Goal: Task Accomplishment & Management: Manage account settings

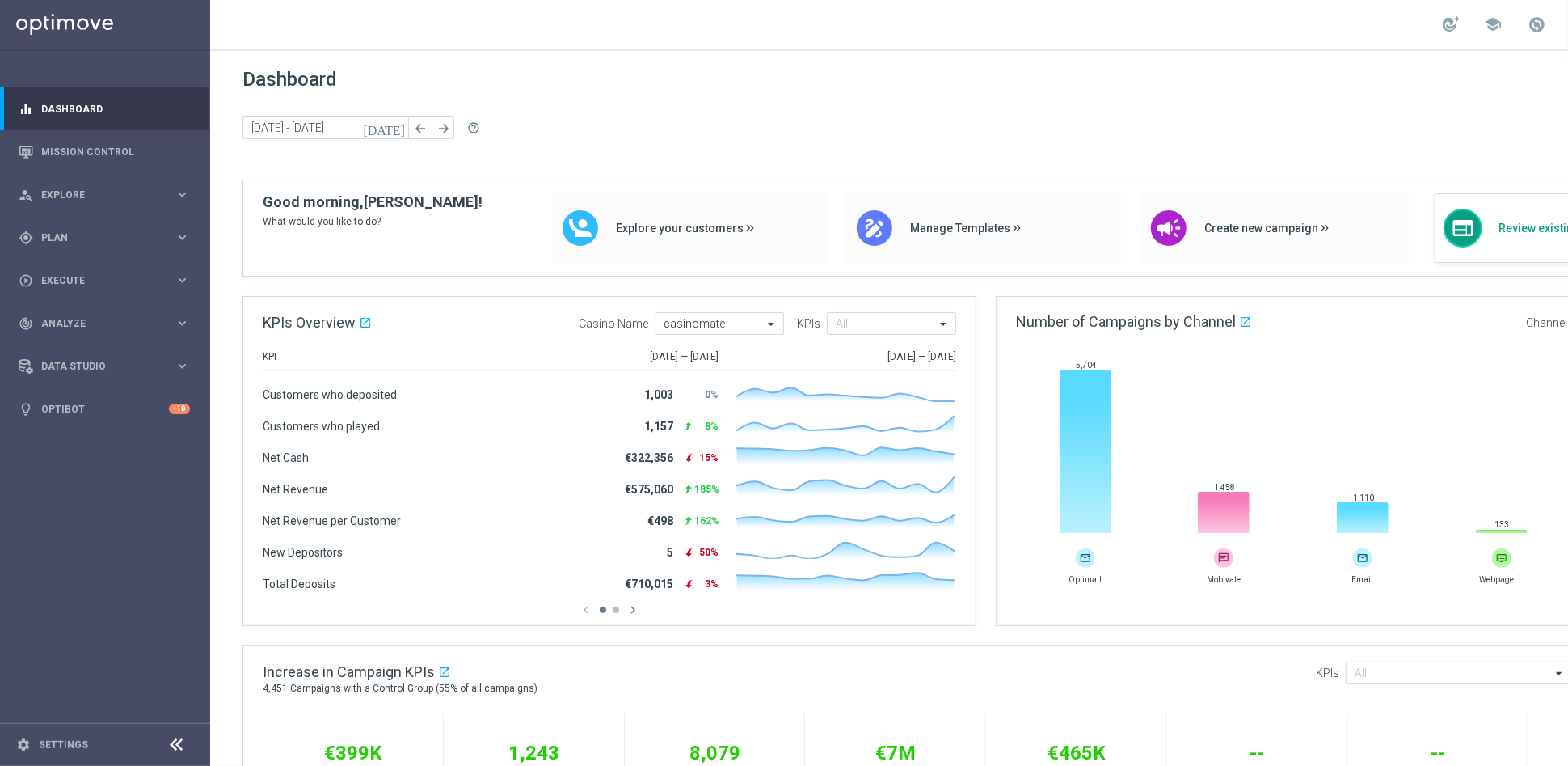
click at [702, 237] on div "web Review existing campaigns" at bounding box center [1572, 228] width 275 height 69
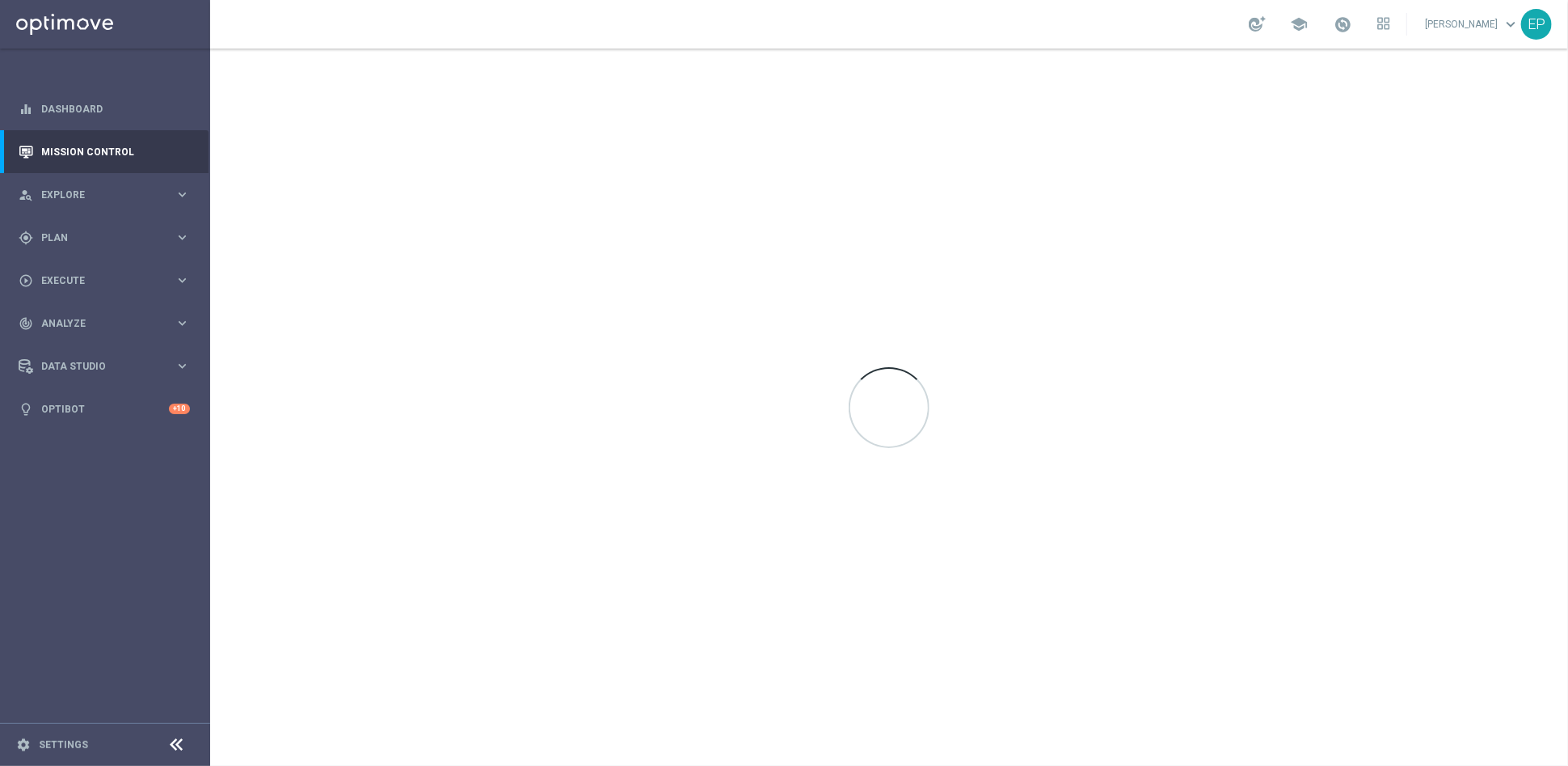
click at [175, 745] on icon at bounding box center [177, 744] width 19 height 19
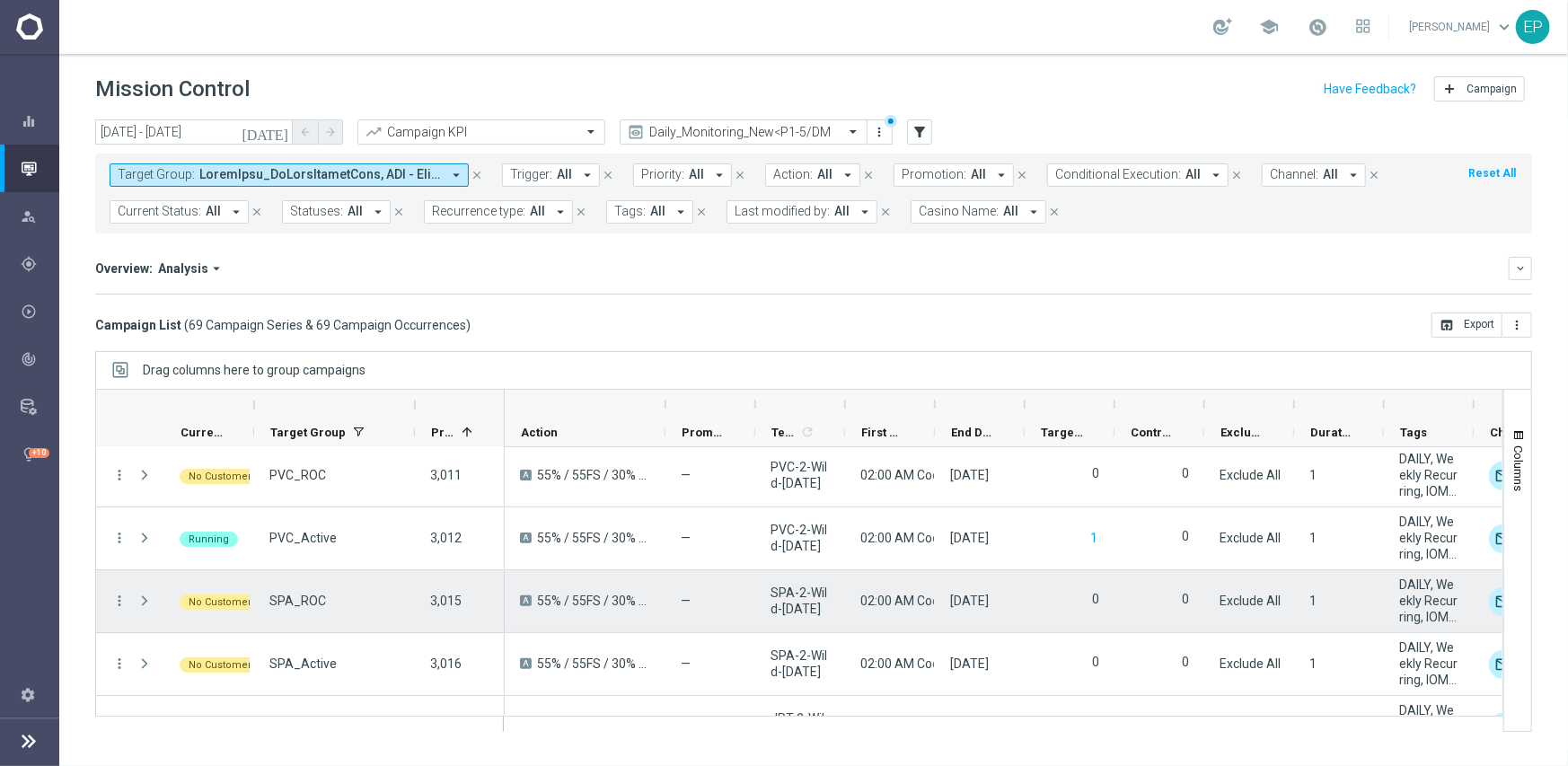
scroll to position [3950, 0]
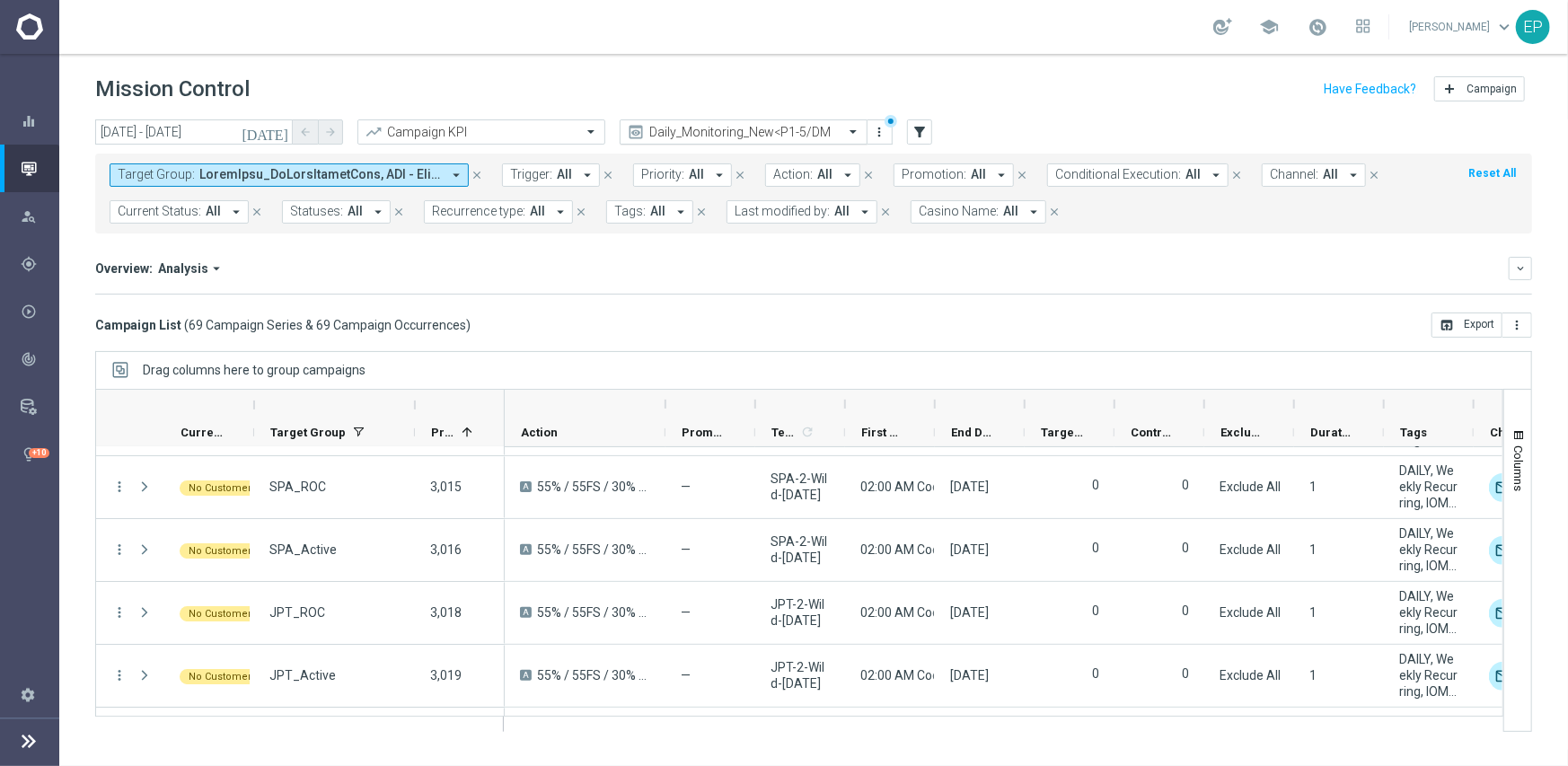
click at [719, 132] on input "text" at bounding box center [726, 132] width 192 height 15
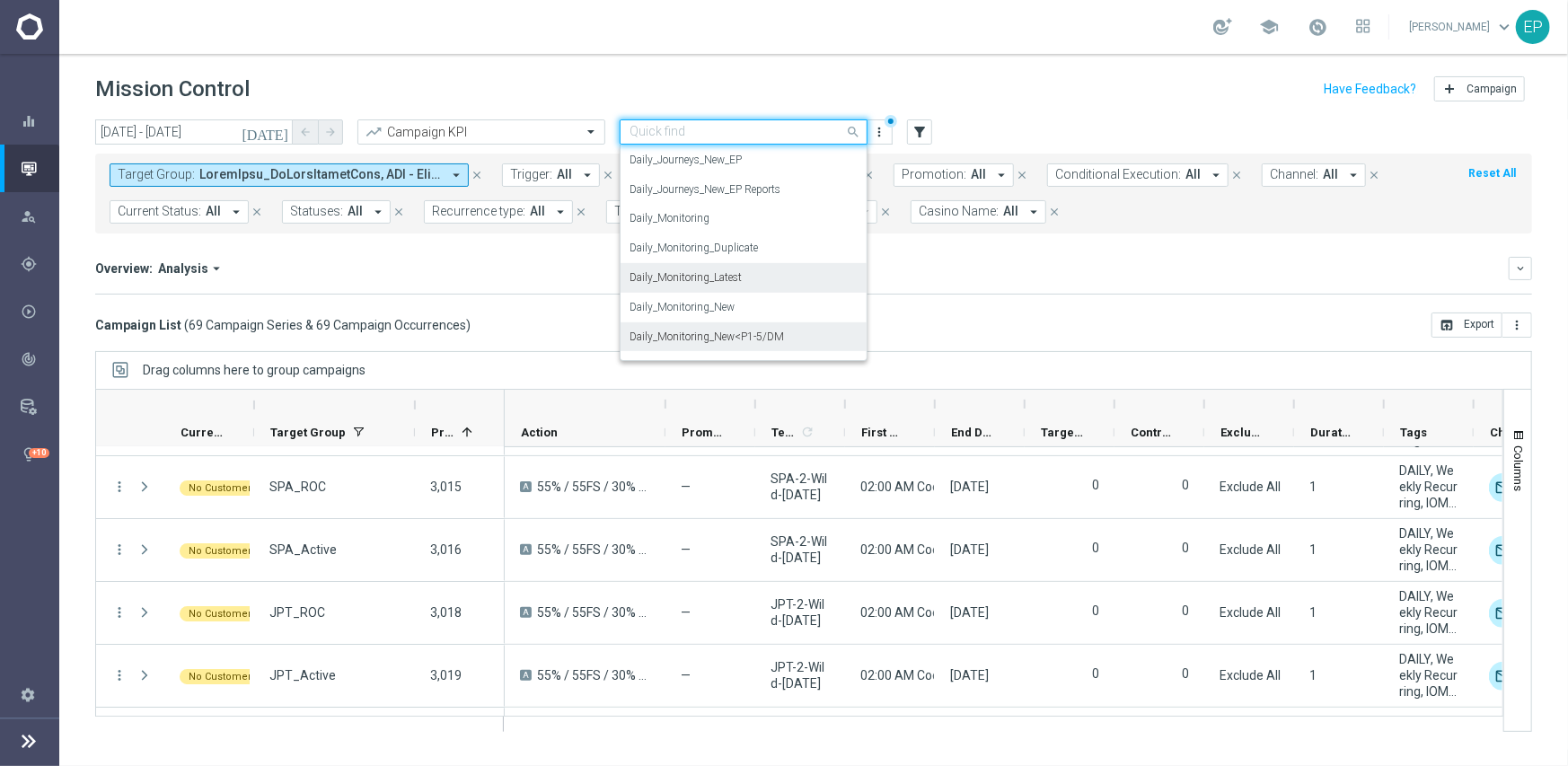
scroll to position [471, 0]
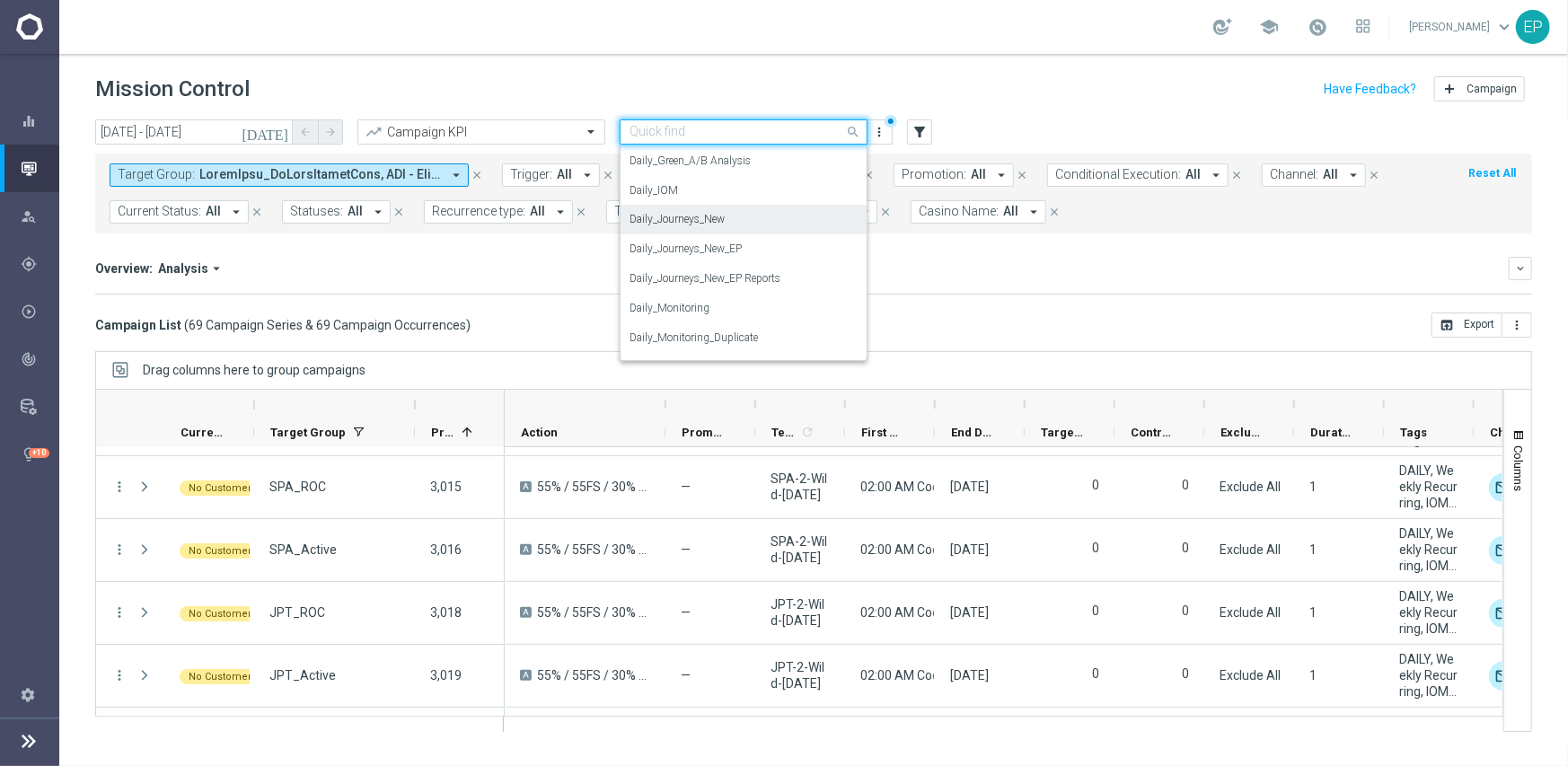
click at [719, 216] on label "Daily_Journeys_New" at bounding box center [677, 220] width 95 height 15
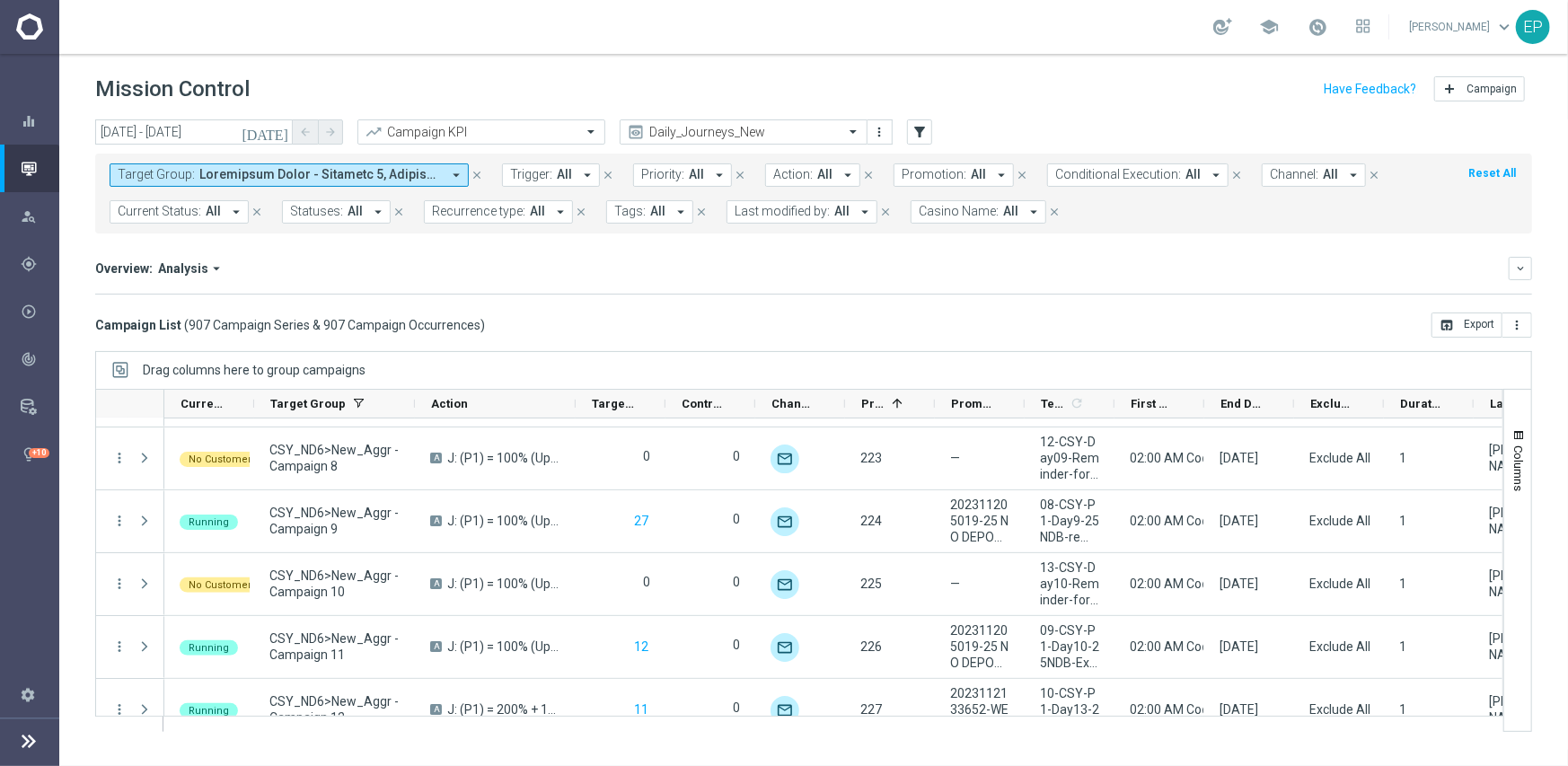
click at [182, 211] on span "Current Status:" at bounding box center [159, 211] width 84 height 15
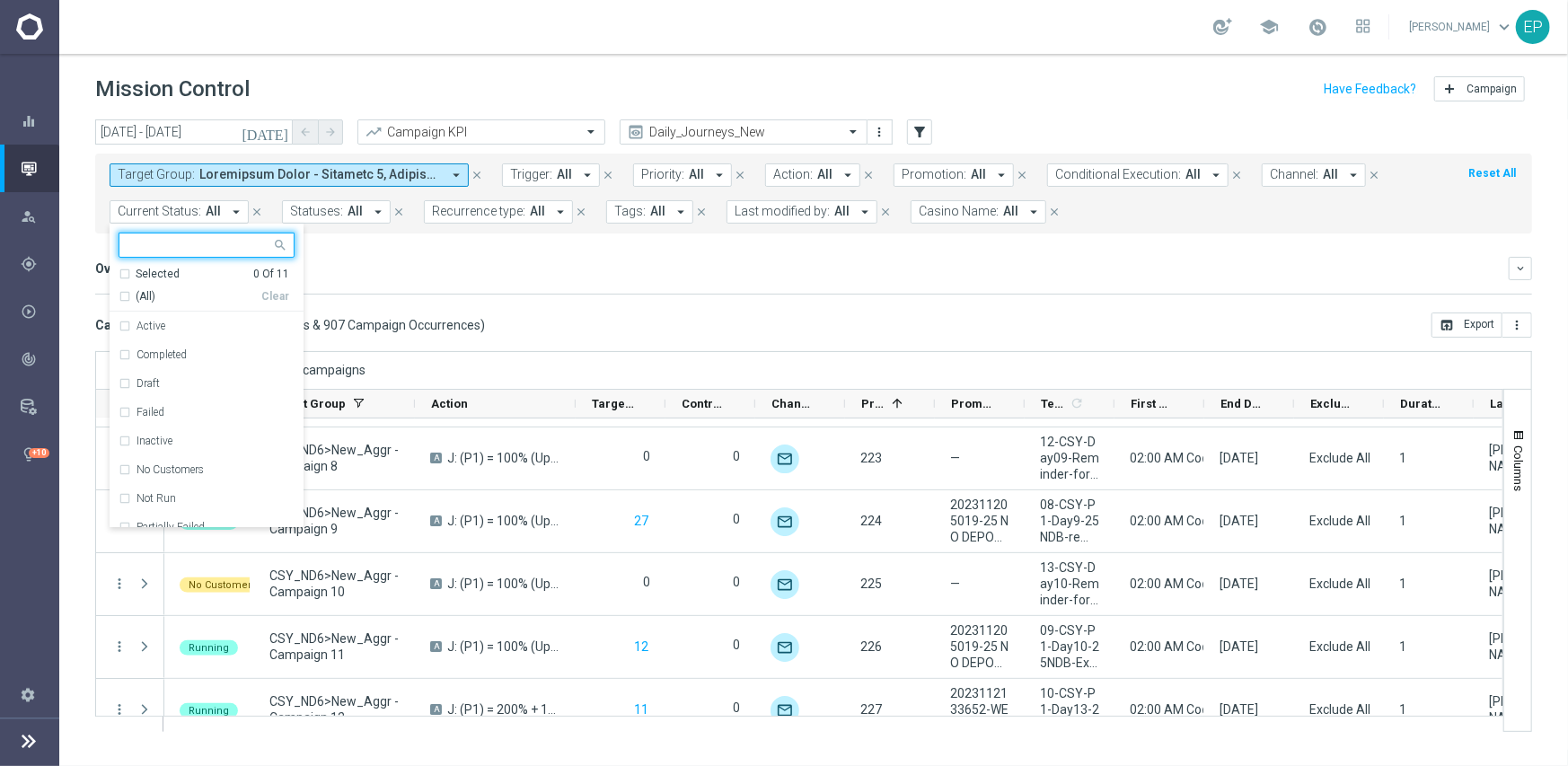
click at [136, 289] on span "(All)" at bounding box center [145, 297] width 20 height 15
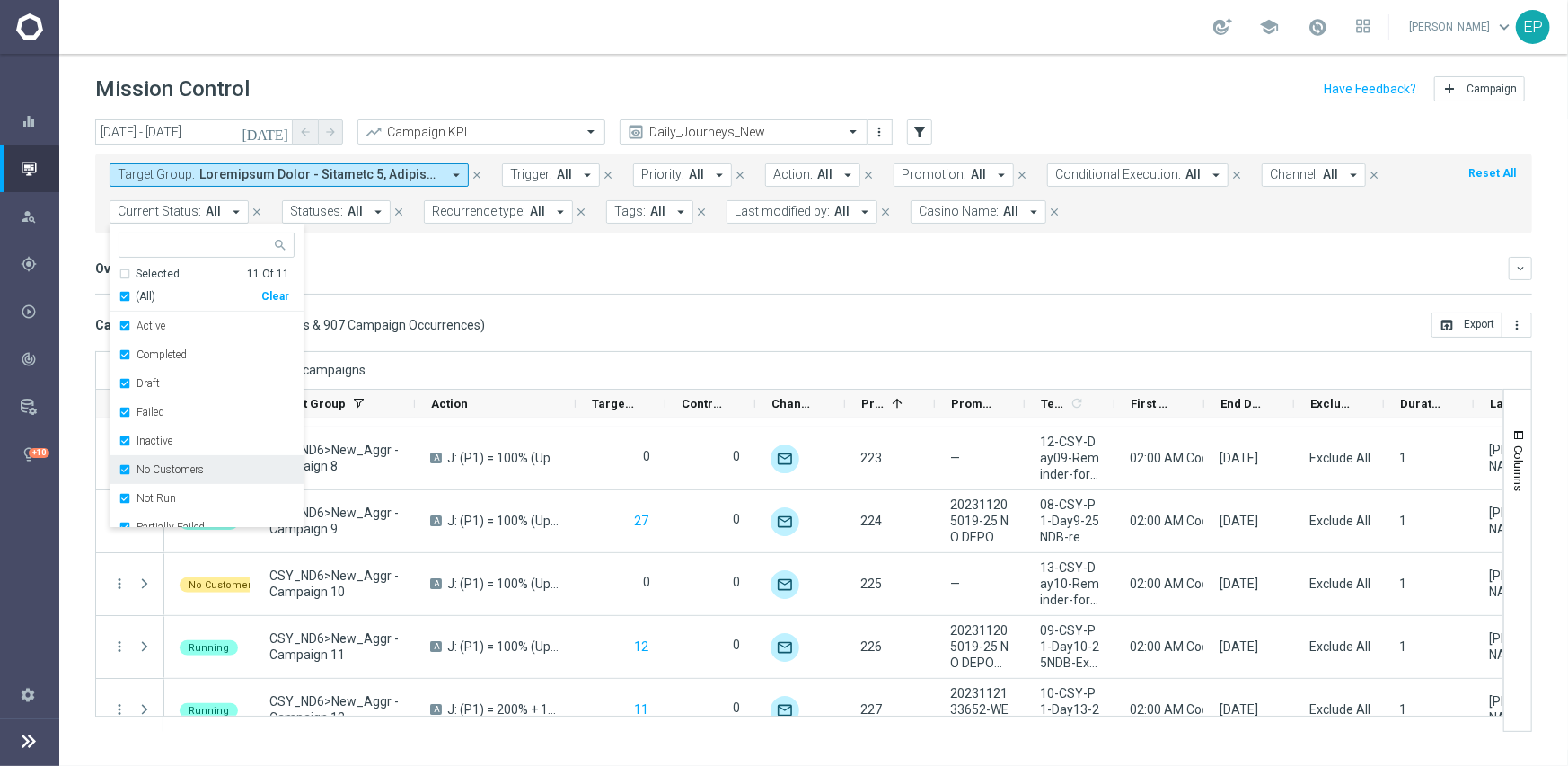
click at [171, 470] on label "No Customers" at bounding box center [170, 468] width 67 height 11
click at [161, 504] on div "Running" at bounding box center [205, 494] width 176 height 29
click at [637, 316] on div "Campaign List ( 907 Campaign Series & 907 Campaign Occurrences ) open_in_browse…" at bounding box center [813, 324] width 1436 height 25
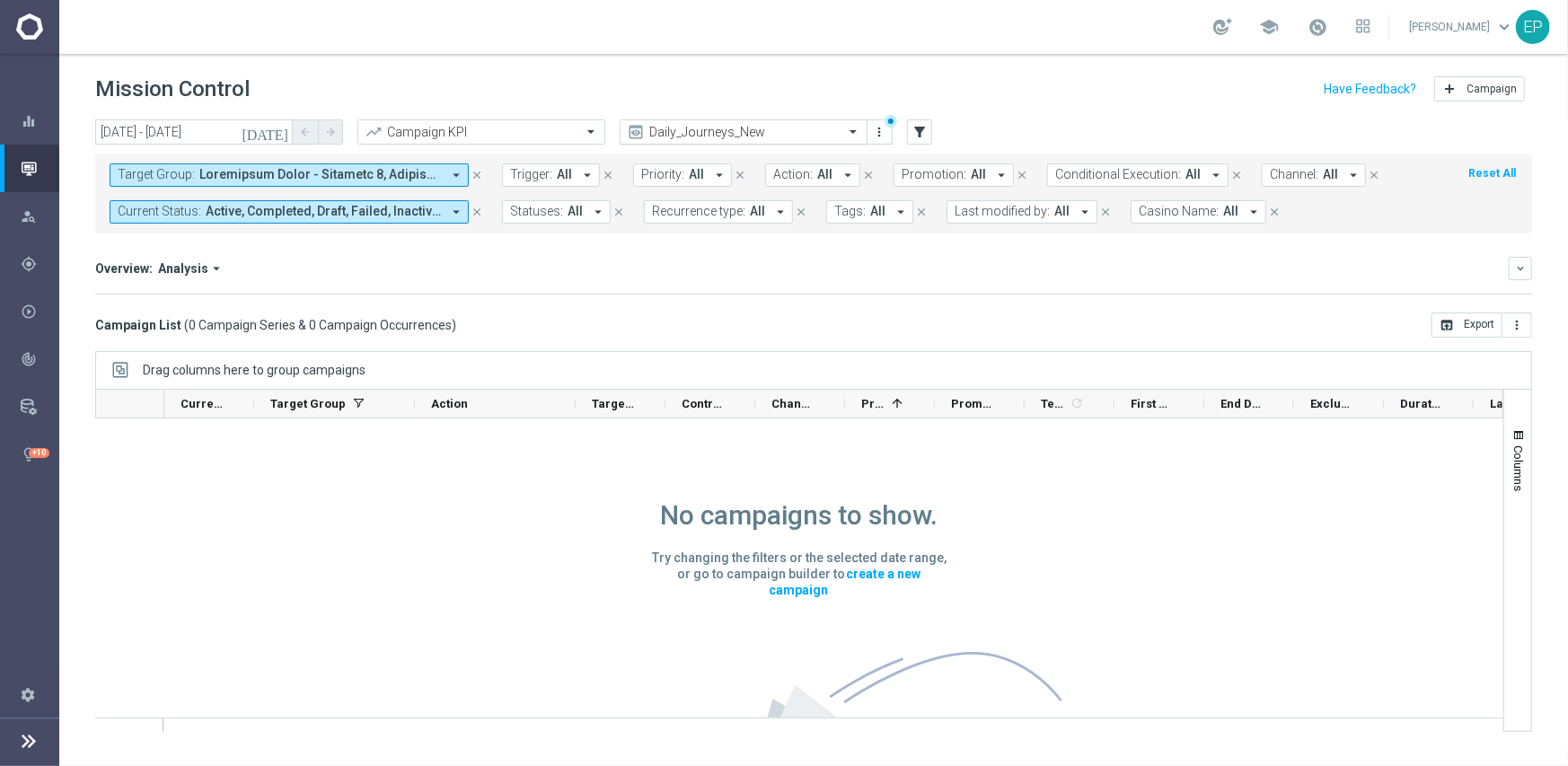
click at [852, 139] on div "Daily_Journeys_New" at bounding box center [743, 132] width 248 height 25
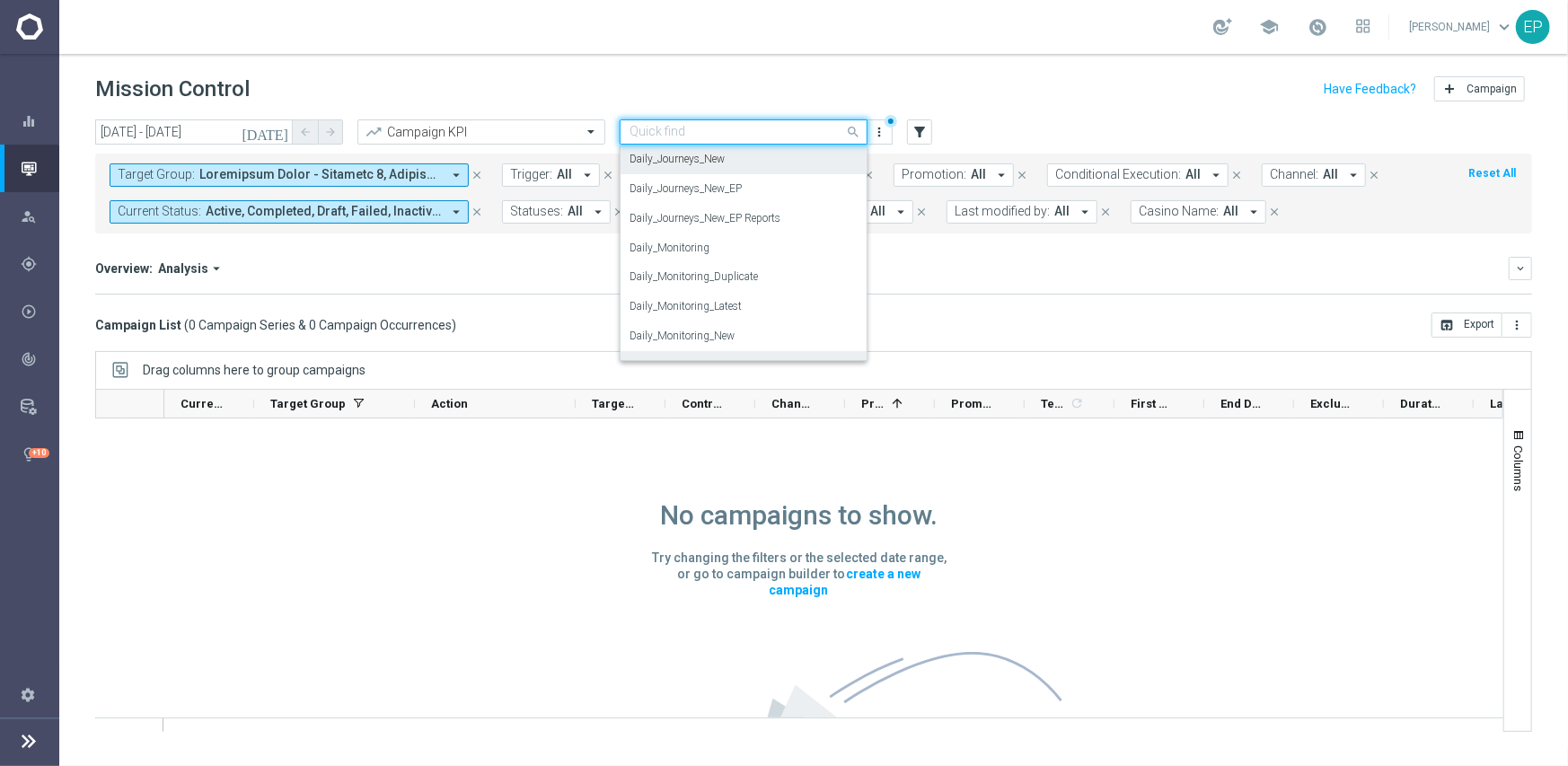
scroll to position [622, 0]
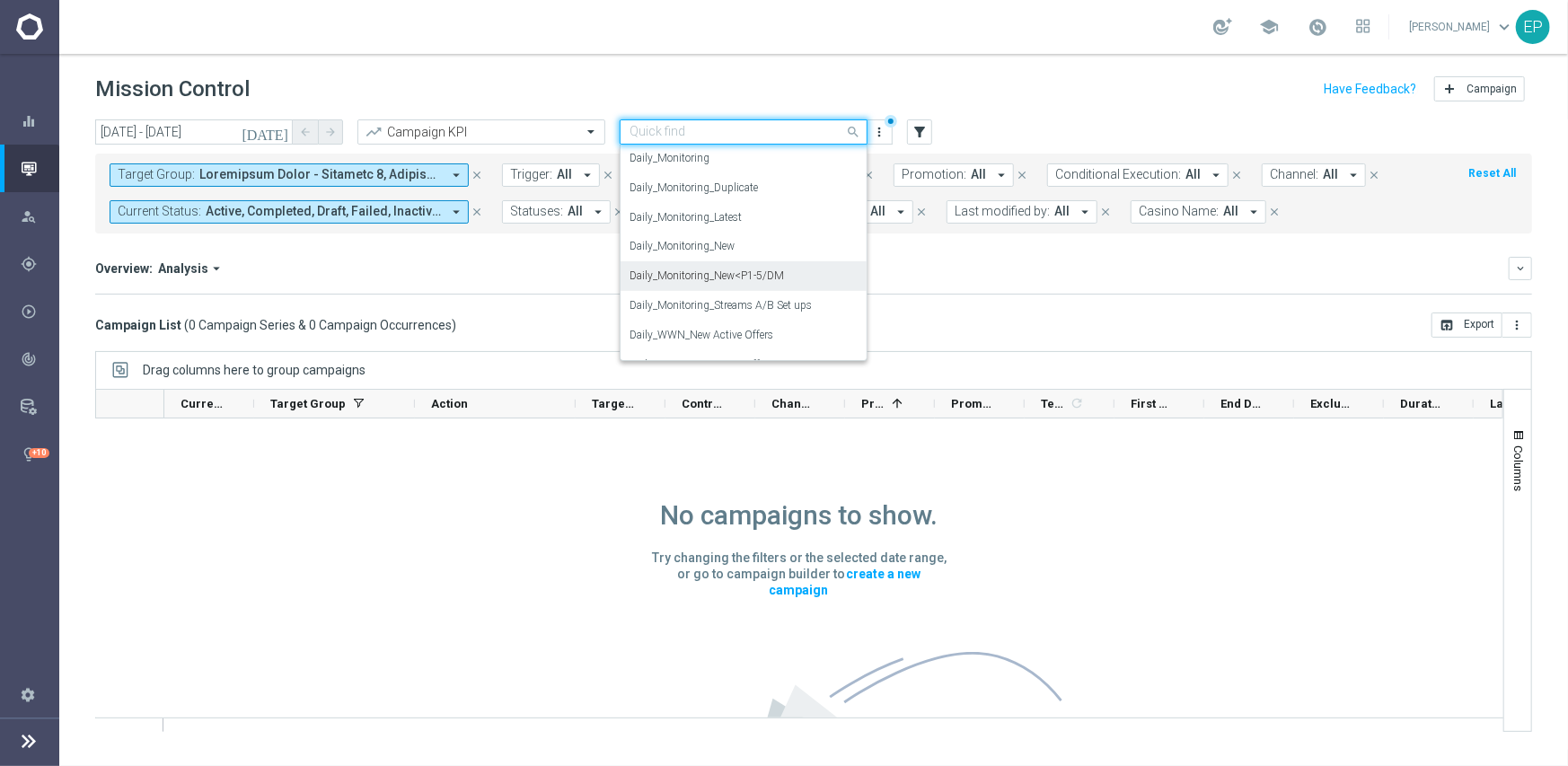
click at [812, 279] on div "Daily_Monitoring_New<P1-5/DM" at bounding box center [744, 275] width 229 height 30
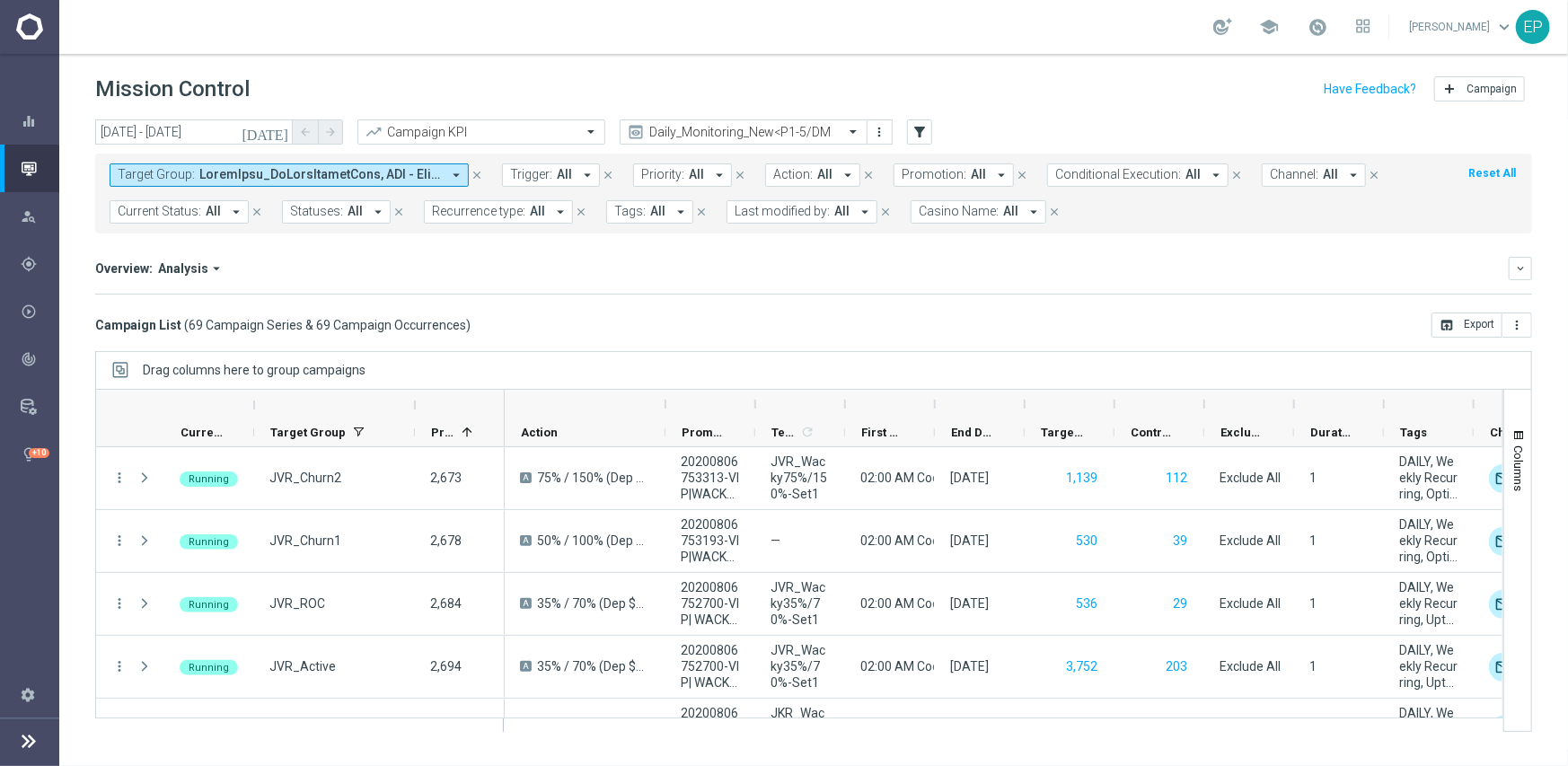
click at [191, 145] on div "today 03 Sep 2025 - 03 Sep 2025 arrow_back arrow_forward" at bounding box center [219, 132] width 248 height 27
click at [211, 133] on input "03 Sep 2025 - 03 Sep 2025" at bounding box center [194, 132] width 198 height 25
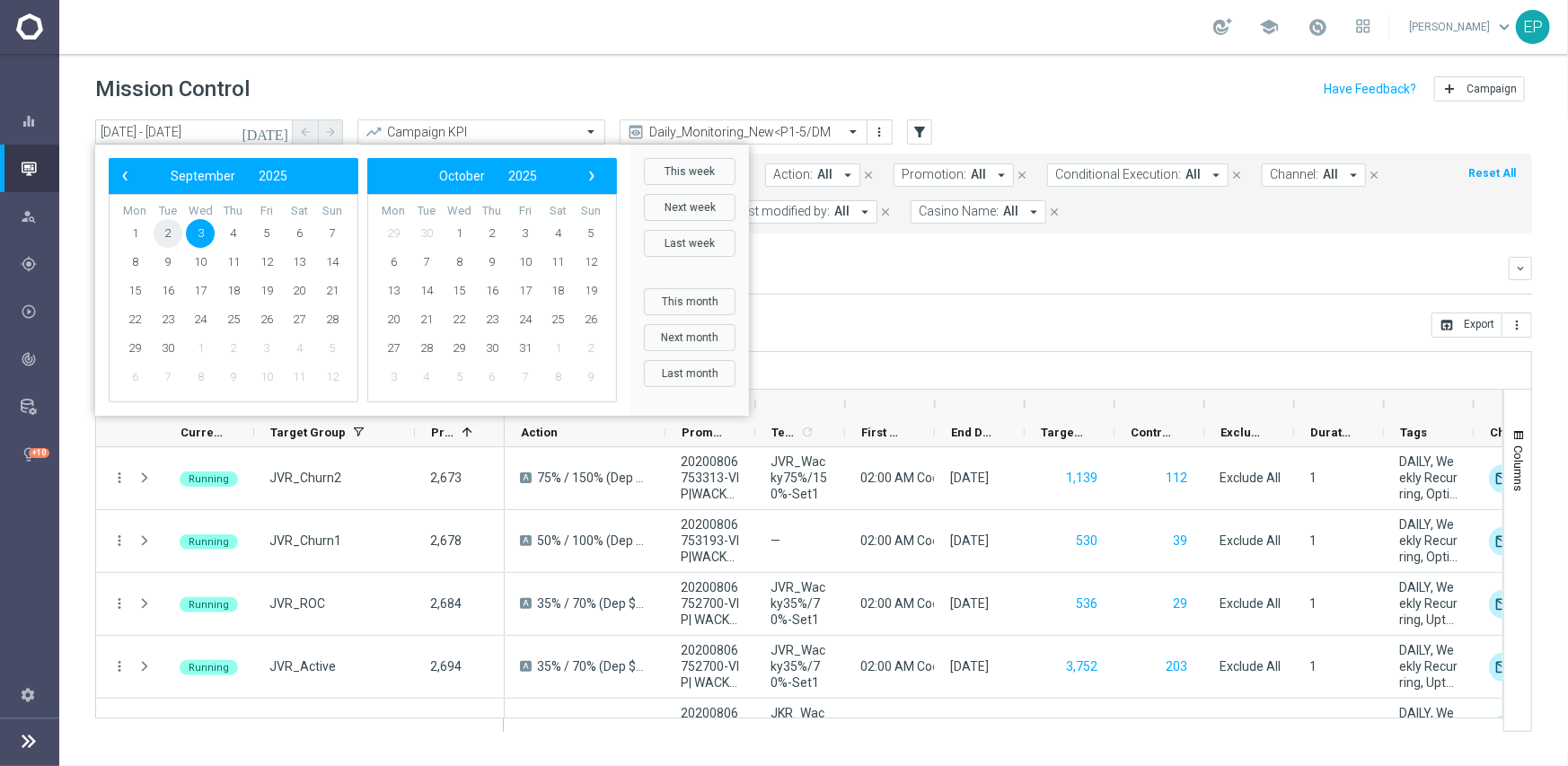
click at [168, 234] on span "2" at bounding box center [168, 233] width 29 height 29
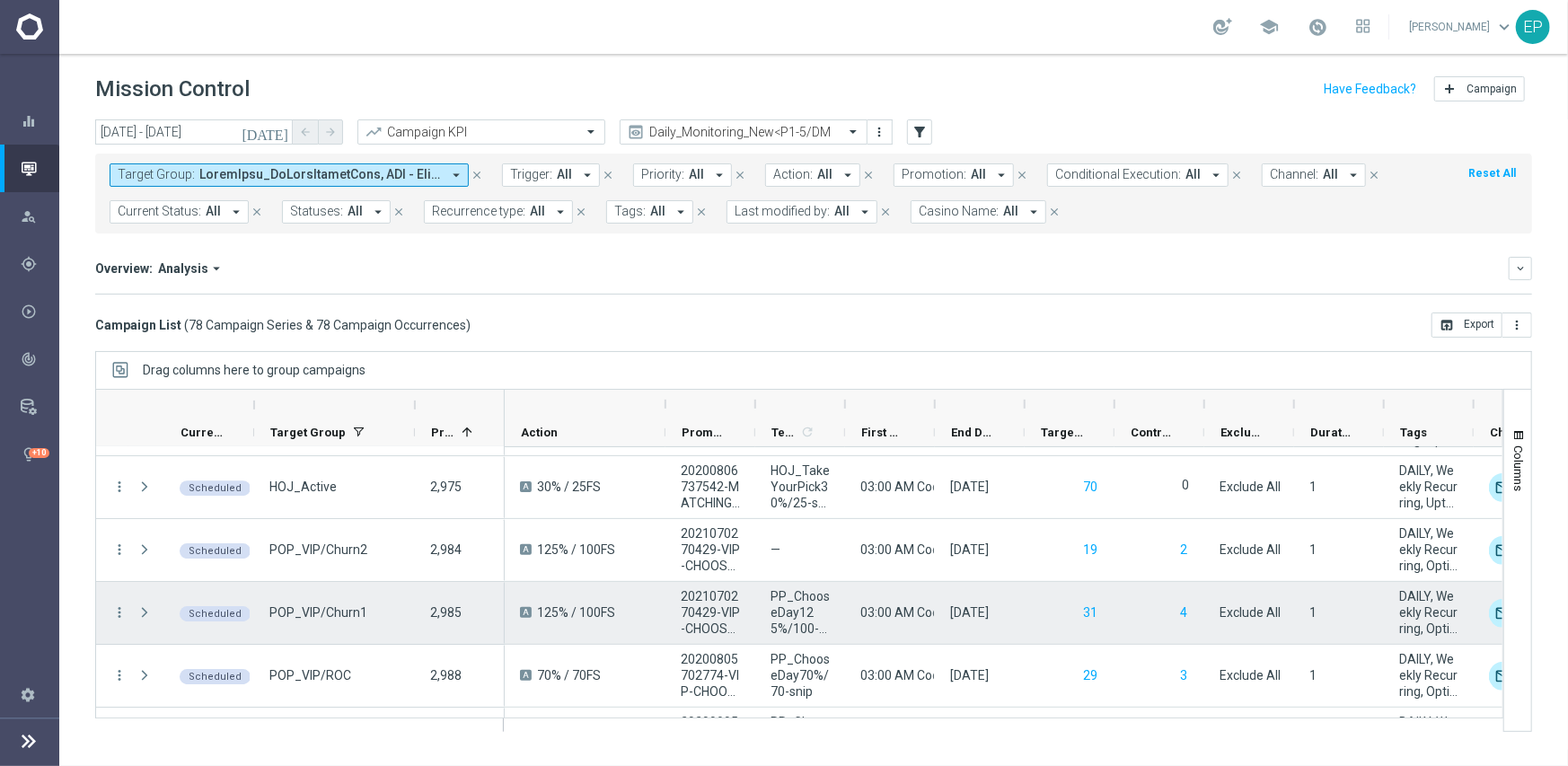
scroll to position [3789, 0]
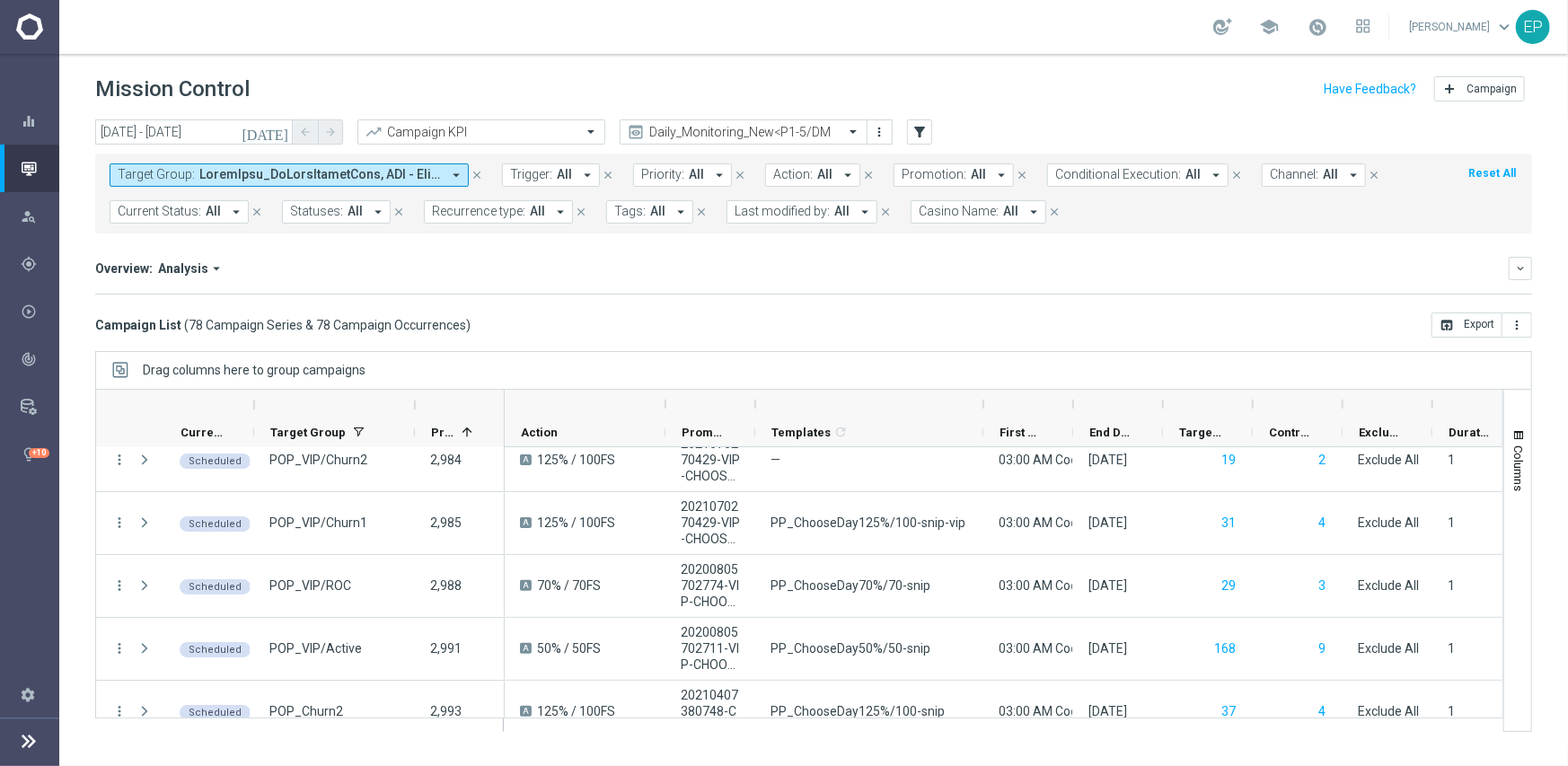
drag, startPoint x: 843, startPoint y: 405, endPoint x: 981, endPoint y: 405, distance: 138.0
click at [981, 405] on div at bounding box center [982, 404] width 7 height 29
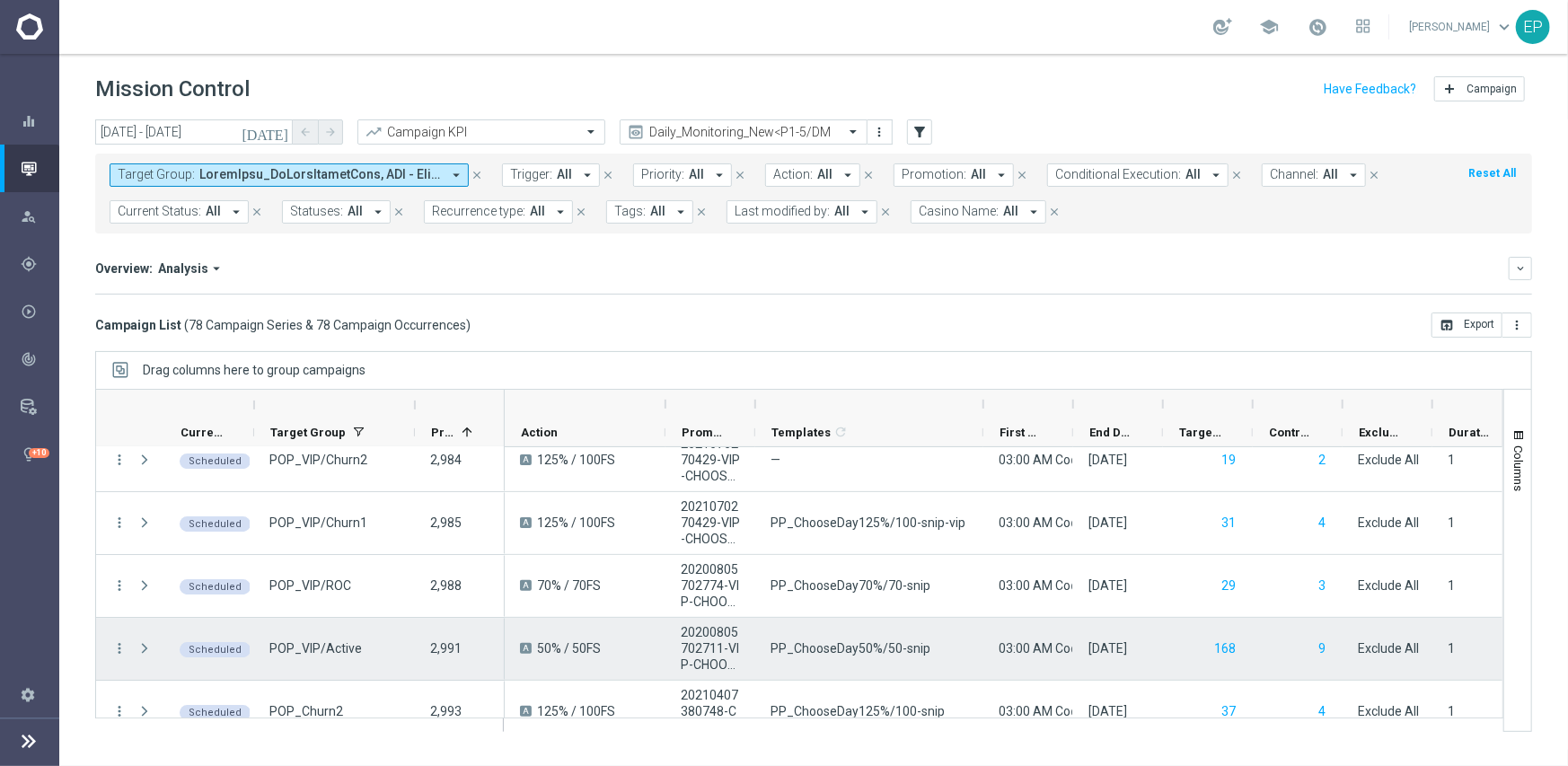
click at [881, 644] on span "PP_ChooseDay50%/50-snip" at bounding box center [850, 648] width 159 height 16
click at [856, 646] on span "PP_ChooseDay50%/50-snip" at bounding box center [850, 648] width 159 height 16
click at [856, 647] on span "PP_ChooseDay50%/50-snip" at bounding box center [850, 648] width 159 height 16
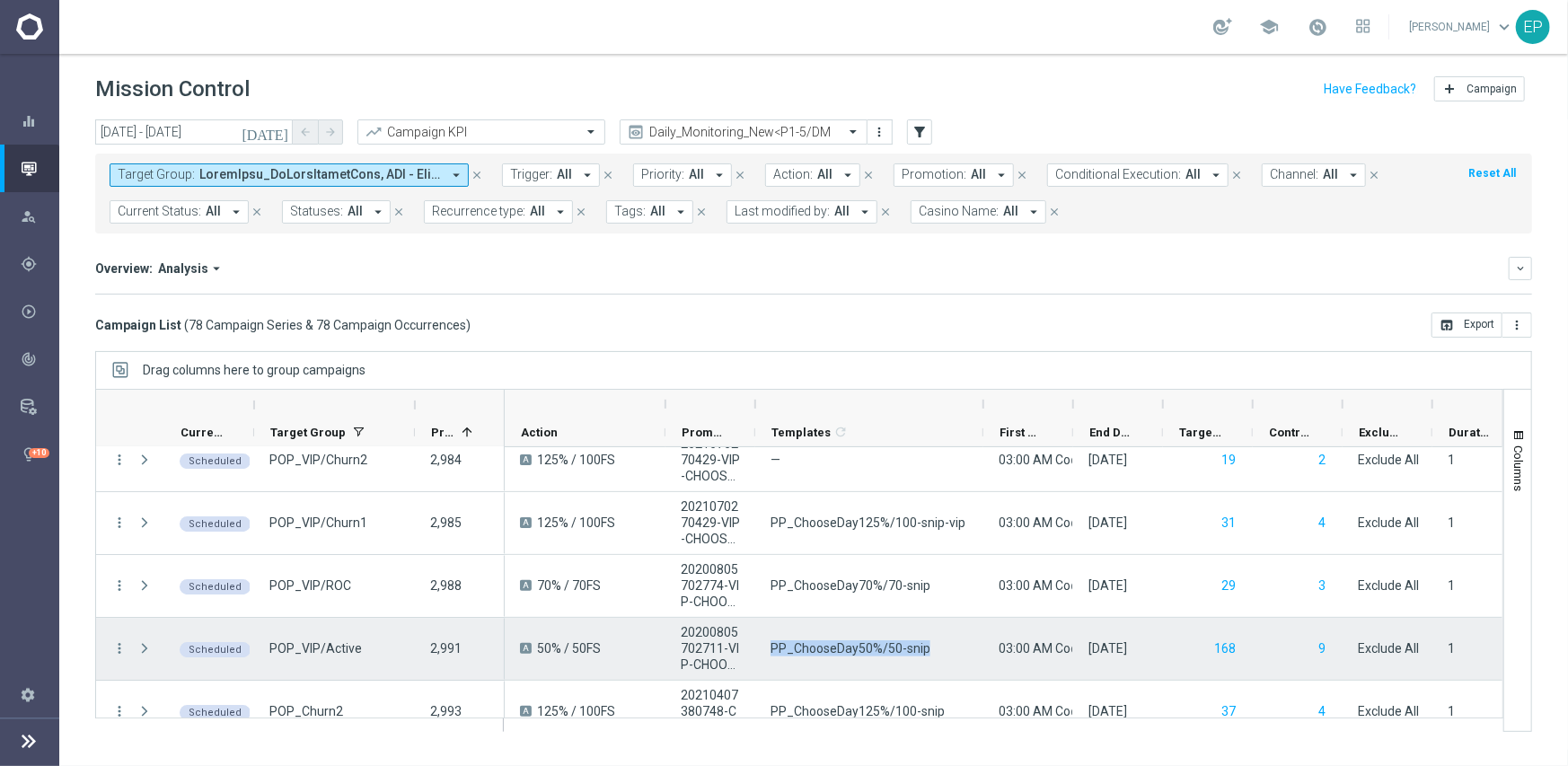
click at [856, 647] on span "PP_ChooseDay50%/50-snip" at bounding box center [850, 648] width 159 height 16
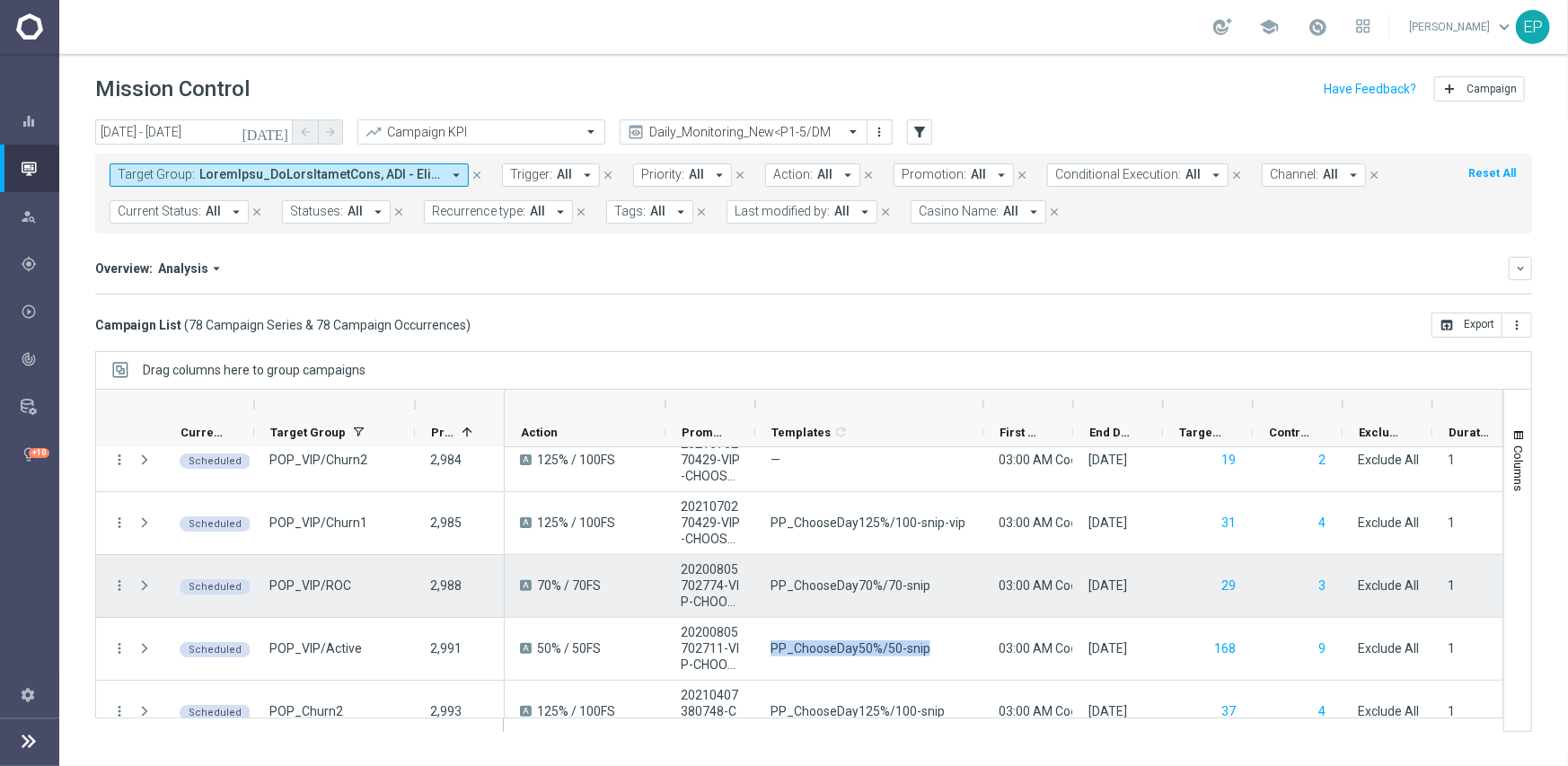
click at [876, 580] on span "PP_ChooseDay70%/70-snip" at bounding box center [850, 585] width 159 height 16
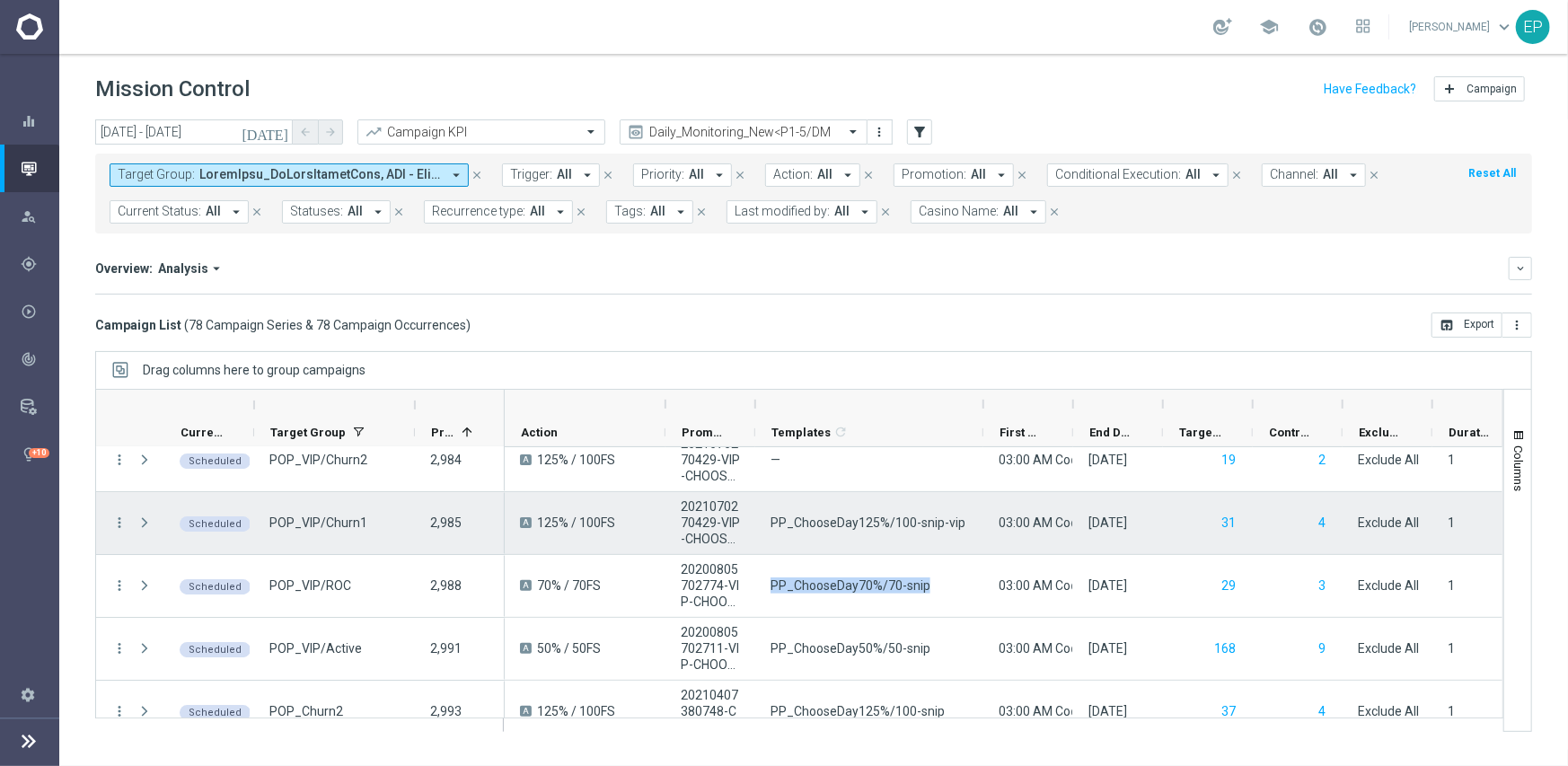
click at [858, 517] on span "PP_ChooseDay125%/100-snip-vip" at bounding box center [867, 522] width 195 height 16
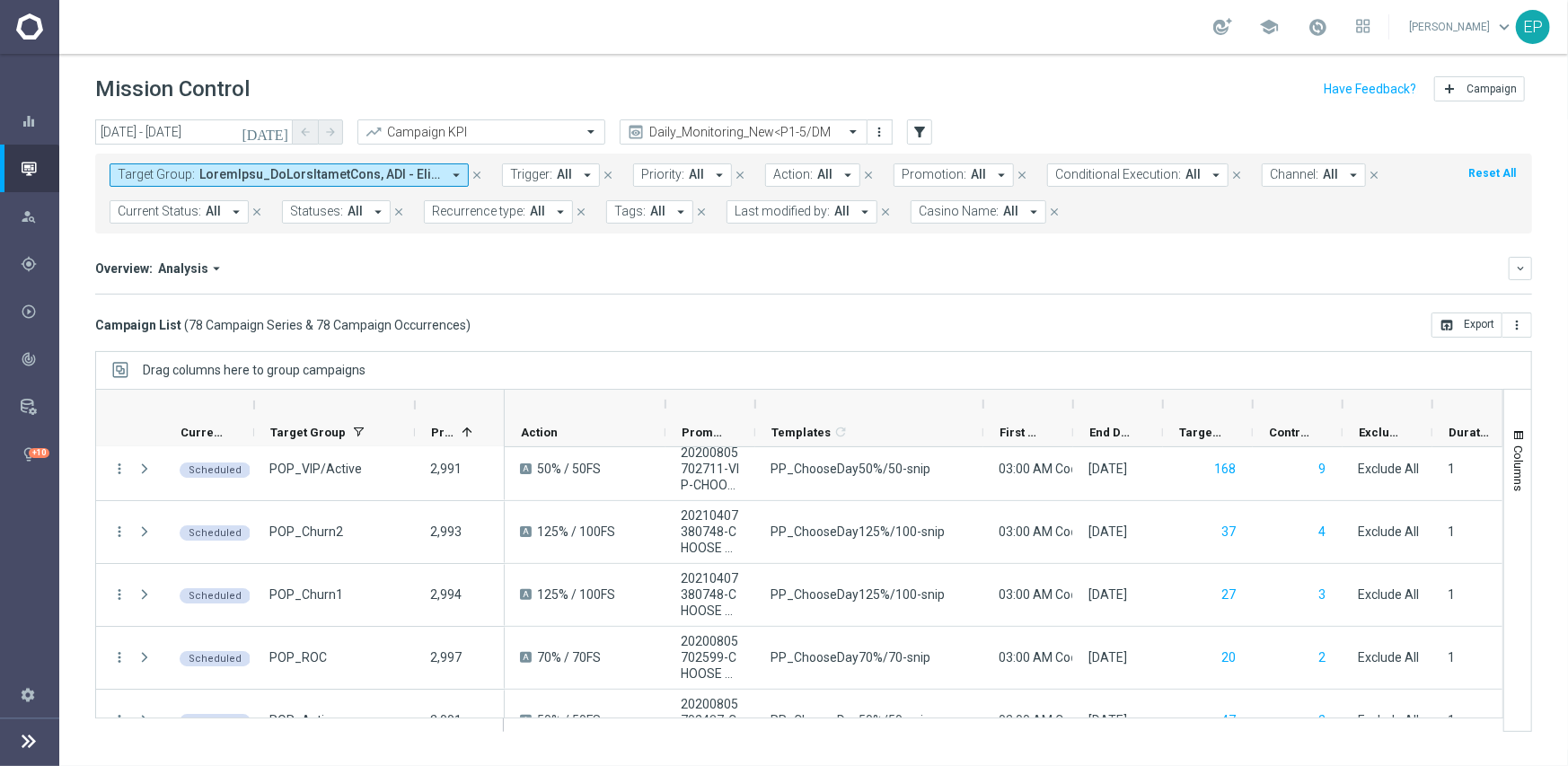
scroll to position [4004, 0]
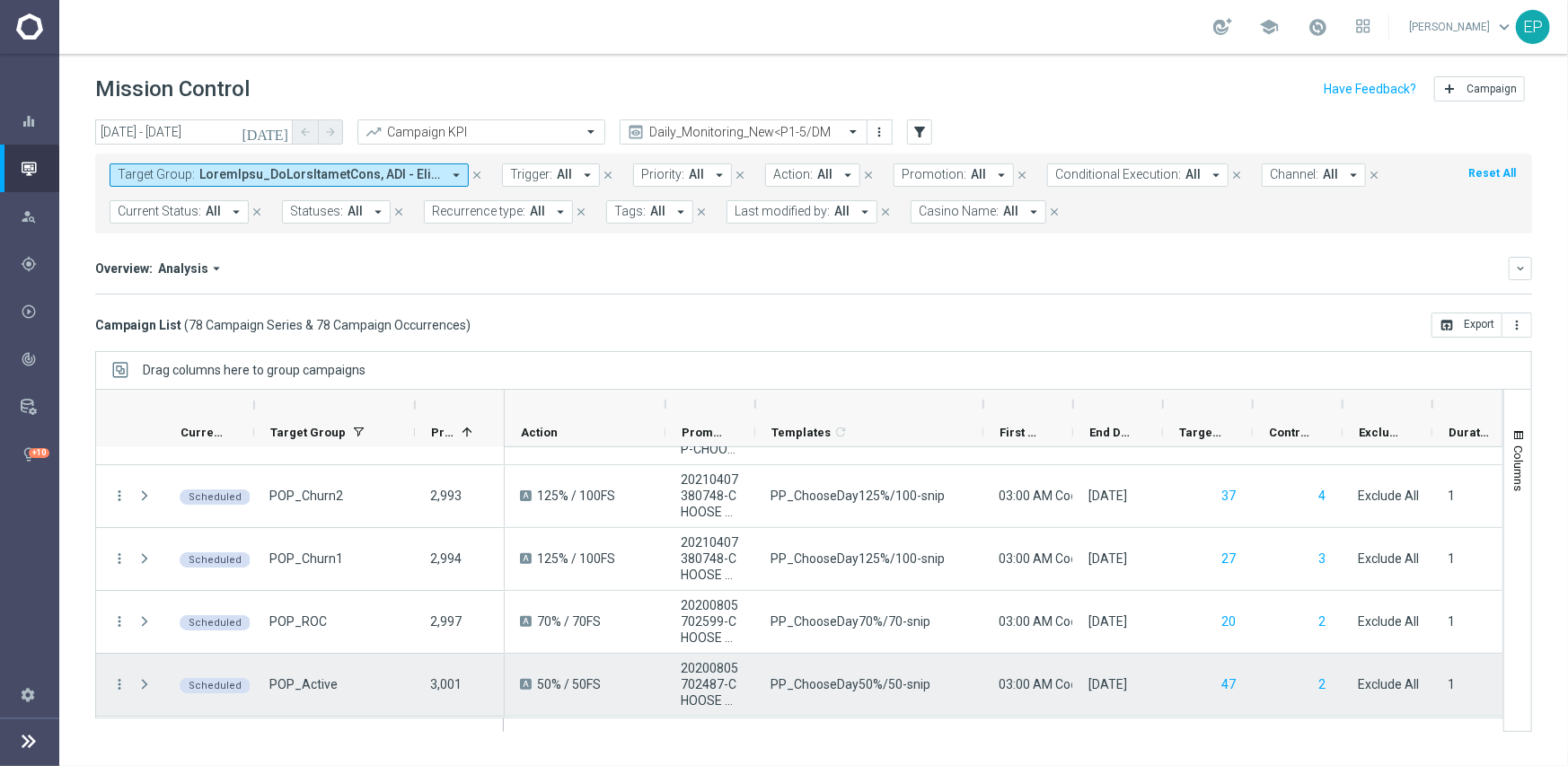
click at [856, 682] on span "PP_ChooseDay50%/50-snip" at bounding box center [850, 683] width 159 height 16
click at [880, 682] on span "PP_ChooseDay50%/50-snip" at bounding box center [850, 683] width 159 height 16
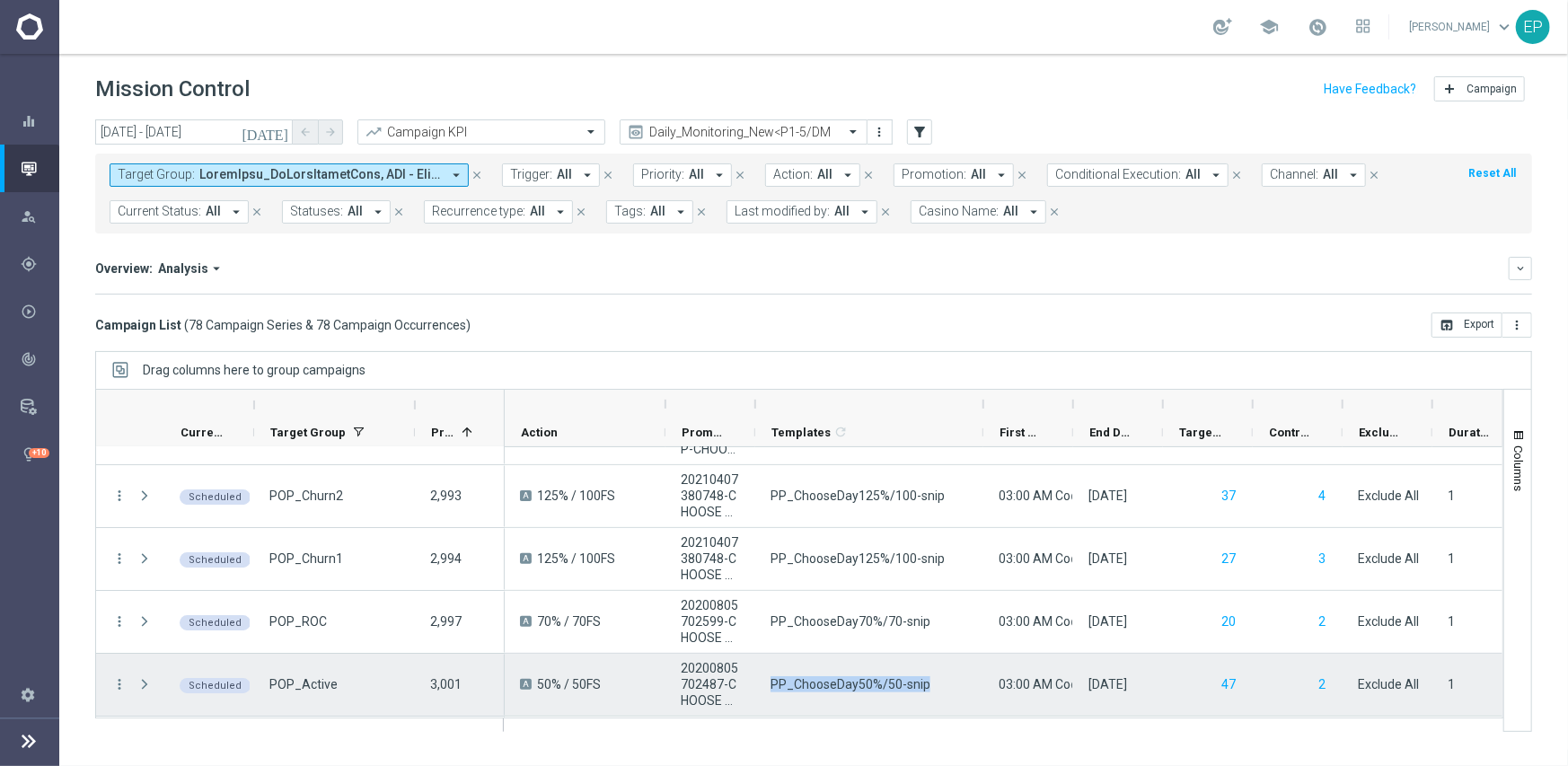
click at [880, 682] on span "PP_ChooseDay50%/50-snip" at bounding box center [850, 683] width 159 height 16
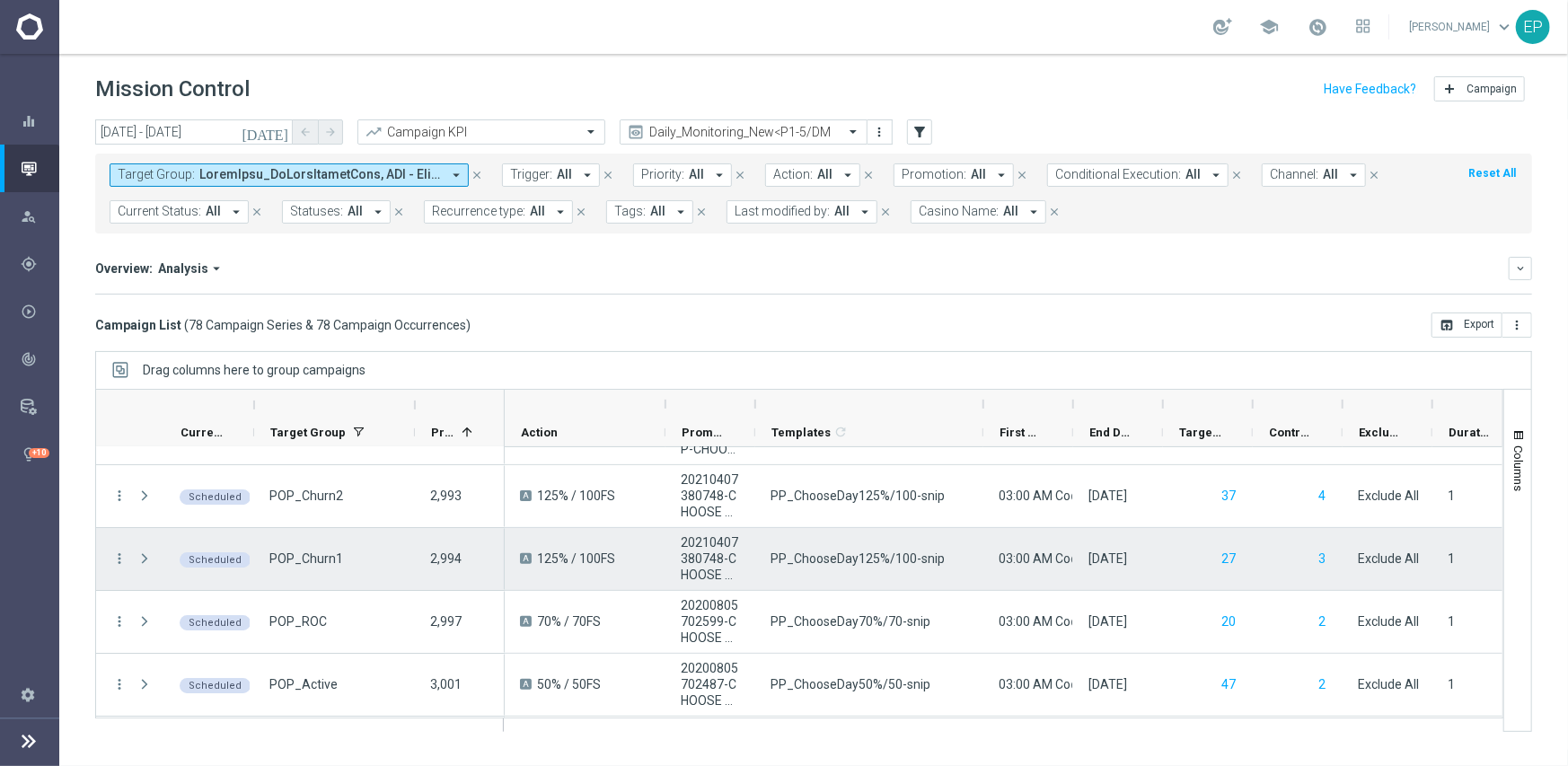
click at [886, 563] on span "PP_ChooseDay125%/100-snip" at bounding box center [856, 558] width 174 height 16
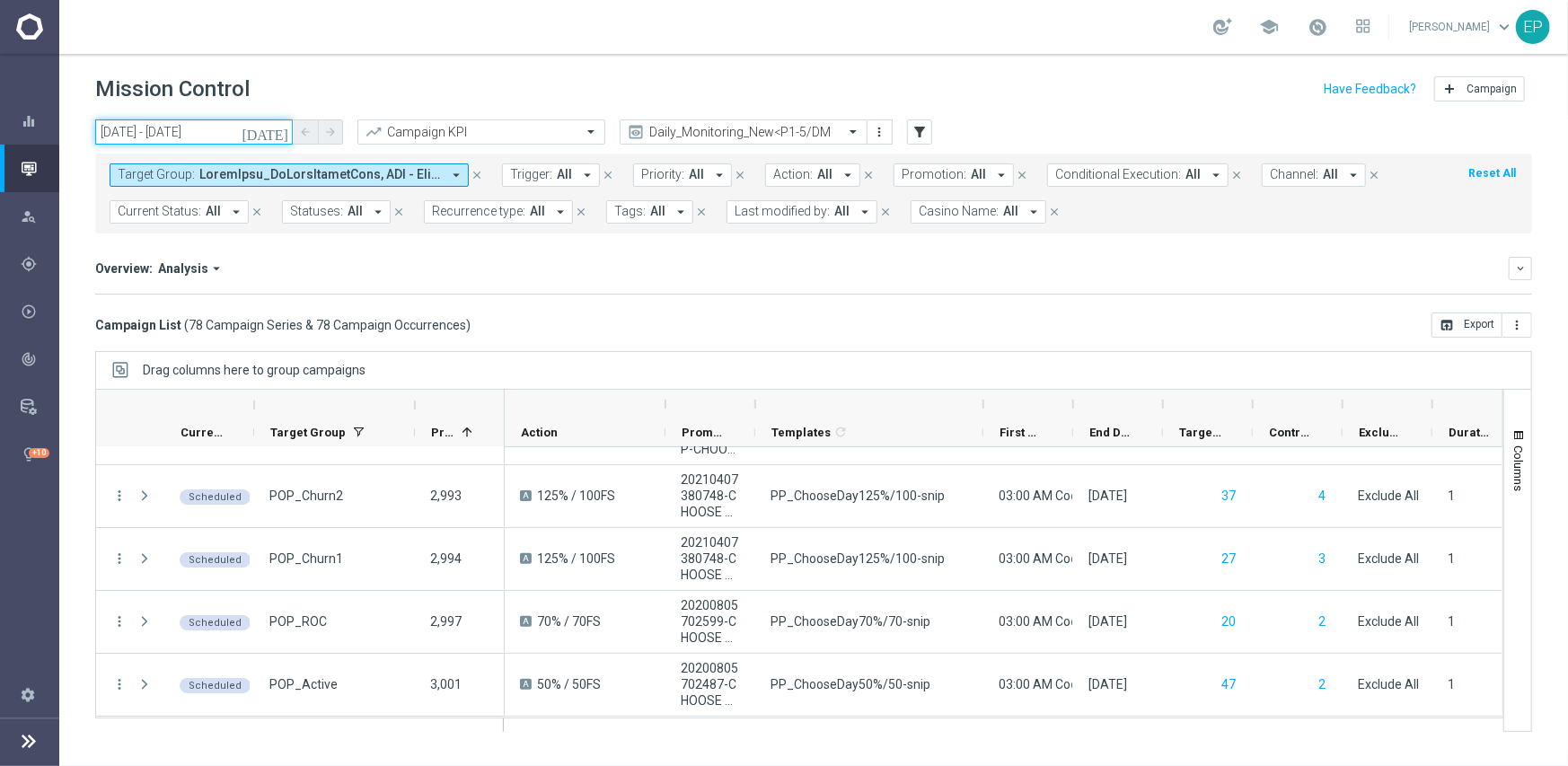
click at [135, 137] on input "02 Sep 2025 - 02 Sep 2025" at bounding box center [194, 132] width 198 height 25
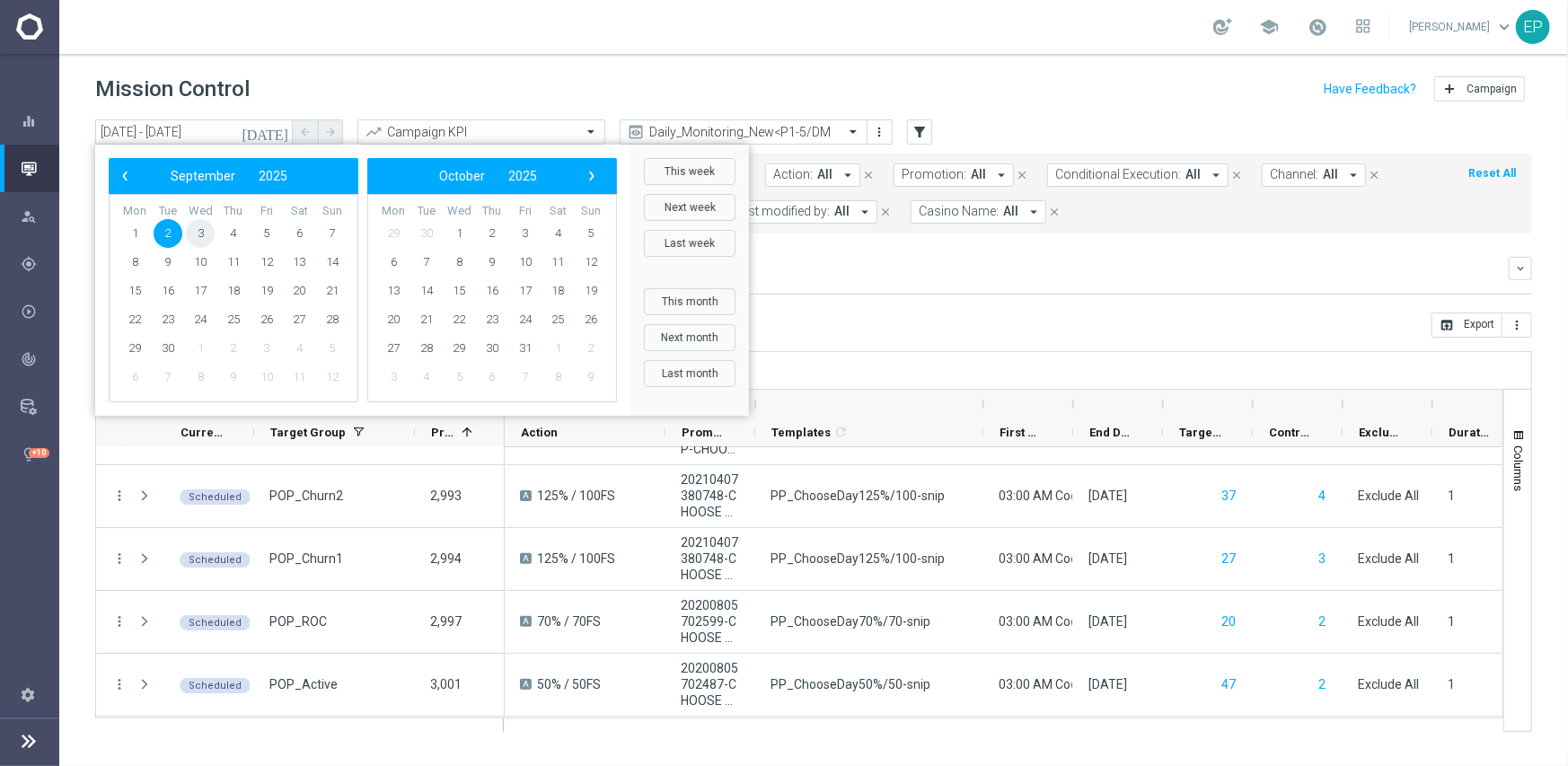
click at [203, 236] on span "3" at bounding box center [201, 233] width 29 height 29
type input "03 Sep 2025 - 03 Sep 2025"
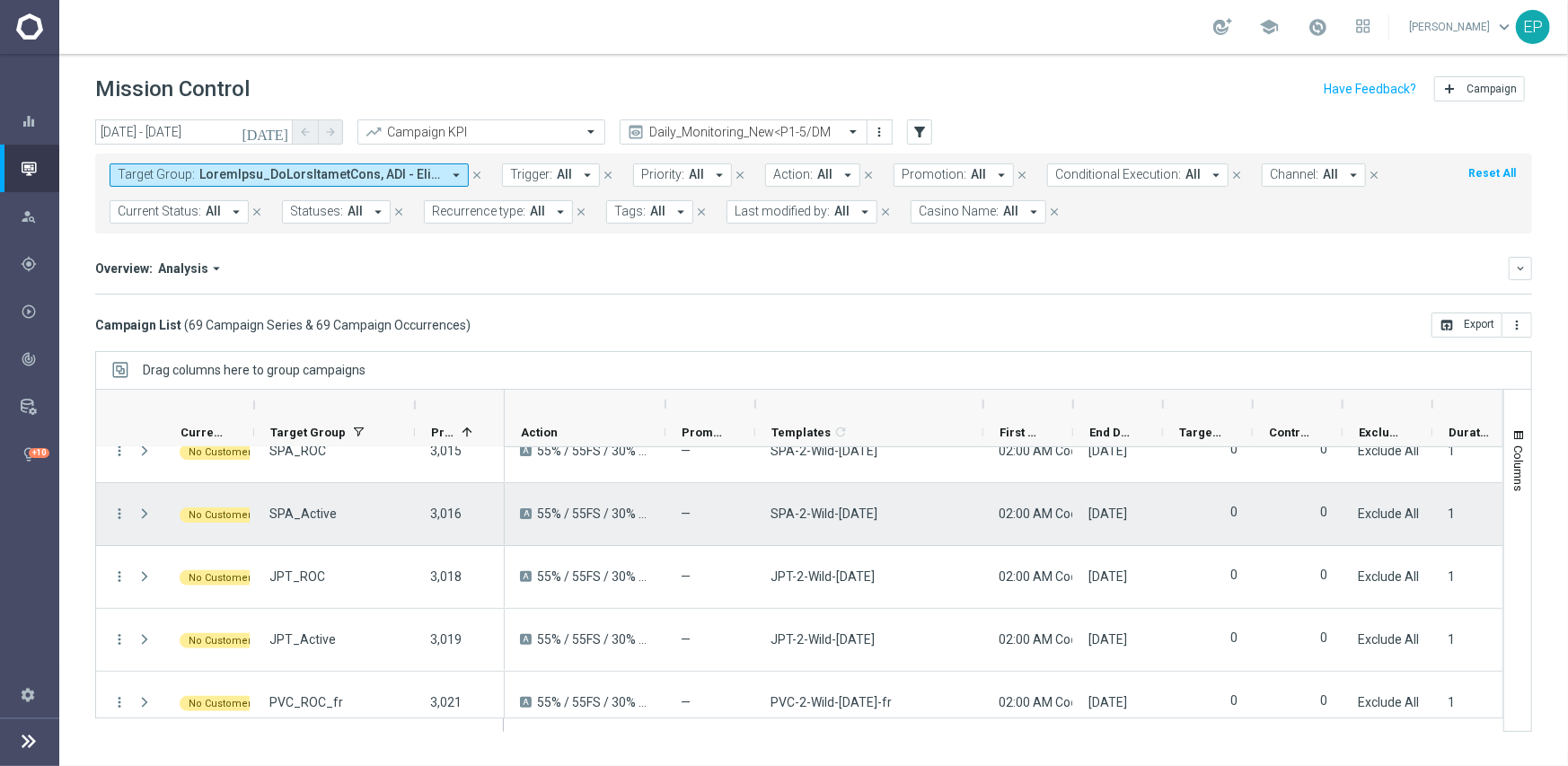
scroll to position [4065, 0]
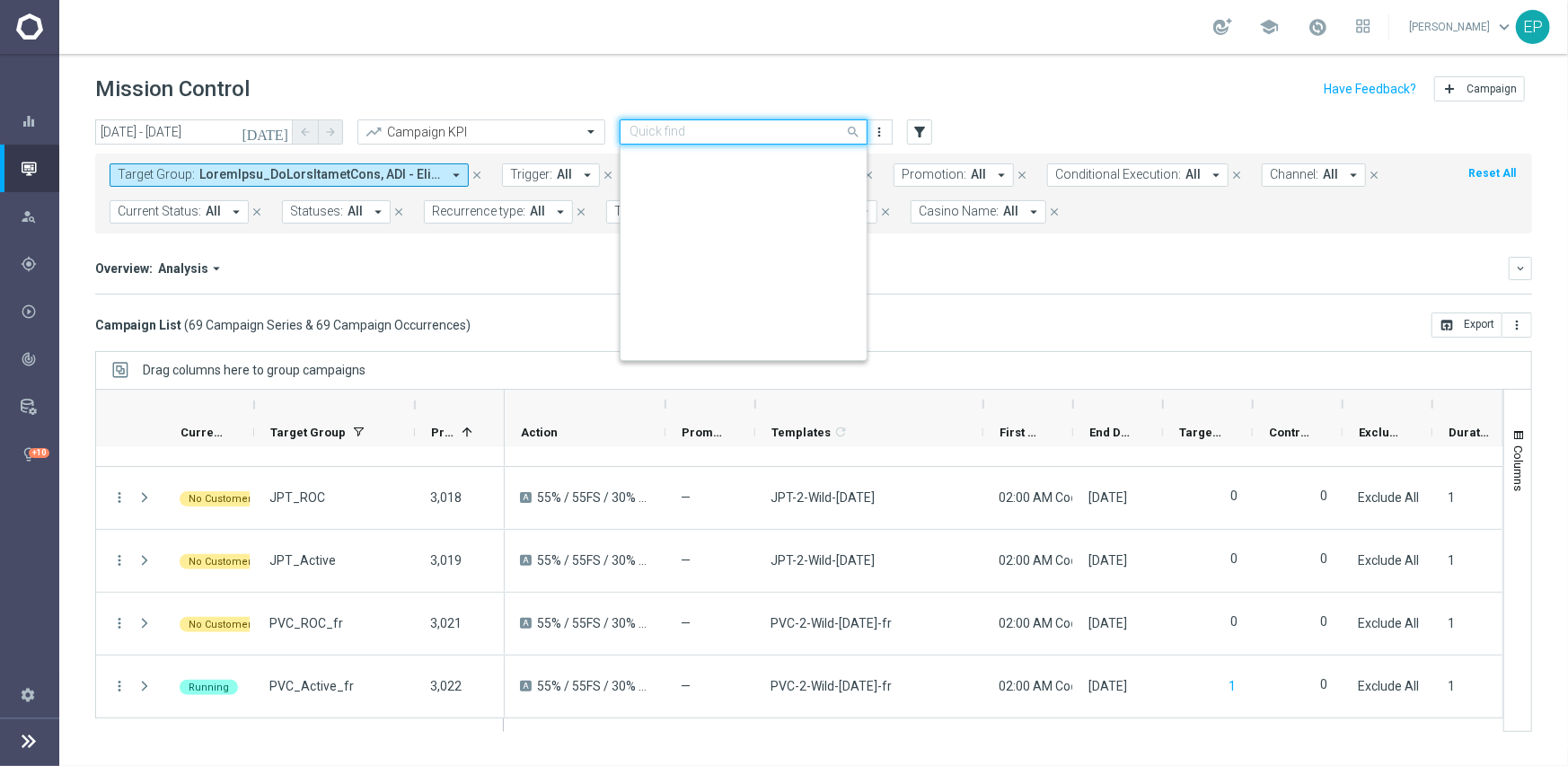
click at [733, 134] on input "text" at bounding box center [726, 132] width 192 height 15
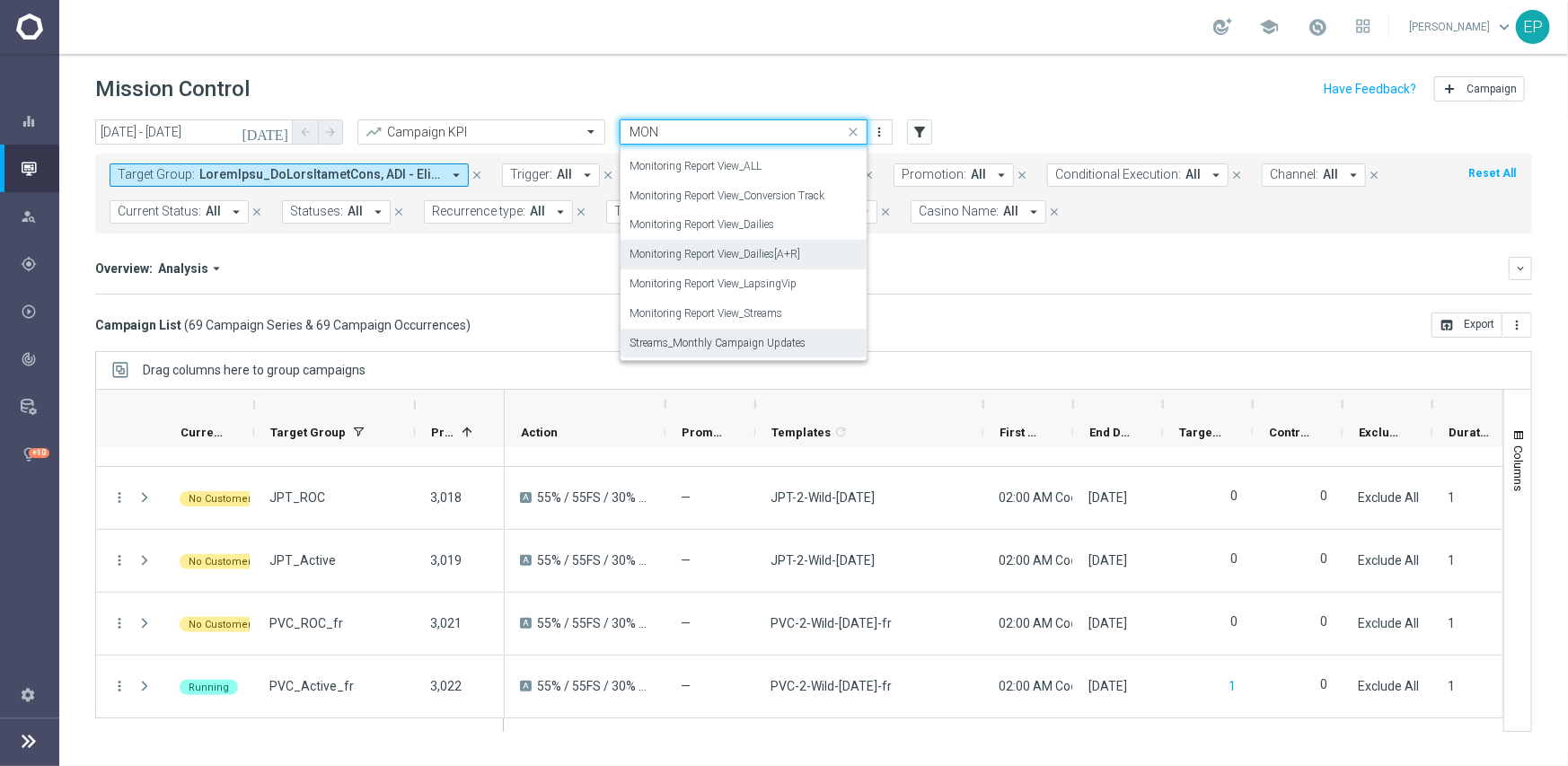
scroll to position [258, 0]
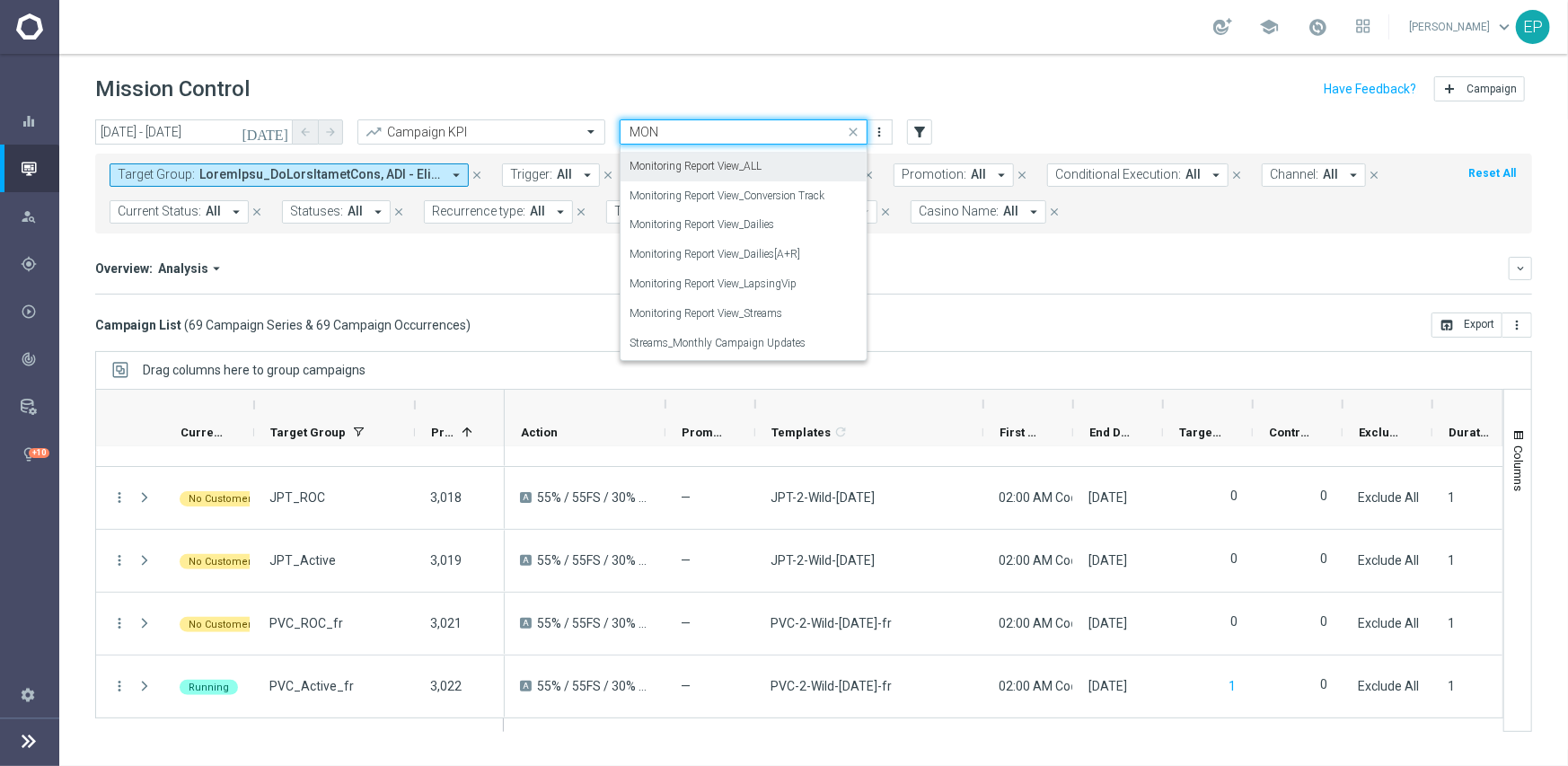
click at [751, 171] on label "Monitoring Report View_ALL" at bounding box center [695, 167] width 132 height 15
type input "MON"
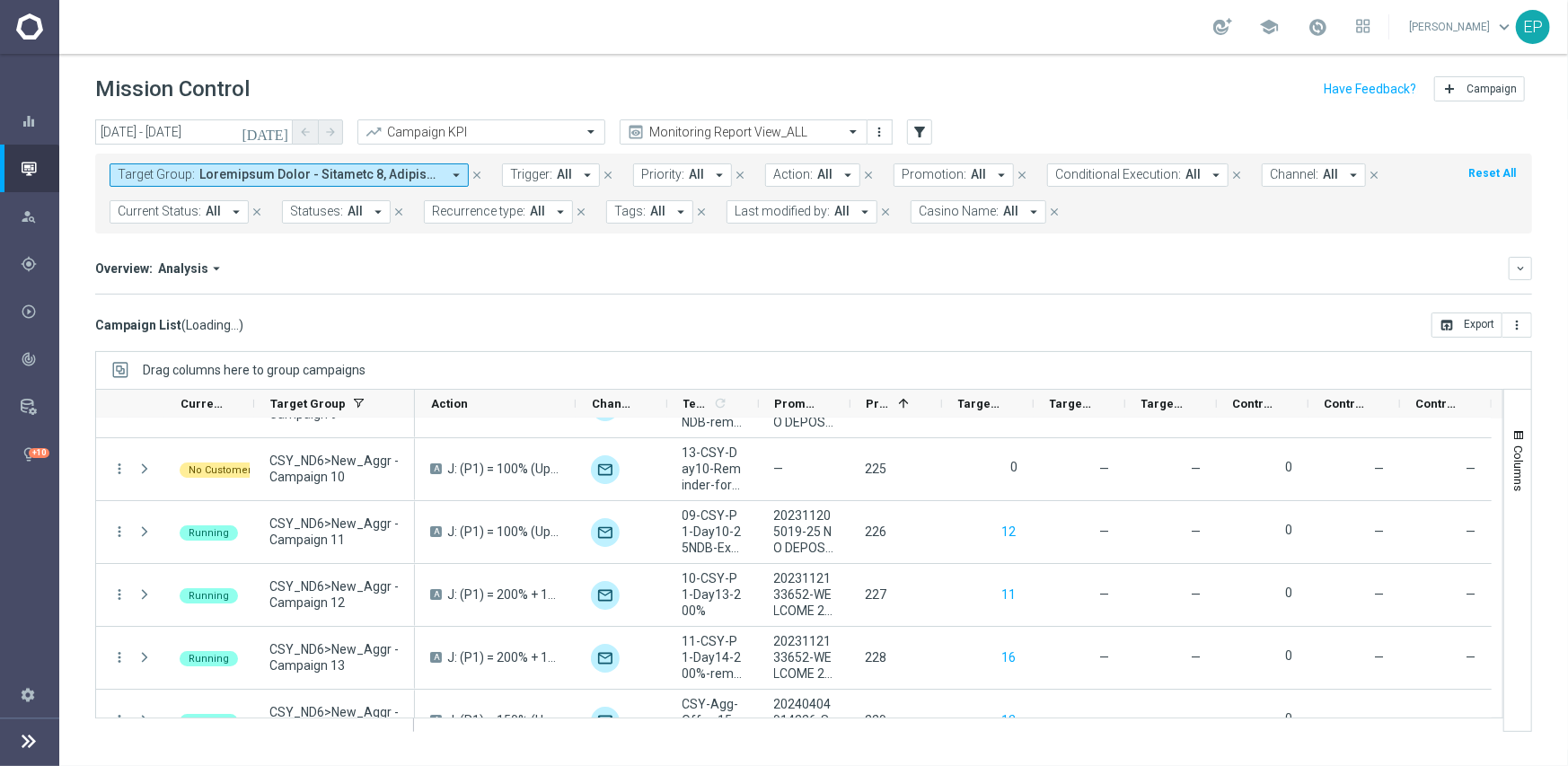
scroll to position [4031, 0]
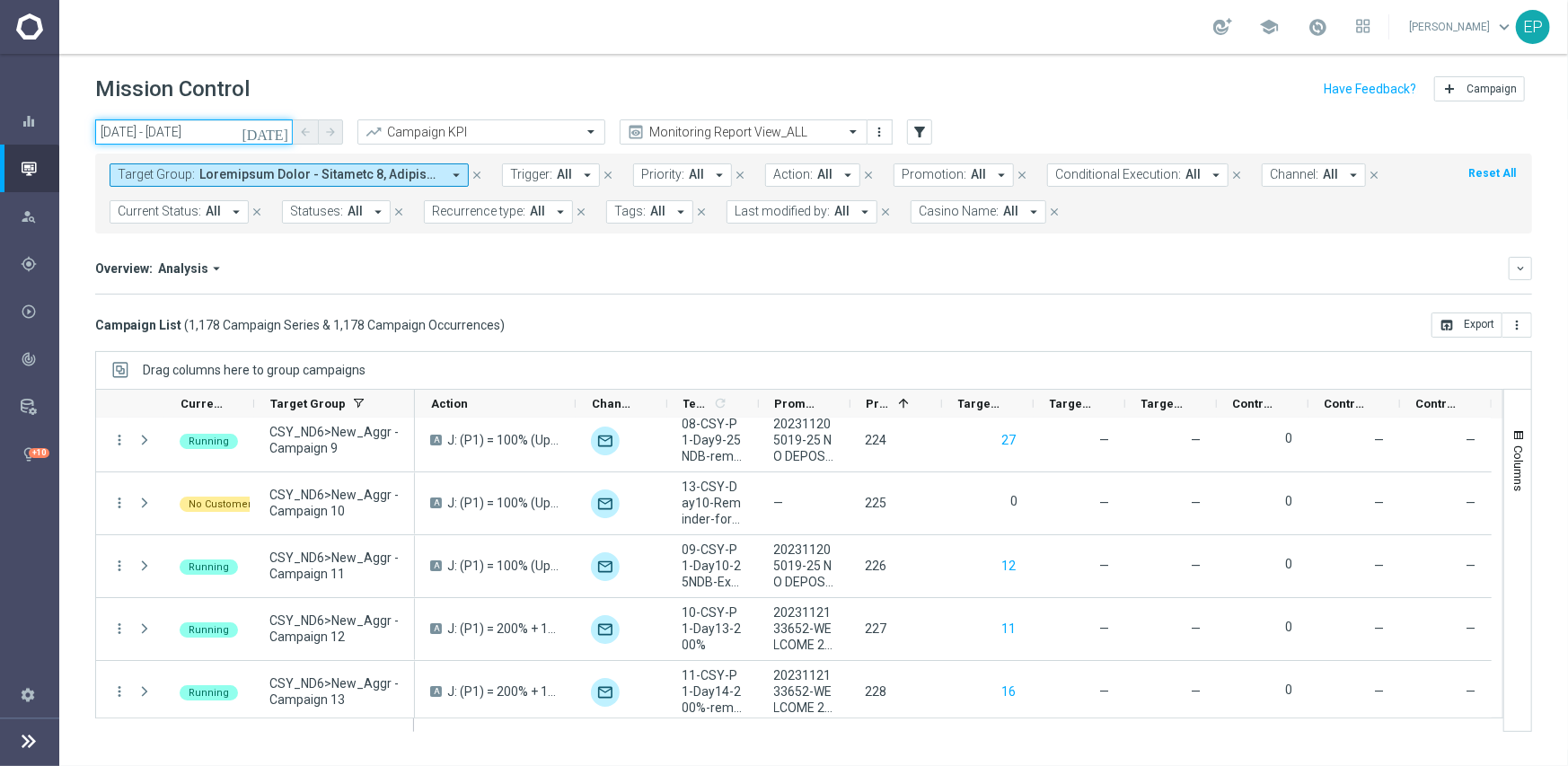
click at [204, 136] on input "03 Sep 2025 - 03 Sep 2025" at bounding box center [194, 132] width 198 height 25
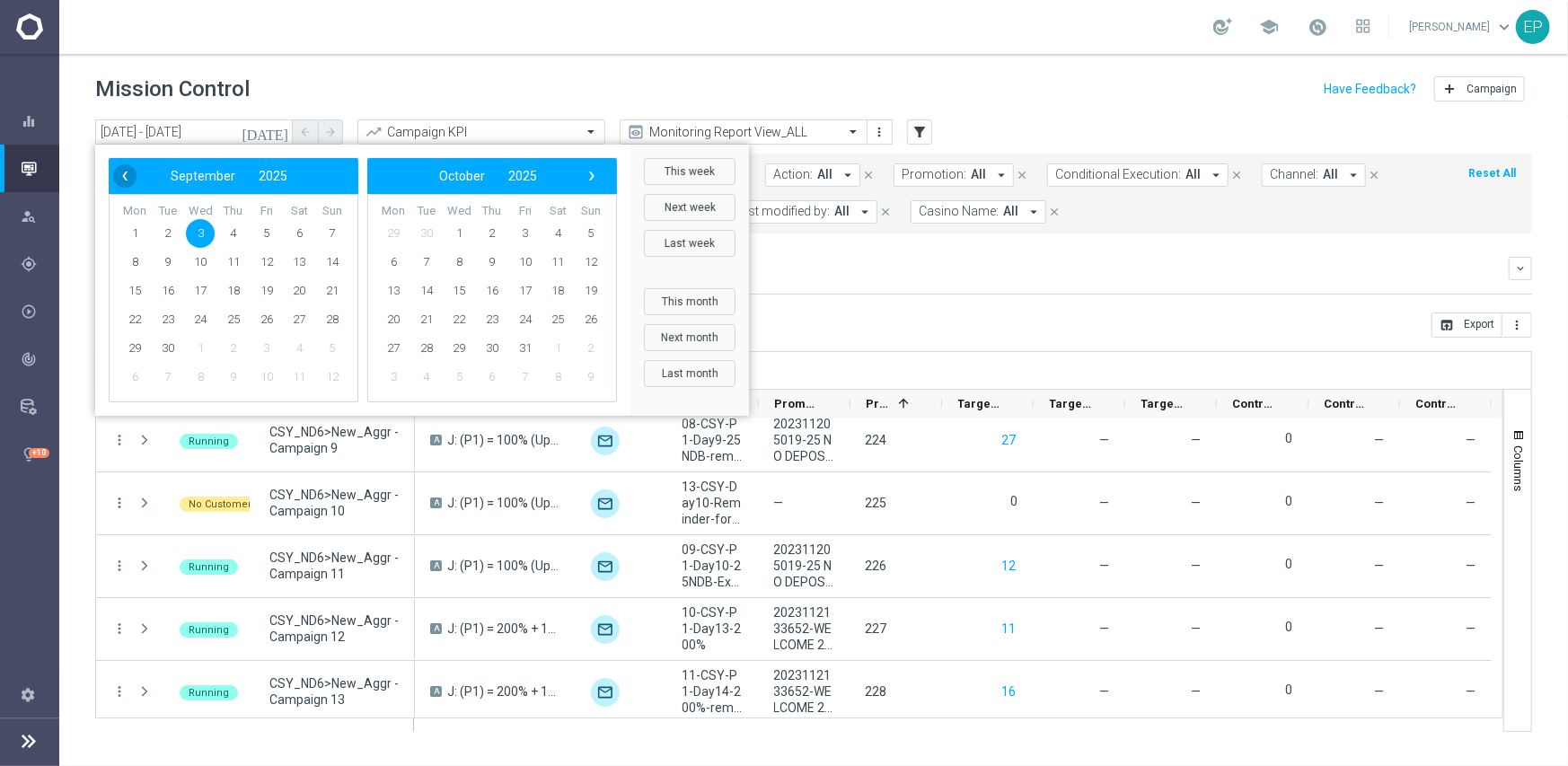
click at [124, 171] on span "‹" at bounding box center [125, 176] width 23 height 23
click at [134, 350] on span "28" at bounding box center [134, 348] width 29 height 29
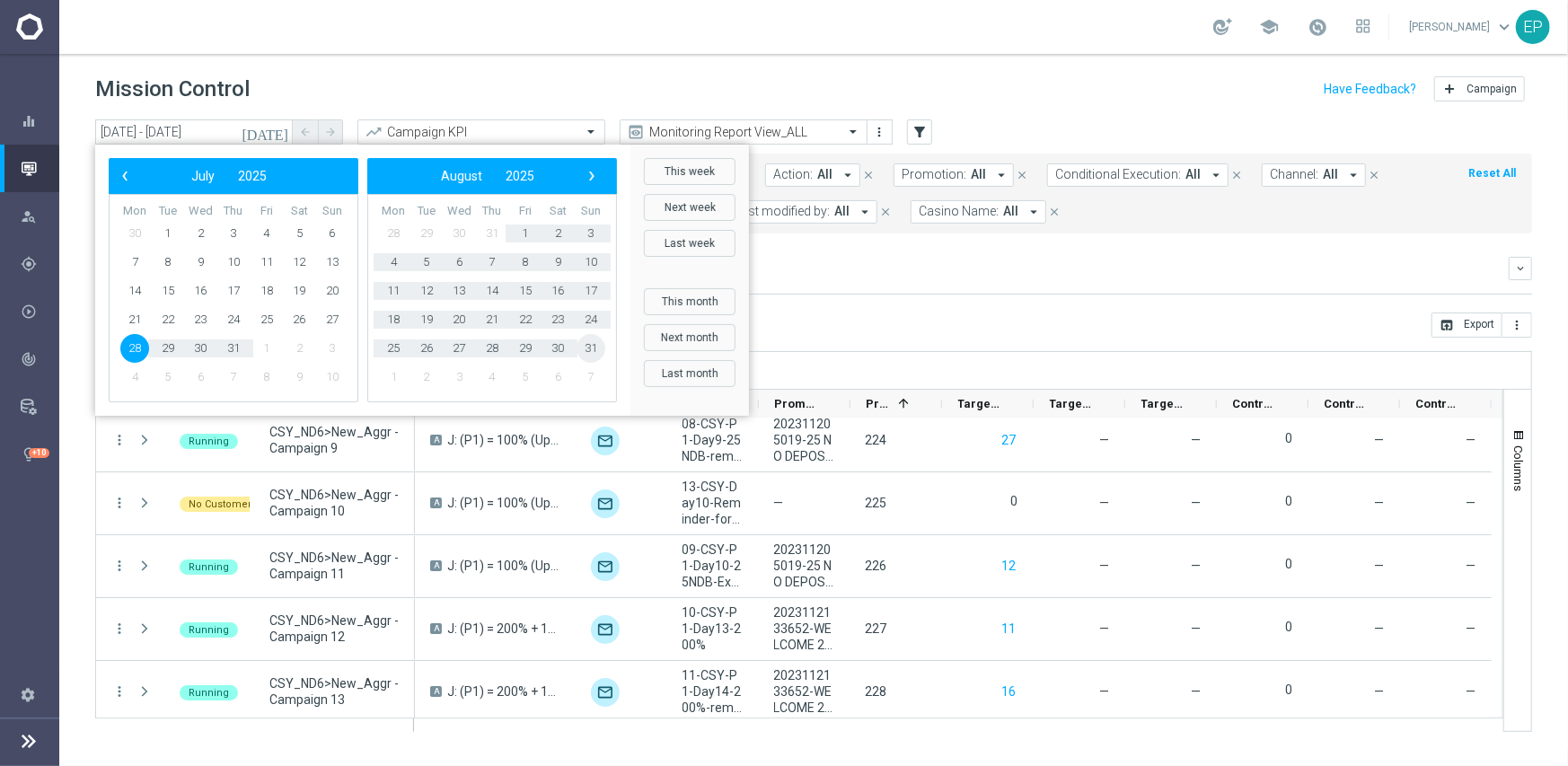
click at [587, 350] on span "31" at bounding box center [591, 348] width 29 height 29
type input "28 Jul 2025 - 31 Aug 2025"
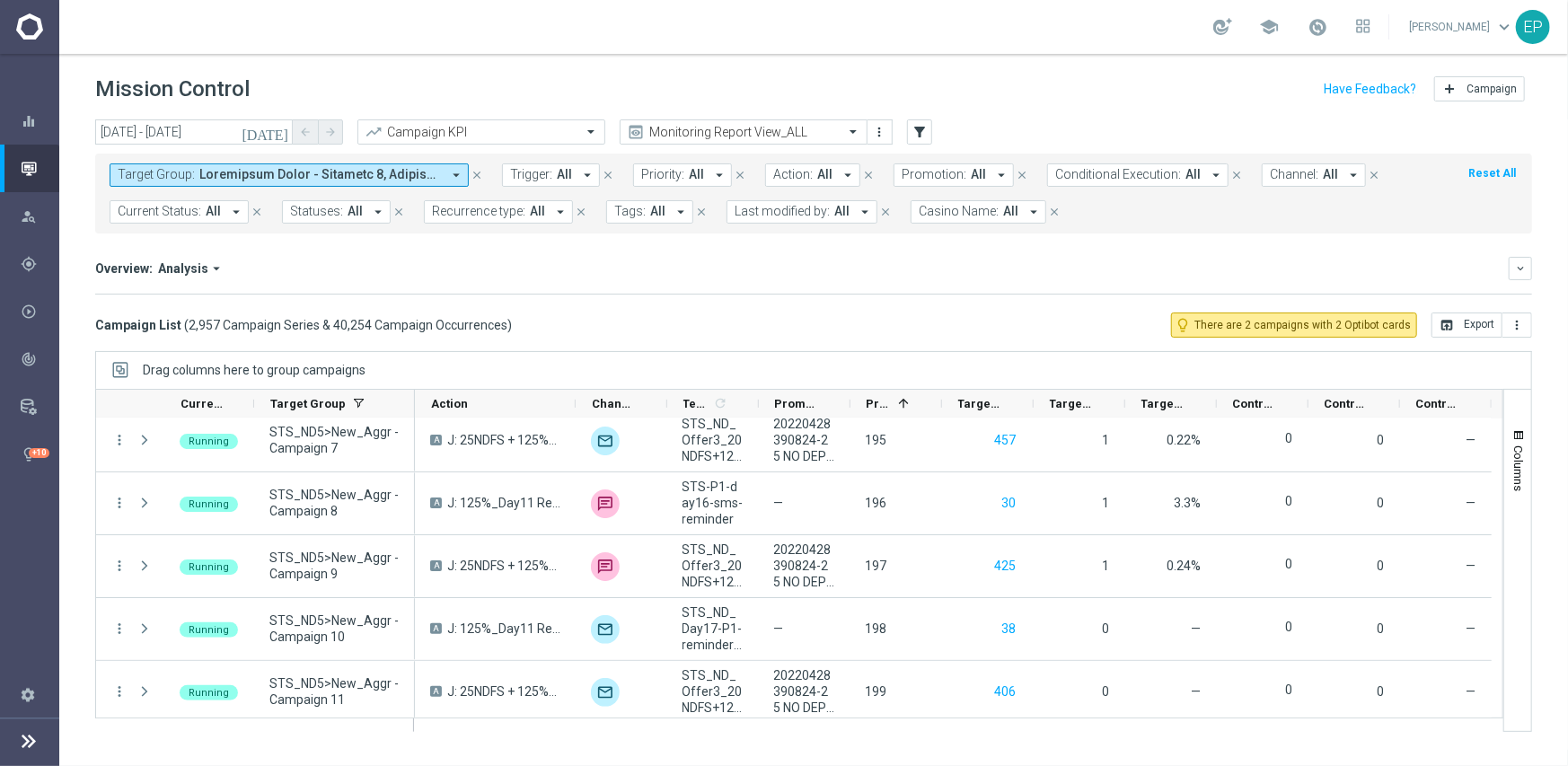
click at [395, 173] on span at bounding box center [321, 175] width 242 height 15
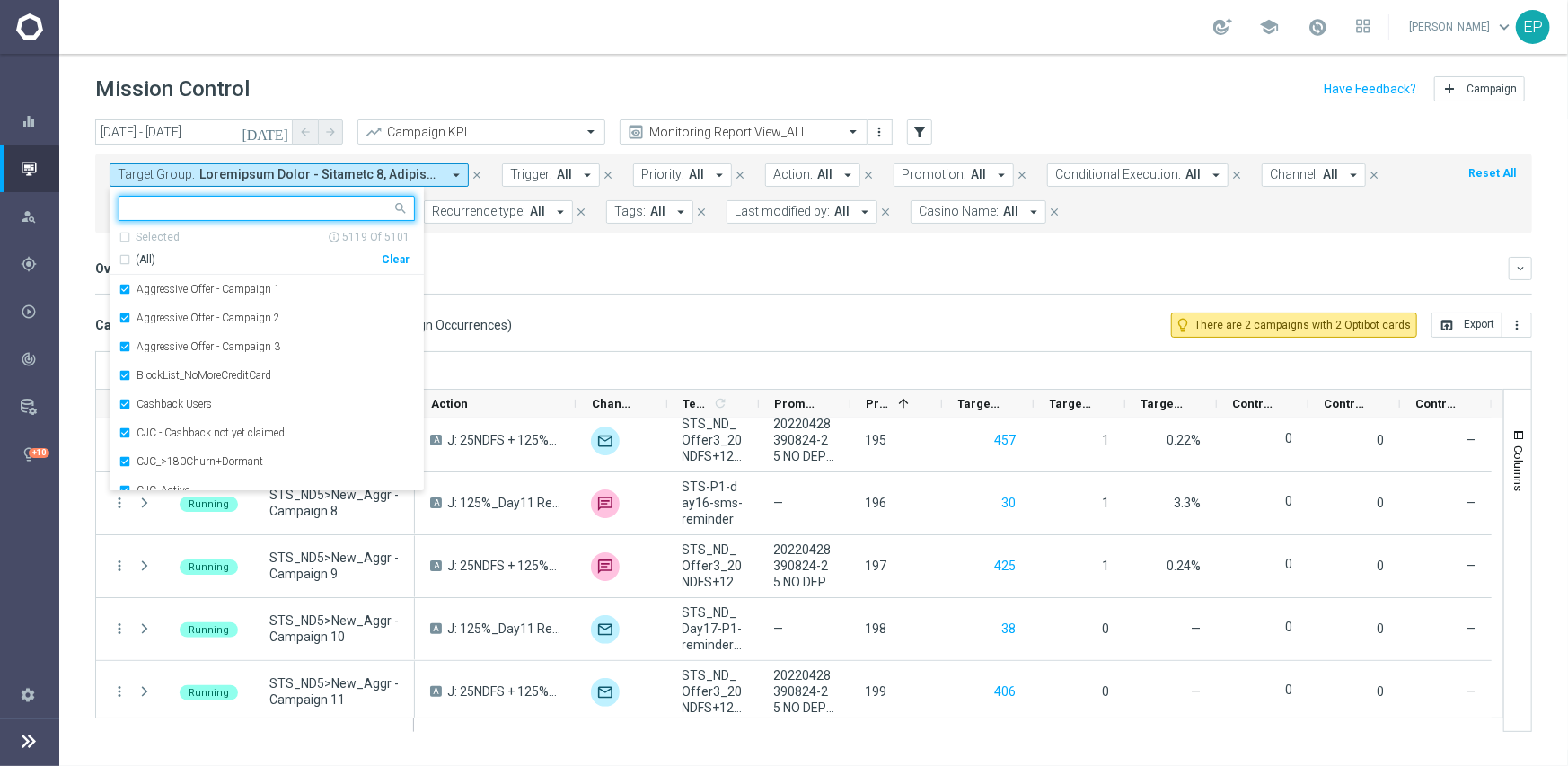
click at [0, 0] on div "Clear" at bounding box center [0, 0] width 0 height 0
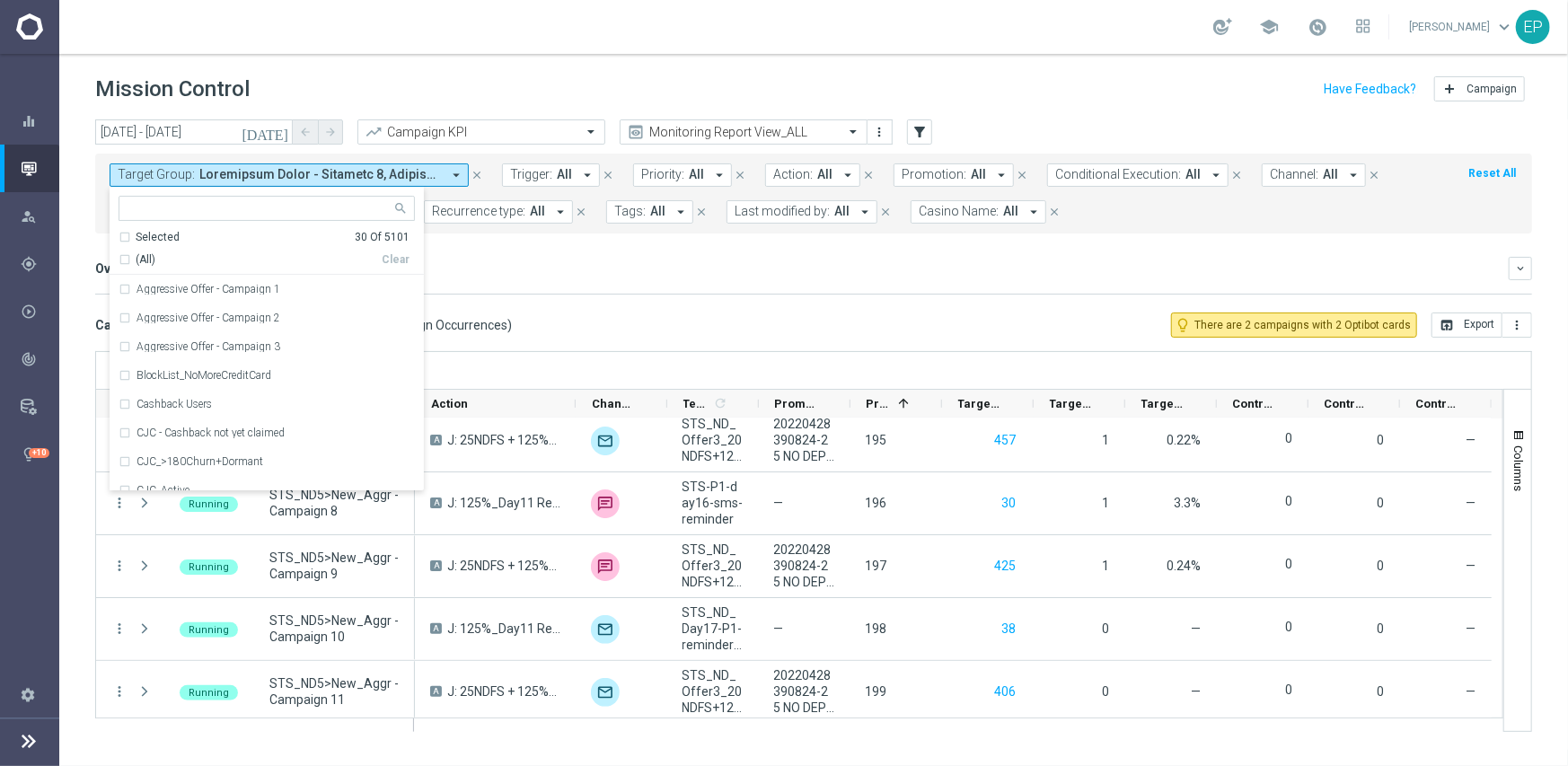
click at [566, 284] on div "Overview: Analysis arrow_drop_down keyboard_arrow_down Increase In Total Deposi…" at bounding box center [813, 275] width 1436 height 37
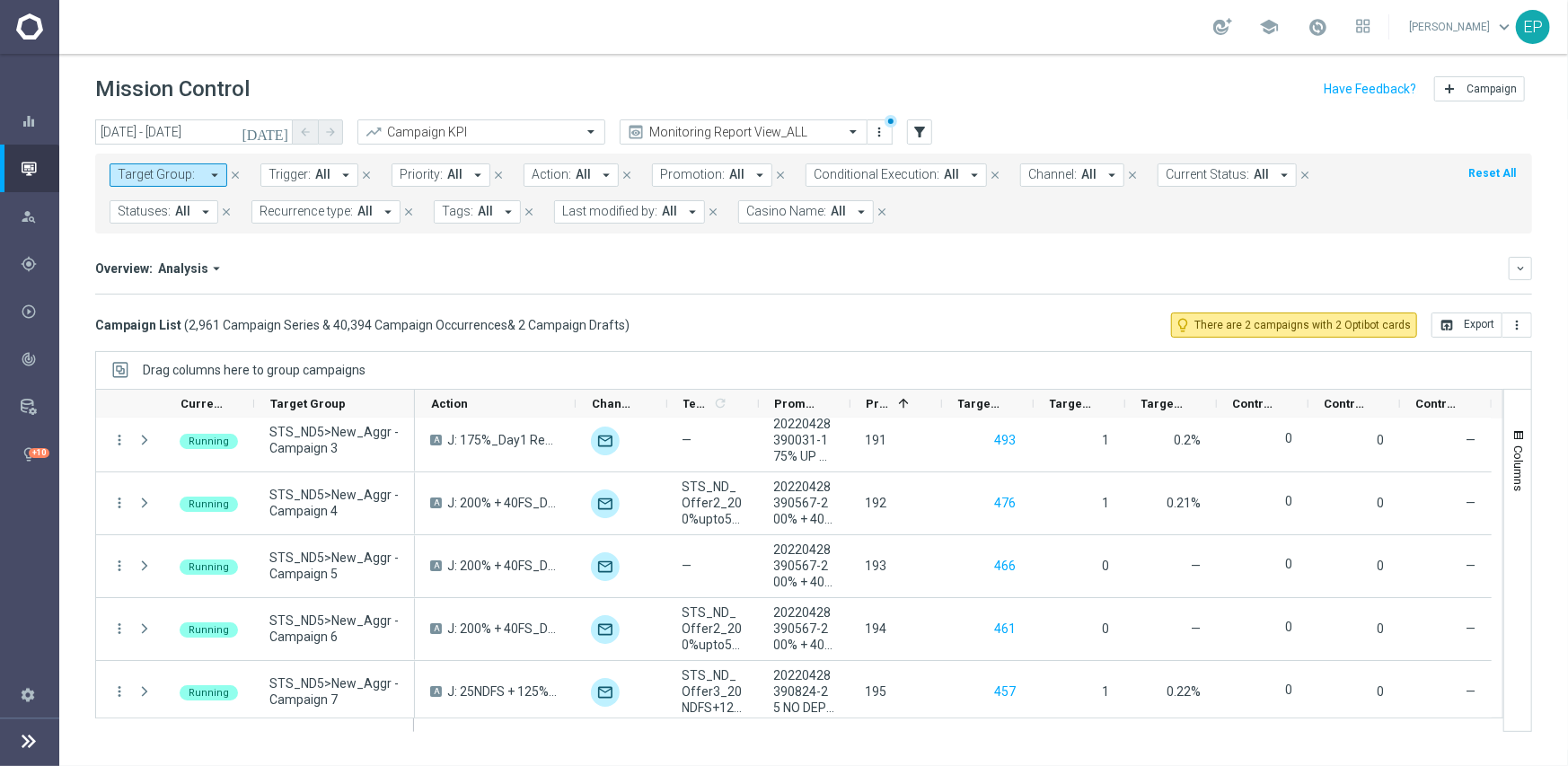
click at [169, 169] on span "Target Group:" at bounding box center [157, 175] width 77 height 15
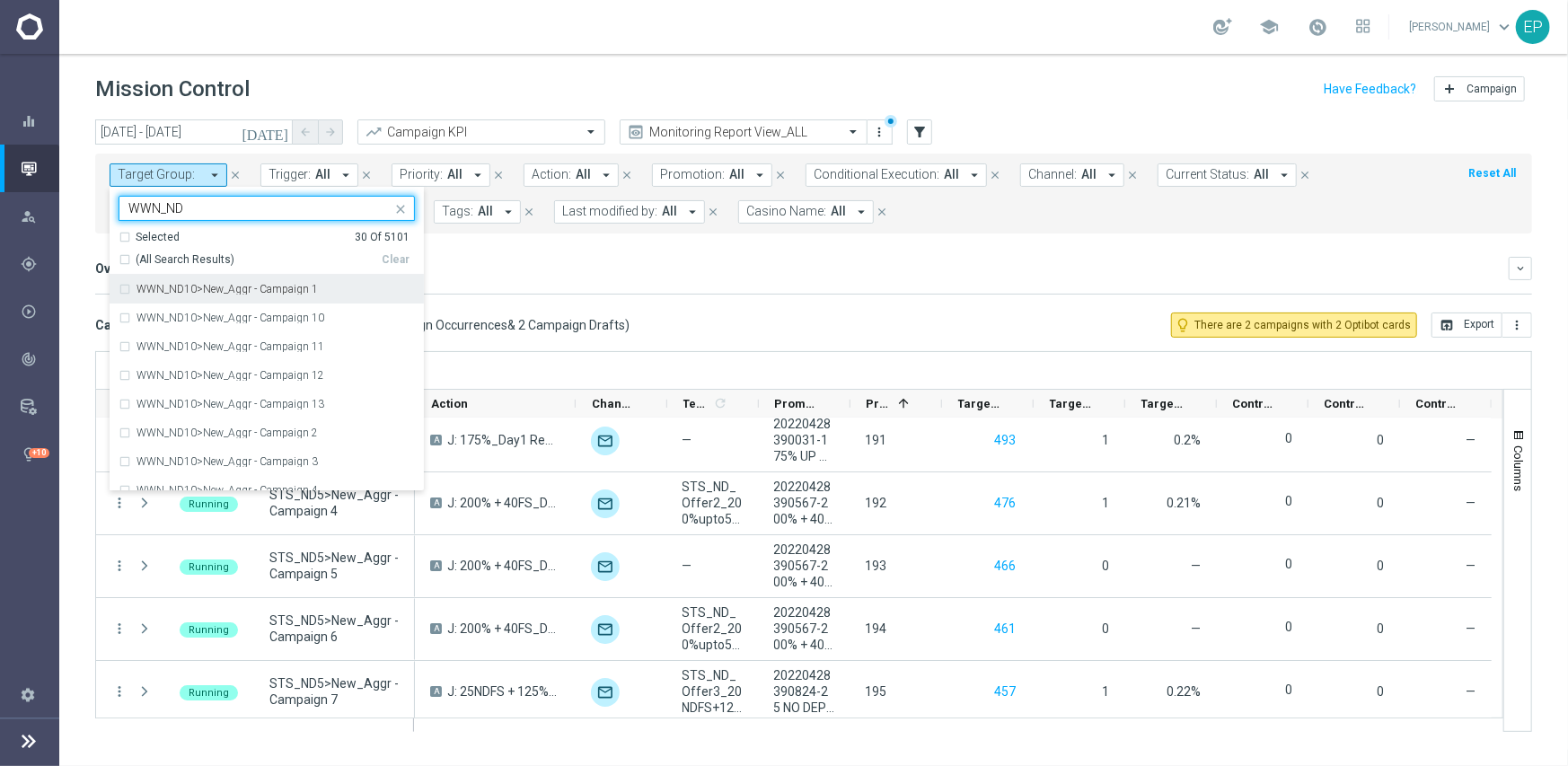
click at [201, 258] on span "(All Search Results)" at bounding box center [184, 260] width 99 height 15
type input "WWN_ND"
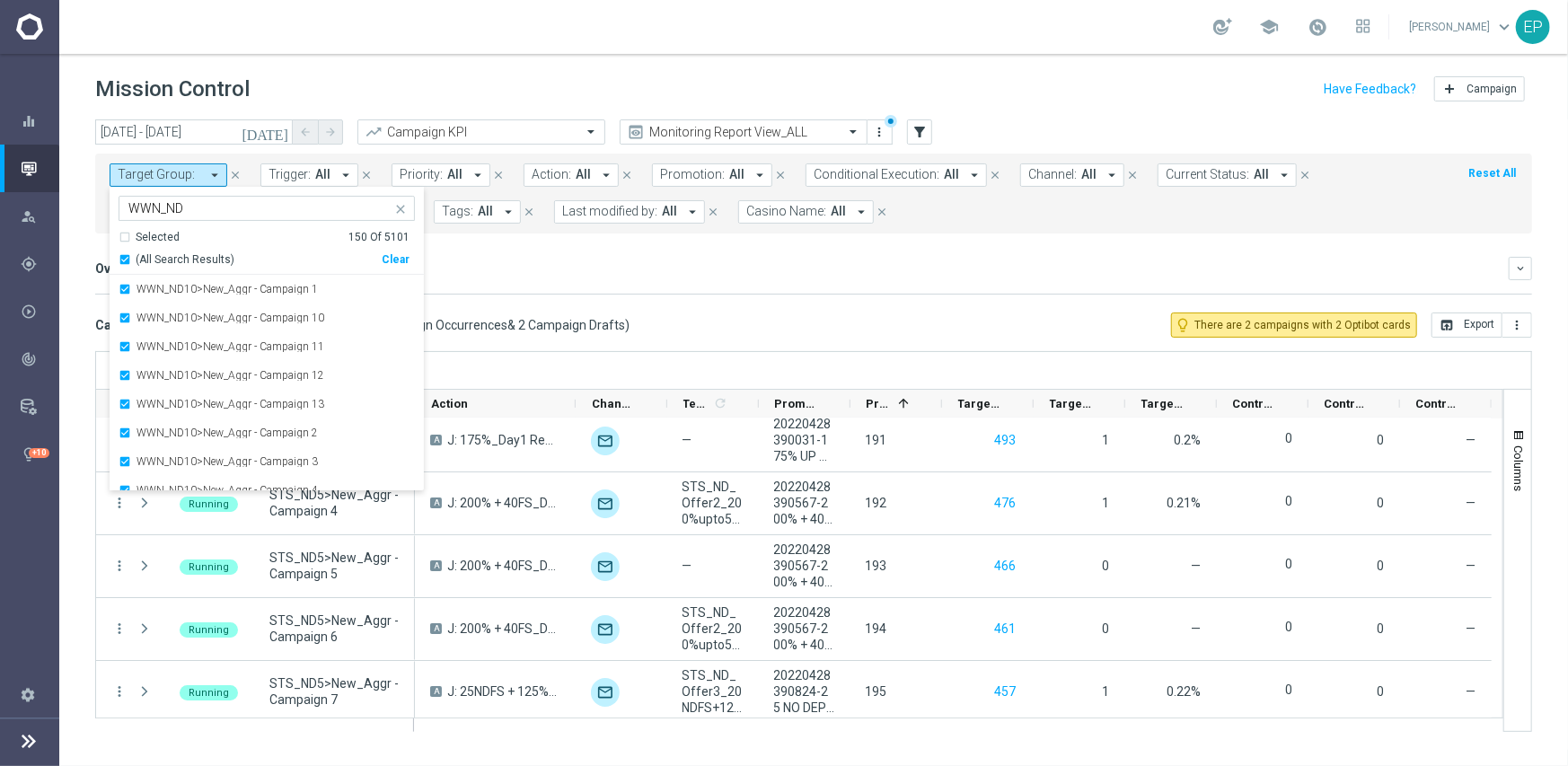
click at [661, 261] on div "Overview: Analysis arrow_drop_down" at bounding box center [802, 268] width 1413 height 16
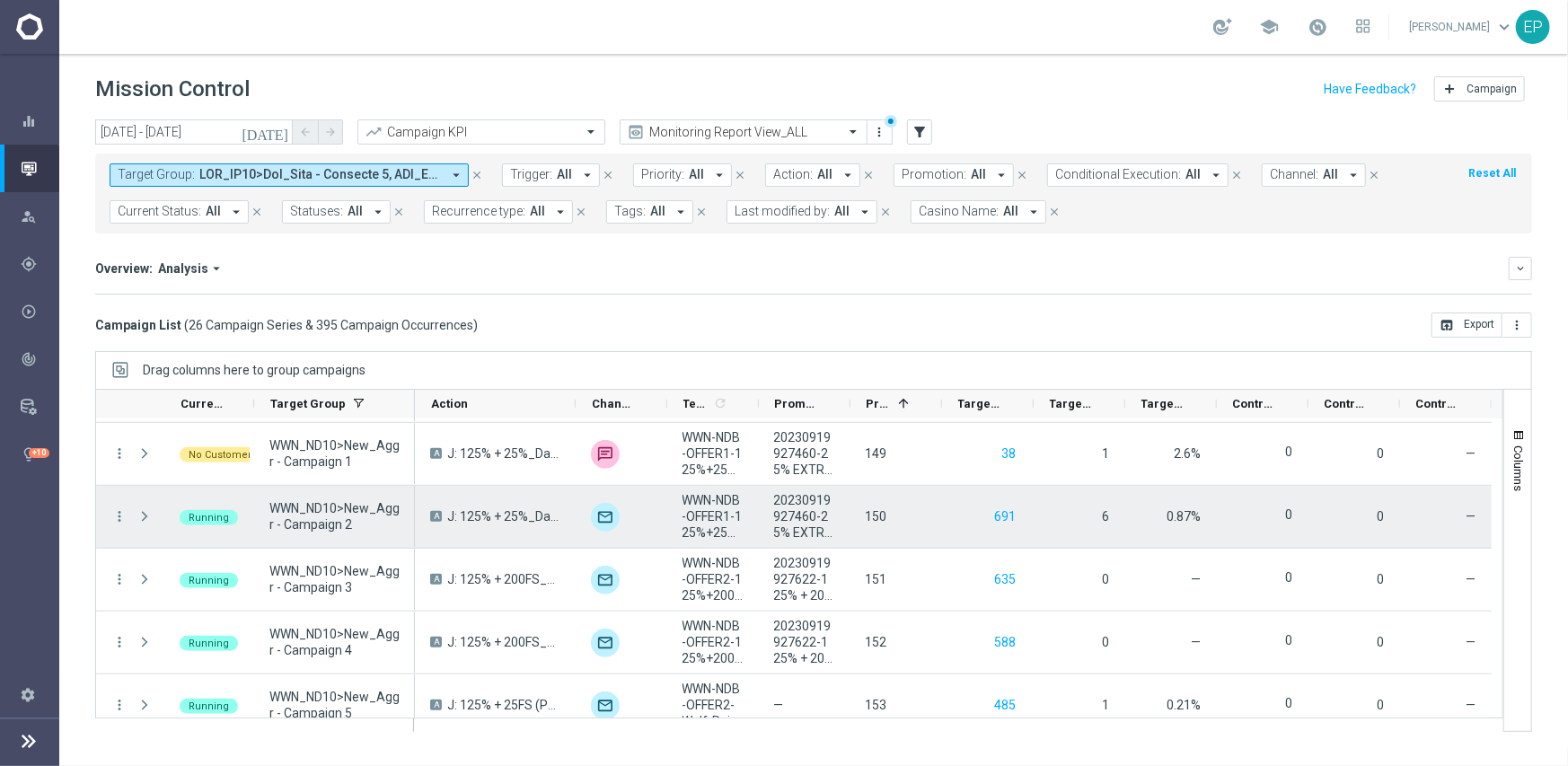
scroll to position [796, 0]
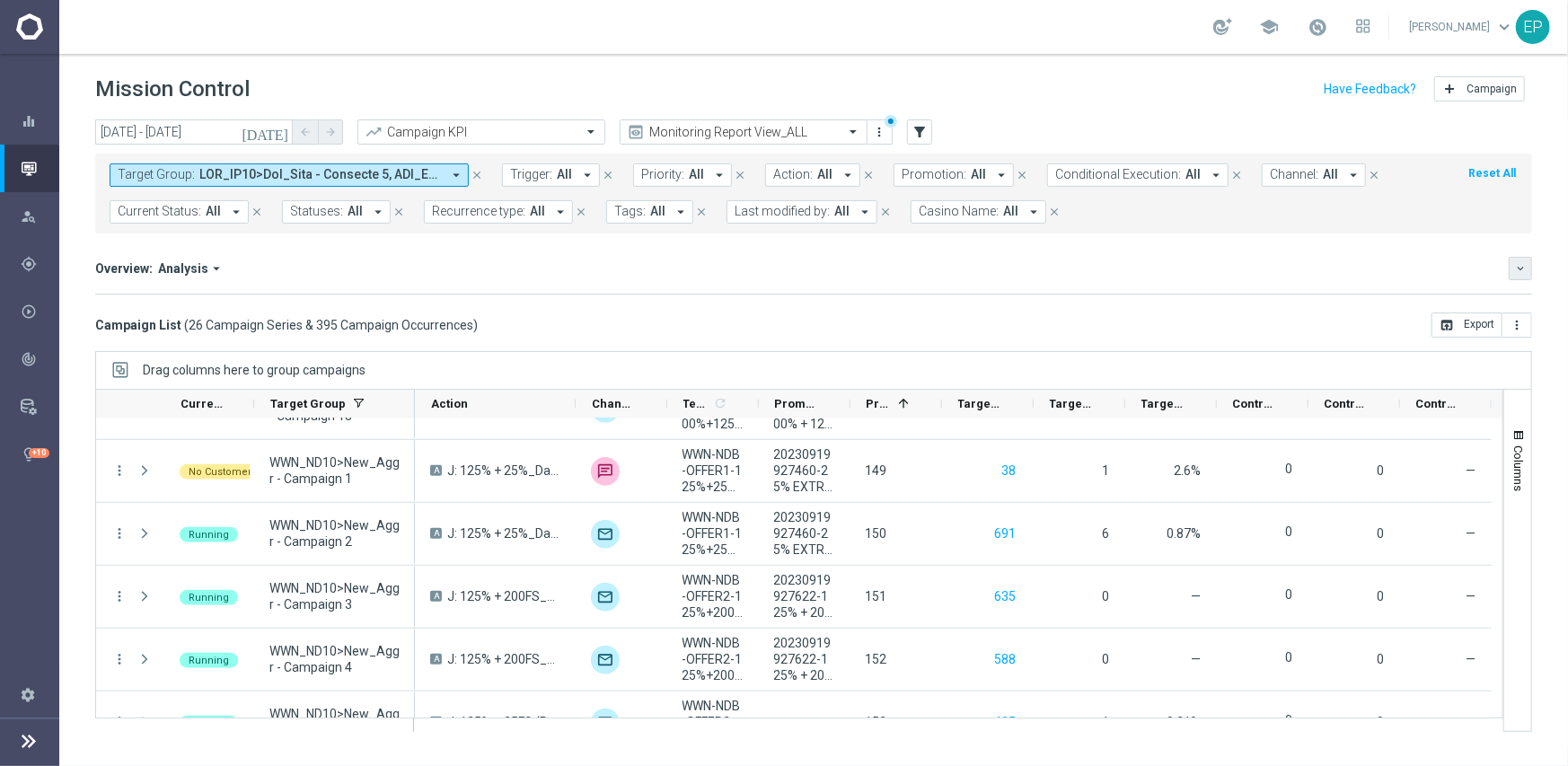
click at [1519, 272] on icon "keyboard_arrow_down" at bounding box center [1520, 268] width 12 height 12
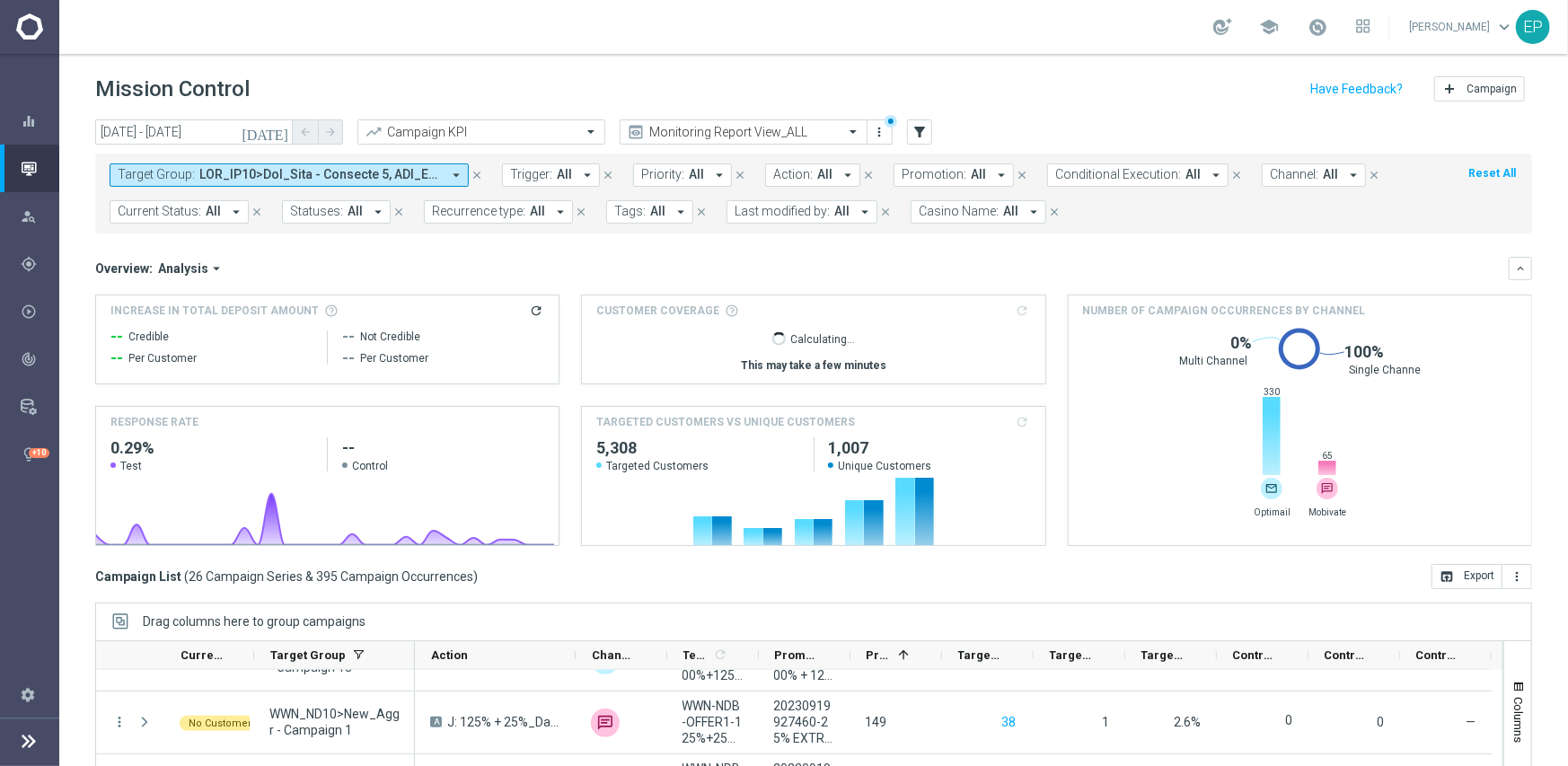
click at [216, 265] on icon "arrow_drop_down" at bounding box center [216, 268] width 16 height 16
click at [408, 278] on div "Overview: Analysis arrow_drop_down Drag here to set row groups Drag here to set…" at bounding box center [813, 268] width 1436 height 23
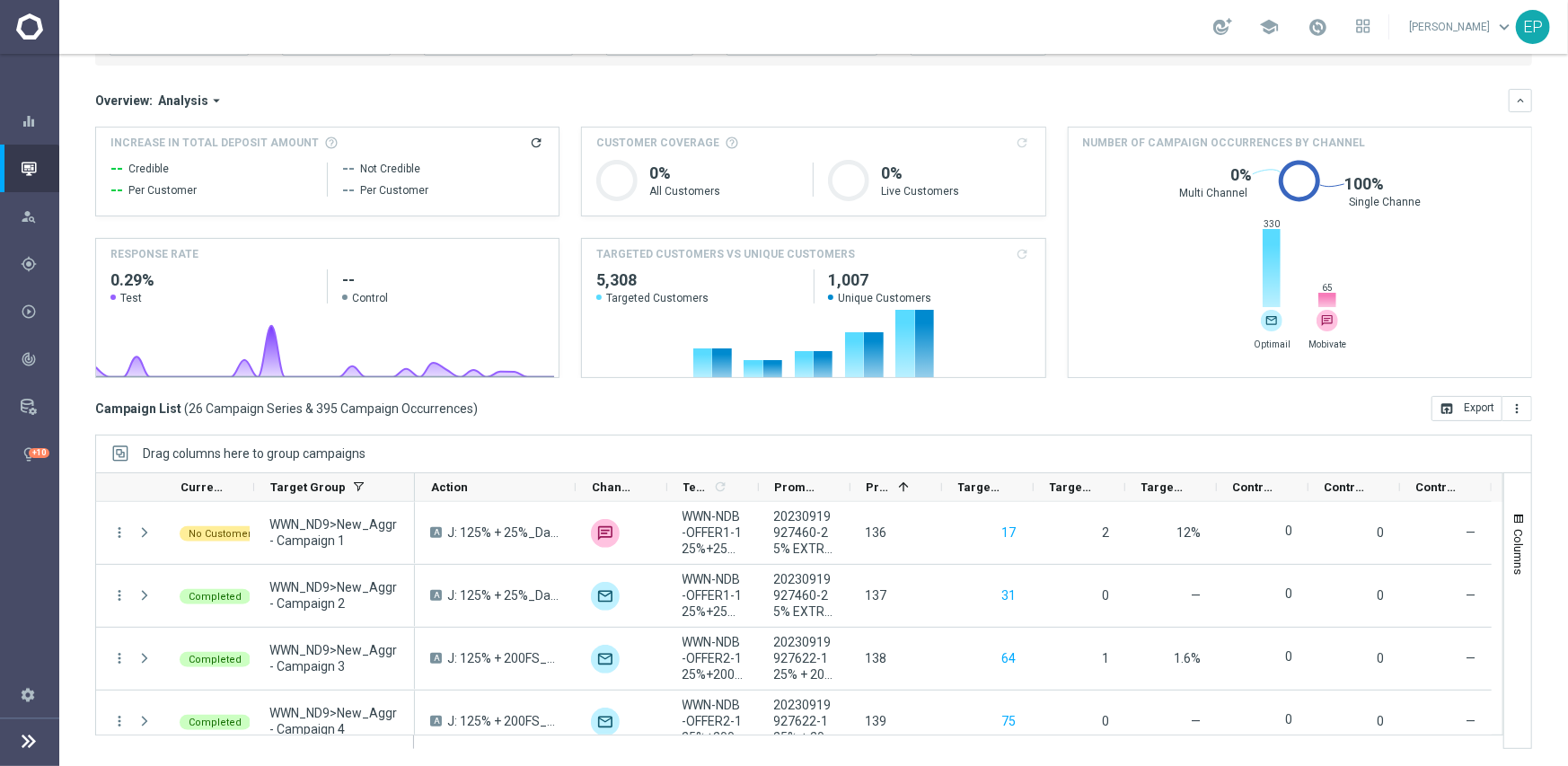
scroll to position [78, 0]
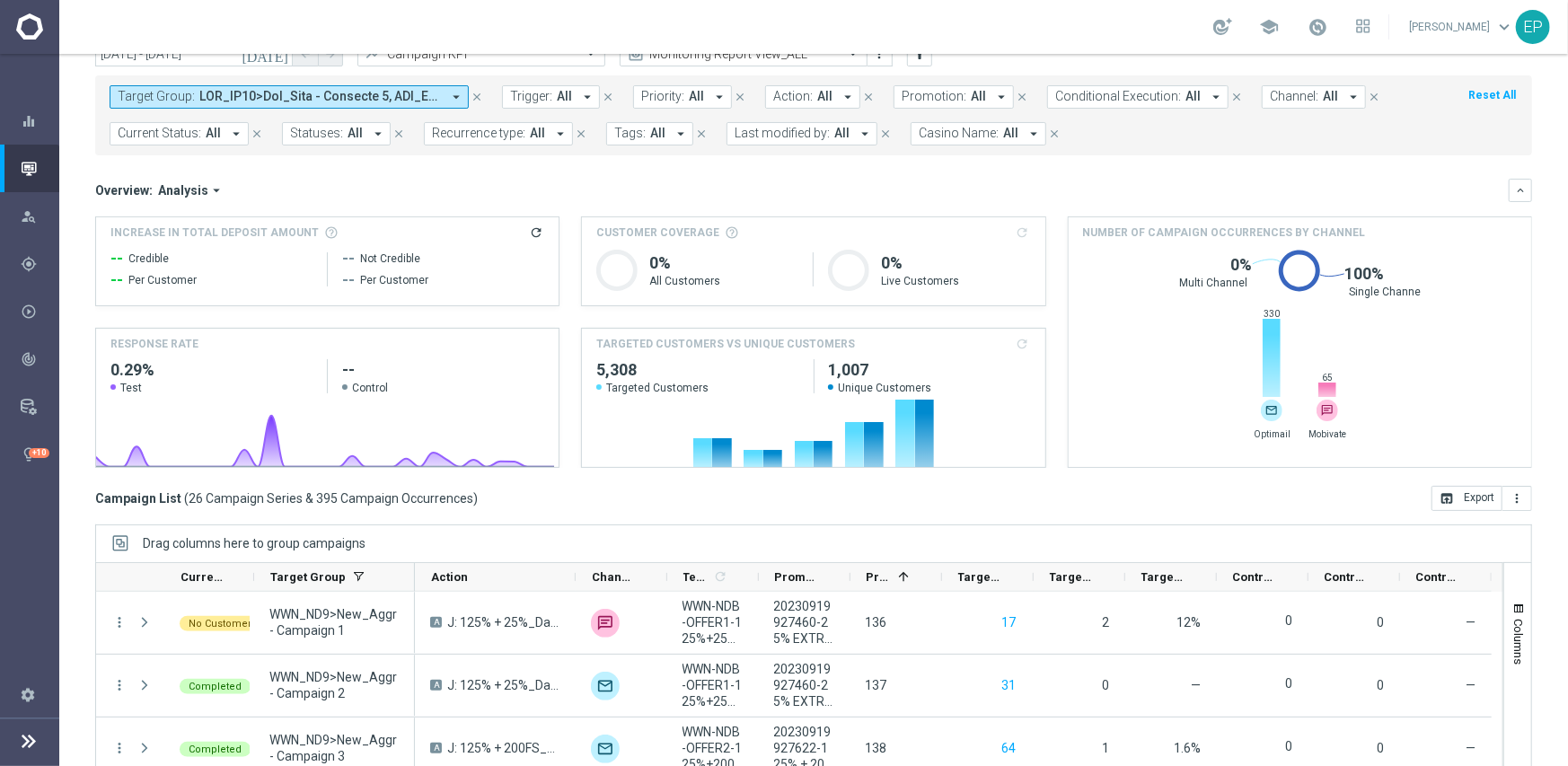
click at [396, 89] on span at bounding box center [321, 97] width 242 height 15
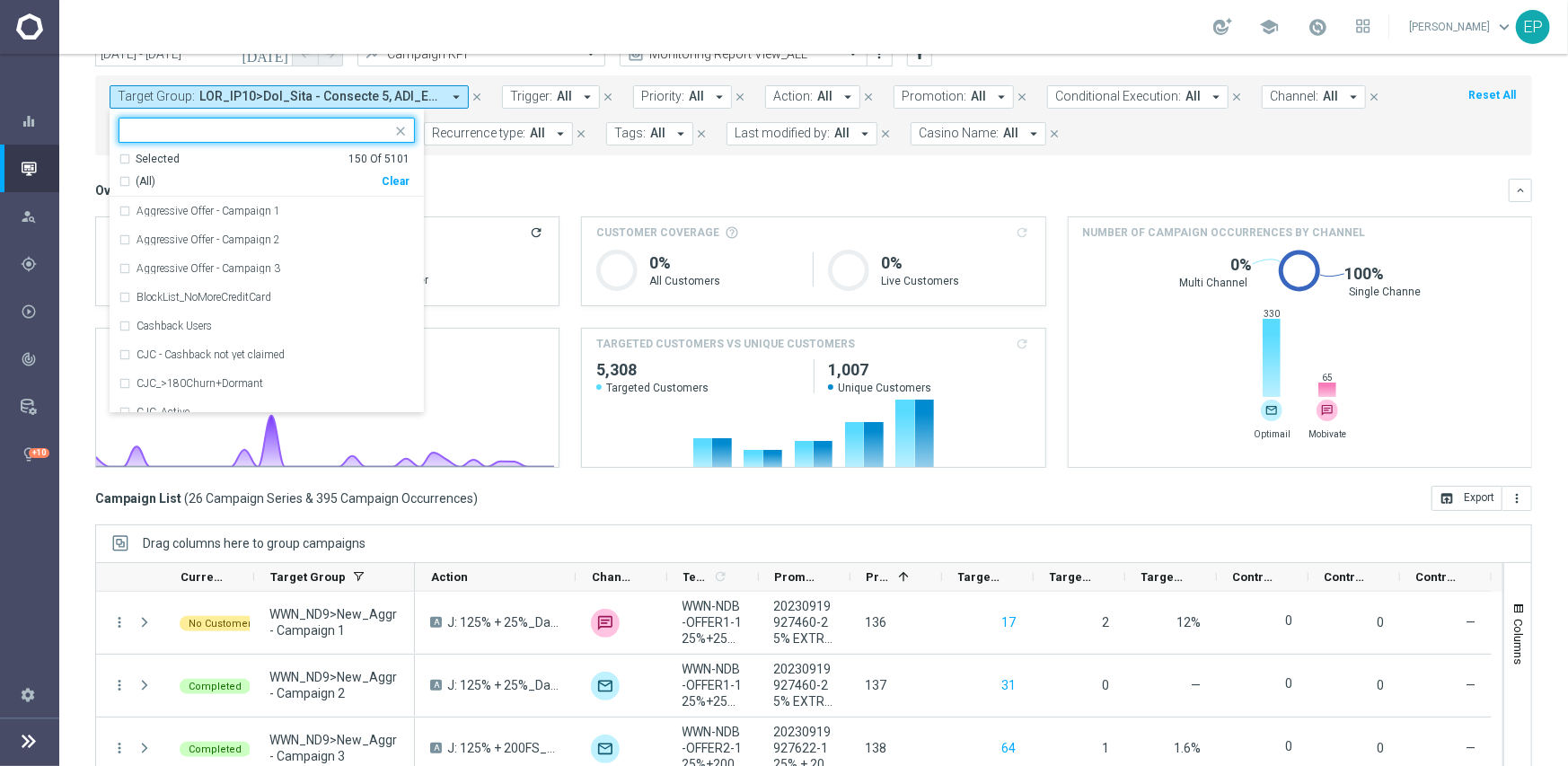
click at [0, 0] on div "Clear" at bounding box center [0, 0] width 0 height 0
click at [251, 129] on input "text" at bounding box center [260, 131] width 263 height 15
click at [184, 174] on span "(All Search Results)" at bounding box center [184, 181] width 99 height 15
type input "WWN_P1"
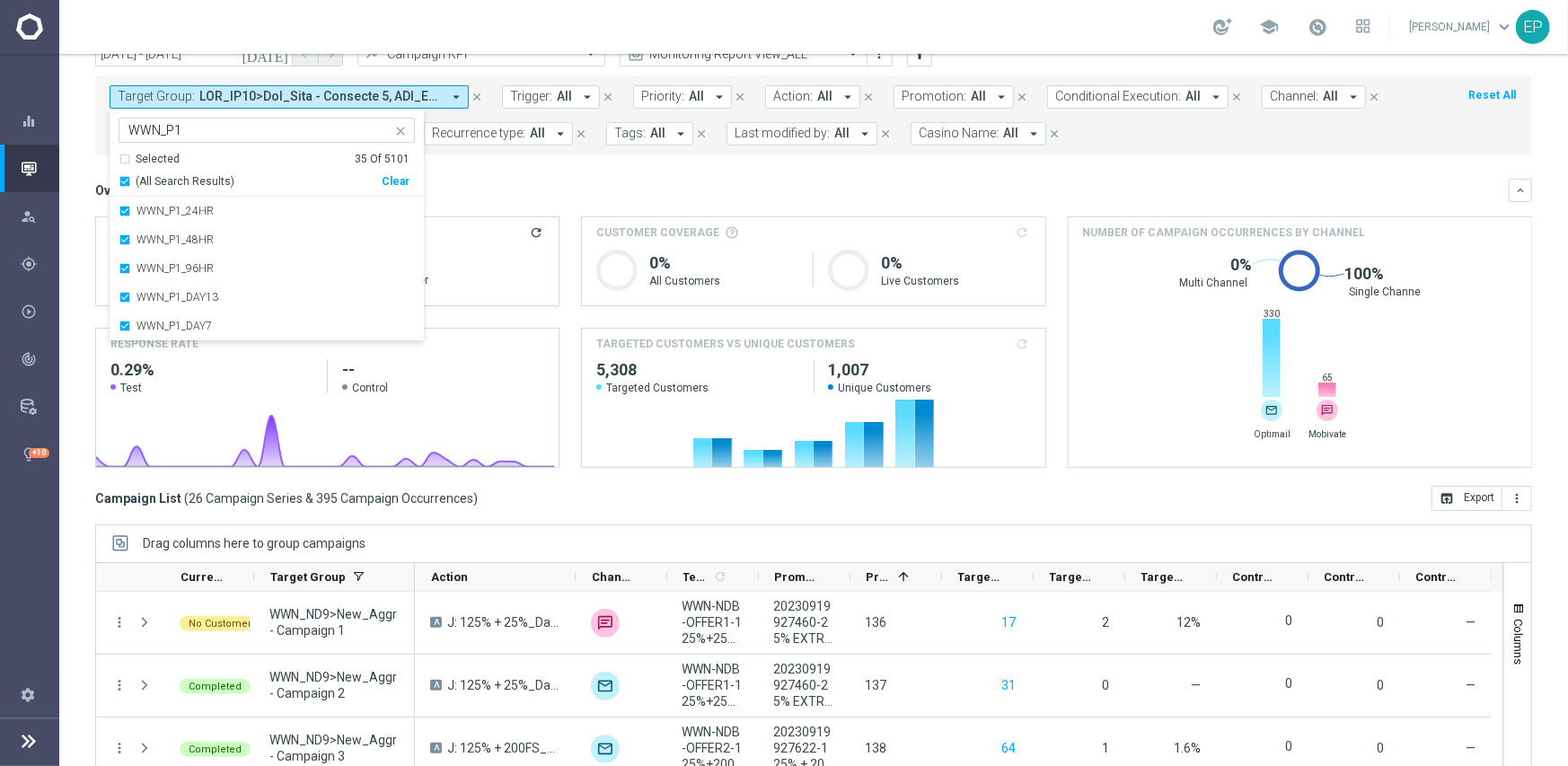
click at [540, 179] on div "Overview: Analysis arrow_drop_down keyboard_arrow_down" at bounding box center [813, 190] width 1436 height 23
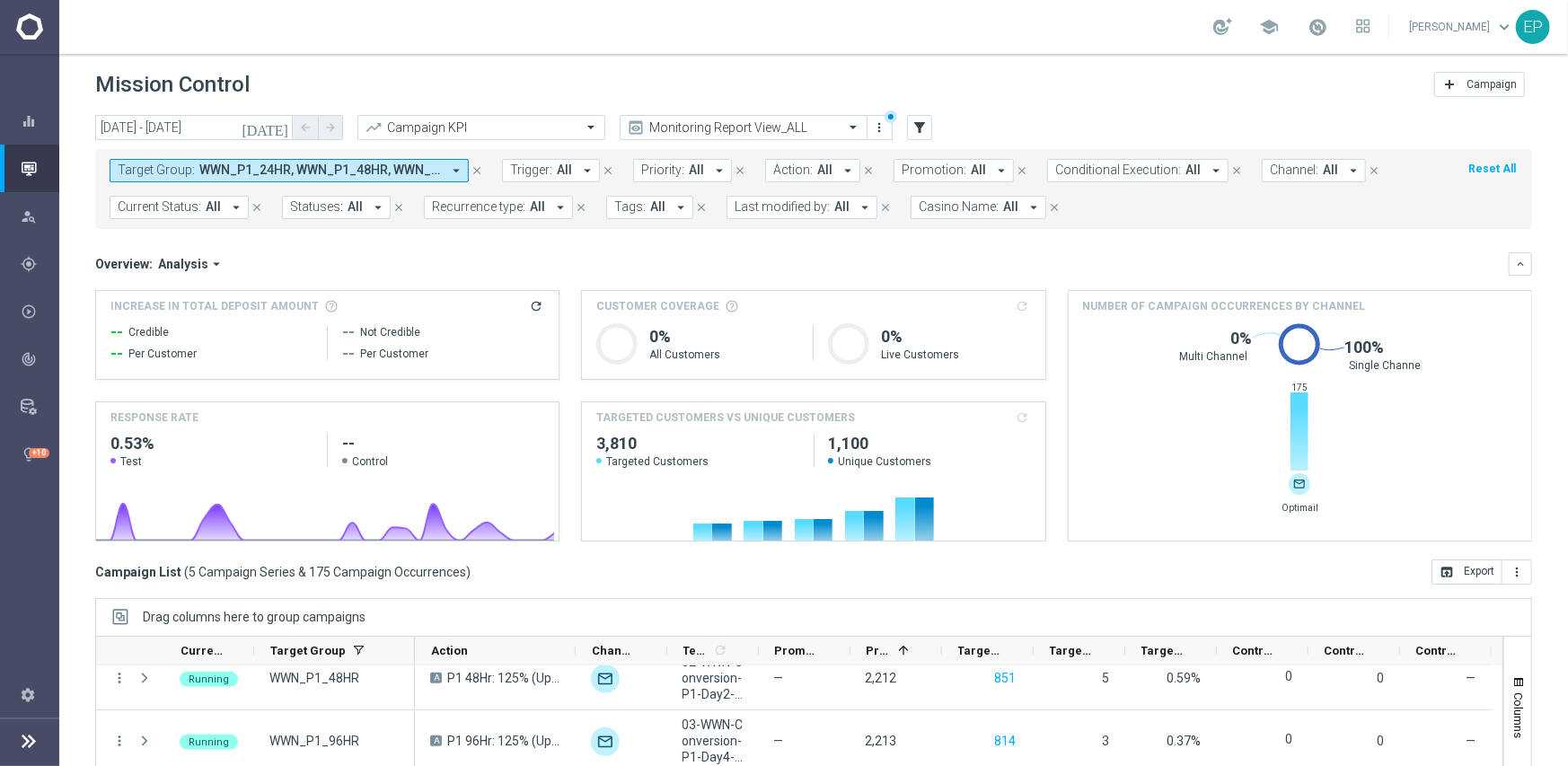
scroll to position [0, 0]
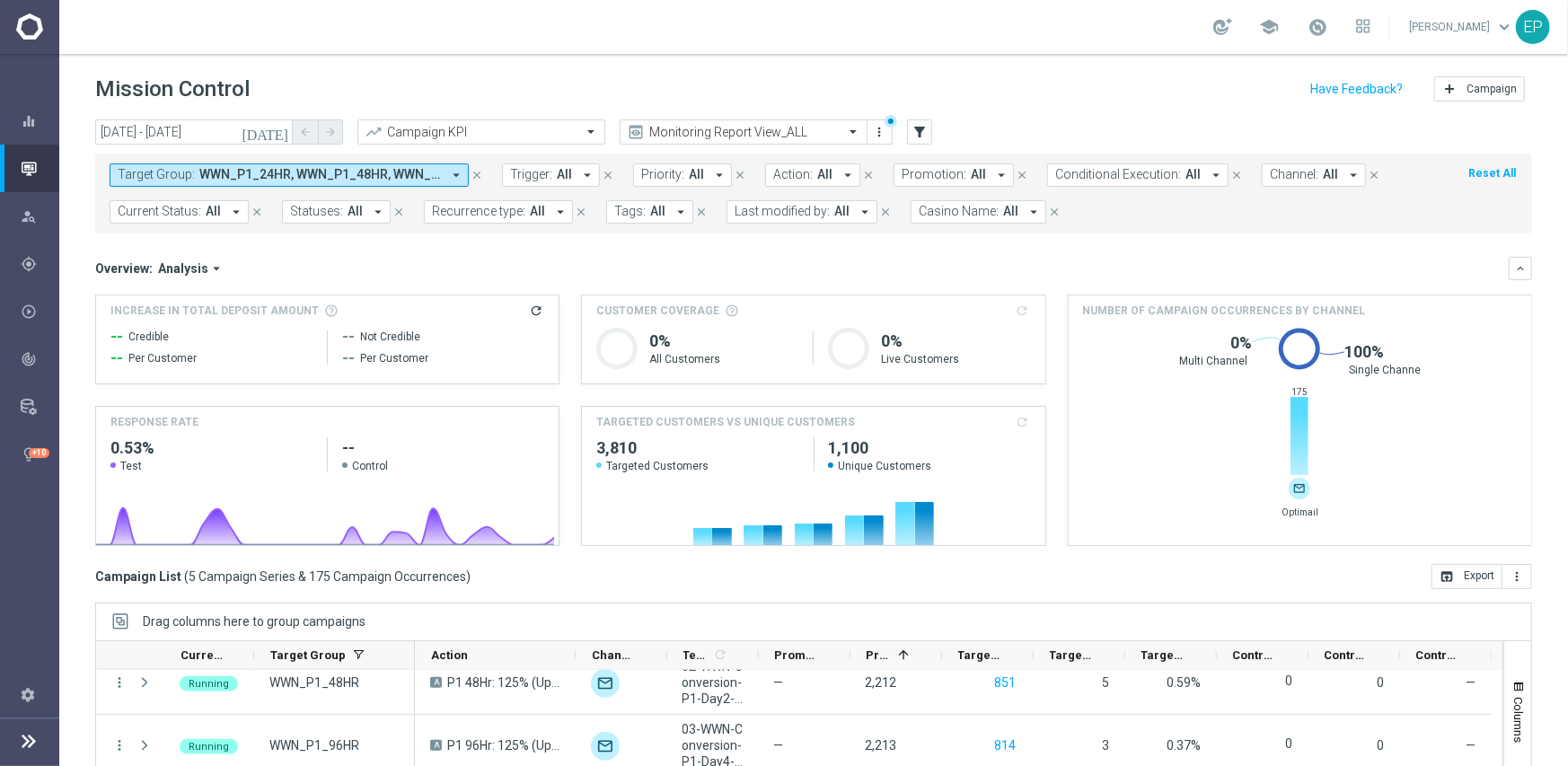
drag, startPoint x: 302, startPoint y: 173, endPoint x: 324, endPoint y: 173, distance: 22.0
click at [302, 173] on span "WWN_P1_24HR, WWN_P1_48HR, WWN_P1_96HR, WWN_P1_DAY13, WWN_P1_DAY7" at bounding box center [321, 175] width 242 height 15
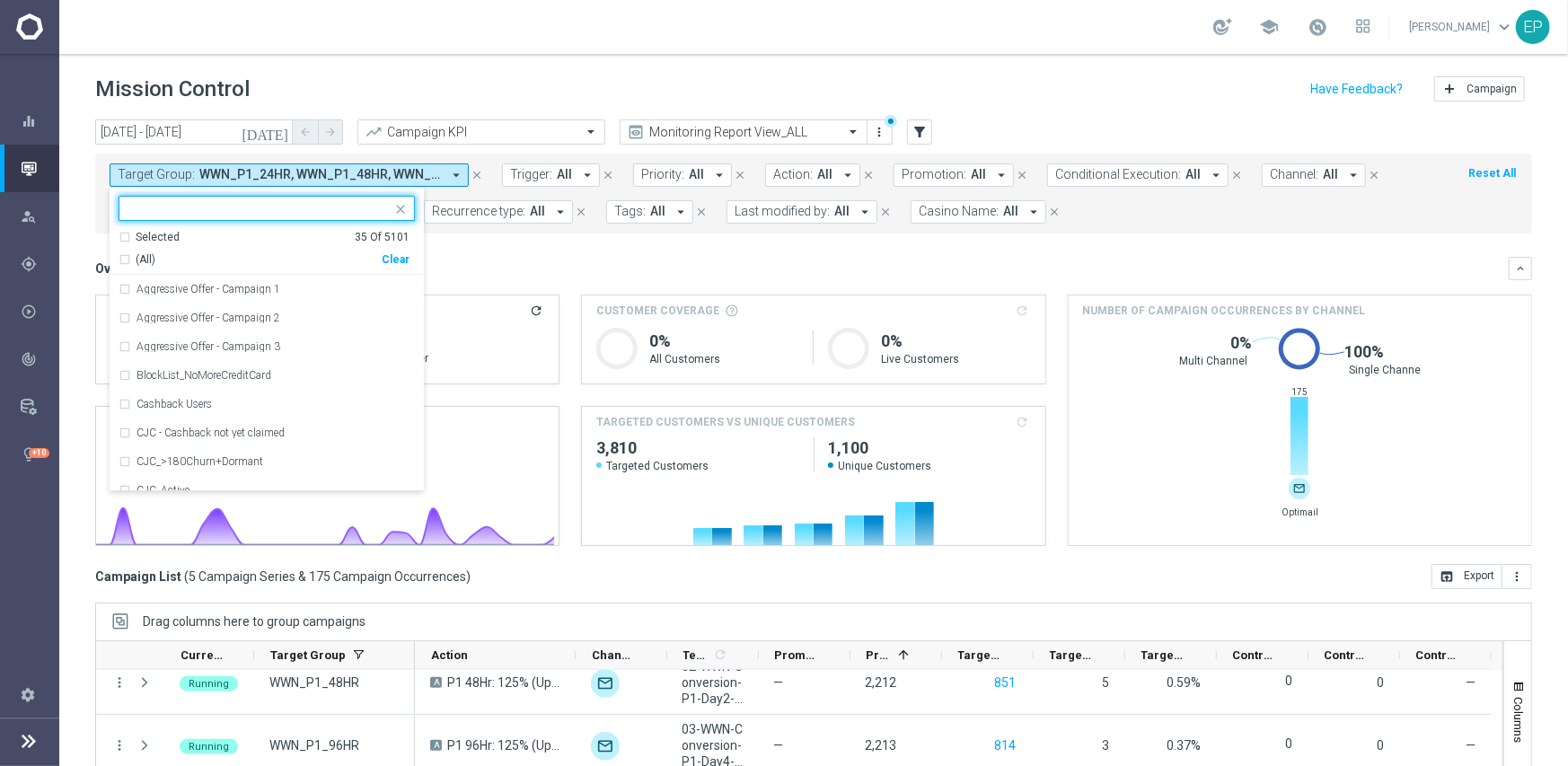
click at [0, 0] on div "Clear" at bounding box center [0, 0] width 0 height 0
click at [266, 201] on input "text" at bounding box center [260, 208] width 263 height 15
click at [191, 256] on span "(All Search Results)" at bounding box center [184, 260] width 99 height 15
type input "WWN_P2"
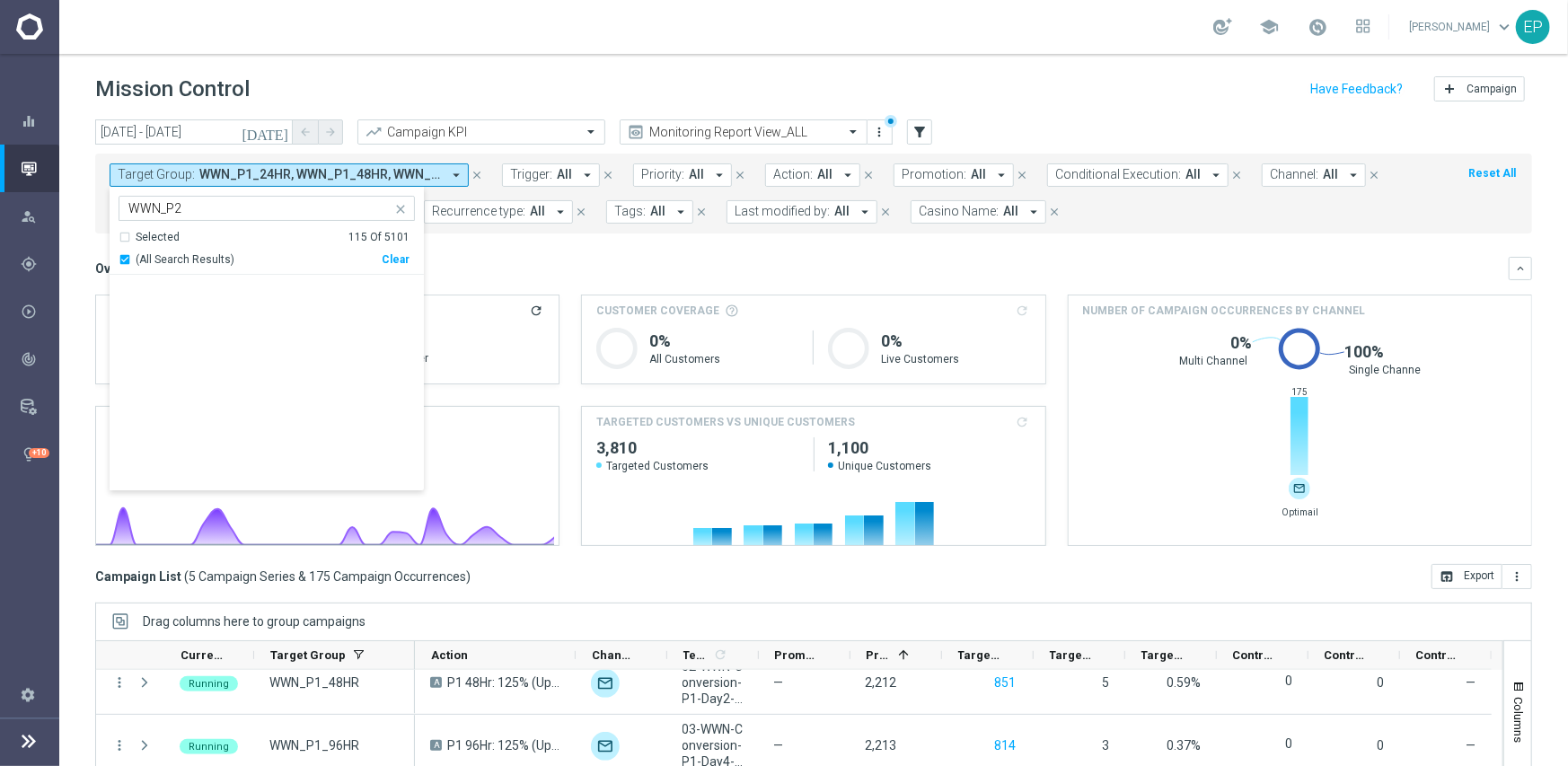
scroll to position [2226, 0]
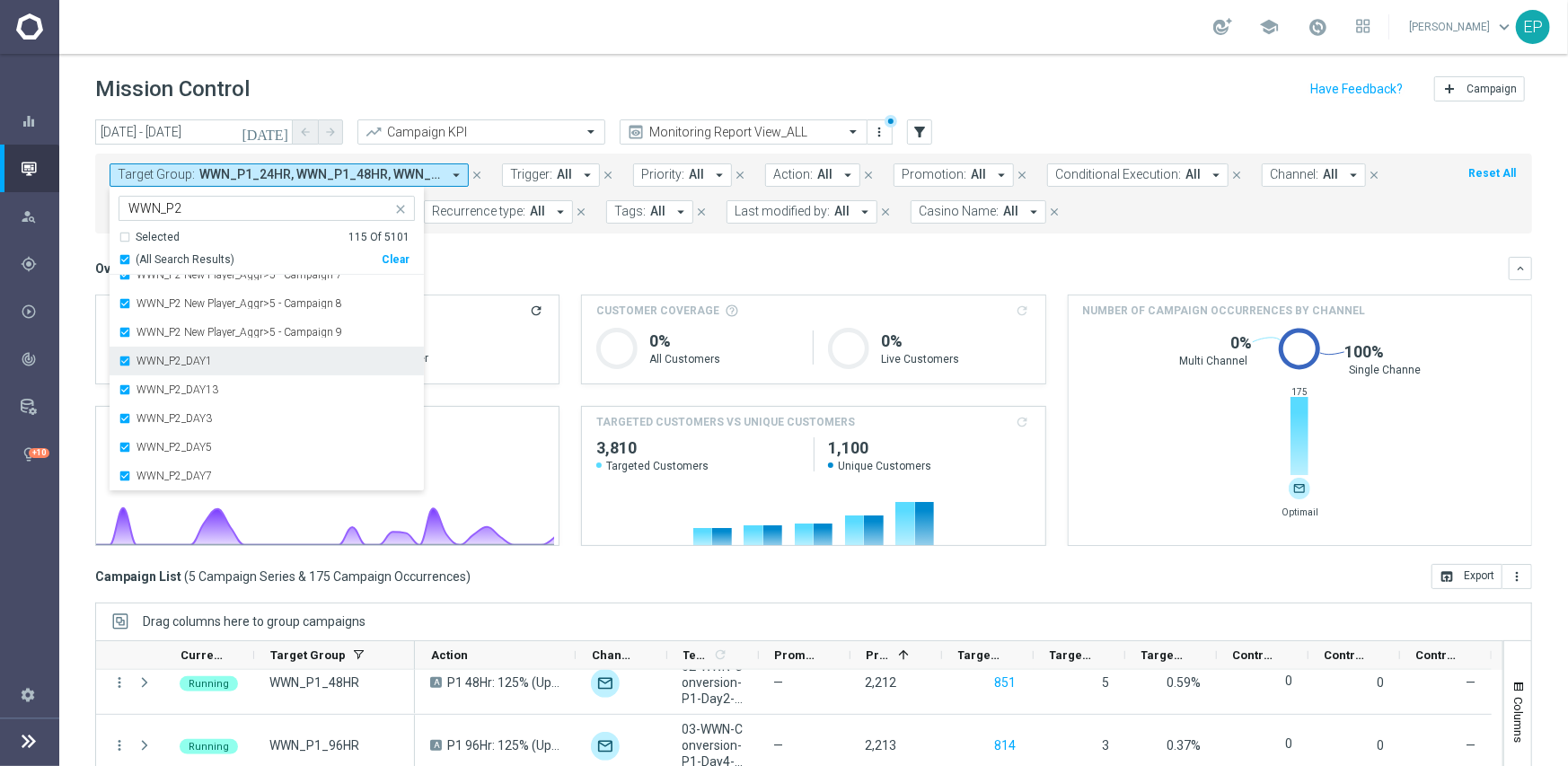
click at [189, 367] on div "WWN_P2_DAY1" at bounding box center [266, 361] width 297 height 29
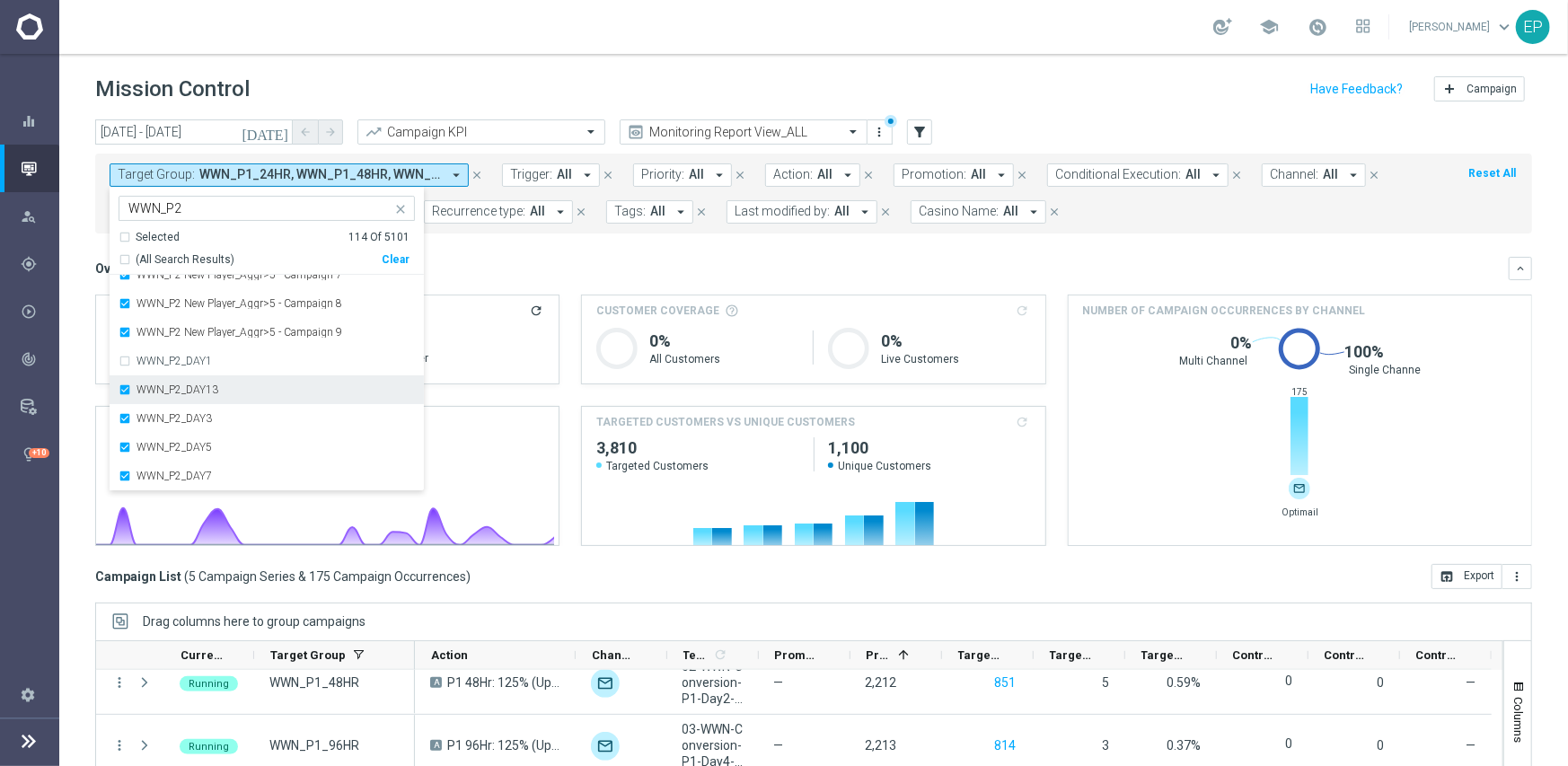
click at [177, 389] on label "WWN_P2_DAY13" at bounding box center [177, 389] width 82 height 11
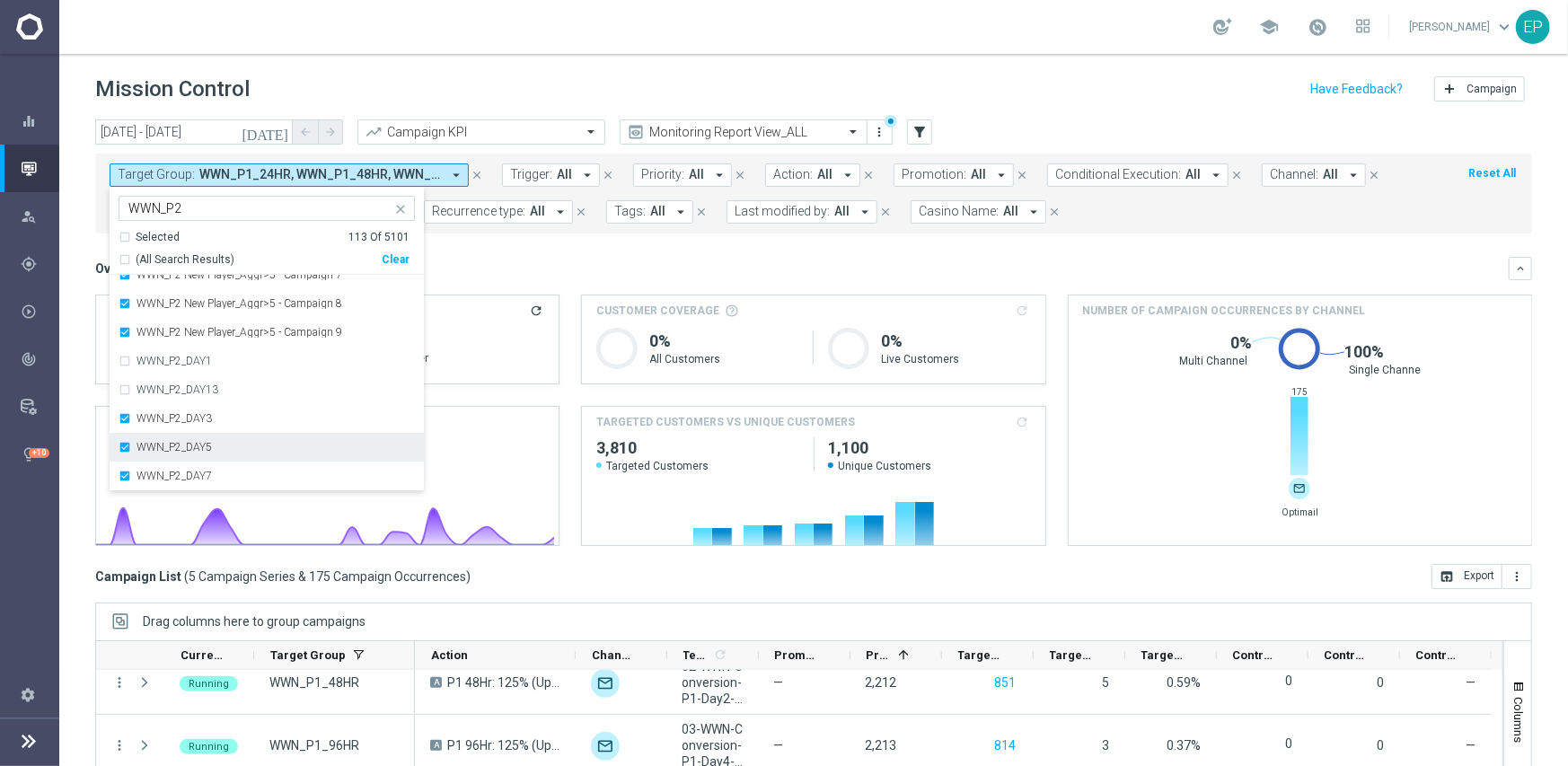
drag, startPoint x: 171, startPoint y: 410, endPoint x: 169, endPoint y: 434, distance: 24.1
click at [171, 412] on div "WWN_P2_DAY3" at bounding box center [266, 419] width 297 height 29
drag, startPoint x: 169, startPoint y: 448, endPoint x: 172, endPoint y: 464, distance: 16.3
click at [171, 448] on label "WWN_P2_DAY5" at bounding box center [174, 446] width 76 height 11
click at [171, 472] on label "WWN_P2_DAY7" at bounding box center [174, 475] width 76 height 11
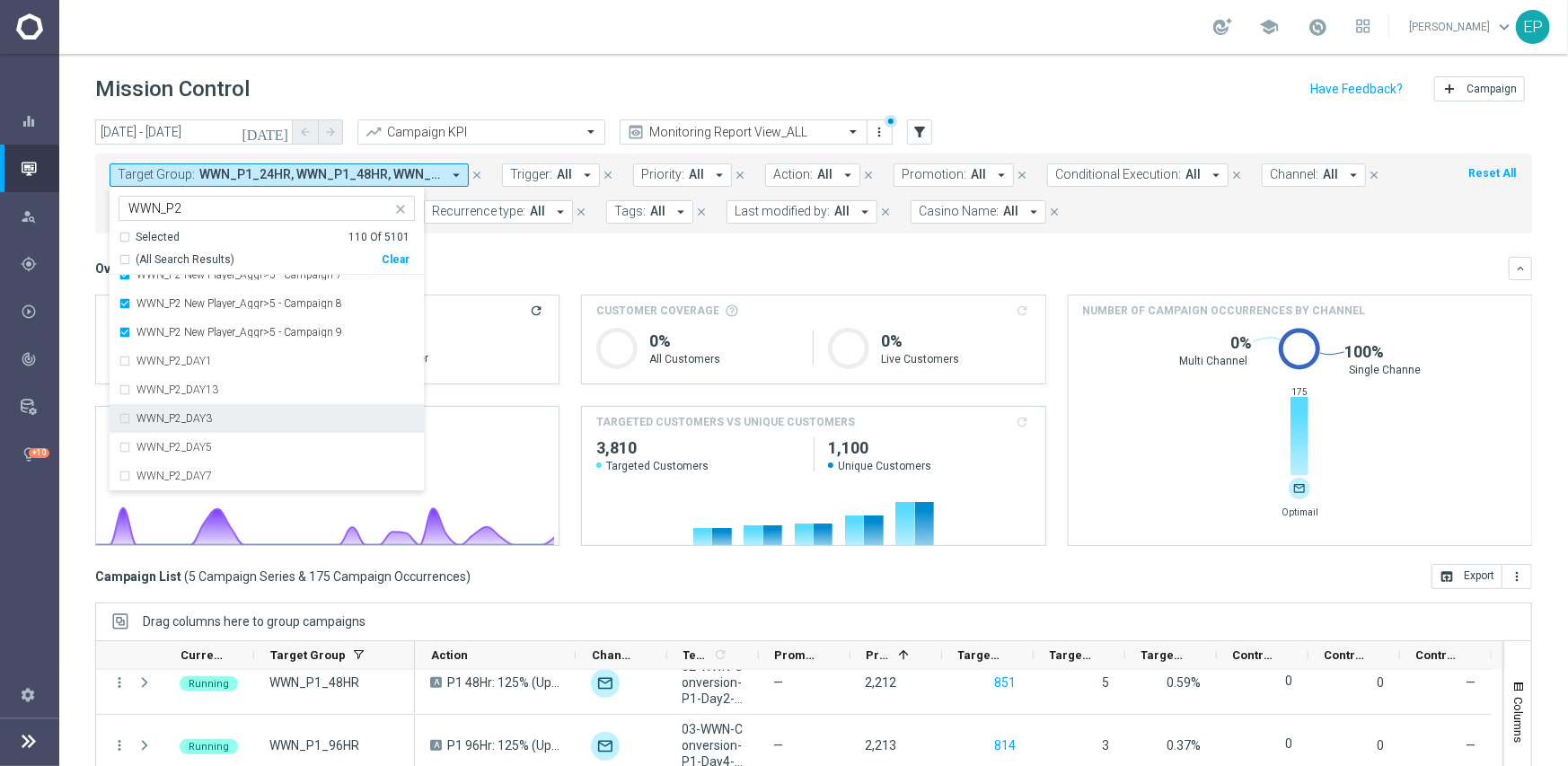
click at [630, 257] on div "Overview: Analysis arrow_drop_down keyboard_arrow_down" at bounding box center [813, 268] width 1436 height 23
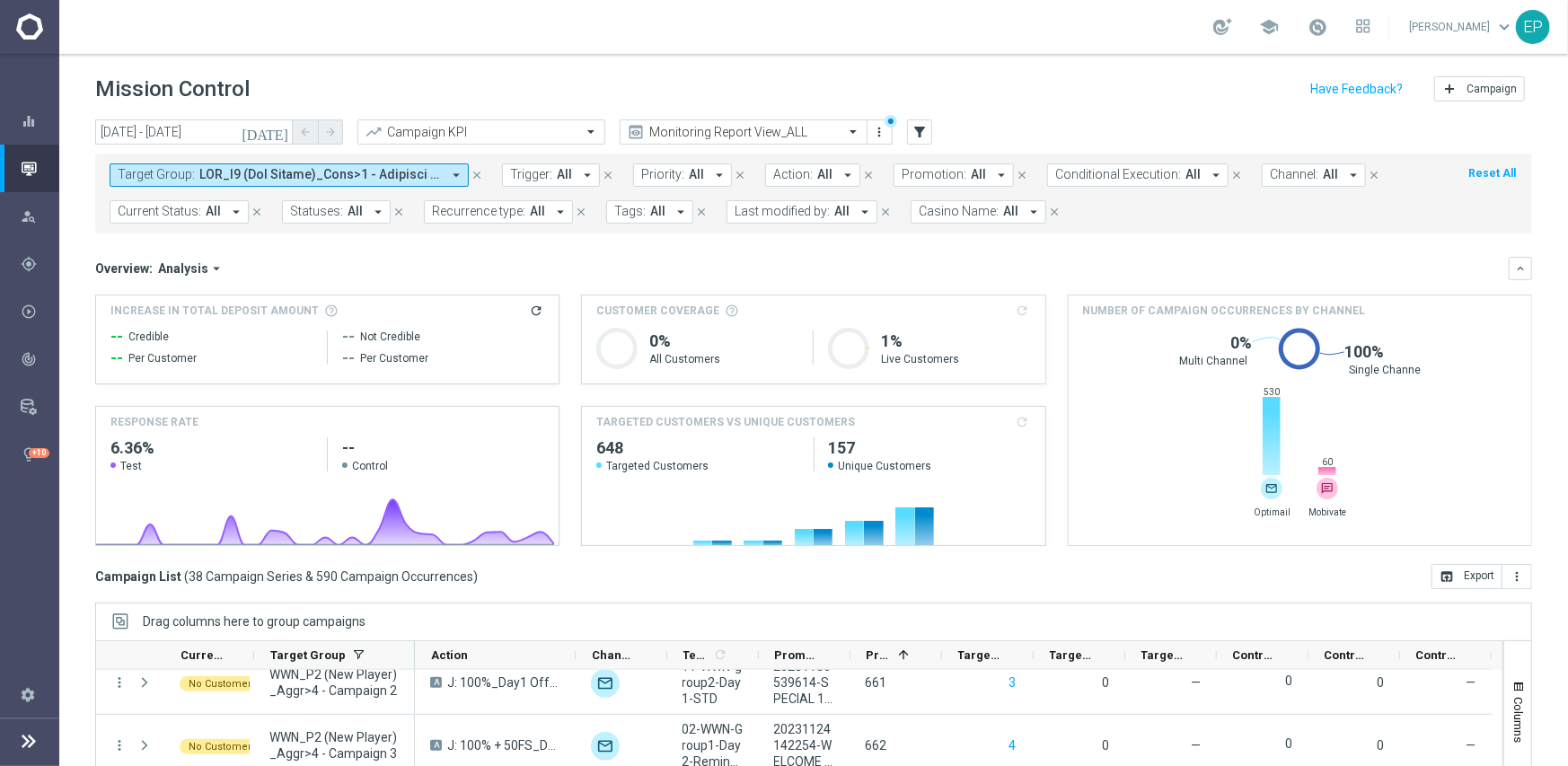
drag, startPoint x: 276, startPoint y: 173, endPoint x: 293, endPoint y: 185, distance: 20.8
click at [276, 173] on span at bounding box center [321, 175] width 242 height 15
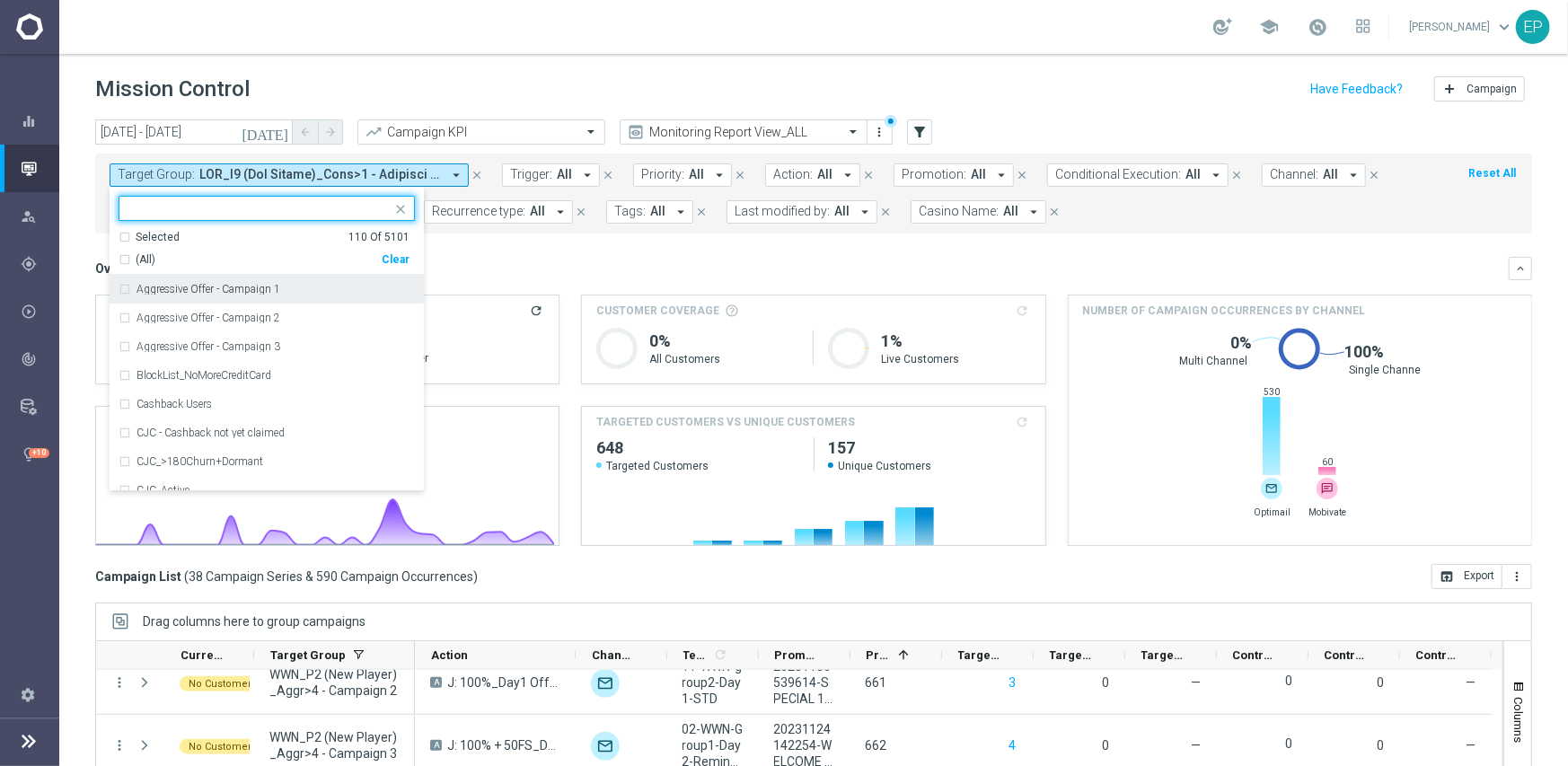
click at [0, 0] on div "Clear" at bounding box center [0, 0] width 0 height 0
click at [285, 202] on input "text" at bounding box center [260, 208] width 263 height 15
click at [193, 256] on span "(All Search Results)" at bounding box center [184, 260] width 99 height 15
type input "JJV_CHURN1"
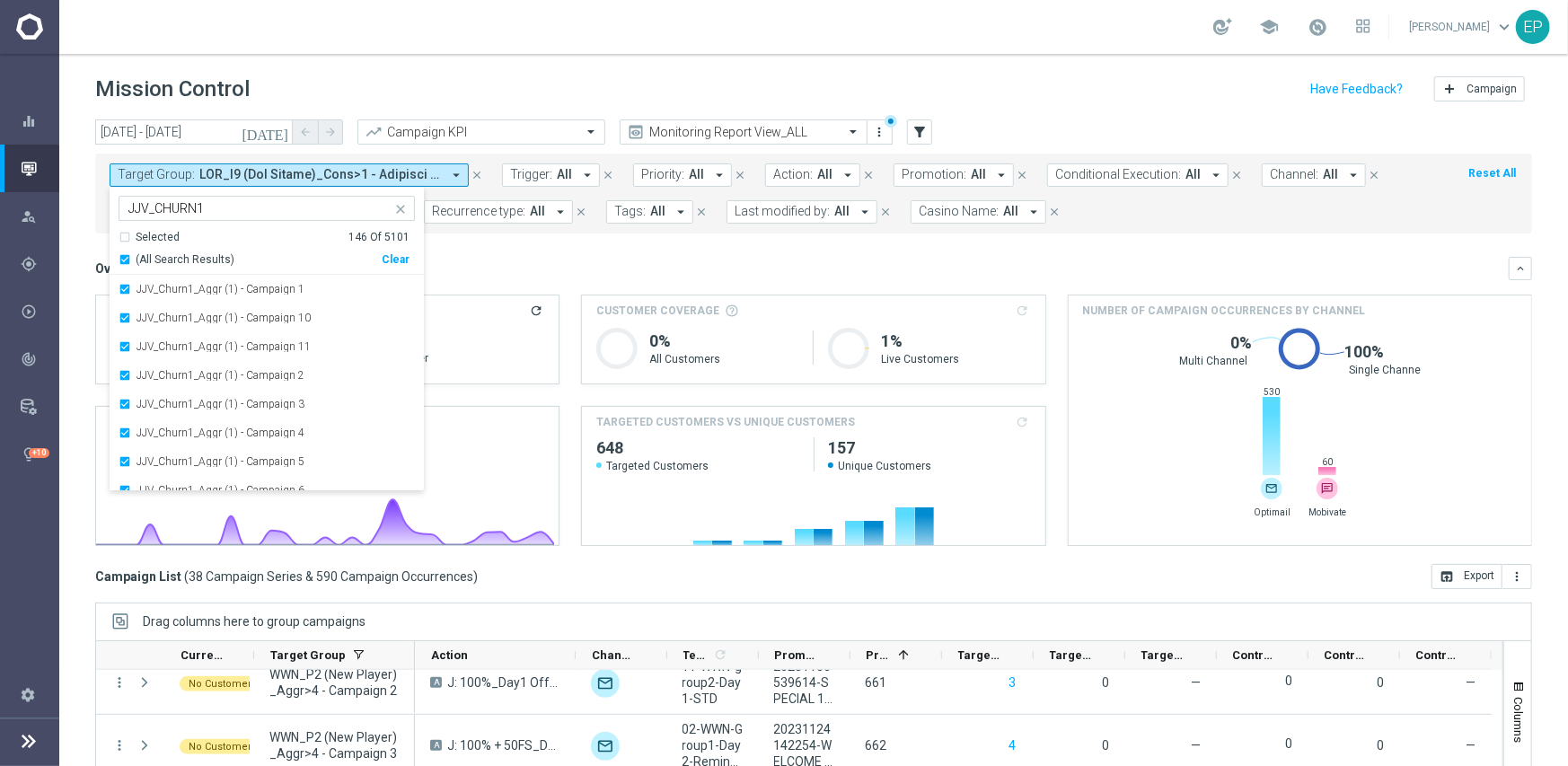
click at [640, 261] on div "Overview: Analysis arrow_drop_down" at bounding box center [802, 268] width 1413 height 16
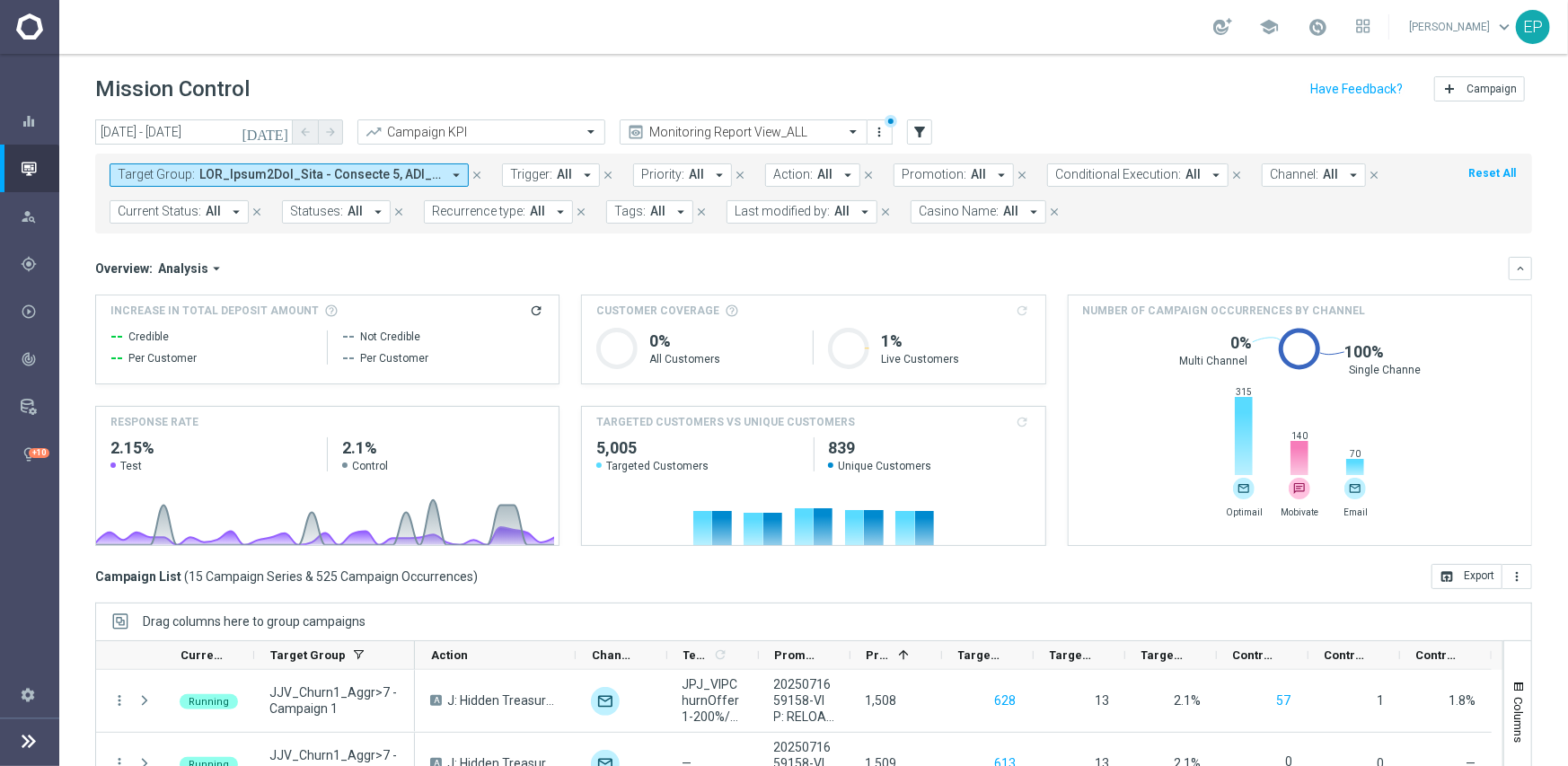
scroll to position [0, 0]
click at [389, 179] on span at bounding box center [321, 175] width 242 height 15
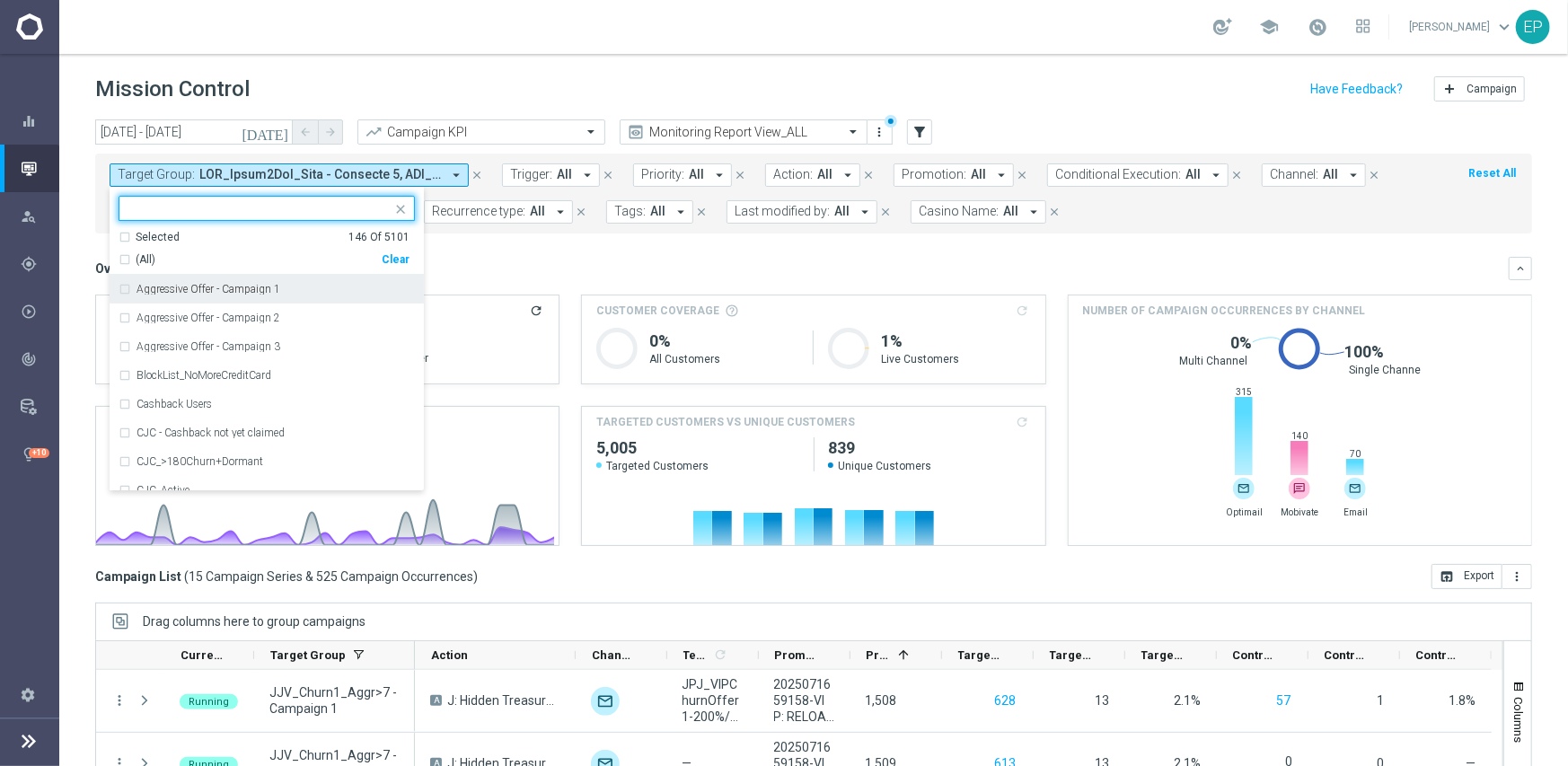
click at [0, 0] on div "Clear" at bounding box center [0, 0] width 0 height 0
click at [284, 207] on input "text" at bounding box center [260, 208] width 263 height 15
drag, startPoint x: 161, startPoint y: 254, endPoint x: 175, endPoint y: 254, distance: 14.0
click at [164, 254] on span "(All Search Results)" at bounding box center [184, 260] width 99 height 15
type input "WWN VIP_RO"
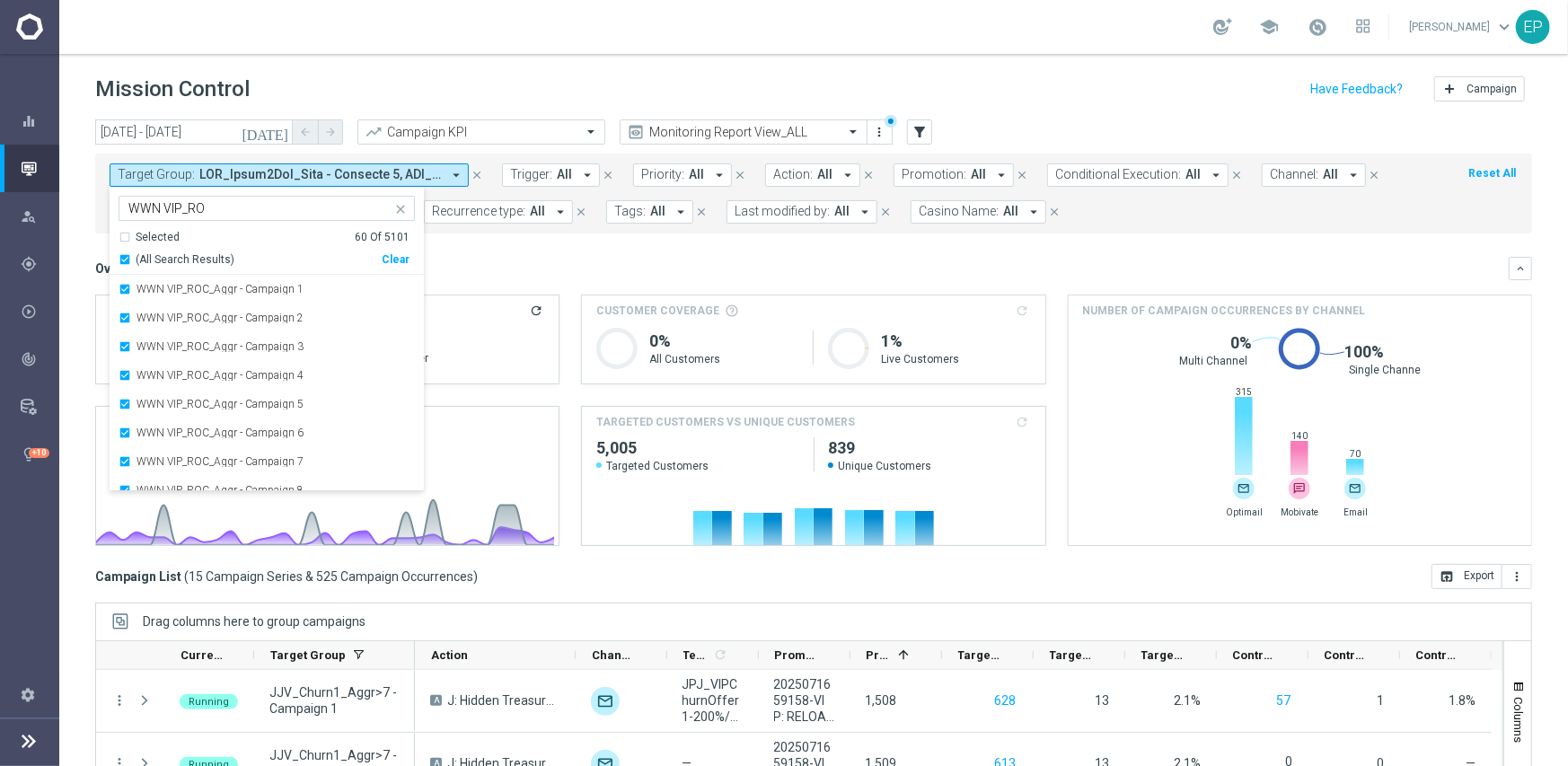
drag, startPoint x: 623, startPoint y: 246, endPoint x: 629, endPoint y: 238, distance: 10.0
click at [625, 246] on mini-dashboard "Overview: Analysis arrow_drop_down keyboard_arrow_down Increase In Total Deposi…" at bounding box center [813, 398] width 1436 height 330
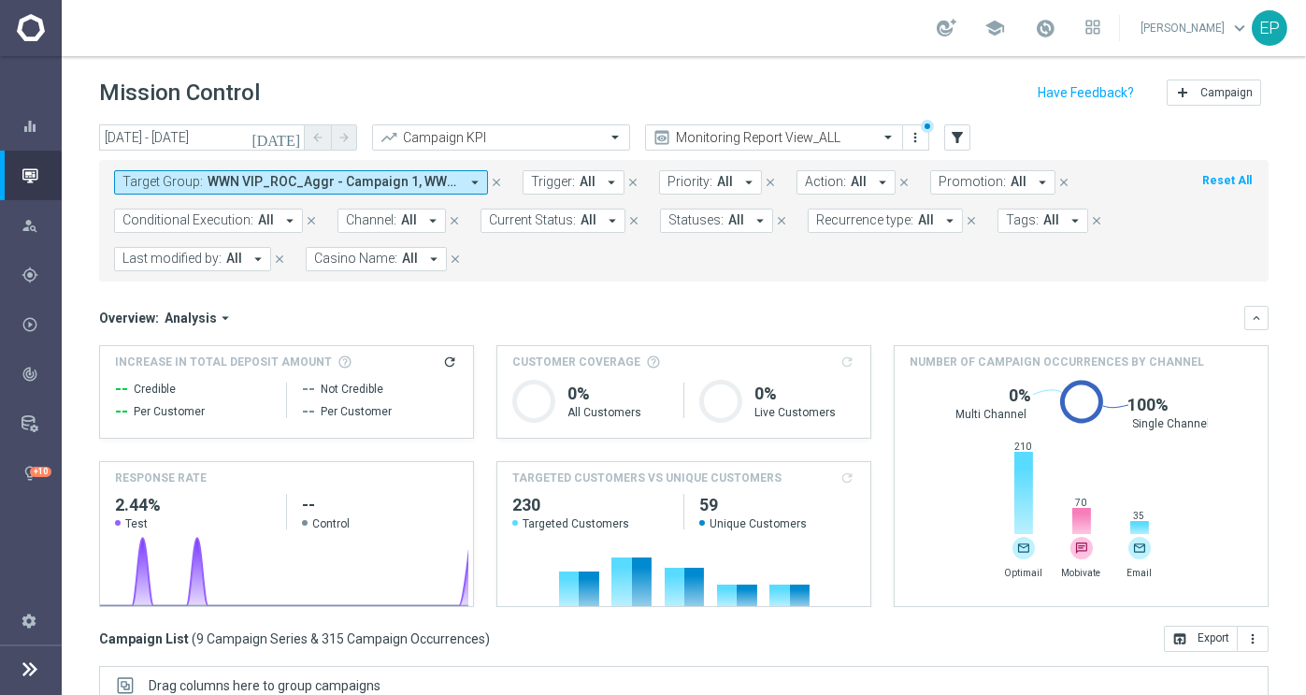
click at [344, 182] on span "WWN VIP_ROC_Aggr - Campaign 1, WWN VIP_ROC_Aggr - Campaign 2, WWN VIP_ROC_Aggr …" at bounding box center [334, 182] width 252 height 16
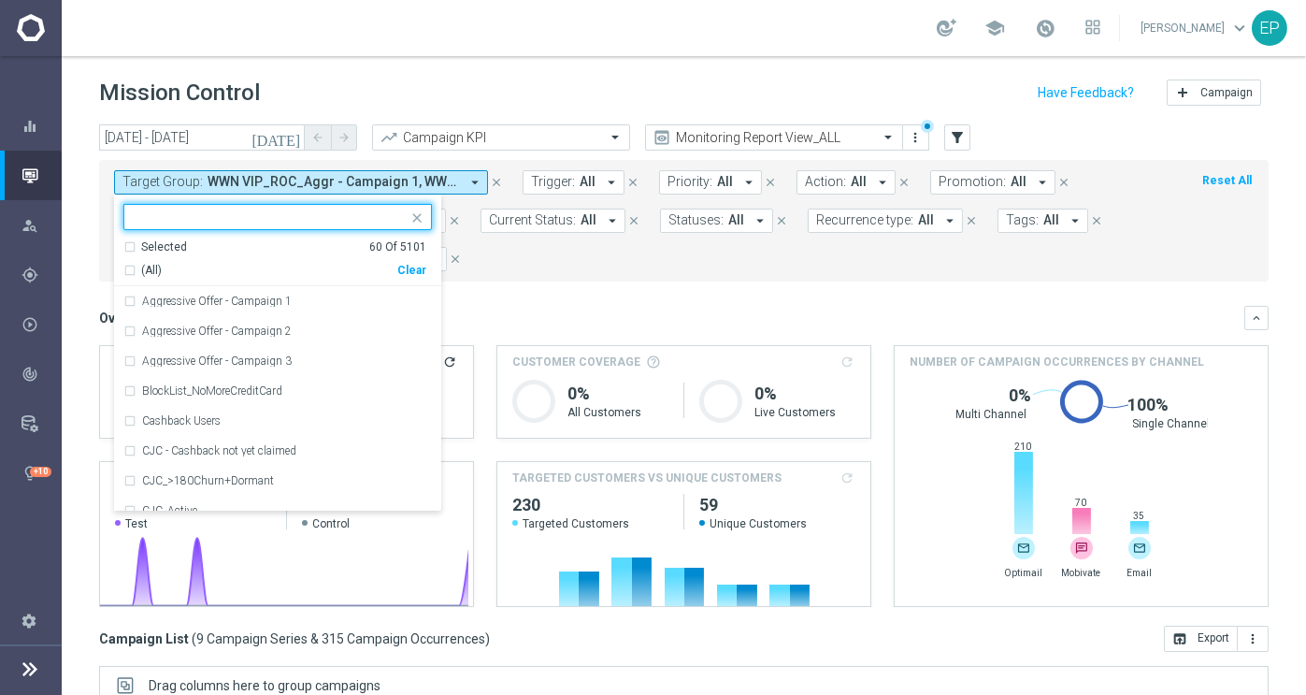
click at [0, 0] on div "Clear" at bounding box center [0, 0] width 0 height 0
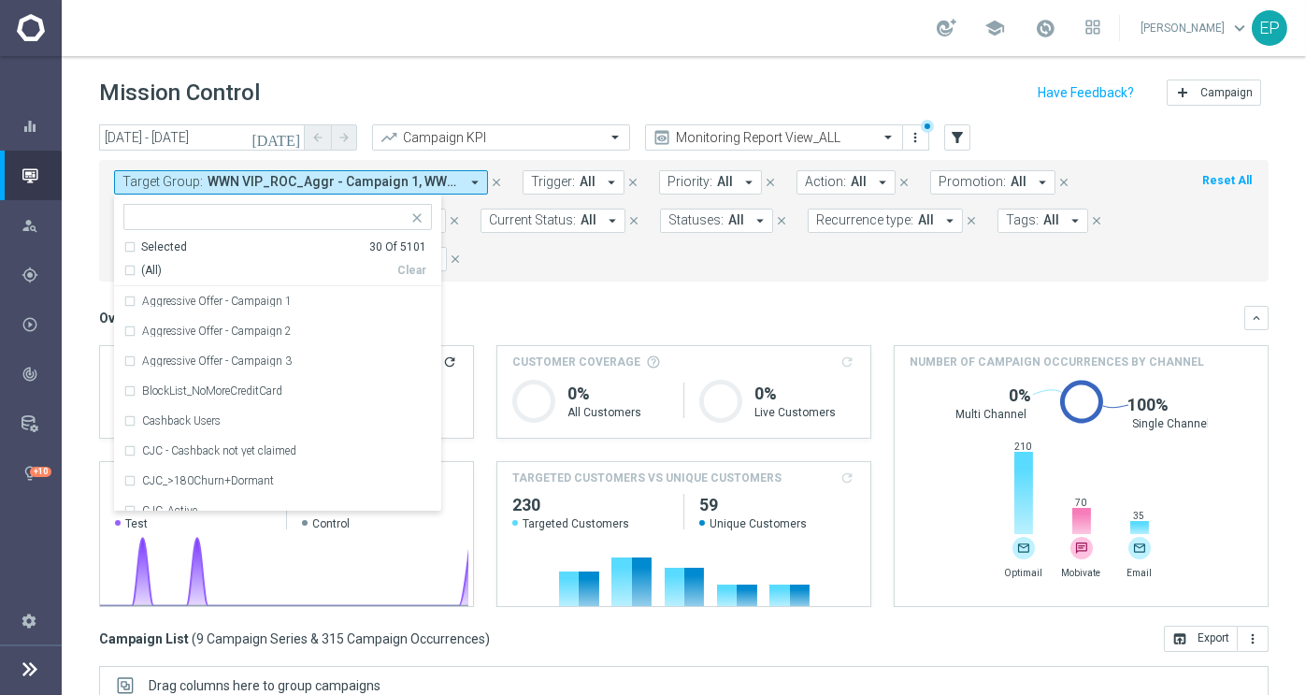
click at [302, 212] on input "text" at bounding box center [271, 217] width 274 height 16
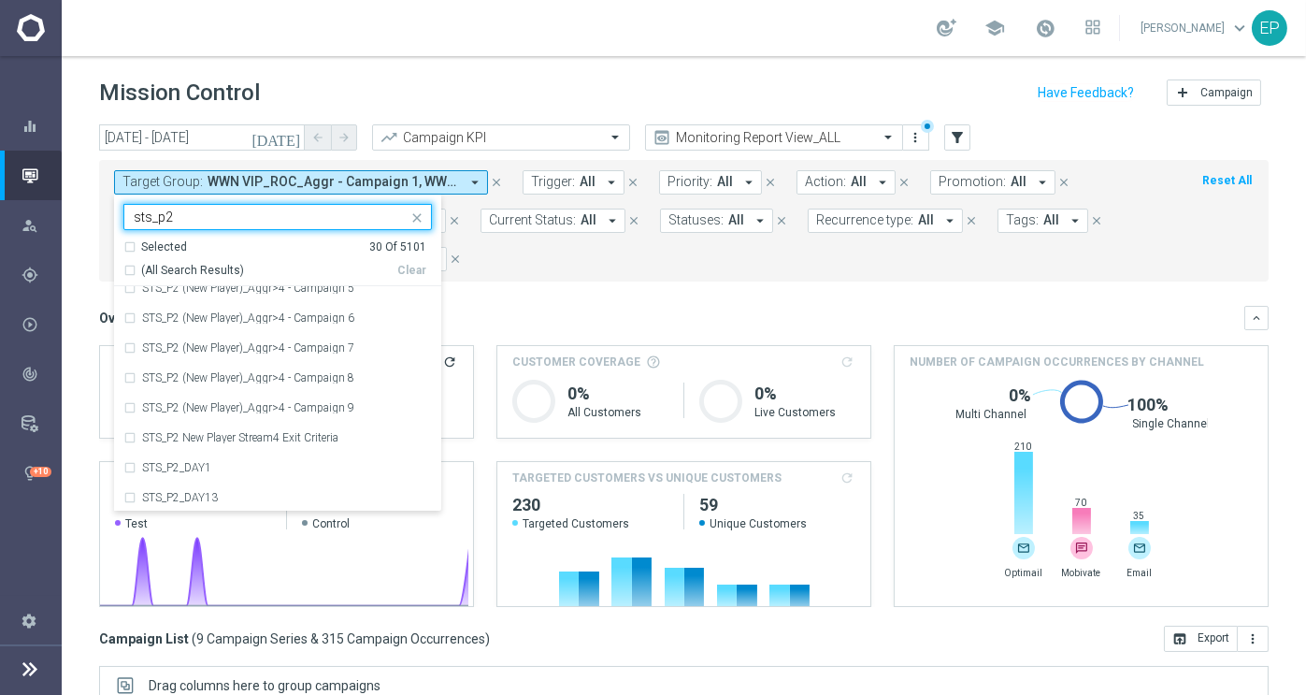
scroll to position [2020, 0]
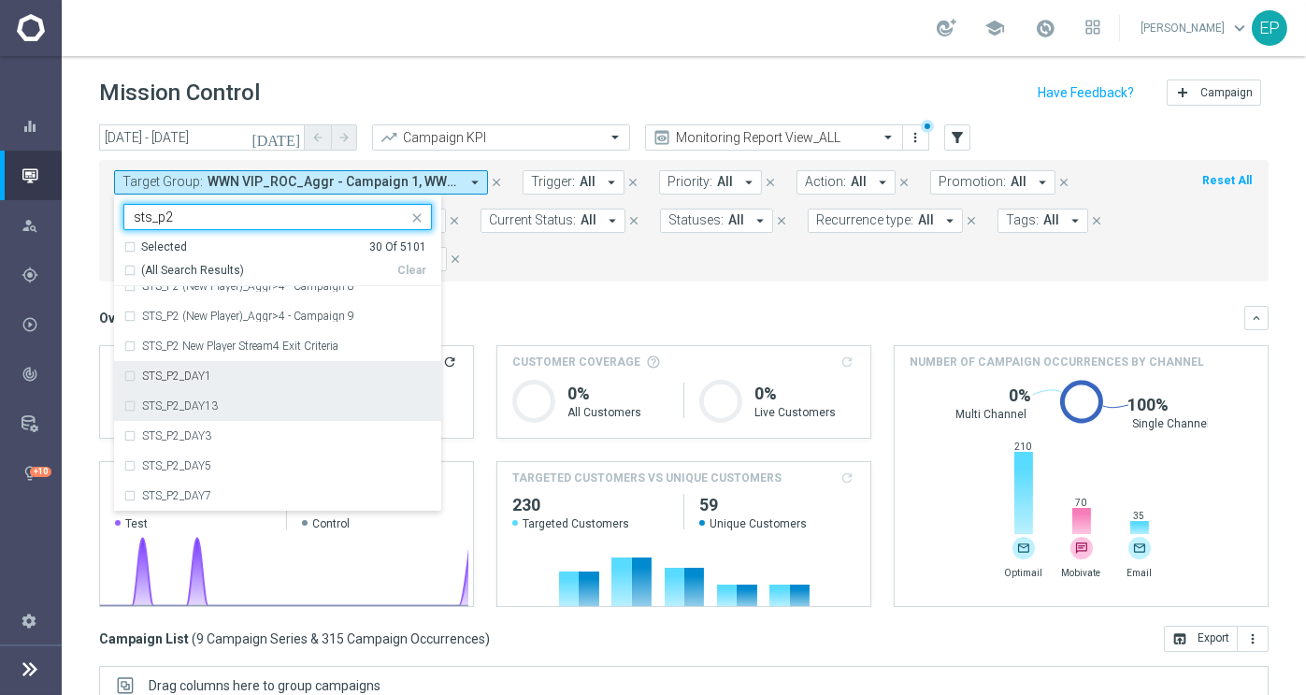
drag, startPoint x: 187, startPoint y: 379, endPoint x: 200, endPoint y: 398, distance: 23.6
click at [189, 380] on label "STS_P2_DAY1" at bounding box center [176, 375] width 69 height 11
type input "sts_p2"
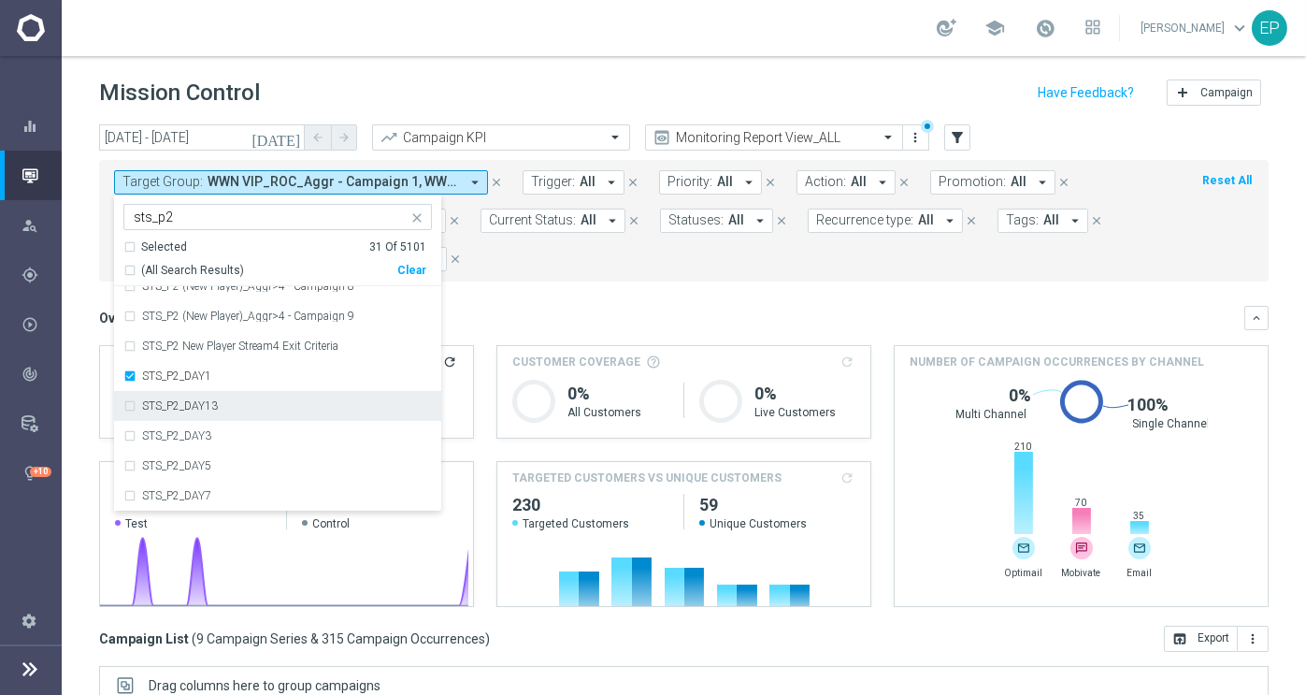
click at [199, 401] on label "STS_P2_DAY13" at bounding box center [180, 405] width 76 height 11
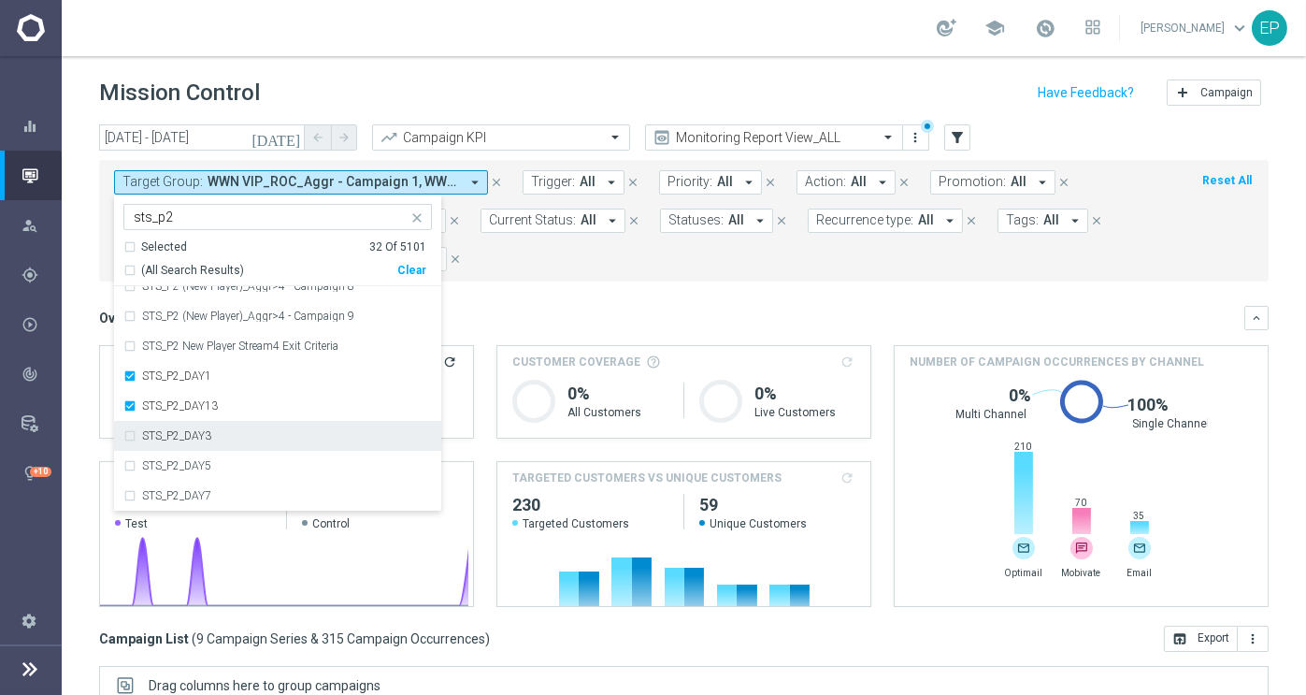
drag, startPoint x: 190, startPoint y: 429, endPoint x: 190, endPoint y: 442, distance: 13.1
click at [190, 429] on div "STS_P2_DAY3" at bounding box center [277, 436] width 309 height 30
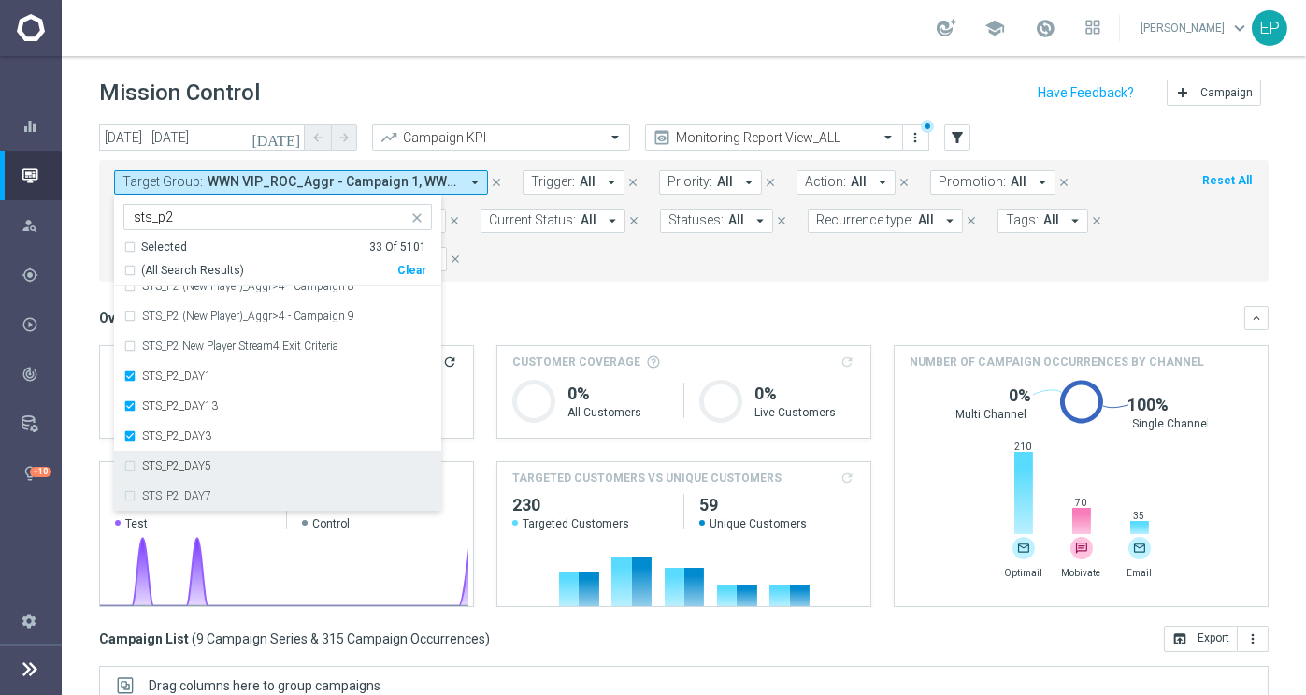
drag, startPoint x: 193, startPoint y: 465, endPoint x: 194, endPoint y: 480, distance: 15.0
click at [194, 467] on label "STS_P2_DAY5" at bounding box center [176, 465] width 69 height 11
click at [194, 497] on label "STS_P2_DAY7" at bounding box center [176, 495] width 69 height 11
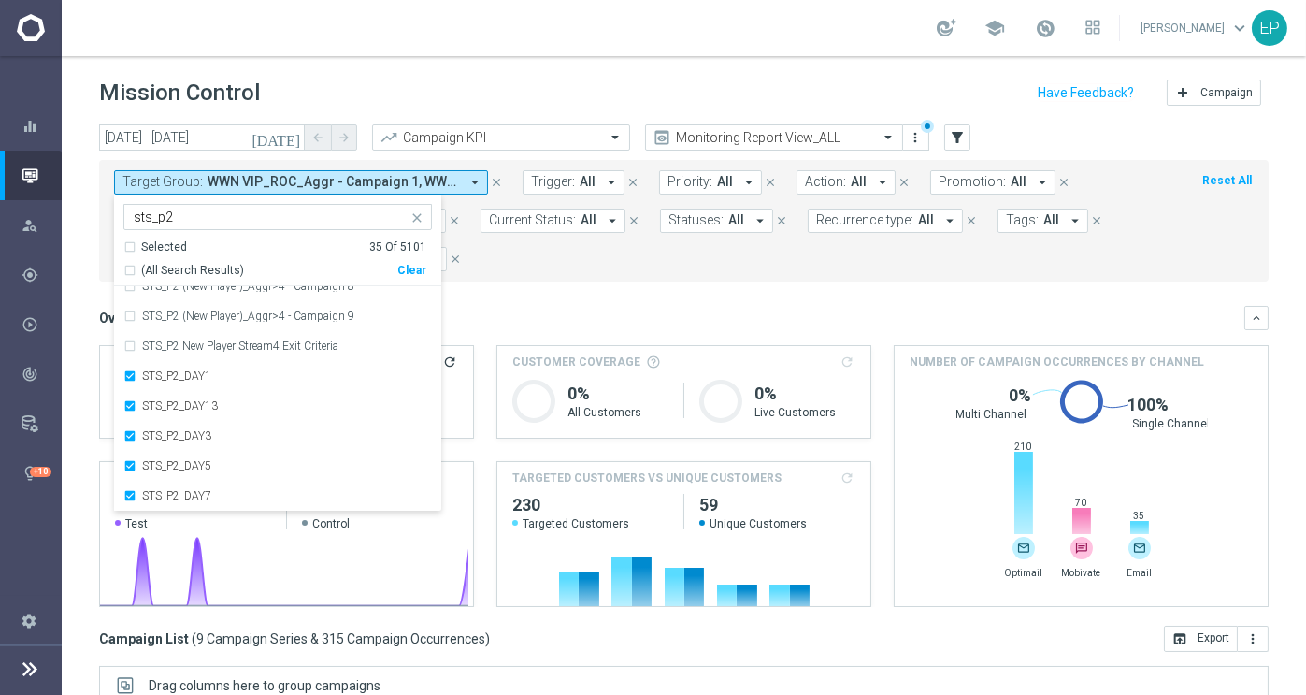
click at [628, 306] on div "Overview: Analysis arrow_drop_down keyboard_arrow_down" at bounding box center [684, 318] width 1170 height 24
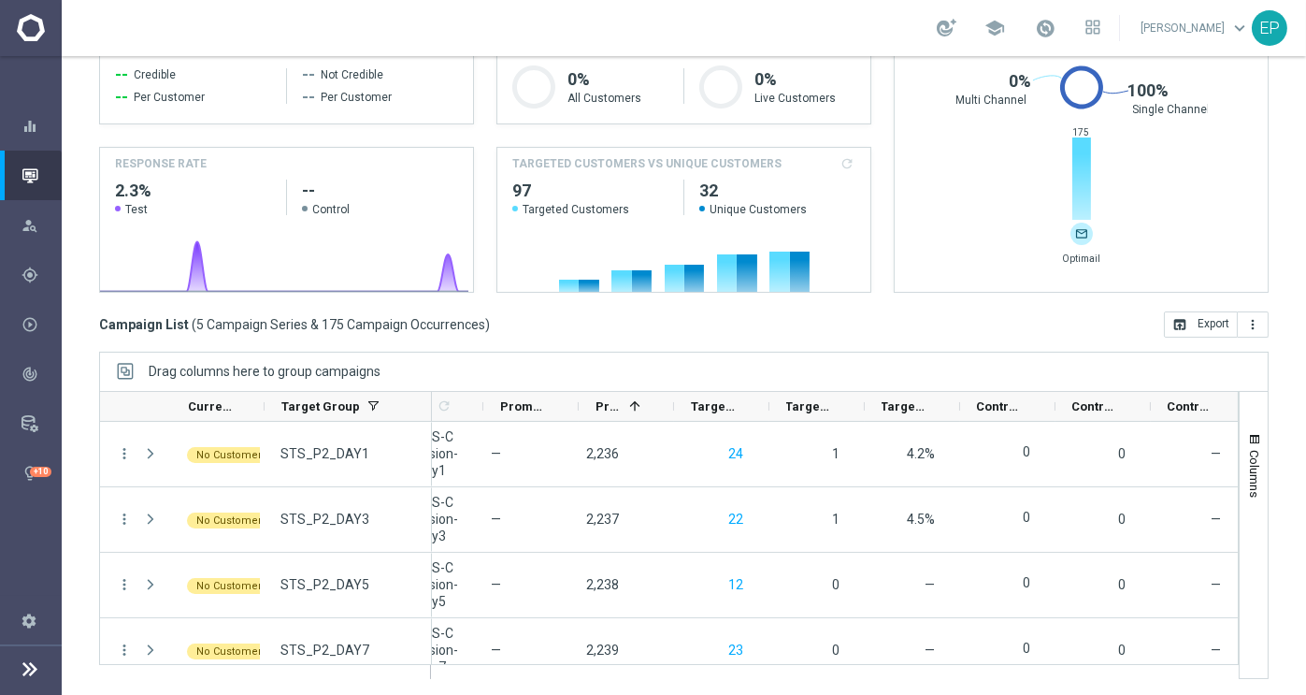
scroll to position [0, 191]
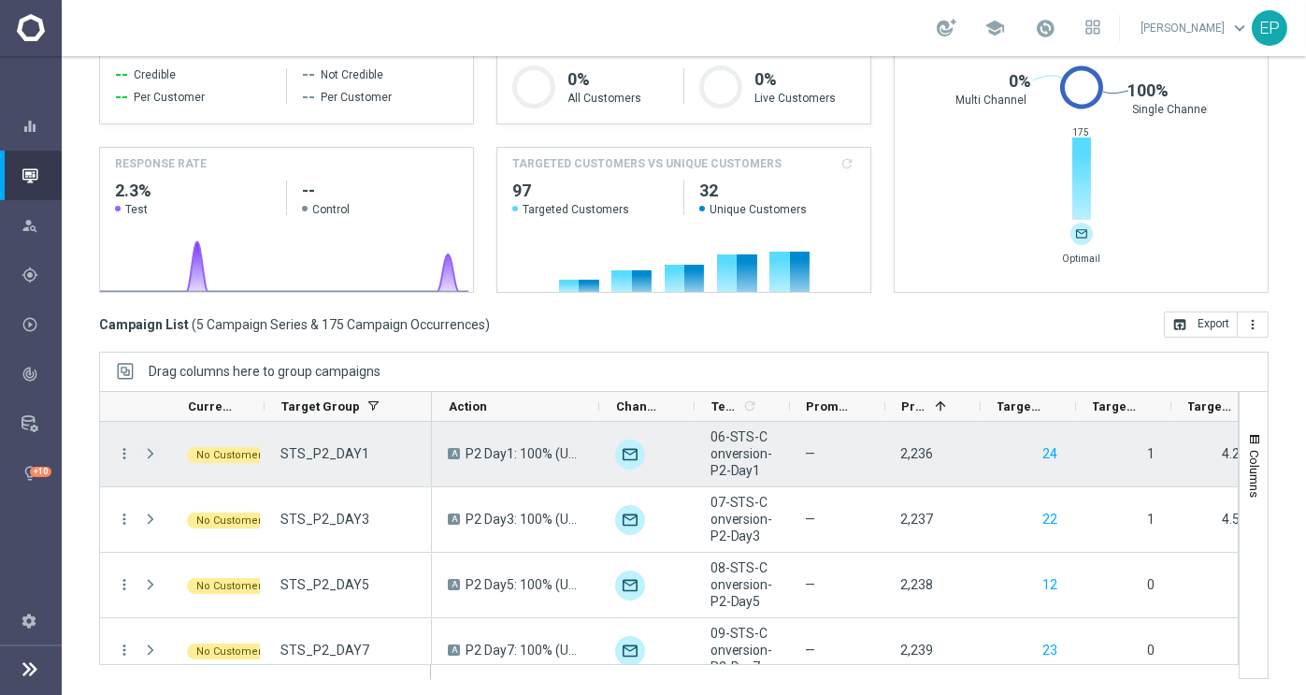
click at [152, 450] on span "Press SPACE to select this row." at bounding box center [150, 453] width 17 height 15
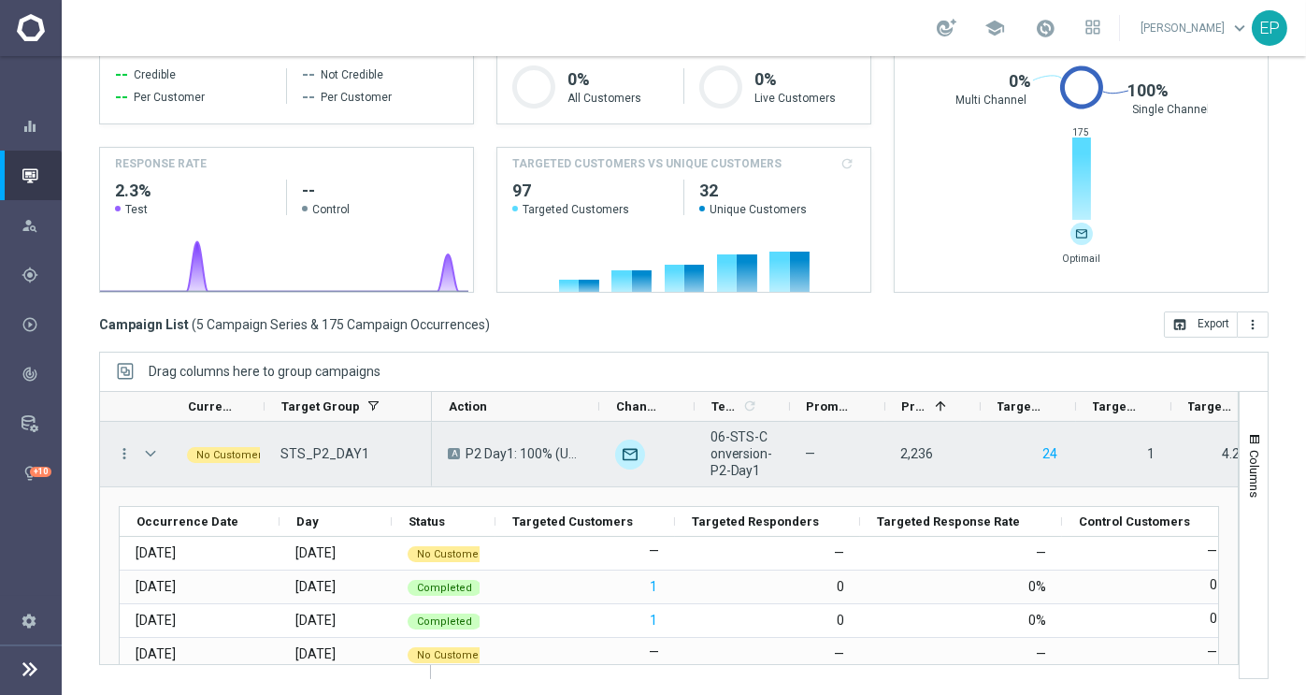
click at [313, 450] on span "STS_P2_DAY1" at bounding box center [325, 453] width 89 height 17
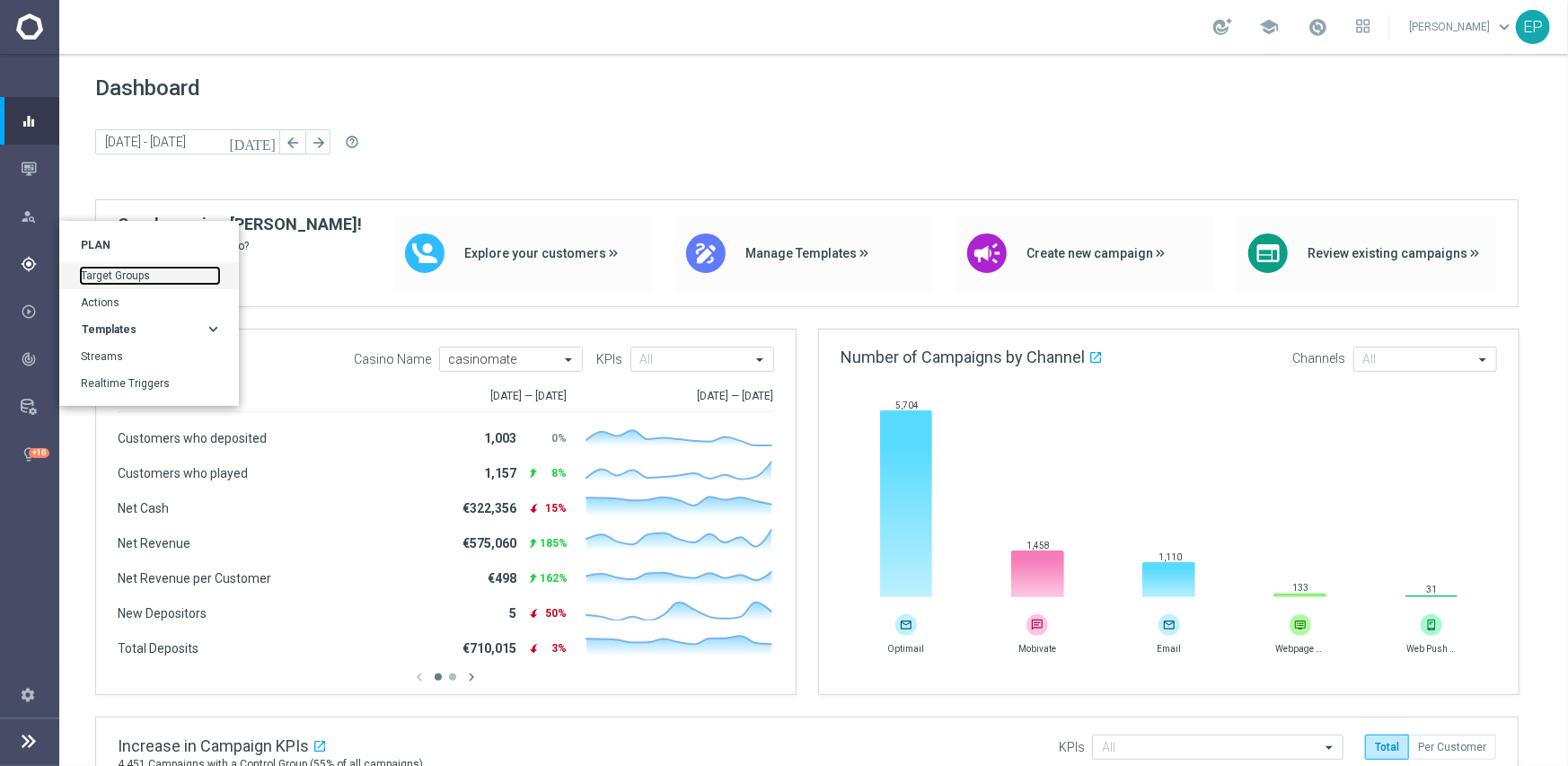
click at [92, 268] on link "Target Groups" at bounding box center [150, 275] width 138 height 16
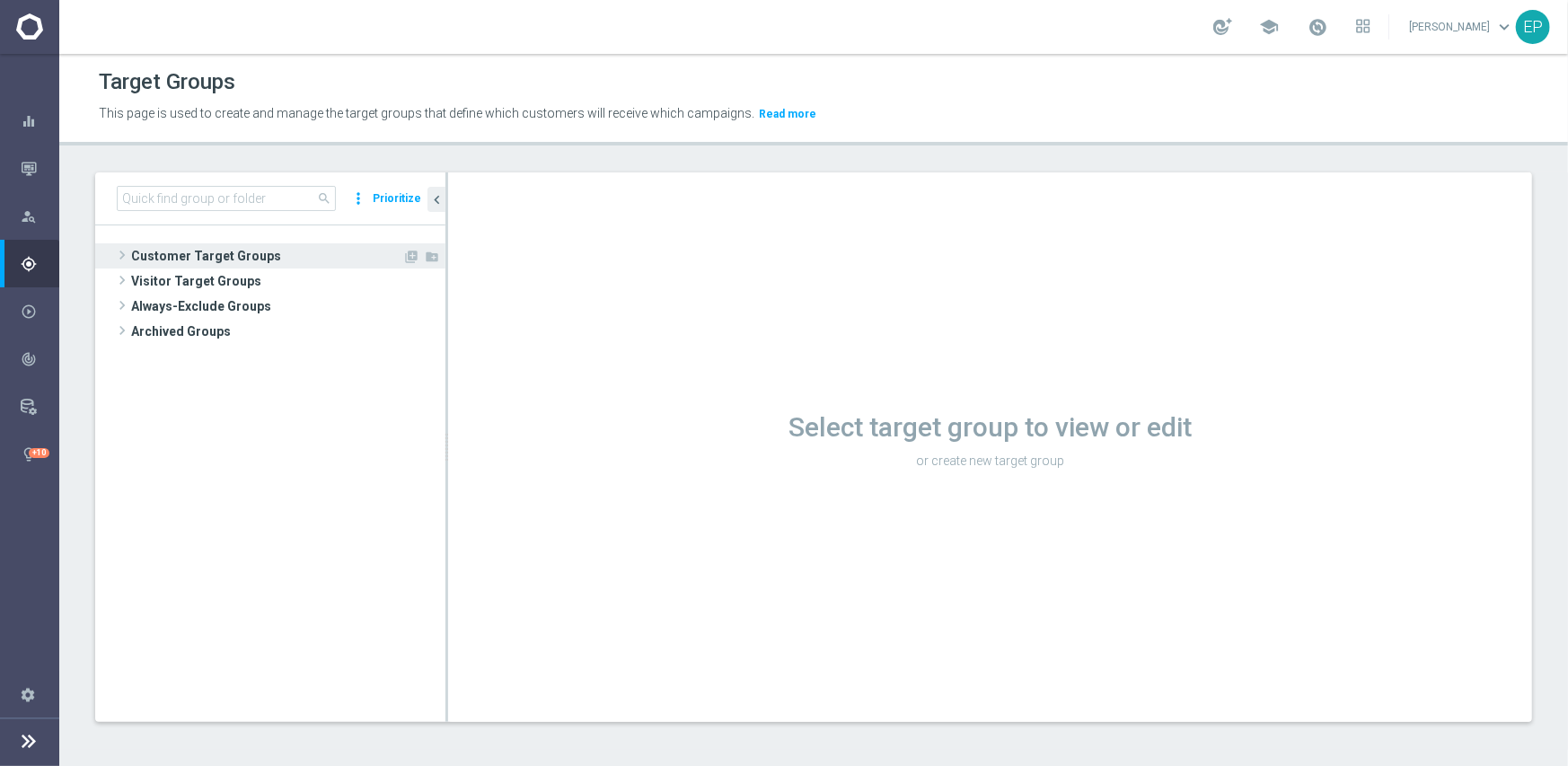
click at [215, 254] on span "Customer Target Groups" at bounding box center [267, 255] width 271 height 25
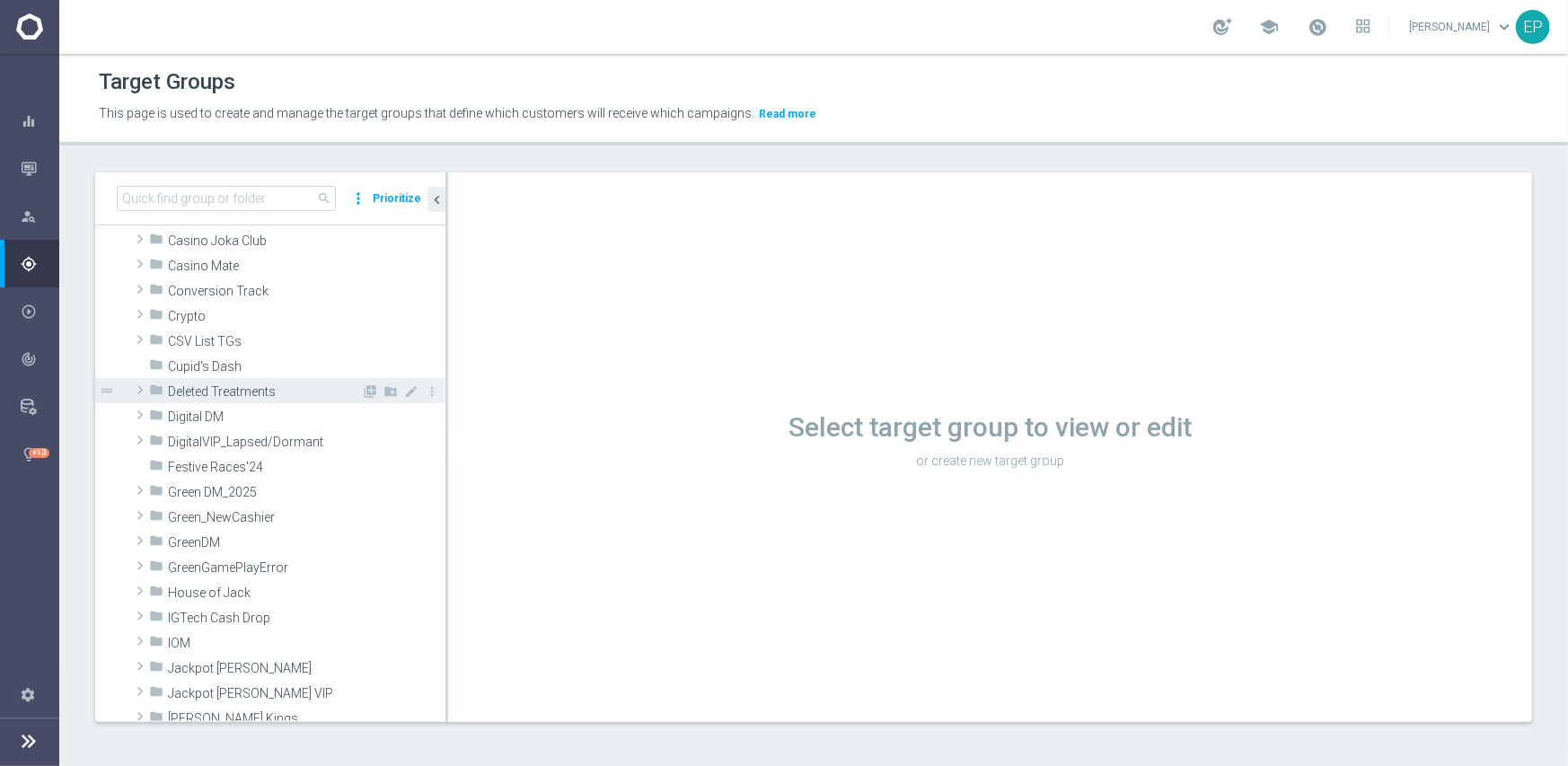
scroll to position [359, 0]
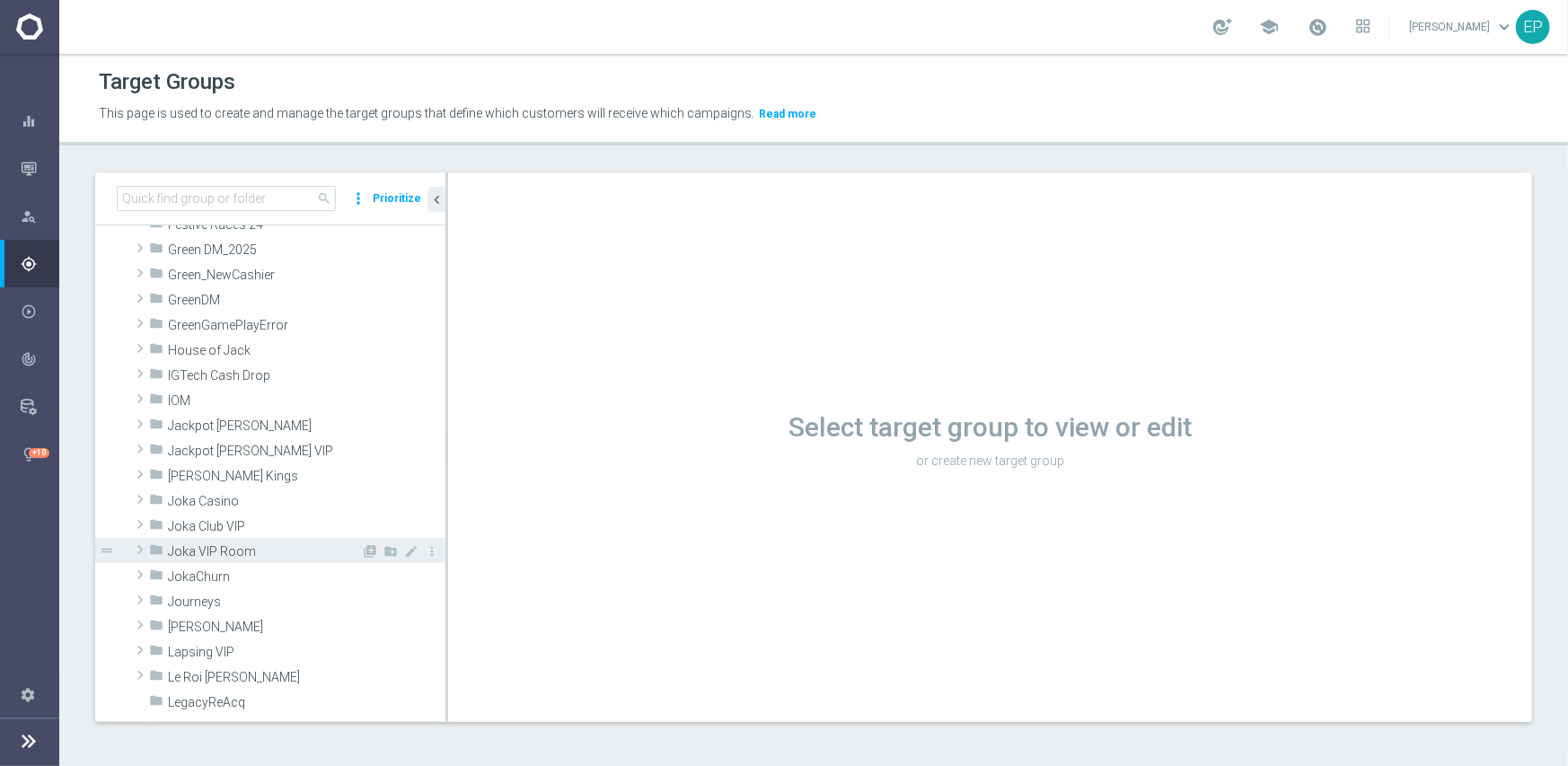
click at [262, 547] on span "Joka VIP Room" at bounding box center [264, 552] width 193 height 15
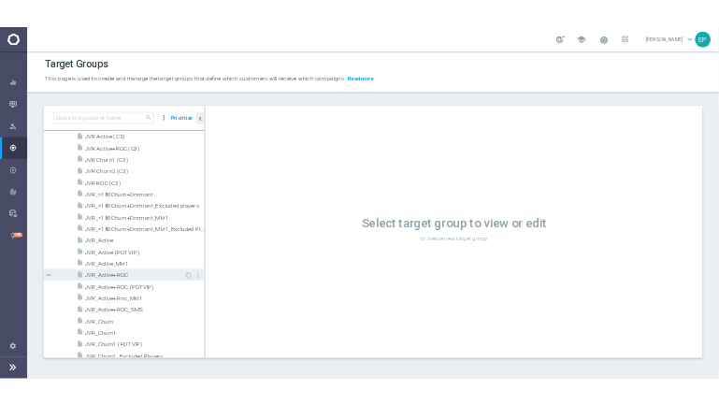
scroll to position [748, 0]
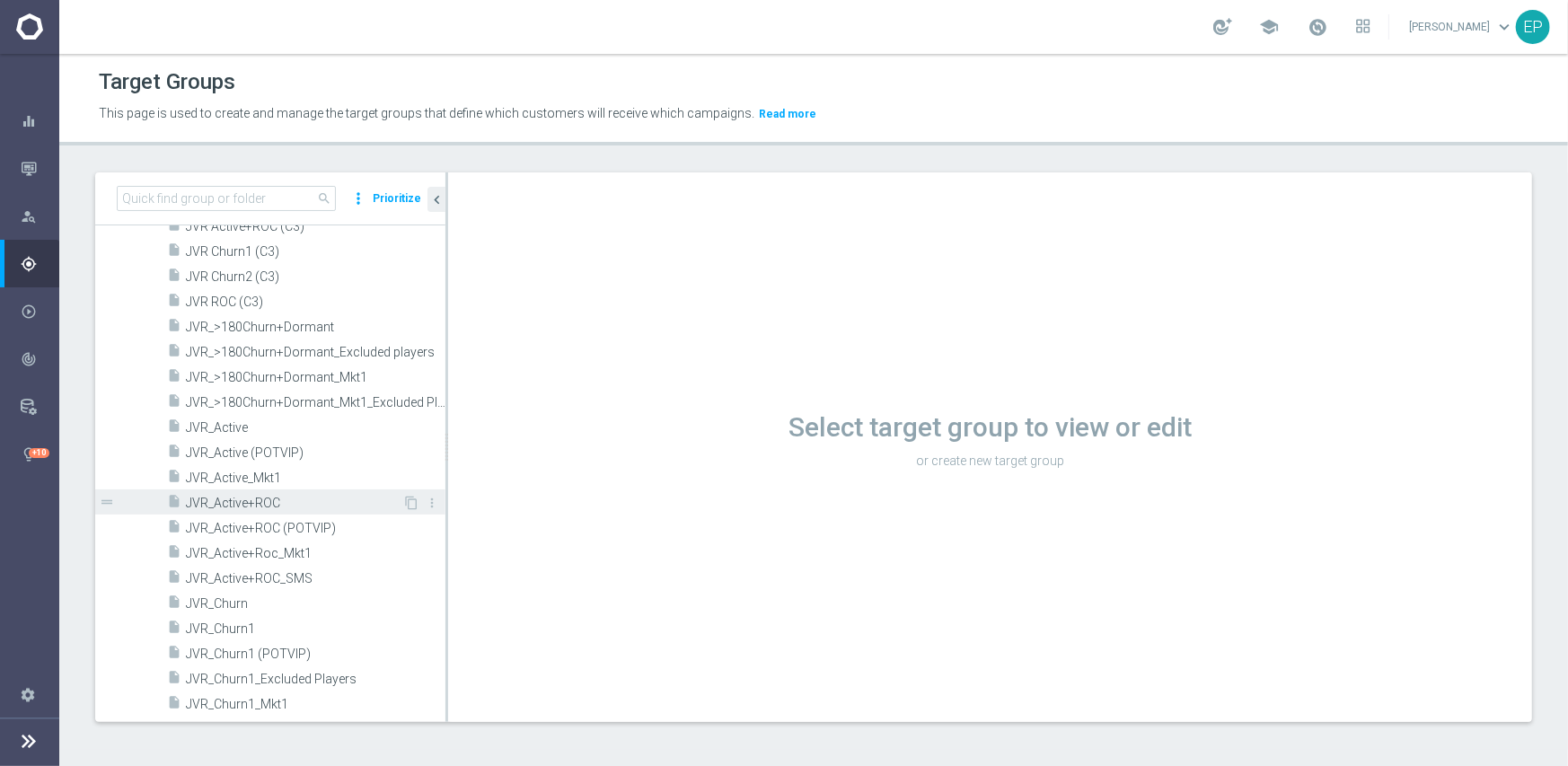
click at [260, 497] on span "JVR_Active+ROC" at bounding box center [294, 503] width 216 height 15
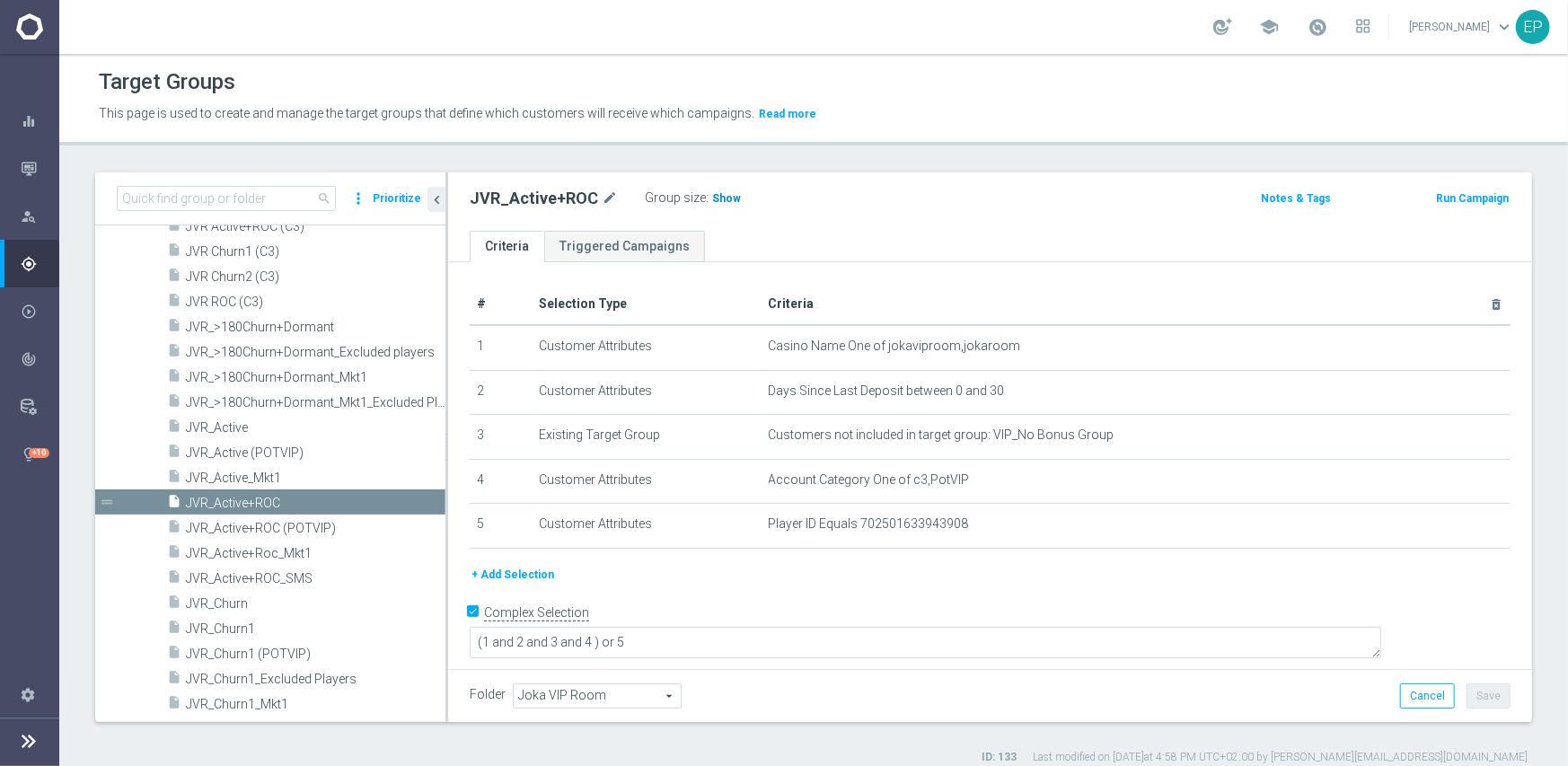
click at [712, 198] on span "Show" at bounding box center [727, 198] width 29 height 12
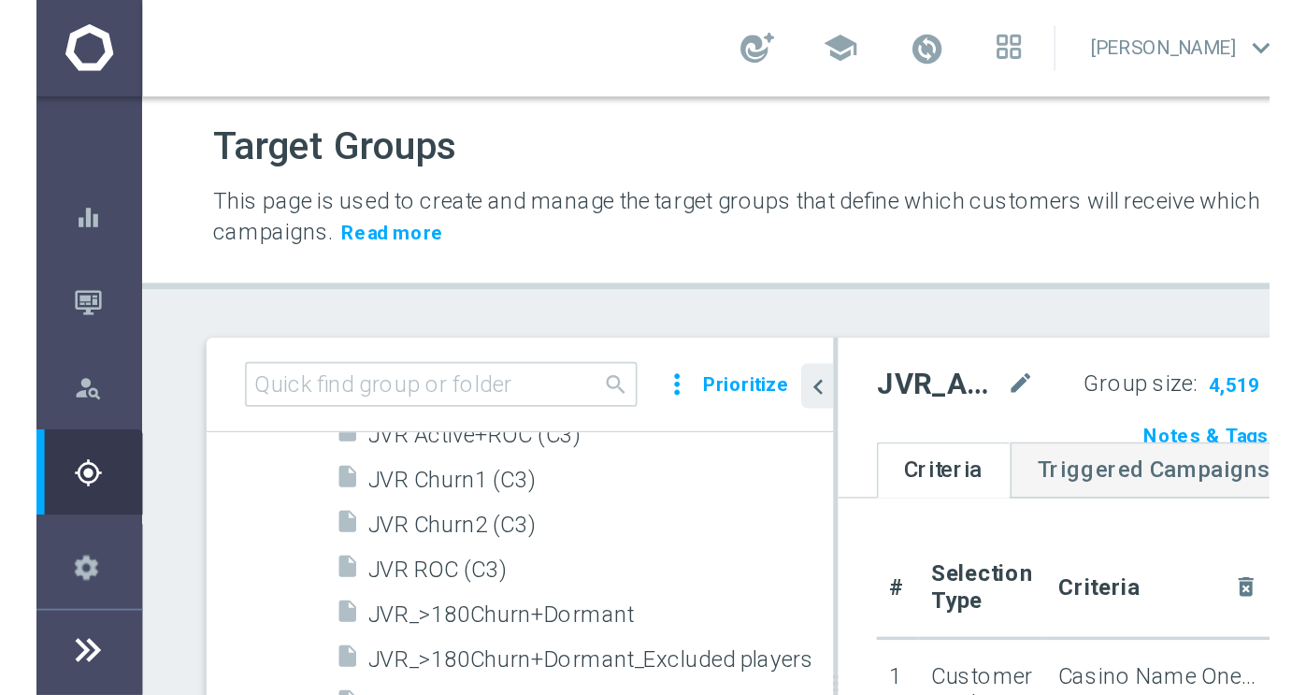
scroll to position [748, 0]
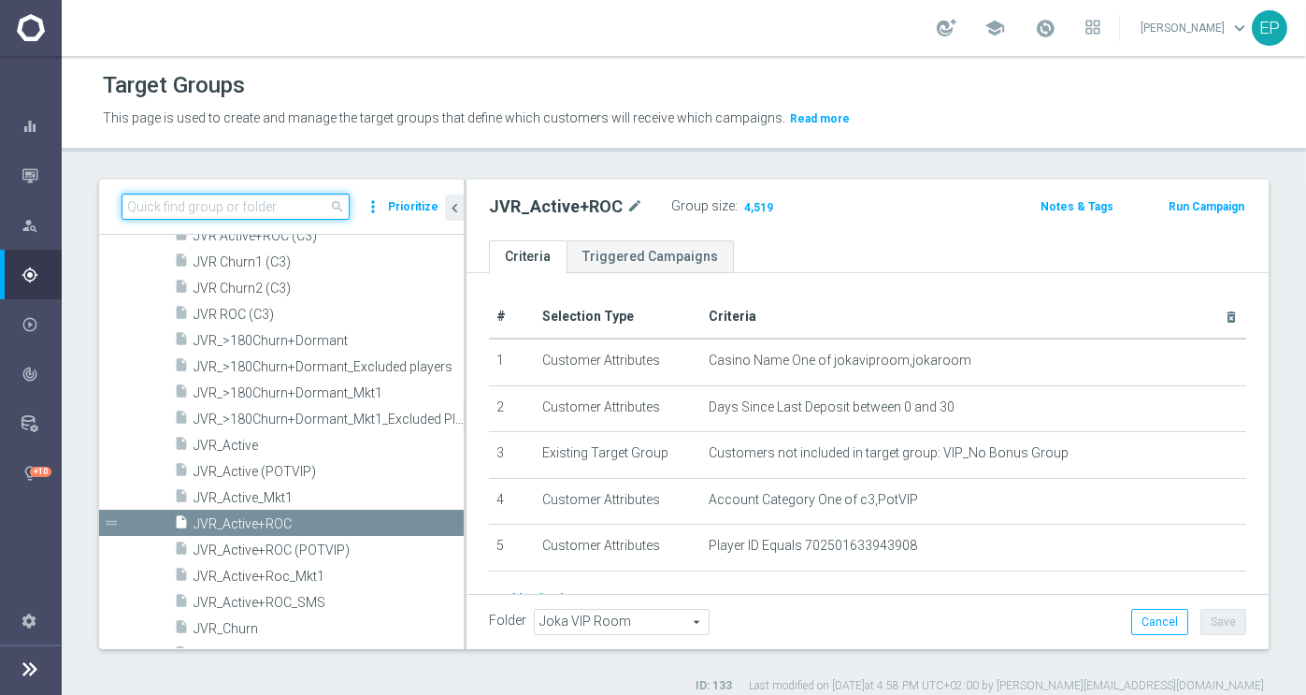
click at [259, 207] on input at bounding box center [236, 207] width 228 height 26
paste input "STS_P2_DAY1"
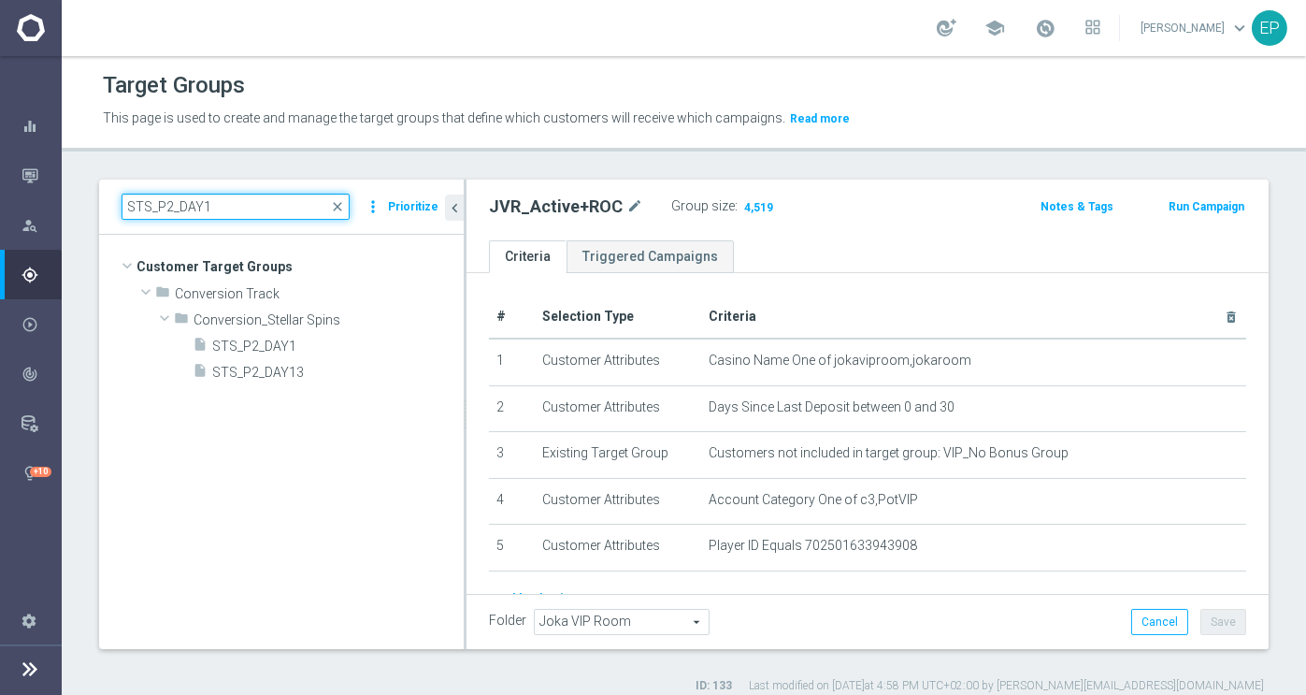
scroll to position [0, 0]
type input "STS_P2_DAY1"
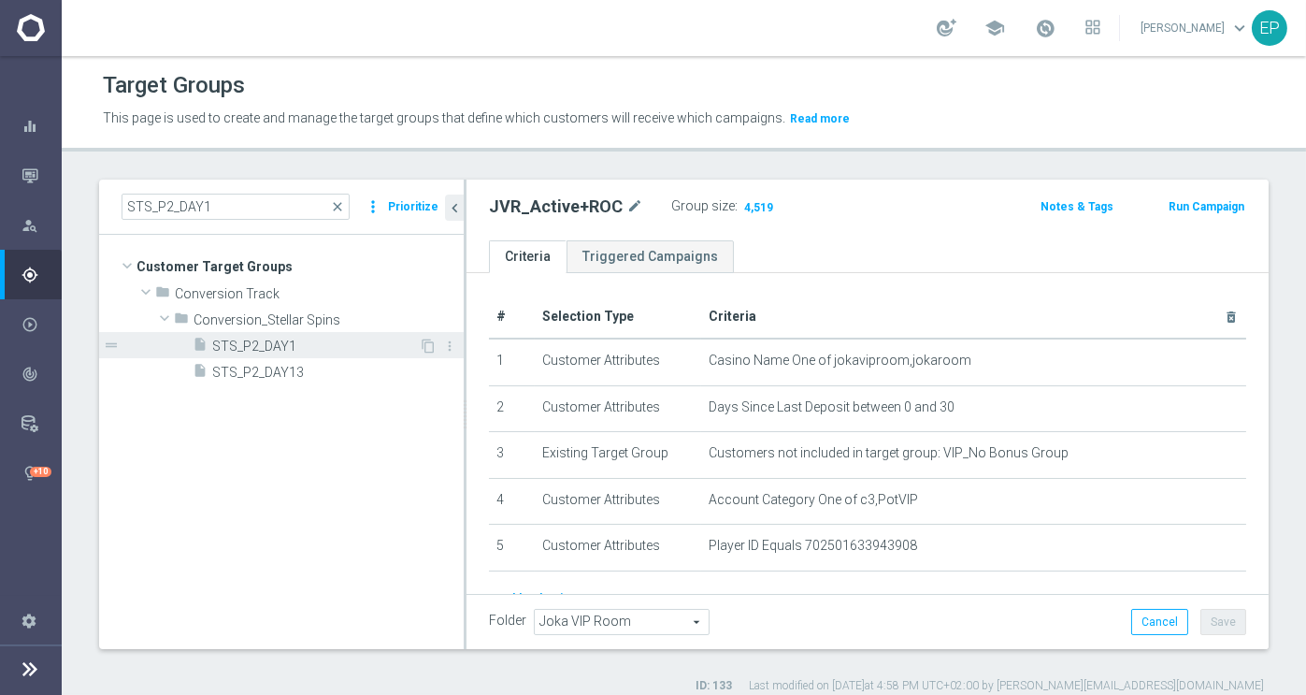
click at [256, 345] on span "STS_P2_DAY1" at bounding box center [315, 347] width 207 height 16
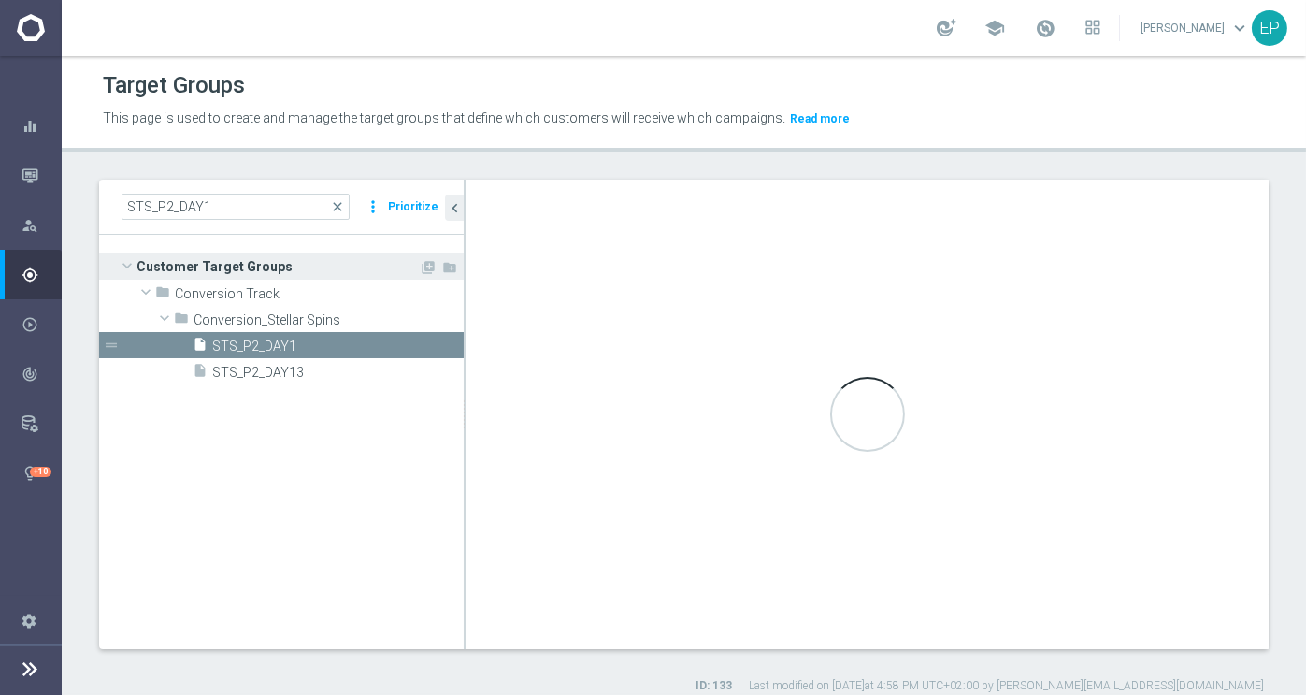
checkbox input "false"
type input "Conversion_Stellar Spins"
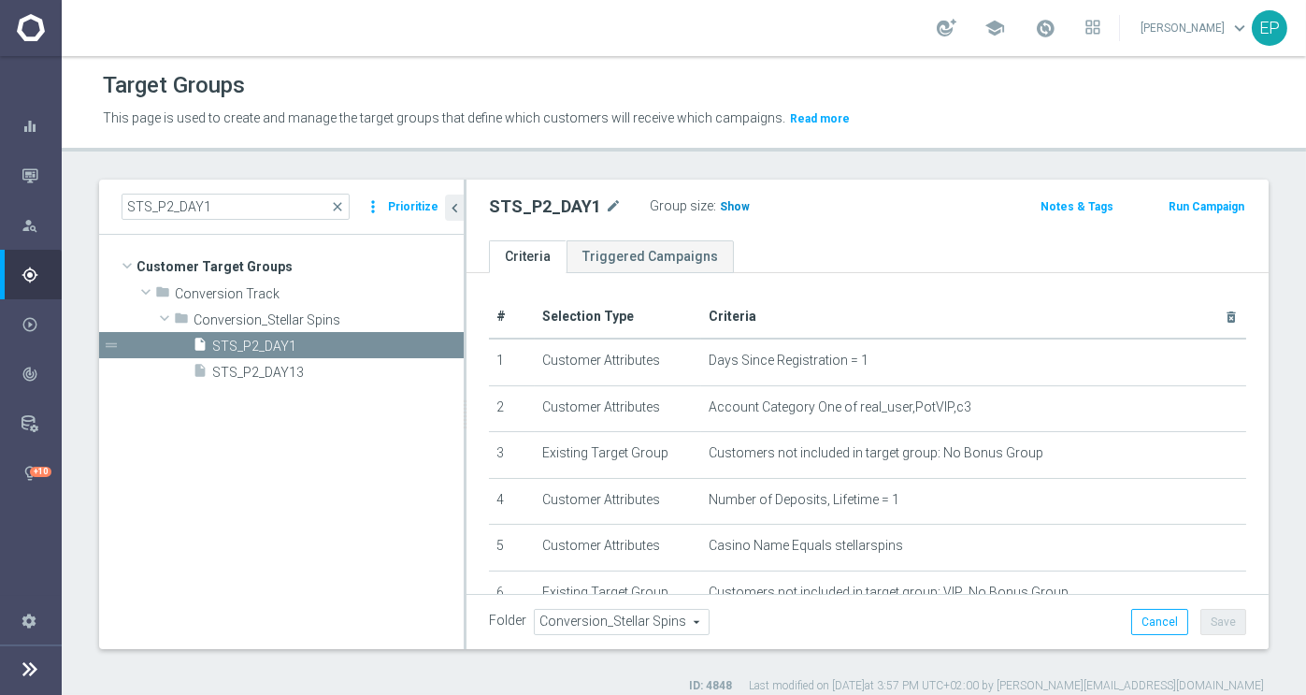
click at [728, 207] on span "Show" at bounding box center [735, 206] width 30 height 13
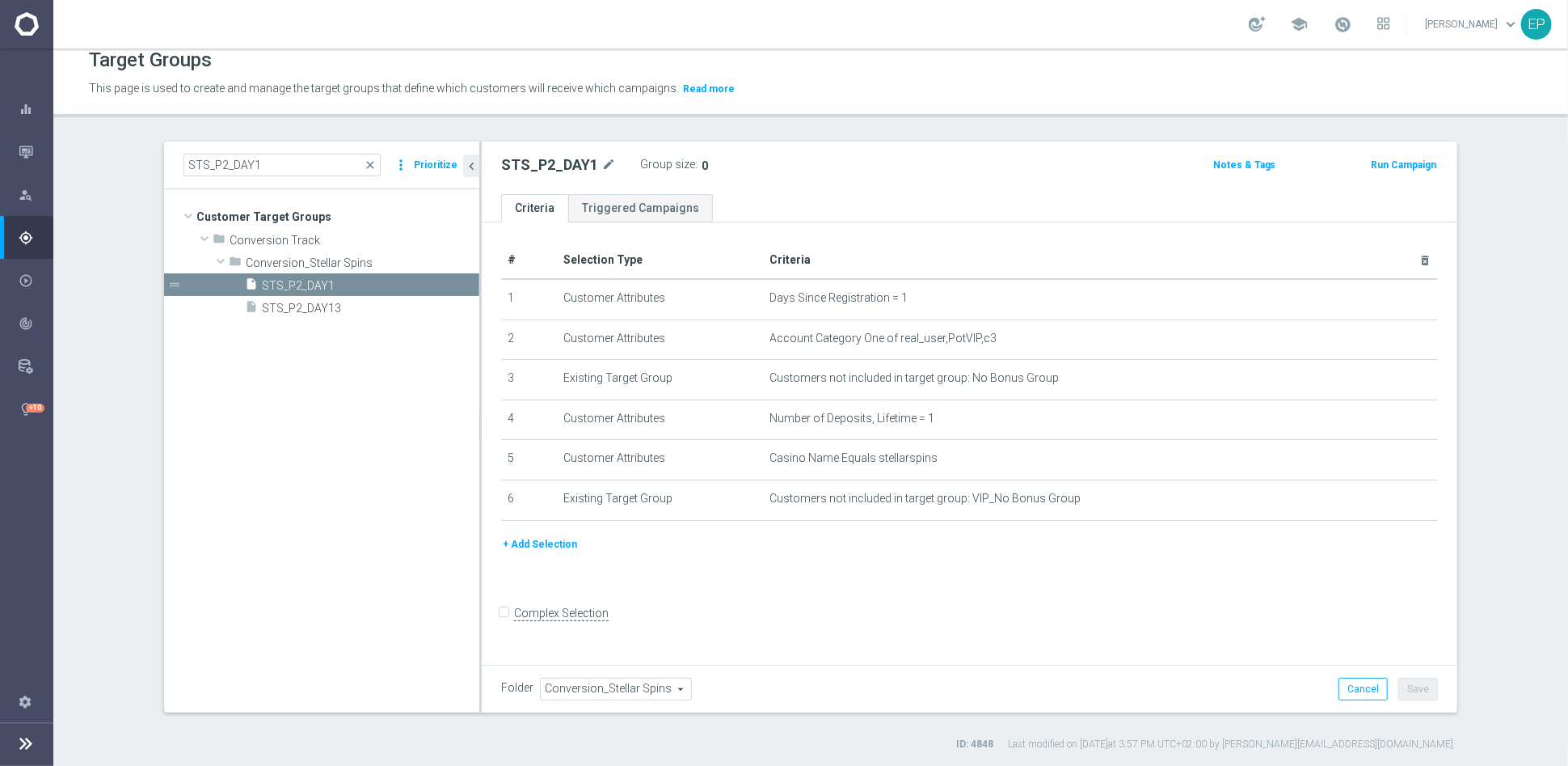
scroll to position [14, 0]
click at [364, 158] on span "close" at bounding box center [370, 164] width 13 height 13
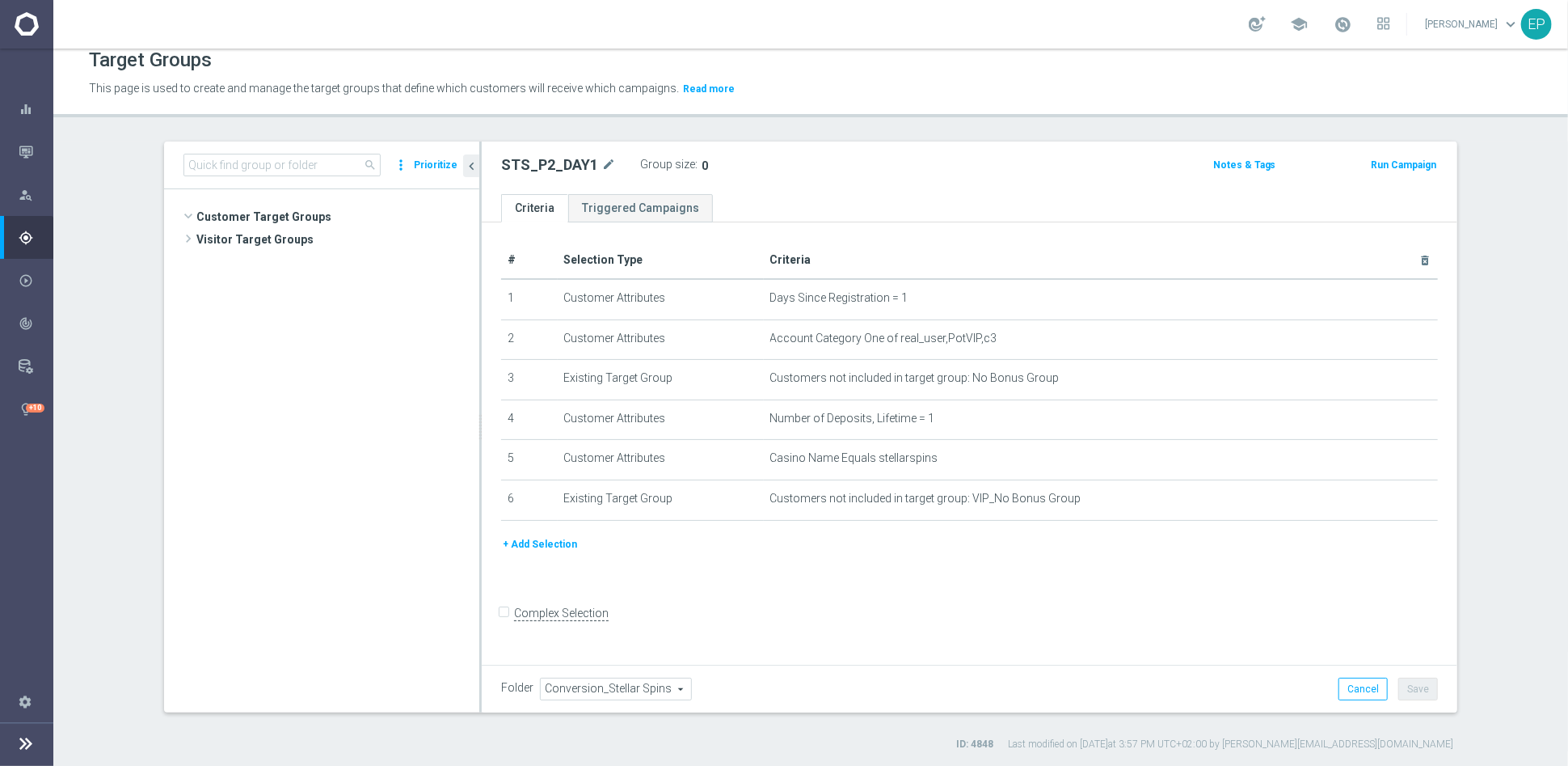
scroll to position [241, 0]
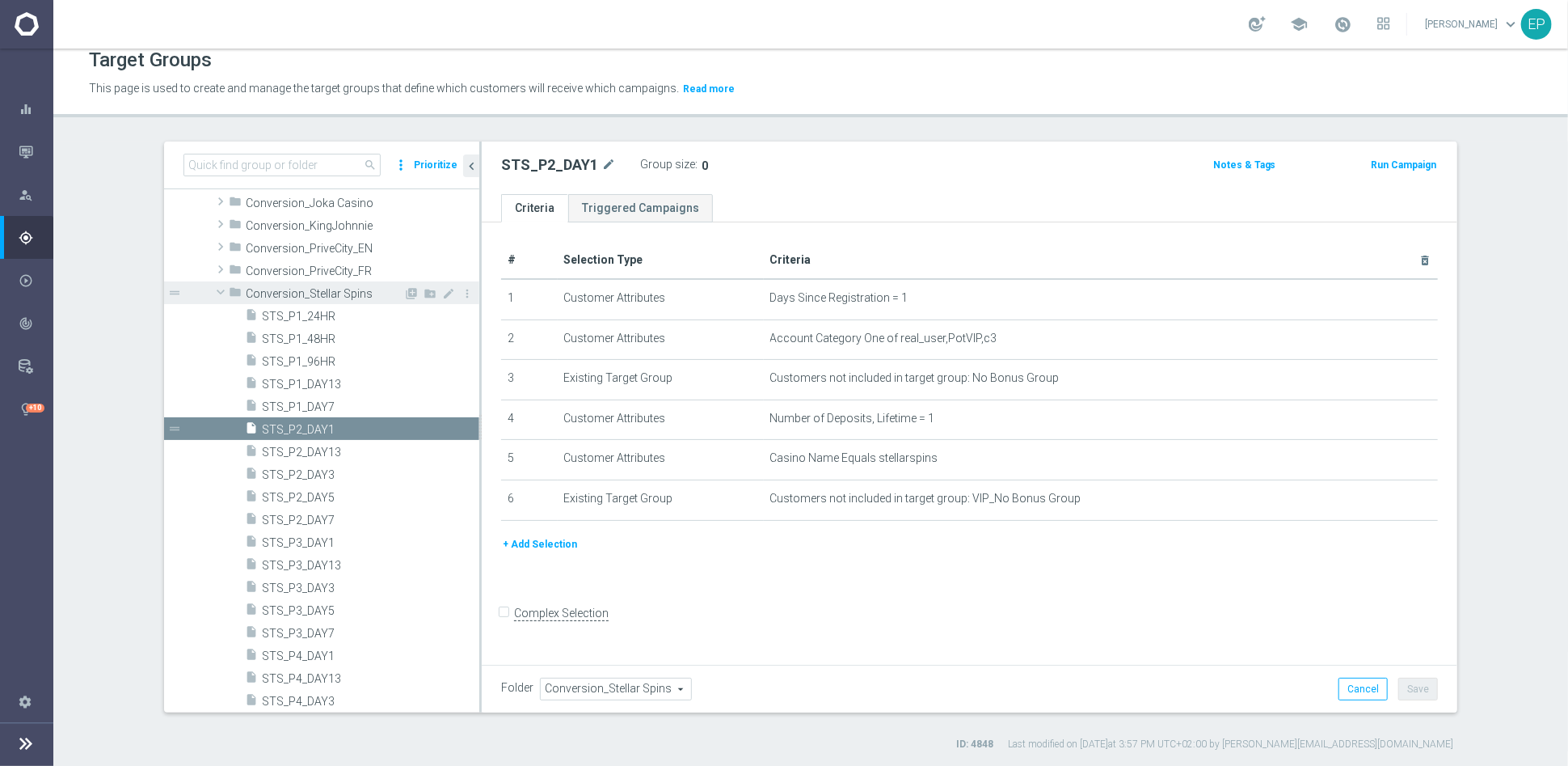
click at [212, 292] on span at bounding box center [220, 291] width 19 height 16
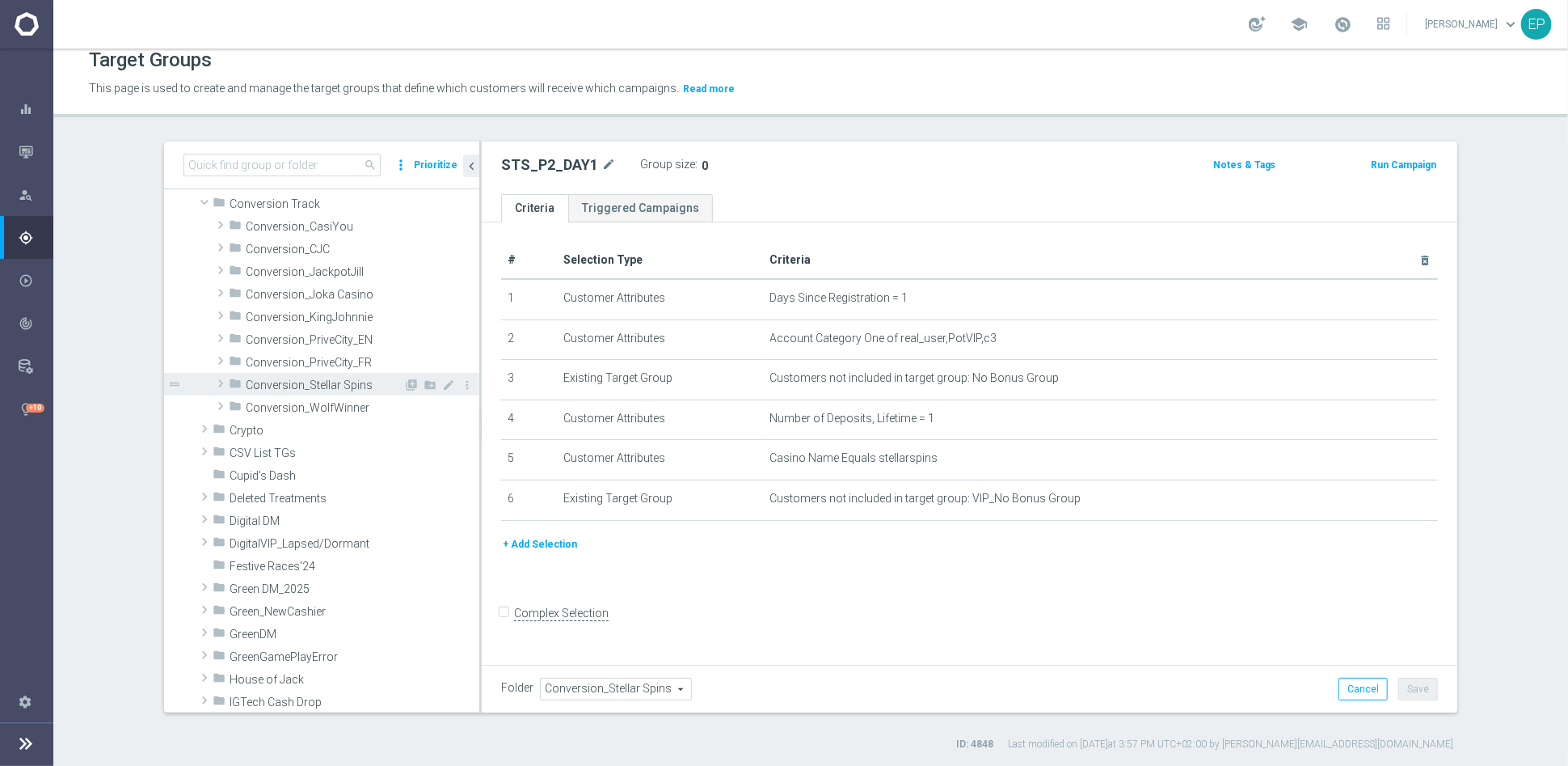
scroll to position [0, 0]
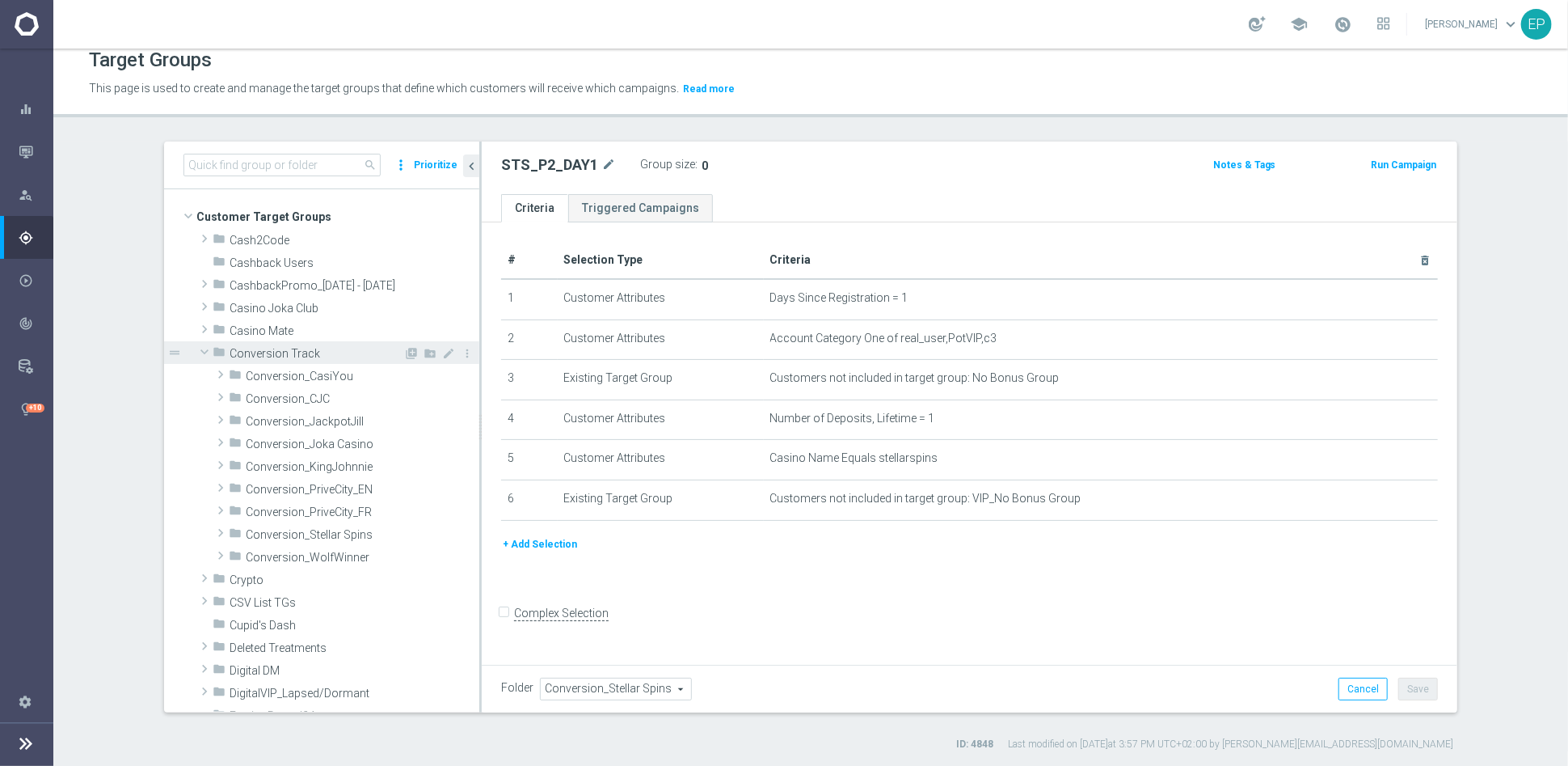
click at [200, 353] on span at bounding box center [204, 351] width 19 height 16
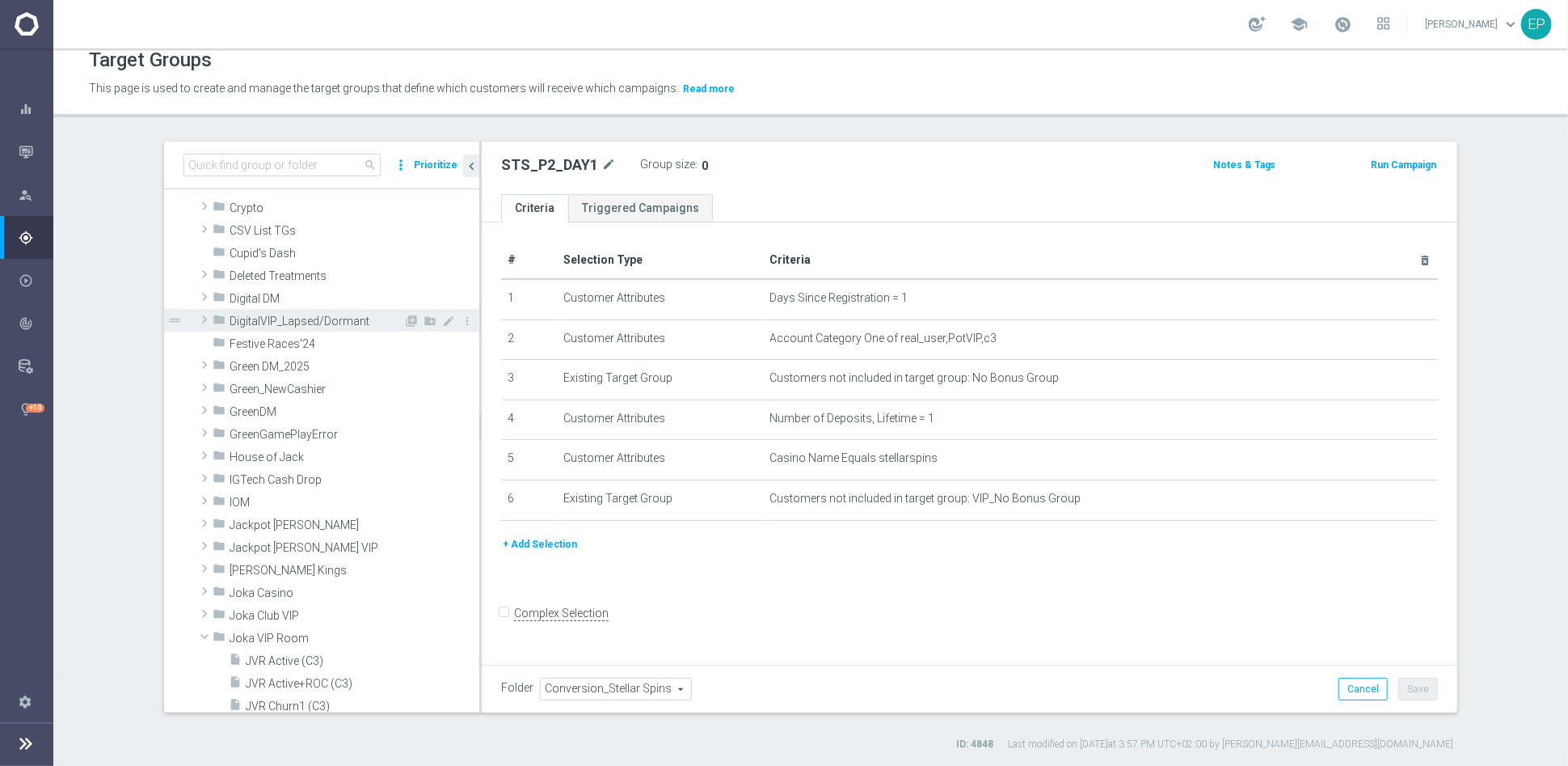
scroll to position [180, 0]
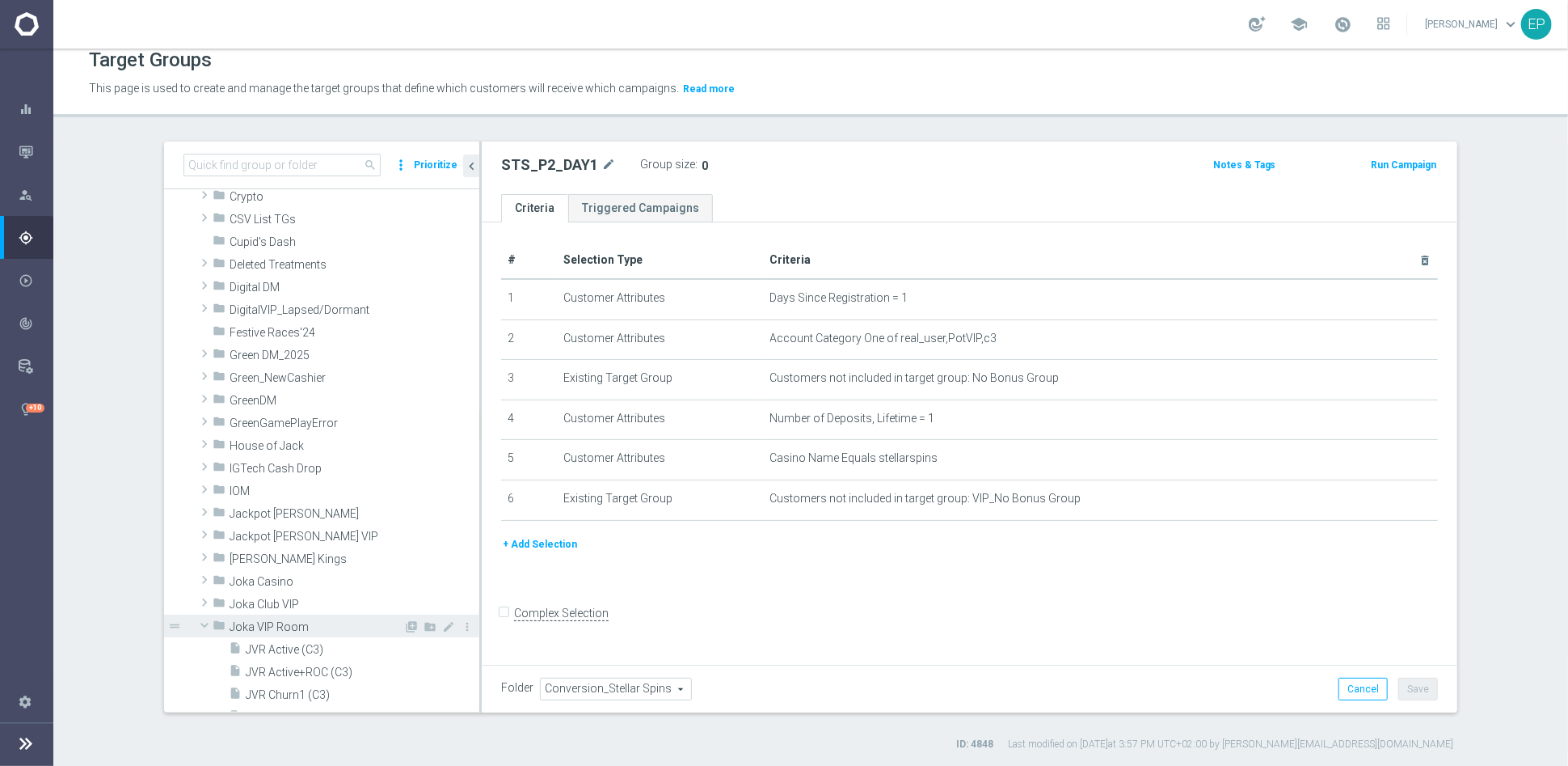
click at [200, 622] on span at bounding box center [204, 625] width 19 height 16
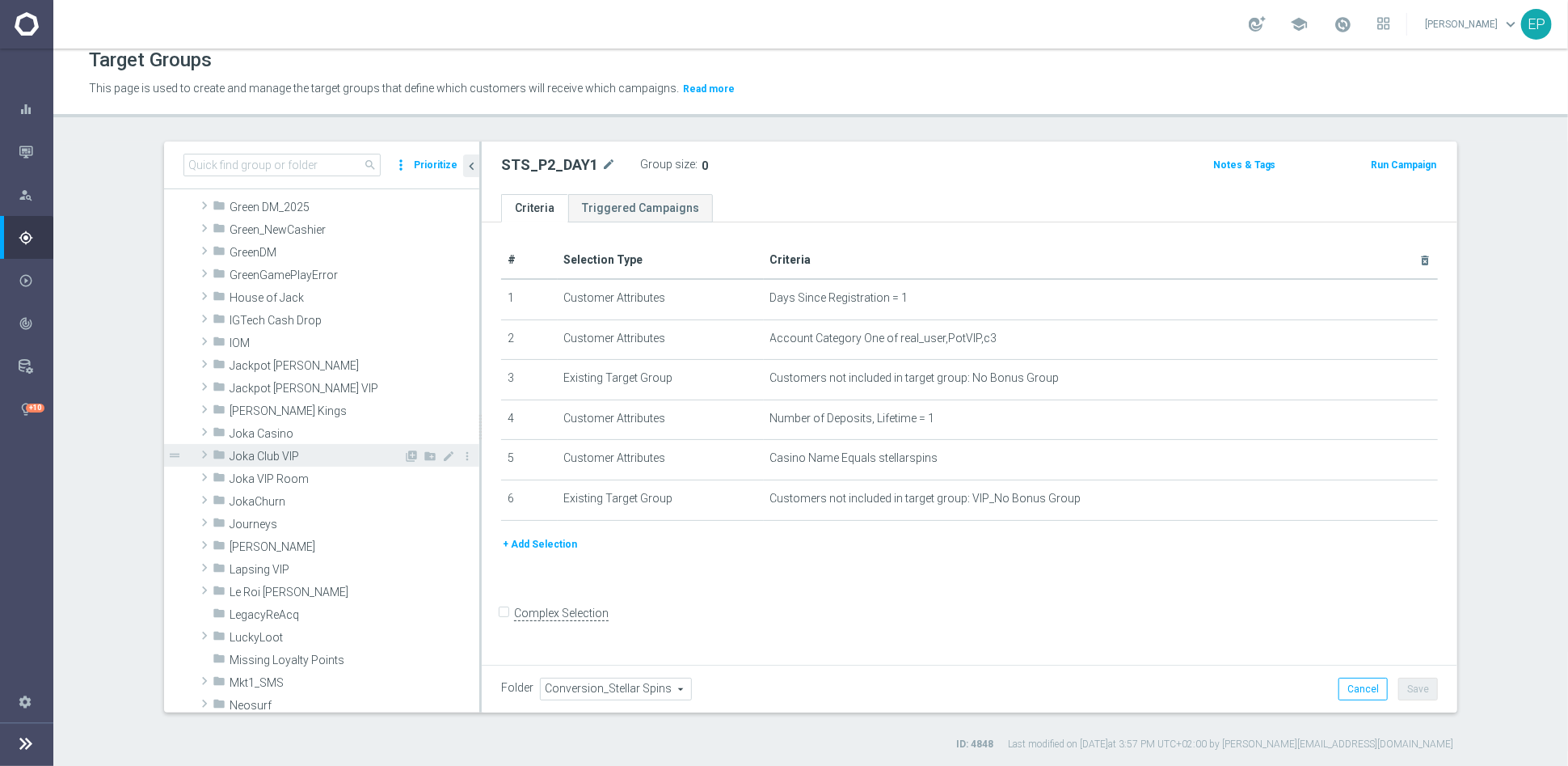
scroll to position [359, 0]
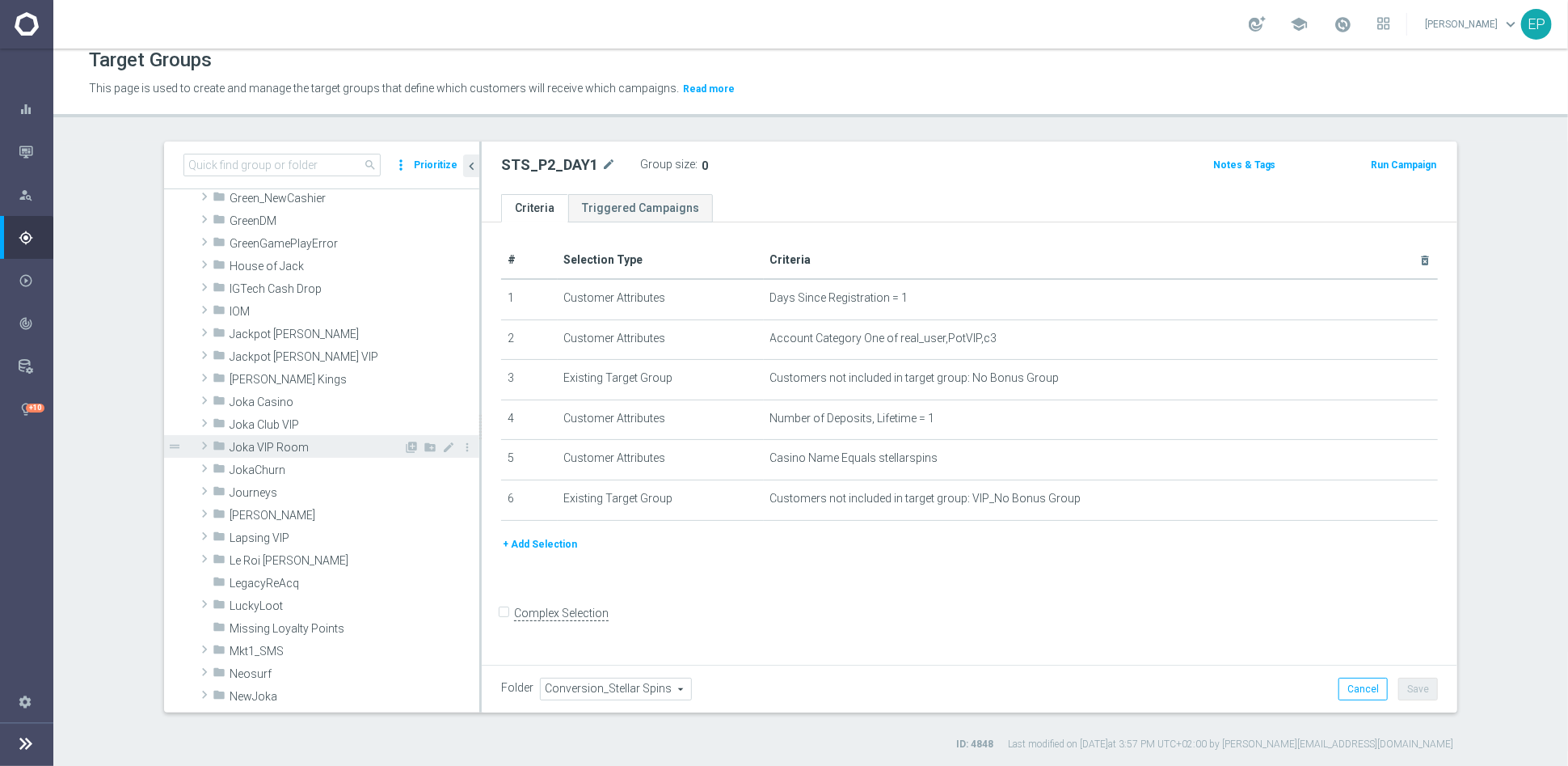
click at [272, 449] on span "Joka VIP Room" at bounding box center [316, 448] width 174 height 14
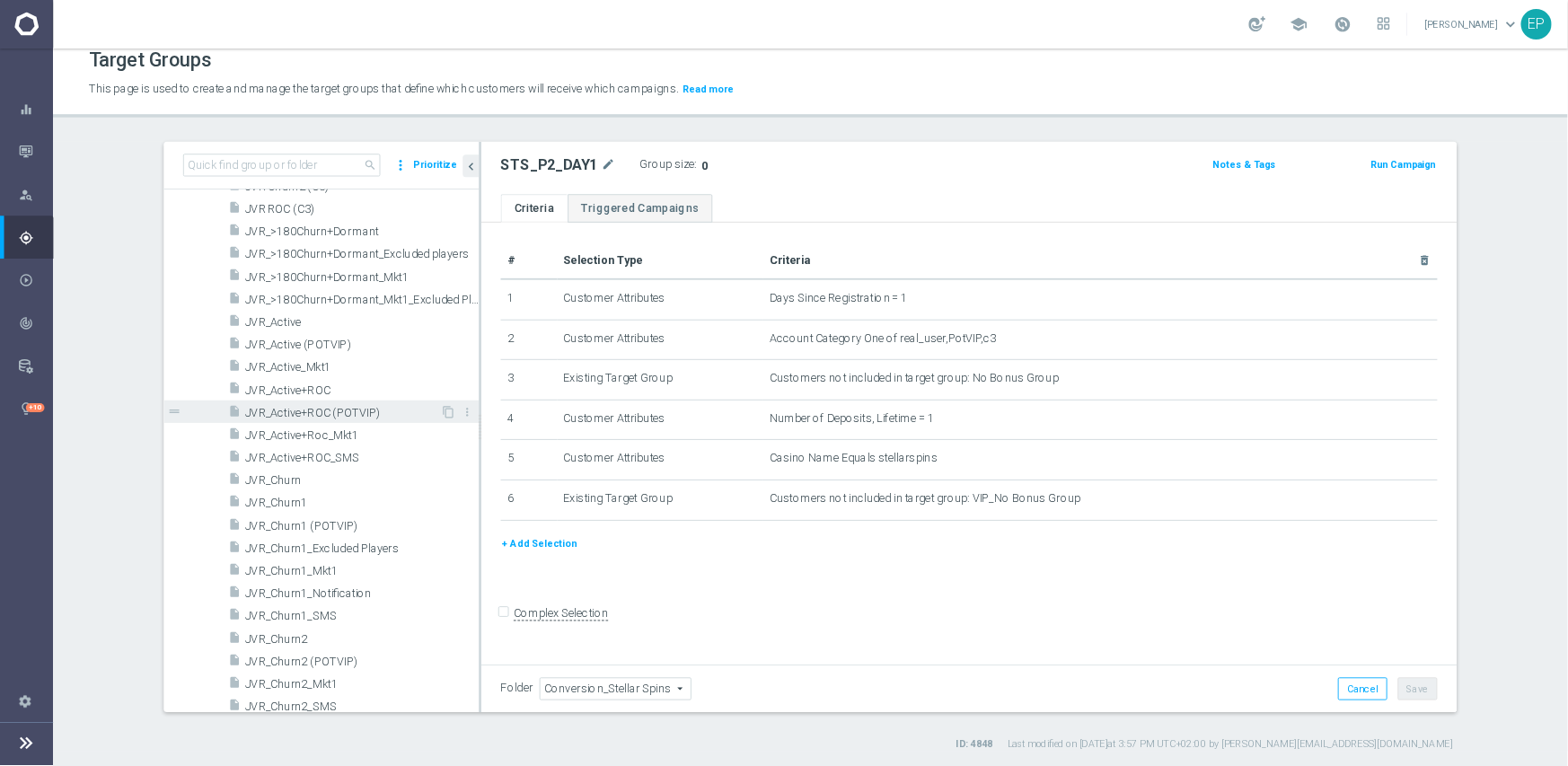
scroll to position [797, 0]
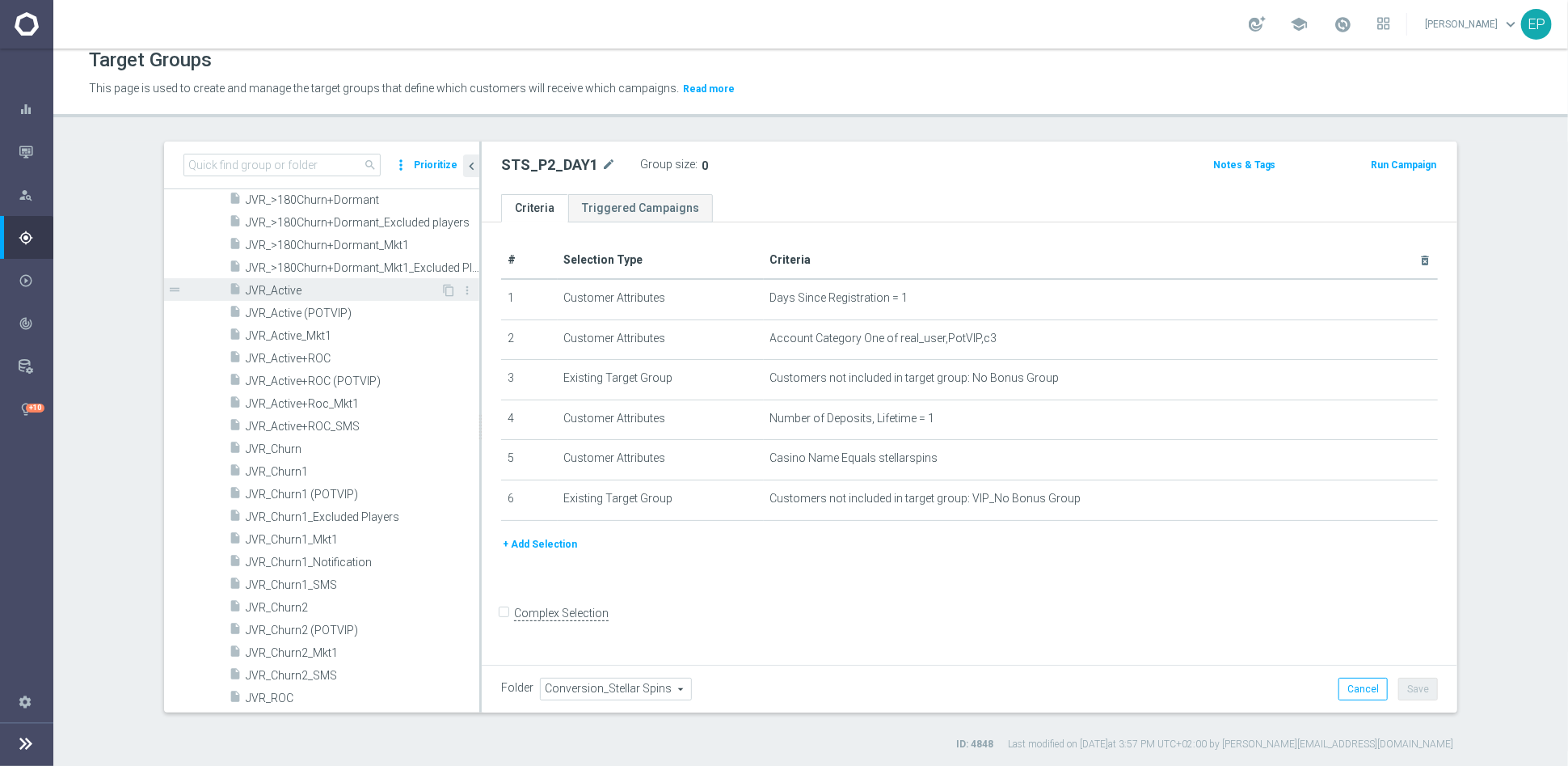
click at [282, 290] on span "JVR_Active" at bounding box center [342, 290] width 194 height 14
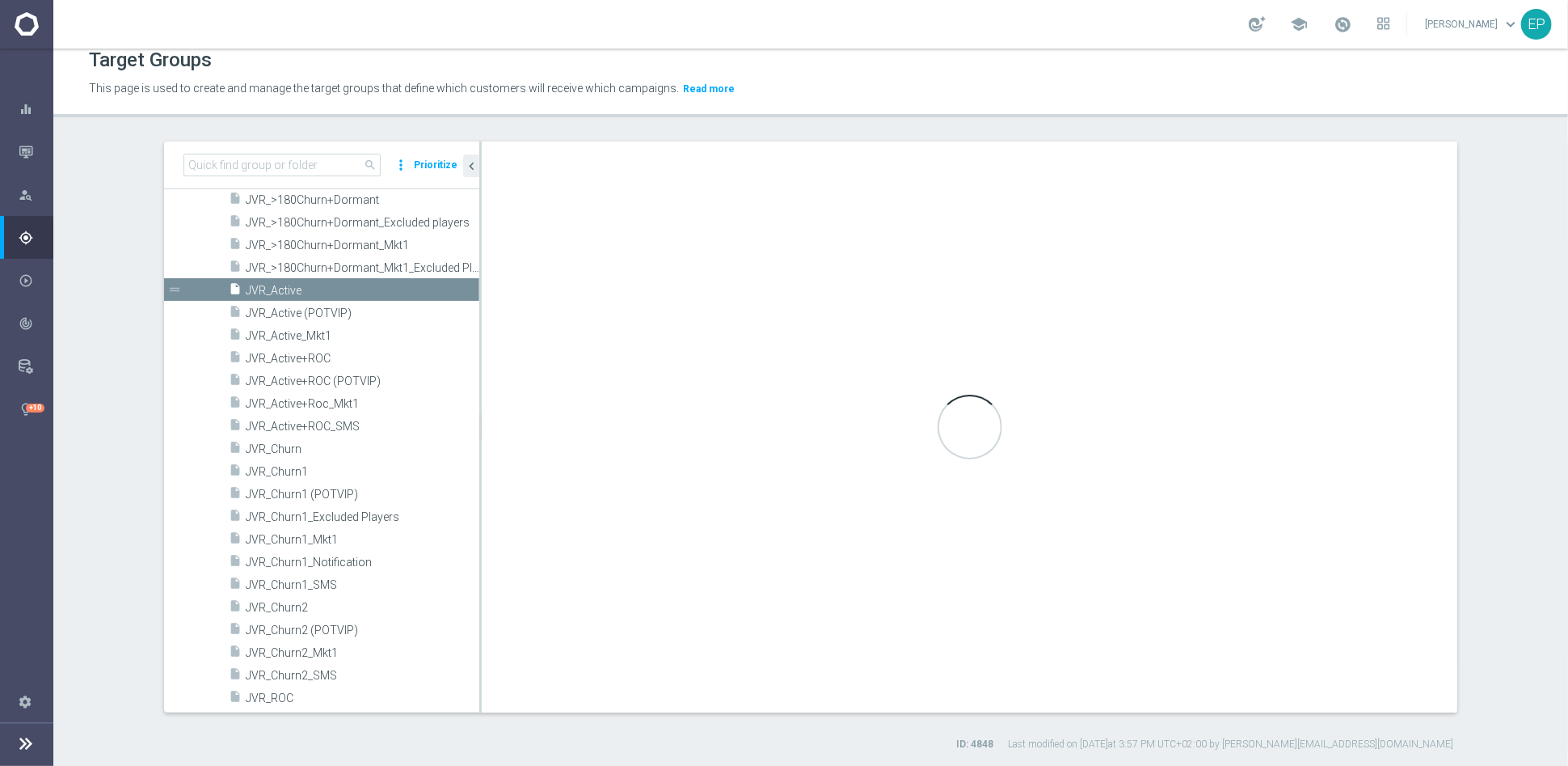
checkbox input "true"
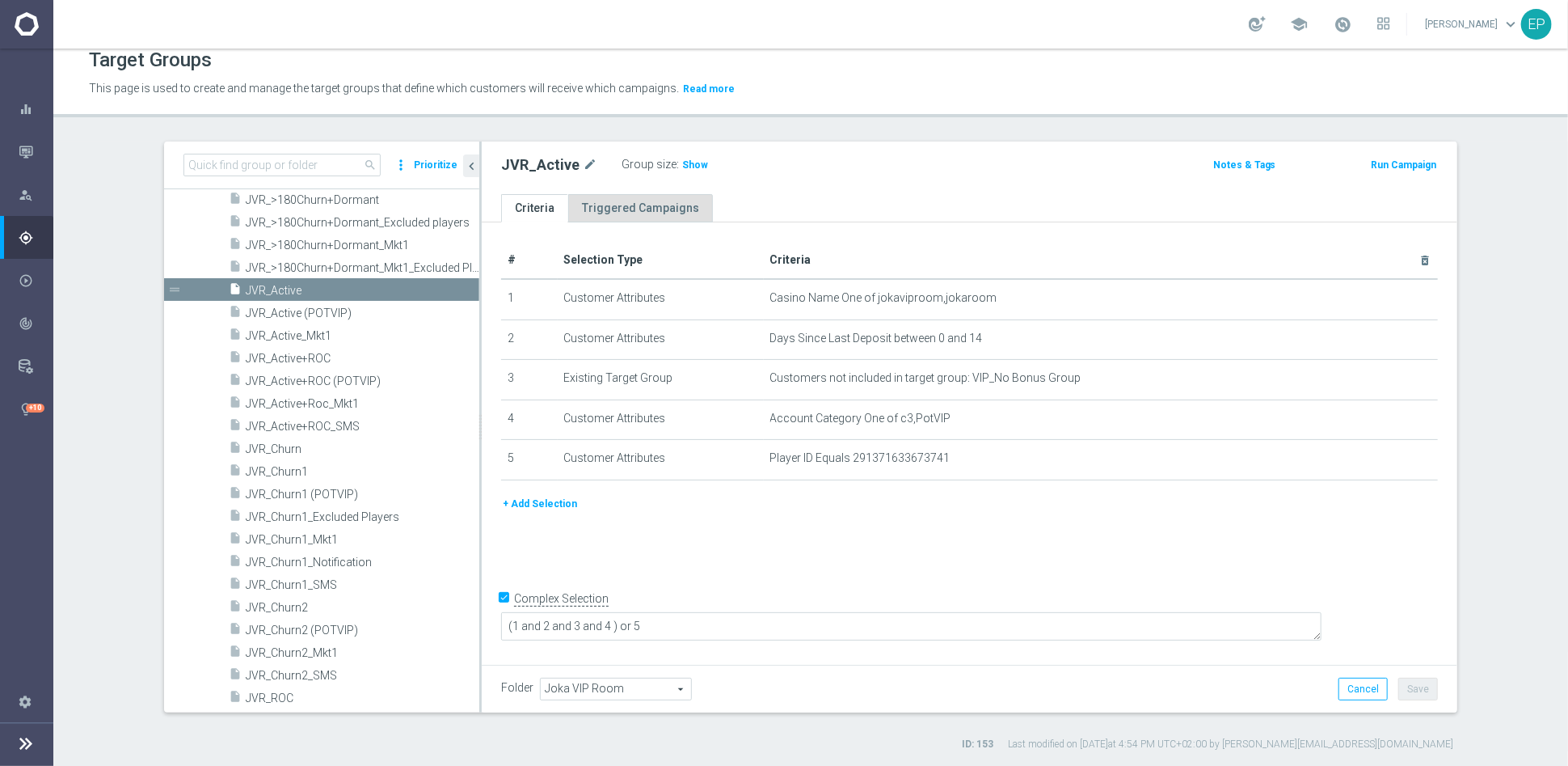
drag, startPoint x: 680, startPoint y: 165, endPoint x: 644, endPoint y: 219, distance: 64.9
click at [682, 165] on span "Show" at bounding box center [695, 164] width 26 height 11
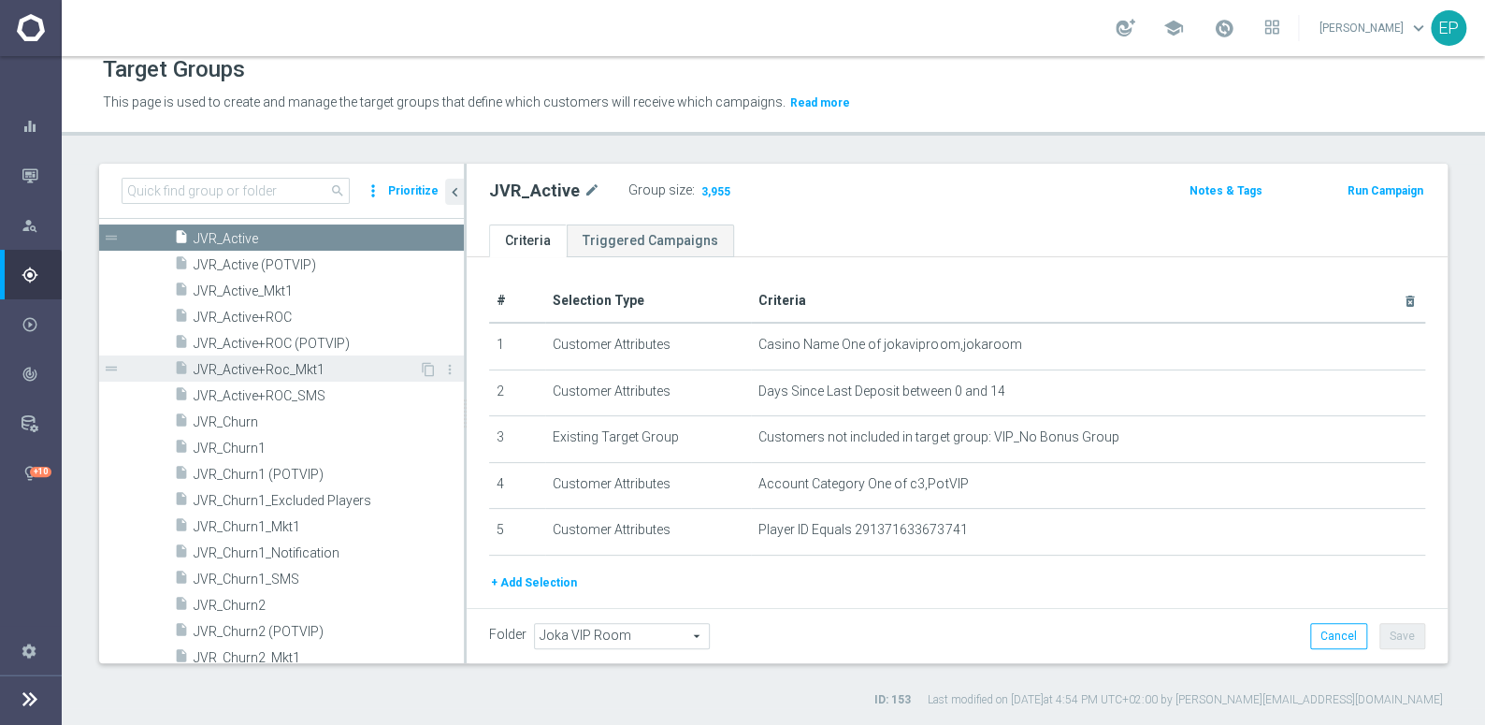
scroll to position [1002, 0]
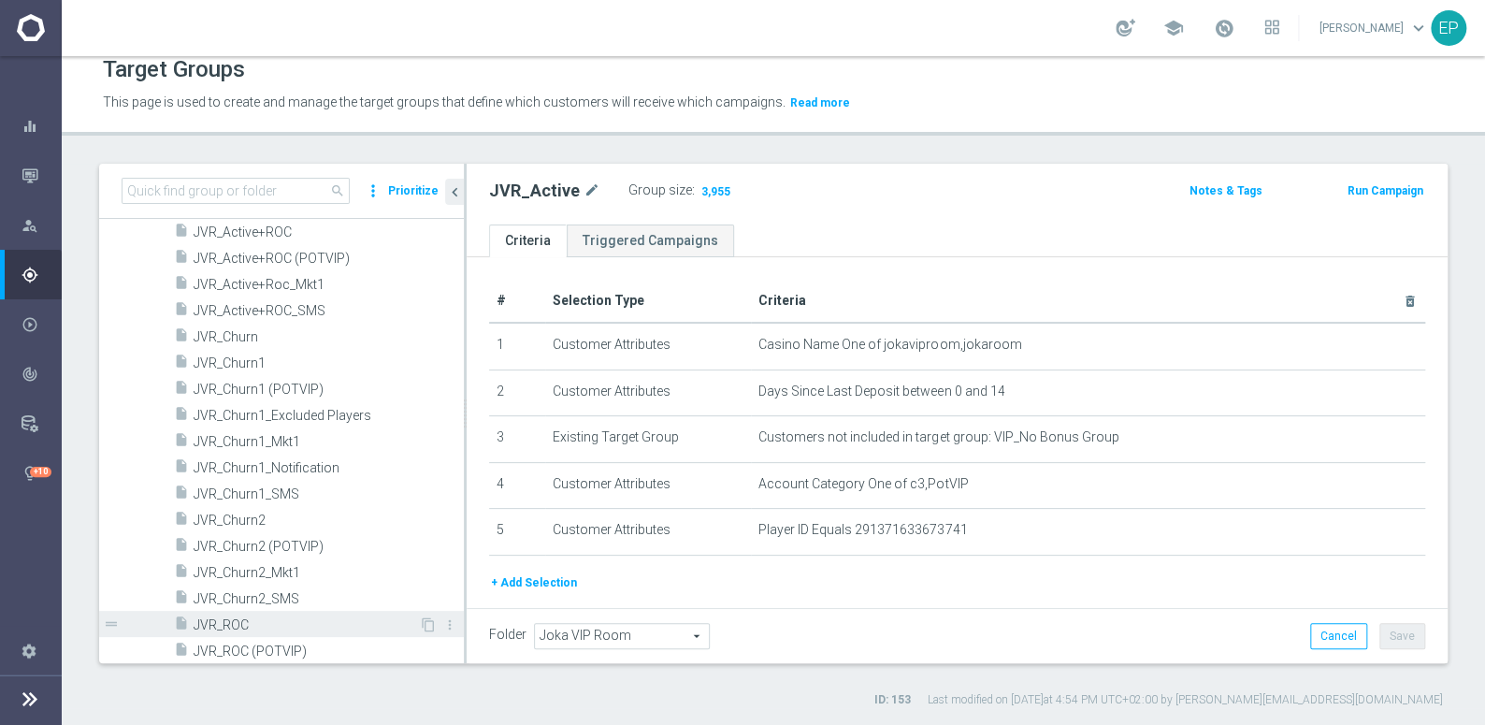
click at [235, 622] on span "JVR_ROC" at bounding box center [306, 625] width 225 height 16
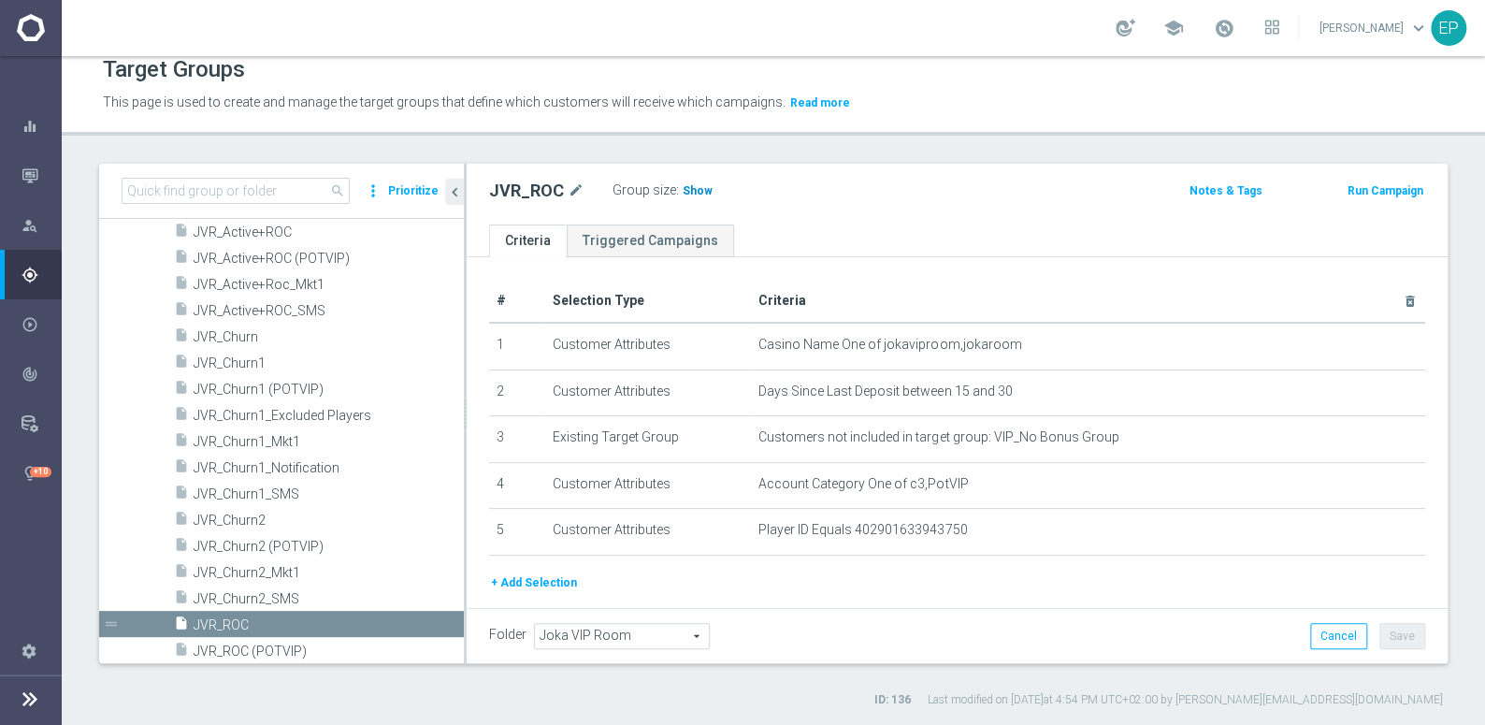
click at [687, 187] on span "Show" at bounding box center [698, 190] width 30 height 13
click at [255, 365] on span "JVR_Churn1" at bounding box center [306, 363] width 225 height 16
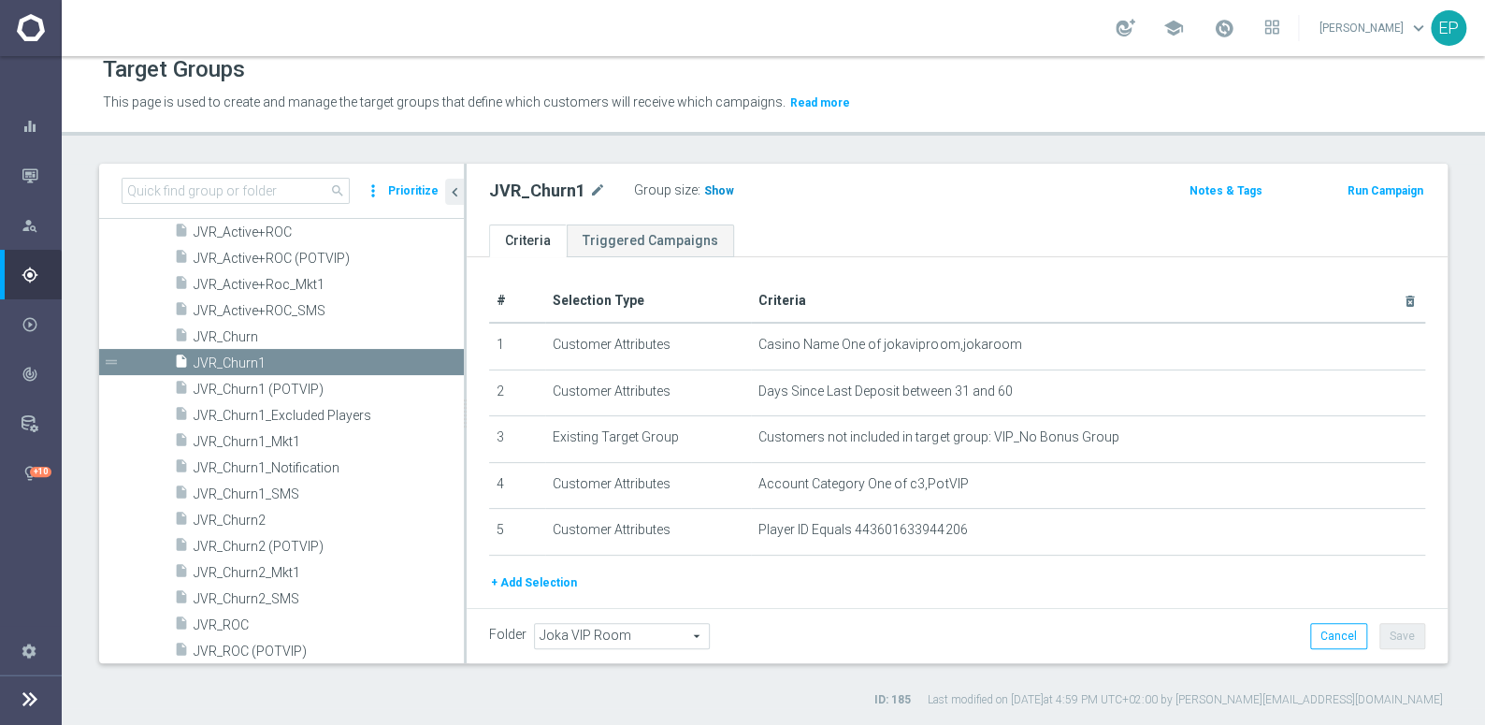
click at [721, 188] on span "Show" at bounding box center [719, 190] width 30 height 13
drag, startPoint x: 256, startPoint y: 516, endPoint x: 403, endPoint y: 456, distance: 158.6
click at [256, 516] on span "JVR_Churn2" at bounding box center [329, 520] width 270 height 16
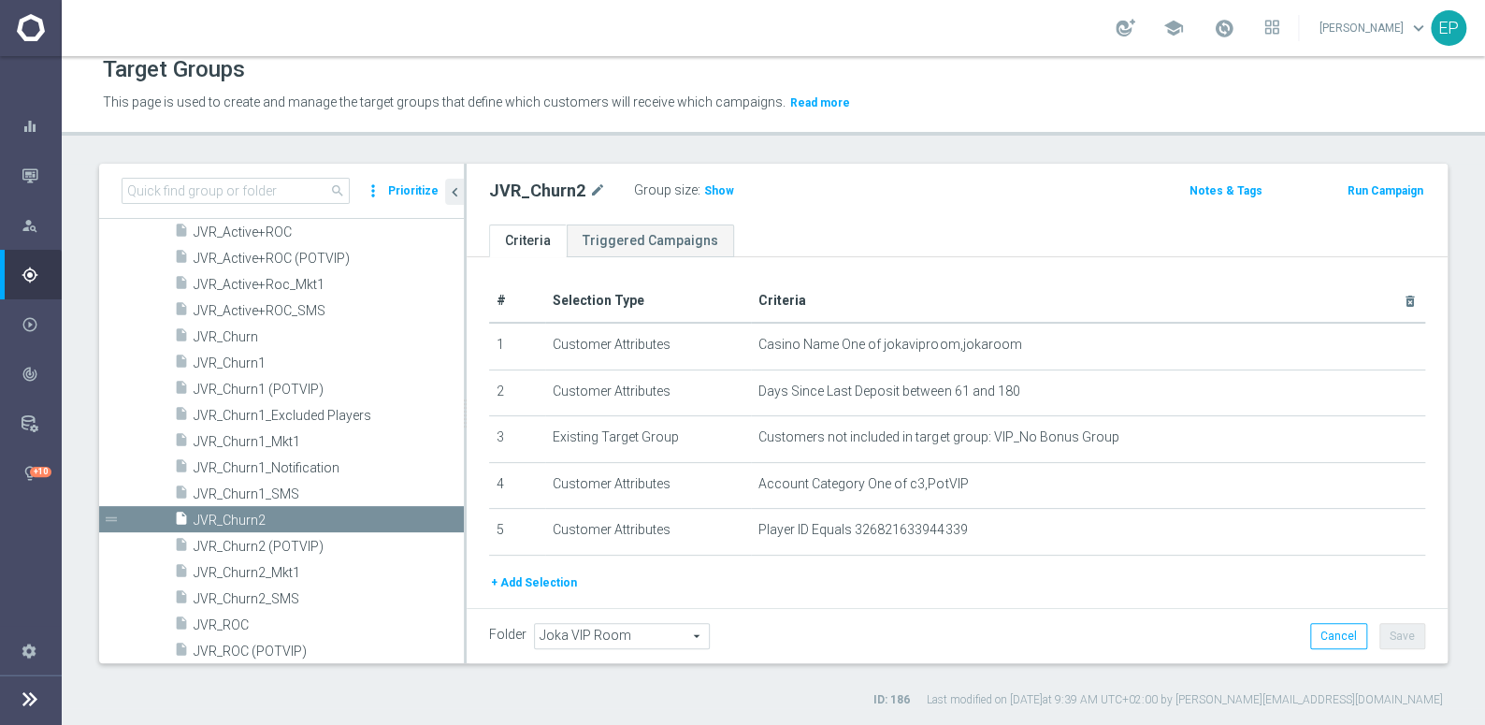
drag, startPoint x: 710, startPoint y: 191, endPoint x: 810, endPoint y: 209, distance: 101.6
click at [710, 192] on span "Show" at bounding box center [719, 190] width 30 height 13
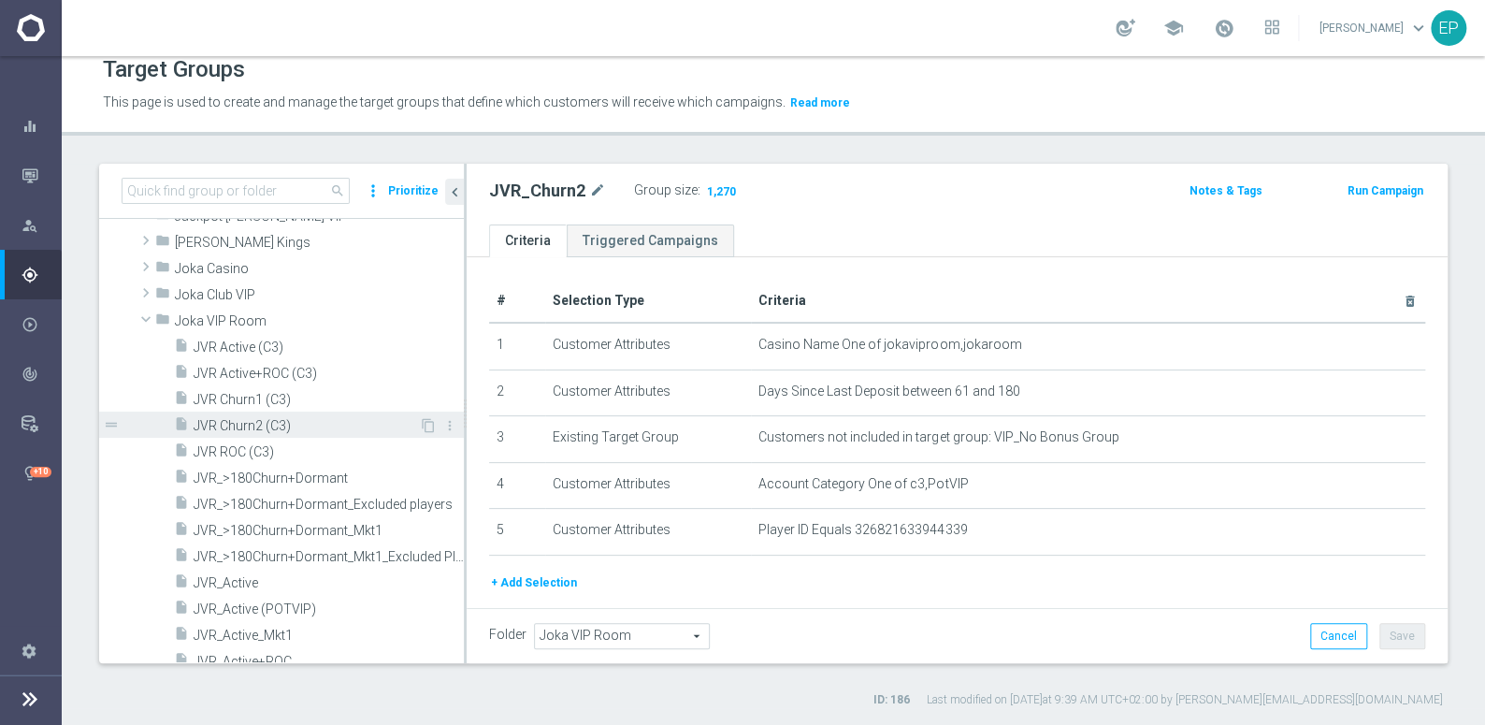
scroll to position [576, 0]
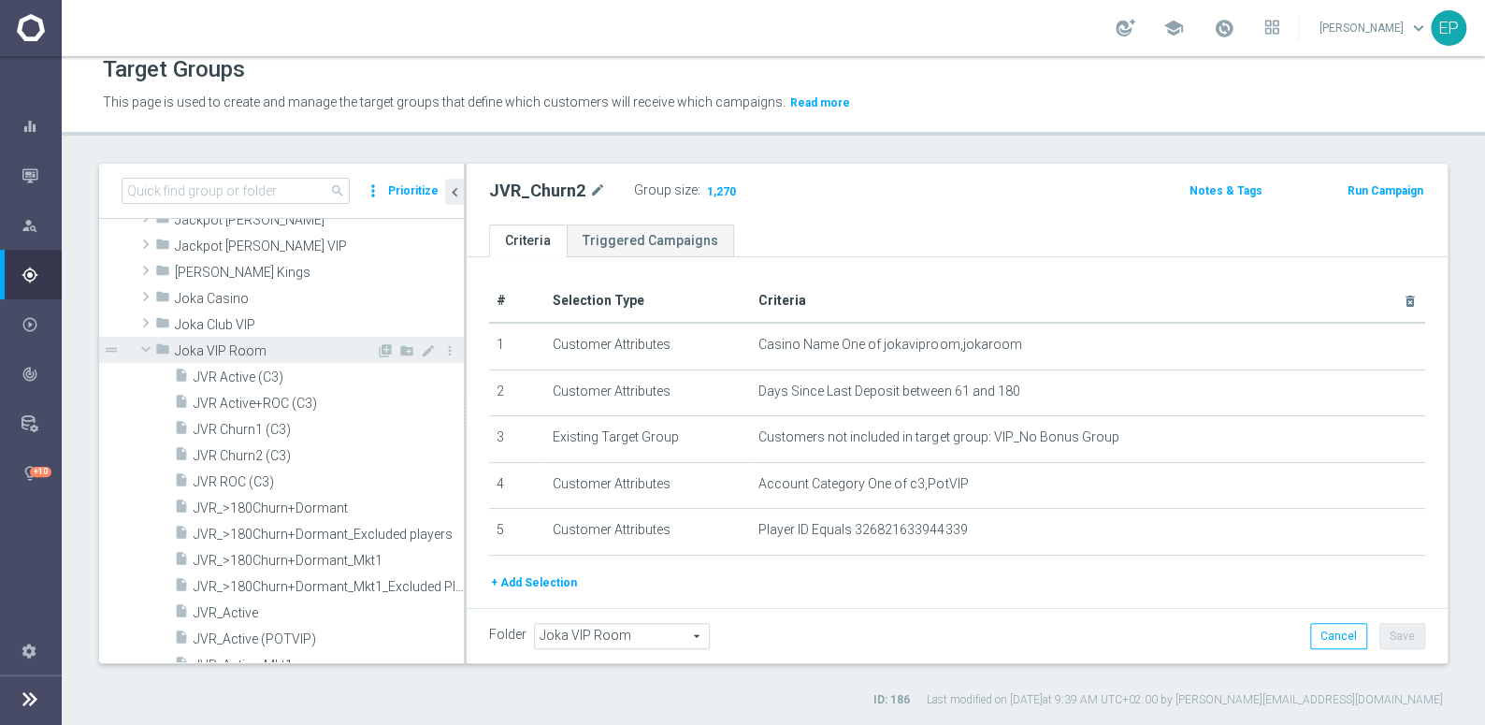
click at [210, 343] on span "Joka VIP Room" at bounding box center [275, 351] width 201 height 16
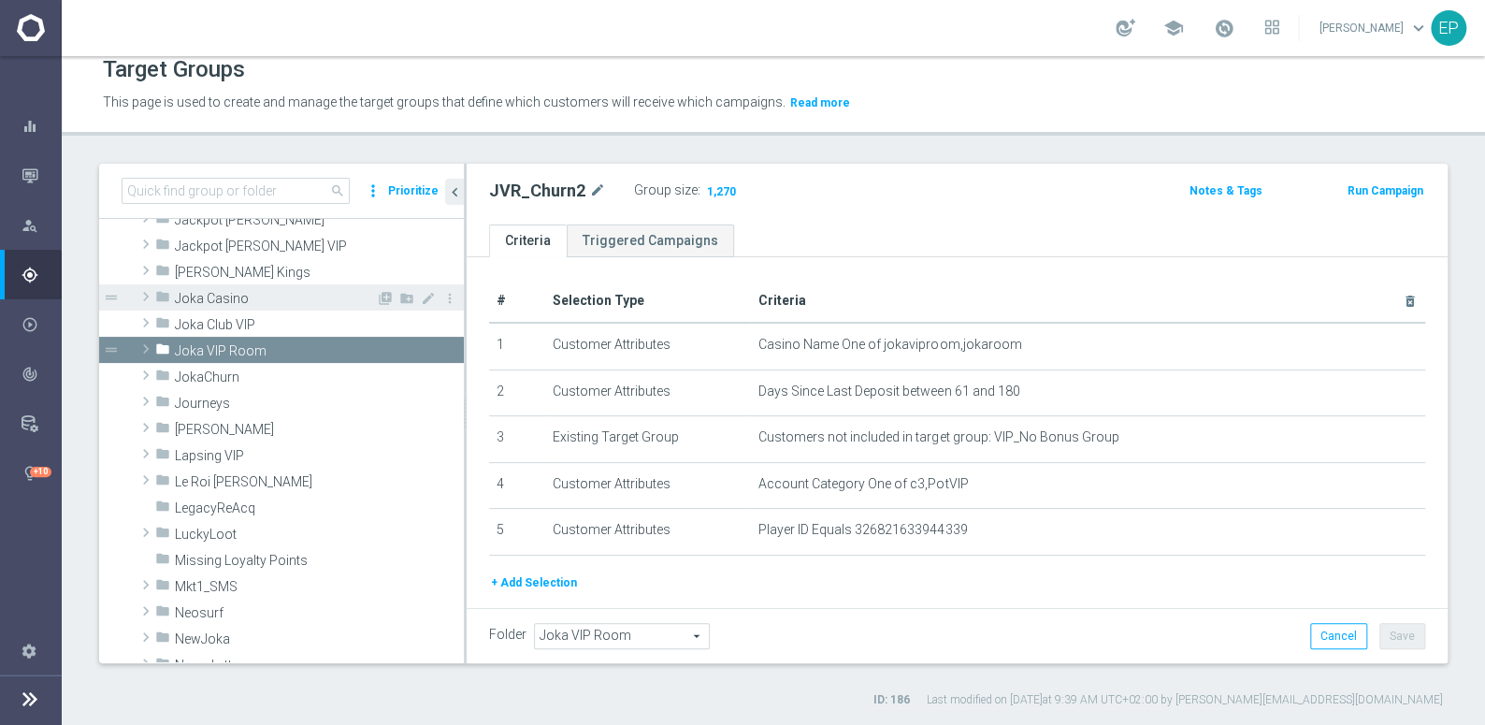
click at [219, 292] on span "Joka Casino" at bounding box center [275, 299] width 201 height 16
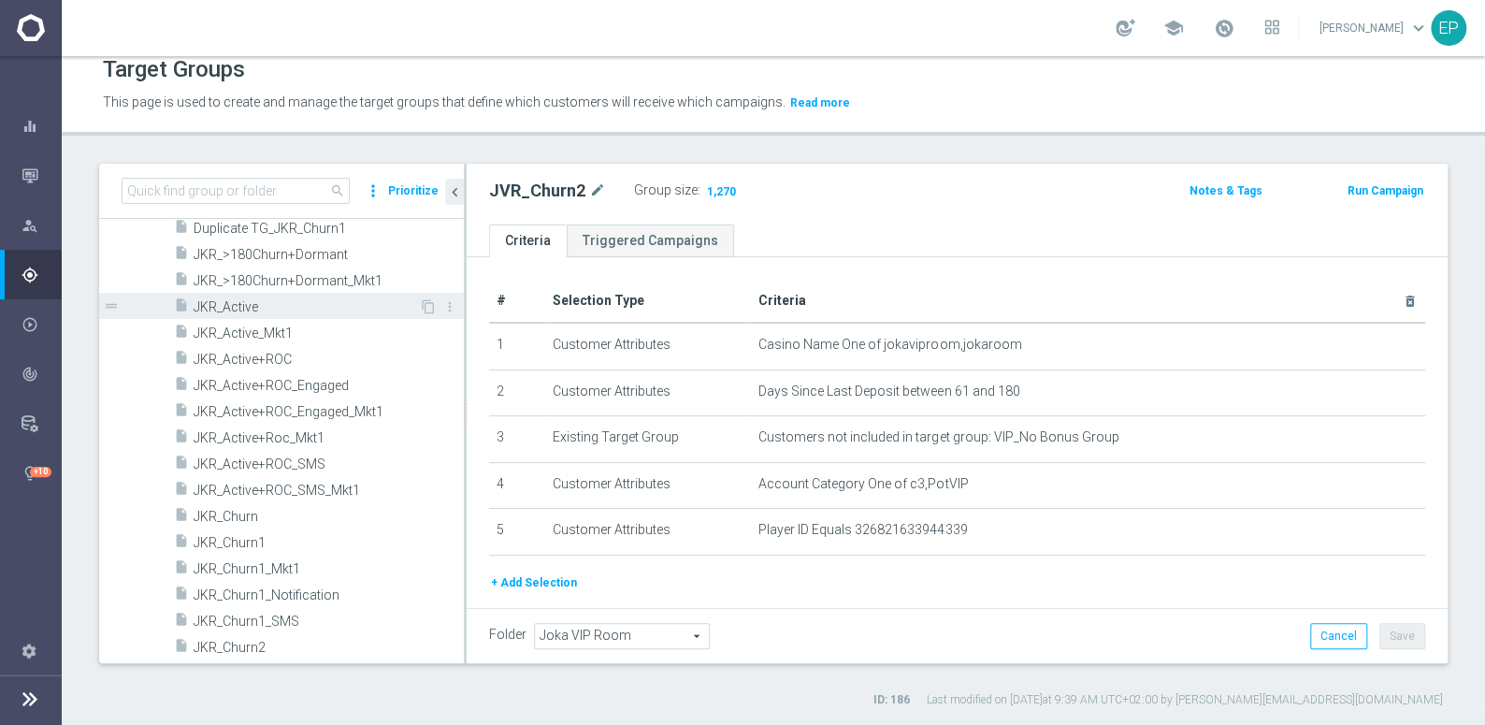
click at [231, 307] on span "JKR_Active" at bounding box center [306, 307] width 225 height 16
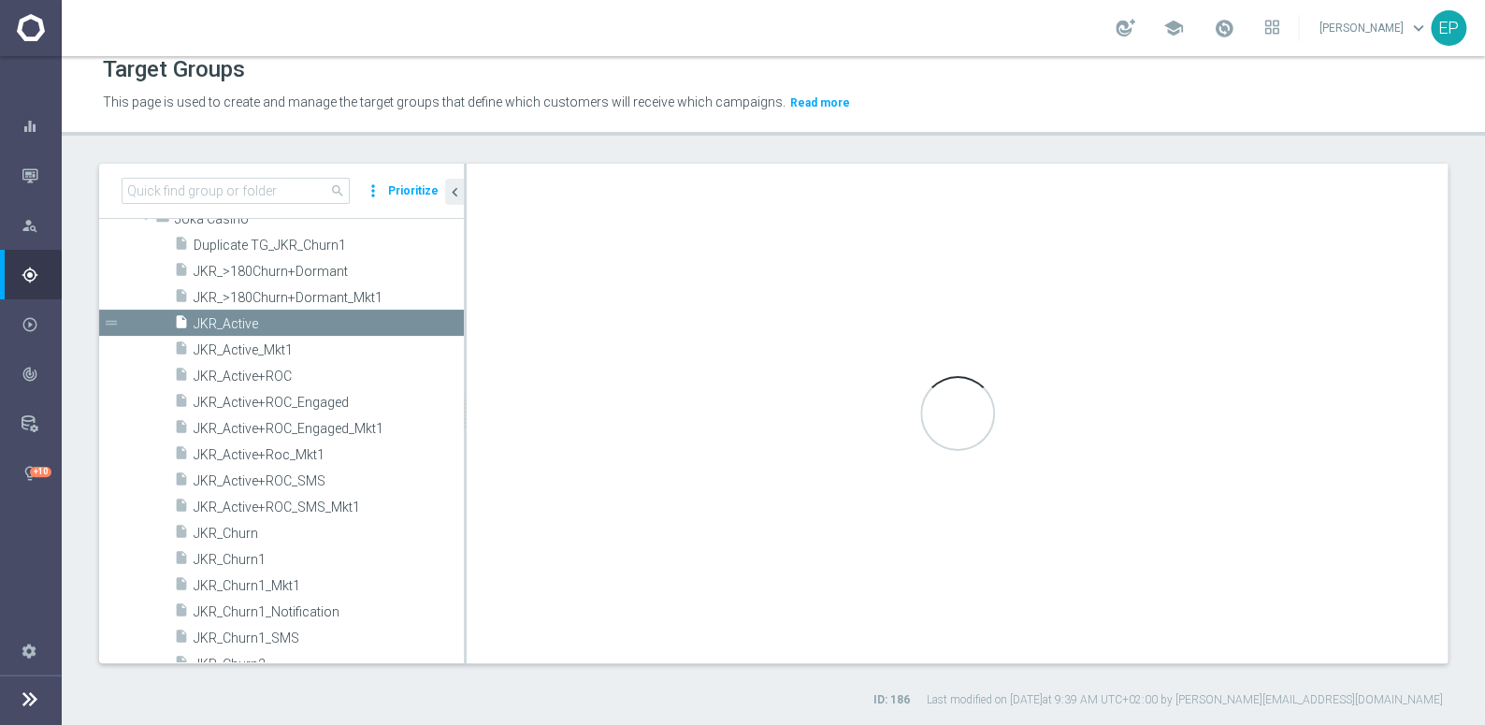
scroll to position [458, 0]
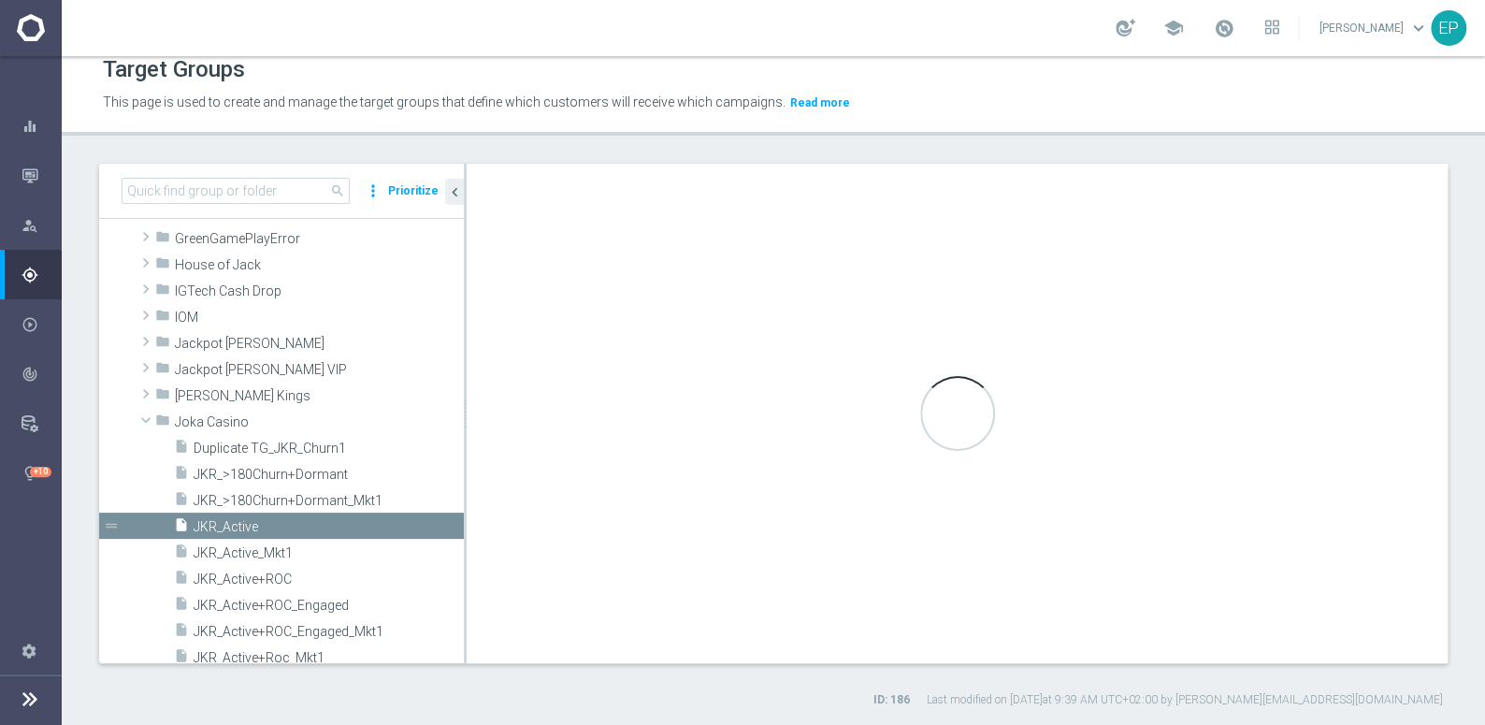
type input "Joka Casino"
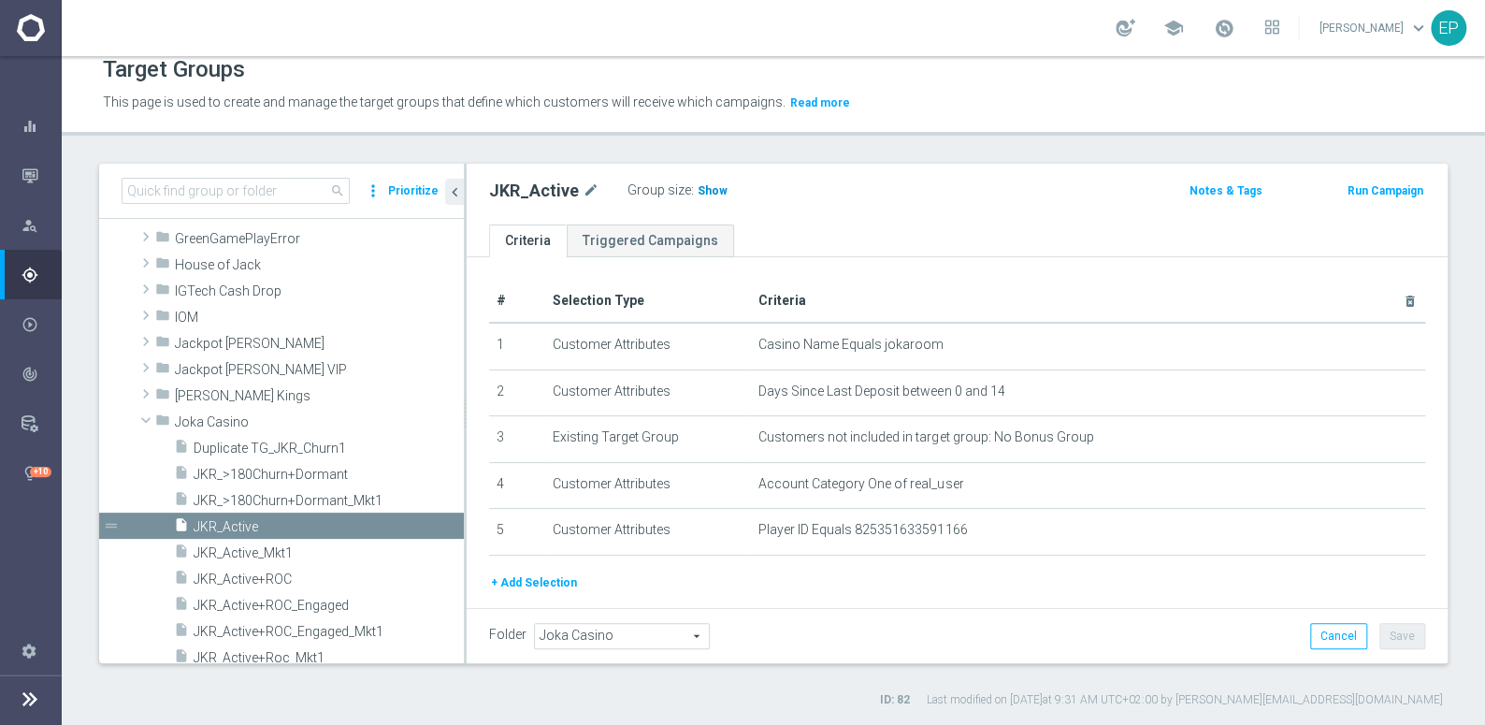
click at [712, 188] on span "Show" at bounding box center [713, 190] width 30 height 13
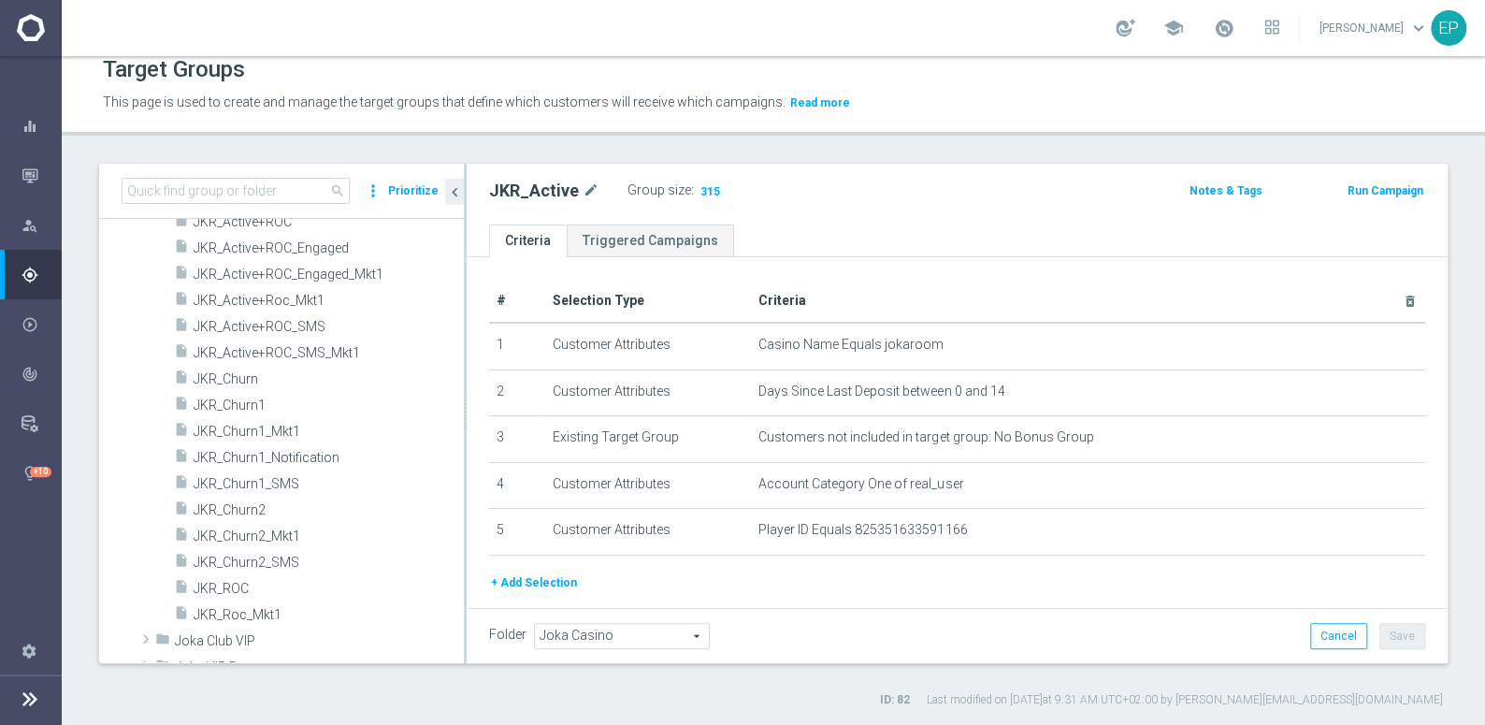
scroll to position [799, 0]
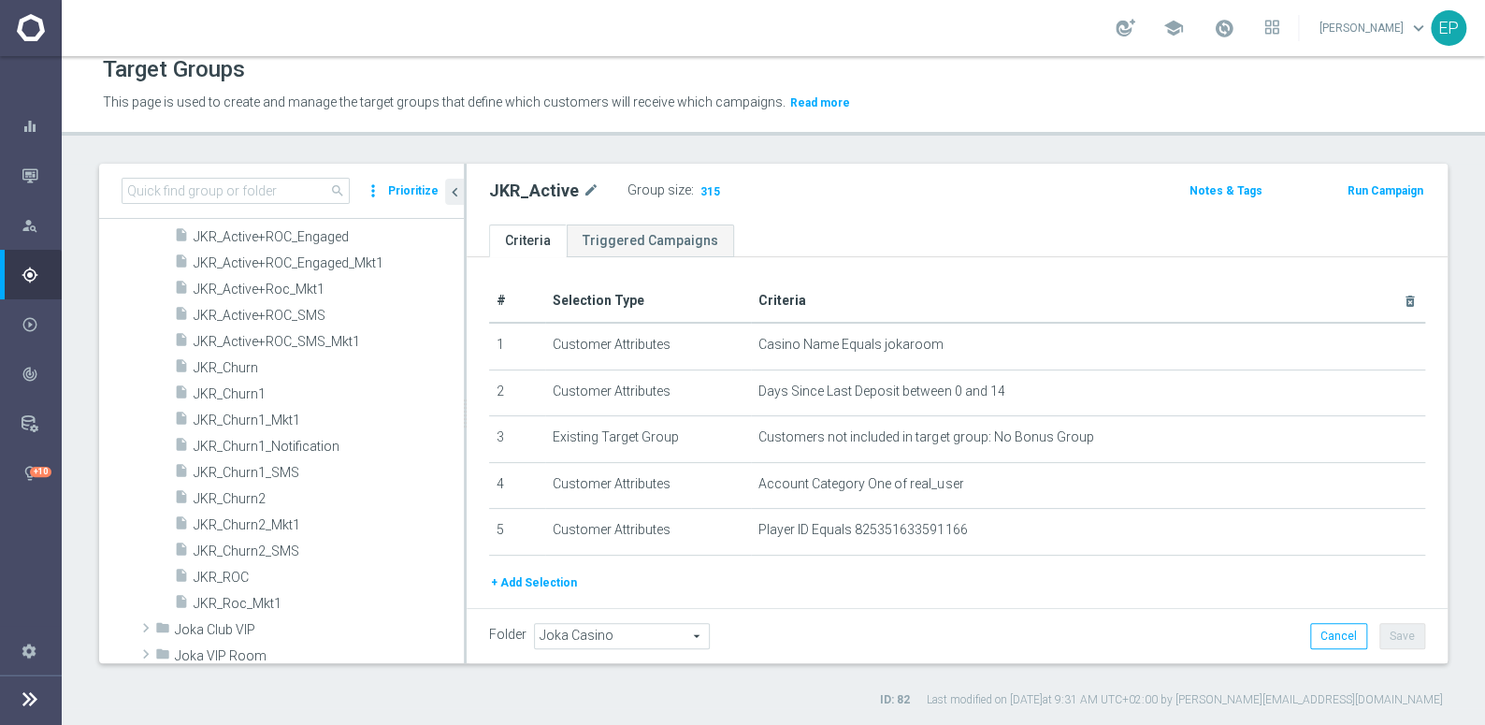
drag, startPoint x: 231, startPoint y: 573, endPoint x: 484, endPoint y: 455, distance: 279.5
click at [231, 573] on span "JKR_ROC" at bounding box center [329, 578] width 270 height 16
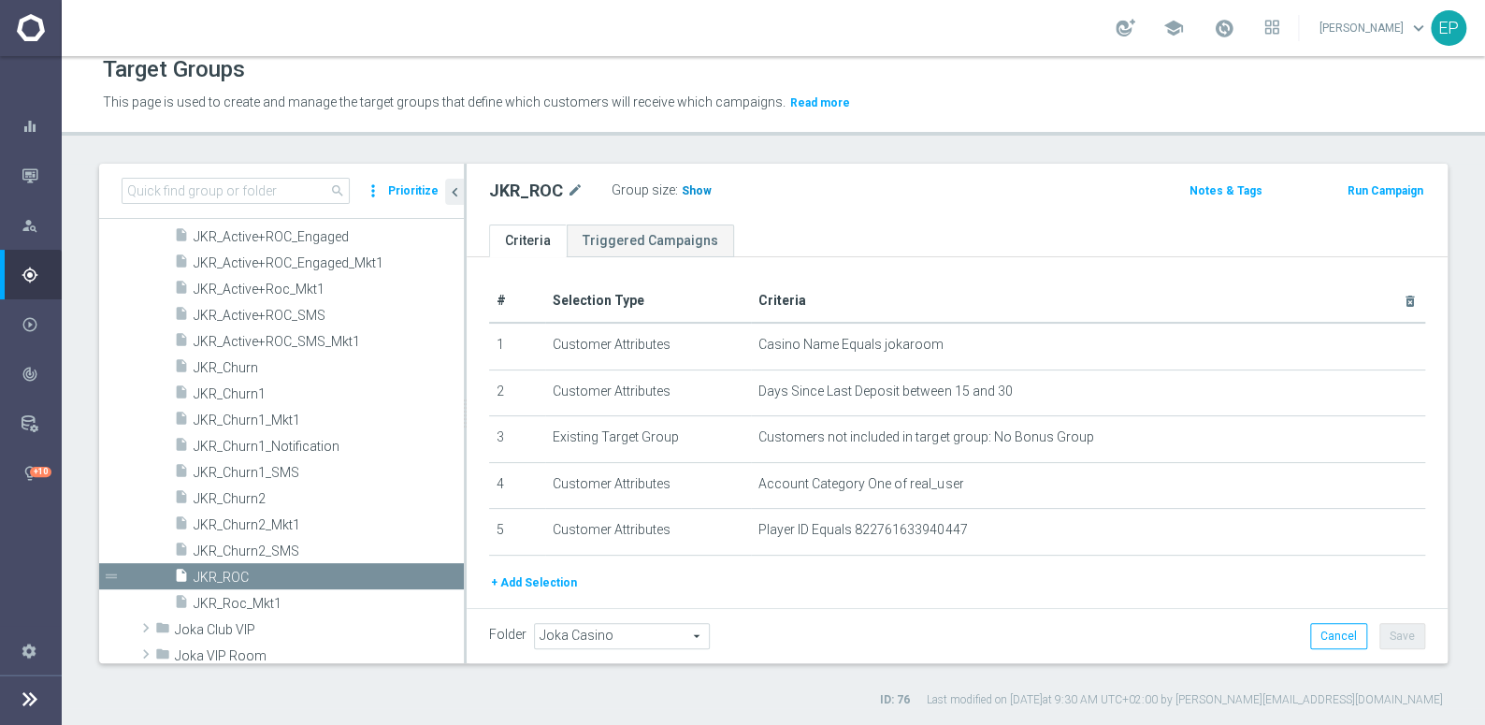
click at [690, 196] on h3 "Show" at bounding box center [697, 190] width 34 height 21
click at [259, 388] on span "JKR_Churn1" at bounding box center [306, 394] width 225 height 16
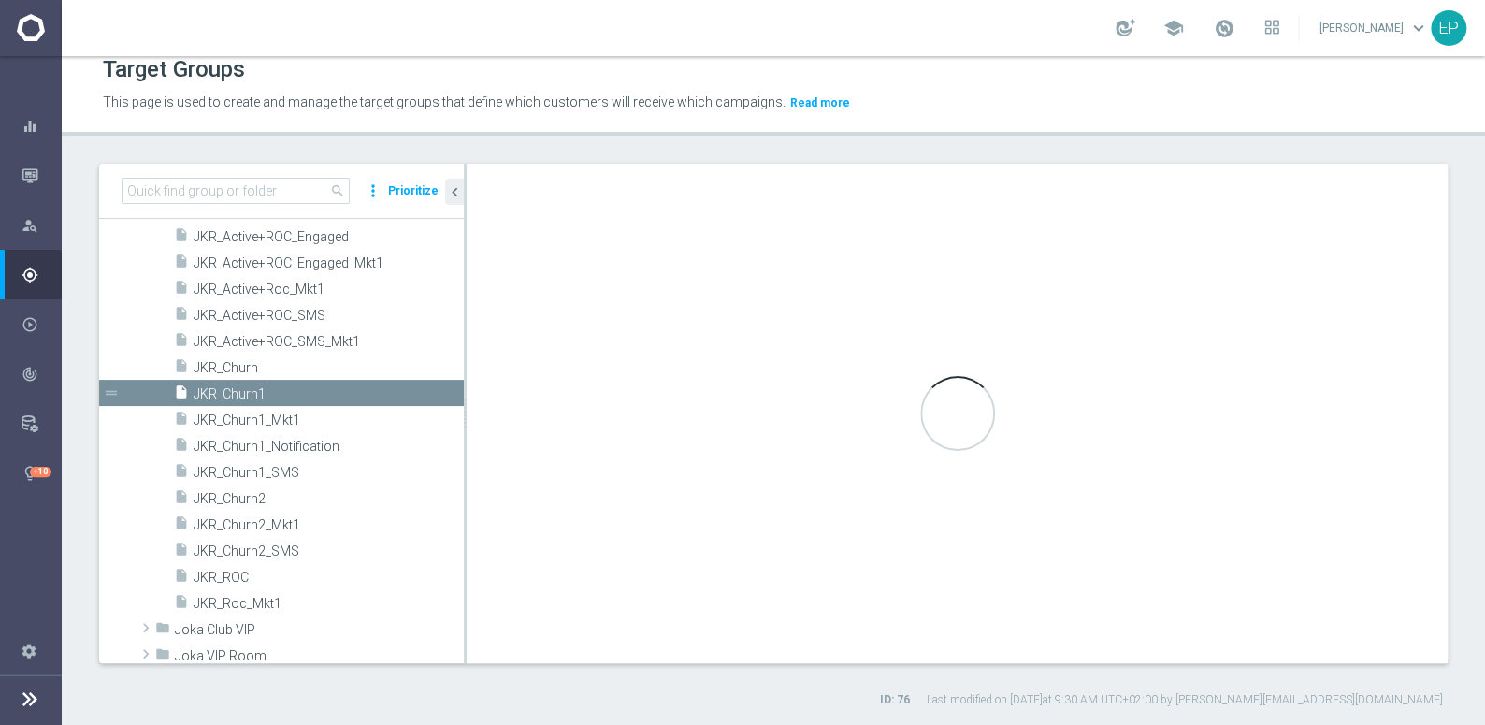
type textarea "(1 and 2 and 3 and 4 ) or 5"
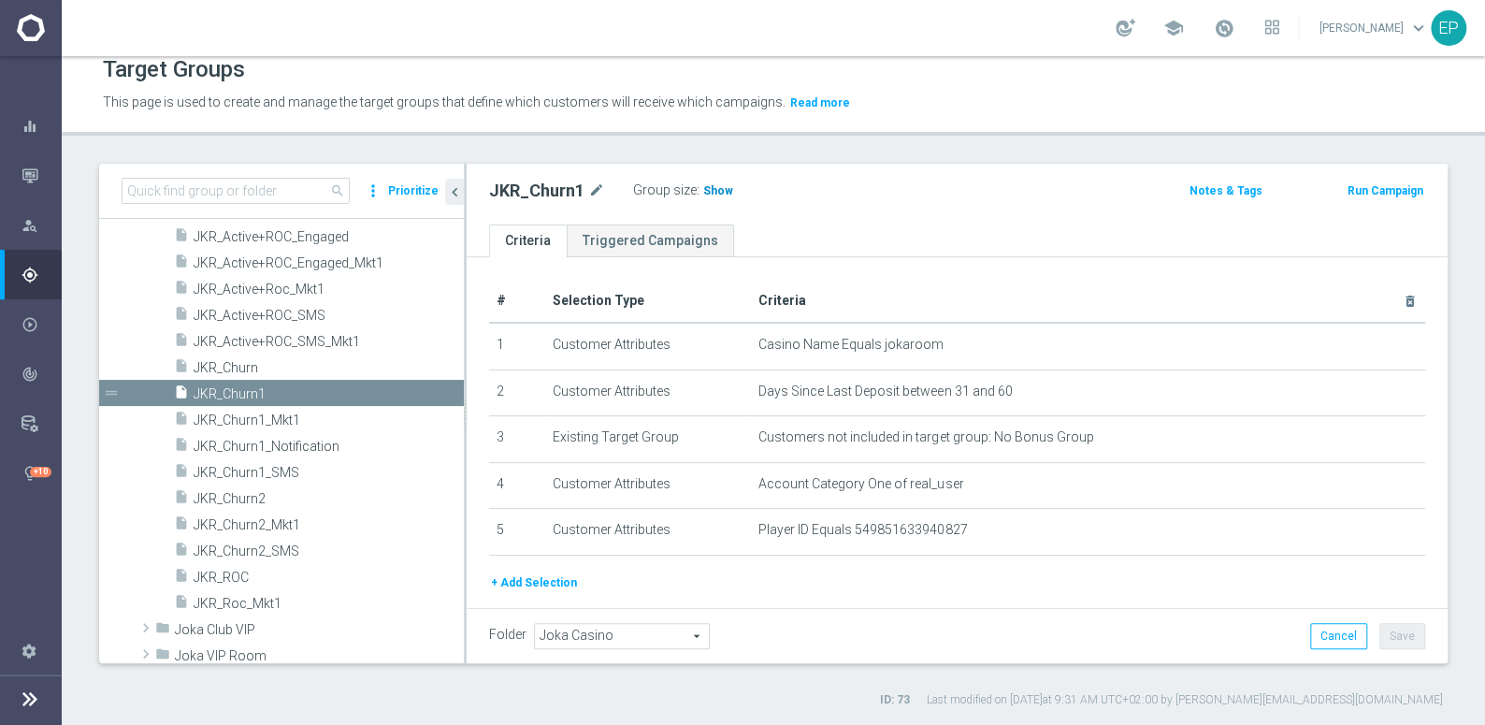
click at [714, 187] on span "Show" at bounding box center [718, 190] width 30 height 13
click at [261, 492] on span "JKR_Churn2" at bounding box center [306, 499] width 225 height 16
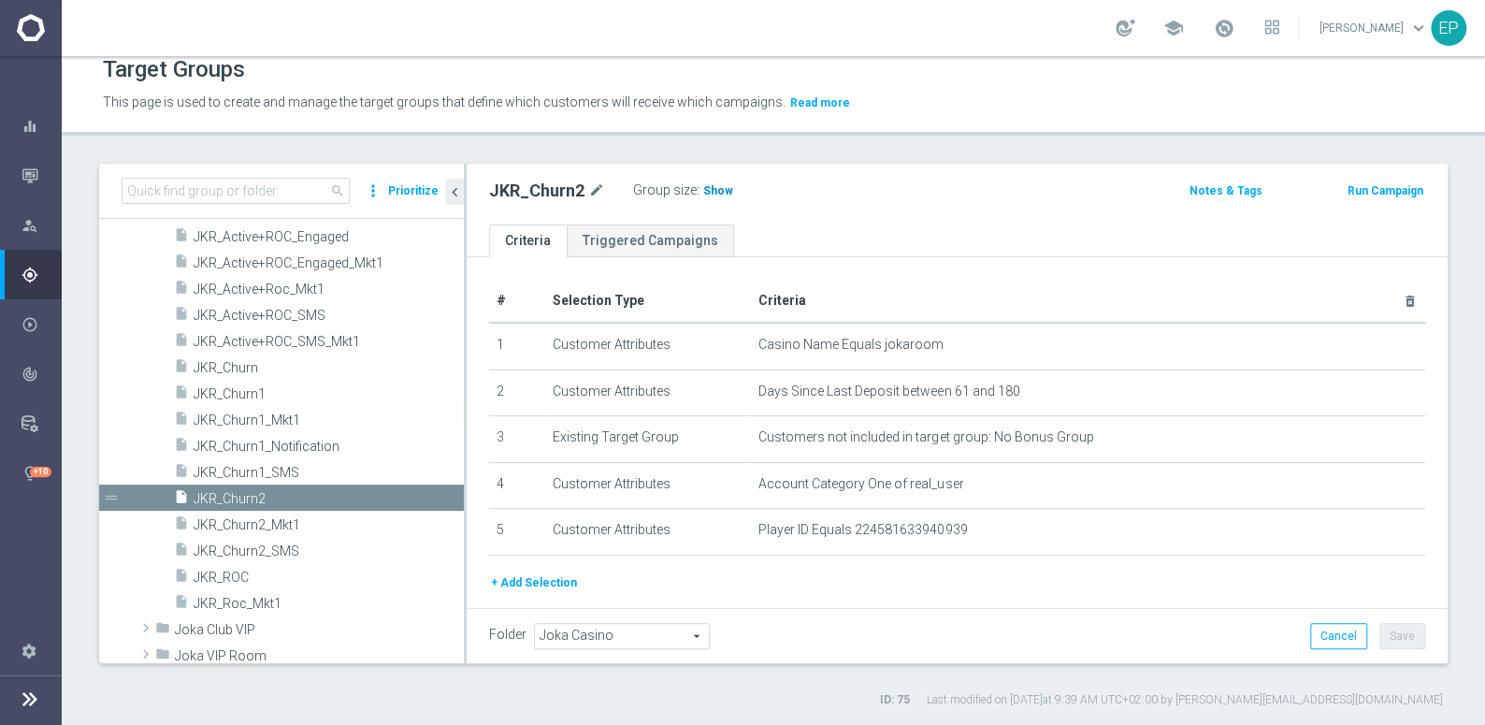
click at [720, 186] on span "Show" at bounding box center [718, 190] width 30 height 13
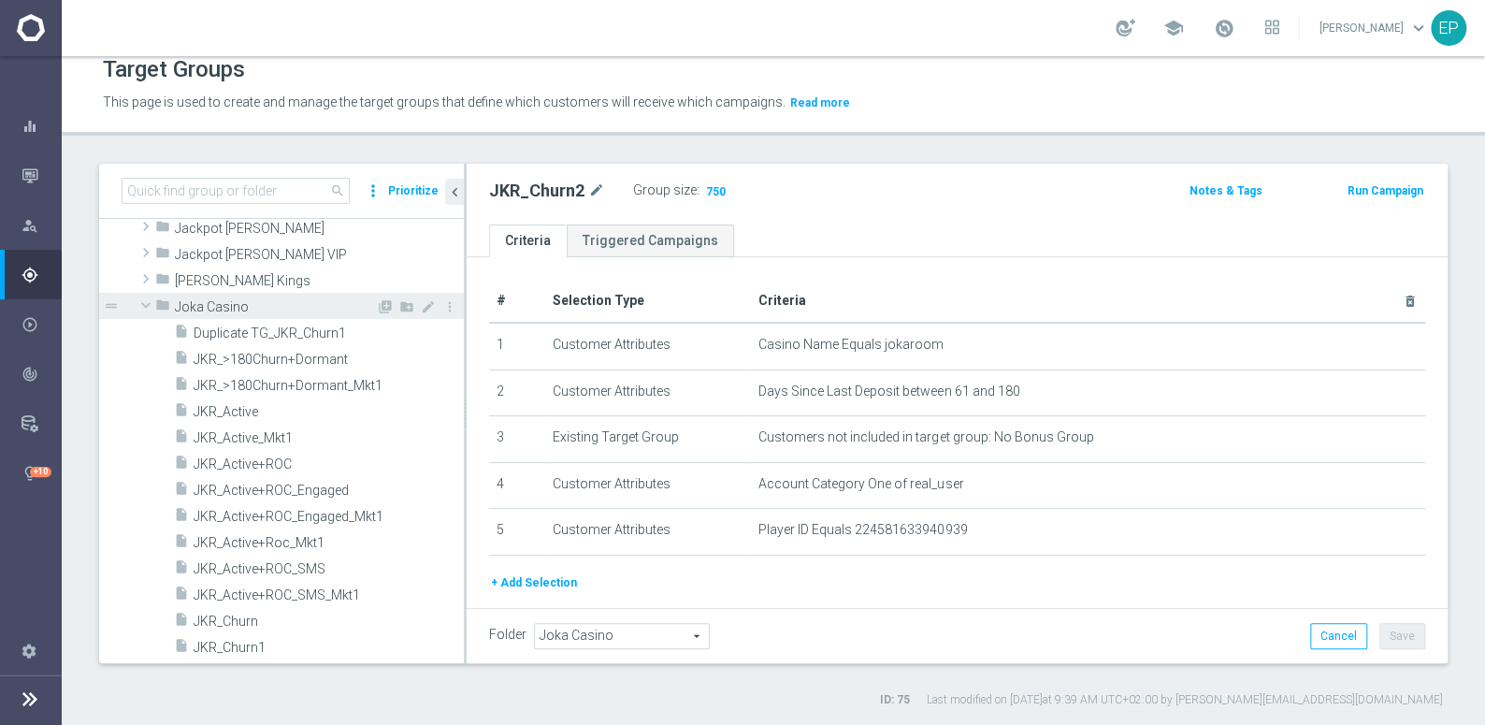
scroll to position [543, 0]
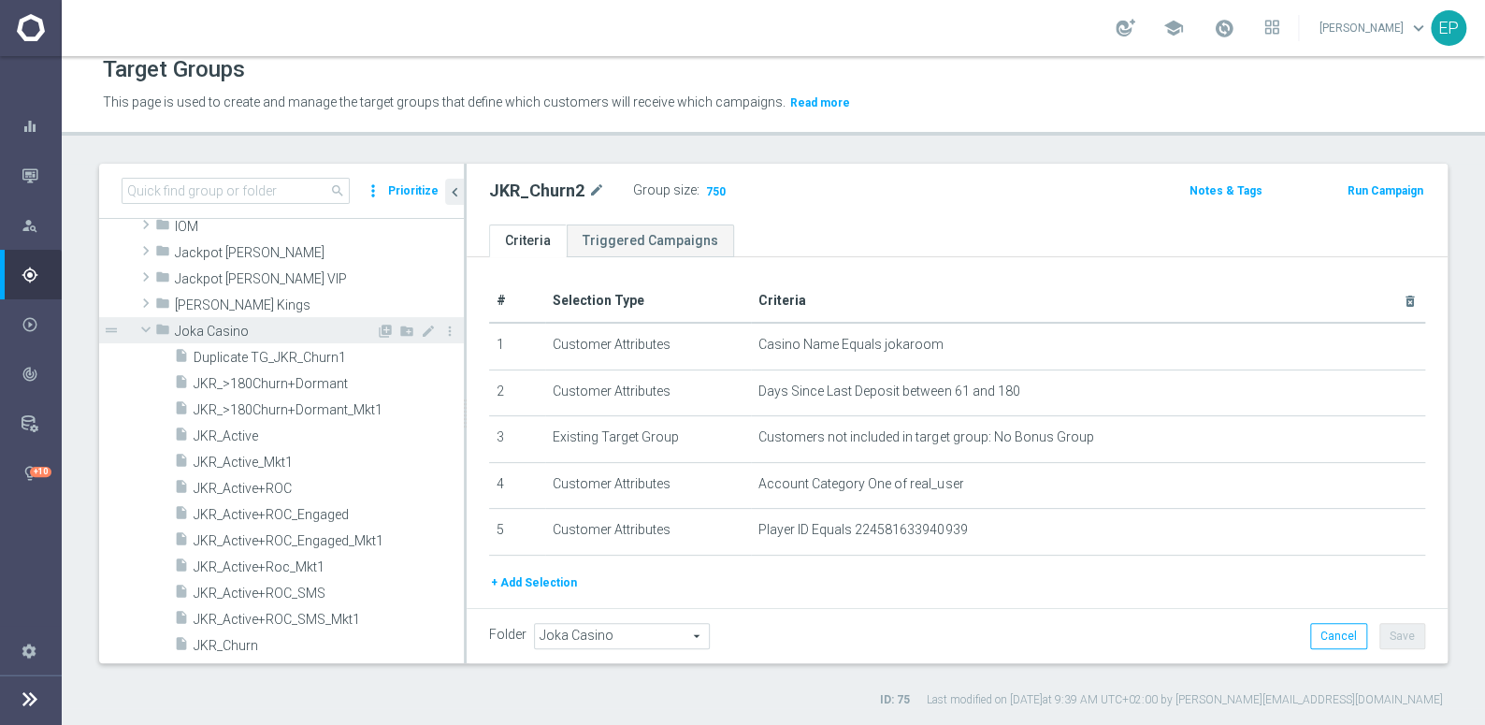
click at [210, 333] on span "Joka Casino" at bounding box center [275, 332] width 201 height 16
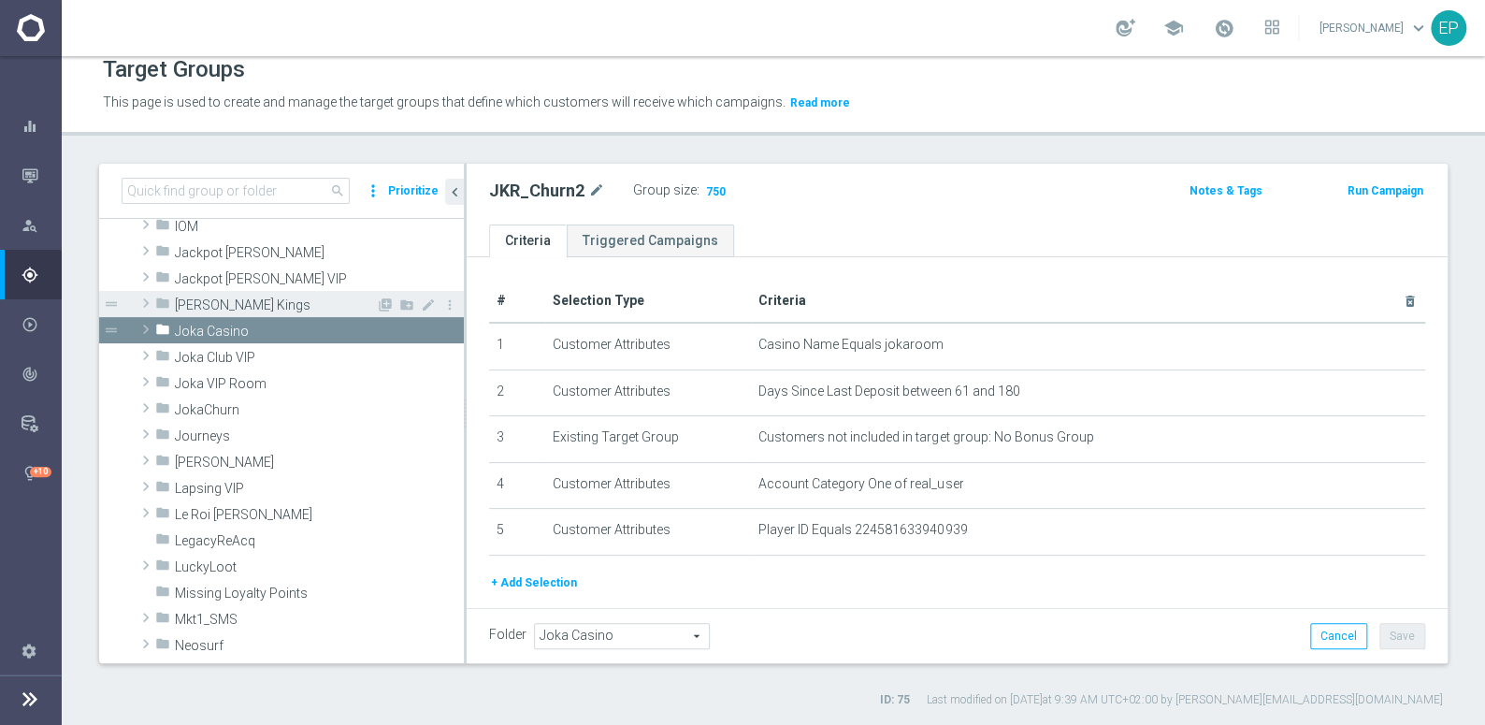
click at [218, 297] on span "[PERSON_NAME] Kings" at bounding box center [275, 305] width 201 height 16
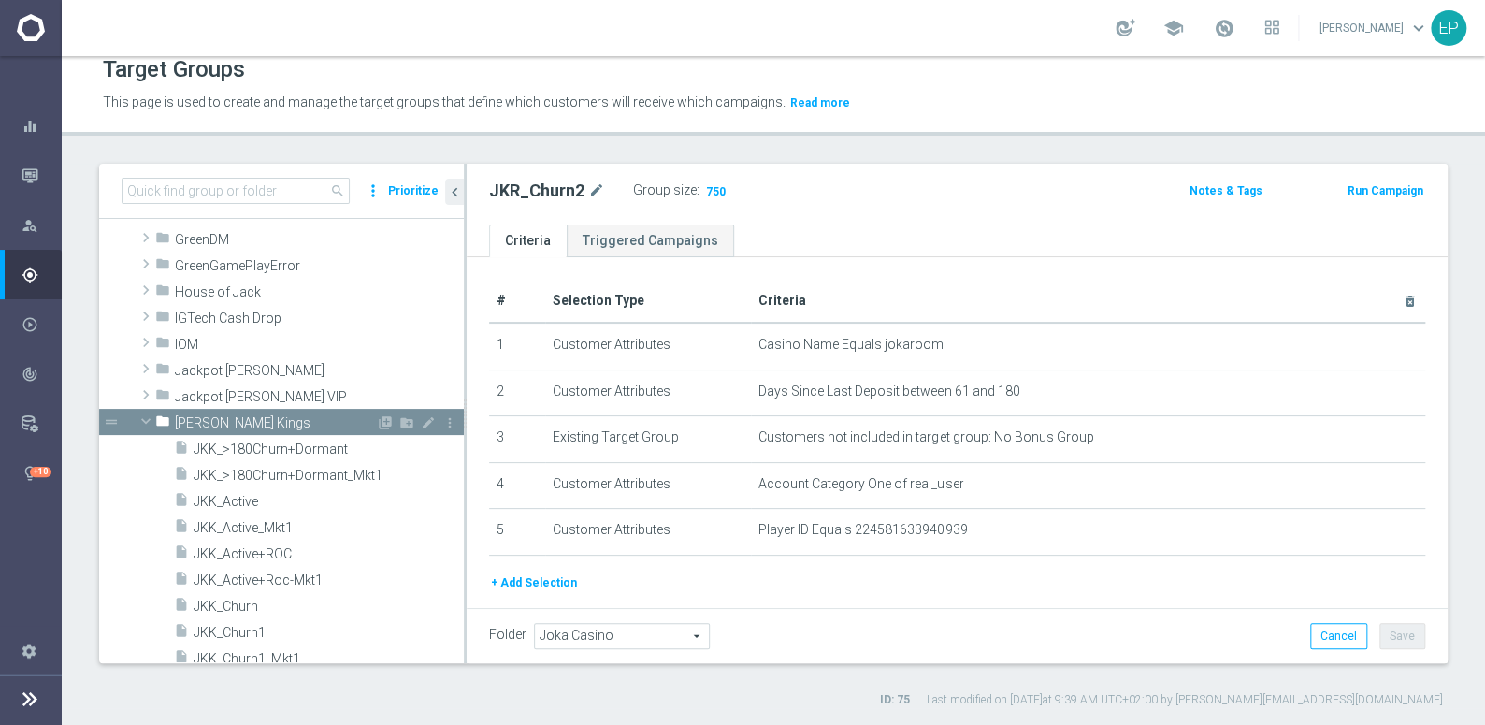
scroll to position [592, 0]
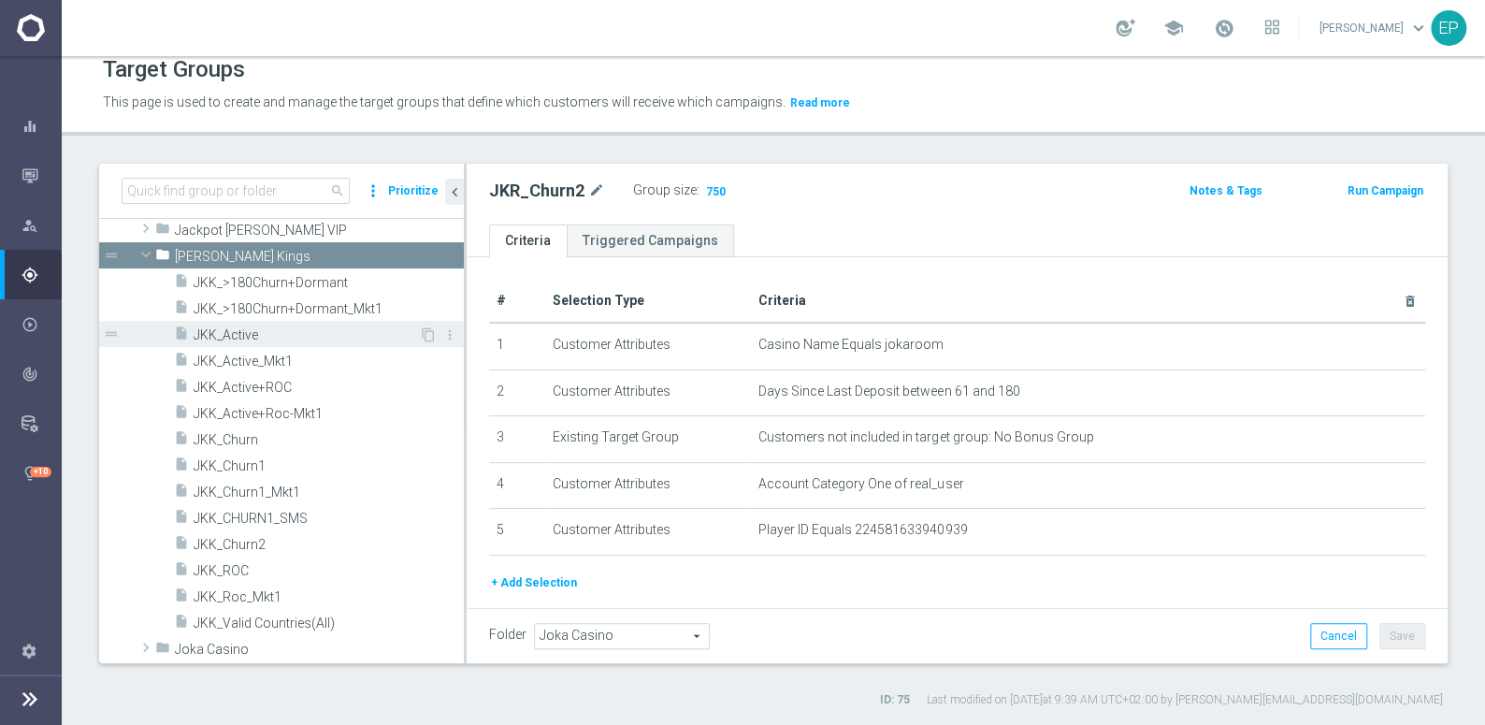
click at [243, 336] on span "JKK_Active" at bounding box center [306, 335] width 225 height 16
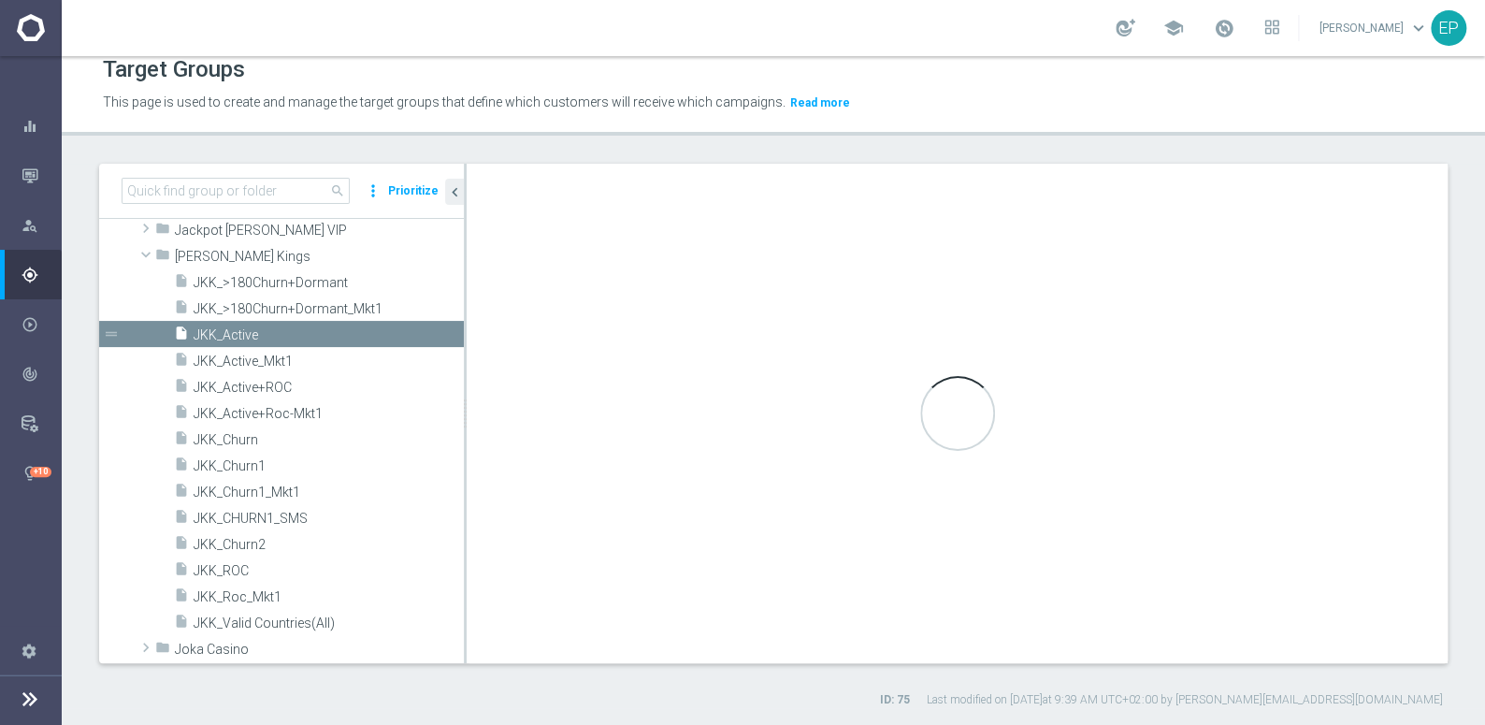
type input "[PERSON_NAME] Kings"
type textarea "(1 and 2 and 3 and 4) or 5"
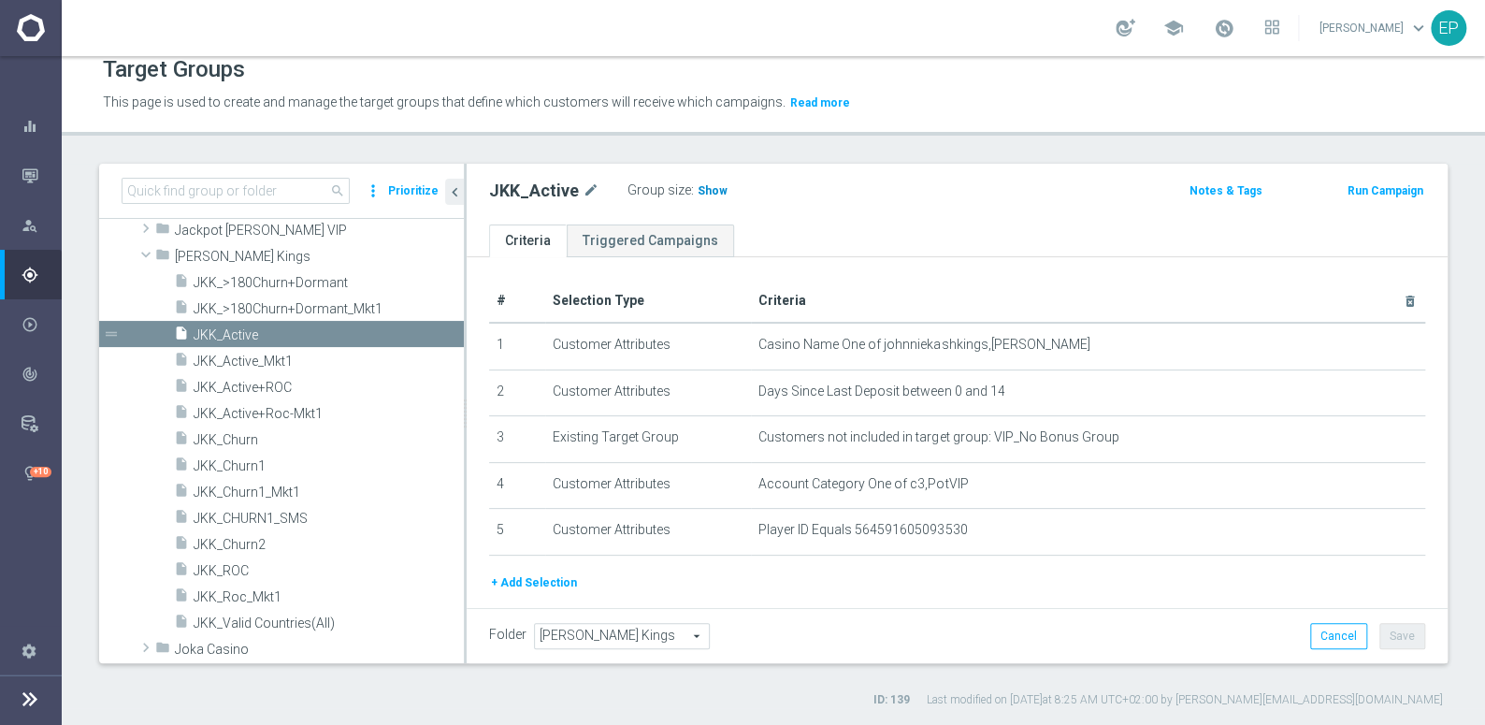
click at [702, 188] on span "Show" at bounding box center [713, 190] width 30 height 13
click at [235, 572] on span "JKK_ROC" at bounding box center [306, 571] width 225 height 16
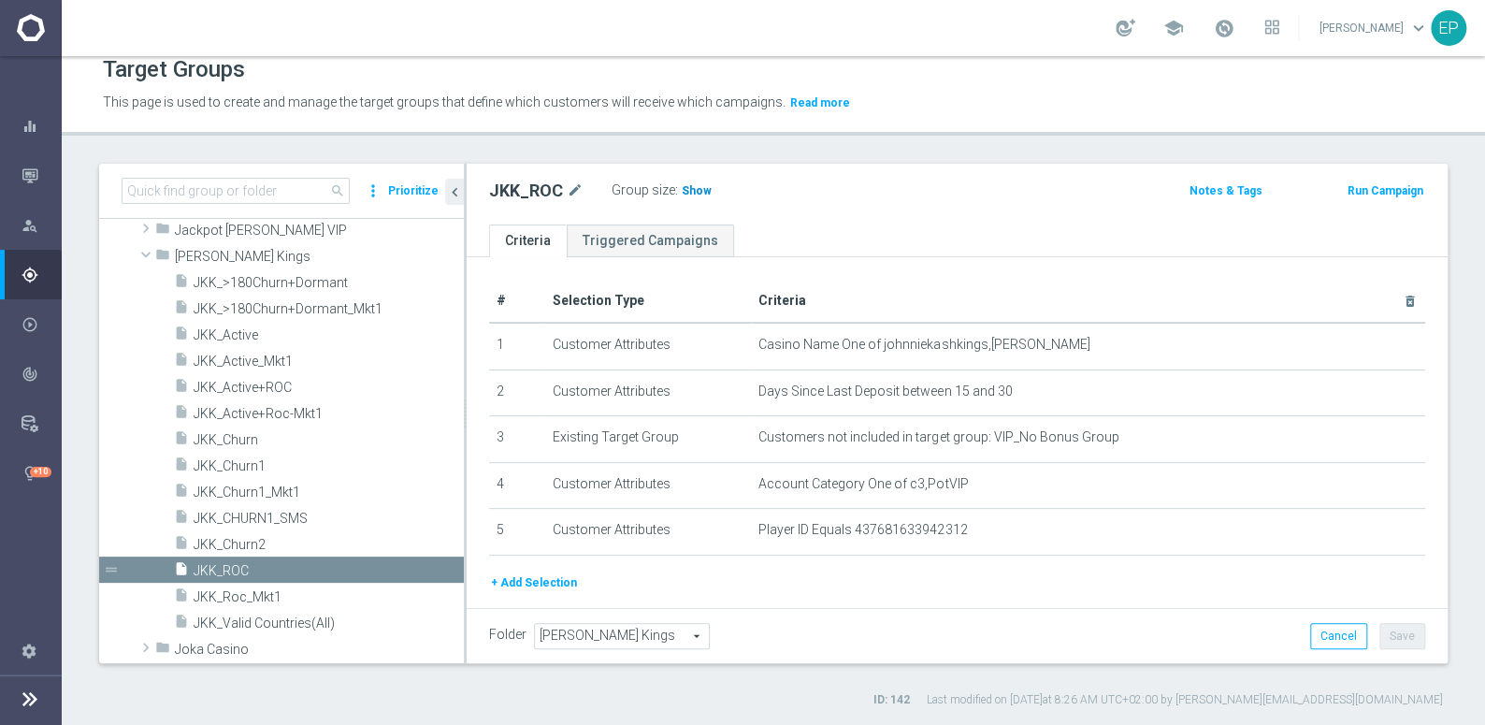
click at [695, 189] on span "Show" at bounding box center [697, 190] width 30 height 13
click at [224, 256] on span "[PERSON_NAME] Kings" at bounding box center [275, 257] width 201 height 16
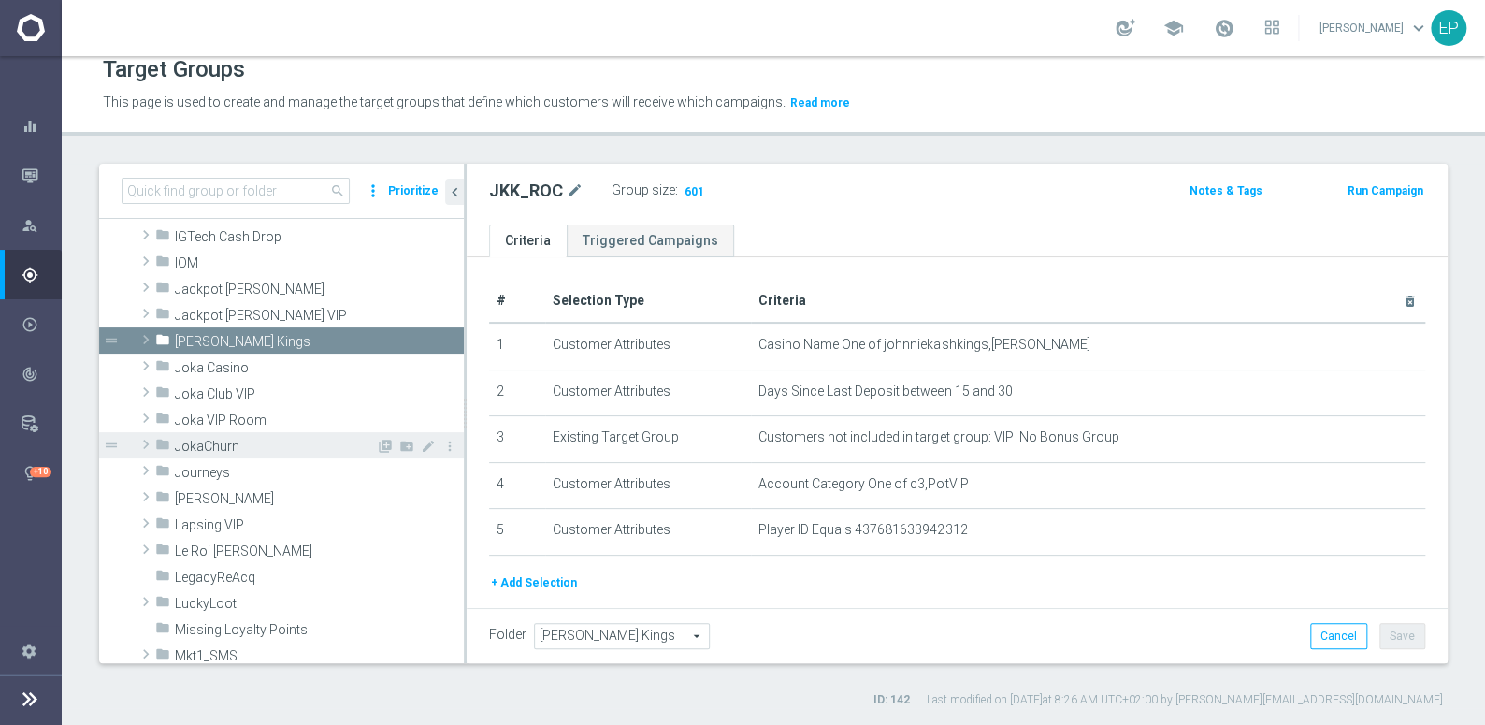
scroll to position [592, 0]
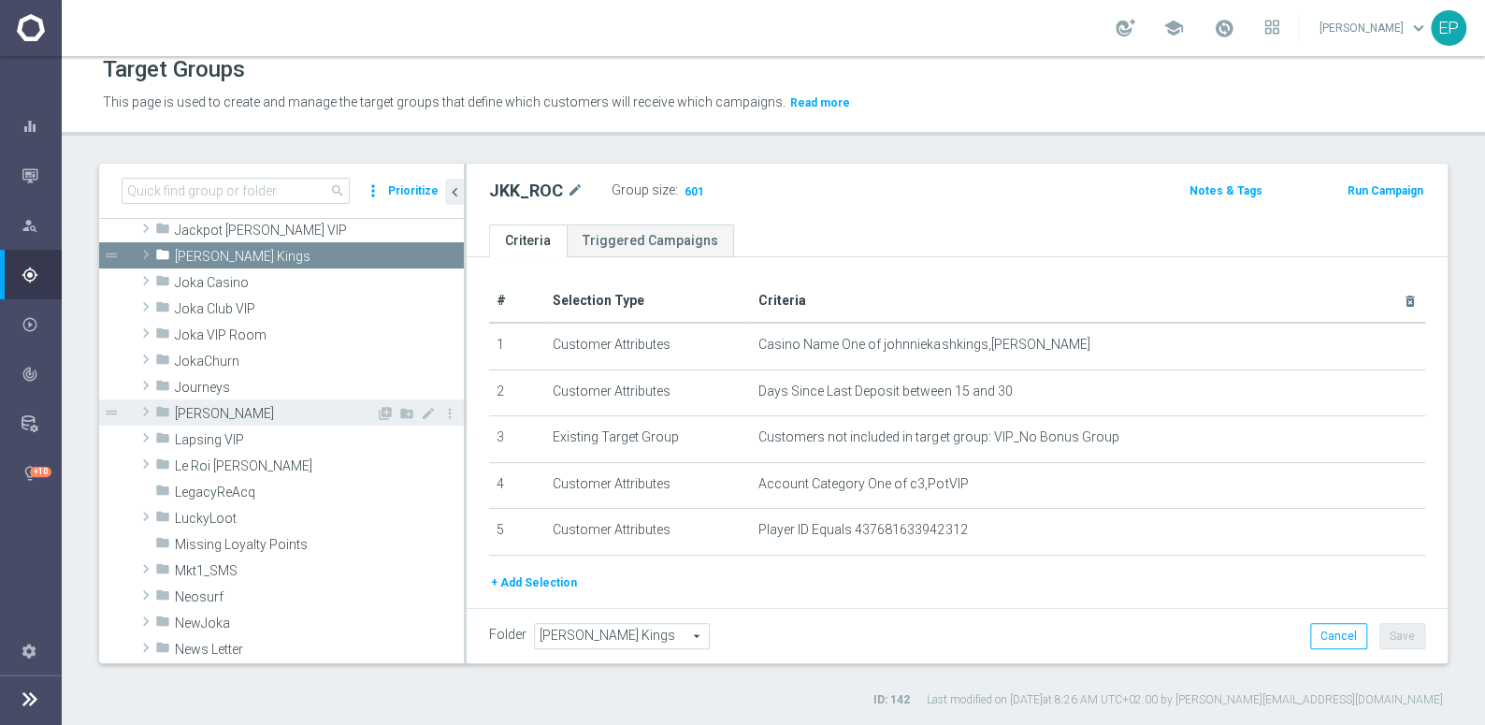
drag, startPoint x: 209, startPoint y: 411, endPoint x: 264, endPoint y: 404, distance: 54.6
click at [211, 411] on span "[PERSON_NAME]" at bounding box center [275, 414] width 201 height 16
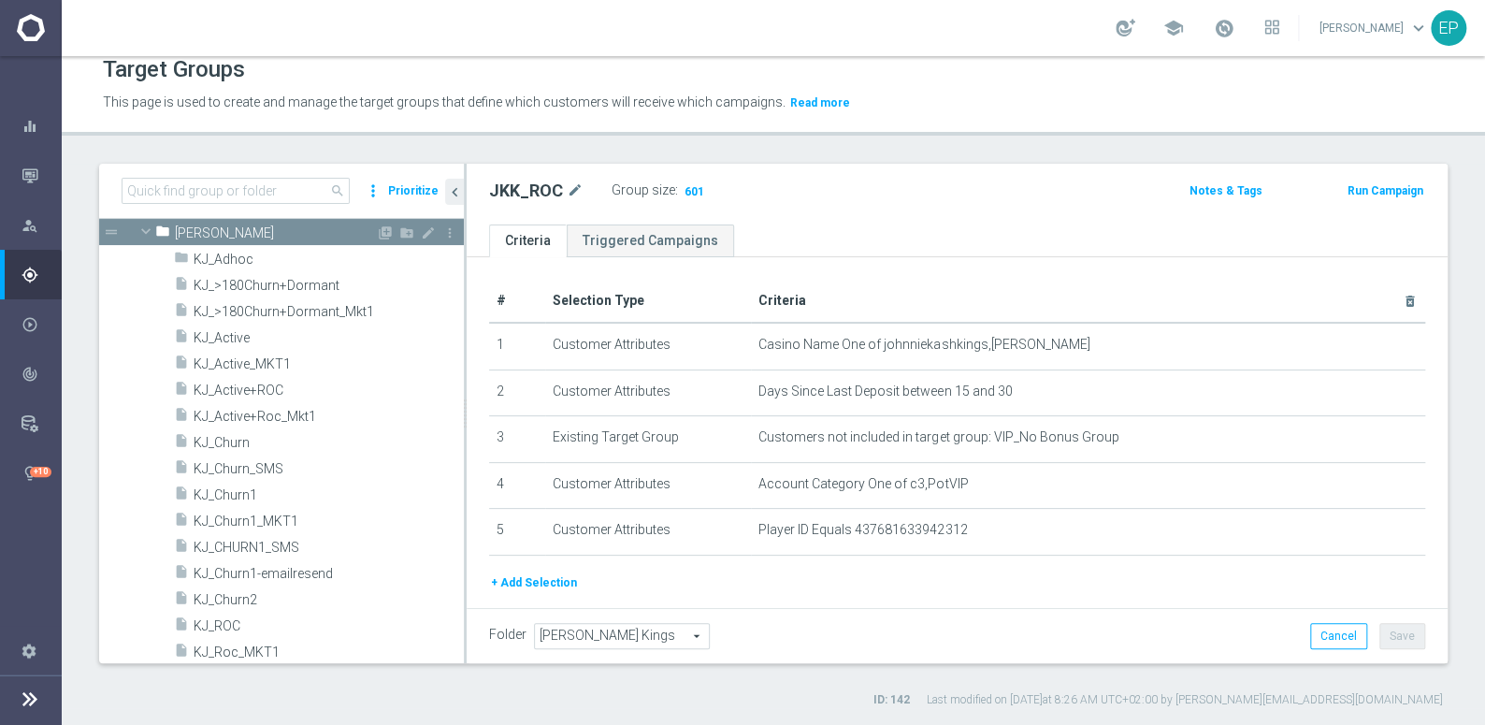
scroll to position [762, 0]
click at [223, 332] on span "KJ_Active" at bounding box center [306, 337] width 225 height 16
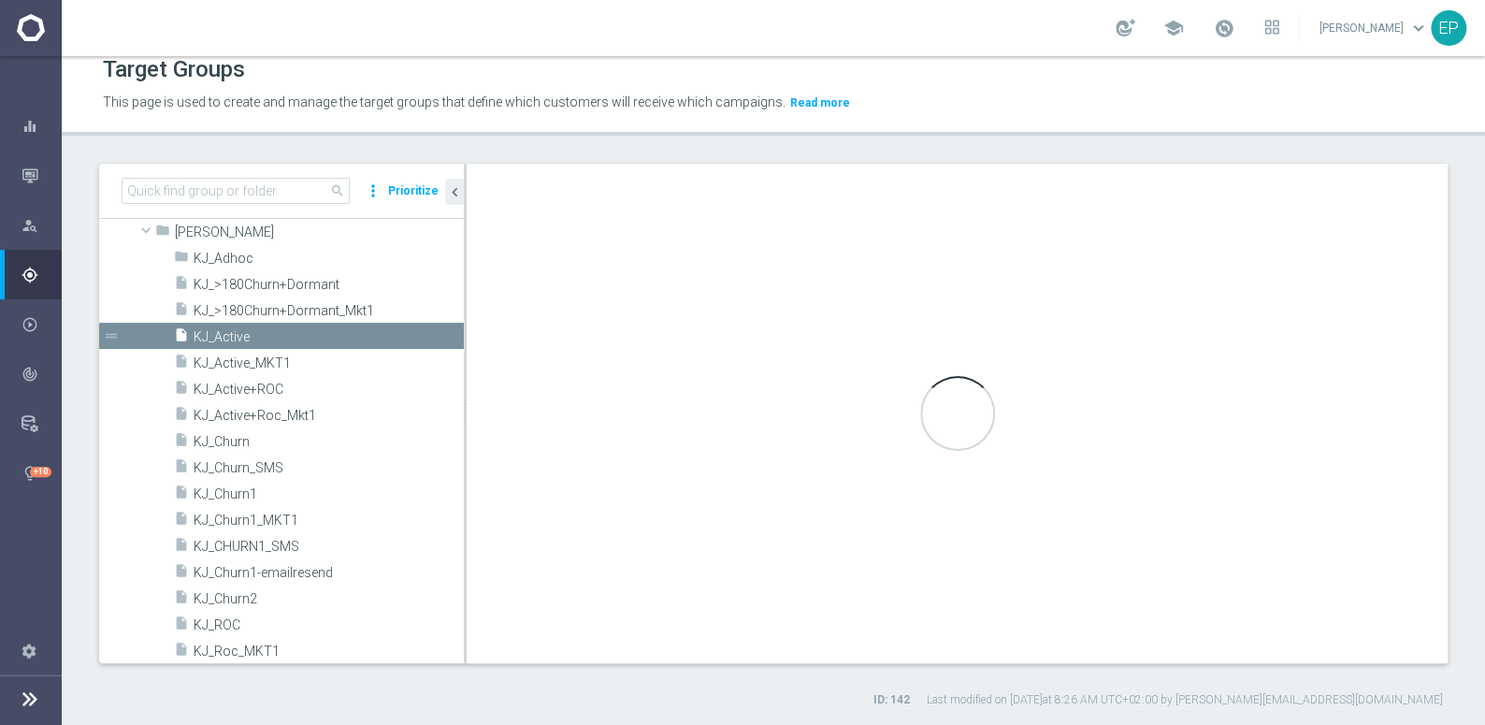
type input "[PERSON_NAME]"
type textarea "(1 and 2 and 3 and 4 ) or 5"
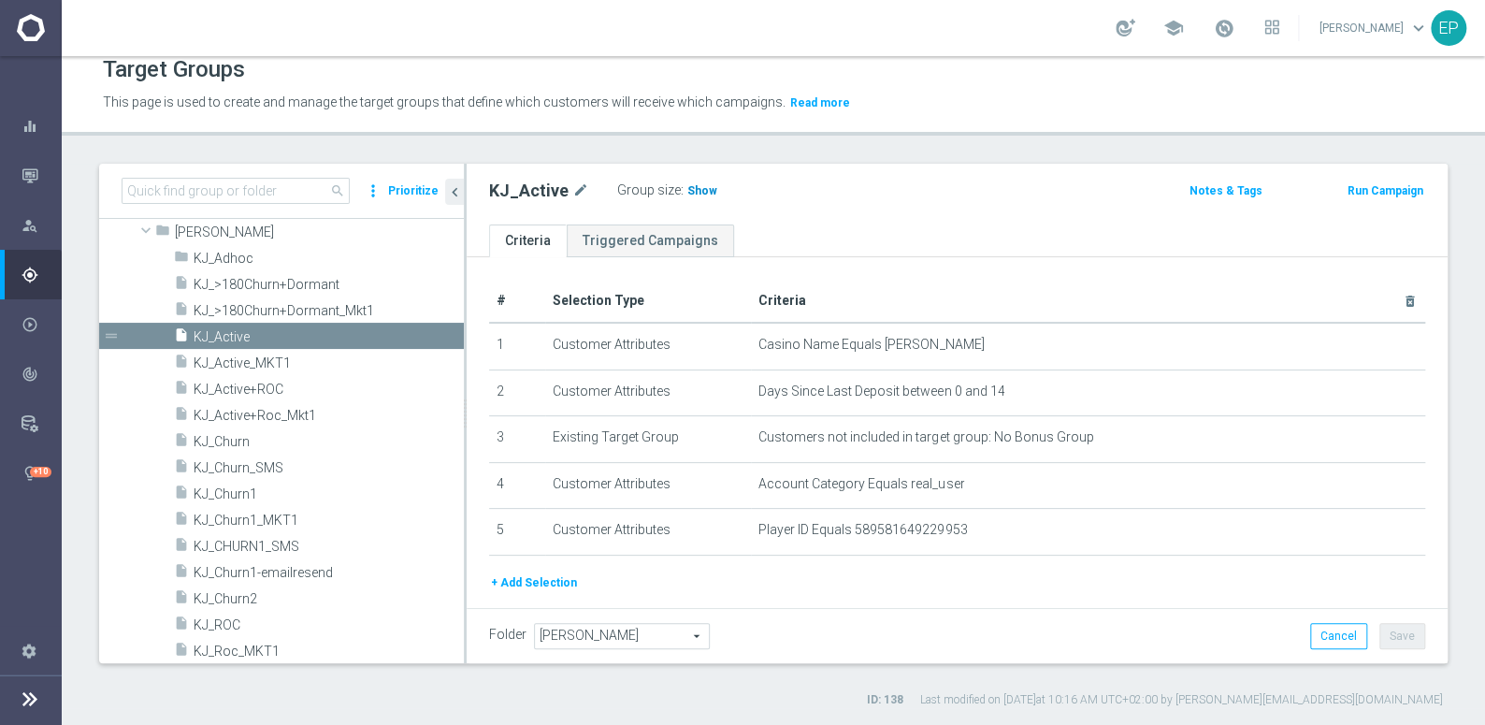
click at [687, 185] on span "Show" at bounding box center [702, 190] width 30 height 13
click at [223, 621] on span "KJ_ROC" at bounding box center [306, 625] width 225 height 16
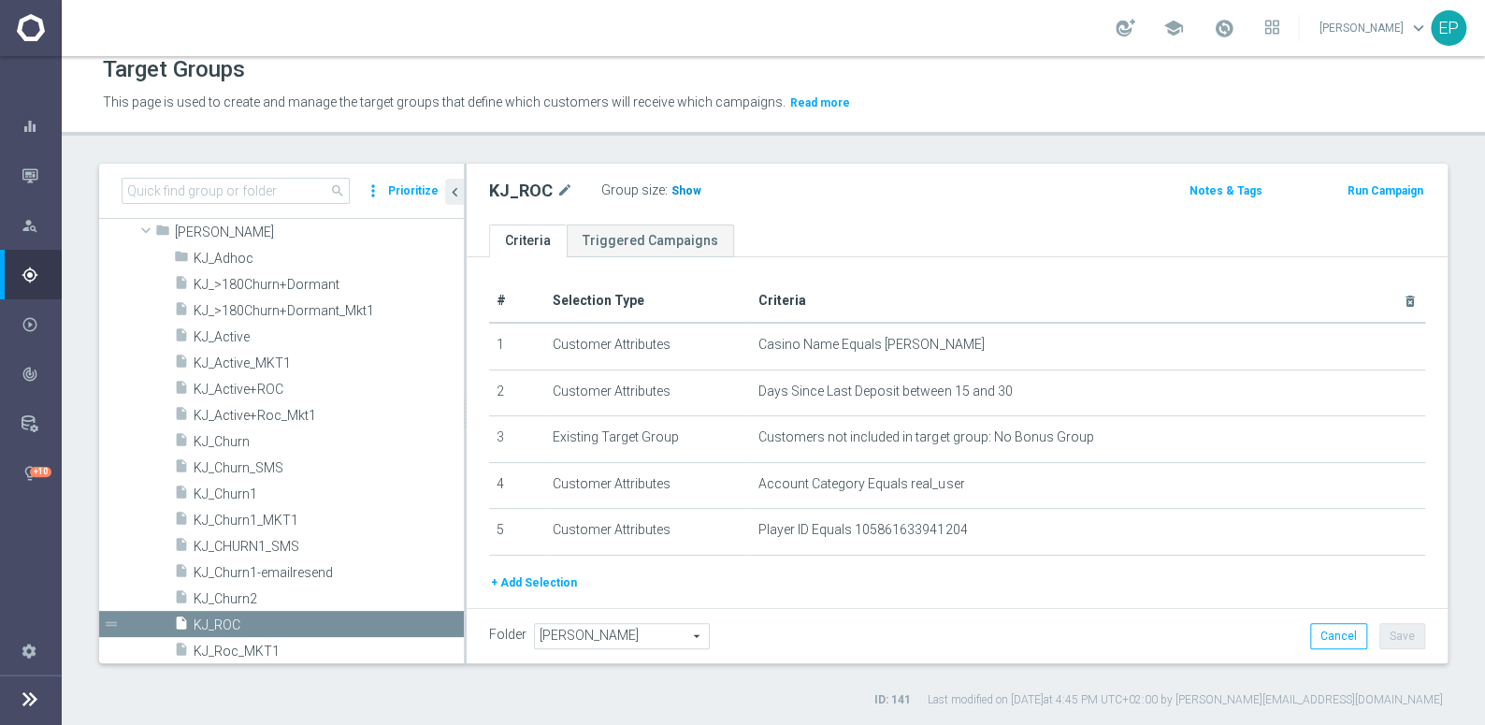
click at [682, 188] on span "Show" at bounding box center [686, 190] width 30 height 13
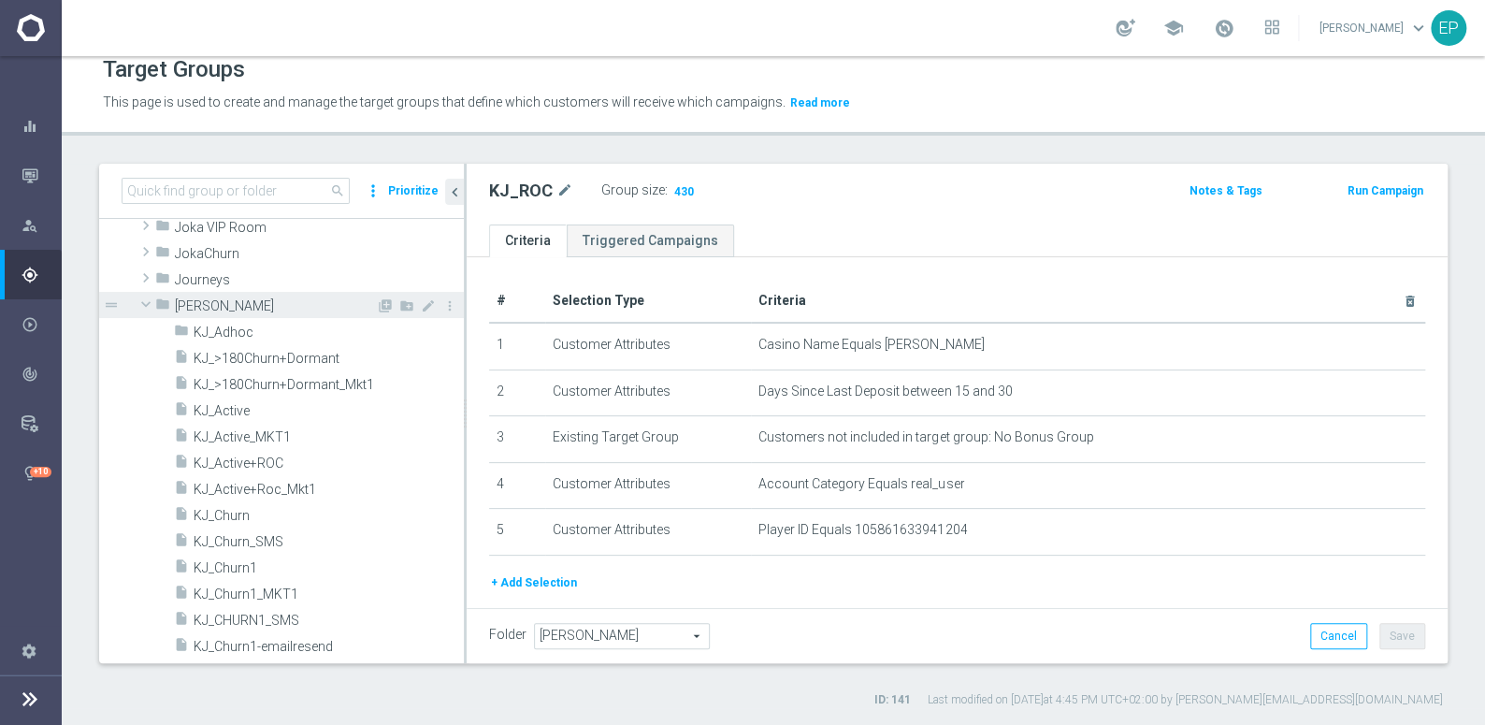
scroll to position [677, 0]
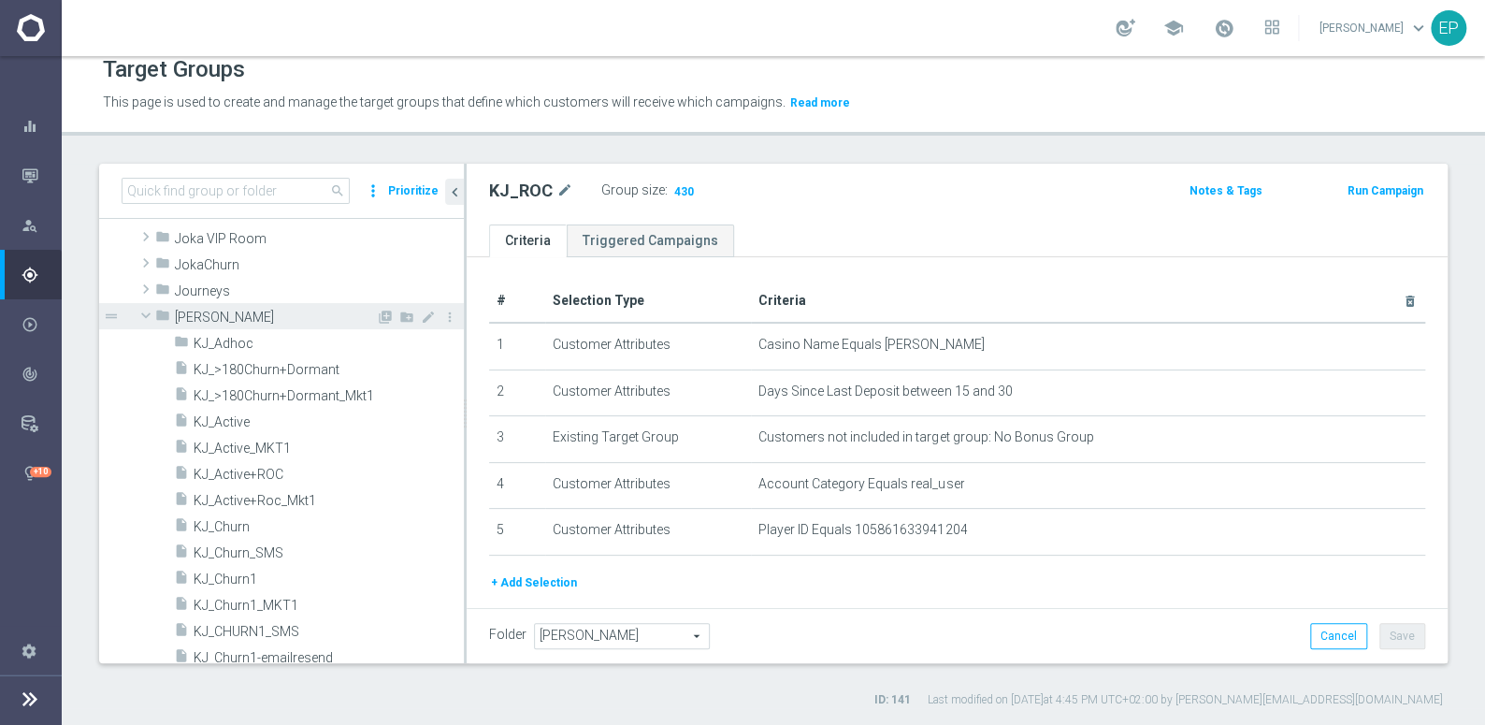
click at [191, 322] on span "[PERSON_NAME]" at bounding box center [275, 318] width 201 height 16
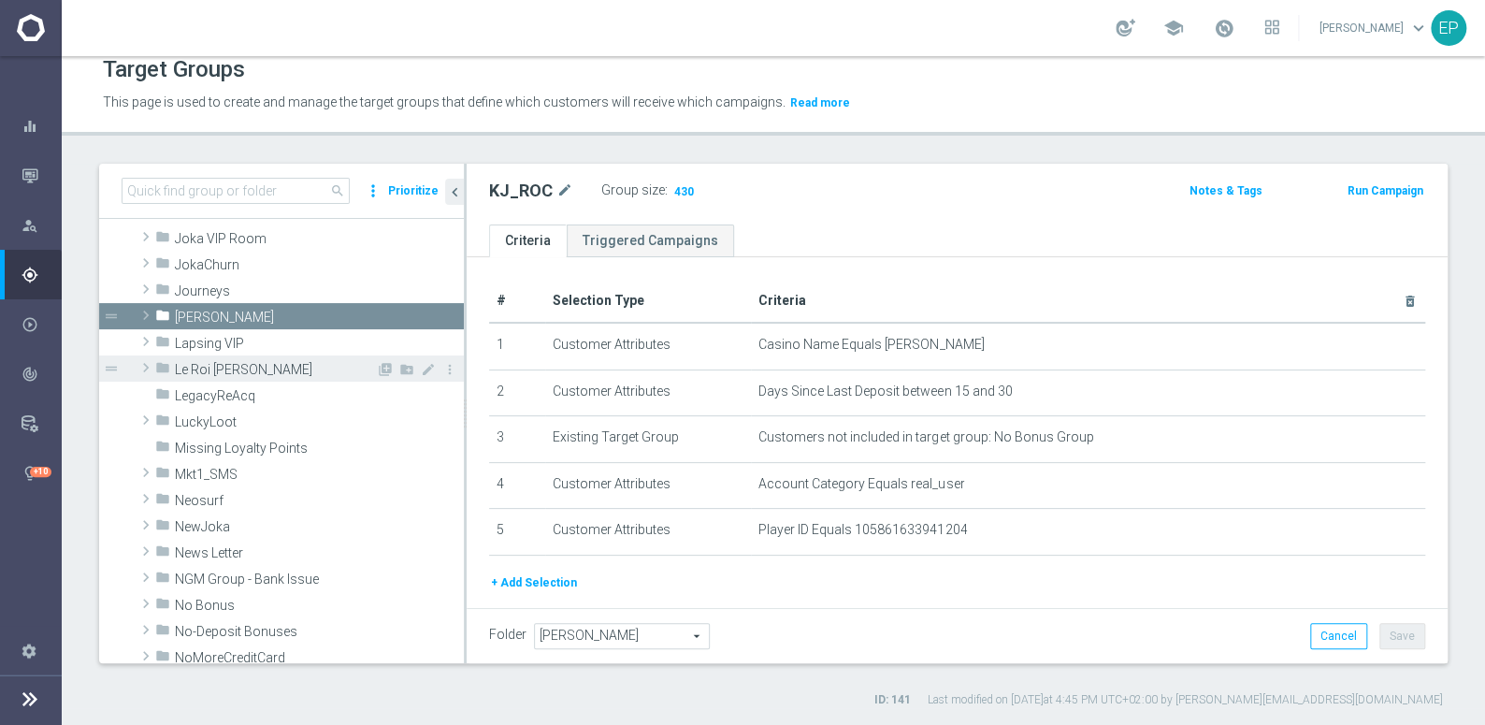
click at [226, 373] on span "Le Roi Johnny" at bounding box center [275, 370] width 201 height 16
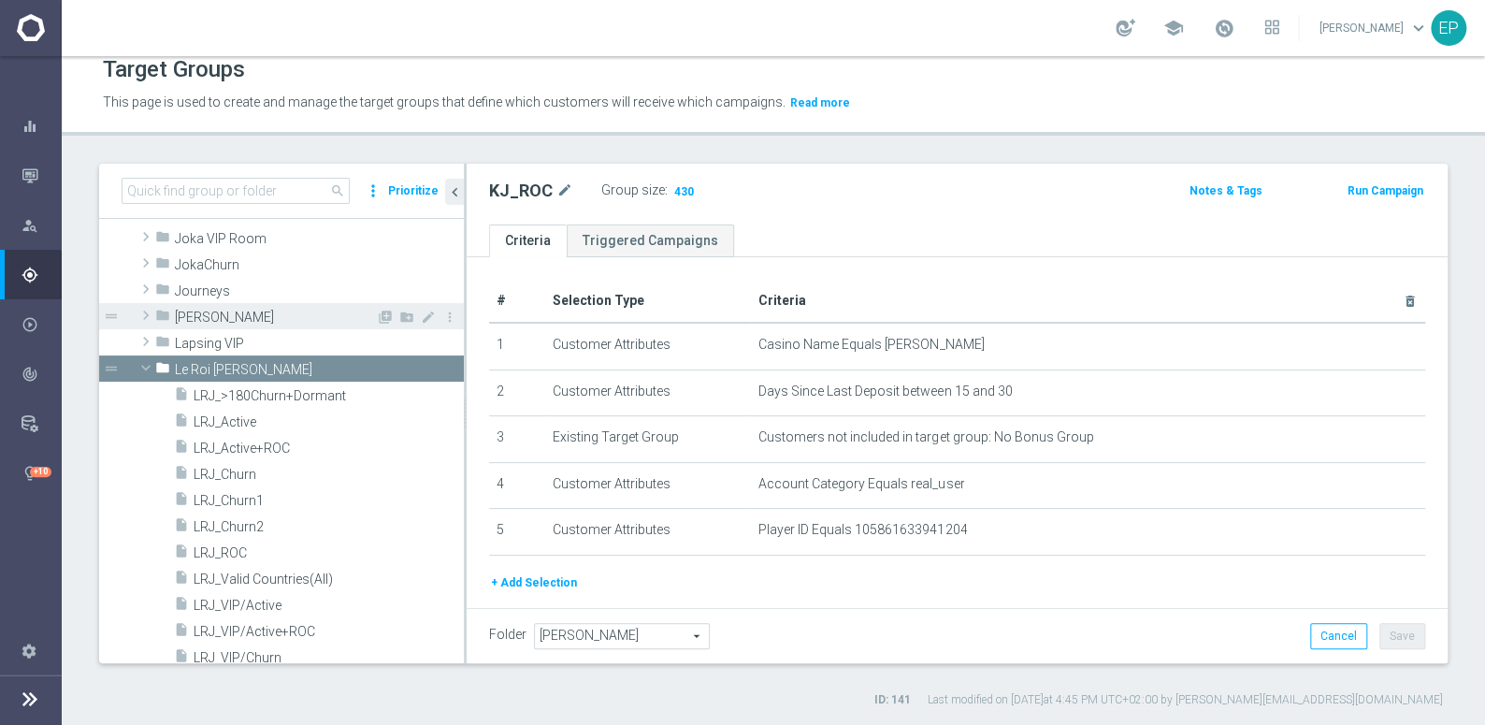
scroll to position [762, 0]
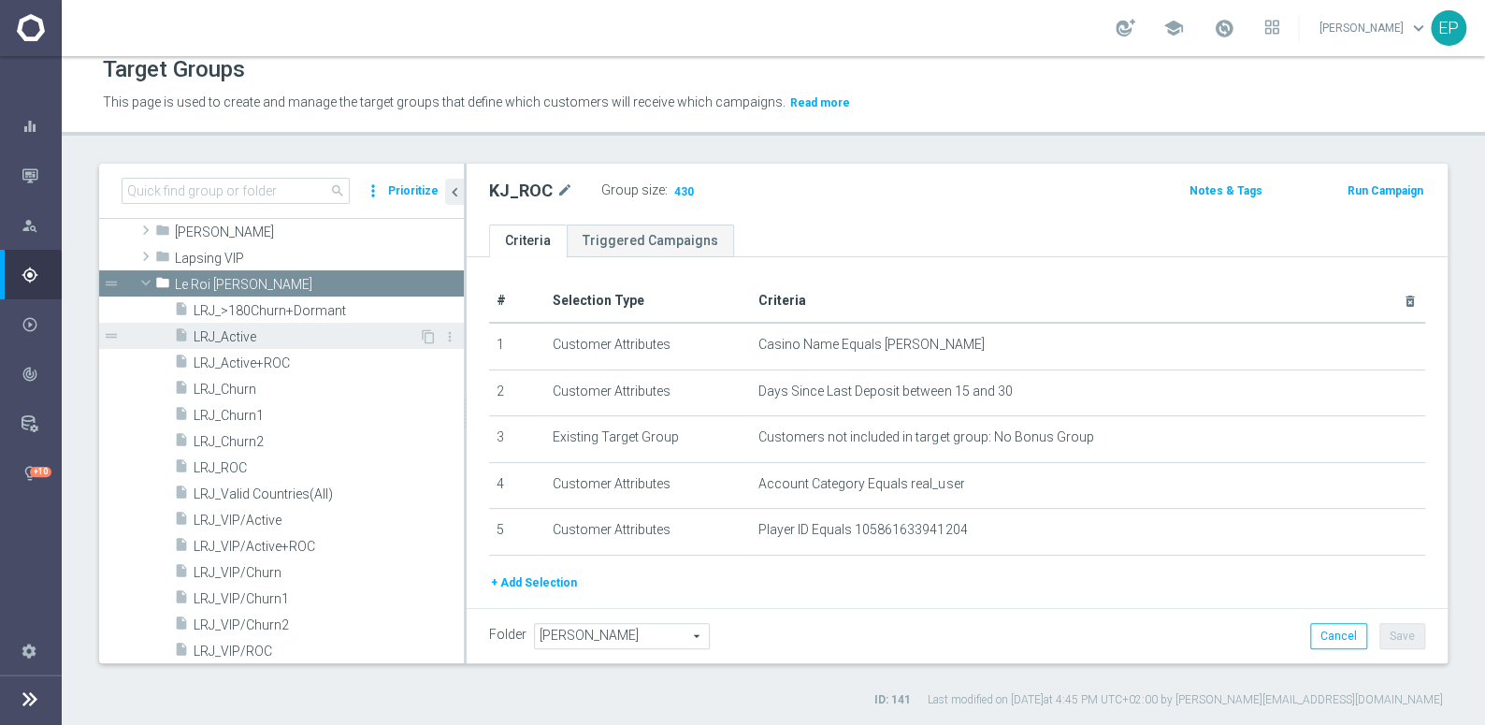
click at [240, 329] on span "LRJ_Active" at bounding box center [306, 337] width 225 height 16
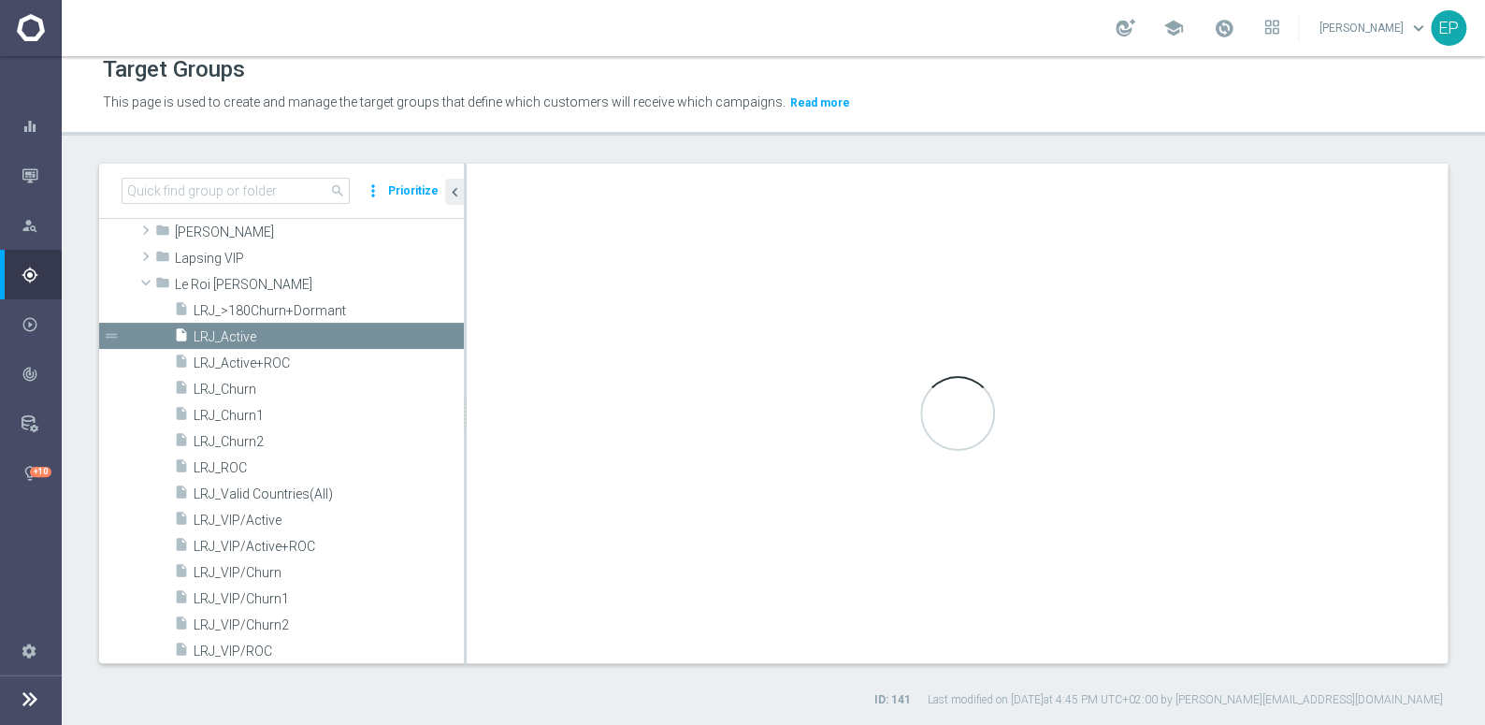
type input "Le Roi Johnny"
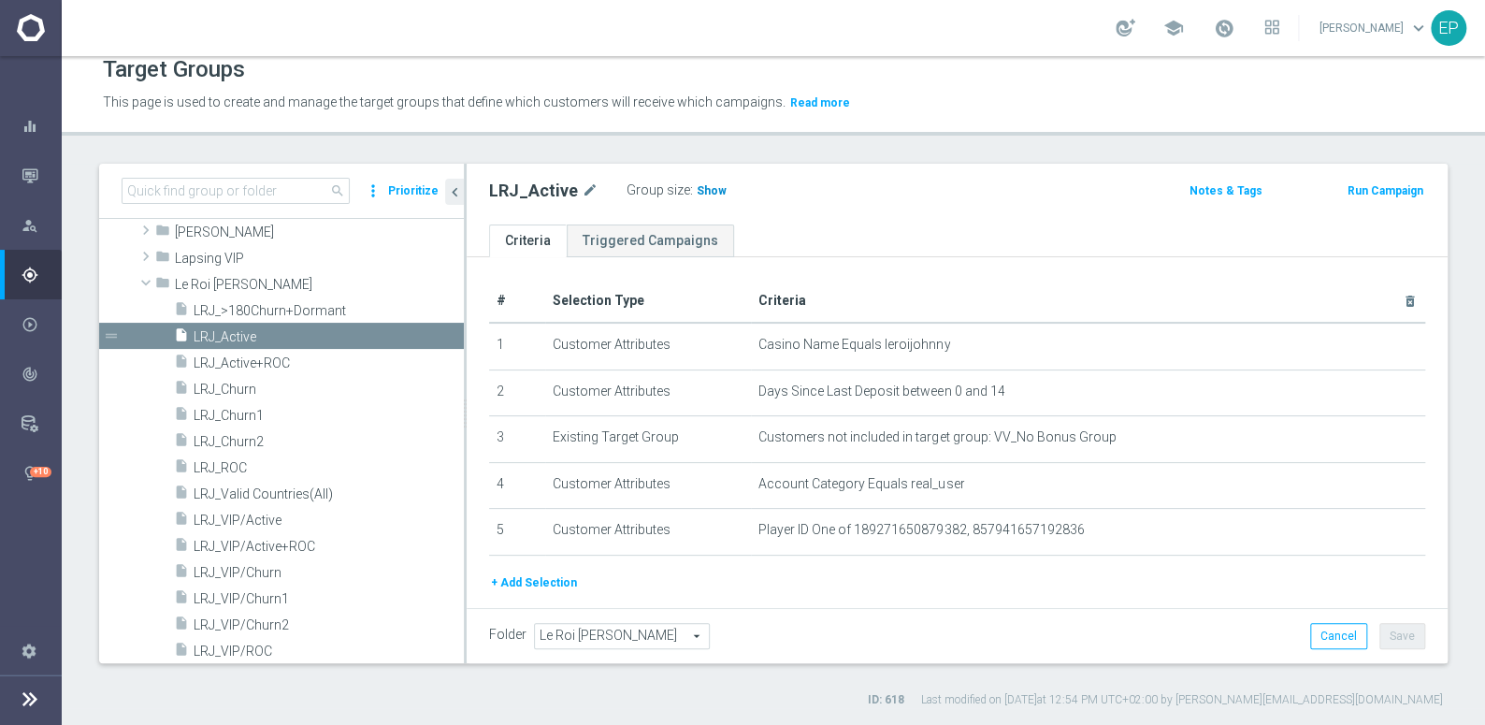
click at [703, 190] on span "Show" at bounding box center [712, 190] width 30 height 13
drag, startPoint x: 238, startPoint y: 465, endPoint x: 302, endPoint y: 458, distance: 64.9
click at [238, 465] on span "LRJ_ROC" at bounding box center [306, 468] width 225 height 16
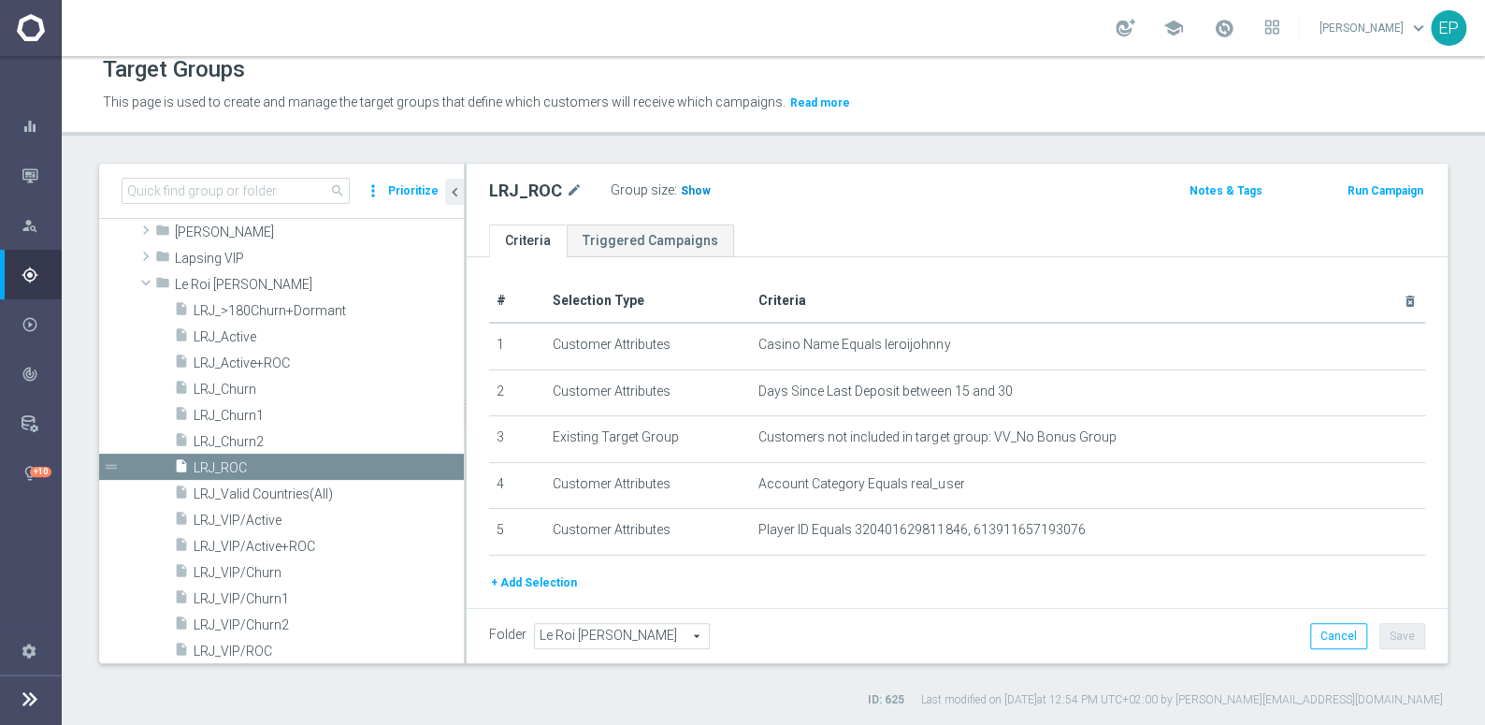
click at [699, 188] on span "Show" at bounding box center [696, 190] width 30 height 13
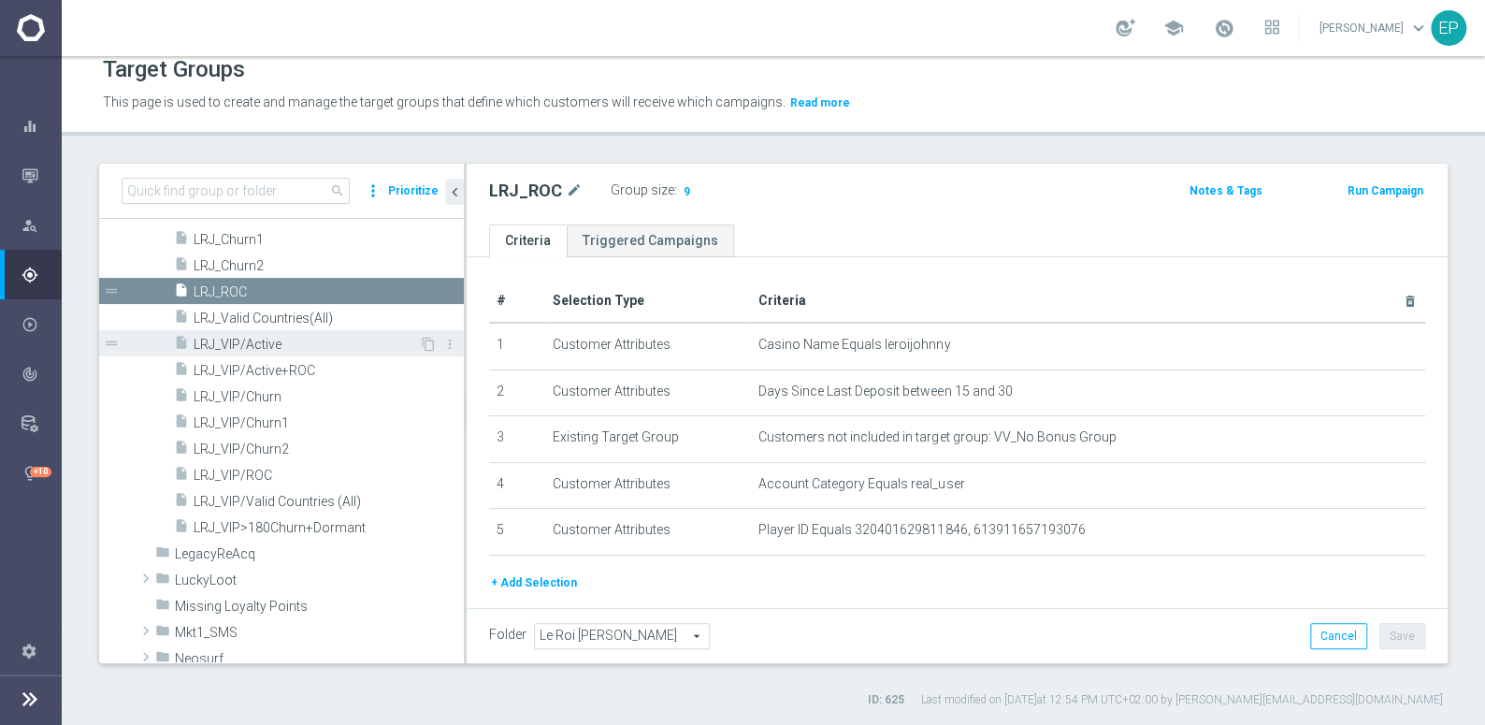
scroll to position [932, 0]
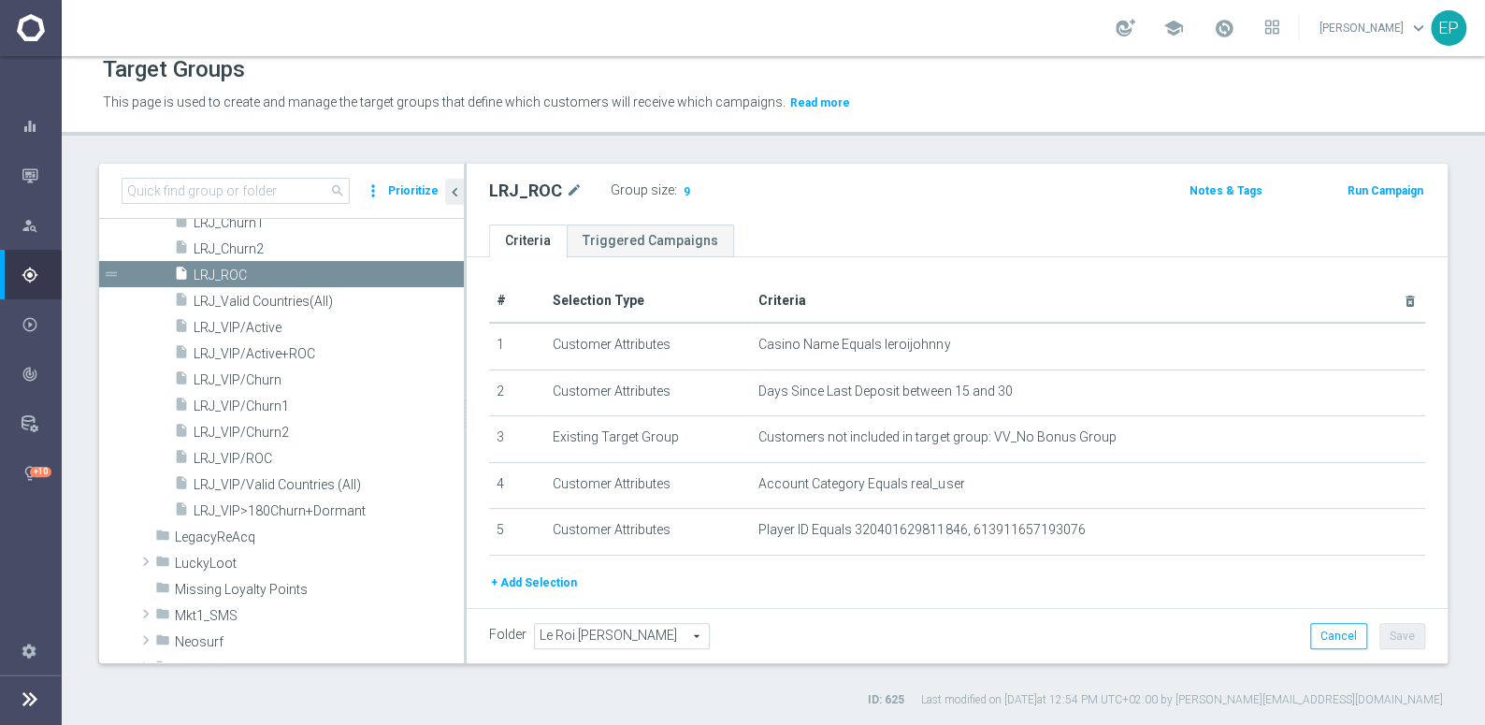
drag, startPoint x: 267, startPoint y: 326, endPoint x: 284, endPoint y: 339, distance: 22.1
click at [267, 326] on span "LRJ_VIP/Active" at bounding box center [329, 328] width 270 height 16
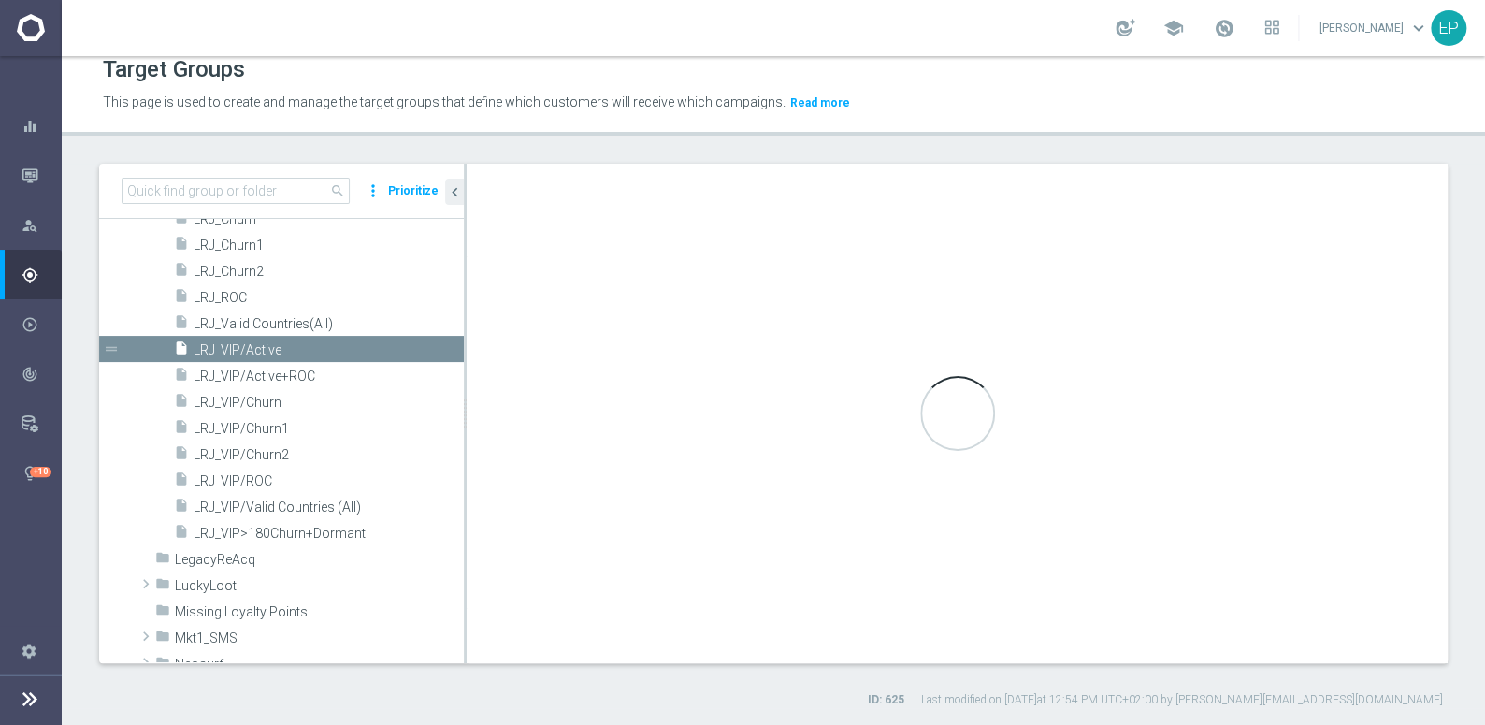
scroll to position [751, 0]
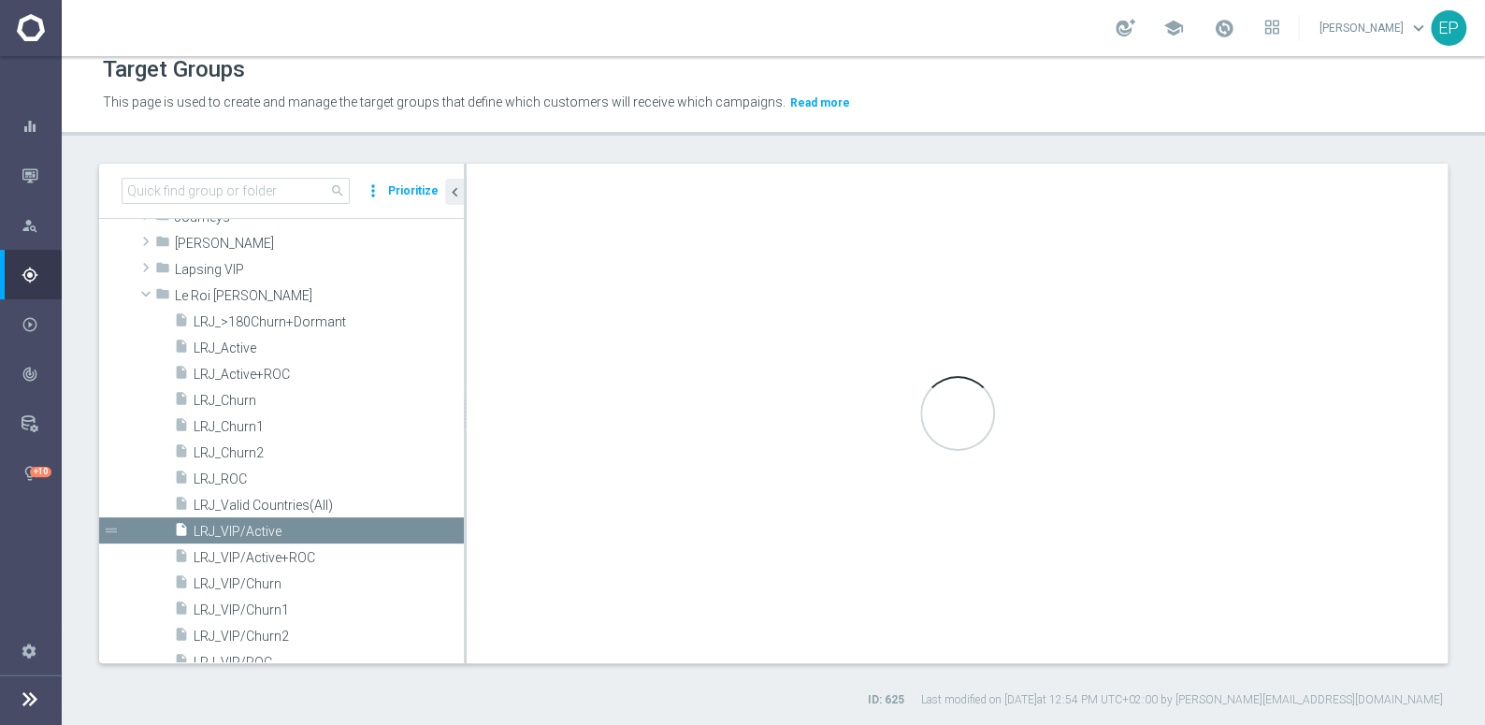
type textarea "(1 and 2 and 3 and 4) or 5"
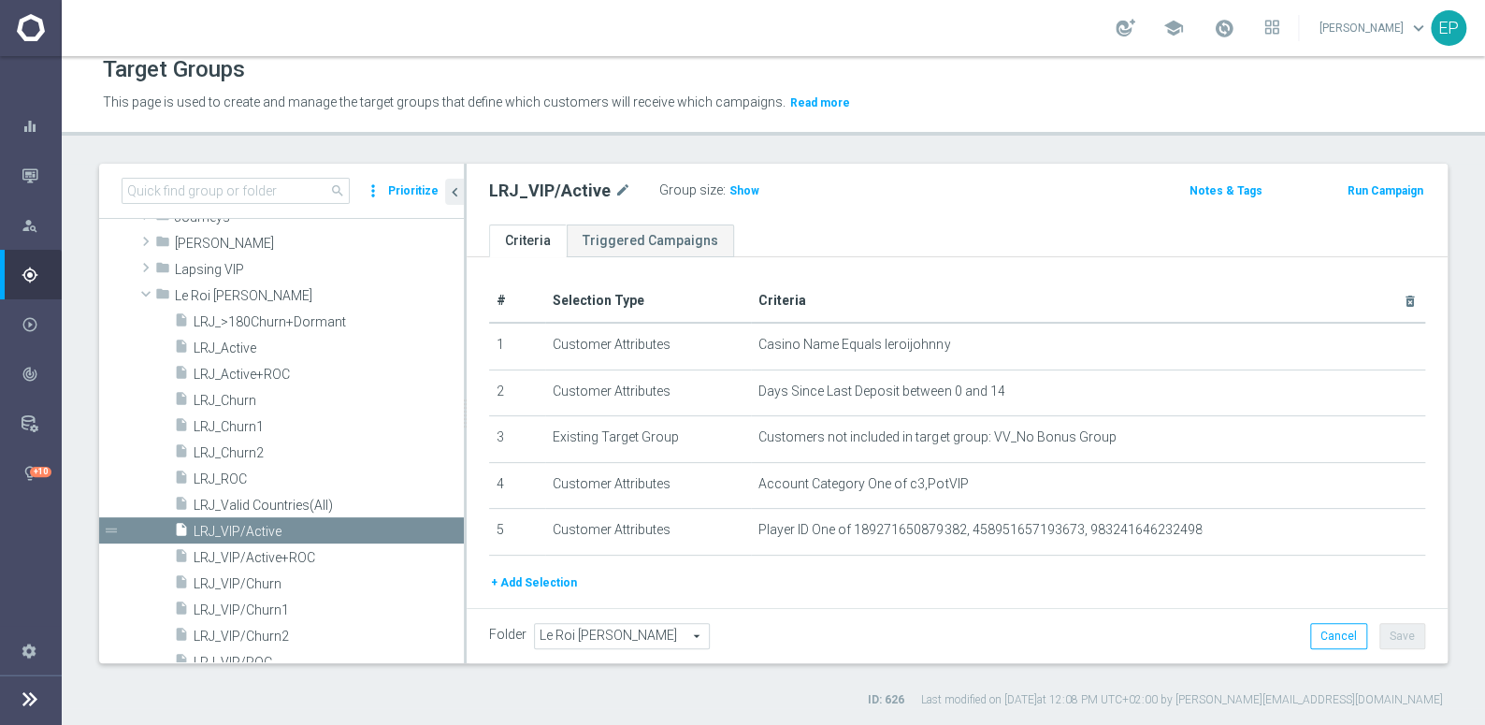
drag, startPoint x: 738, startPoint y: 193, endPoint x: 656, endPoint y: 222, distance: 87.3
click at [738, 193] on span "Show" at bounding box center [744, 190] width 30 height 13
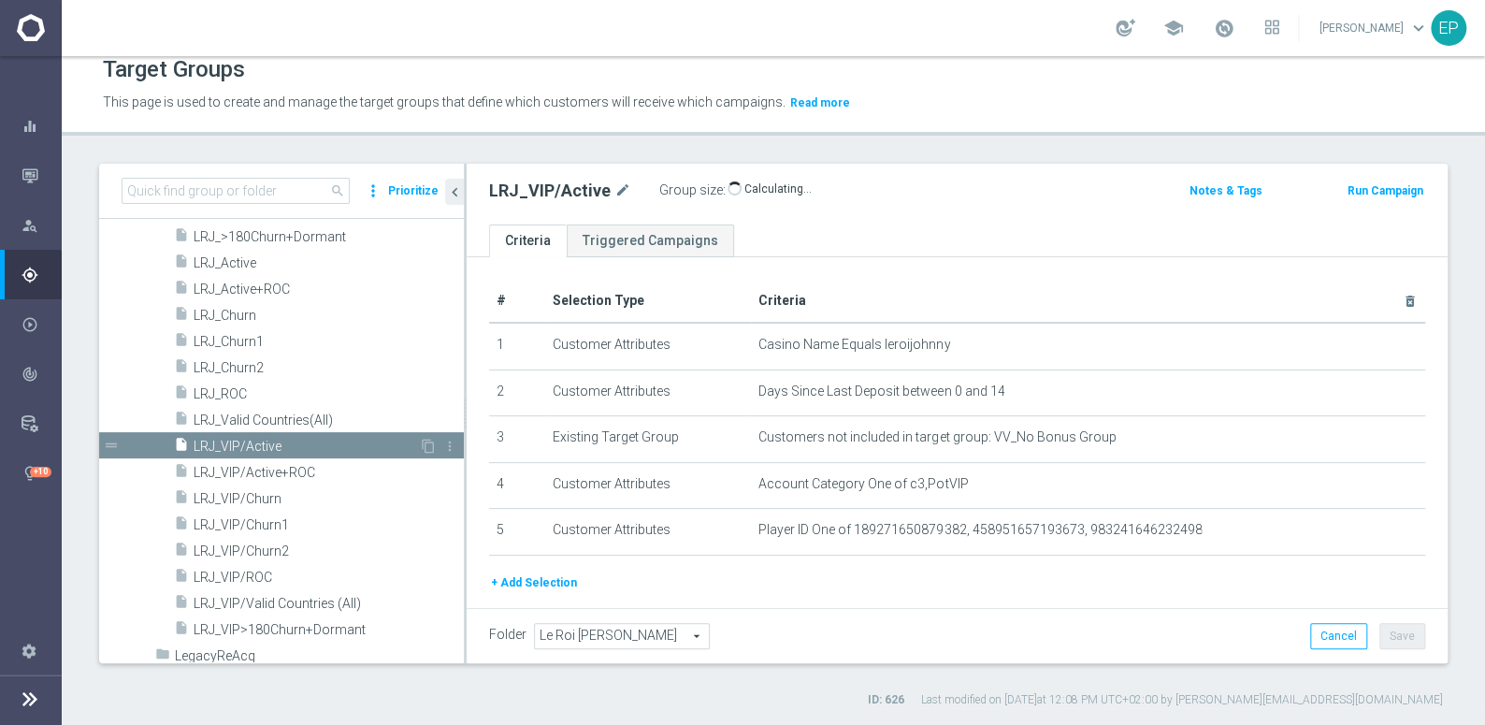
scroll to position [836, 0]
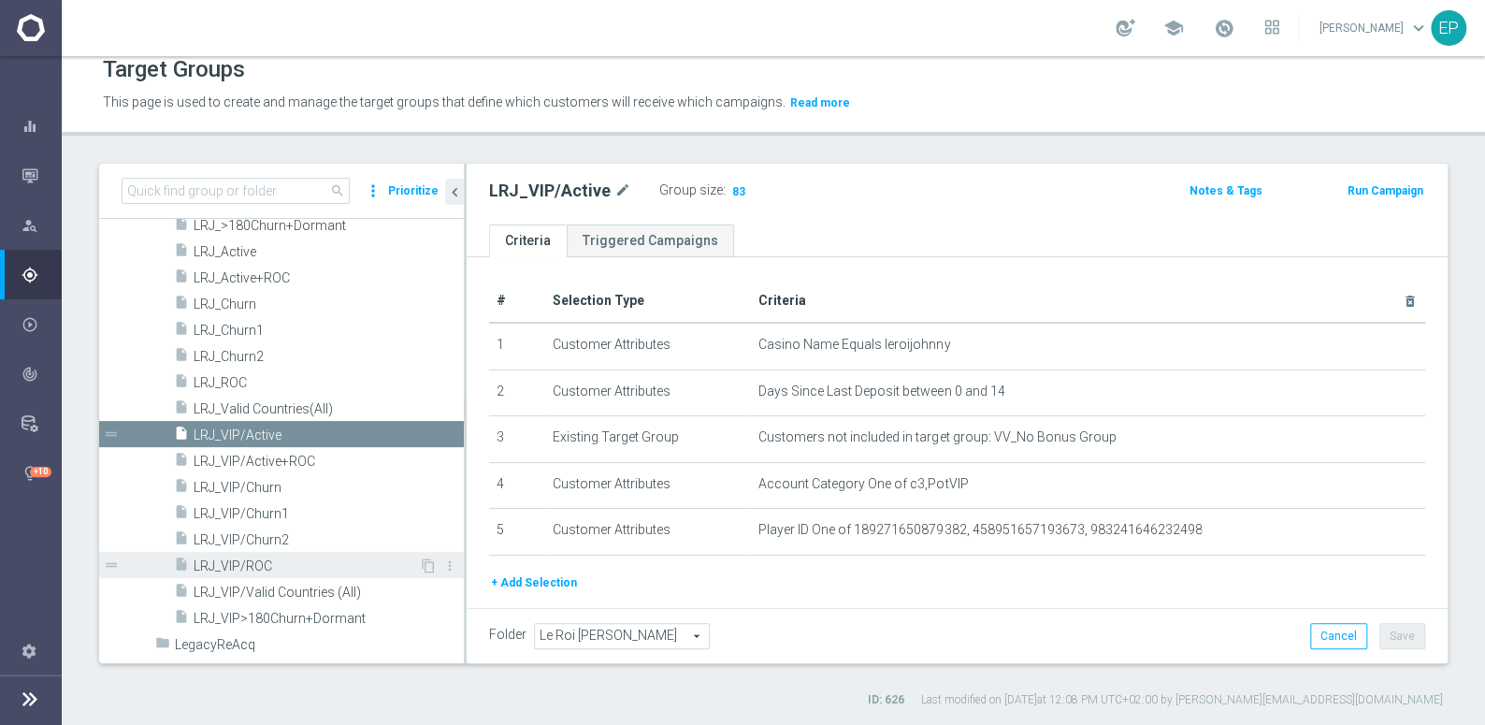
click at [261, 567] on span "LRJ_VIP/ROC" at bounding box center [306, 566] width 225 height 16
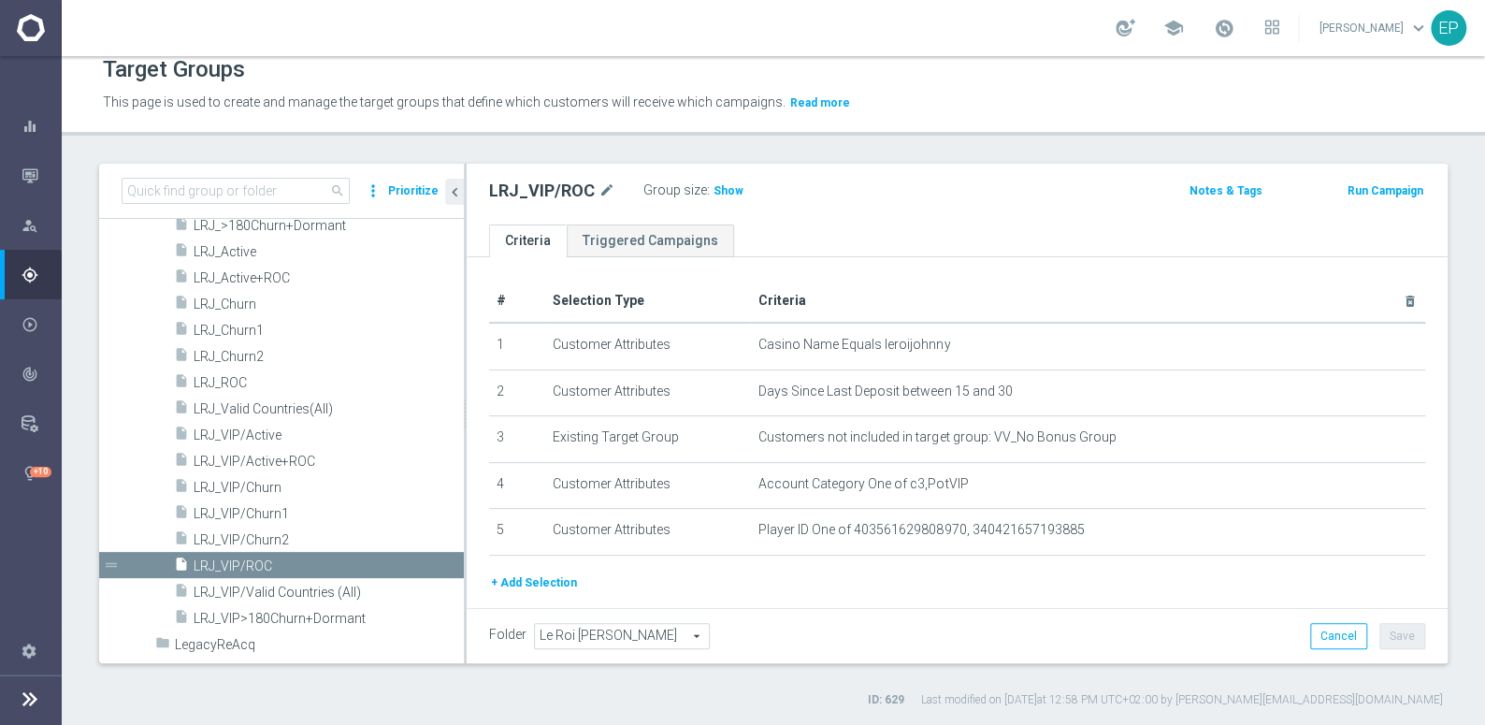
drag, startPoint x: 726, startPoint y: 188, endPoint x: 1209, endPoint y: 260, distance: 488.8
click at [728, 188] on span "Show" at bounding box center [729, 190] width 30 height 13
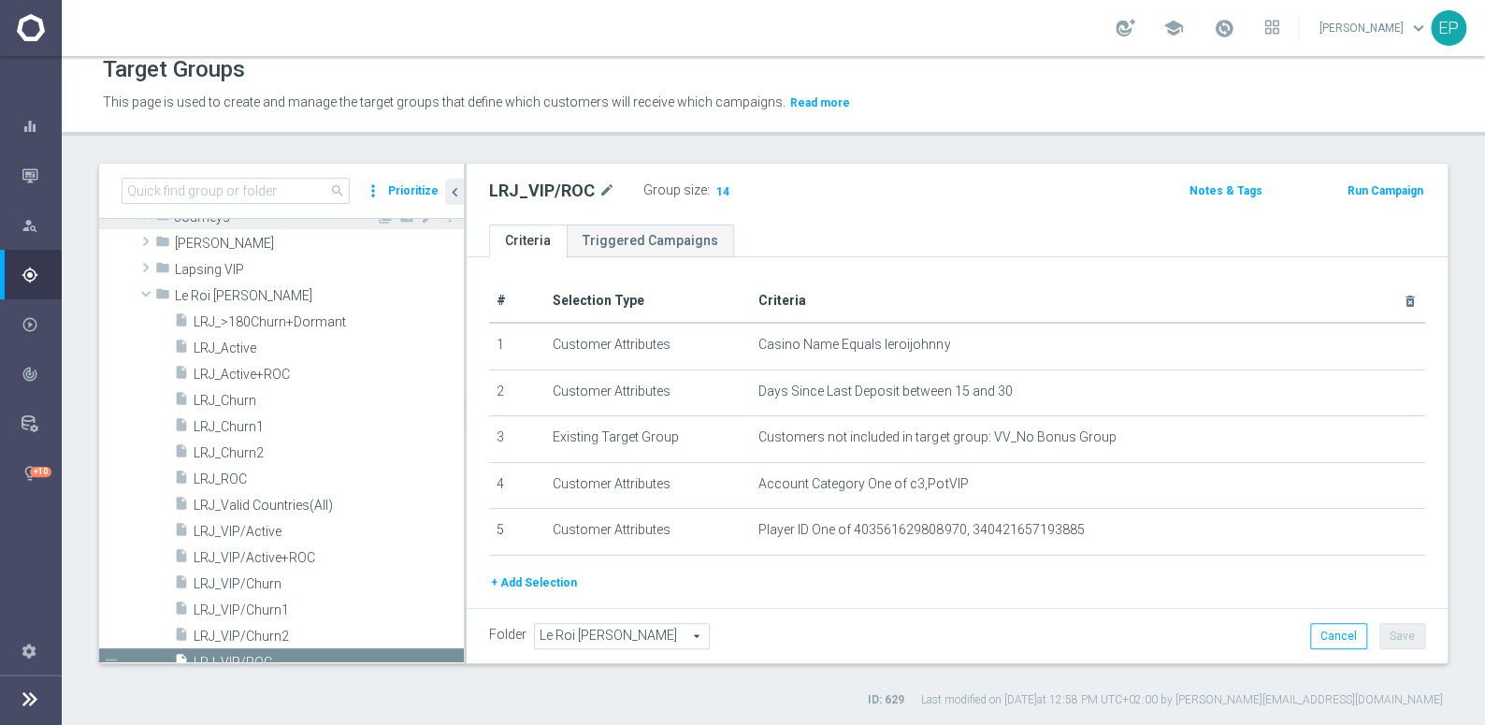
scroll to position [666, 0]
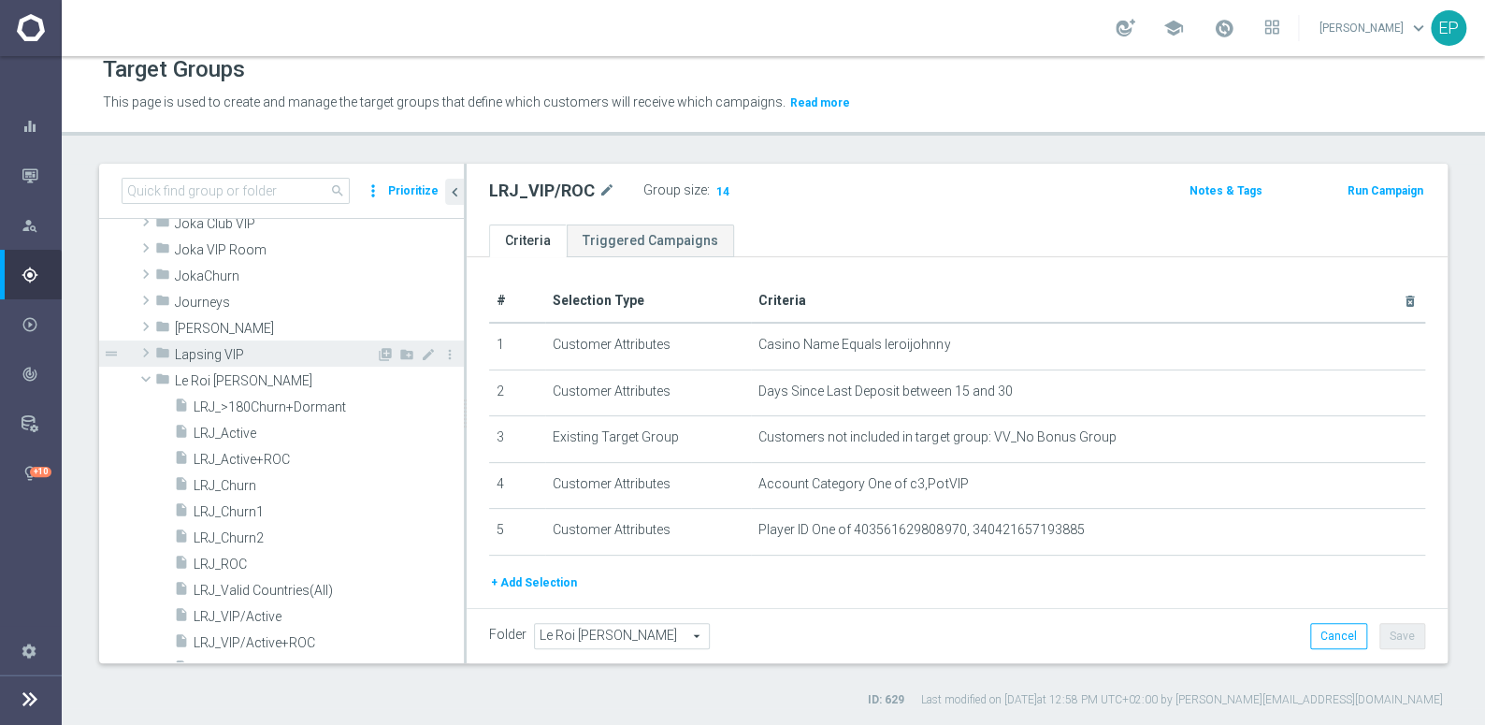
drag, startPoint x: 212, startPoint y: 378, endPoint x: 206, endPoint y: 359, distance: 19.8
click at [212, 378] on span "Le Roi Johnny" at bounding box center [319, 381] width 289 height 16
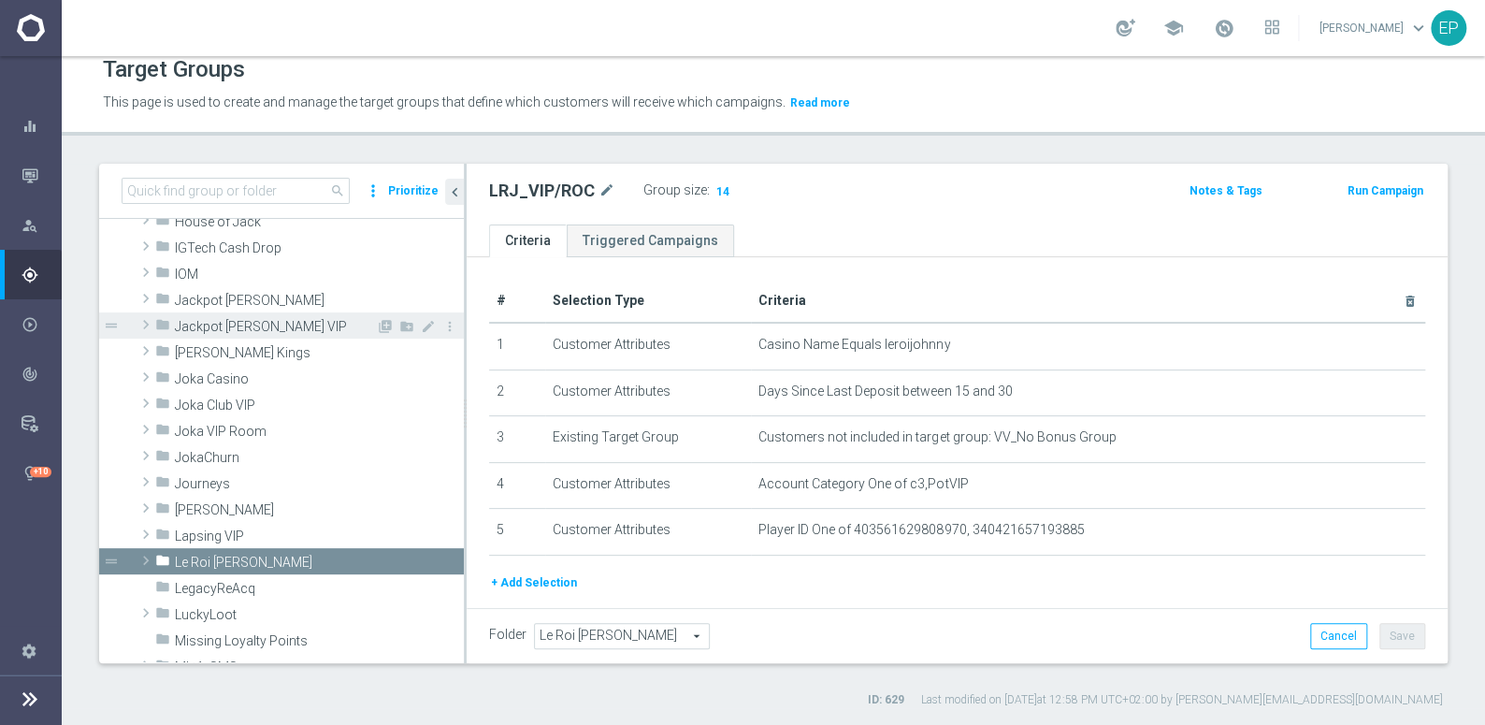
click at [244, 319] on span "Jackpot Jill VIP" at bounding box center [275, 327] width 201 height 16
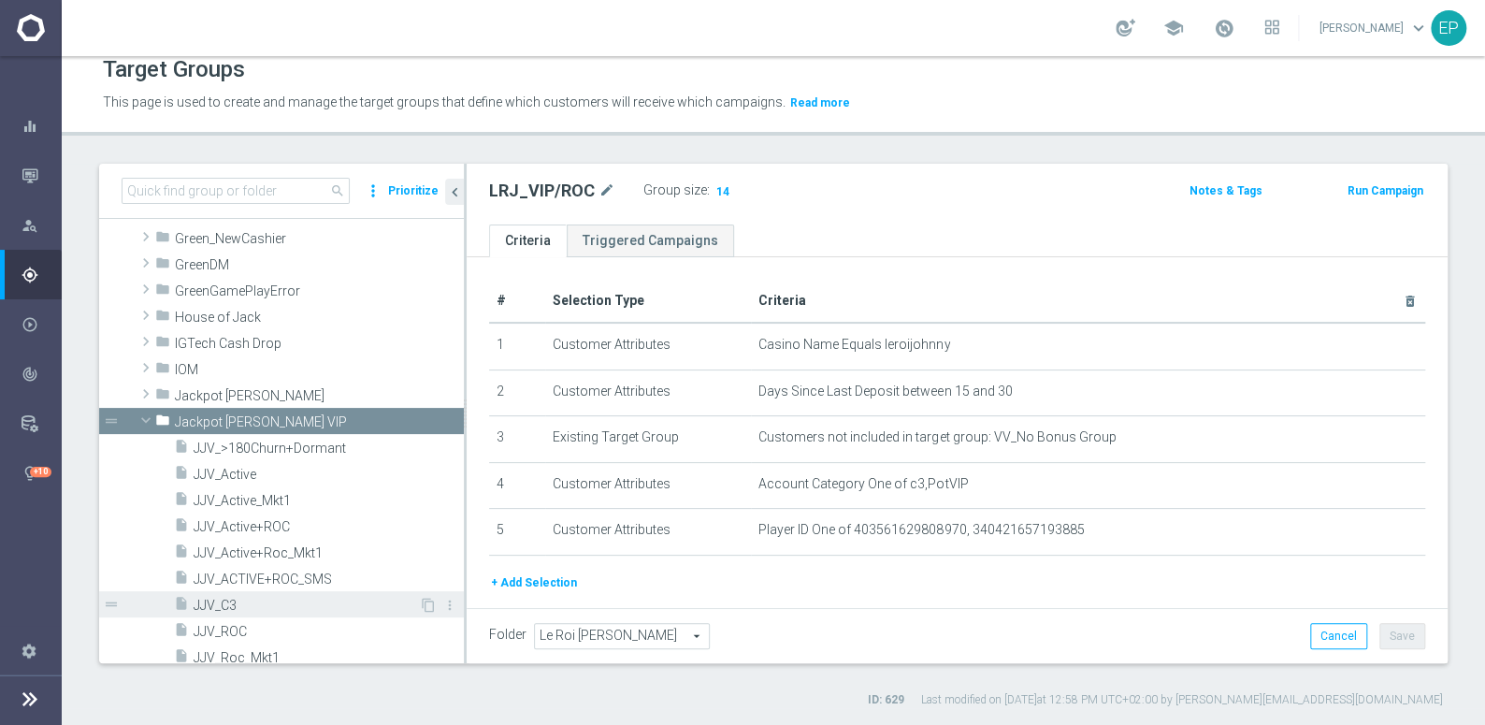
scroll to position [483, 0]
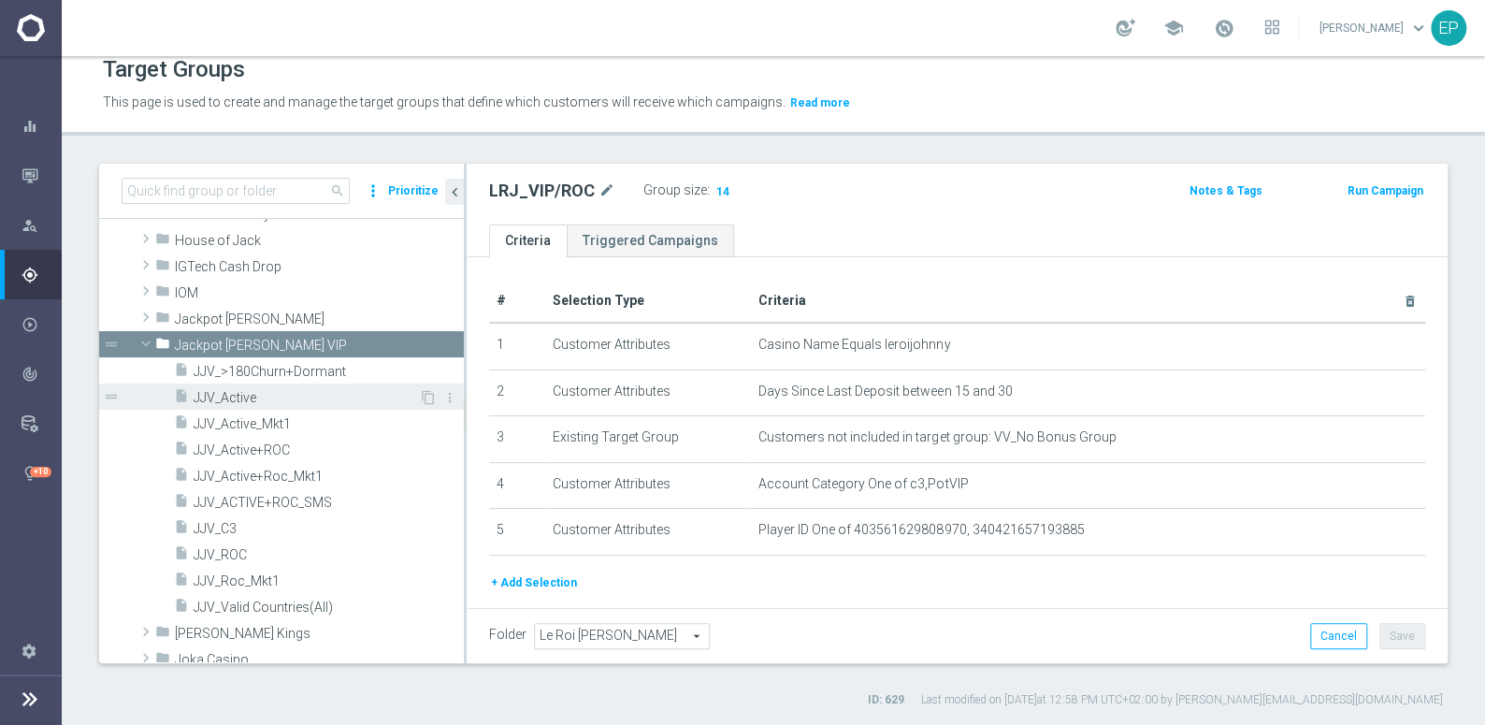
click at [248, 397] on span "JJV_Active" at bounding box center [306, 398] width 225 height 16
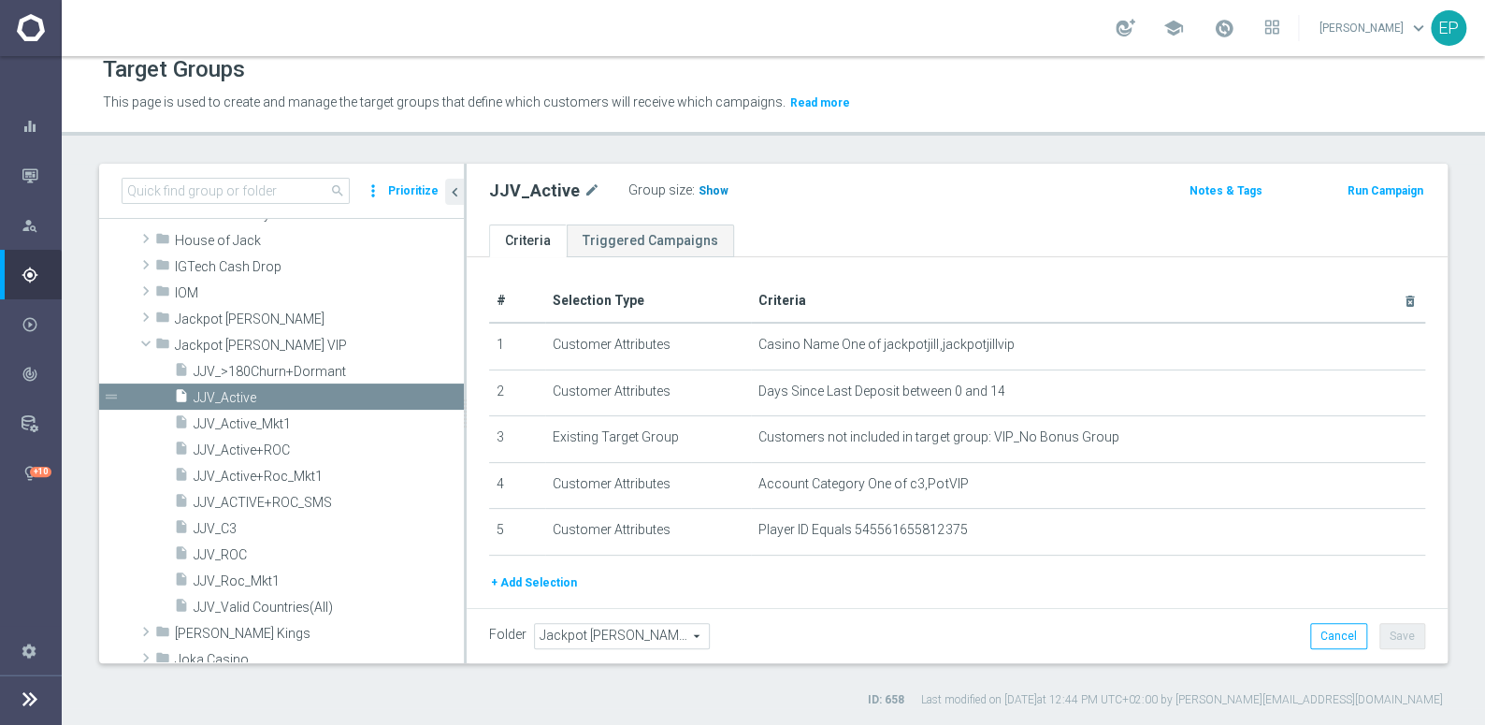
click at [706, 190] on span "Show" at bounding box center [714, 190] width 30 height 13
drag, startPoint x: 231, startPoint y: 553, endPoint x: 631, endPoint y: 407, distance: 426.0
click at [231, 553] on span "JJV_ROC" at bounding box center [329, 555] width 270 height 16
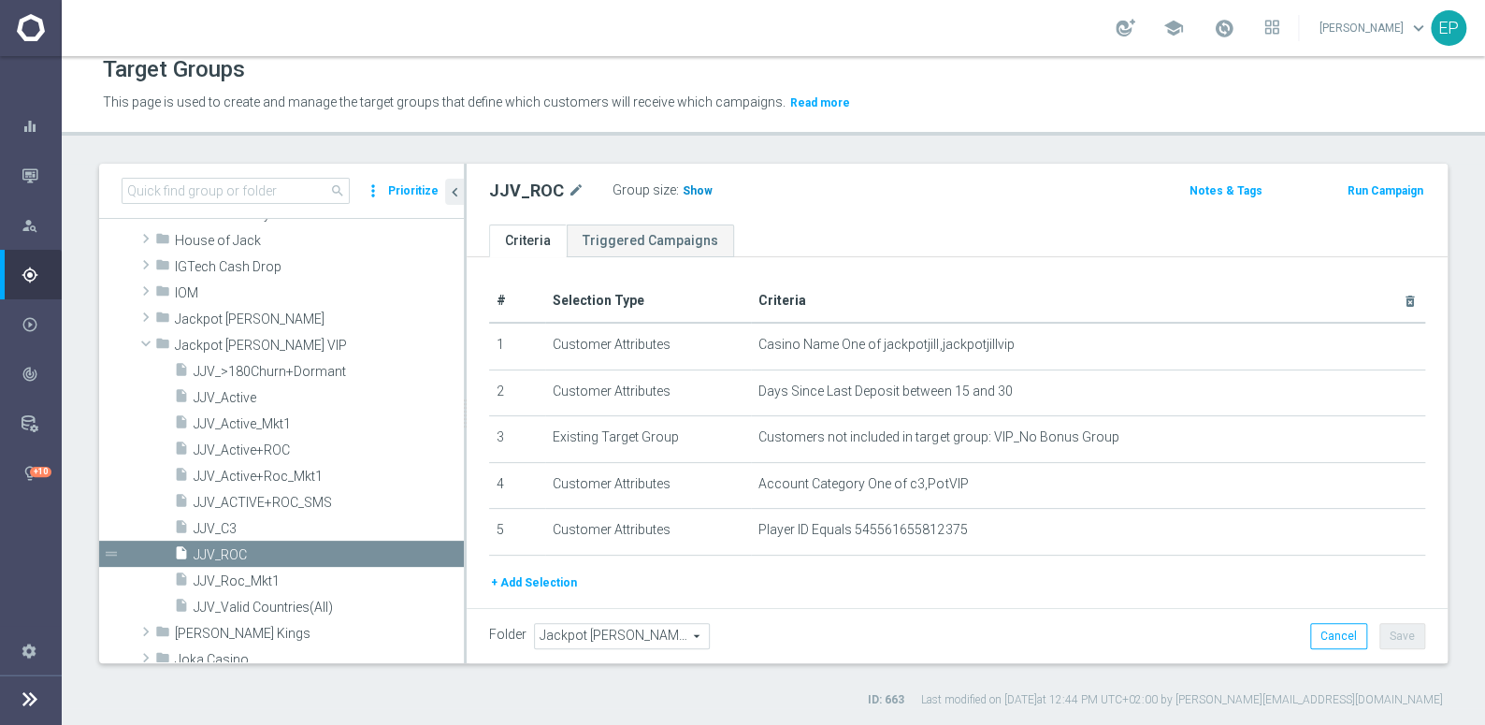
click at [694, 191] on span "Show" at bounding box center [698, 190] width 30 height 13
drag, startPoint x: 210, startPoint y: 317, endPoint x: 281, endPoint y: 334, distance: 73.0
click at [210, 317] on span "Jackpot [PERSON_NAME]" at bounding box center [319, 319] width 289 height 16
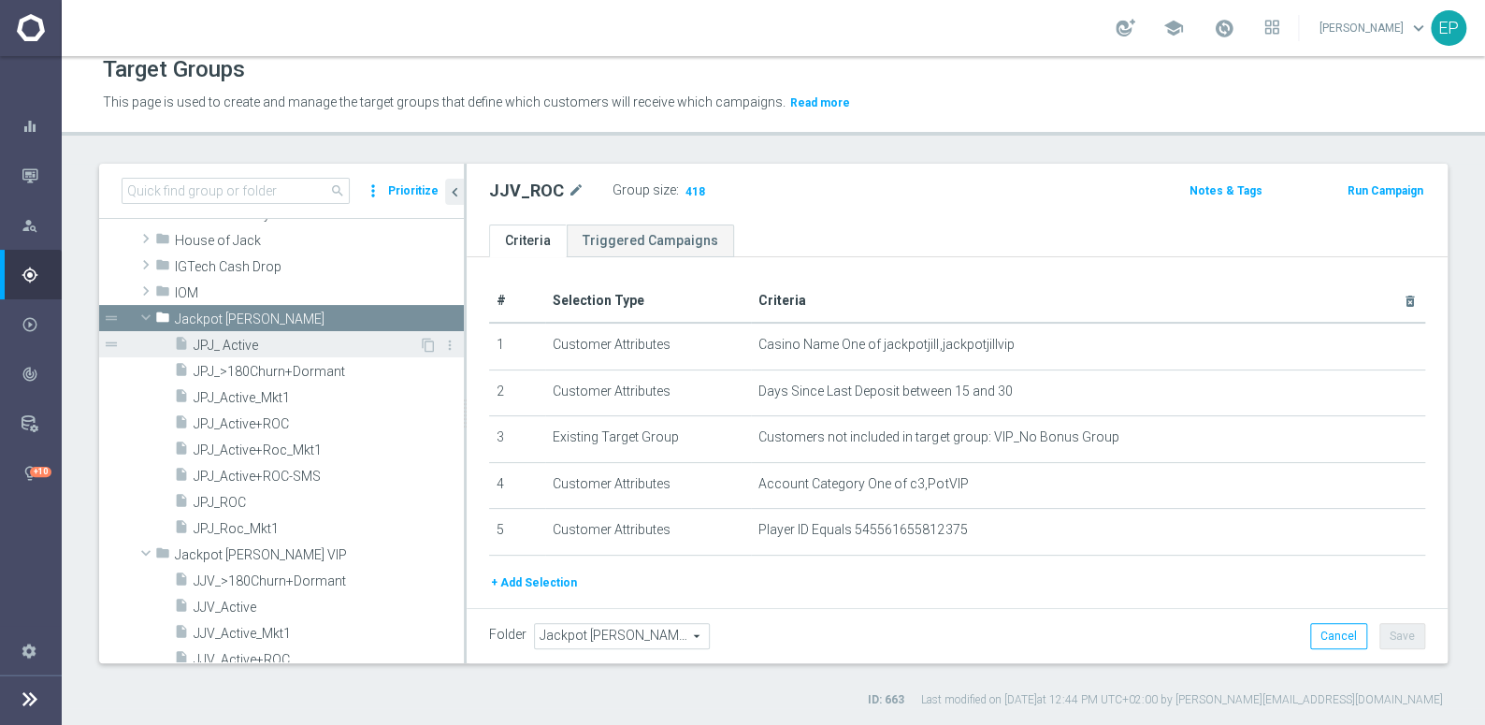
click at [237, 344] on span "JPJ_ Active" at bounding box center [306, 346] width 225 height 16
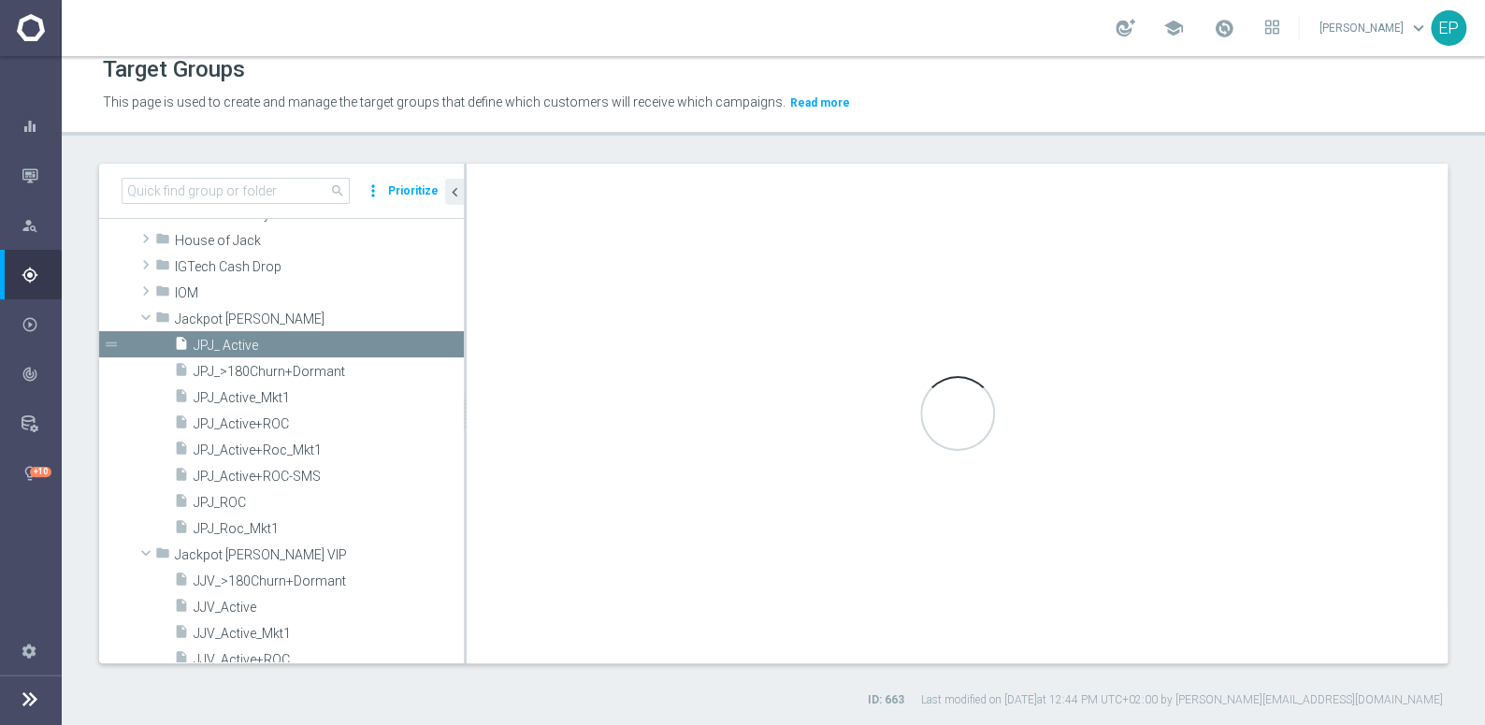
type input "Jackpot [PERSON_NAME]"
type textarea "(1 and 2 and 3 and 4 ) or 5"
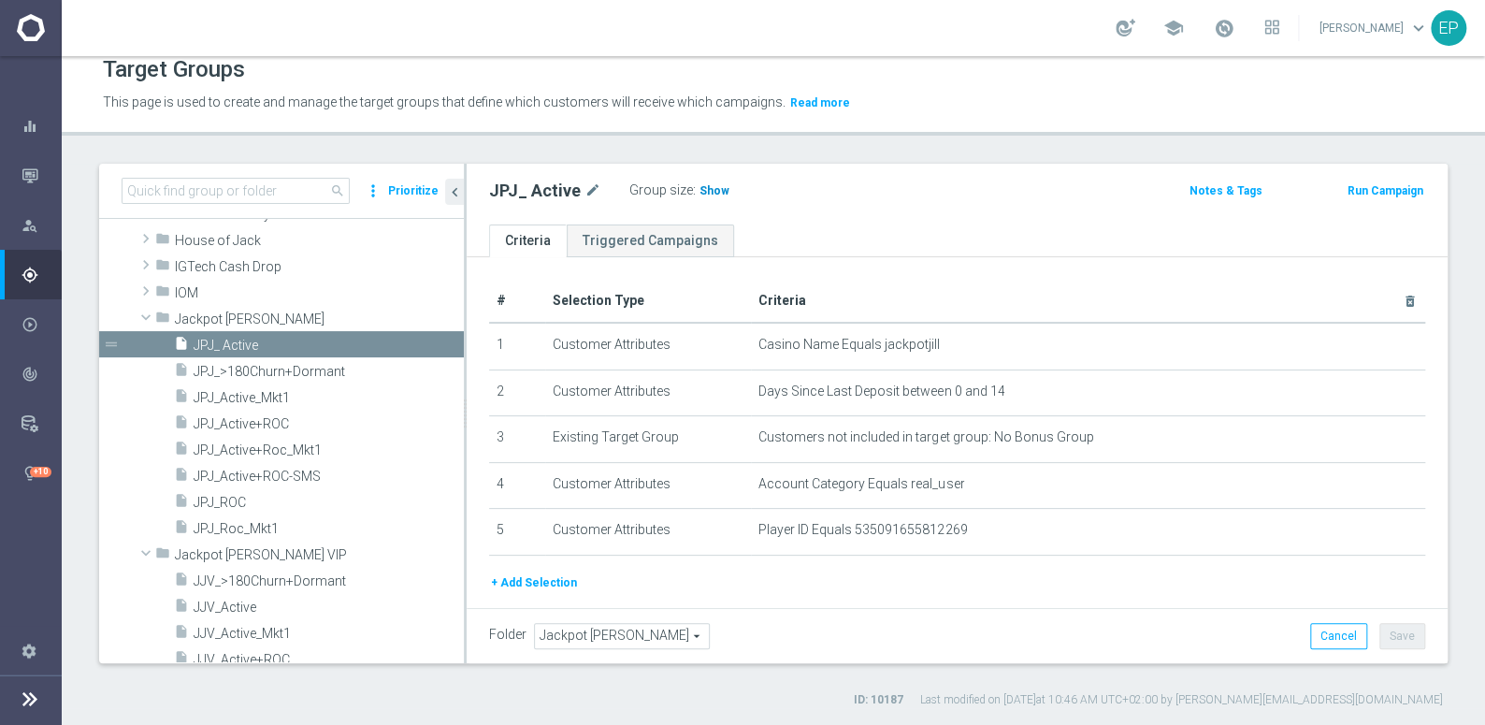
click at [711, 188] on span "Show" at bounding box center [715, 190] width 30 height 13
drag, startPoint x: 232, startPoint y: 507, endPoint x: 277, endPoint y: 495, distance: 46.5
click at [232, 507] on span "JPJ_ROC" at bounding box center [306, 503] width 225 height 16
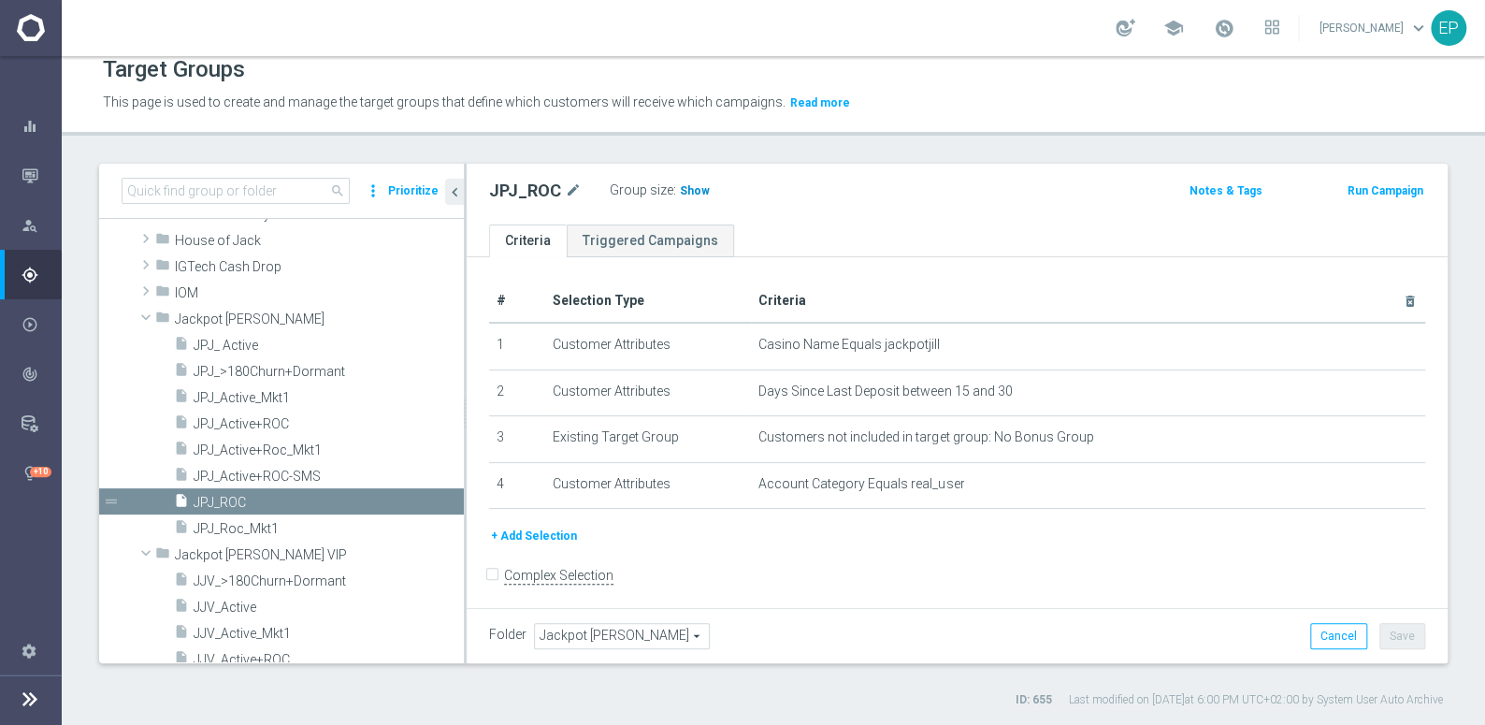
click at [685, 190] on span "Show" at bounding box center [695, 190] width 30 height 13
drag, startPoint x: 214, startPoint y: 313, endPoint x: 223, endPoint y: 358, distance: 45.7
click at [215, 314] on span "Jackpot [PERSON_NAME]" at bounding box center [319, 319] width 289 height 16
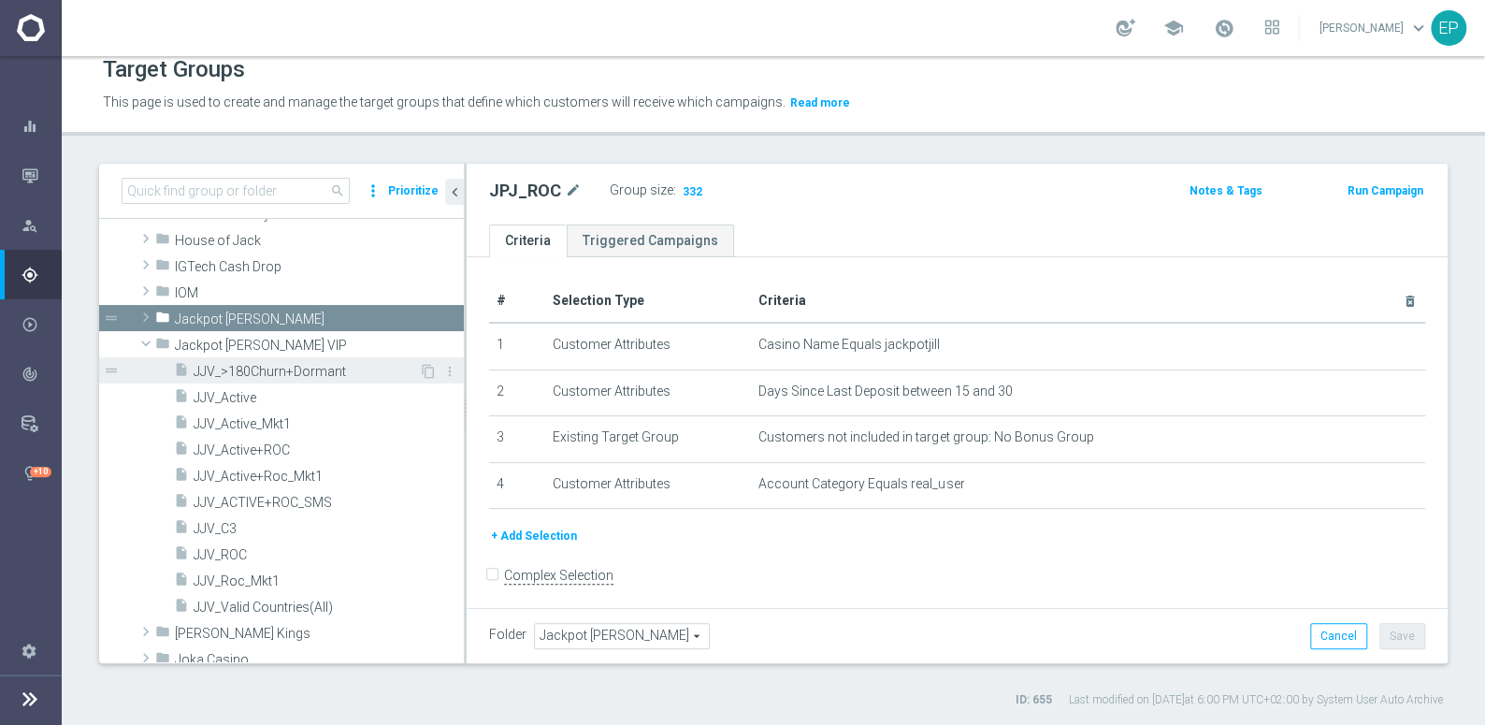
click at [214, 339] on span "Jackpot Jill VIP" at bounding box center [319, 346] width 289 height 16
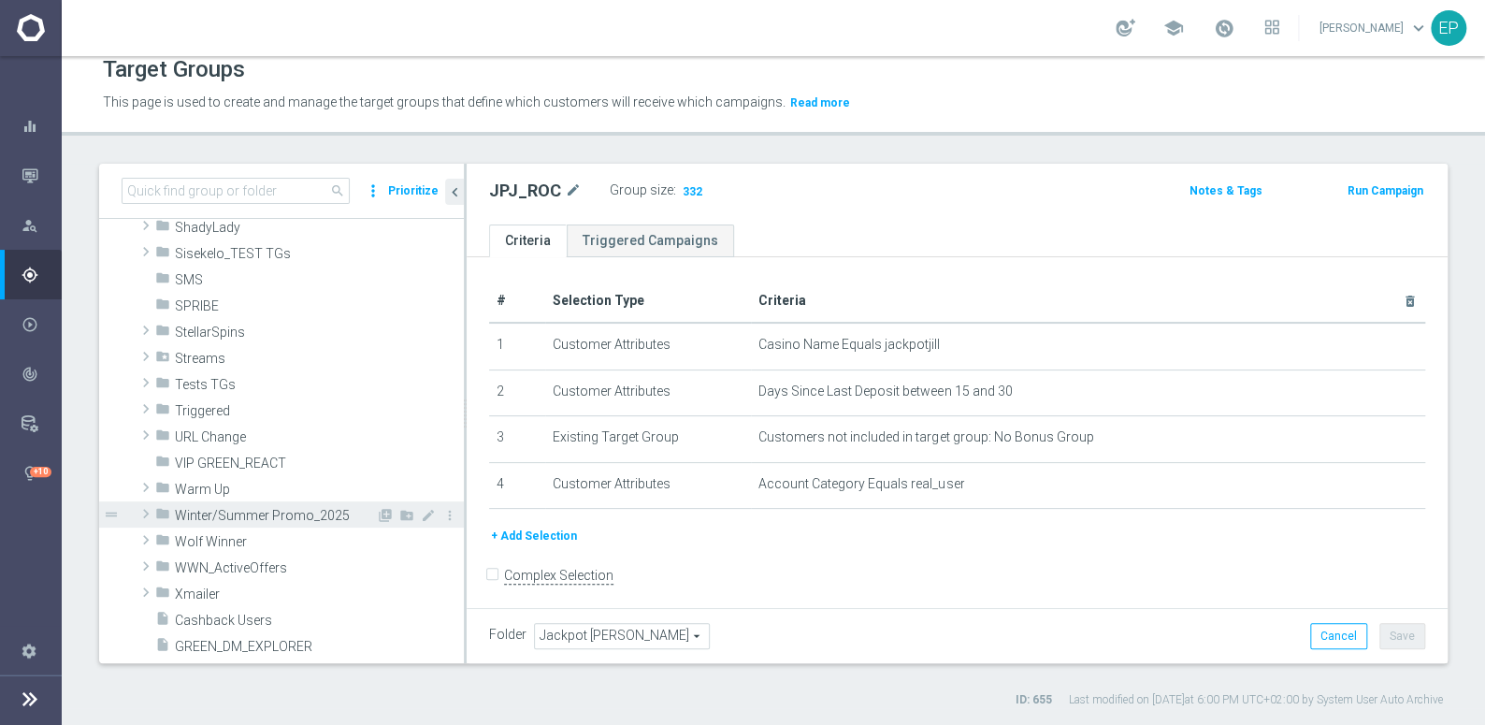
scroll to position [1333, 0]
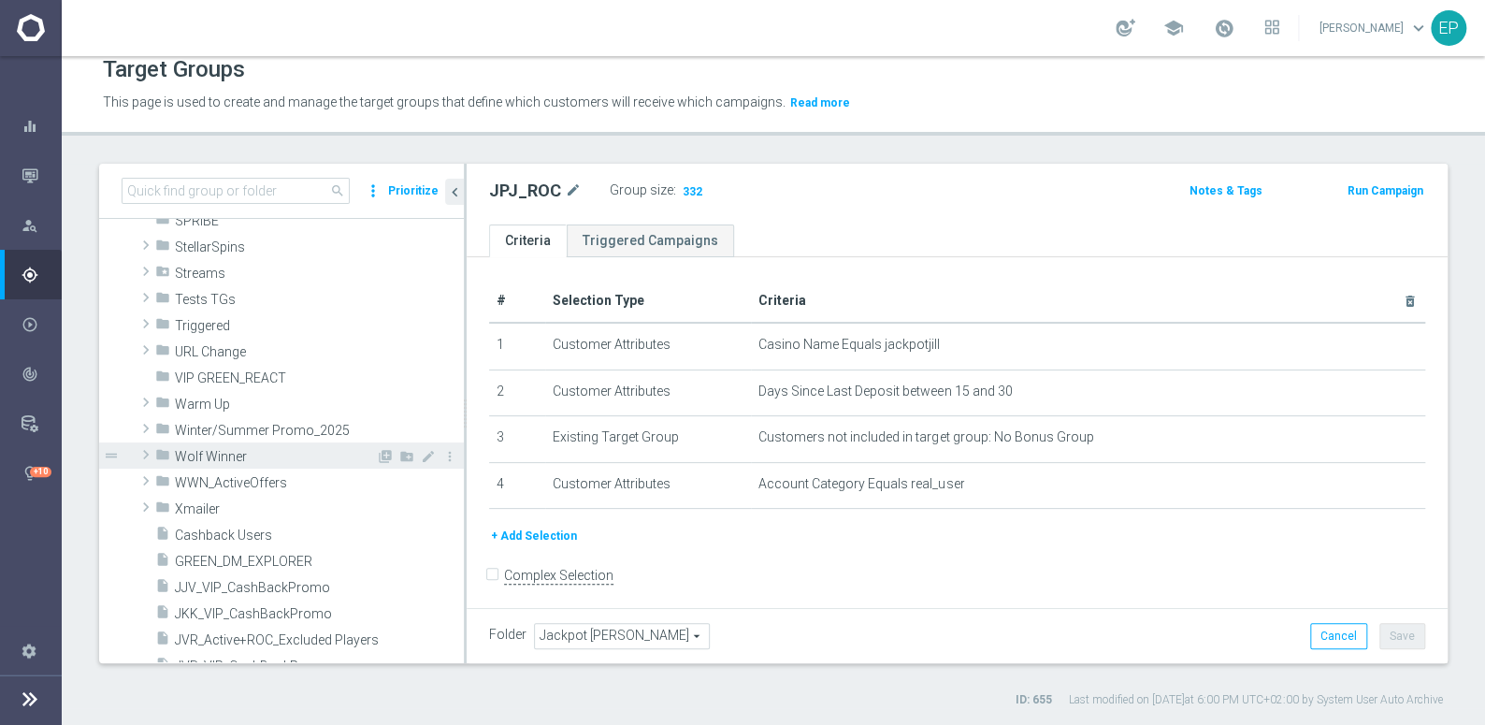
click at [219, 450] on span "Wolf Winner" at bounding box center [275, 457] width 201 height 16
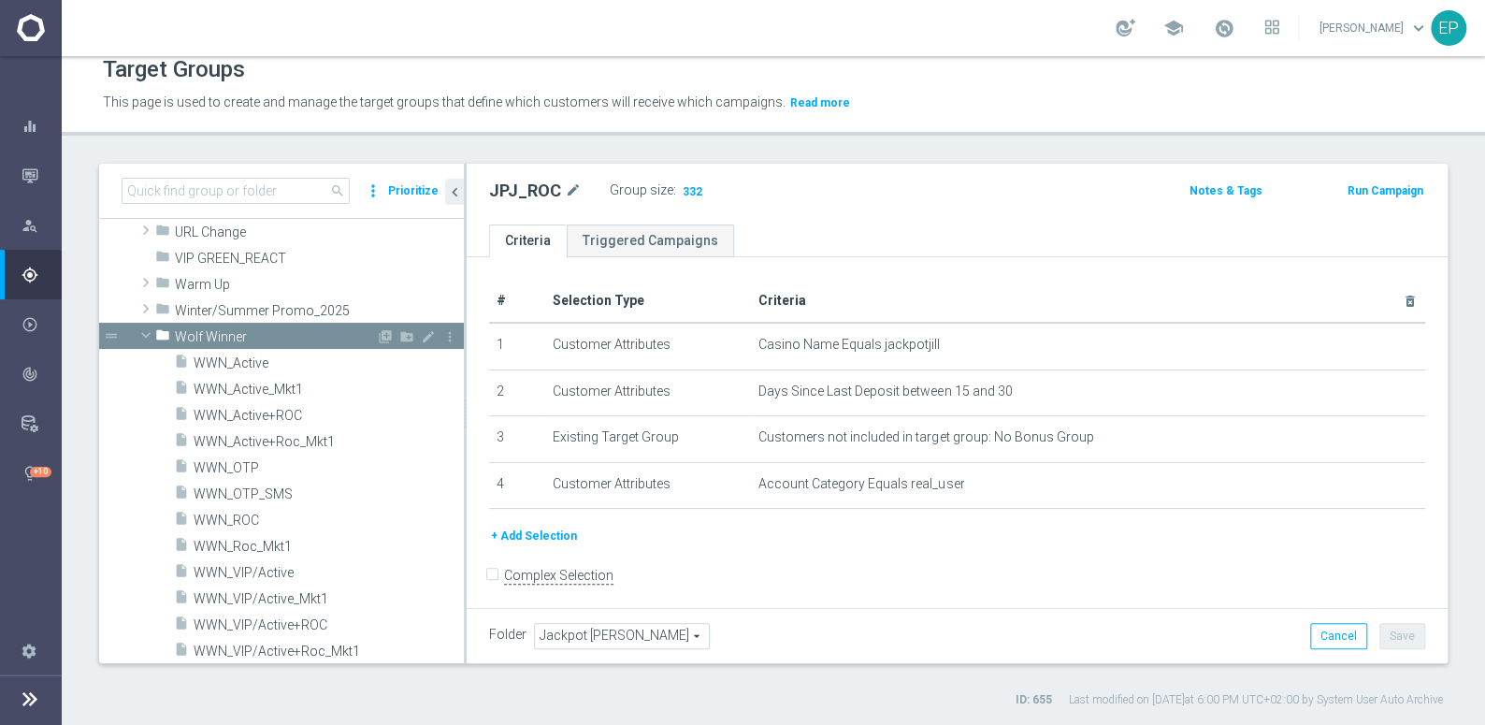
scroll to position [1503, 0]
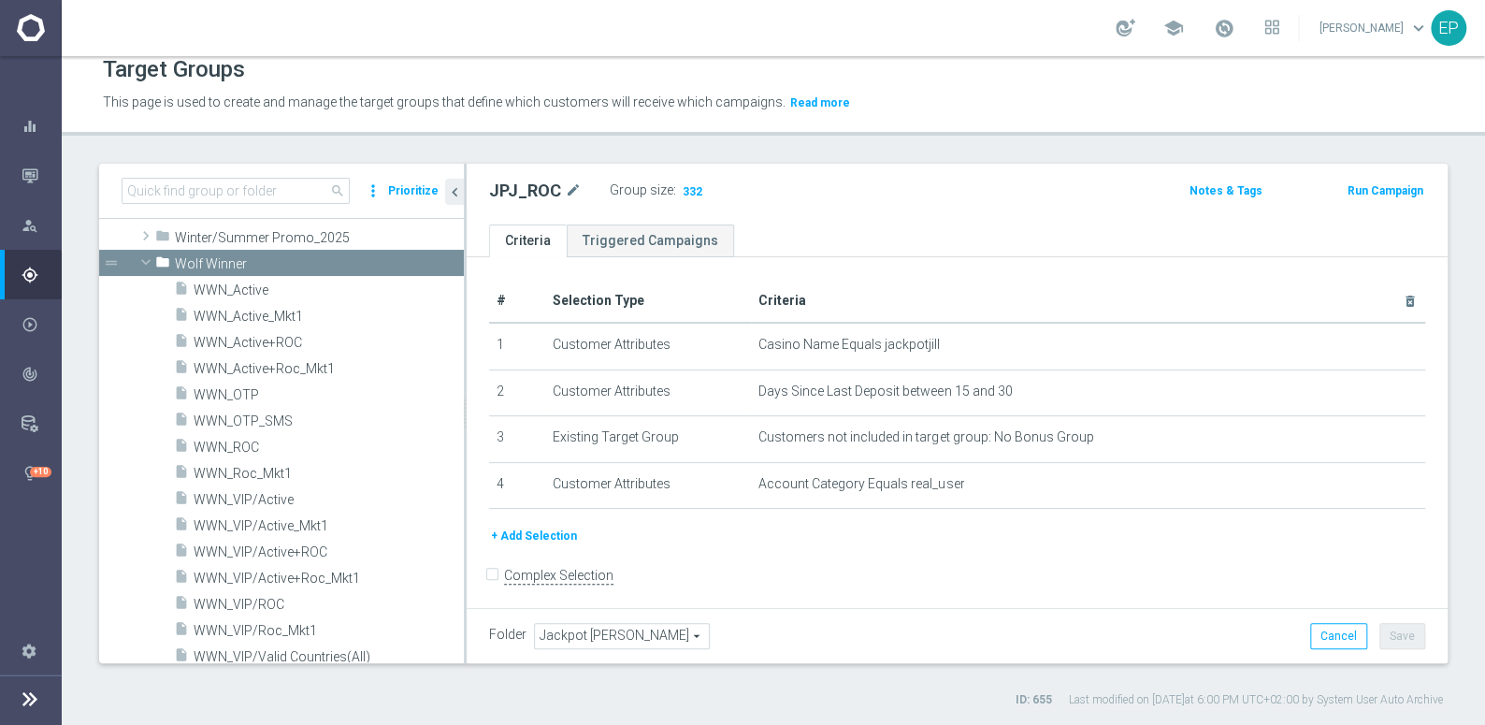
drag, startPoint x: 240, startPoint y: 290, endPoint x: 199, endPoint y: 325, distance: 53.8
click at [240, 290] on span "WWN_Active" at bounding box center [329, 290] width 270 height 16
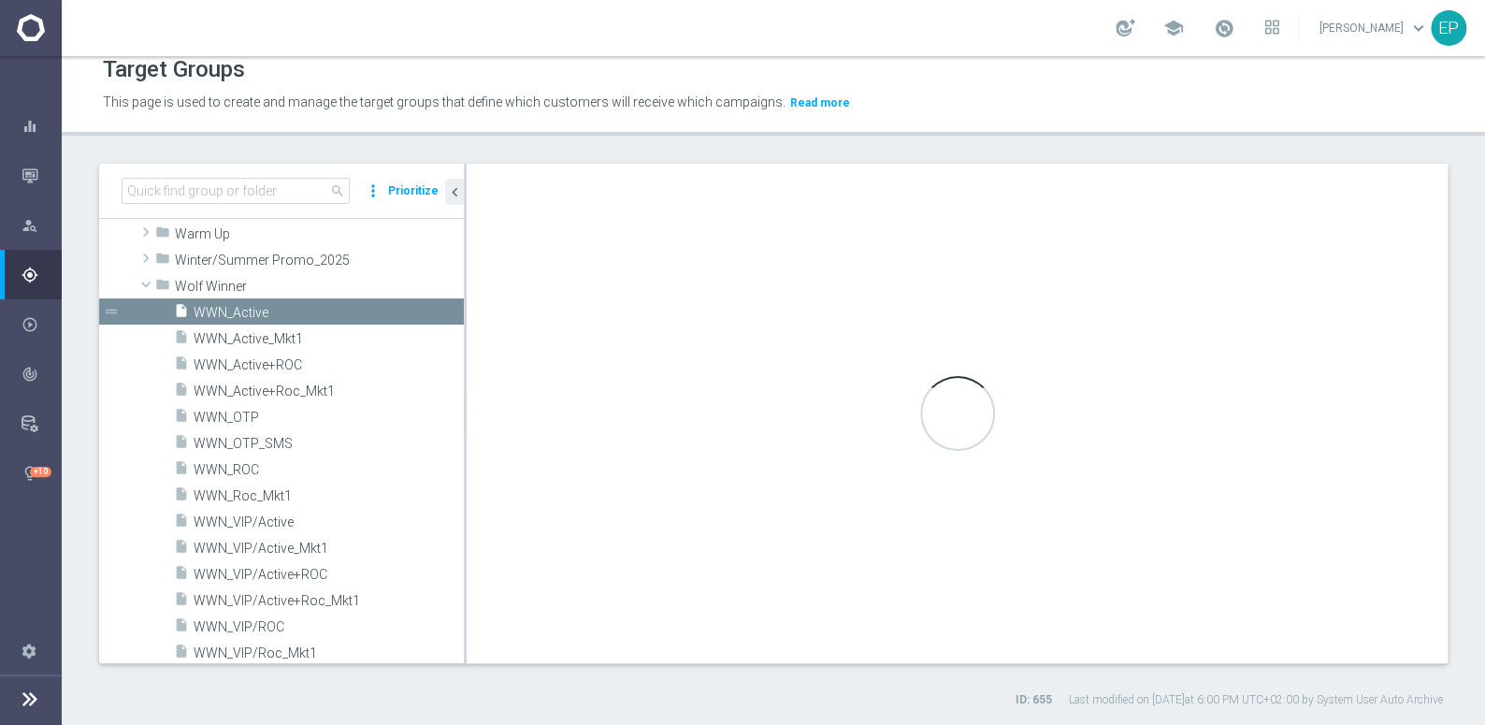
scroll to position [1286, 0]
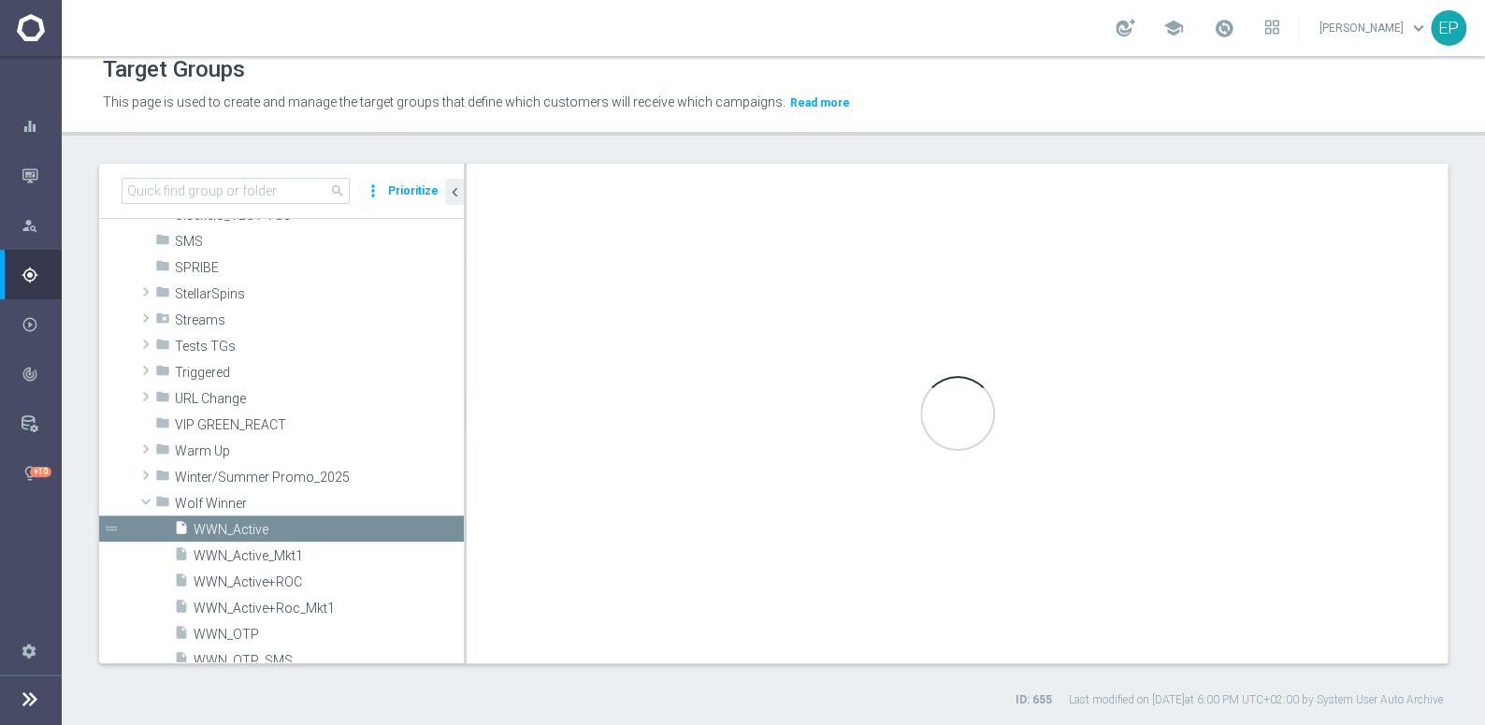
checkbox input "true"
type input "Wolf Winner"
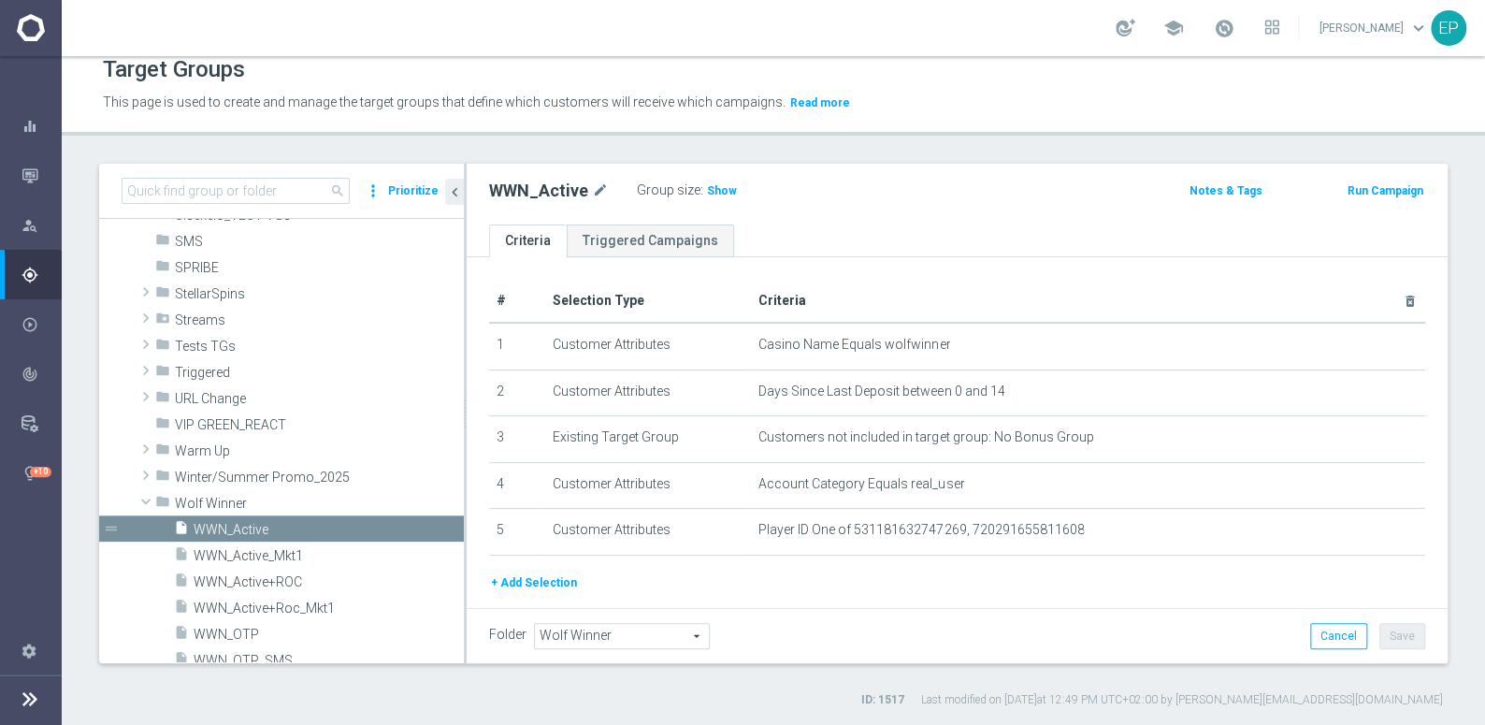
drag, startPoint x: 708, startPoint y: 188, endPoint x: 671, endPoint y: 195, distance: 37.1
click at [708, 188] on span "Show" at bounding box center [722, 190] width 30 height 13
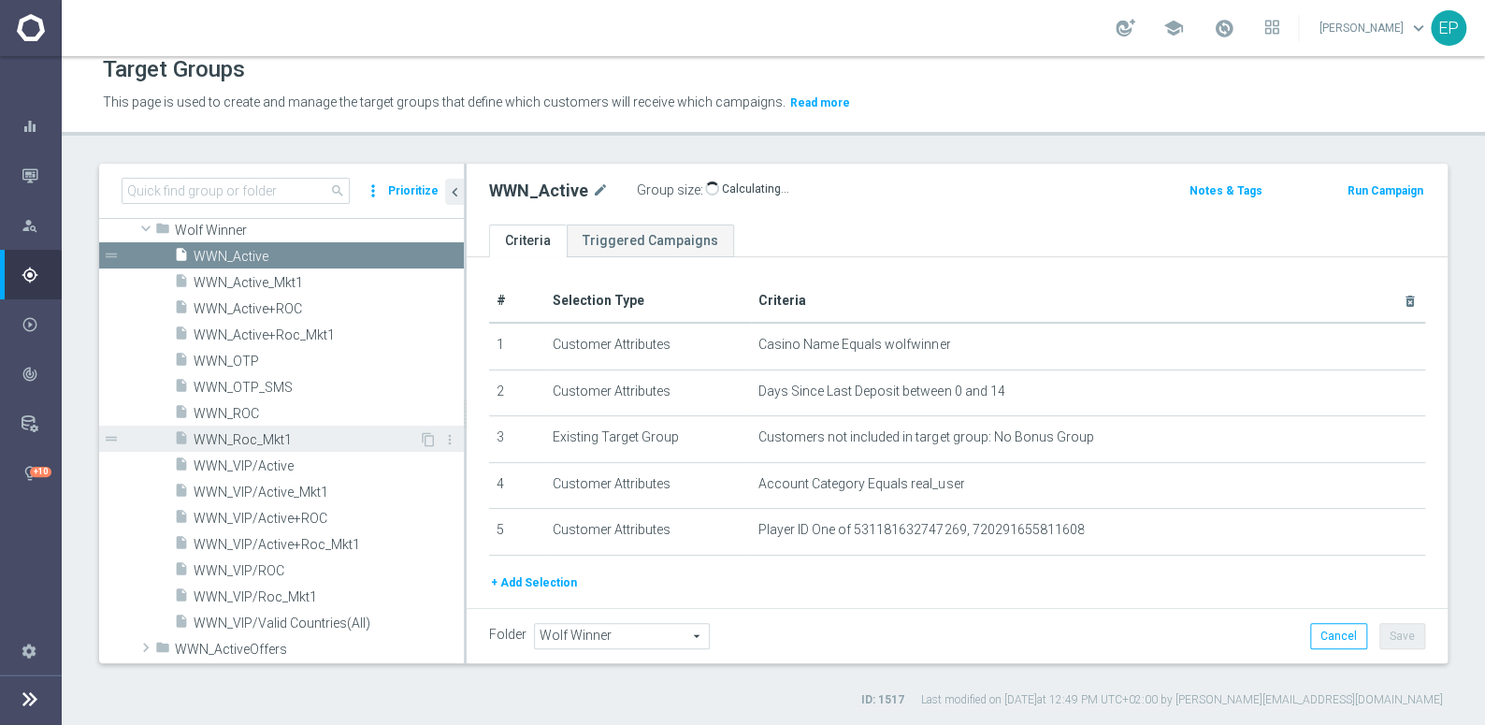
scroll to position [1540, 0]
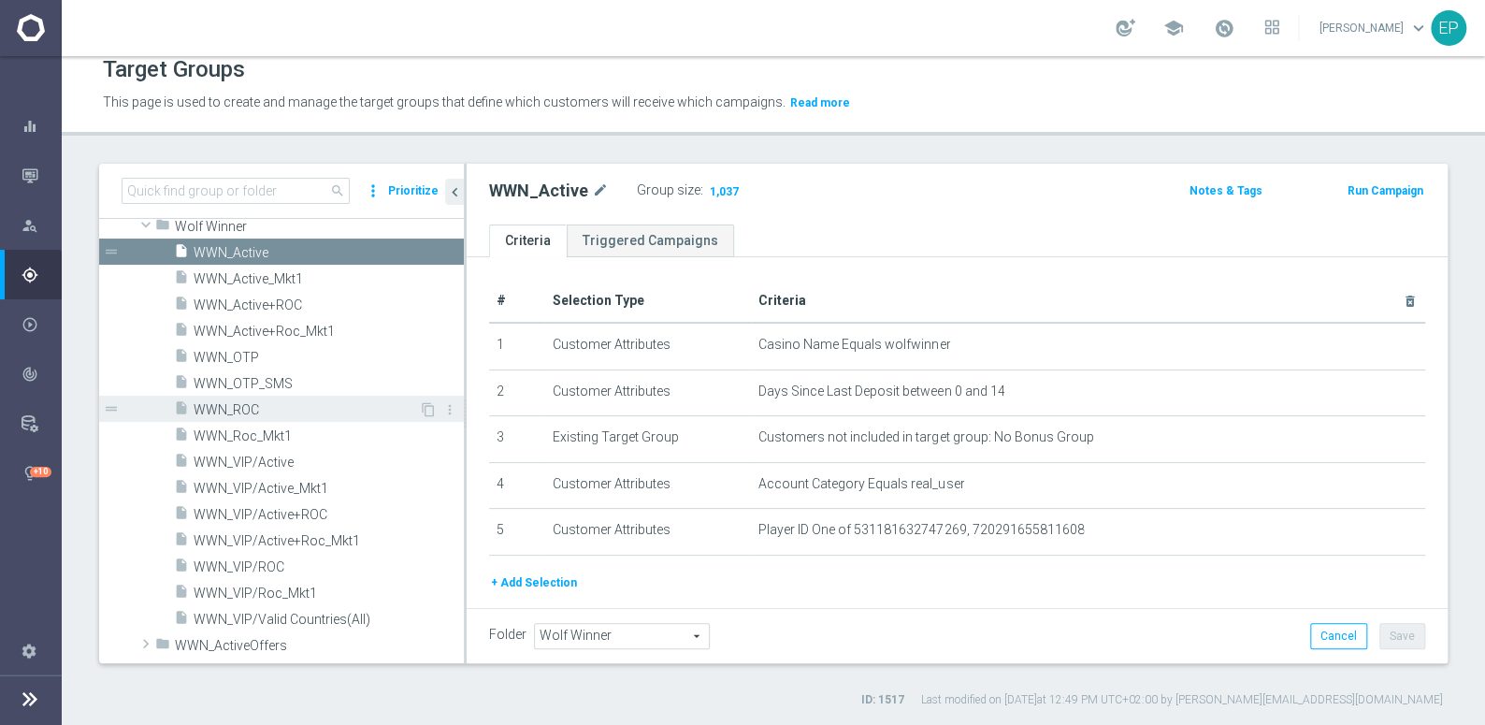
click at [246, 409] on span "WWN_ROC" at bounding box center [306, 410] width 225 height 16
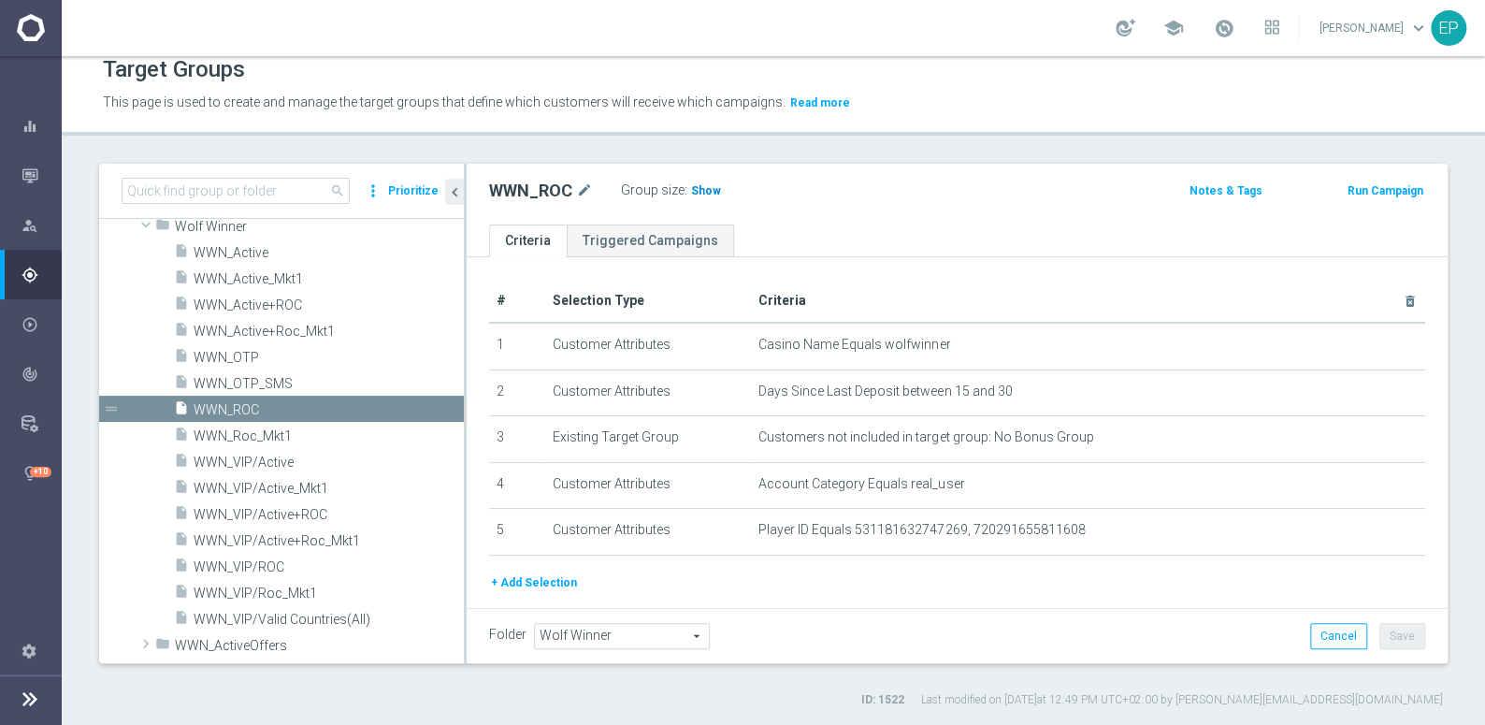
click at [700, 193] on span "Show" at bounding box center [706, 190] width 30 height 13
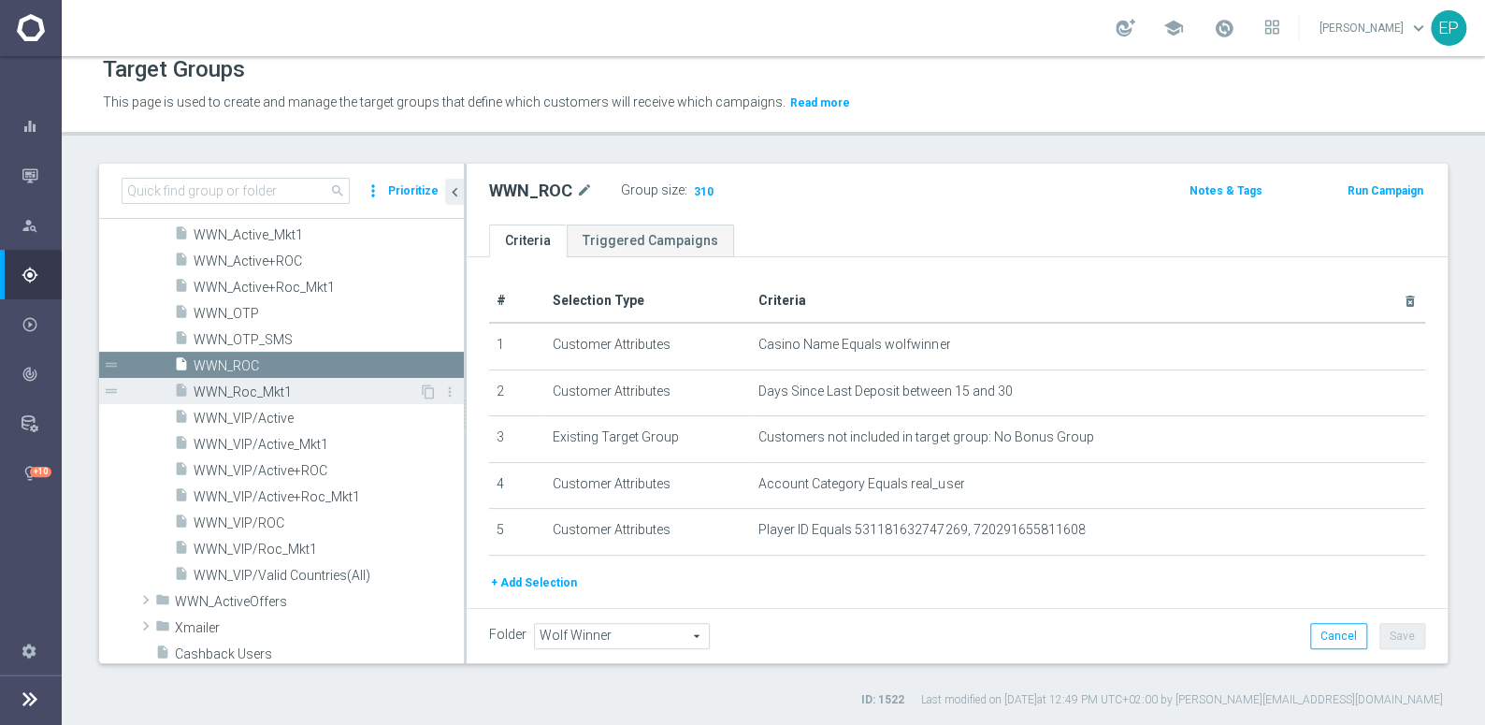
scroll to position [1625, 0]
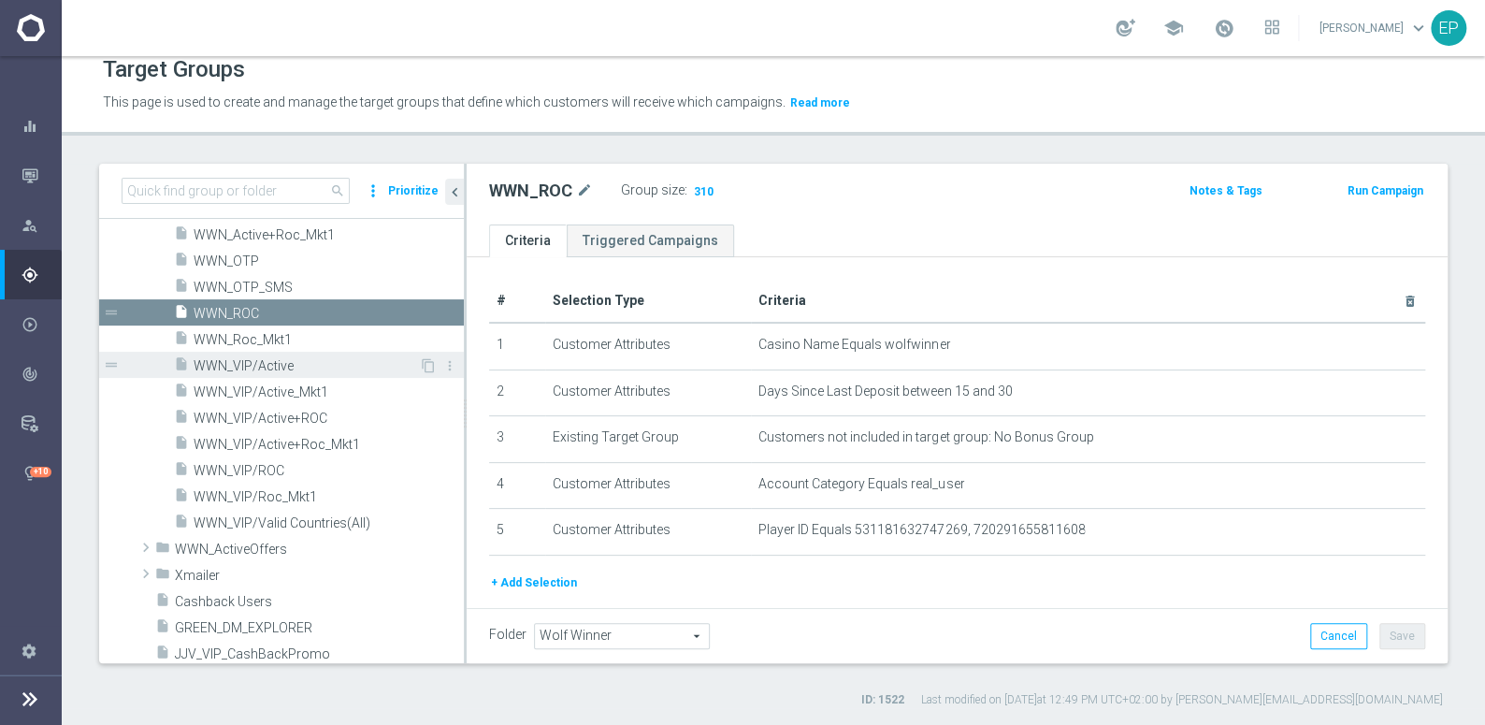
click at [271, 362] on span "WWN_VIP/Active" at bounding box center [306, 366] width 225 height 16
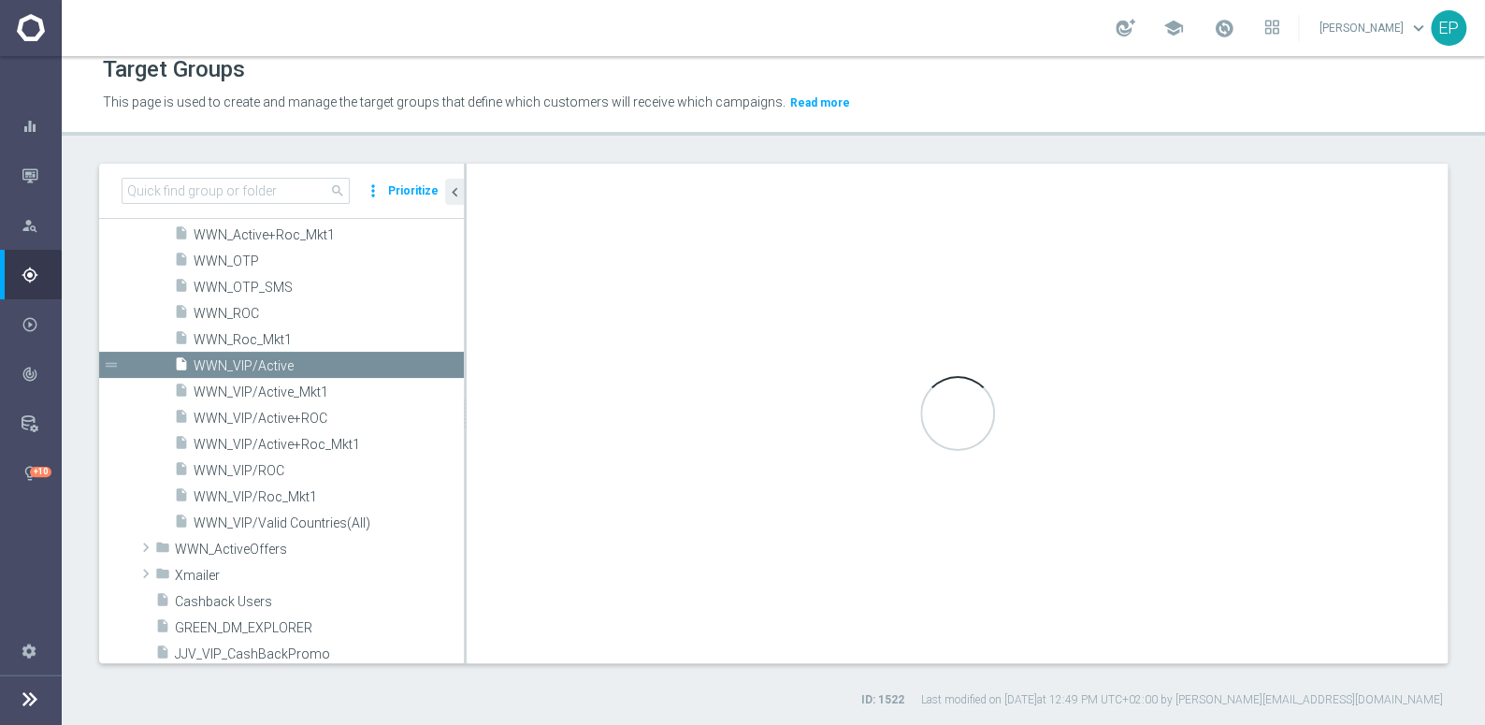
type textarea "(1 and 2 and 3 and 4) or 5"
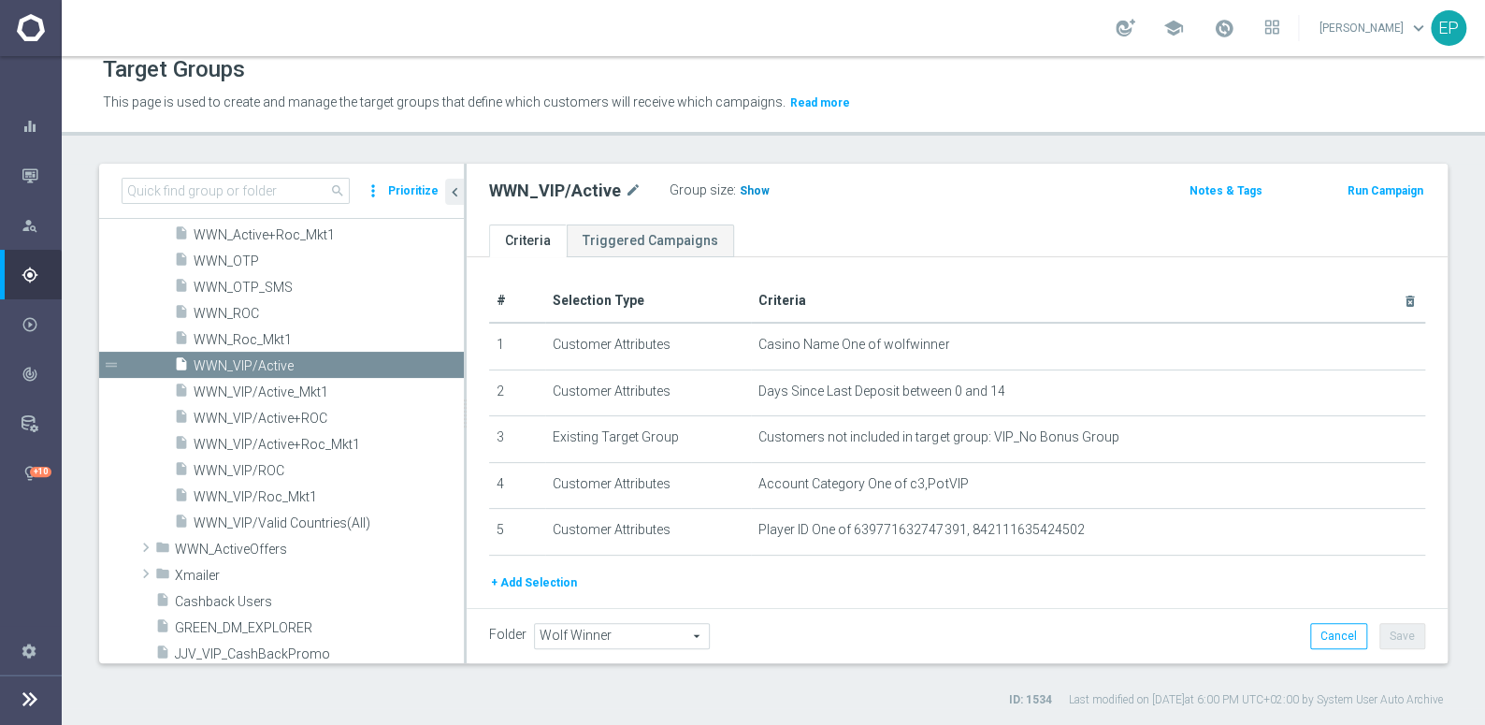
click at [741, 193] on span "Show" at bounding box center [755, 190] width 30 height 13
drag, startPoint x: 271, startPoint y: 471, endPoint x: 302, endPoint y: 469, distance: 31.0
click at [271, 471] on span "WWN_VIP/ROC" at bounding box center [306, 471] width 225 height 16
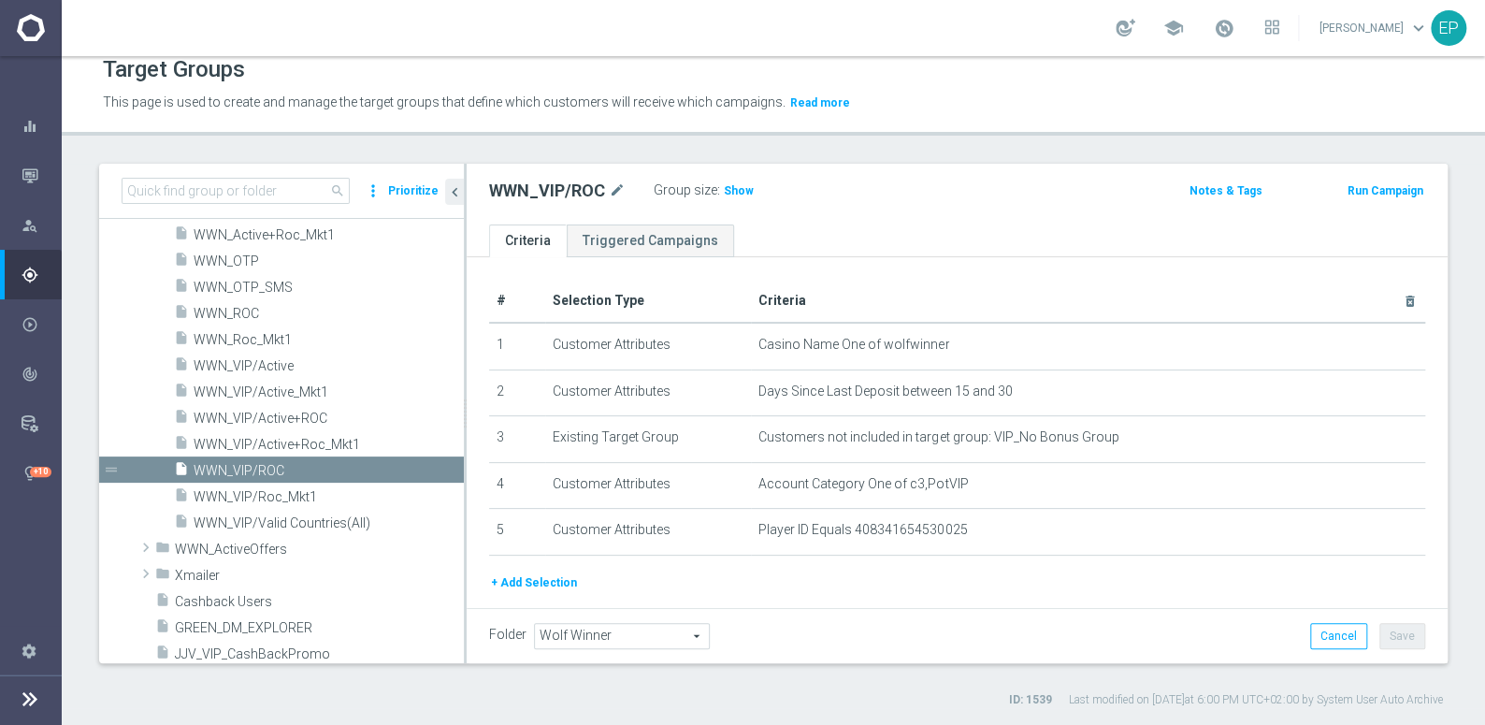
drag, startPoint x: 733, startPoint y: 191, endPoint x: 987, endPoint y: 238, distance: 257.7
click at [734, 191] on span "Show" at bounding box center [739, 190] width 30 height 13
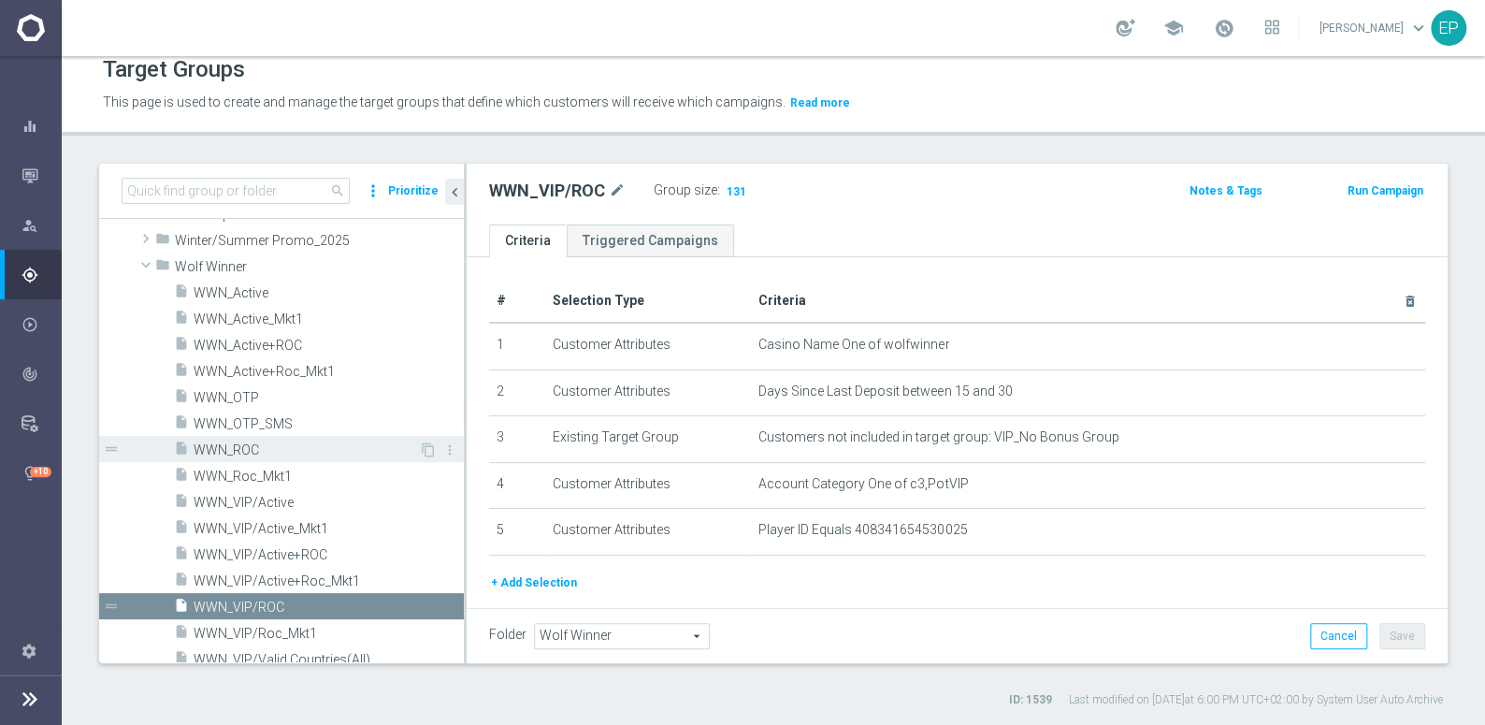
scroll to position [1456, 0]
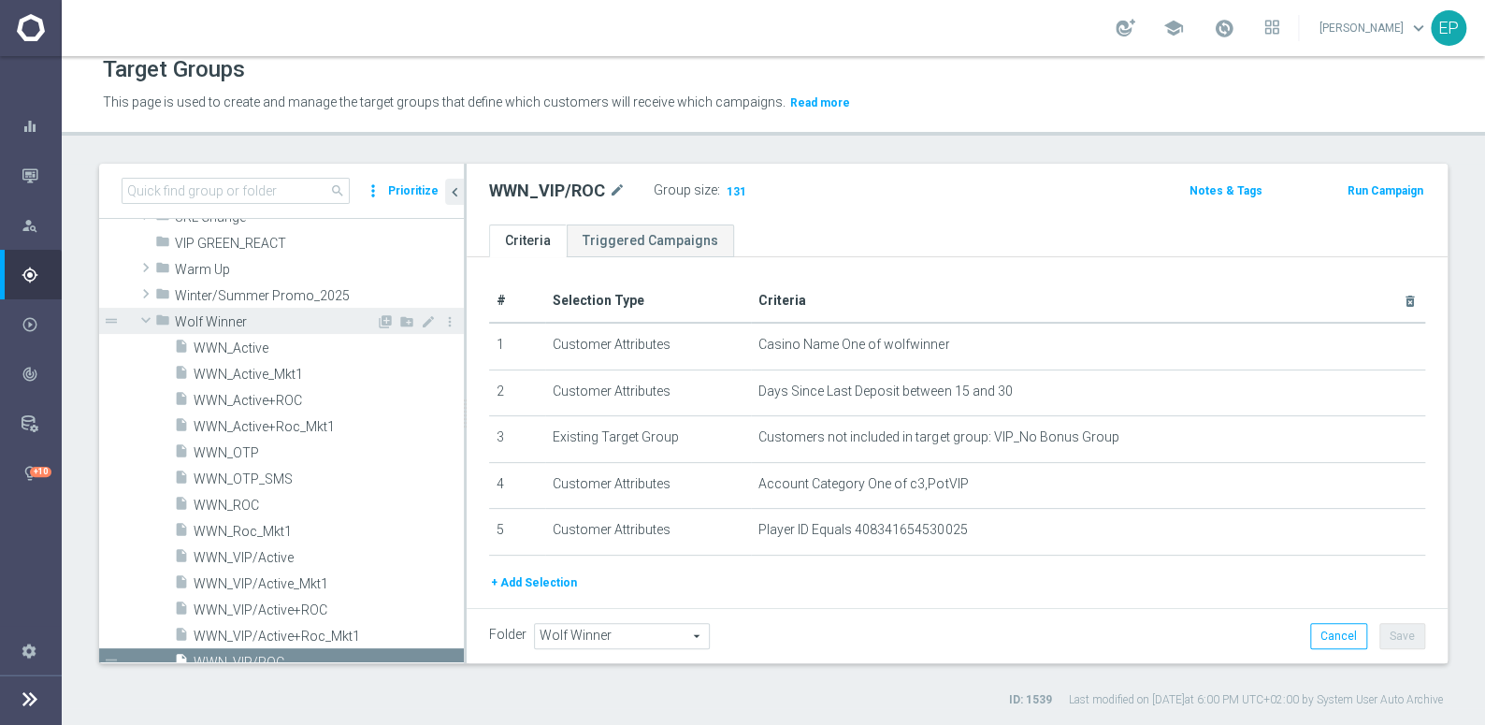
click at [232, 321] on span "Wolf Winner" at bounding box center [275, 322] width 201 height 16
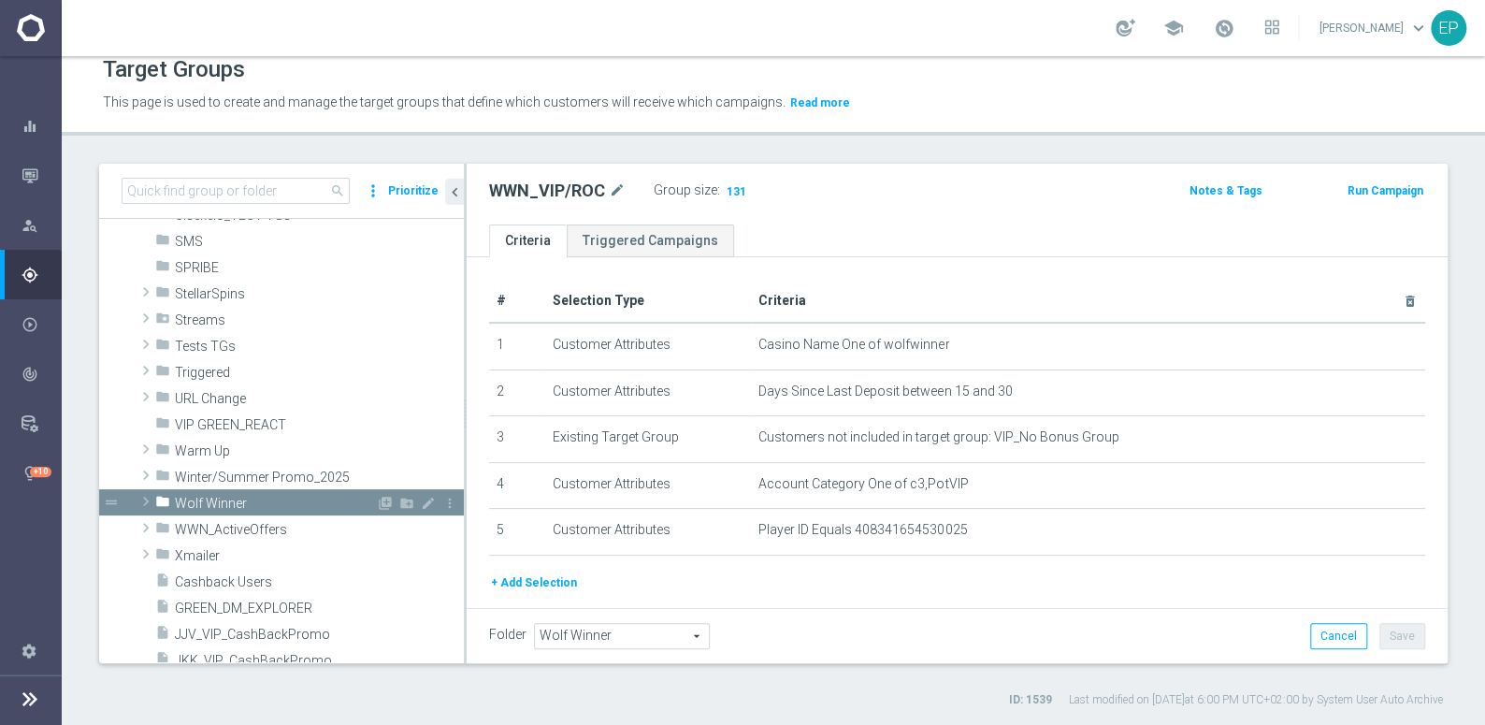
scroll to position [1201, 0]
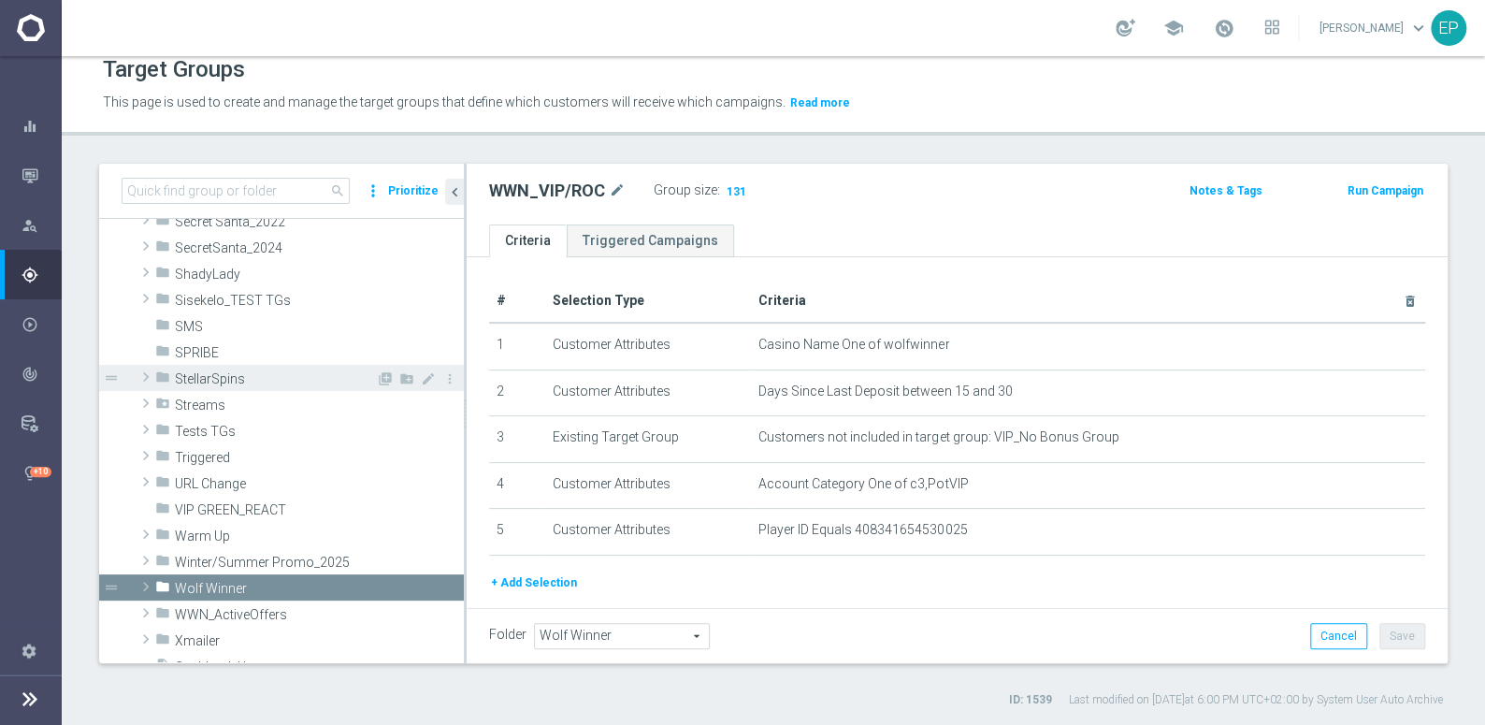
click at [210, 371] on span "StellarSpins" at bounding box center [275, 379] width 201 height 16
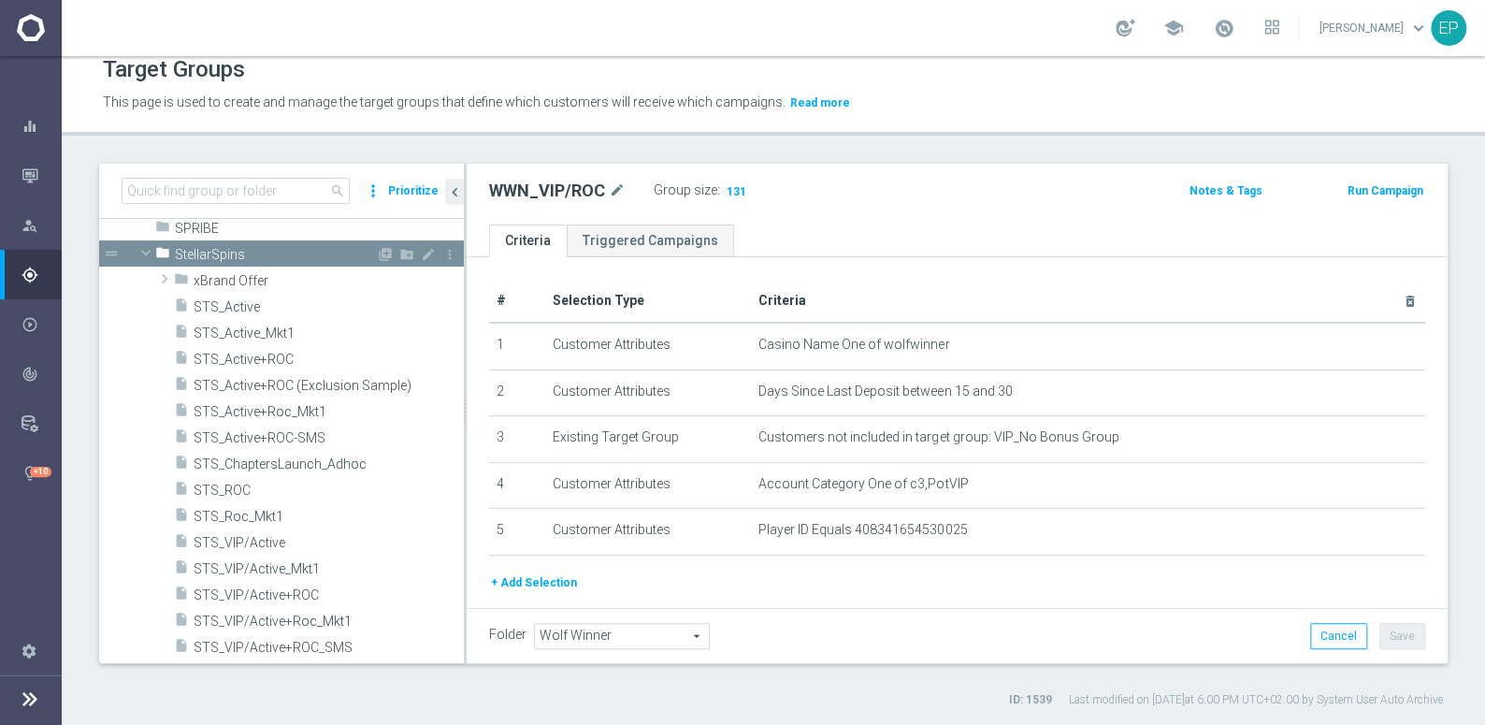
scroll to position [1371, 0]
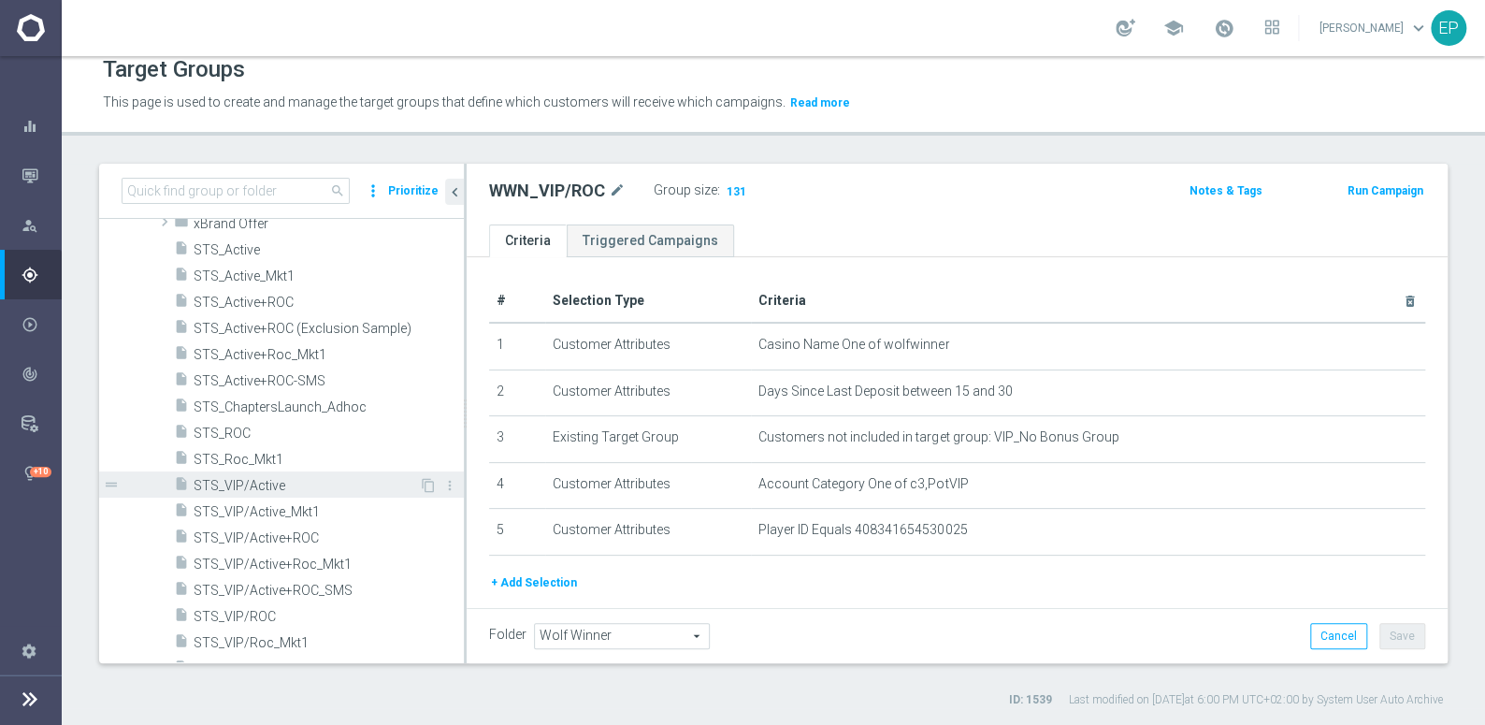
click at [277, 486] on span "STS_VIP/Active" at bounding box center [306, 486] width 225 height 16
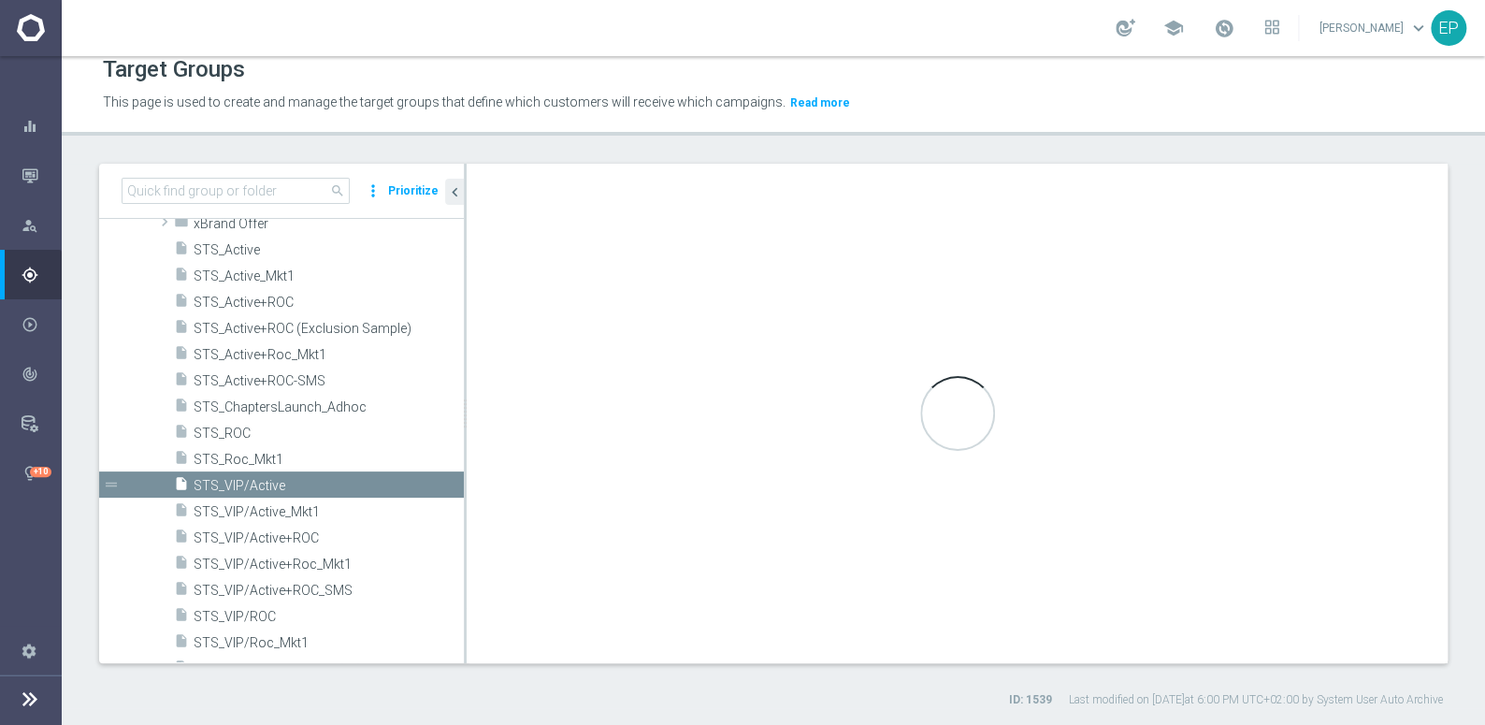
type input "StellarSpins"
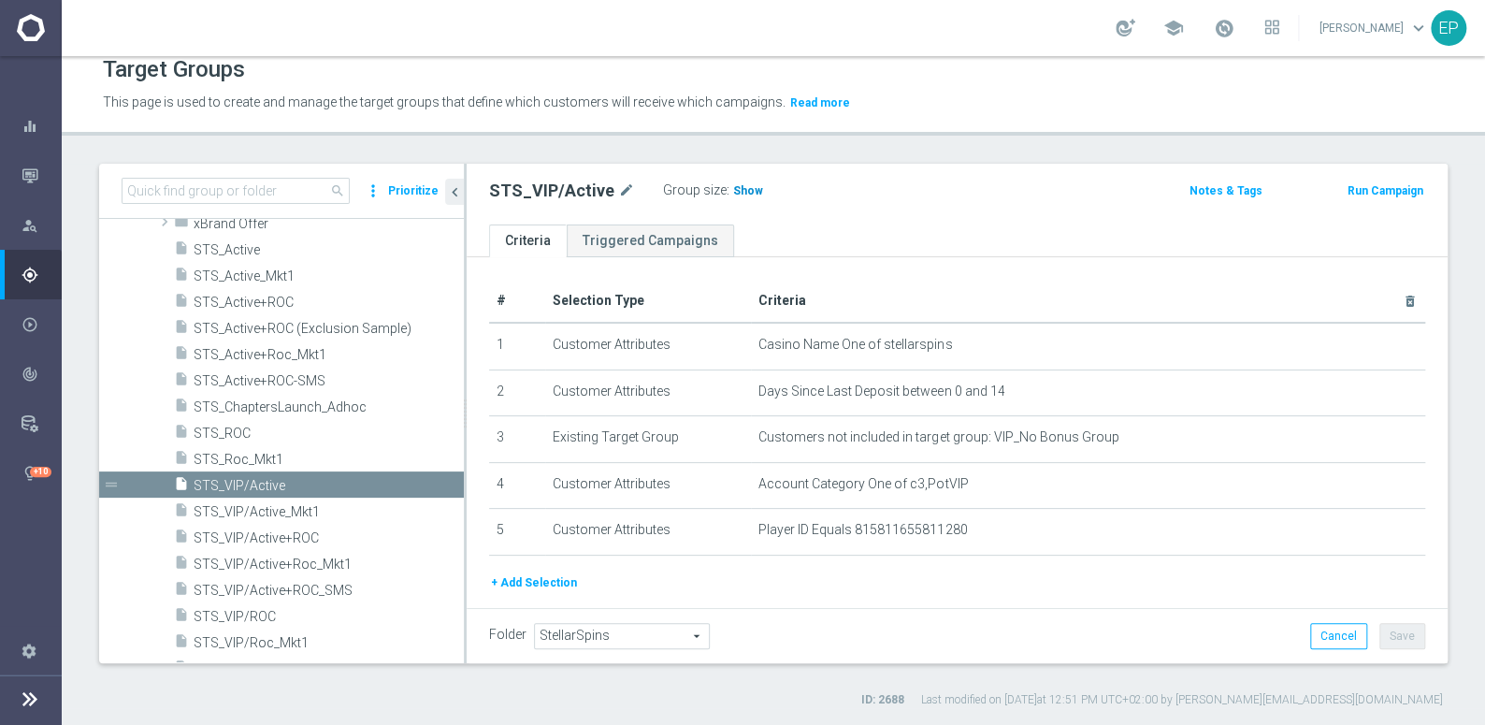
click at [733, 187] on span "Show" at bounding box center [748, 190] width 30 height 13
drag, startPoint x: 260, startPoint y: 613, endPoint x: 306, endPoint y: 599, distance: 48.2
click at [260, 613] on span "STS_VIP/ROC" at bounding box center [329, 617] width 270 height 16
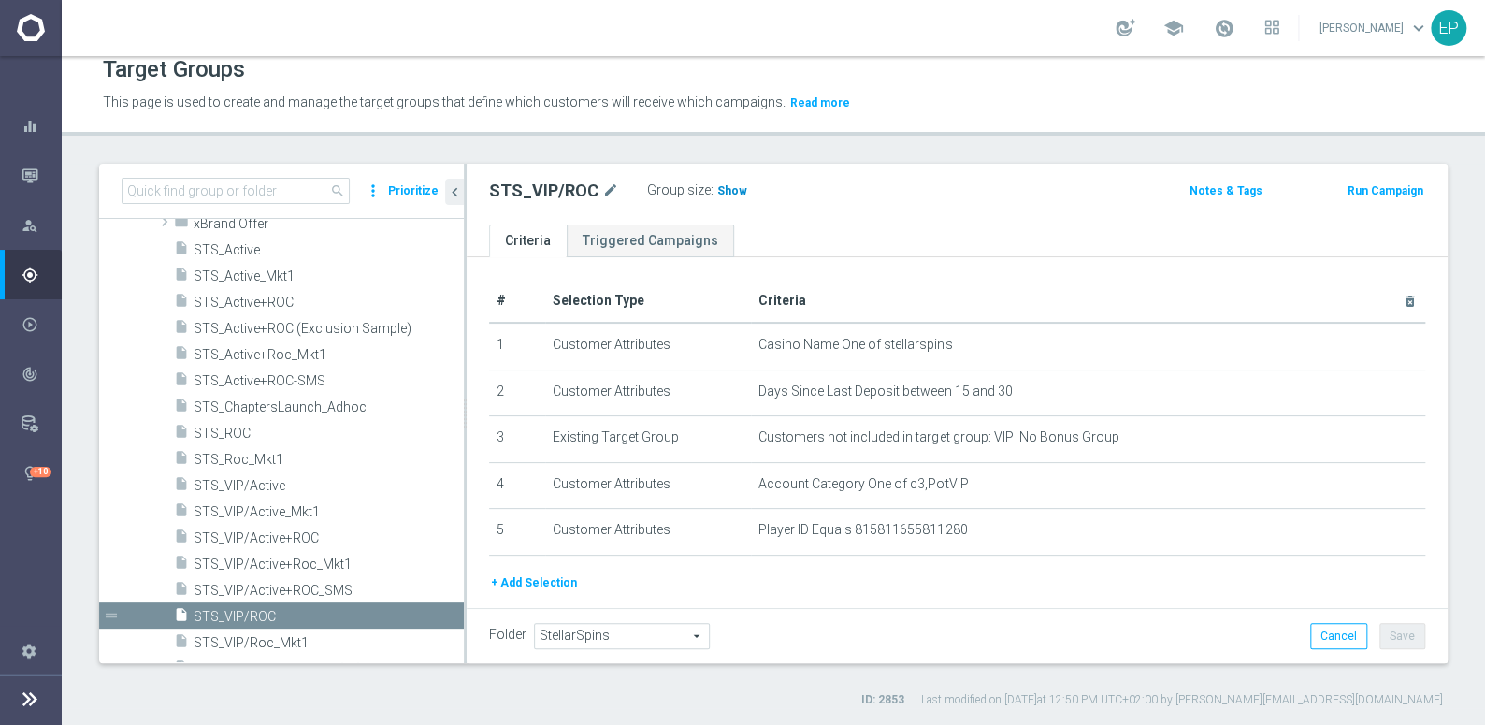
click at [726, 189] on span "Show" at bounding box center [732, 190] width 30 height 13
click at [248, 252] on span "STS_Active" at bounding box center [306, 250] width 225 height 16
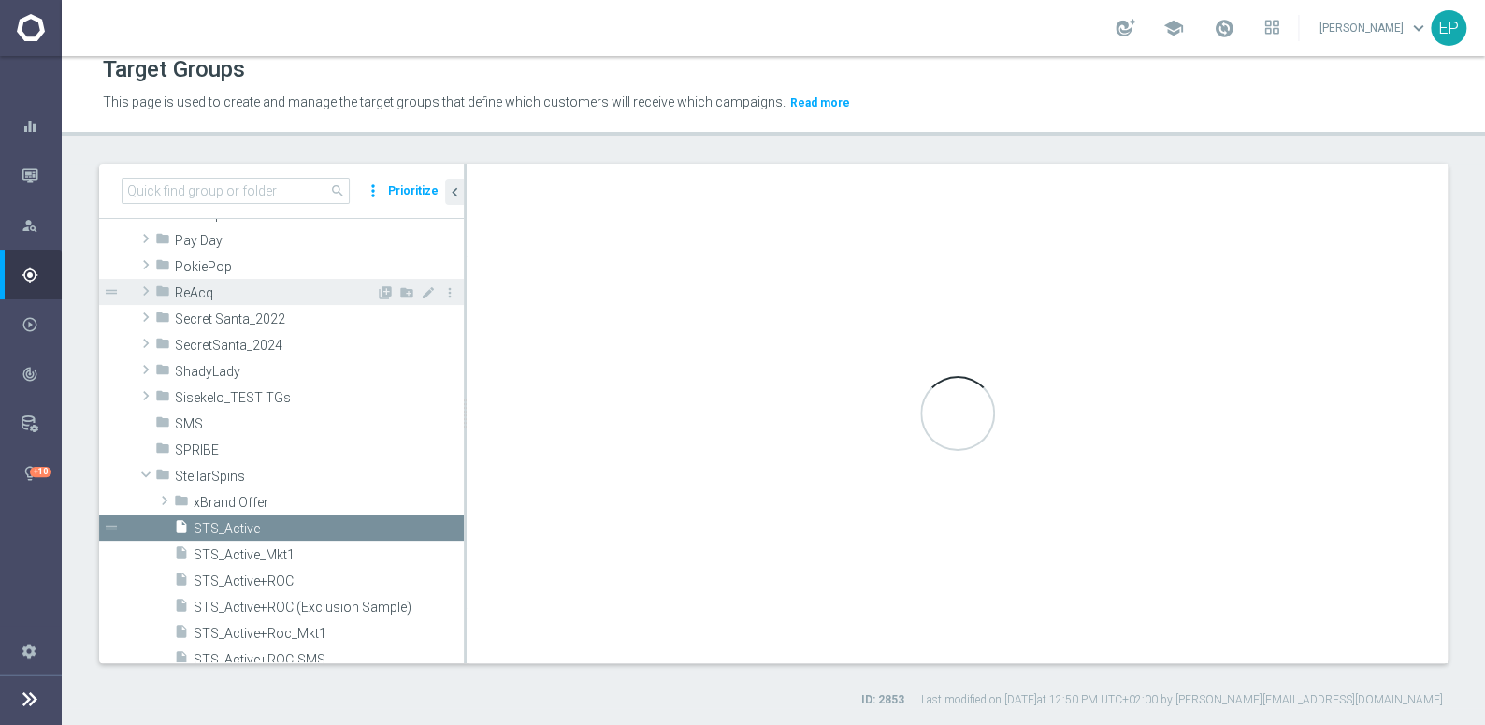
type textarea "(1 and 2 and 3 and 4 ) or 5"
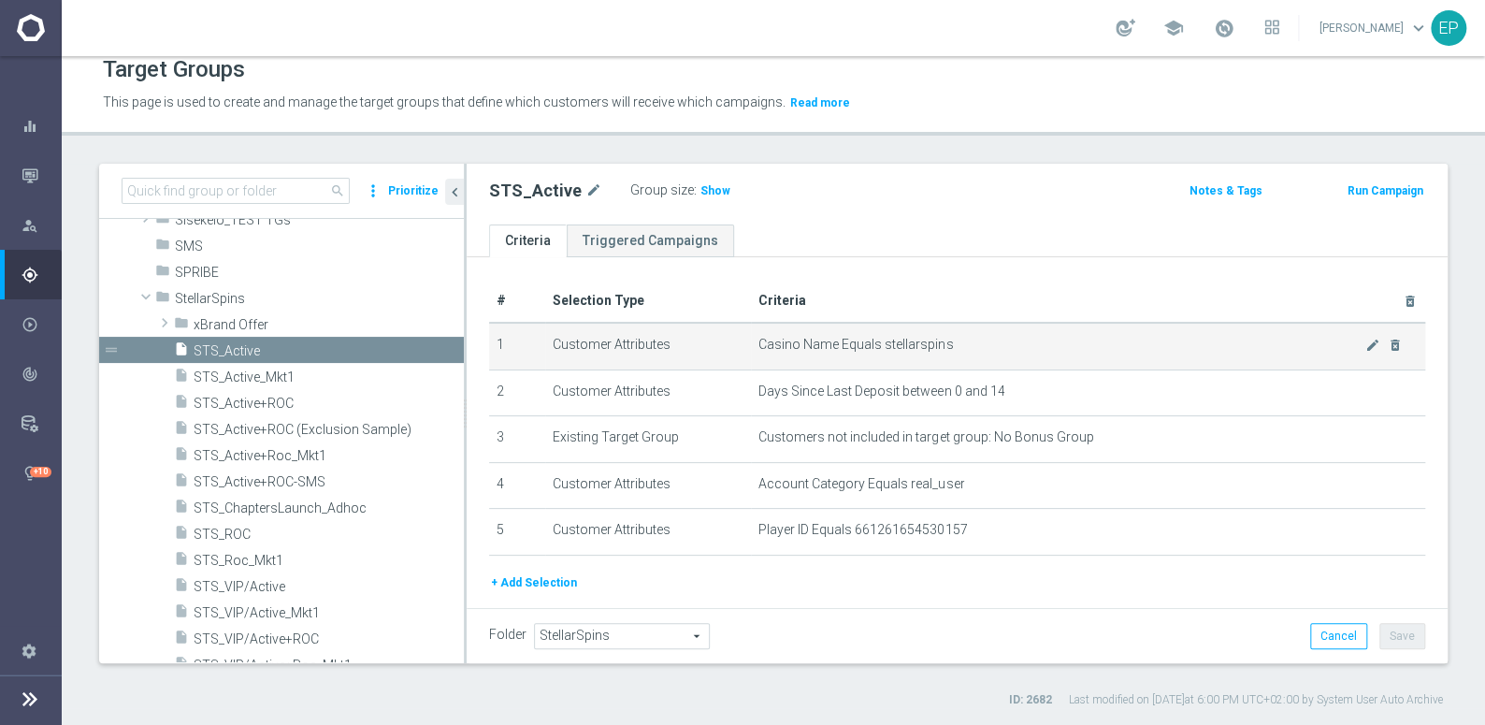
scroll to position [1285, 0]
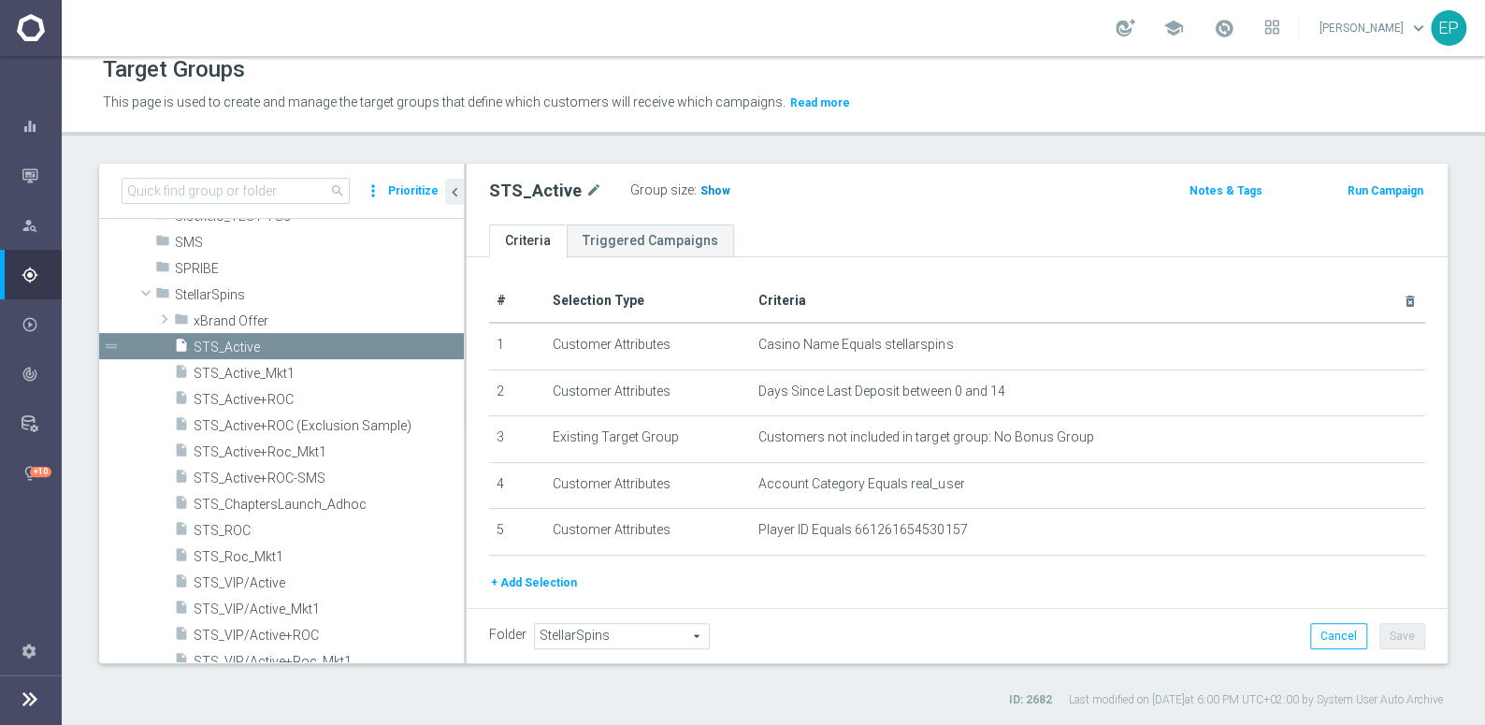
click at [705, 188] on span "Show" at bounding box center [715, 190] width 30 height 13
drag, startPoint x: 236, startPoint y: 531, endPoint x: 252, endPoint y: 527, distance: 16.6
click at [236, 531] on span "STS_ROC" at bounding box center [306, 531] width 225 height 16
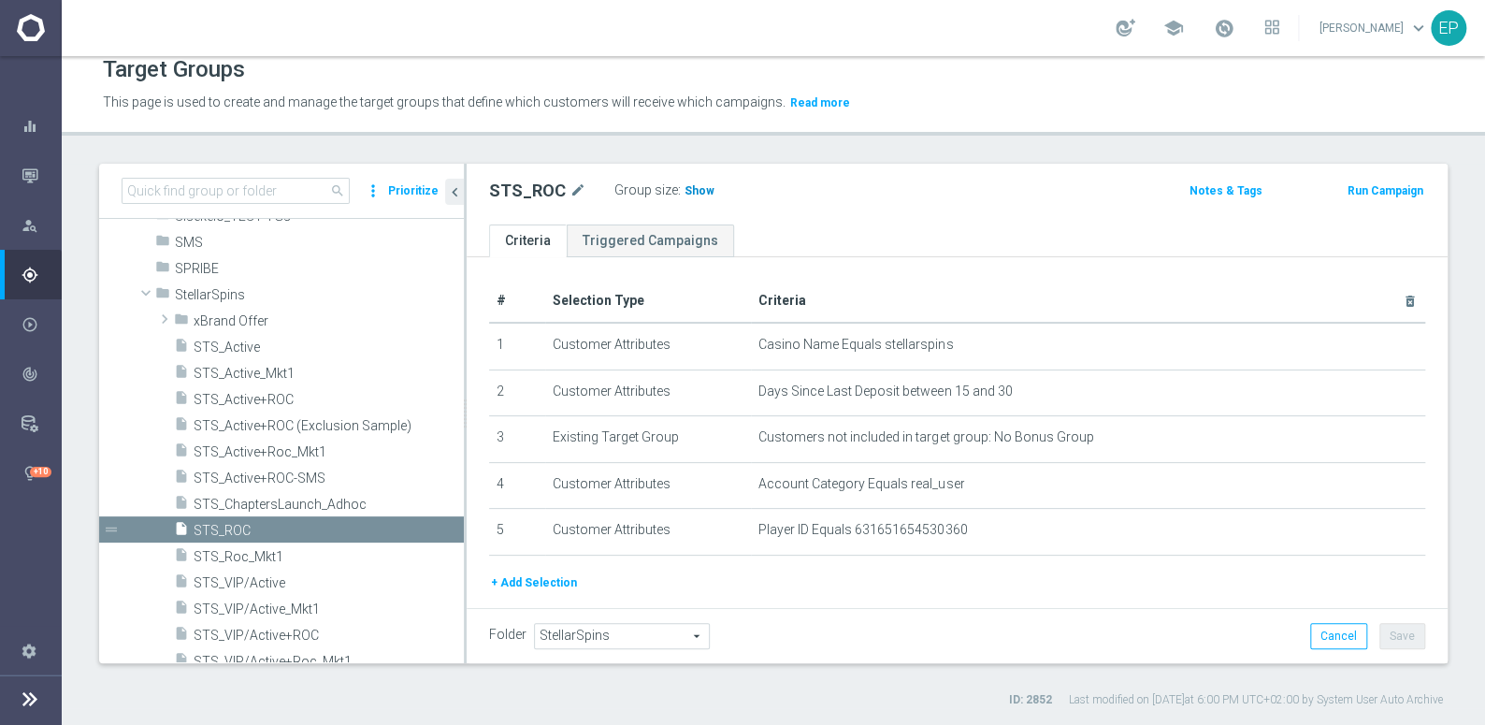
click at [696, 195] on span "Show" at bounding box center [700, 190] width 30 height 13
drag, startPoint x: 198, startPoint y: 295, endPoint x: 209, endPoint y: 297, distance: 10.7
click at [198, 295] on span "StellarSpins" at bounding box center [275, 295] width 201 height 16
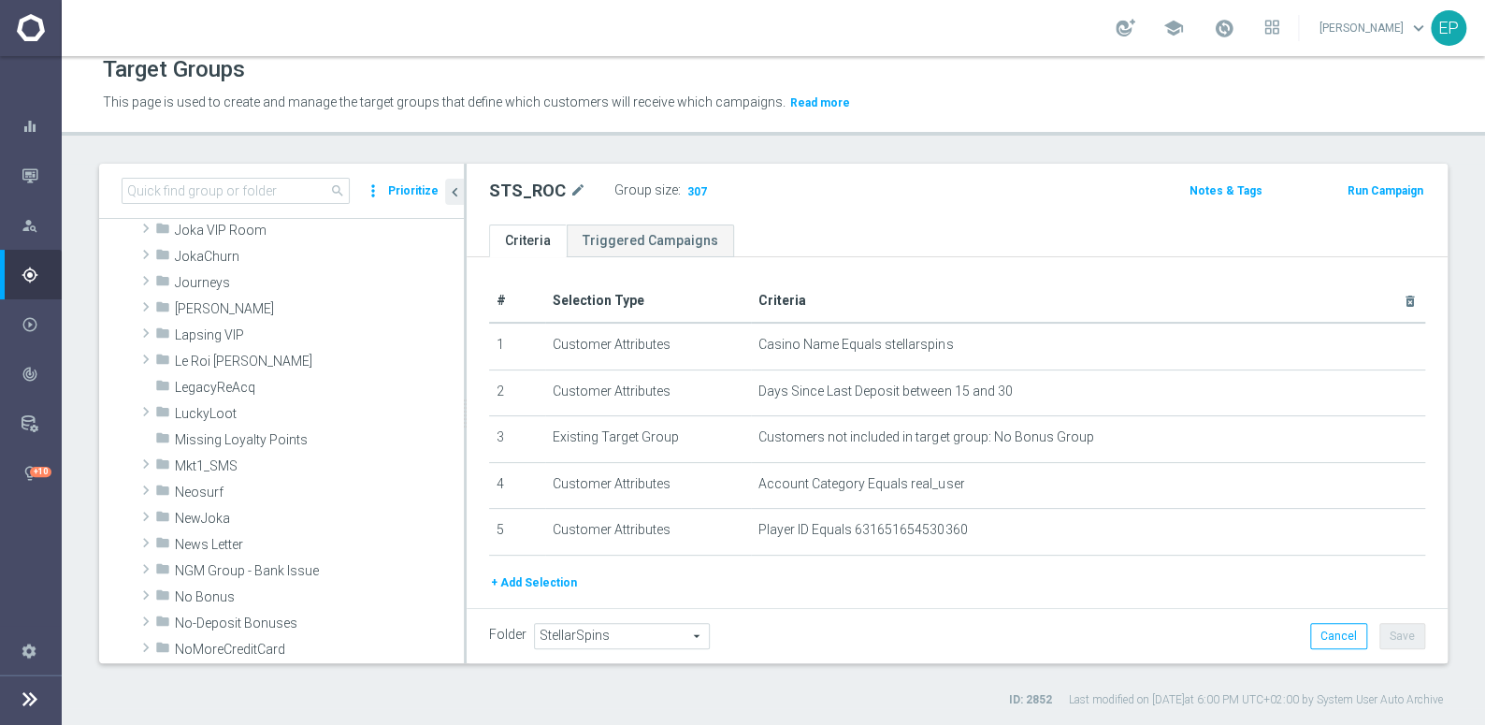
scroll to position [605, 0]
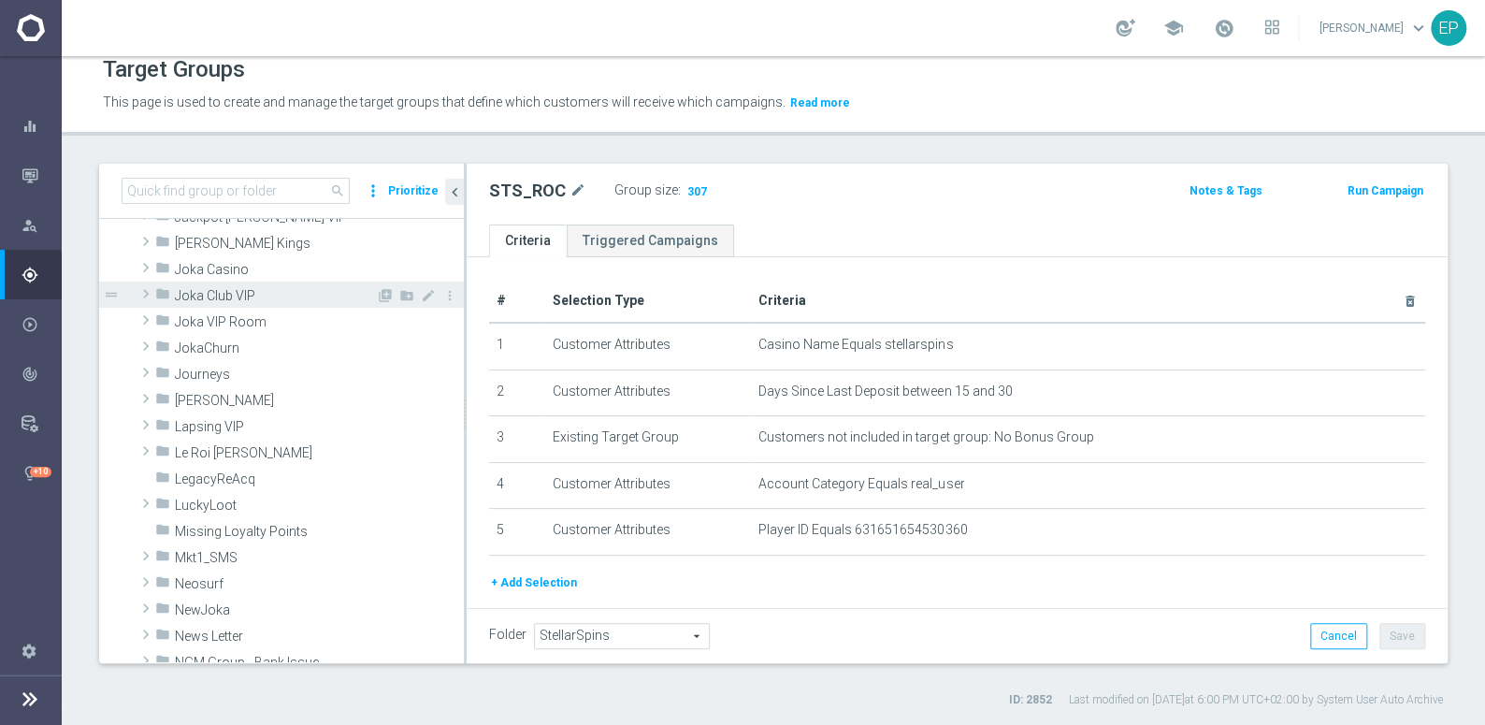
click at [242, 295] on span "Joka Club VIP" at bounding box center [275, 296] width 201 height 16
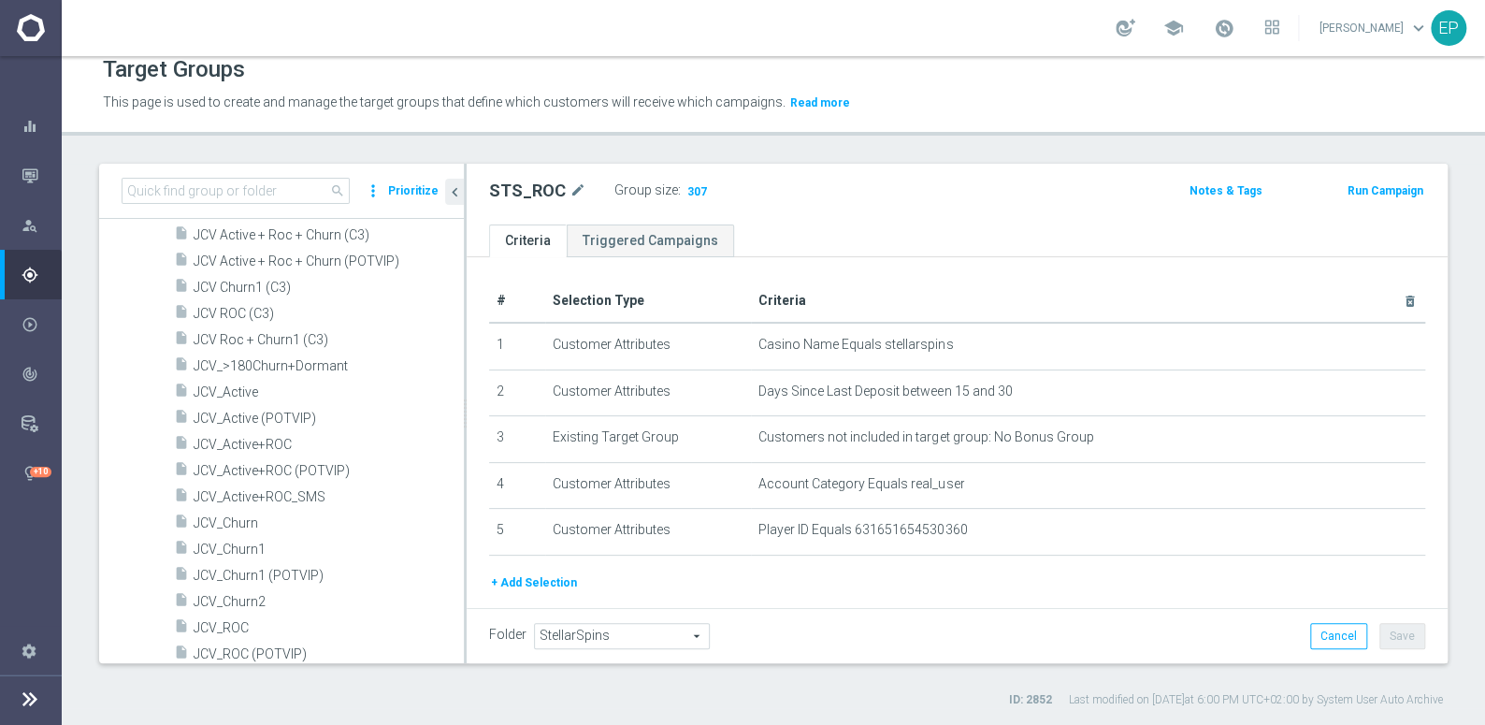
scroll to position [859, 0]
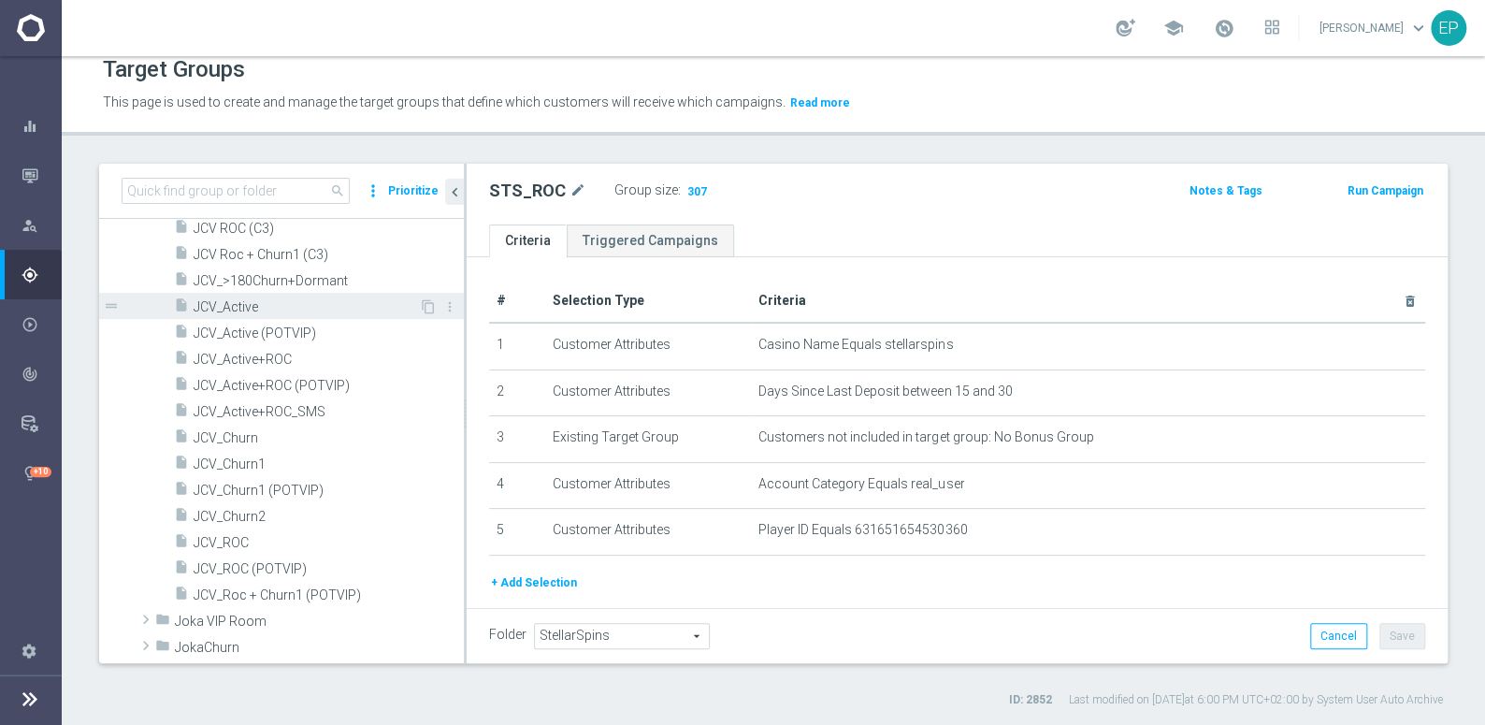
click at [262, 301] on span "JCV_Active" at bounding box center [306, 307] width 225 height 16
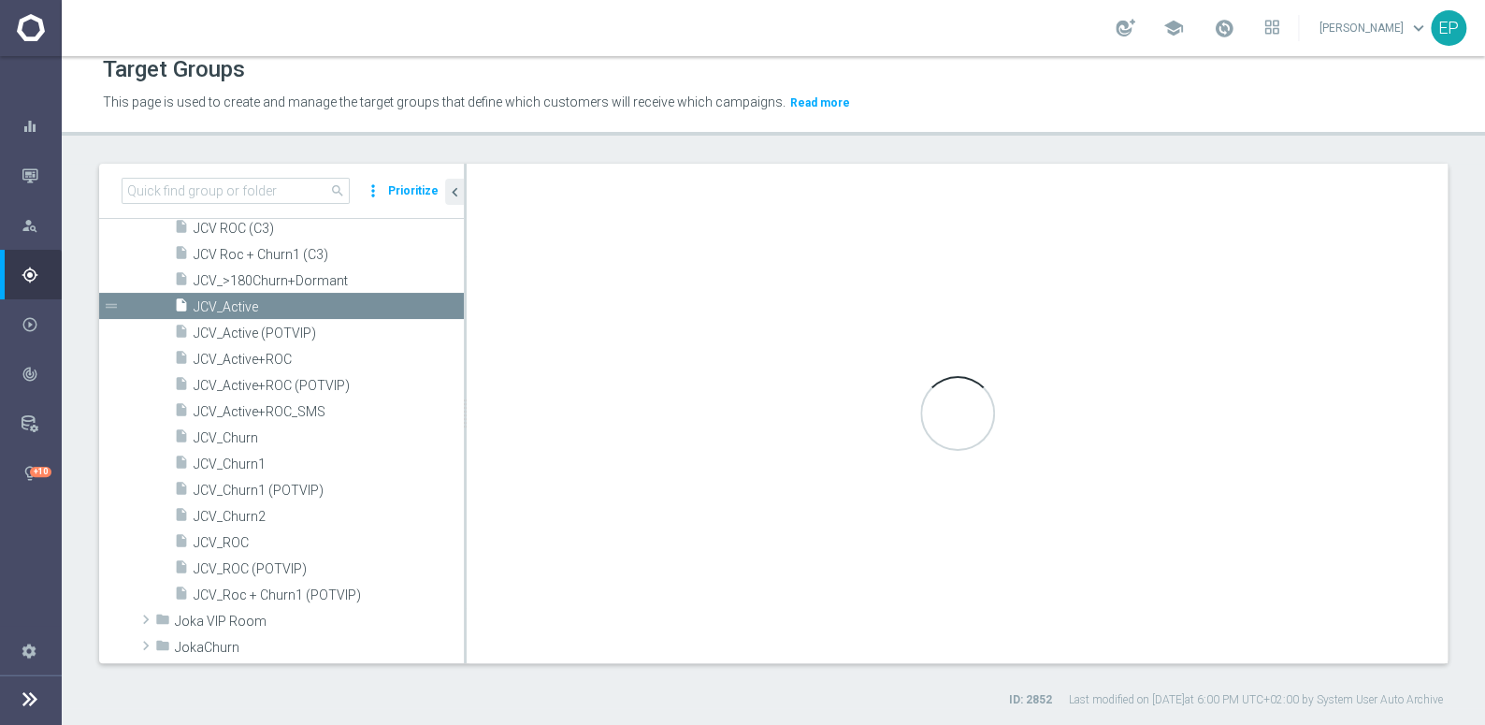
type input "Joka Club VIP"
type textarea "(1 and 2 and 3 and 4) or 5"
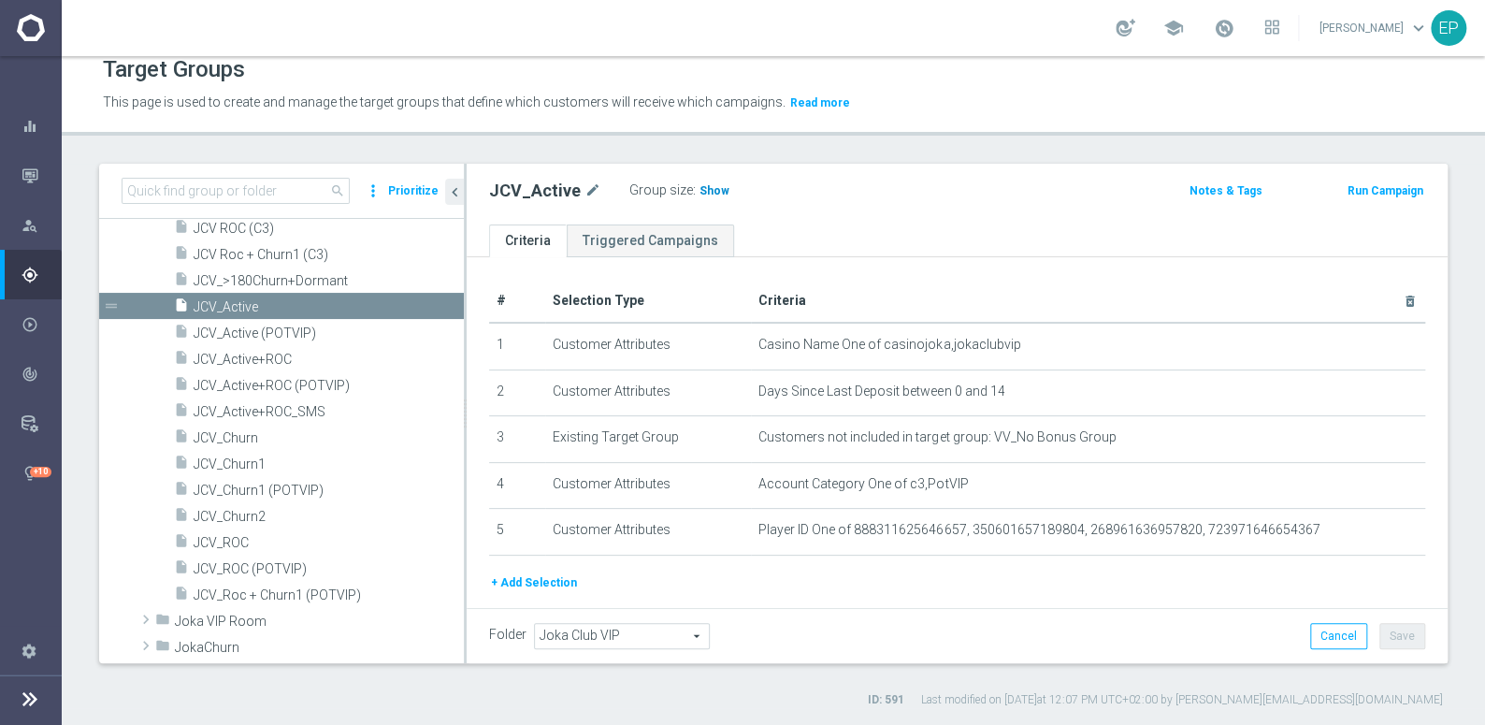
click at [703, 188] on span "Show" at bounding box center [715, 190] width 30 height 13
click at [236, 541] on span "JCV_ROC" at bounding box center [306, 543] width 225 height 16
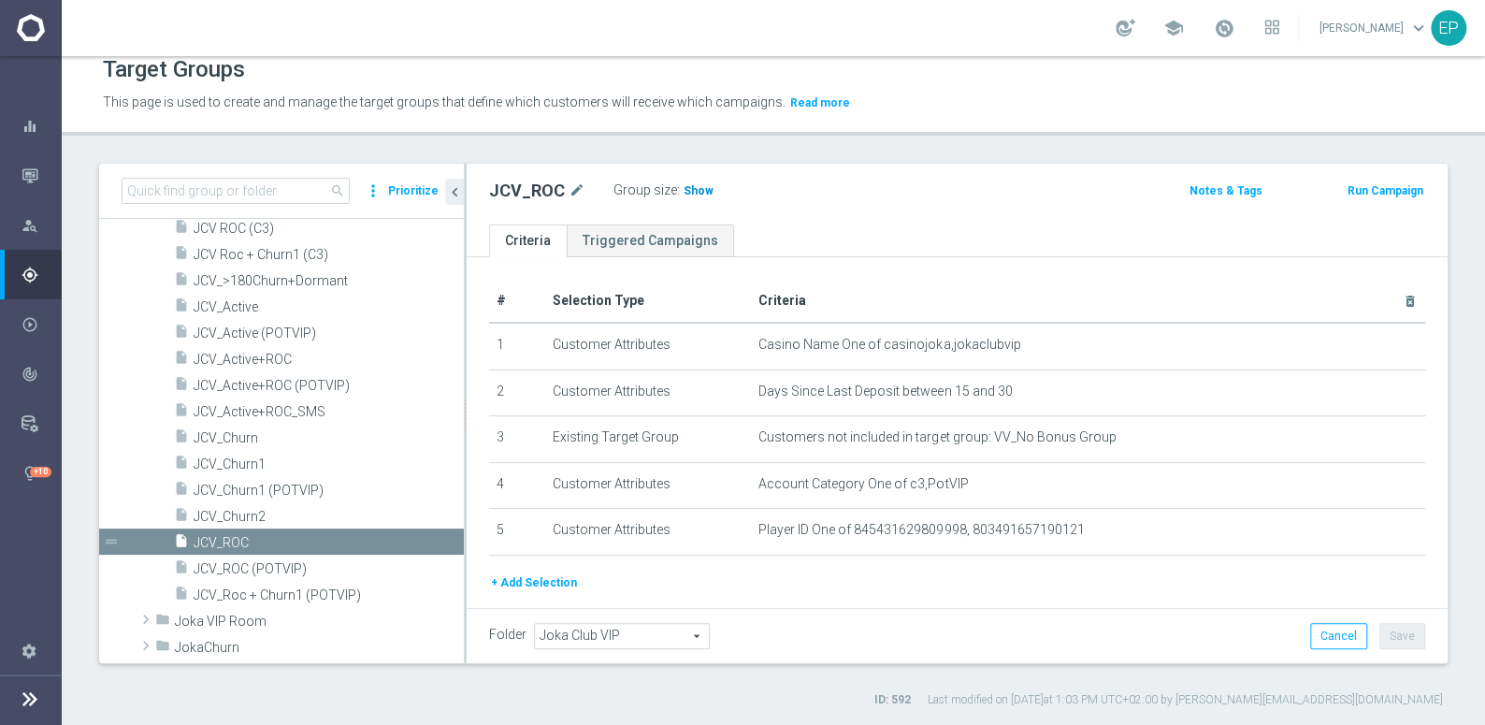
click at [699, 191] on span "Show" at bounding box center [699, 190] width 30 height 13
click at [259, 459] on span "JCV_Churn1" at bounding box center [306, 464] width 225 height 16
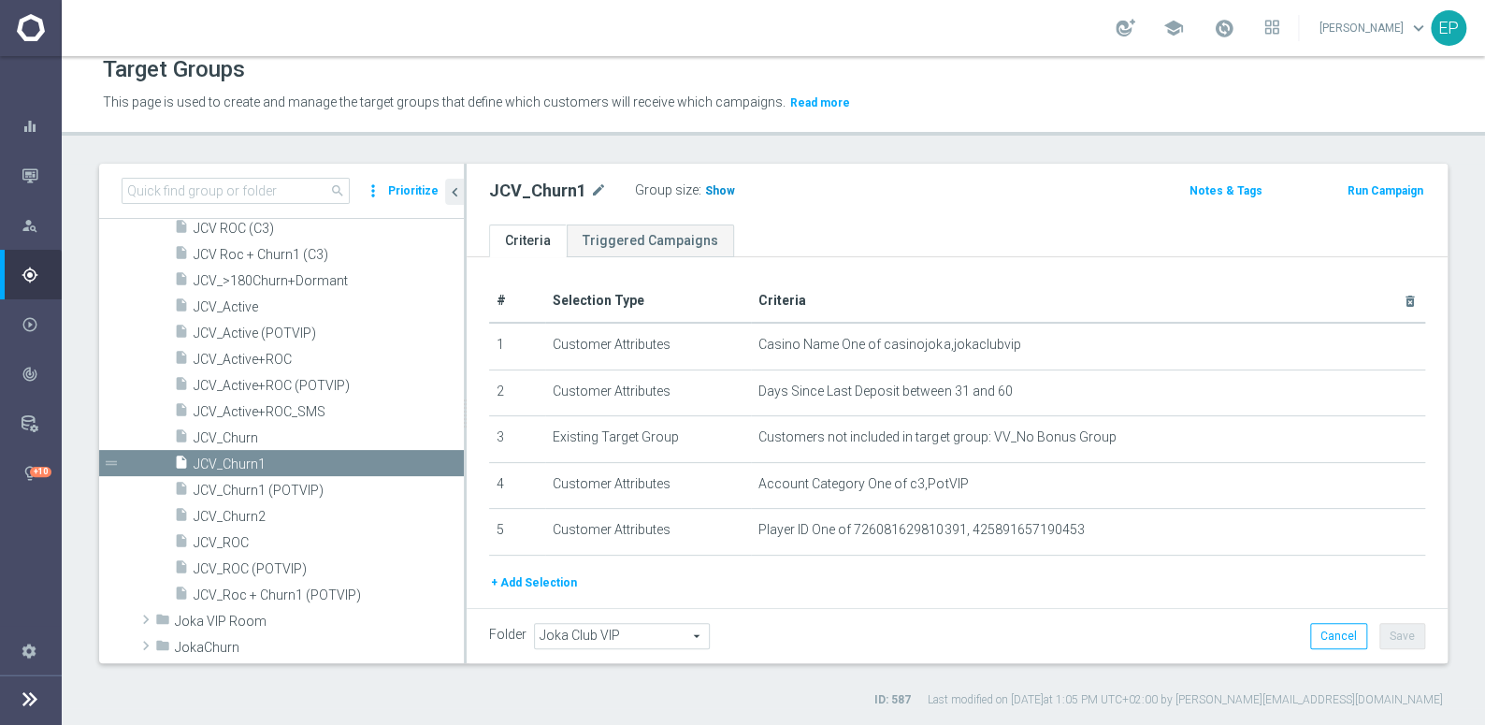
click at [714, 186] on span "Show" at bounding box center [720, 190] width 30 height 13
click at [251, 517] on span "JCV_Churn2" at bounding box center [306, 517] width 225 height 16
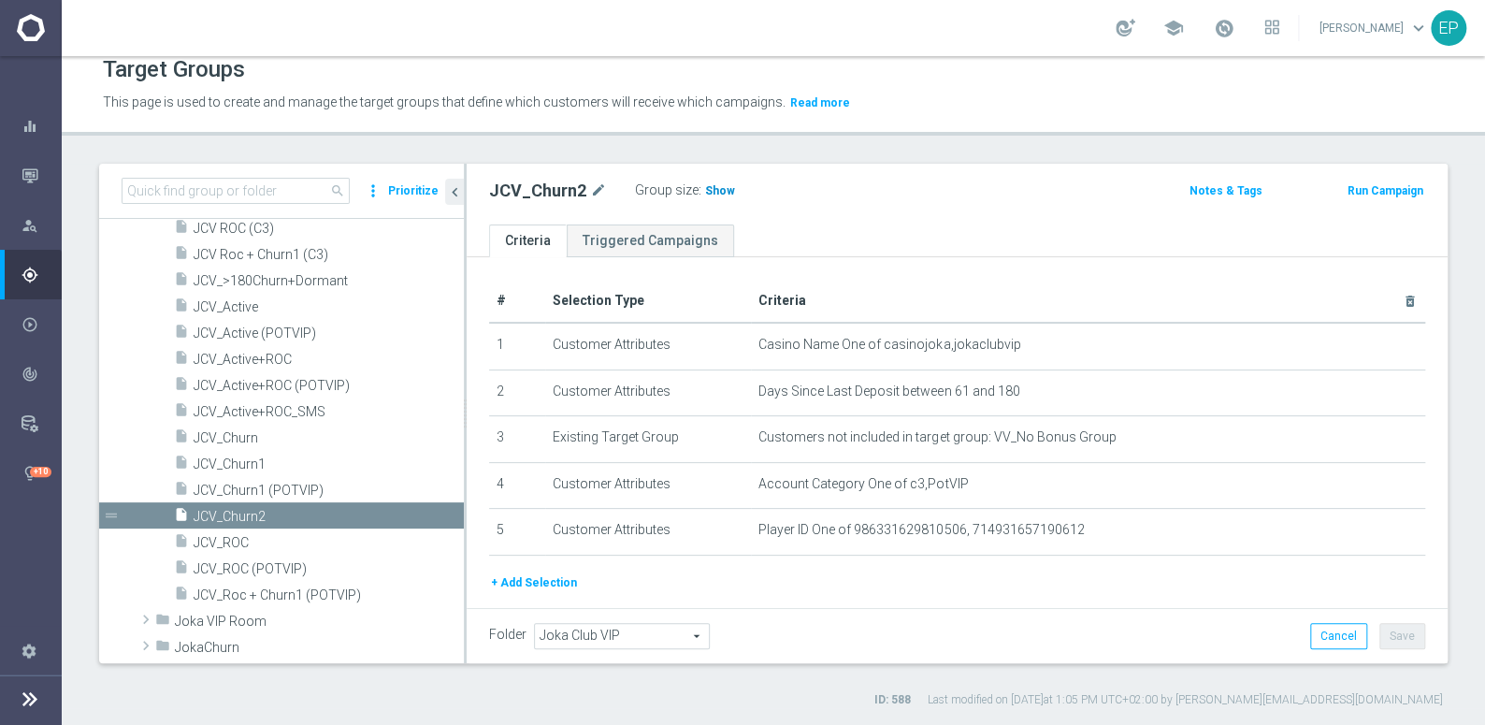
click at [711, 187] on span "Show" at bounding box center [720, 190] width 30 height 13
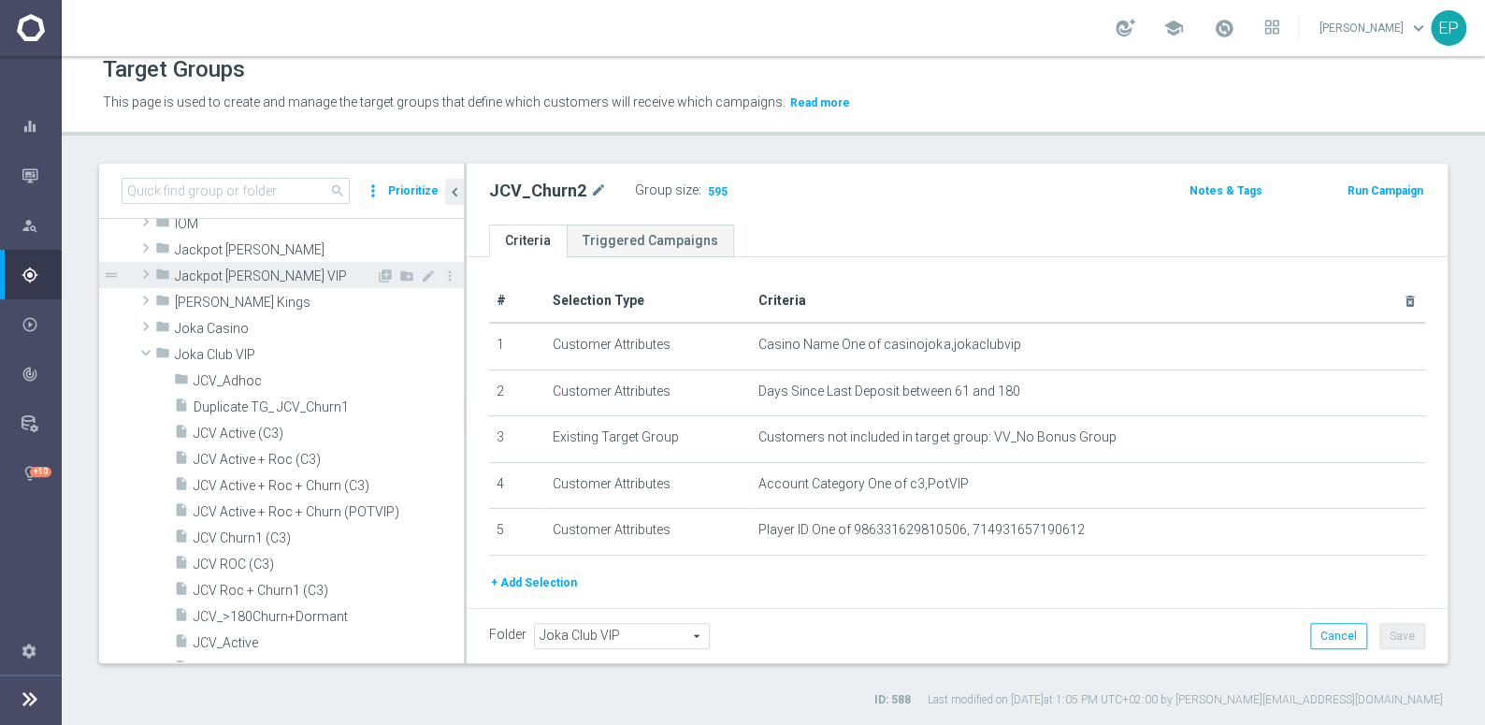
scroll to position [520, 0]
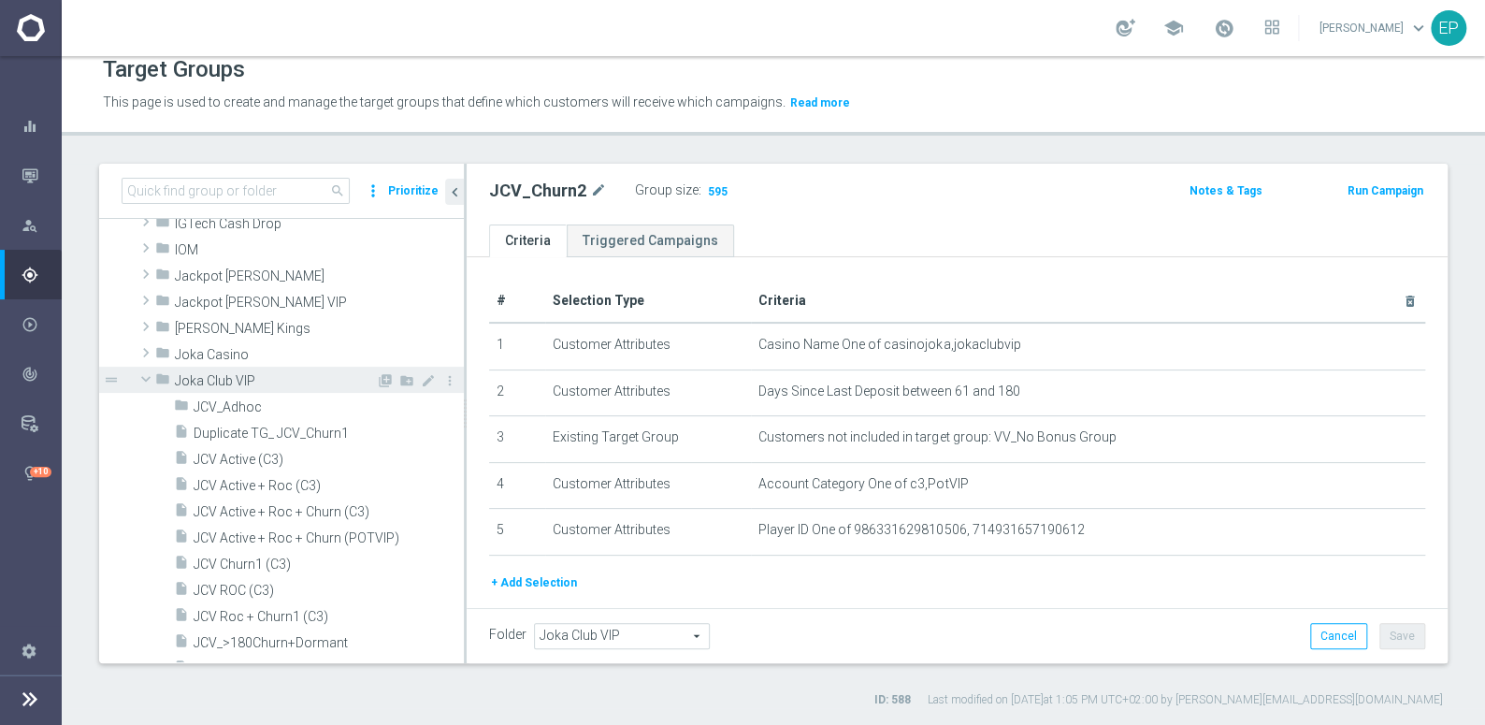
drag, startPoint x: 226, startPoint y: 376, endPoint x: 244, endPoint y: 374, distance: 17.9
click at [226, 377] on span "Joka Club VIP" at bounding box center [275, 381] width 201 height 16
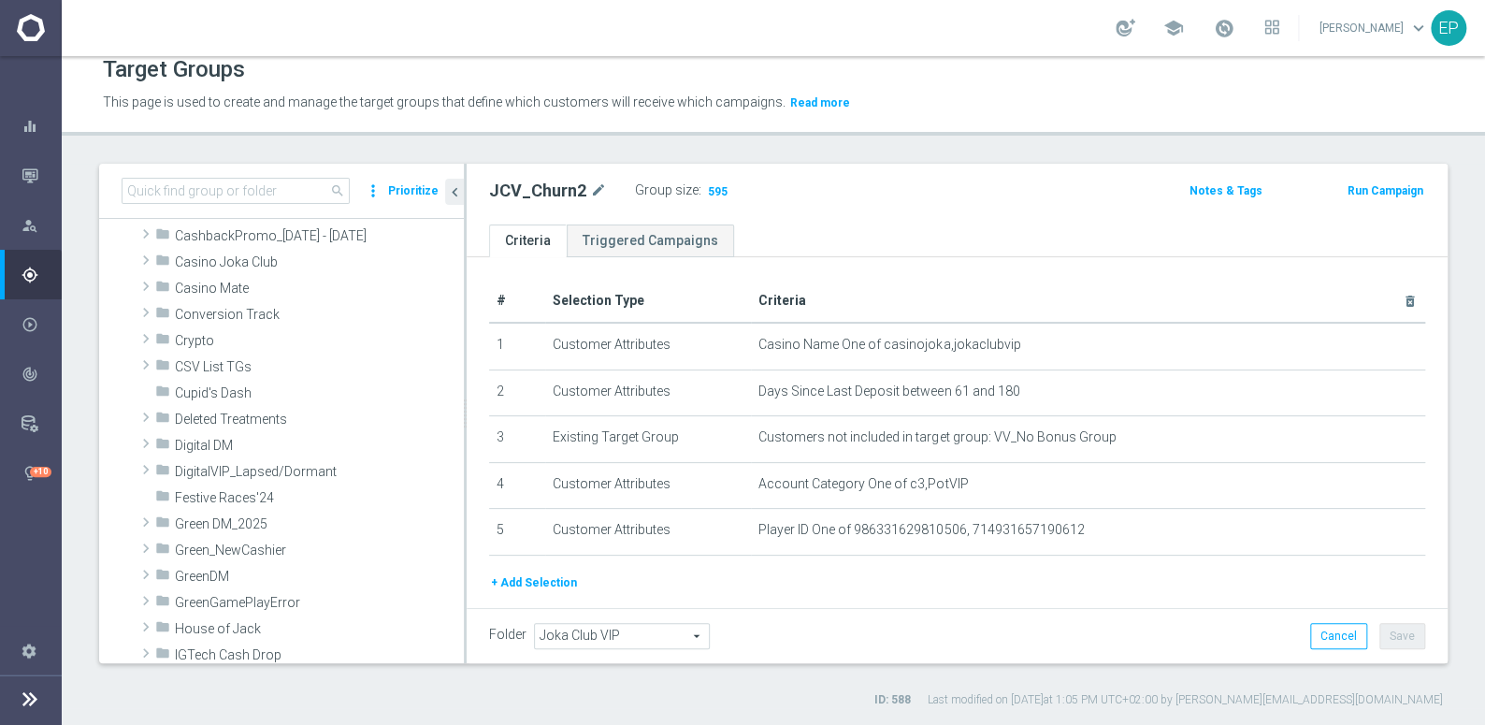
scroll to position [9, 0]
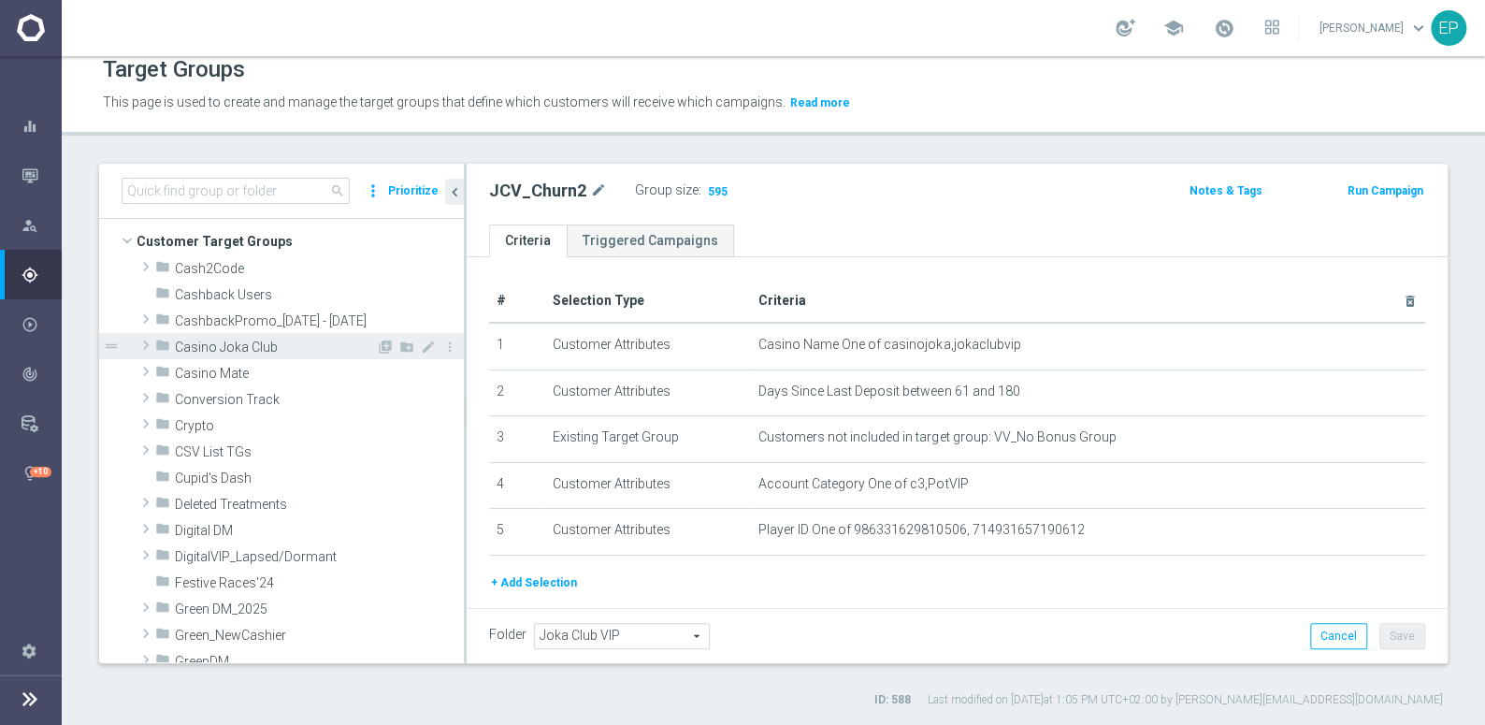
click at [259, 342] on span "Casino Joka Club" at bounding box center [275, 347] width 201 height 16
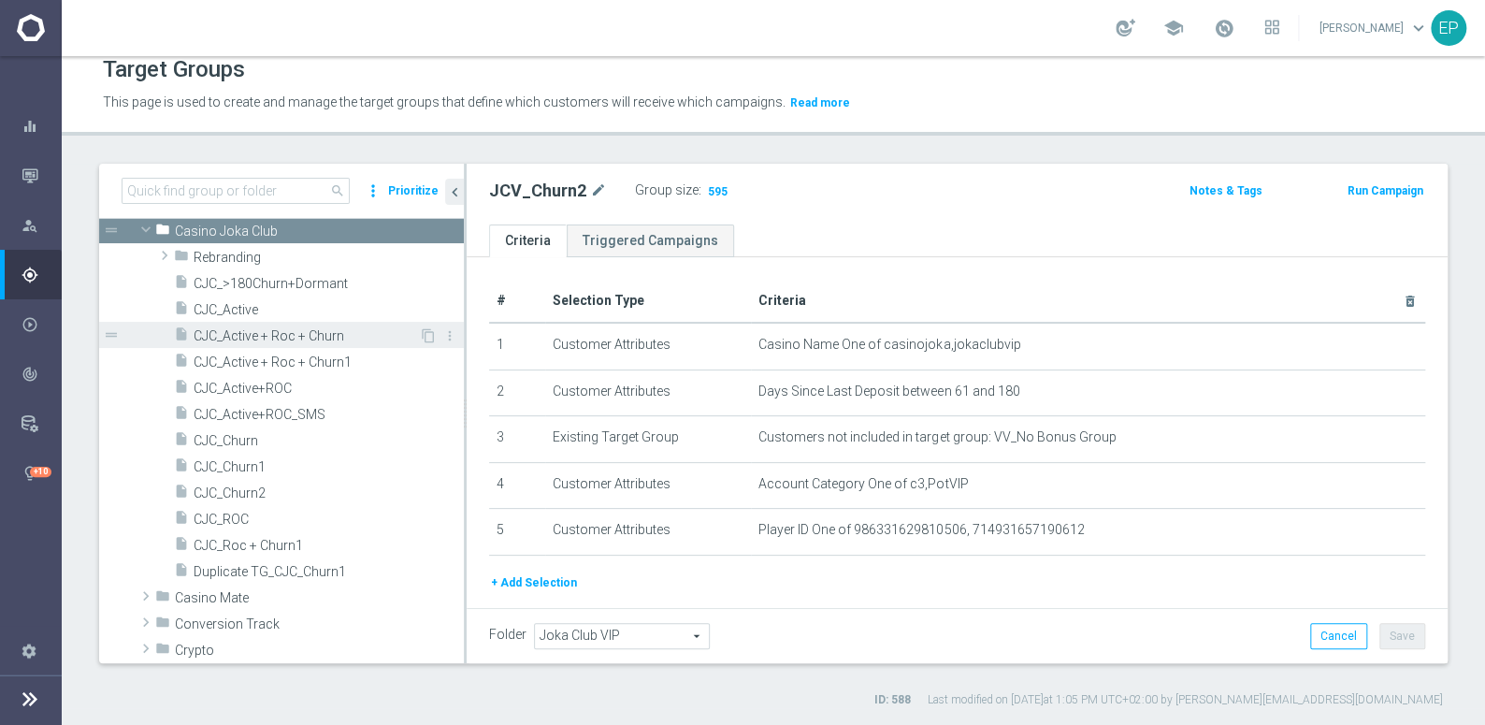
scroll to position [180, 0]
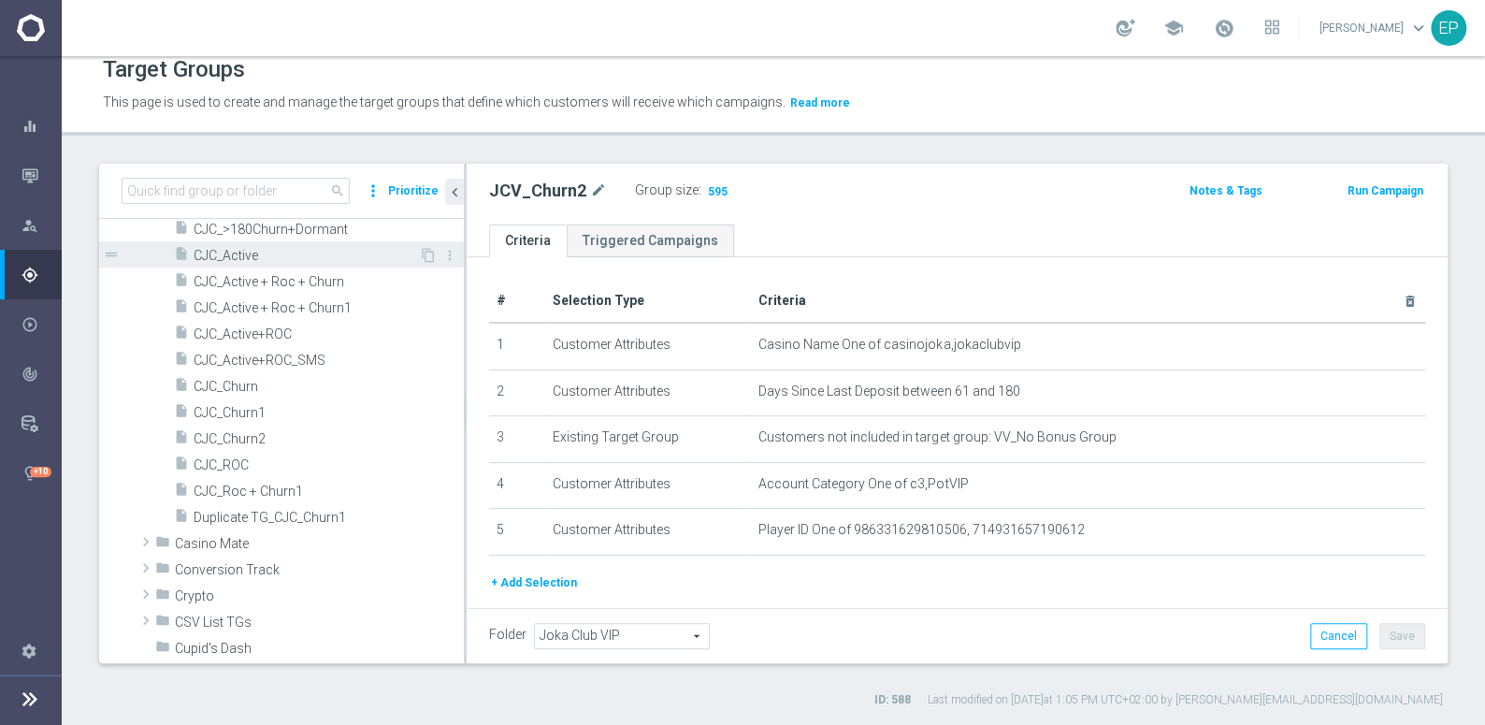
click at [253, 254] on span "CJC_Active" at bounding box center [306, 256] width 225 height 16
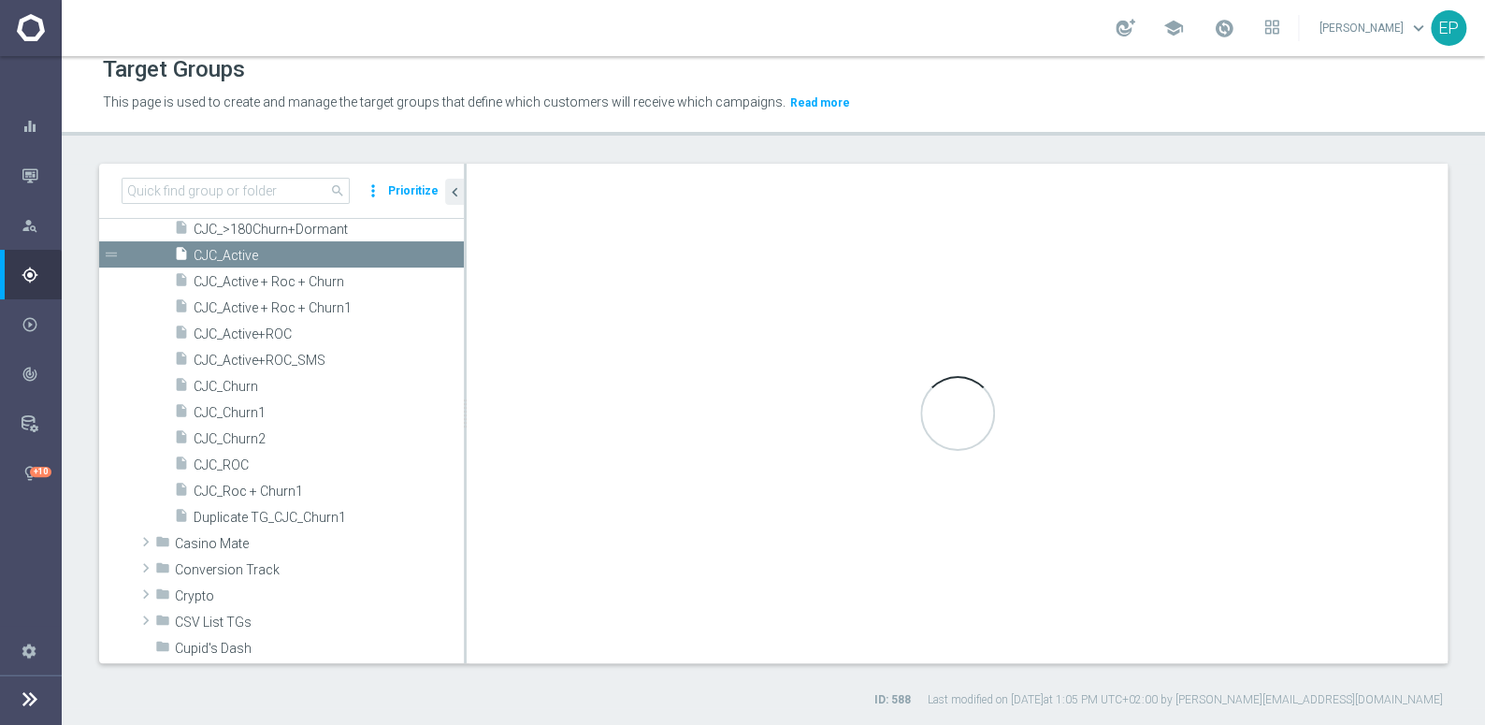
type input "Casino Joka Club"
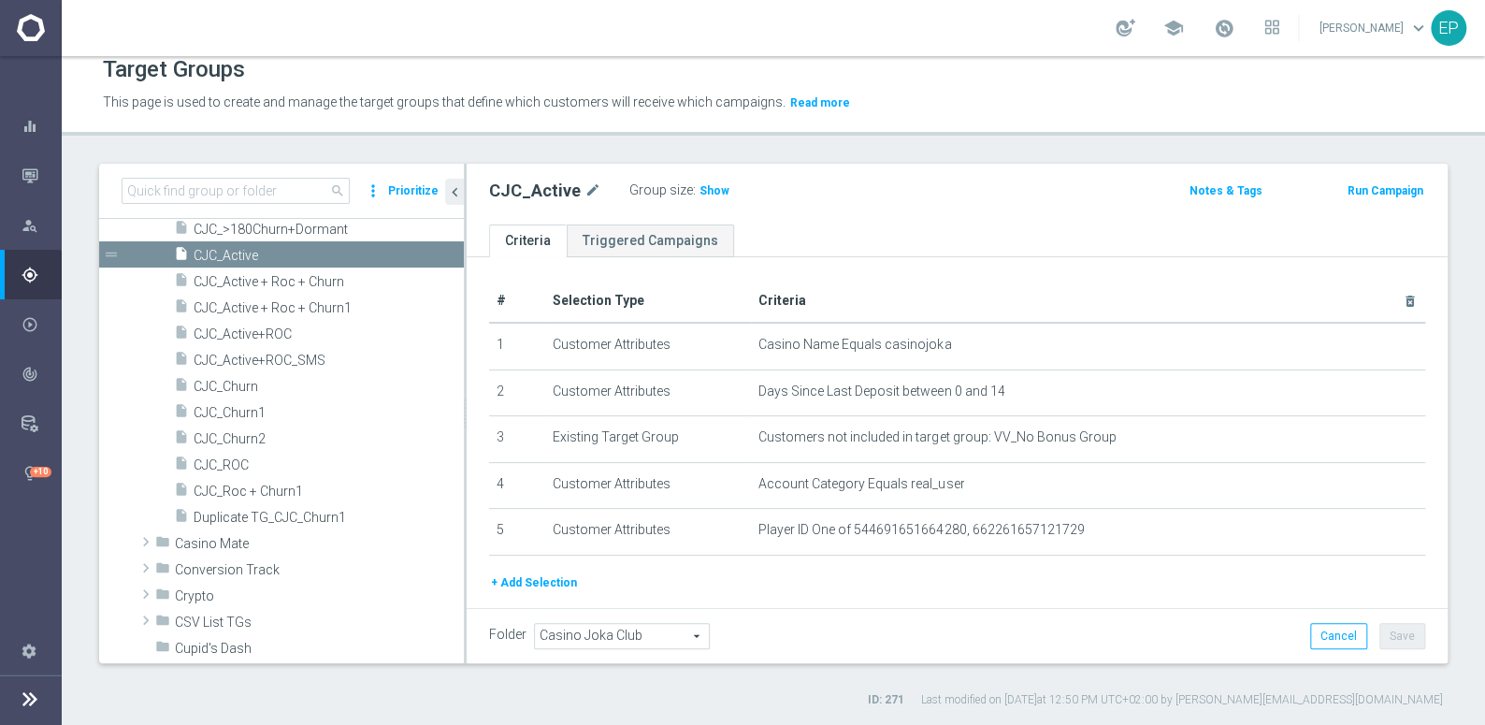
click at [705, 192] on span "Show" at bounding box center [715, 190] width 30 height 13
drag, startPoint x: 240, startPoint y: 466, endPoint x: 253, endPoint y: 464, distance: 13.2
click at [240, 466] on span "CJC_ROC" at bounding box center [306, 465] width 225 height 16
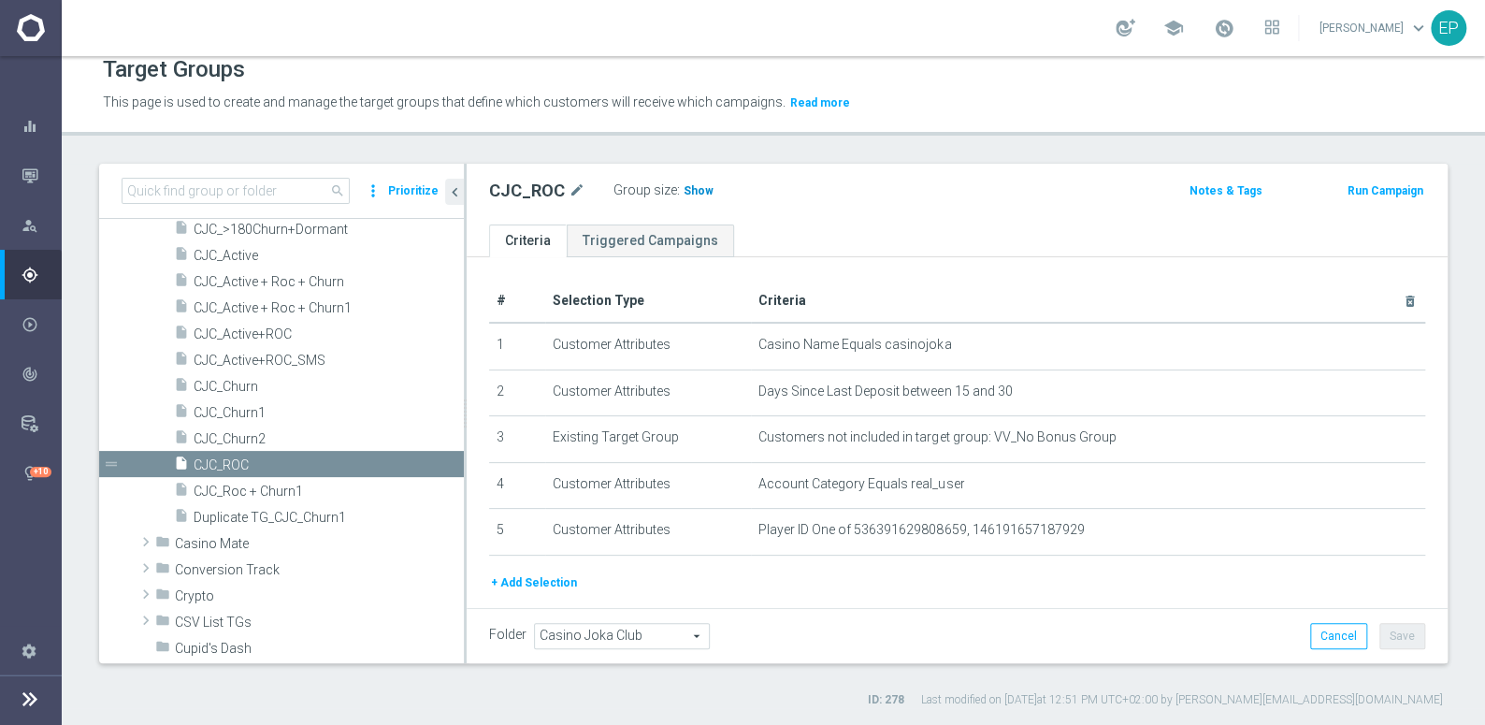
click at [689, 195] on span "Show" at bounding box center [699, 190] width 30 height 13
click at [274, 414] on span "CJC_Churn1" at bounding box center [306, 413] width 225 height 16
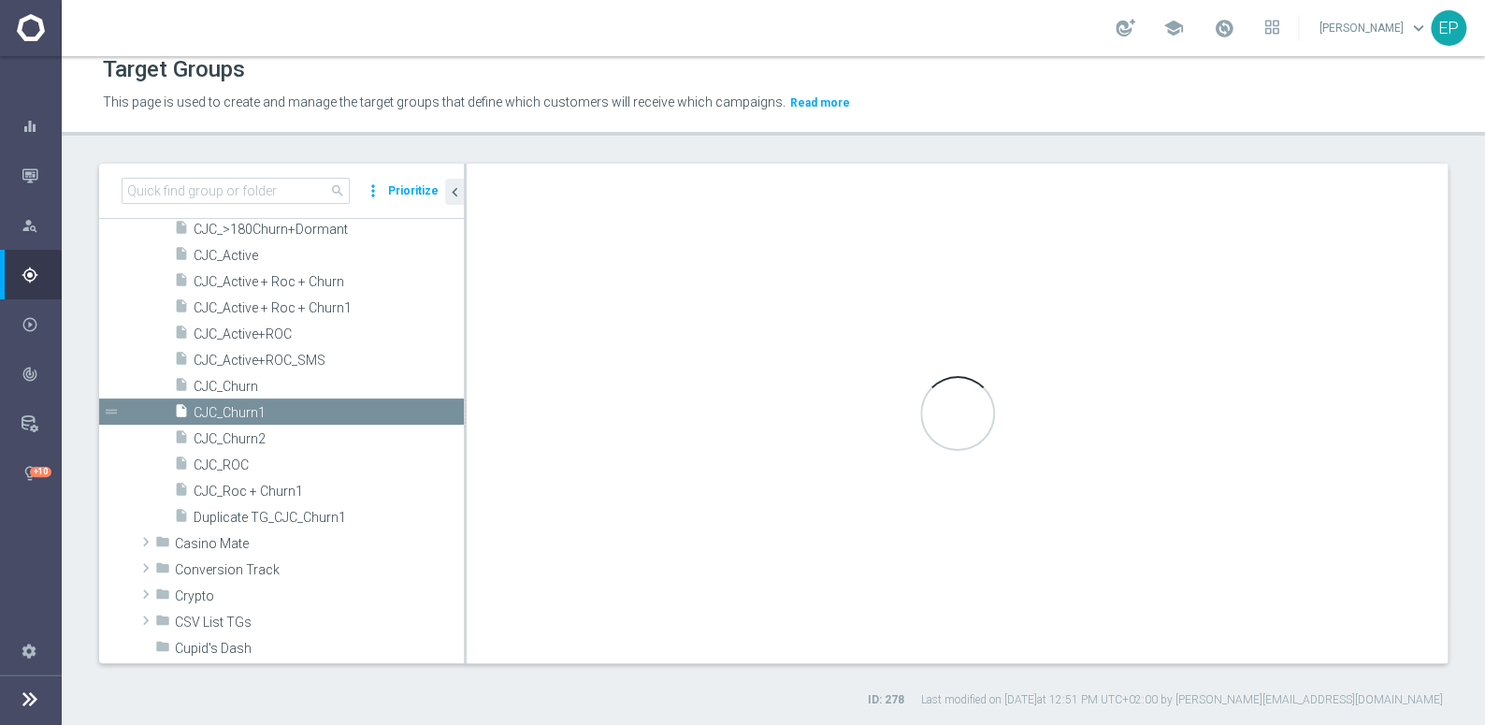
type textarea "(1 and 2 and 3 and 4) or 5"
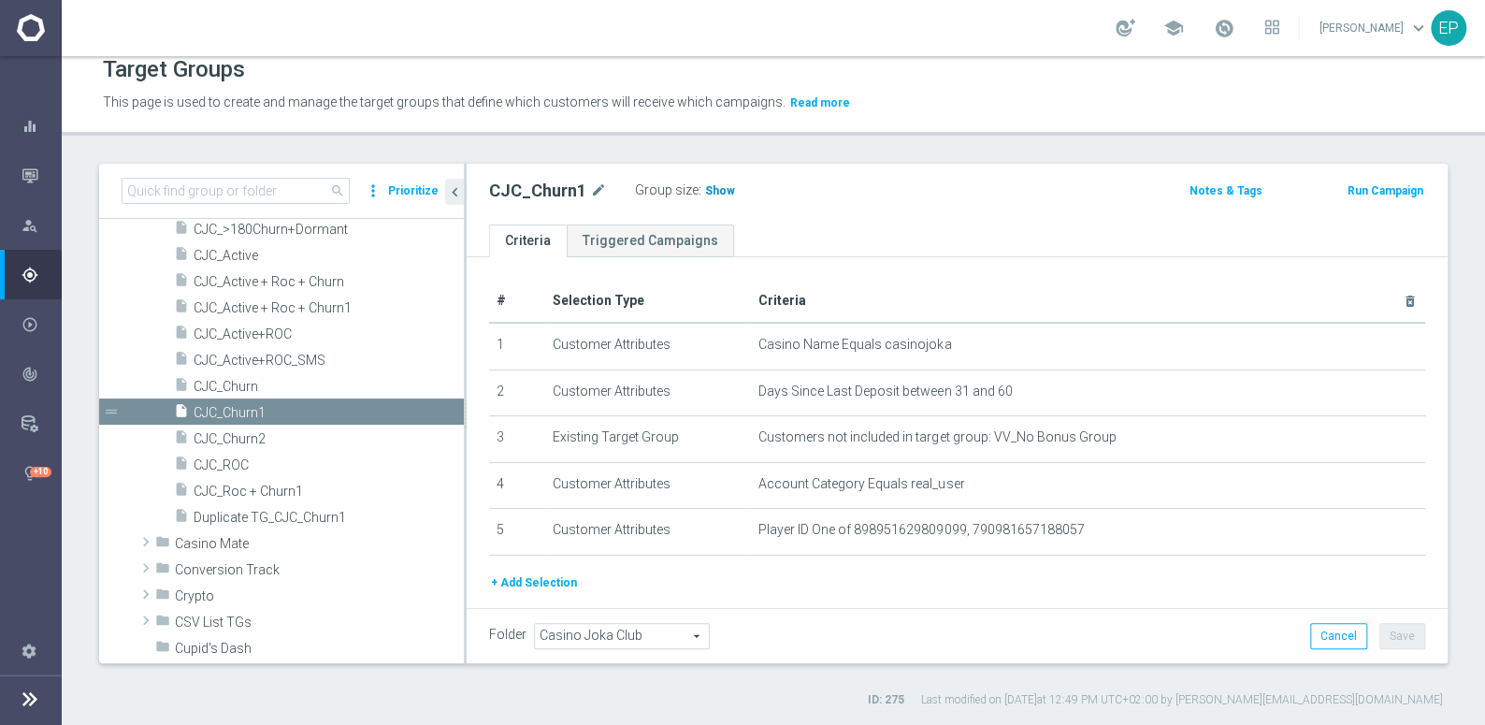
click at [713, 193] on span "Show" at bounding box center [720, 190] width 30 height 13
click at [237, 437] on span "CJC_Churn2" at bounding box center [306, 439] width 225 height 16
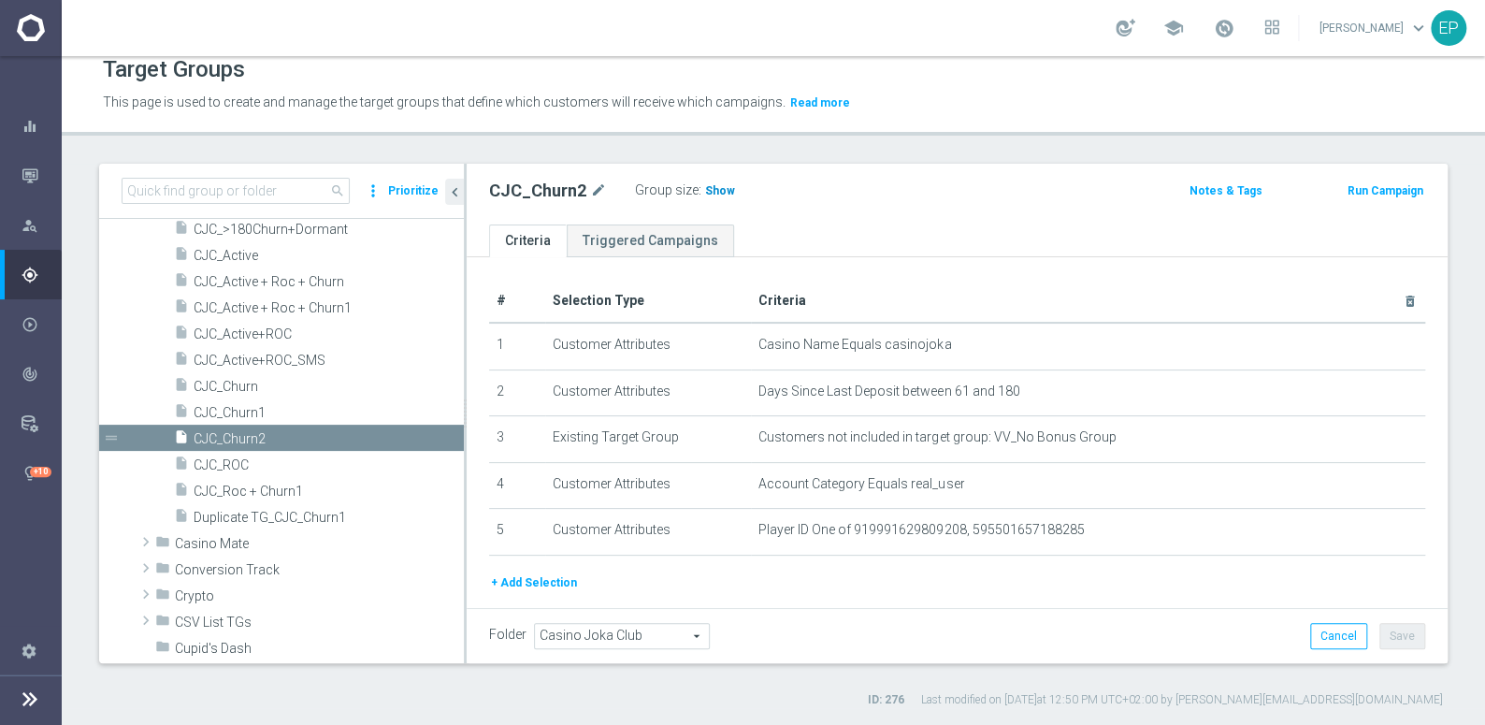
click at [713, 194] on span "Show" at bounding box center [720, 190] width 30 height 13
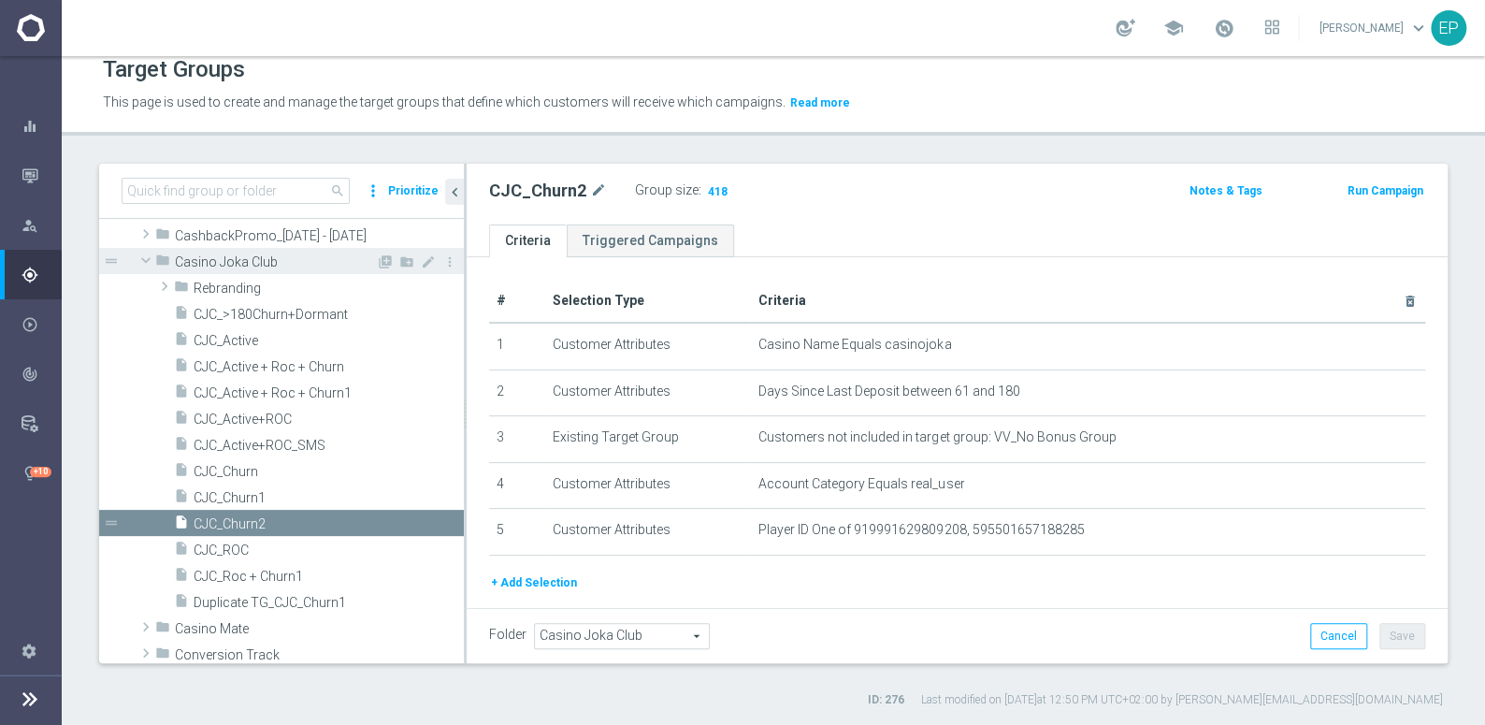
click at [143, 258] on span at bounding box center [146, 260] width 22 height 19
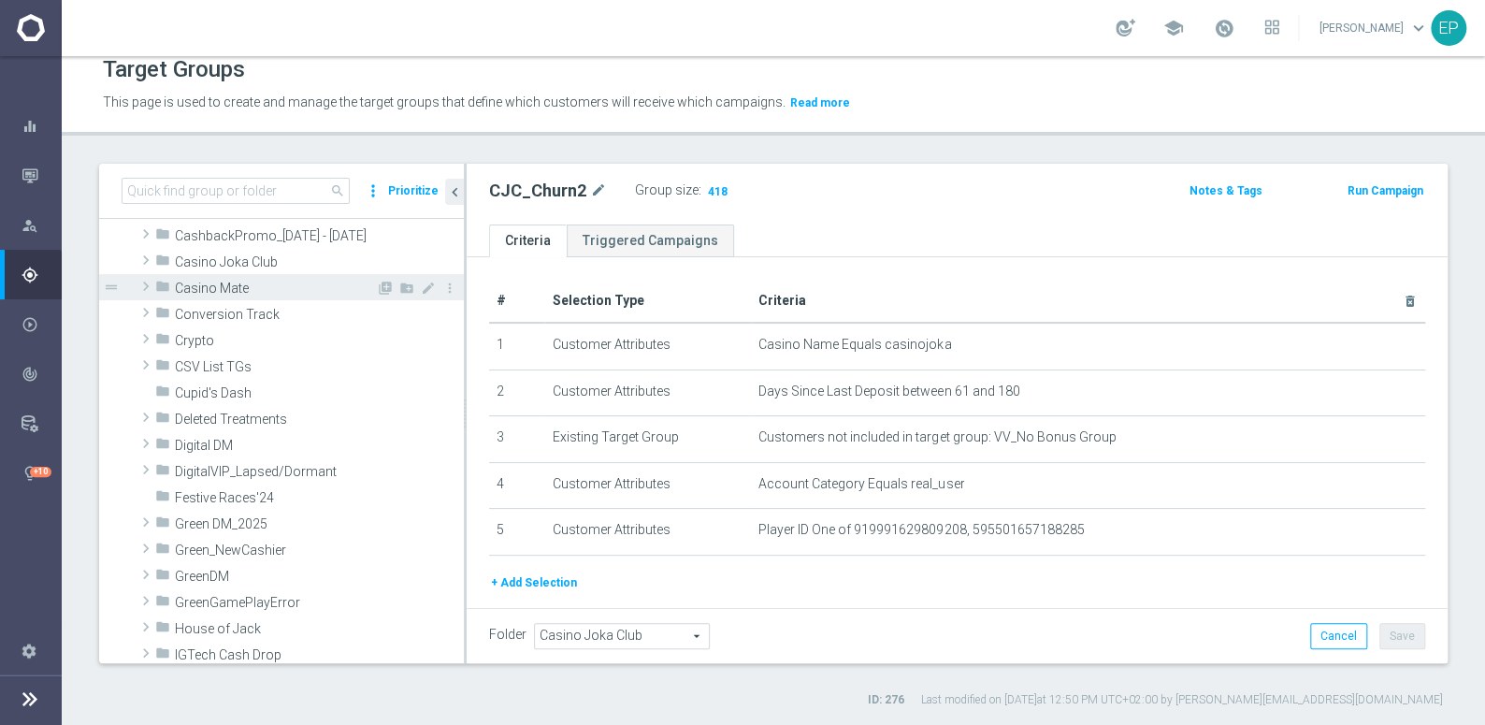
click at [147, 289] on span at bounding box center [146, 286] width 19 height 22
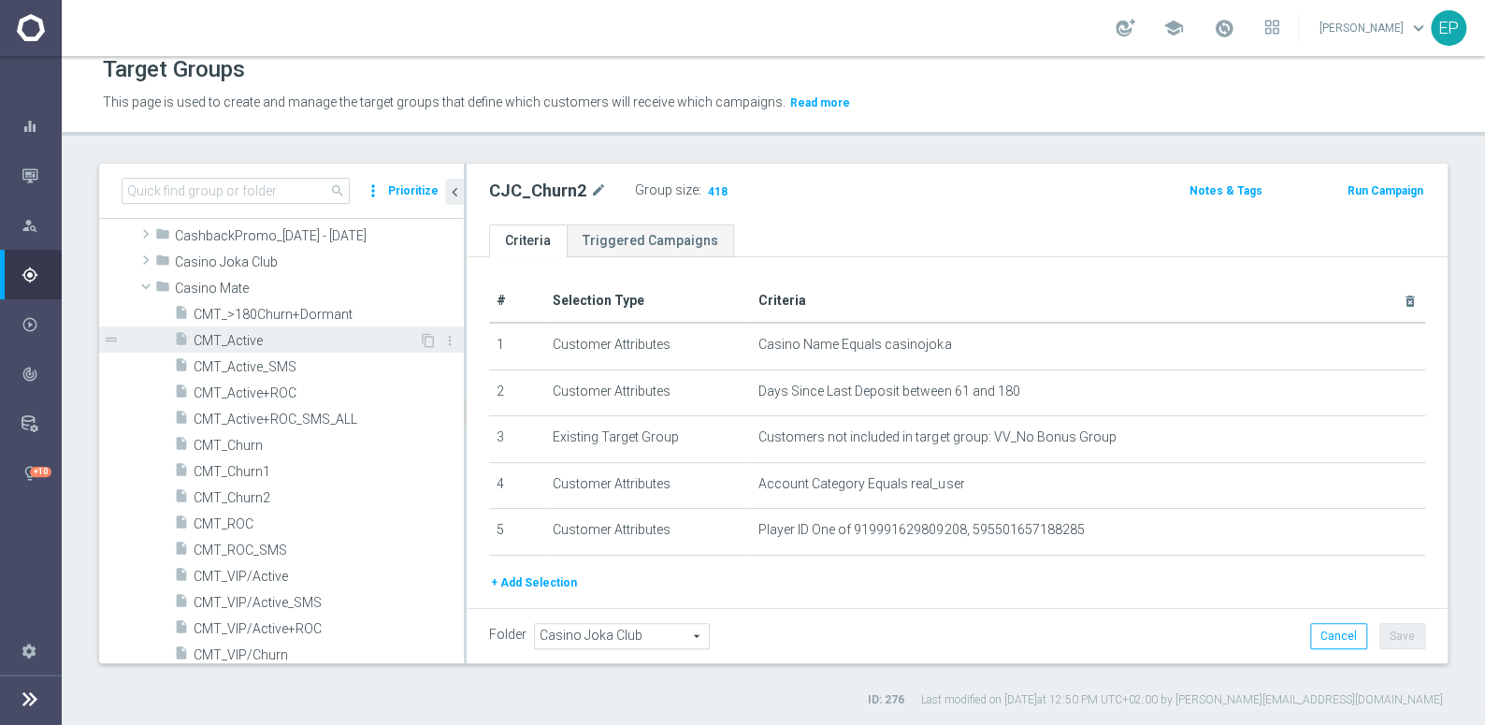
click at [229, 337] on span "CMT_Active" at bounding box center [306, 341] width 225 height 16
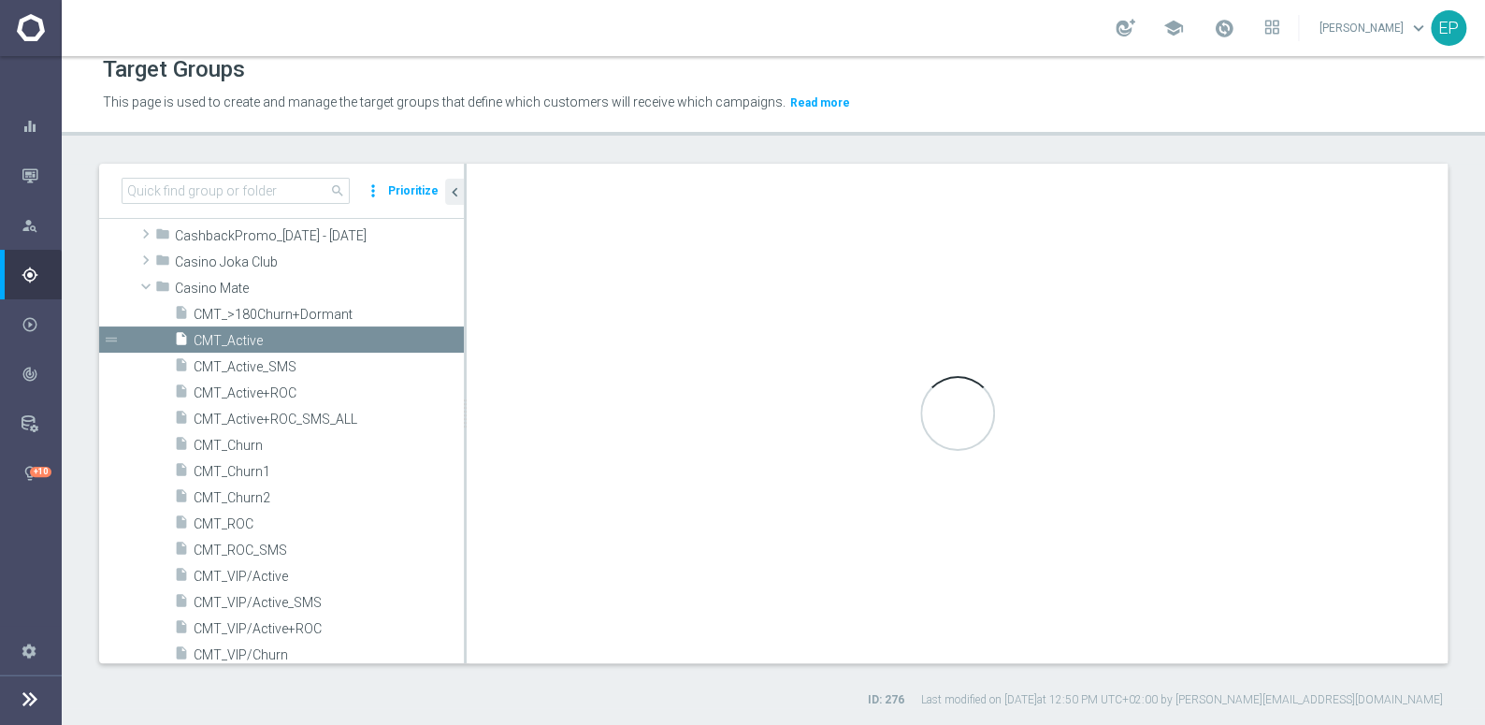
type input "Casino Mate"
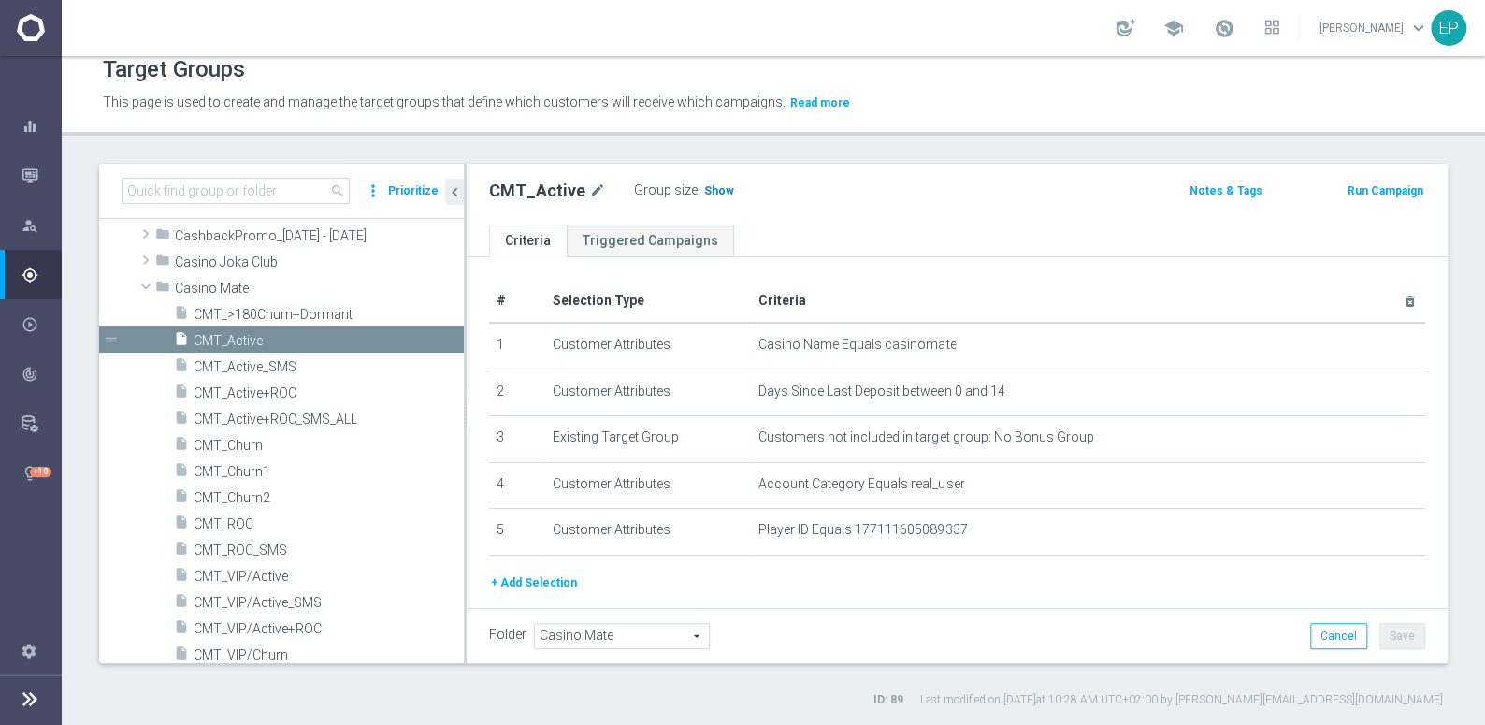
click at [706, 188] on span "Show" at bounding box center [719, 190] width 30 height 13
click at [237, 522] on span "CMT_ROC" at bounding box center [306, 524] width 225 height 16
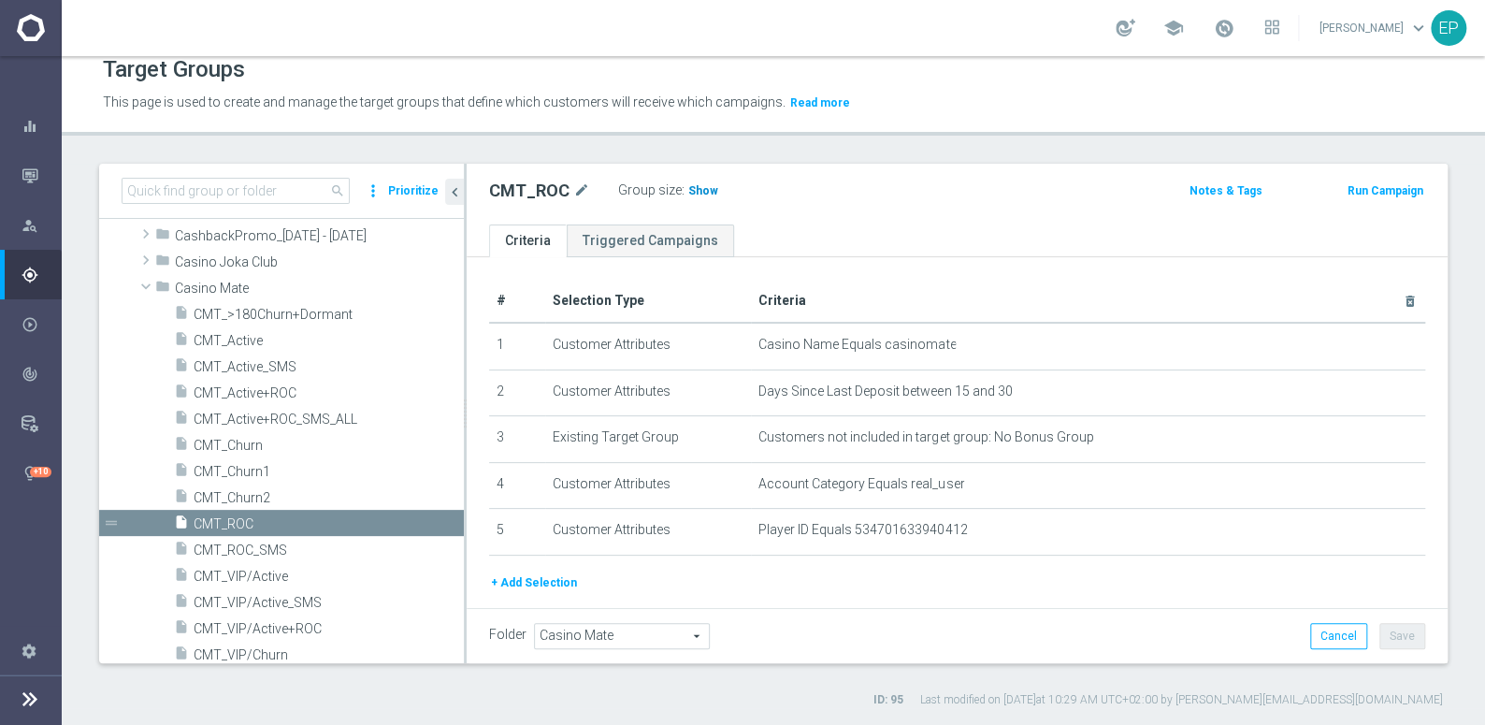
click at [699, 184] on span "Show" at bounding box center [703, 190] width 30 height 13
drag, startPoint x: 268, startPoint y: 458, endPoint x: 301, endPoint y: 457, distance: 32.7
click at [268, 458] on div "insert_drive_file CMT_Churn1" at bounding box center [296, 470] width 245 height 26
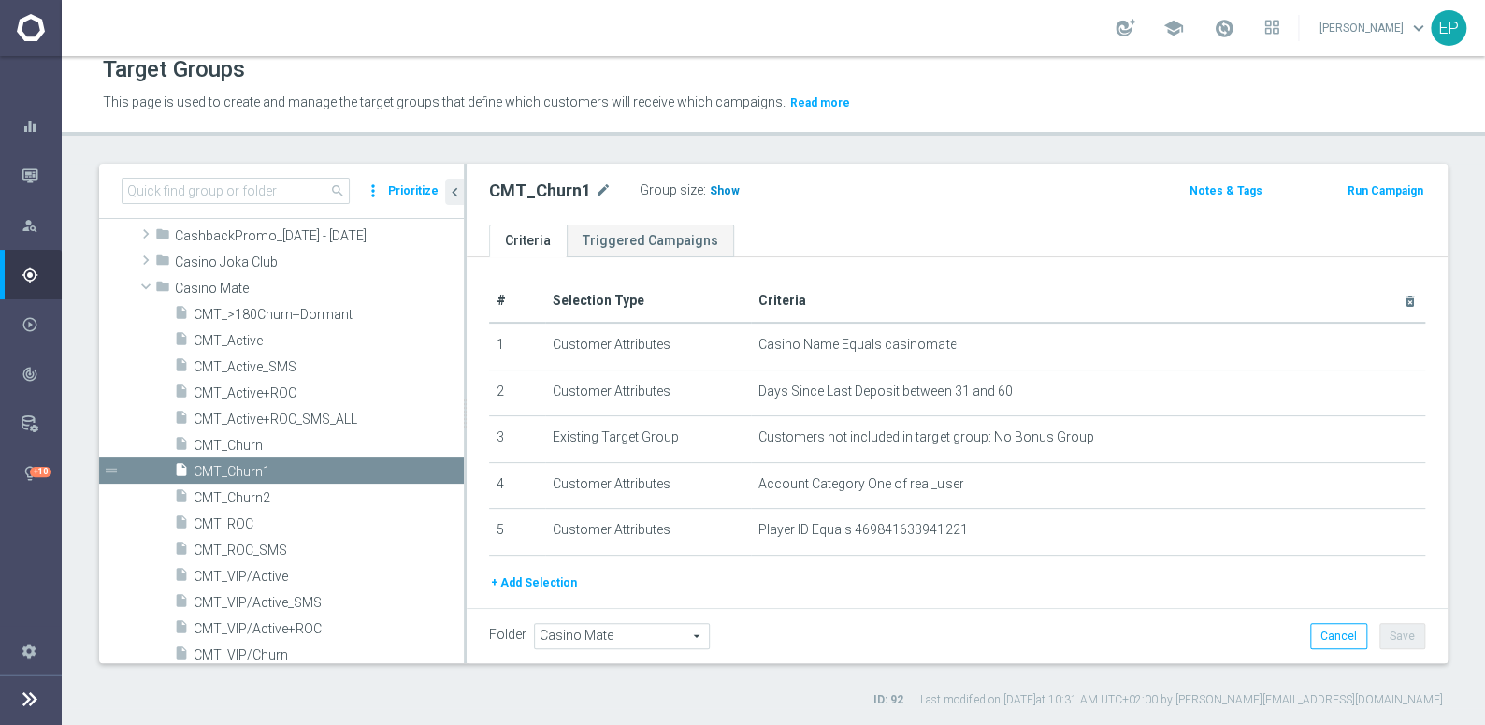
click at [713, 188] on span "Show" at bounding box center [725, 190] width 30 height 13
click at [258, 495] on span "CMT_Churn2" at bounding box center [306, 498] width 225 height 16
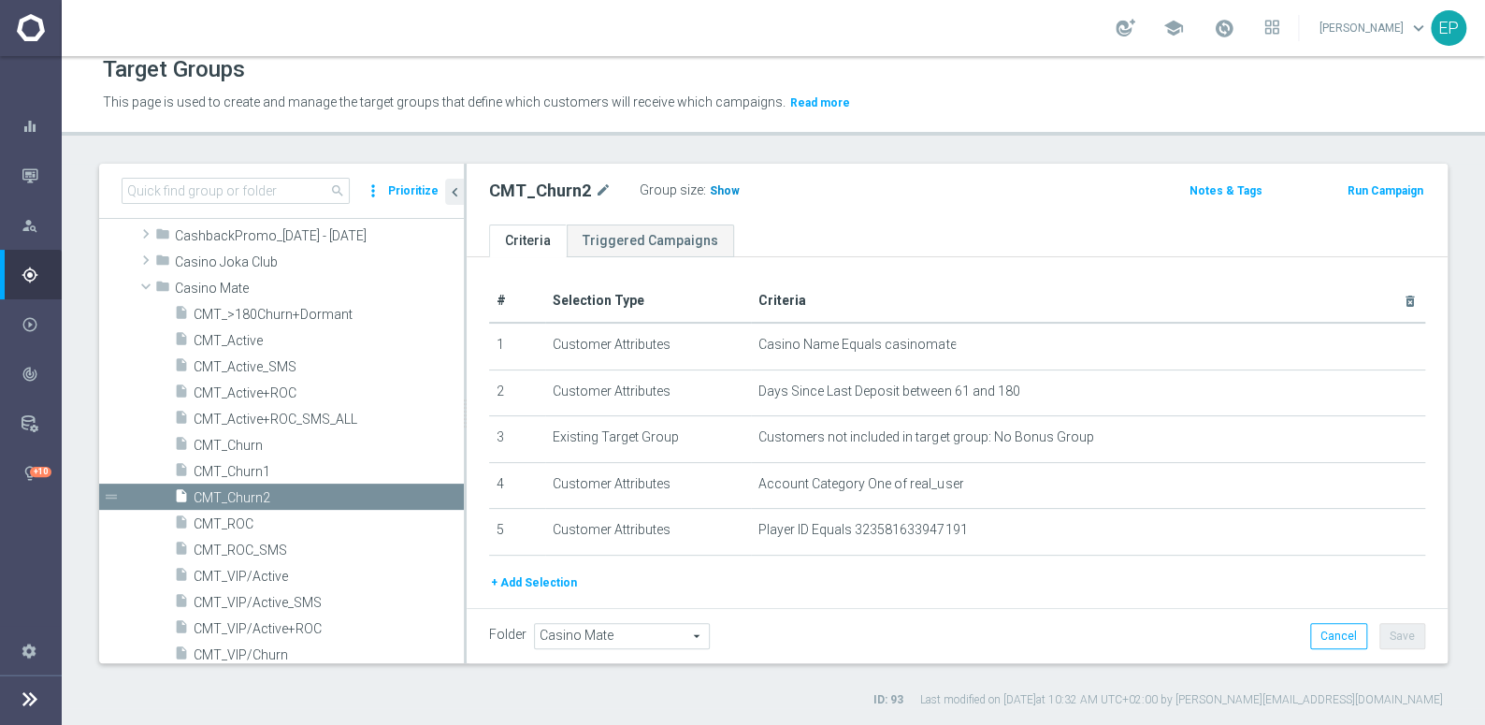
click at [729, 189] on span "Show" at bounding box center [725, 190] width 30 height 13
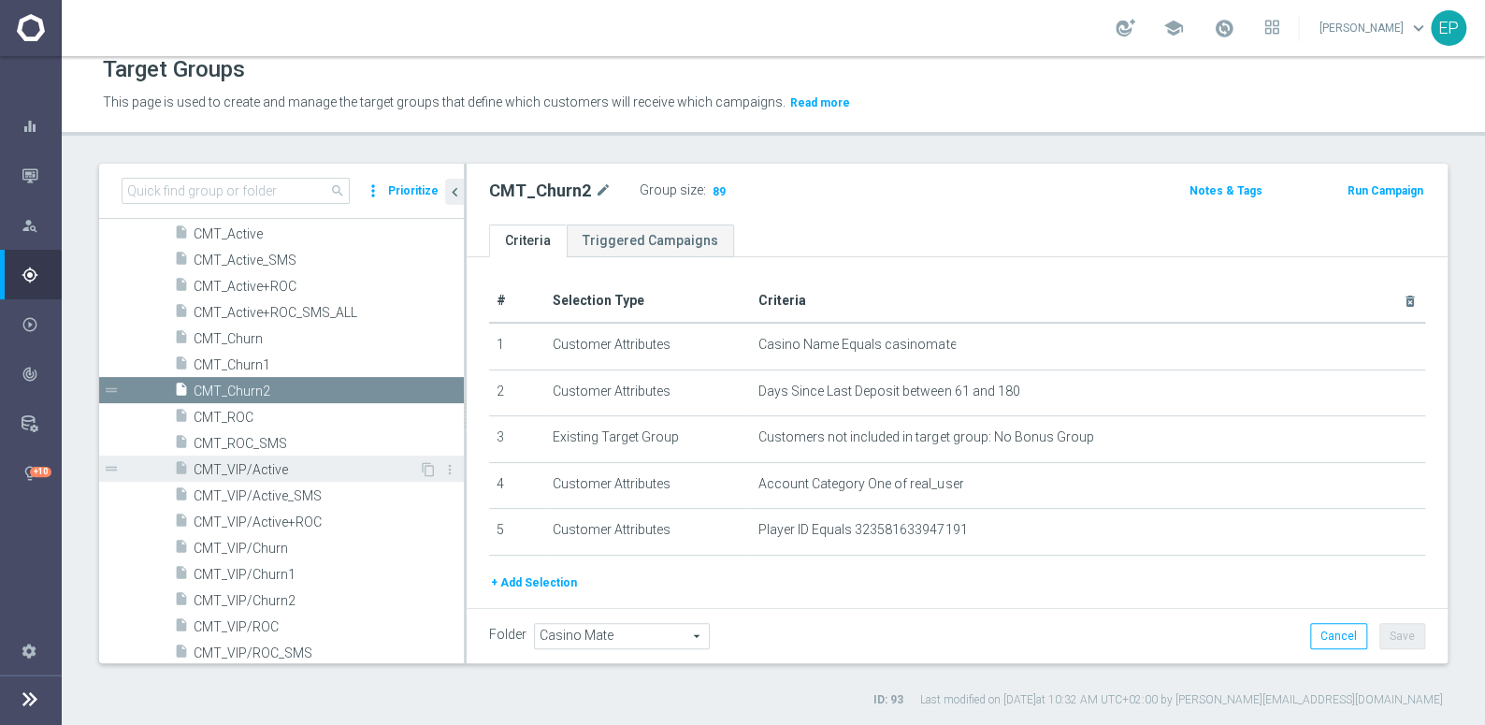
scroll to position [265, 0]
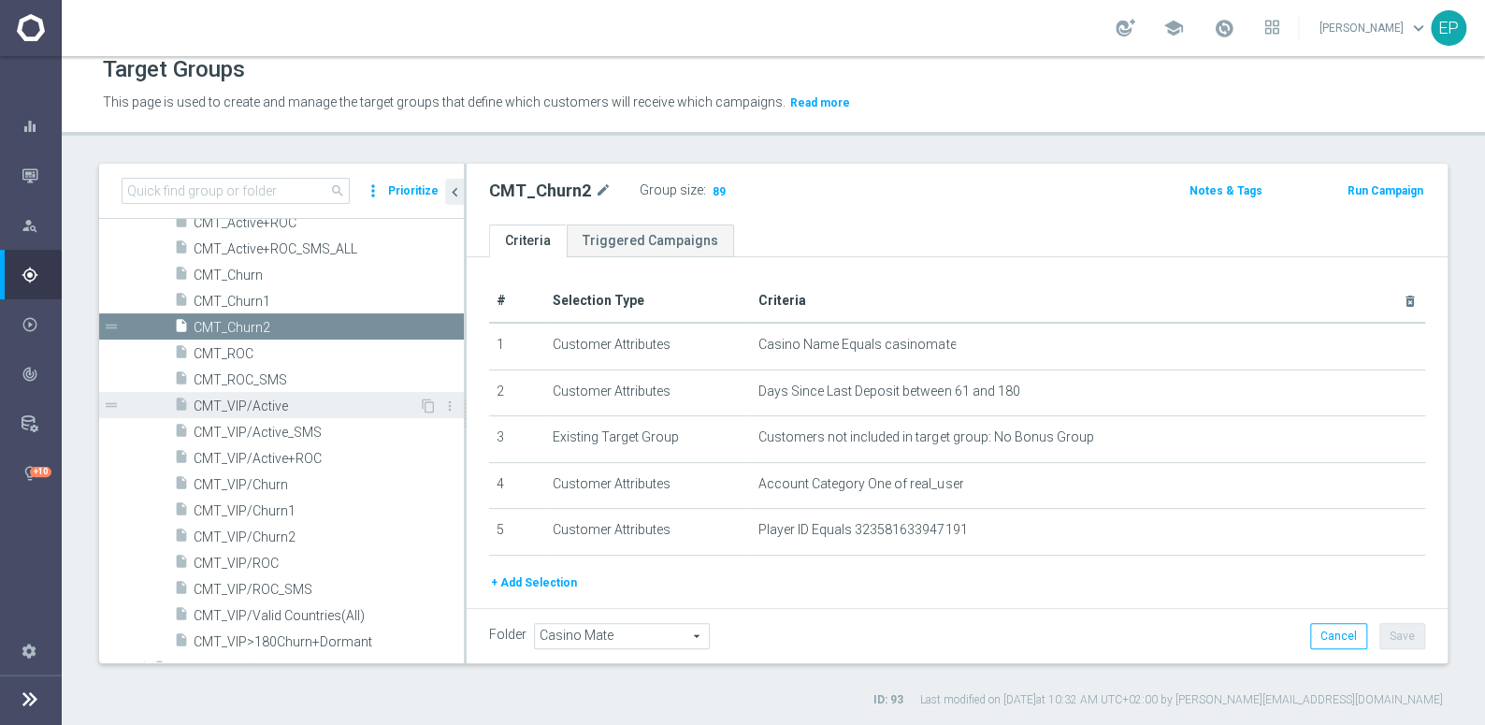
click at [253, 409] on span "CMT_VIP/Active" at bounding box center [306, 406] width 225 height 16
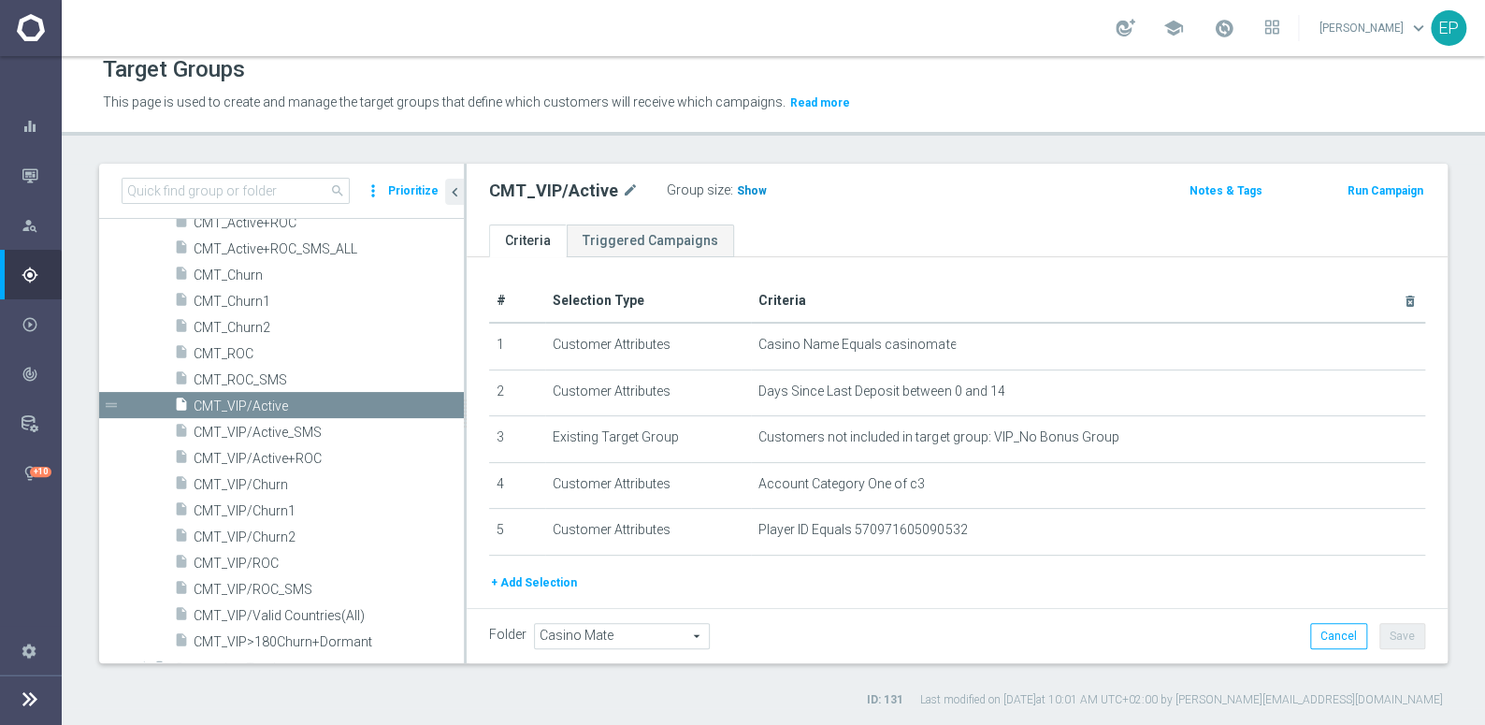
click at [746, 188] on span "Show" at bounding box center [752, 190] width 30 height 13
click at [261, 561] on span "CMT_VIP/ROC" at bounding box center [306, 564] width 225 height 16
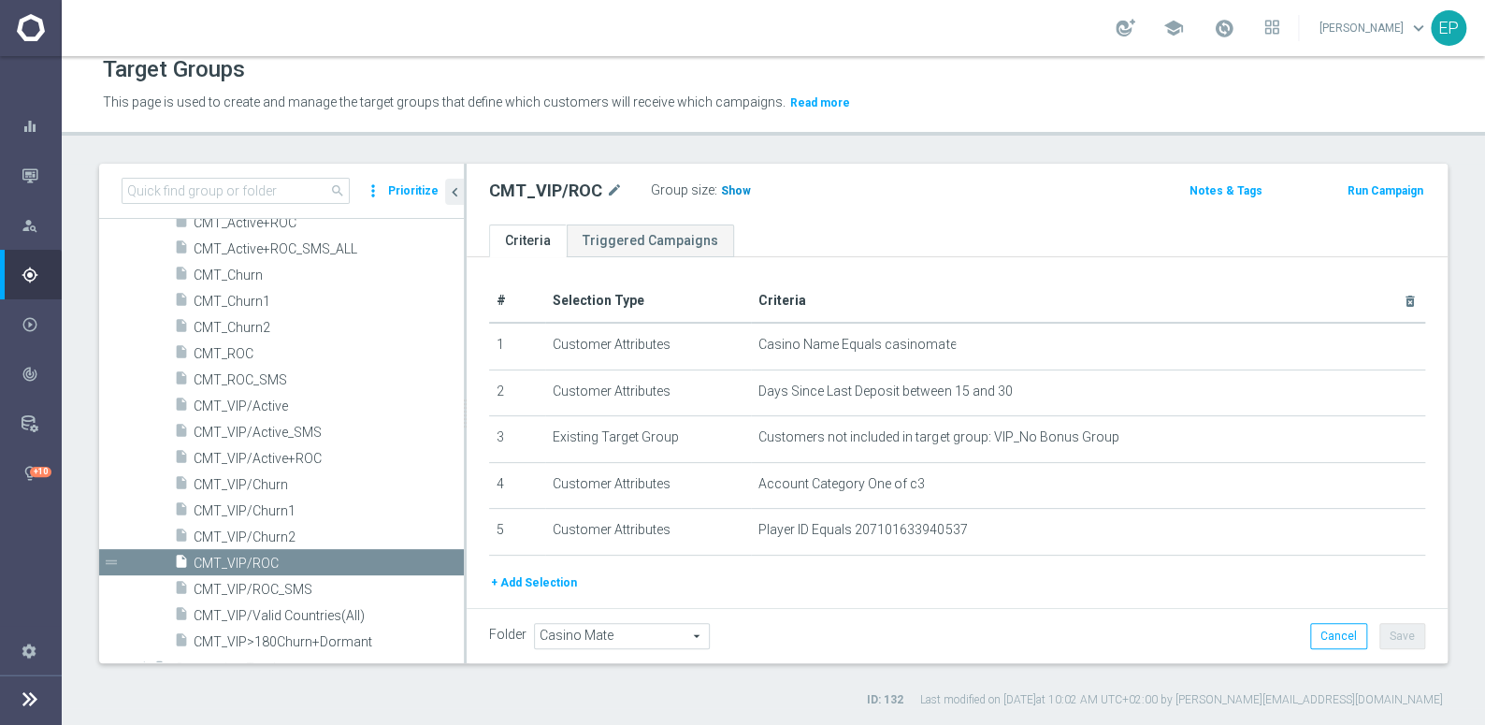
click at [727, 193] on span "Show" at bounding box center [736, 190] width 30 height 13
drag, startPoint x: 251, startPoint y: 507, endPoint x: 515, endPoint y: 431, distance: 275.3
click at [251, 507] on span "CMT_VIP/Churn1" at bounding box center [329, 511] width 270 height 16
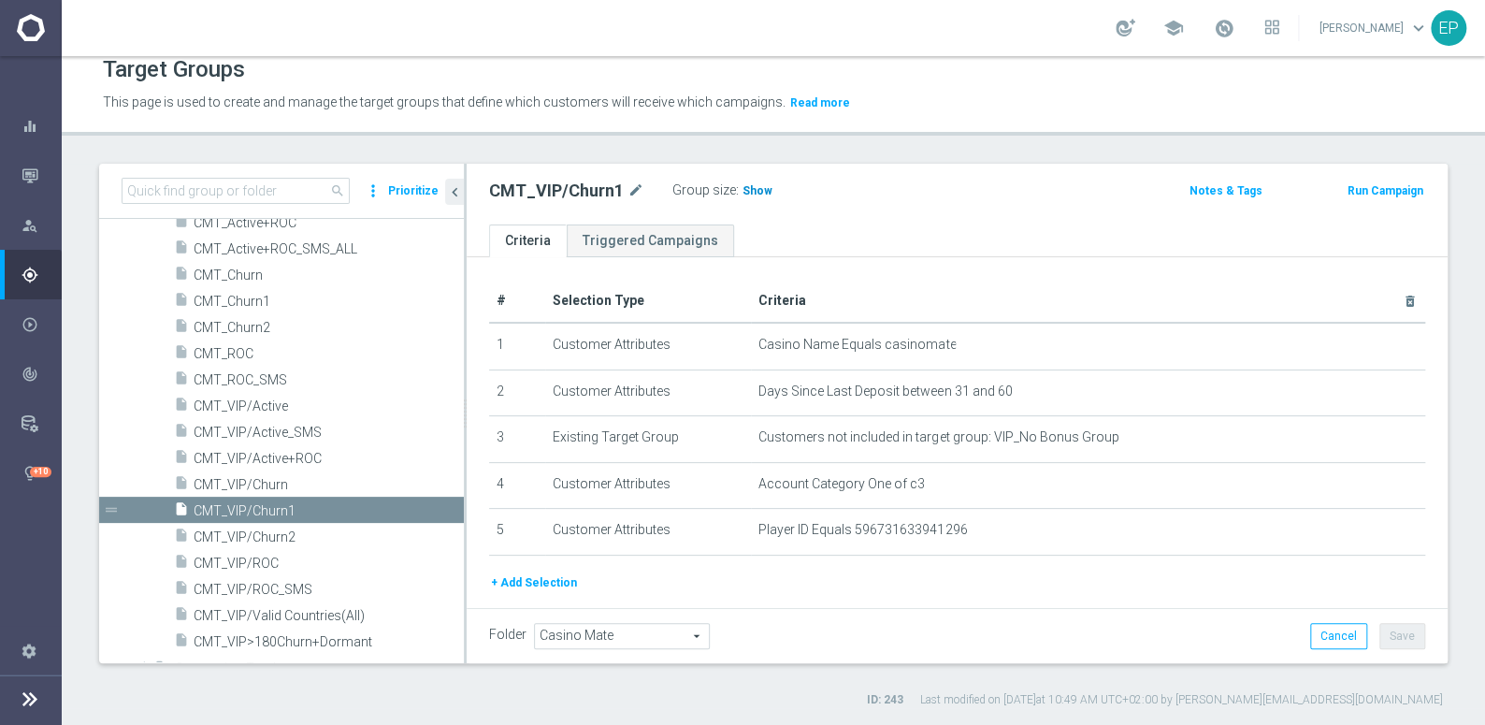
click at [750, 188] on span "Show" at bounding box center [758, 190] width 30 height 13
drag, startPoint x: 263, startPoint y: 533, endPoint x: 286, endPoint y: 531, distance: 23.5
click at [263, 533] on span "CMT_VIP/Churn2" at bounding box center [306, 537] width 225 height 16
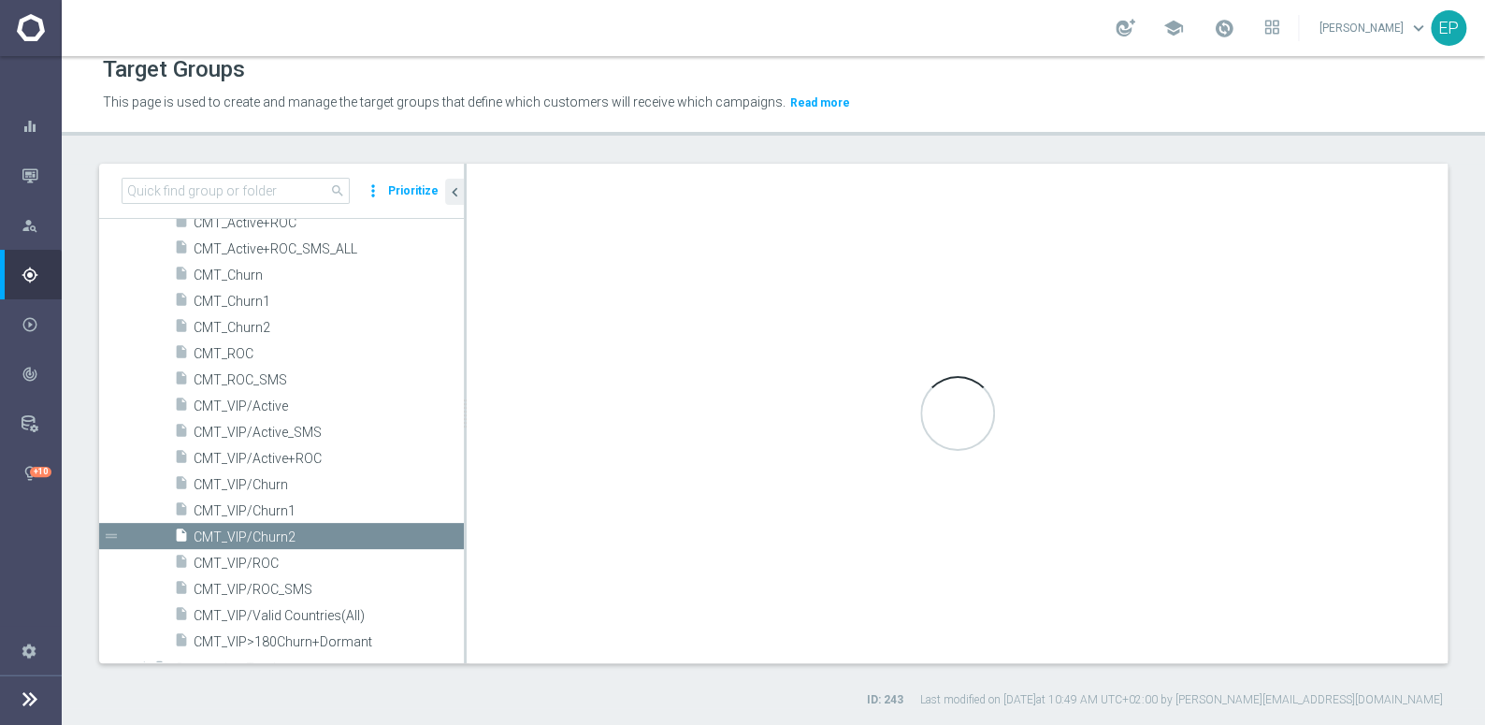
type textarea "(1 and 2 and 3 and 4) or 5"
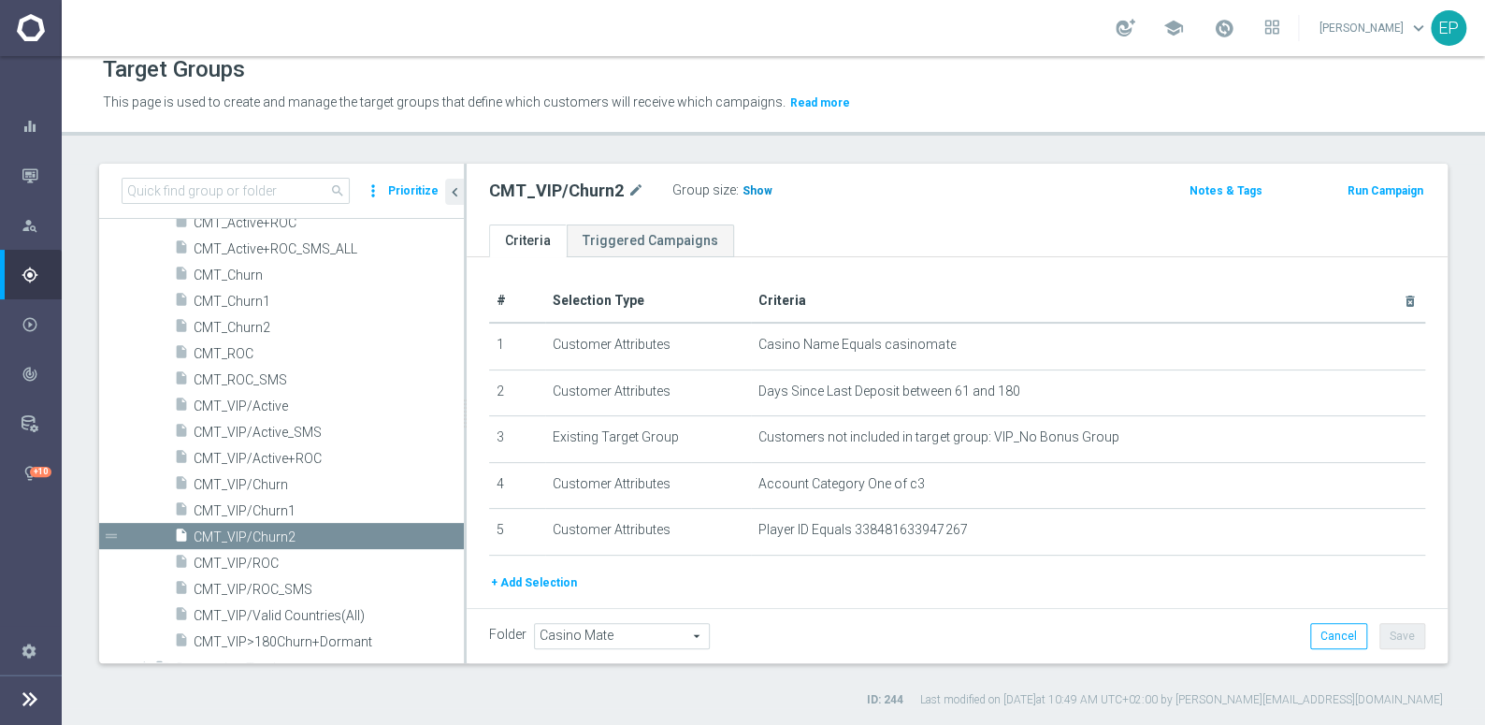
click at [743, 192] on span "Show" at bounding box center [758, 190] width 30 height 13
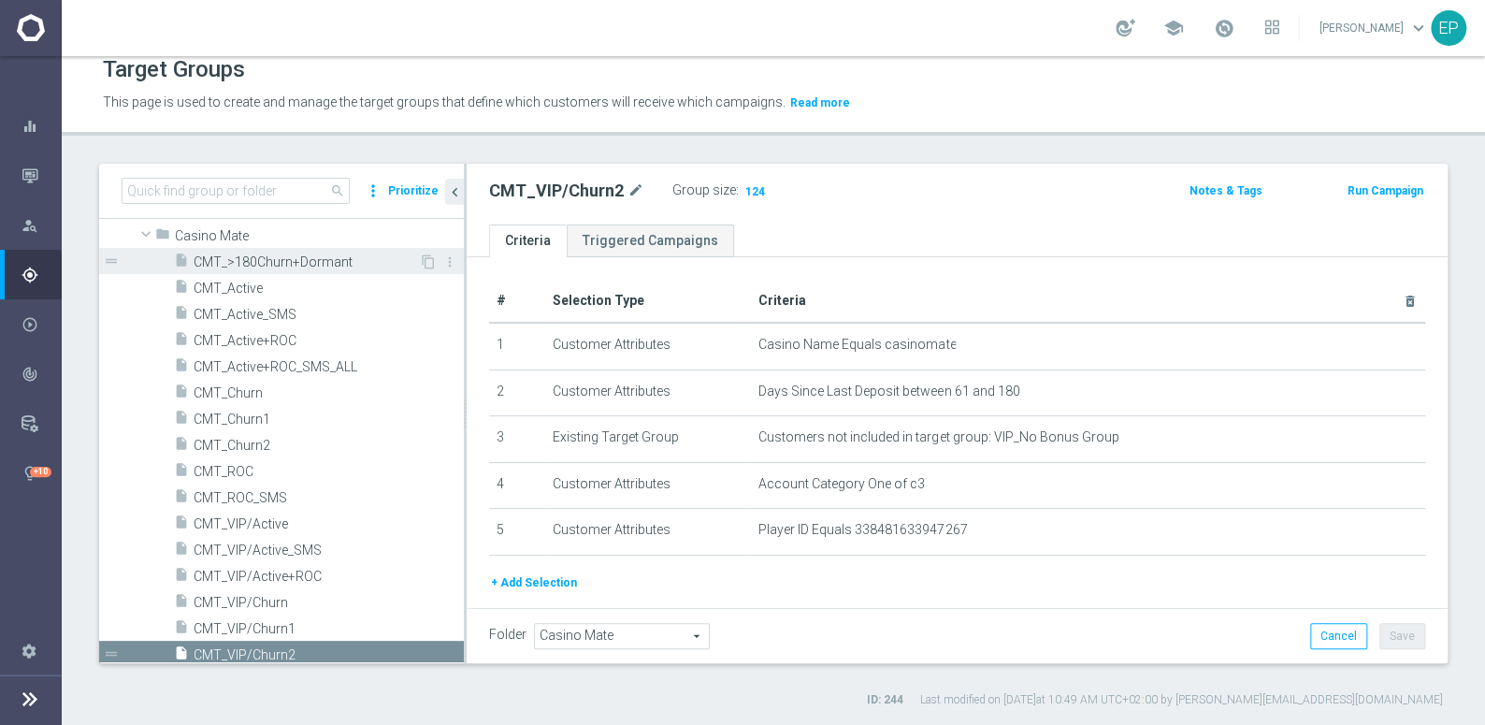
scroll to position [94, 0]
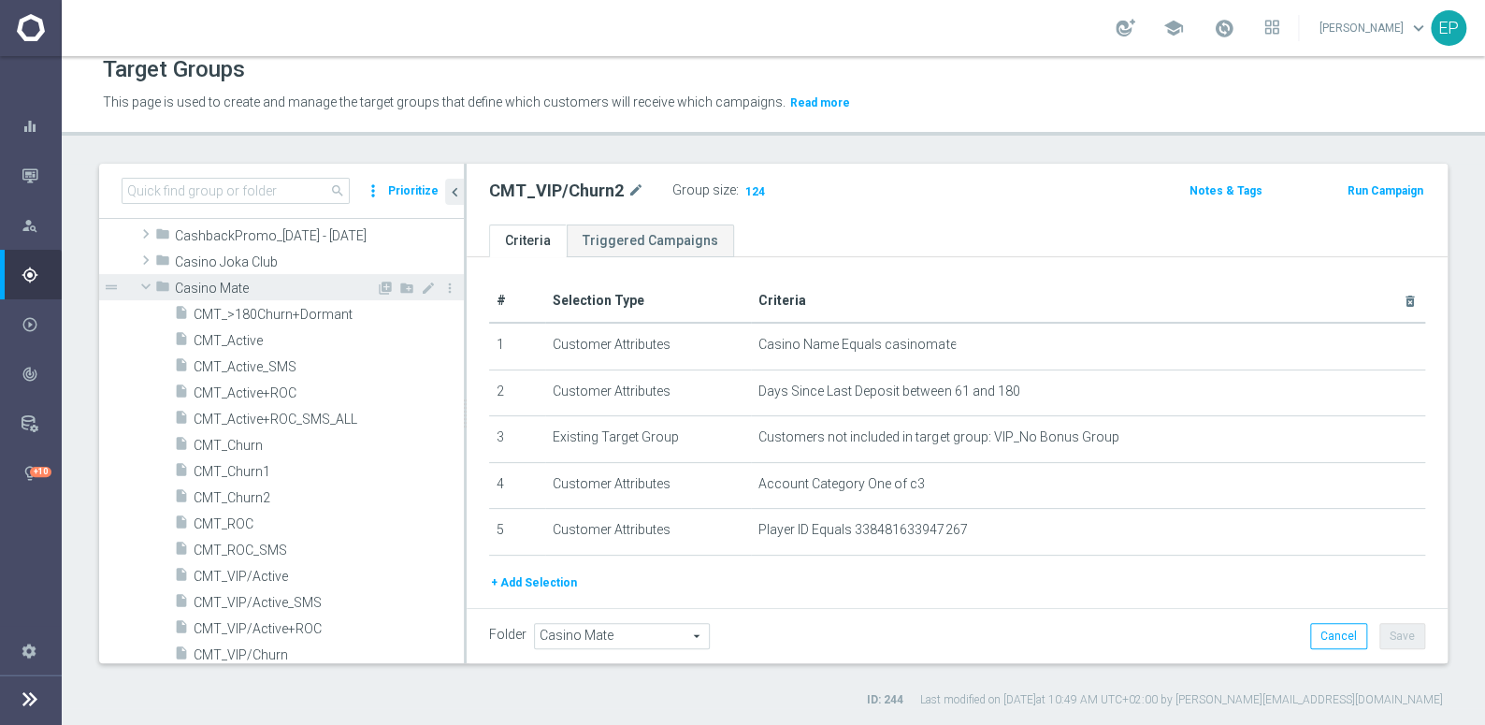
click at [222, 289] on span "Casino Mate" at bounding box center [275, 289] width 201 height 16
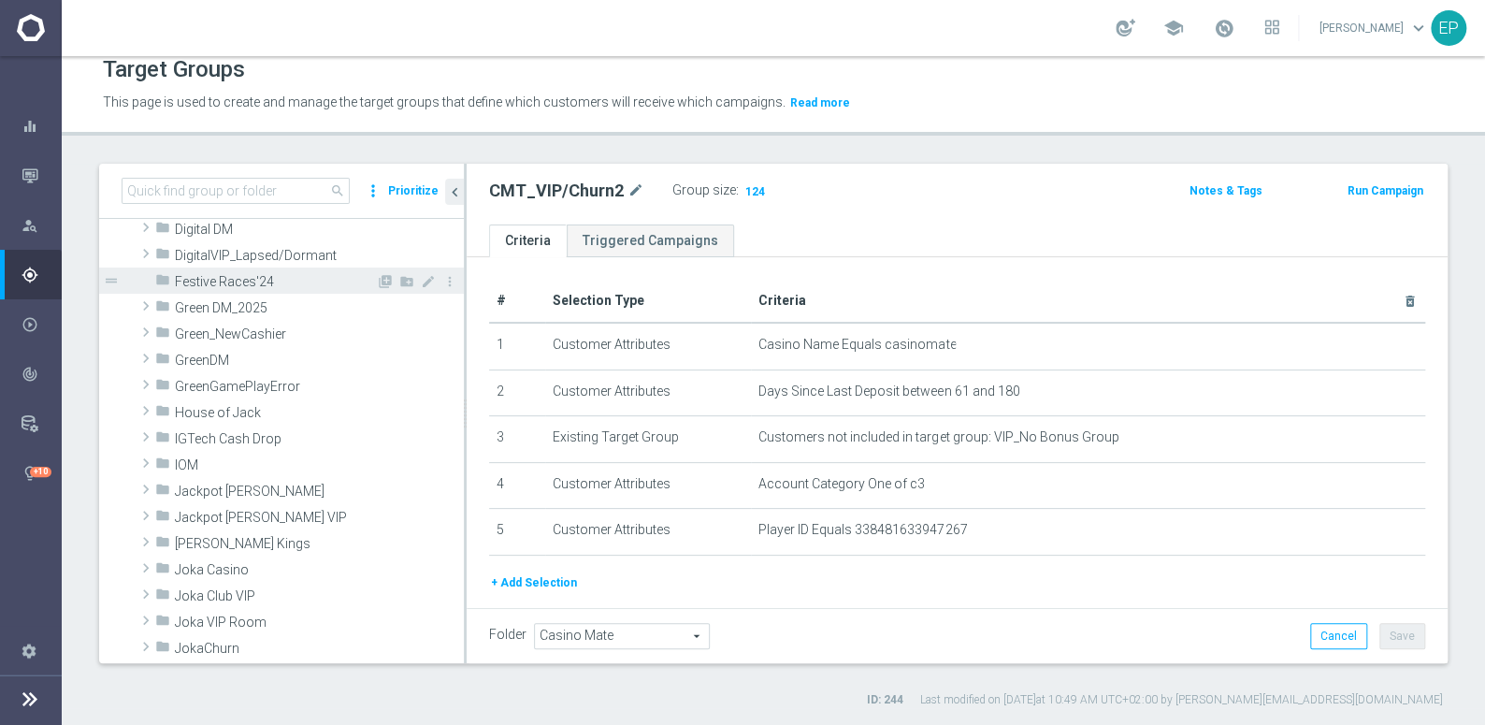
scroll to position [425, 0]
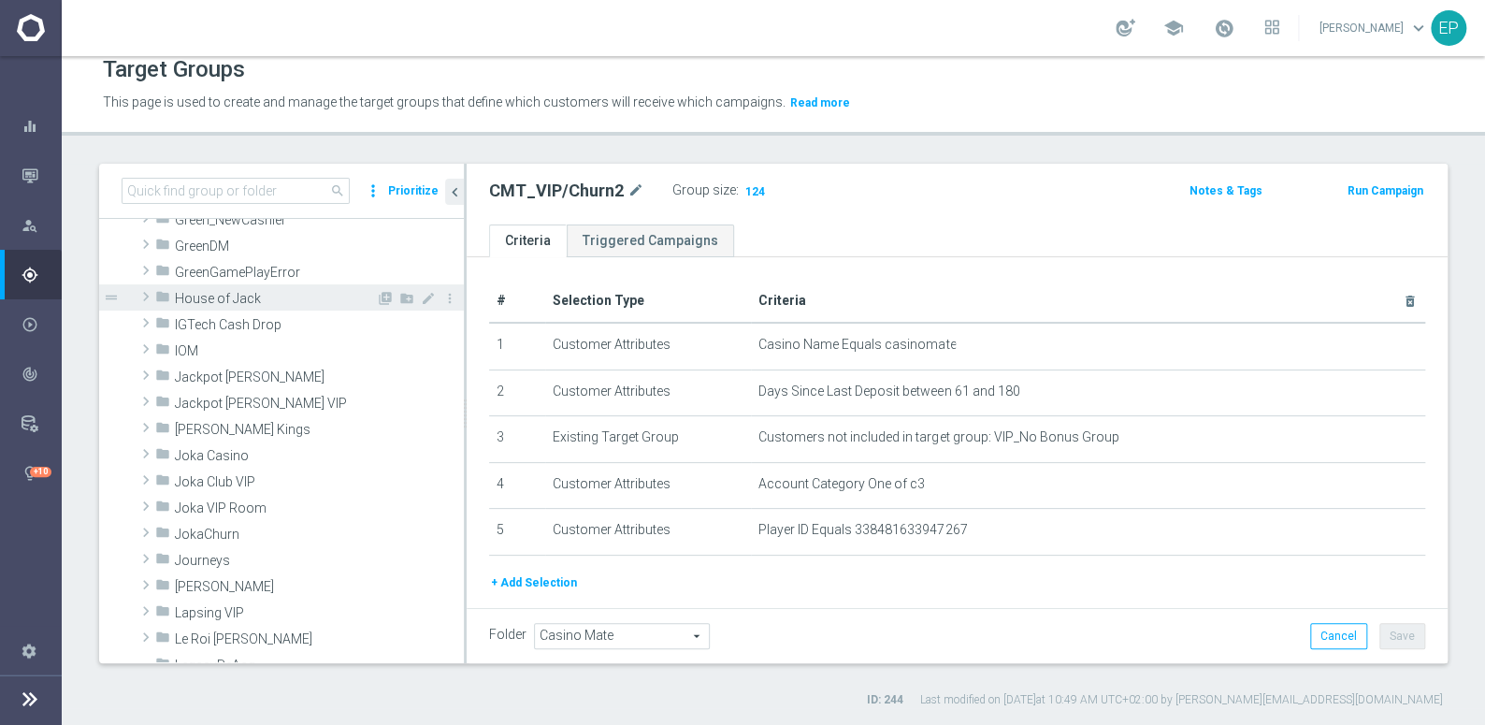
click at [229, 294] on span "House of Jack" at bounding box center [275, 299] width 201 height 16
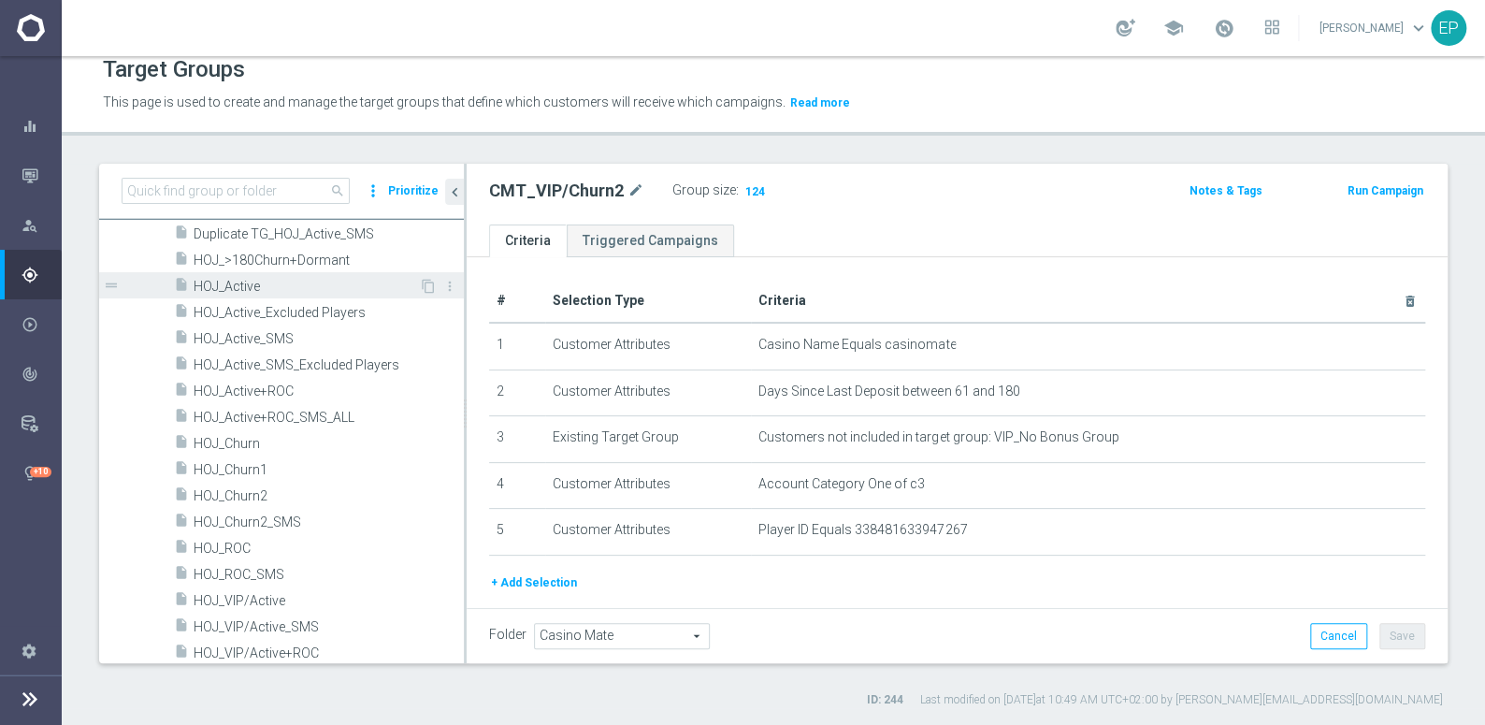
click at [243, 292] on div "insert_drive_file HOJ_Active" at bounding box center [296, 285] width 245 height 26
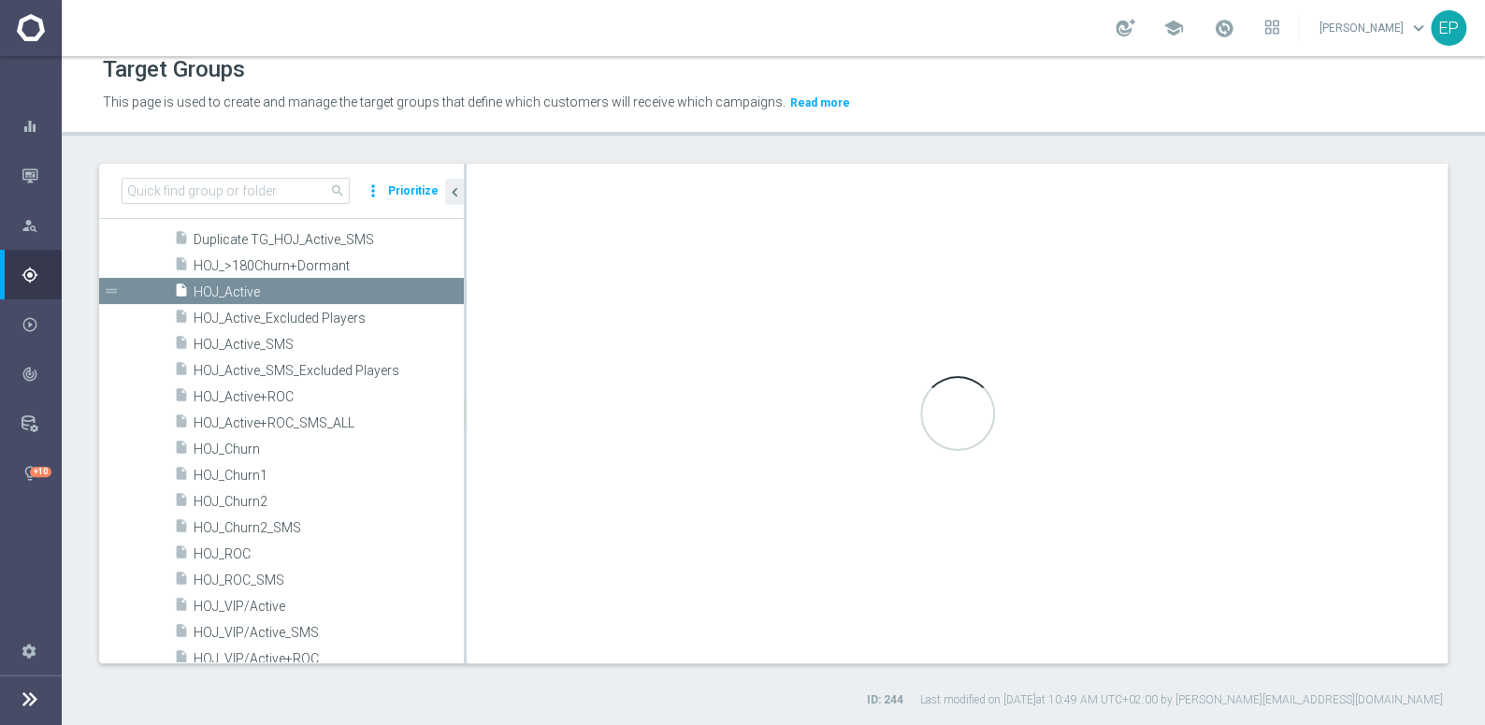
scroll to position [289, 0]
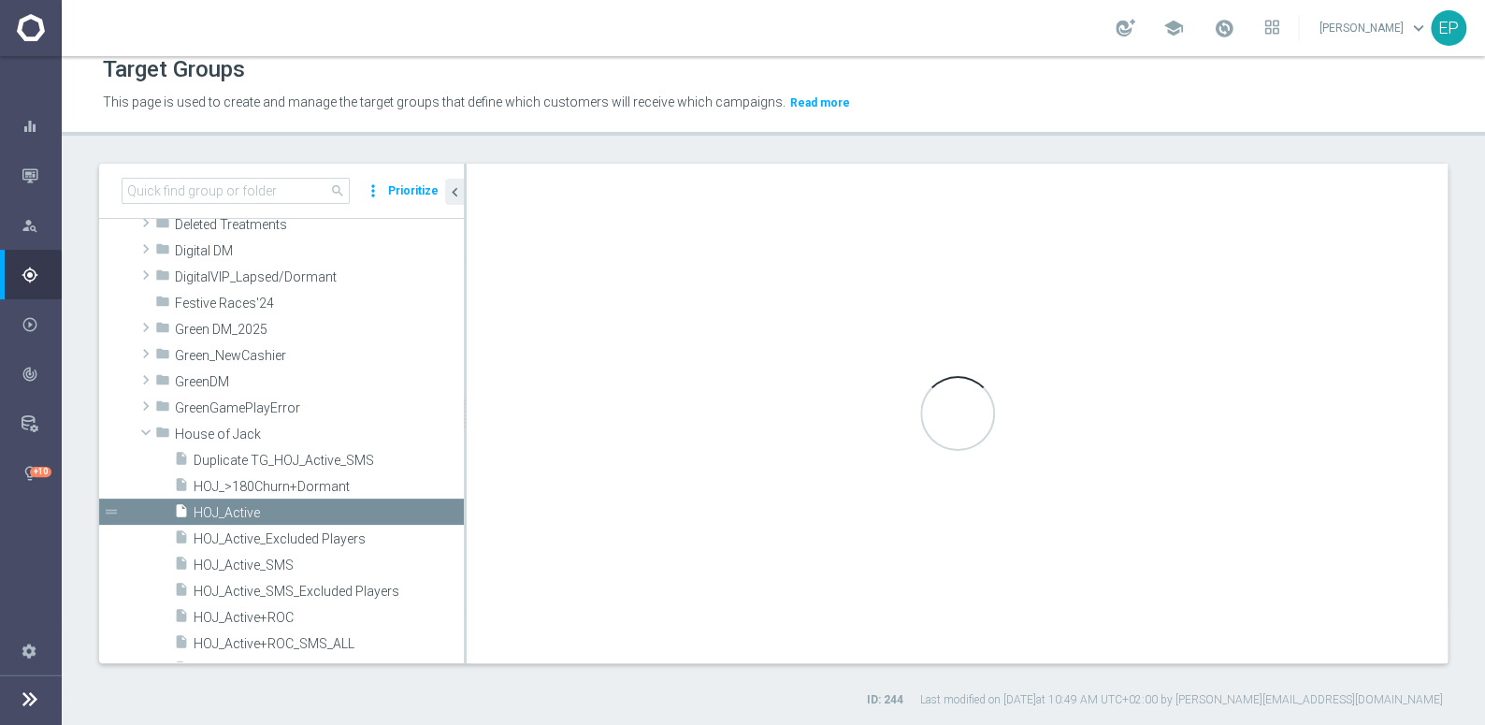
type input "House of Jack"
type textarea "(1 and 2 and 3 and 4 ) or 5"
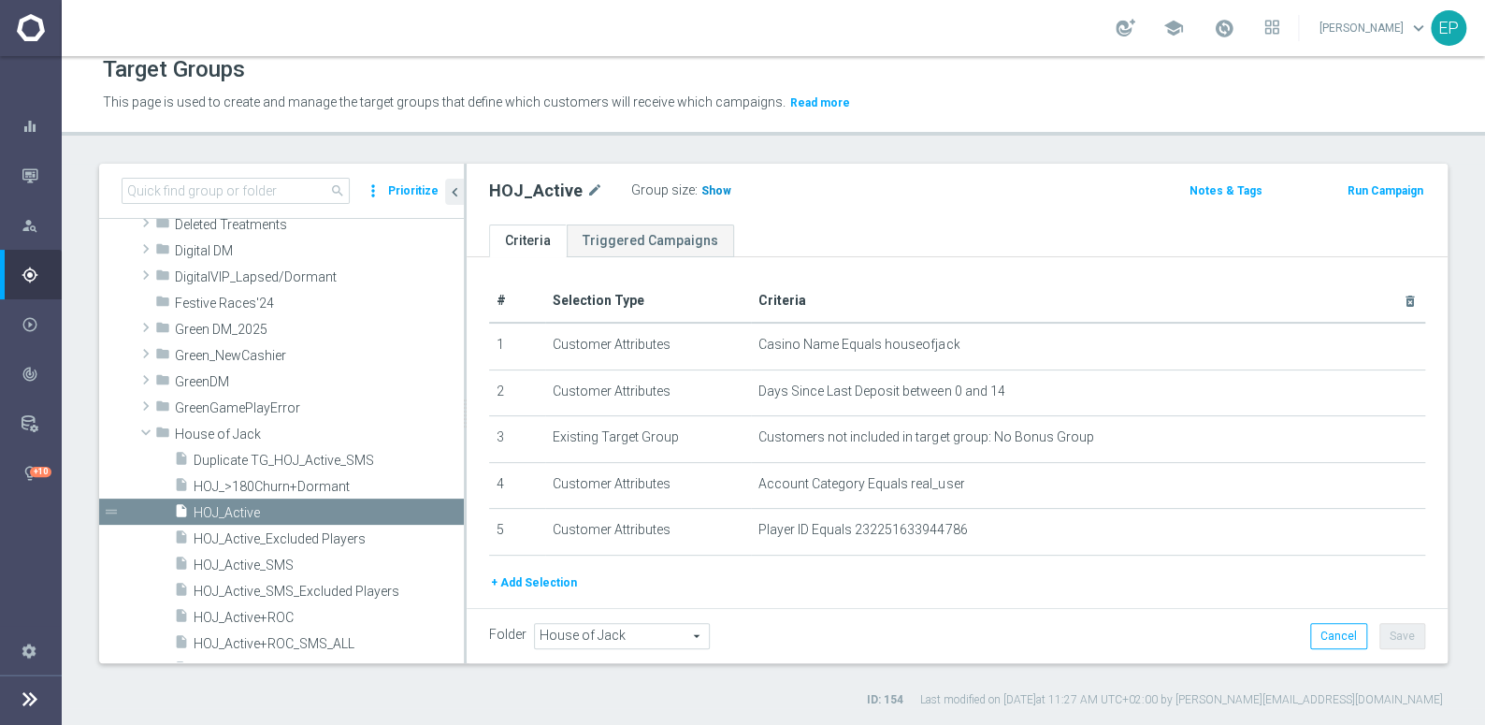
click at [708, 184] on span "Show" at bounding box center [716, 190] width 30 height 13
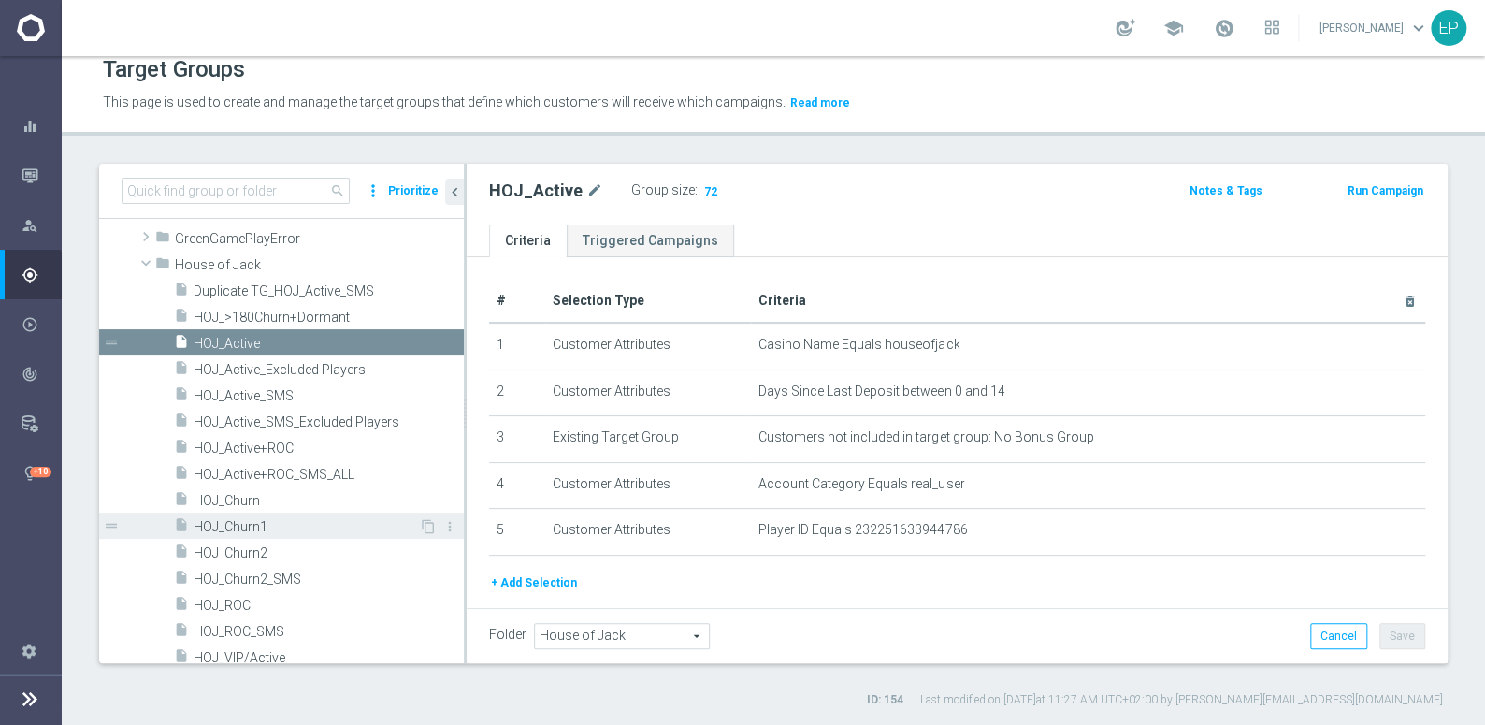
scroll to position [543, 0]
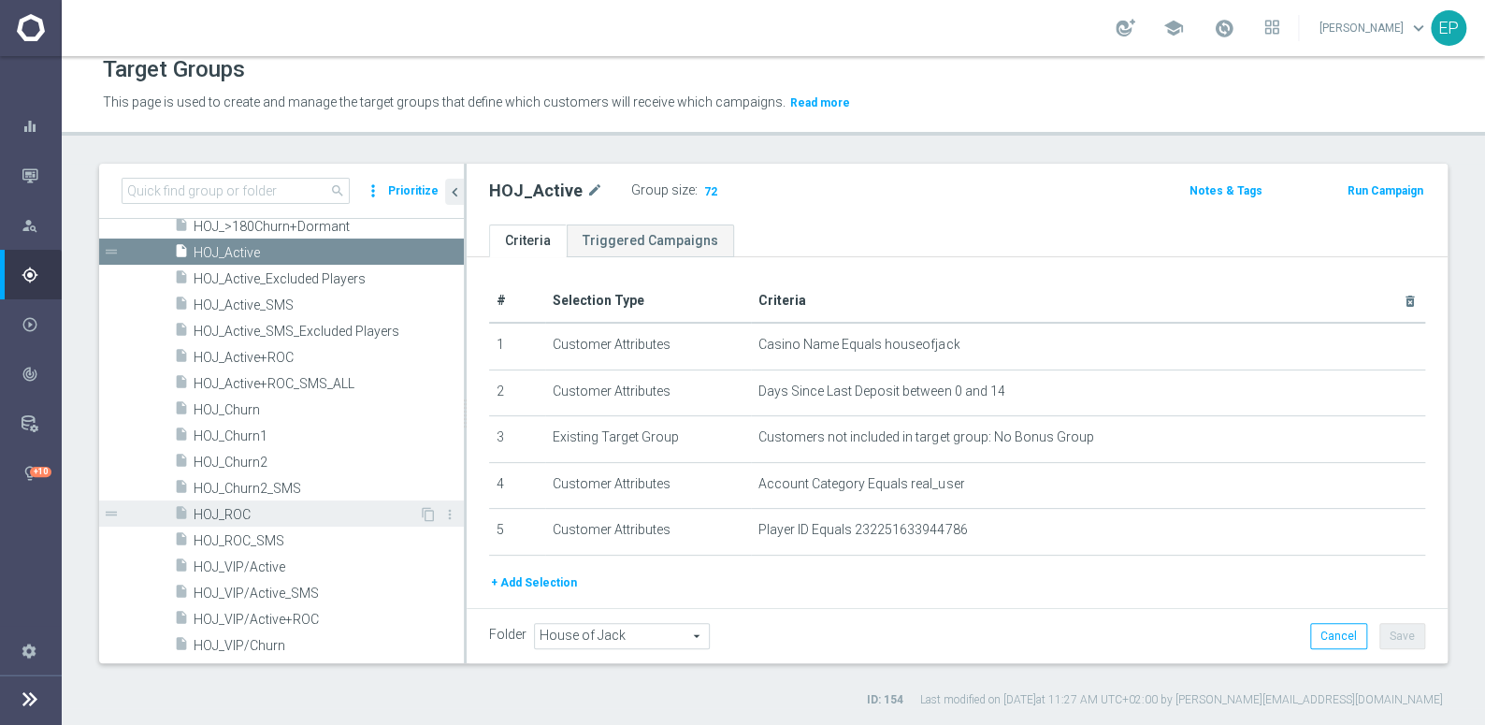
click at [233, 512] on span "HOJ_ROC" at bounding box center [306, 515] width 225 height 16
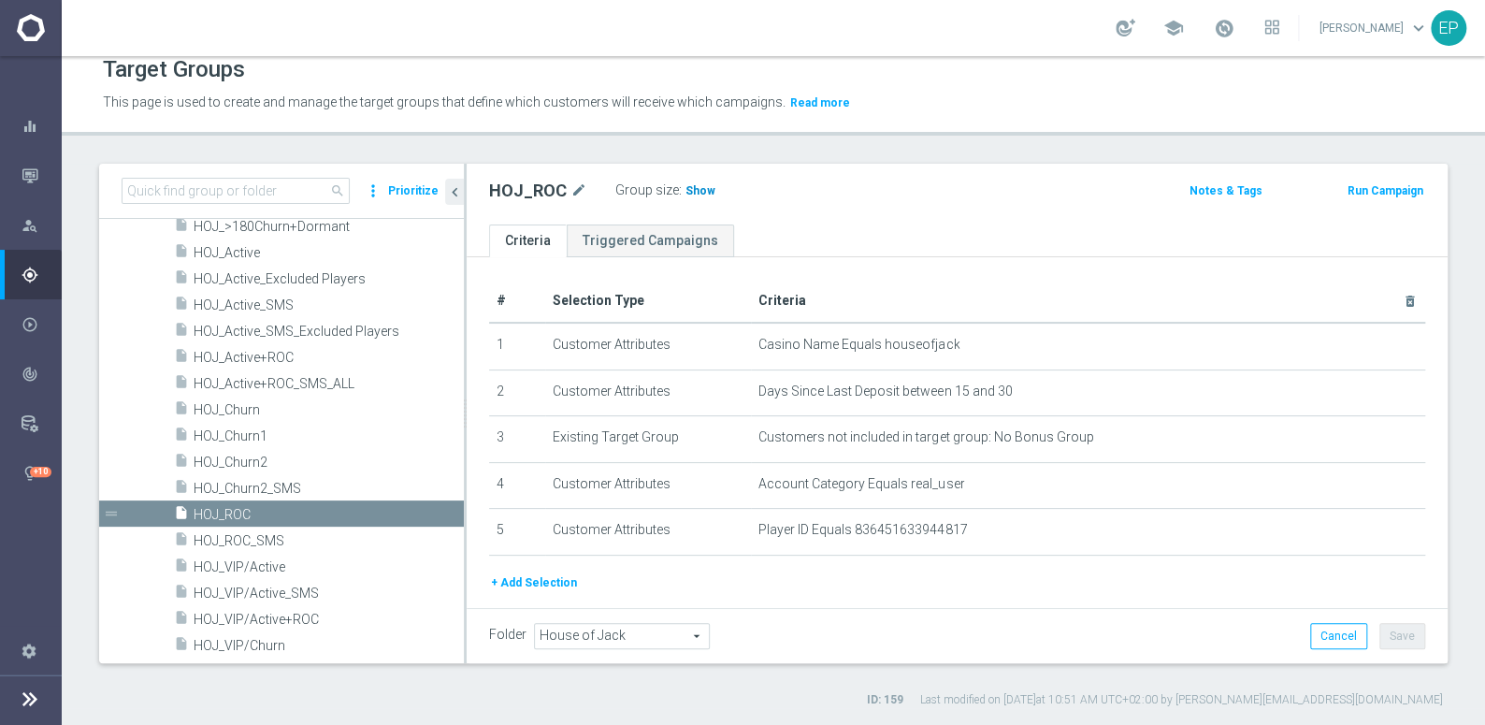
click at [689, 196] on h3 "Show" at bounding box center [701, 190] width 34 height 21
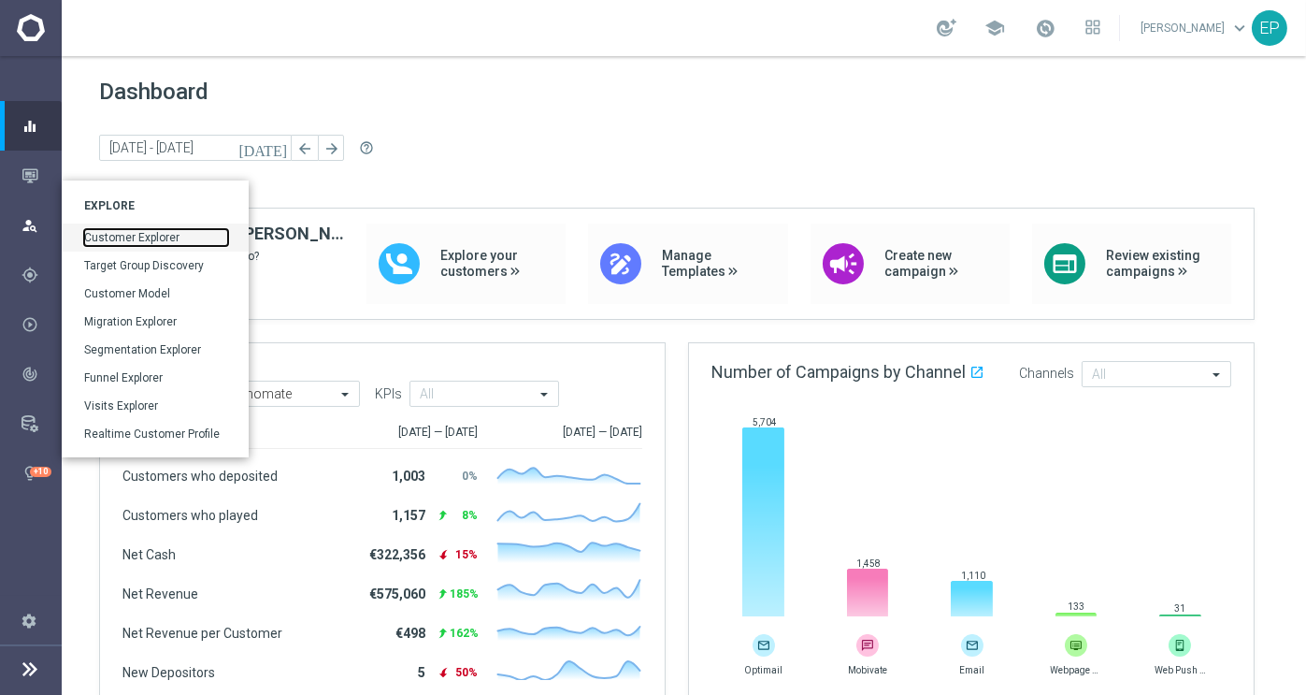
click at [126, 237] on link "Customer Explorer" at bounding box center [156, 237] width 144 height 17
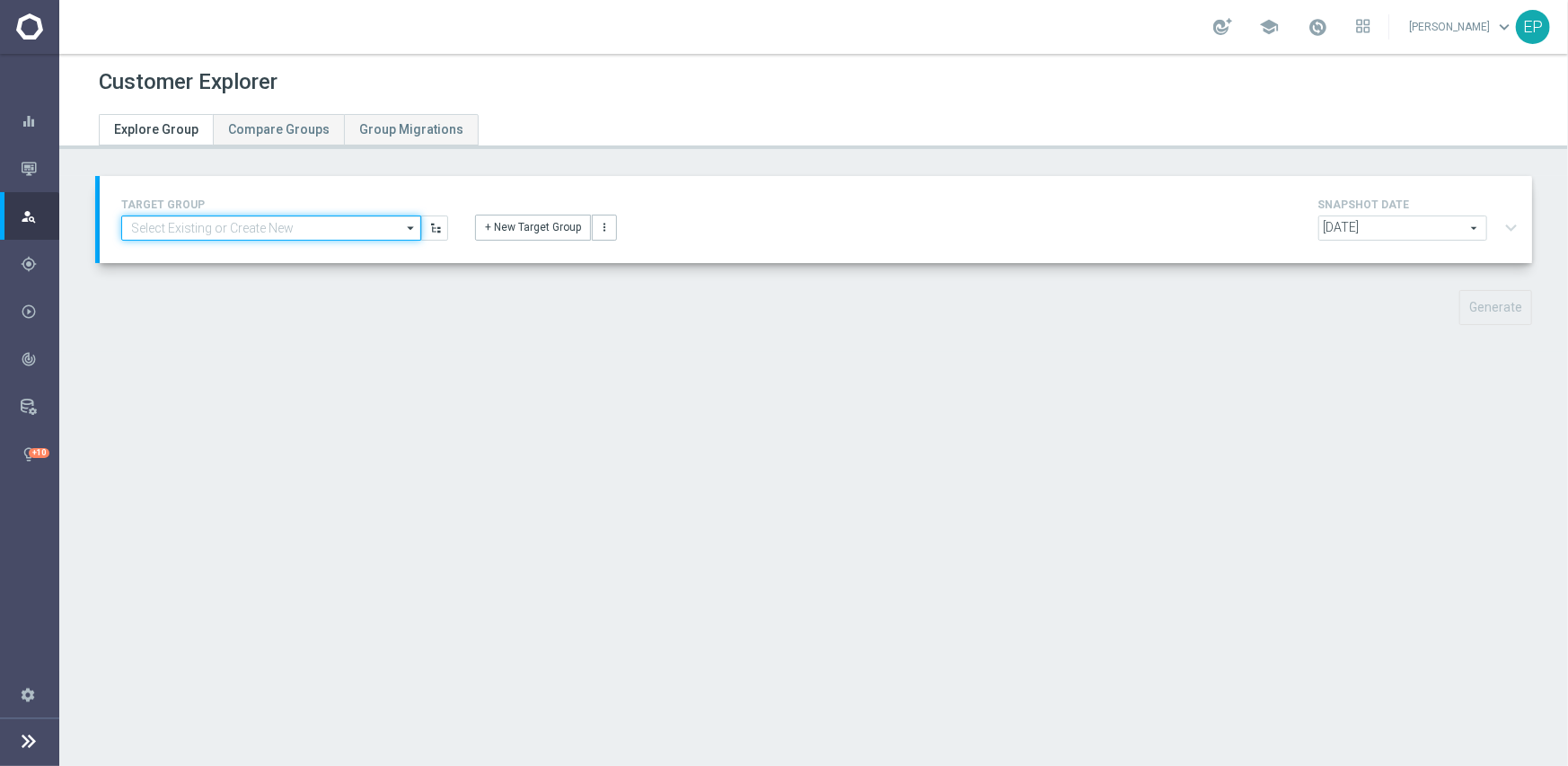
click at [316, 228] on input at bounding box center [271, 227] width 300 height 25
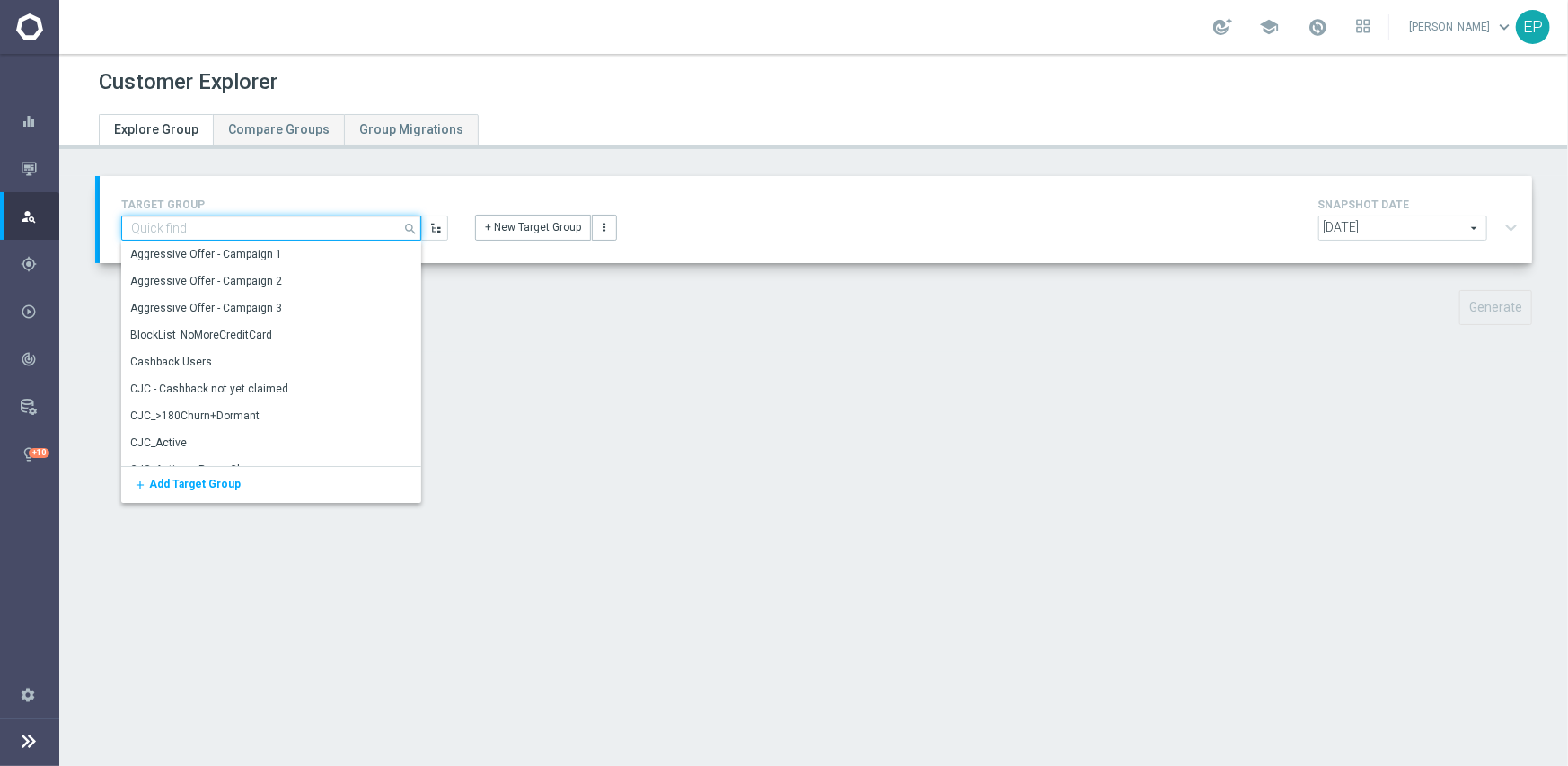
paste input "STS_P2_DAY1"
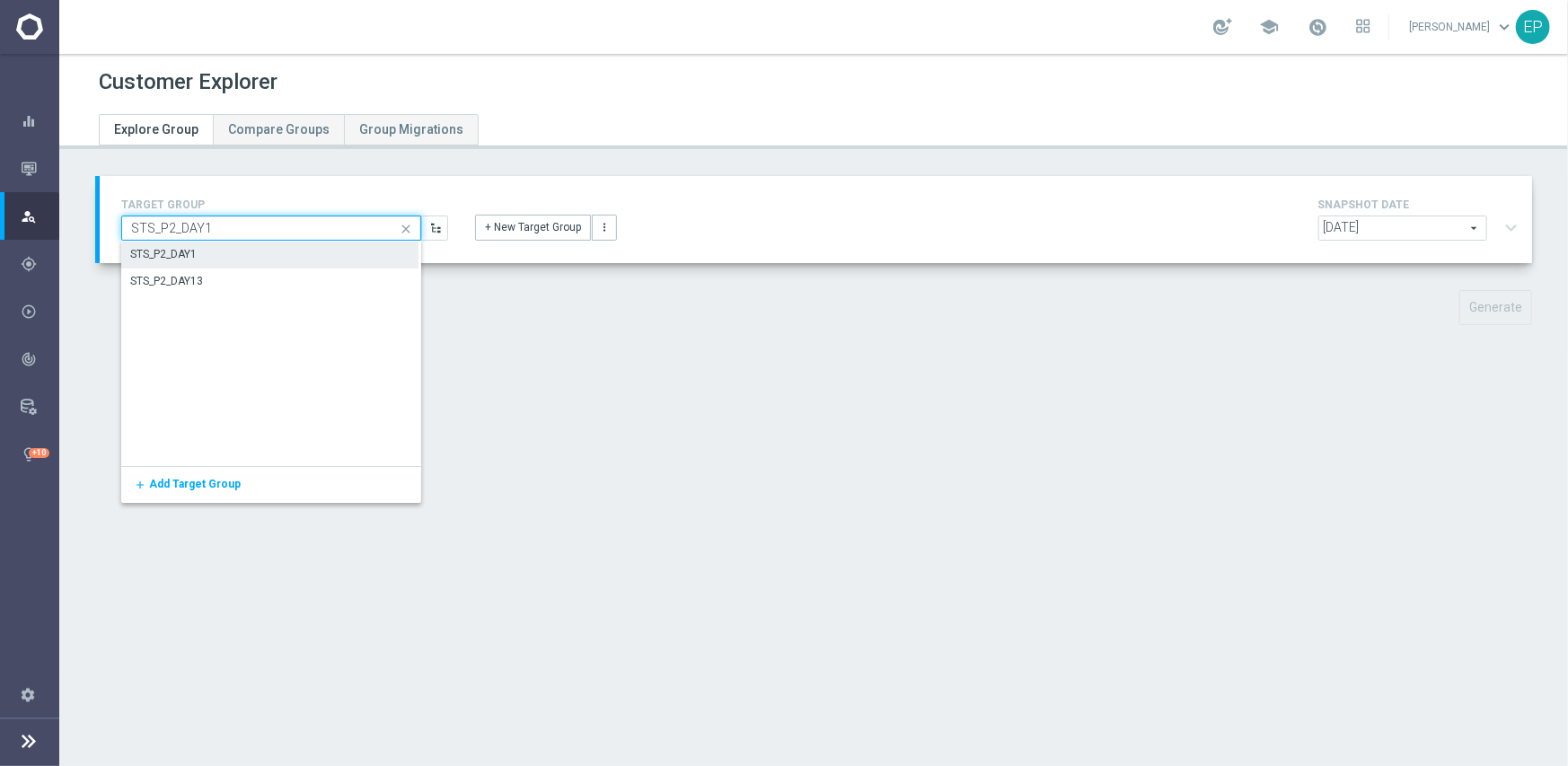
type input "STS_P2_DAY1"
click at [193, 252] on div "STS_P2_DAY1" at bounding box center [163, 253] width 66 height 16
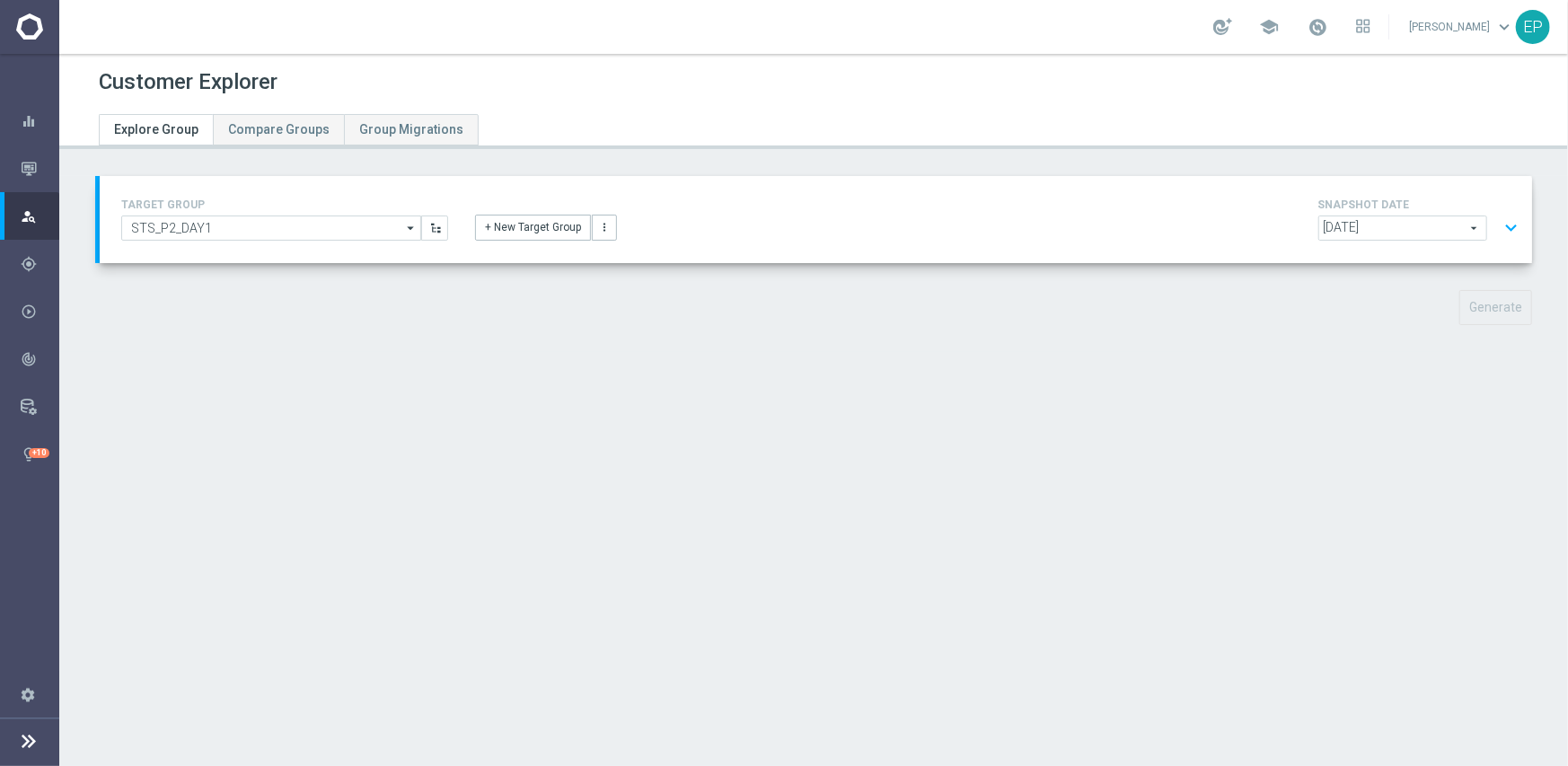
click at [1254, 223] on button "expand_more" at bounding box center [1510, 228] width 26 height 35
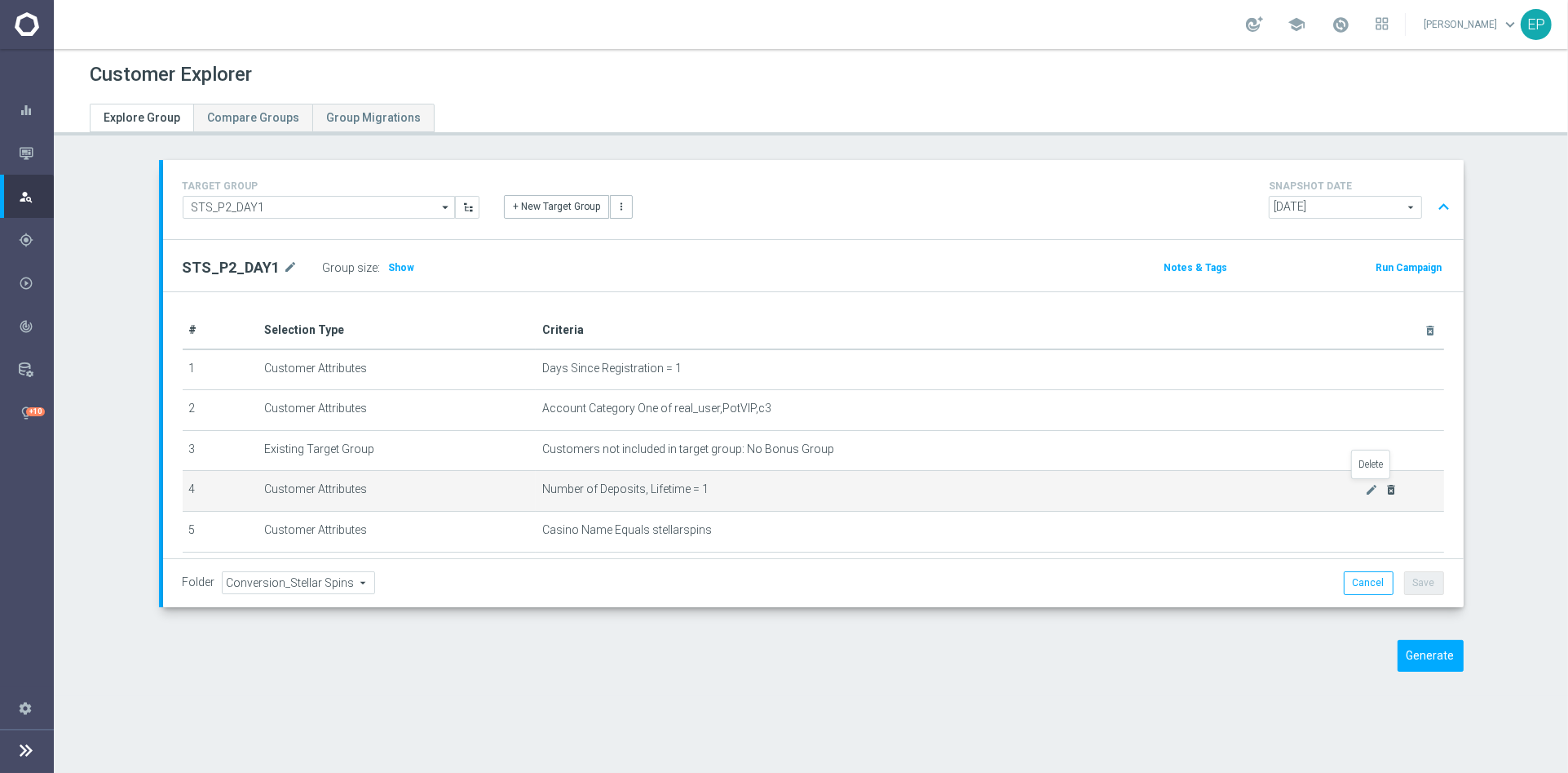
click at [1139, 488] on icon "delete_forever" at bounding box center [1392, 489] width 13 height 13
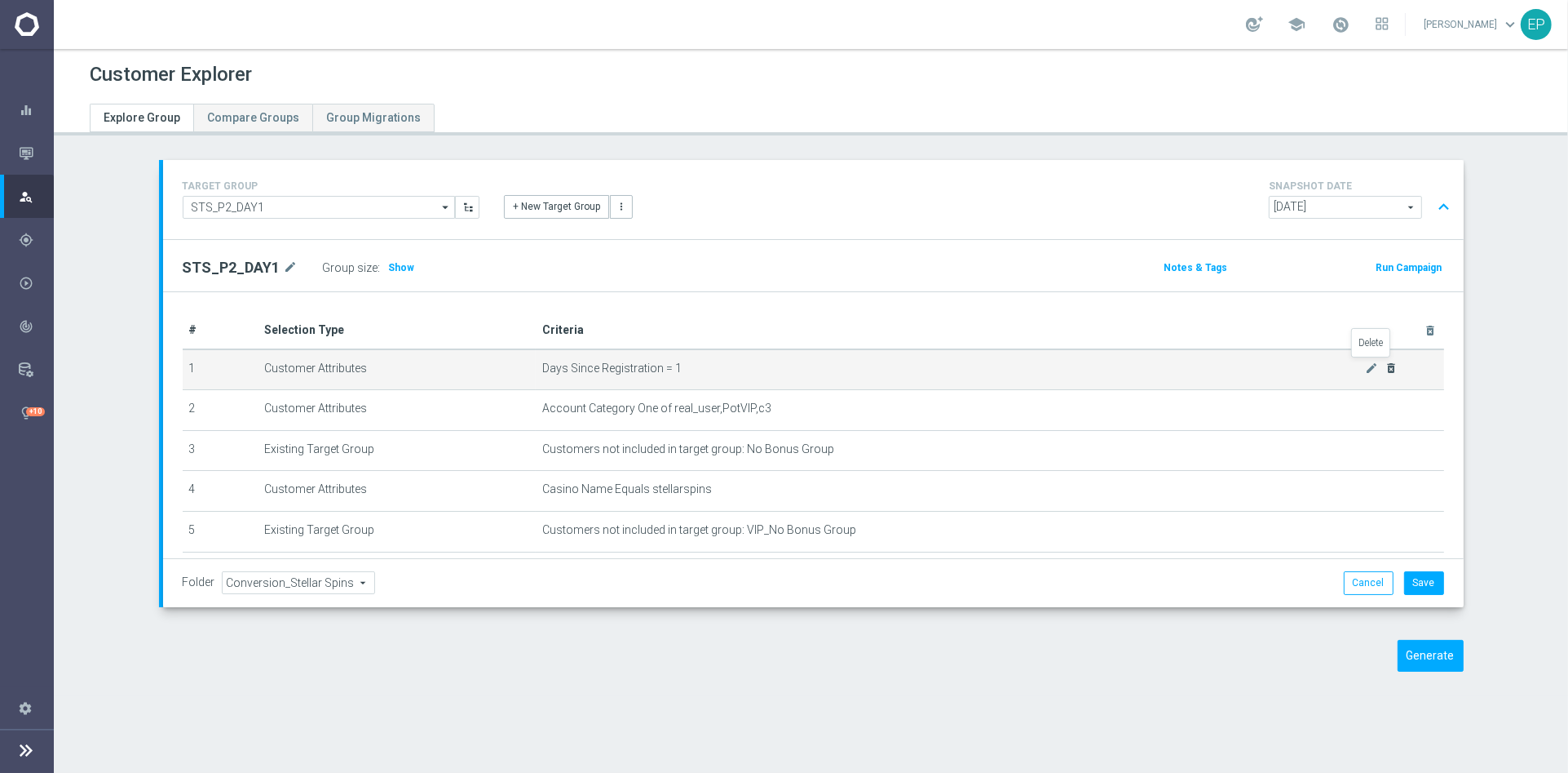
click at [1139, 366] on icon "delete_forever" at bounding box center [1392, 367] width 13 height 13
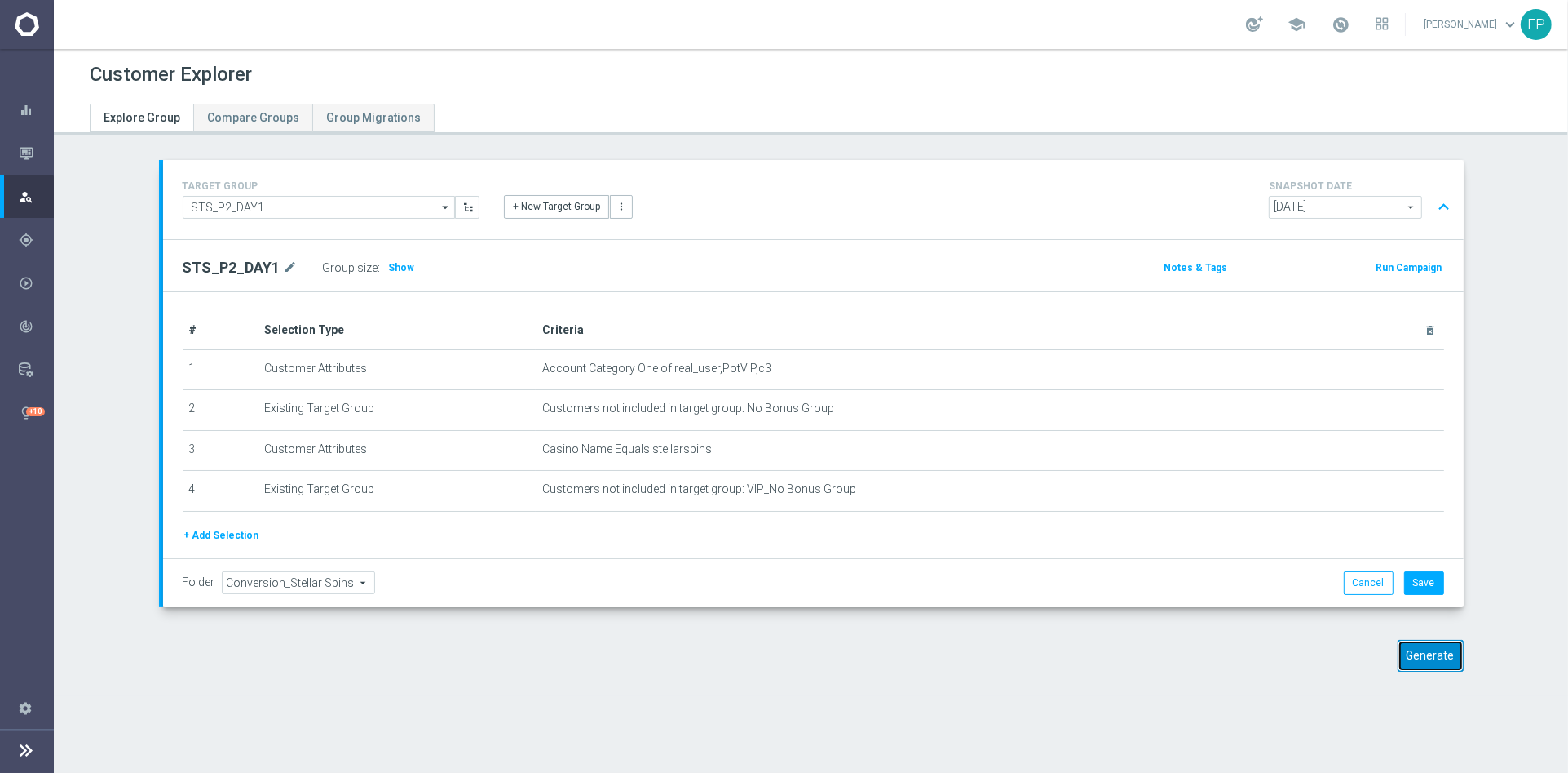
click at [1139, 605] on button "Generate" at bounding box center [1431, 655] width 66 height 31
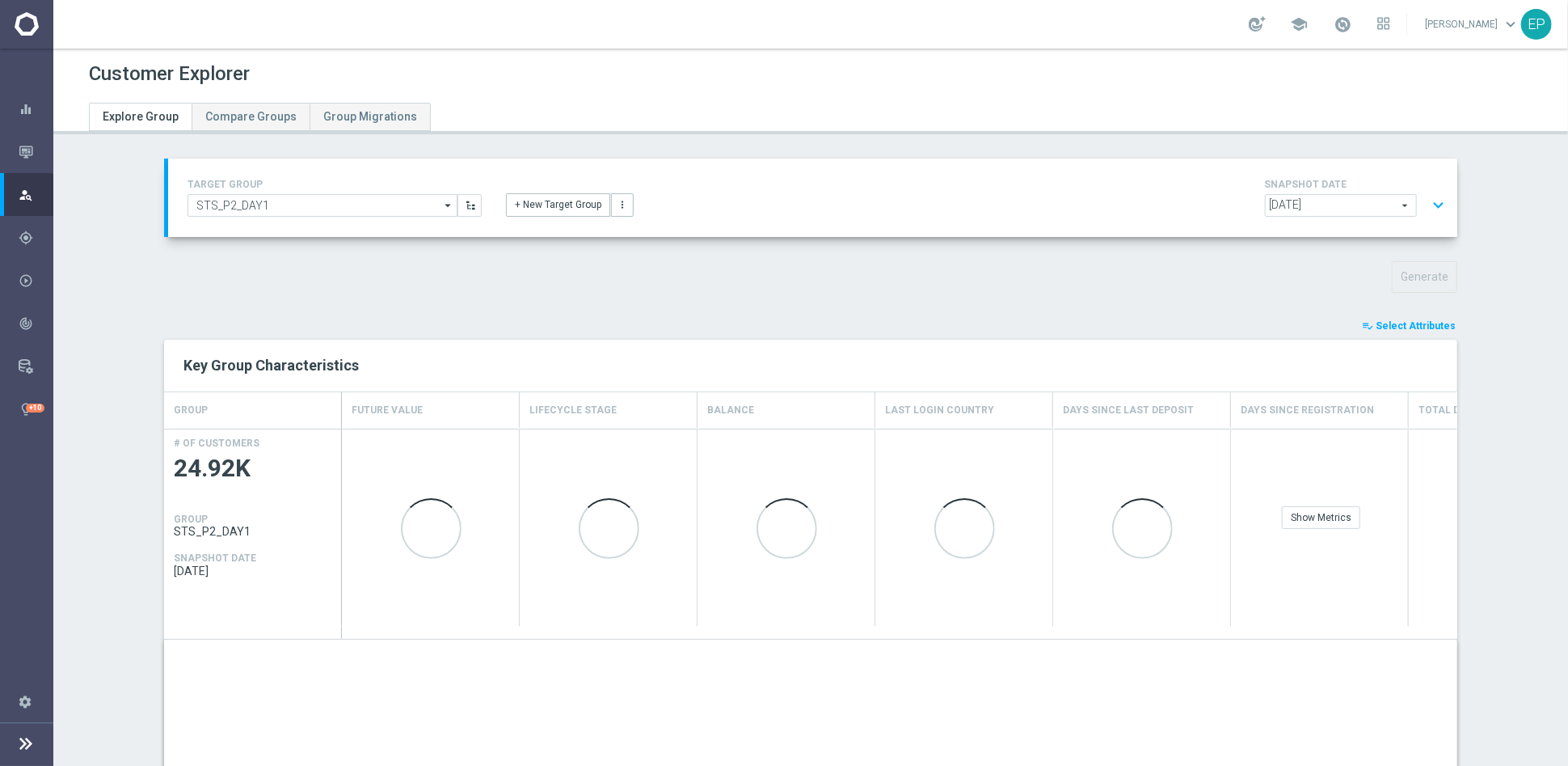
click at [1129, 322] on span "Select Attributes" at bounding box center [1416, 325] width 80 height 11
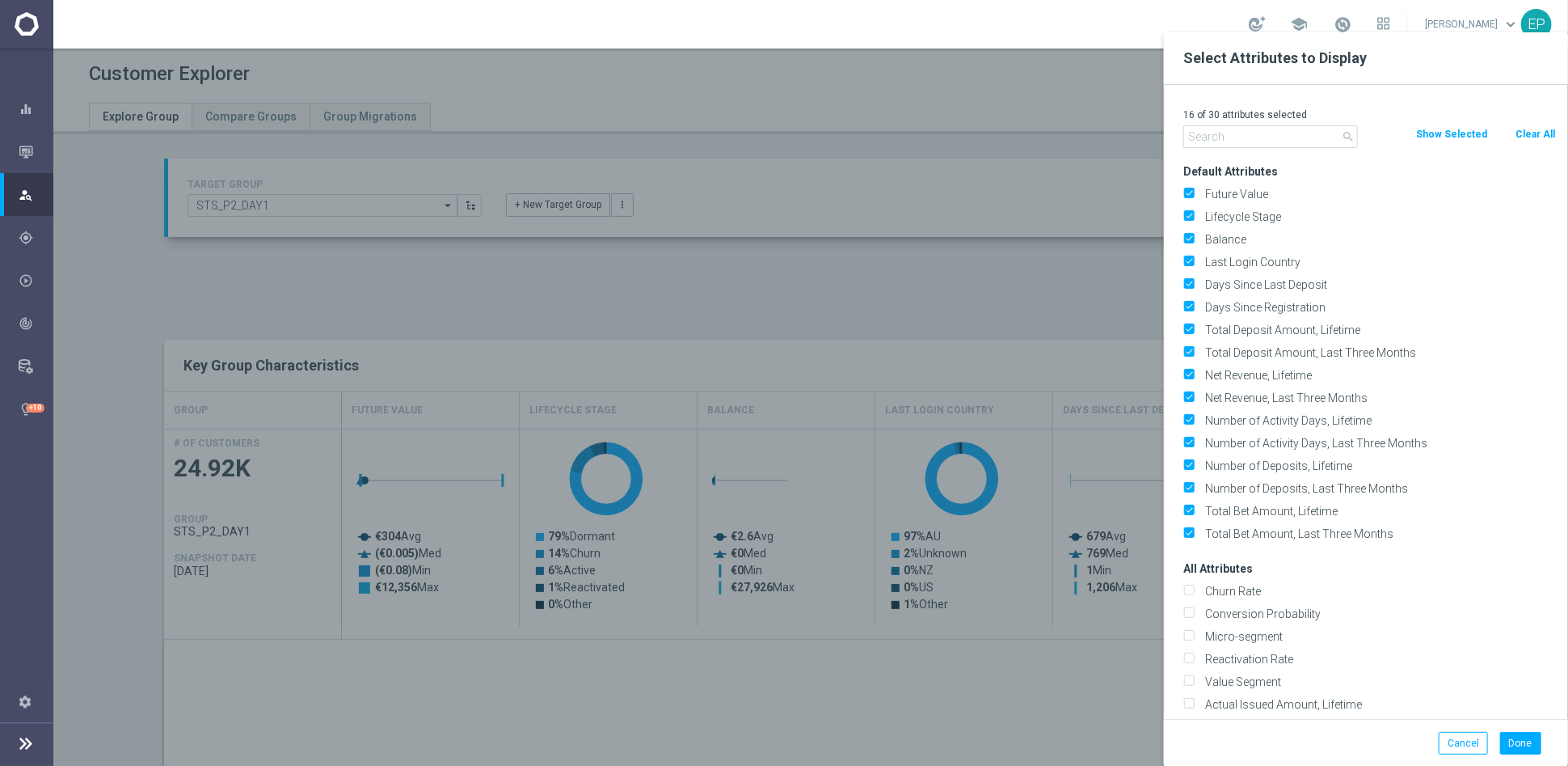
click at [1129, 137] on input "text" at bounding box center [1271, 137] width 175 height 22
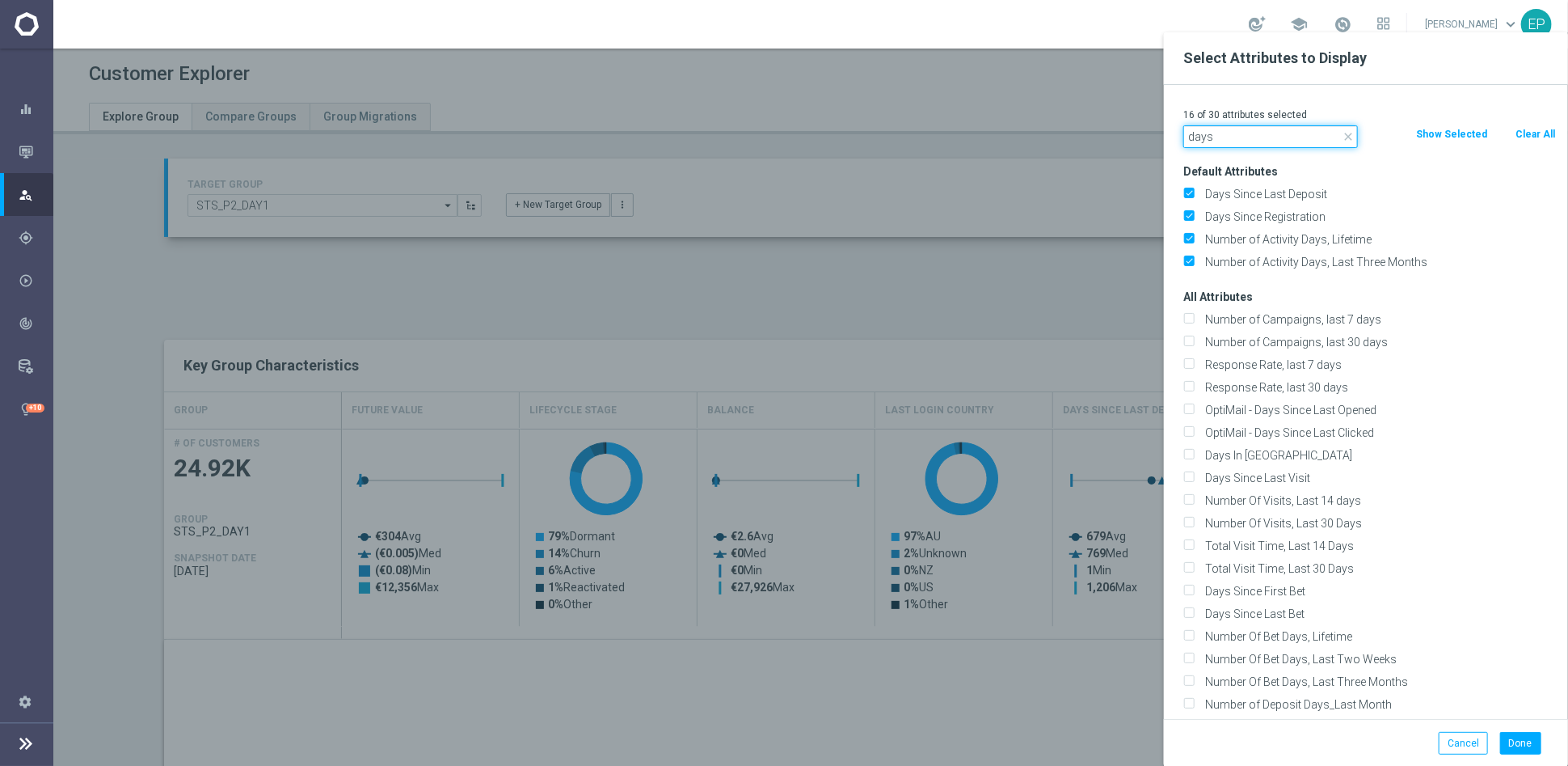
drag, startPoint x: 1233, startPoint y: 140, endPoint x: 1144, endPoint y: 139, distance: 89.0
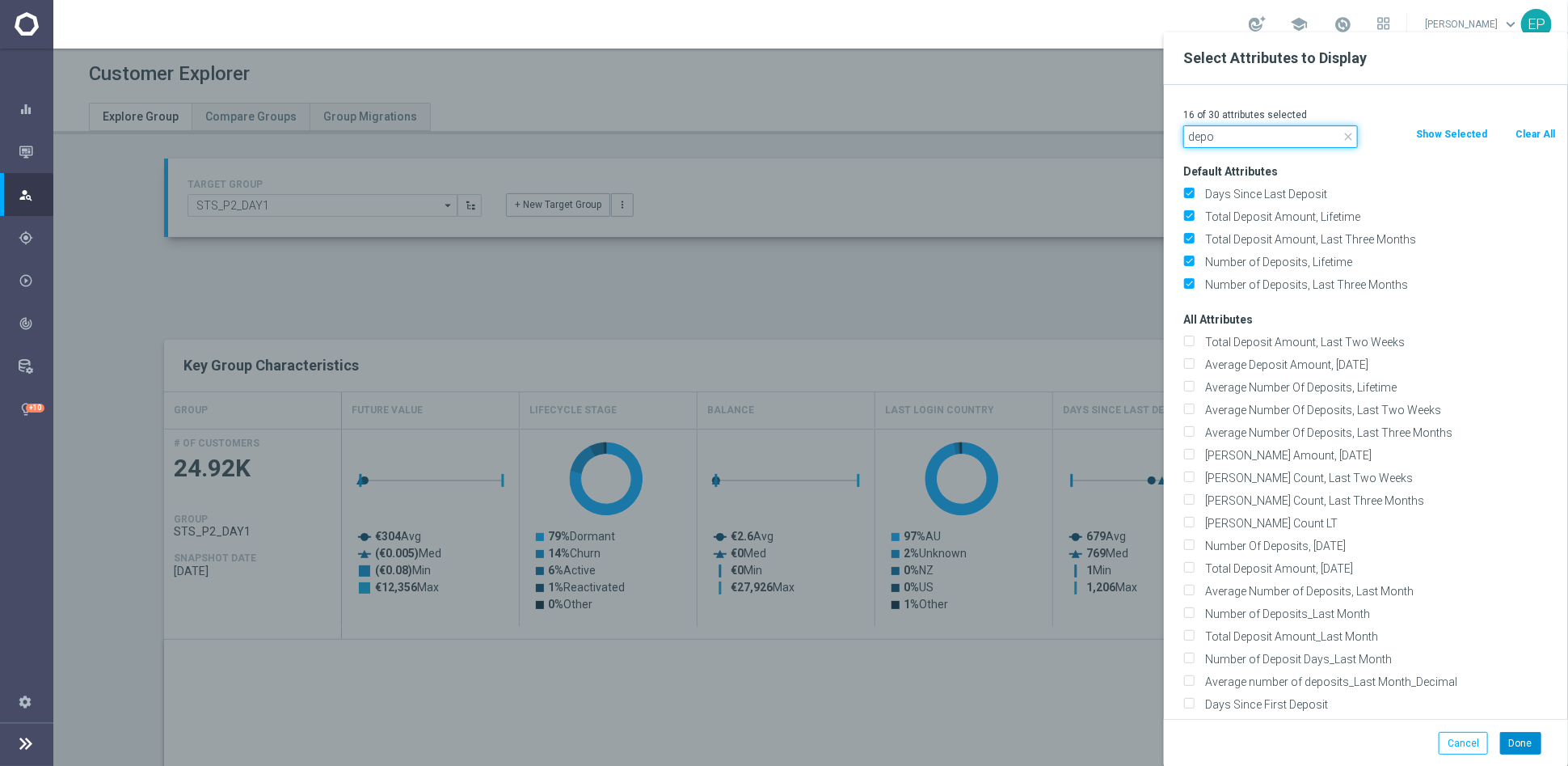
type input "depo"
click at [1129, 600] on button "Done" at bounding box center [1521, 743] width 41 height 22
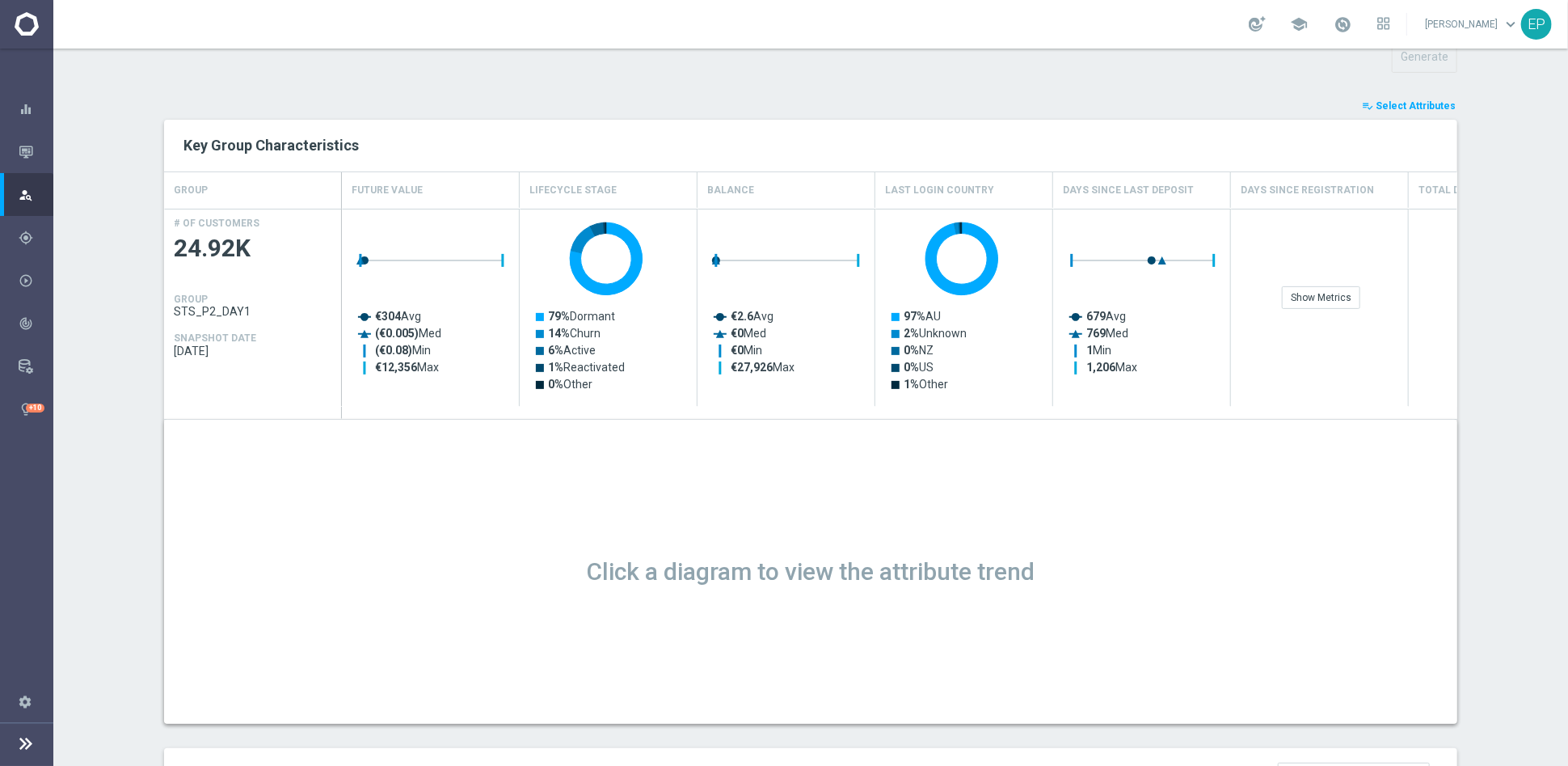
scroll to position [180, 0]
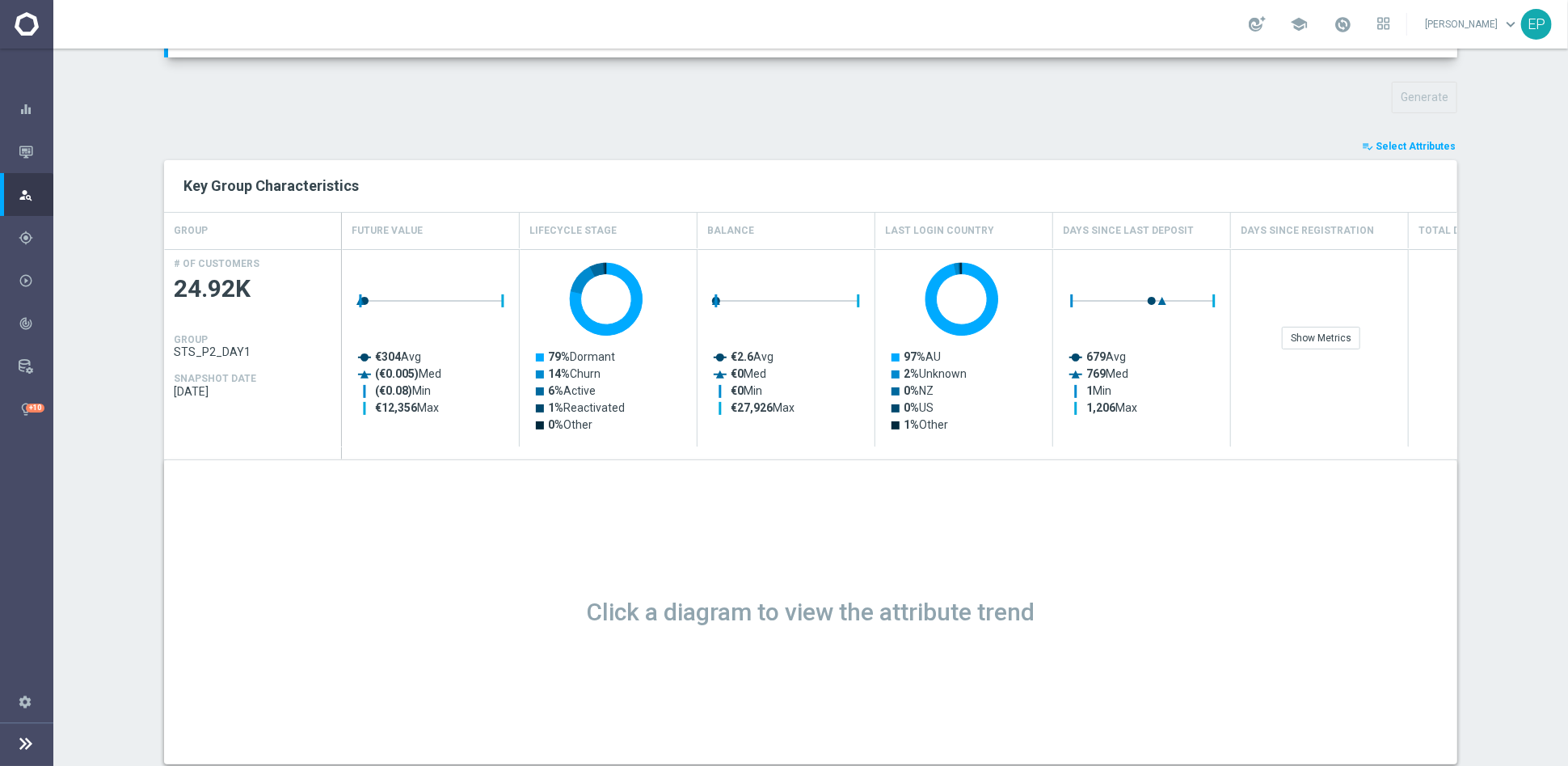
click at [1129, 147] on span "Select Attributes" at bounding box center [1416, 146] width 80 height 11
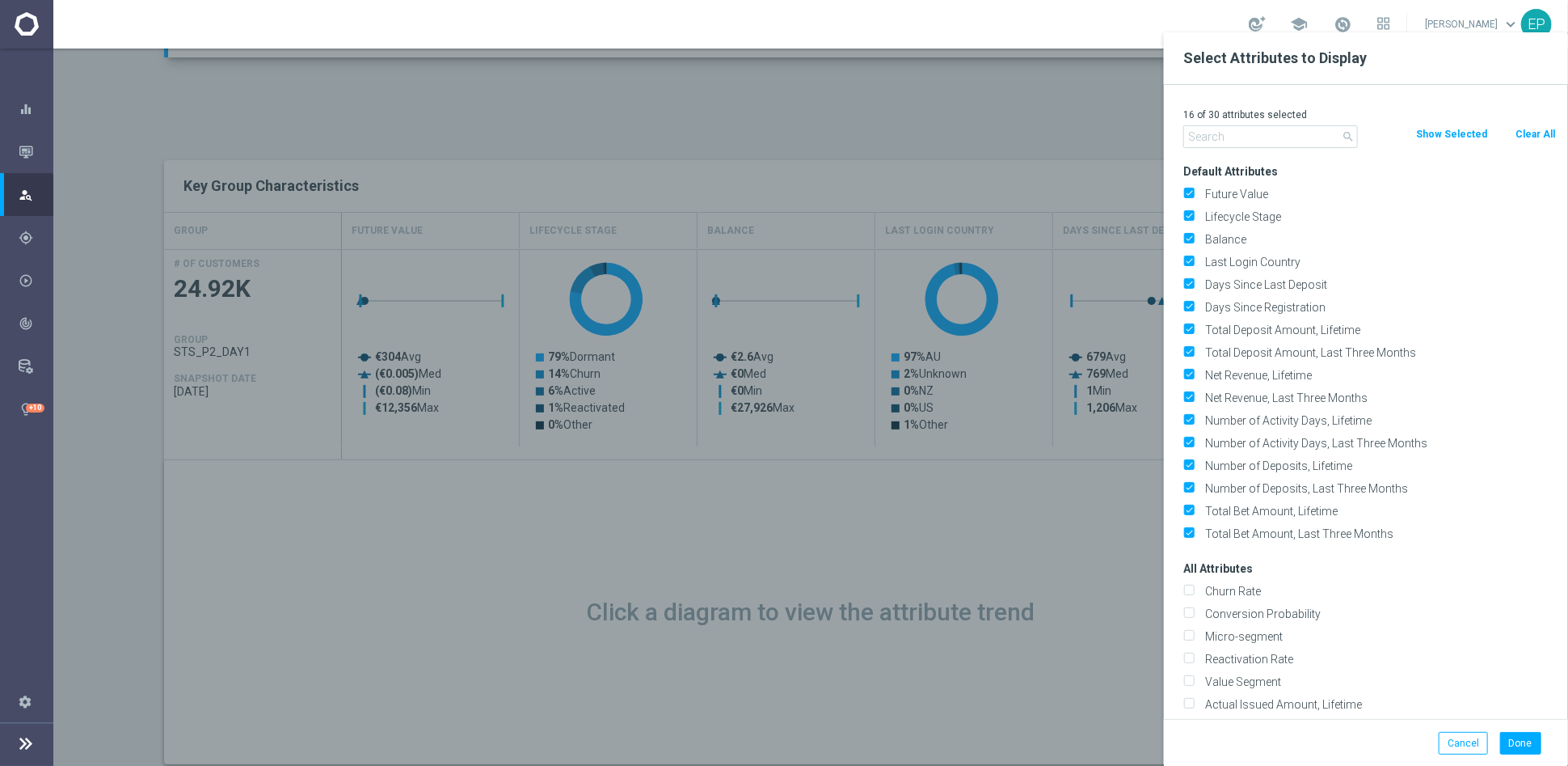
click at [1129, 136] on input "text" at bounding box center [1271, 137] width 175 height 22
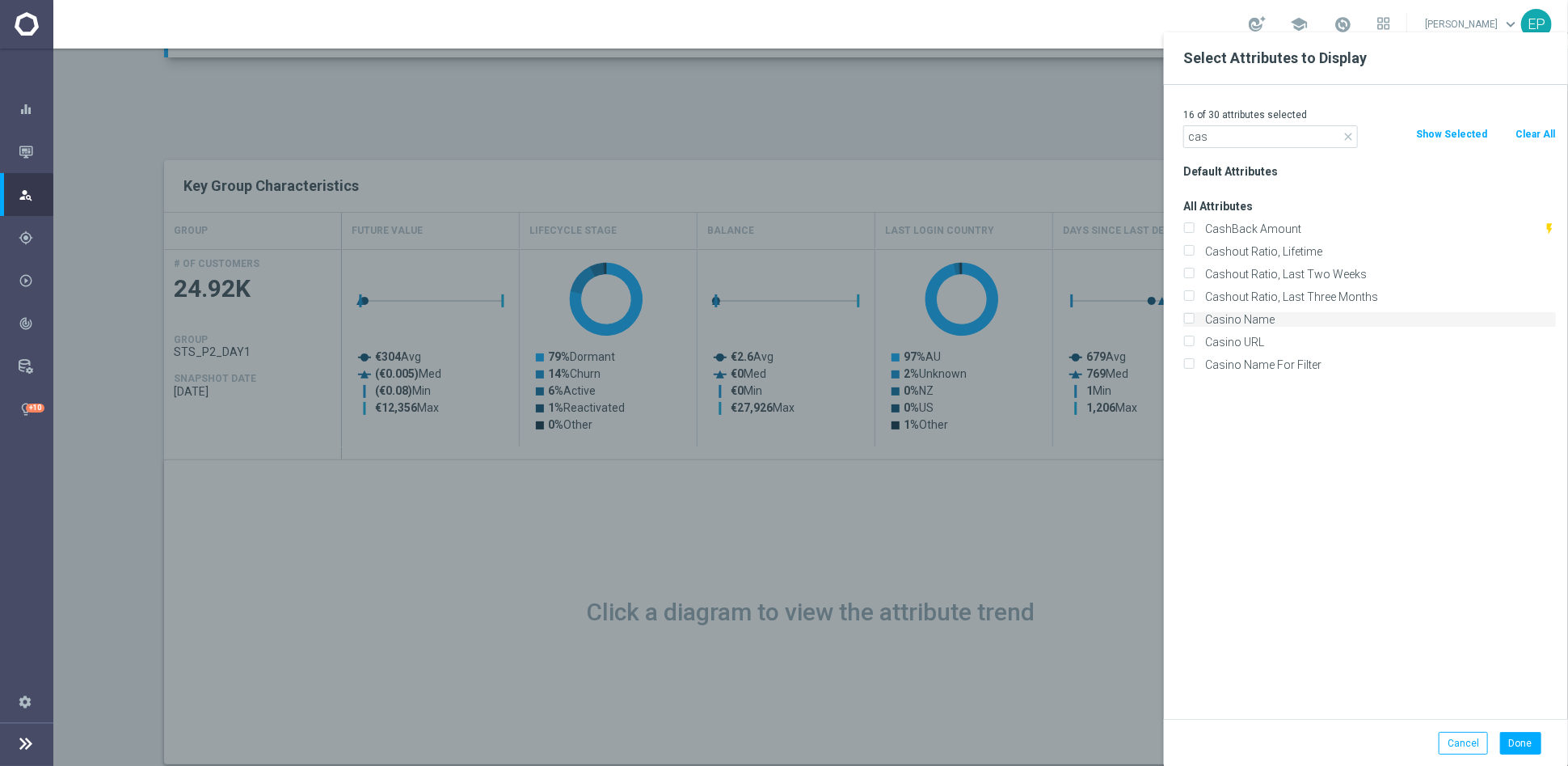
type input "cas"
click at [1129, 319] on label "Casino Name" at bounding box center [1378, 319] width 356 height 15
click at [1129, 319] on input "Casino Name" at bounding box center [1189, 322] width 10 height 10
checkbox input "true"
click at [1129, 600] on button "Done" at bounding box center [1521, 743] width 41 height 22
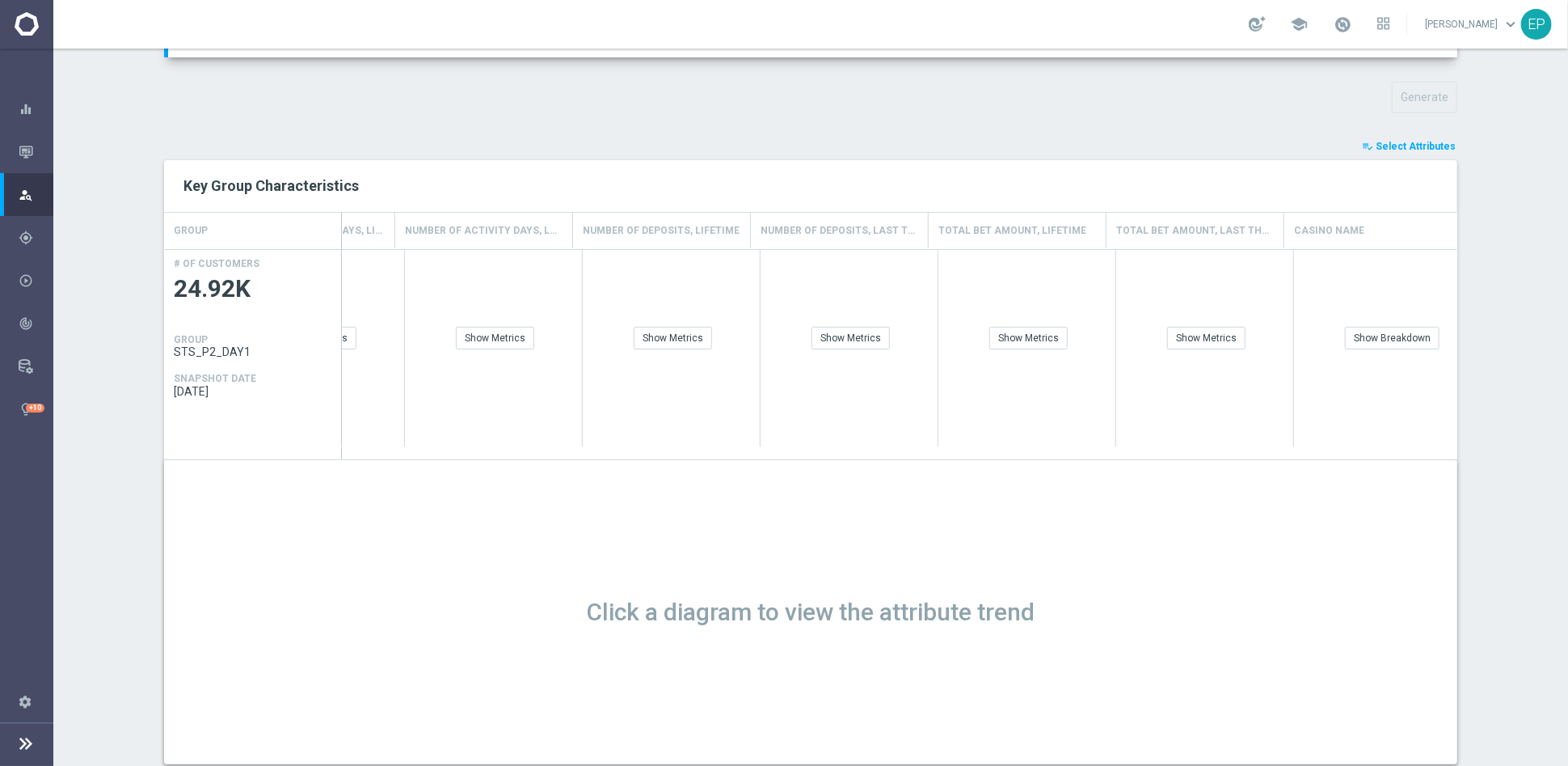
scroll to position [0, 1907]
click at [1129, 334] on div "Show Breakdown" at bounding box center [1378, 338] width 94 height 22
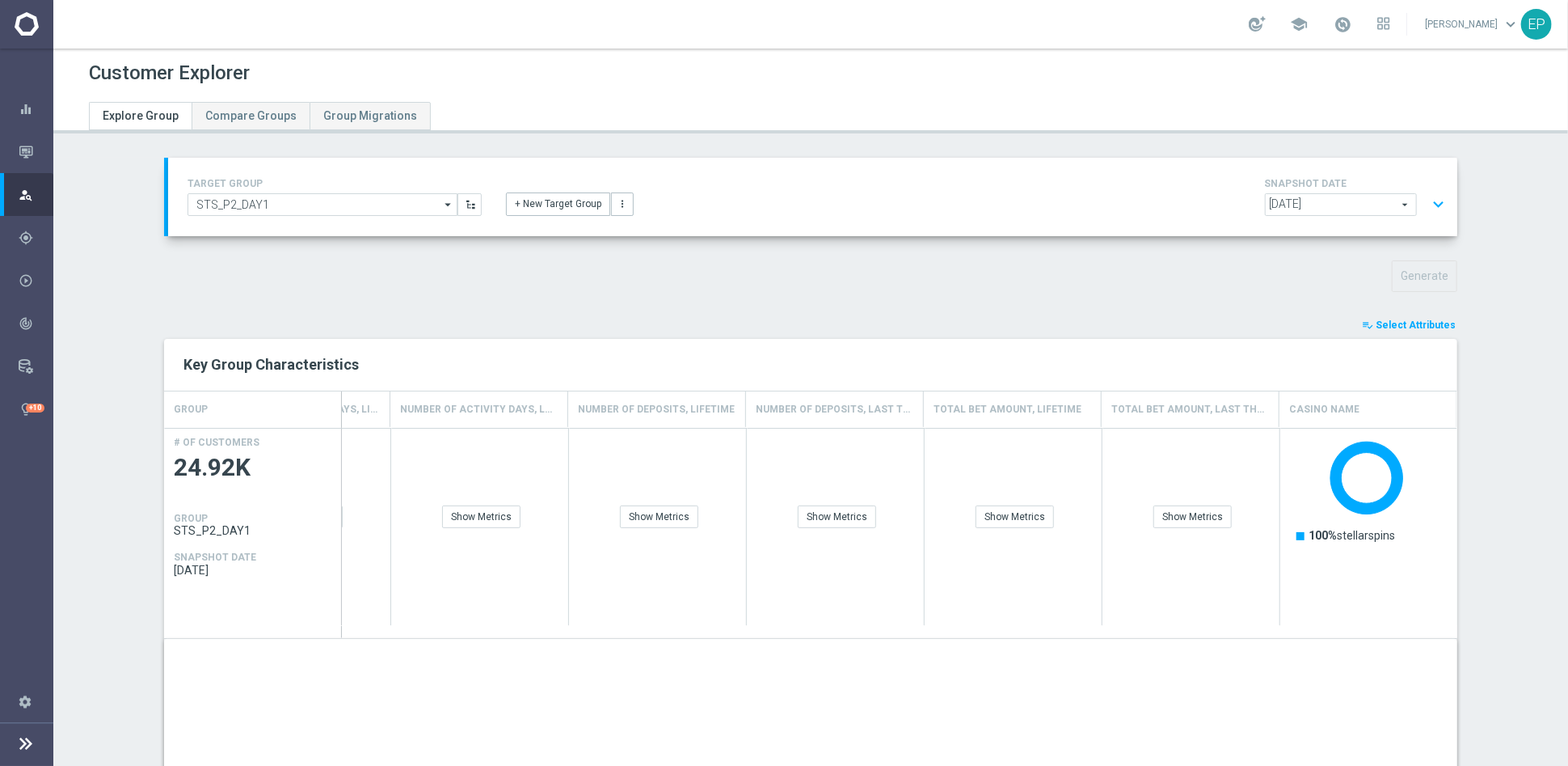
scroll to position [0, 0]
click at [328, 204] on input "STS_P2_DAY1" at bounding box center [322, 205] width 270 height 22
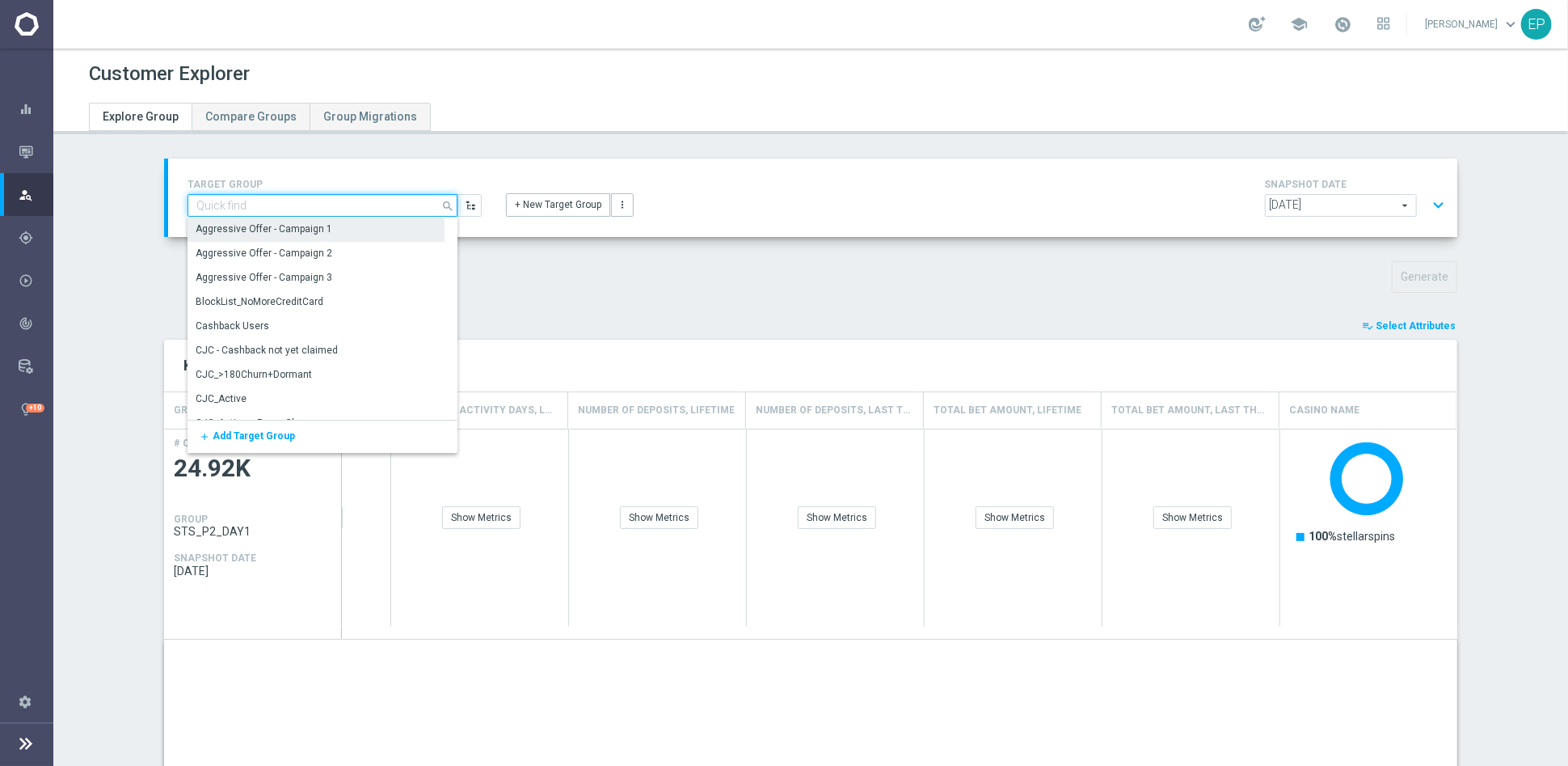
paste input "STS_P2_DAY1"
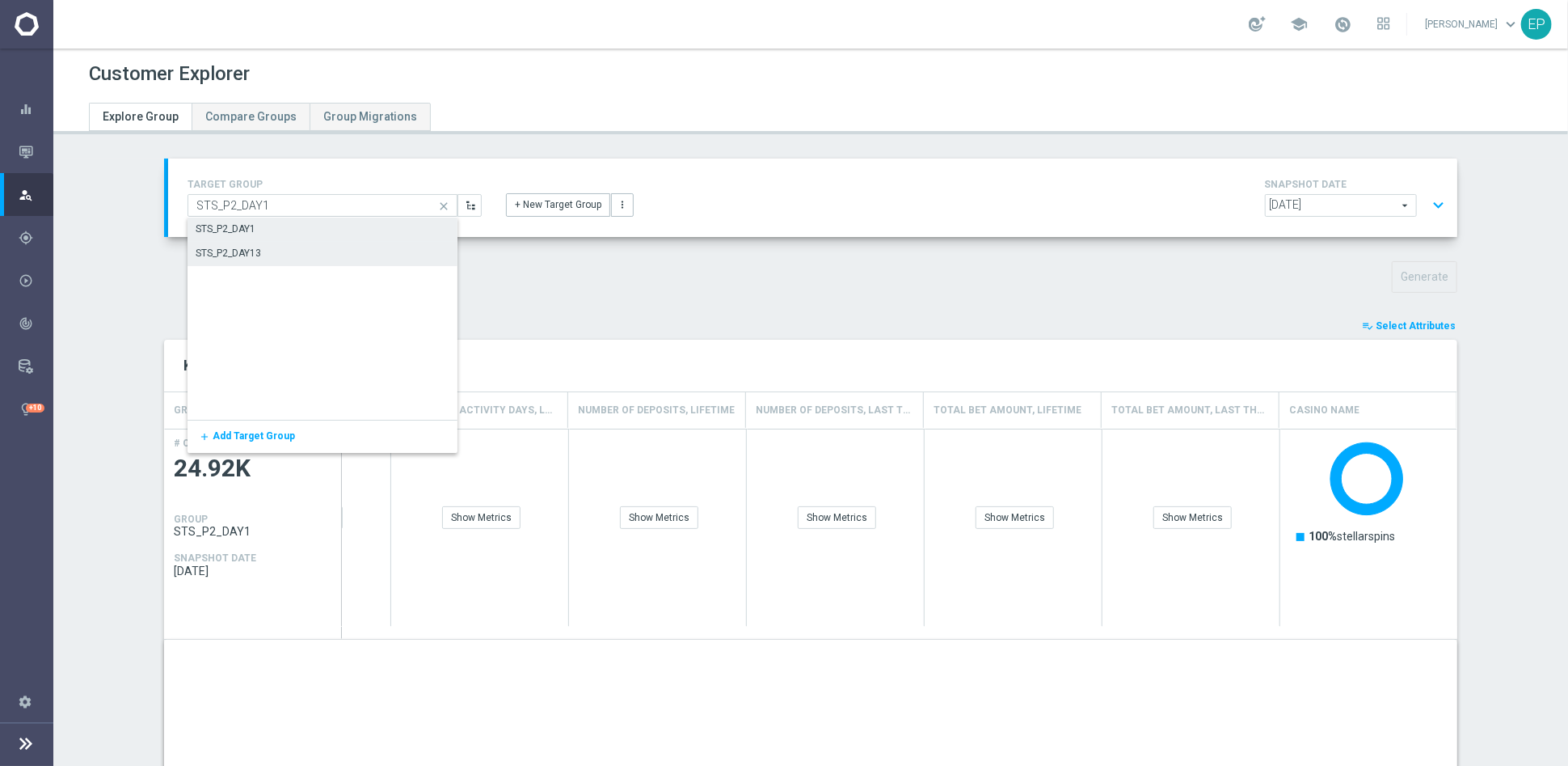
click at [263, 248] on div "STS_P2_DAY13" at bounding box center [322, 253] width 271 height 22
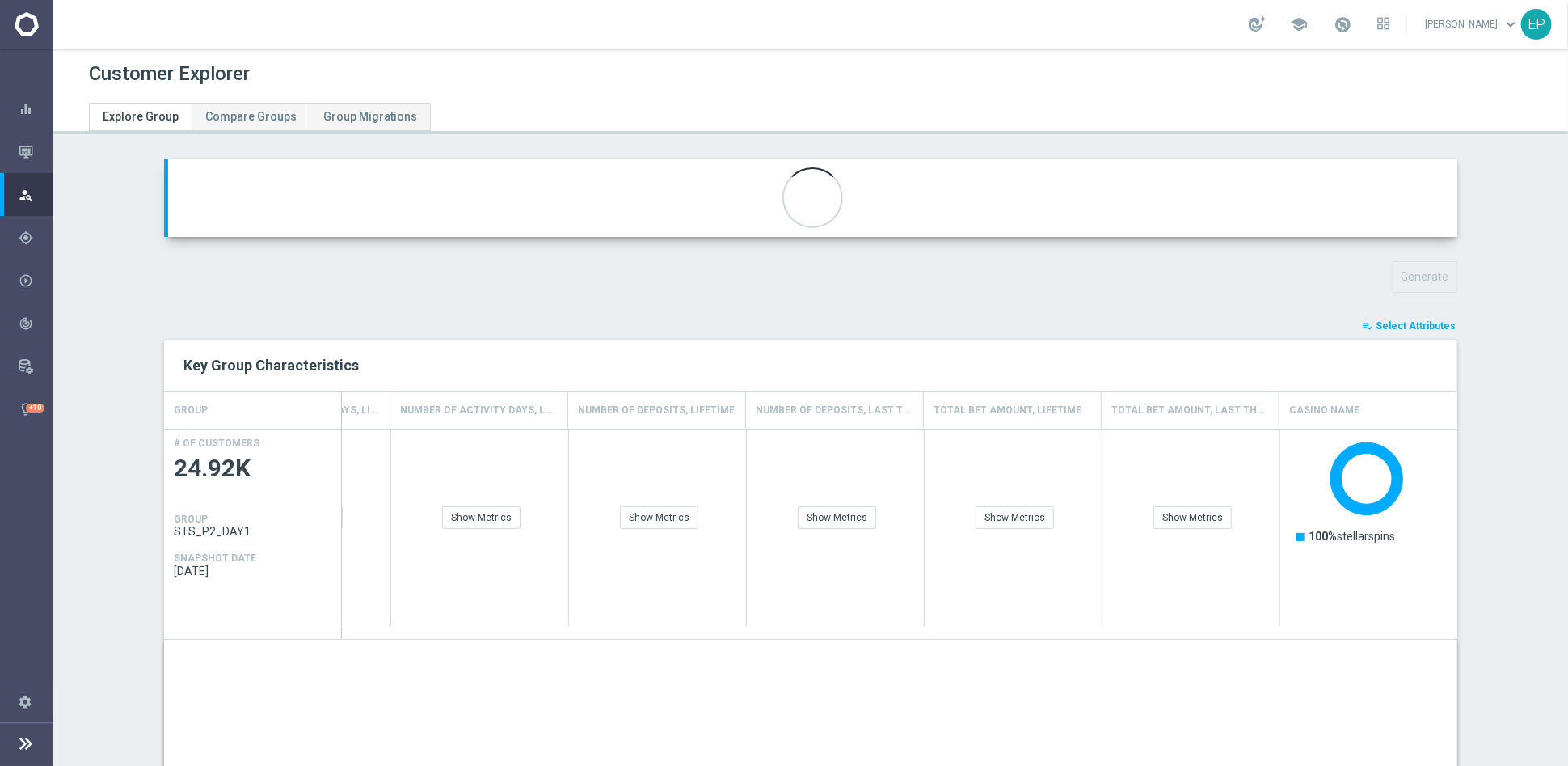
type input "STS_P2_DAY13"
click at [1129, 270] on button "Generate" at bounding box center [1425, 277] width 66 height 31
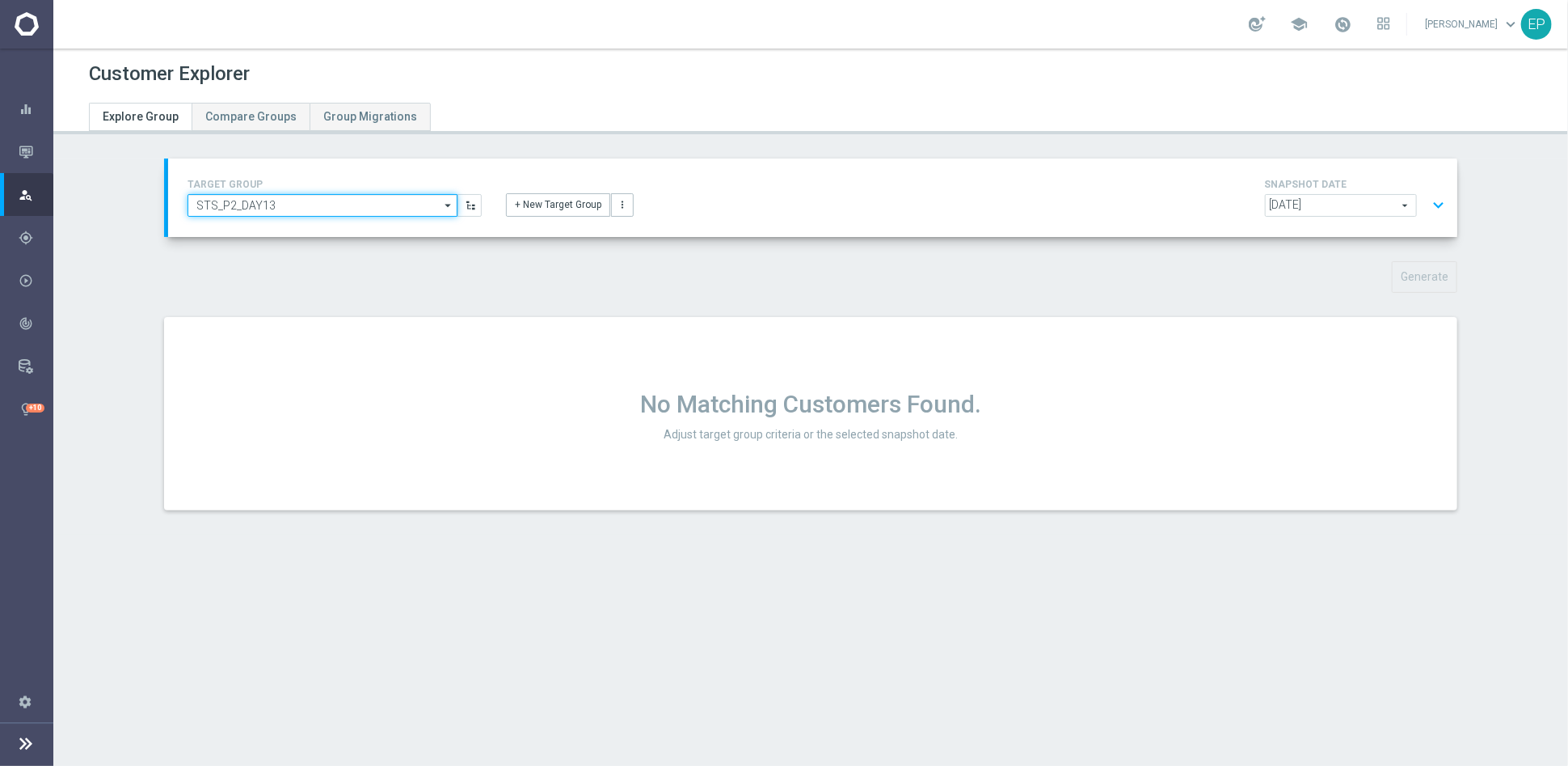
click at [300, 202] on input "STS_P2_DAY13" at bounding box center [322, 205] width 270 height 22
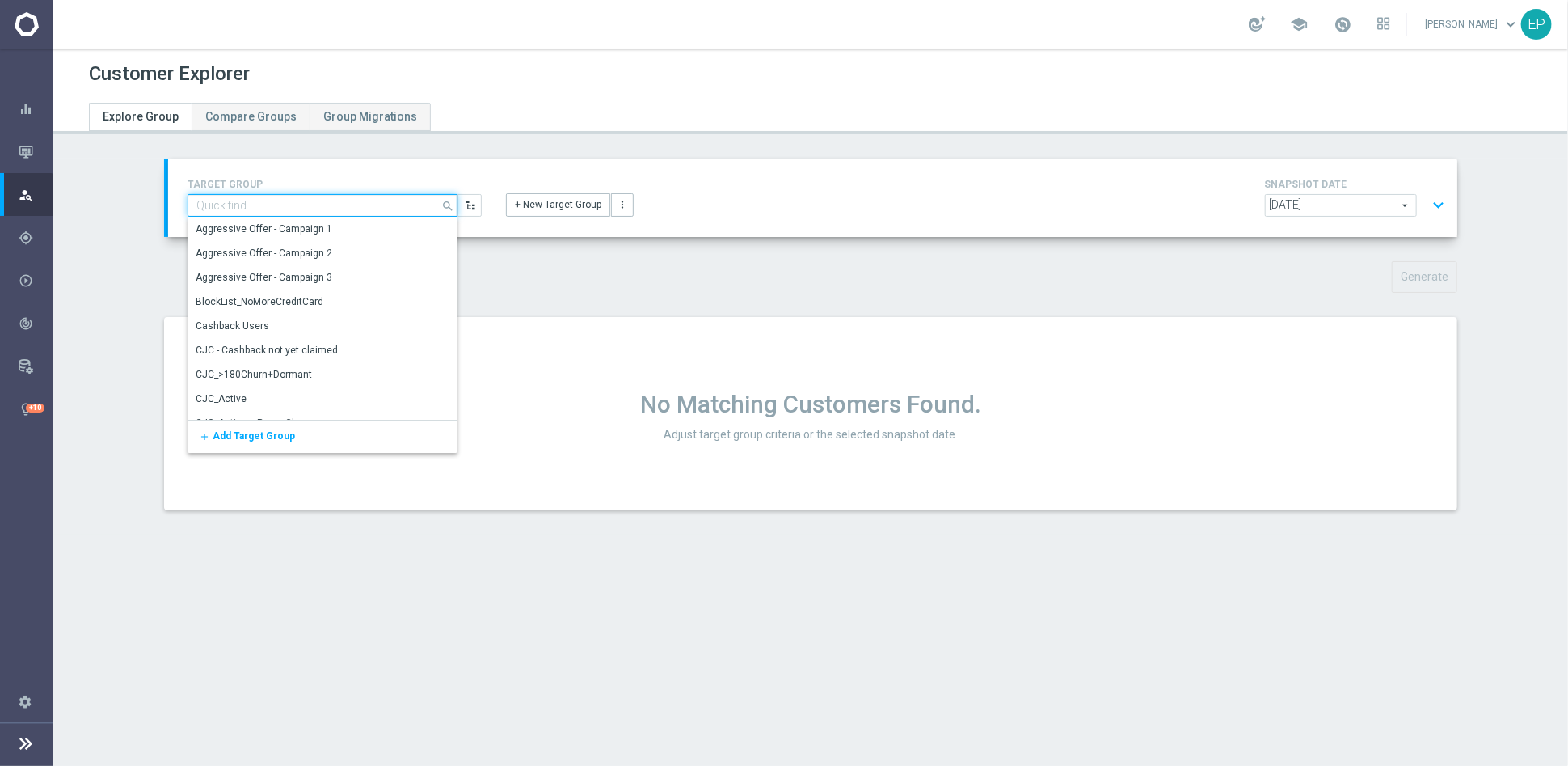
paste input "STS_P2_DAY1"
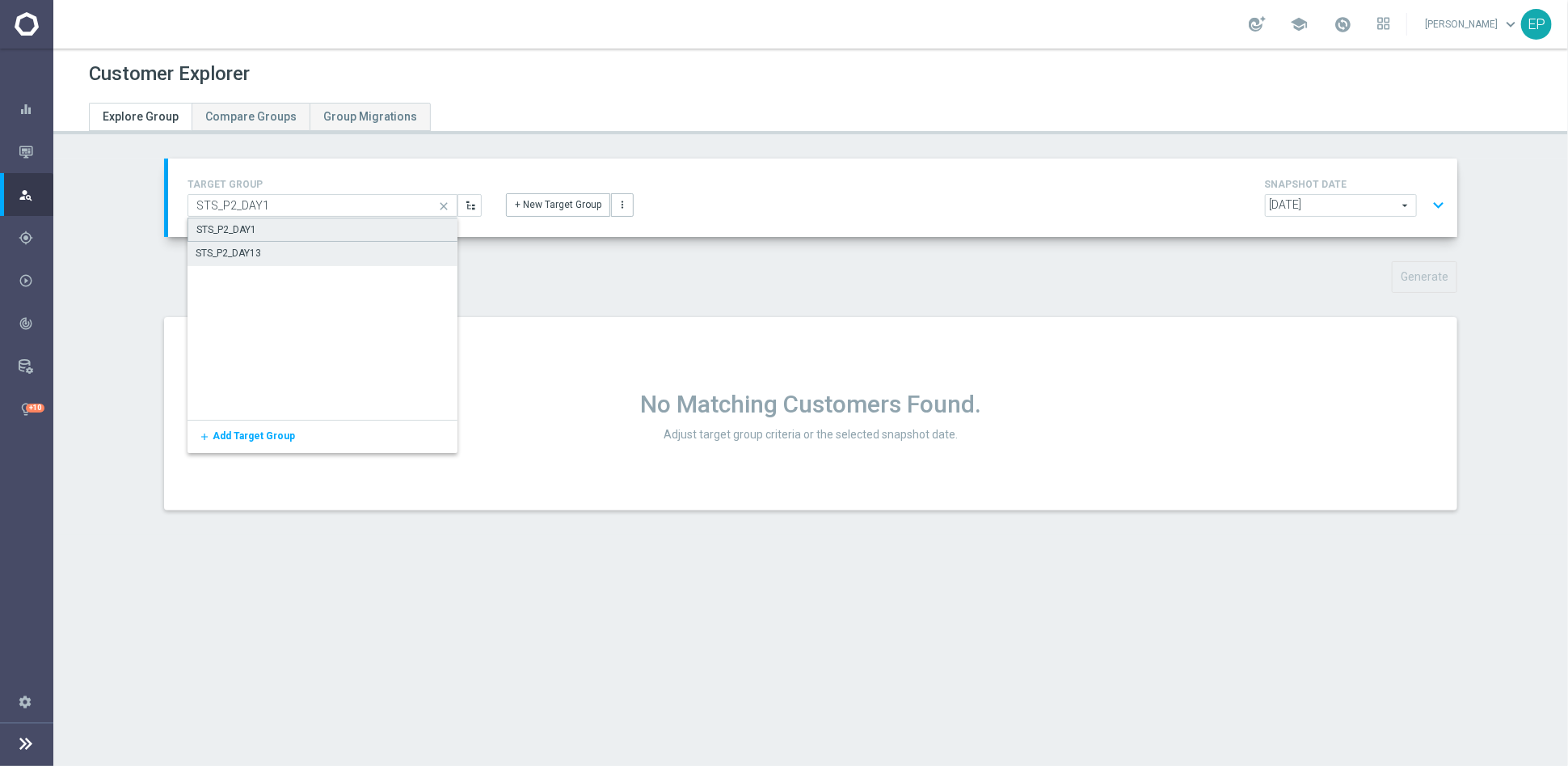
click at [229, 229] on div "STS_P2_DAY1" at bounding box center [226, 229] width 60 height 15
type input "STS_P2_DAY1"
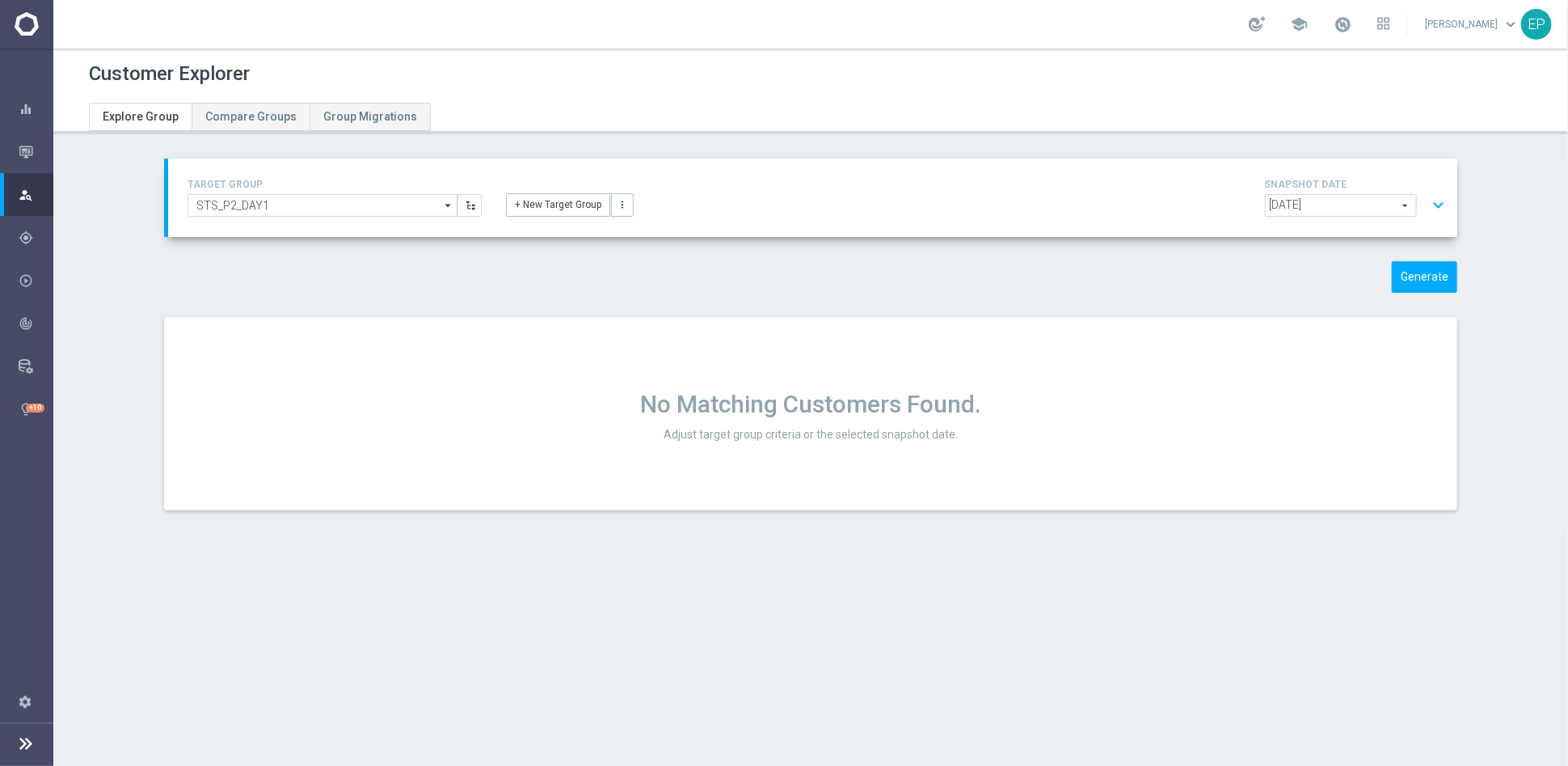
click at [1129, 199] on button "expand_more" at bounding box center [1438, 206] width 23 height 31
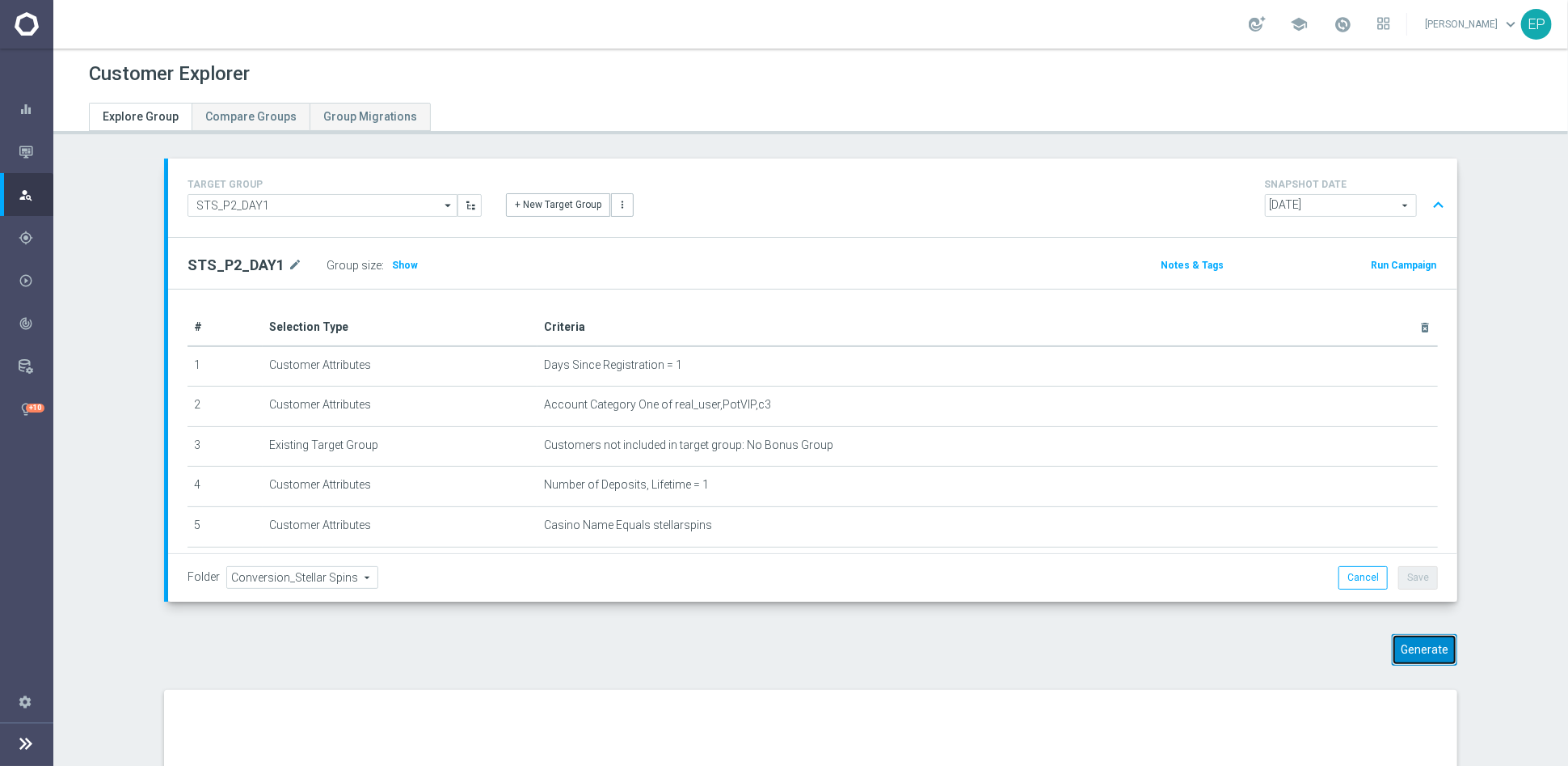
click at [1129, 600] on button "Generate" at bounding box center [1425, 649] width 66 height 31
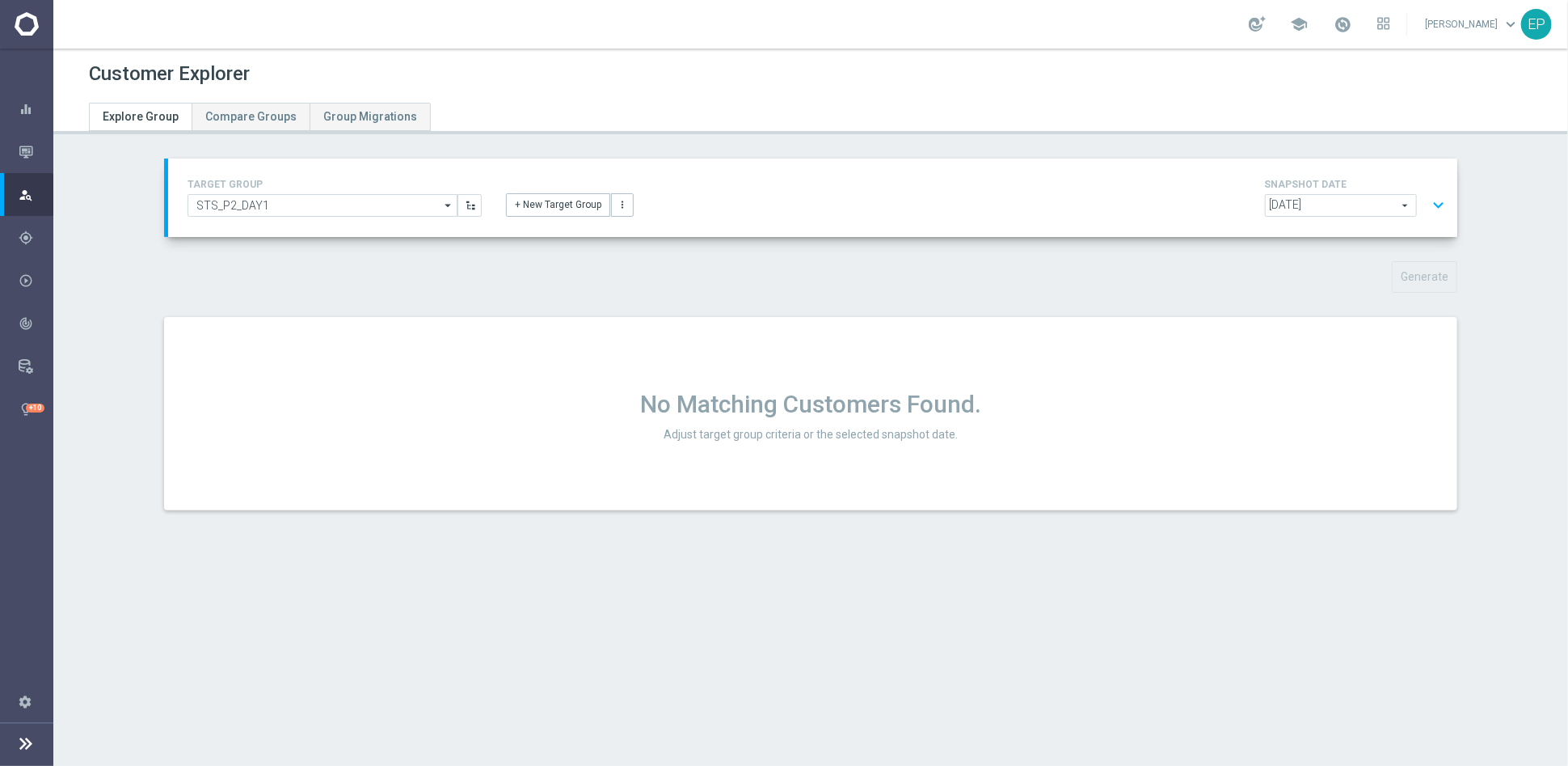
click at [1129, 196] on button "expand_more" at bounding box center [1438, 206] width 23 height 31
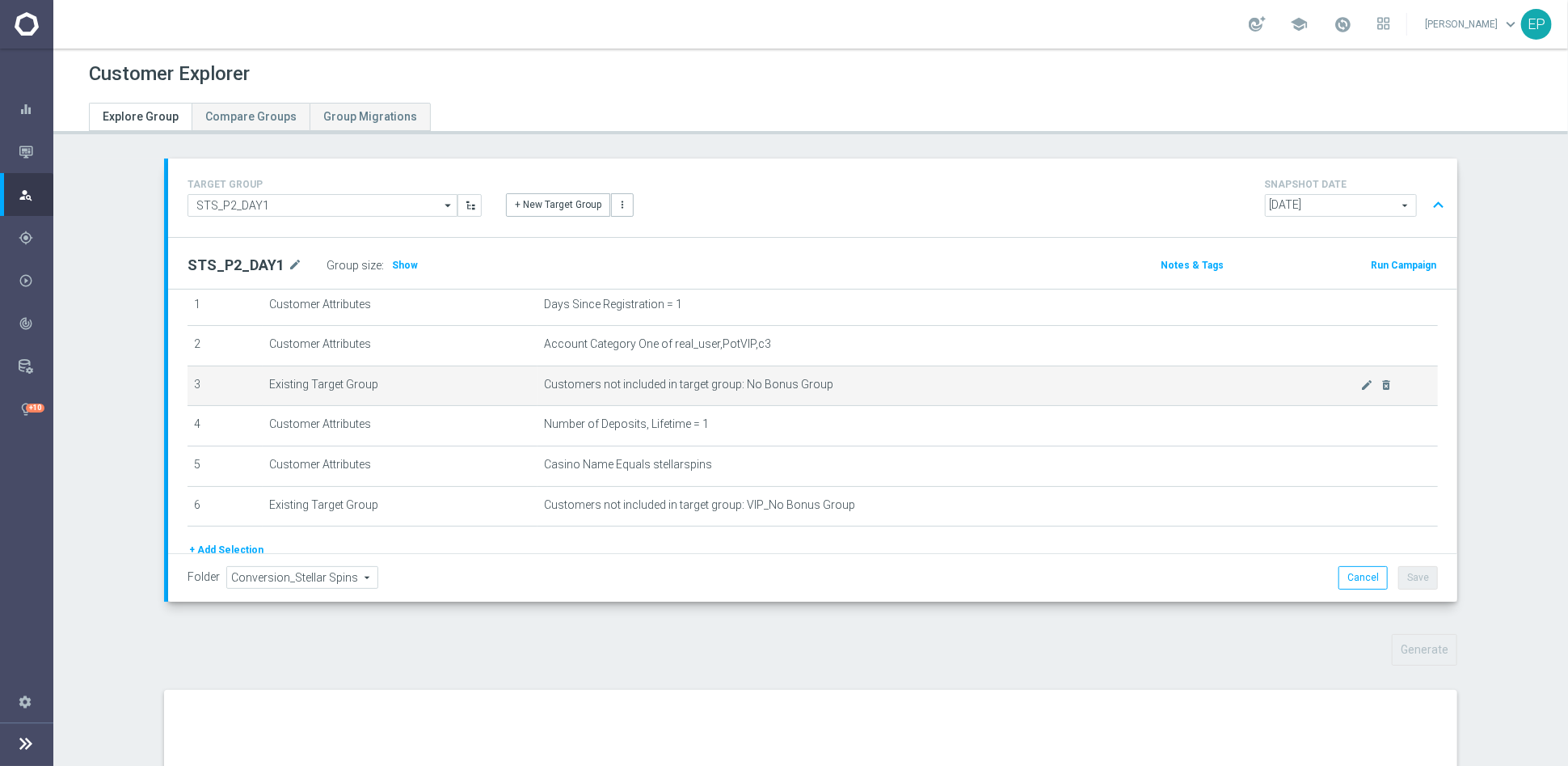
scroll to position [90, 0]
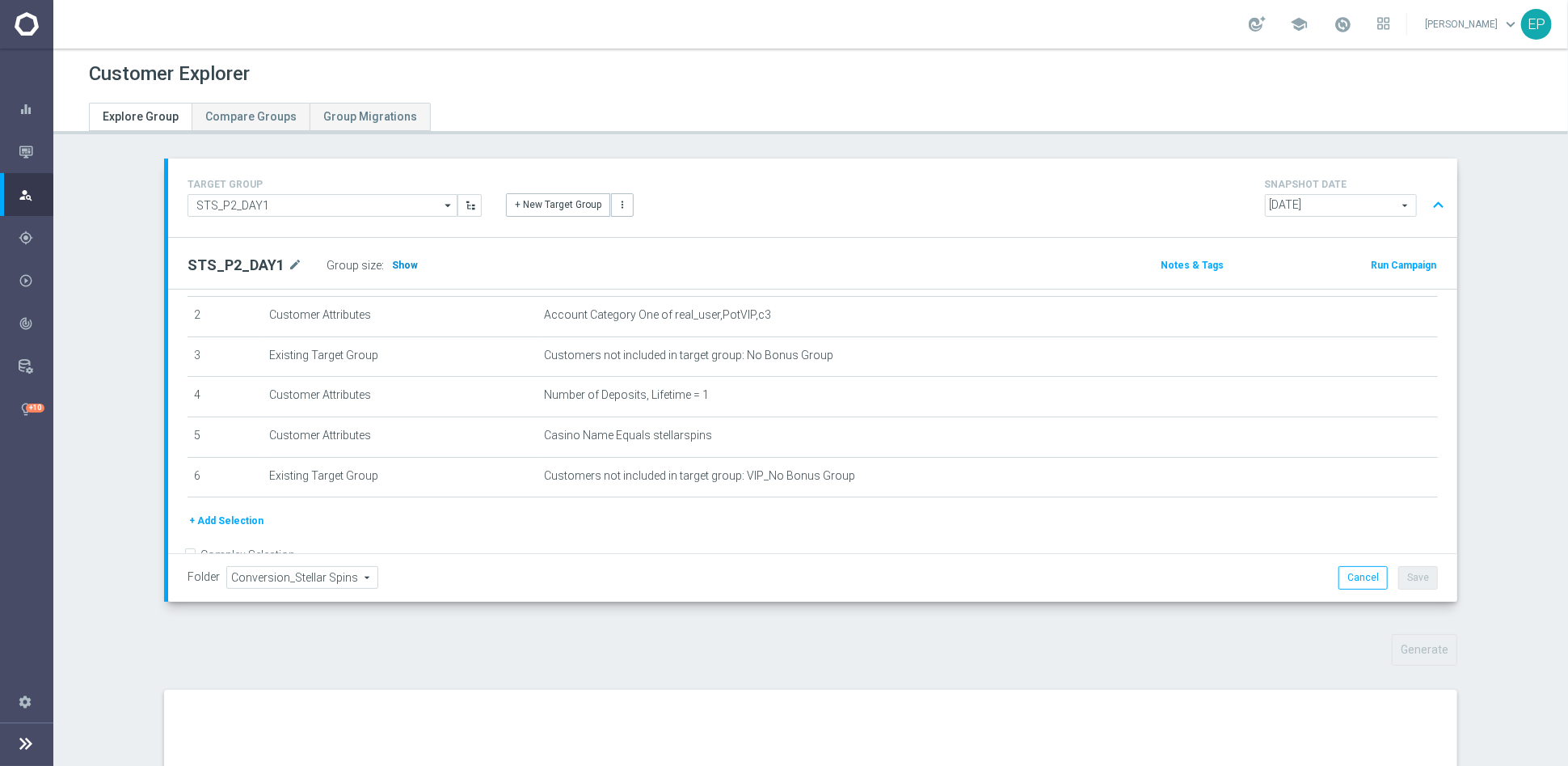
click at [392, 260] on span "Show" at bounding box center [405, 265] width 26 height 11
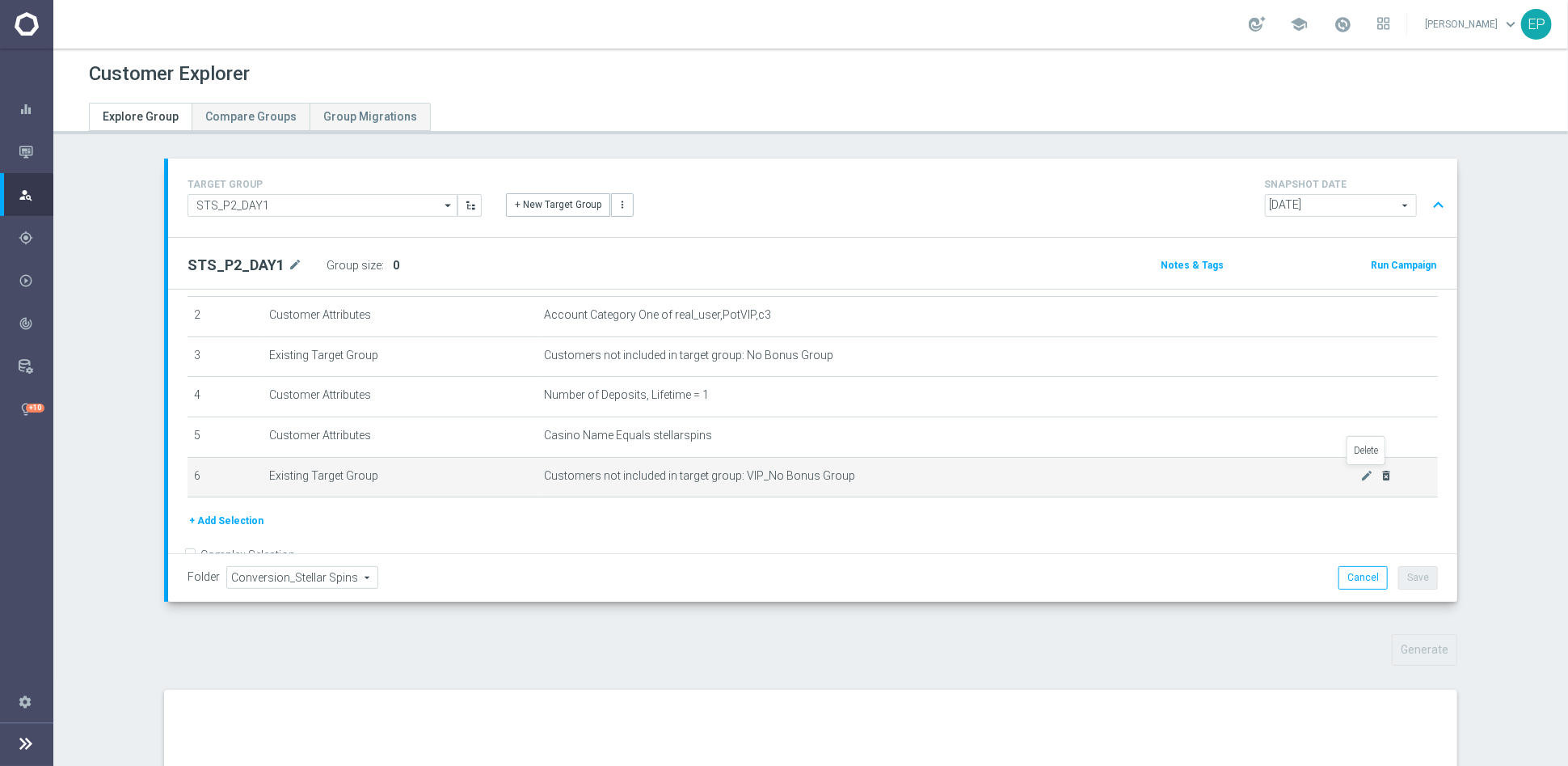
click at [1129, 473] on icon "delete_forever" at bounding box center [1386, 475] width 13 height 13
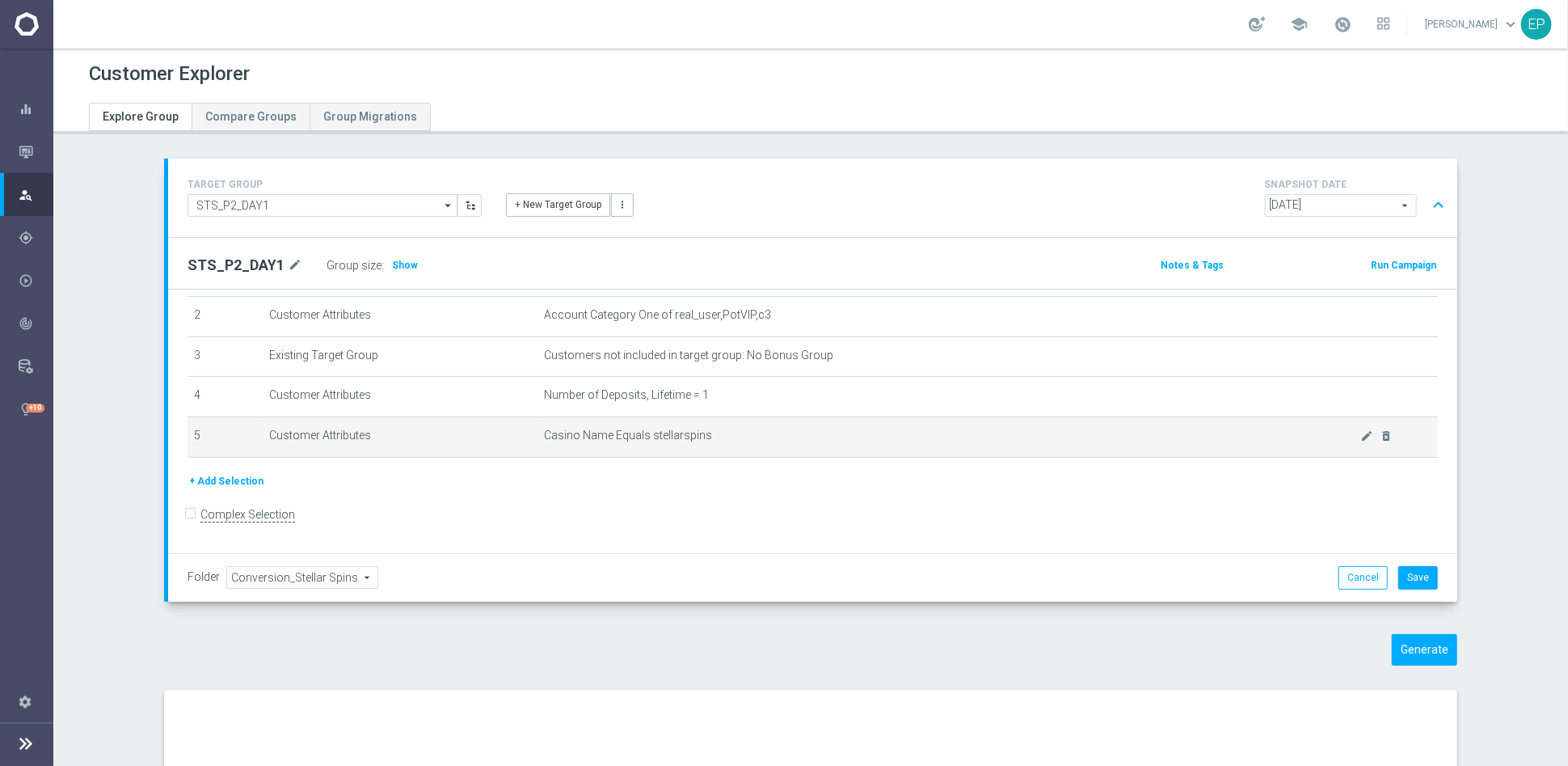
scroll to position [81, 0]
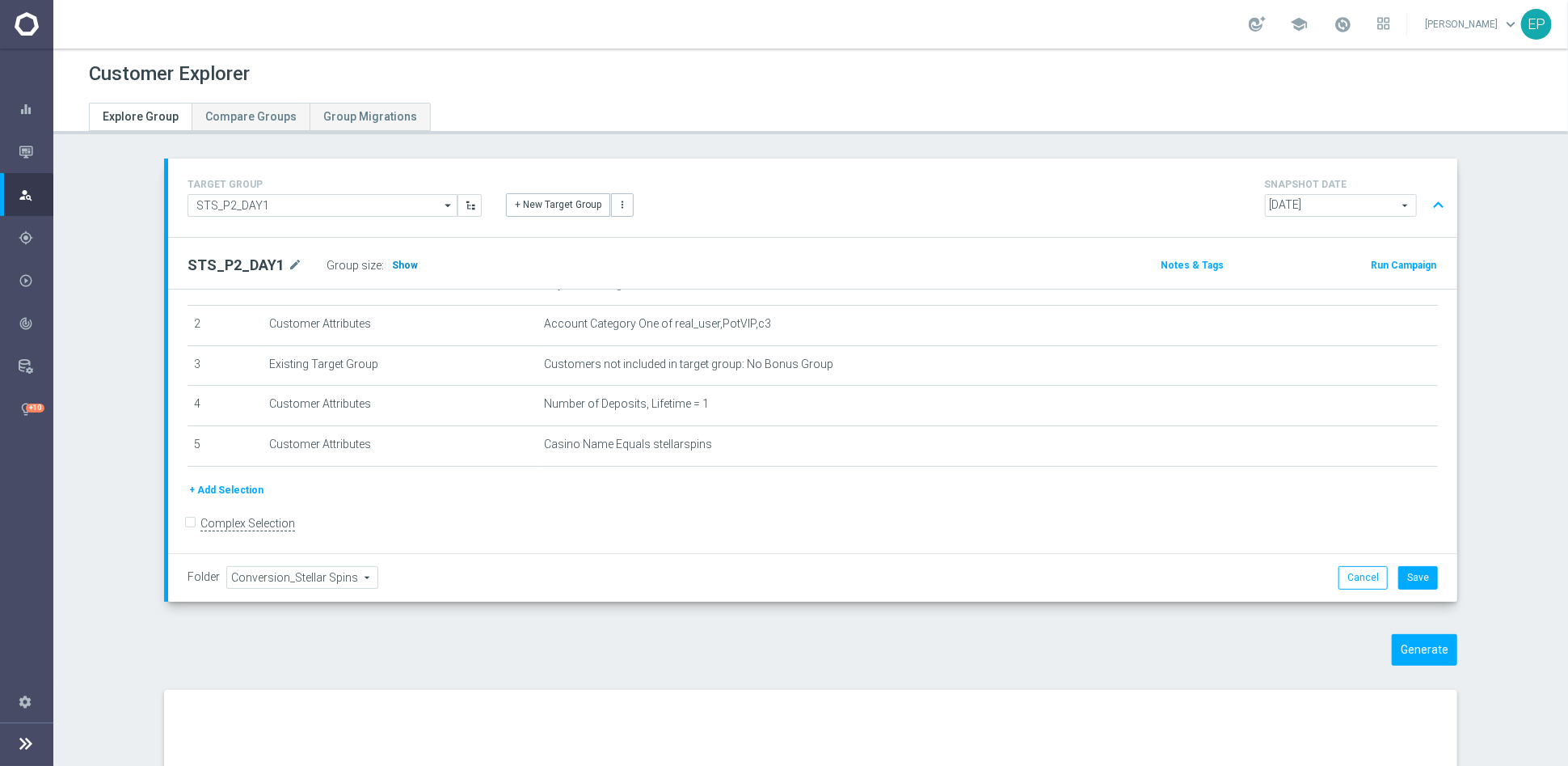
click at [392, 266] on span "Show" at bounding box center [405, 265] width 26 height 11
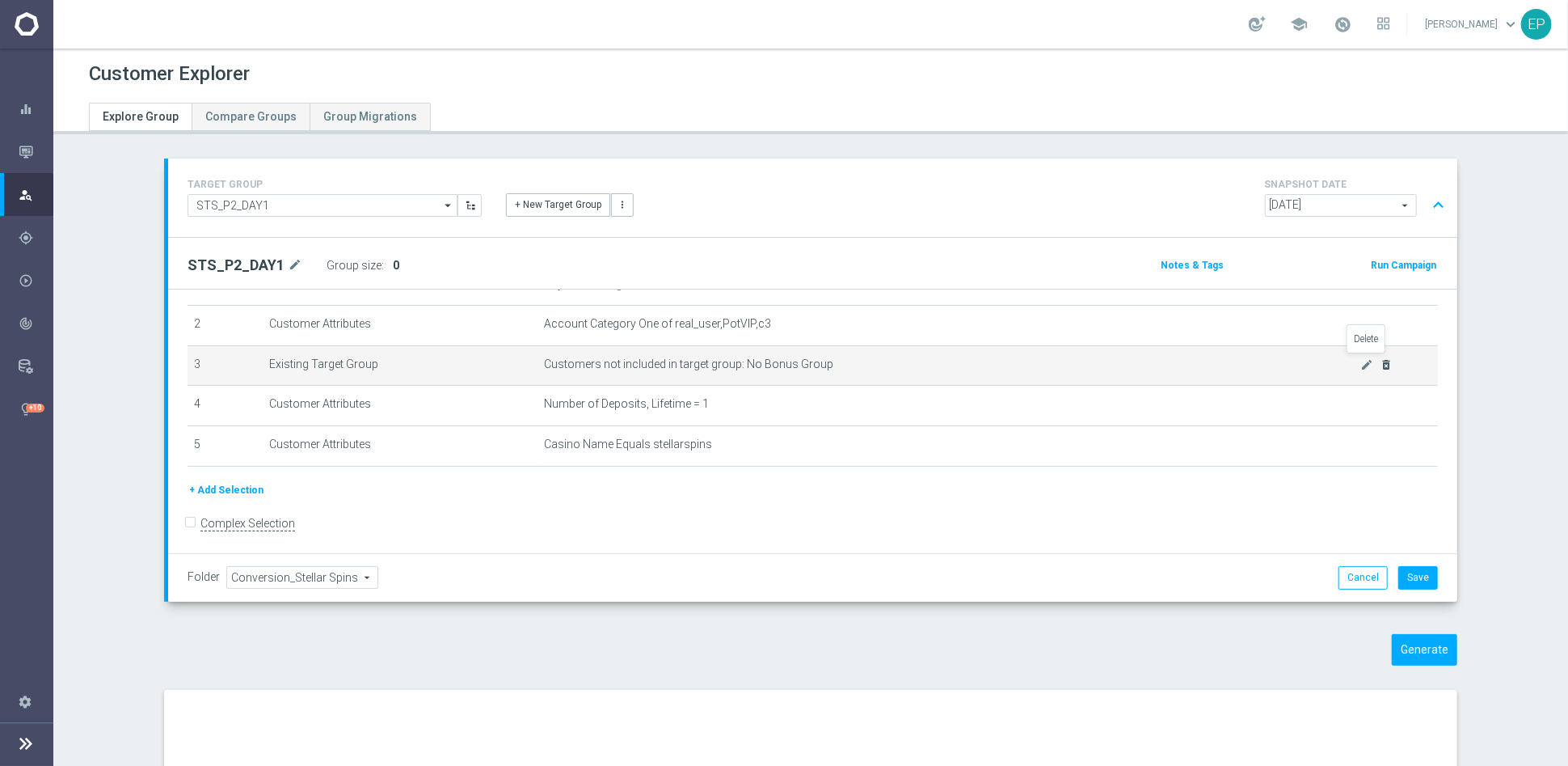
click at [1129, 361] on icon "delete_forever" at bounding box center [1386, 364] width 13 height 13
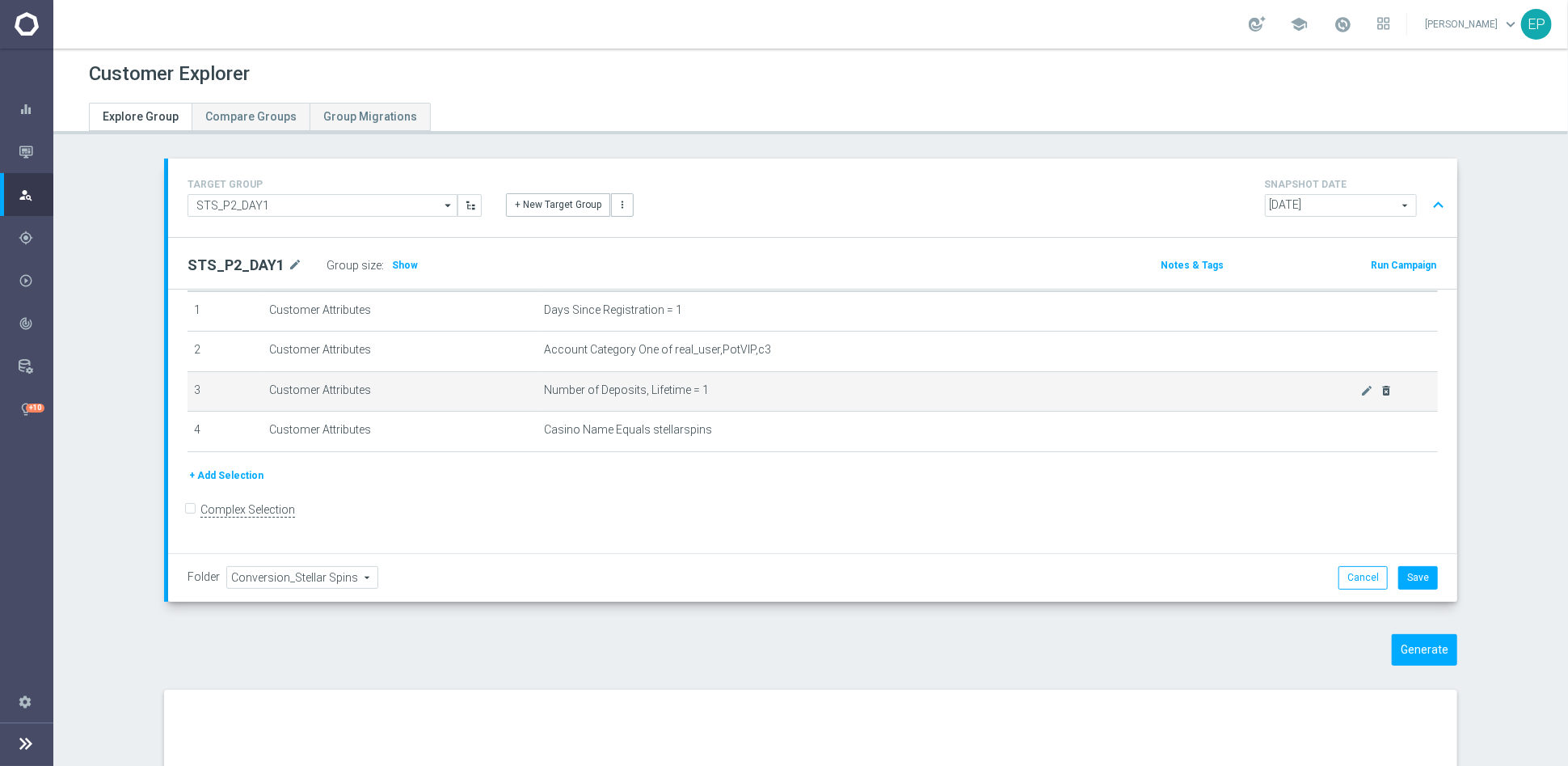
scroll to position [41, 0]
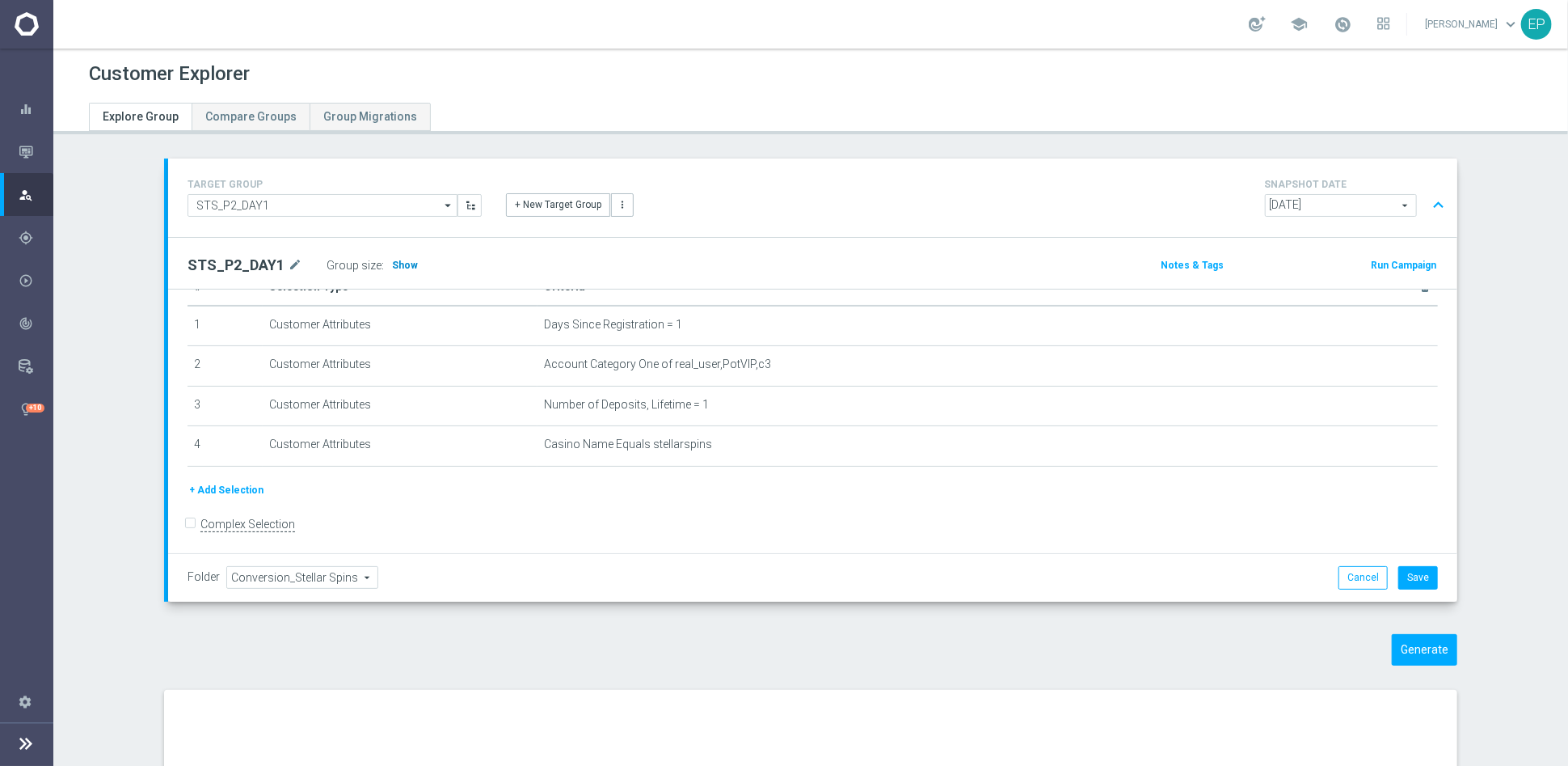
click at [391, 256] on h3 "Show" at bounding box center [405, 265] width 29 height 18
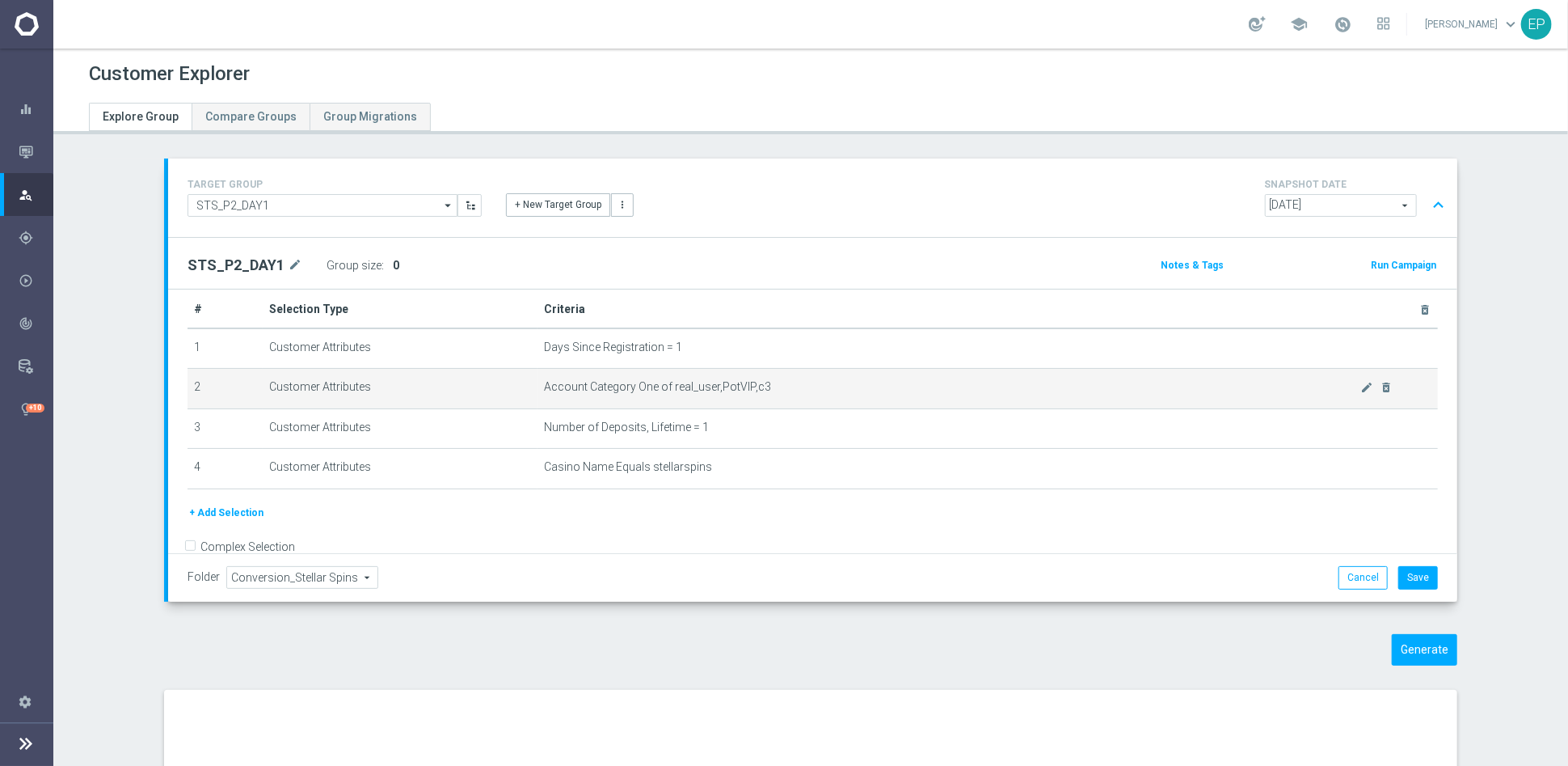
scroll to position [0, 0]
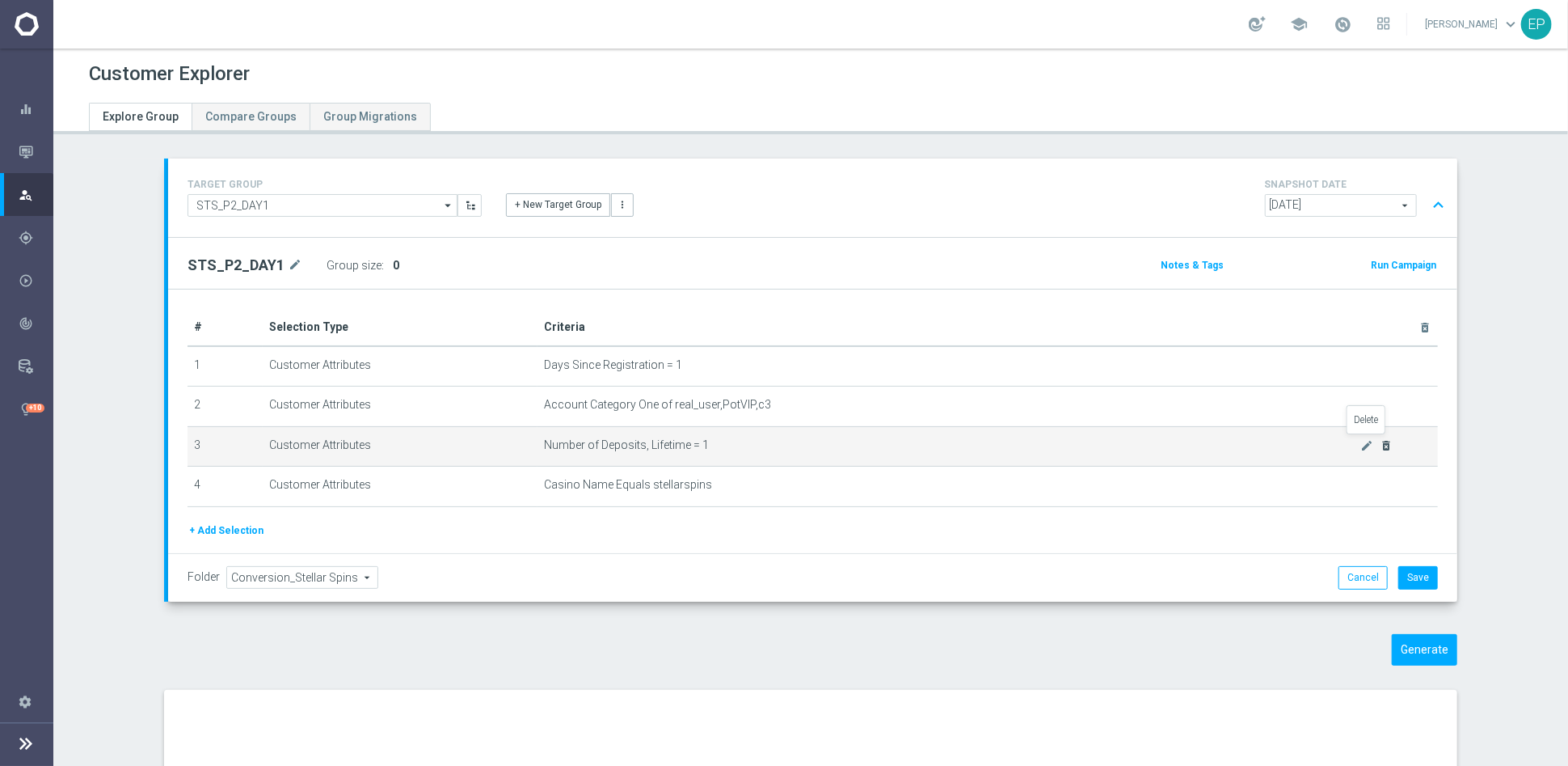
click at [1129, 443] on icon "delete_forever" at bounding box center [1386, 445] width 13 height 13
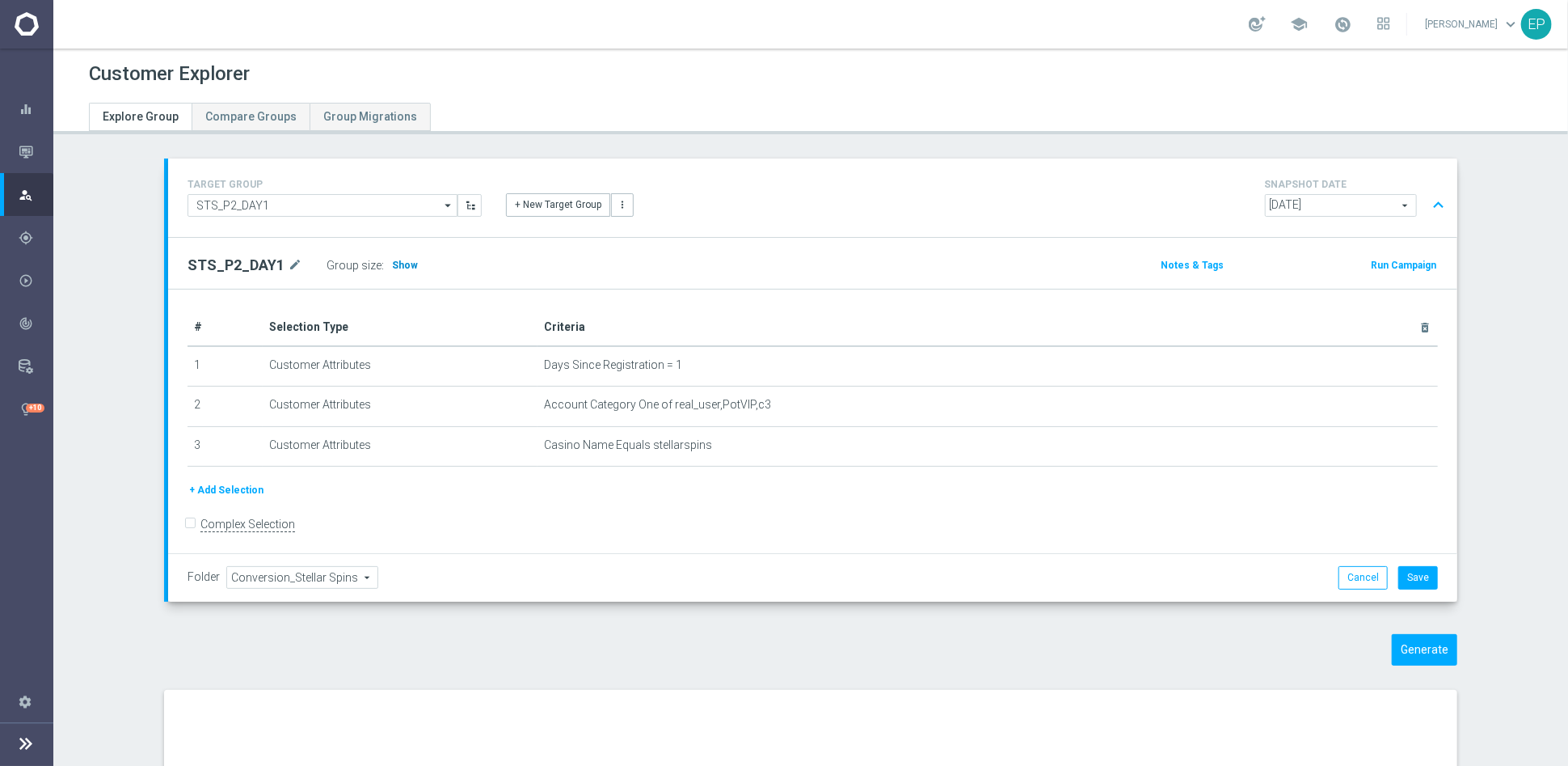
click at [392, 262] on span "Show" at bounding box center [405, 265] width 26 height 11
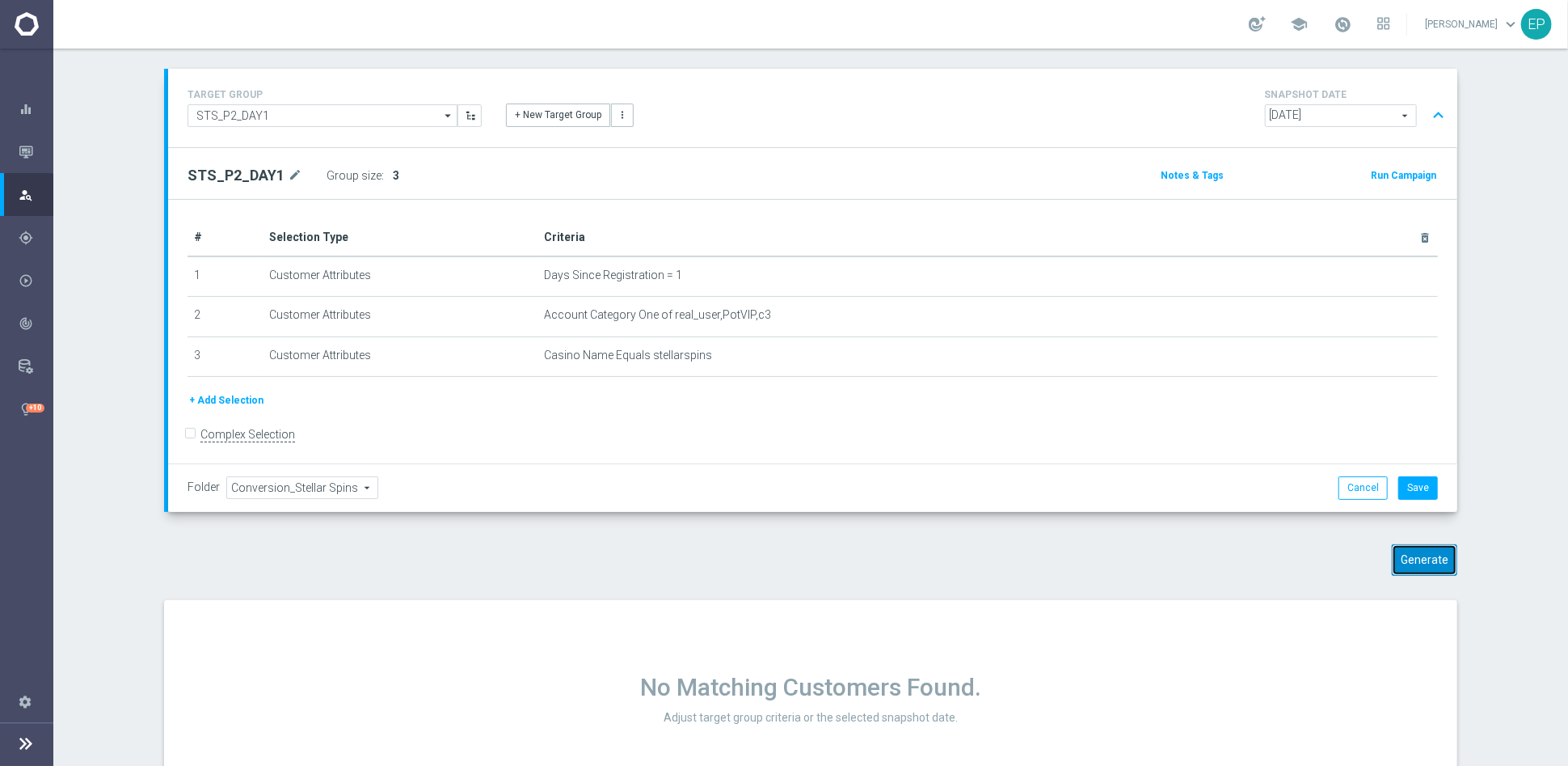
click at [1129, 559] on button "Generate" at bounding box center [1425, 559] width 66 height 31
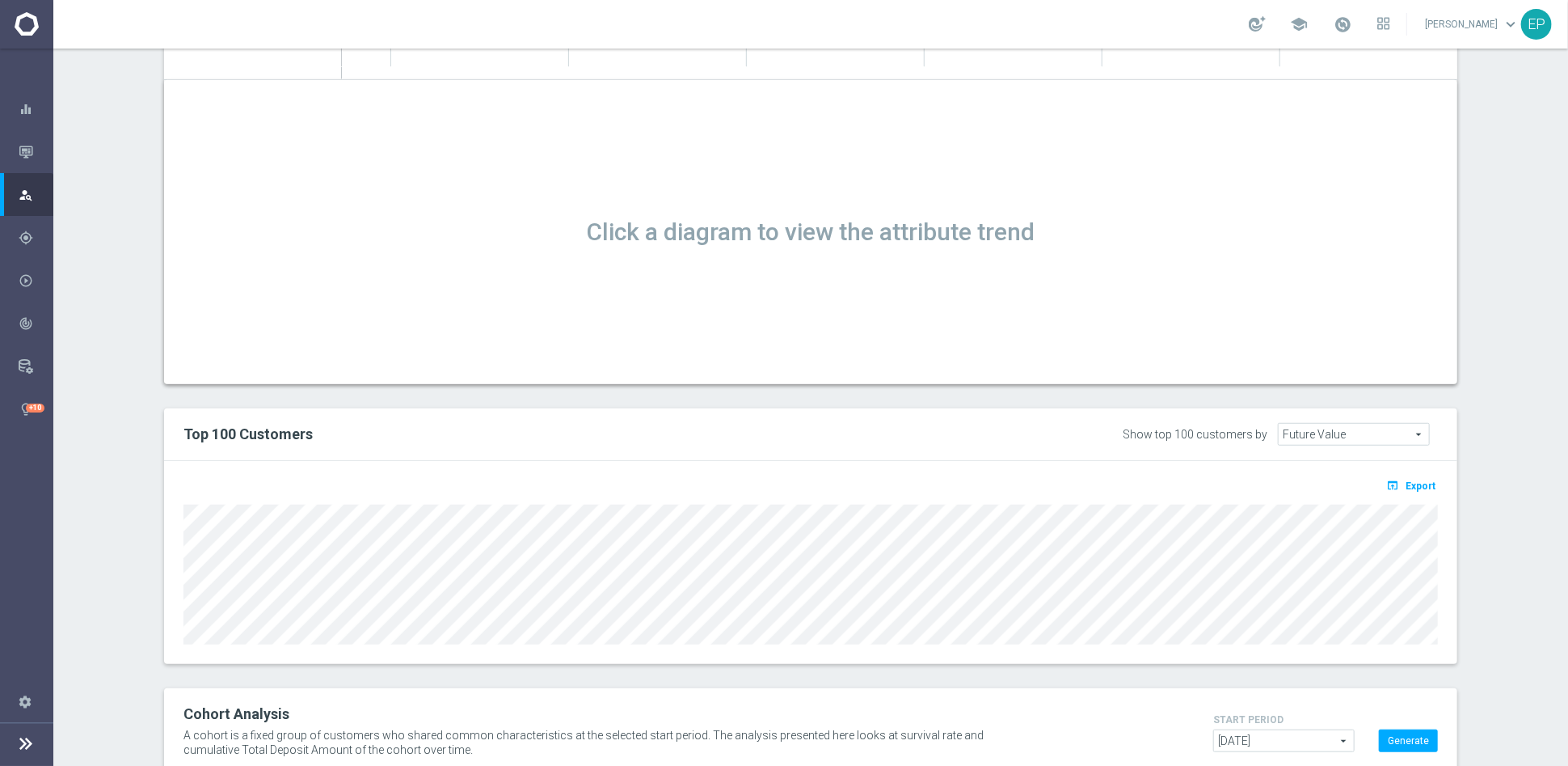
scroll to position [605, 0]
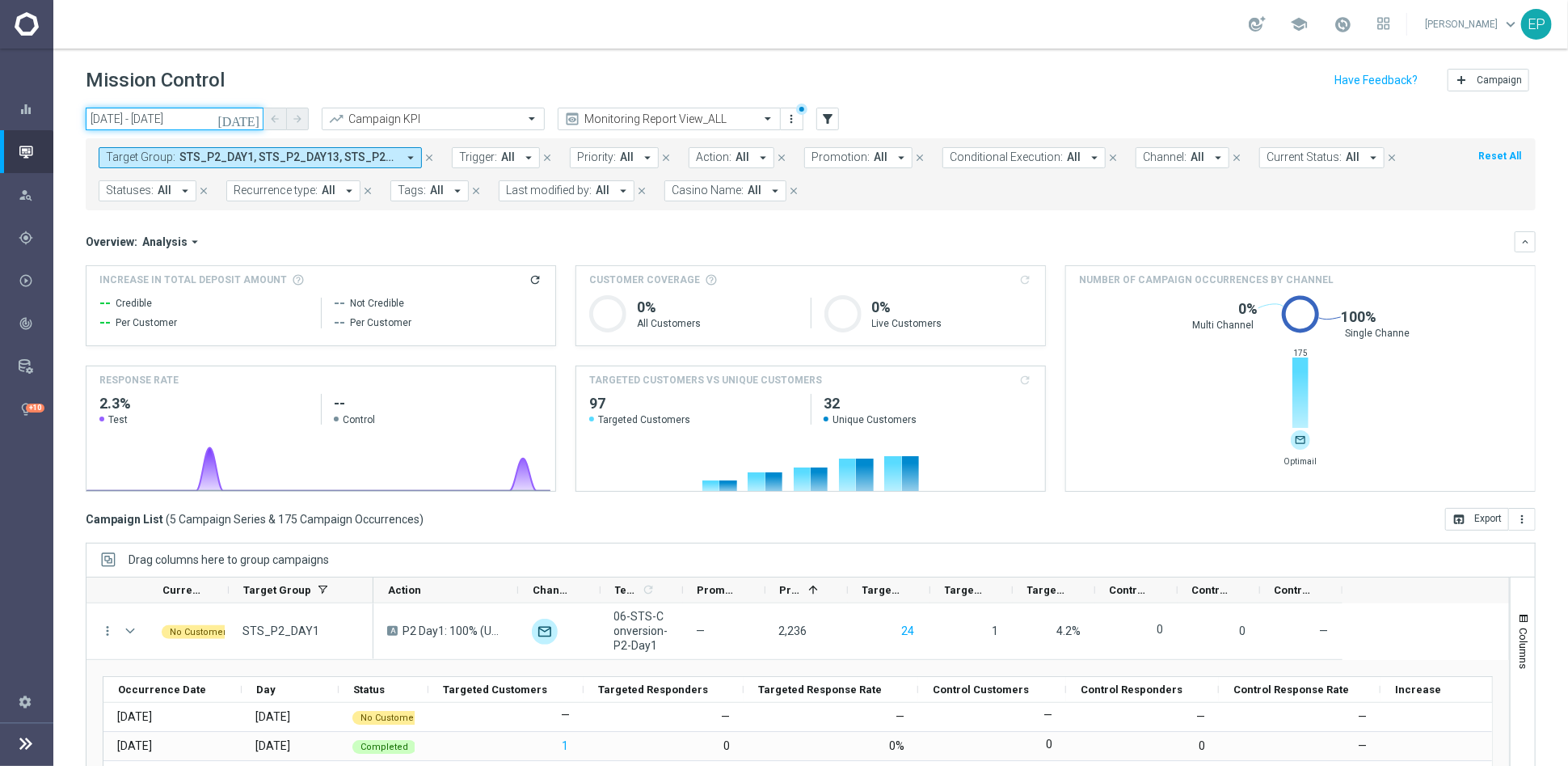
click at [154, 117] on input "[DATE] - [DATE]" at bounding box center [175, 118] width 178 height 22
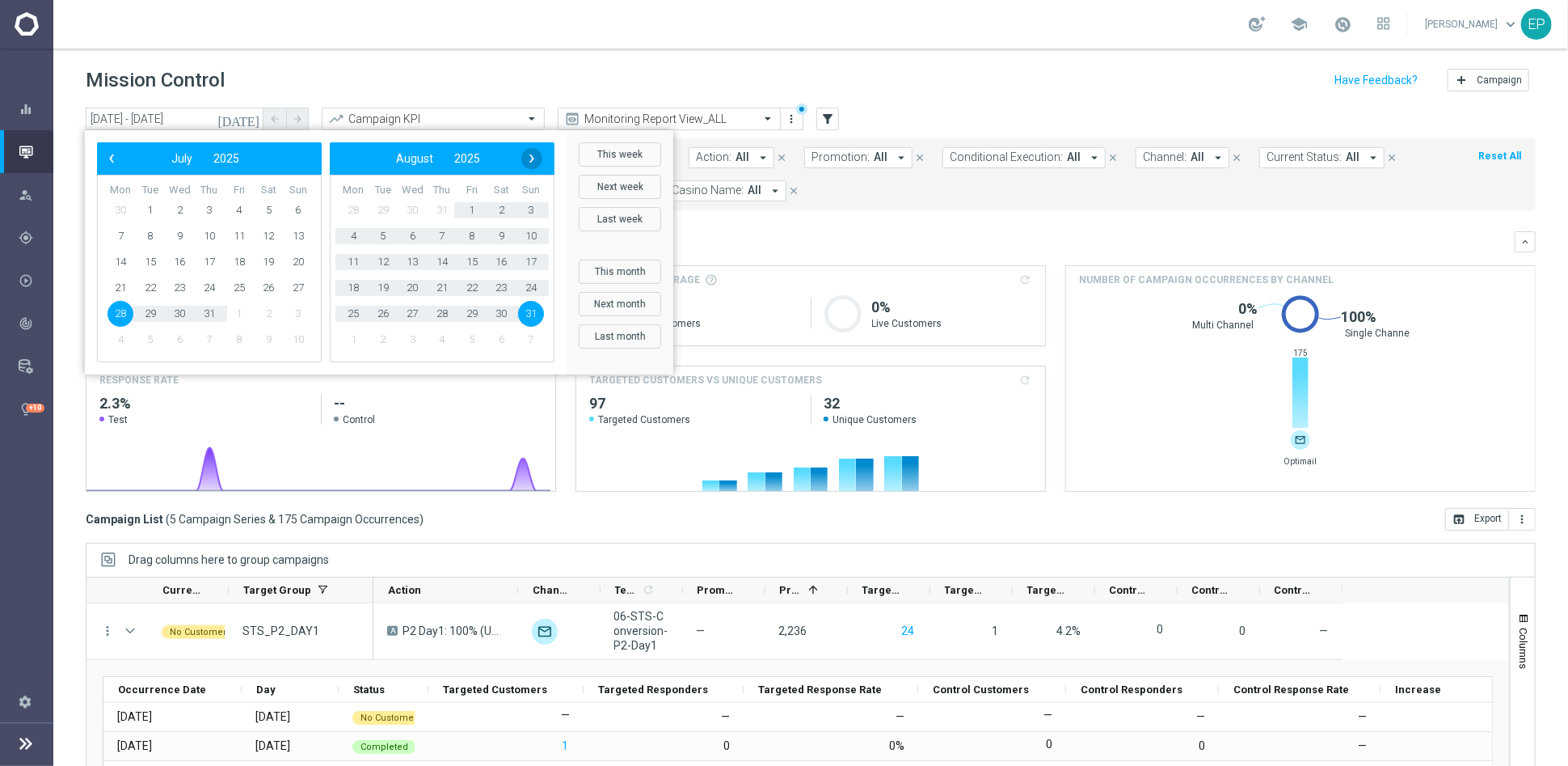
click at [529, 151] on span "›" at bounding box center [532, 158] width 21 height 21
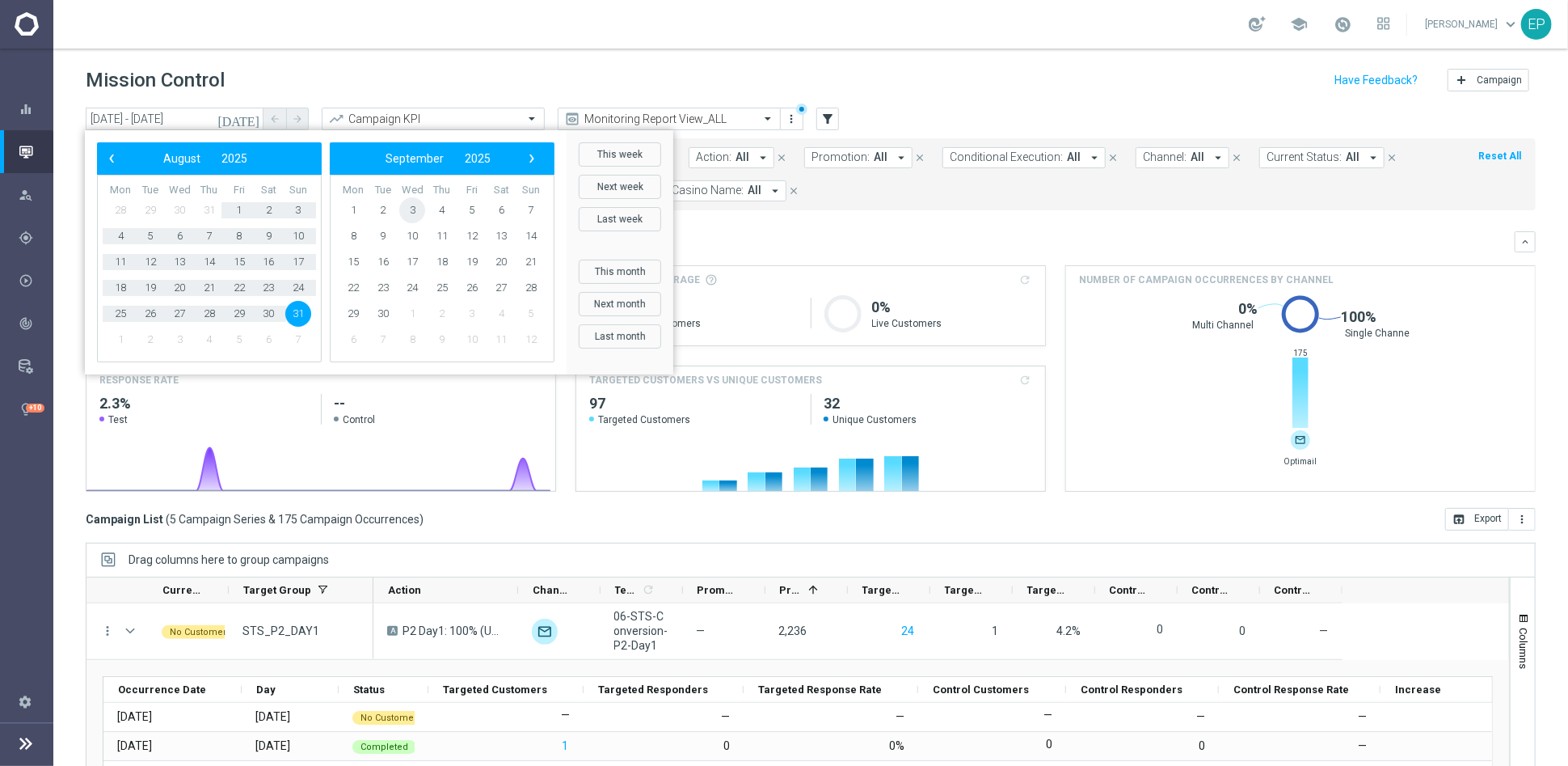
click at [415, 208] on span "3" at bounding box center [412, 210] width 26 height 26
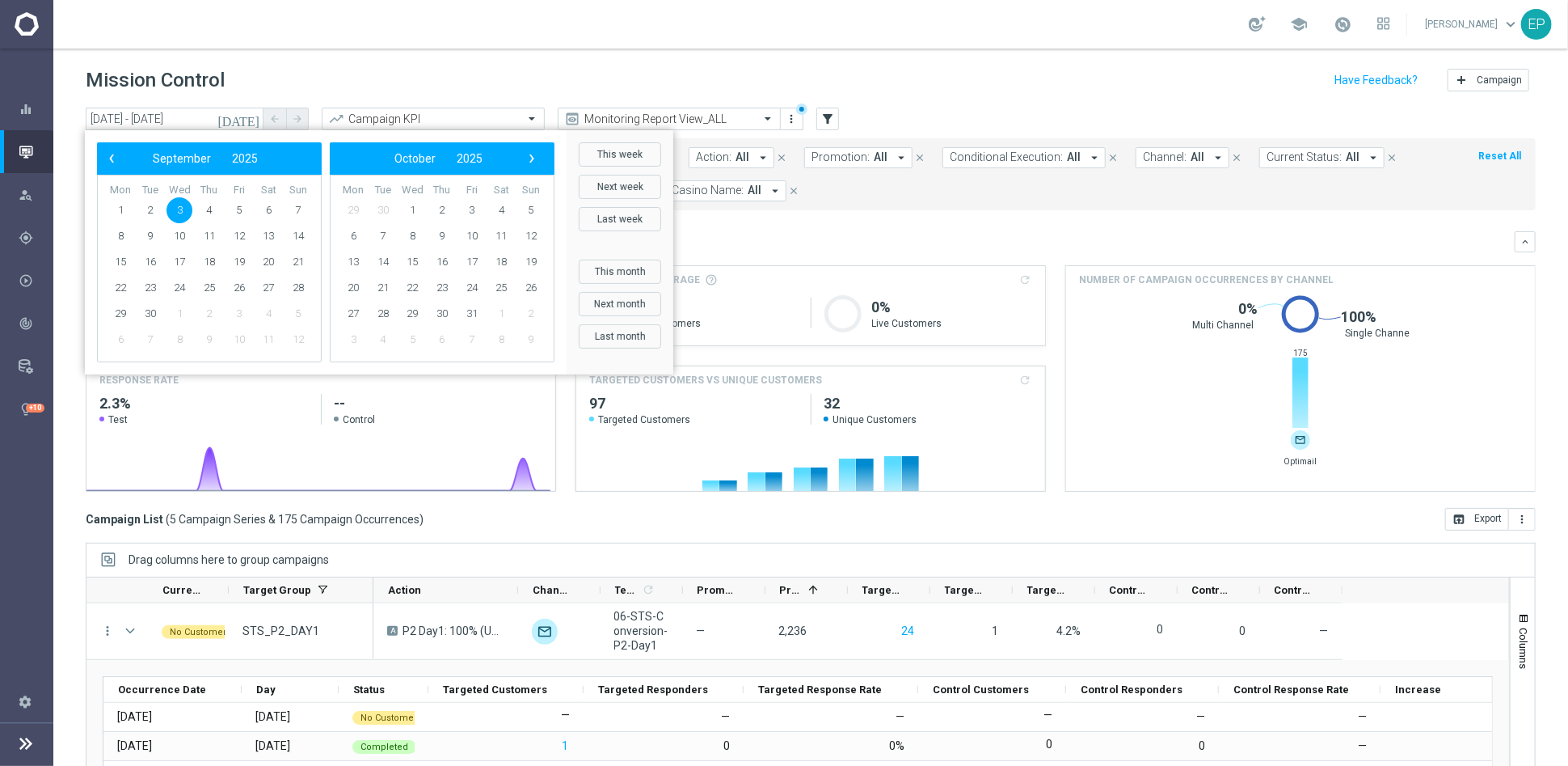
click at [182, 211] on span "3" at bounding box center [180, 210] width 26 height 26
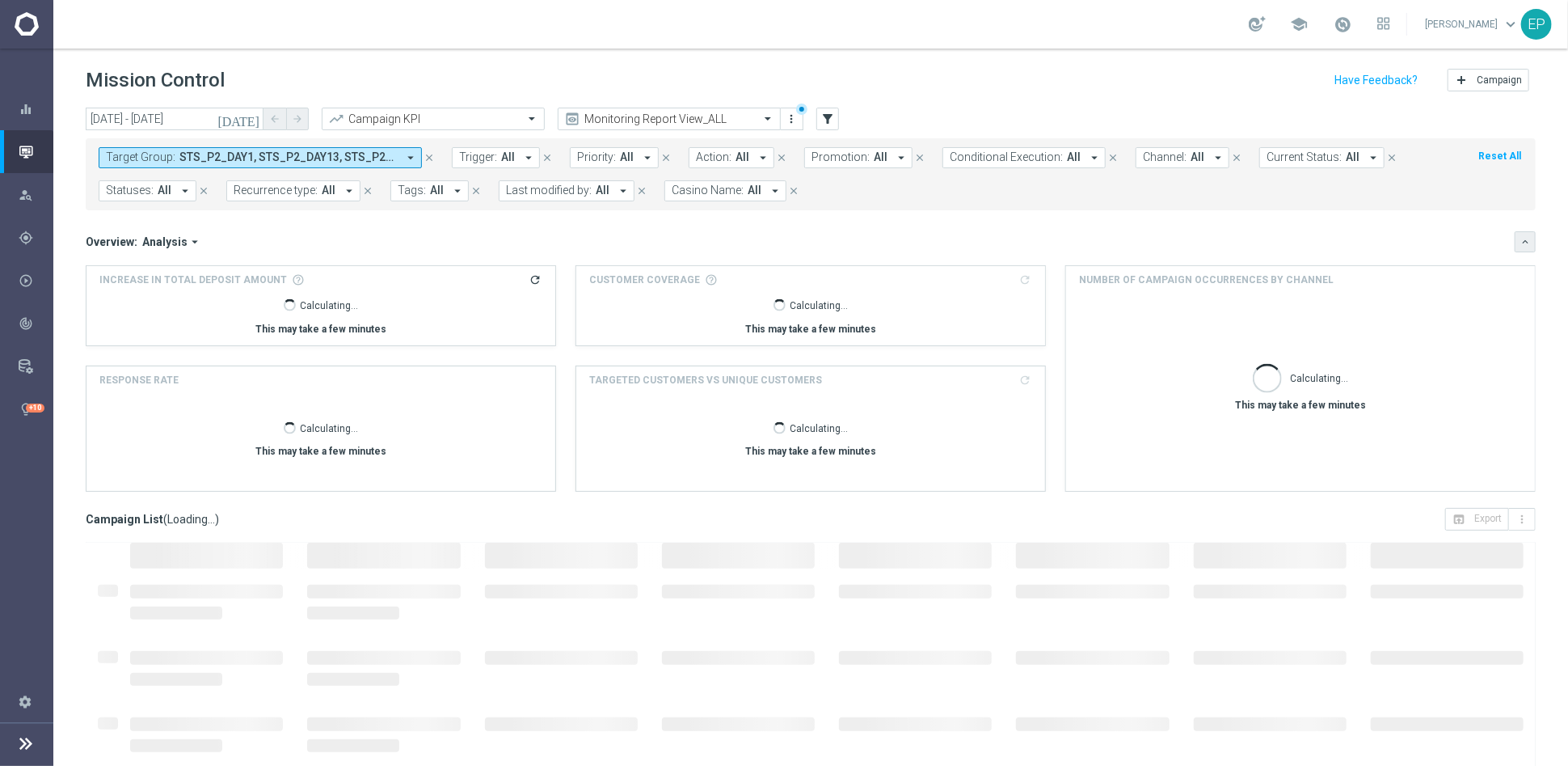
click at [1520, 244] on icon "keyboard_arrow_down" at bounding box center [1525, 241] width 11 height 11
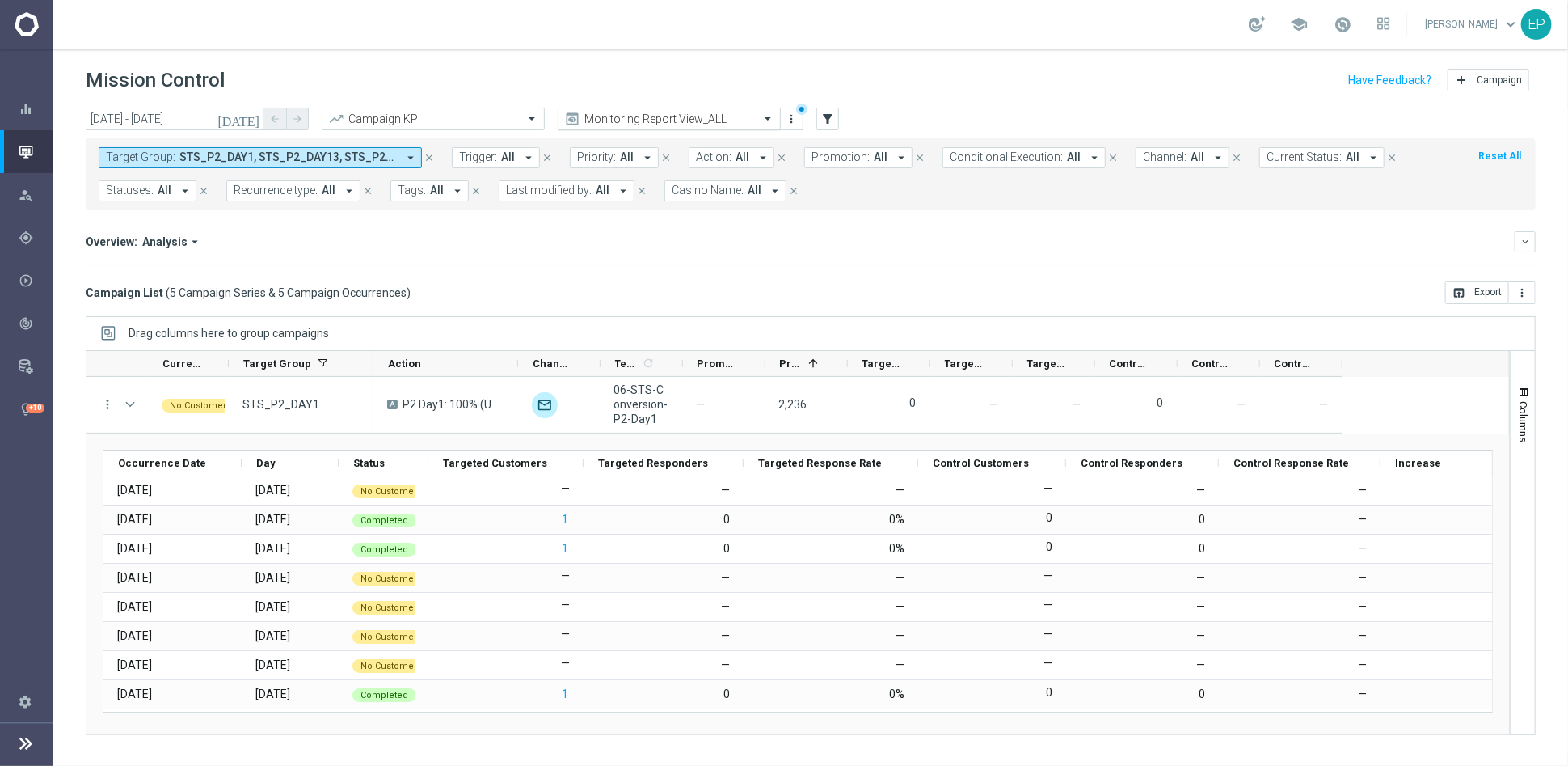
click at [688, 112] on input "text" at bounding box center [653, 119] width 173 height 14
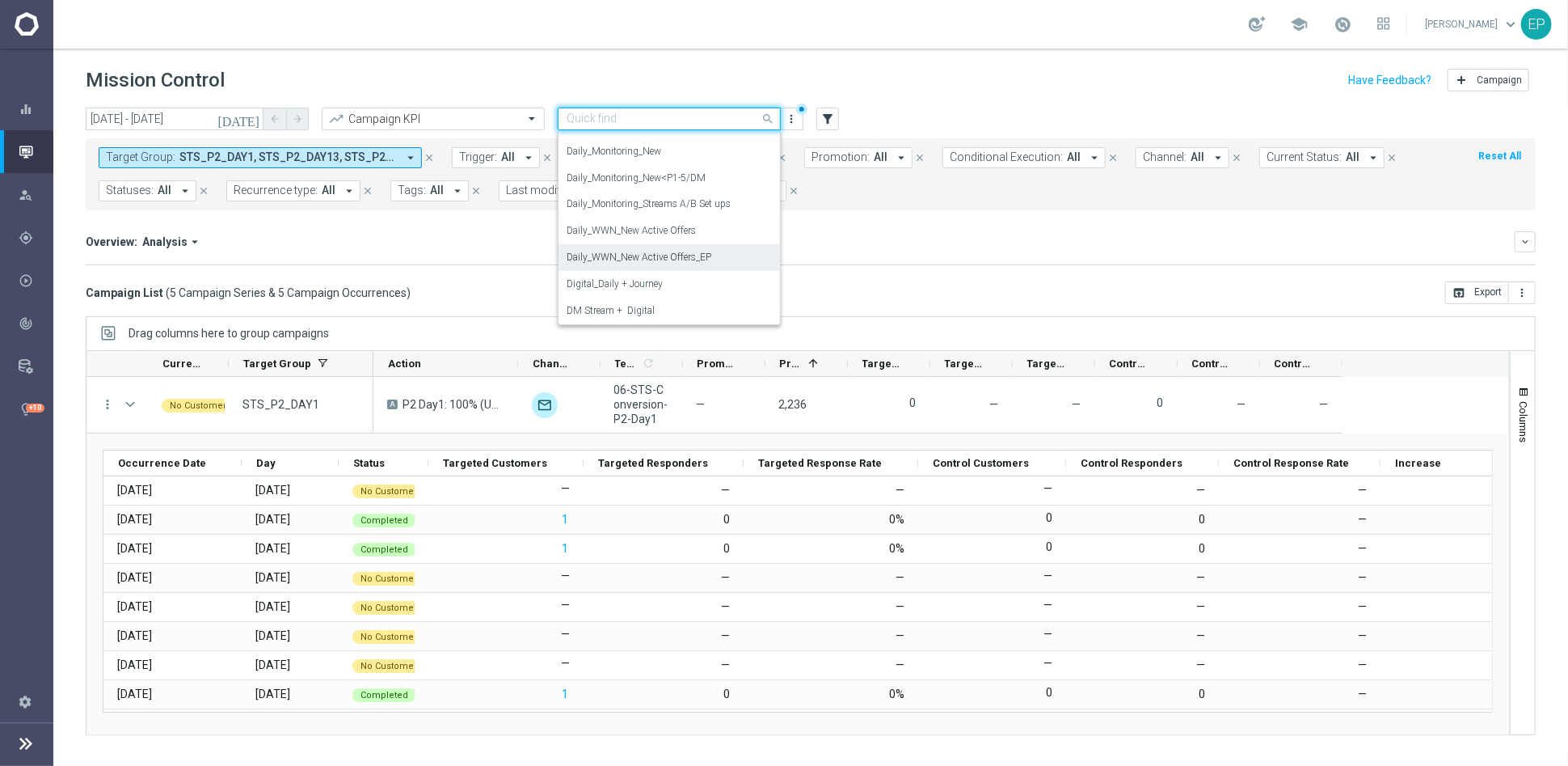
scroll to position [542, 0]
click at [683, 270] on label "Daily_Monitoring_New<P1-5/DM" at bounding box center [636, 267] width 139 height 14
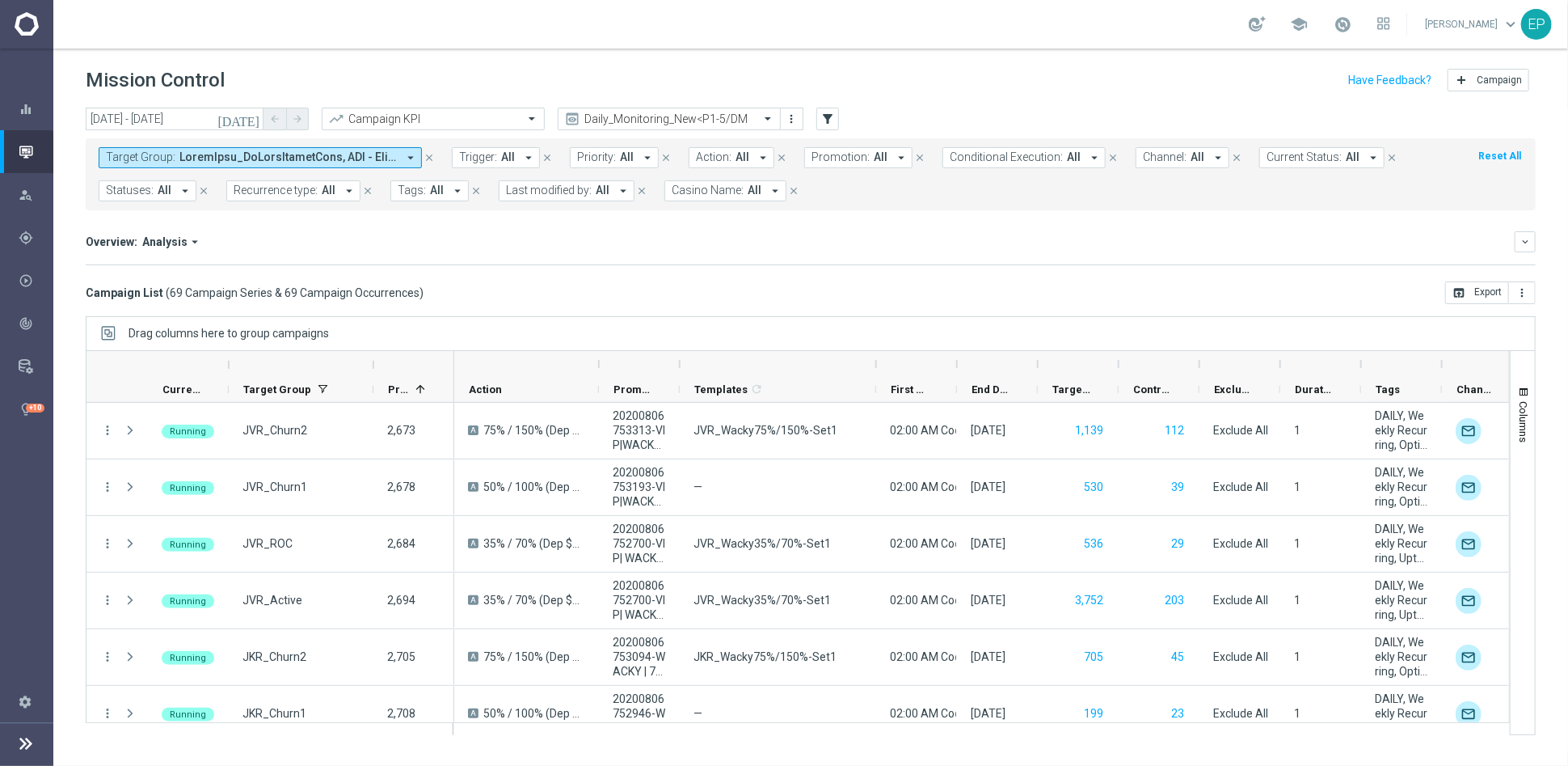
drag, startPoint x: 762, startPoint y: 366, endPoint x: 877, endPoint y: 373, distance: 115.2
click at [877, 373] on div at bounding box center [876, 364] width 6 height 26
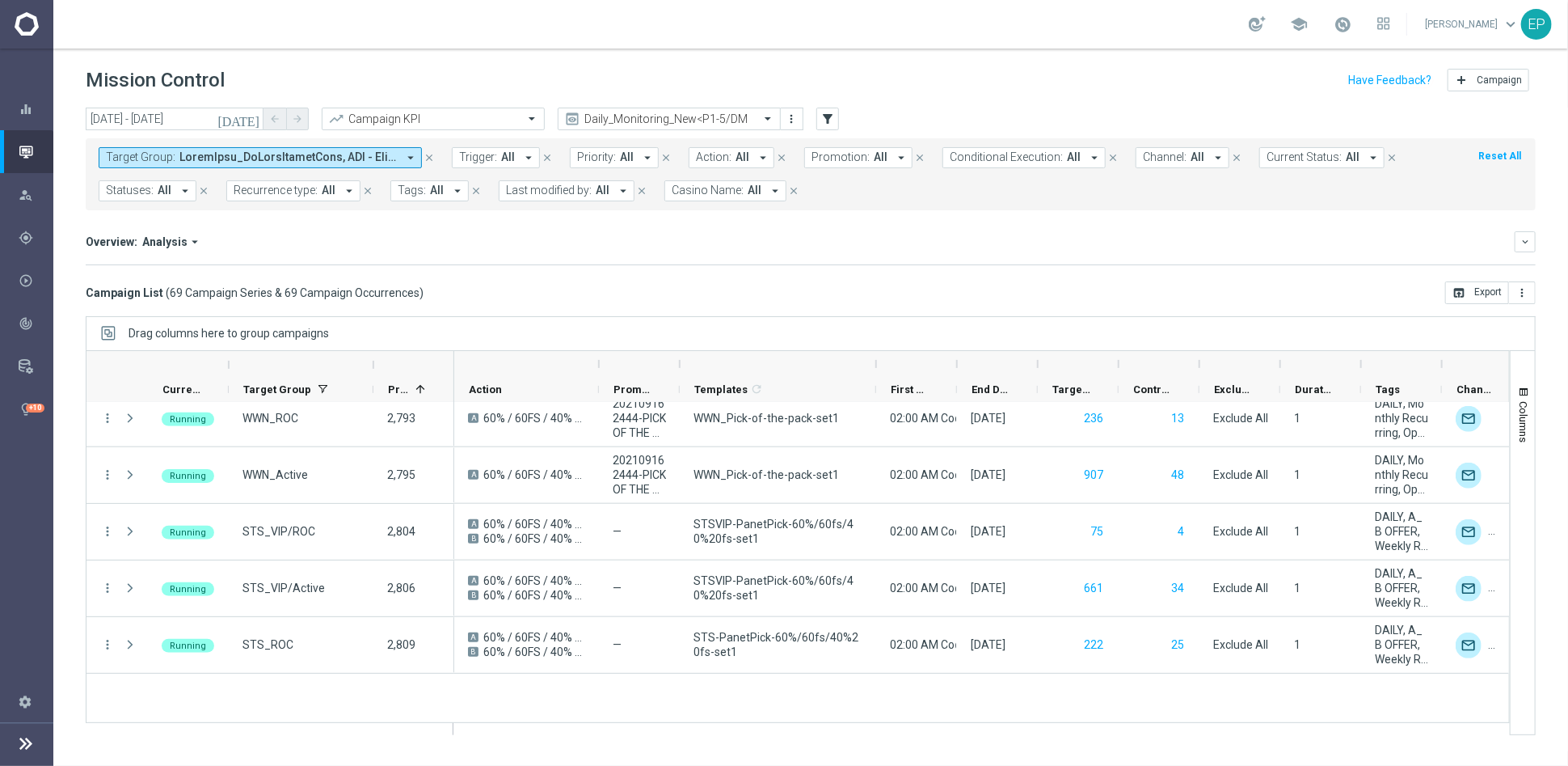
scroll to position [629, 0]
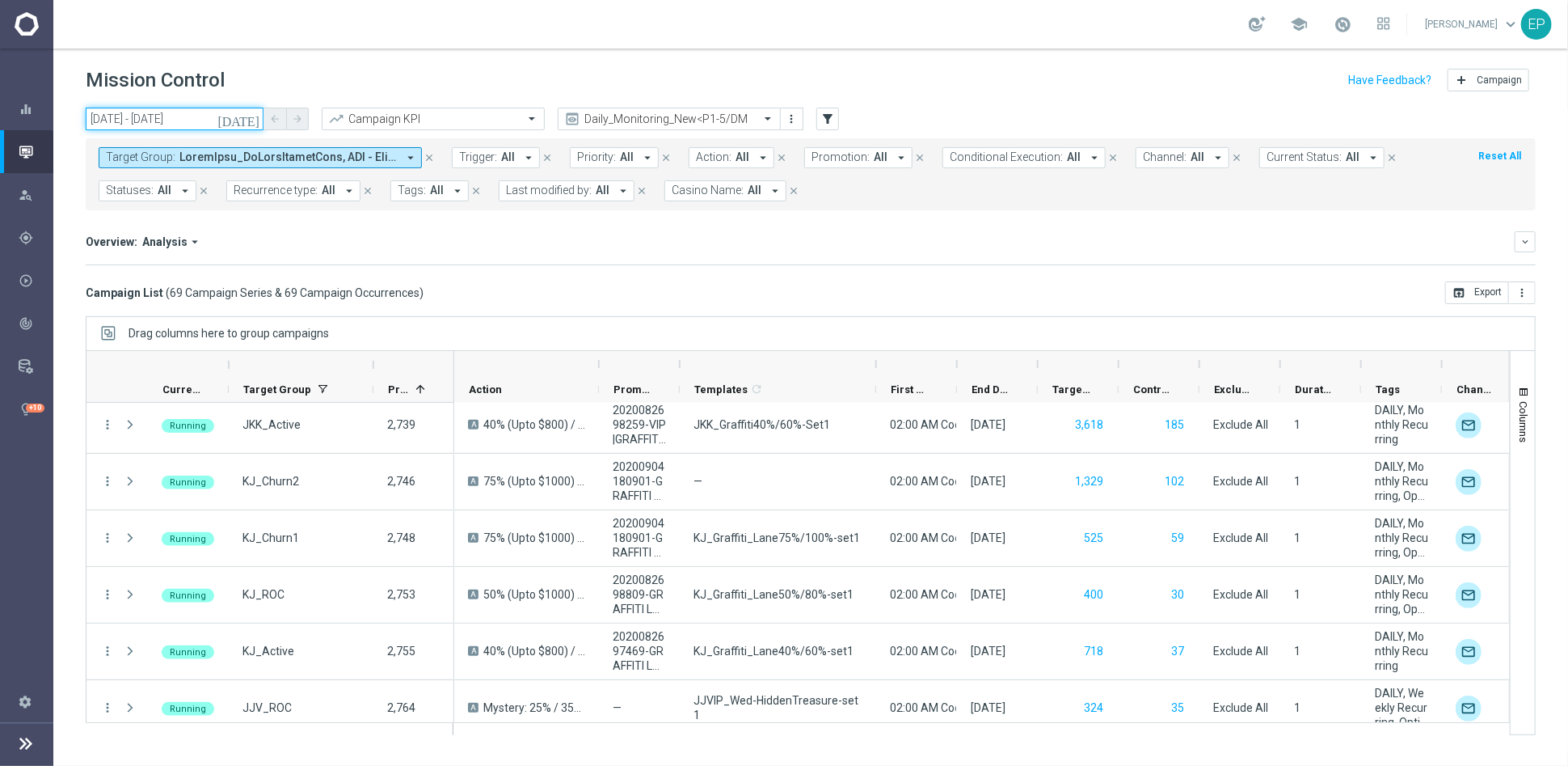
click at [182, 118] on input "[DATE] - [DATE]" at bounding box center [175, 118] width 178 height 22
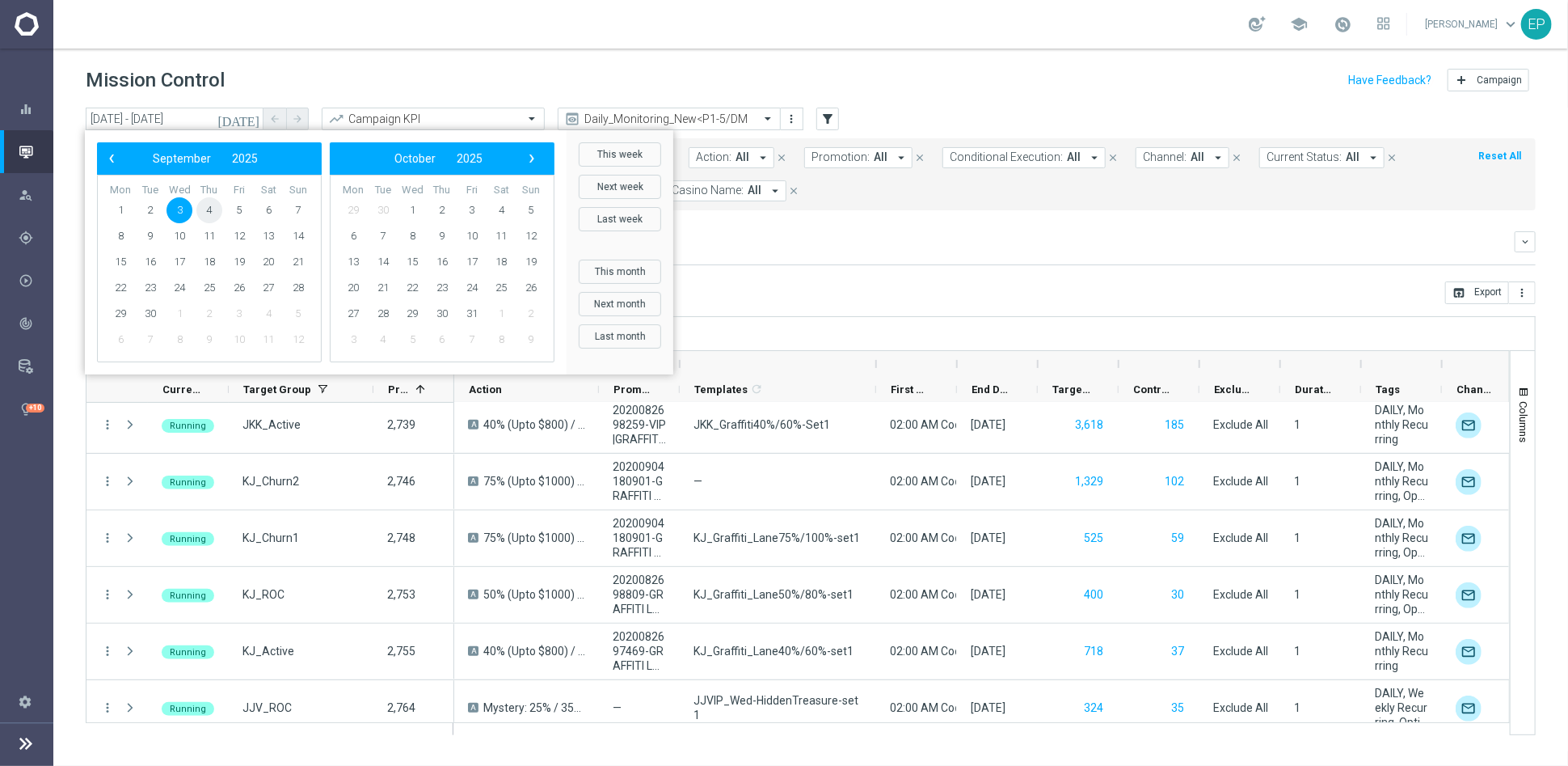
click at [207, 211] on span "4" at bounding box center [209, 210] width 26 height 26
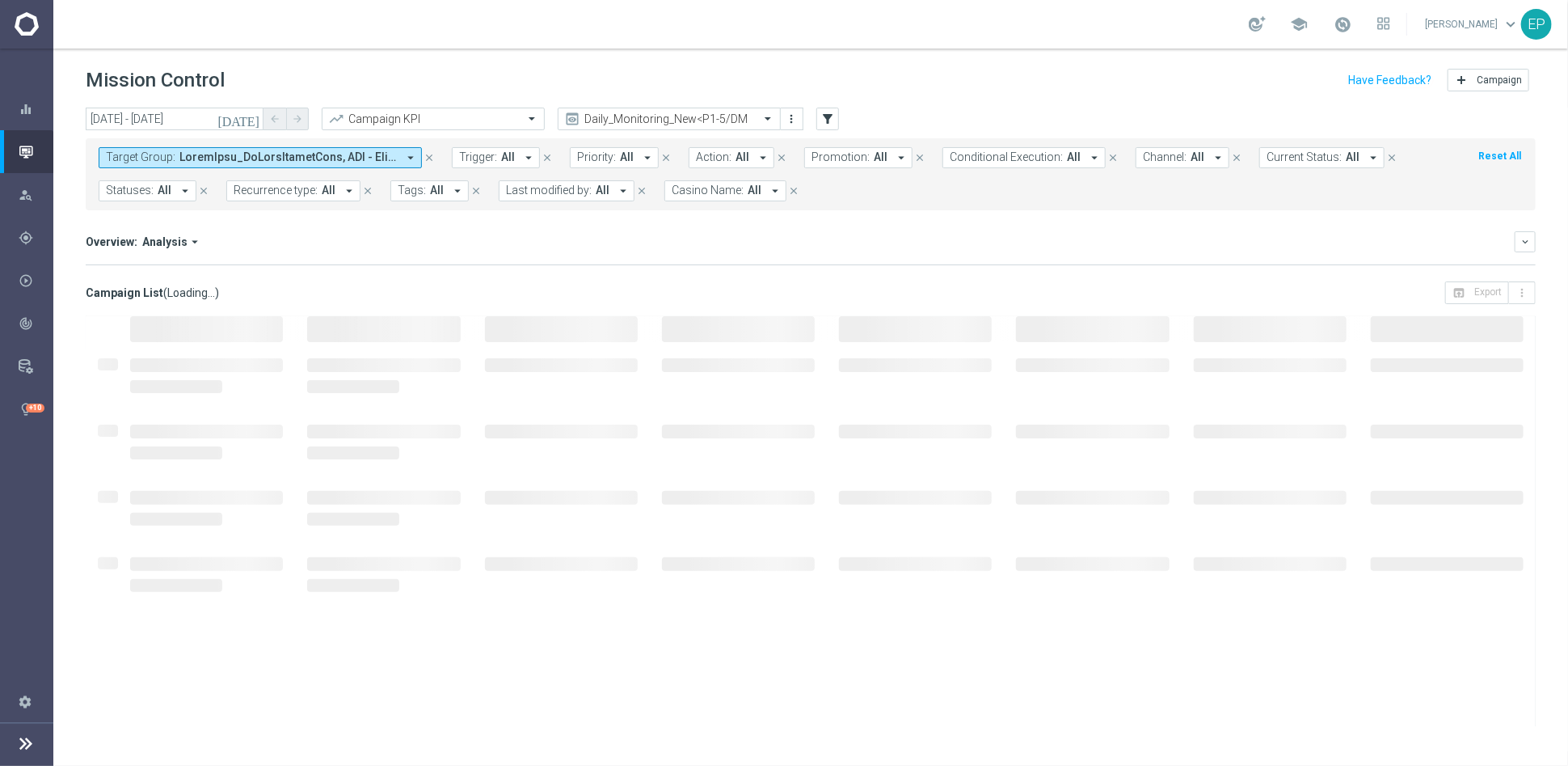
type input "[DATE] - [DATE]"
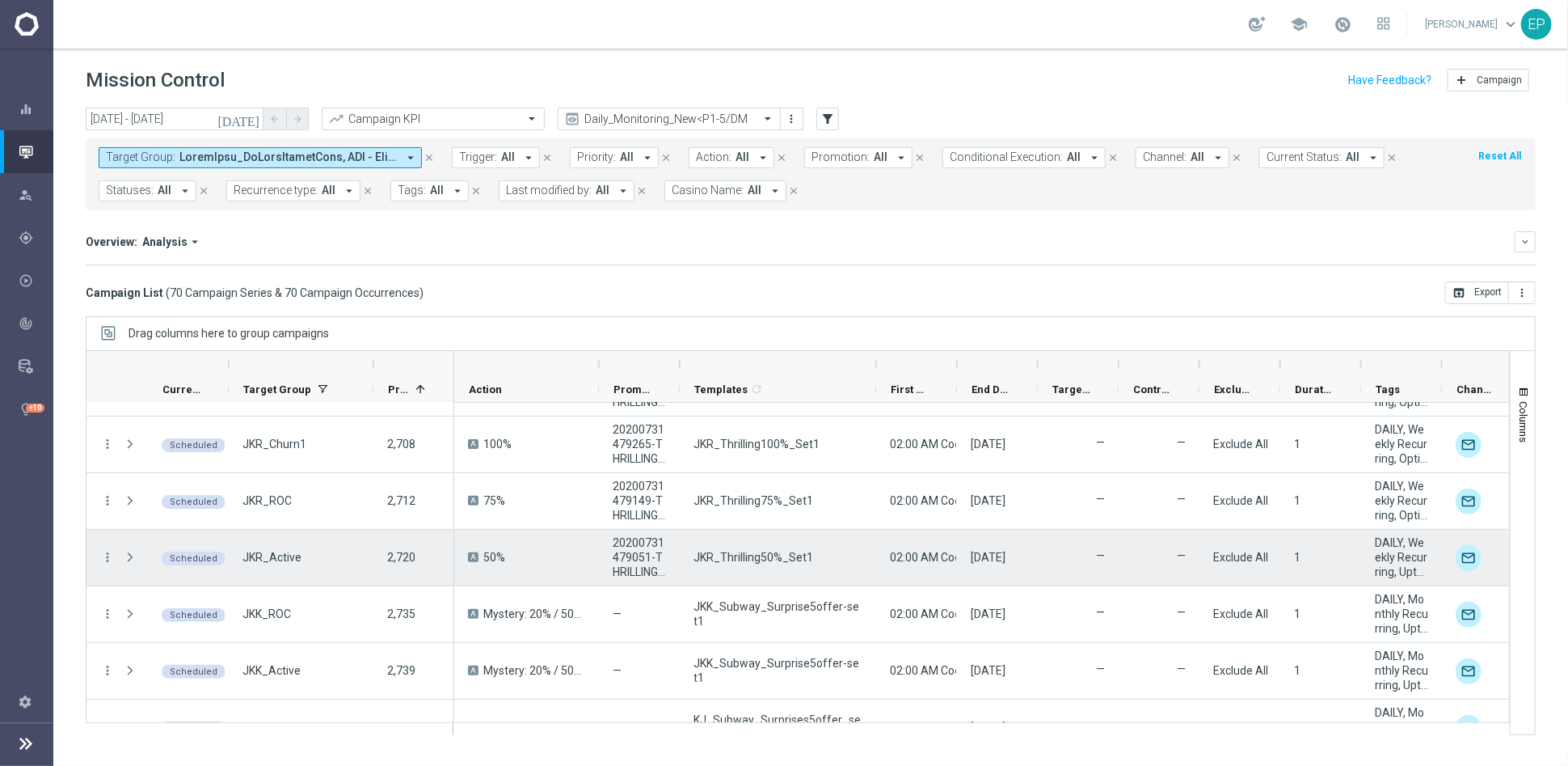
scroll to position [359, 0]
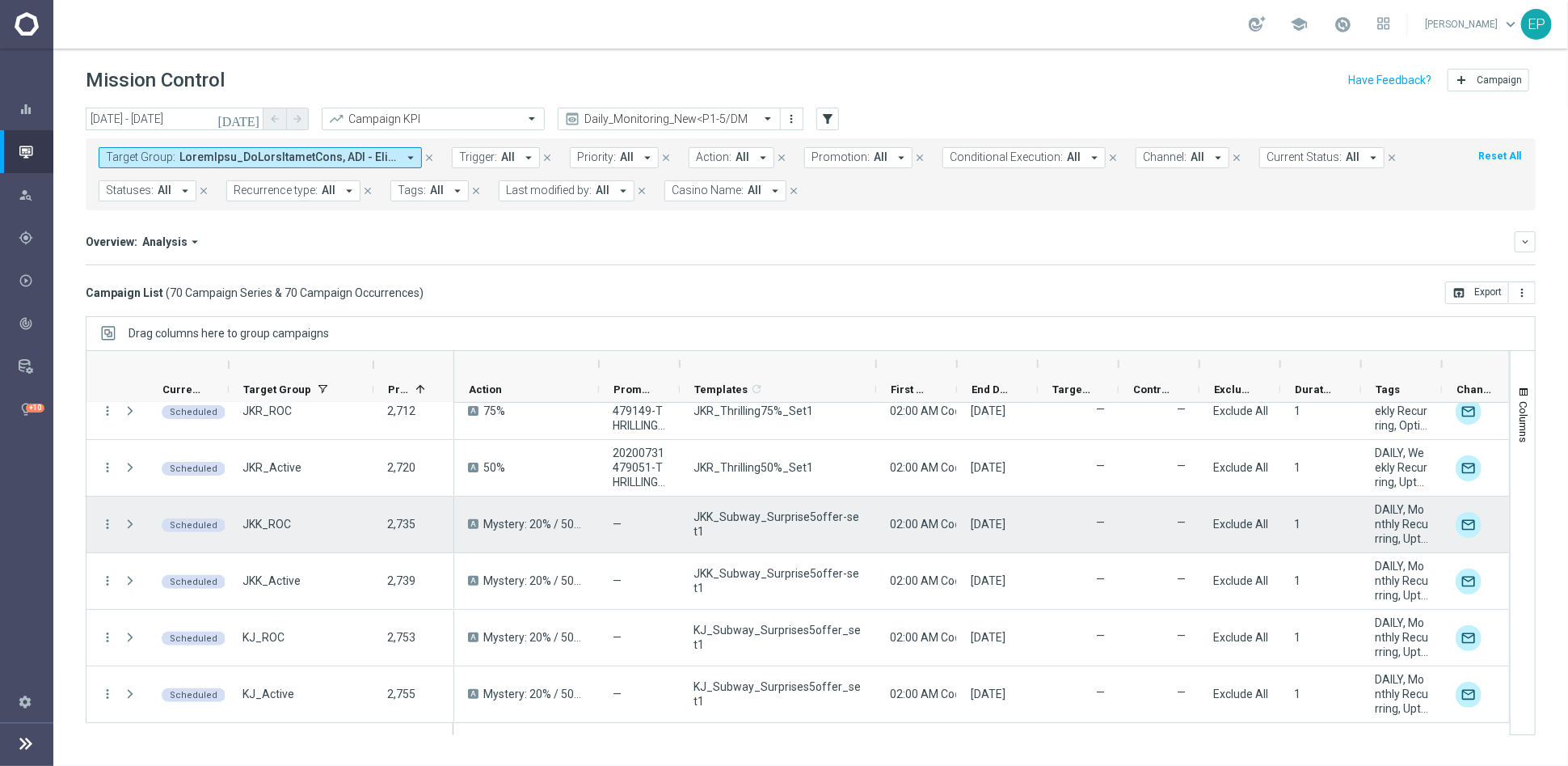
click at [778, 511] on div "JKK_Subway_Surprise5offer-set1" at bounding box center [777, 524] width 196 height 56
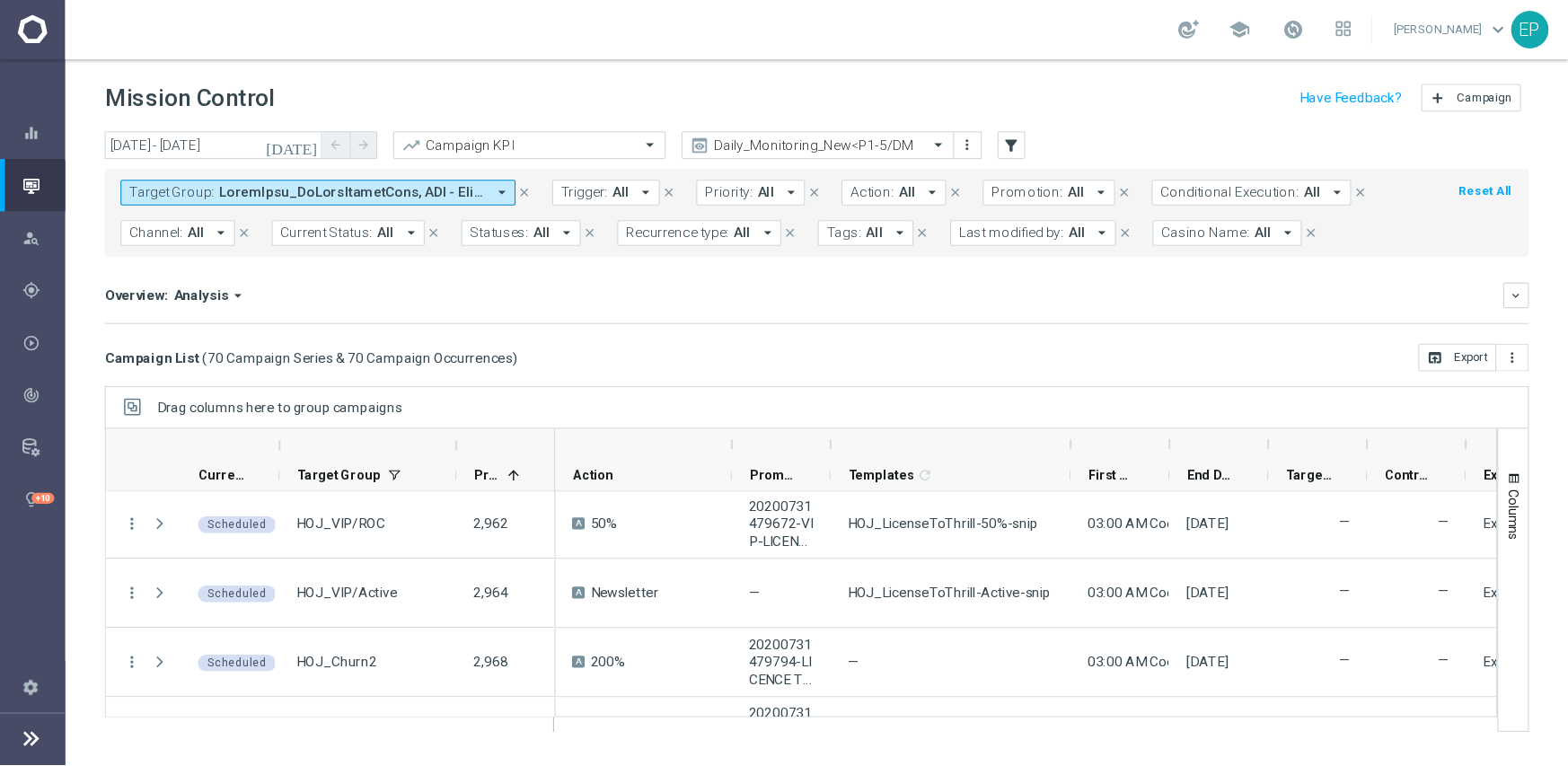
scroll to position [2891, 0]
click at [820, 302] on mini-dashboard "Overview: Analysis arrow_drop_down keyboard_arrow_down Increase In Total Deposi…" at bounding box center [742, 273] width 1295 height 79
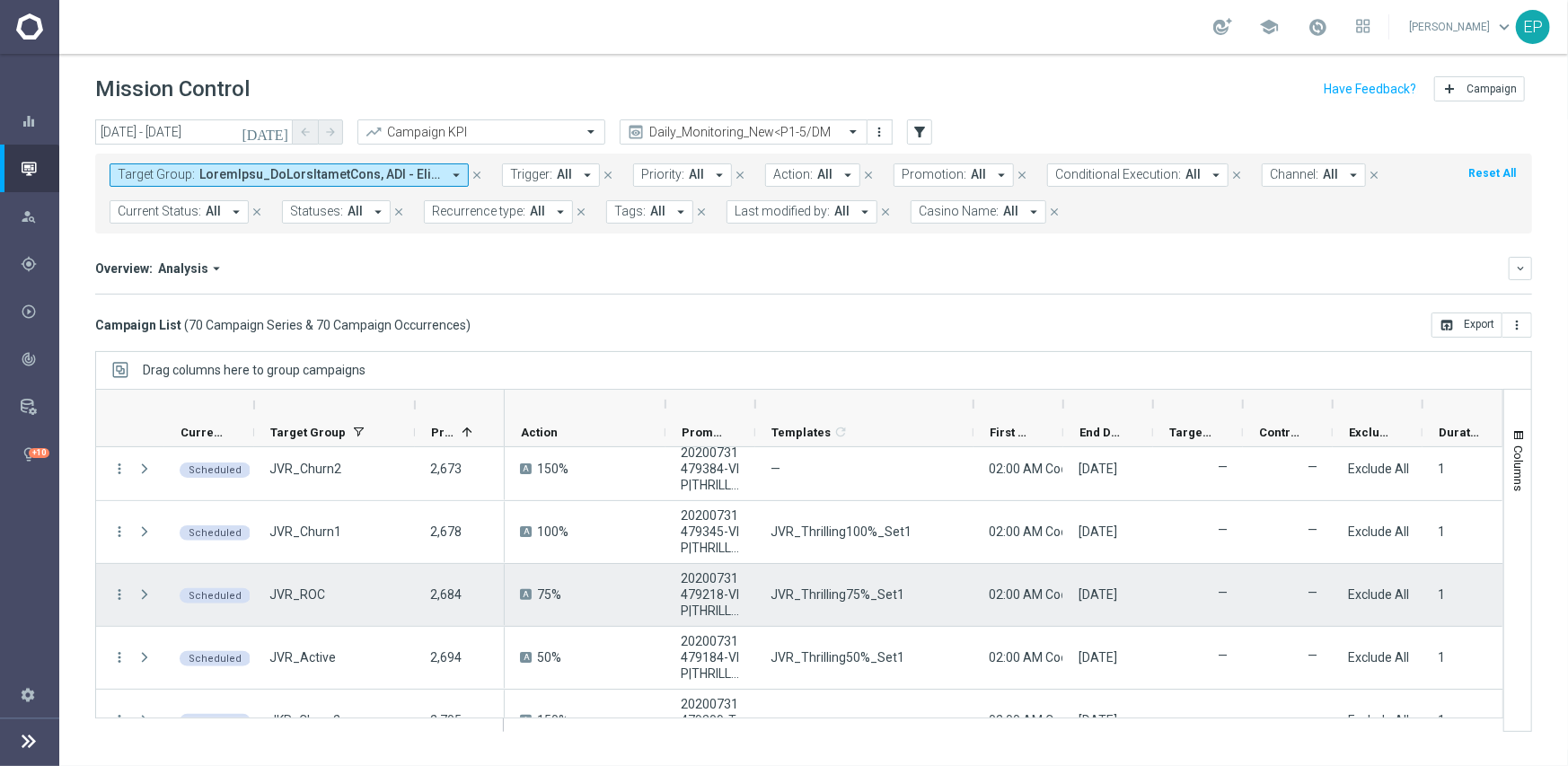
scroll to position [0, 0]
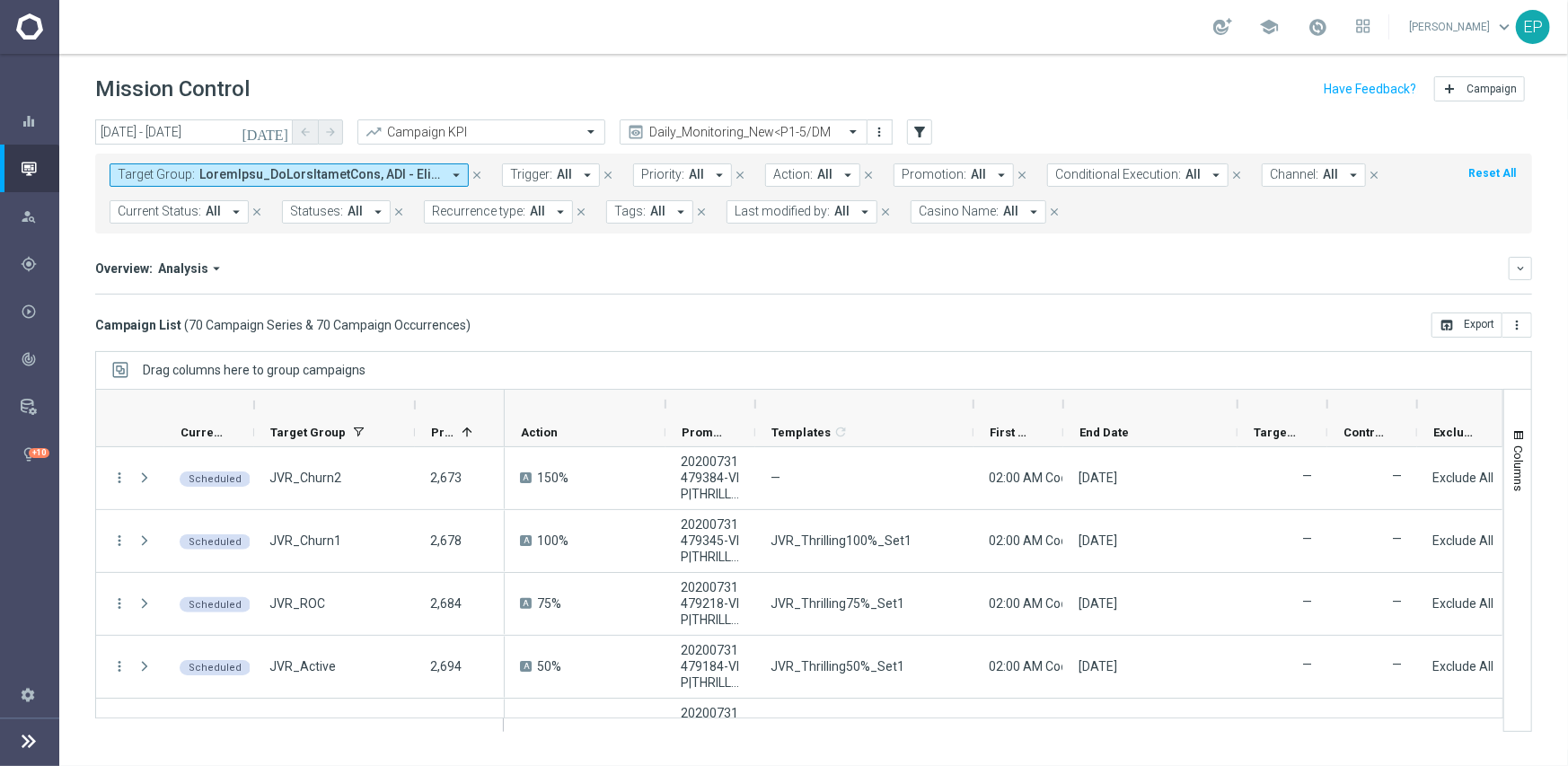
drag, startPoint x: 1155, startPoint y: 403, endPoint x: 1241, endPoint y: 402, distance: 86.0
click at [1241, 402] on div at bounding box center [1237, 404] width 7 height 29
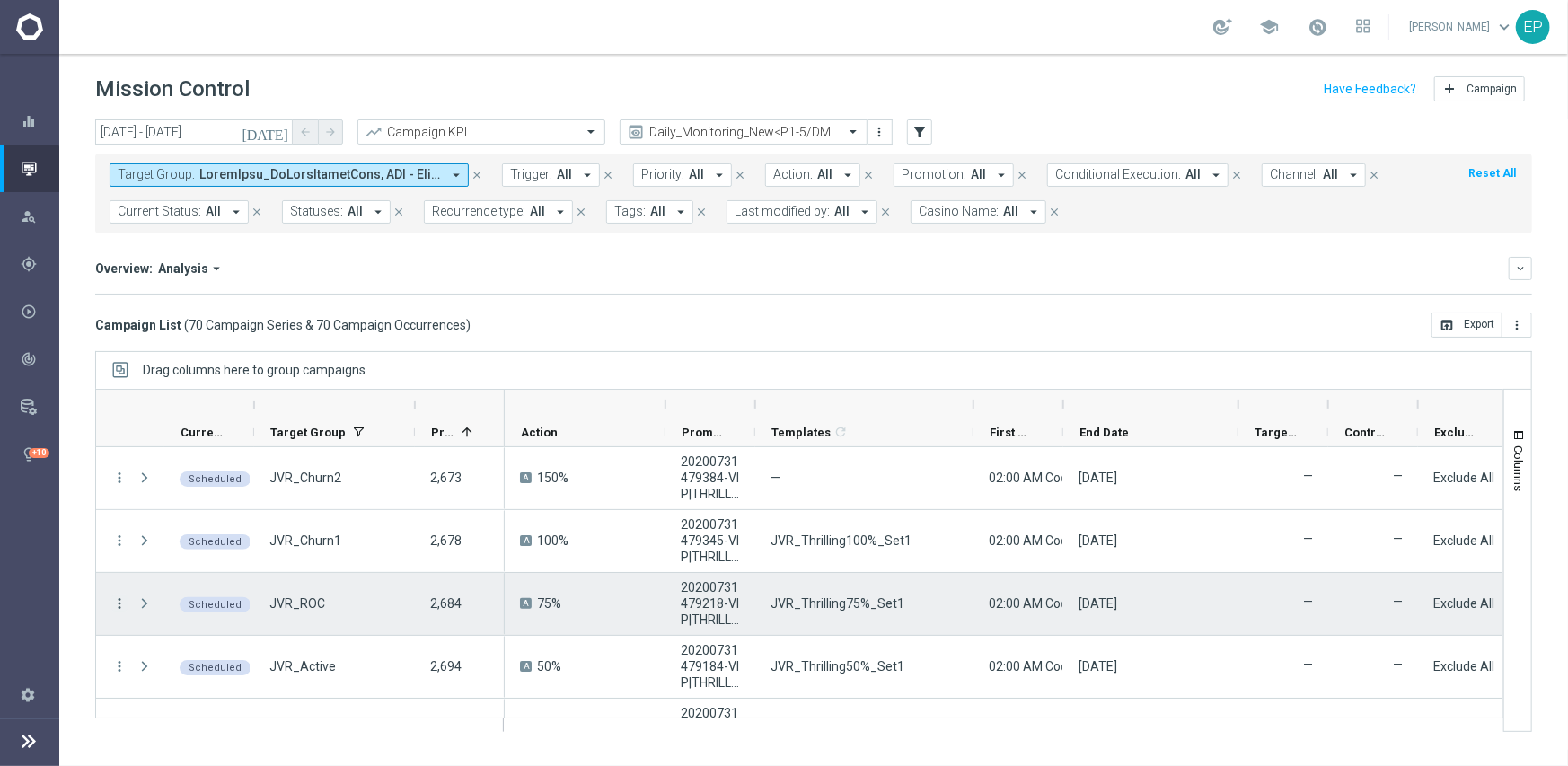
click at [117, 603] on icon "more_vert" at bounding box center [119, 603] width 16 height 16
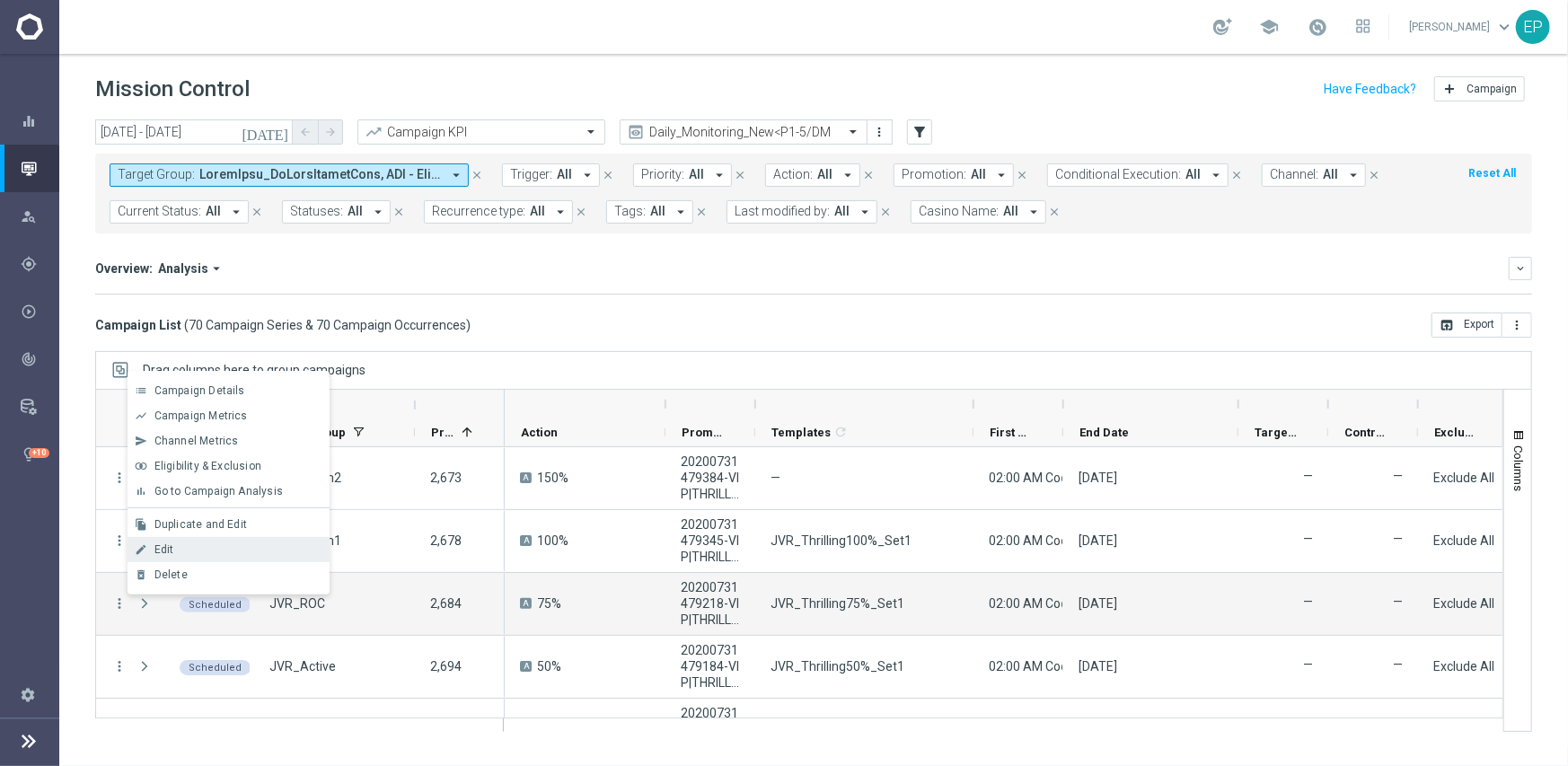
click at [171, 547] on span "Edit" at bounding box center [164, 549] width 20 height 12
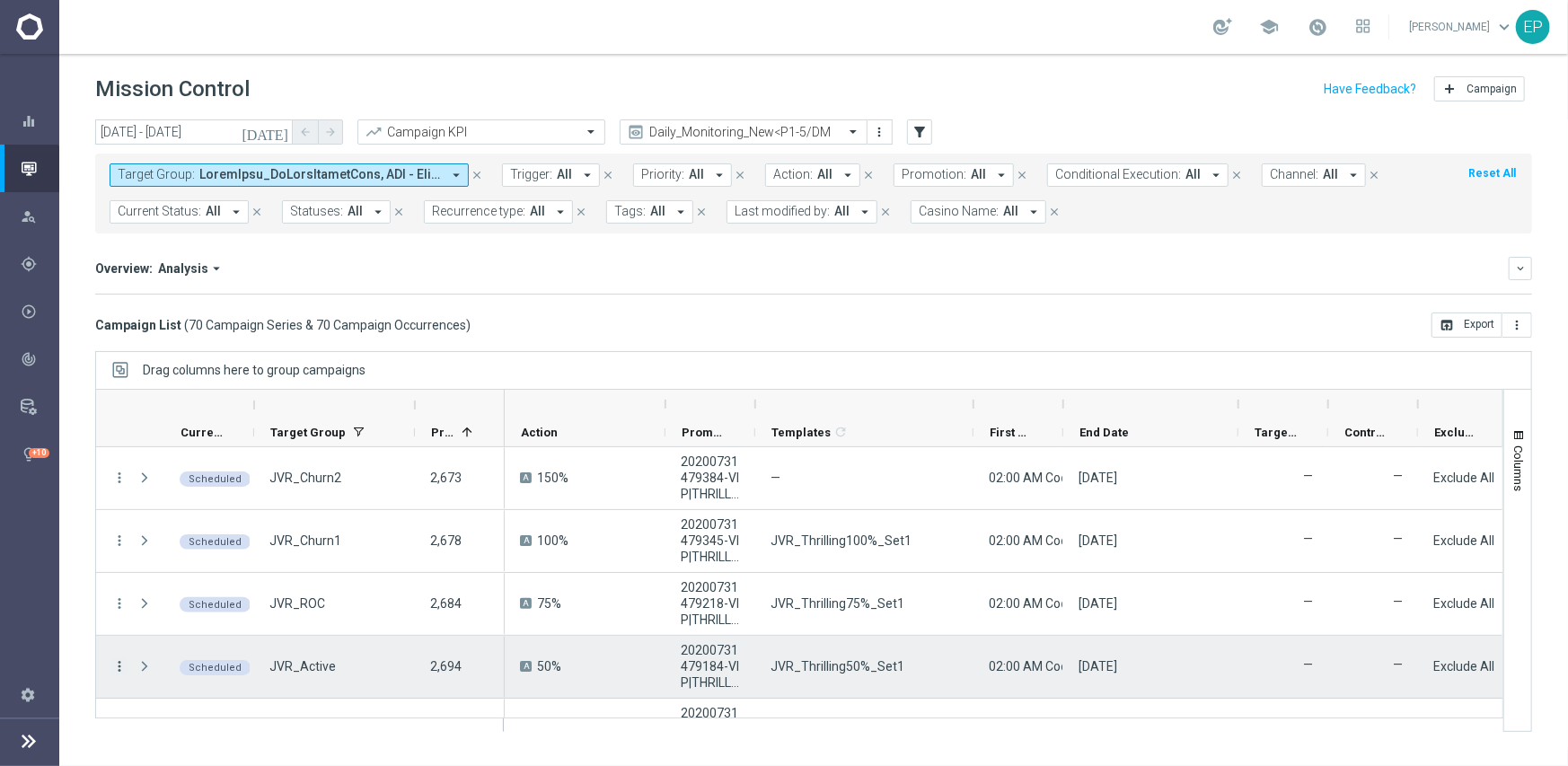
click at [116, 665] on icon "more_vert" at bounding box center [119, 665] width 16 height 16
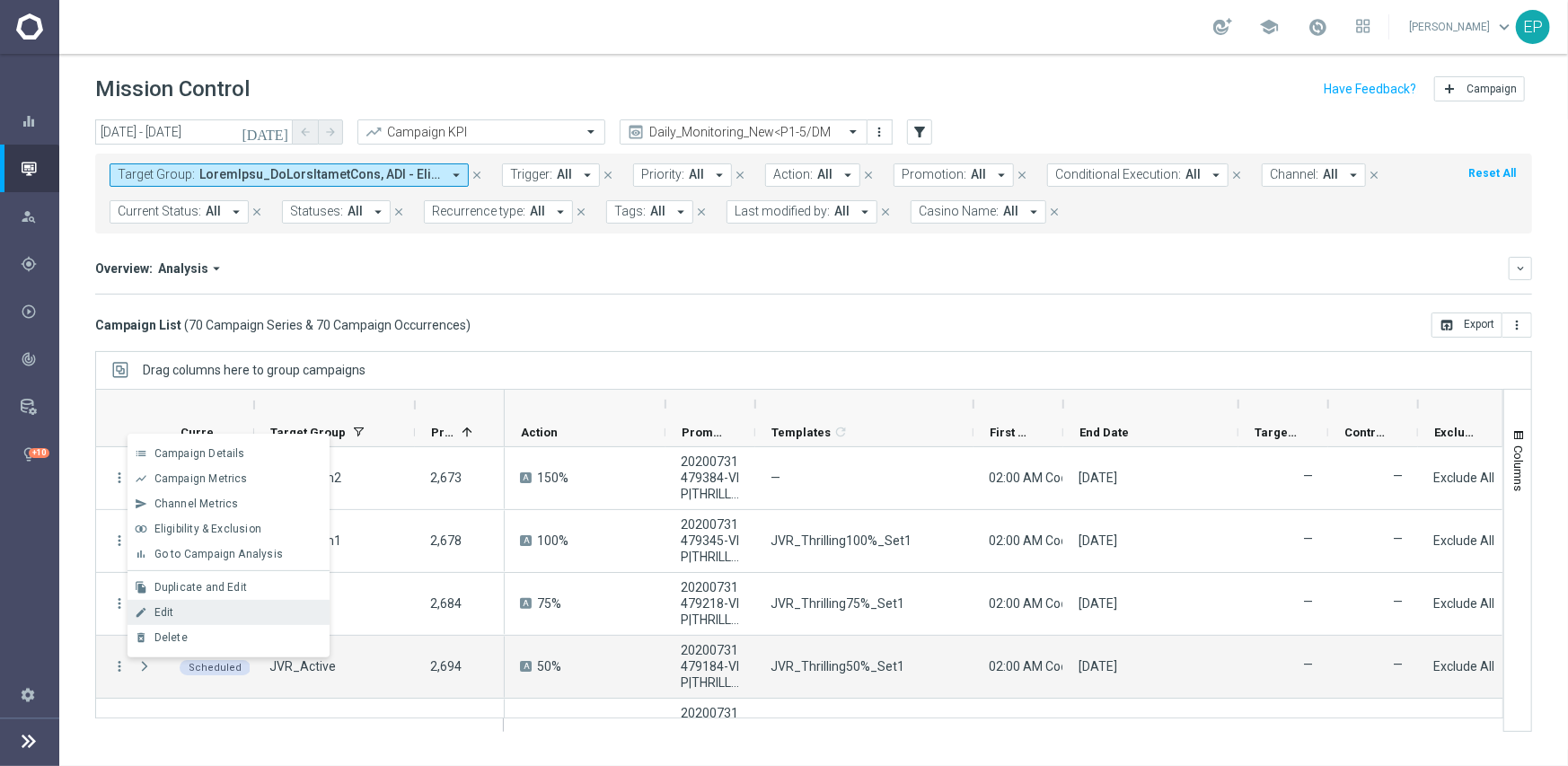
click at [186, 614] on div "Edit" at bounding box center [238, 611] width 167 height 12
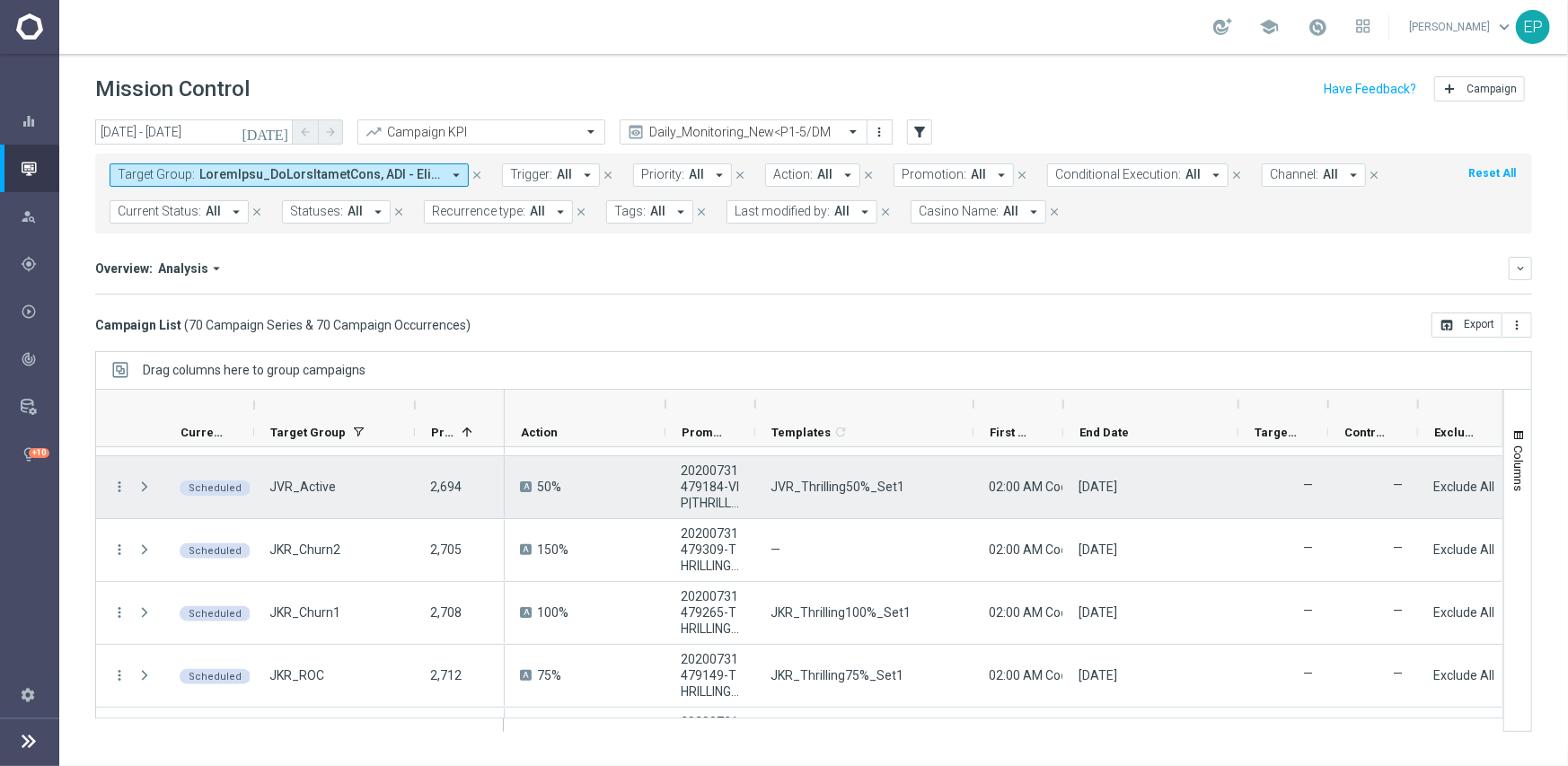
scroll to position [270, 0]
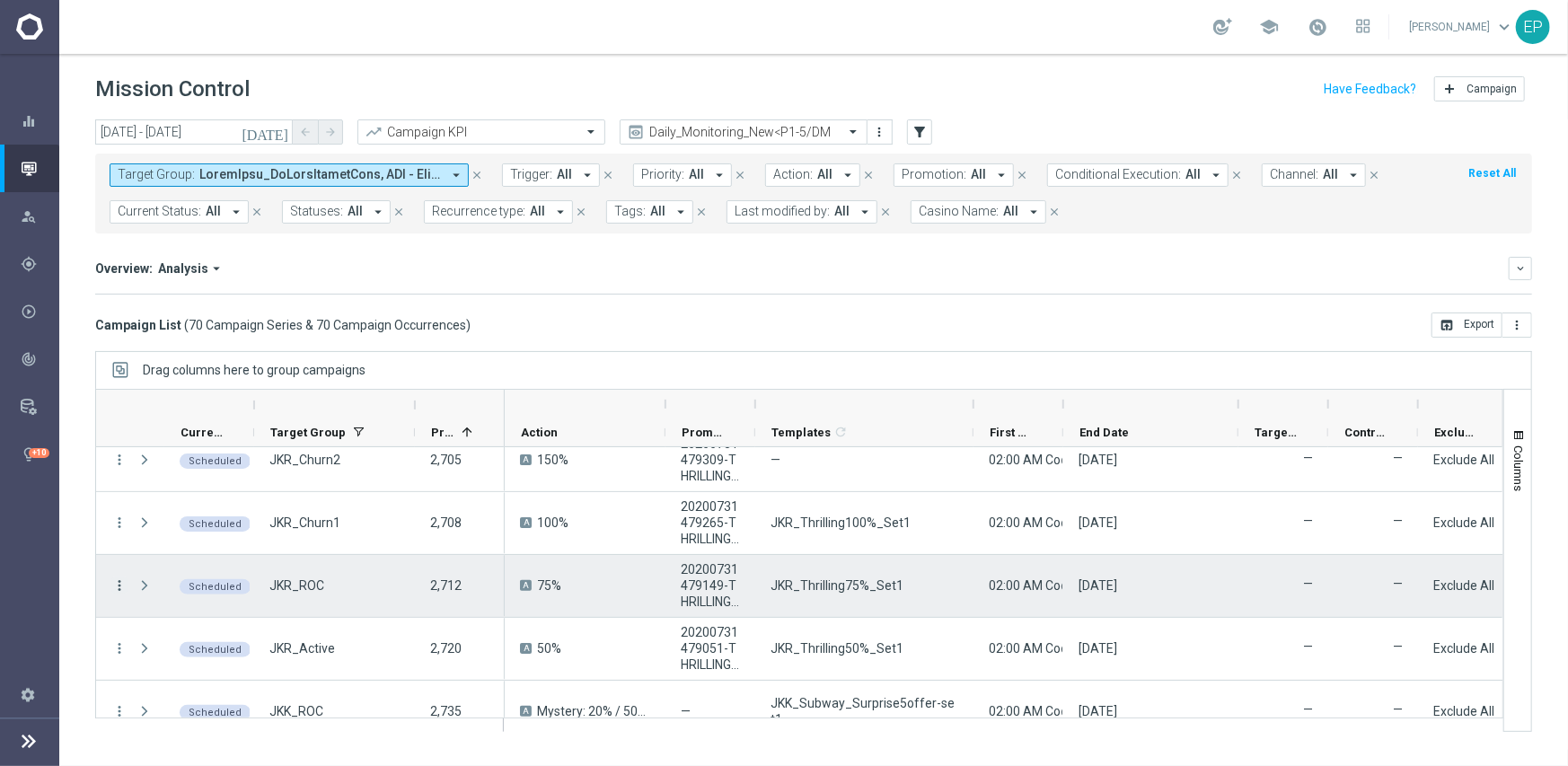
click at [117, 582] on icon "more_vert" at bounding box center [119, 585] width 16 height 16
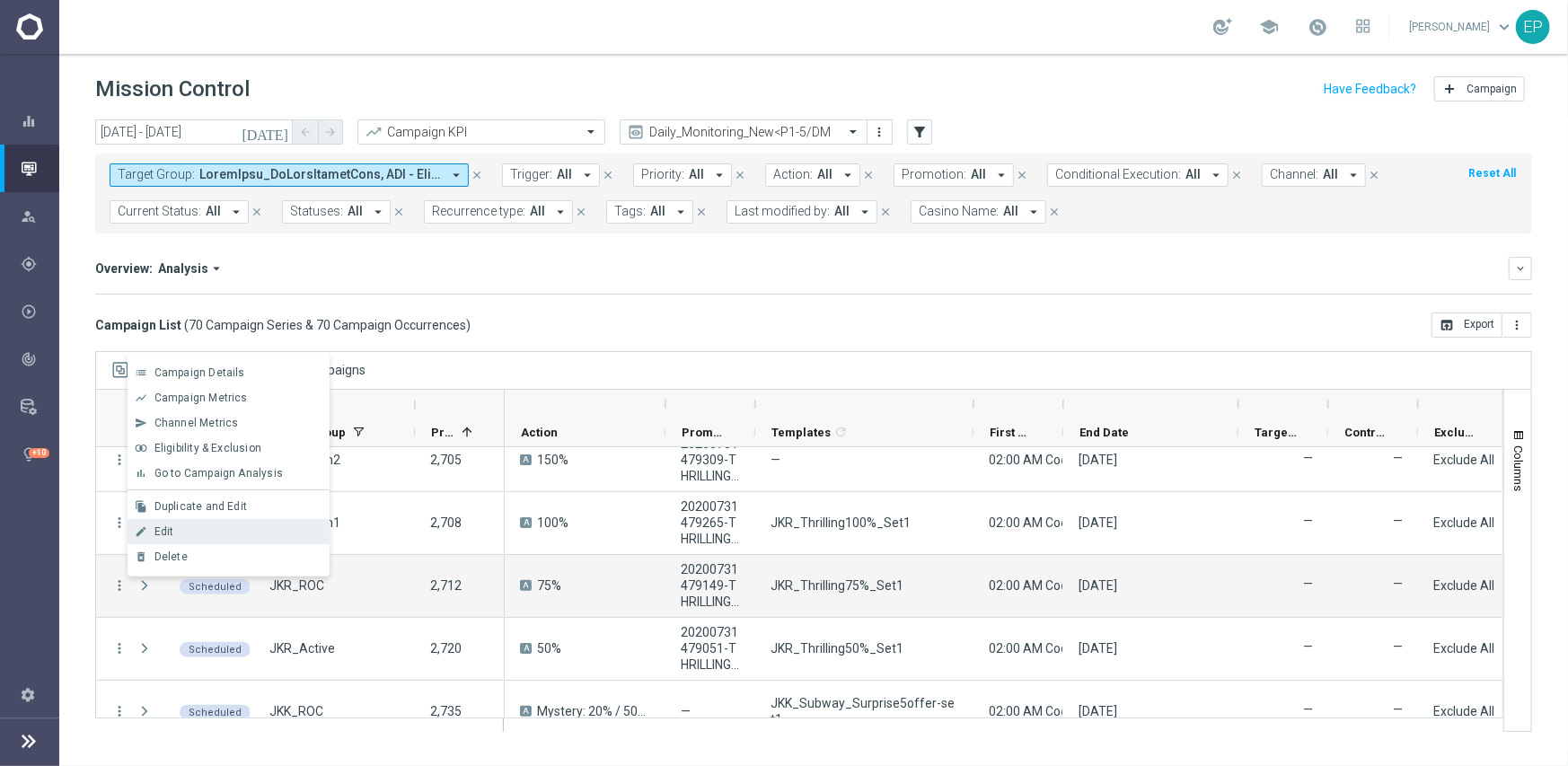
click at [177, 528] on div "Edit" at bounding box center [238, 531] width 167 height 12
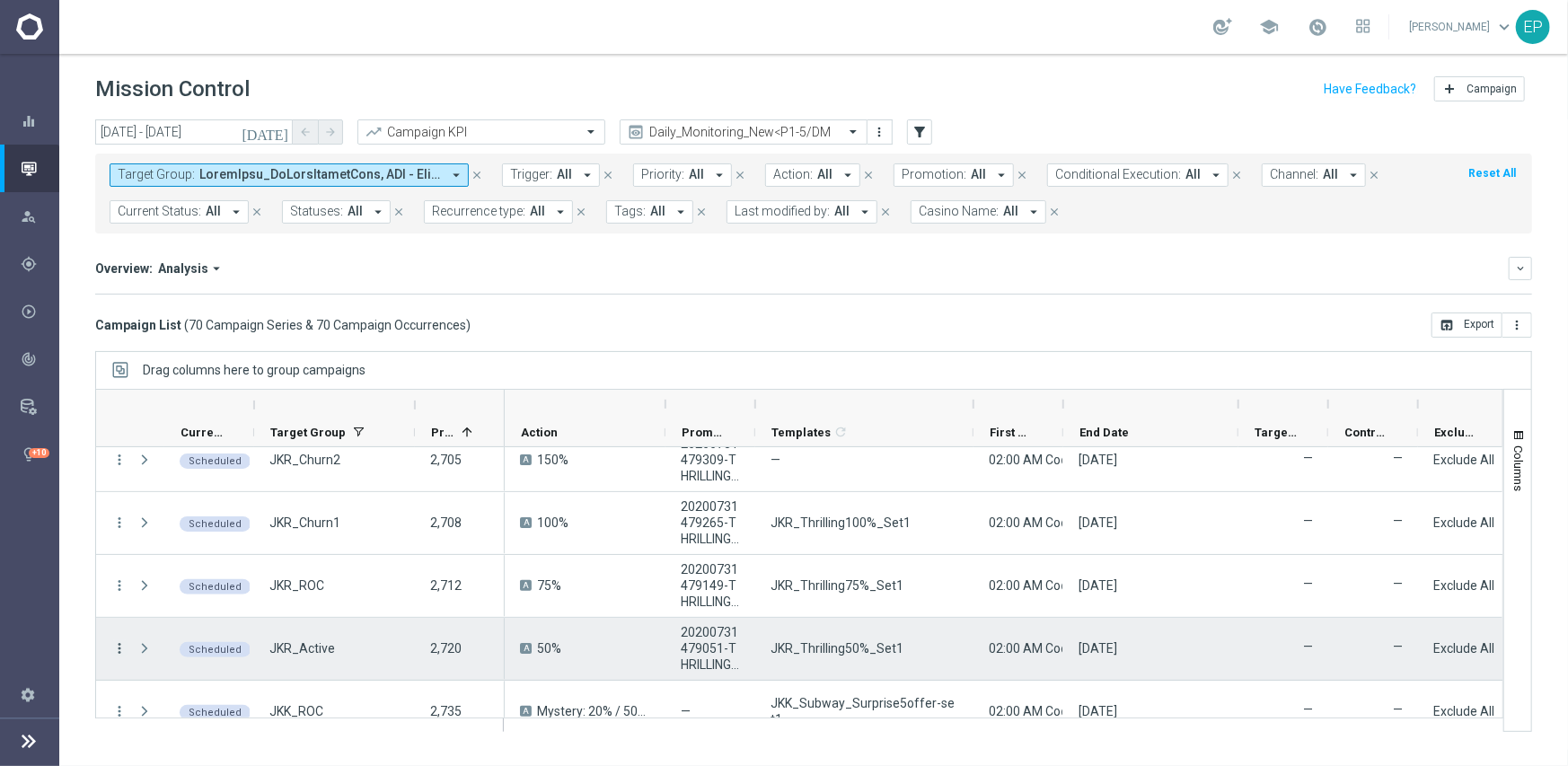
click at [118, 648] on icon "more_vert" at bounding box center [119, 648] width 16 height 16
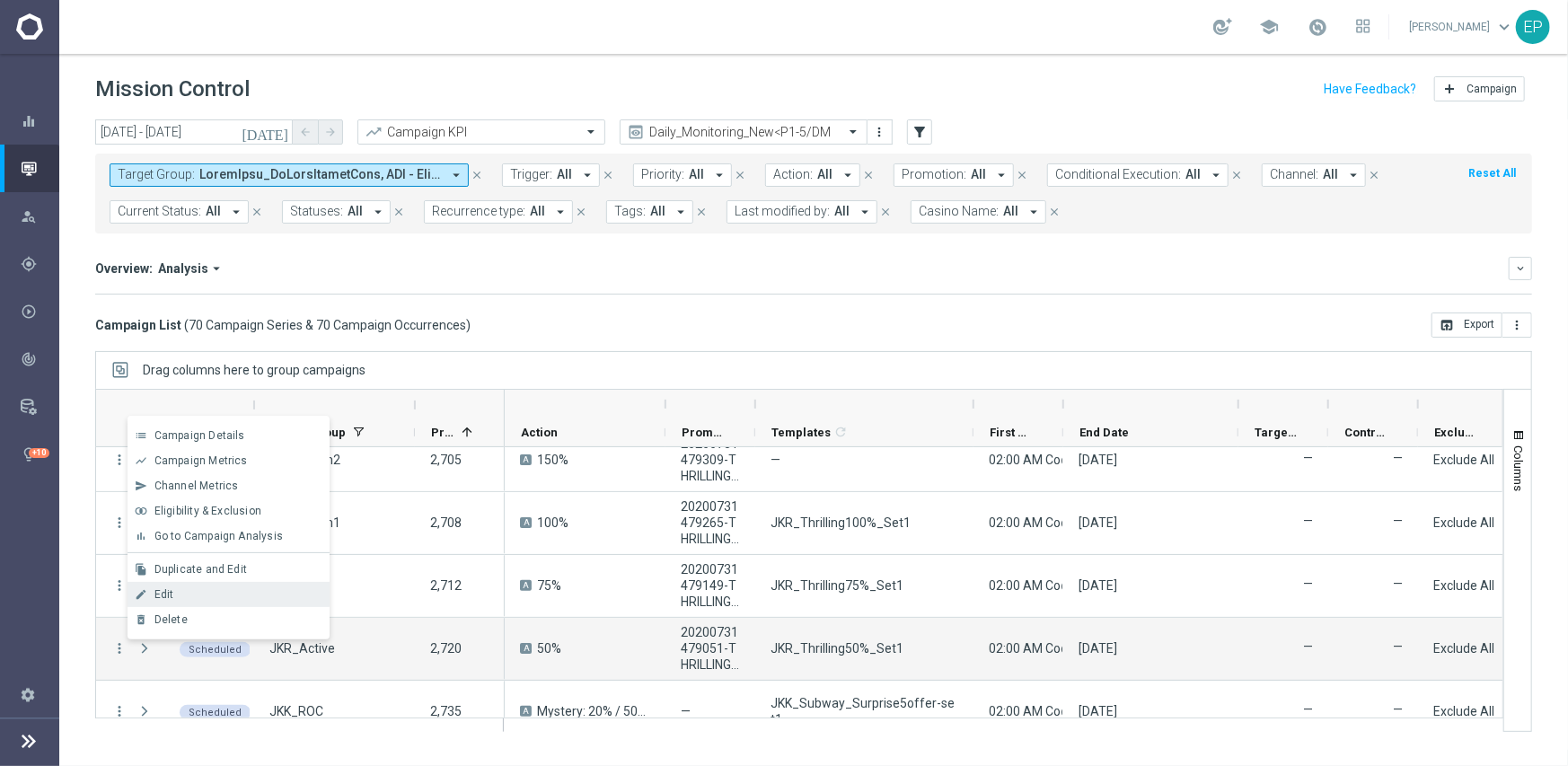
click at [170, 594] on span "Edit" at bounding box center [164, 594] width 20 height 12
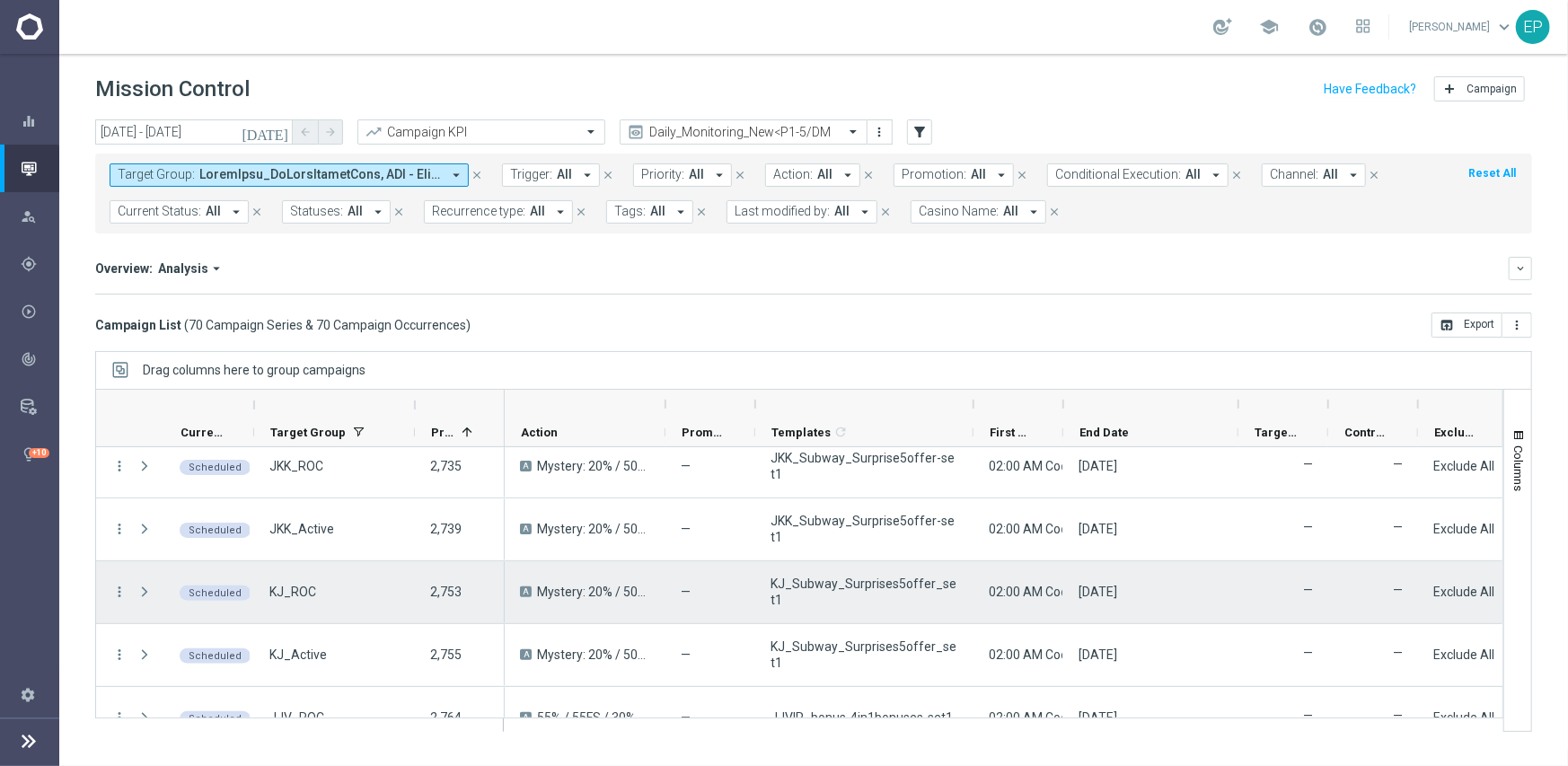
scroll to position [539, 0]
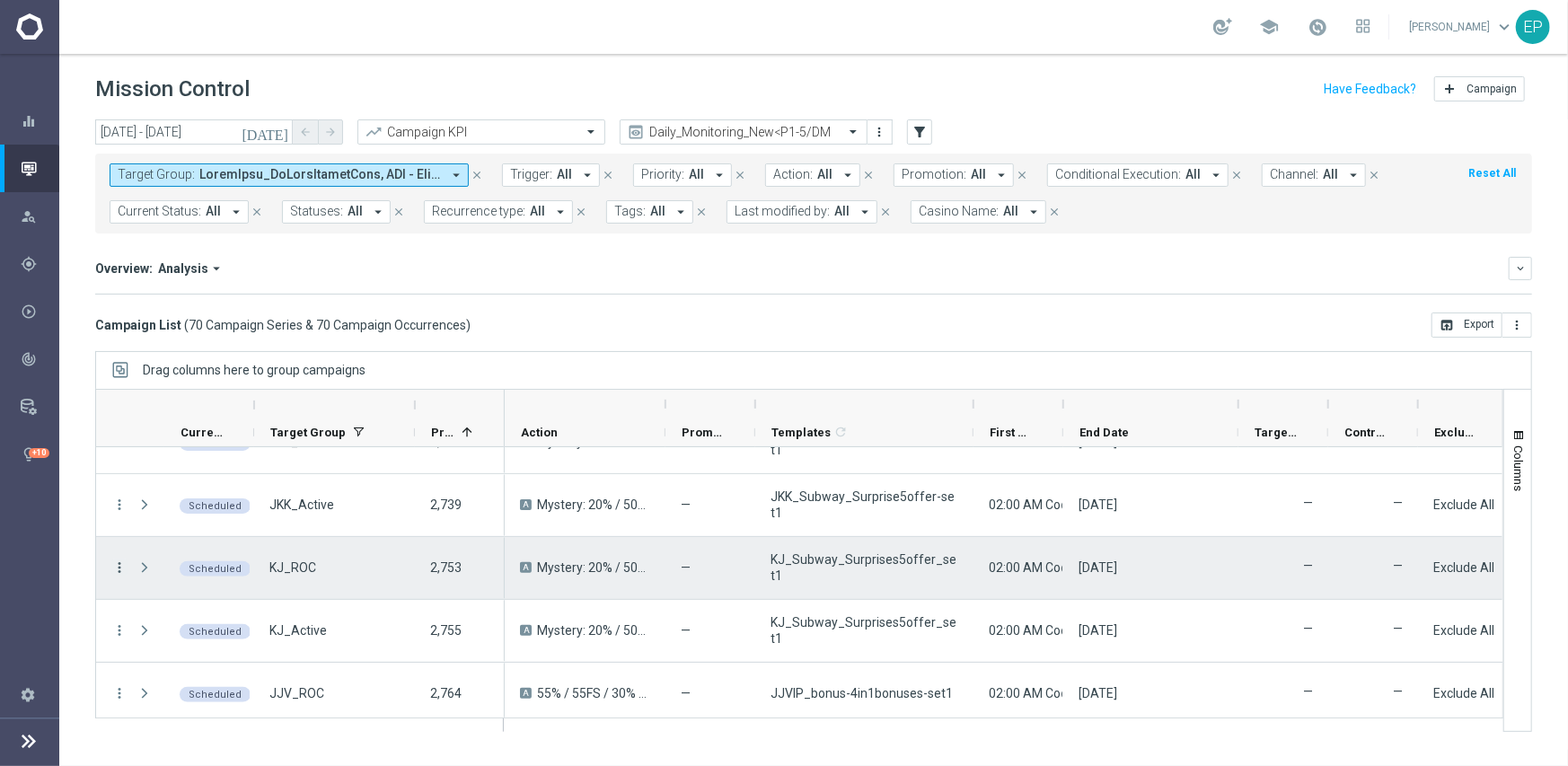
click at [113, 563] on icon "more_vert" at bounding box center [119, 567] width 16 height 16
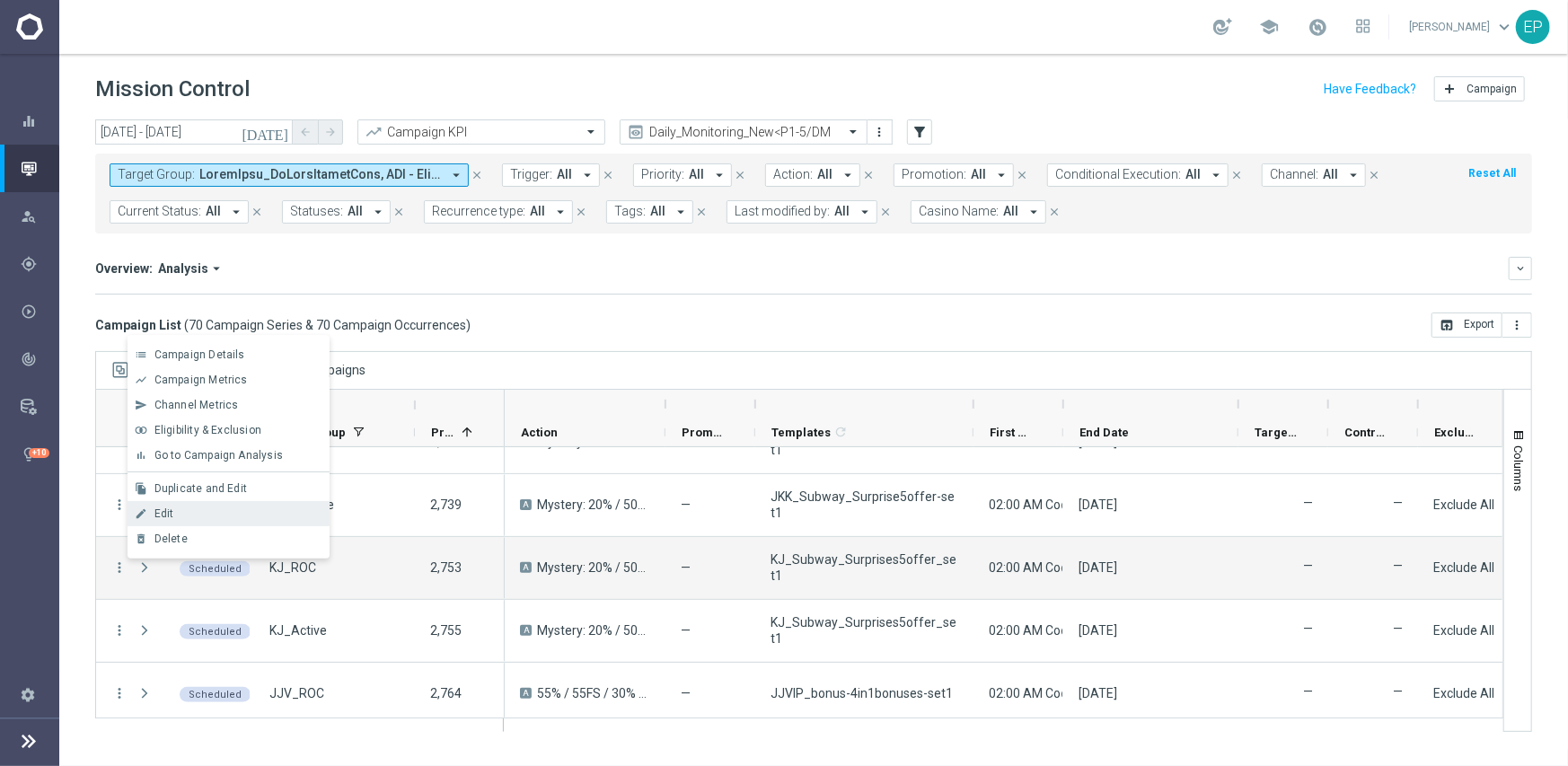
click at [168, 512] on span "Edit" at bounding box center [164, 513] width 20 height 12
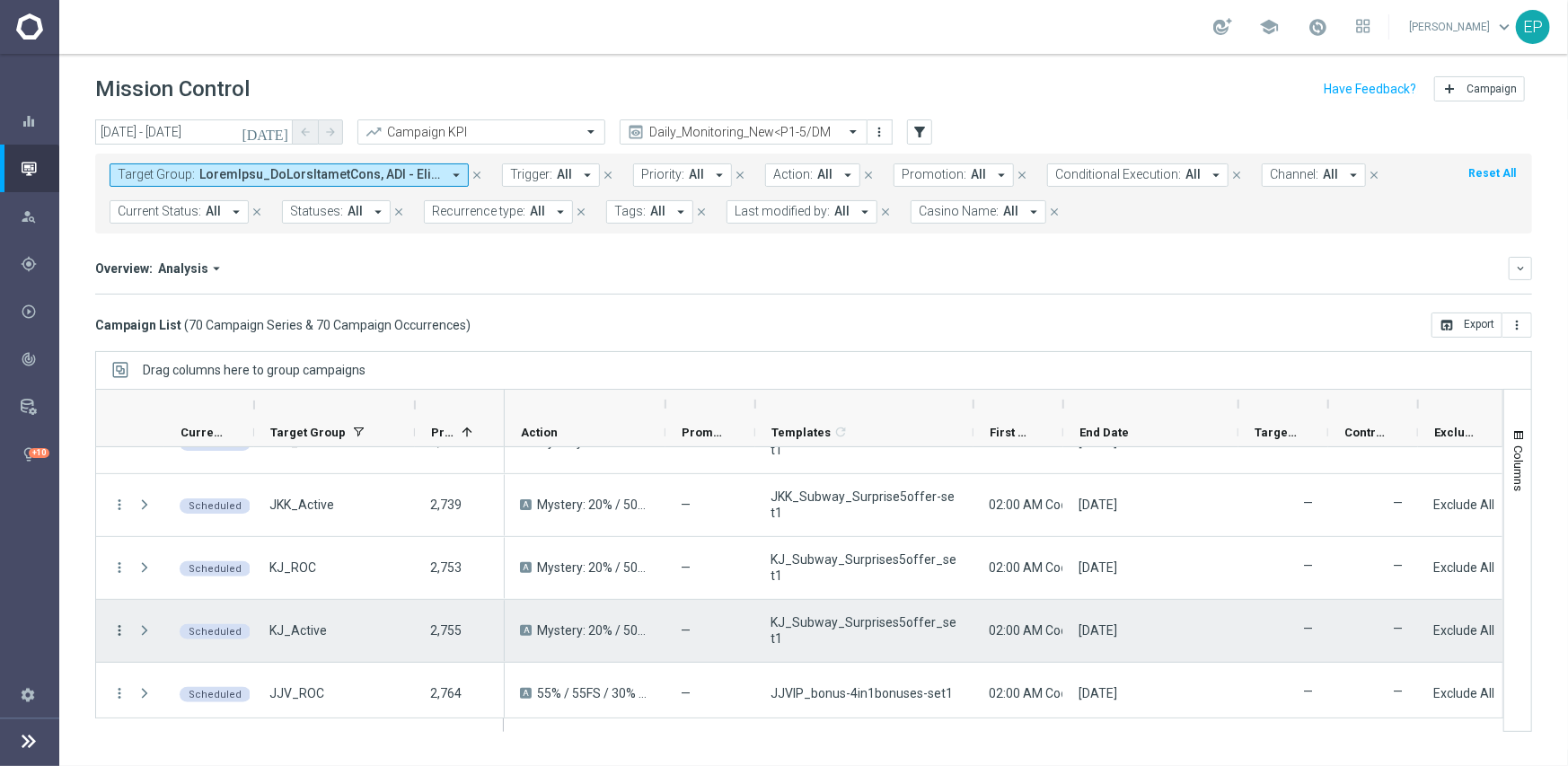
click at [116, 627] on icon "more_vert" at bounding box center [119, 630] width 16 height 16
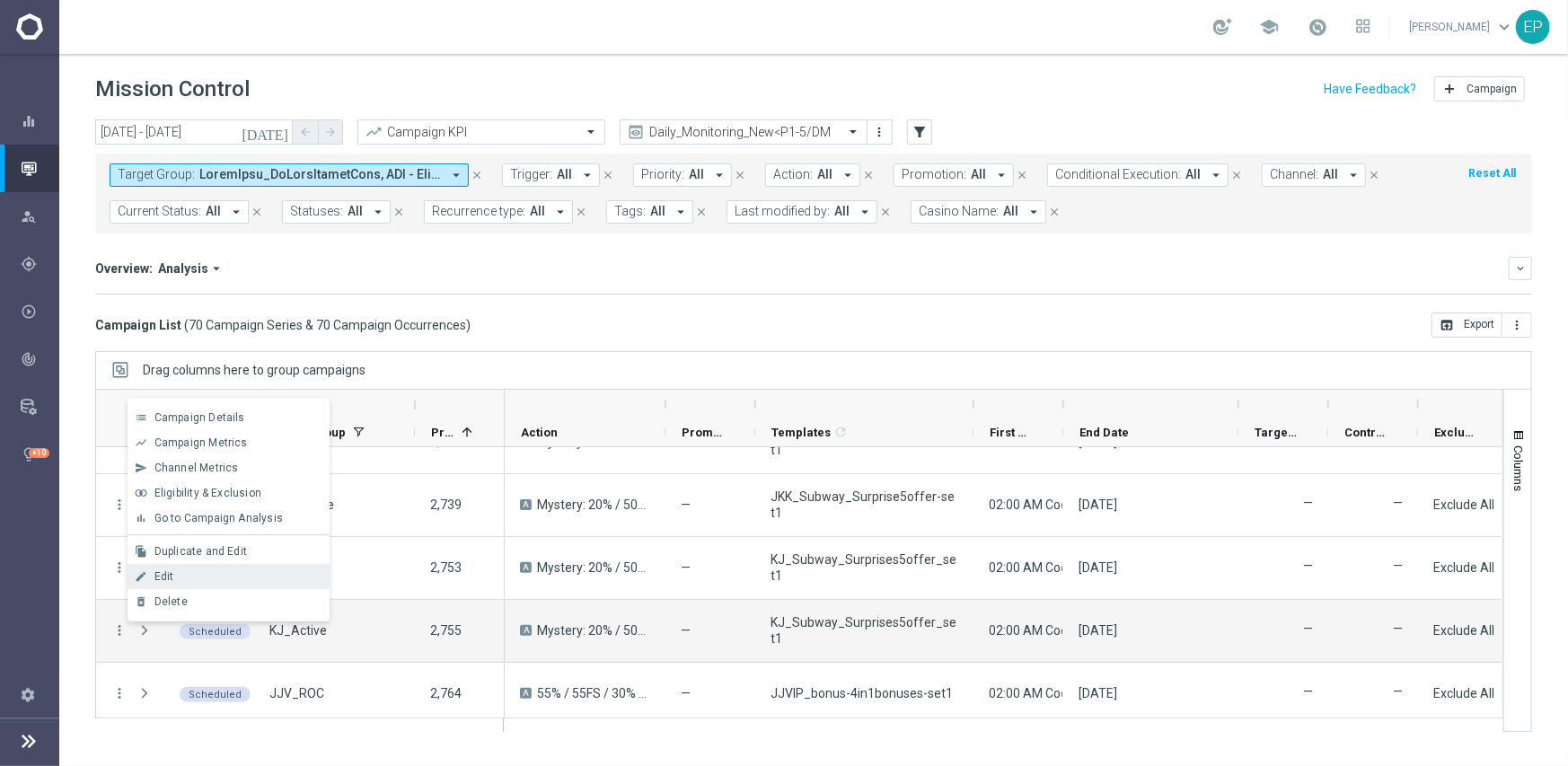
click at [168, 572] on span "Edit" at bounding box center [164, 576] width 20 height 12
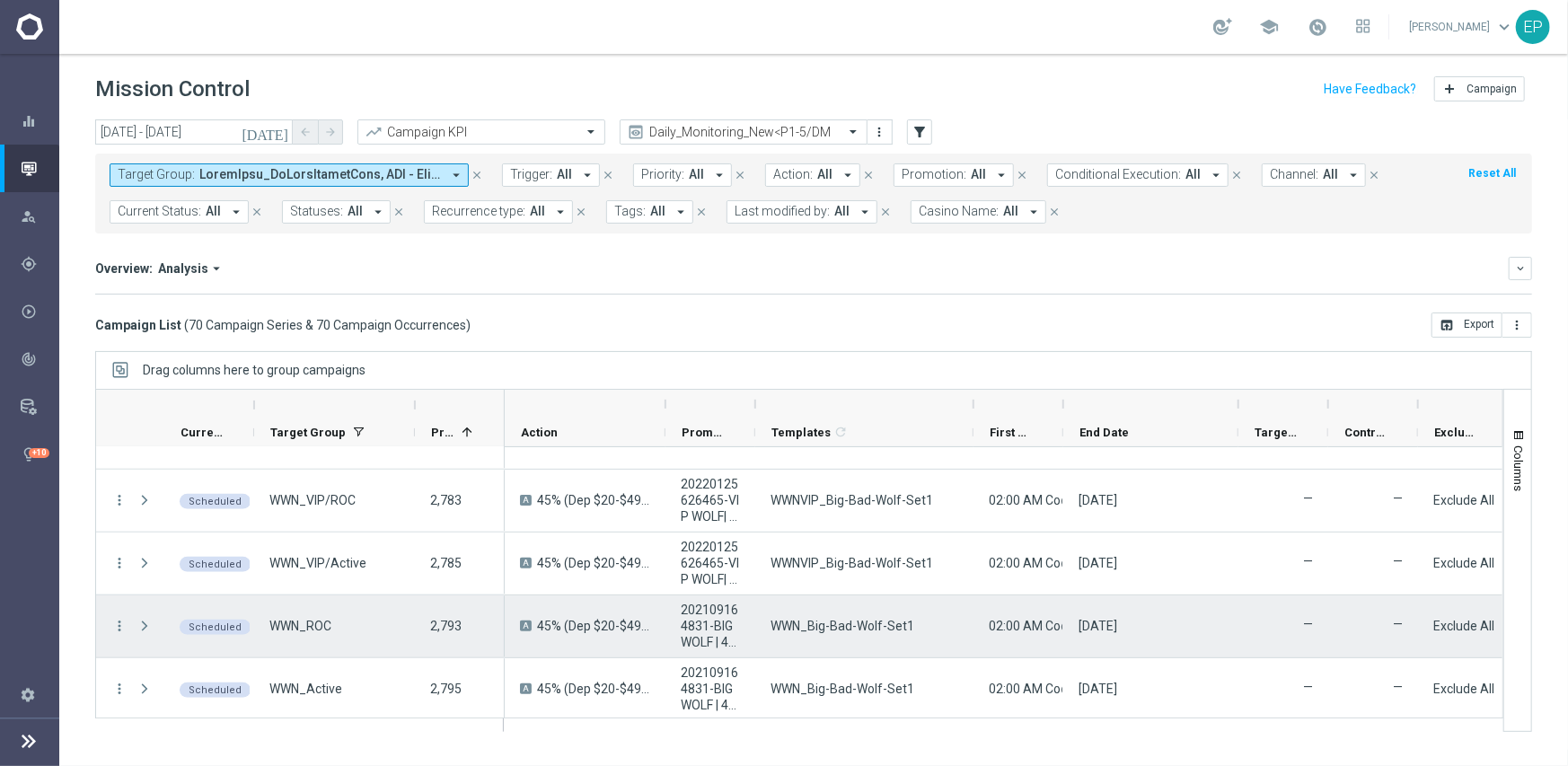
scroll to position [988, 0]
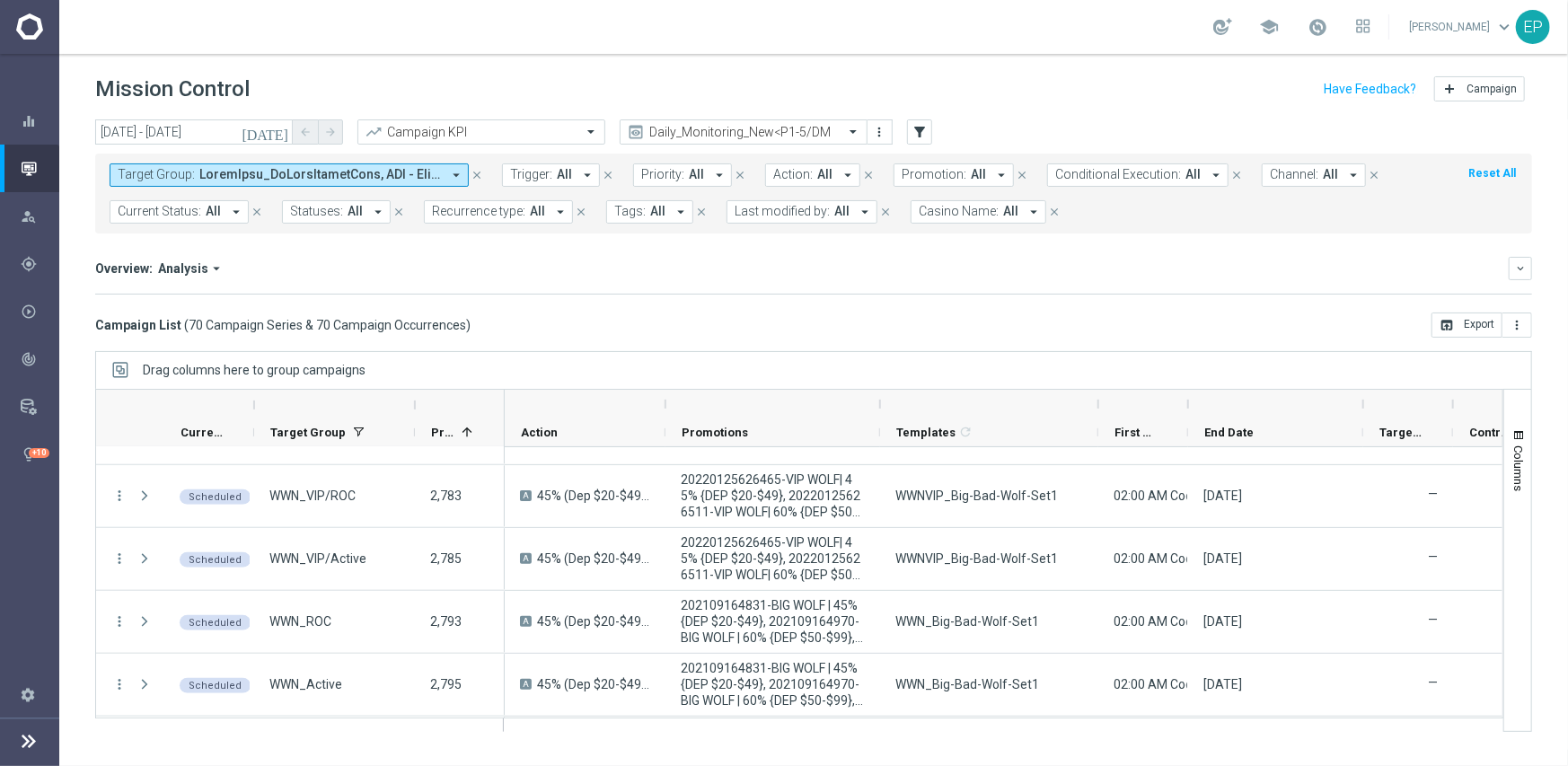
drag, startPoint x: 755, startPoint y: 402, endPoint x: 880, endPoint y: 398, distance: 125.1
click at [880, 398] on div at bounding box center [880, 404] width 7 height 29
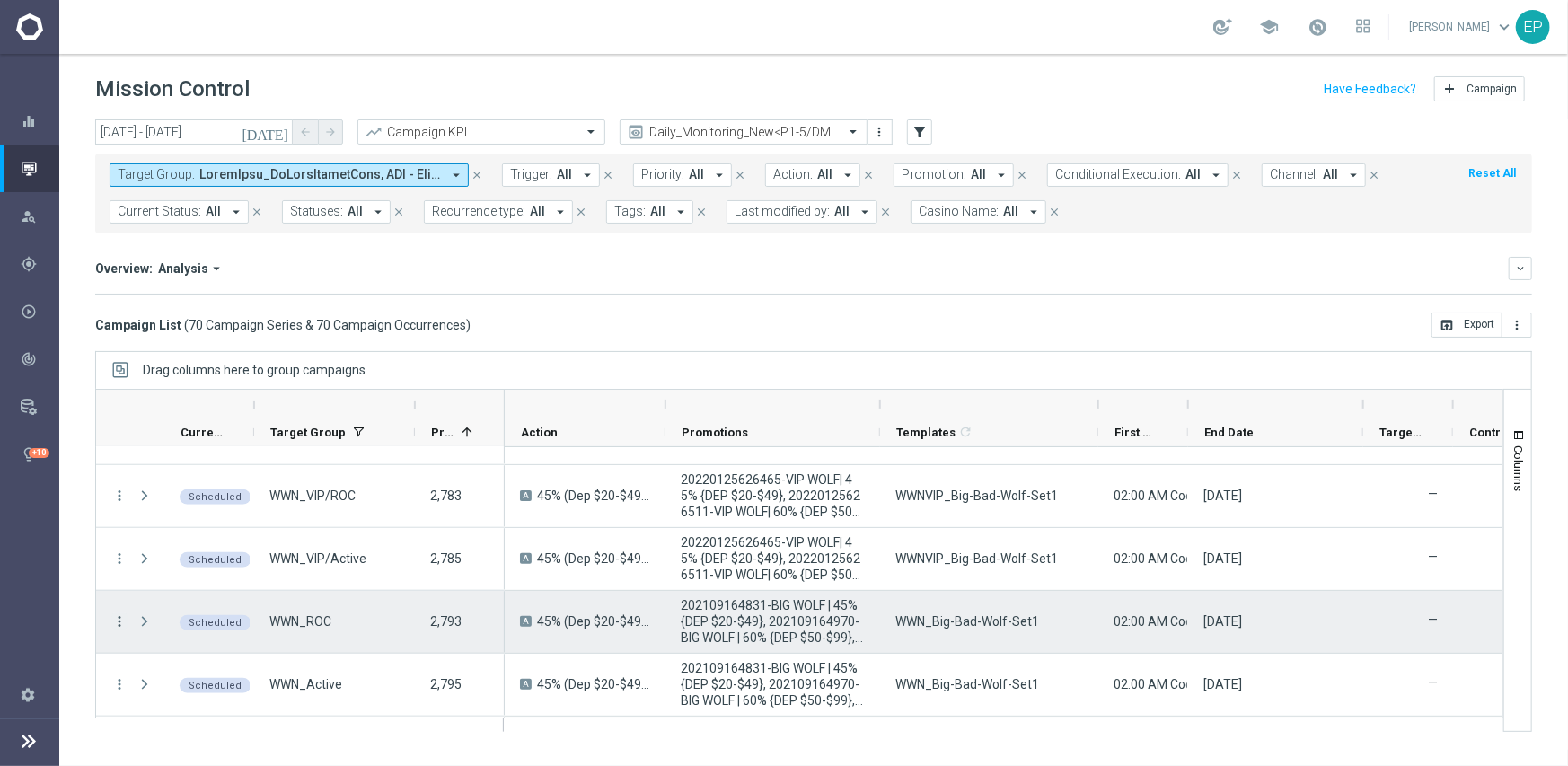
click at [126, 617] on icon "more_vert" at bounding box center [119, 621] width 16 height 16
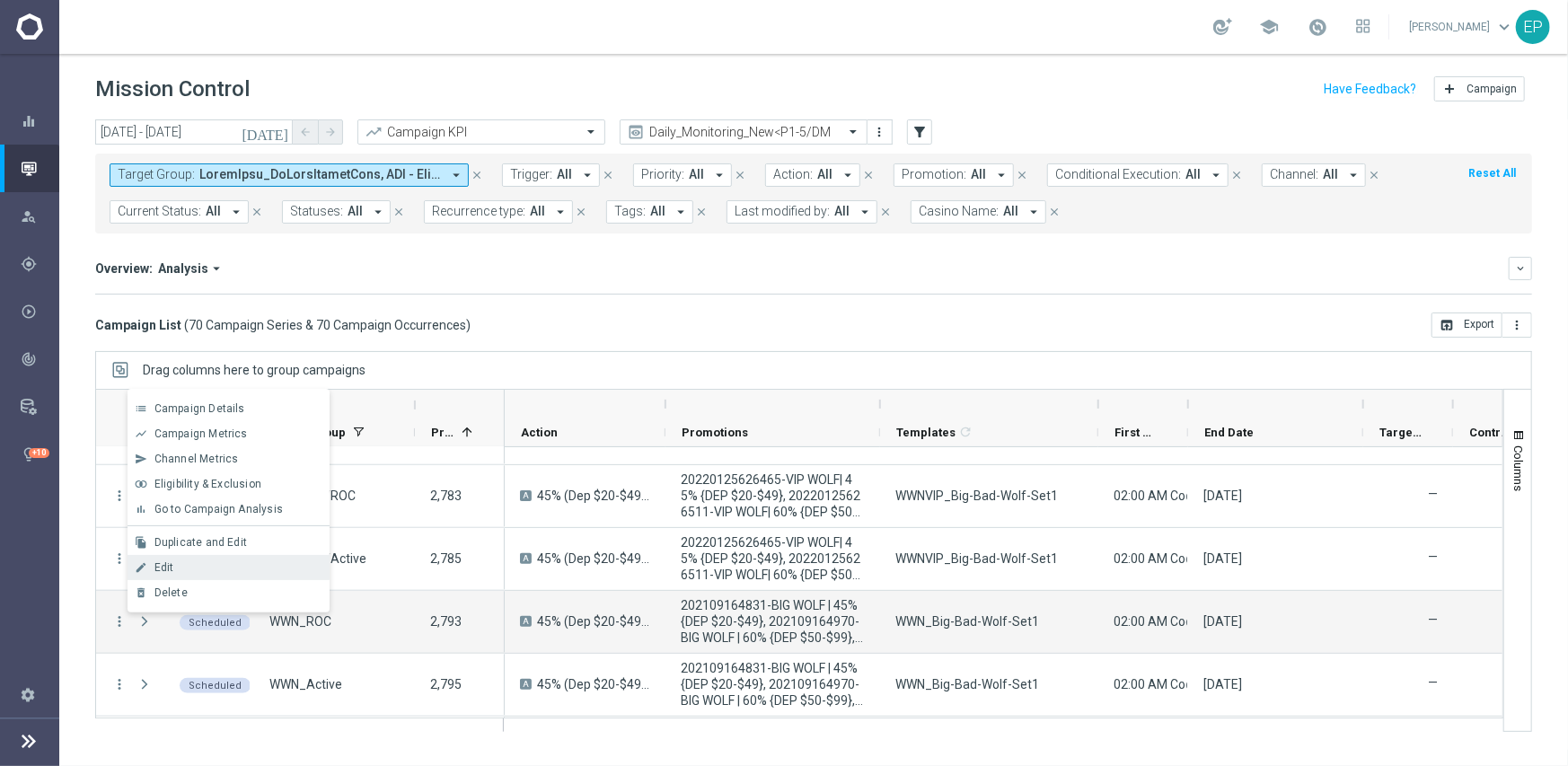
click at [182, 565] on div "Edit" at bounding box center [238, 566] width 167 height 12
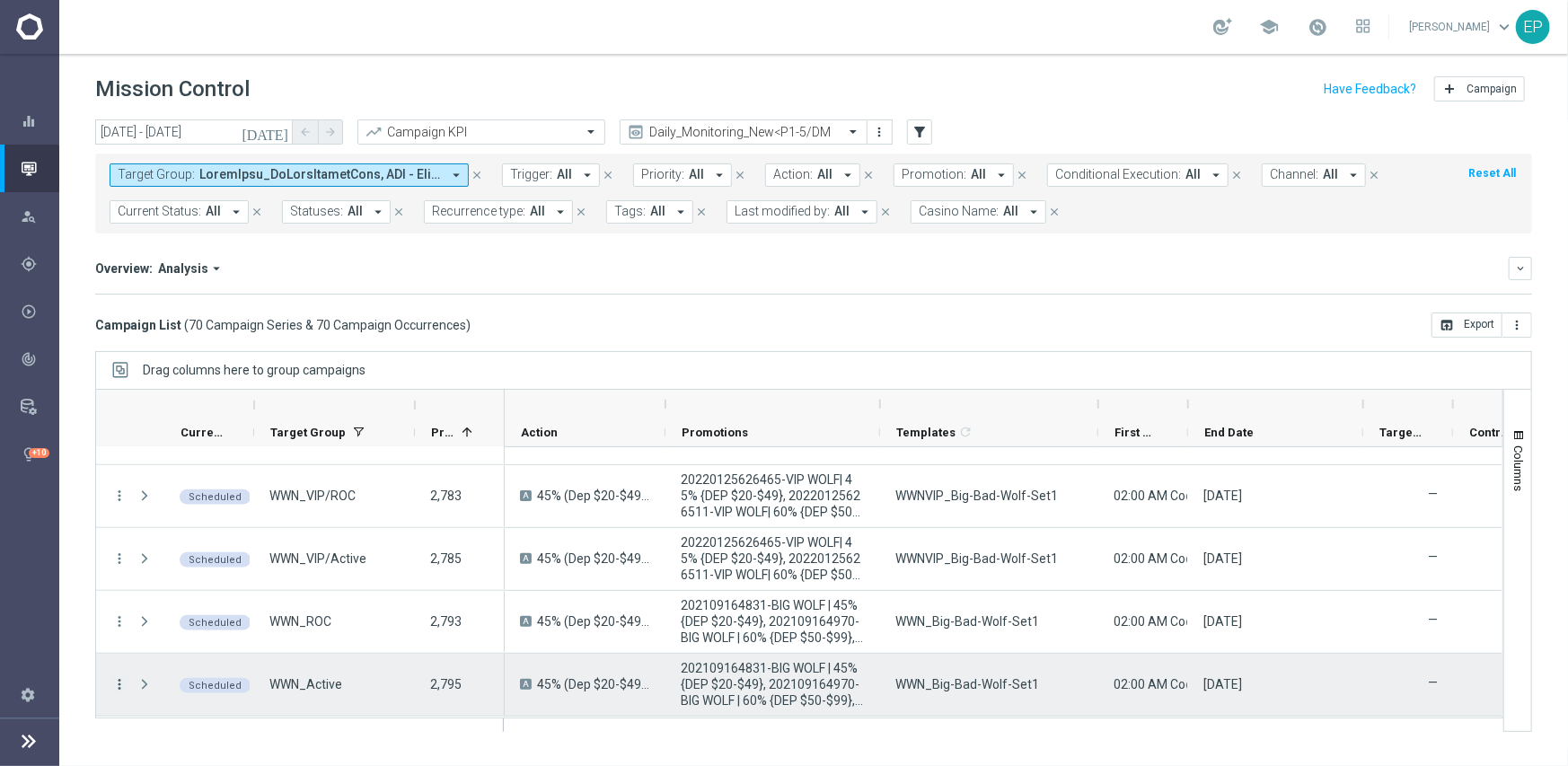
click at [119, 681] on icon "more_vert" at bounding box center [119, 683] width 16 height 16
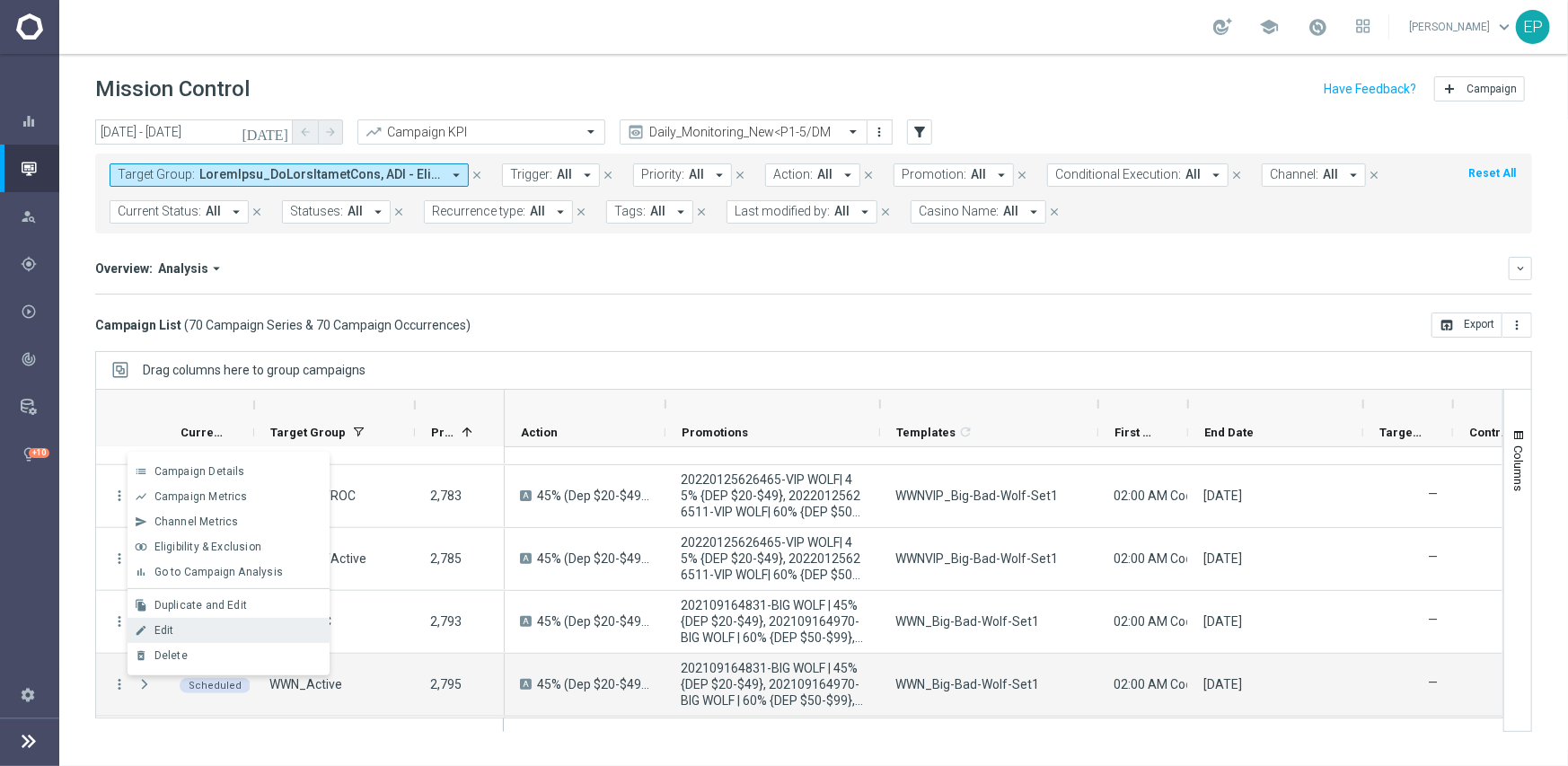
click at [171, 631] on span "Edit" at bounding box center [164, 630] width 20 height 12
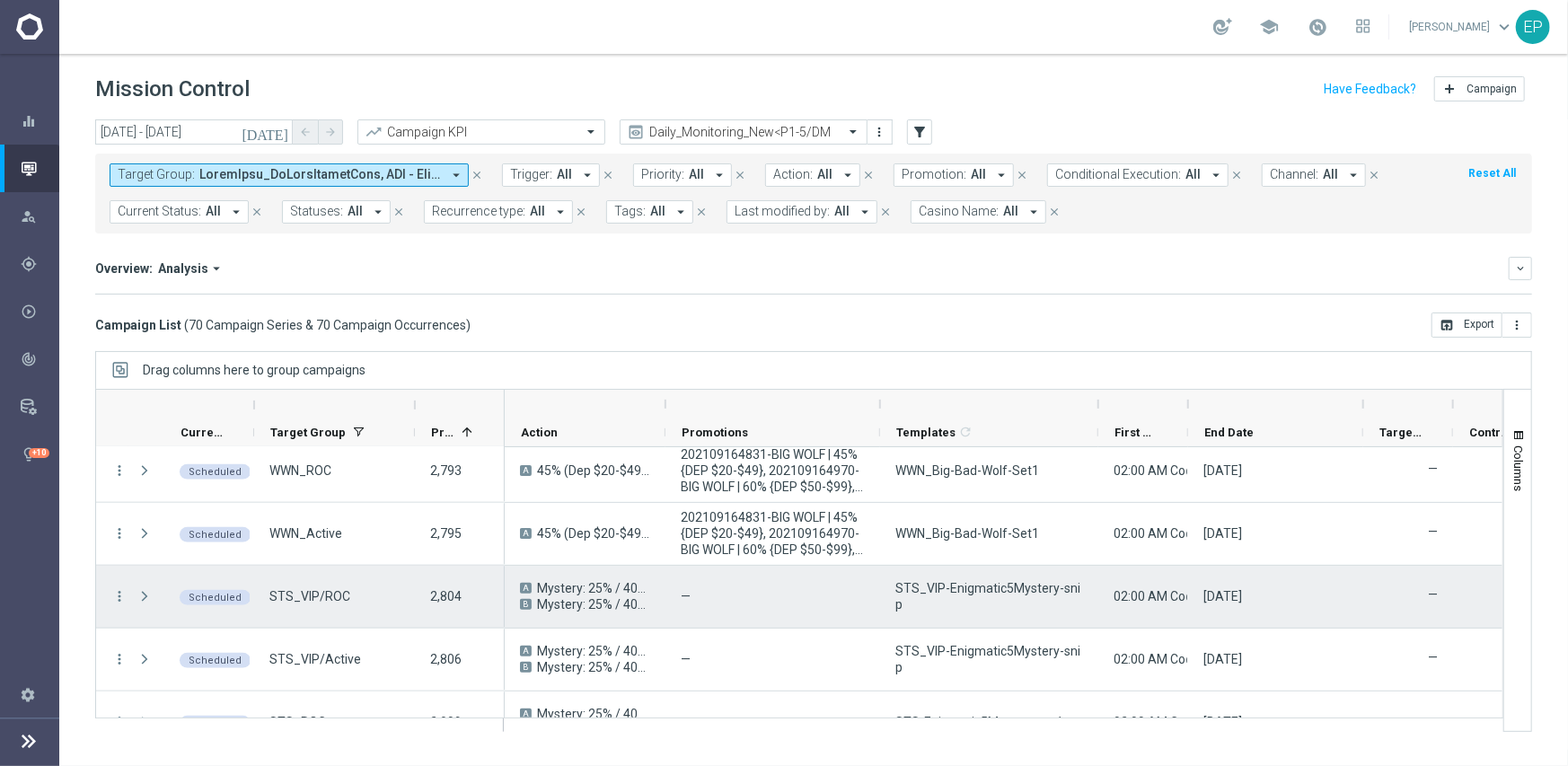
scroll to position [1167, 0]
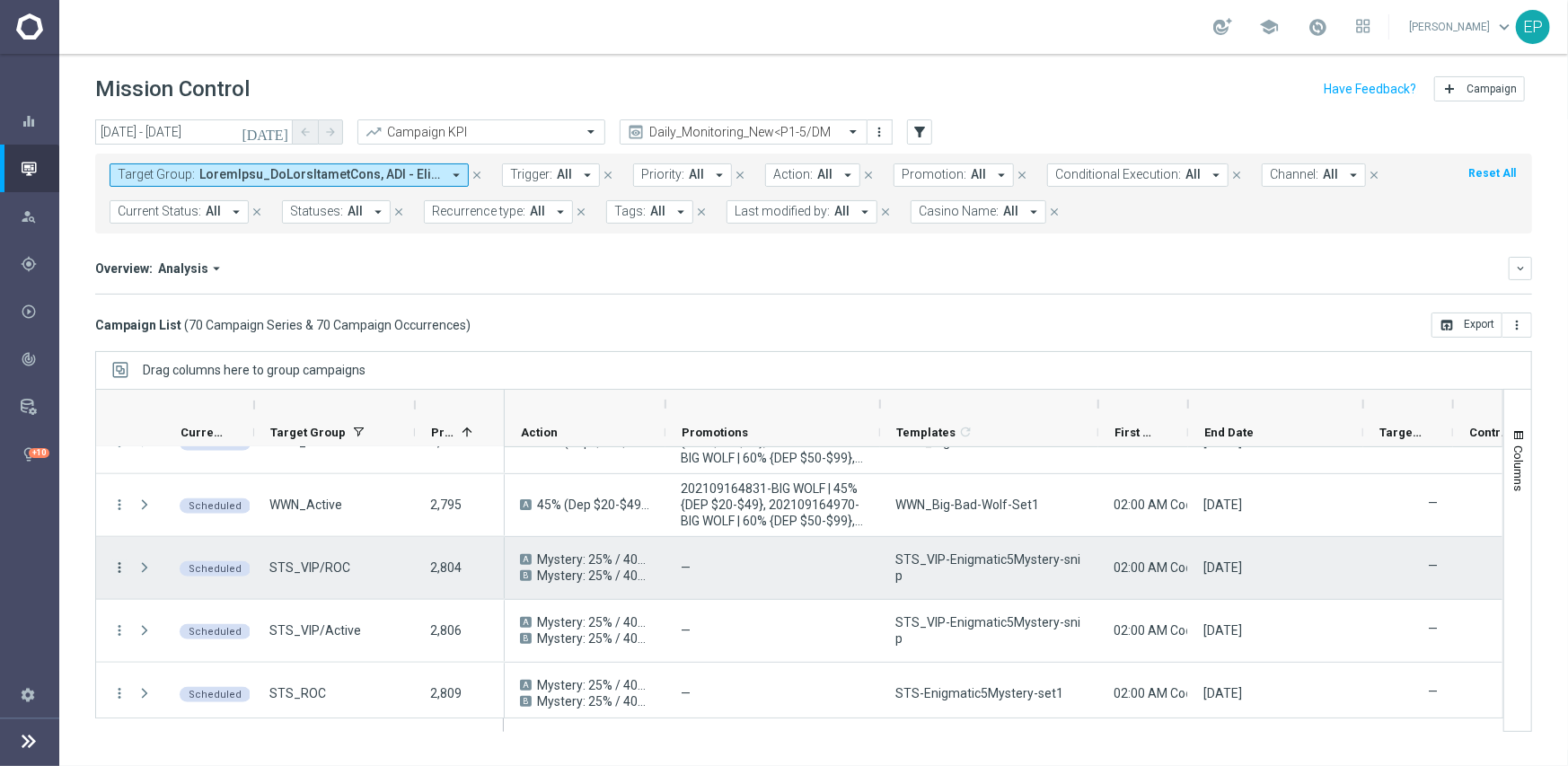
click at [120, 570] on icon "more_vert" at bounding box center [119, 567] width 16 height 16
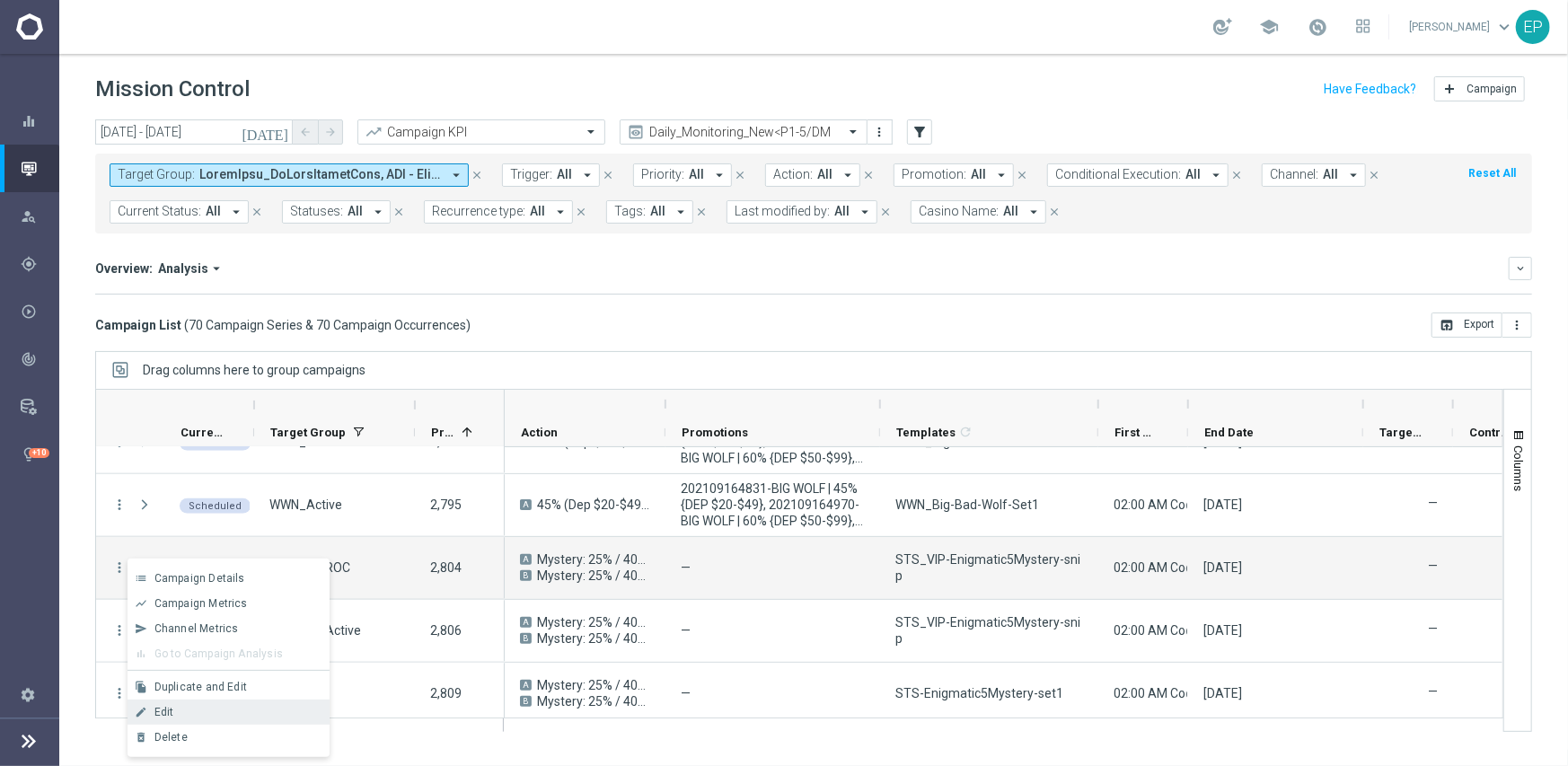
click at [224, 709] on div "Edit" at bounding box center [238, 711] width 167 height 12
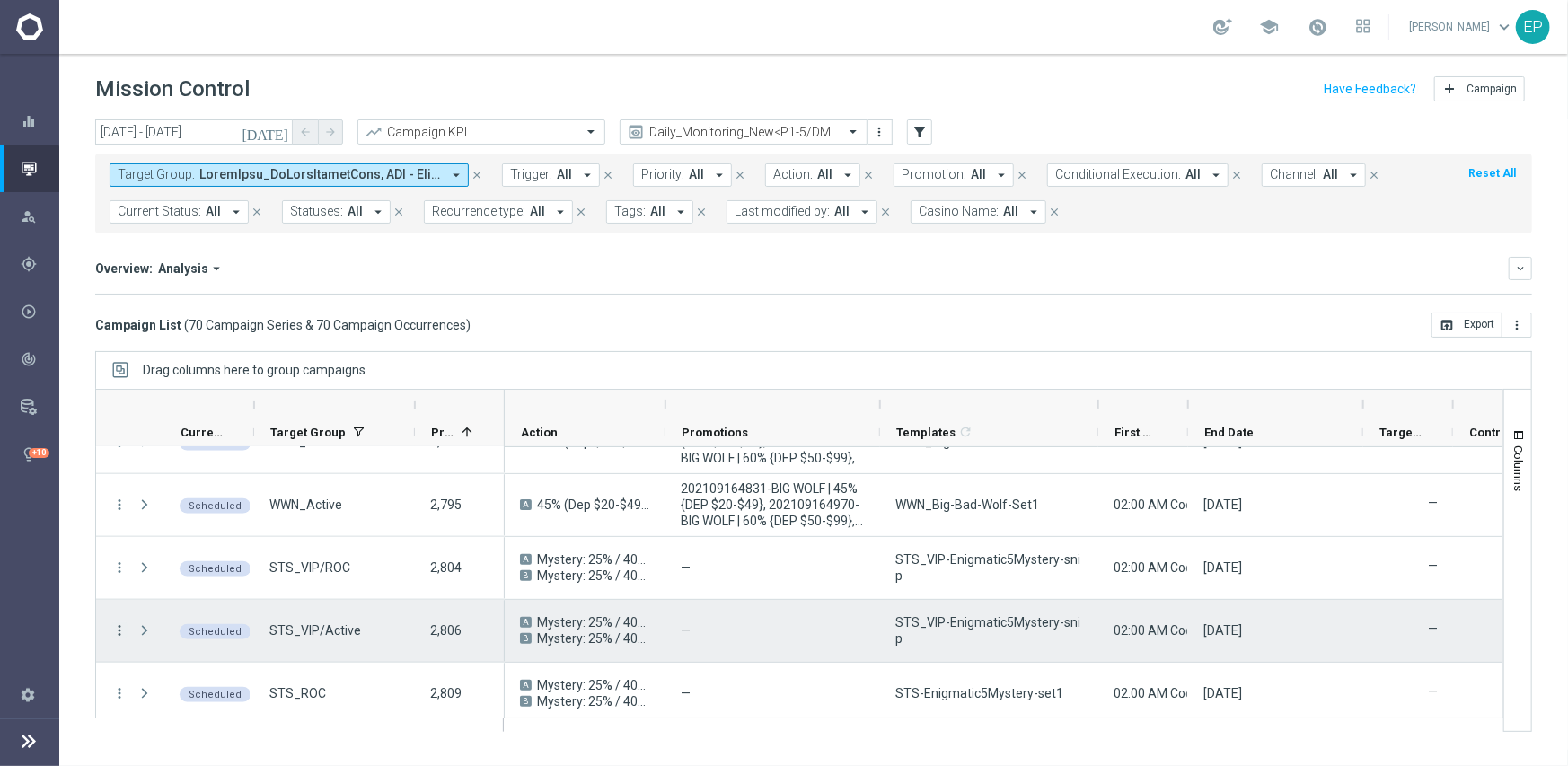
click at [124, 629] on icon "more_vert" at bounding box center [119, 630] width 16 height 16
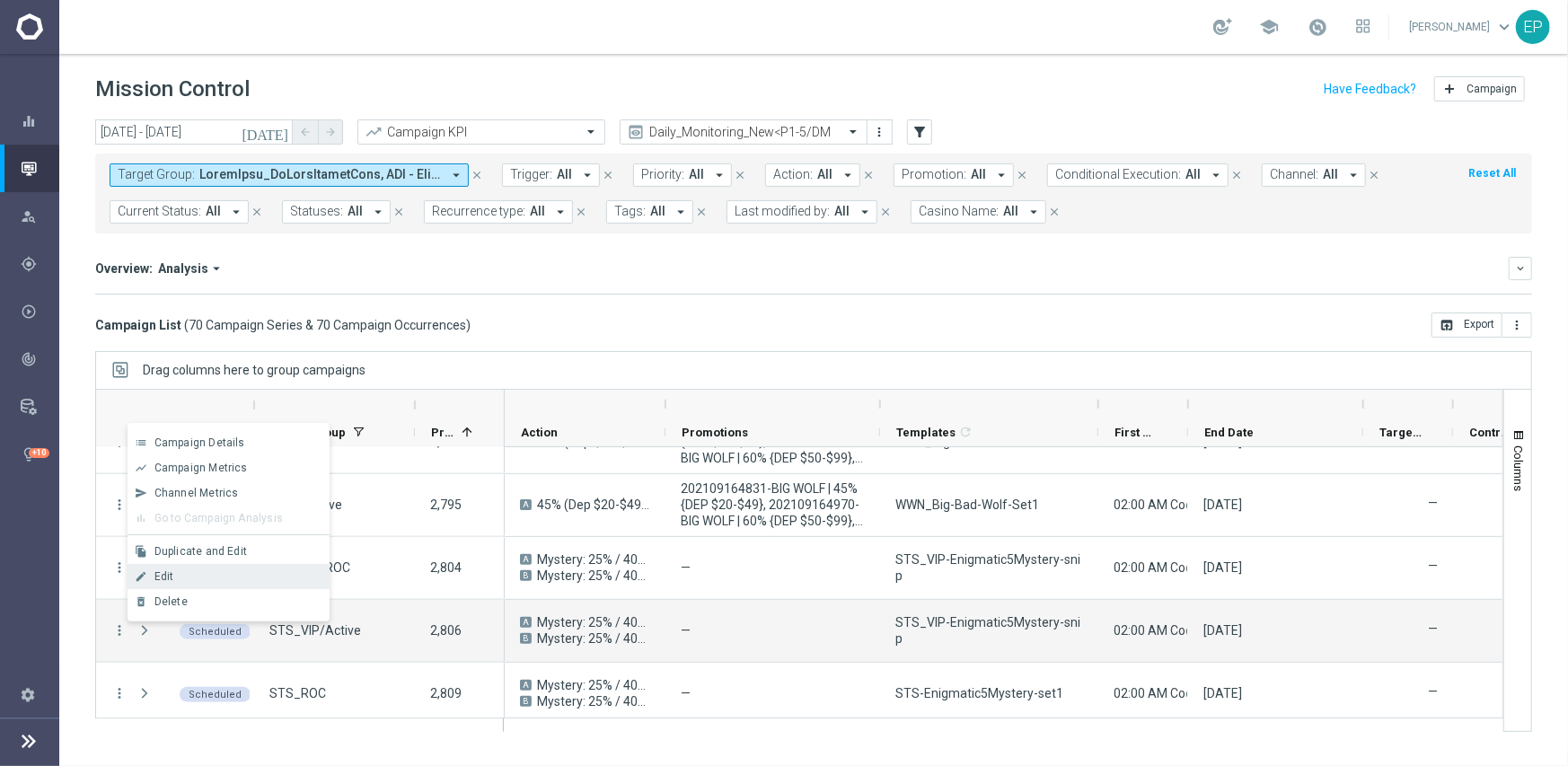
click at [181, 575] on div "Edit" at bounding box center [238, 576] width 167 height 12
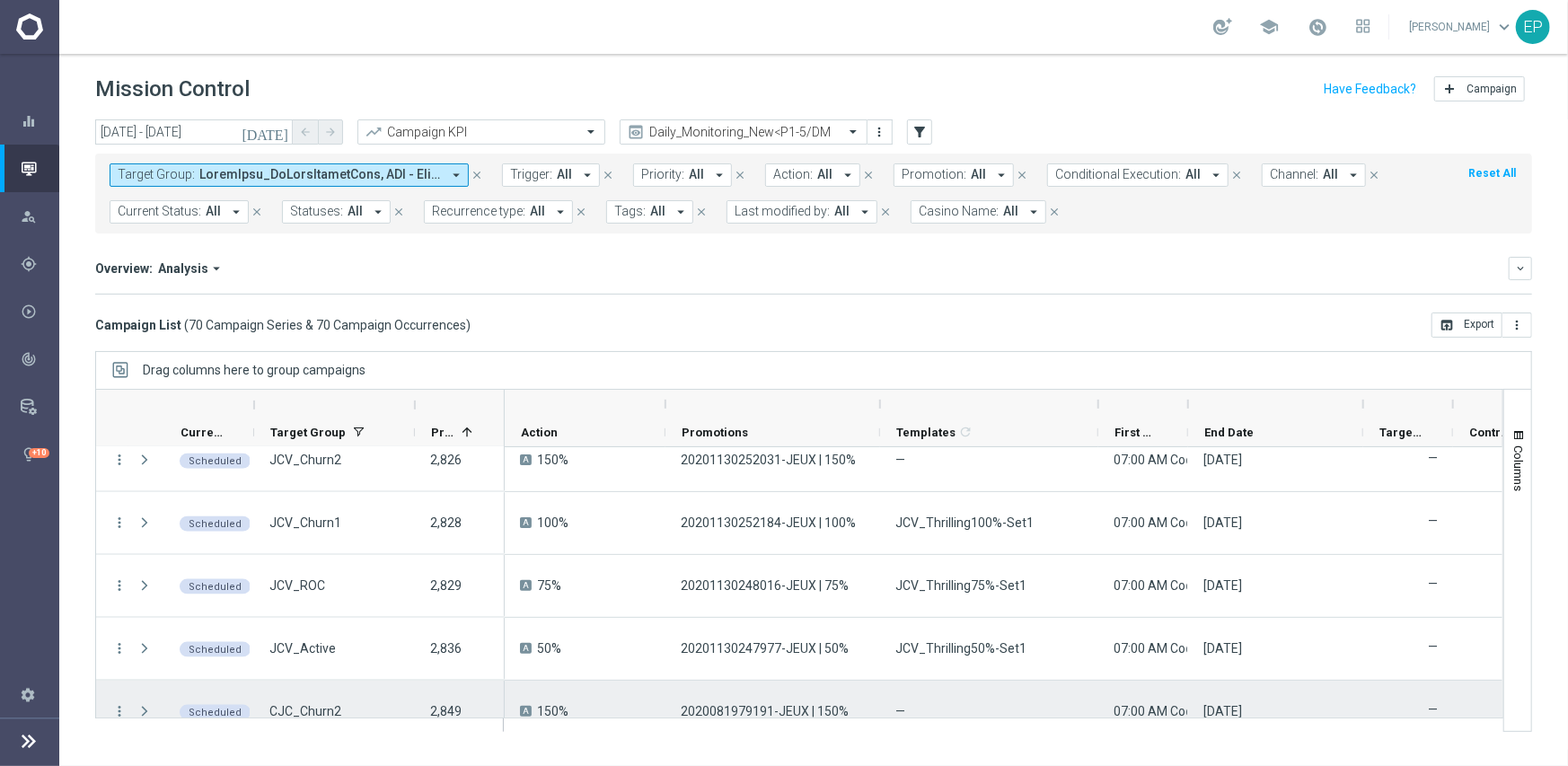
scroll to position [1616, 0]
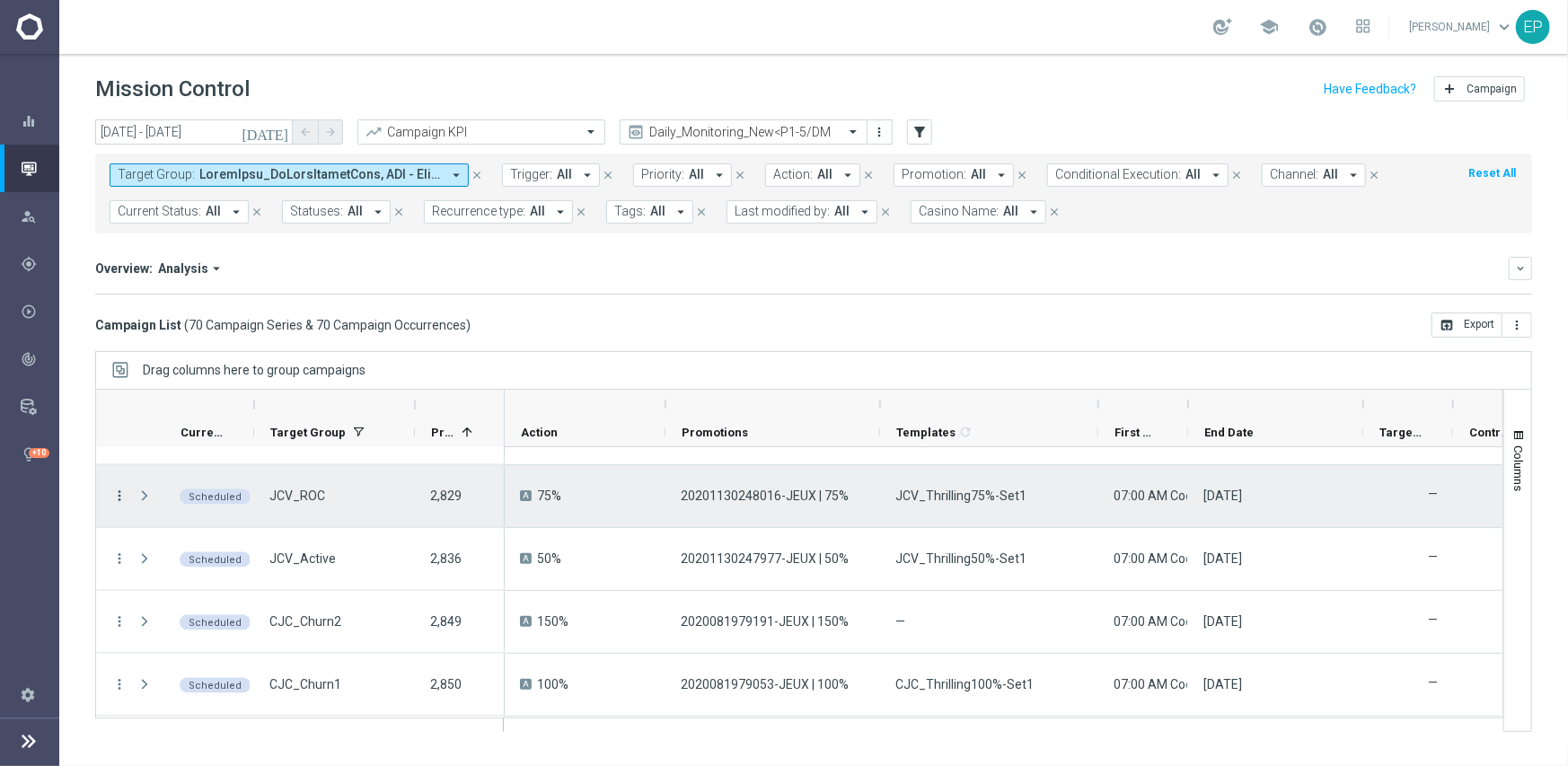
click at [119, 495] on icon "more_vert" at bounding box center [119, 495] width 16 height 16
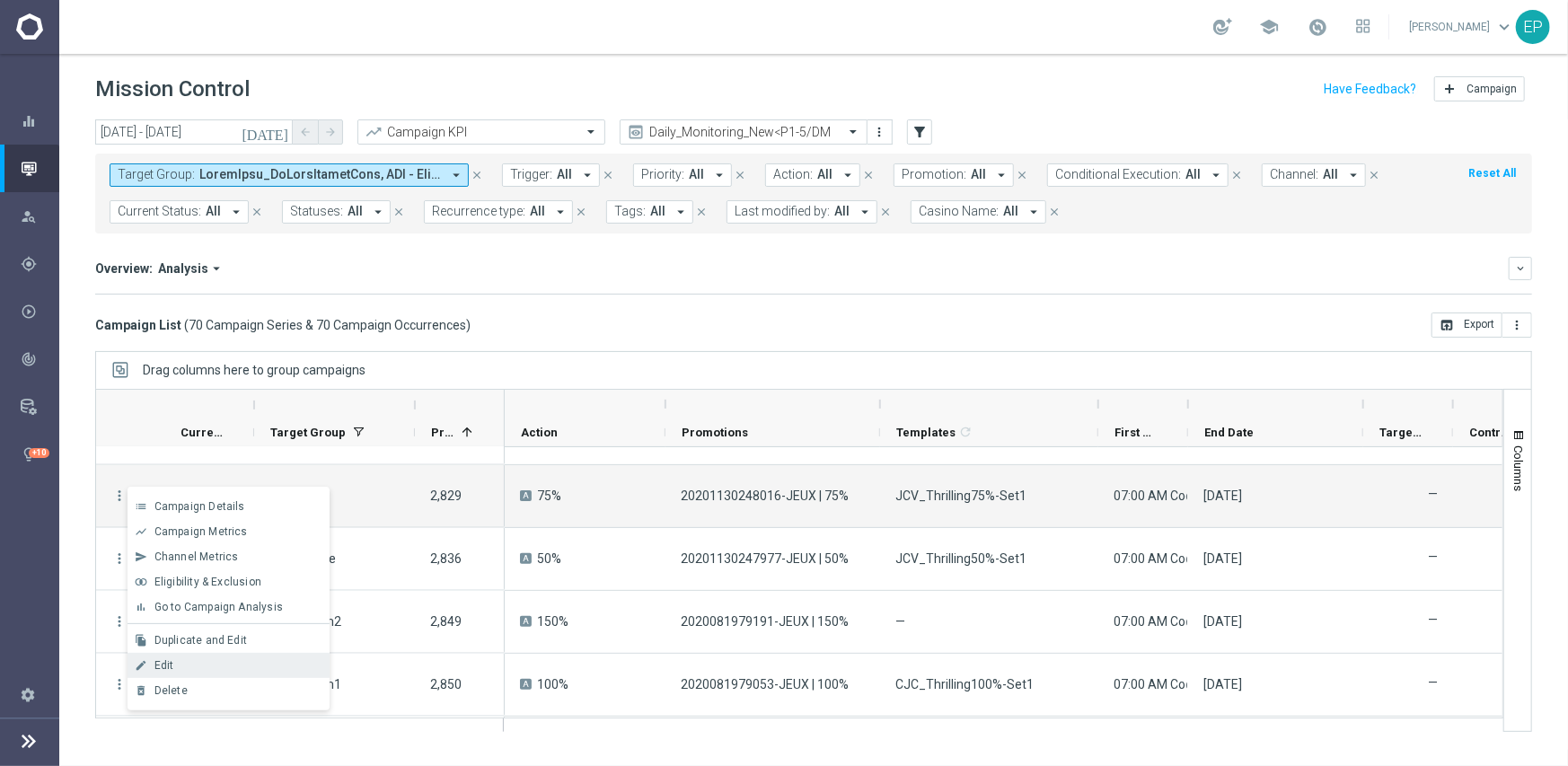
click at [198, 664] on div "Edit" at bounding box center [238, 664] width 167 height 12
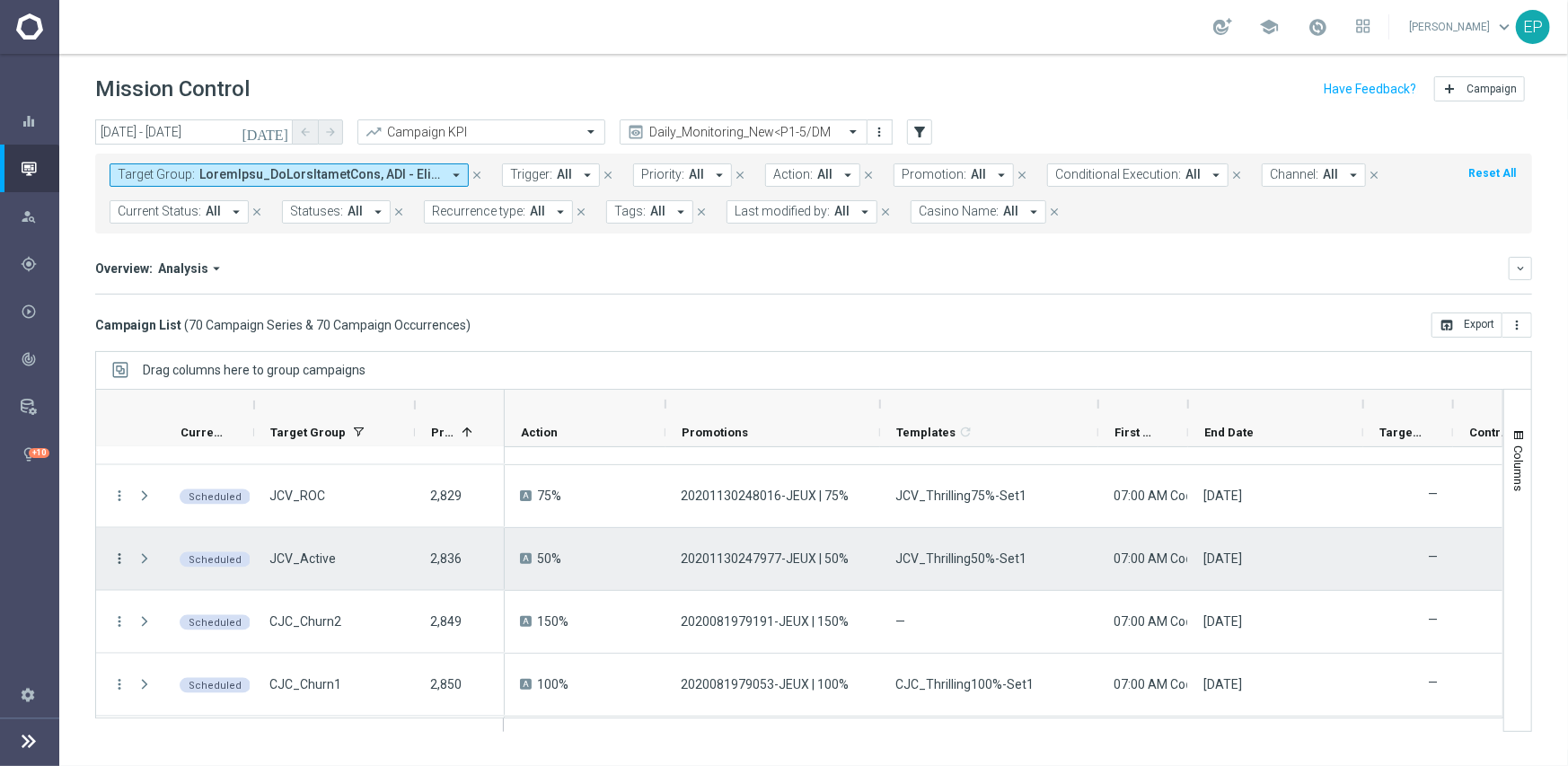
click at [118, 554] on icon "more_vert" at bounding box center [119, 558] width 16 height 16
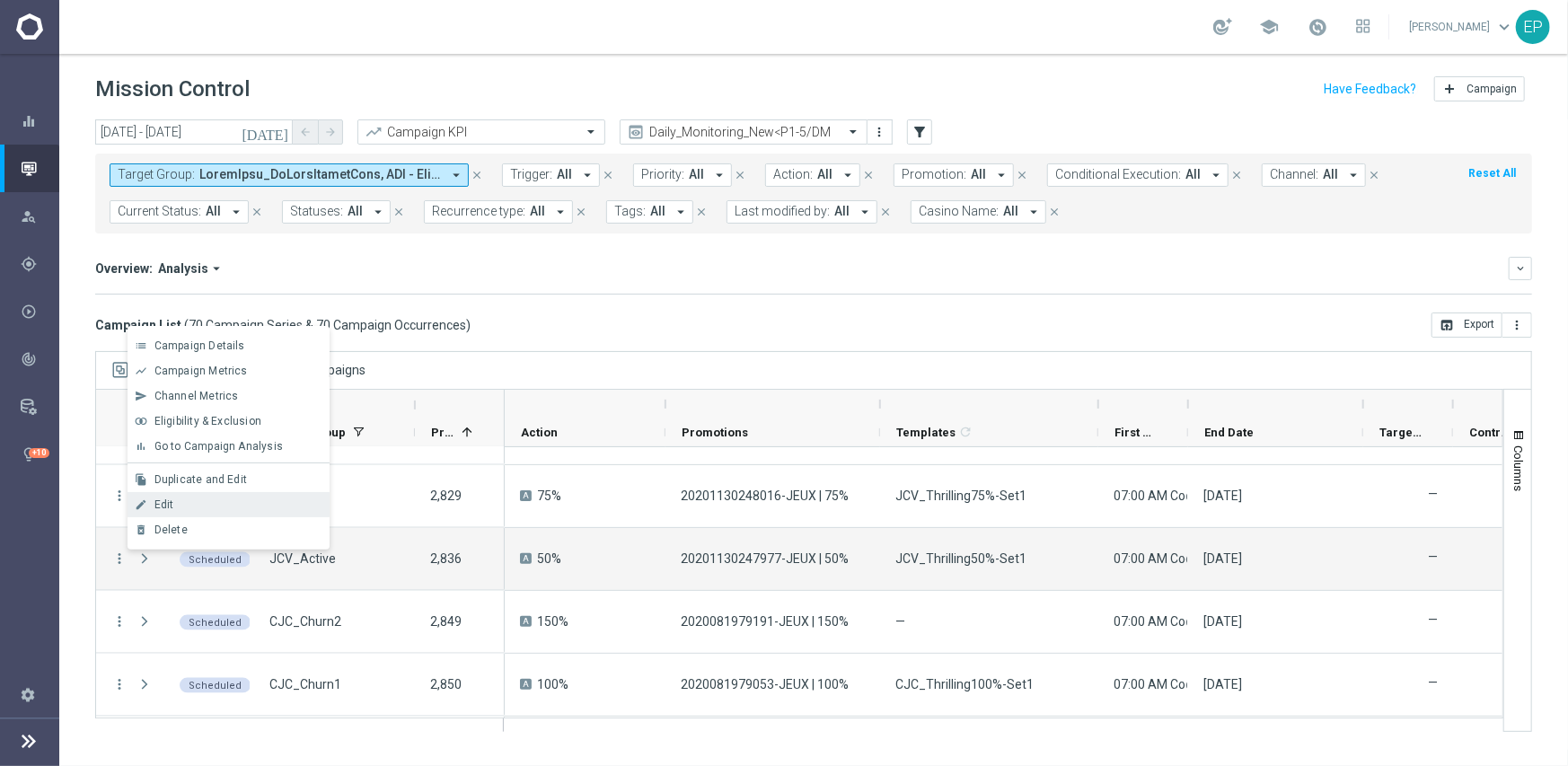
click at [172, 498] on span "Edit" at bounding box center [164, 504] width 20 height 12
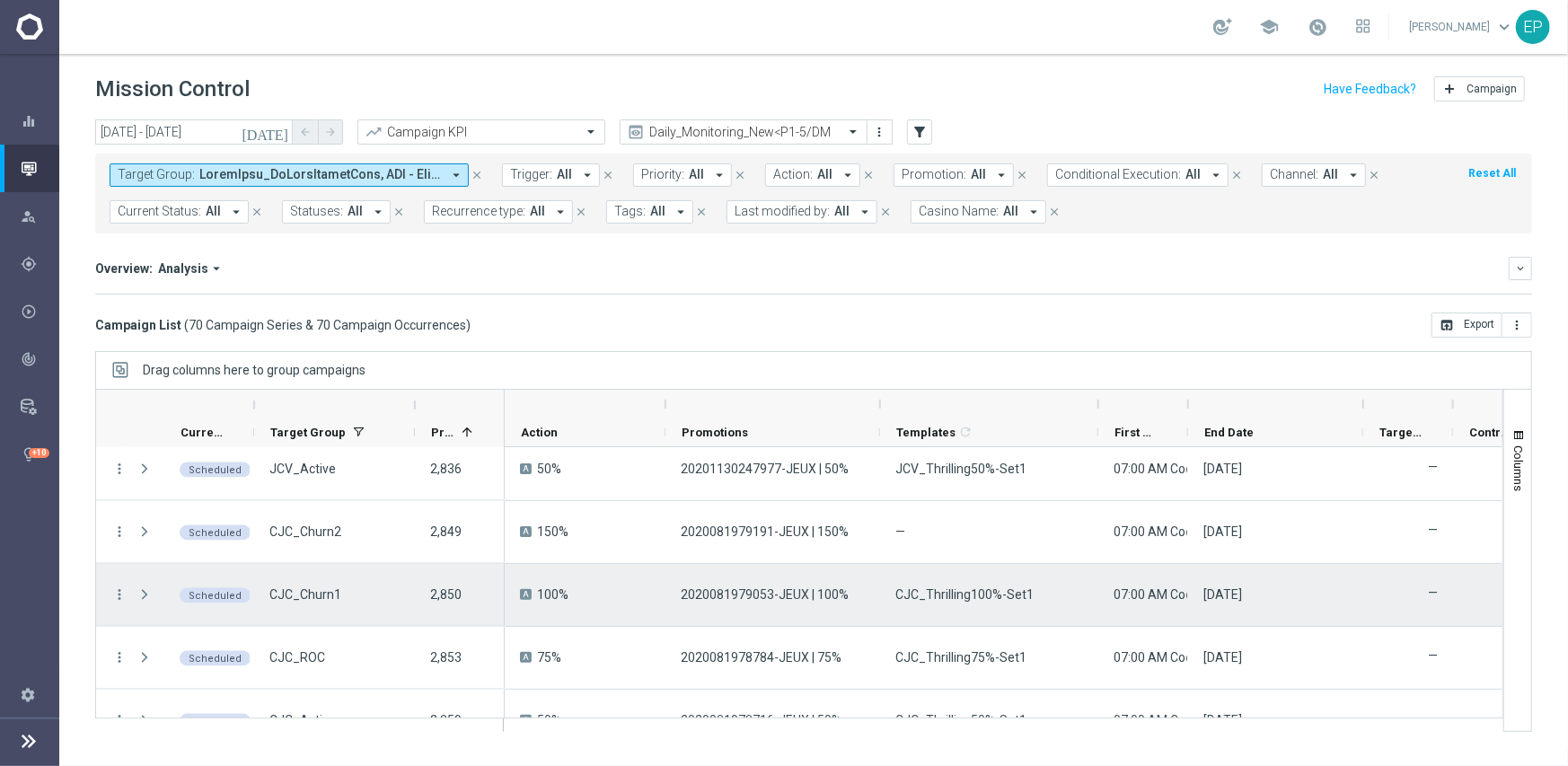
scroll to position [1795, 0]
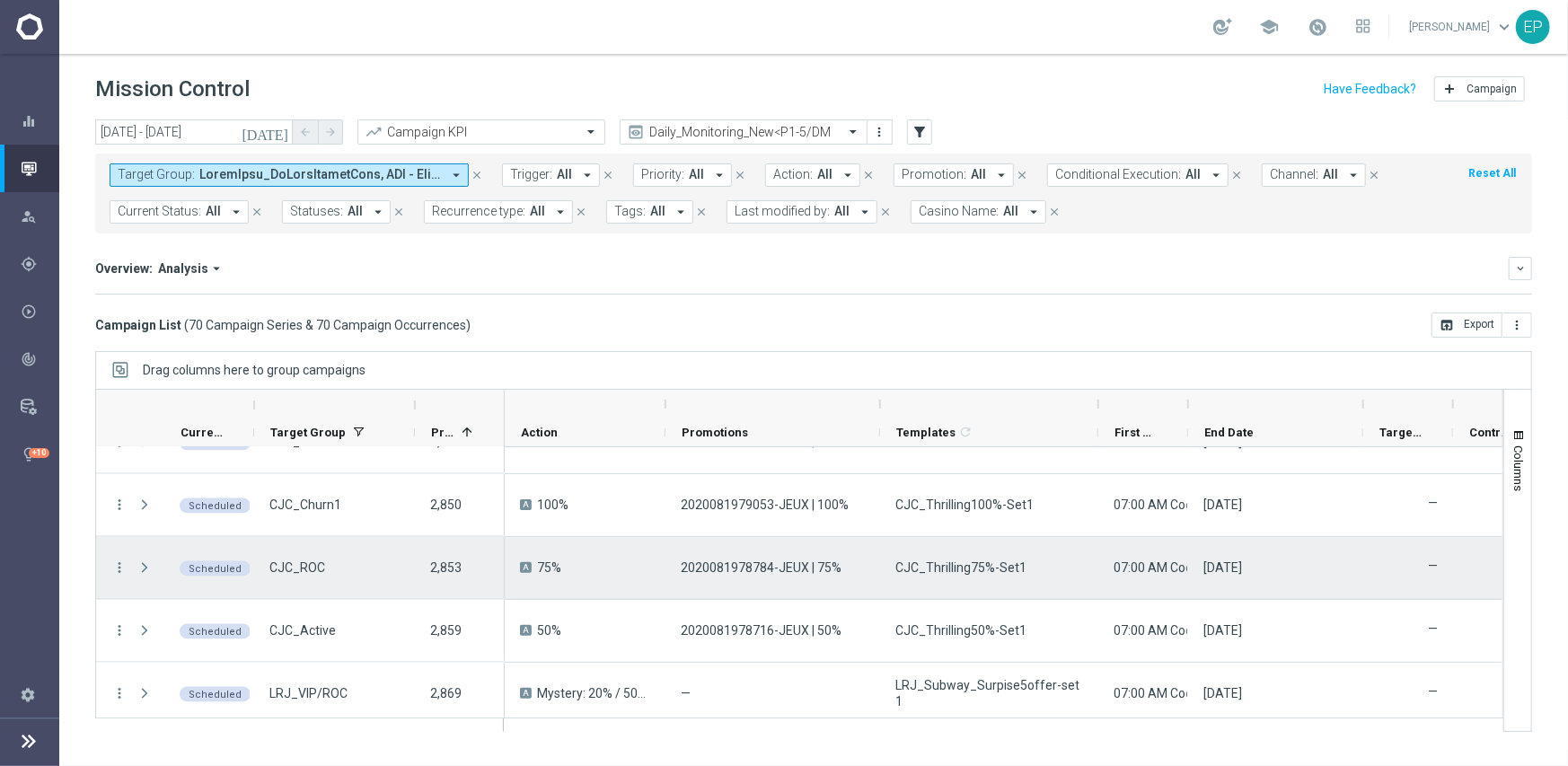
drag, startPoint x: 118, startPoint y: 562, endPoint x: 106, endPoint y: 541, distance: 24.2
click at [118, 562] on icon "more_vert" at bounding box center [119, 567] width 16 height 16
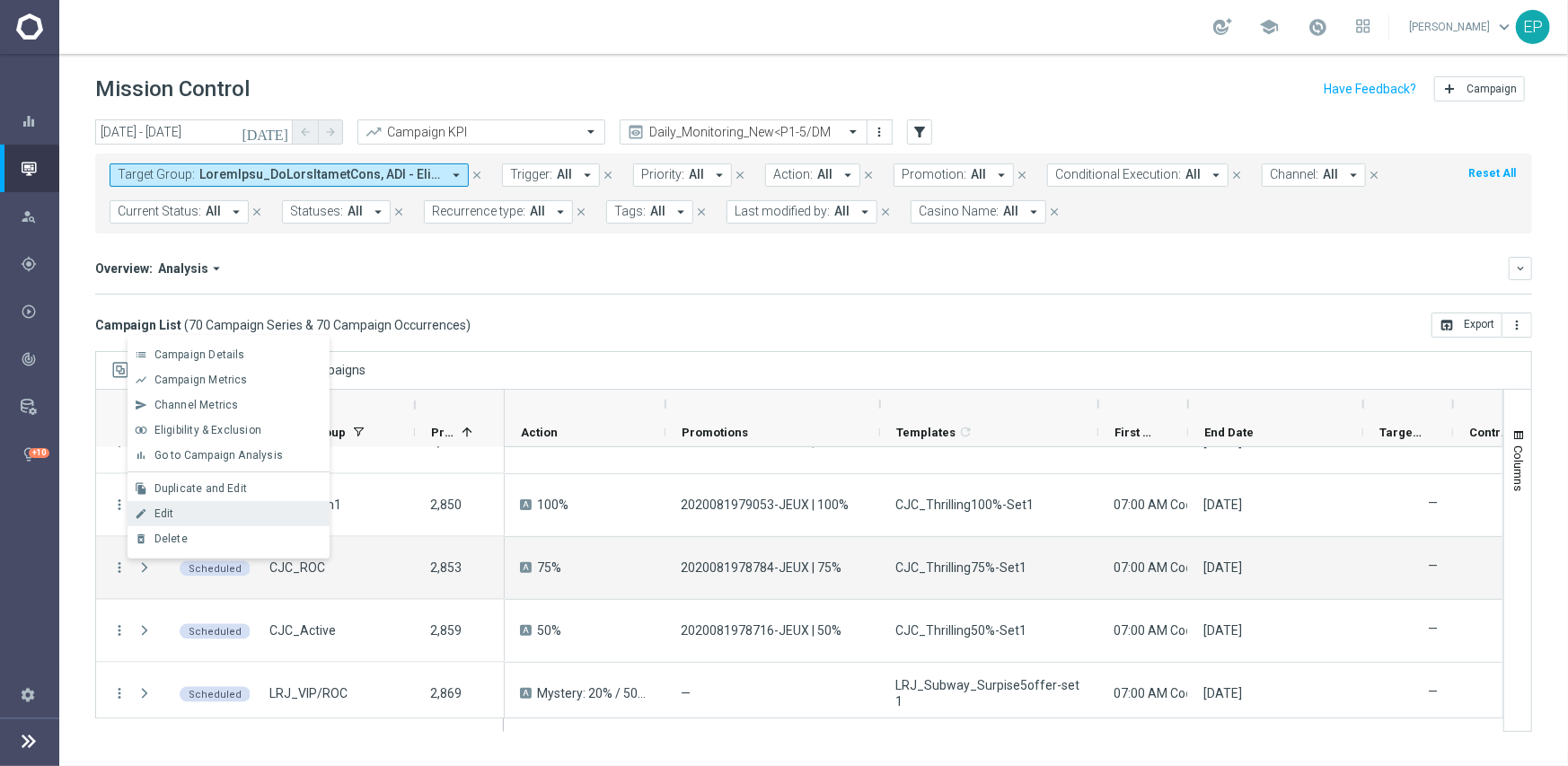
click at [196, 507] on div "Edit" at bounding box center [238, 513] width 167 height 12
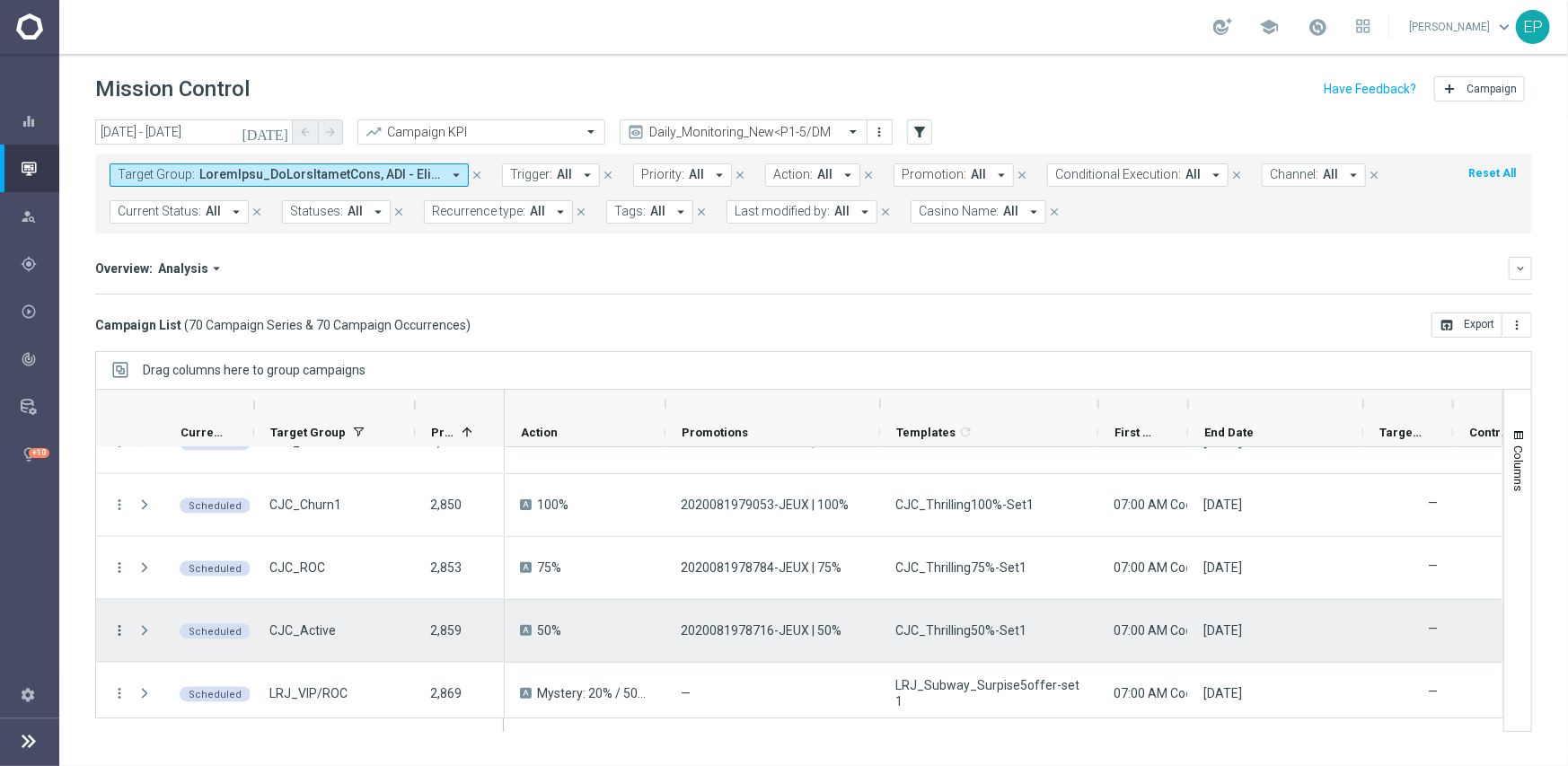
click at [123, 628] on icon "more_vert" at bounding box center [119, 630] width 16 height 16
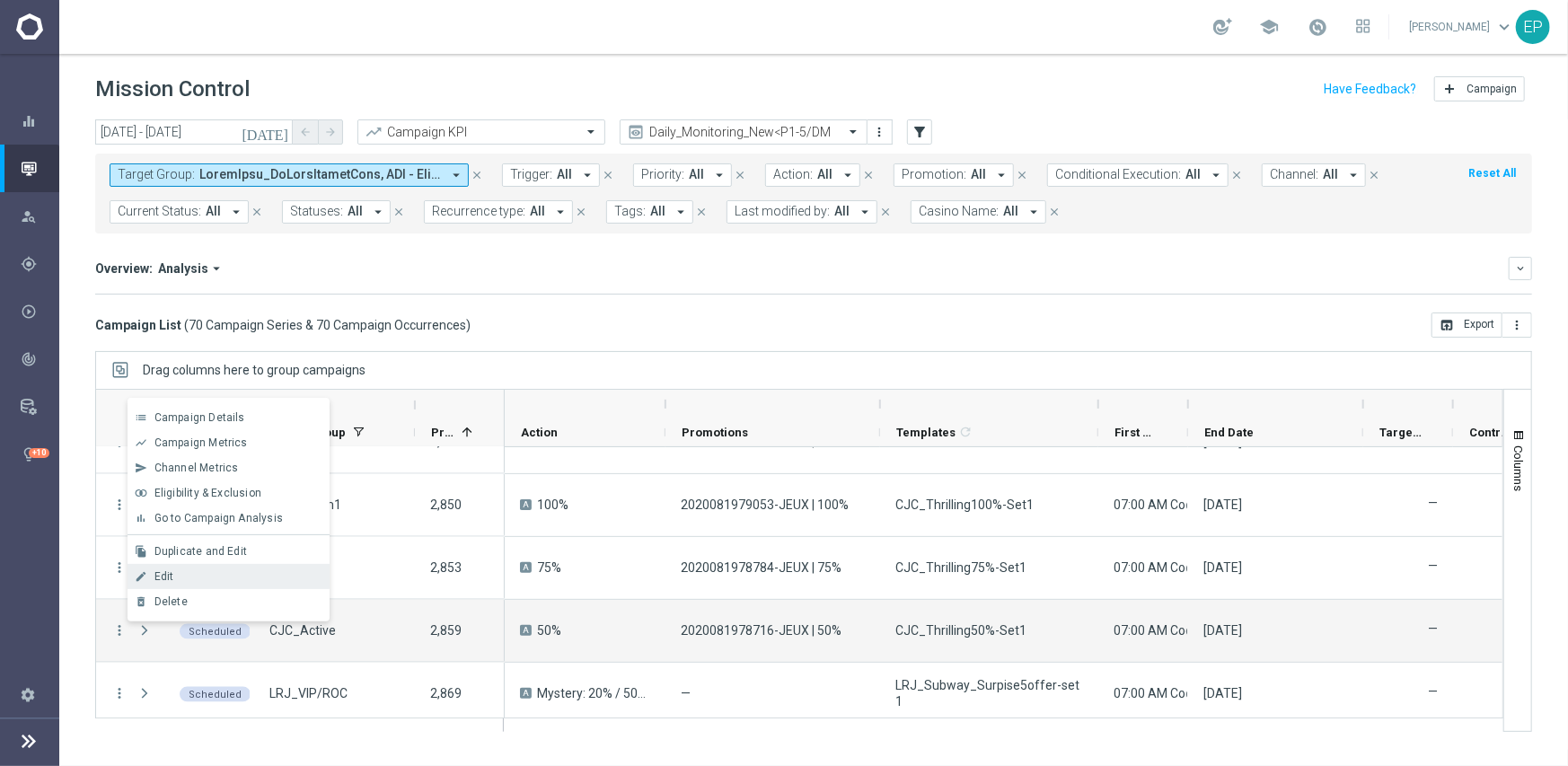
click at [169, 578] on span "Edit" at bounding box center [164, 576] width 20 height 12
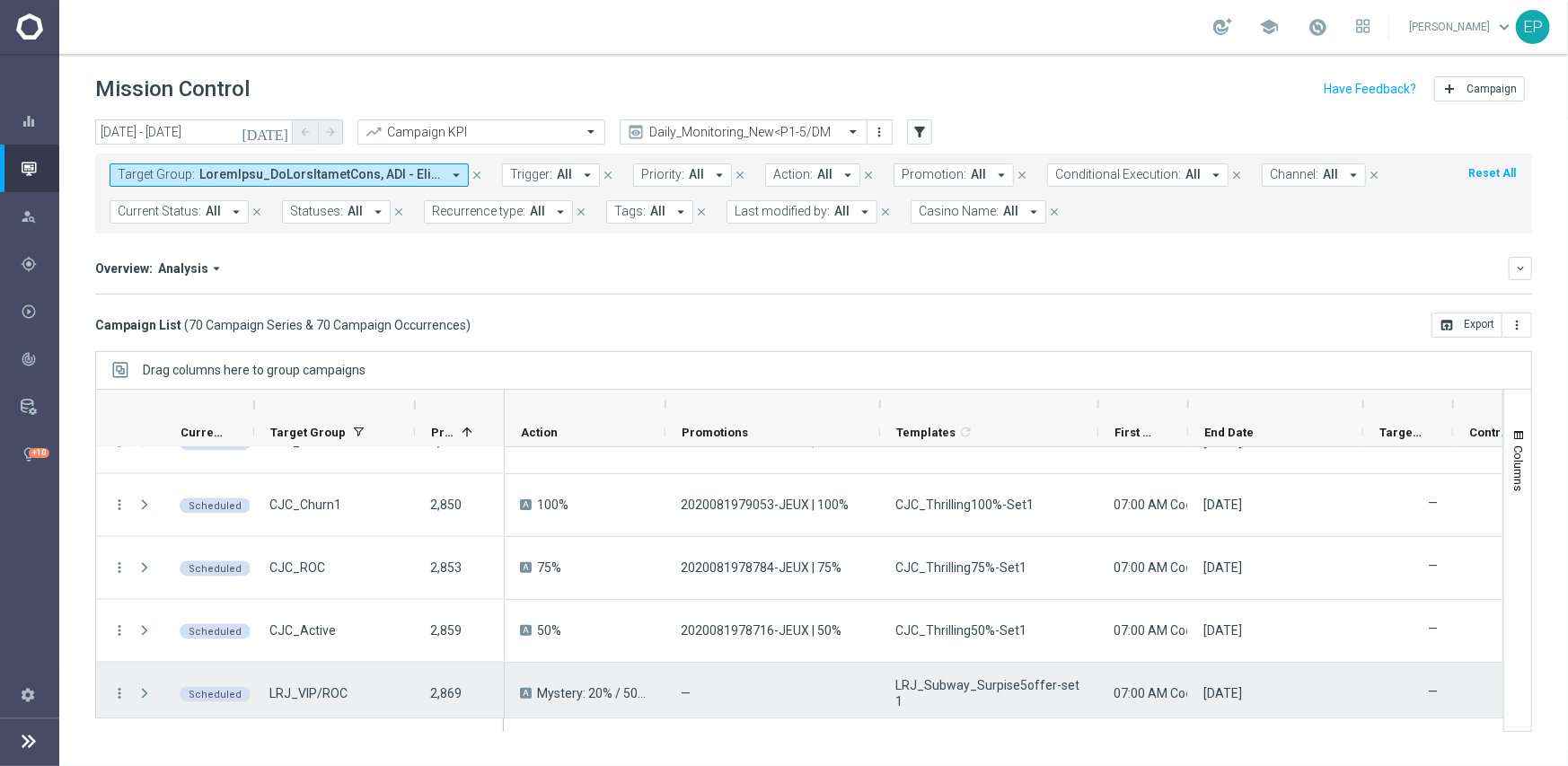
scroll to position [1975, 0]
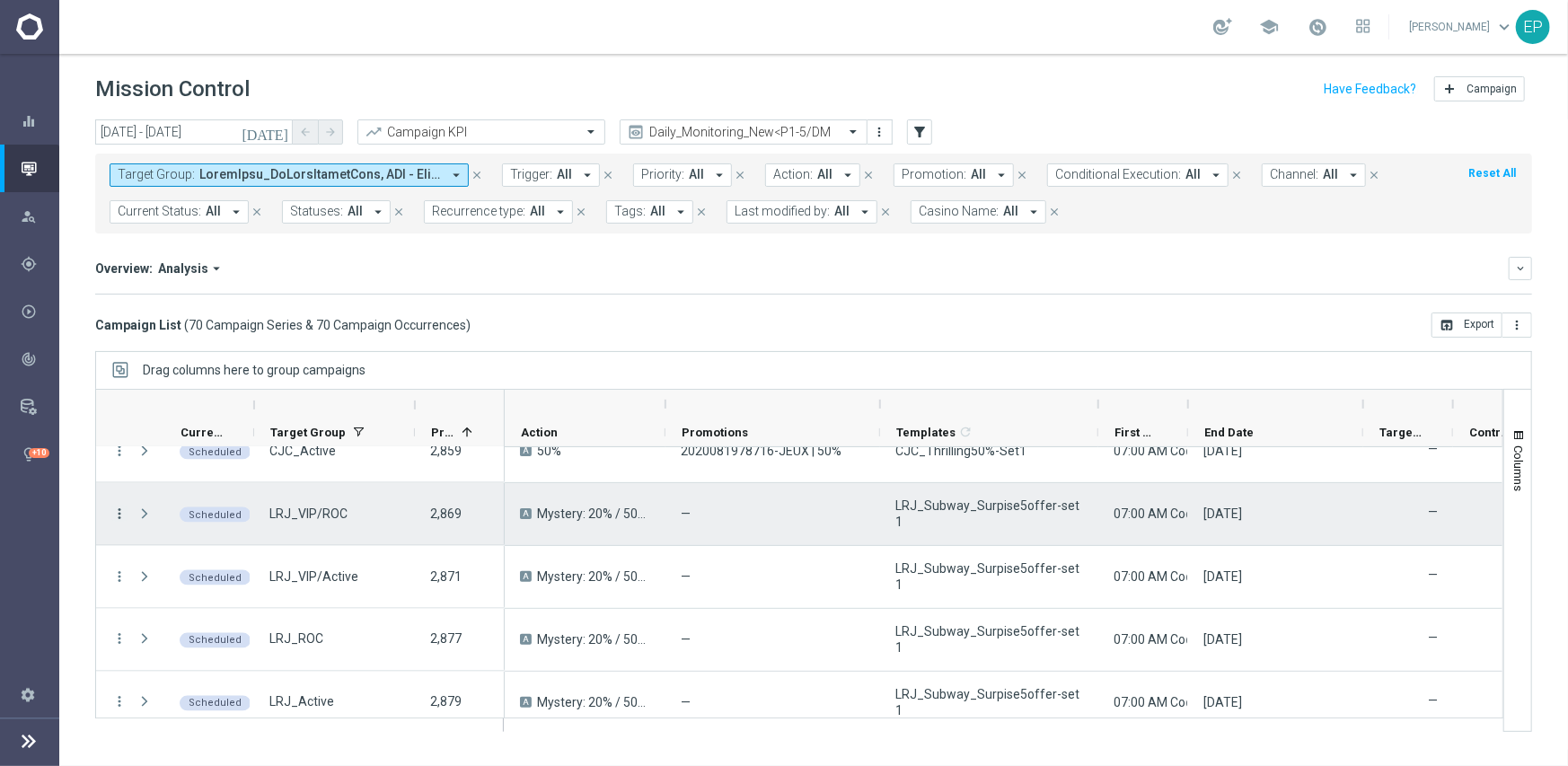
click at [118, 506] on icon "more_vert" at bounding box center [119, 514] width 16 height 16
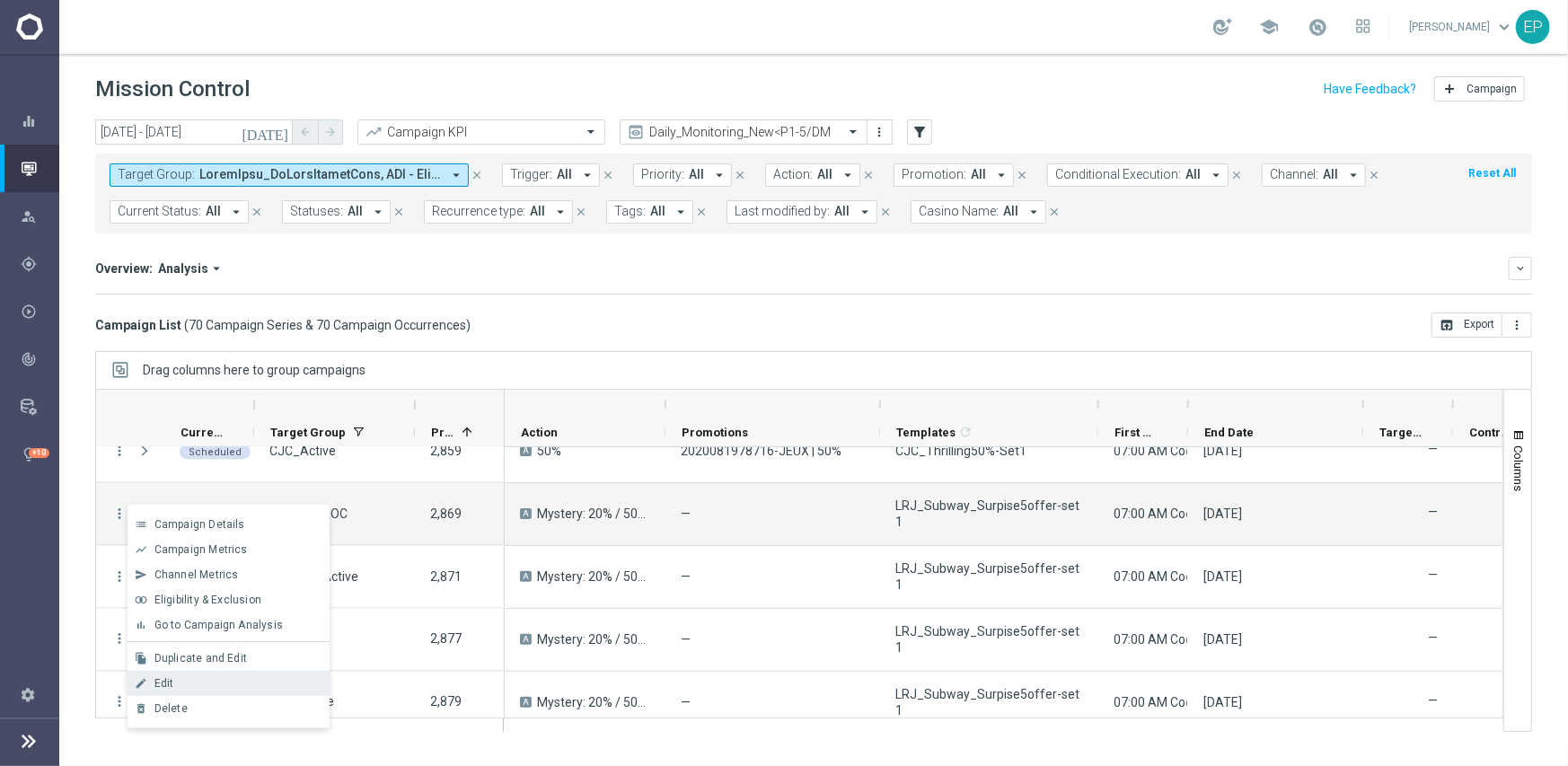
click at [171, 673] on div "edit Edit" at bounding box center [229, 683] width 202 height 25
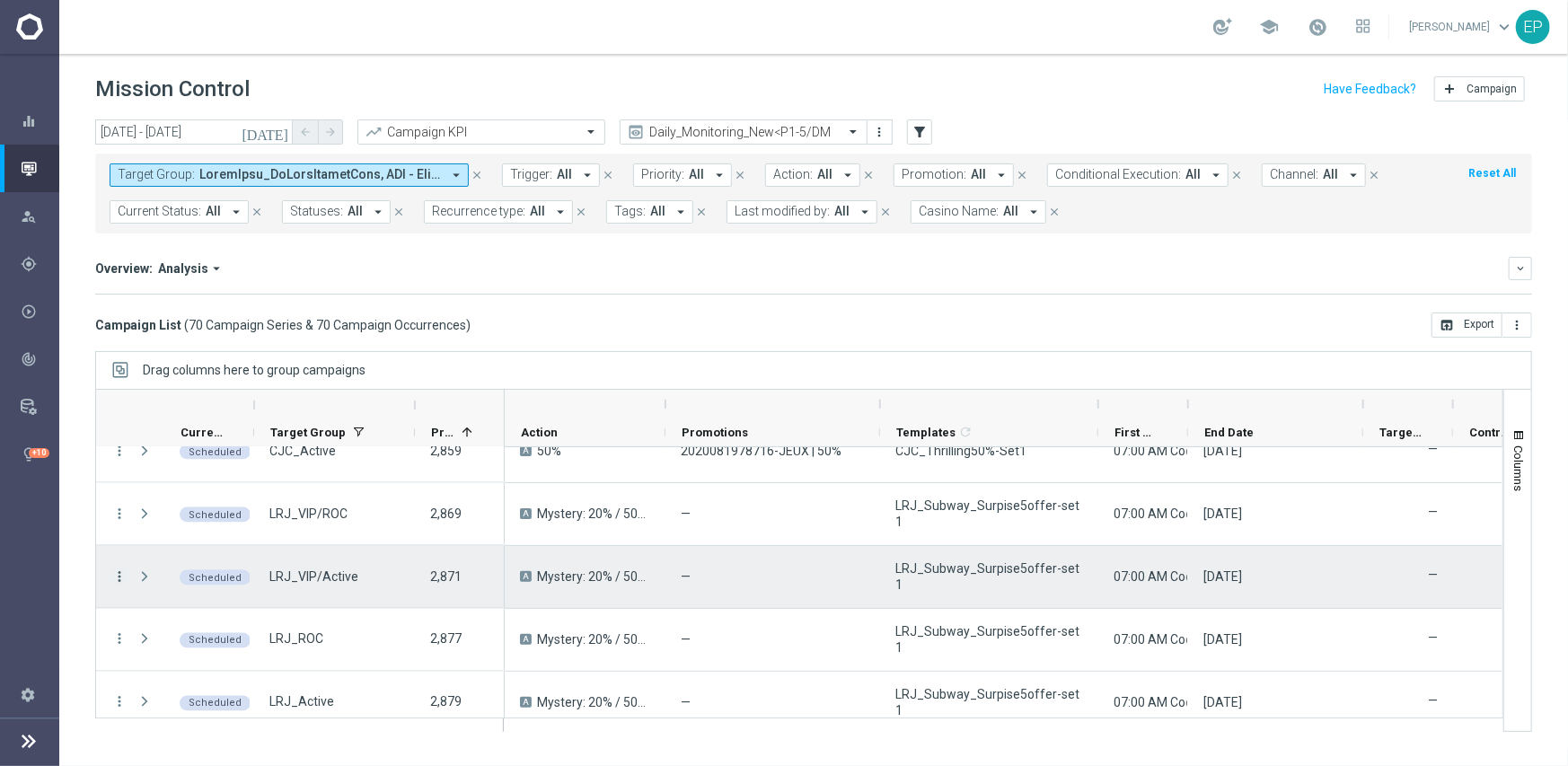
click at [117, 575] on icon "more_vert" at bounding box center [119, 576] width 16 height 16
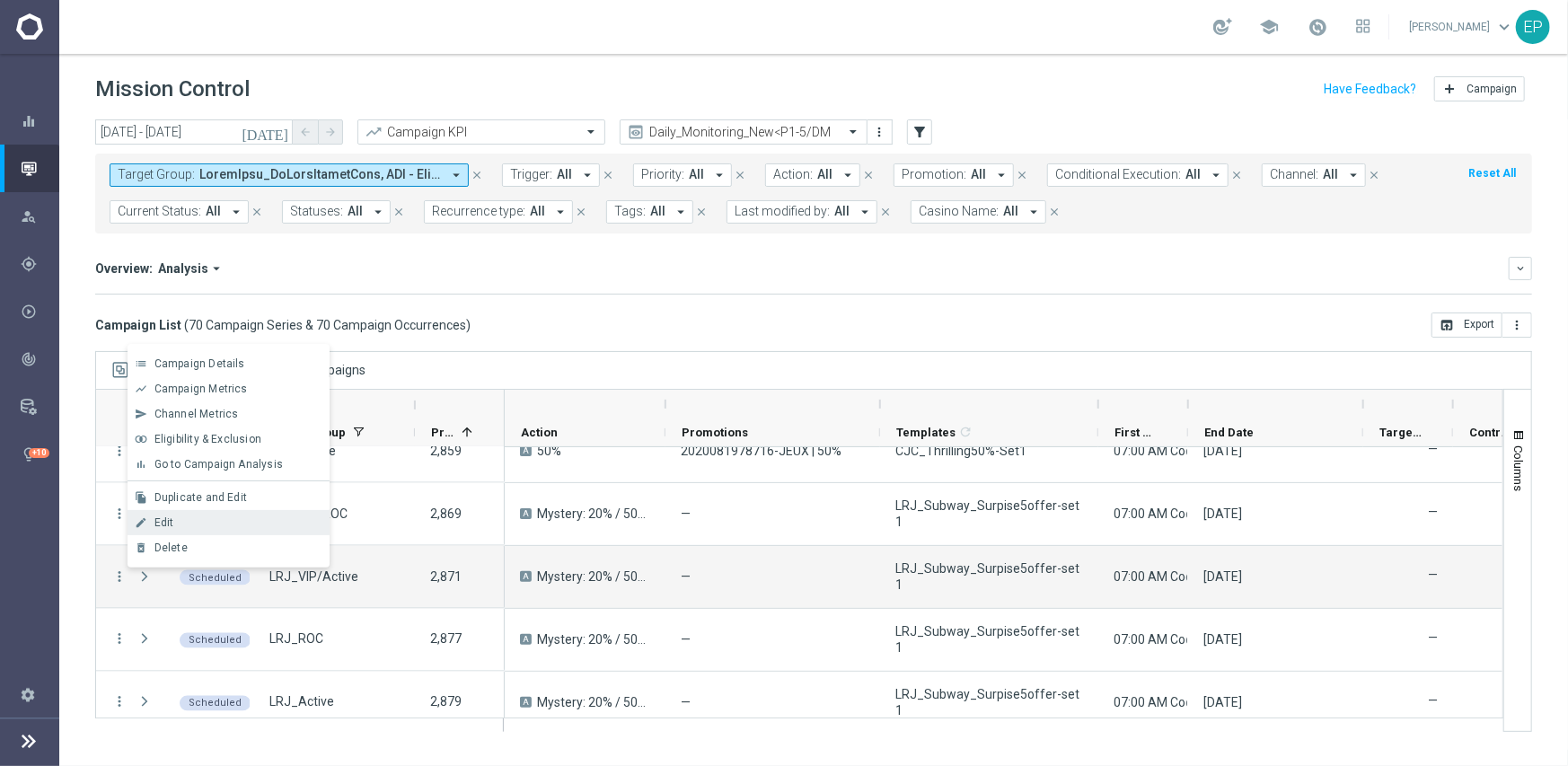
click at [181, 522] on div "Edit" at bounding box center [238, 522] width 167 height 12
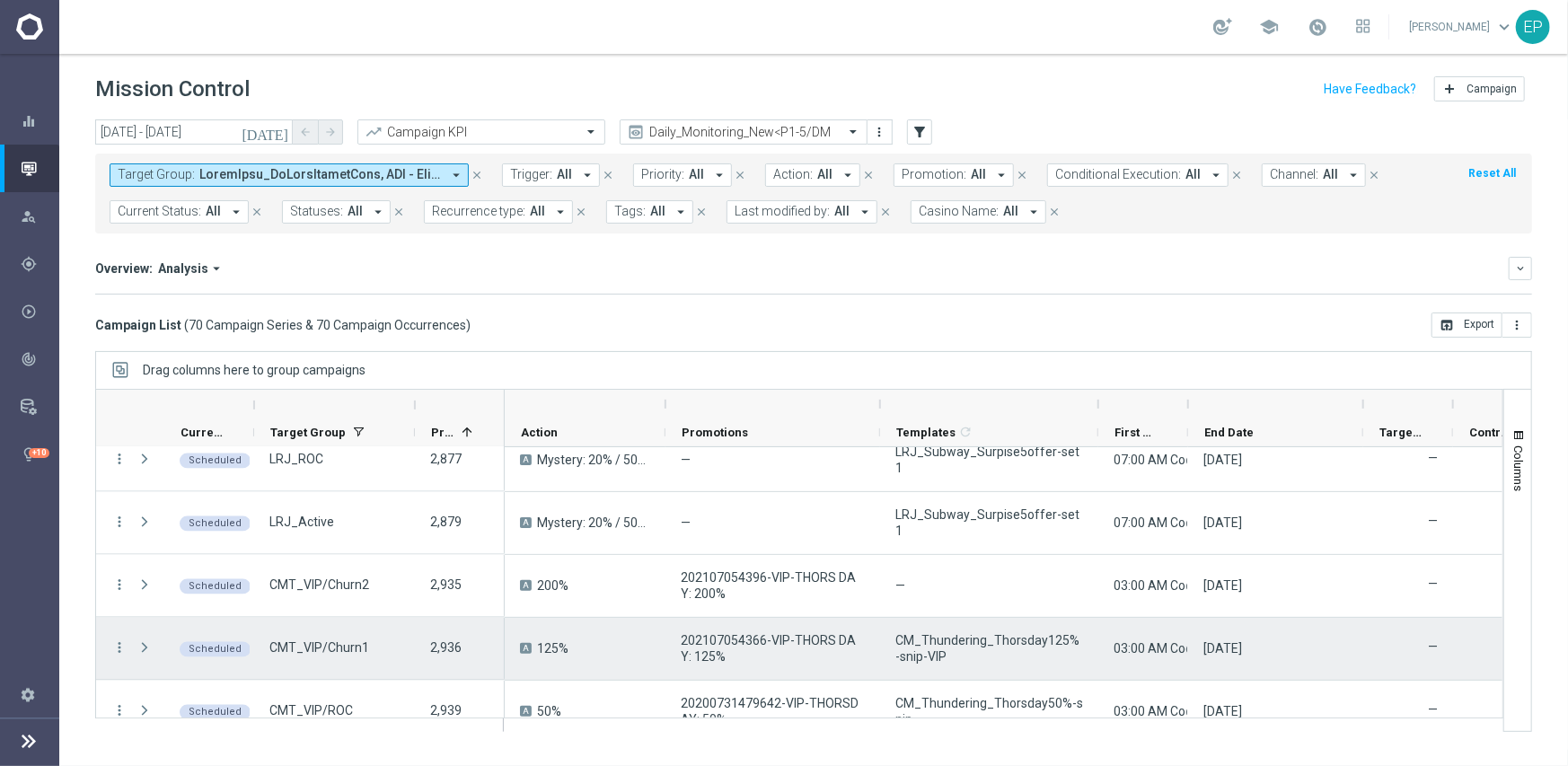
scroll to position [2244, 0]
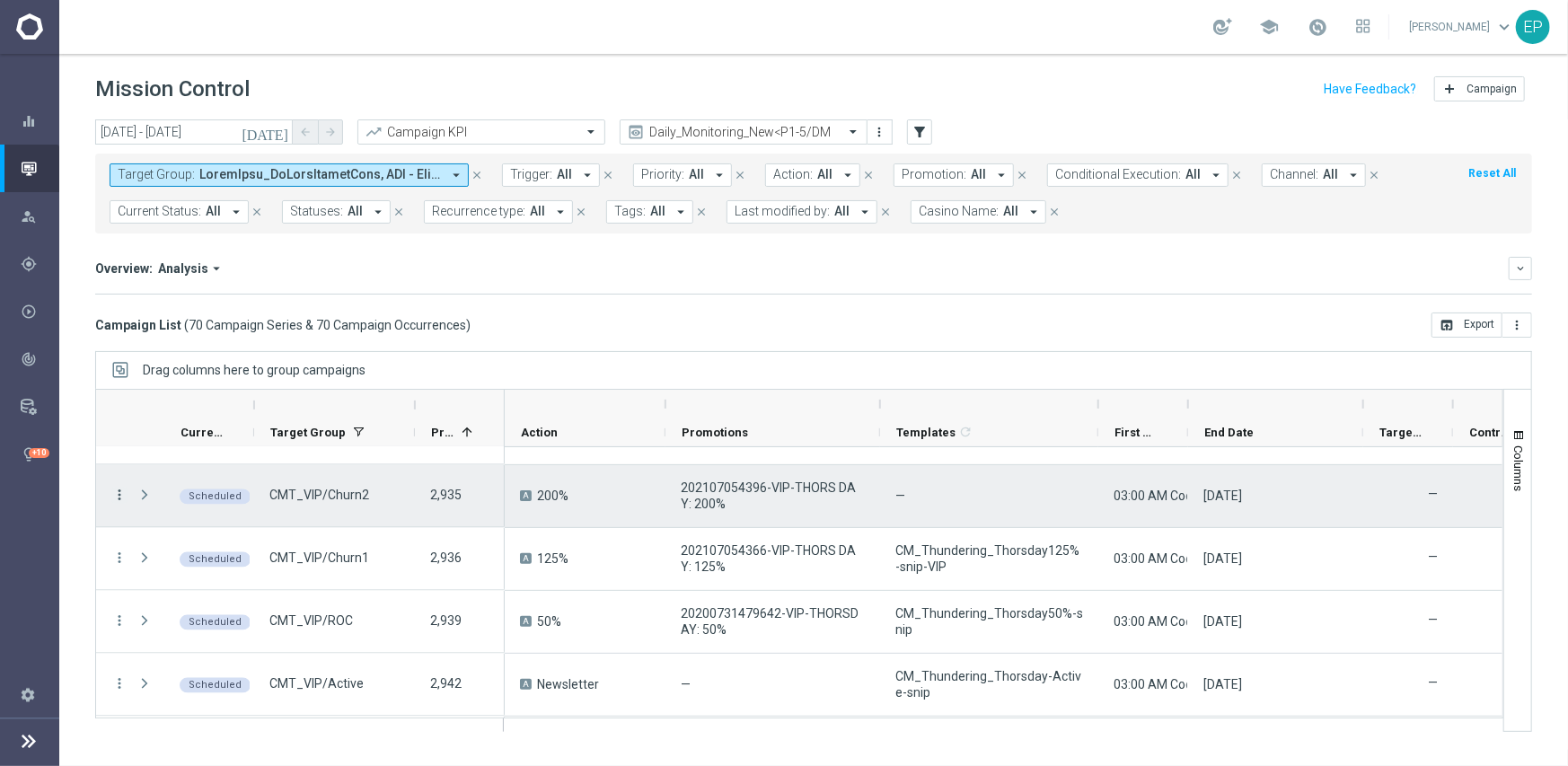
click at [119, 491] on icon "more_vert" at bounding box center [119, 495] width 16 height 16
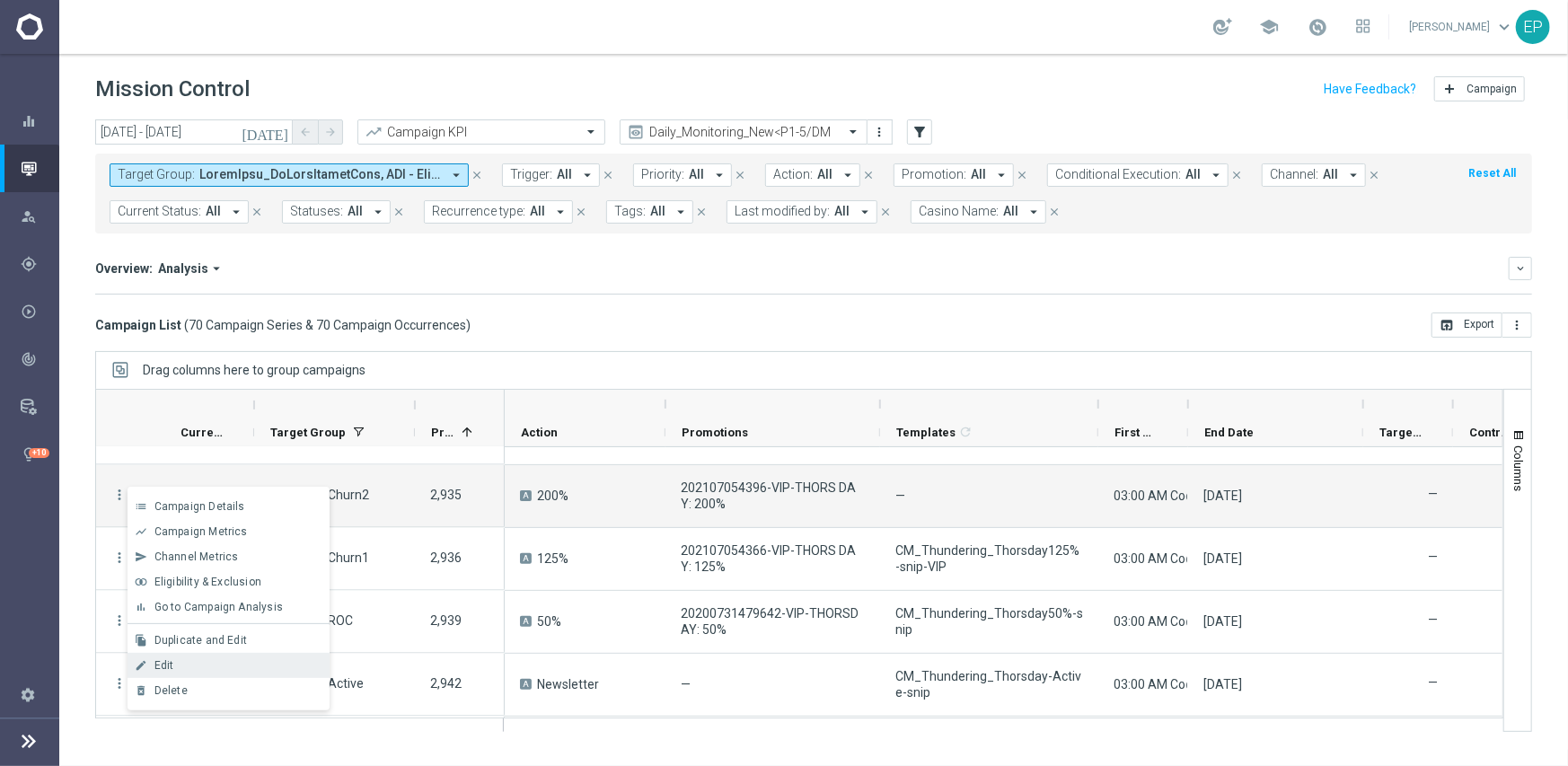
click at [178, 658] on div "edit Edit" at bounding box center [229, 665] width 202 height 25
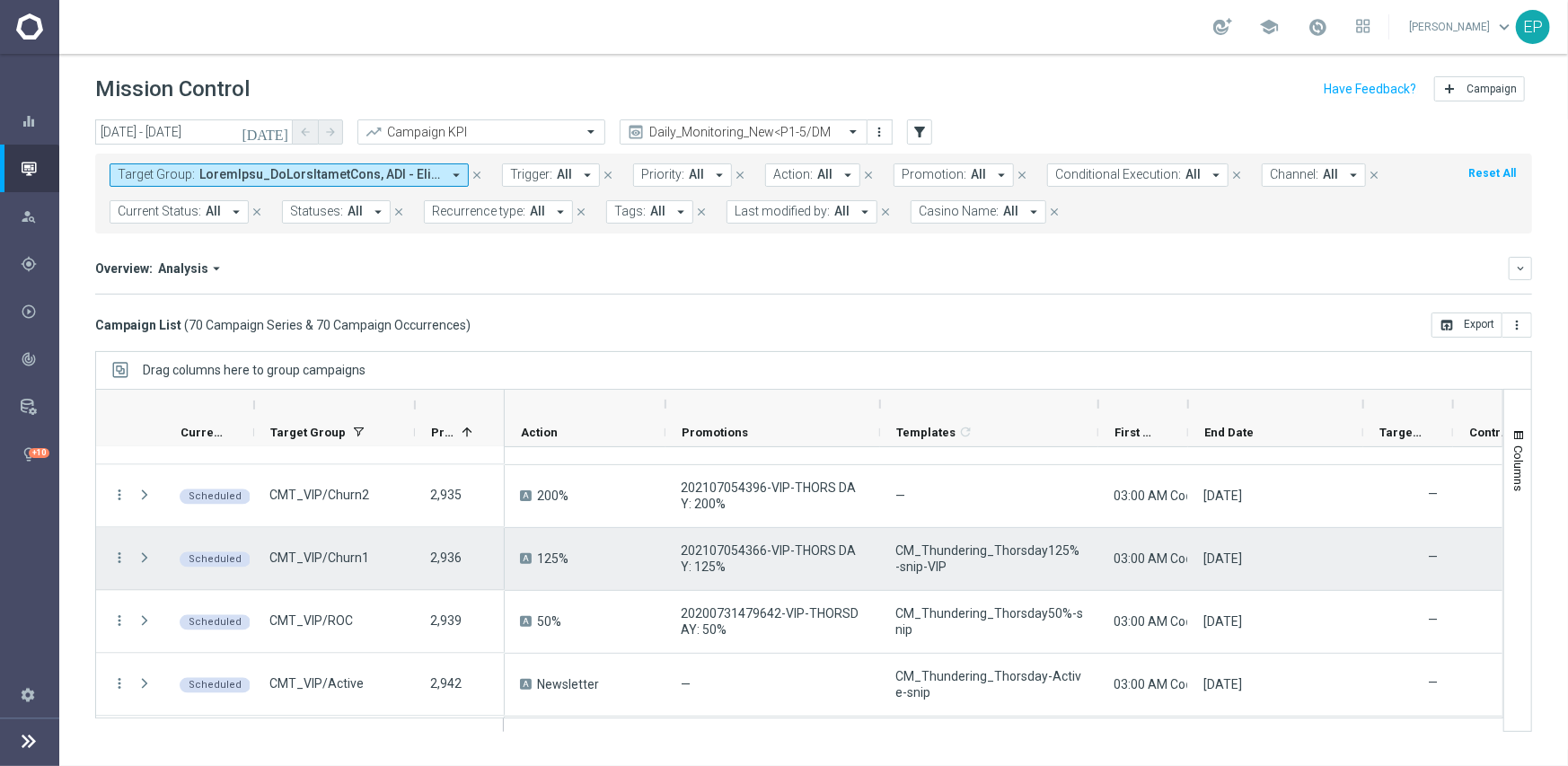
click at [118, 557] on icon "more_vert" at bounding box center [119, 558] width 16 height 16
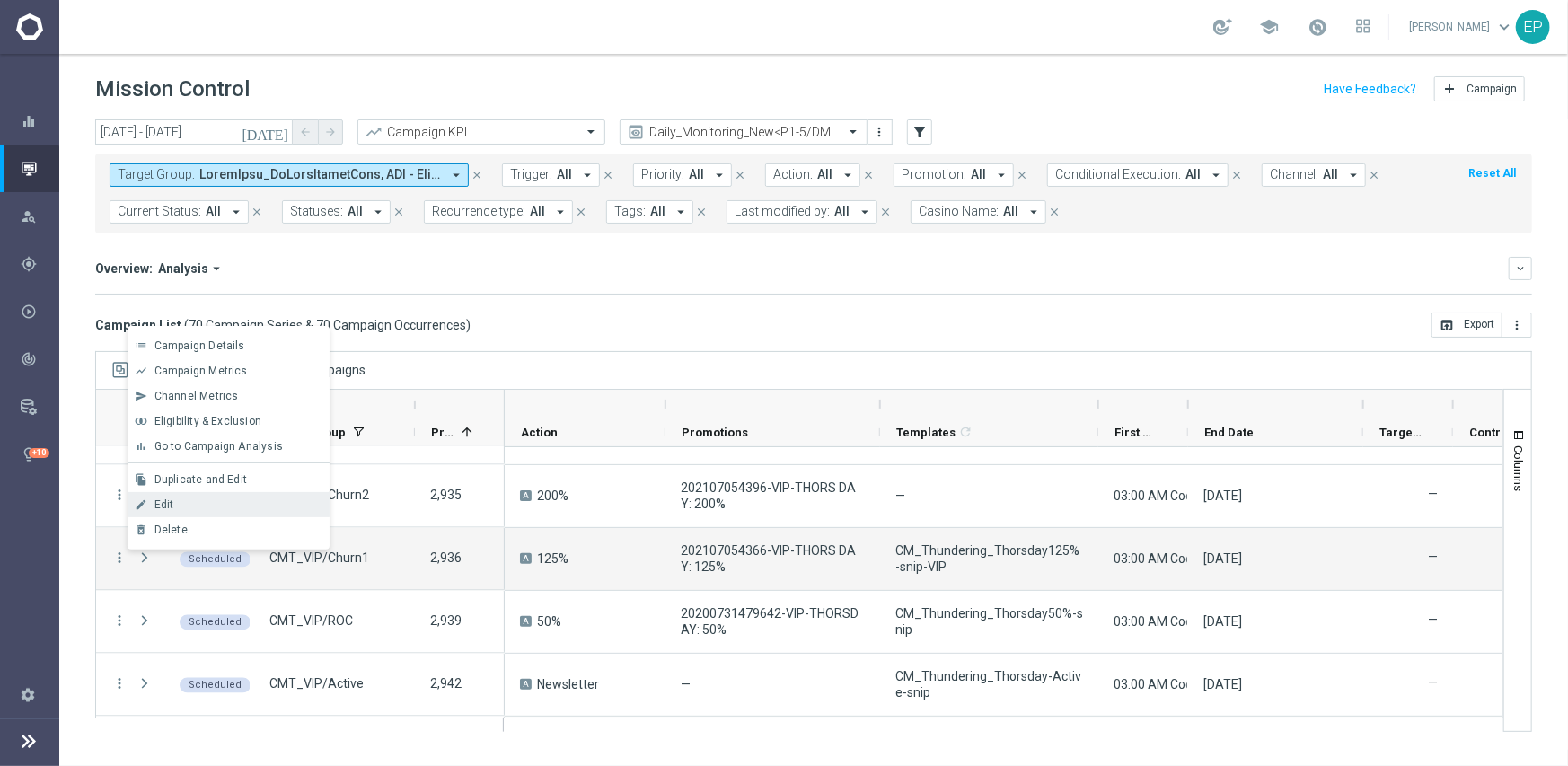
click at [199, 498] on div "Edit" at bounding box center [238, 504] width 167 height 12
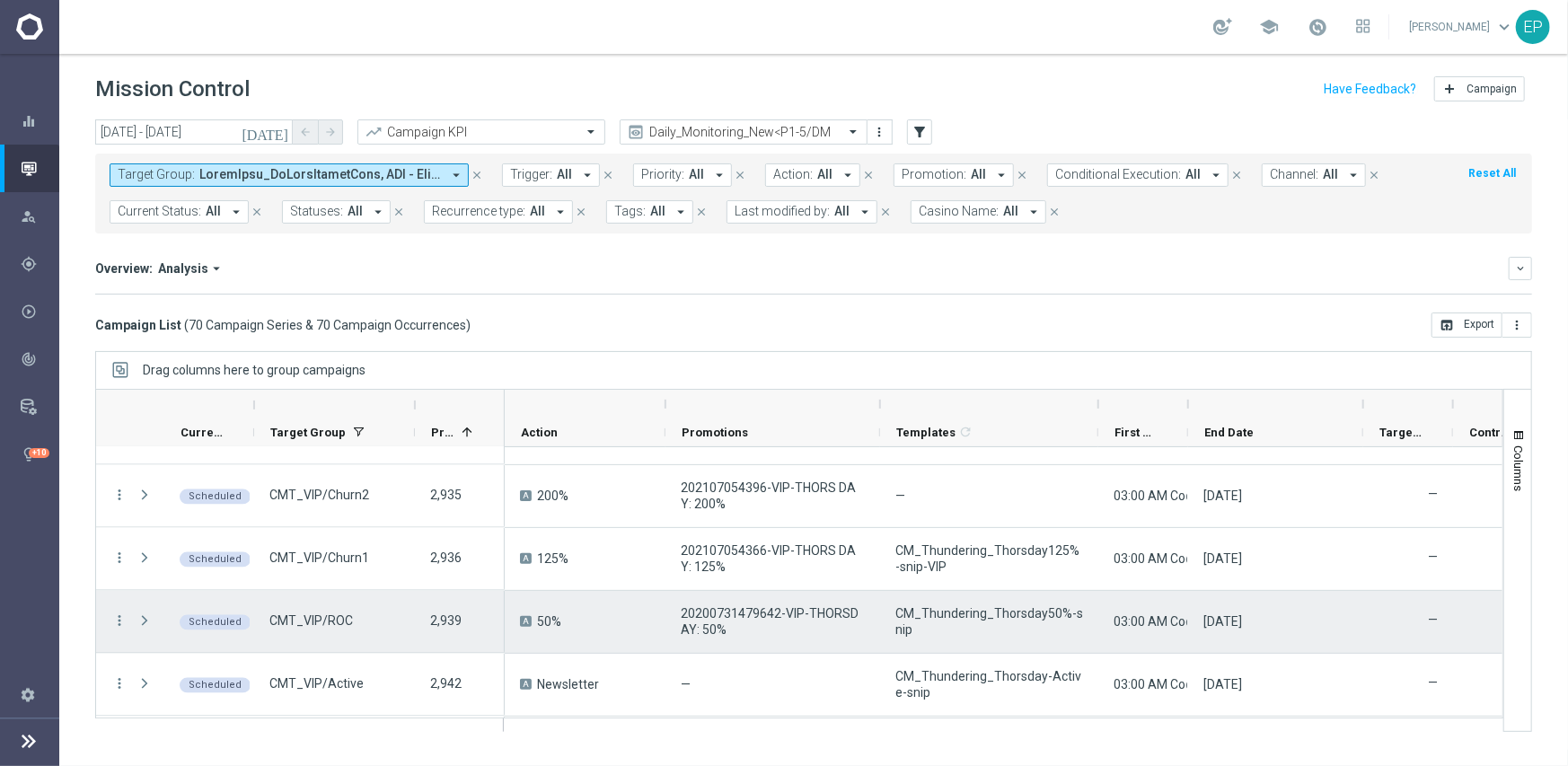
click at [119, 617] on icon "more_vert" at bounding box center [119, 621] width 16 height 16
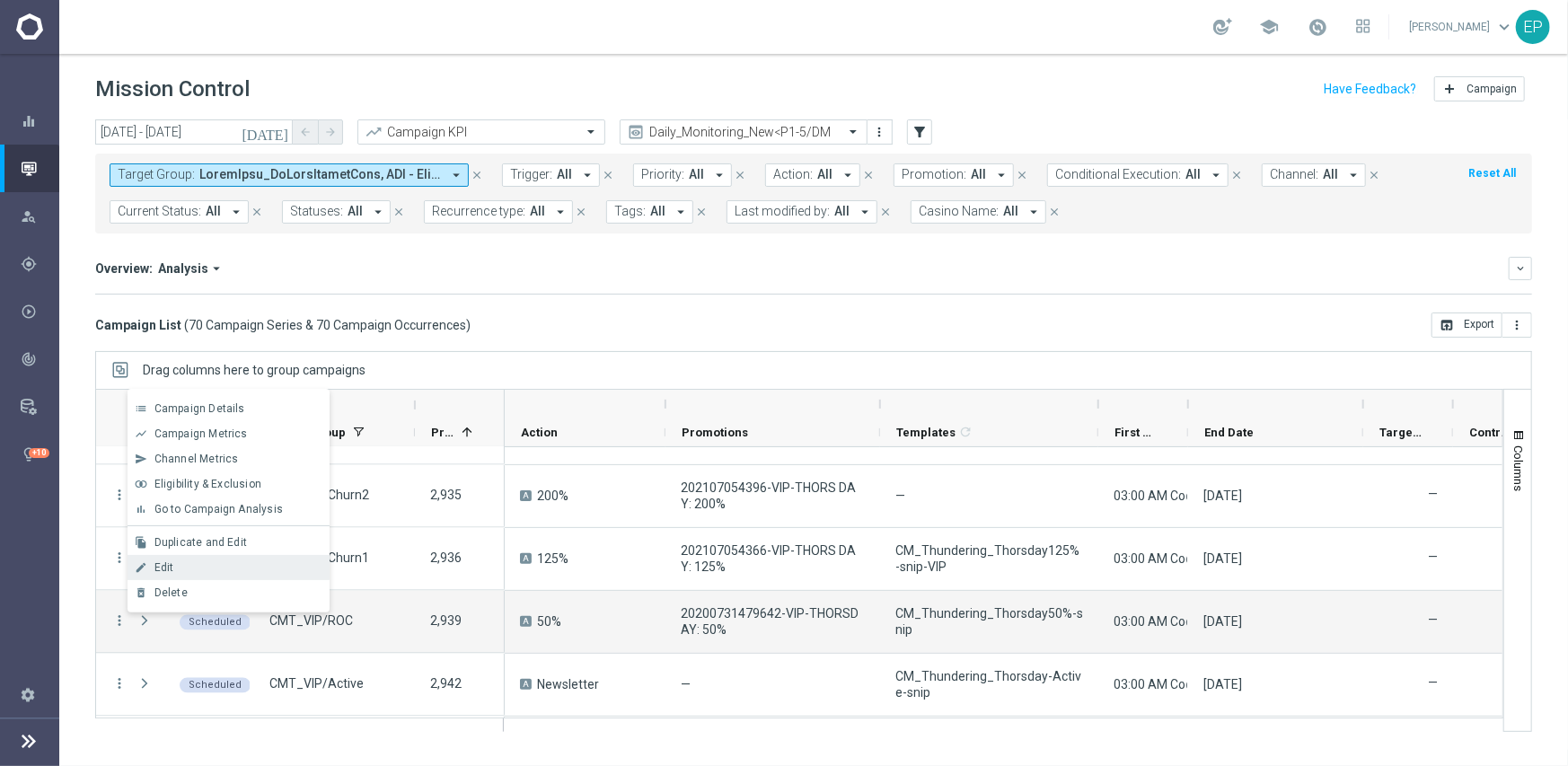
click at [187, 563] on div "Edit" at bounding box center [238, 566] width 167 height 12
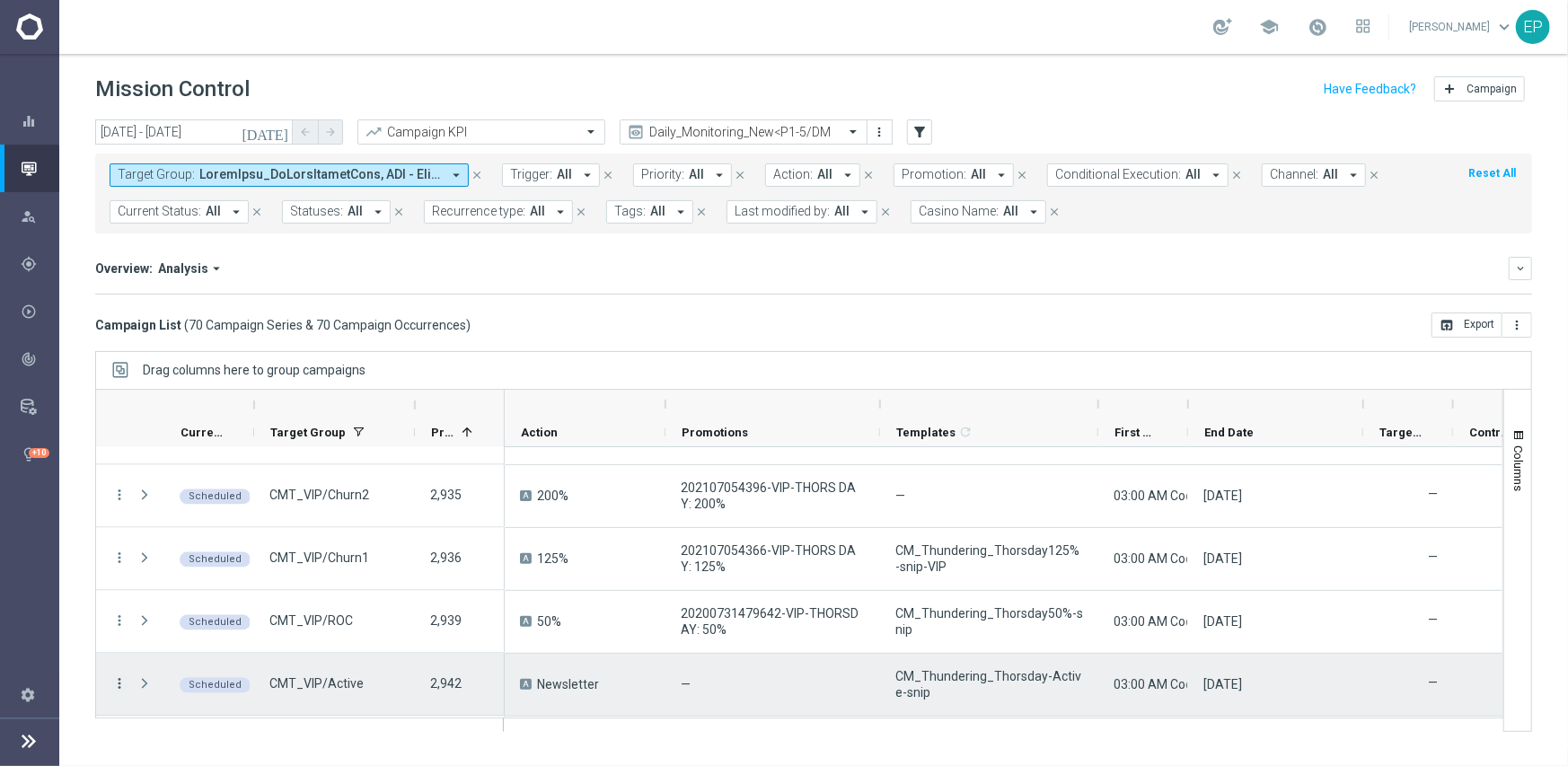
click at [118, 680] on icon "more_vert" at bounding box center [119, 683] width 16 height 16
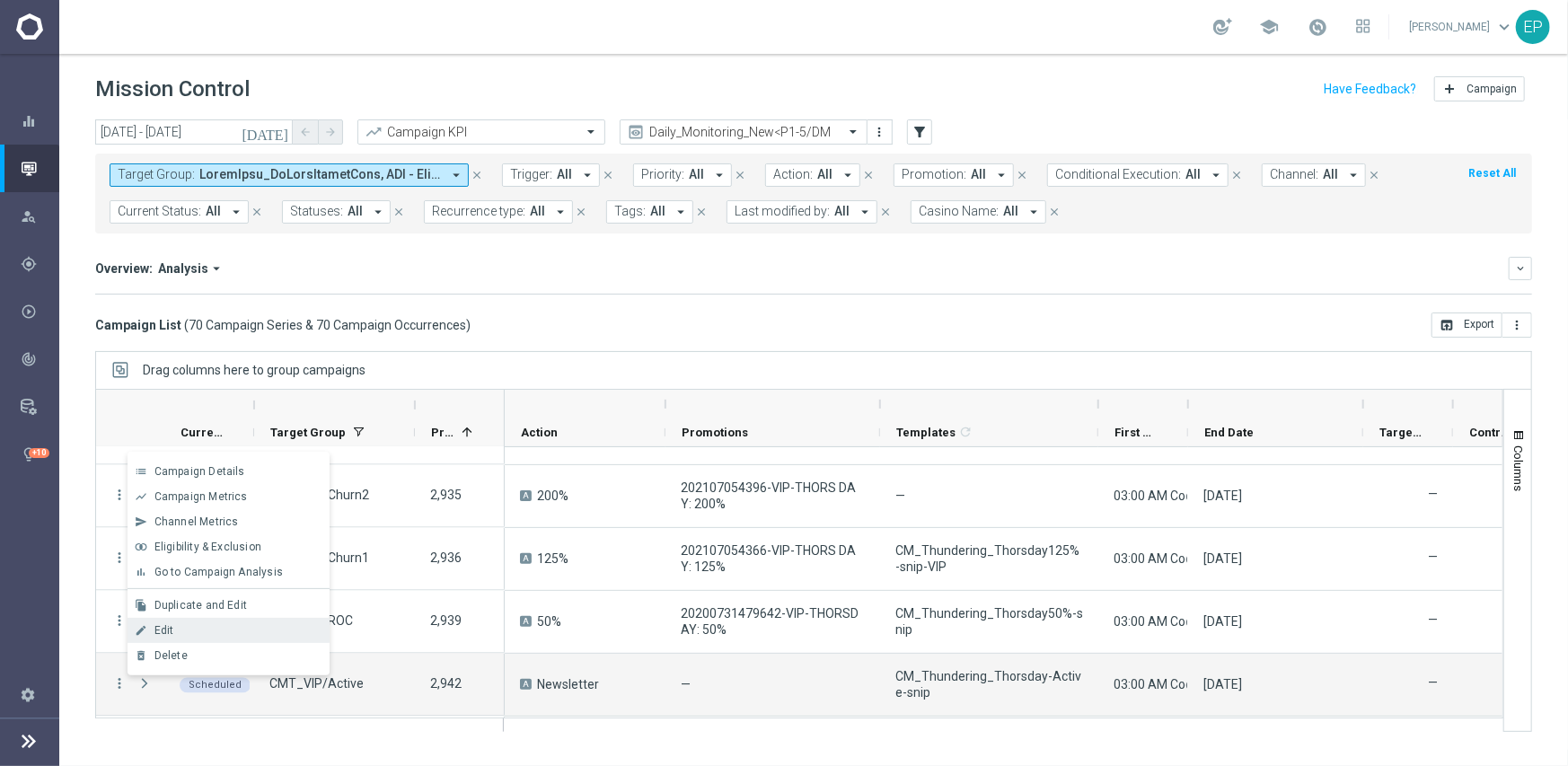
click at [177, 634] on div "Edit" at bounding box center [238, 630] width 167 height 12
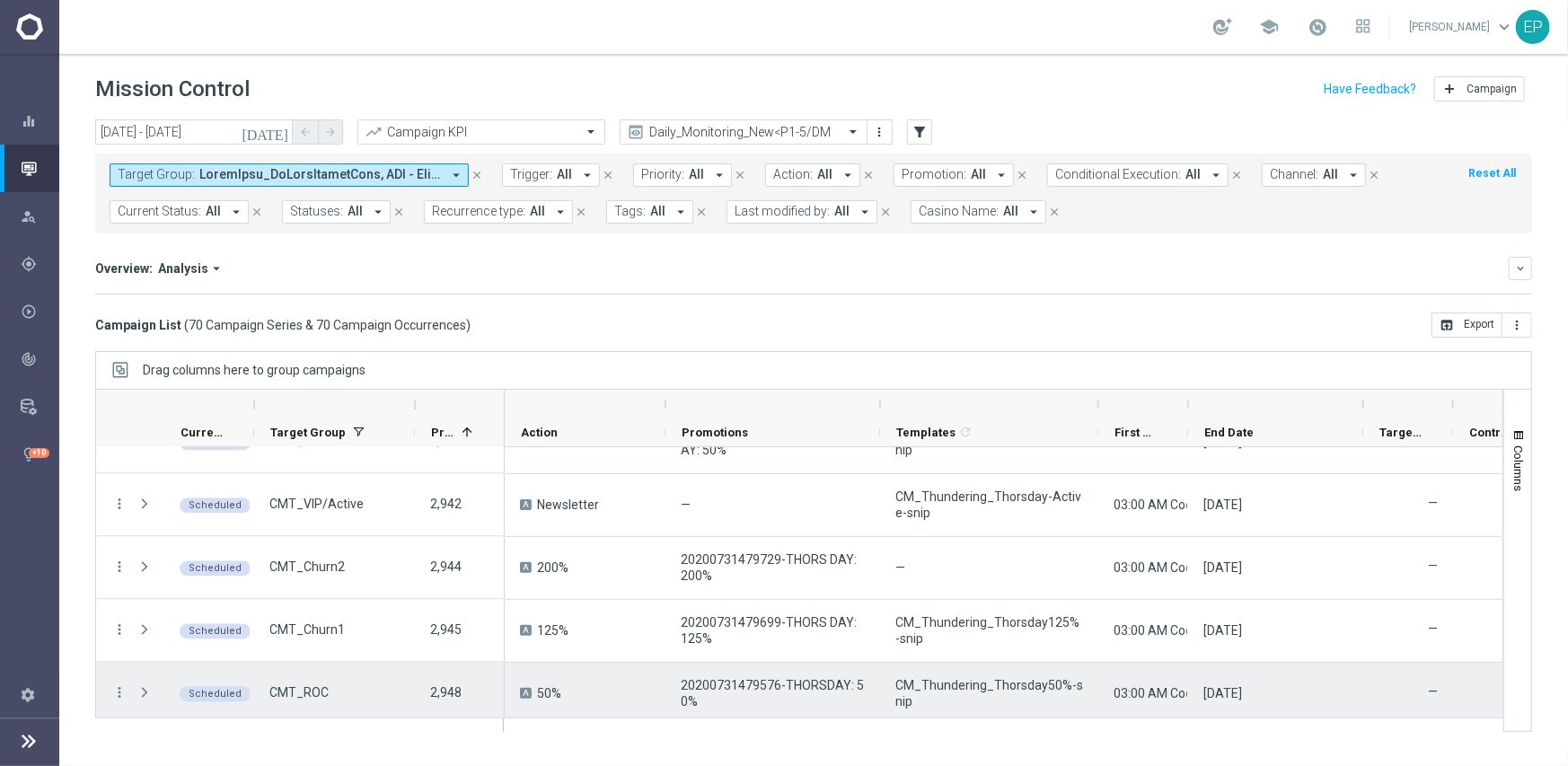
scroll to position [2514, 0]
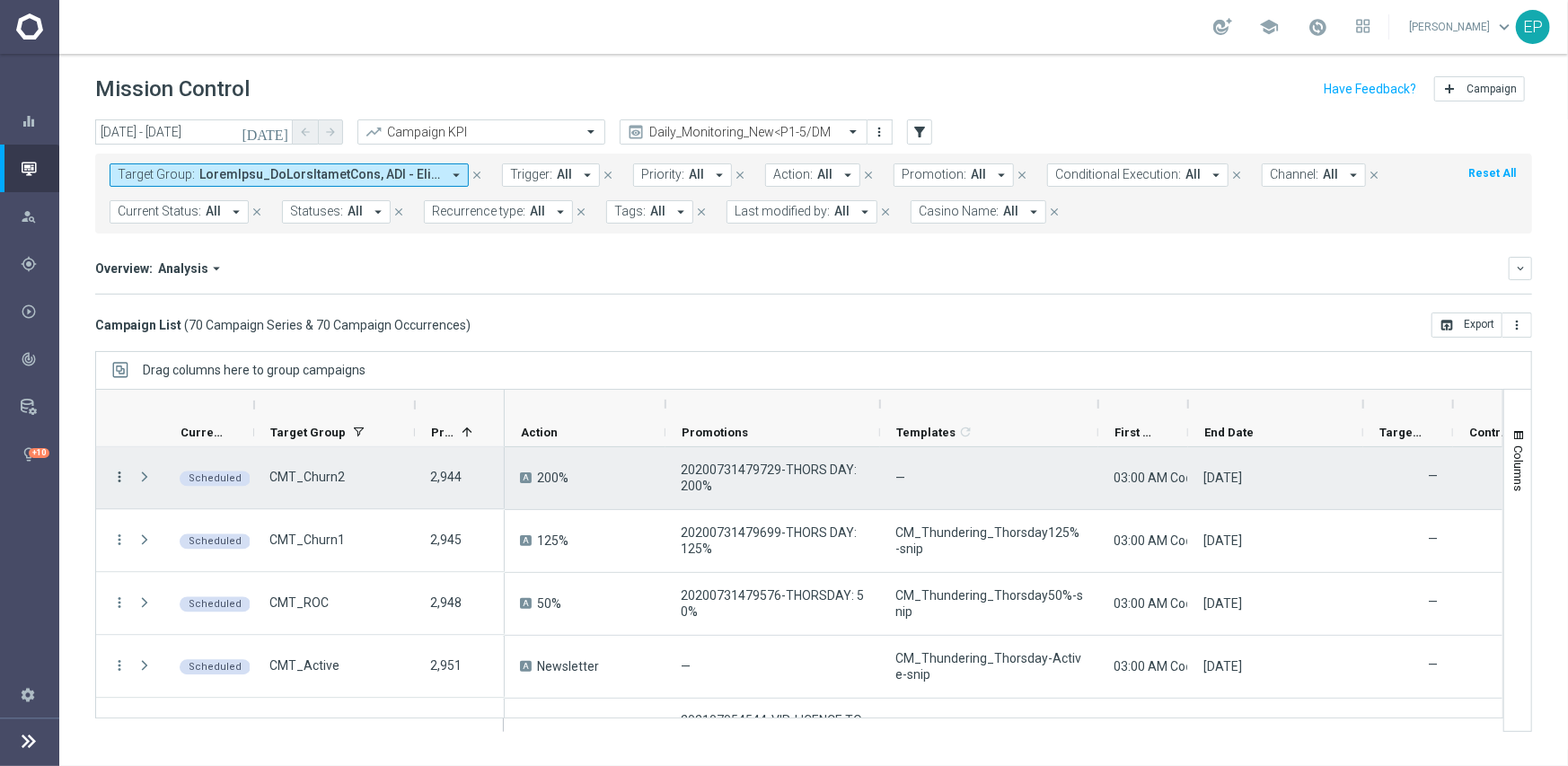
click at [117, 476] on icon "more_vert" at bounding box center [119, 477] width 16 height 16
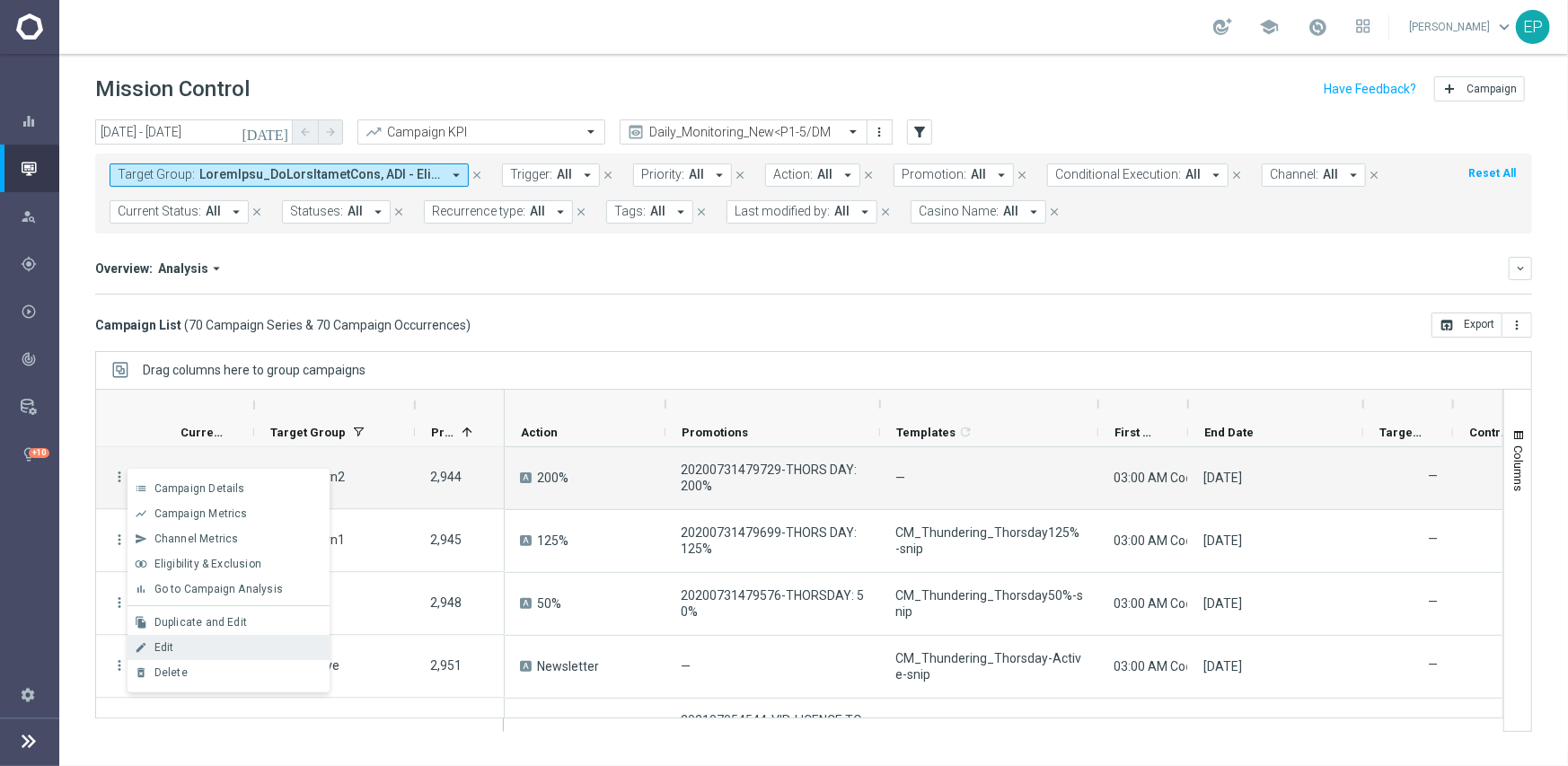
click at [235, 648] on div "Edit" at bounding box center [238, 647] width 167 height 12
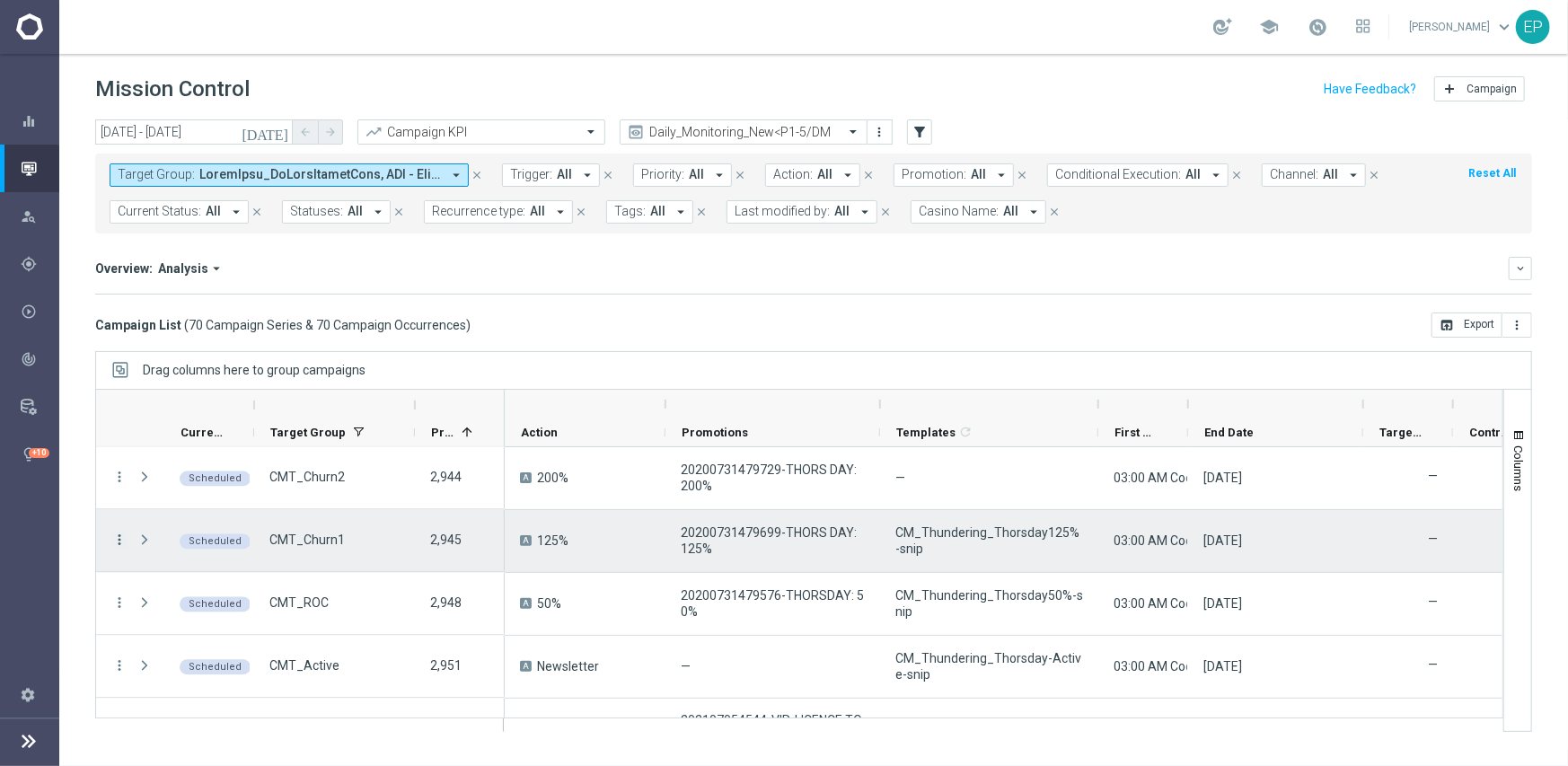
click at [123, 539] on icon "more_vert" at bounding box center [119, 540] width 16 height 16
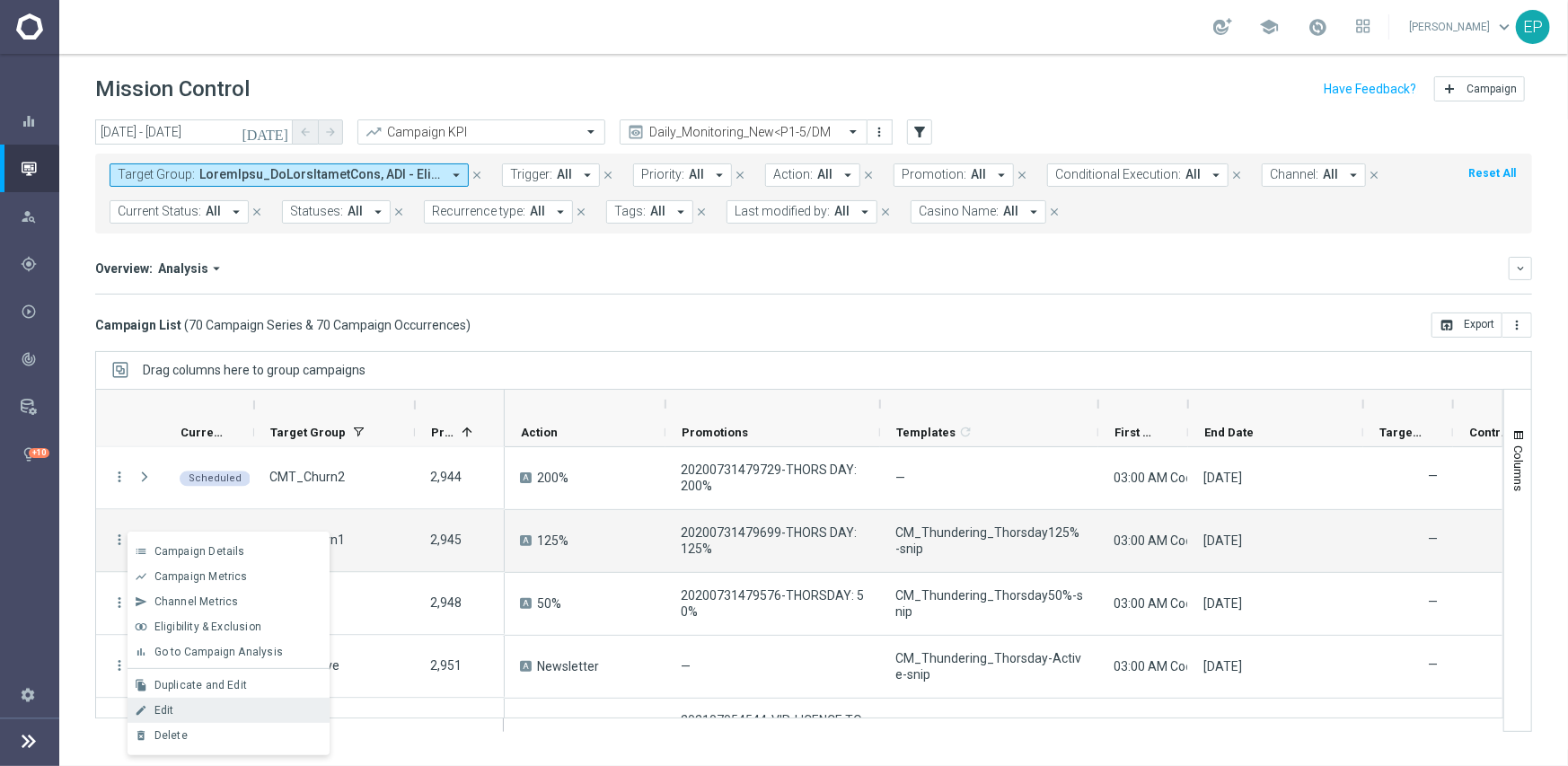
click at [204, 705] on div "Edit" at bounding box center [238, 709] width 167 height 12
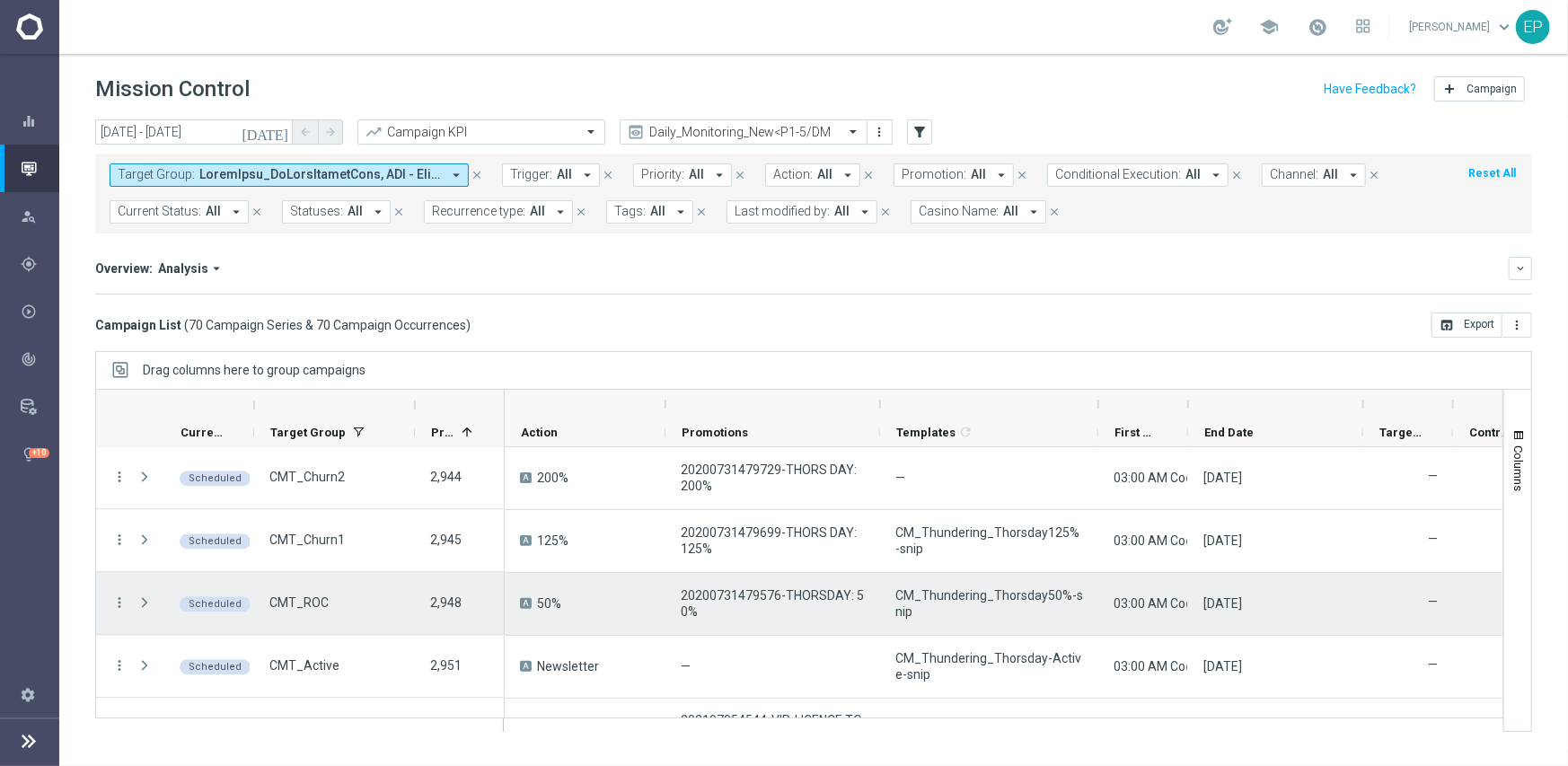
drag, startPoint x: 120, startPoint y: 605, endPoint x: 176, endPoint y: 555, distance: 75.1
click at [120, 604] on icon "more_vert" at bounding box center [119, 603] width 16 height 16
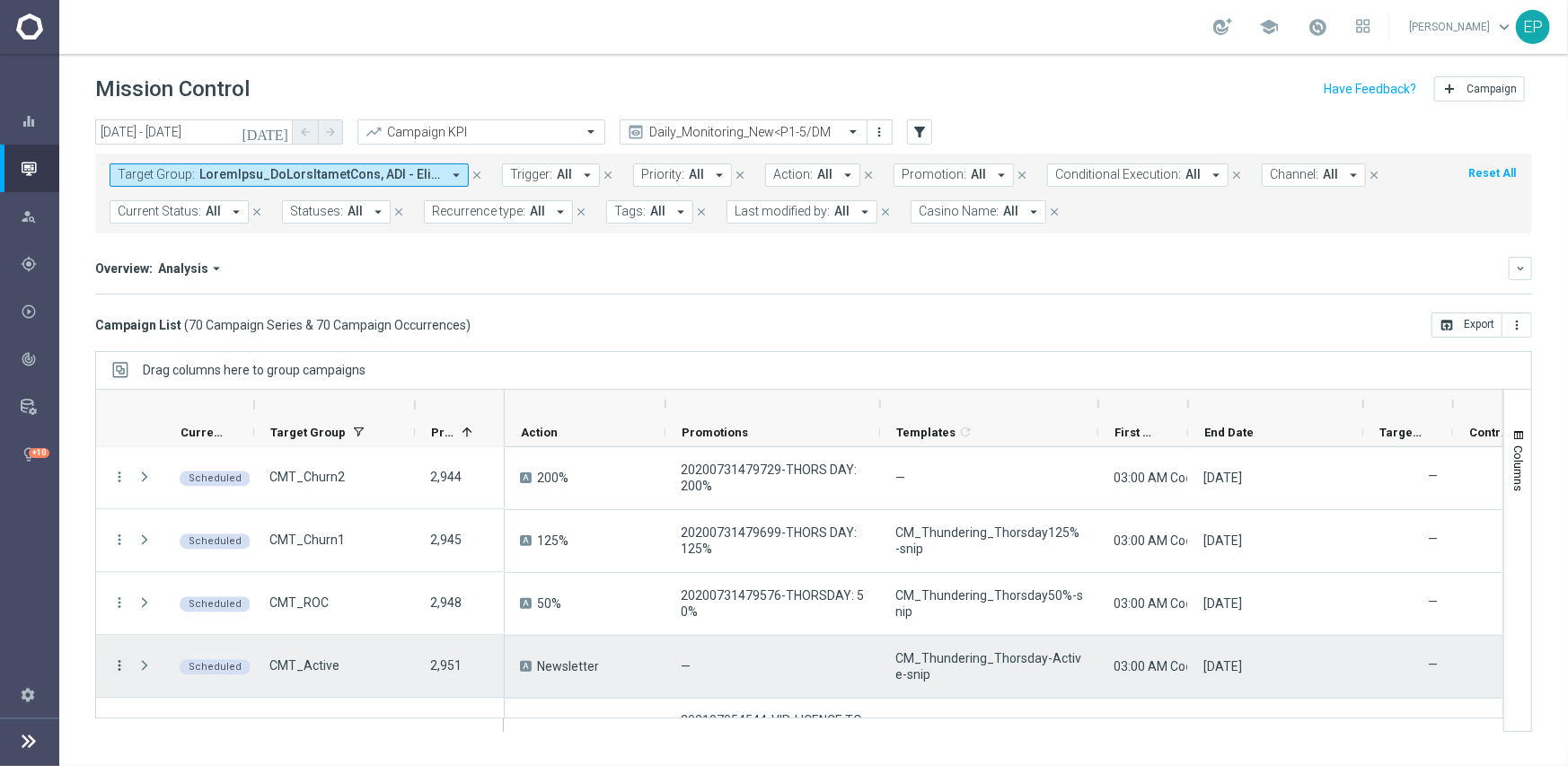
click at [117, 666] on icon "more_vert" at bounding box center [119, 665] width 16 height 16
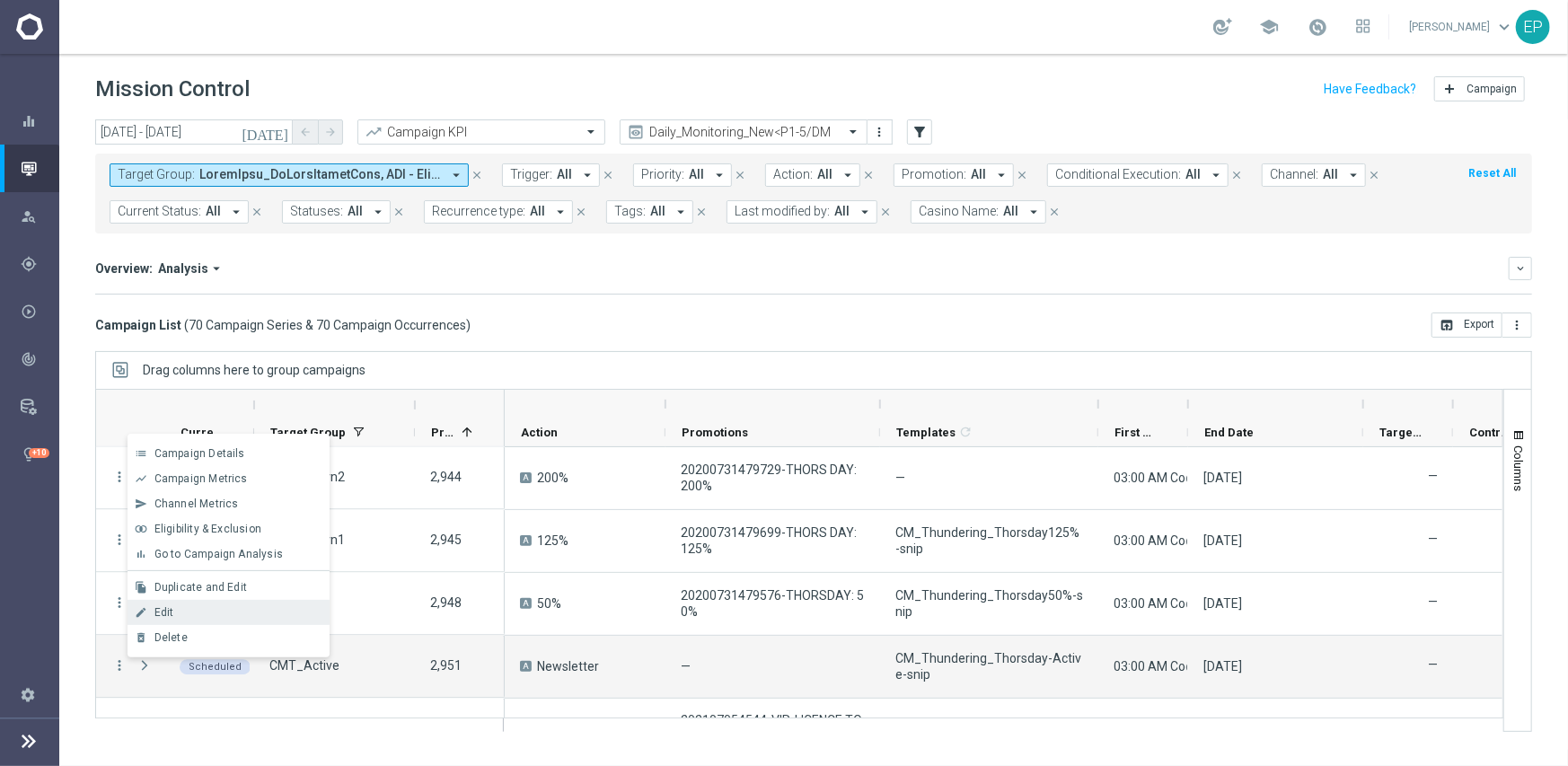
click at [181, 613] on div "Edit" at bounding box center [238, 611] width 167 height 12
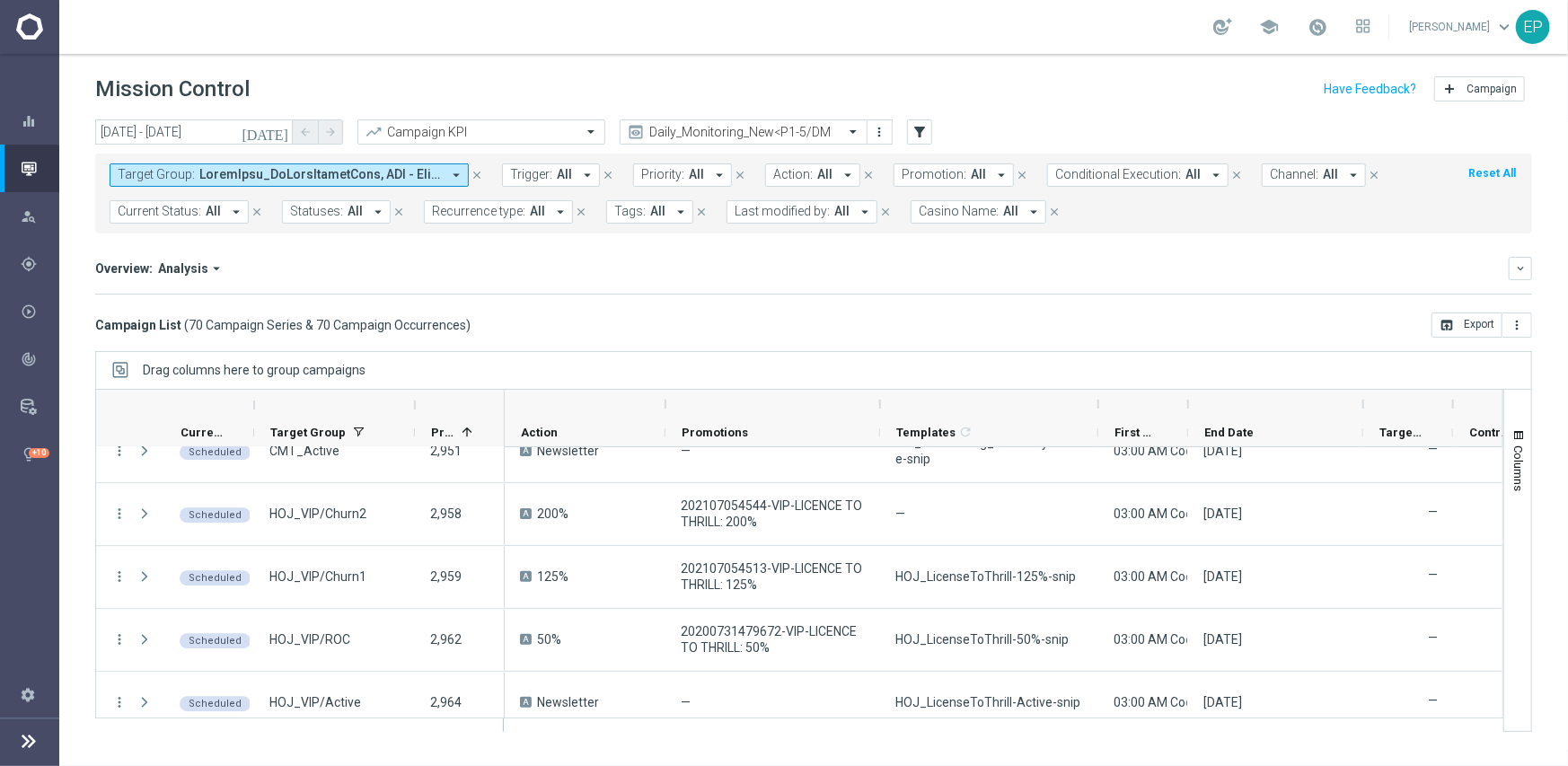
scroll to position [2765, 0]
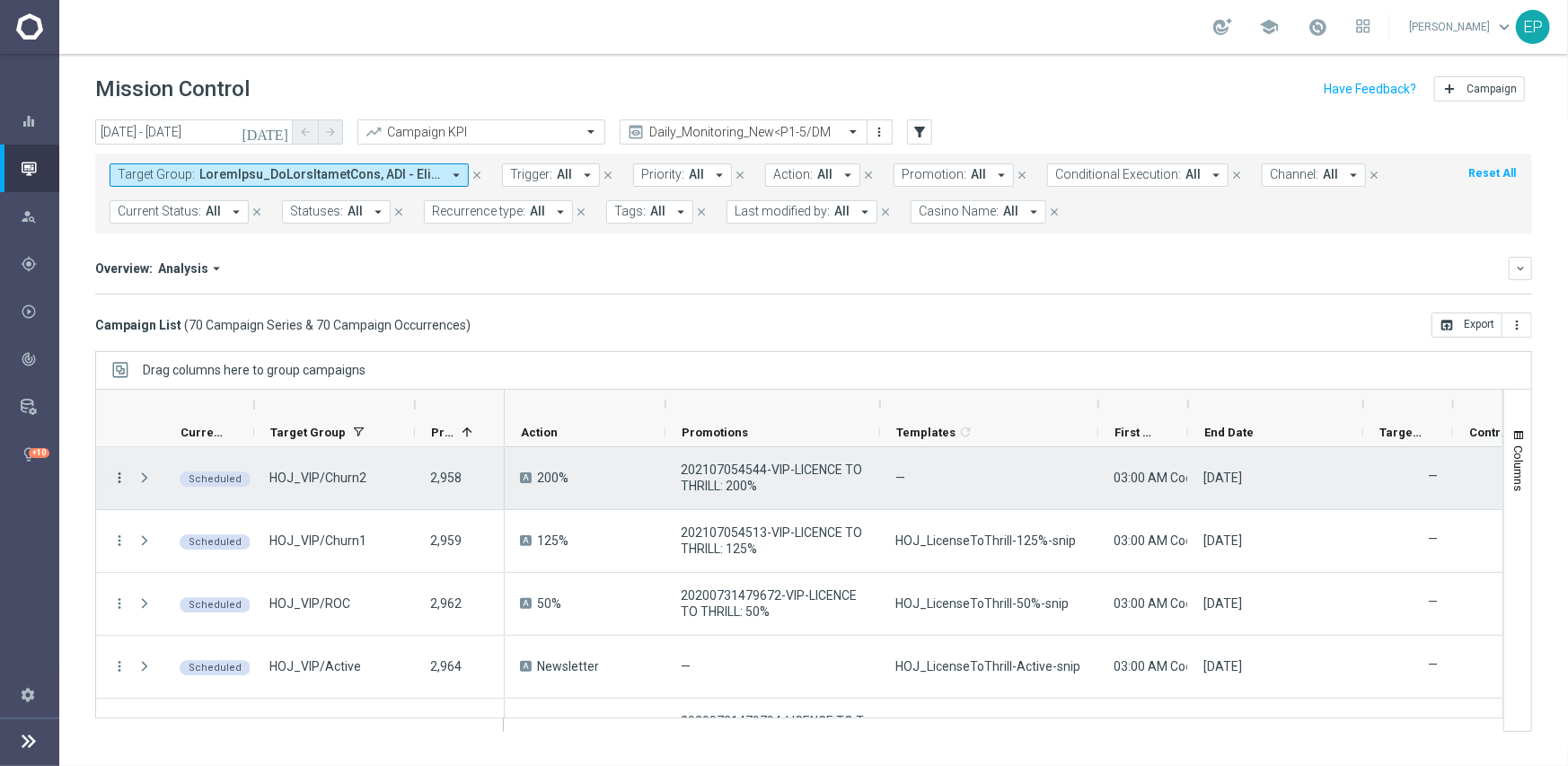
click at [119, 478] on icon "more_vert" at bounding box center [119, 477] width 16 height 16
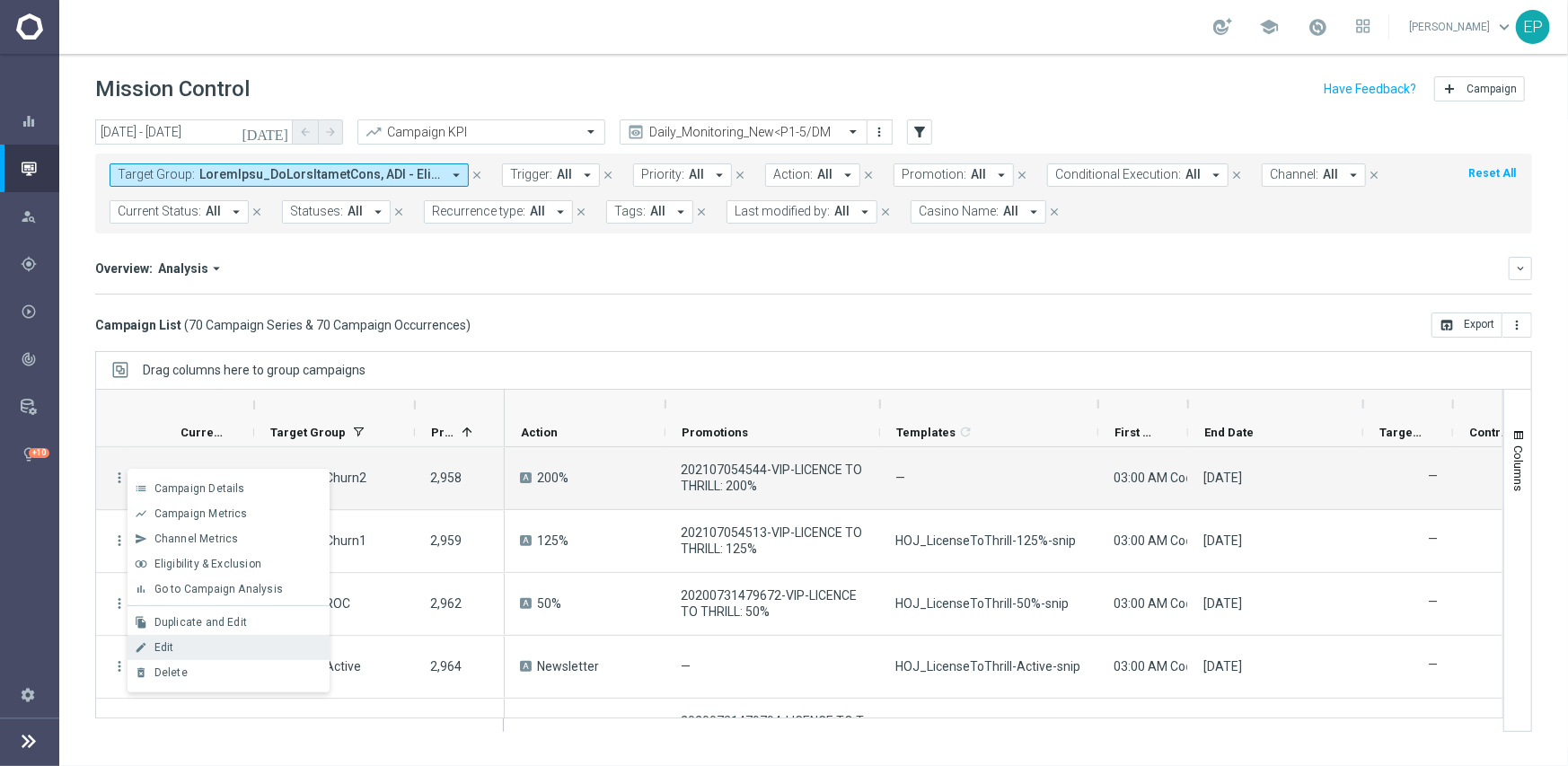
click at [181, 646] on div "Edit" at bounding box center [238, 647] width 167 height 12
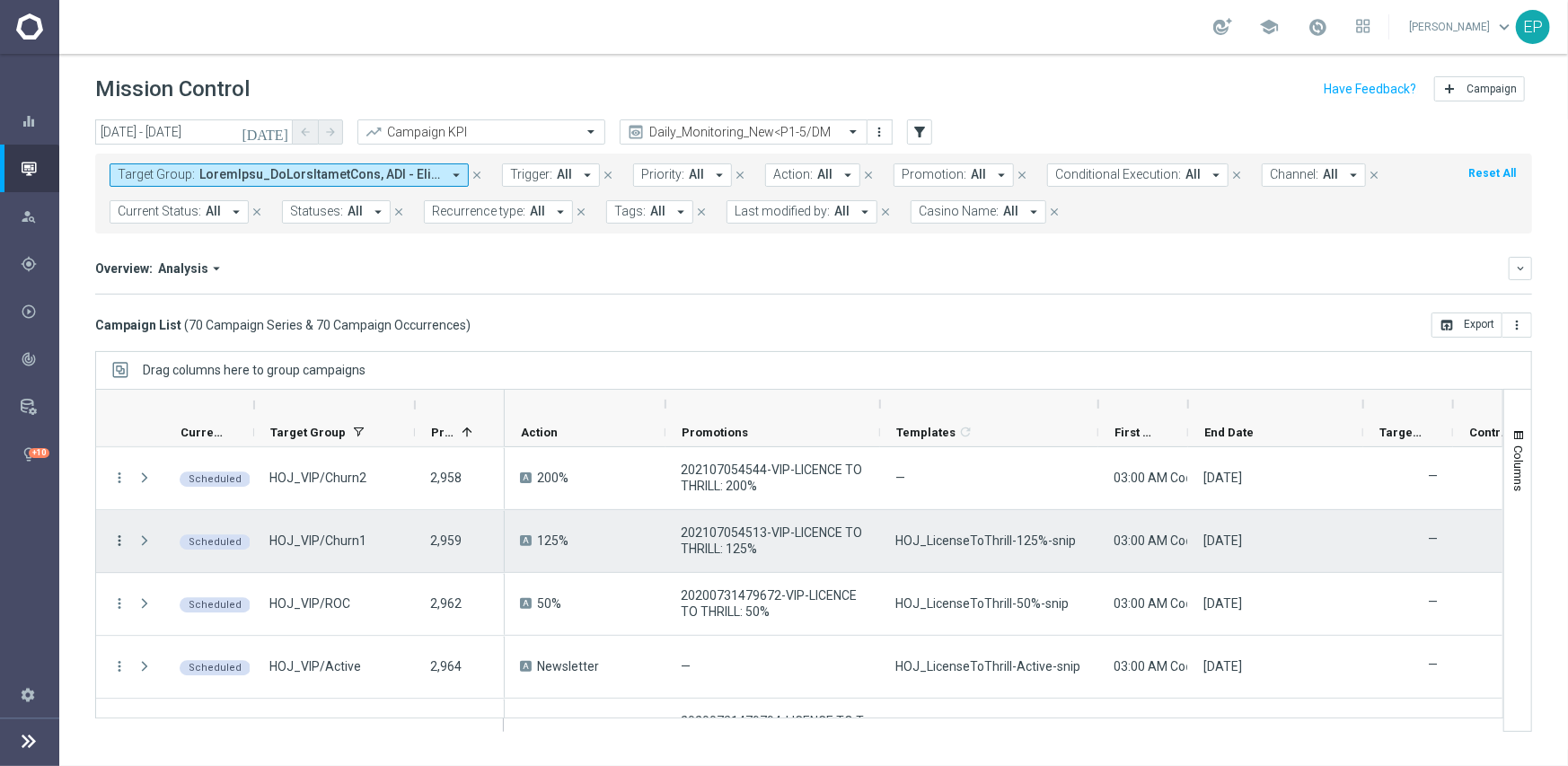
click at [118, 536] on icon "more_vert" at bounding box center [119, 540] width 16 height 16
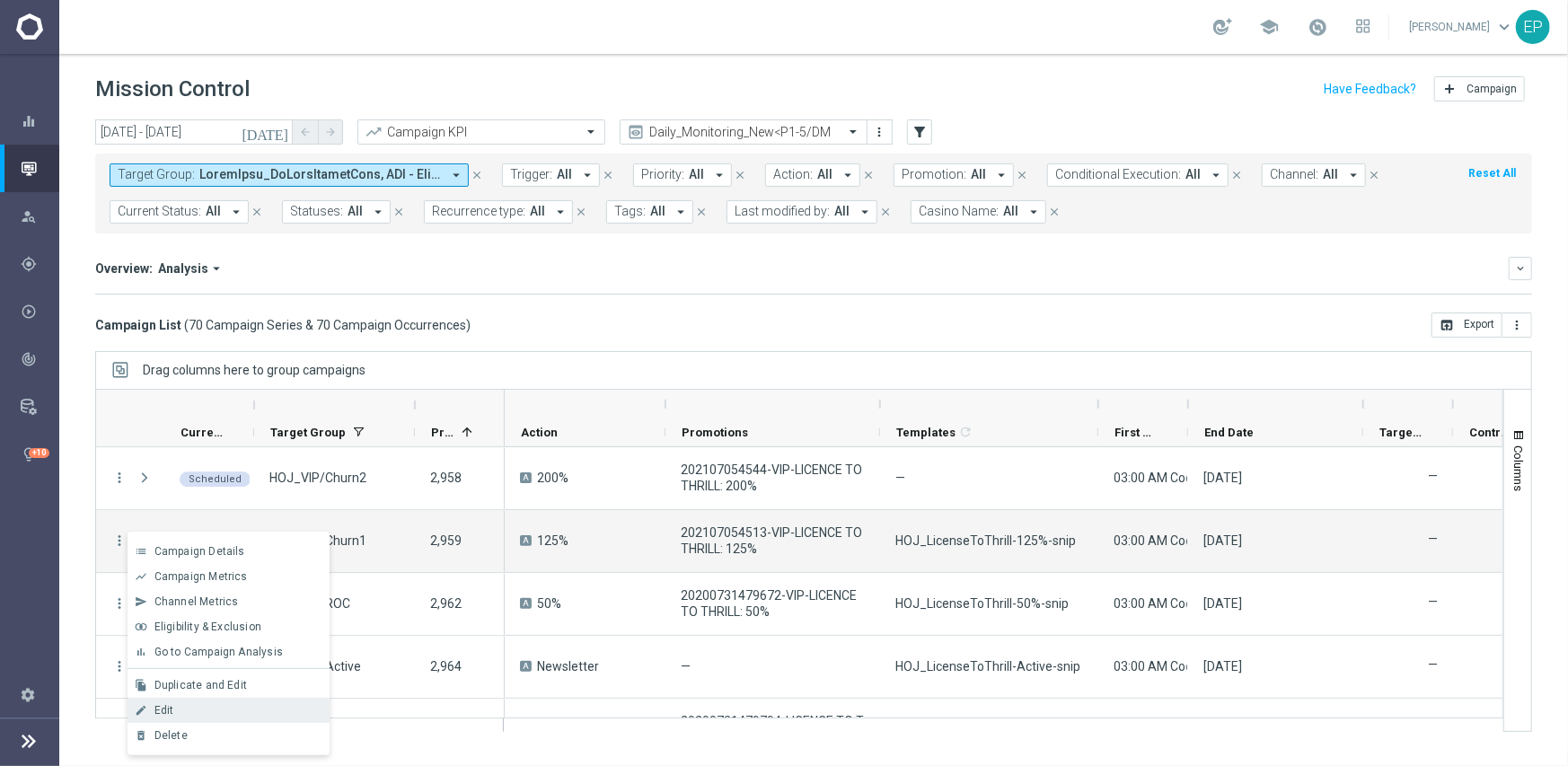
click at [197, 712] on div "Edit" at bounding box center [238, 709] width 167 height 12
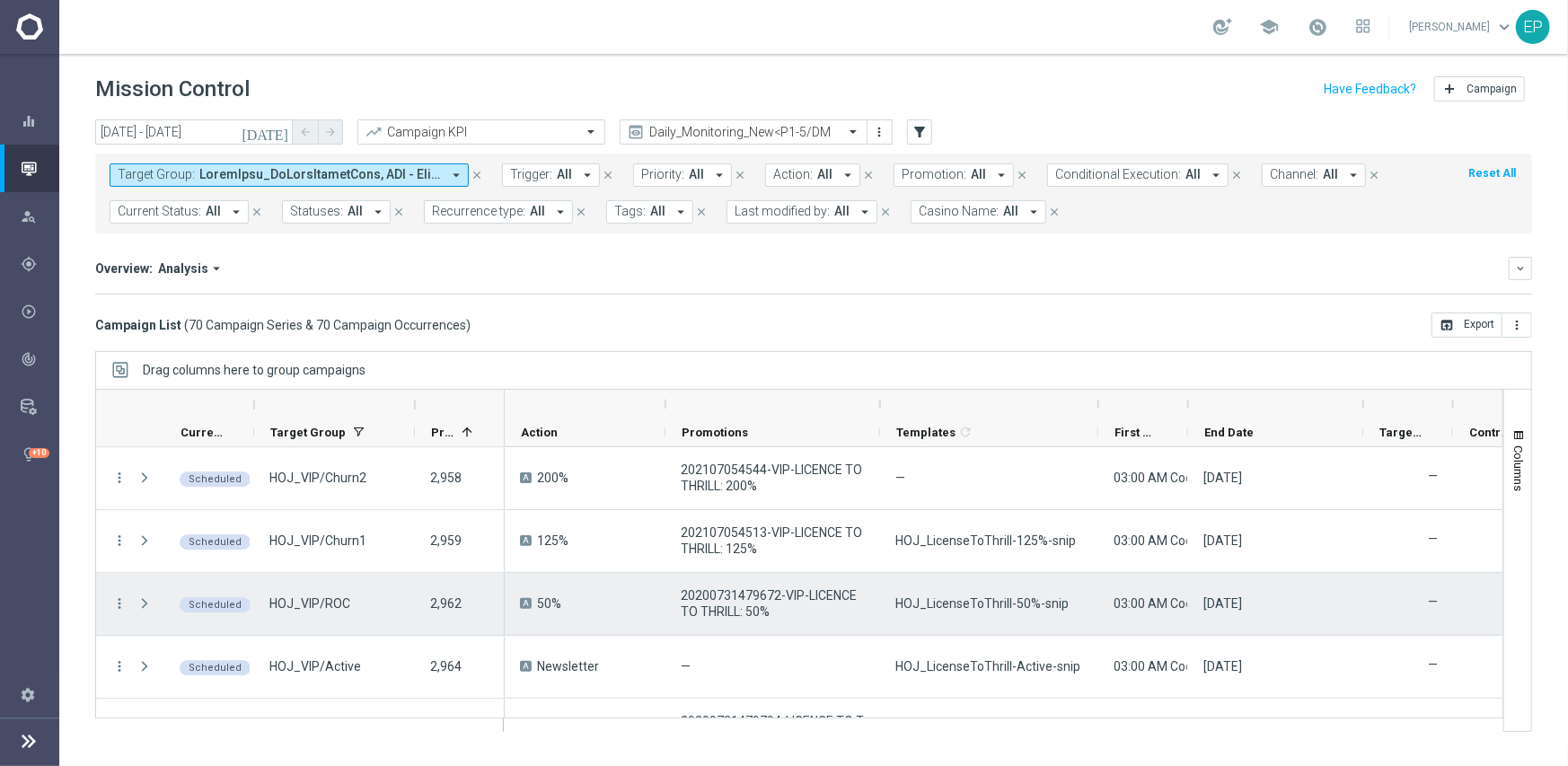
click at [117, 601] on icon "more_vert" at bounding box center [119, 603] width 16 height 16
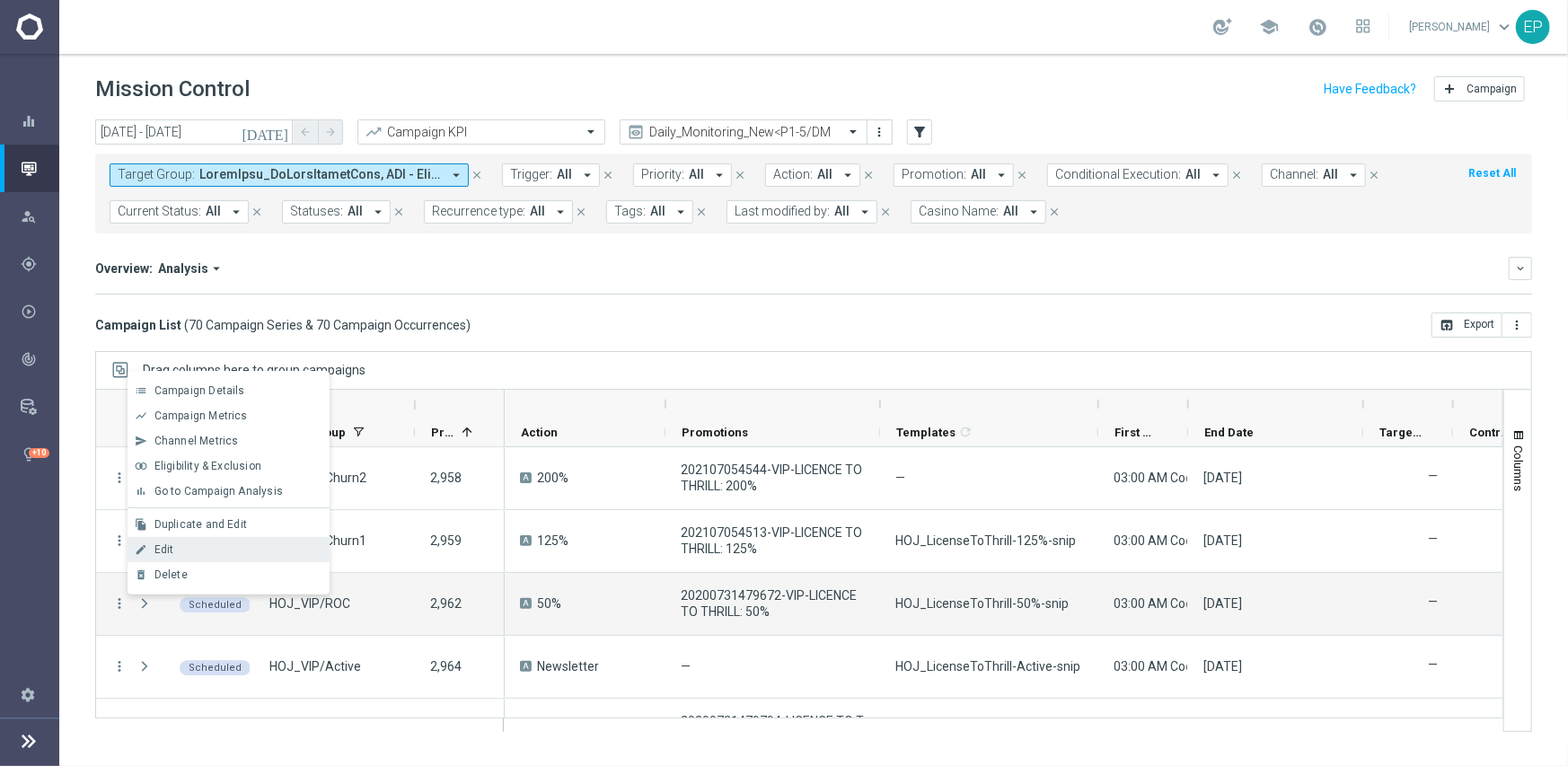
click at [185, 550] on div "Edit" at bounding box center [238, 549] width 167 height 12
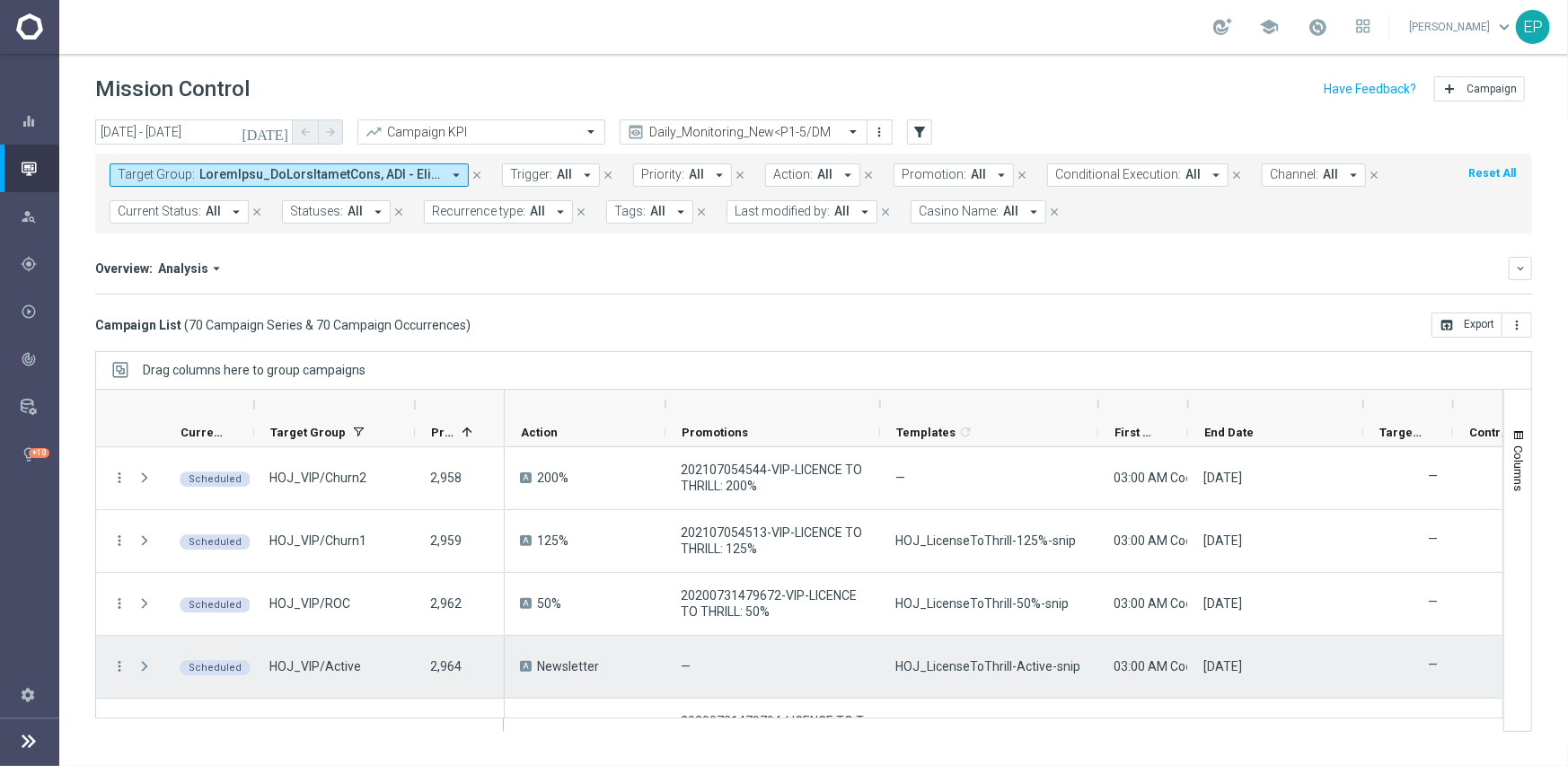
click at [121, 666] on icon "more_vert" at bounding box center [119, 665] width 16 height 16
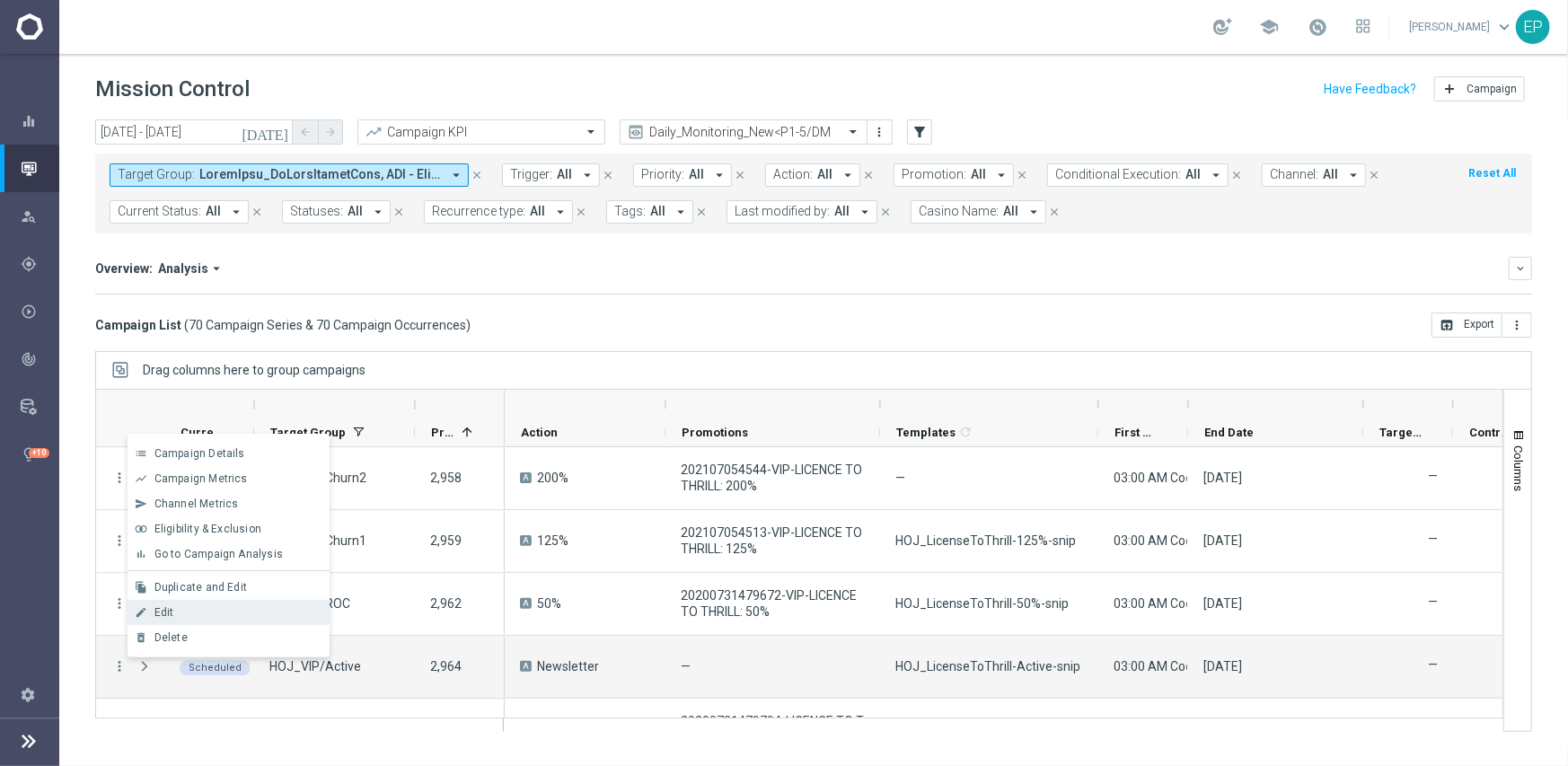
click at [170, 611] on span "Edit" at bounding box center [164, 611] width 20 height 12
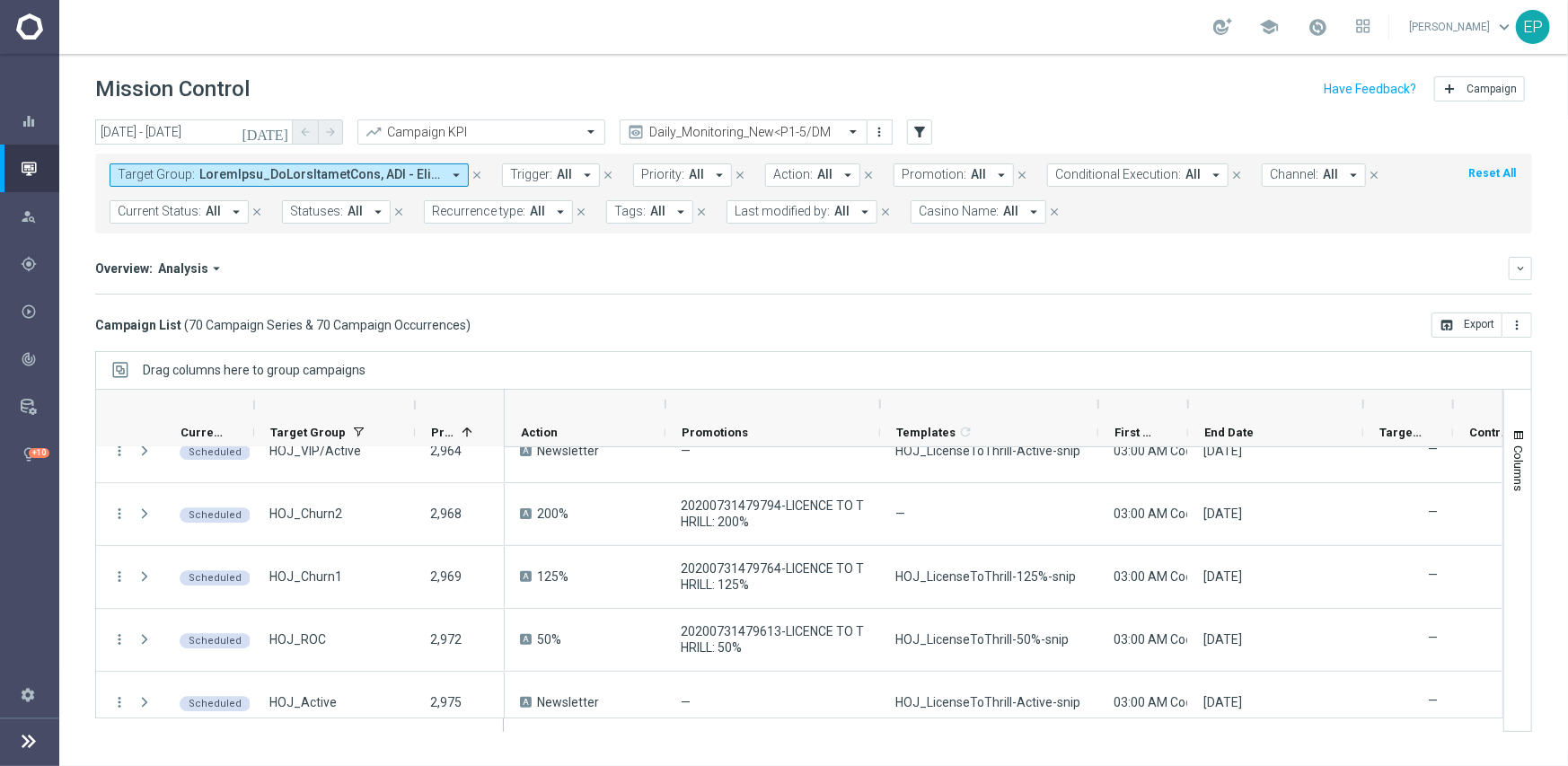
scroll to position [3016, 0]
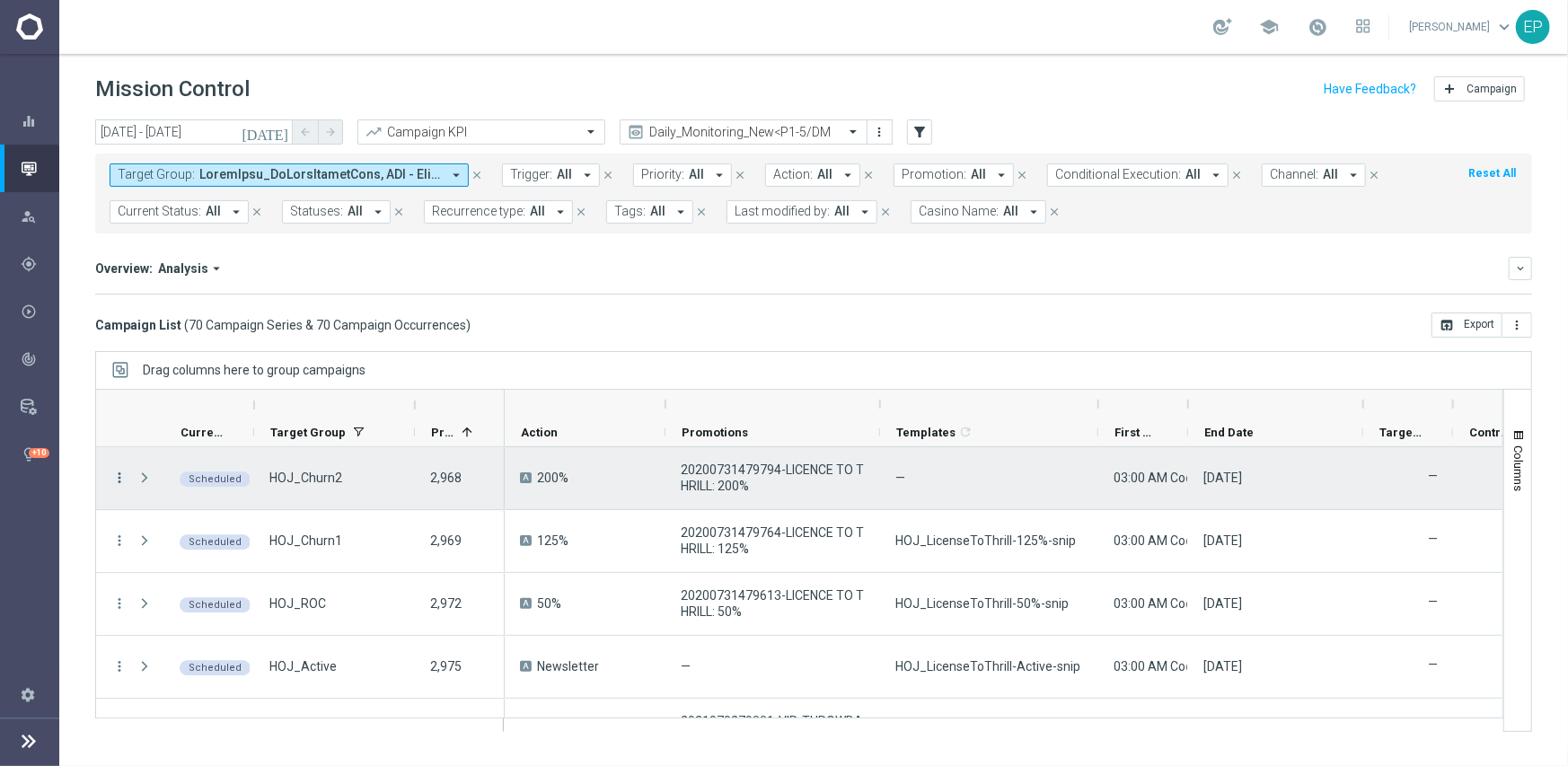
click at [118, 478] on icon "more_vert" at bounding box center [119, 477] width 16 height 16
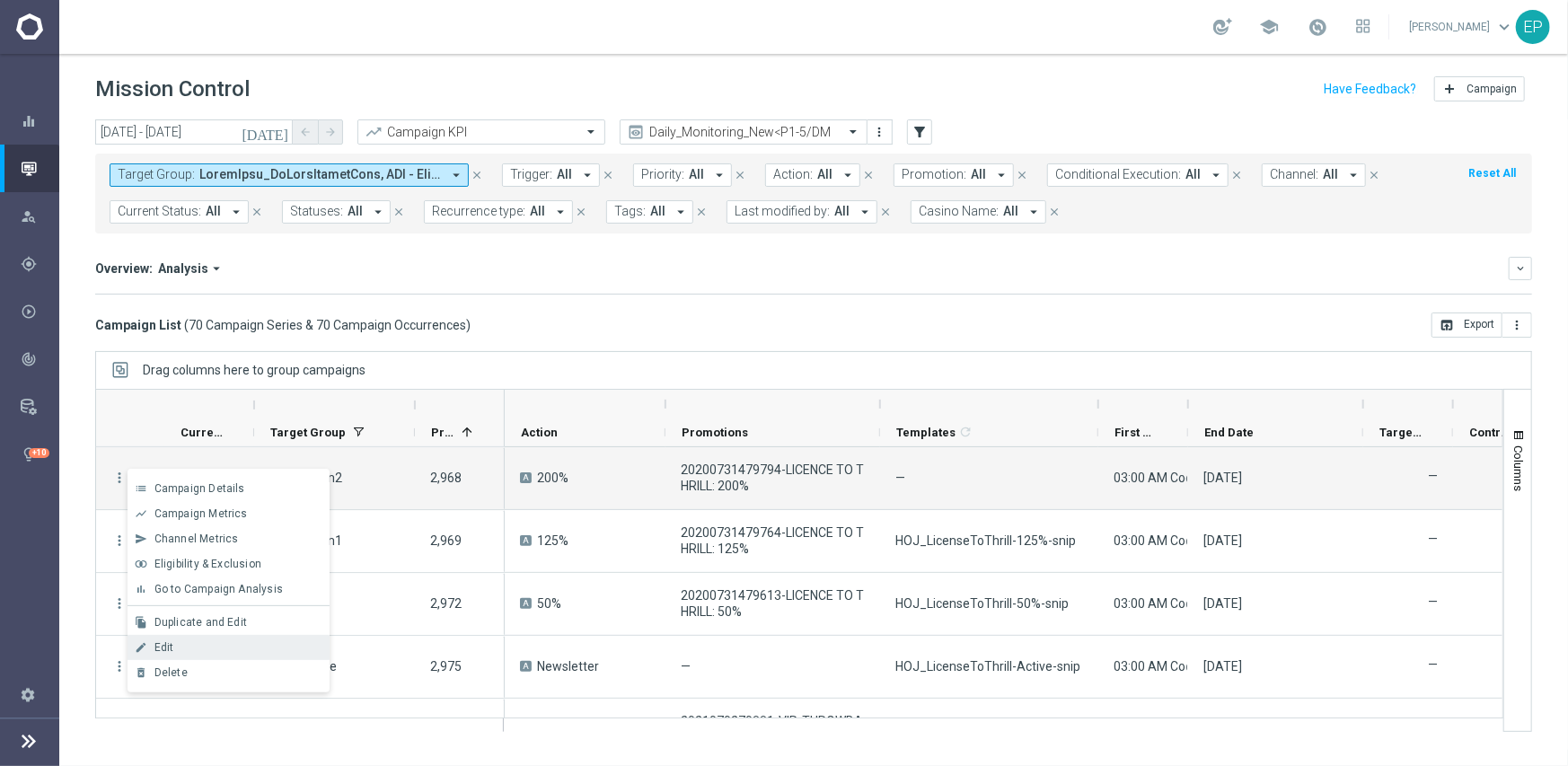
click at [201, 641] on div "Edit" at bounding box center [238, 647] width 167 height 12
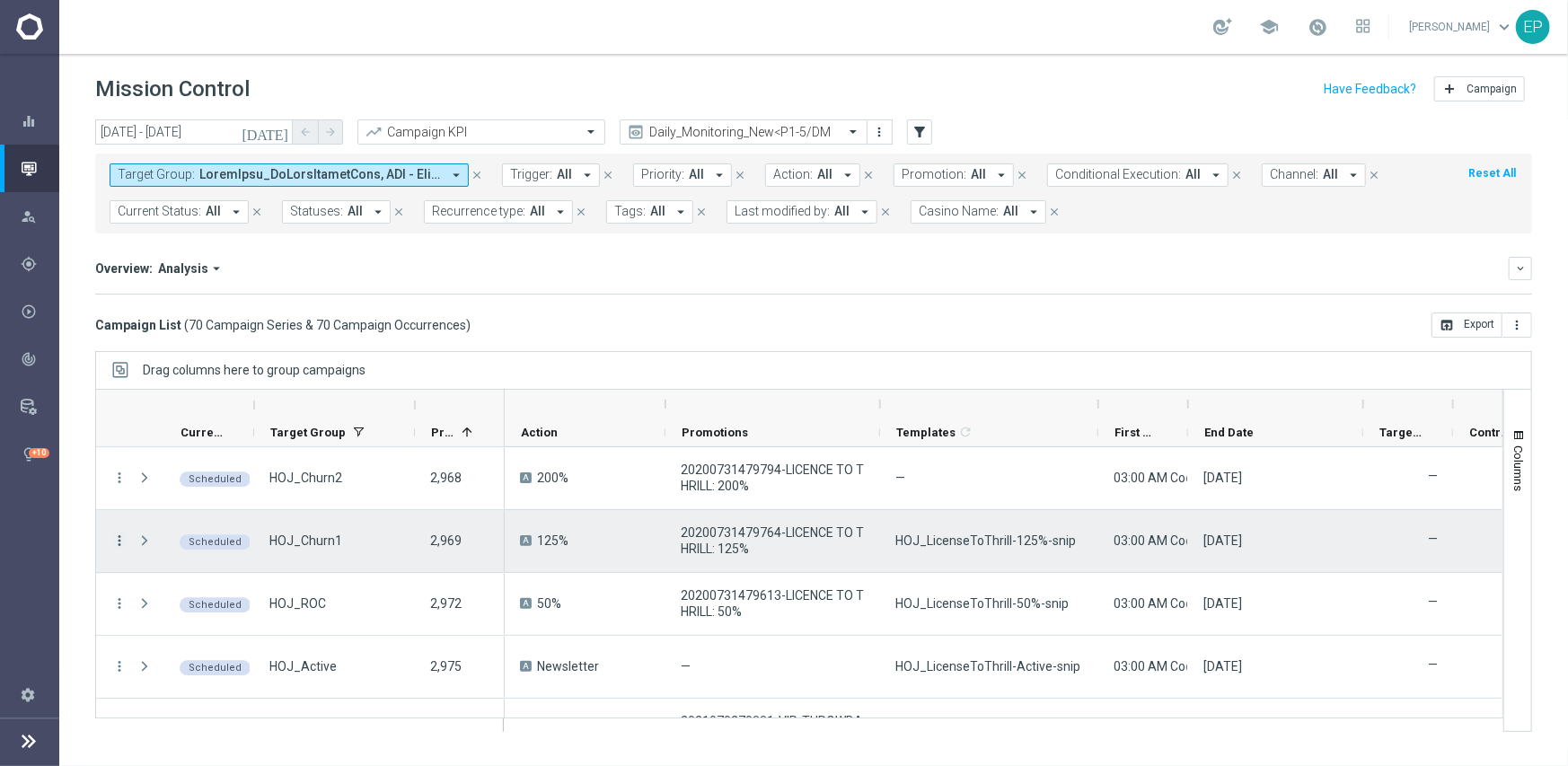
click at [126, 537] on icon "more_vert" at bounding box center [119, 540] width 16 height 16
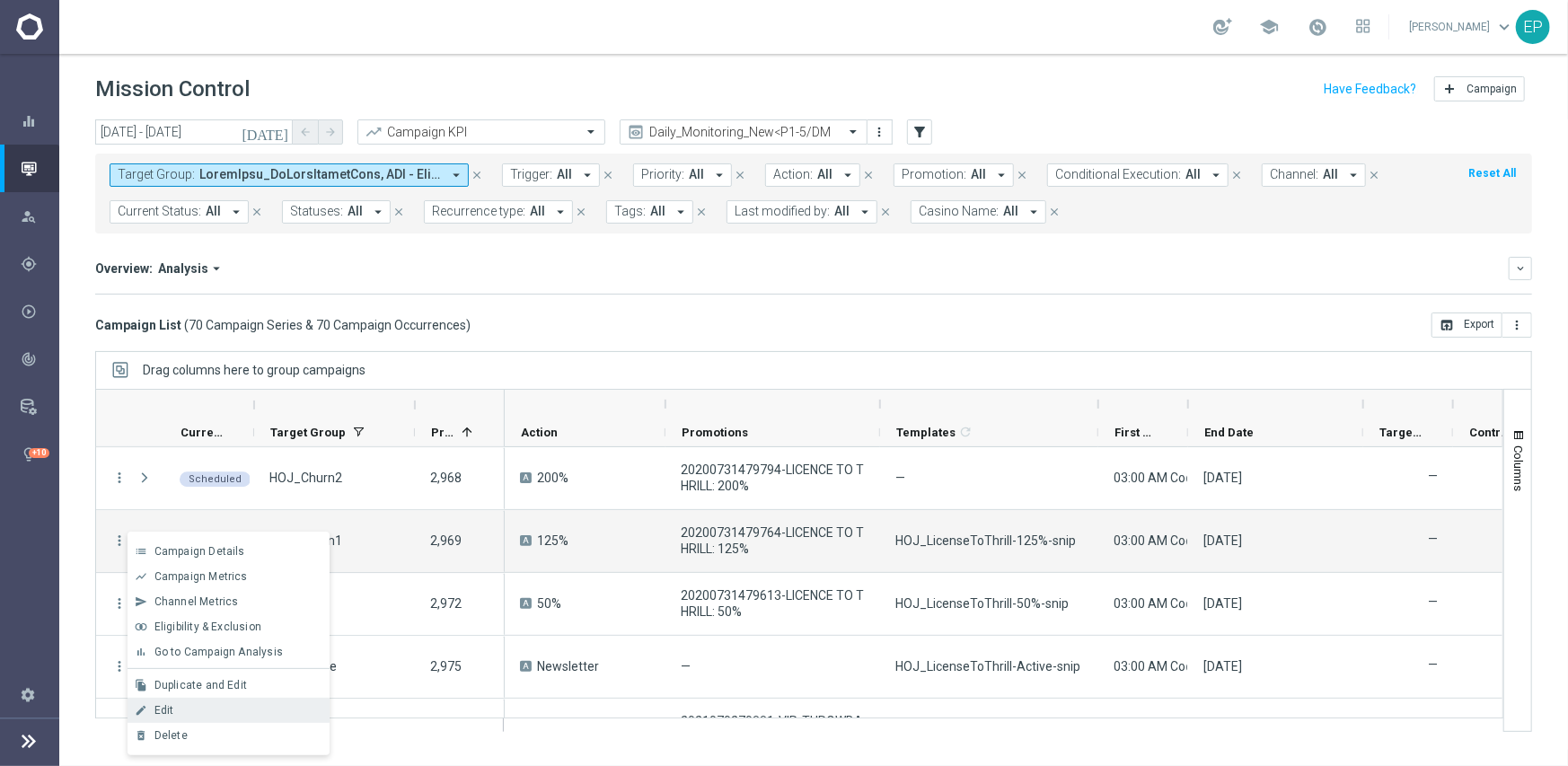
click at [211, 719] on div "edit Edit" at bounding box center [229, 710] width 202 height 25
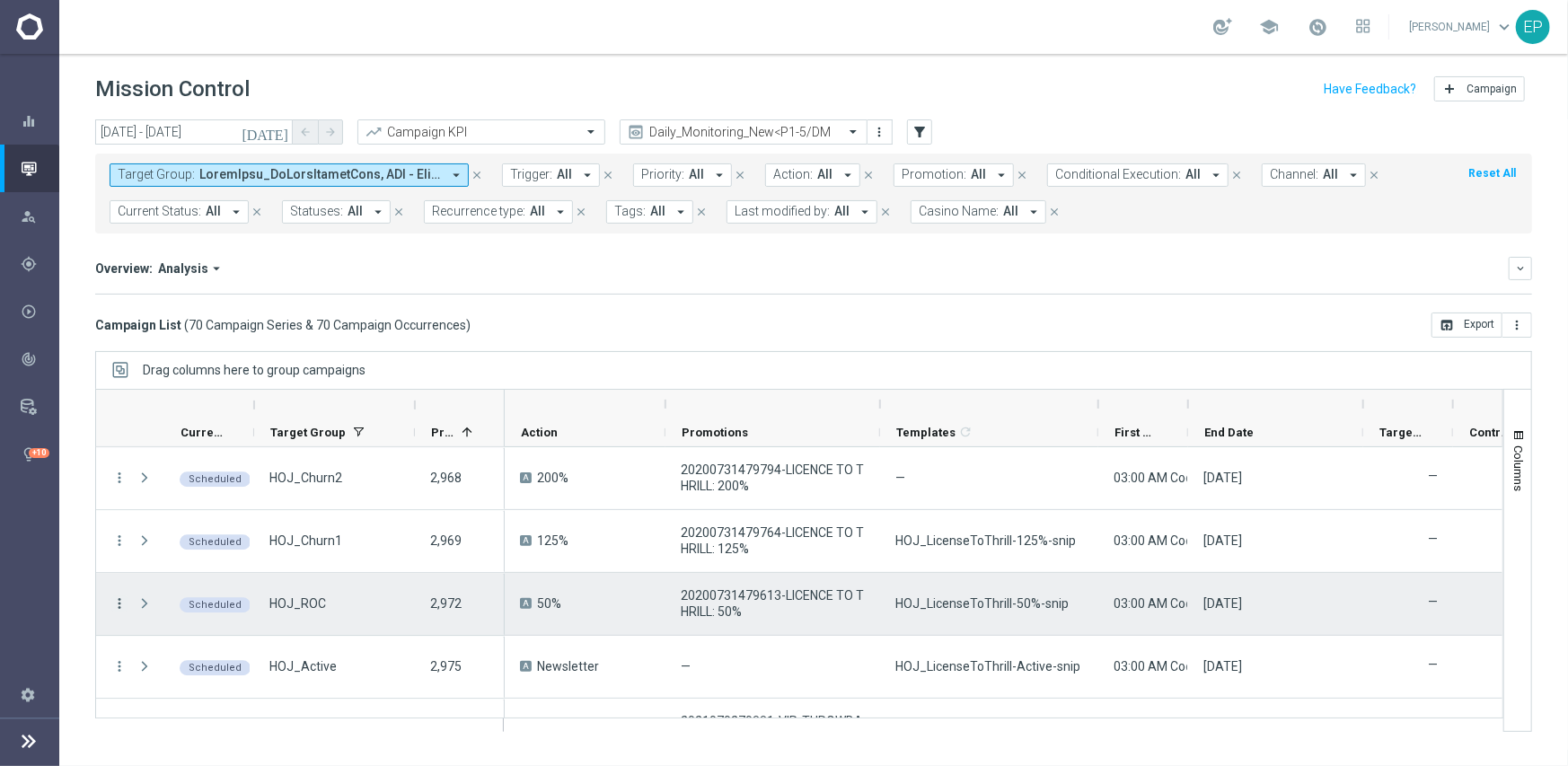
click at [114, 603] on icon "more_vert" at bounding box center [119, 603] width 16 height 16
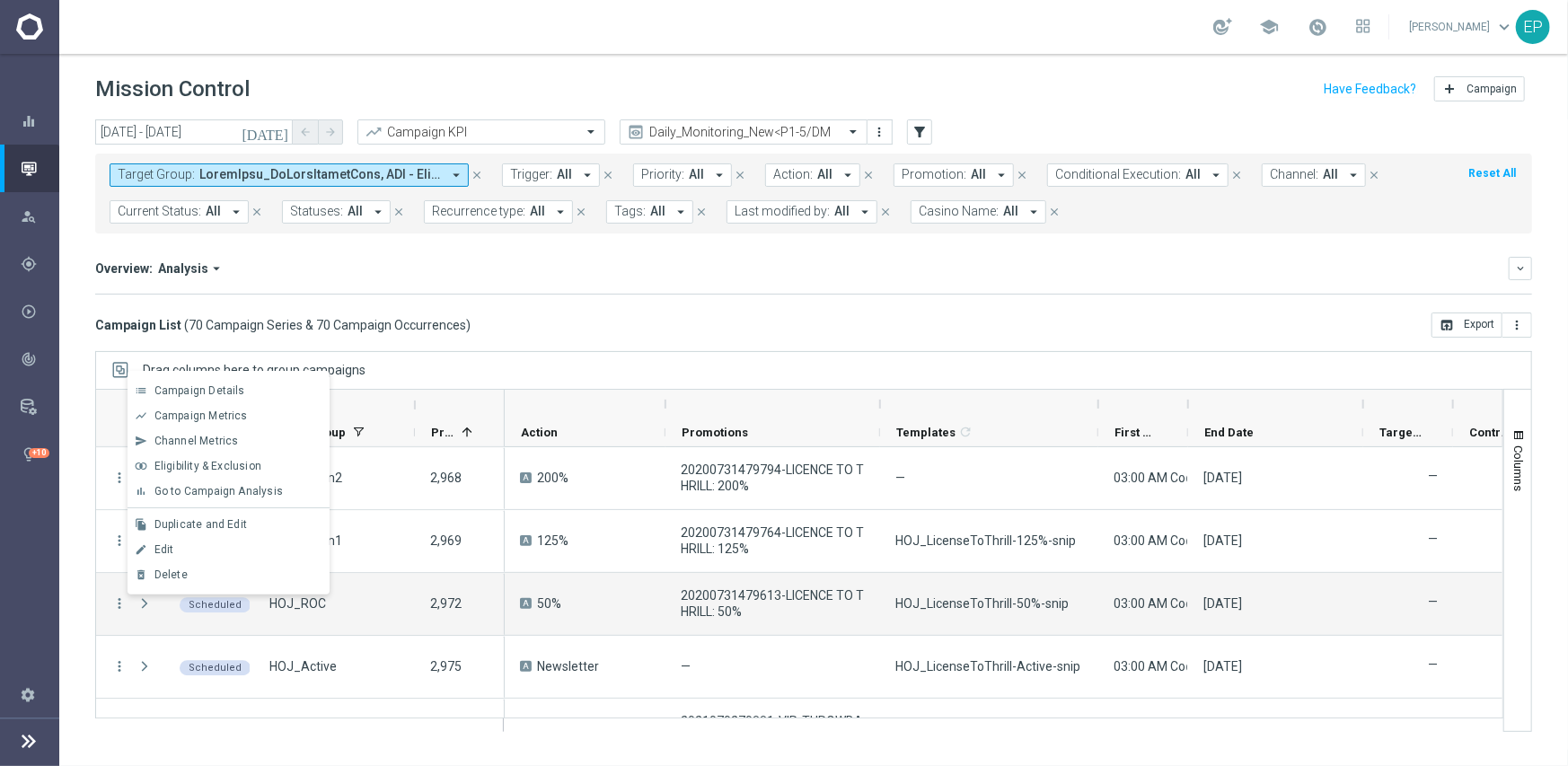
click at [174, 547] on div "Edit" at bounding box center [238, 549] width 167 height 12
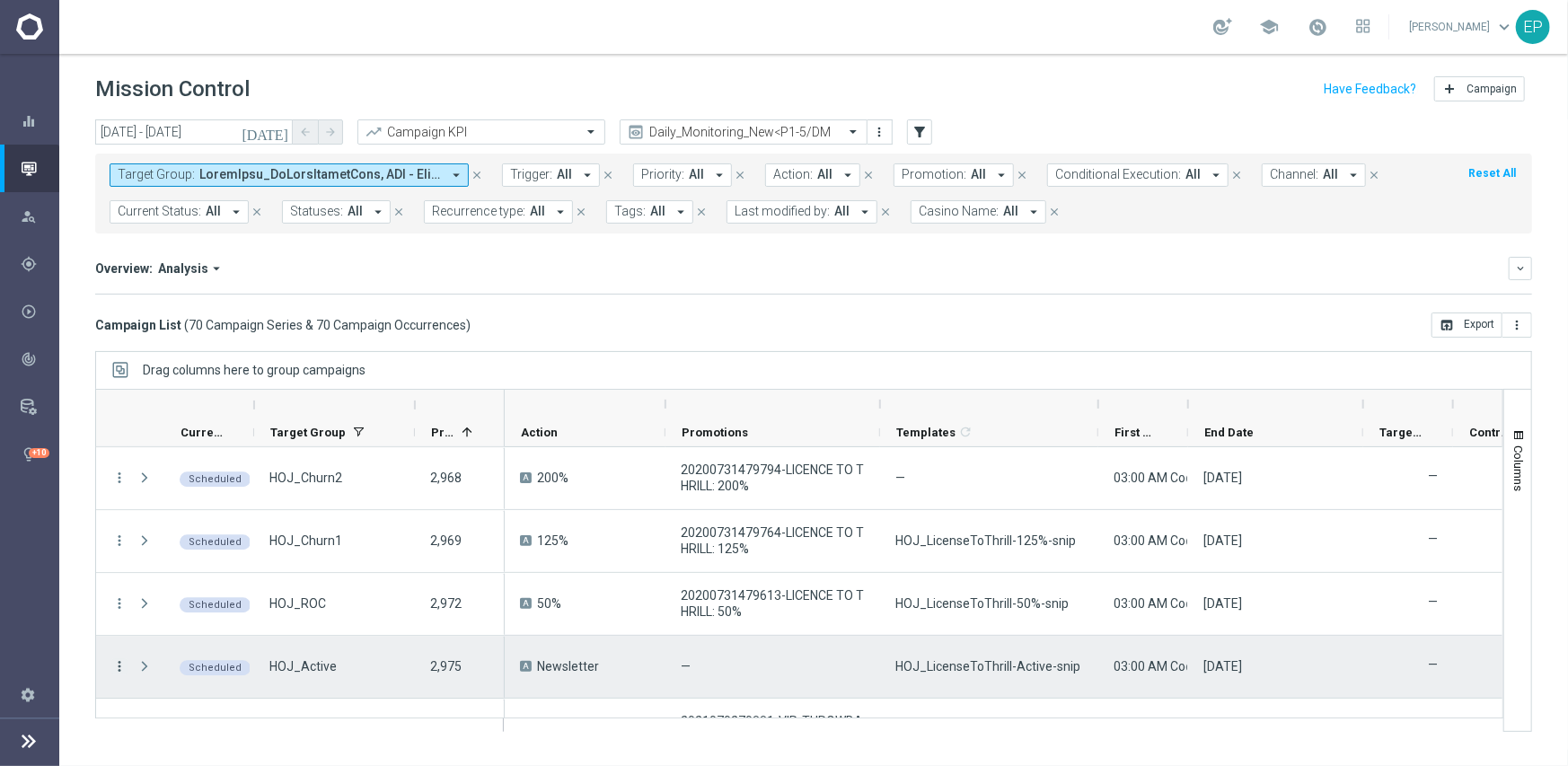
click at [120, 666] on icon "more_vert" at bounding box center [119, 665] width 16 height 16
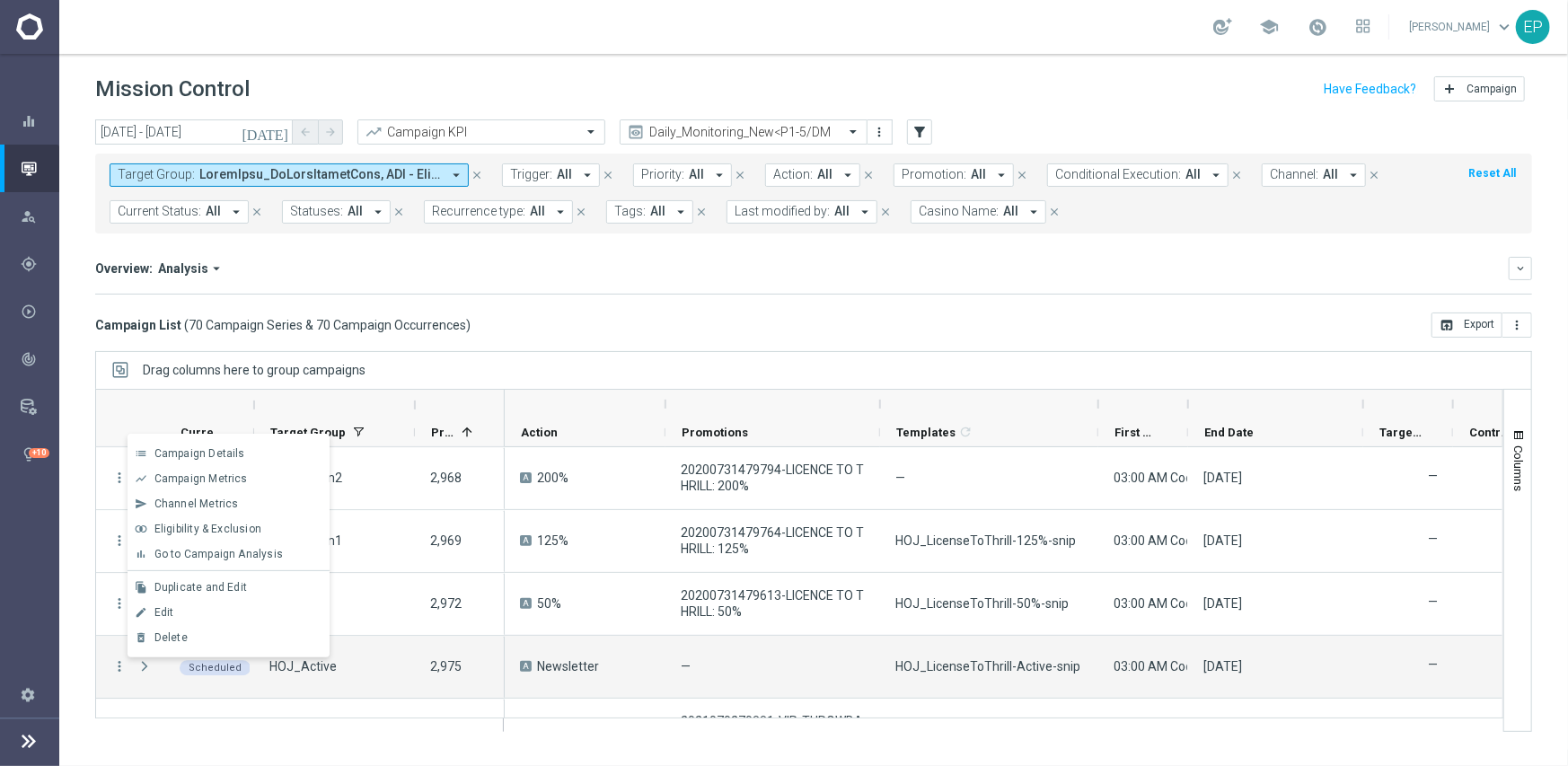
click at [181, 610] on div "Edit" at bounding box center [238, 611] width 167 height 12
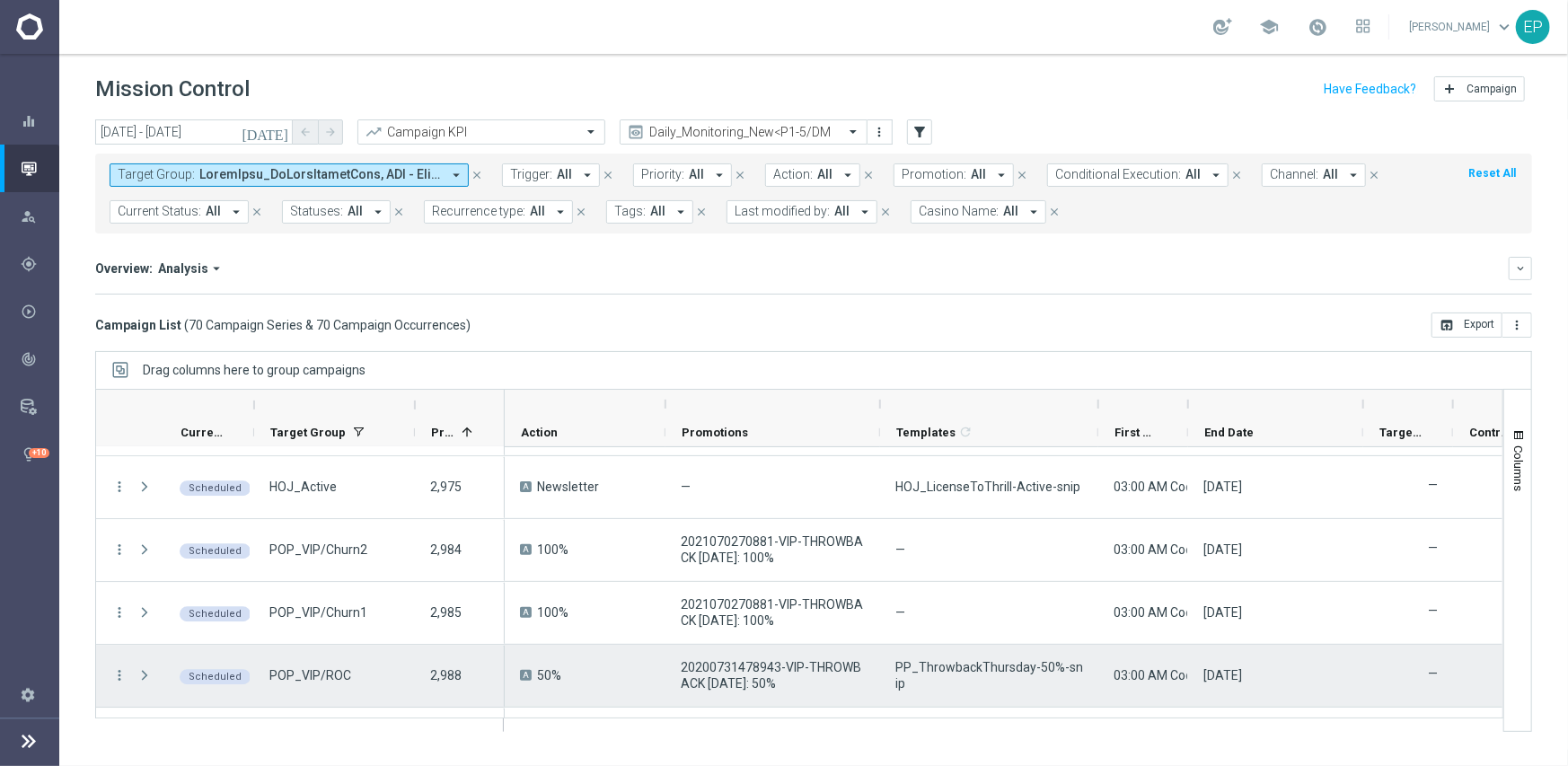
scroll to position [3286, 0]
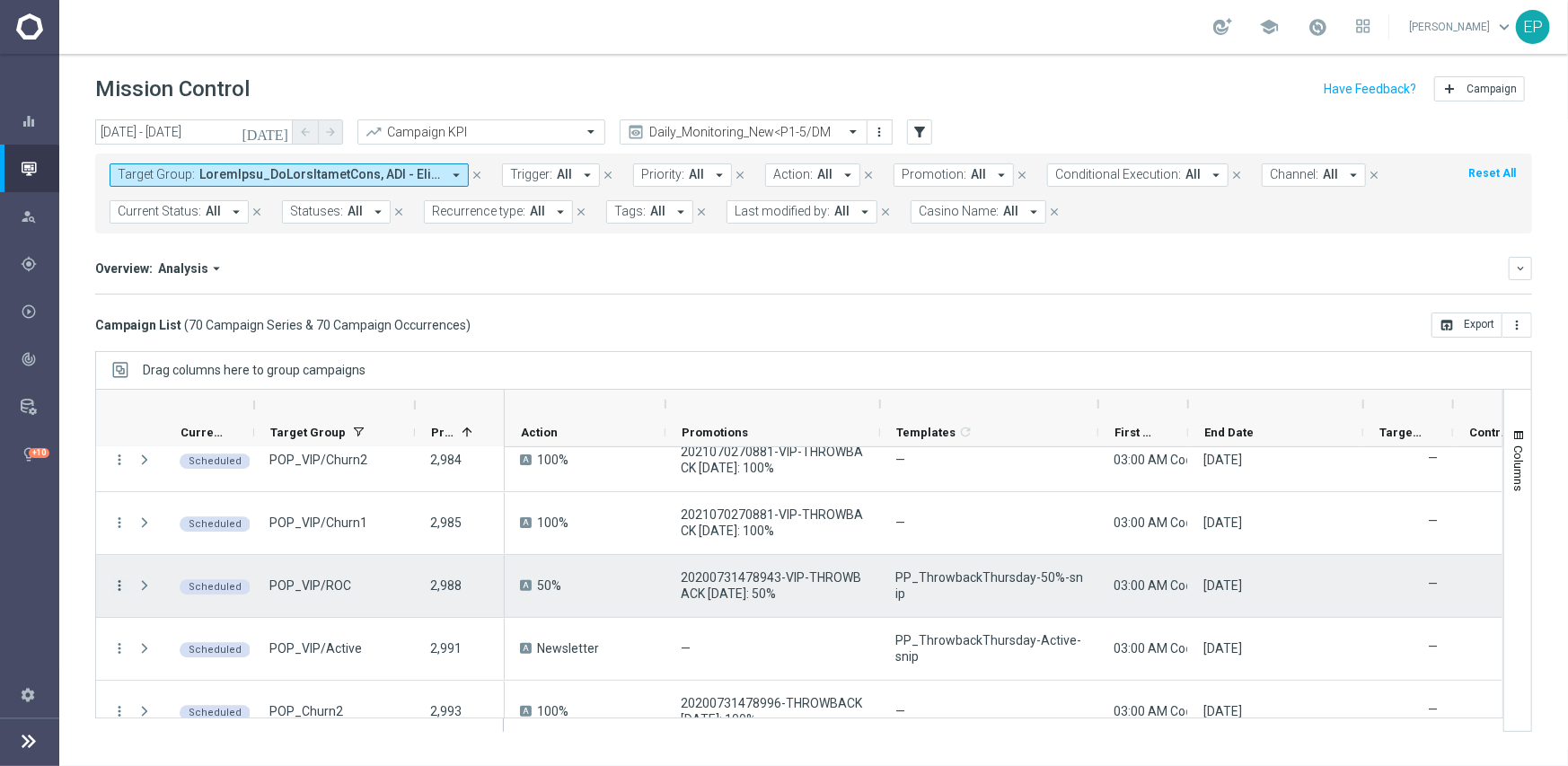
click at [113, 581] on icon "more_vert" at bounding box center [119, 585] width 16 height 16
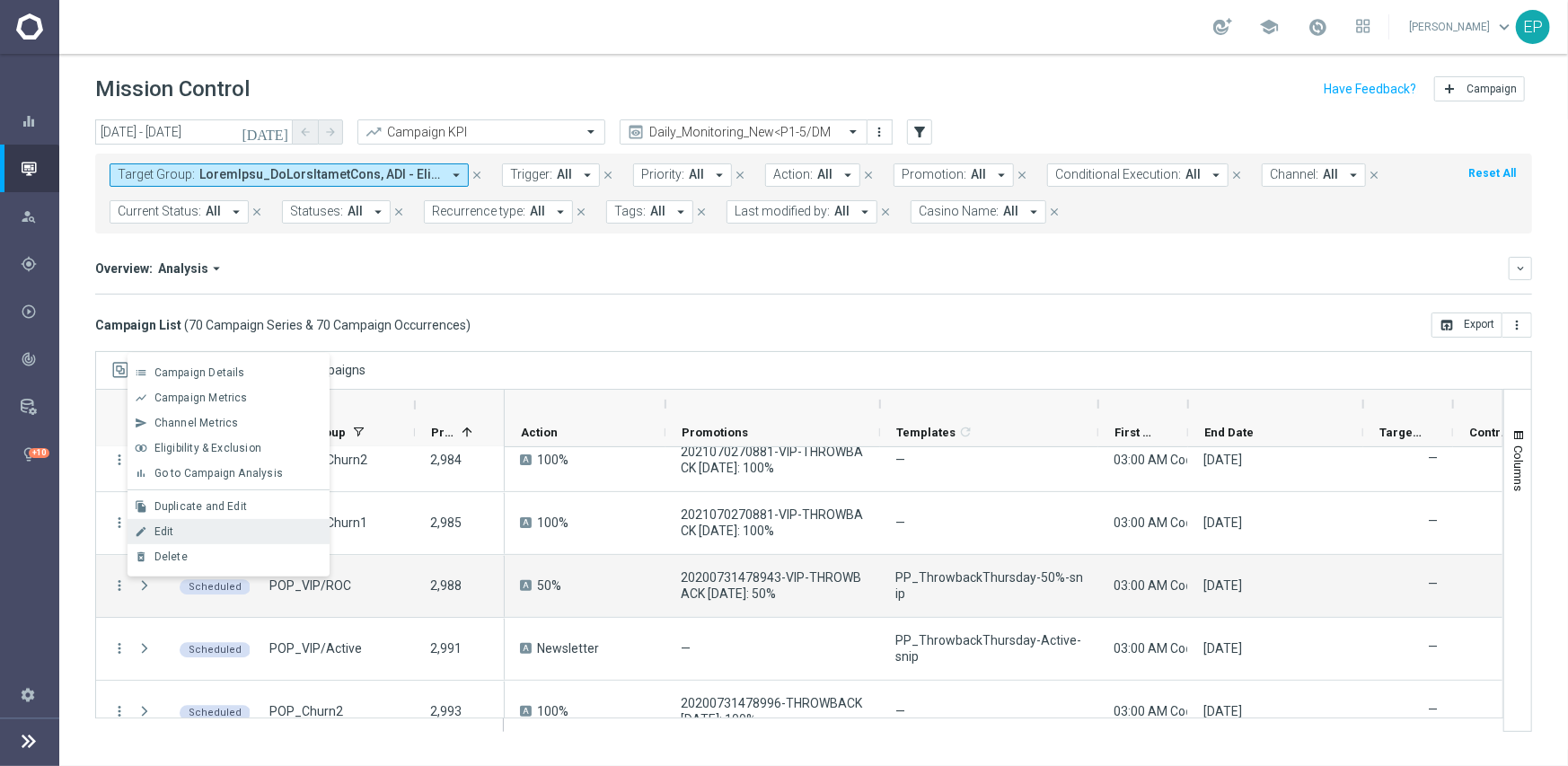
click at [171, 532] on span "Edit" at bounding box center [164, 531] width 20 height 12
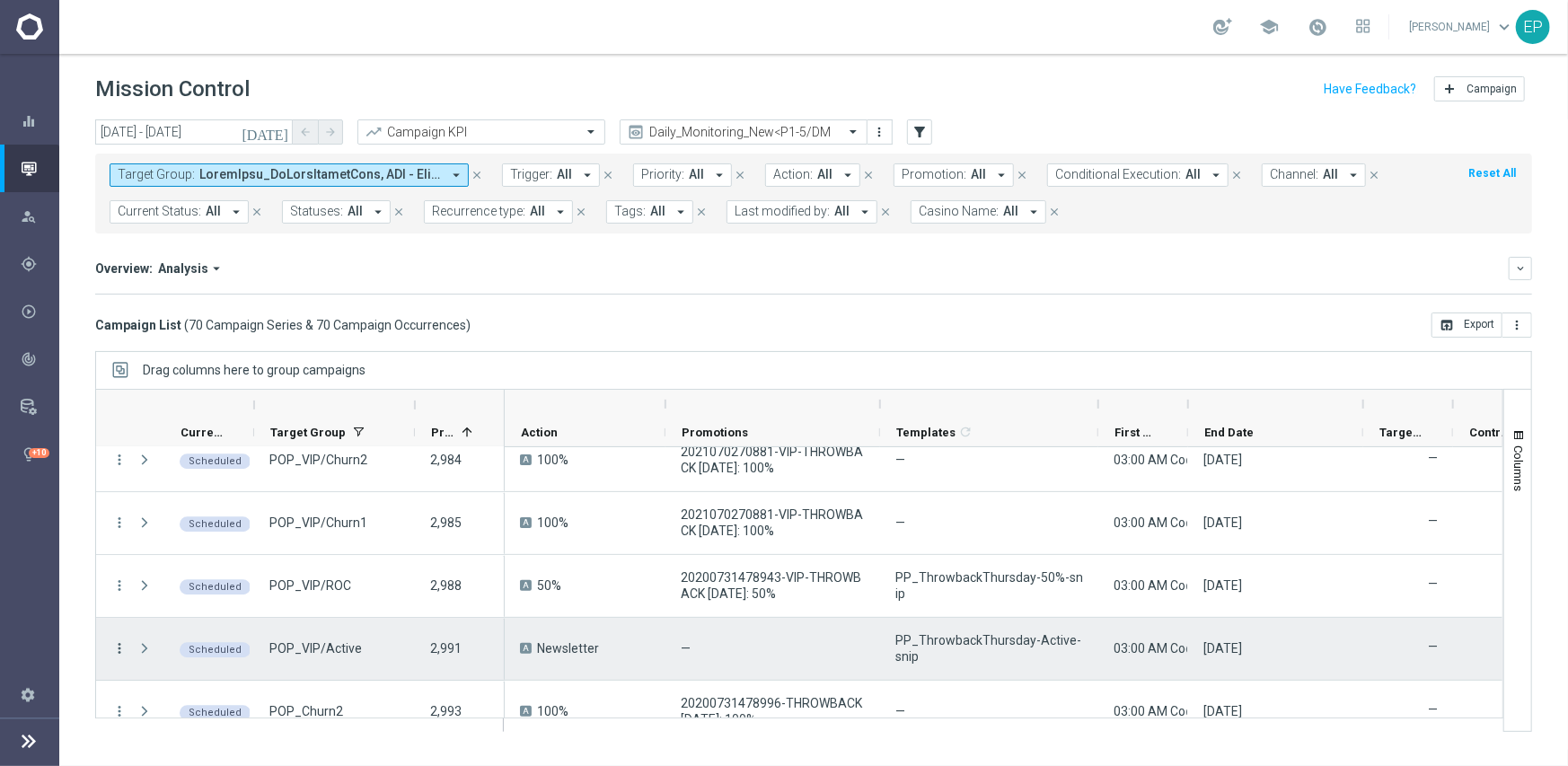
click at [119, 644] on icon "more_vert" at bounding box center [119, 648] width 16 height 16
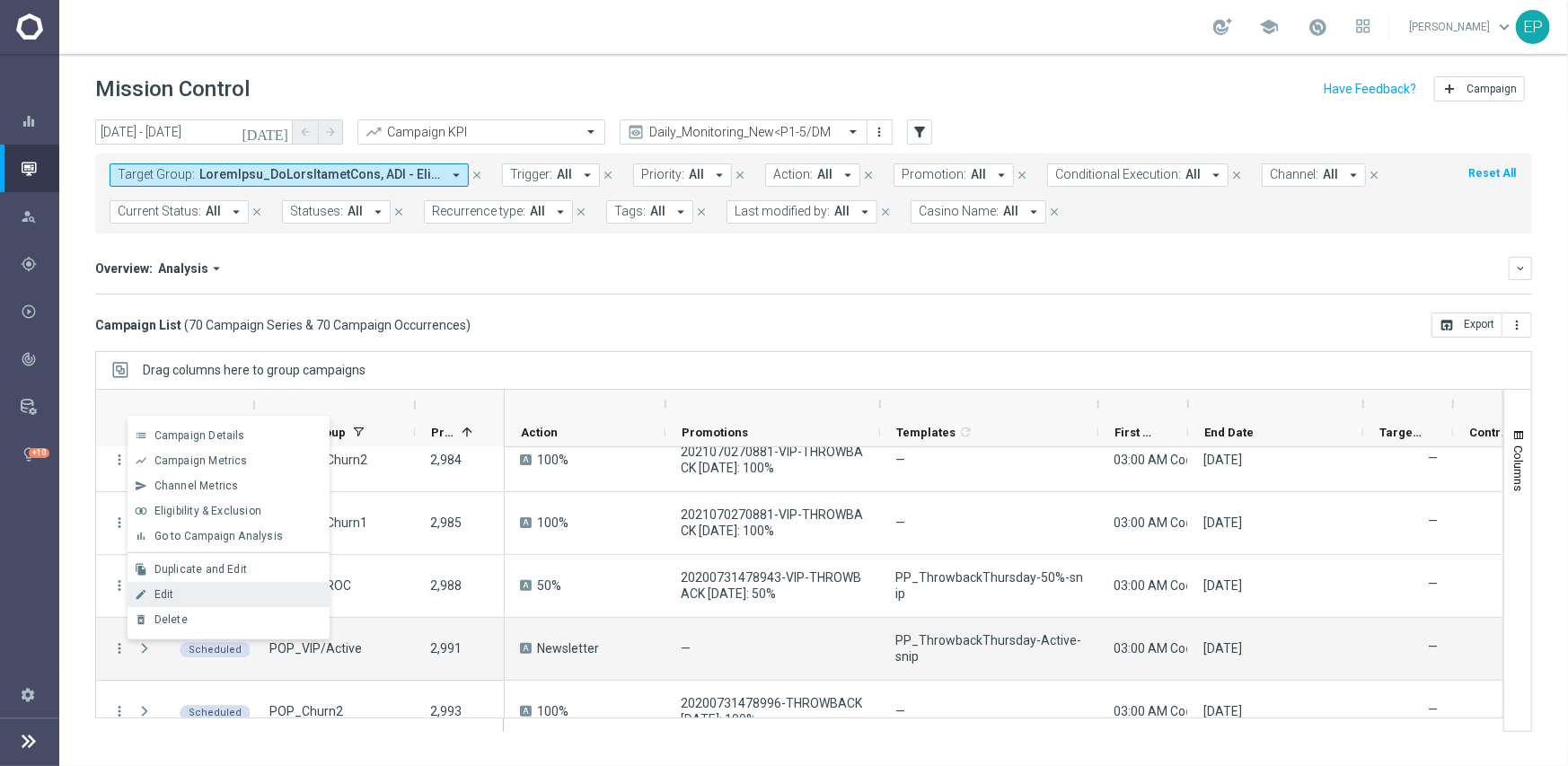
click at [177, 593] on div "Edit" at bounding box center [238, 594] width 167 height 12
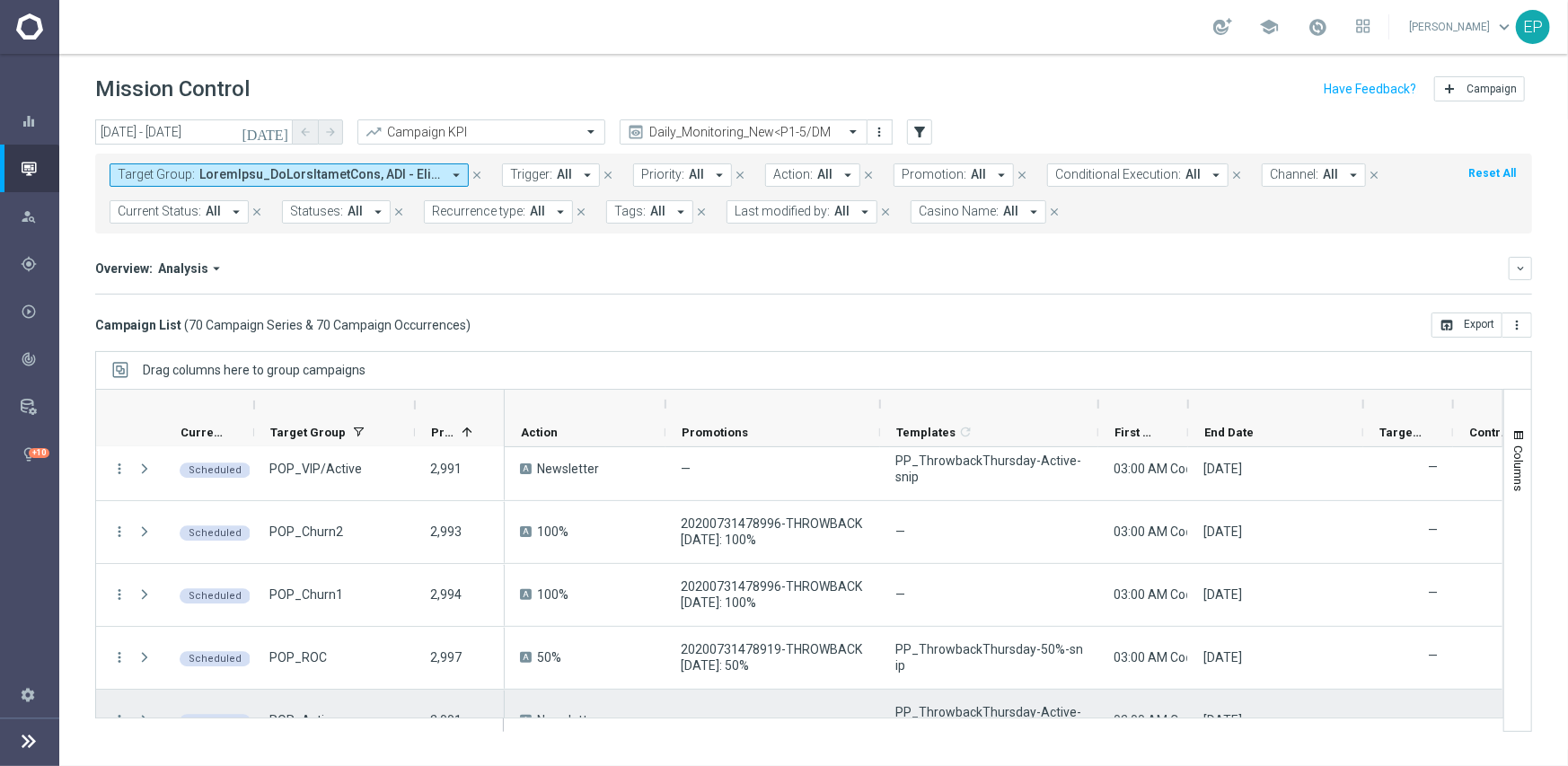
scroll to position [3555, 0]
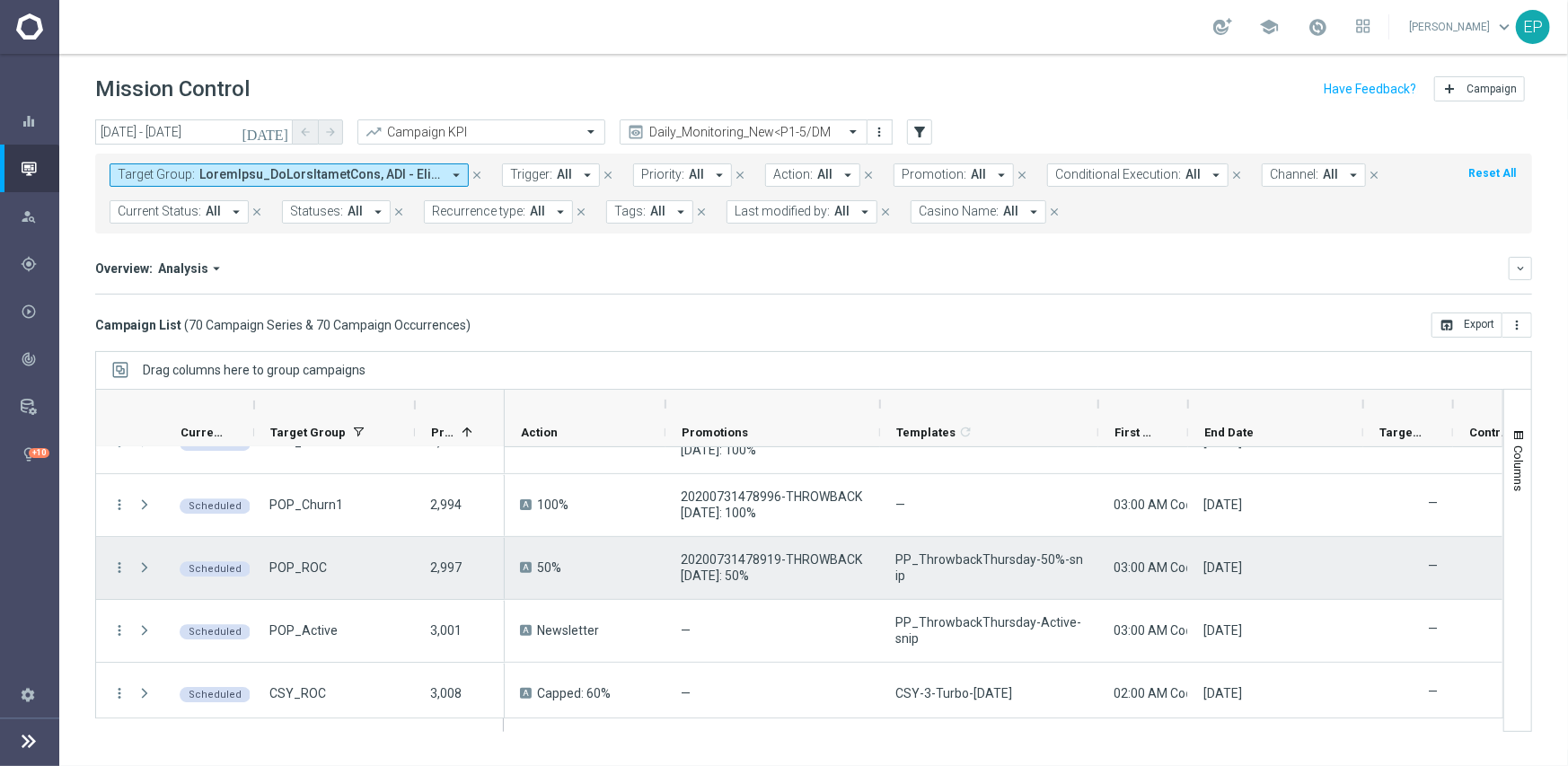
click at [119, 563] on icon "more_vert" at bounding box center [119, 567] width 16 height 16
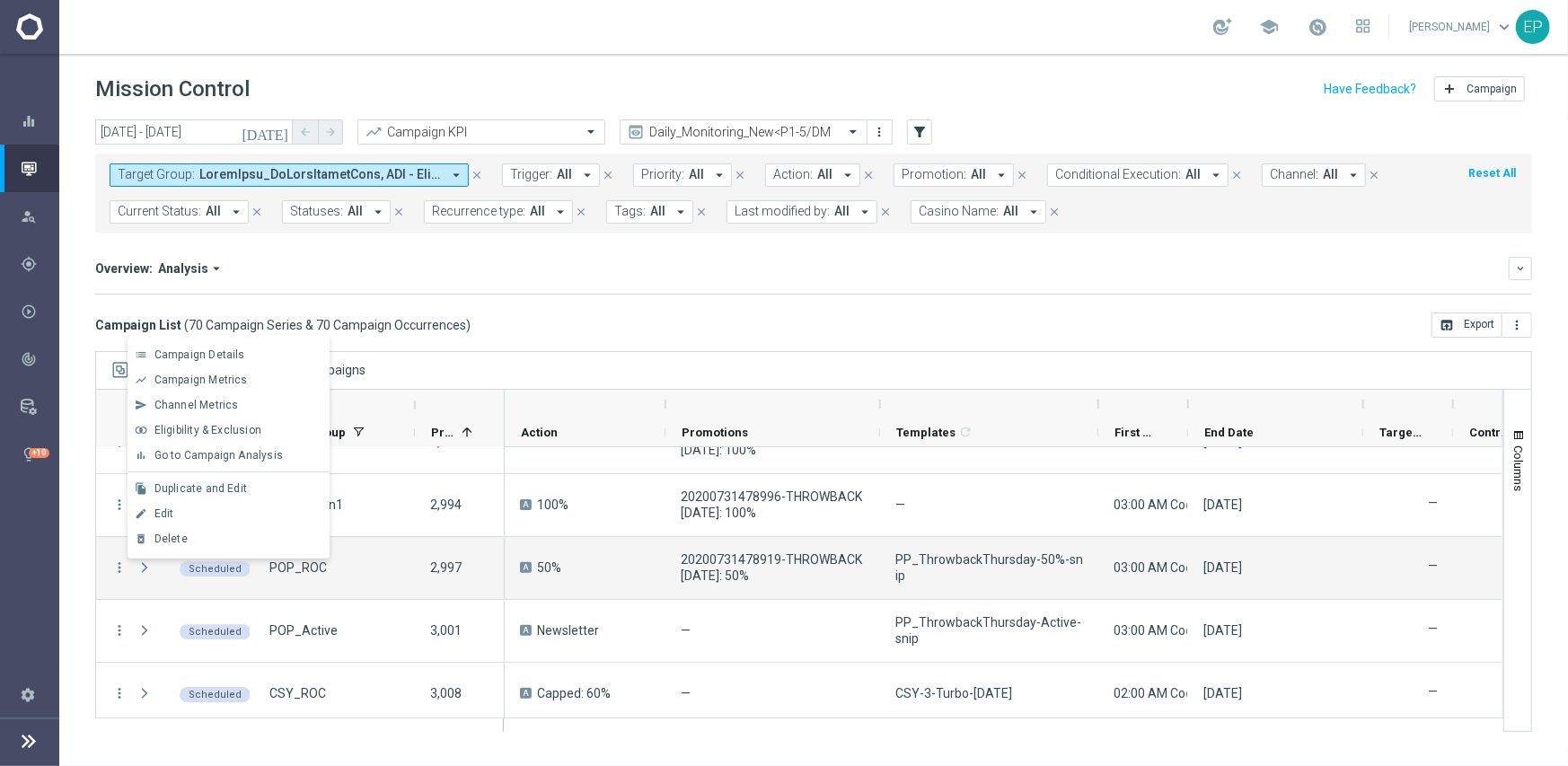
click at [806, 254] on mini-dashboard "Overview: Analysis arrow_drop_down keyboard_arrow_down Increase In Total Deposi…" at bounding box center [813, 273] width 1436 height 79
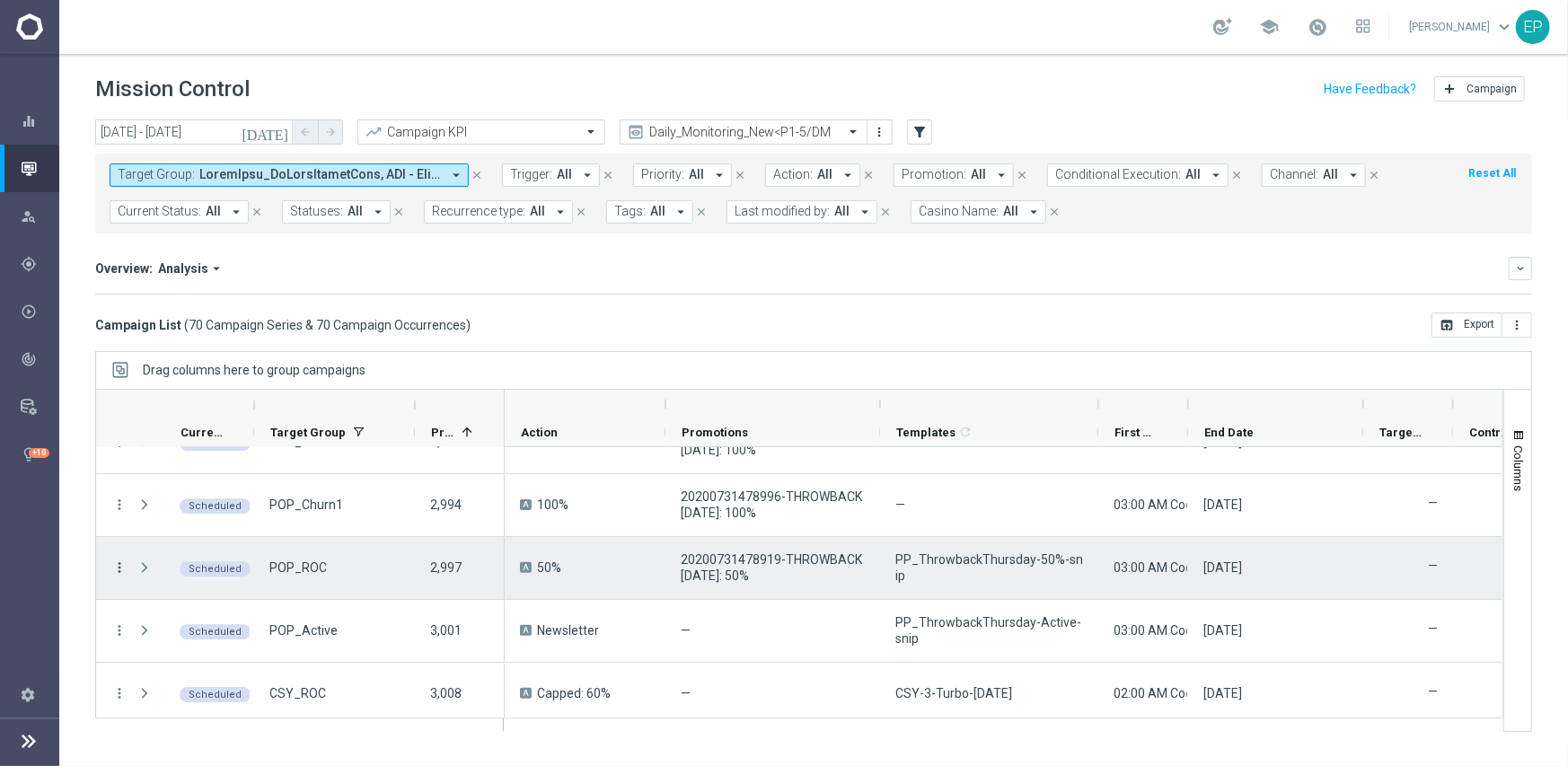
click at [118, 569] on icon "more_vert" at bounding box center [119, 567] width 16 height 16
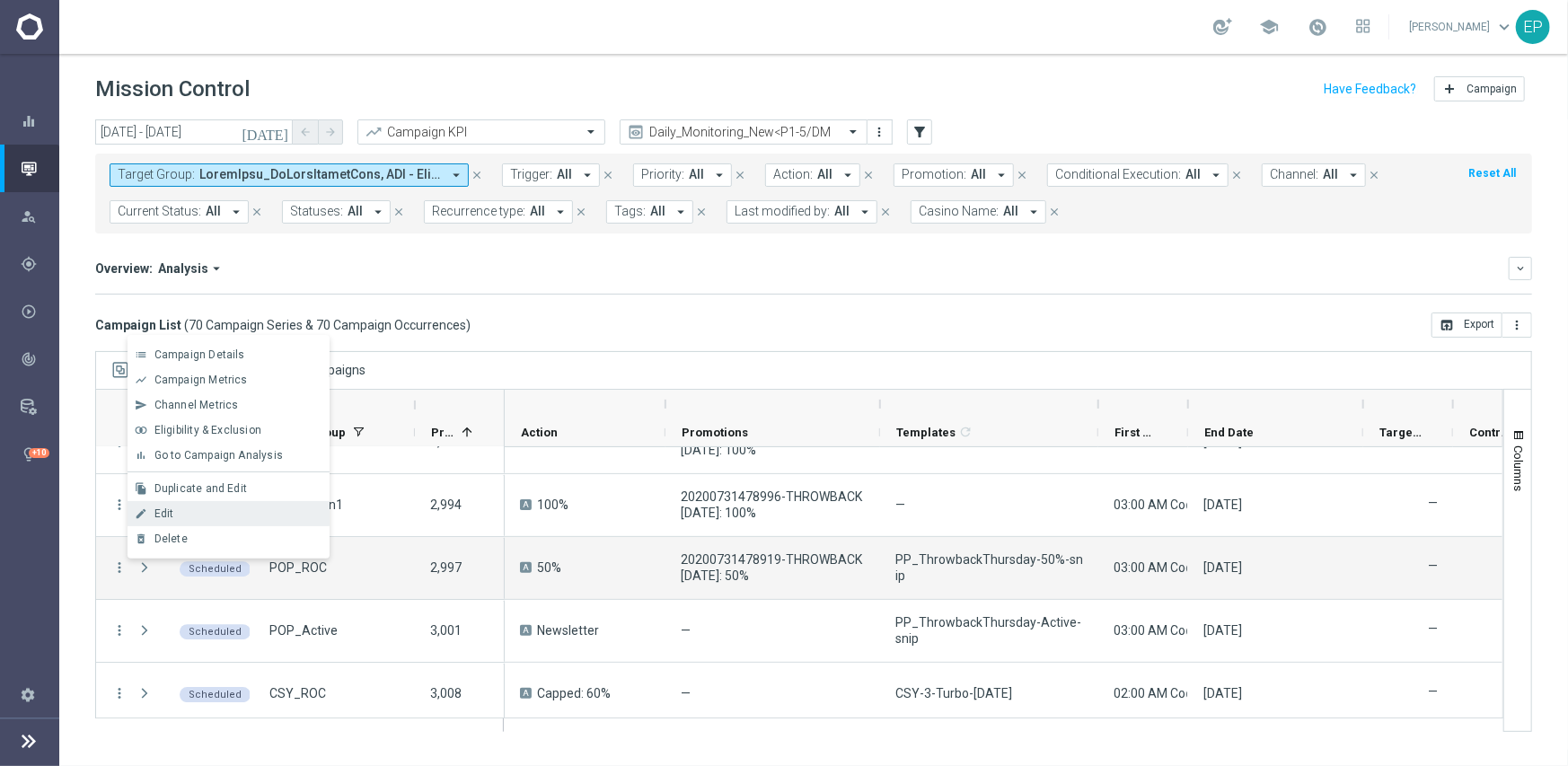
click at [170, 515] on span "Edit" at bounding box center [164, 513] width 20 height 12
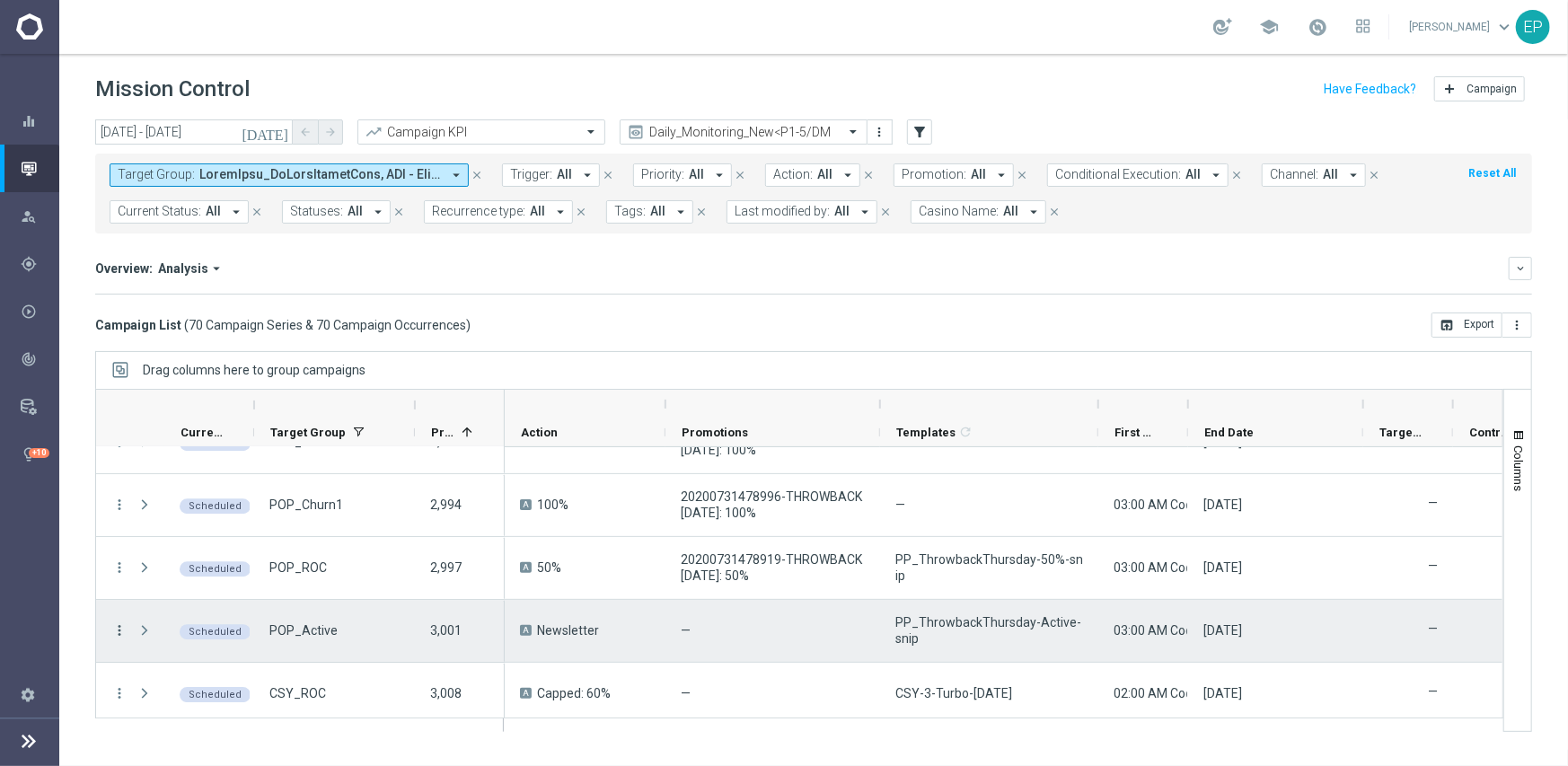
click at [117, 631] on icon "more_vert" at bounding box center [119, 630] width 16 height 16
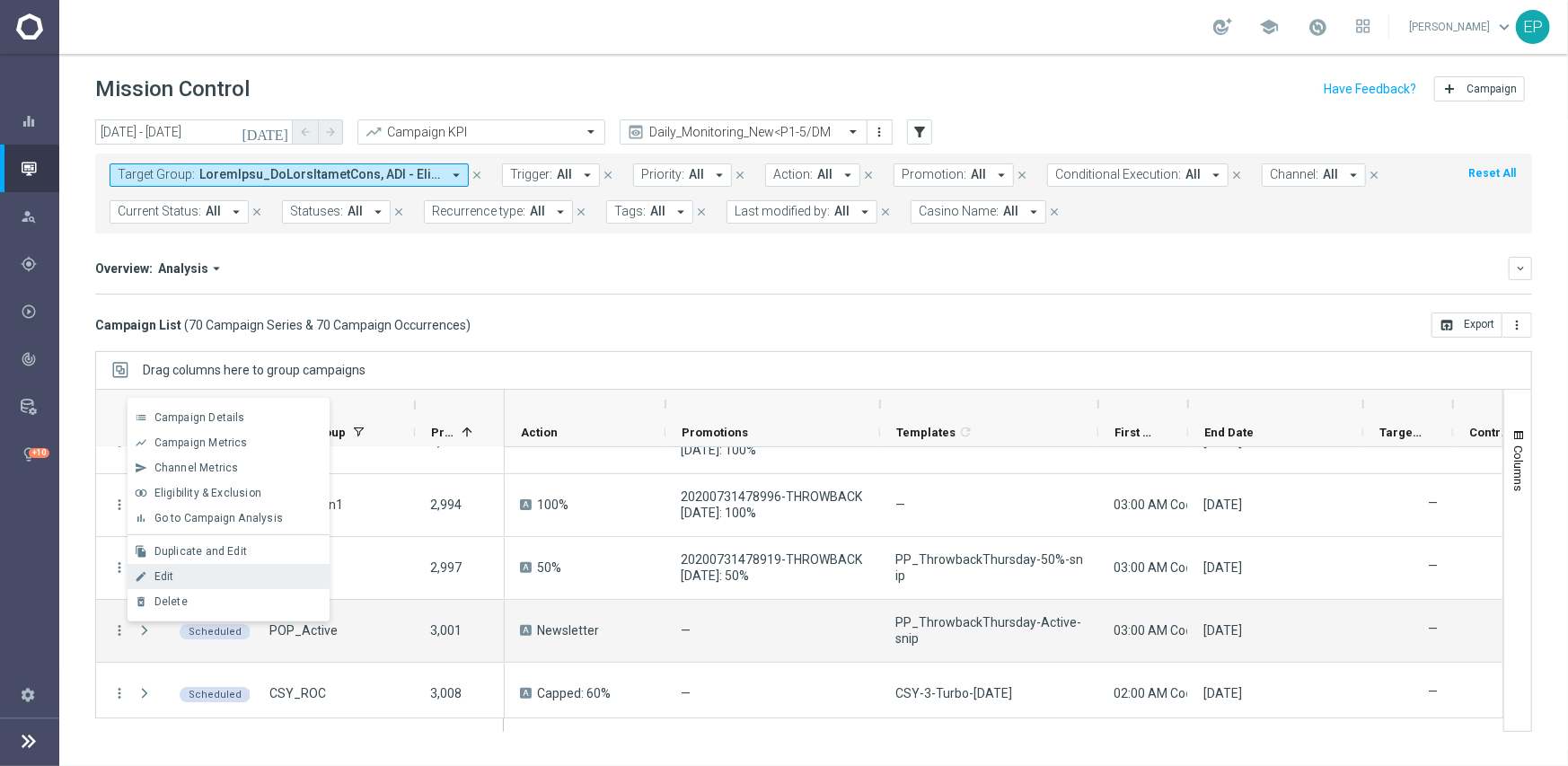
click at [166, 575] on span "Edit" at bounding box center [164, 576] width 20 height 12
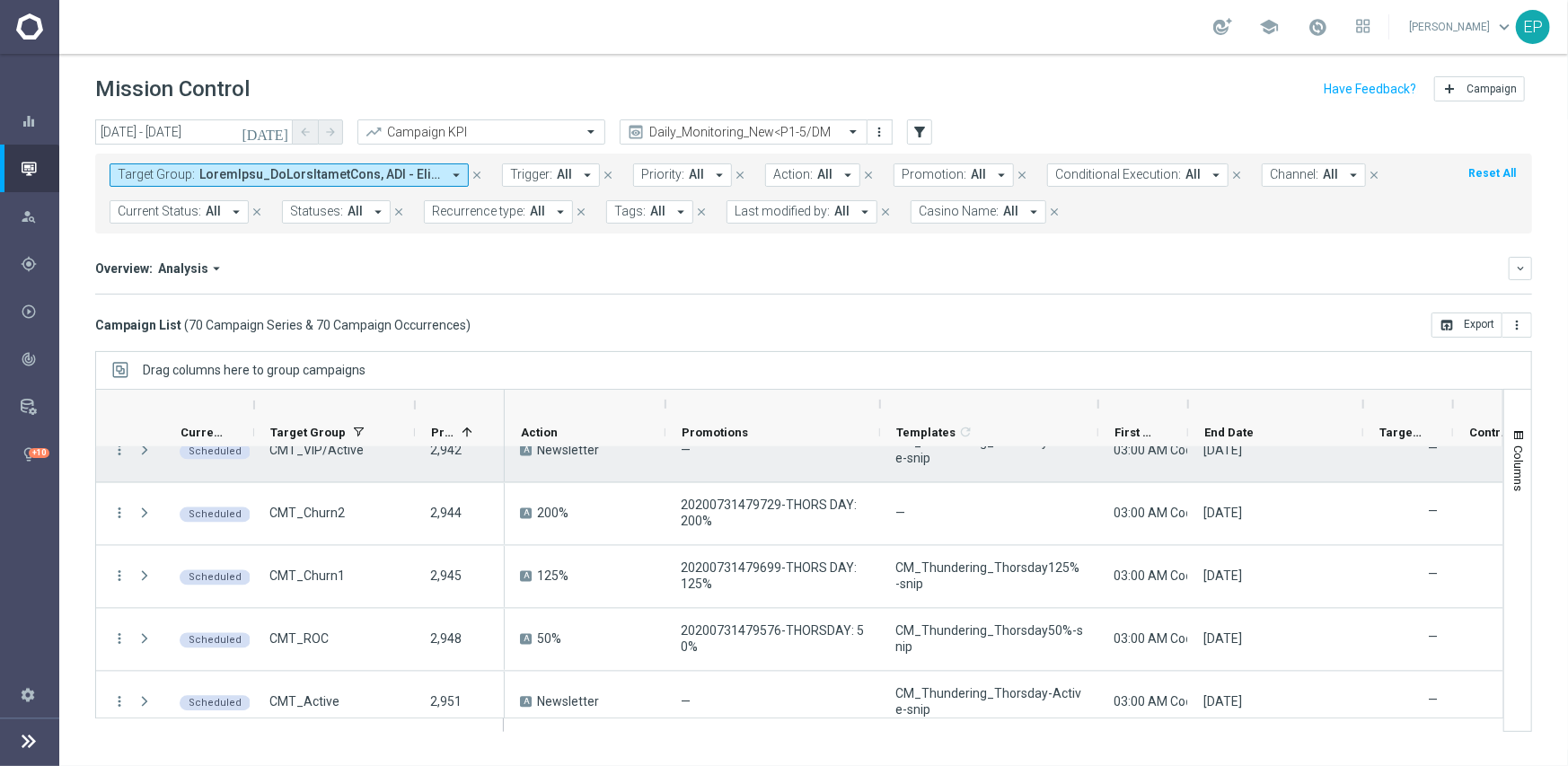
scroll to position [2388, 0]
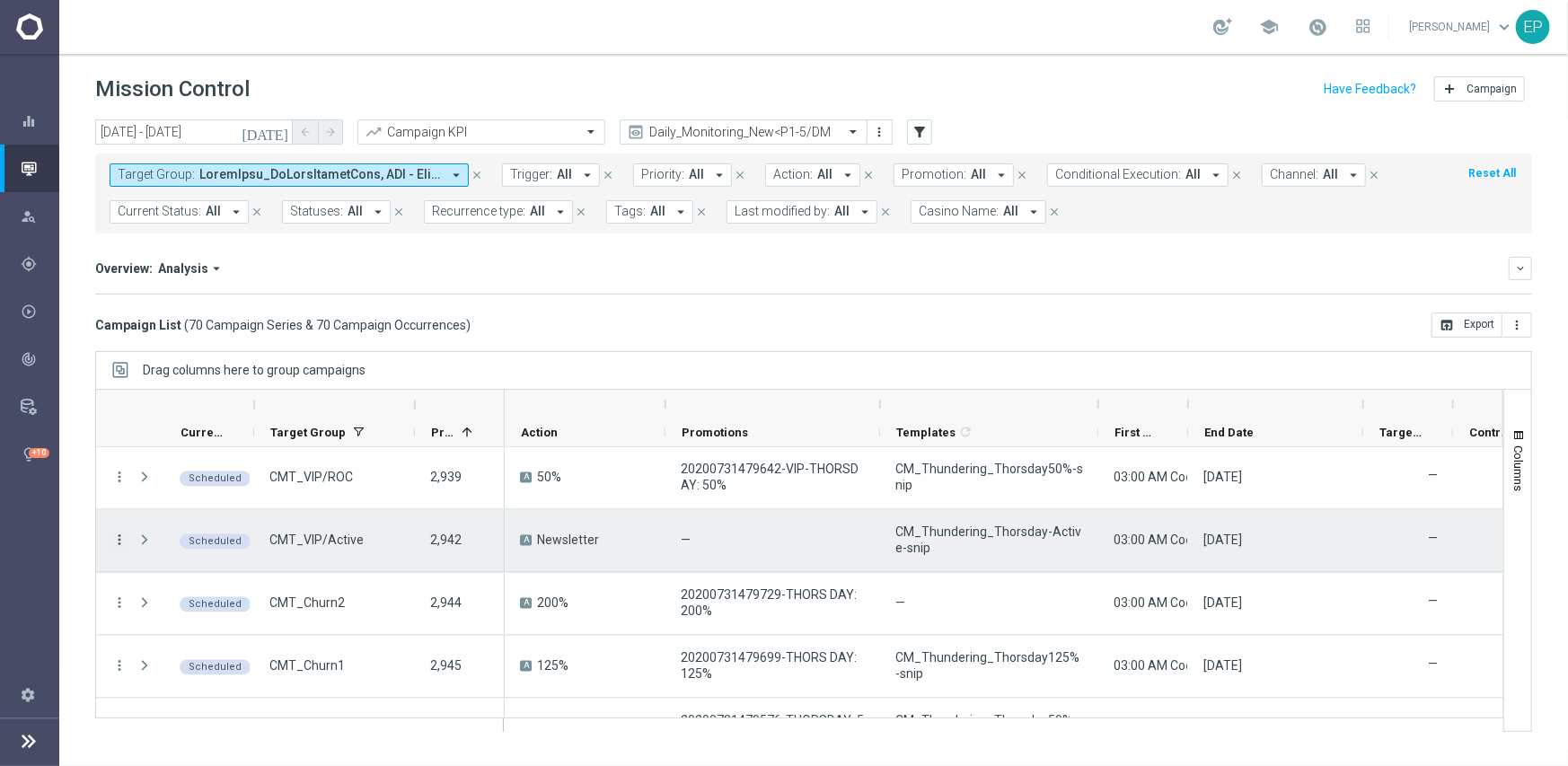
click at [118, 539] on icon "more_vert" at bounding box center [119, 540] width 16 height 16
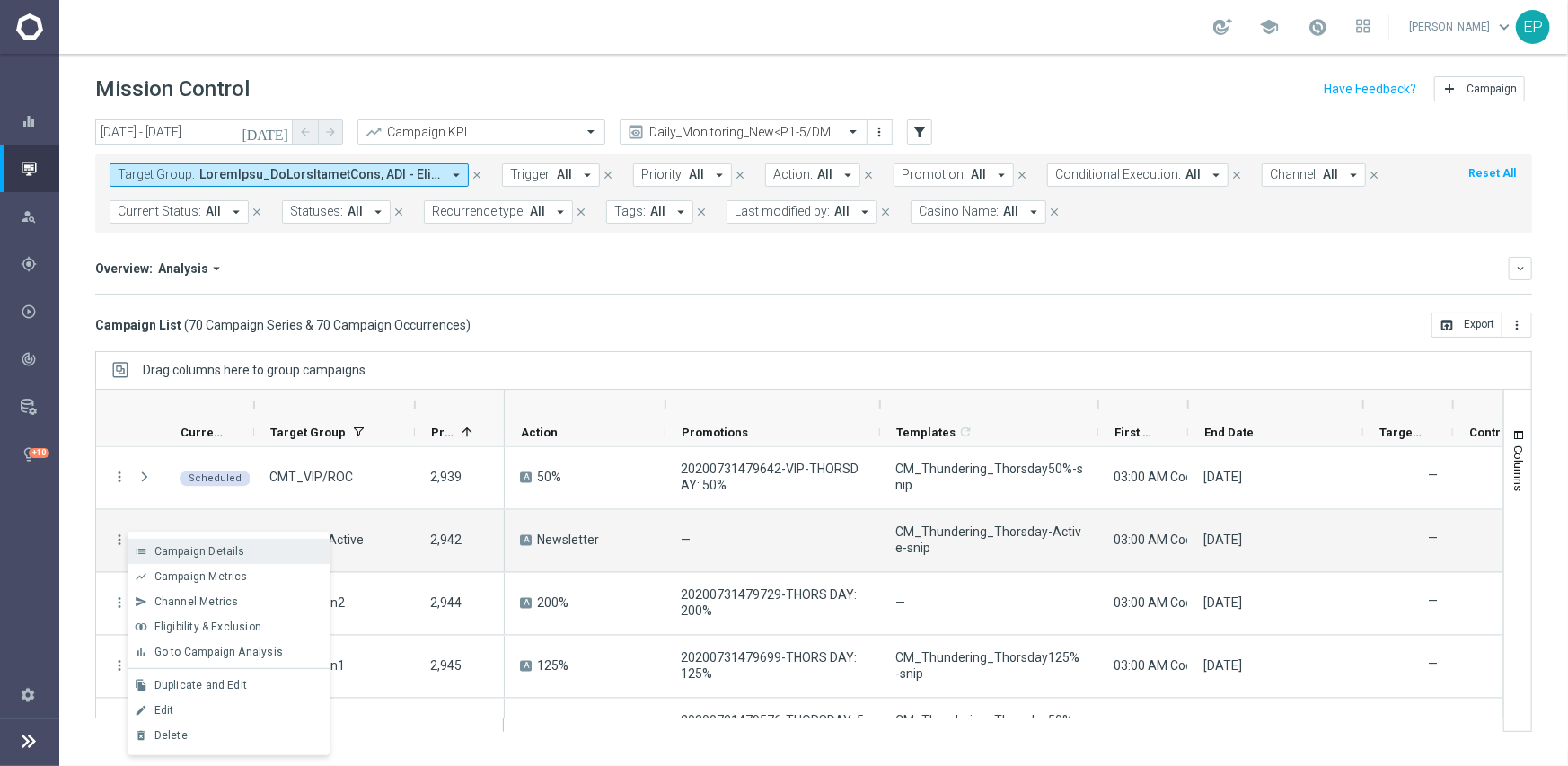
click at [215, 550] on span "Campaign Details" at bounding box center [200, 551] width 90 height 12
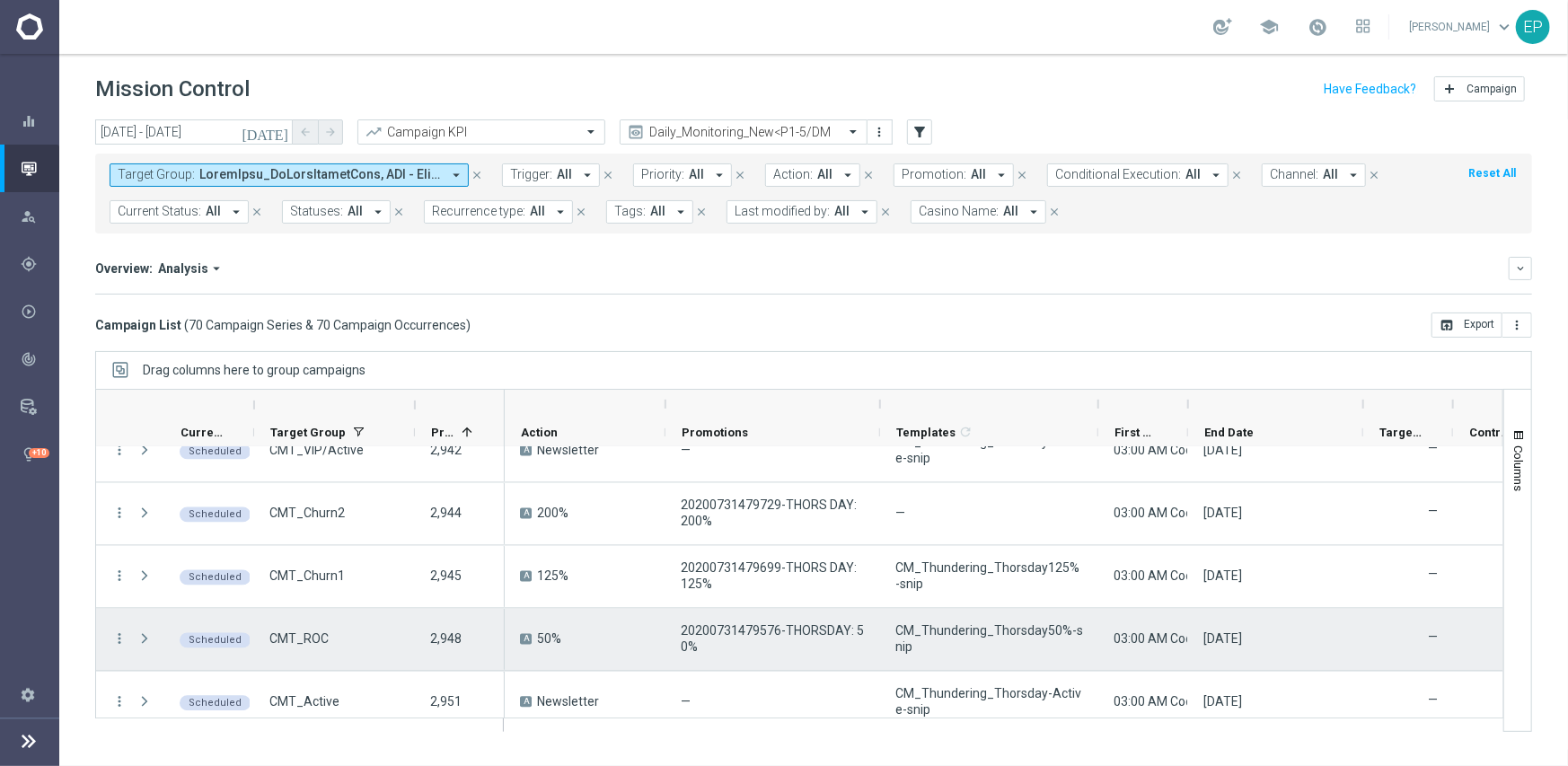
scroll to position [2568, 0]
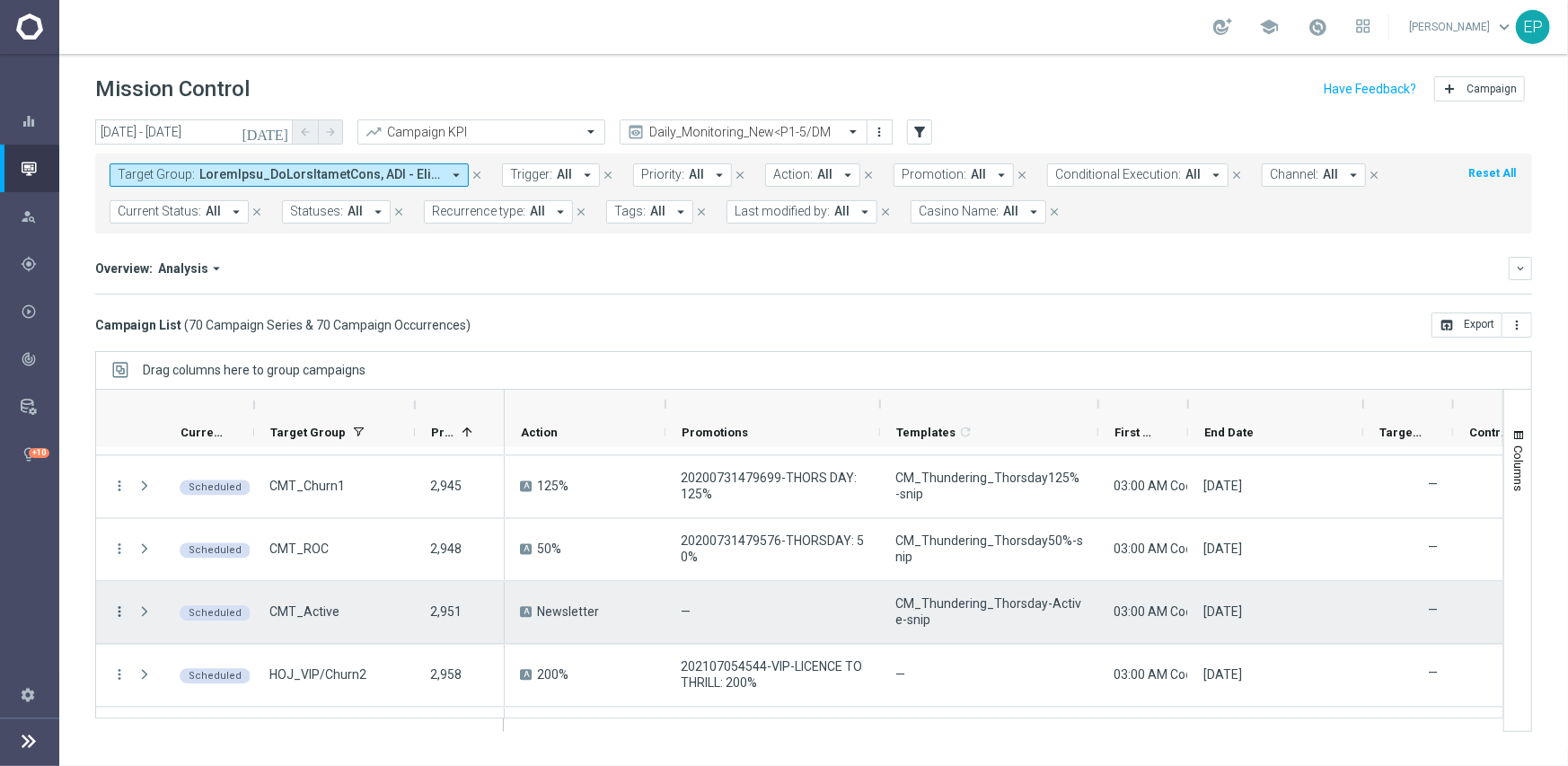
click at [123, 610] on icon "more_vert" at bounding box center [119, 611] width 16 height 16
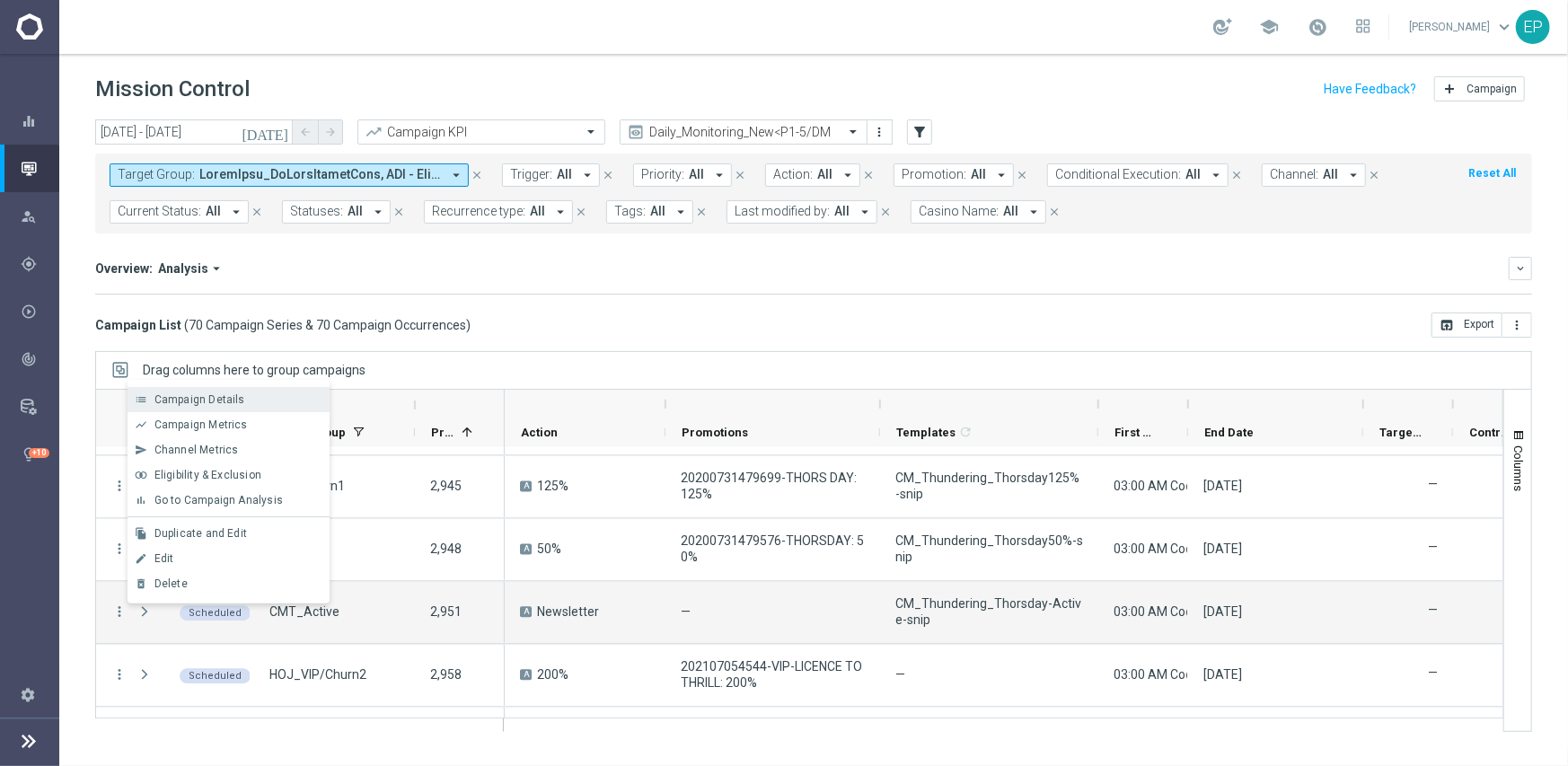
click at [208, 394] on span "Campaign Details" at bounding box center [200, 399] width 90 height 12
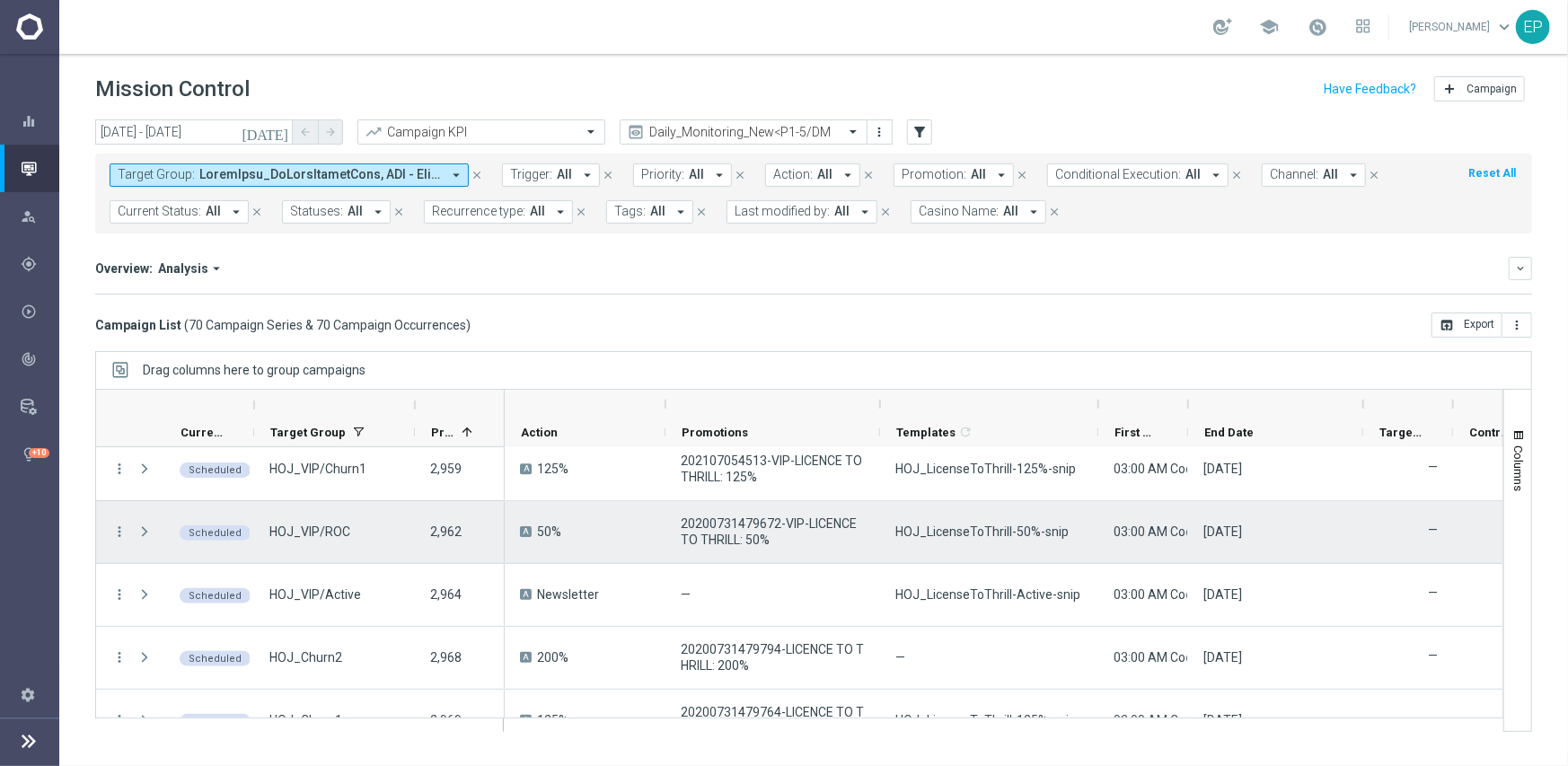
scroll to position [2927, 0]
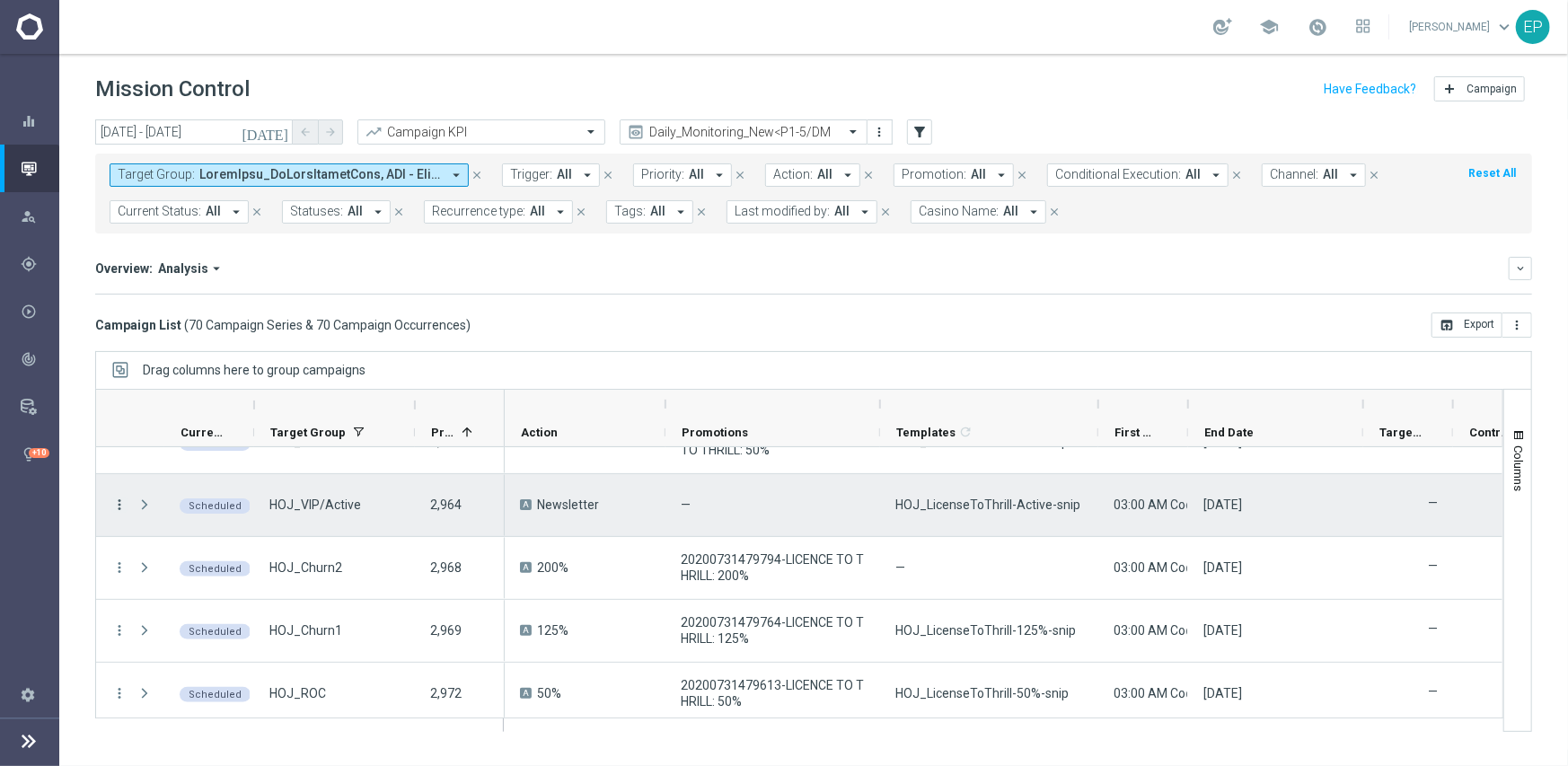
click at [121, 503] on icon "more_vert" at bounding box center [119, 504] width 16 height 16
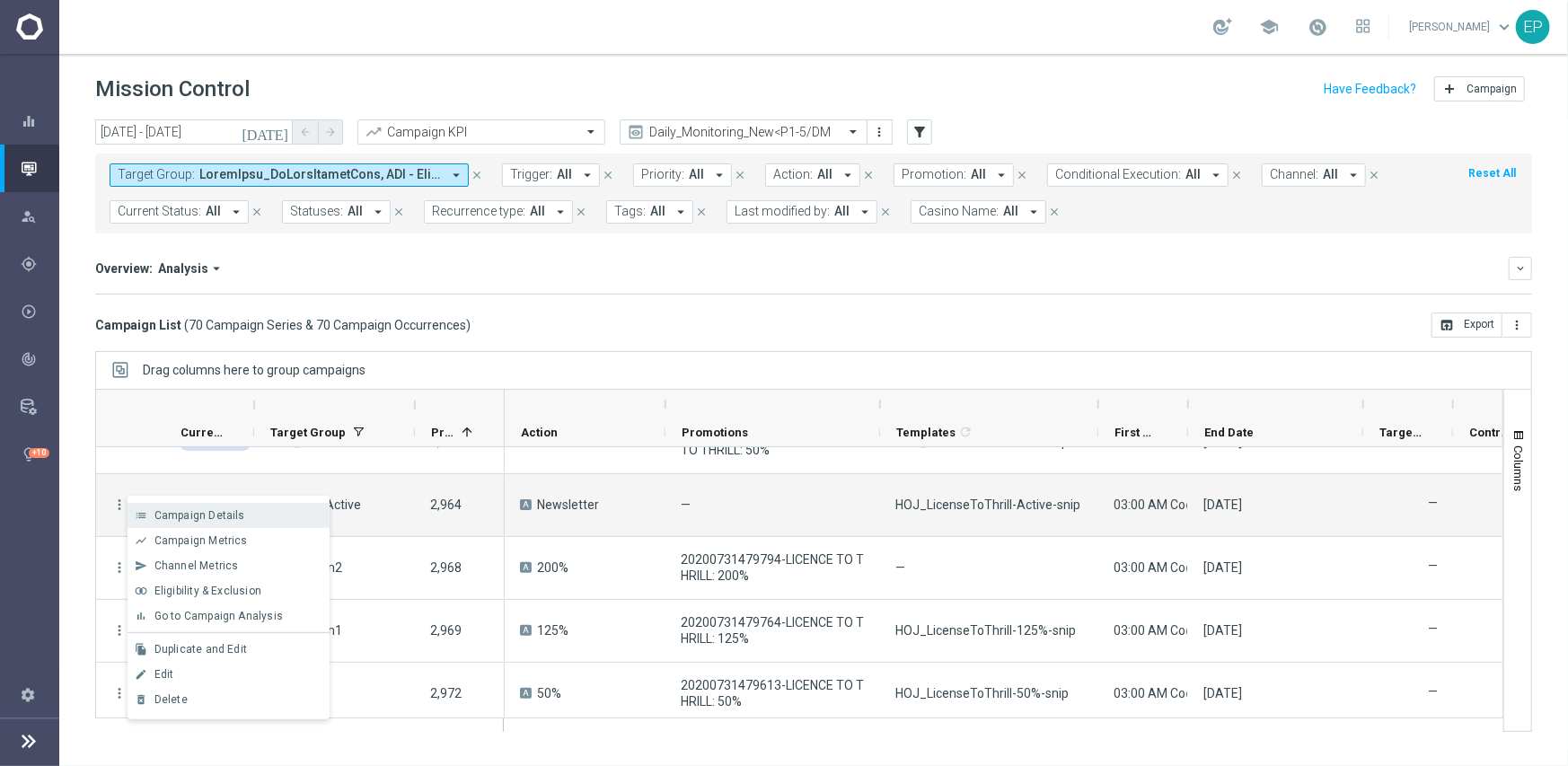
click at [211, 512] on span "Campaign Details" at bounding box center [200, 515] width 90 height 12
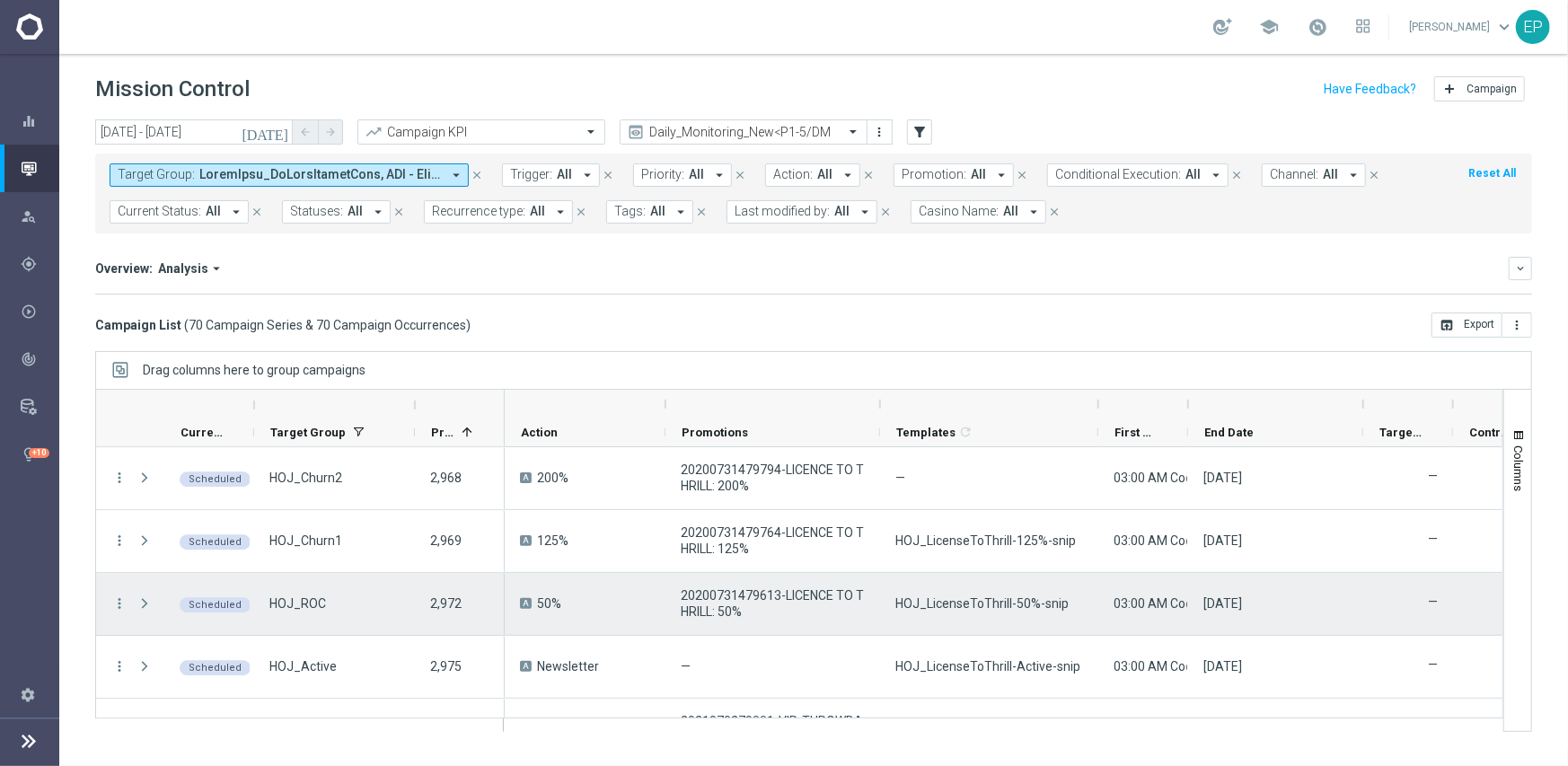
scroll to position [3106, 0]
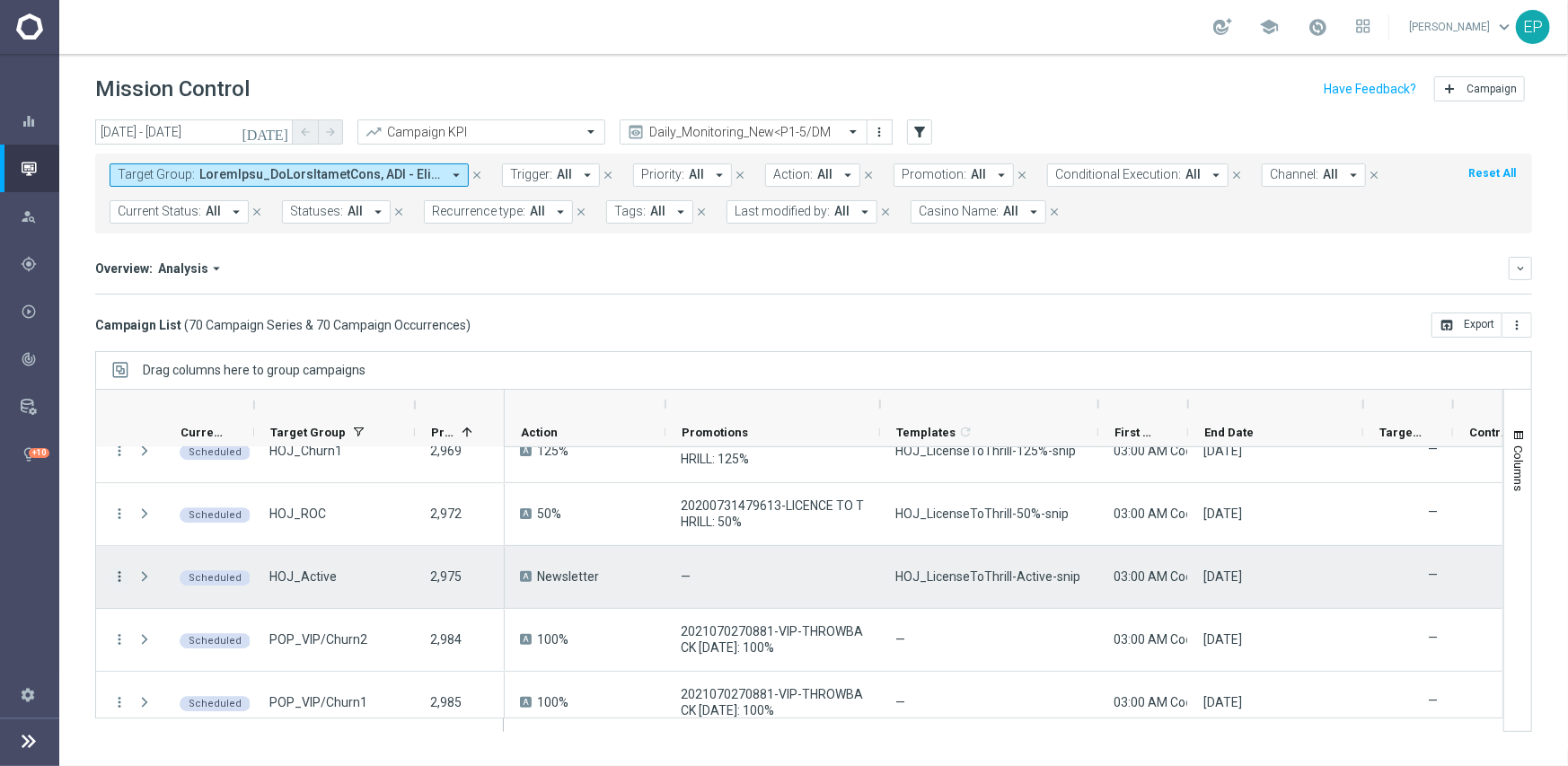
click at [120, 574] on icon "more_vert" at bounding box center [119, 576] width 16 height 16
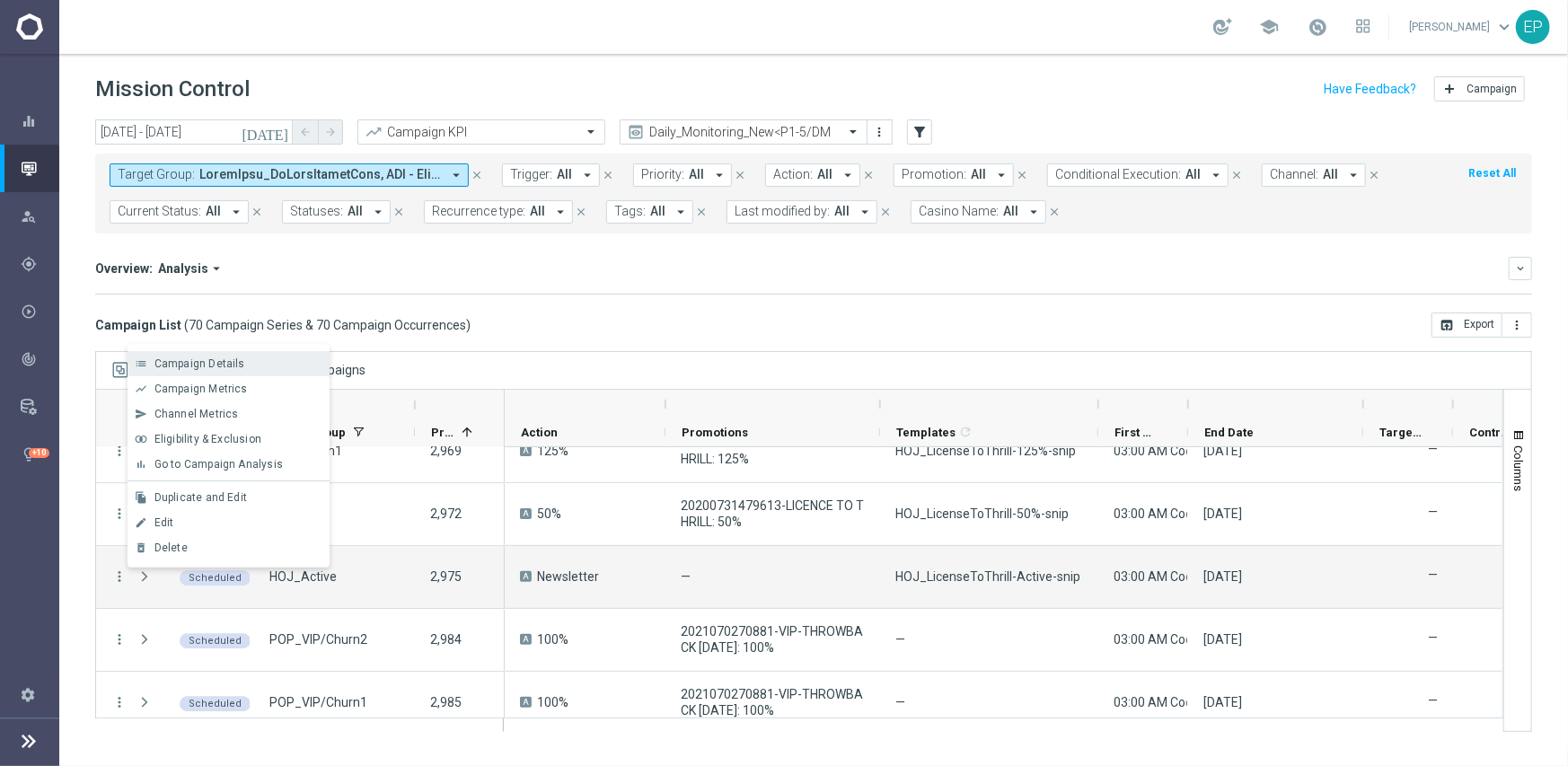
click at [227, 362] on span "Campaign Details" at bounding box center [200, 363] width 90 height 12
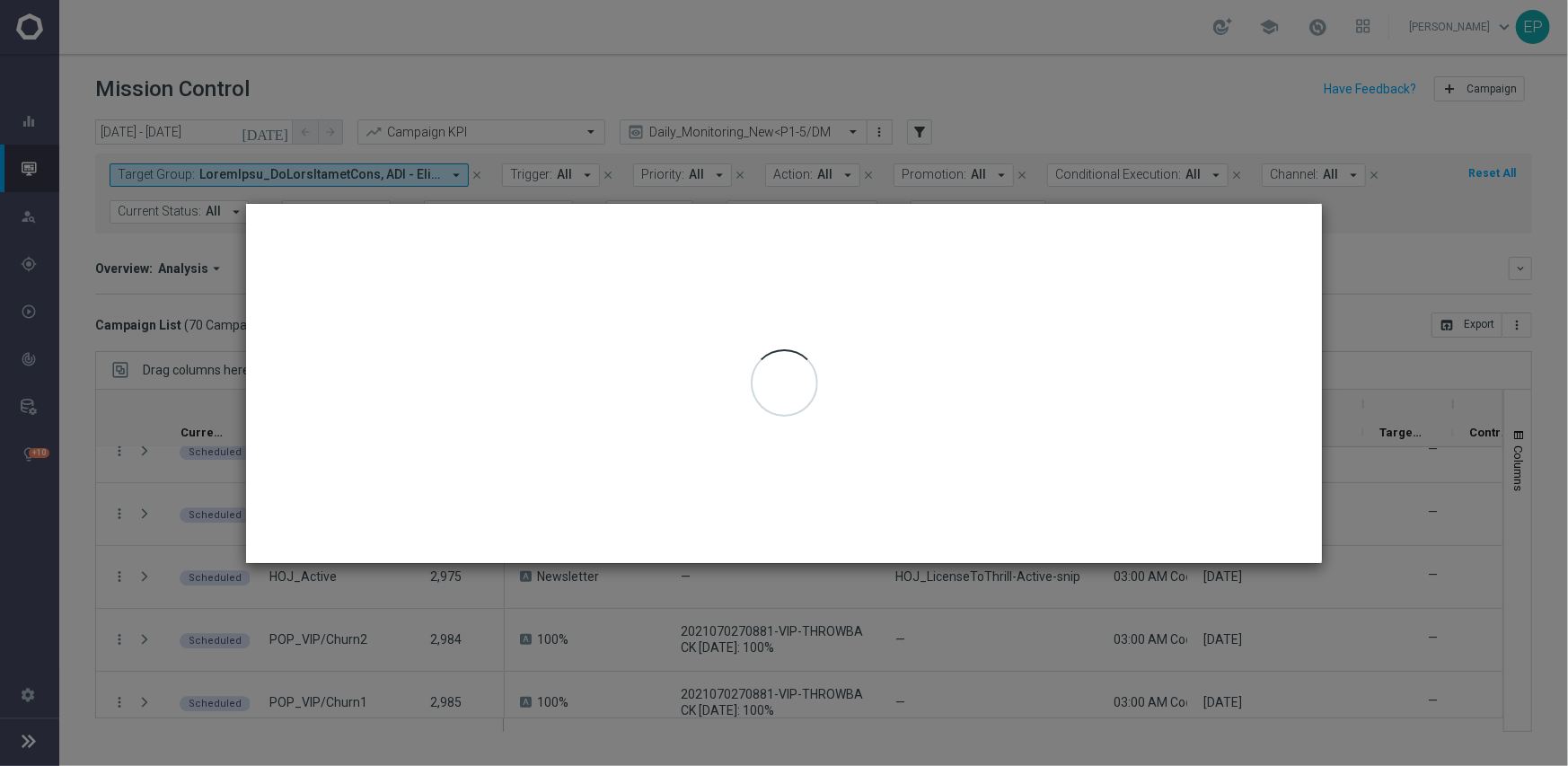
click at [1031, 263] on div at bounding box center [784, 383] width 1075 height 359
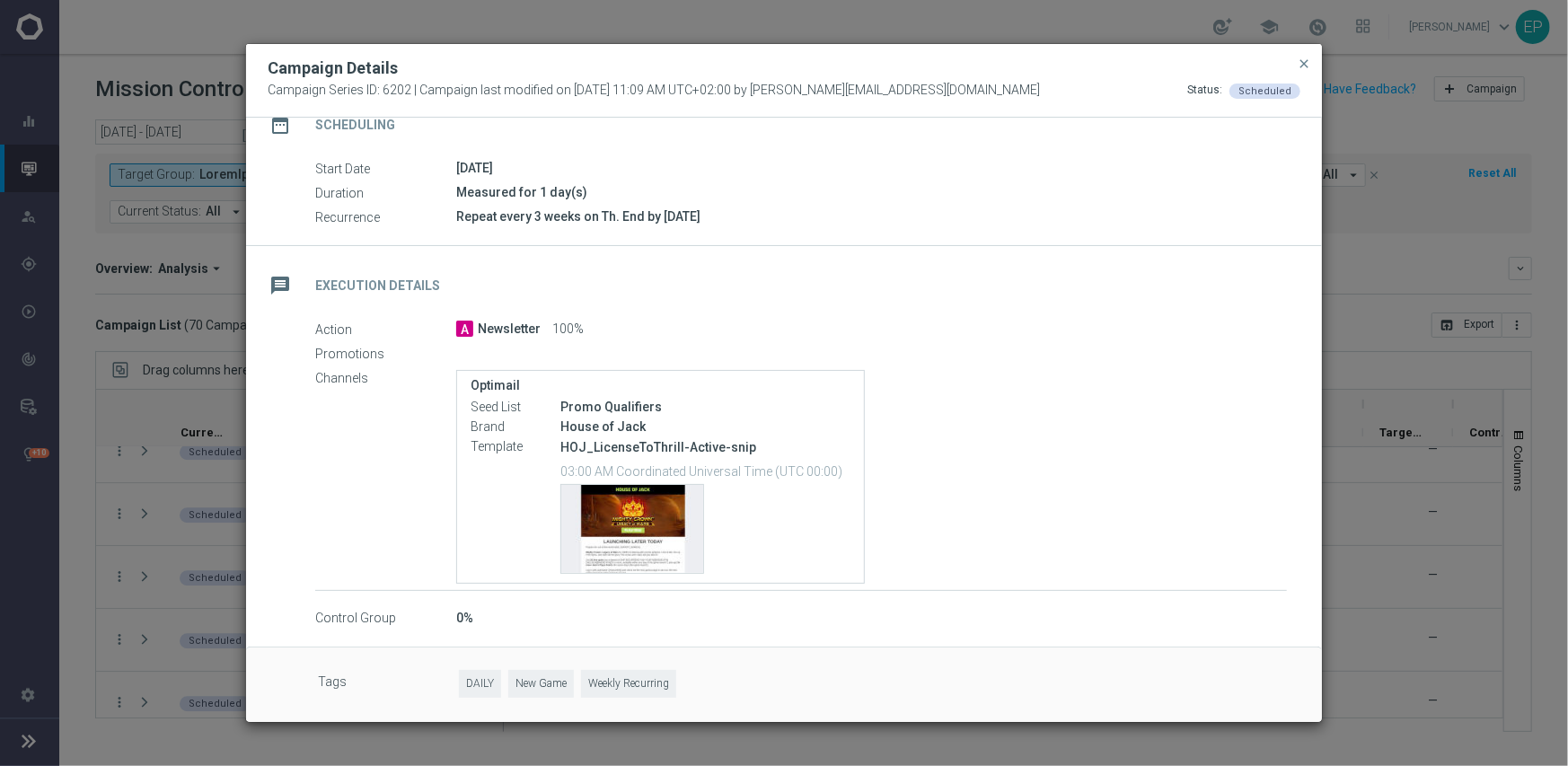
scroll to position [171, 0]
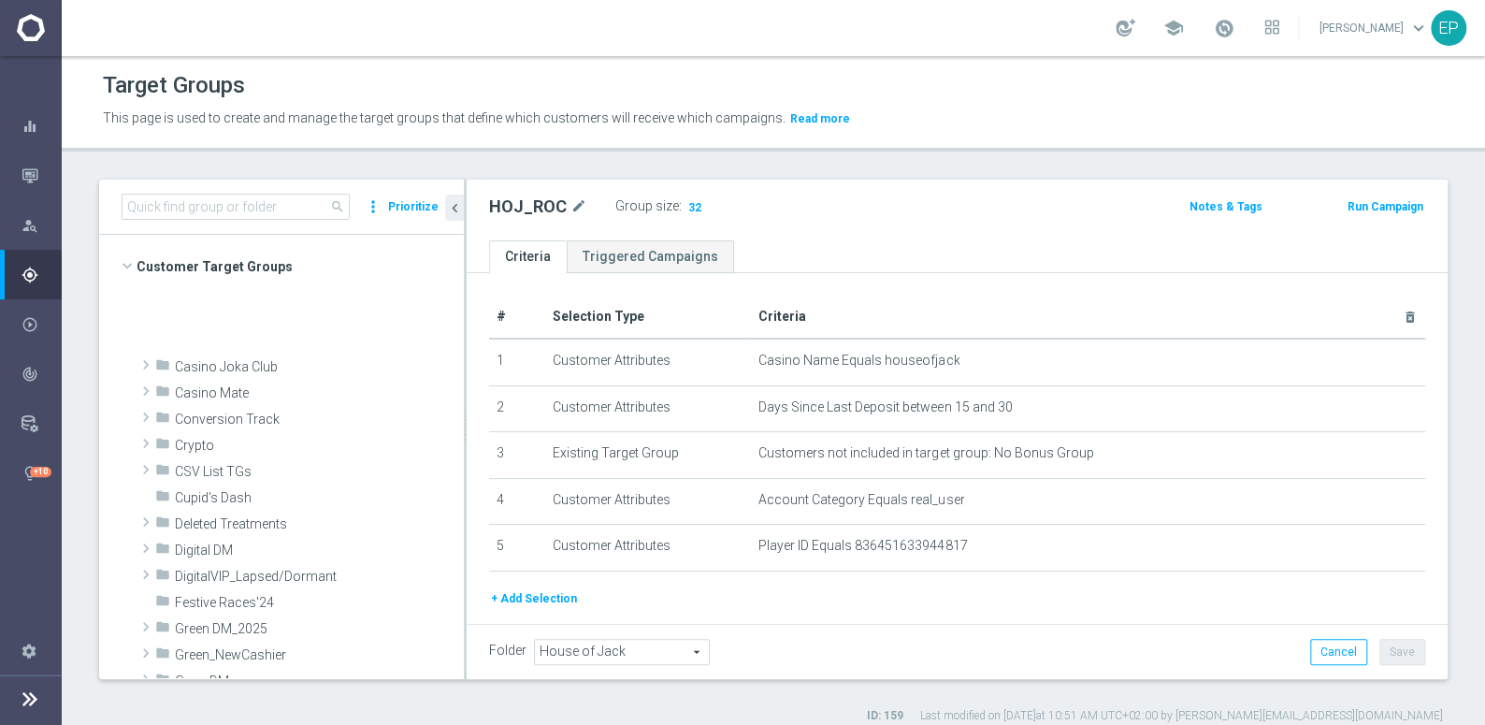
scroll to position [543, 0]
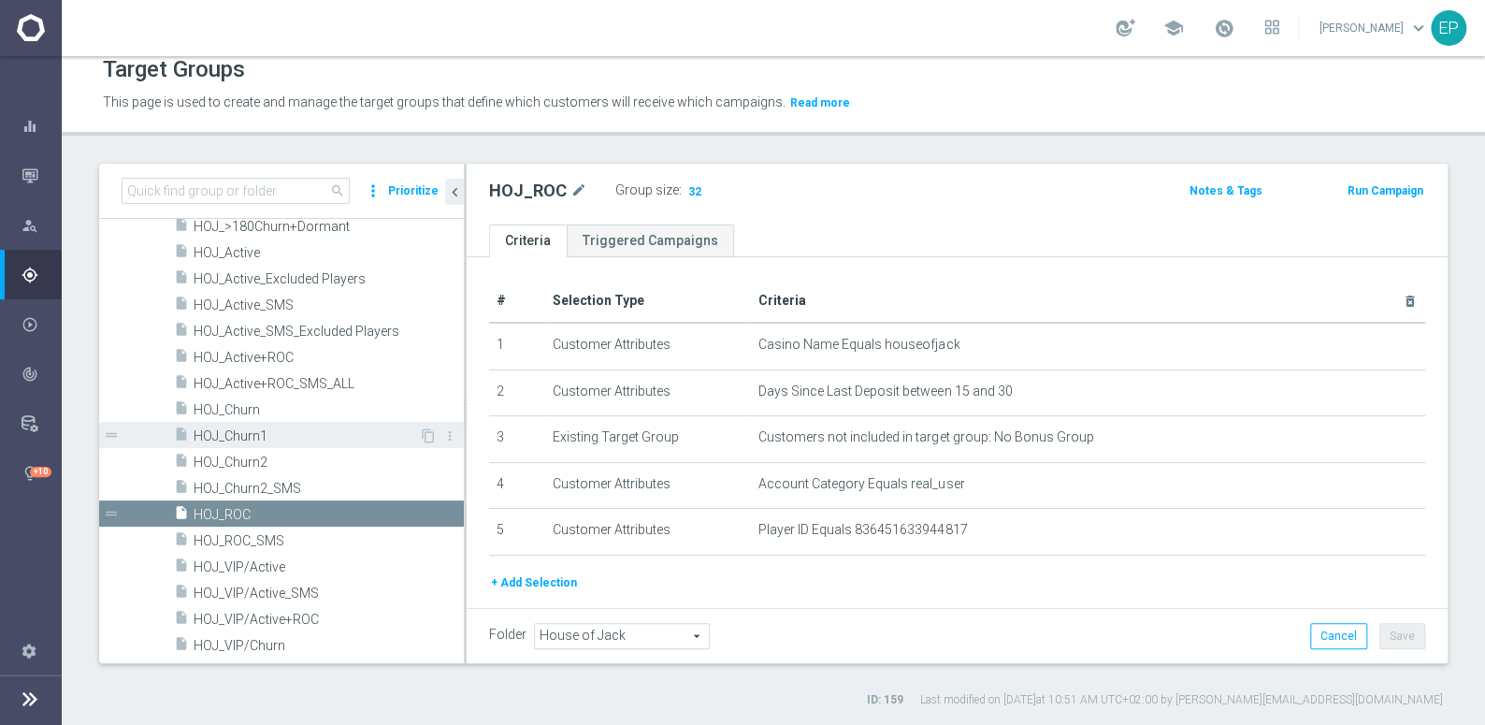
click at [269, 439] on span "HOJ_Churn1" at bounding box center [306, 436] width 225 height 16
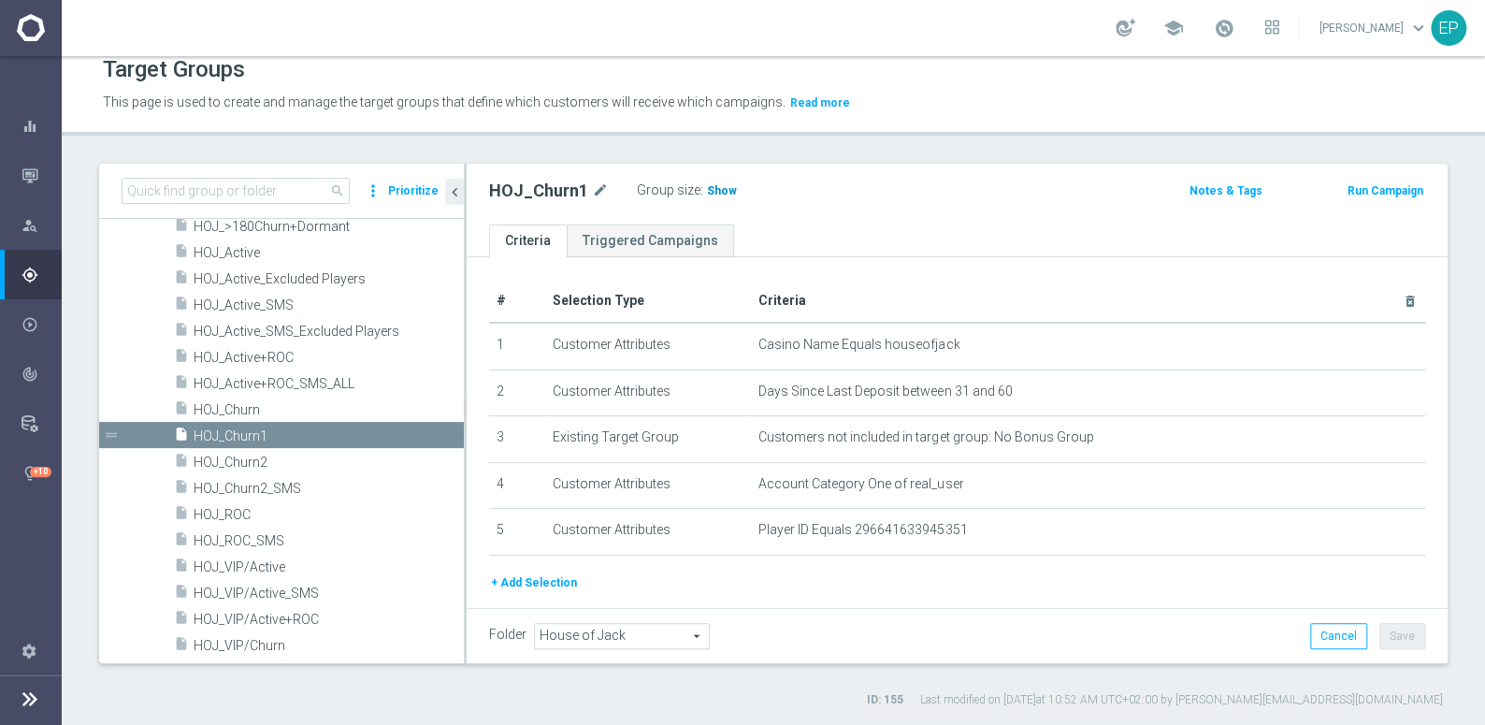
click at [716, 193] on span "Show" at bounding box center [722, 190] width 30 height 13
click at [269, 464] on span "HOJ_Churn2" at bounding box center [306, 463] width 225 height 16
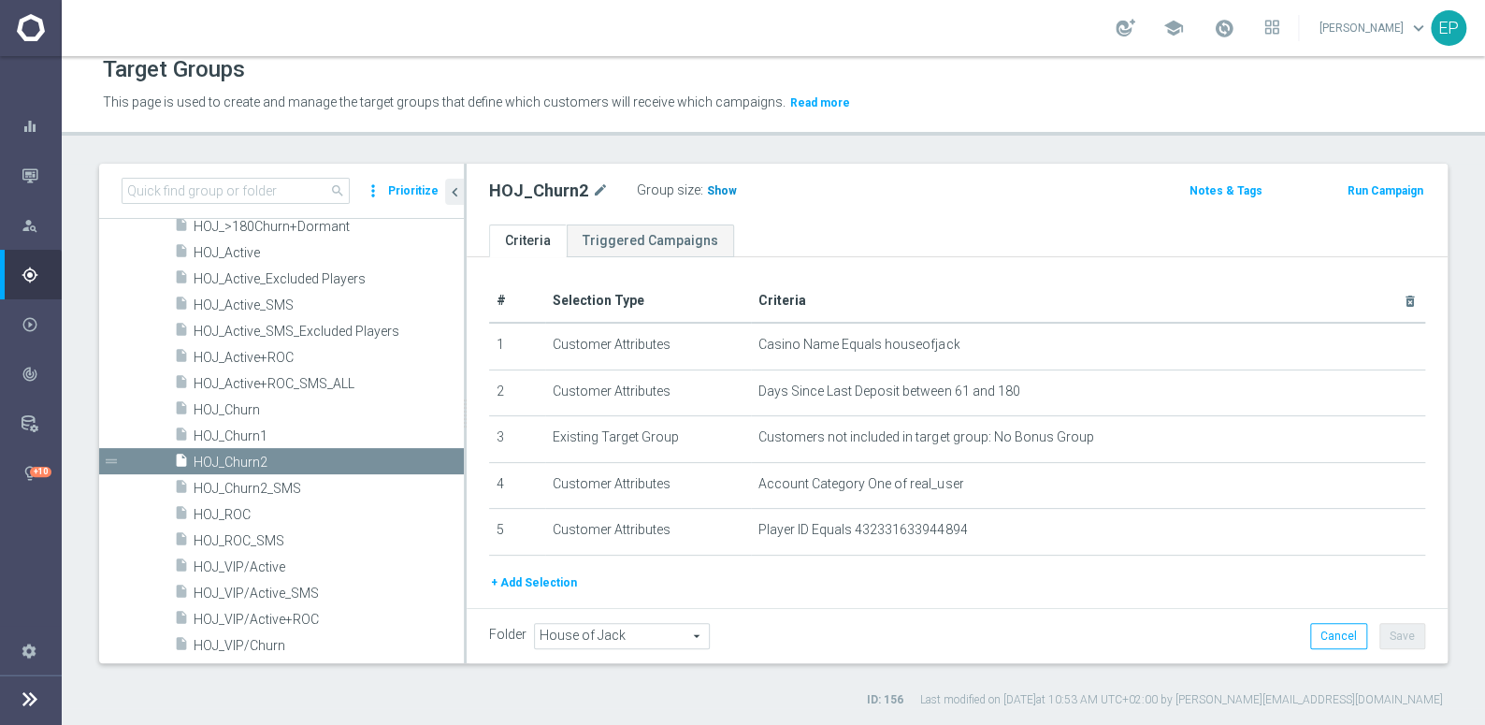
click at [708, 191] on span "Show" at bounding box center [722, 190] width 30 height 13
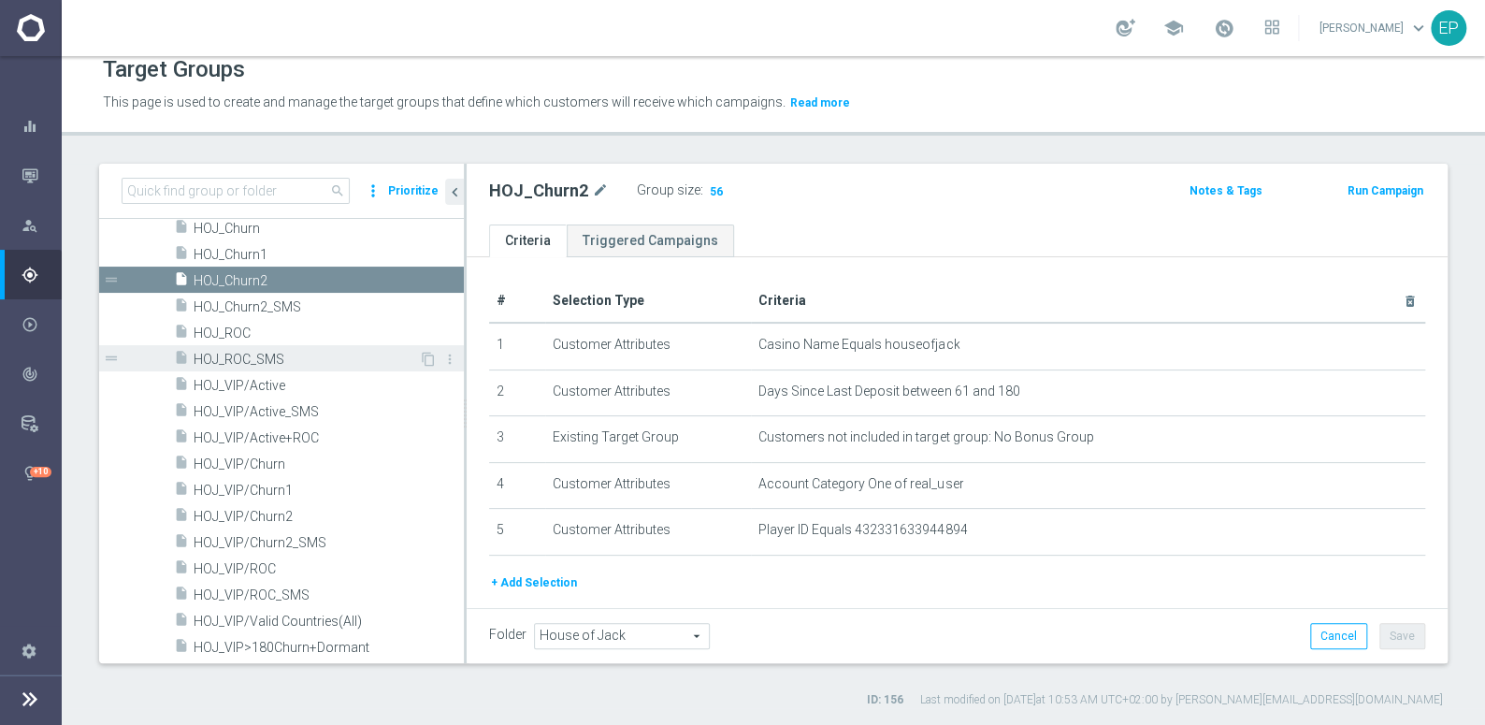
scroll to position [799, 0]
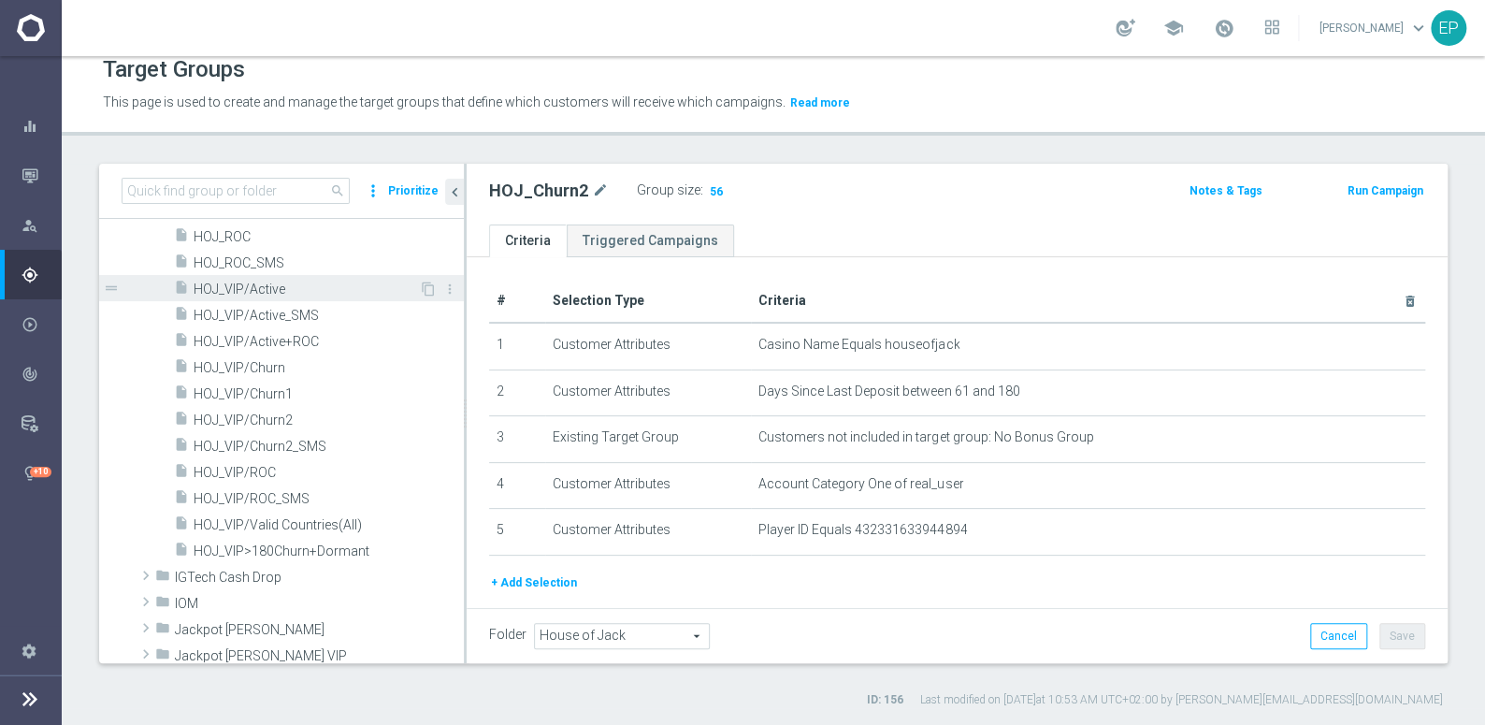
click at [279, 286] on span "HOJ_VIP/Active" at bounding box center [306, 289] width 225 height 16
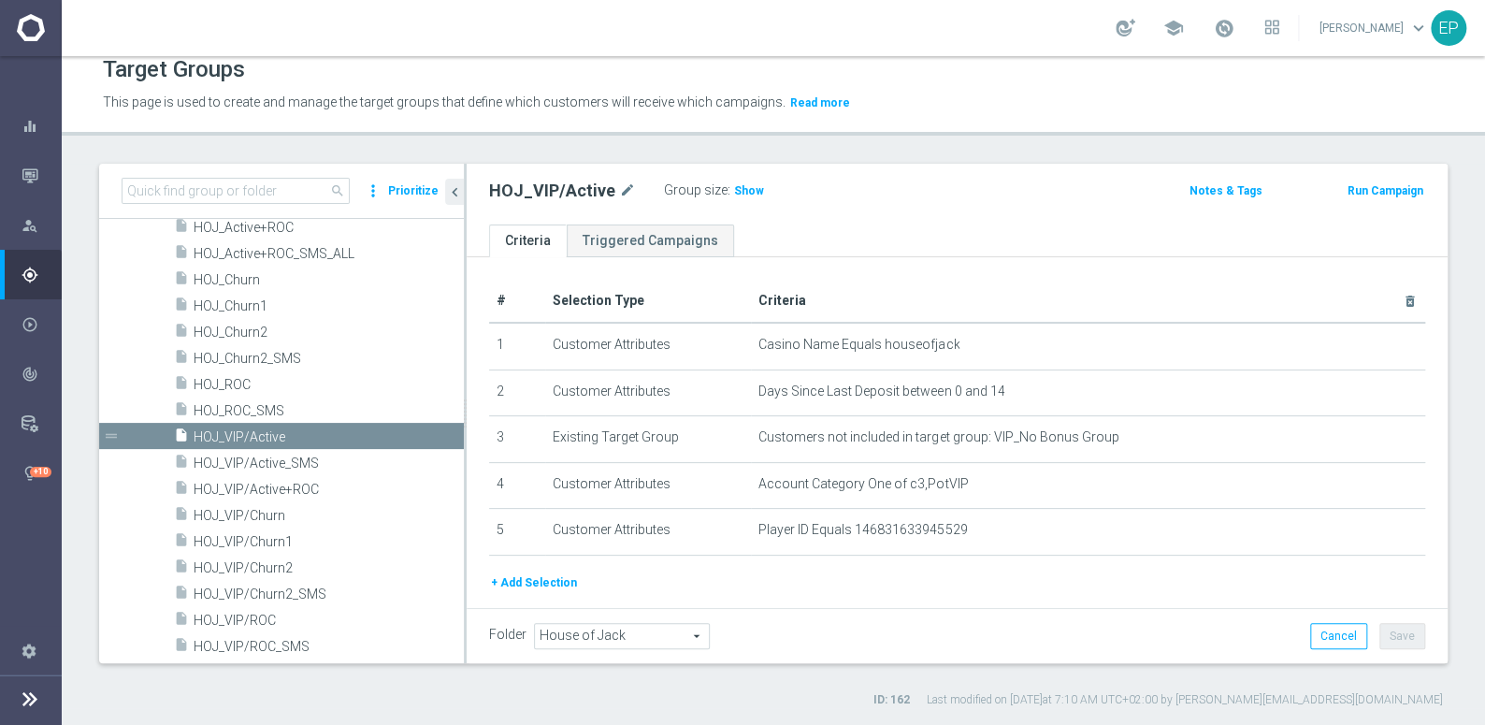
scroll to position [750, 0]
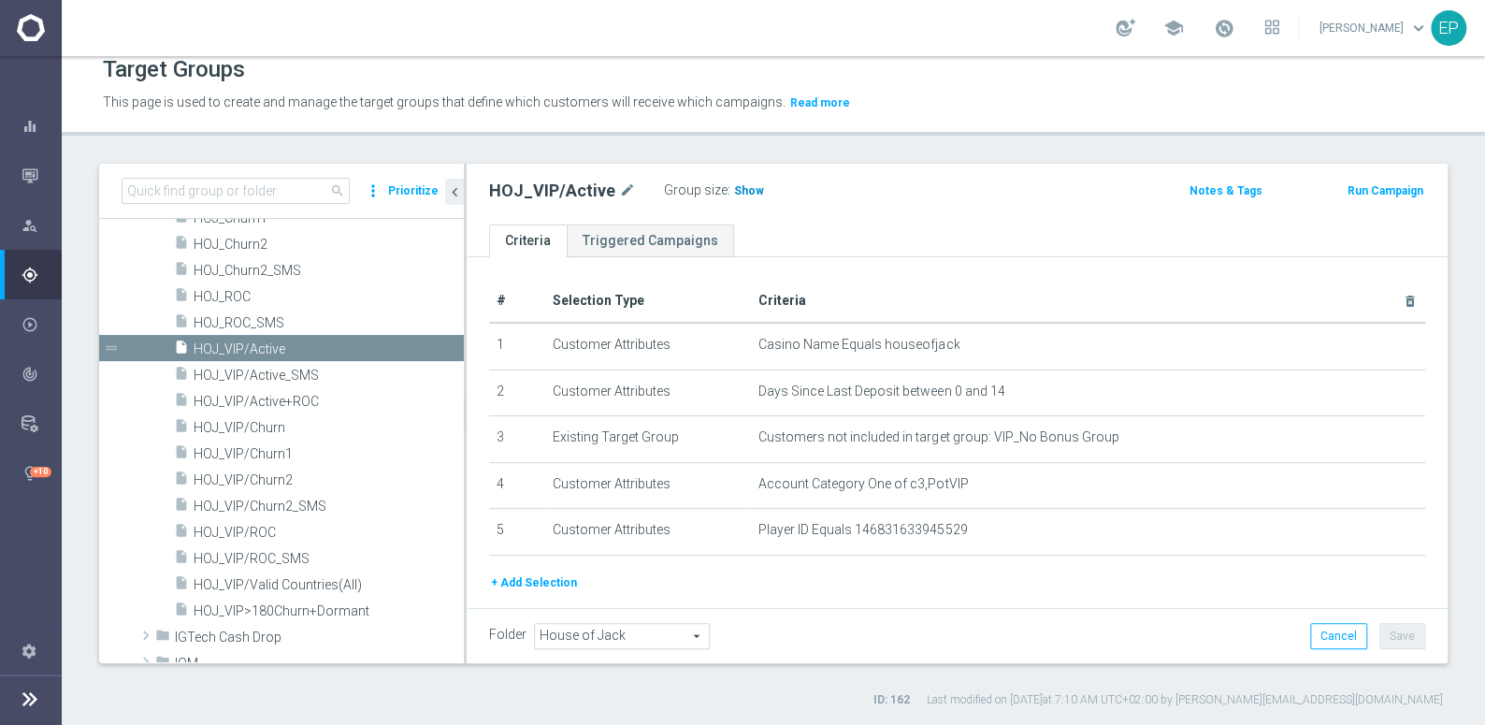
click at [745, 188] on span "Show" at bounding box center [749, 190] width 30 height 13
click at [255, 532] on span "HOJ_VIP/ROC" at bounding box center [306, 533] width 225 height 16
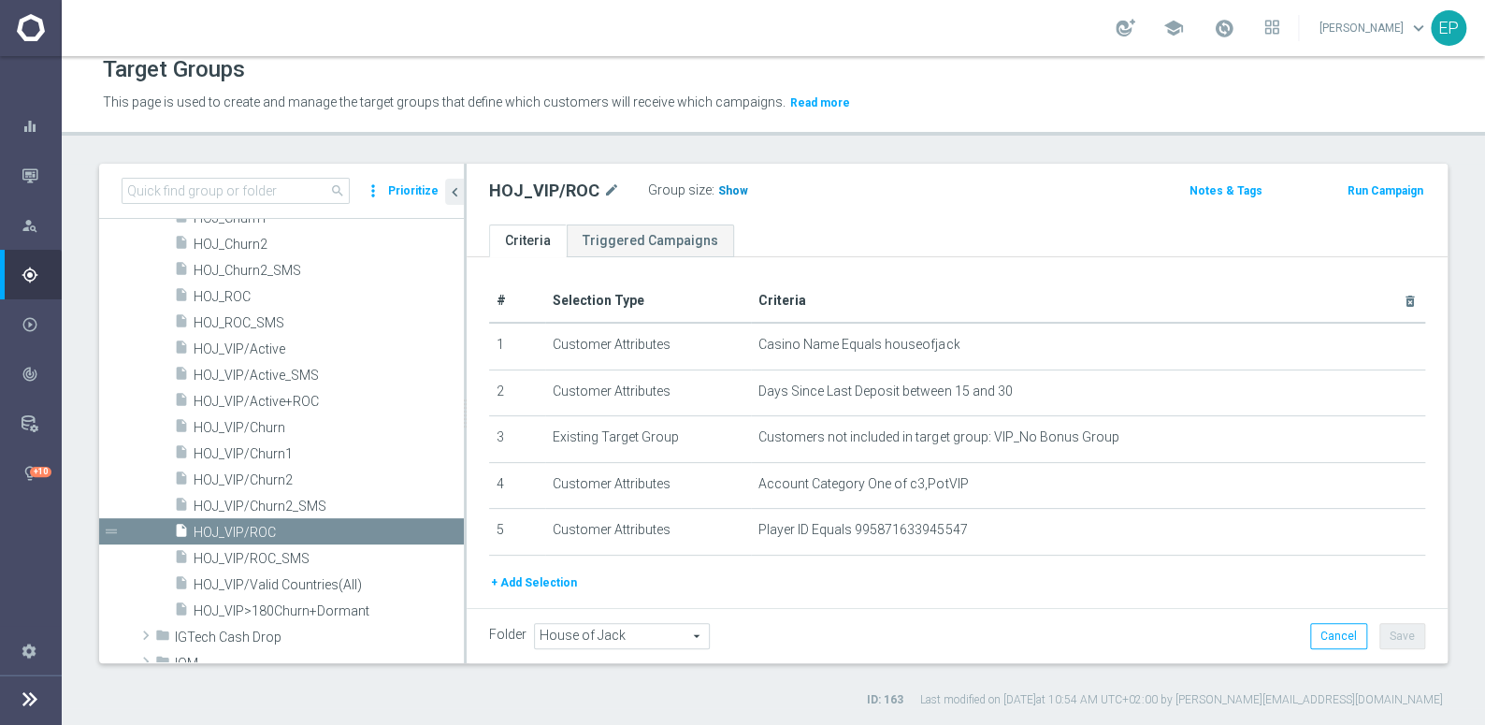
click at [729, 193] on span "Show" at bounding box center [733, 190] width 30 height 13
click at [266, 446] on span "HOJ_VIP/Churn1" at bounding box center [306, 454] width 225 height 16
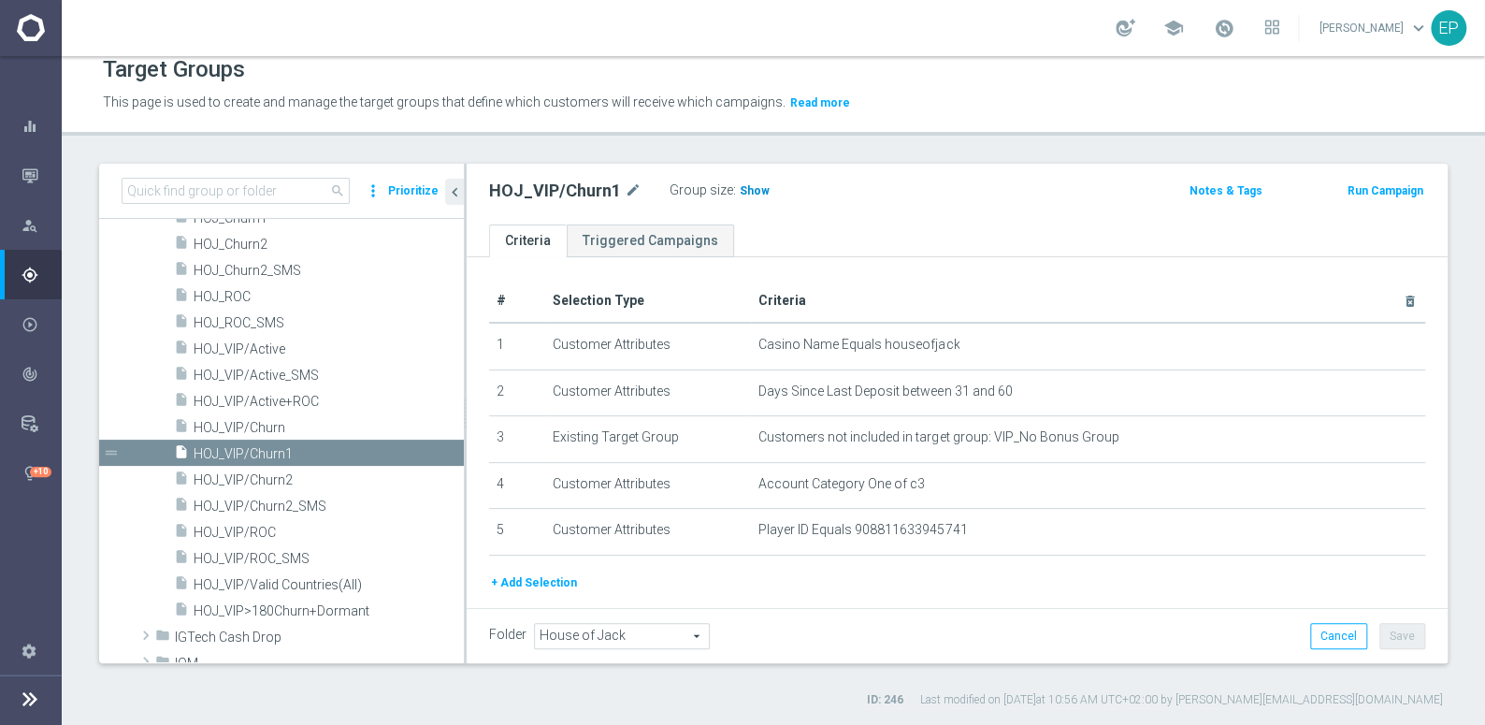
click at [744, 187] on span "Show" at bounding box center [755, 190] width 30 height 13
drag, startPoint x: 259, startPoint y: 479, endPoint x: 329, endPoint y: 471, distance: 70.5
click at [260, 479] on span "HOJ_VIP/Churn2" at bounding box center [306, 480] width 225 height 16
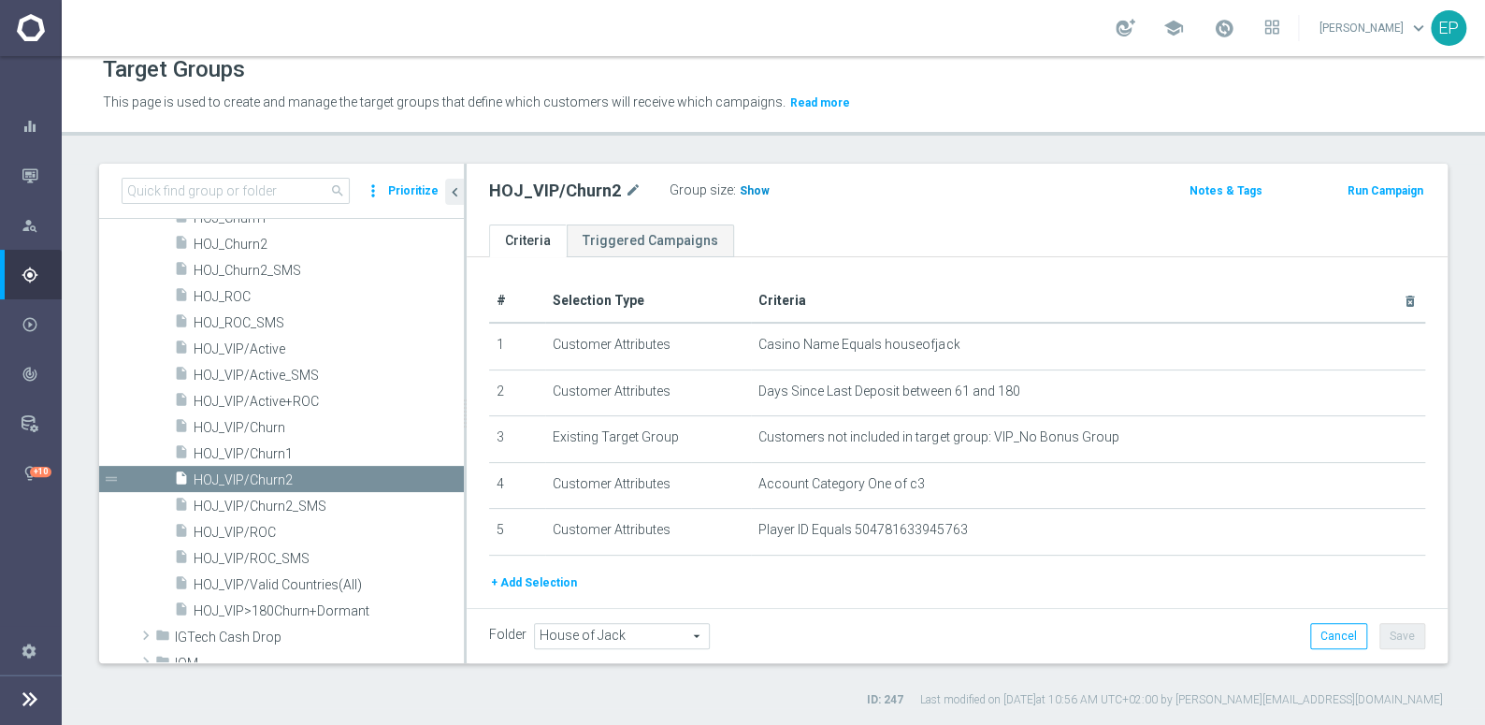
click at [750, 188] on span "Show" at bounding box center [755, 190] width 30 height 13
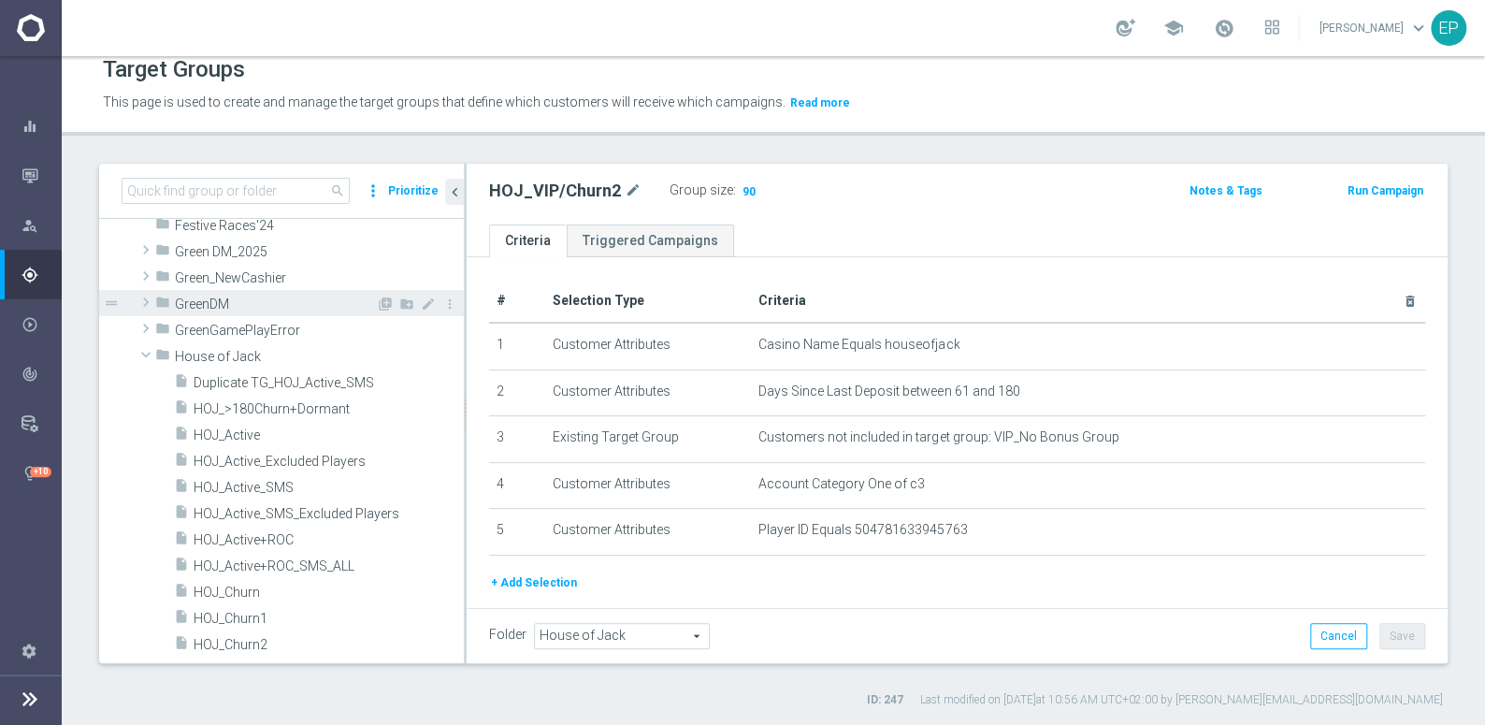
scroll to position [325, 0]
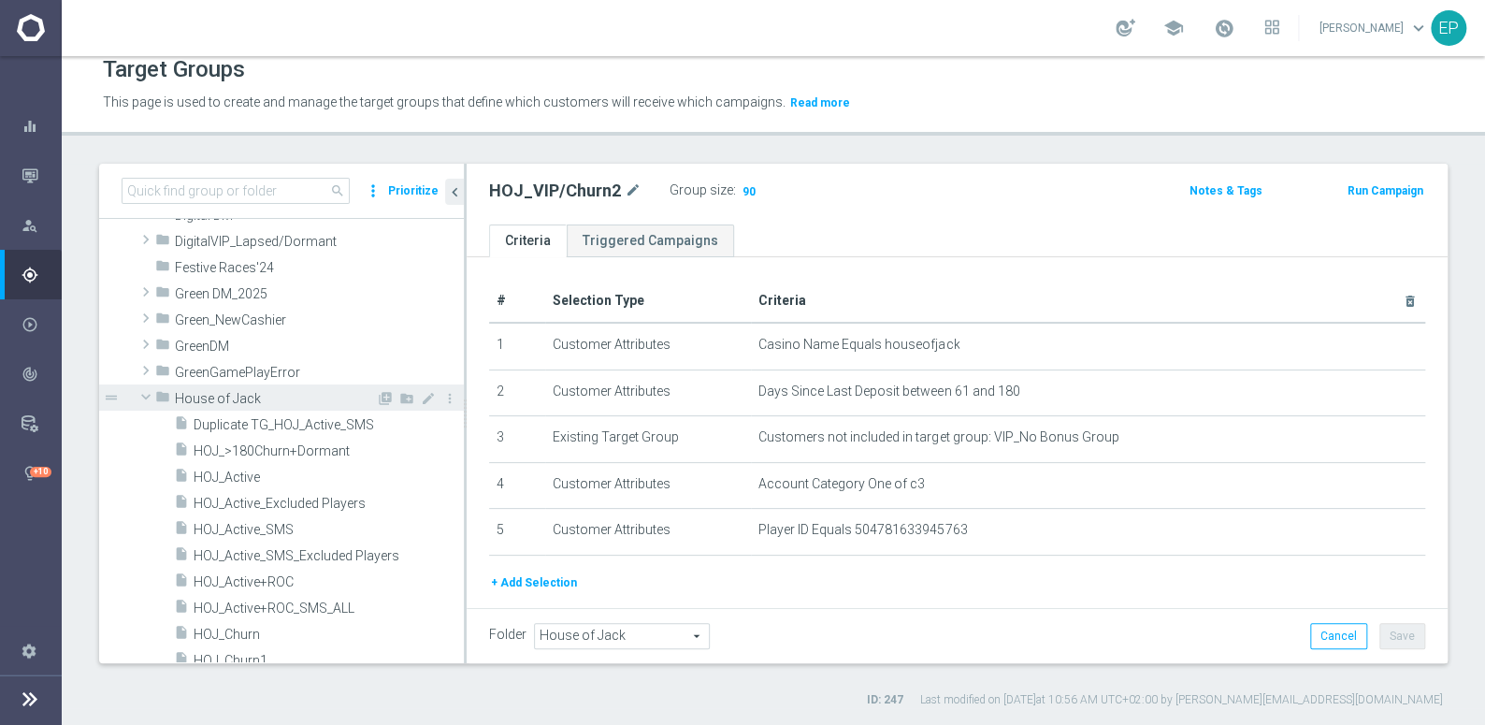
click at [224, 393] on span "House of Jack" at bounding box center [275, 399] width 201 height 16
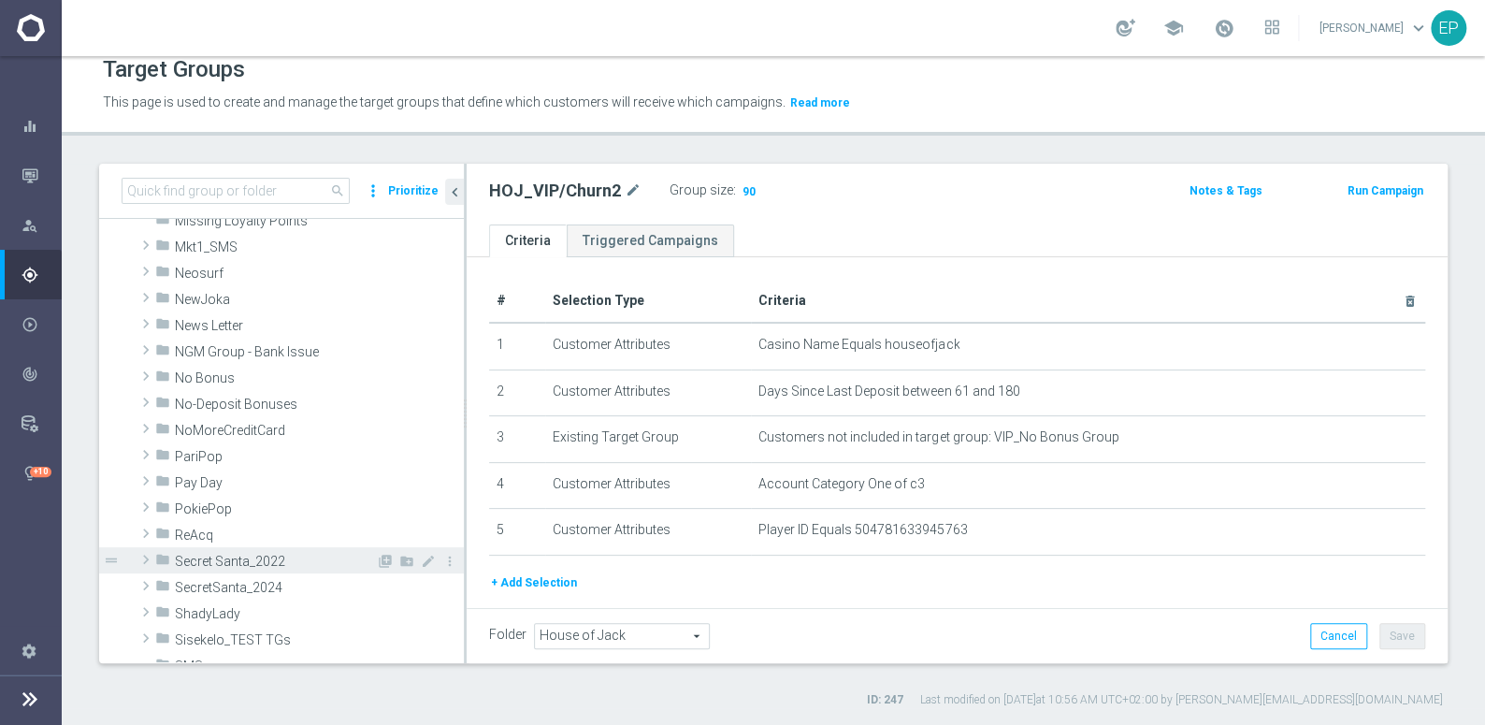
scroll to position [1005, 0]
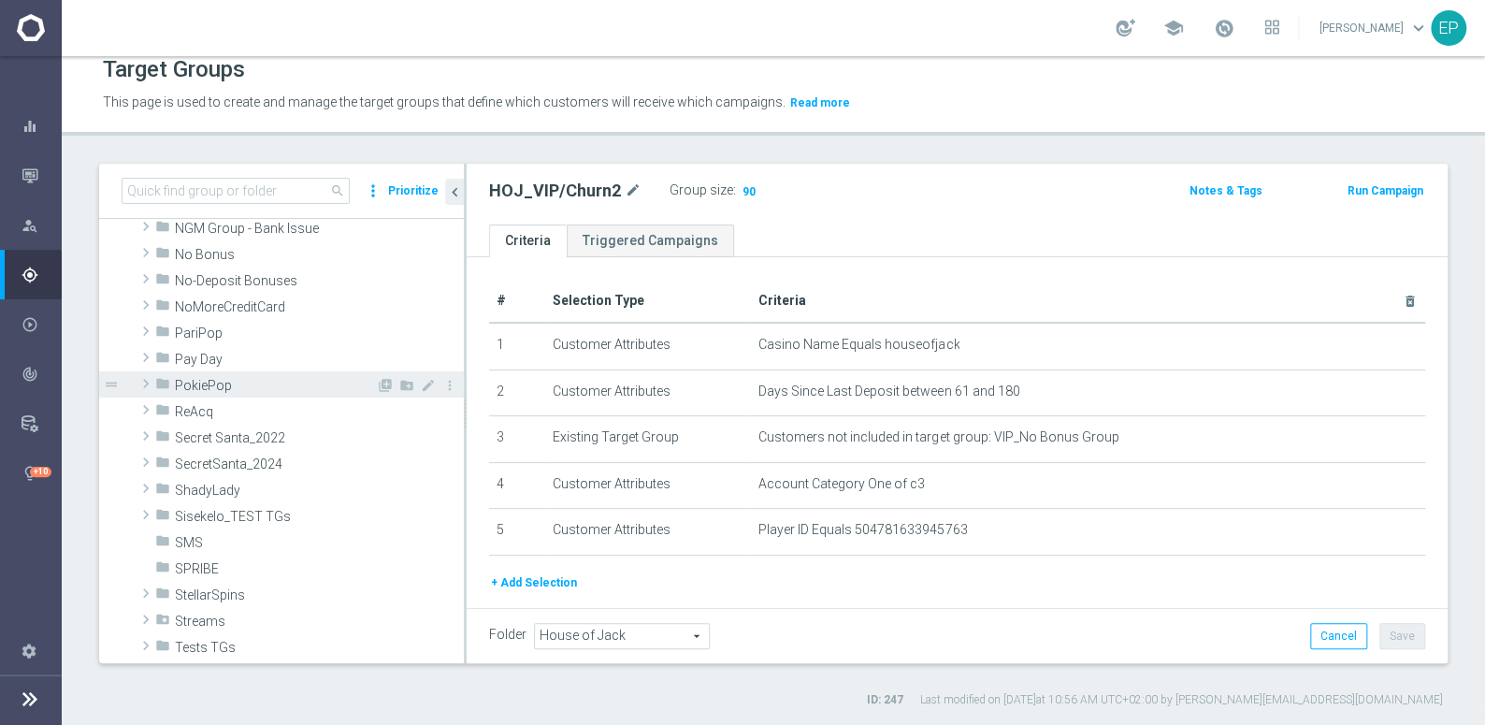
click at [209, 387] on span "PokiePop" at bounding box center [275, 386] width 201 height 16
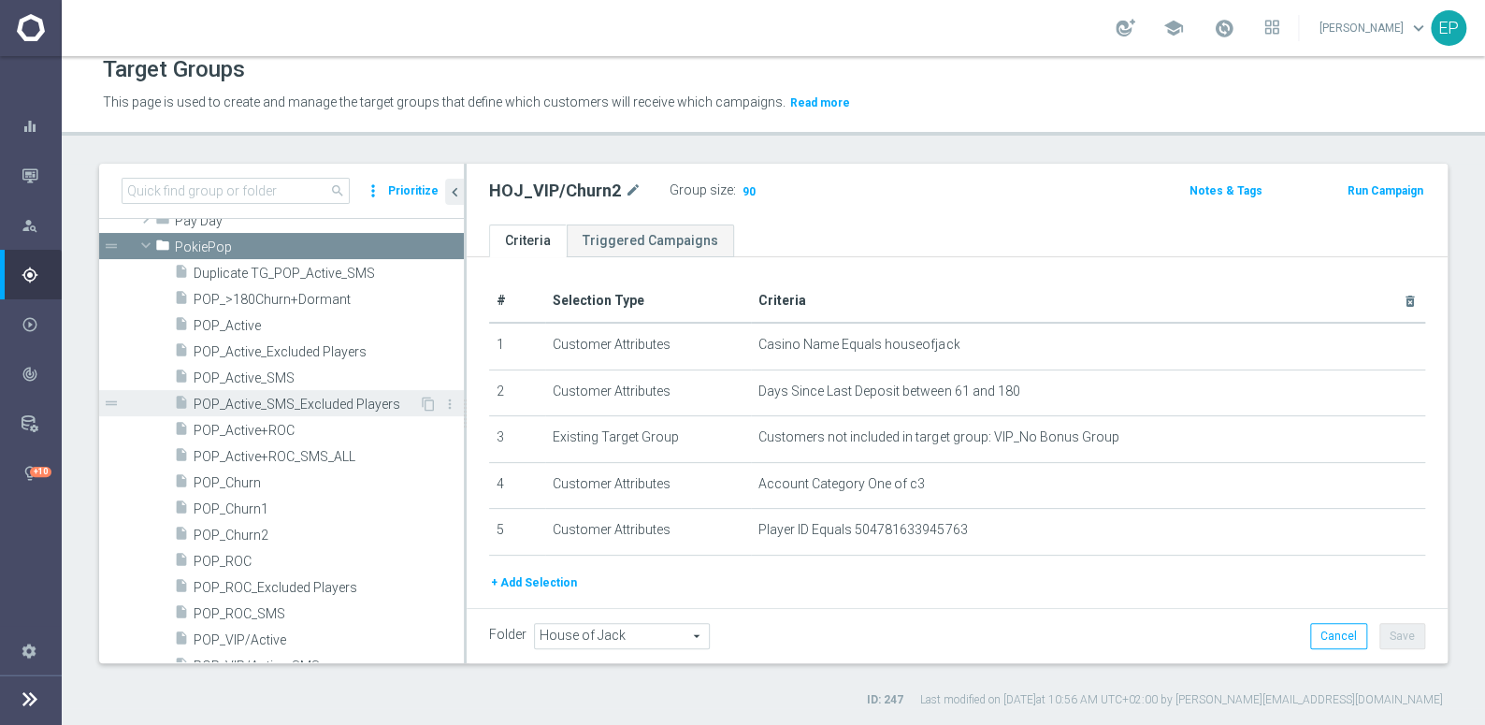
scroll to position [1176, 0]
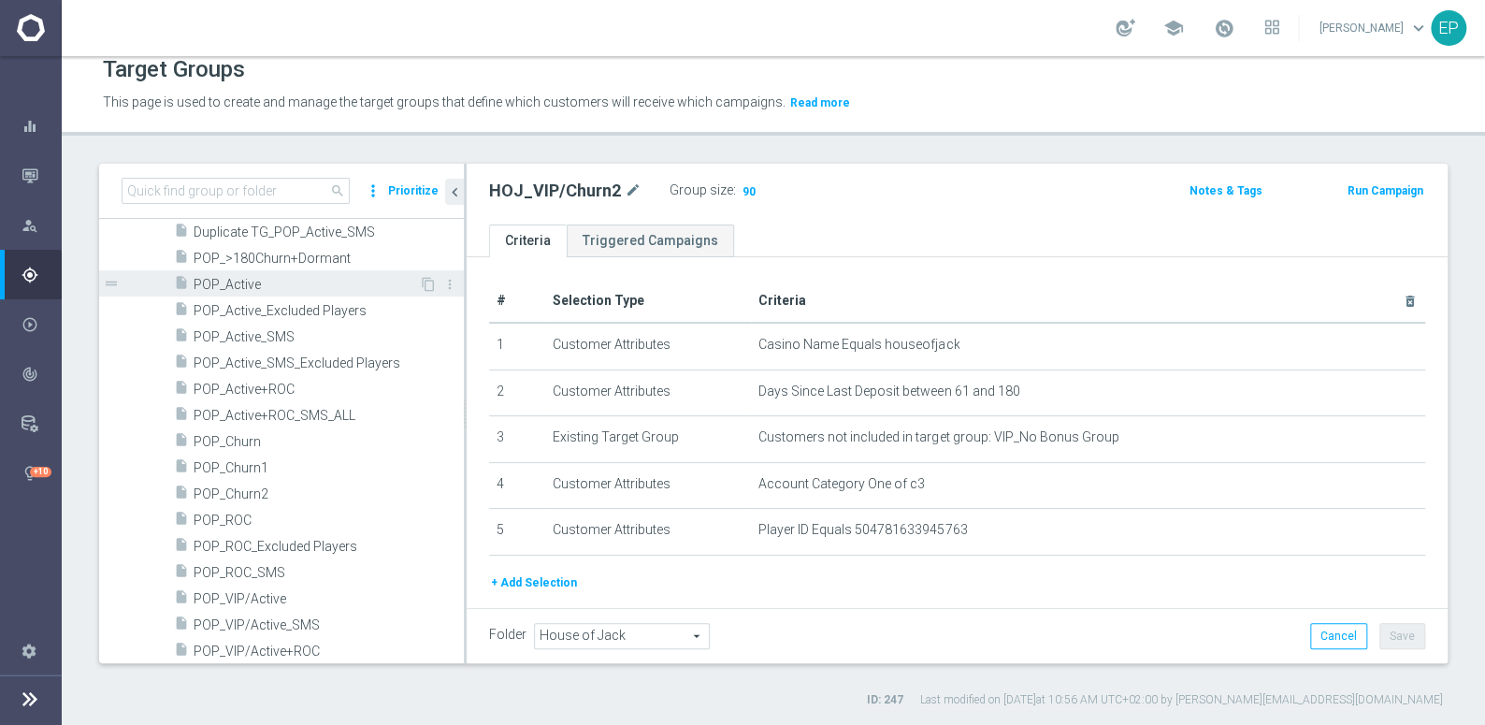
click at [244, 280] on span "POP_Active" at bounding box center [306, 285] width 225 height 16
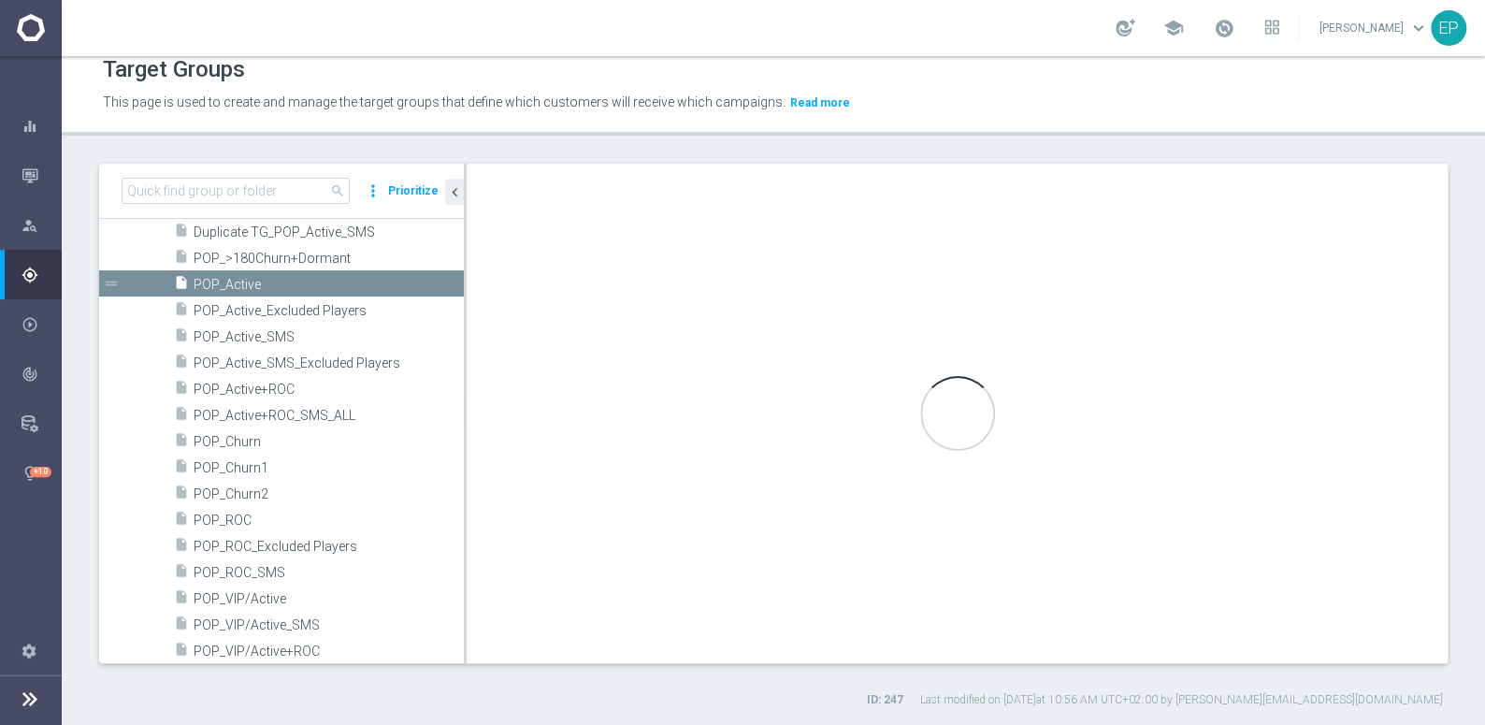
type textarea "(1 and 2 and 3 and 4 ) or 5"
type input "PokiePop"
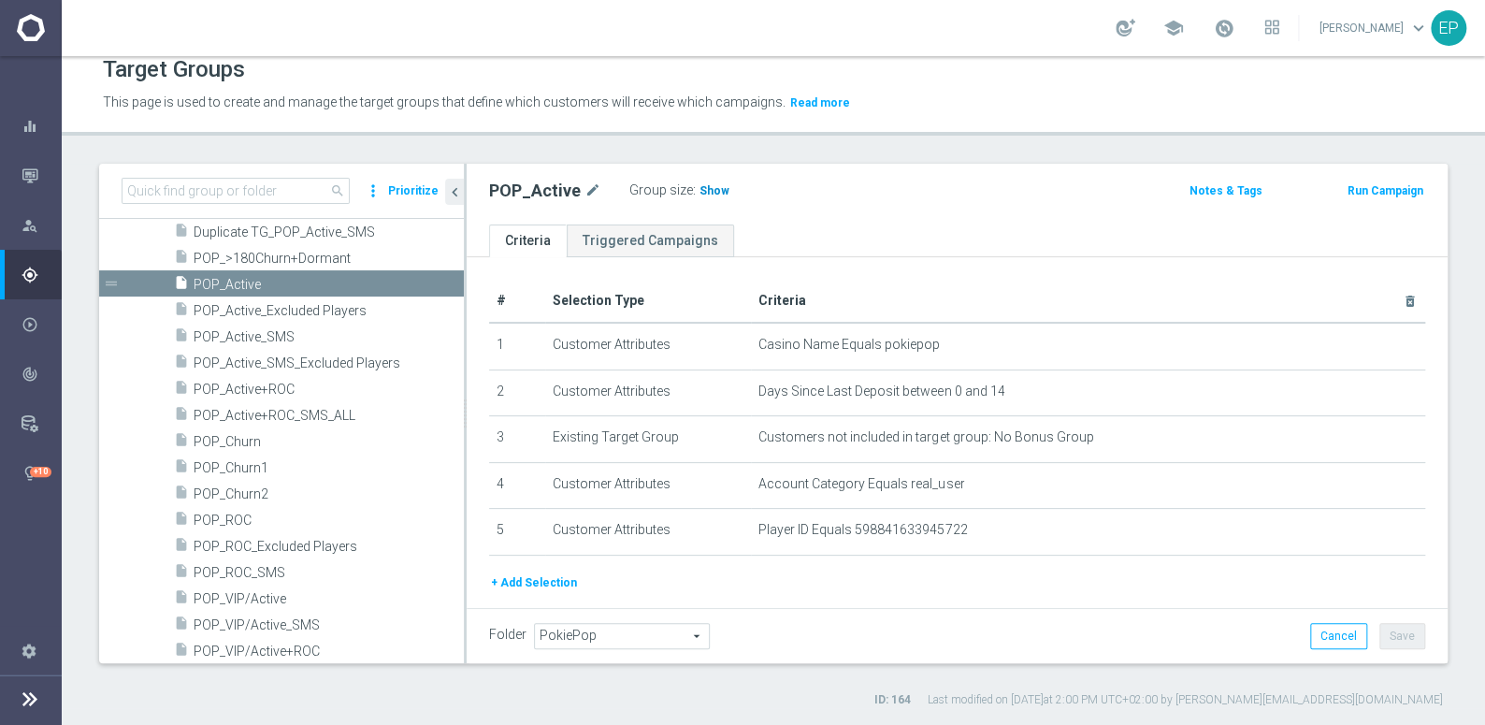
click at [702, 190] on span "Show" at bounding box center [715, 190] width 30 height 13
click at [231, 521] on span "POP_ROC" at bounding box center [306, 520] width 225 height 16
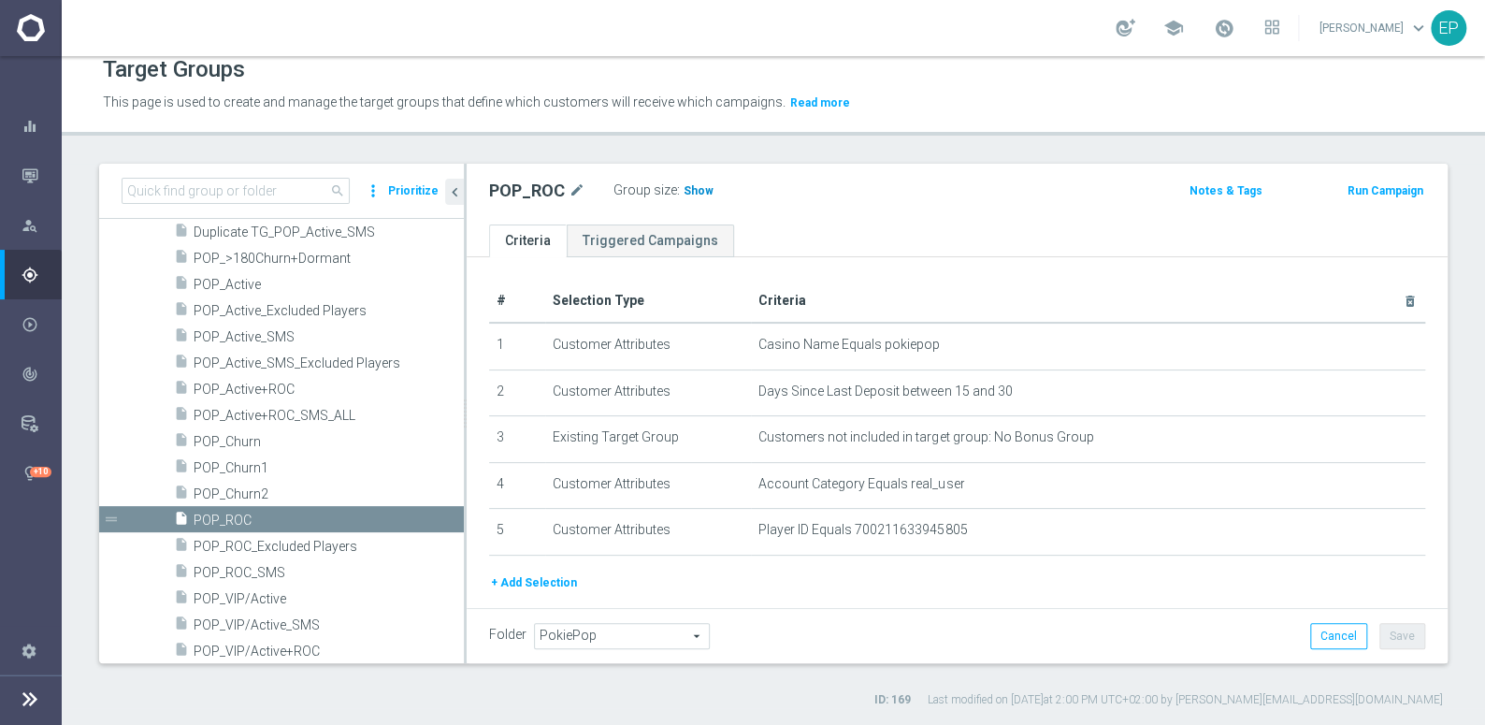
click at [704, 192] on span "Show" at bounding box center [699, 190] width 30 height 13
drag, startPoint x: 262, startPoint y: 473, endPoint x: 297, endPoint y: 464, distance: 36.7
click at [262, 473] on span "POP_Churn1" at bounding box center [306, 468] width 225 height 16
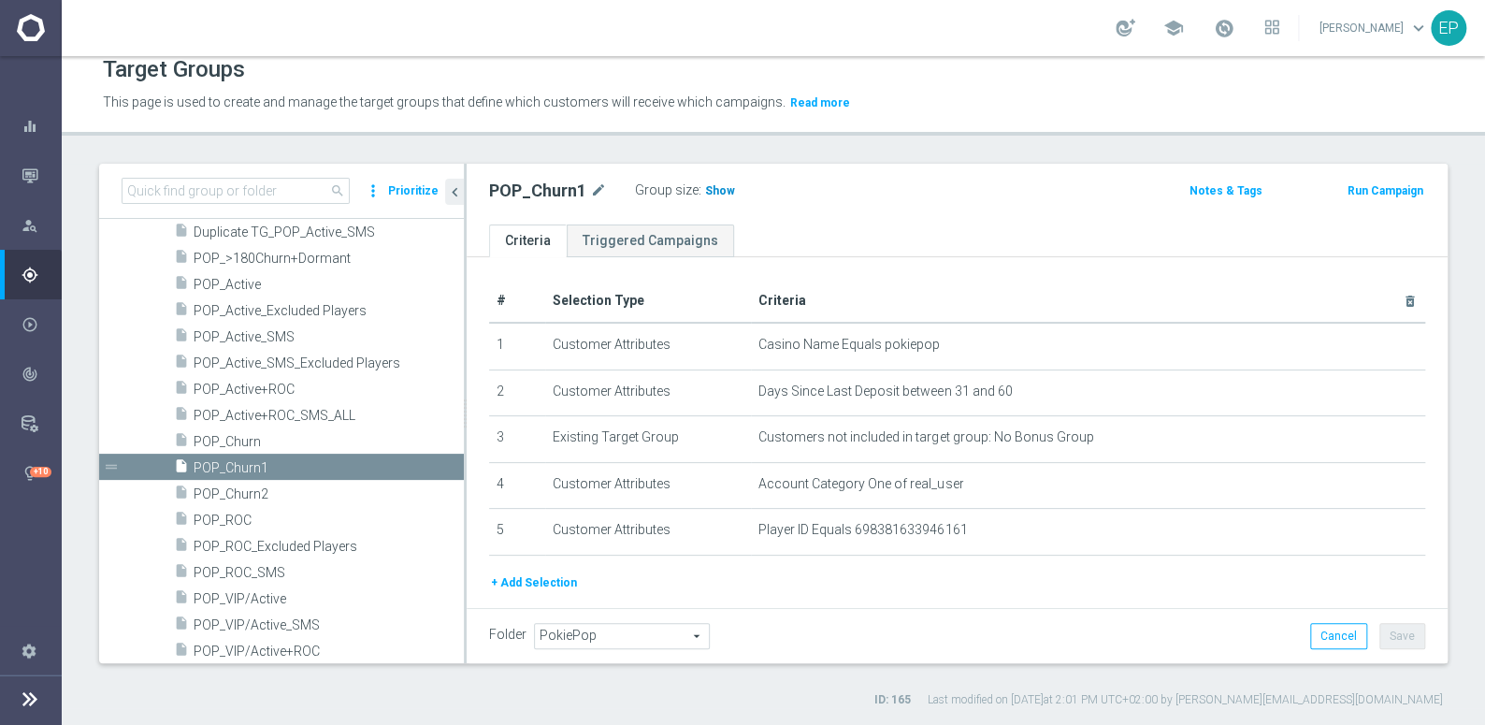
click at [707, 191] on span "Show" at bounding box center [720, 190] width 30 height 13
drag, startPoint x: 253, startPoint y: 489, endPoint x: 480, endPoint y: 402, distance: 242.5
click at [253, 489] on span "POP_Churn2" at bounding box center [329, 494] width 270 height 16
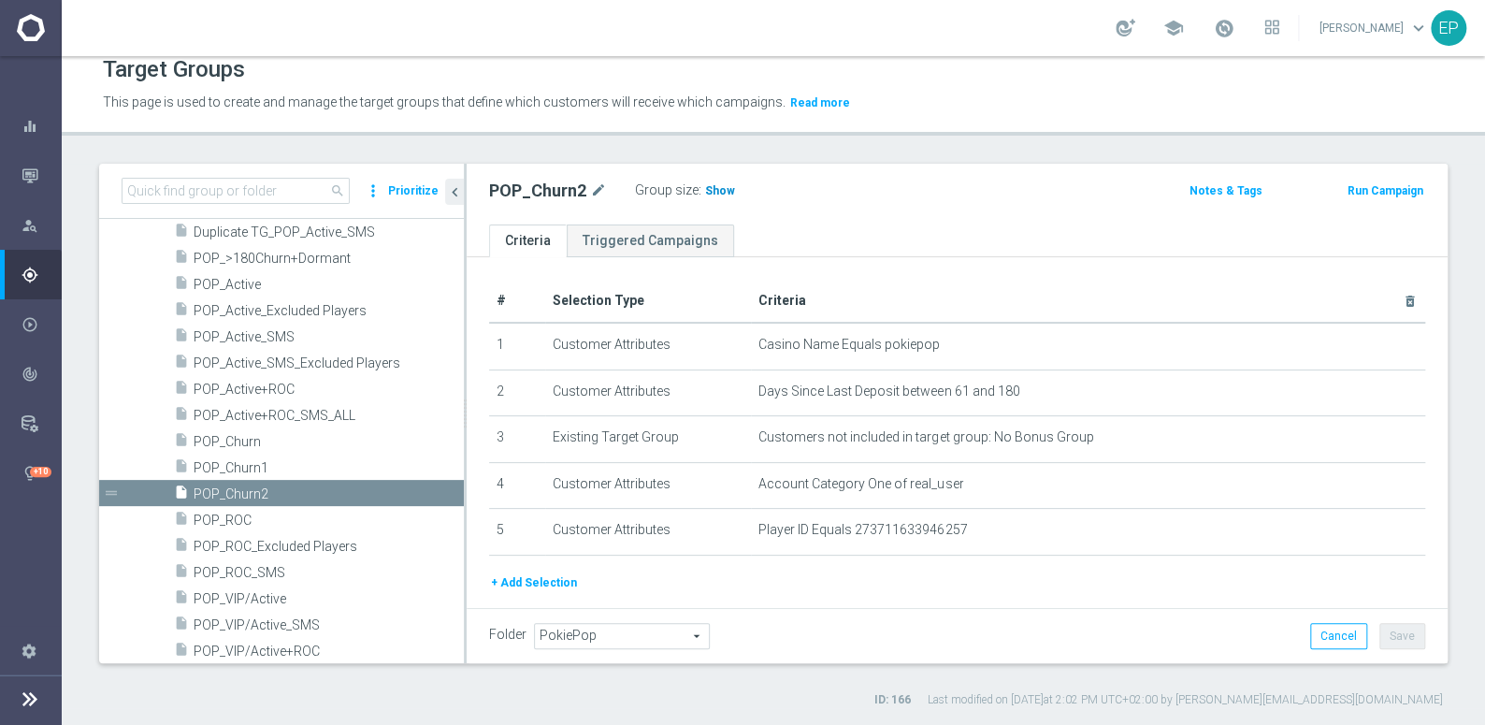
click at [726, 191] on span "Show" at bounding box center [720, 190] width 30 height 13
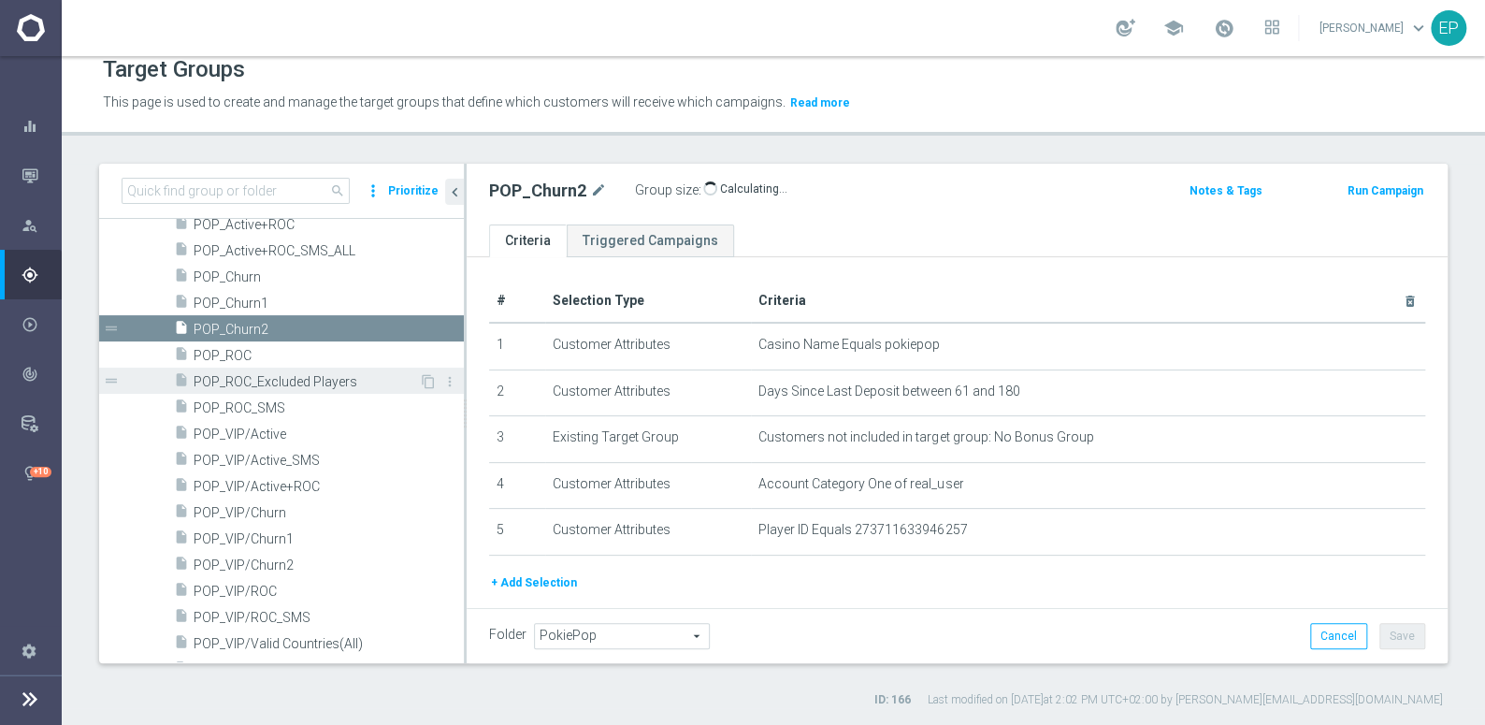
scroll to position [1345, 0]
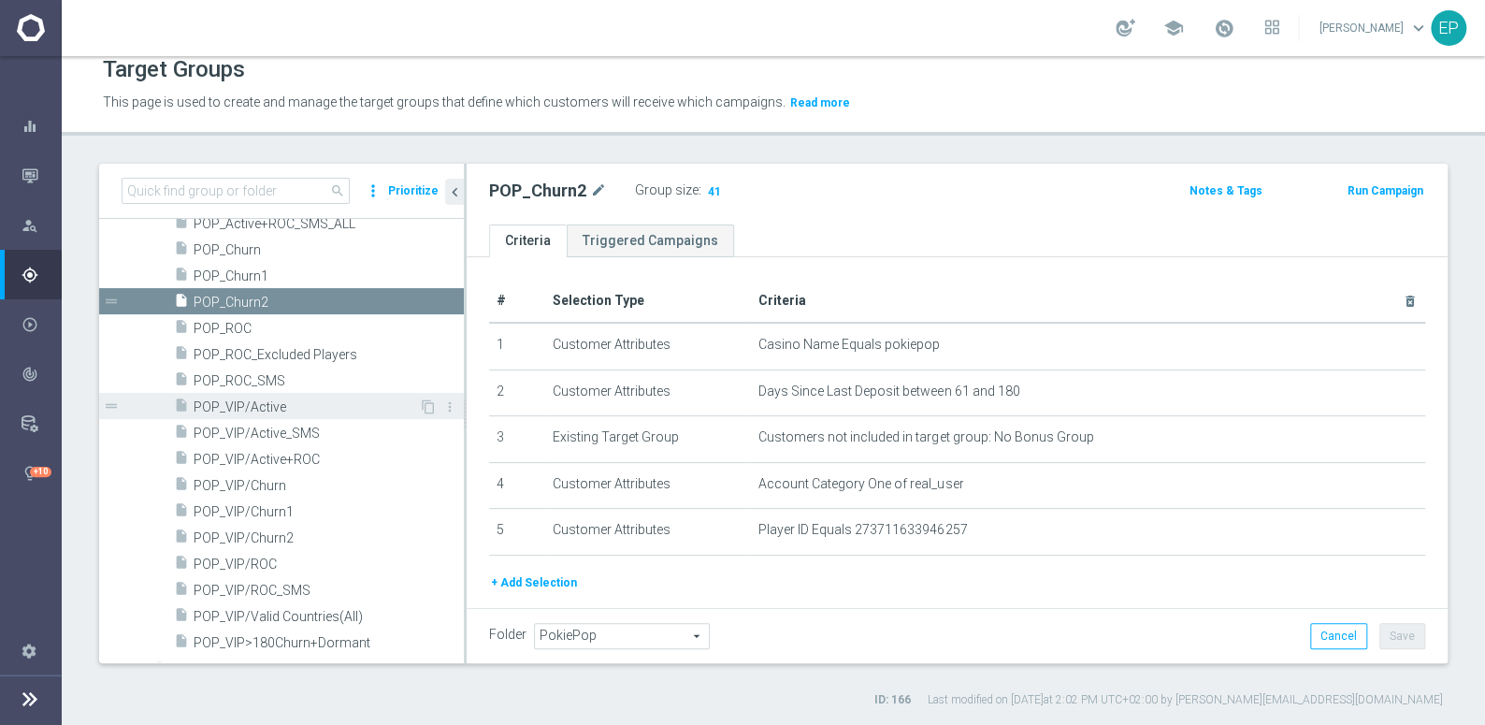
drag, startPoint x: 262, startPoint y: 408, endPoint x: 344, endPoint y: 397, distance: 82.9
click at [262, 408] on span "POP_VIP/Active" at bounding box center [306, 407] width 225 height 16
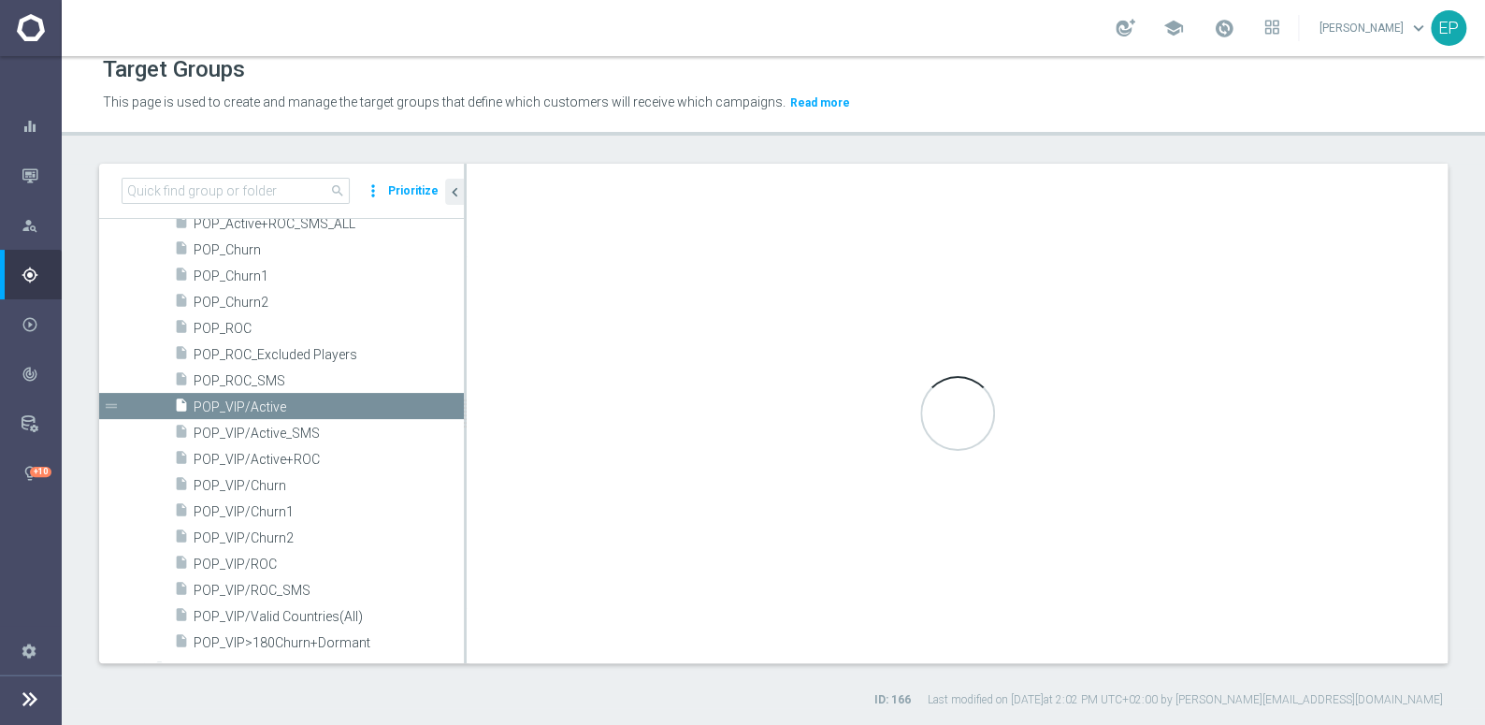
type textarea "(1 and 2 and 3 and 4) or 5"
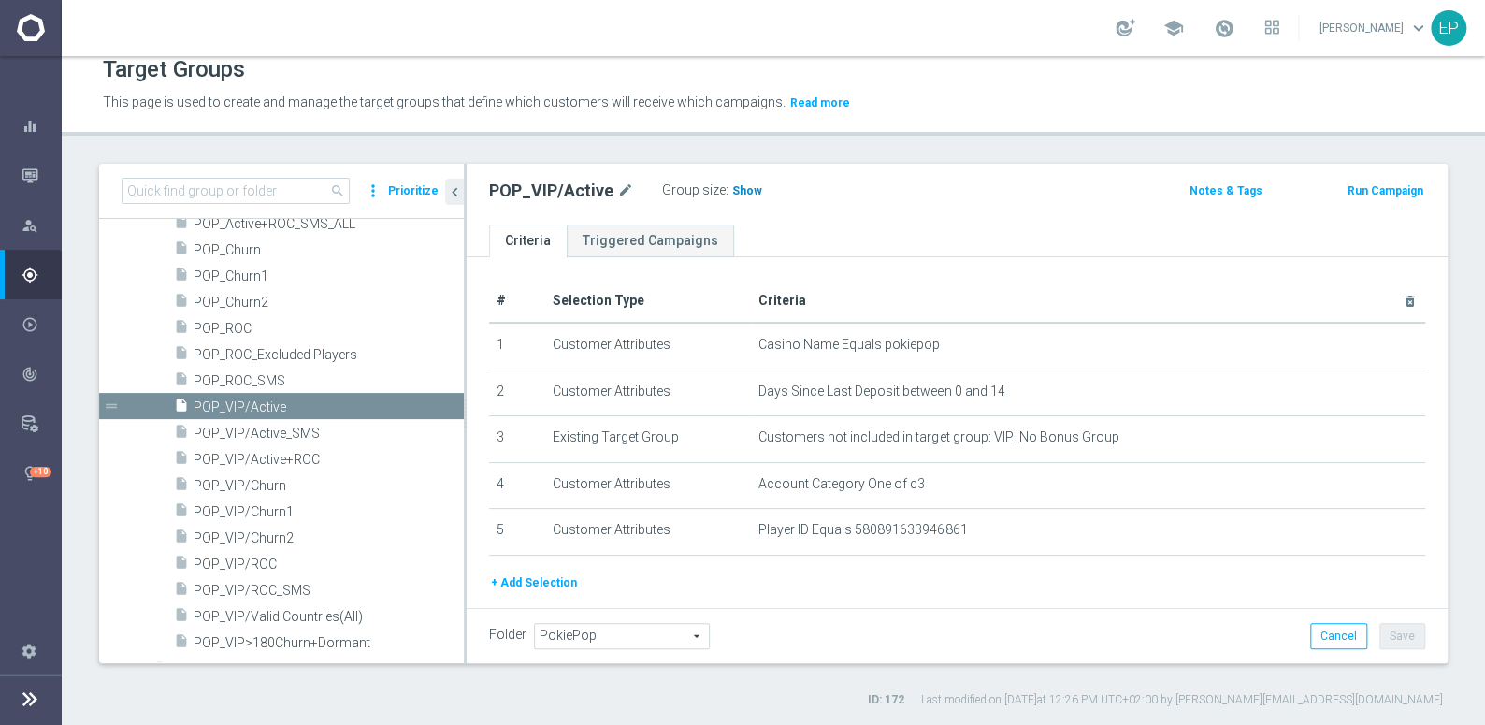
click at [740, 195] on span "Show" at bounding box center [747, 190] width 30 height 13
click at [237, 557] on span "POP_VIP/ROC" at bounding box center [306, 564] width 225 height 16
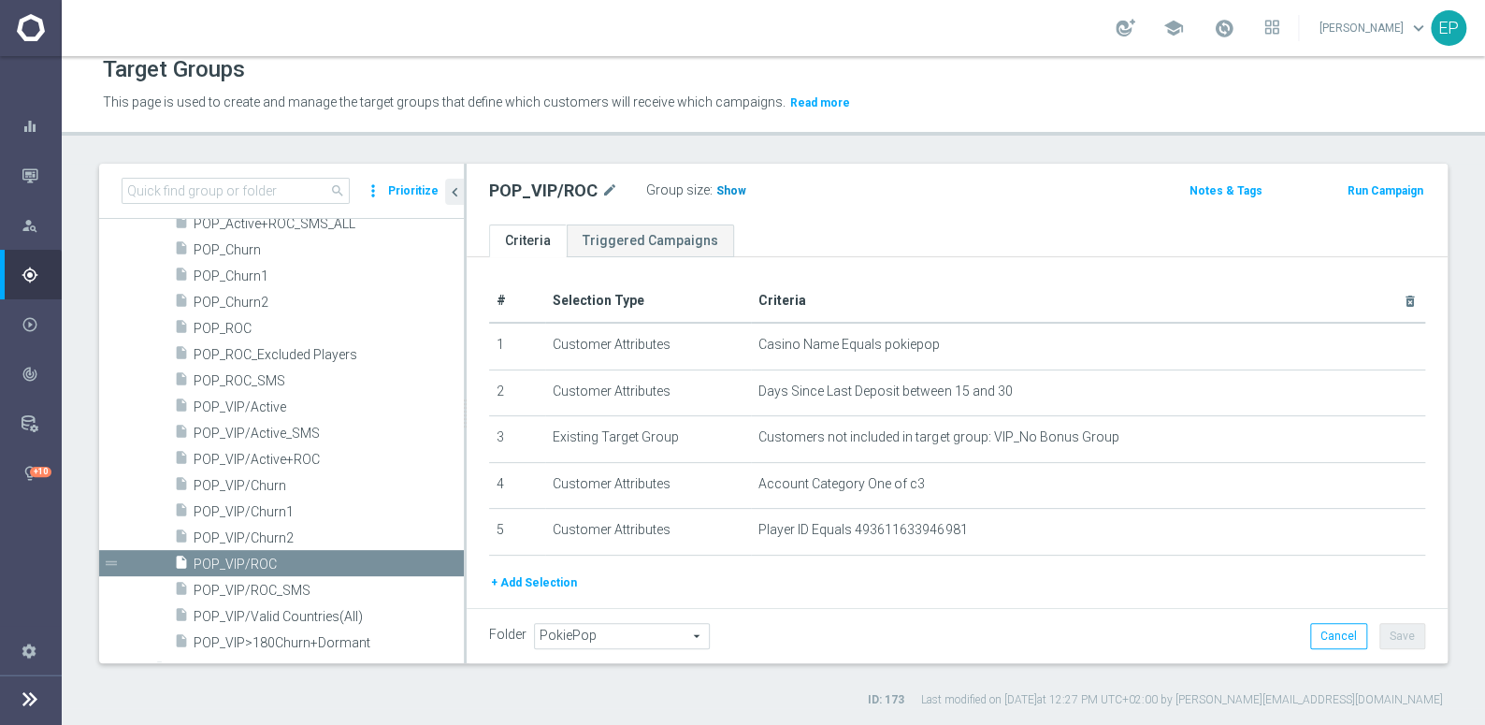
click at [723, 184] on span "Show" at bounding box center [731, 190] width 30 height 13
drag, startPoint x: 256, startPoint y: 508, endPoint x: 297, endPoint y: 496, distance: 42.9
click at [256, 508] on span "POP_VIP/Churn1" at bounding box center [306, 512] width 225 height 16
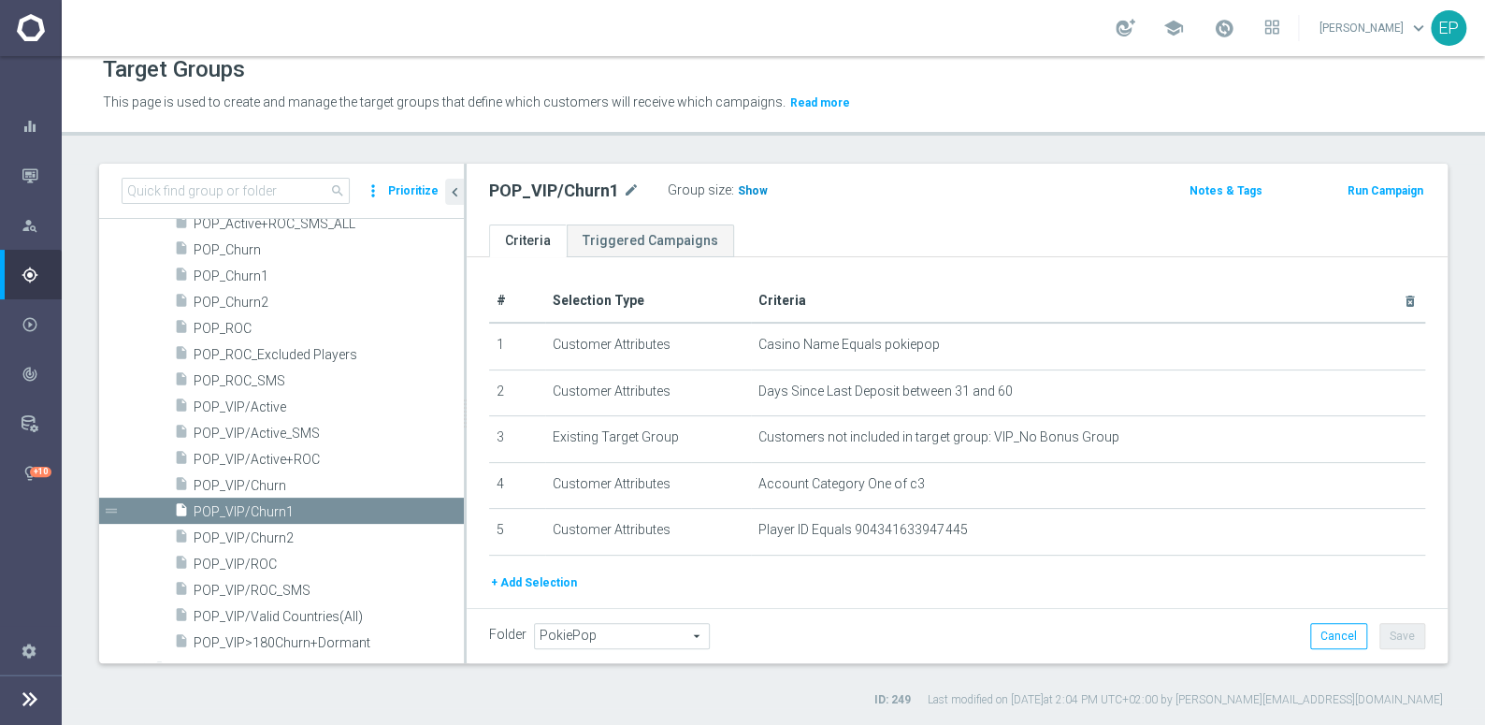
click at [746, 189] on span "Show" at bounding box center [753, 190] width 30 height 13
click at [273, 535] on span "POP_VIP/Churn2" at bounding box center [306, 538] width 225 height 16
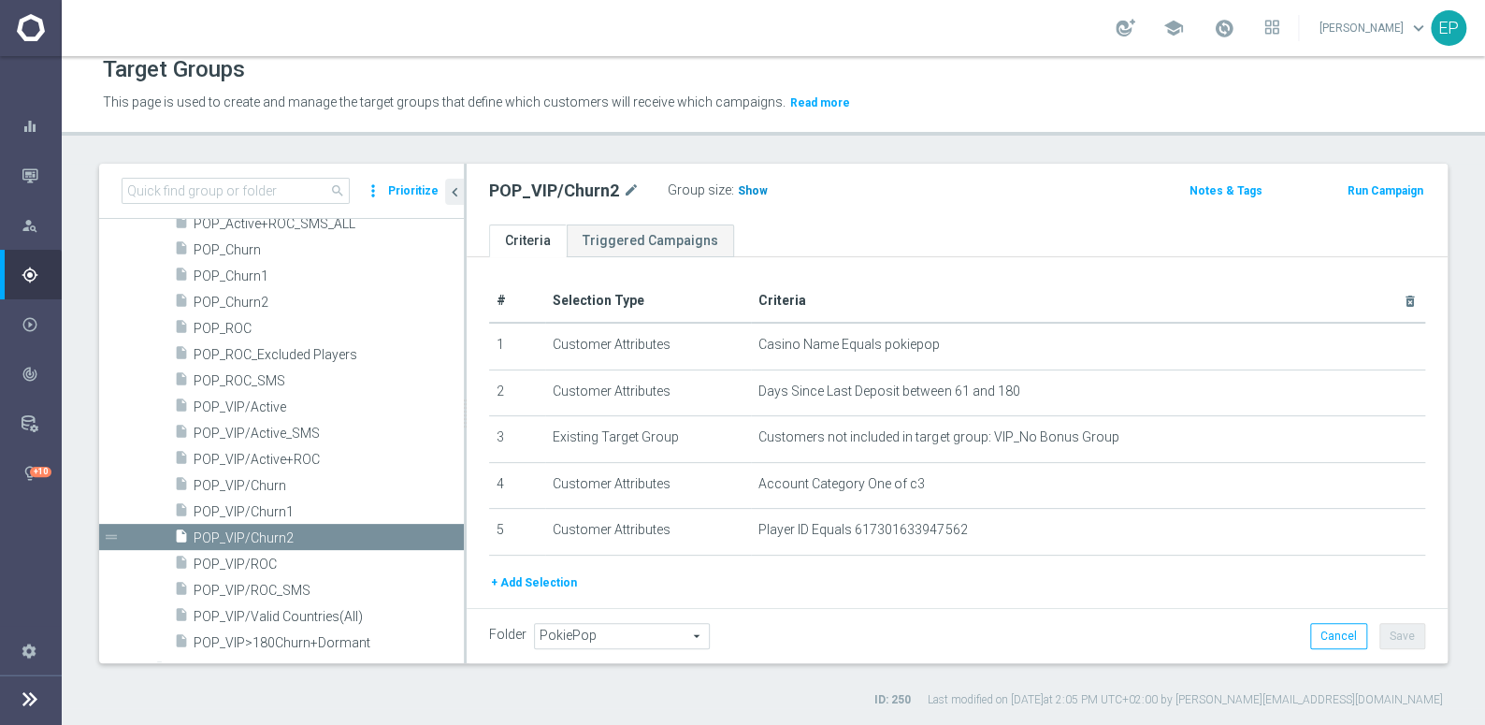
click at [738, 189] on span "Show" at bounding box center [753, 190] width 30 height 13
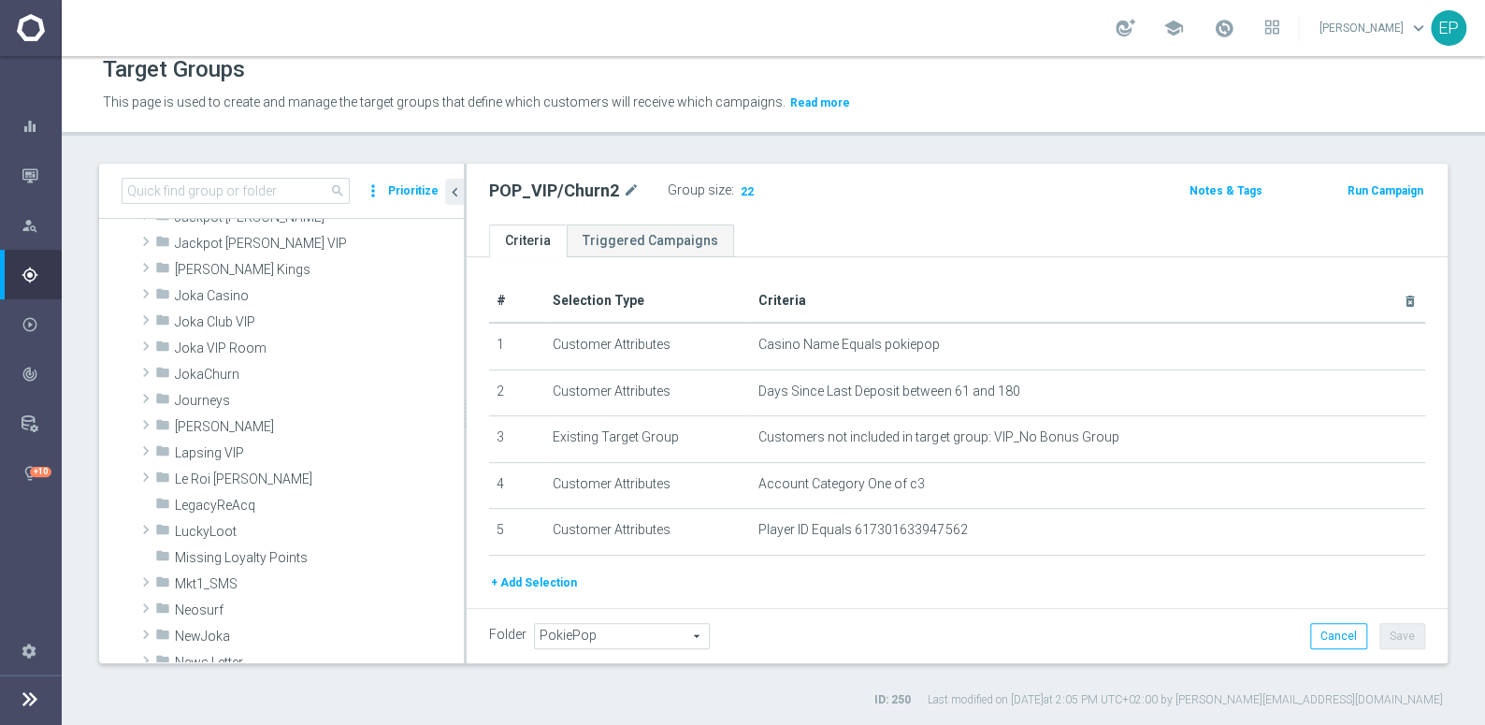
scroll to position [495, 0]
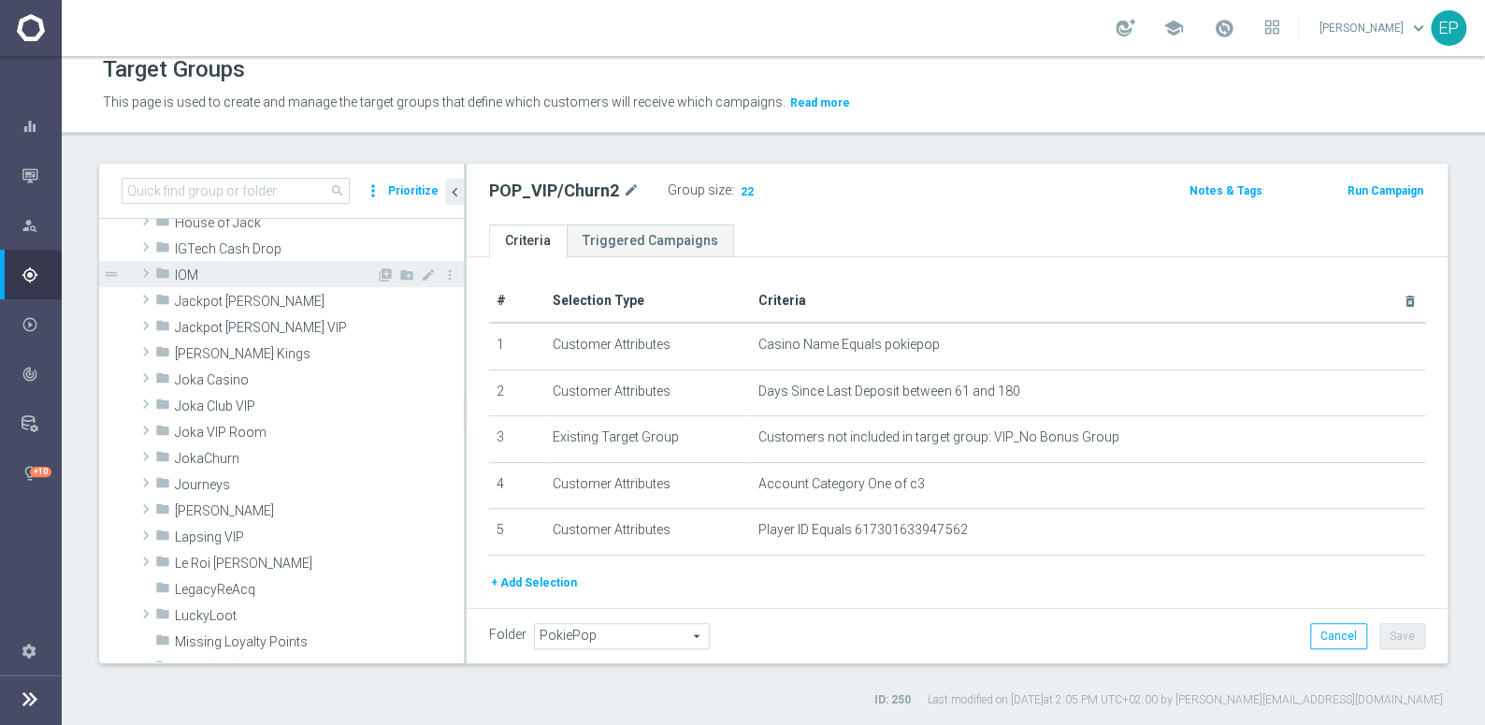
click at [173, 270] on div "folder IOM" at bounding box center [265, 274] width 221 height 26
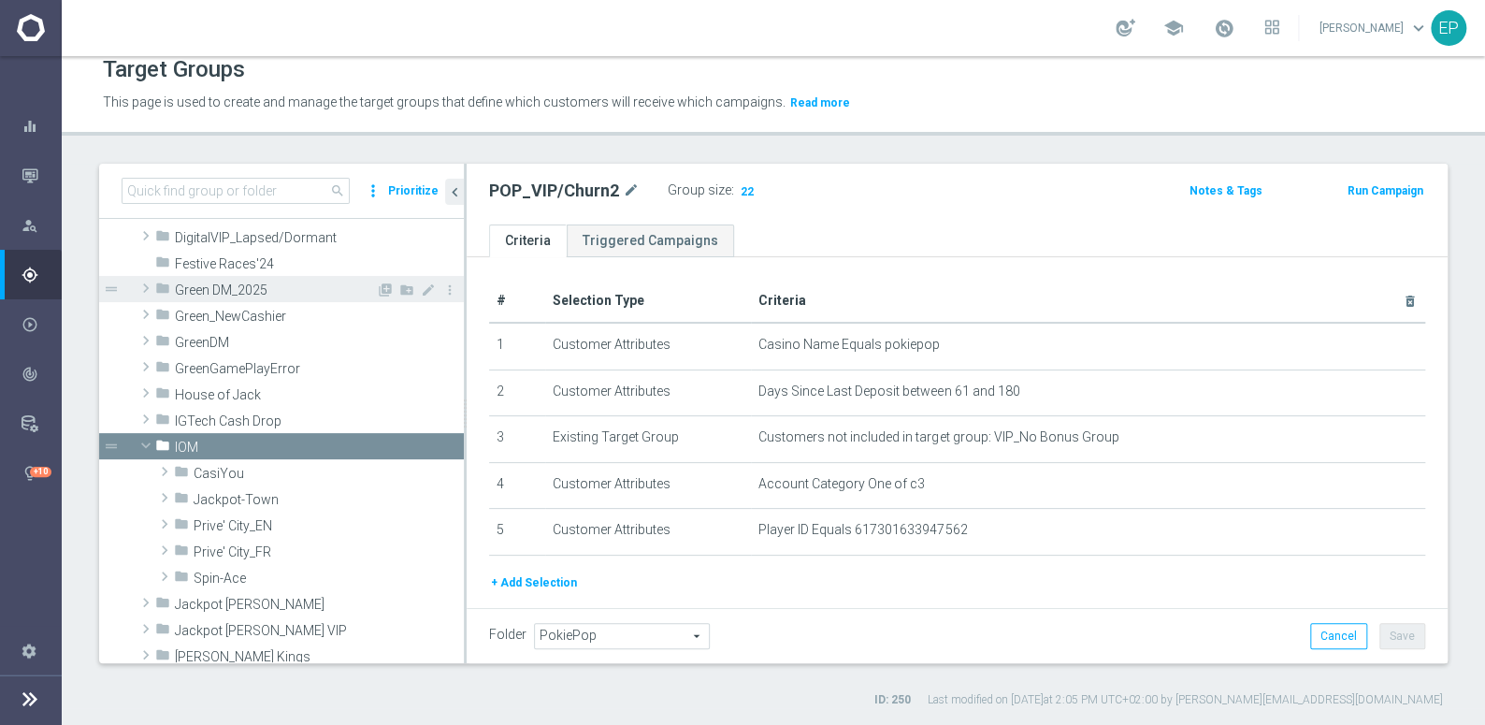
scroll to position [434, 0]
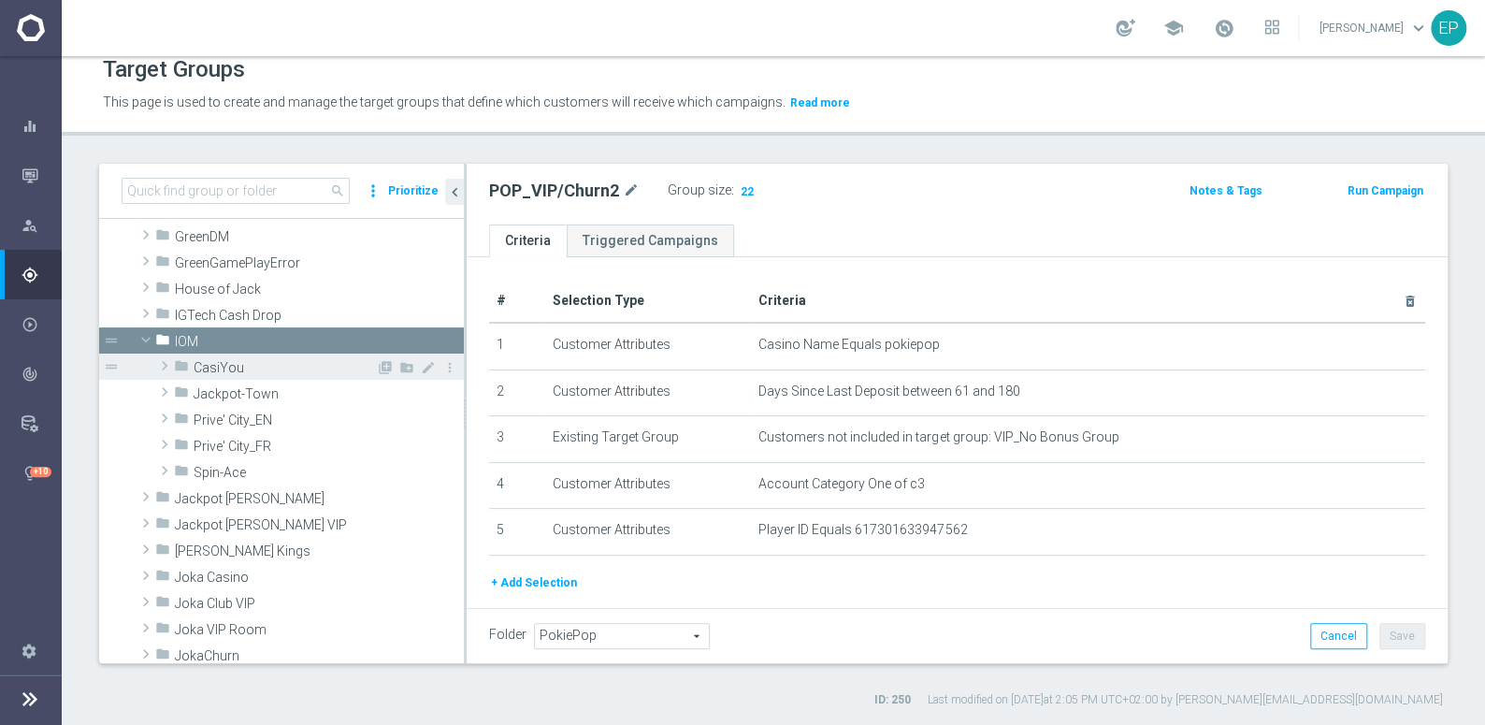
click at [228, 368] on span "CasiYou" at bounding box center [285, 368] width 182 height 16
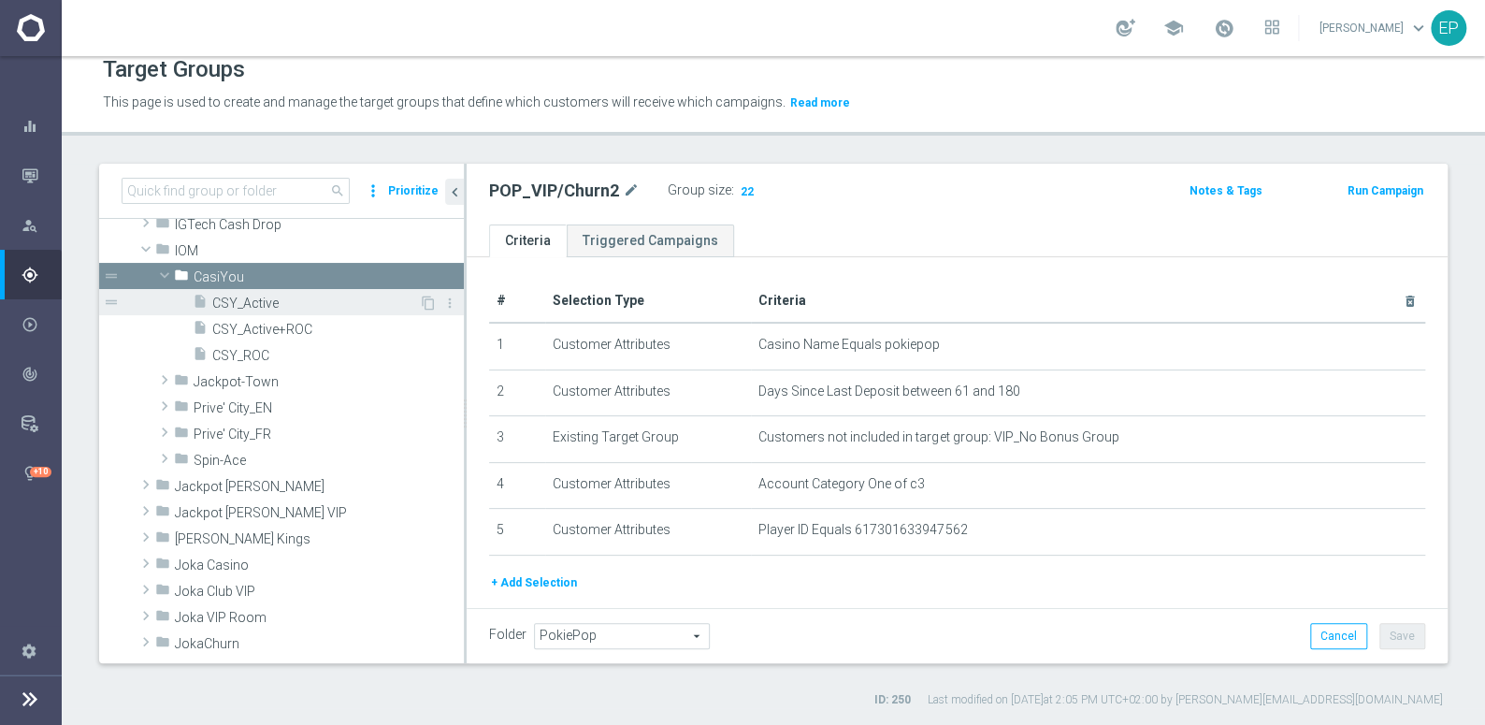
click at [250, 296] on span "CSY_Active" at bounding box center [315, 304] width 207 height 16
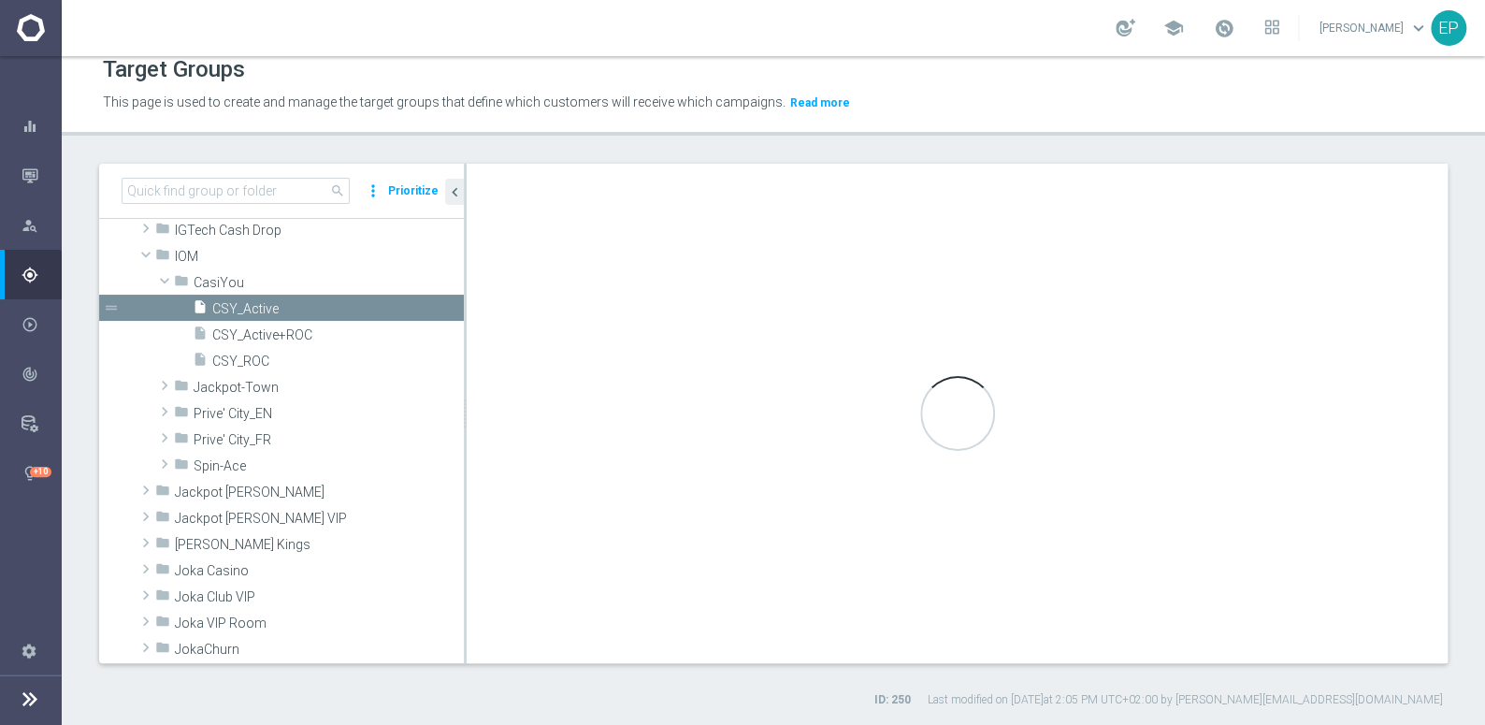
scroll to position [312, 0]
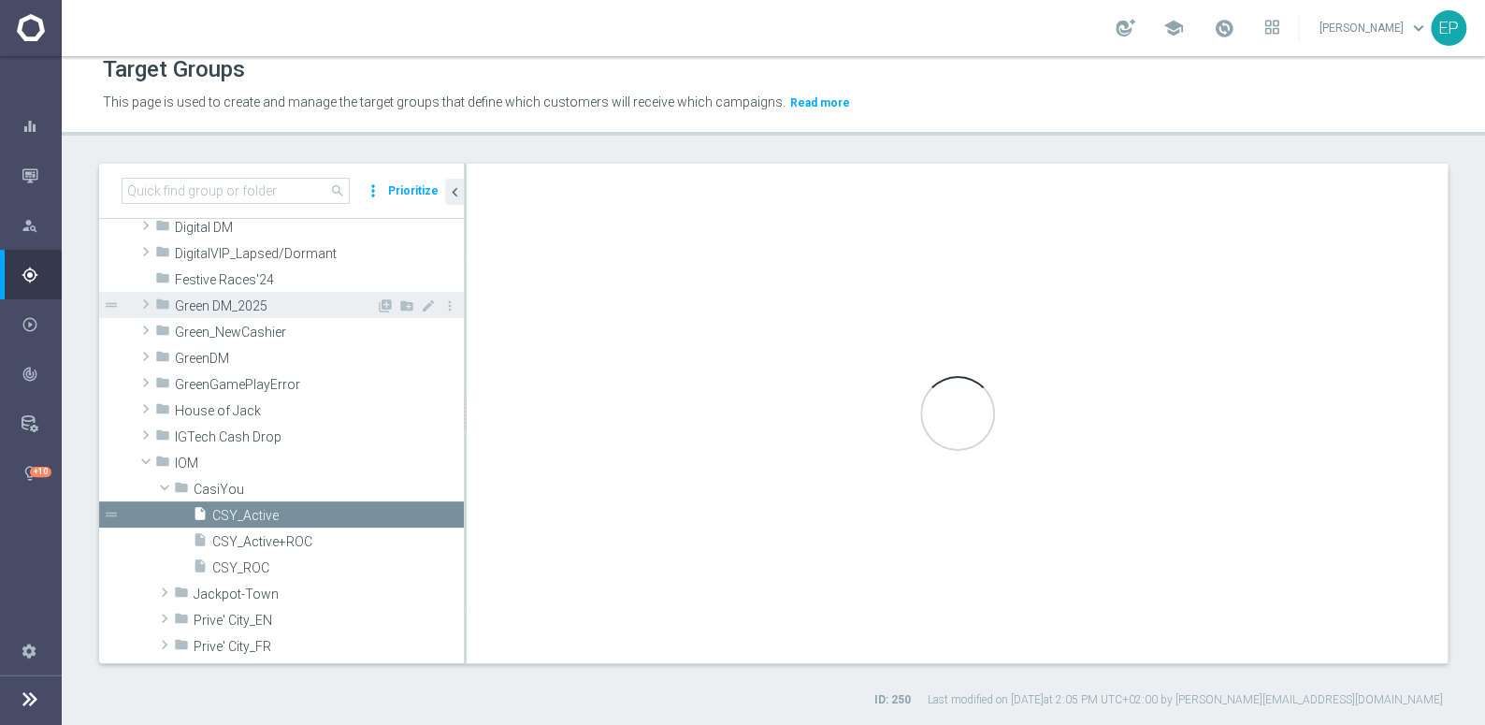
checkbox input "false"
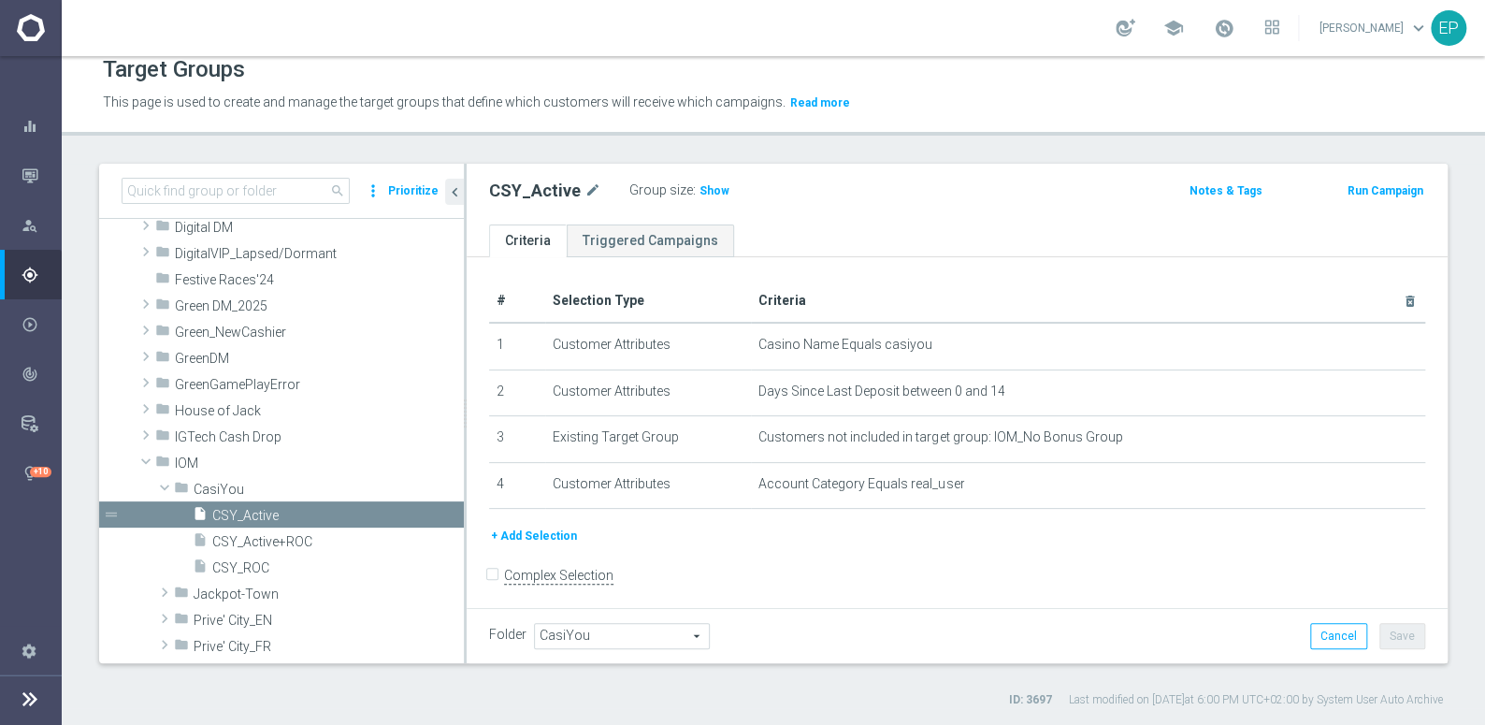
click at [700, 188] on span "Show" at bounding box center [715, 190] width 30 height 13
click at [253, 567] on span "CSY_ROC" at bounding box center [315, 568] width 207 height 16
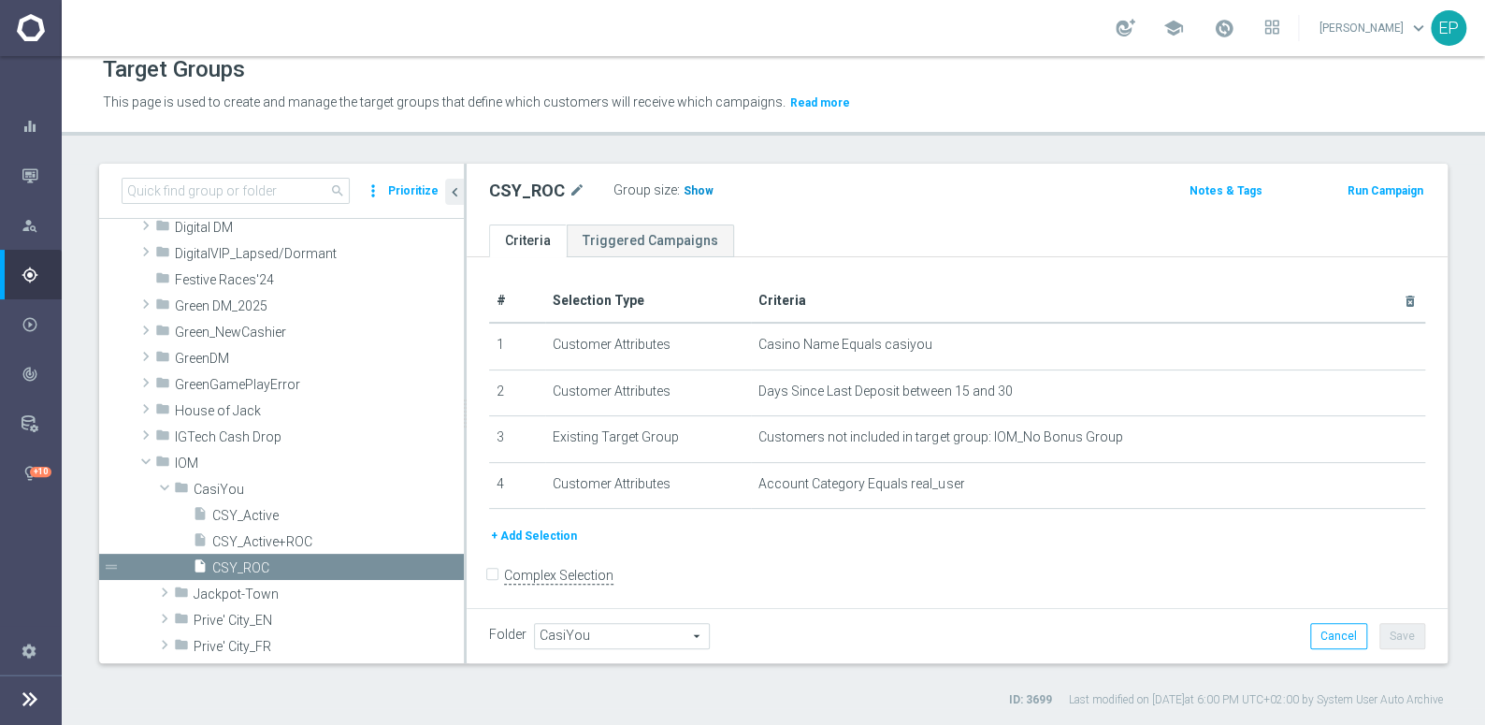
click at [699, 194] on span "Show" at bounding box center [699, 190] width 30 height 13
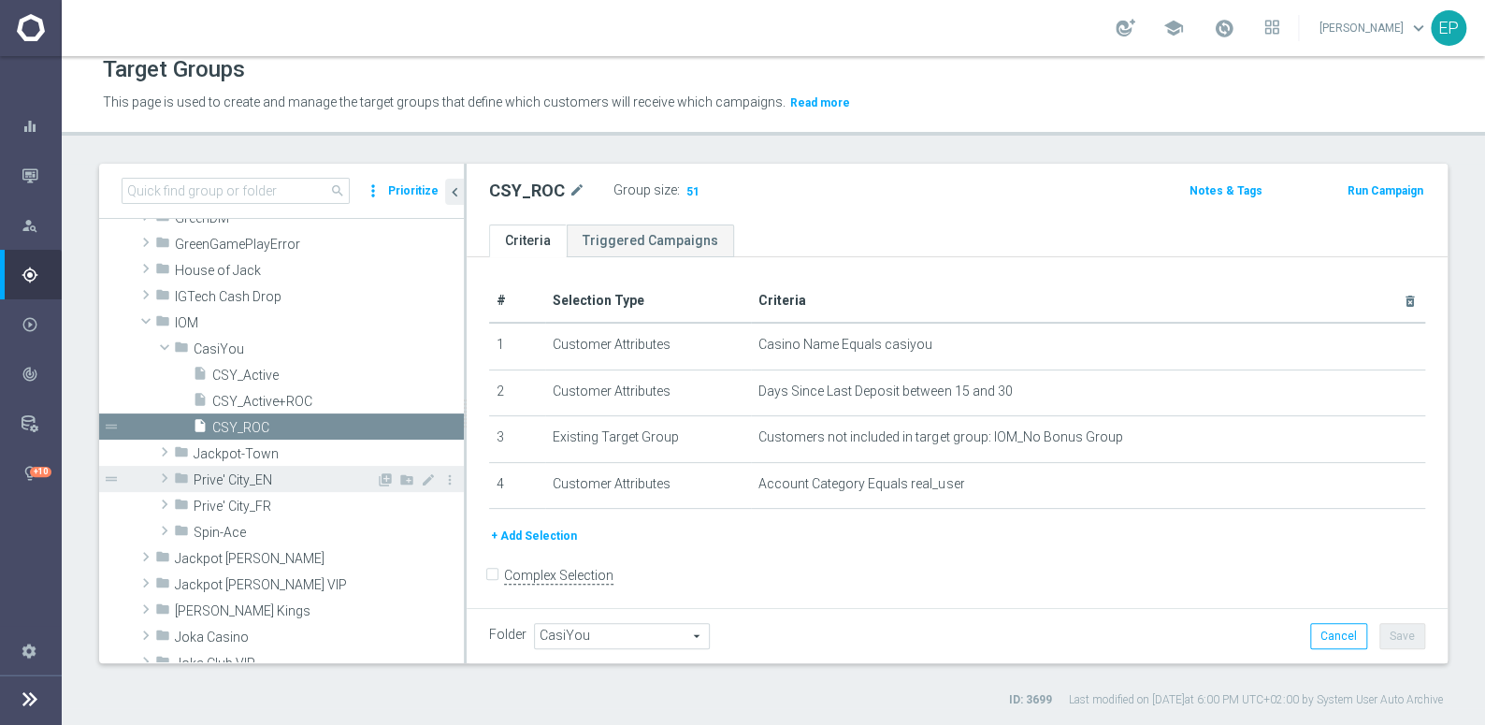
scroll to position [483, 0]
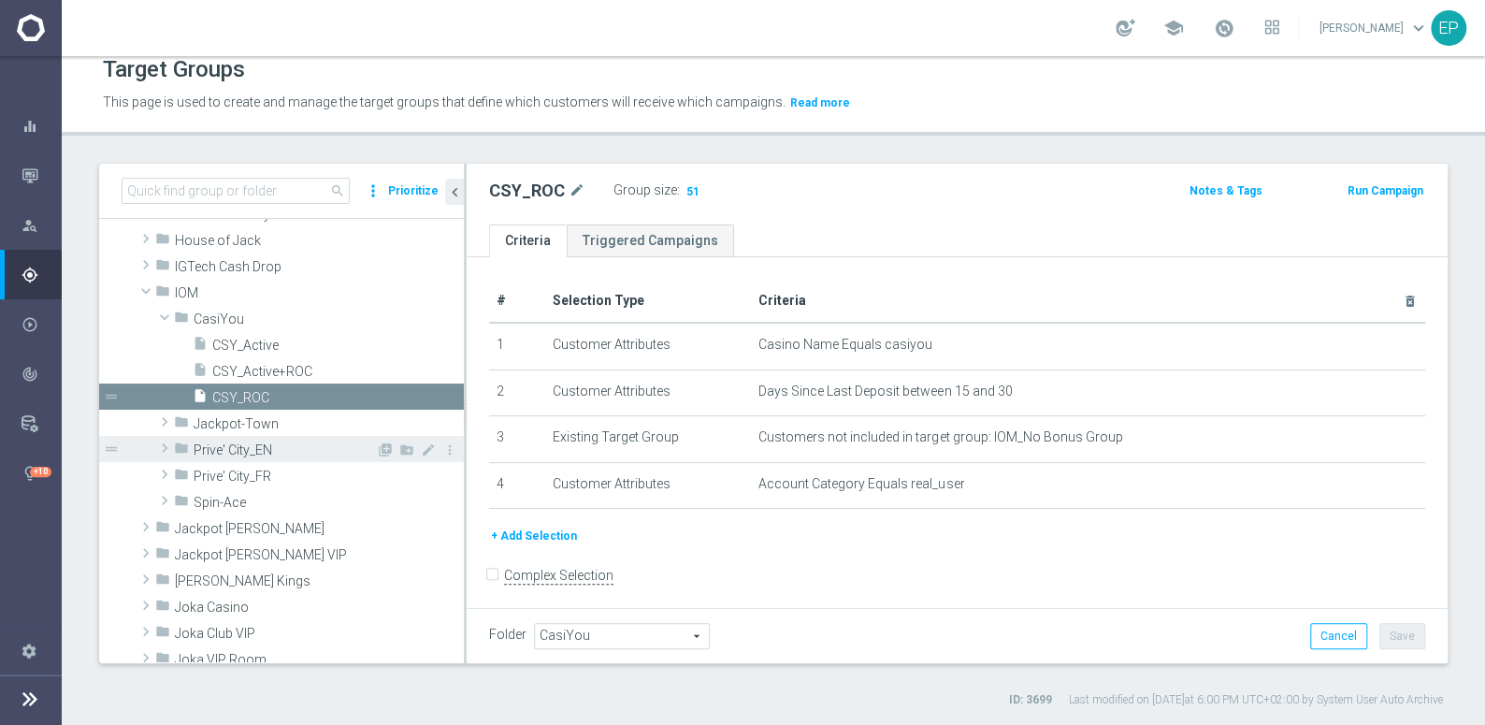
drag, startPoint x: 238, startPoint y: 445, endPoint x: 290, endPoint y: 447, distance: 51.5
click at [238, 445] on span "Prive' City_EN" at bounding box center [285, 450] width 182 height 16
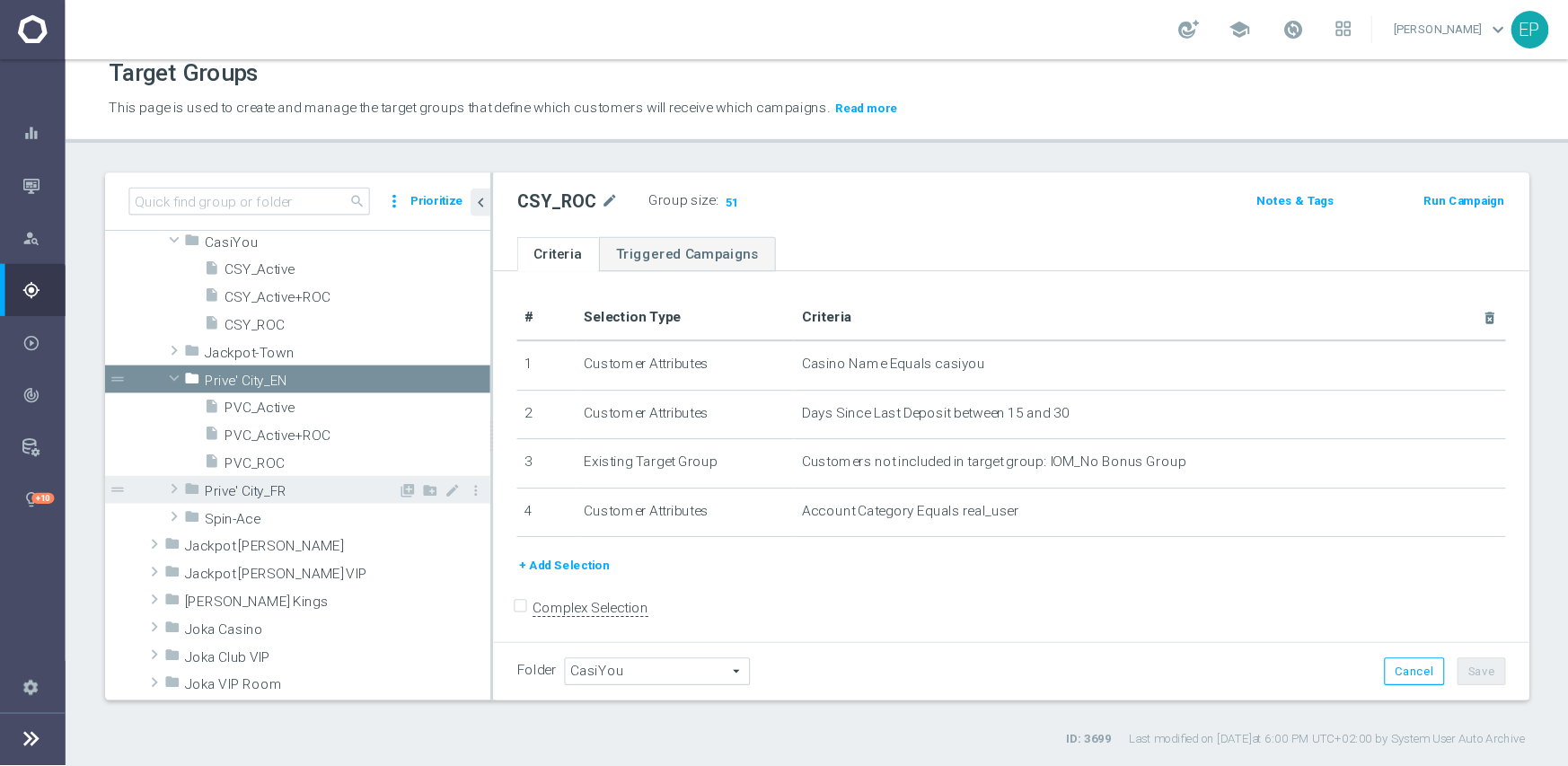
scroll to position [545, 0]
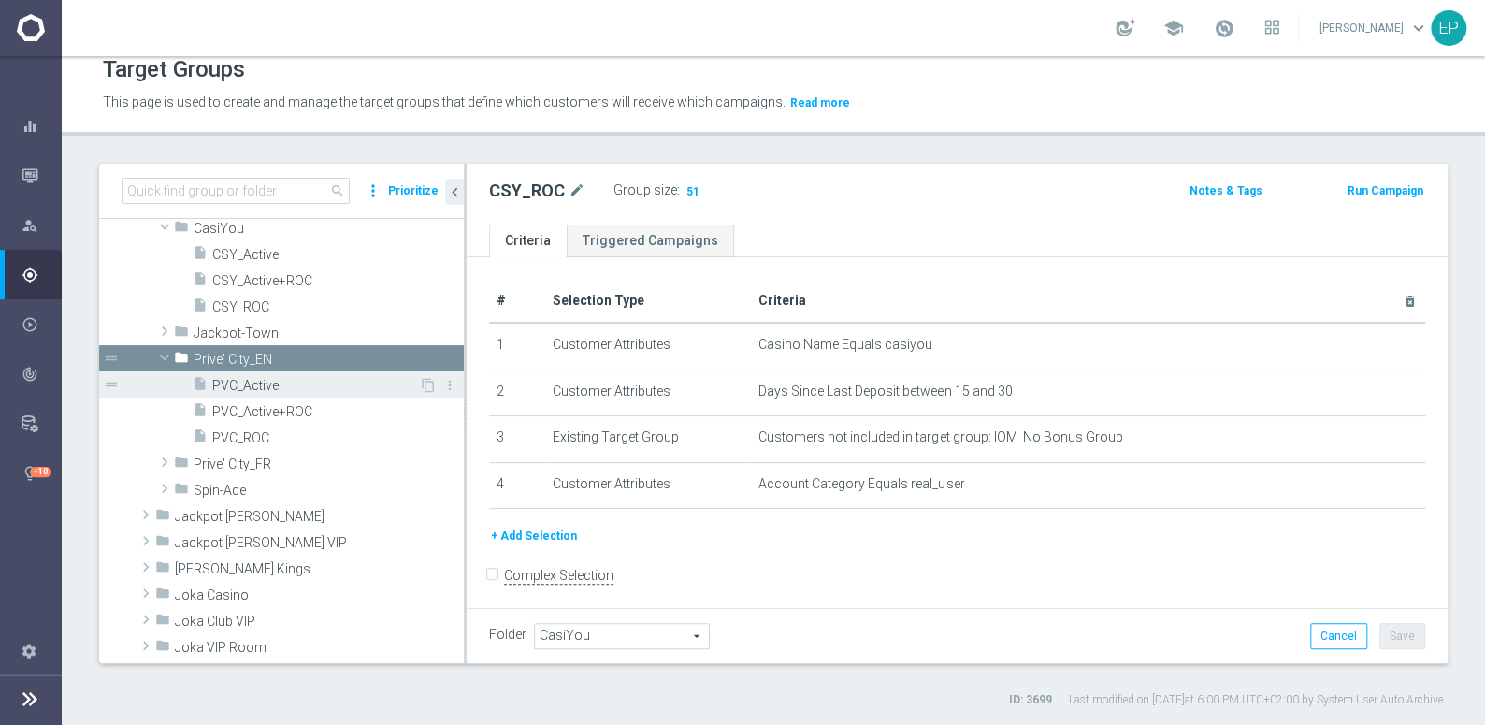
click at [249, 387] on span "PVC_Active" at bounding box center [315, 386] width 207 height 16
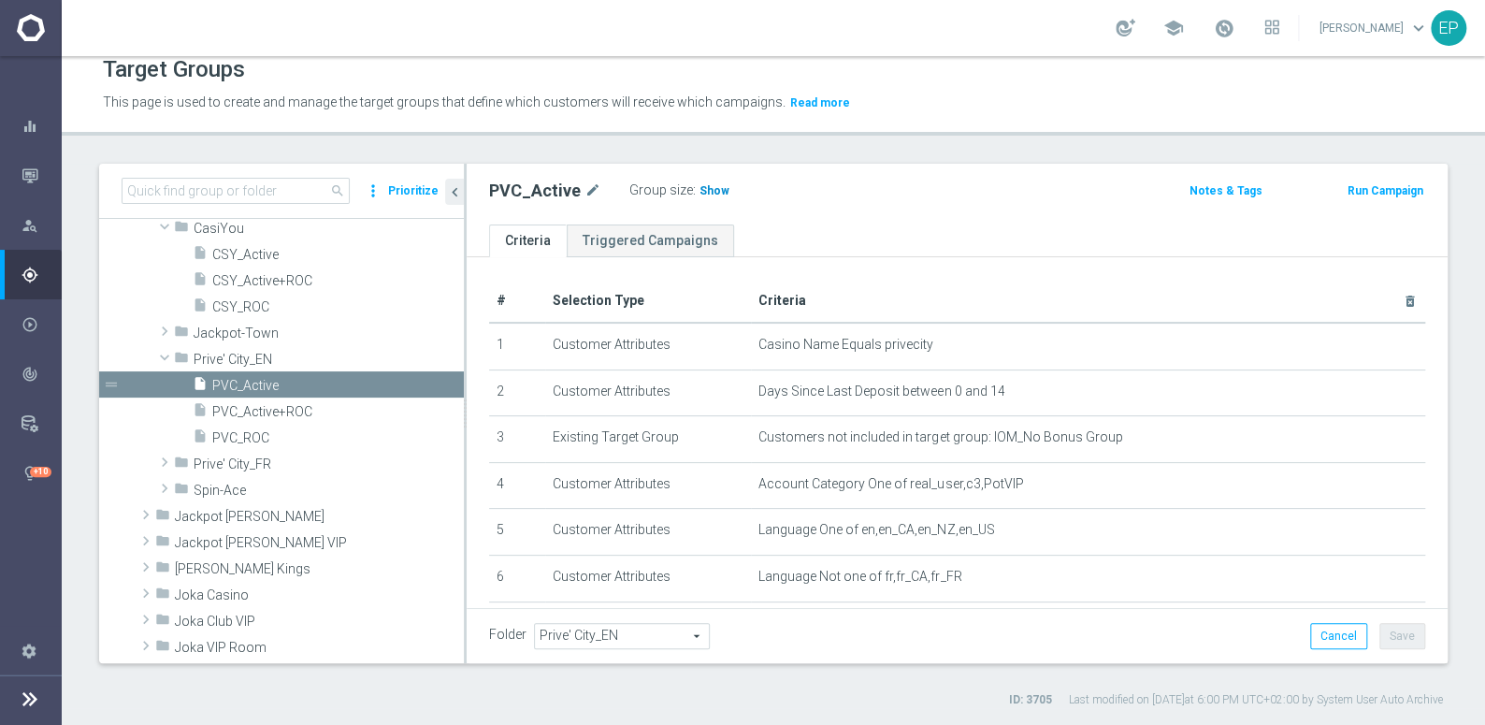
click at [700, 188] on span "Show" at bounding box center [715, 190] width 30 height 13
click at [245, 437] on span "PVC_ROC" at bounding box center [315, 438] width 207 height 16
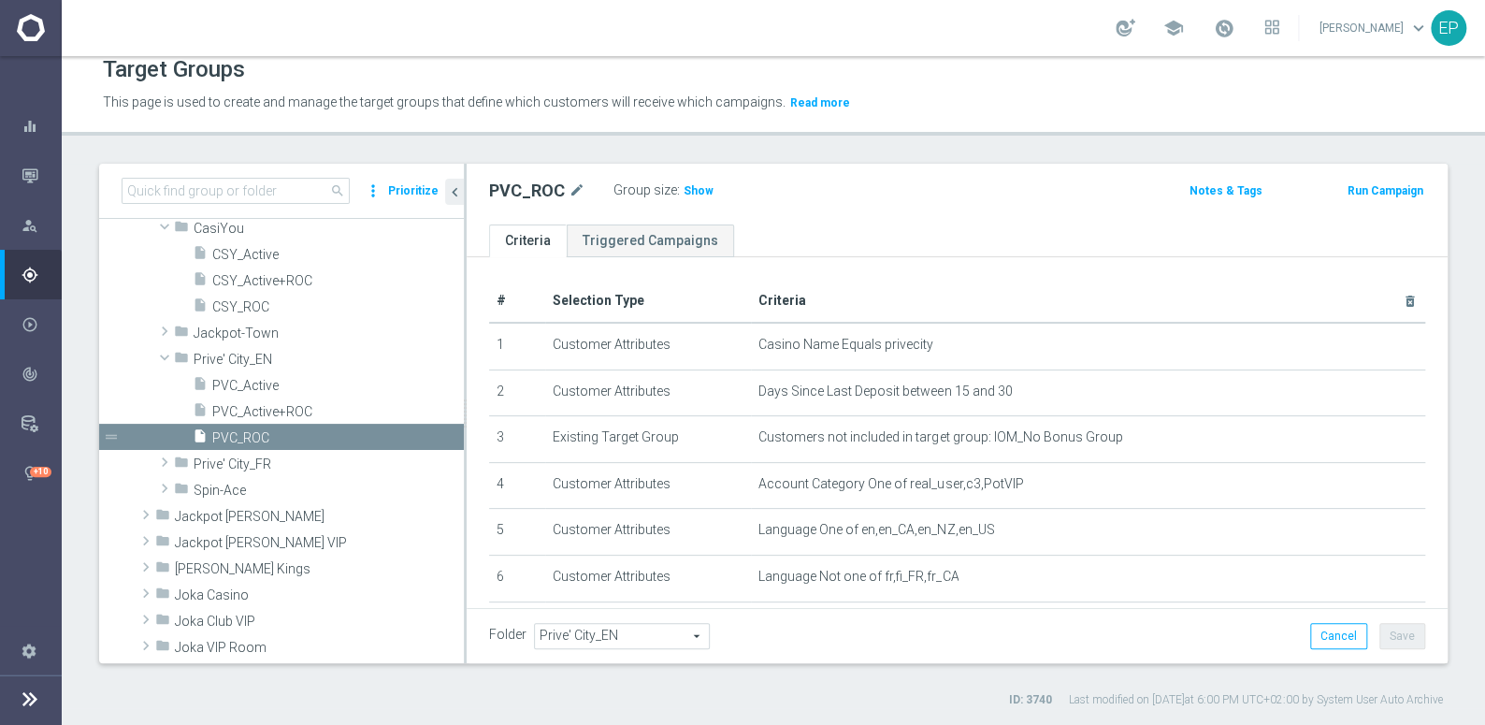
click at [671, 184] on label "Group size" at bounding box center [645, 190] width 64 height 16
click at [701, 187] on span "Show" at bounding box center [699, 190] width 30 height 13
drag, startPoint x: 215, startPoint y: 485, endPoint x: 253, endPoint y: 498, distance: 40.5
click at [217, 486] on span "Spin-Ace" at bounding box center [285, 491] width 182 height 16
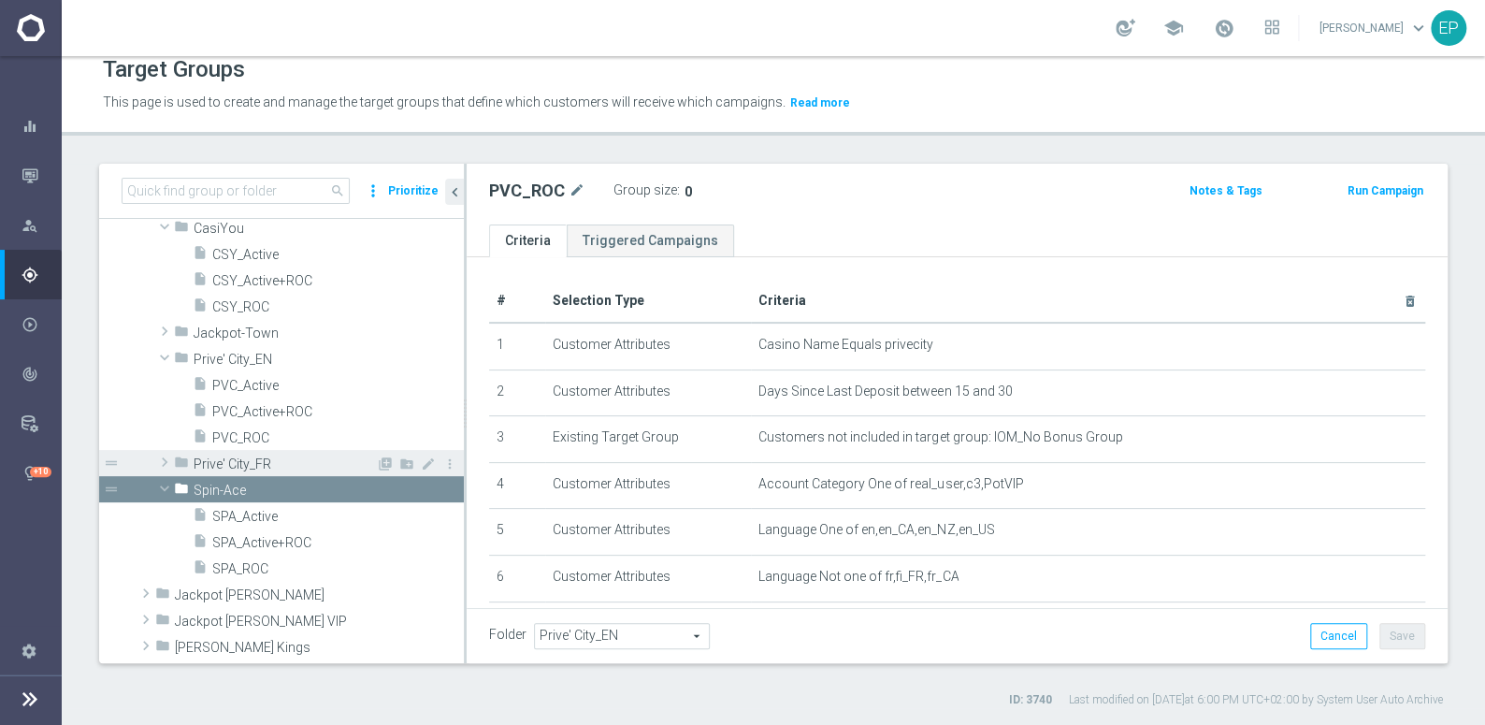
click at [253, 512] on span "SPA_Active" at bounding box center [338, 517] width 252 height 16
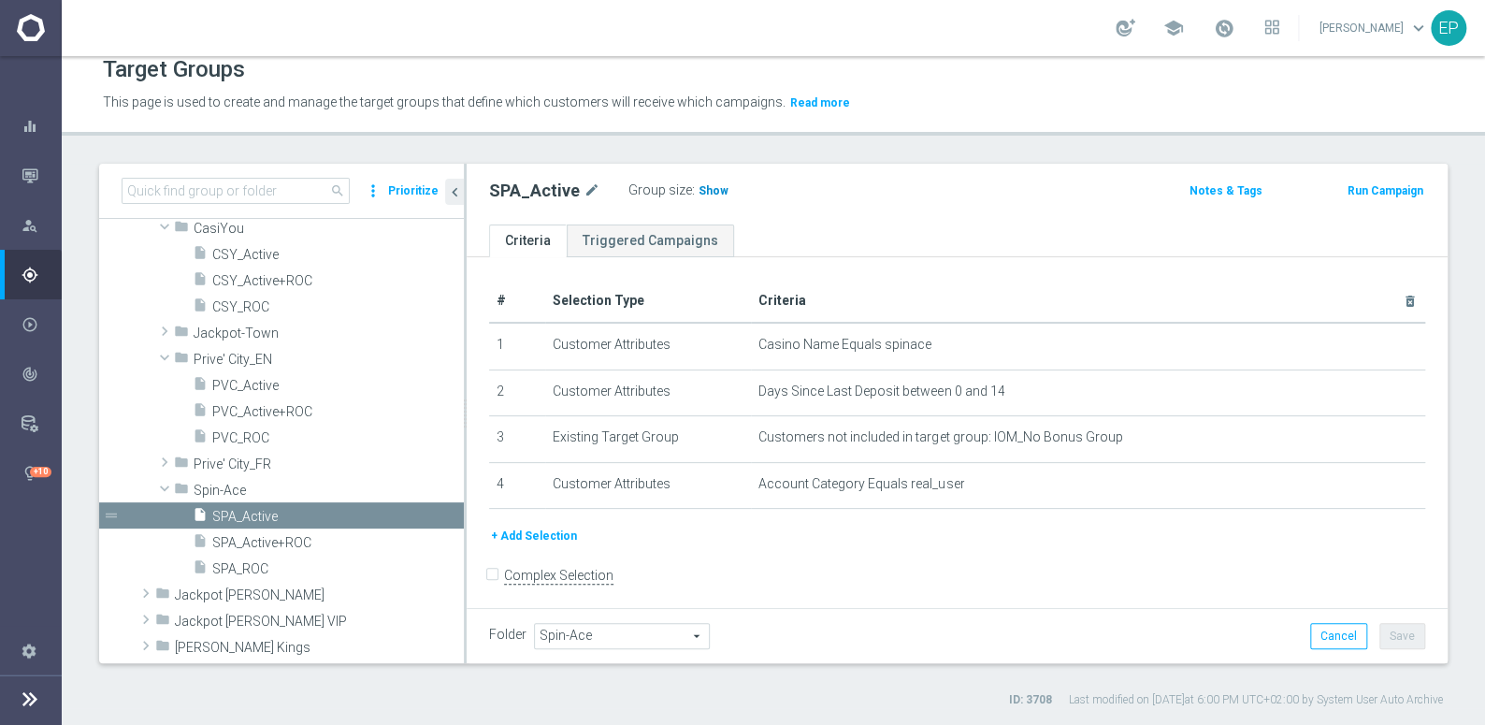
click at [705, 188] on span "Show" at bounding box center [714, 190] width 30 height 13
drag, startPoint x: 248, startPoint y: 567, endPoint x: 281, endPoint y: 554, distance: 36.1
click at [248, 567] on span "SPA_ROC" at bounding box center [315, 569] width 207 height 16
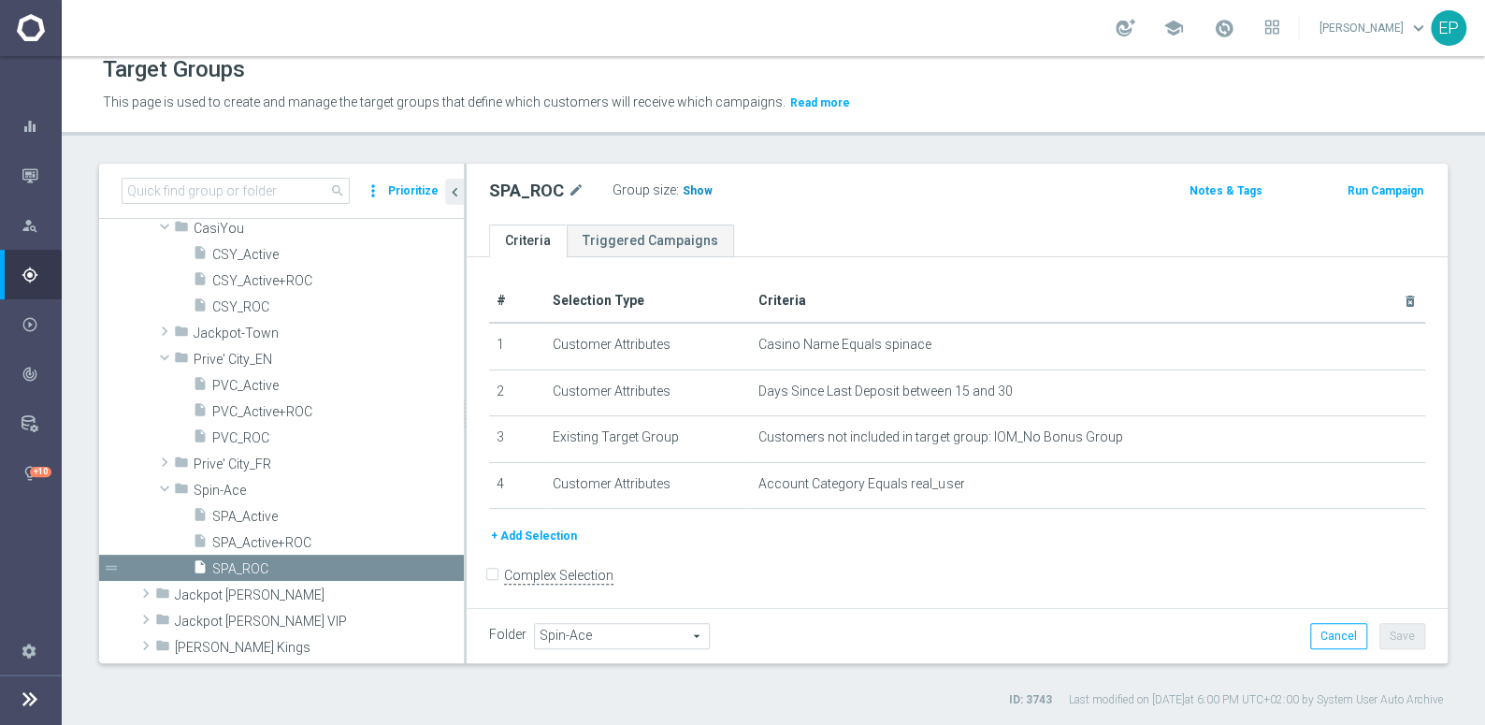
click at [692, 196] on h3 "Show" at bounding box center [698, 190] width 34 height 21
click at [237, 333] on span "Jackpot-Town" at bounding box center [285, 333] width 182 height 16
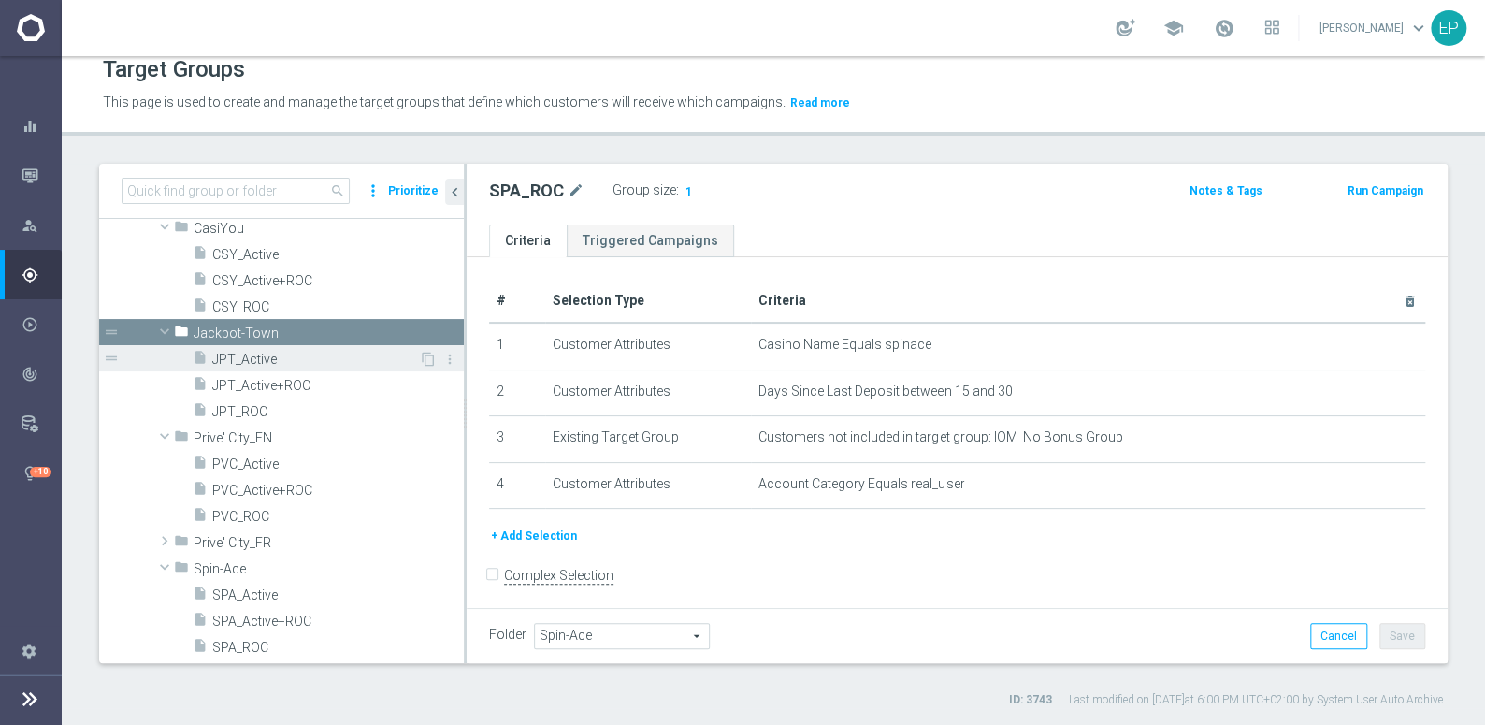
click at [269, 358] on span "JPT_Active" at bounding box center [315, 360] width 207 height 16
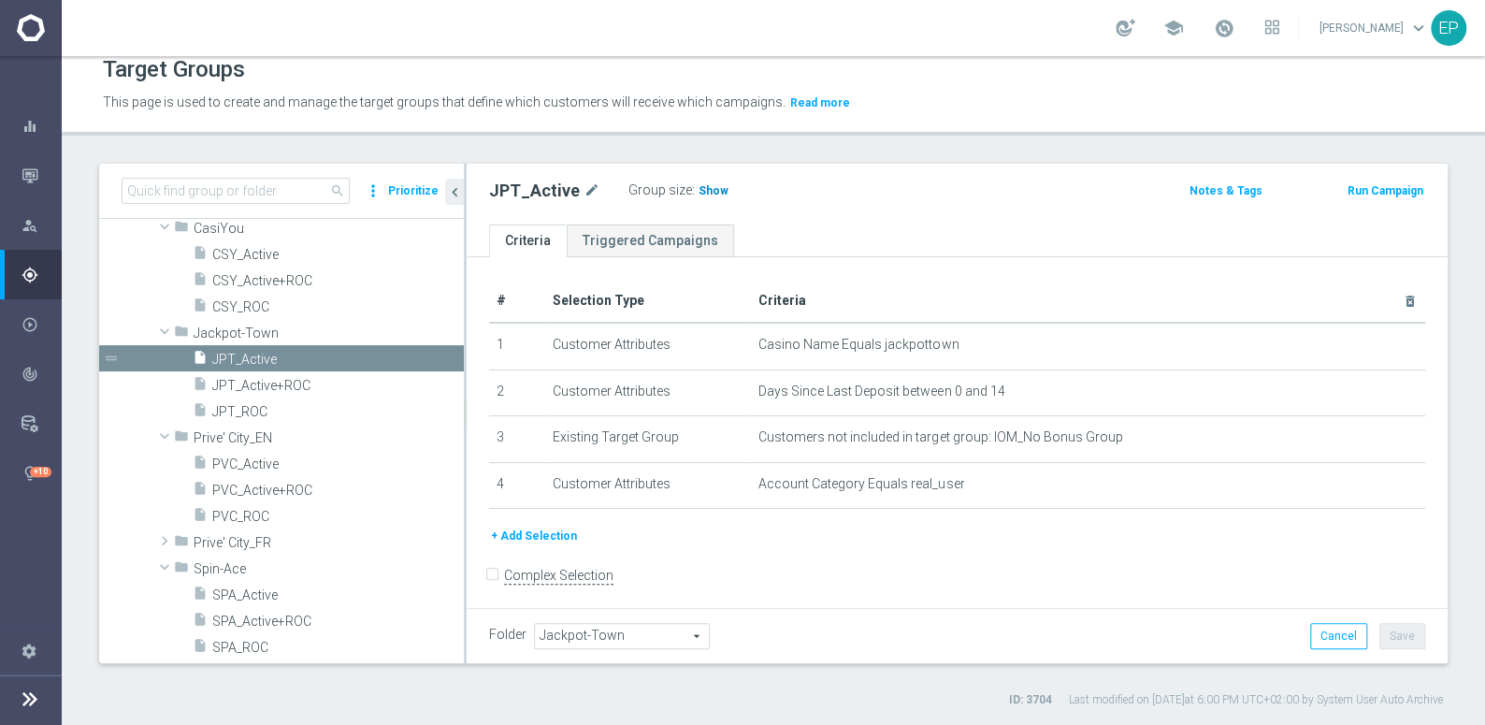
click at [699, 192] on span "Show" at bounding box center [714, 190] width 30 height 13
click at [250, 411] on span "JPT_ROC" at bounding box center [315, 412] width 207 height 16
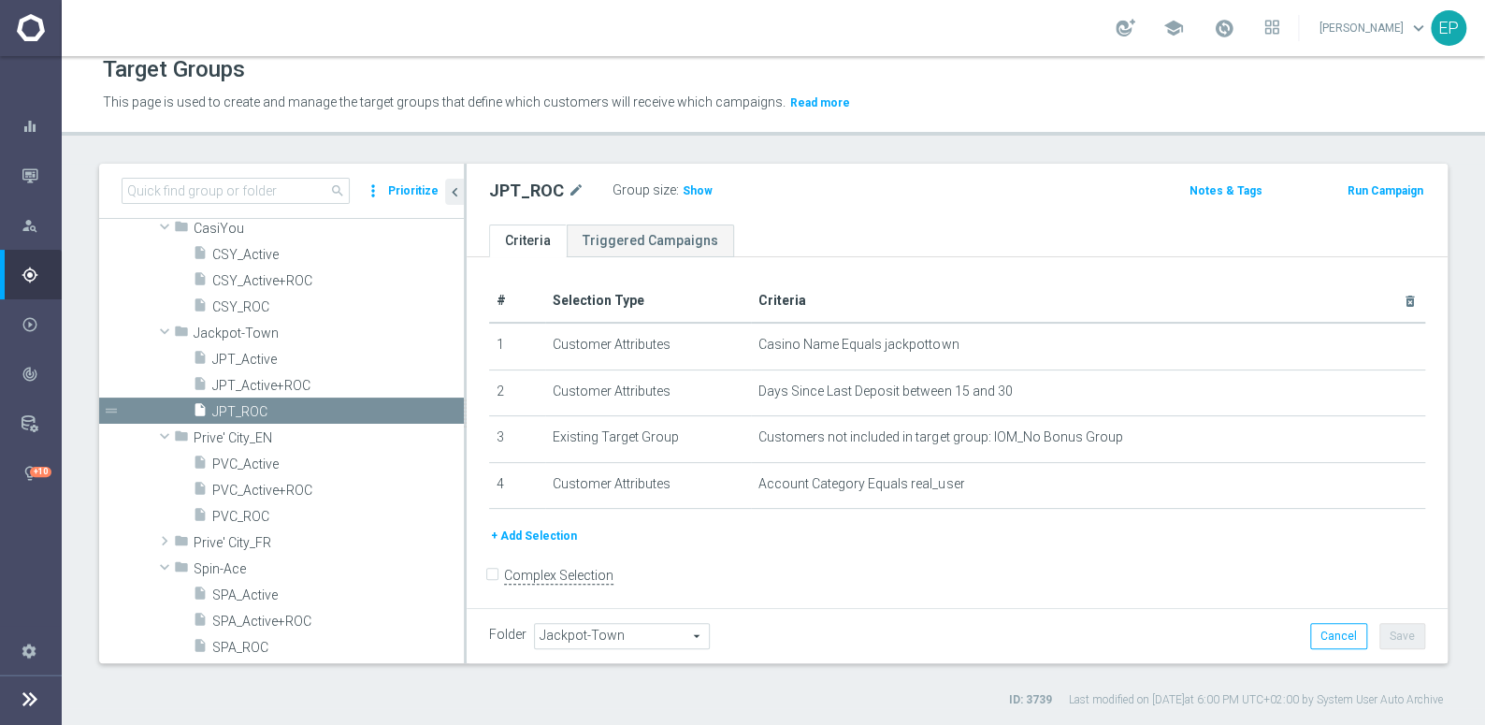
click at [693, 192] on span "Show" at bounding box center [698, 190] width 30 height 13
click at [249, 545] on span "Prive' City_FR" at bounding box center [285, 543] width 182 height 16
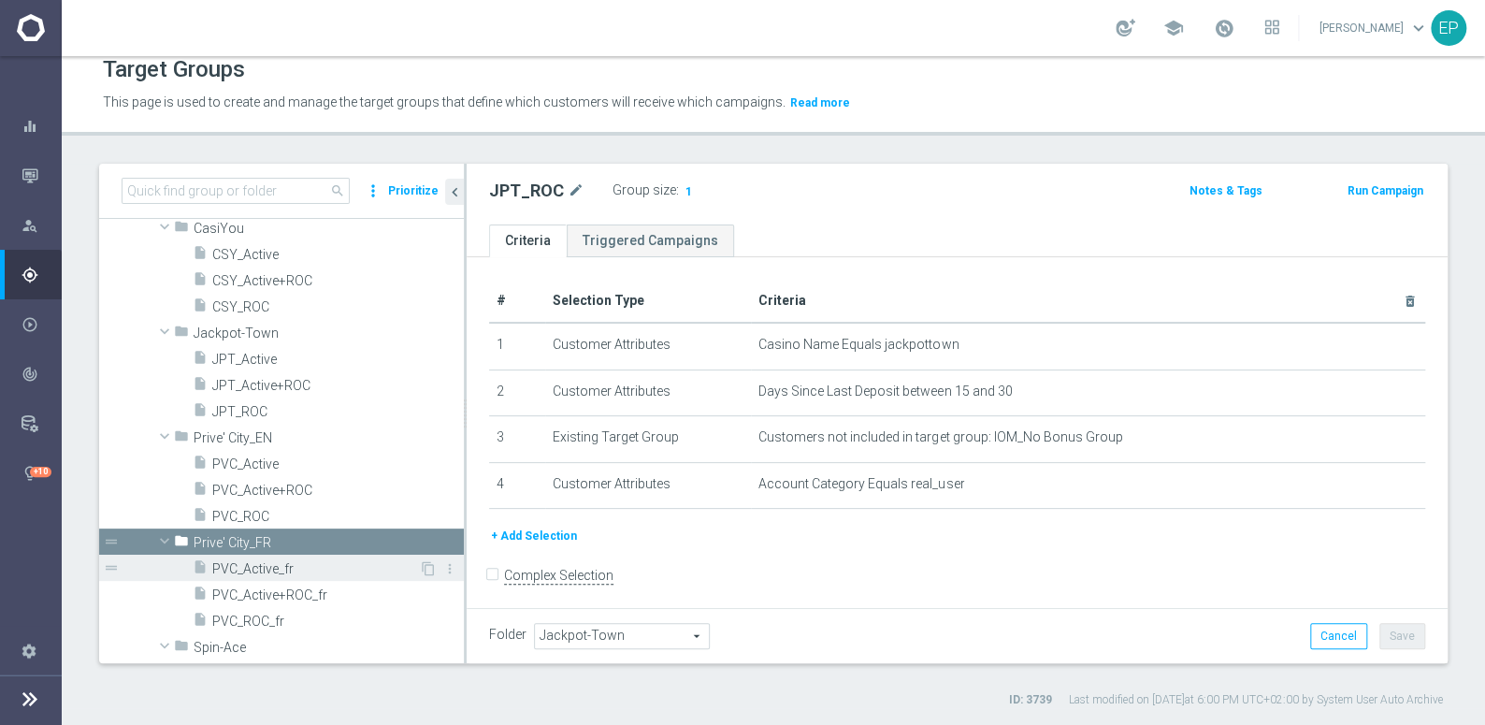
click at [267, 570] on span "PVC_Active_fr" at bounding box center [315, 569] width 207 height 16
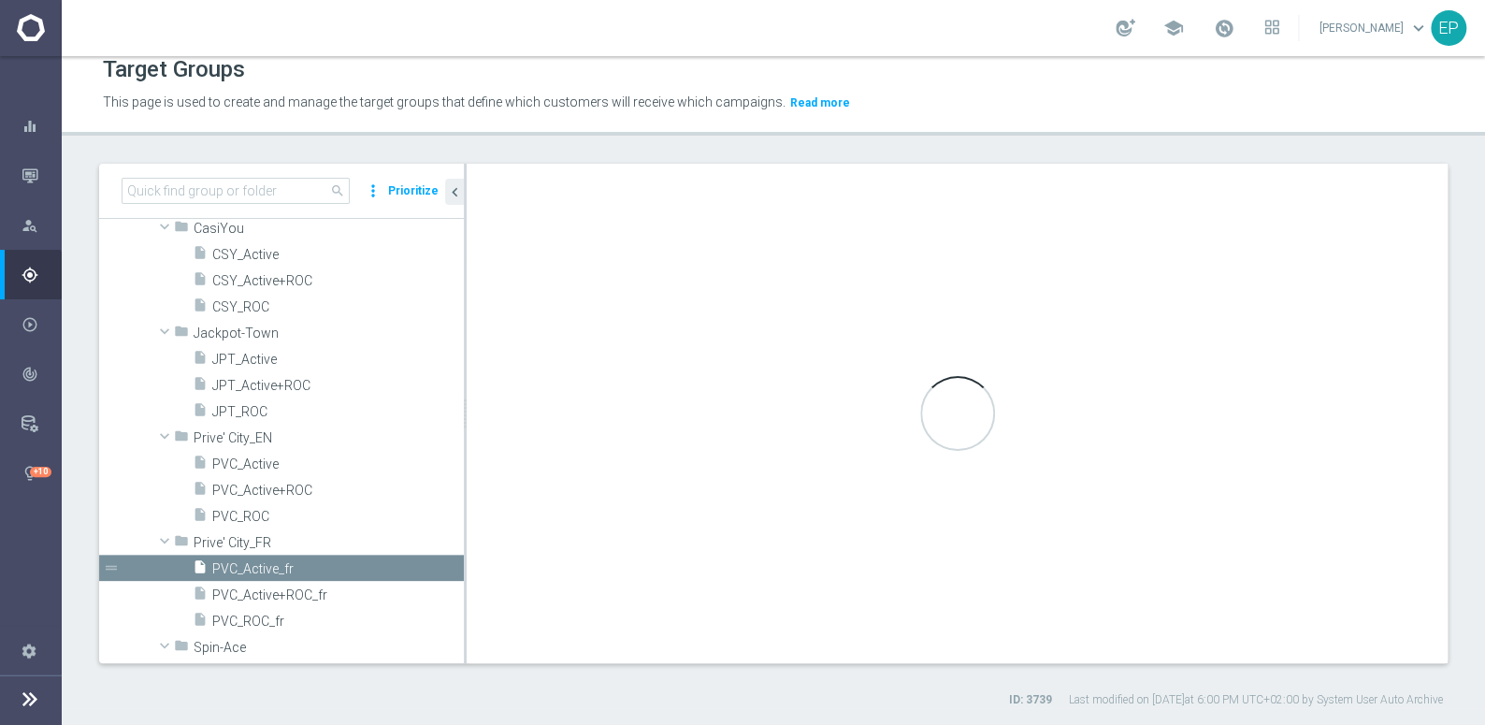
type input "Prive' City_FR"
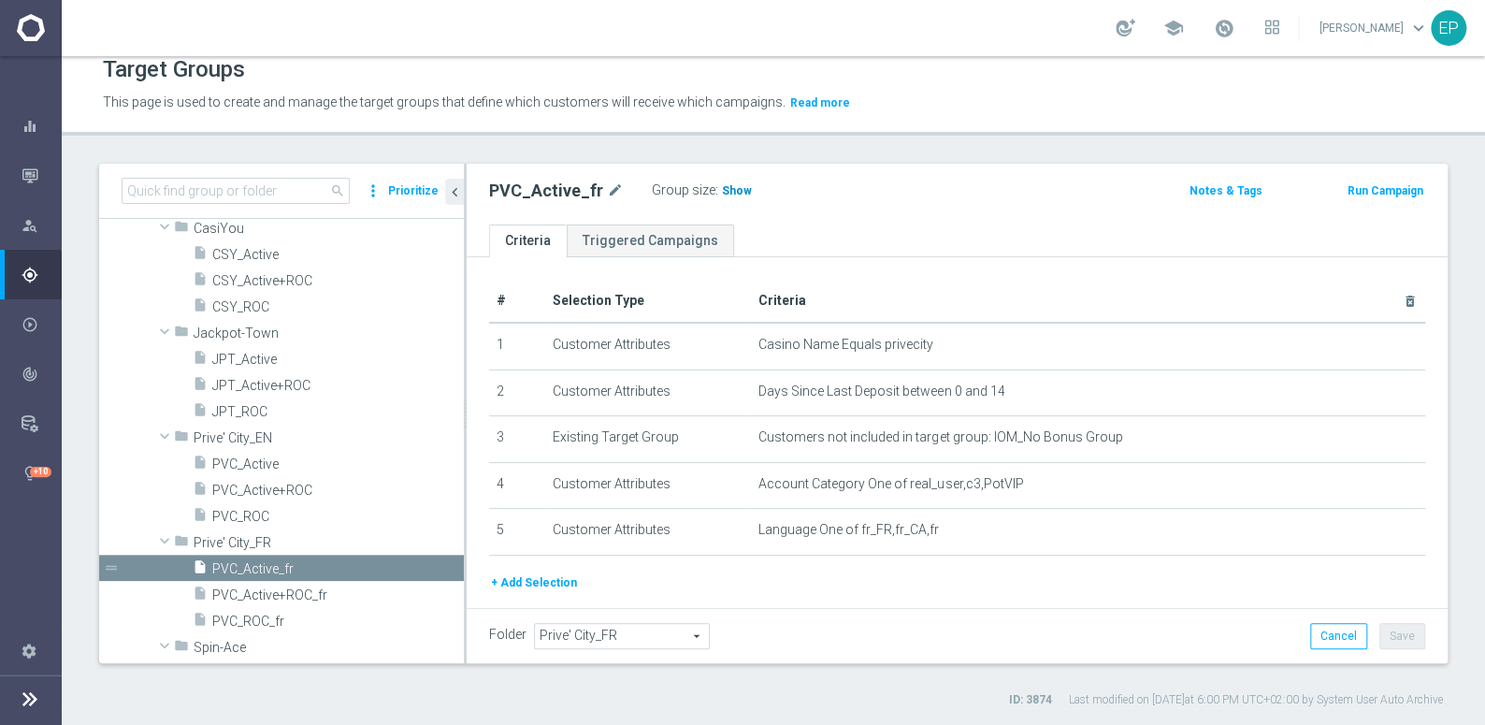
click at [722, 189] on span "Show" at bounding box center [737, 190] width 30 height 13
click at [267, 617] on span "PVC_ROC_fr" at bounding box center [315, 621] width 207 height 16
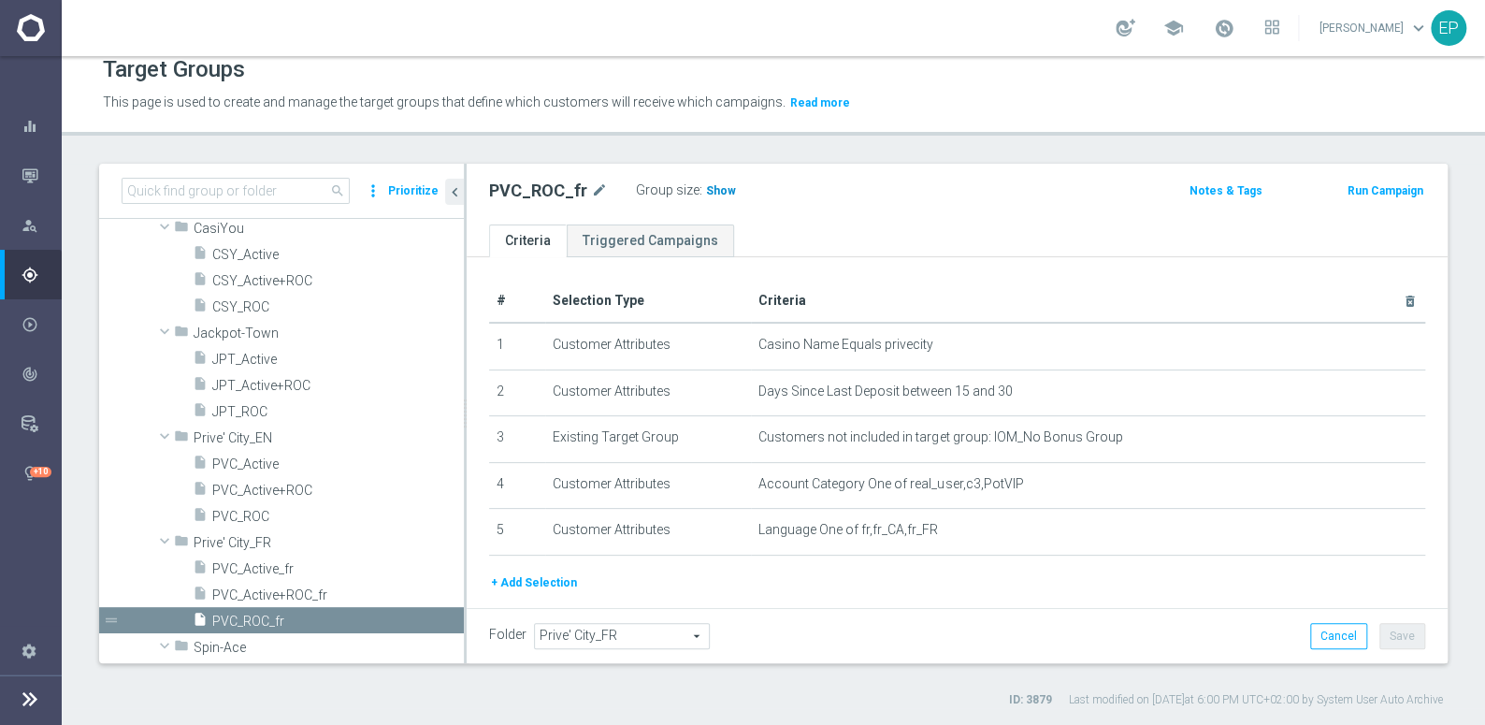
click at [718, 191] on span "Show" at bounding box center [721, 190] width 30 height 13
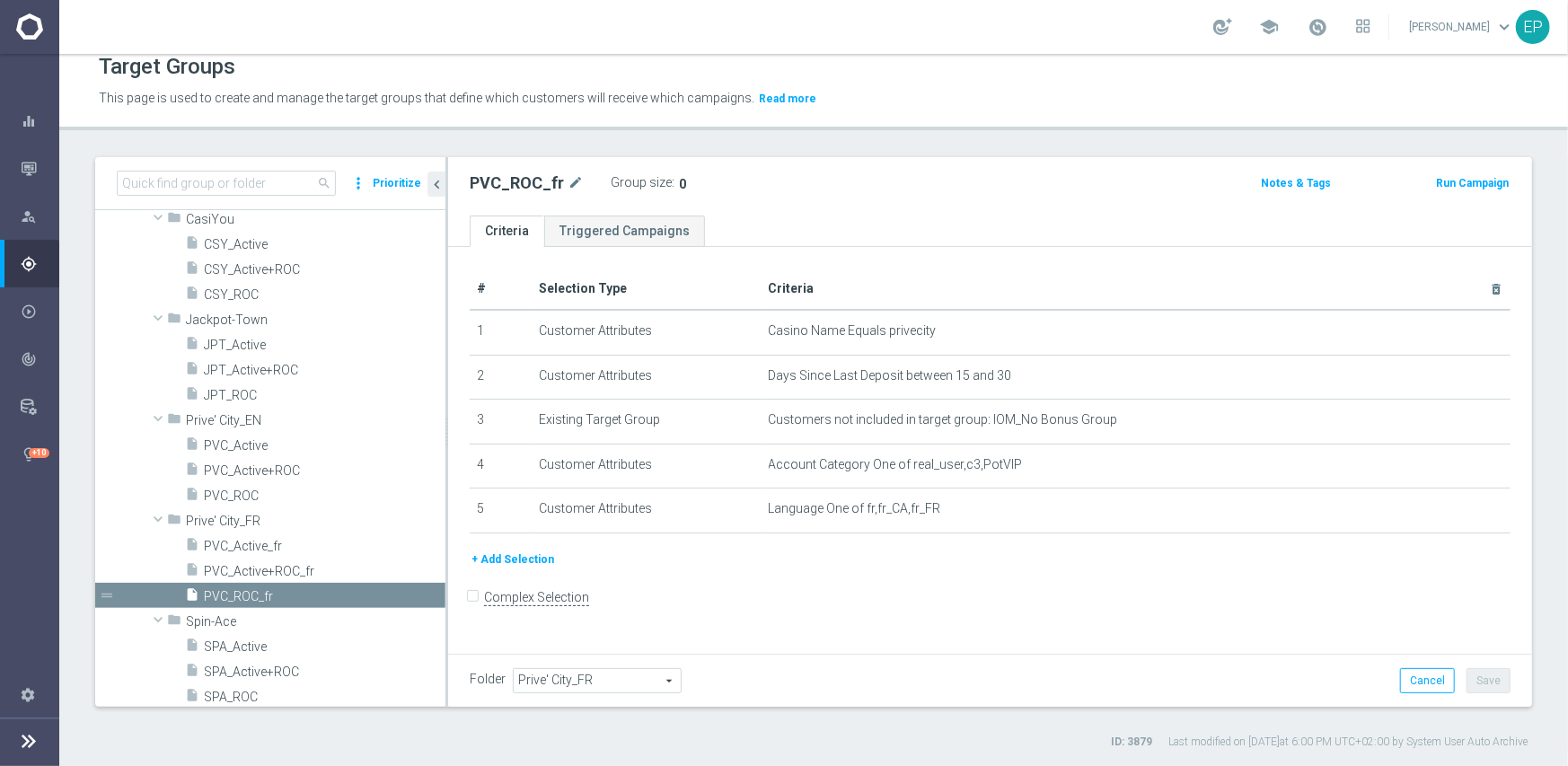
scroll to position [545, 0]
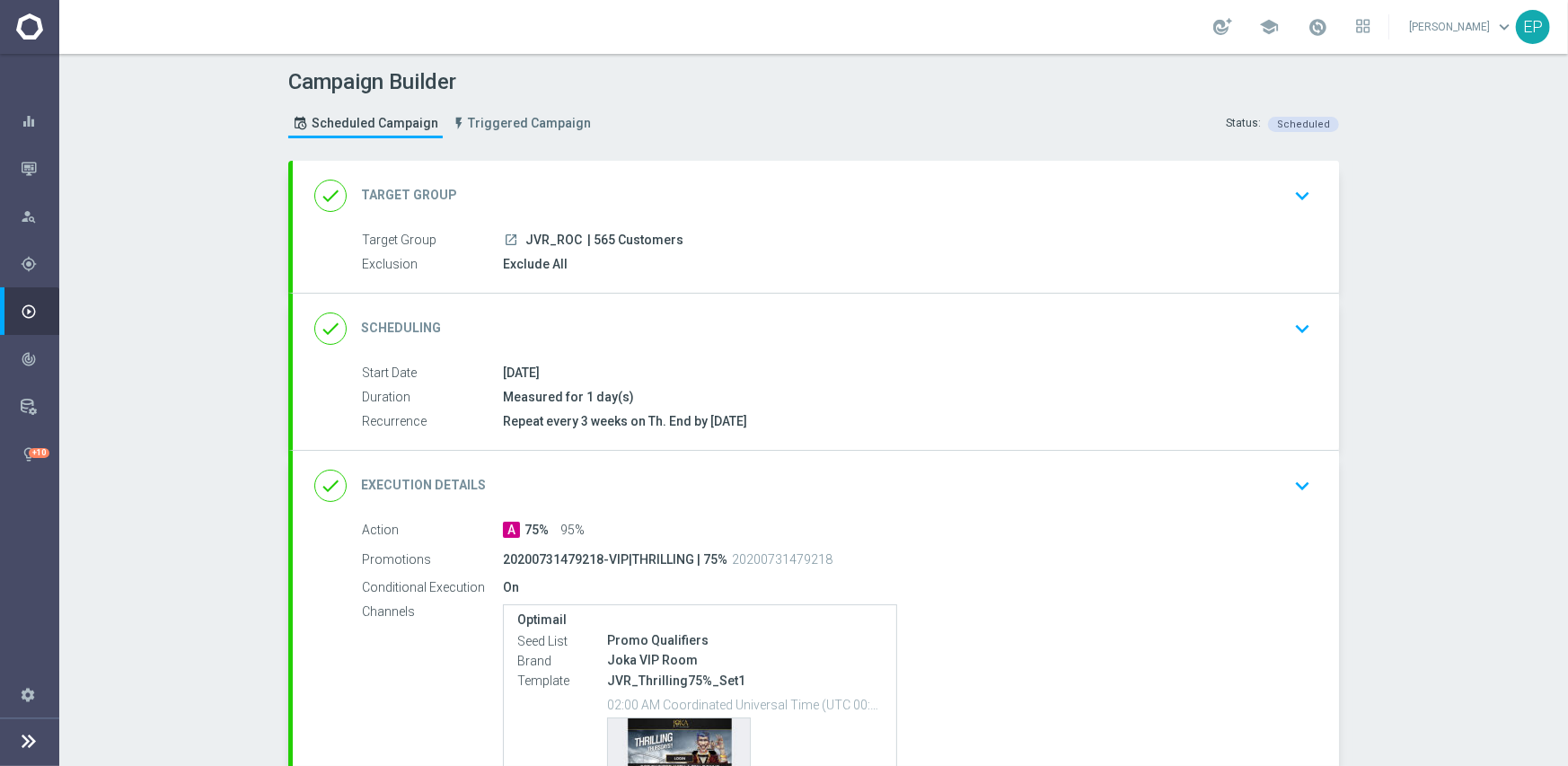
drag, startPoint x: 747, startPoint y: 319, endPoint x: 761, endPoint y: 315, distance: 14.6
click at [754, 316] on div "done Scheduling keyboard_arrow_down" at bounding box center [815, 329] width 1003 height 35
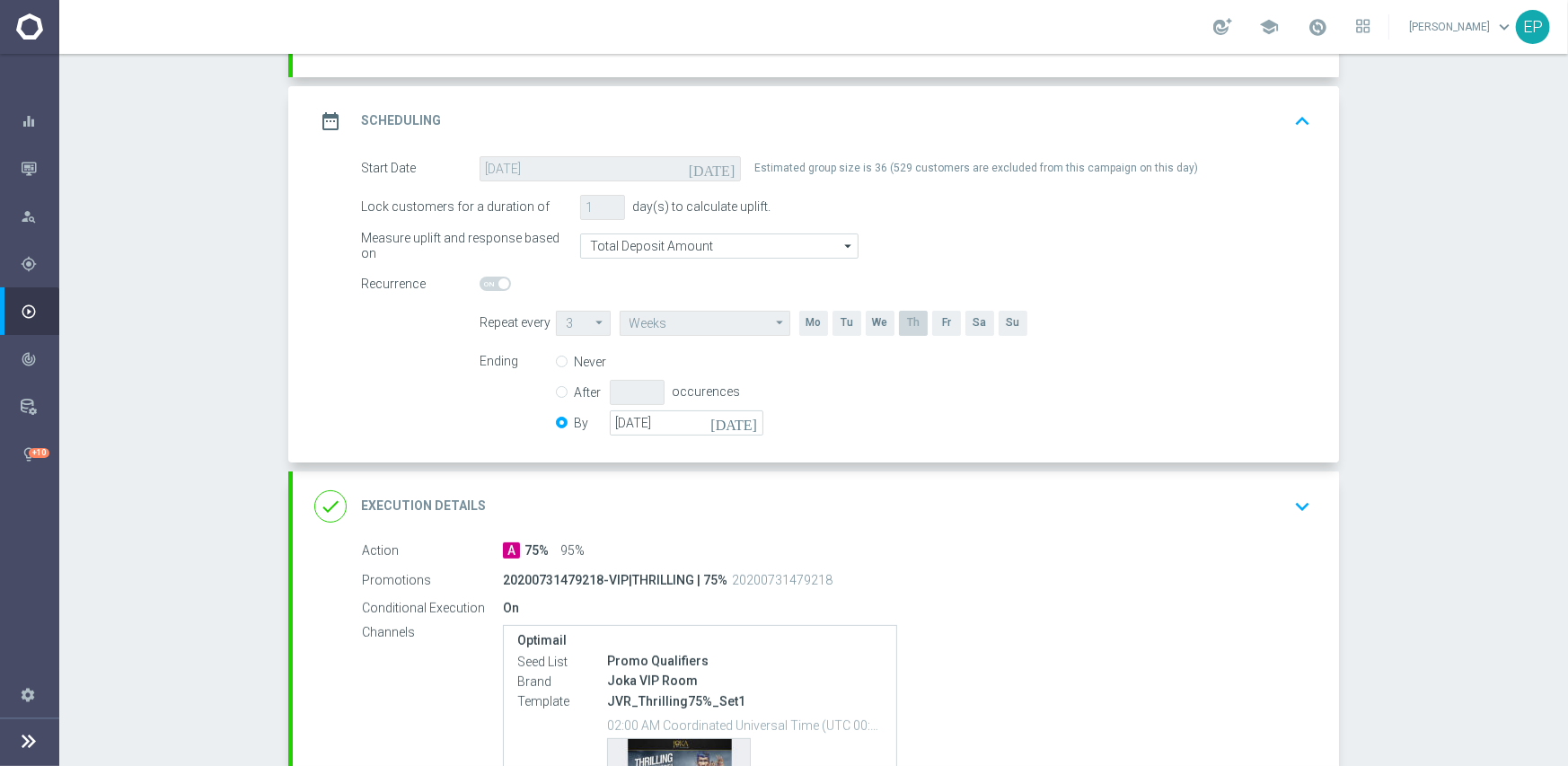
scroll to position [270, 0]
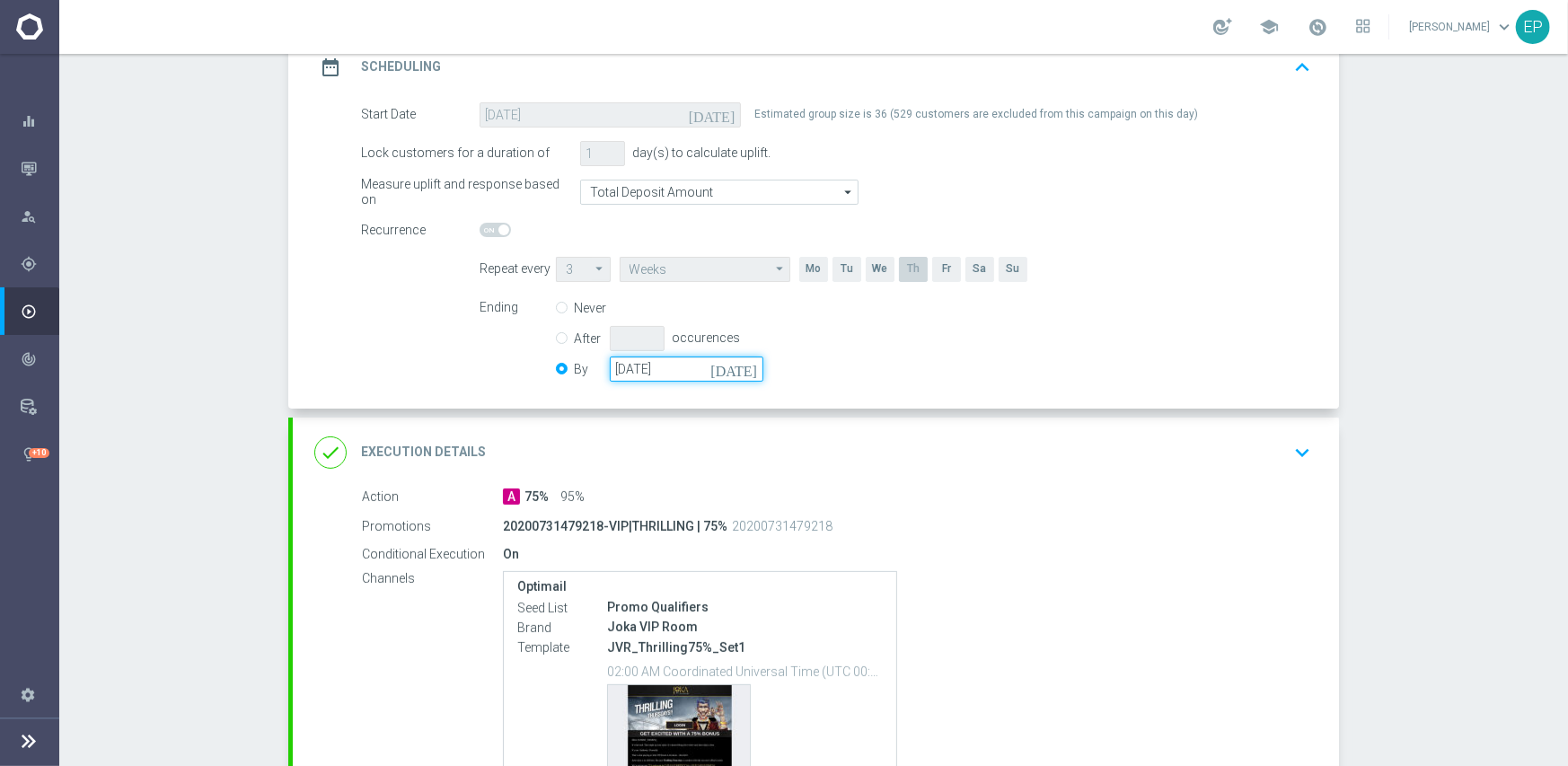
click at [676, 365] on input "[DATE]" at bounding box center [687, 369] width 154 height 25
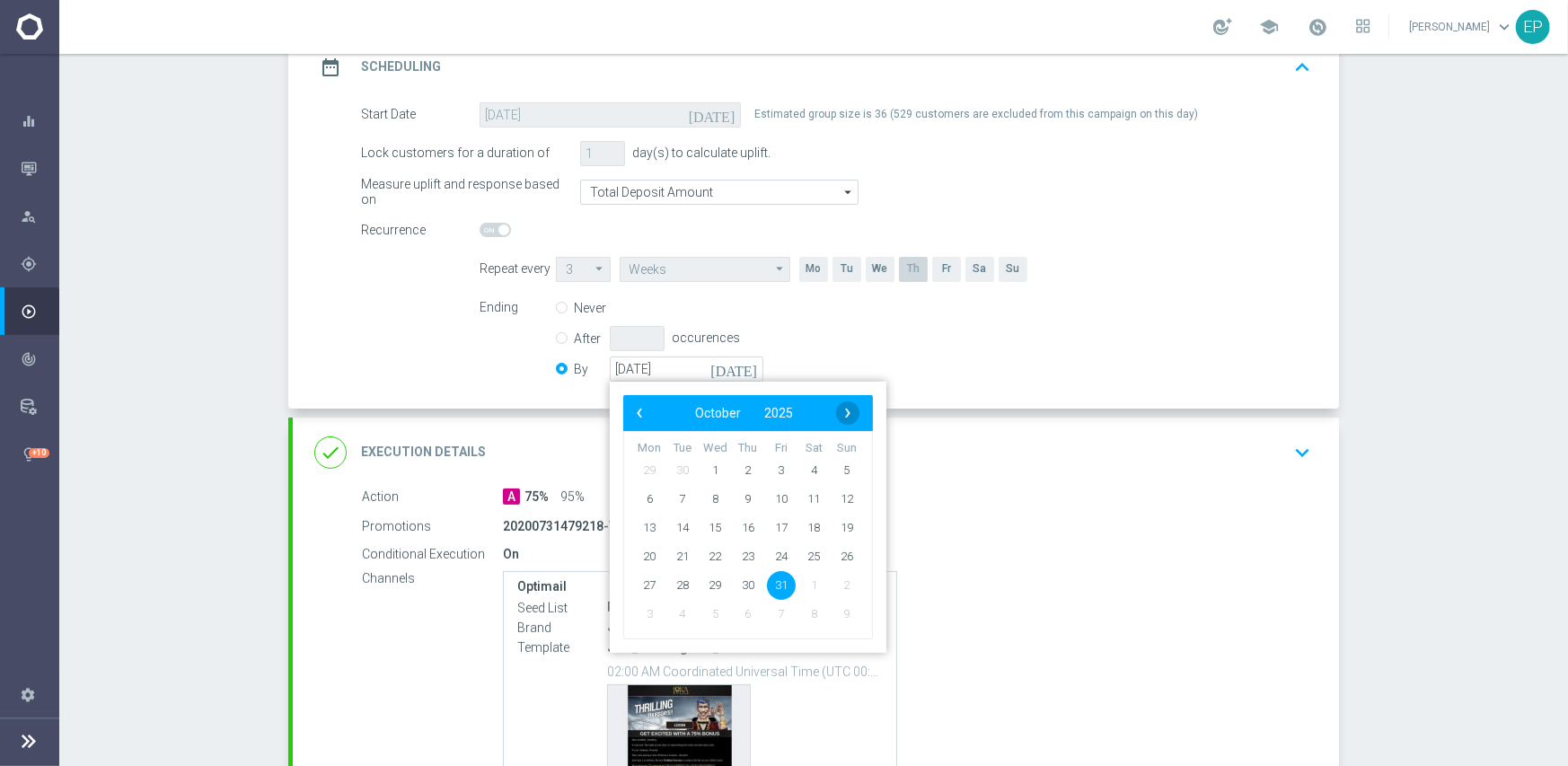
click at [847, 410] on span "›" at bounding box center [848, 413] width 23 height 23
click at [841, 588] on span "30" at bounding box center [847, 585] width 29 height 29
type input "[DATE]"
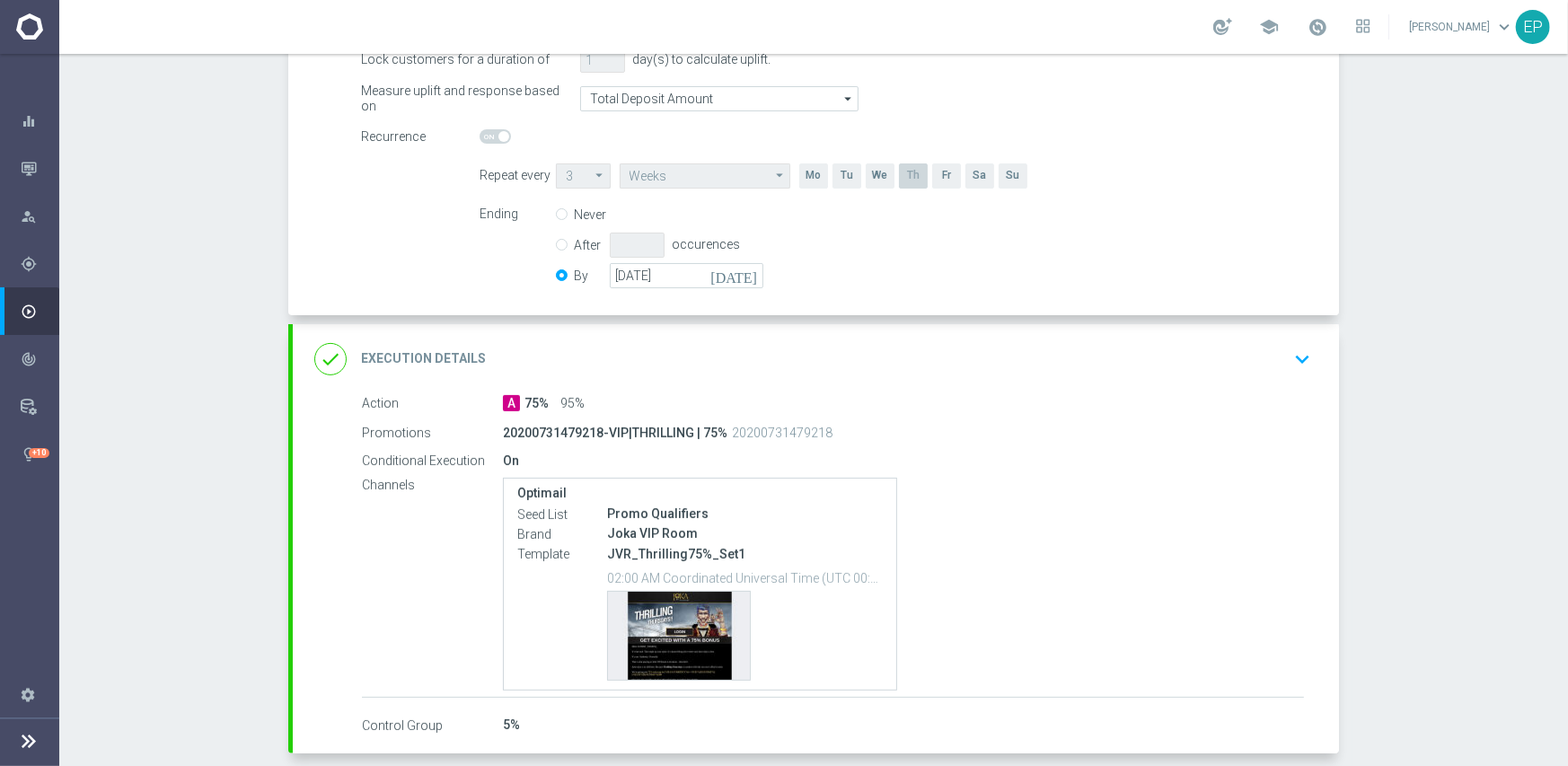
scroll to position [446, 0]
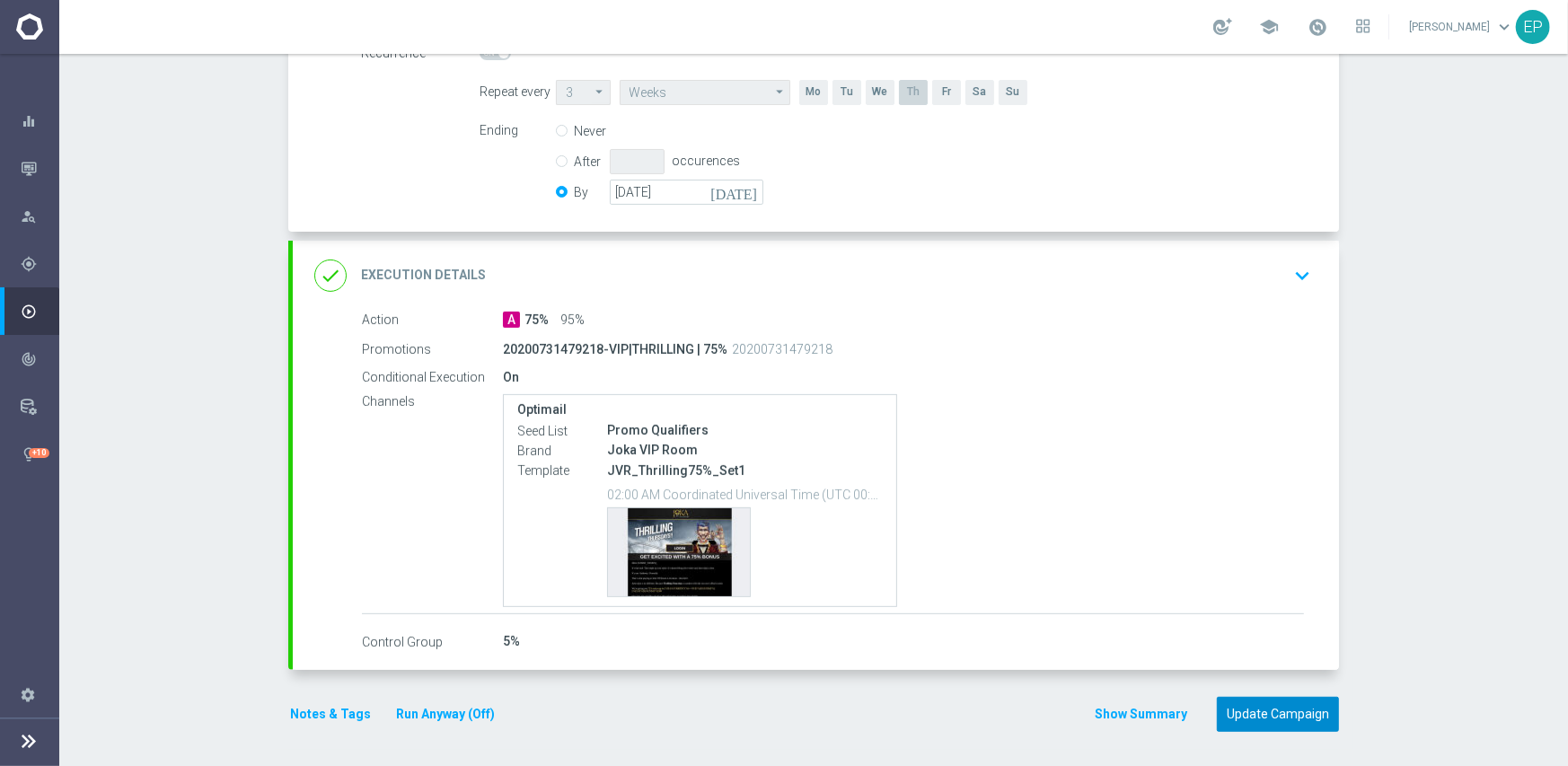
click at [1279, 714] on button "Update Campaign" at bounding box center [1277, 714] width 122 height 35
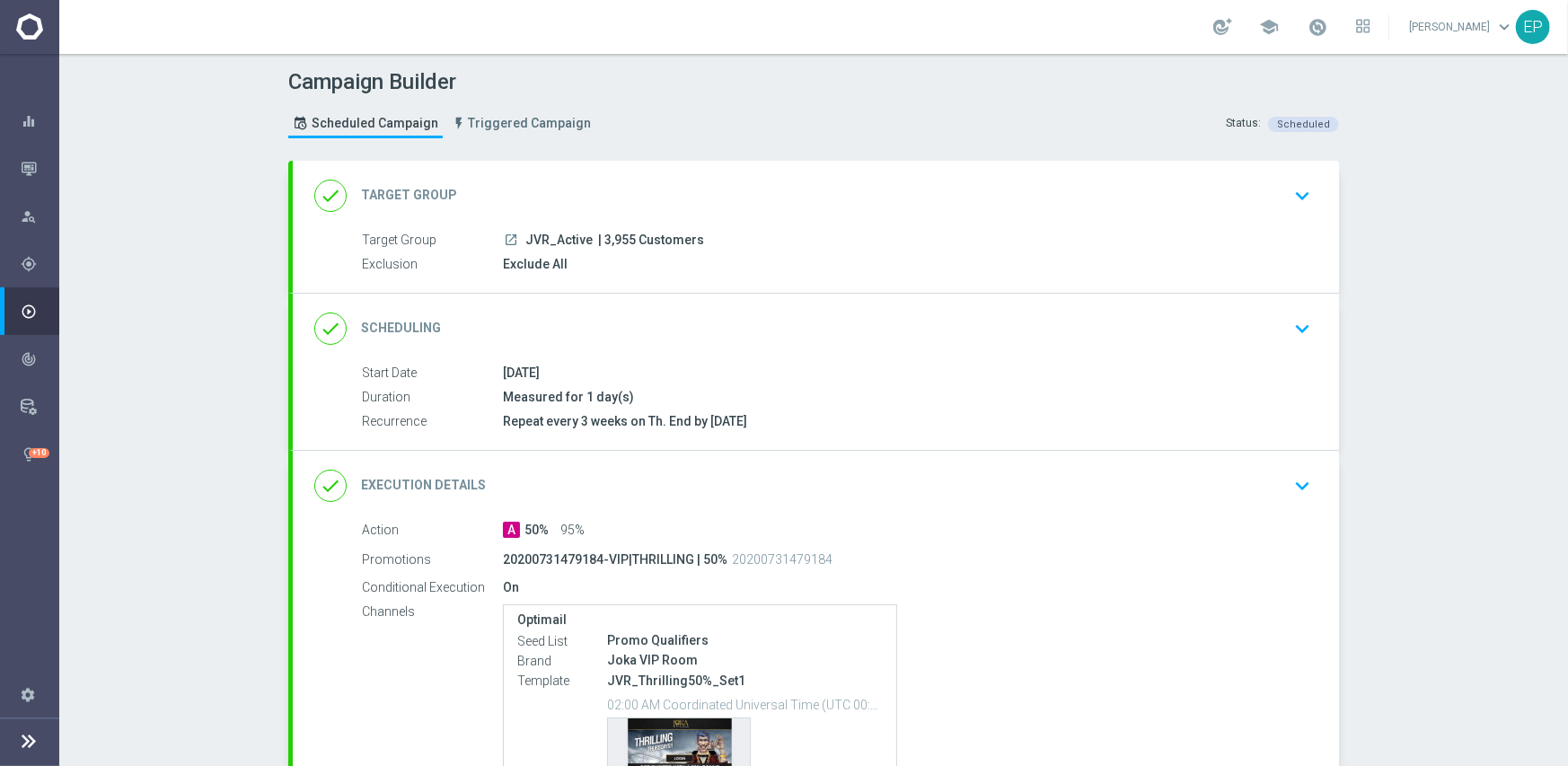
drag, startPoint x: 888, startPoint y: 334, endPoint x: 926, endPoint y: 325, distance: 39.1
click at [888, 335] on div "done Scheduling keyboard_arrow_down" at bounding box center [815, 329] width 1003 height 35
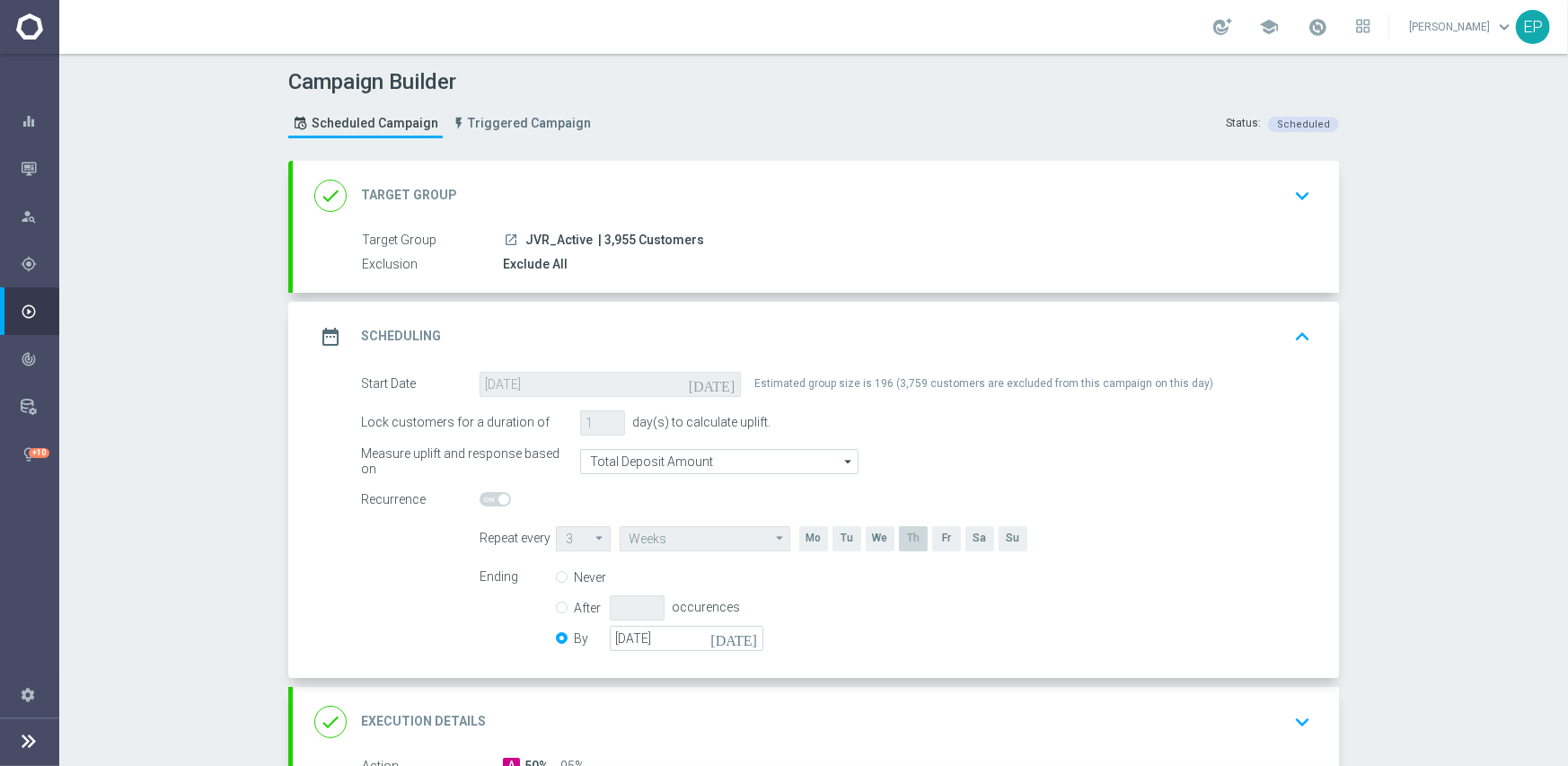
scroll to position [359, 0]
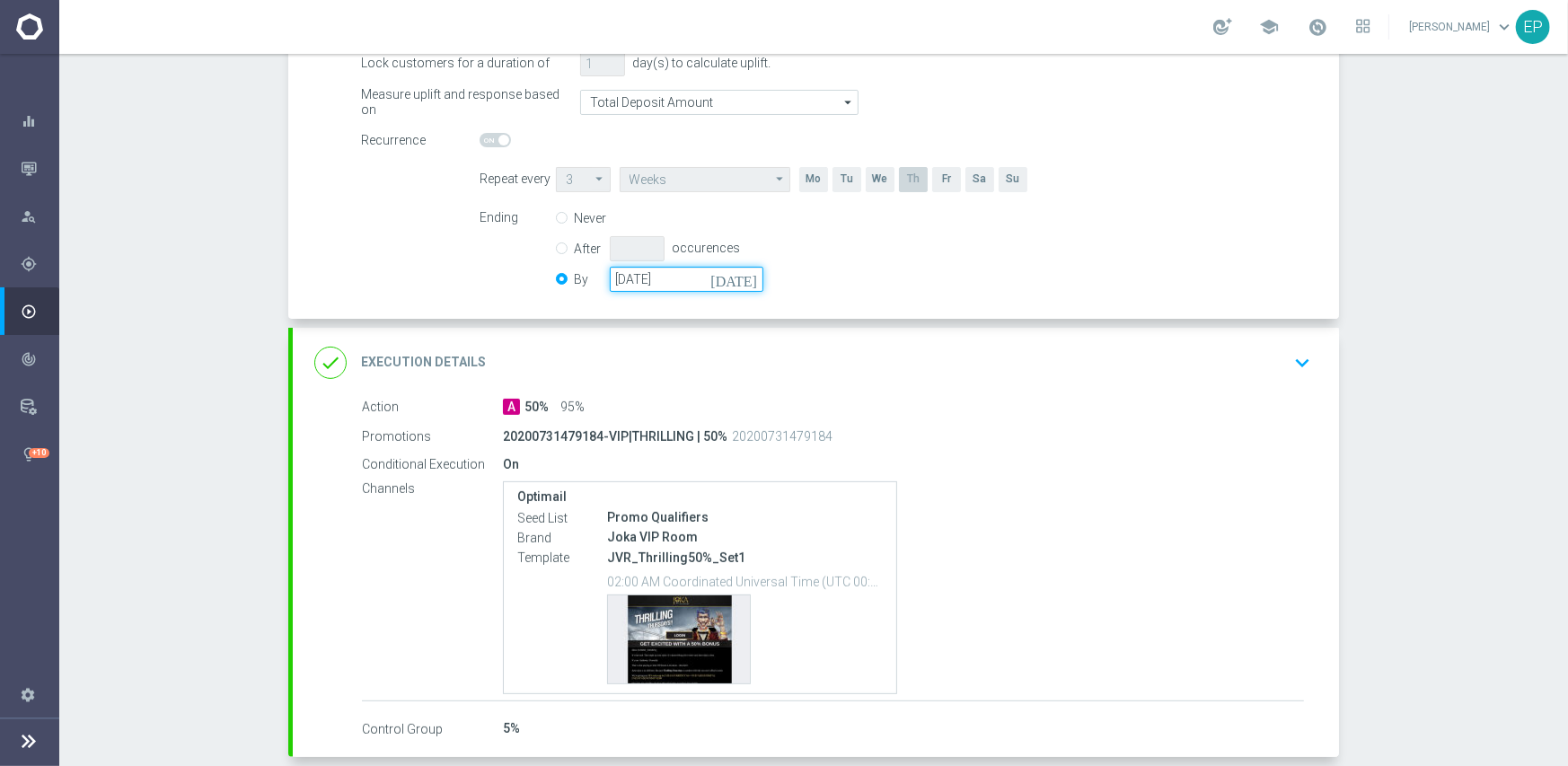
drag, startPoint x: 686, startPoint y: 281, endPoint x: 720, endPoint y: 288, distance: 34.7
click at [687, 281] on input "[DATE]" at bounding box center [687, 279] width 154 height 25
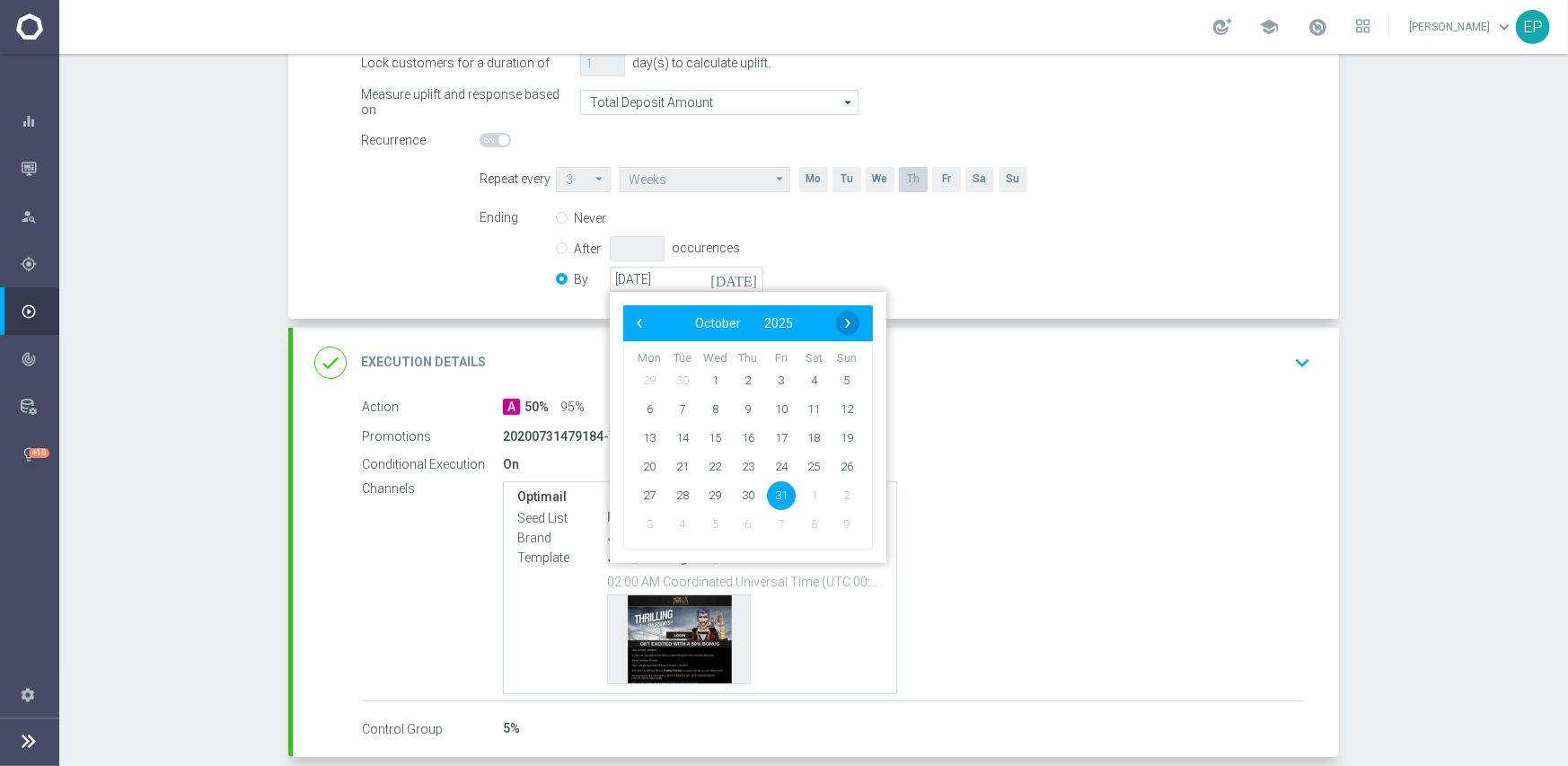
click at [839, 320] on span "›" at bounding box center [848, 323] width 23 height 23
click at [842, 491] on span "30" at bounding box center [847, 494] width 29 height 29
type input "[DATE]"
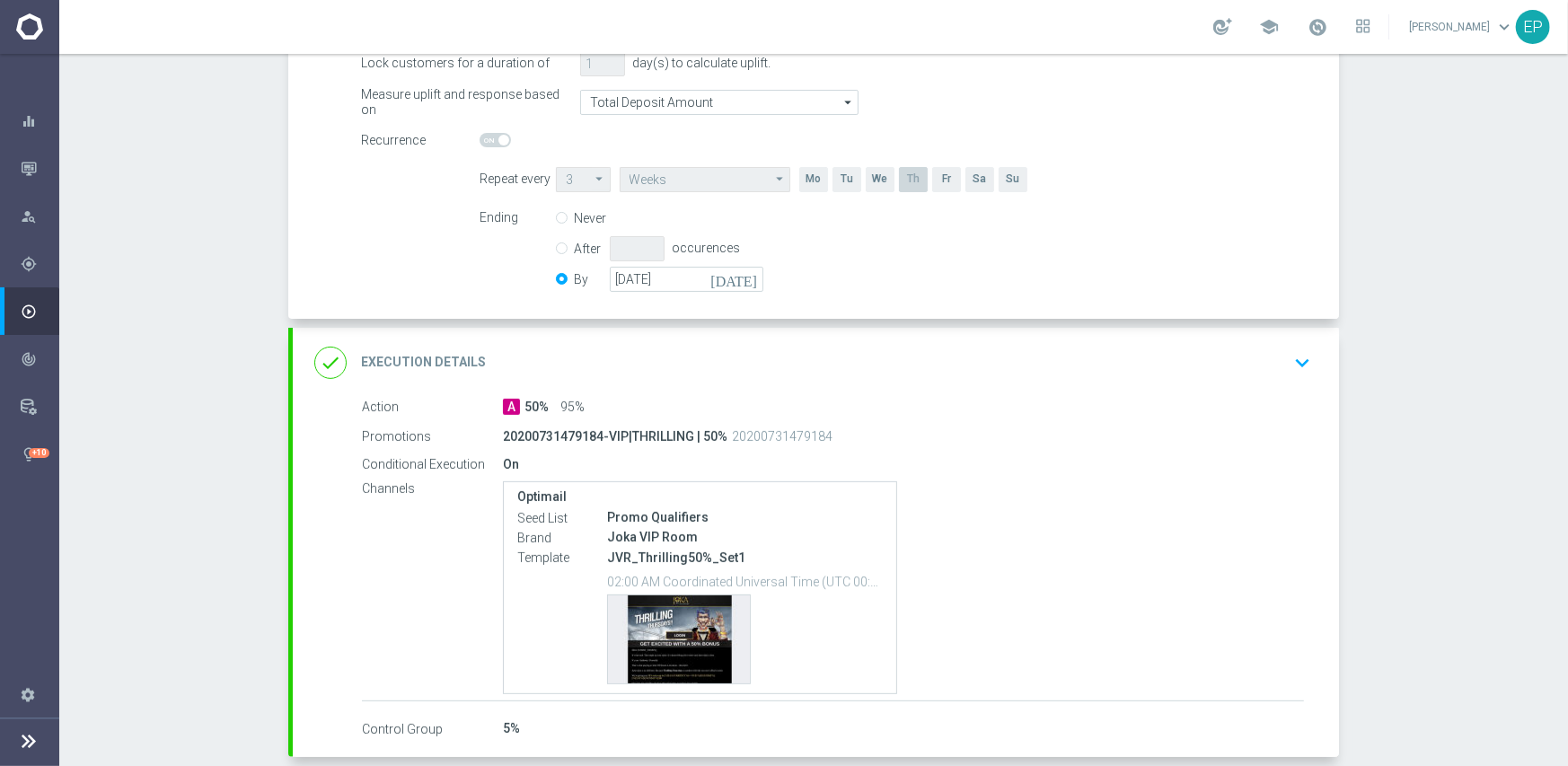
scroll to position [446, 0]
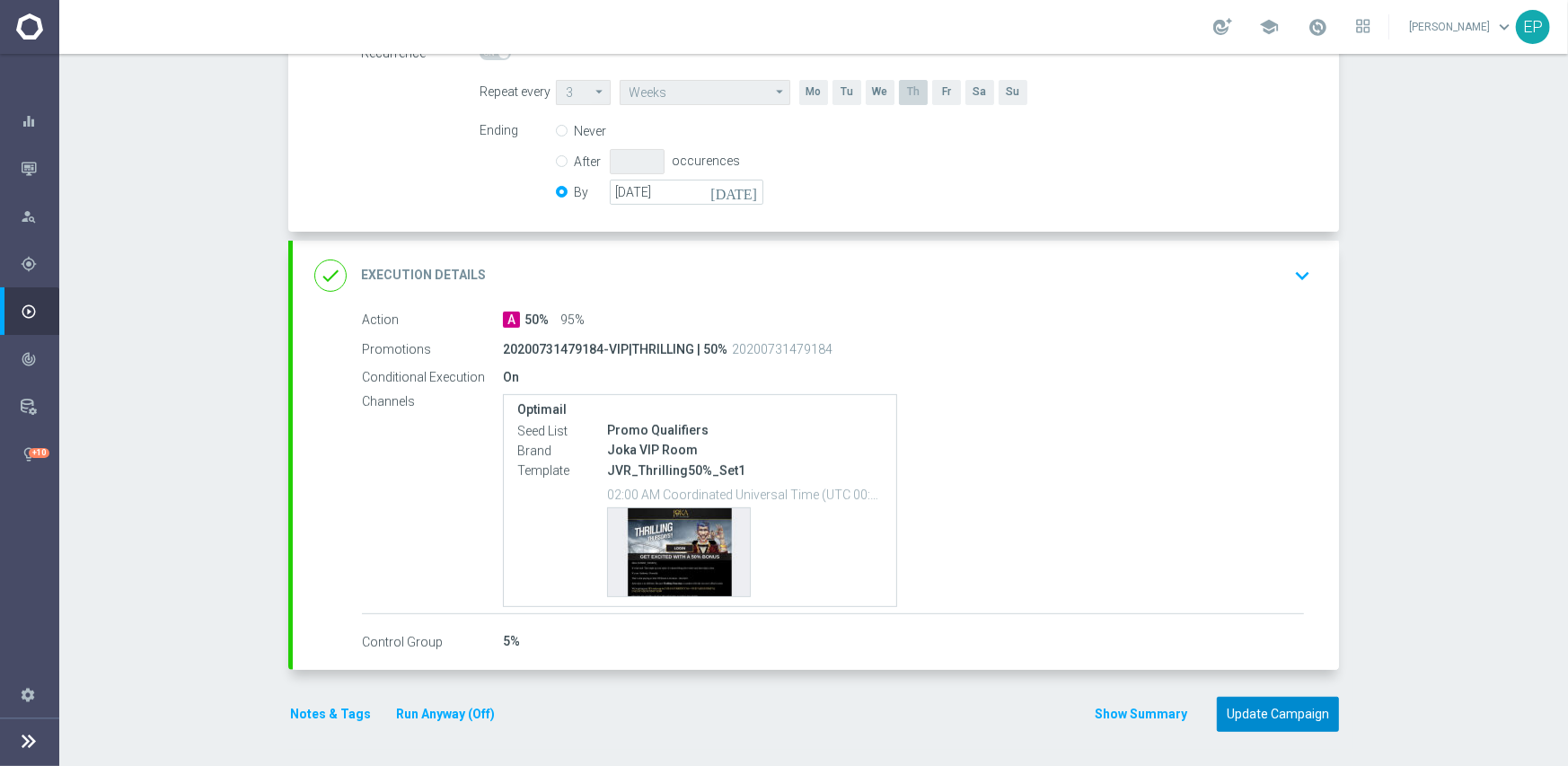
drag, startPoint x: 1271, startPoint y: 707, endPoint x: 1276, endPoint y: 567, distance: 140.1
click at [1271, 708] on button "Update Campaign" at bounding box center [1277, 714] width 122 height 35
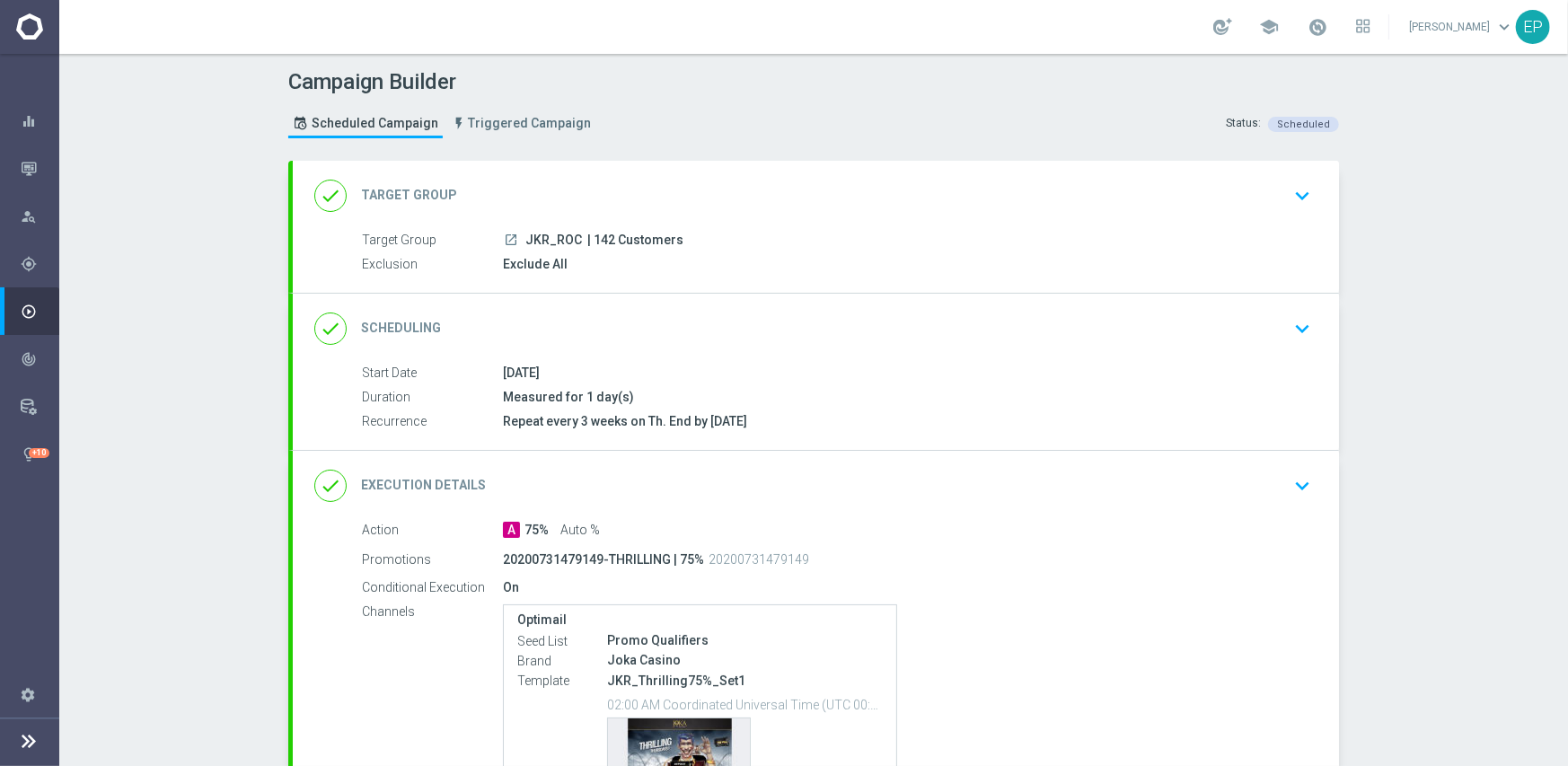
drag, startPoint x: 772, startPoint y: 326, endPoint x: 783, endPoint y: 326, distance: 11.0
click at [773, 326] on div "done Scheduling keyboard_arrow_down" at bounding box center [815, 329] width 1003 height 35
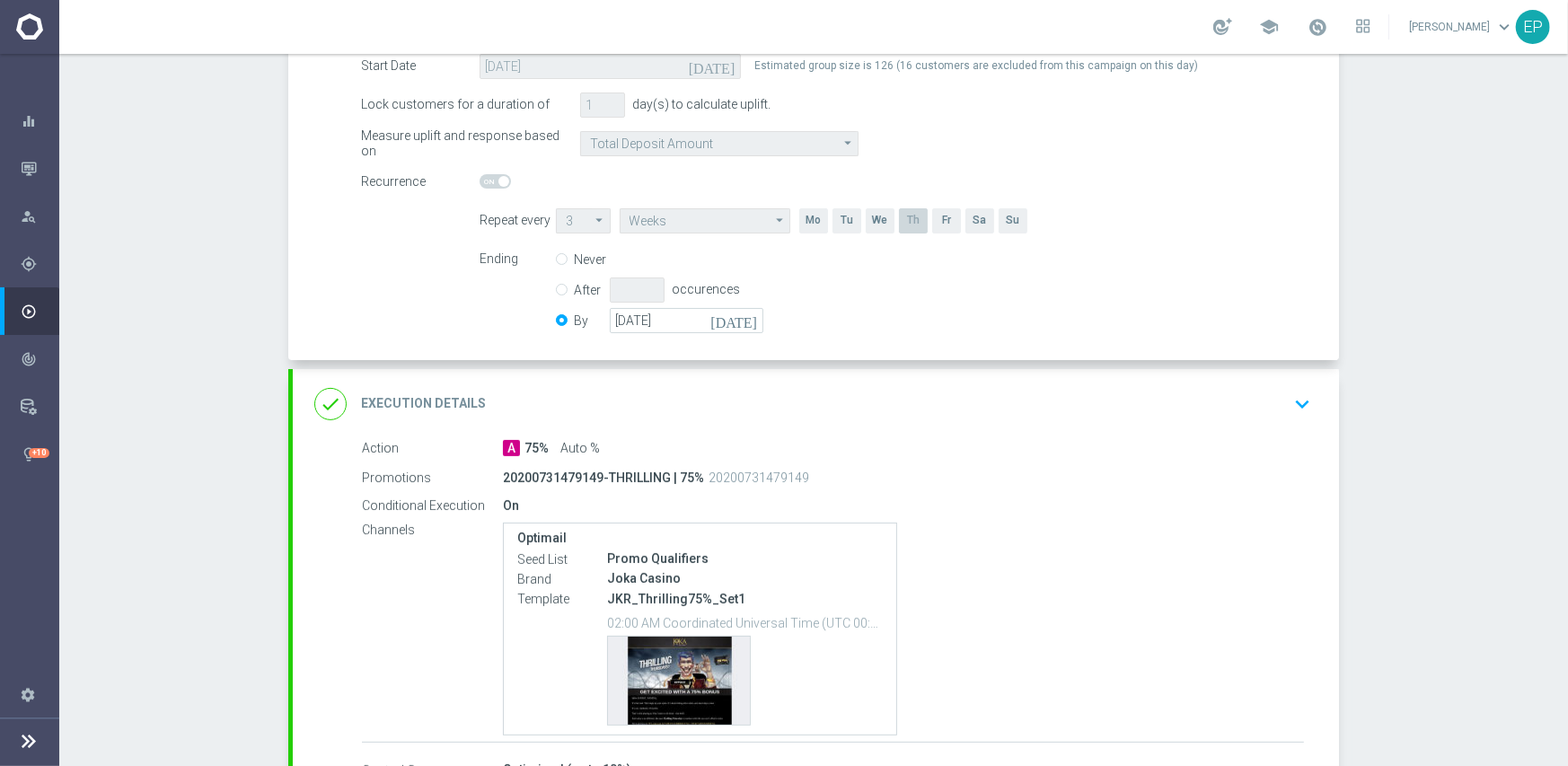
scroll to position [359, 0]
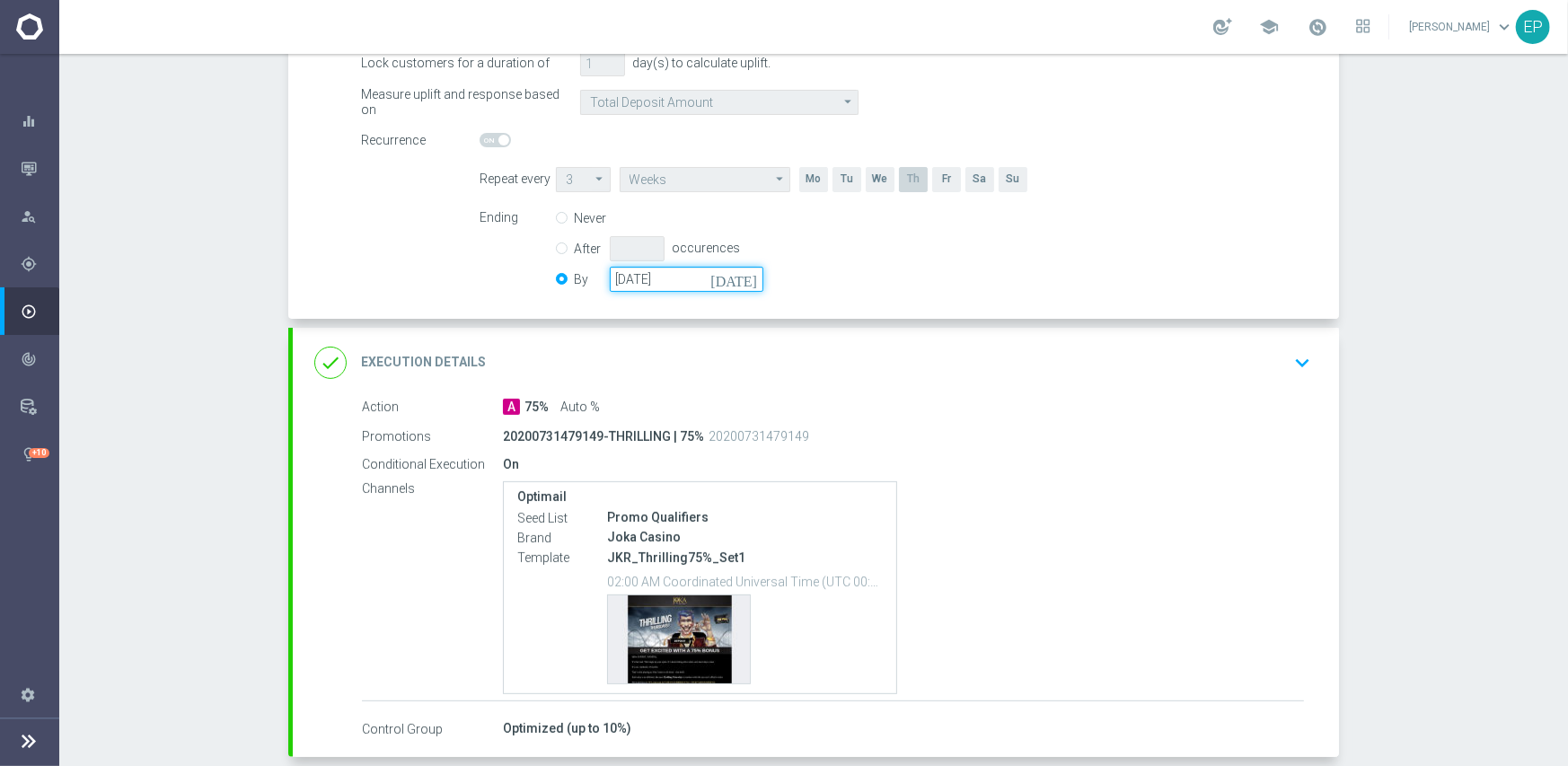
drag, startPoint x: 650, startPoint y: 272, endPoint x: 710, endPoint y: 287, distance: 61.8
click at [659, 277] on input "[DATE]" at bounding box center [687, 279] width 154 height 25
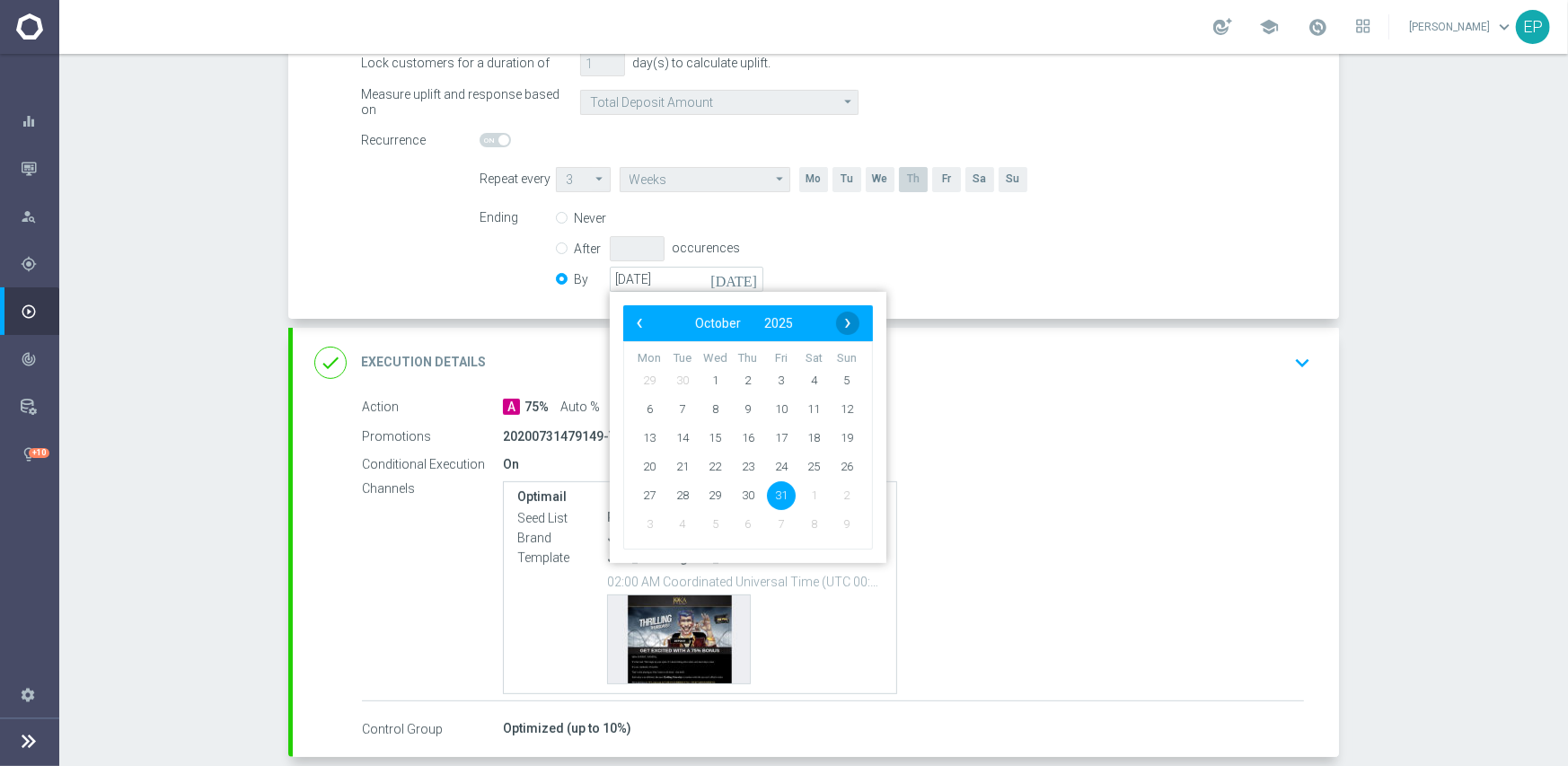
click at [842, 322] on span "›" at bounding box center [848, 323] width 23 height 23
click at [837, 496] on span "30" at bounding box center [847, 494] width 29 height 29
type input "[DATE]"
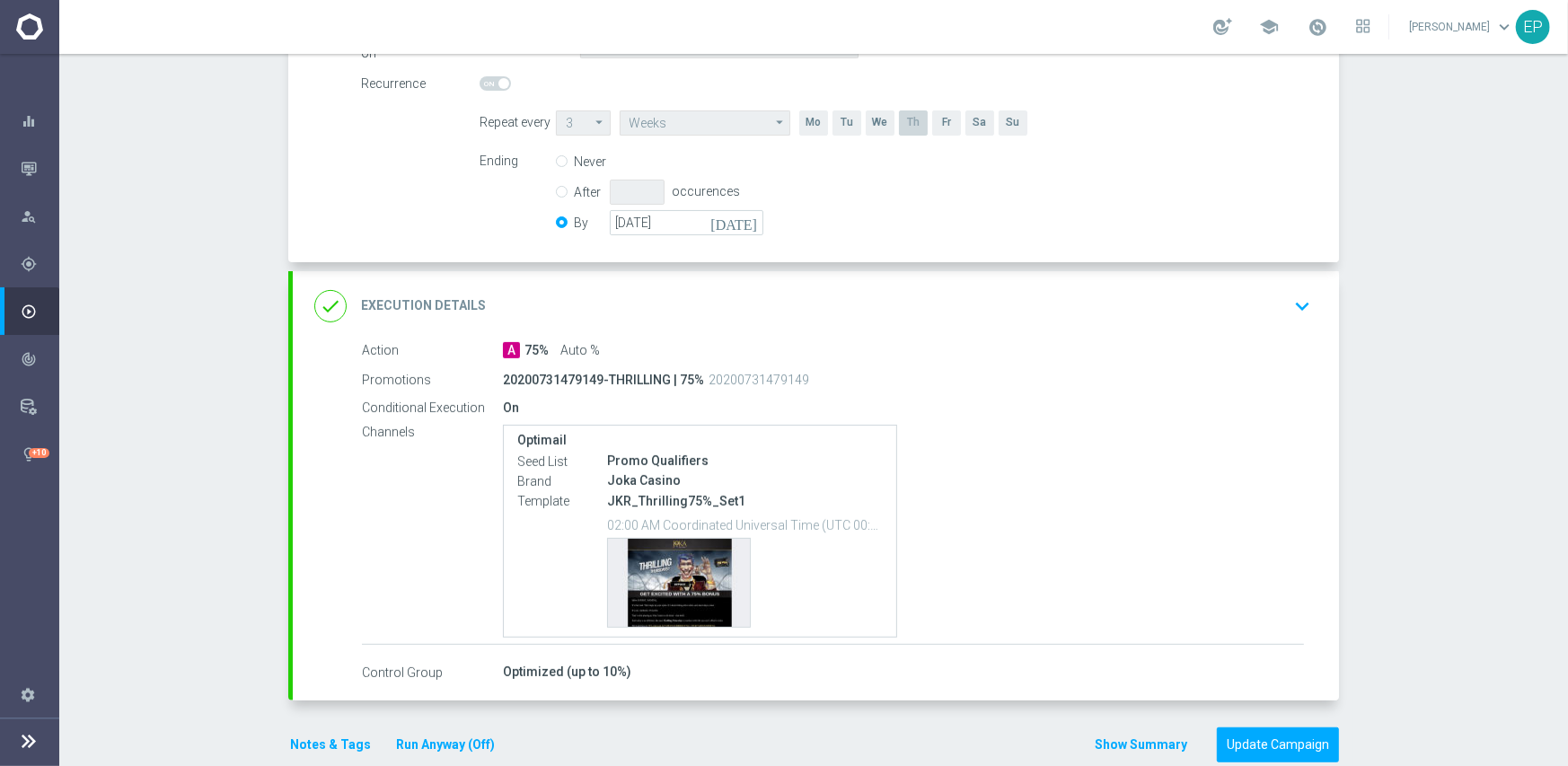
scroll to position [446, 0]
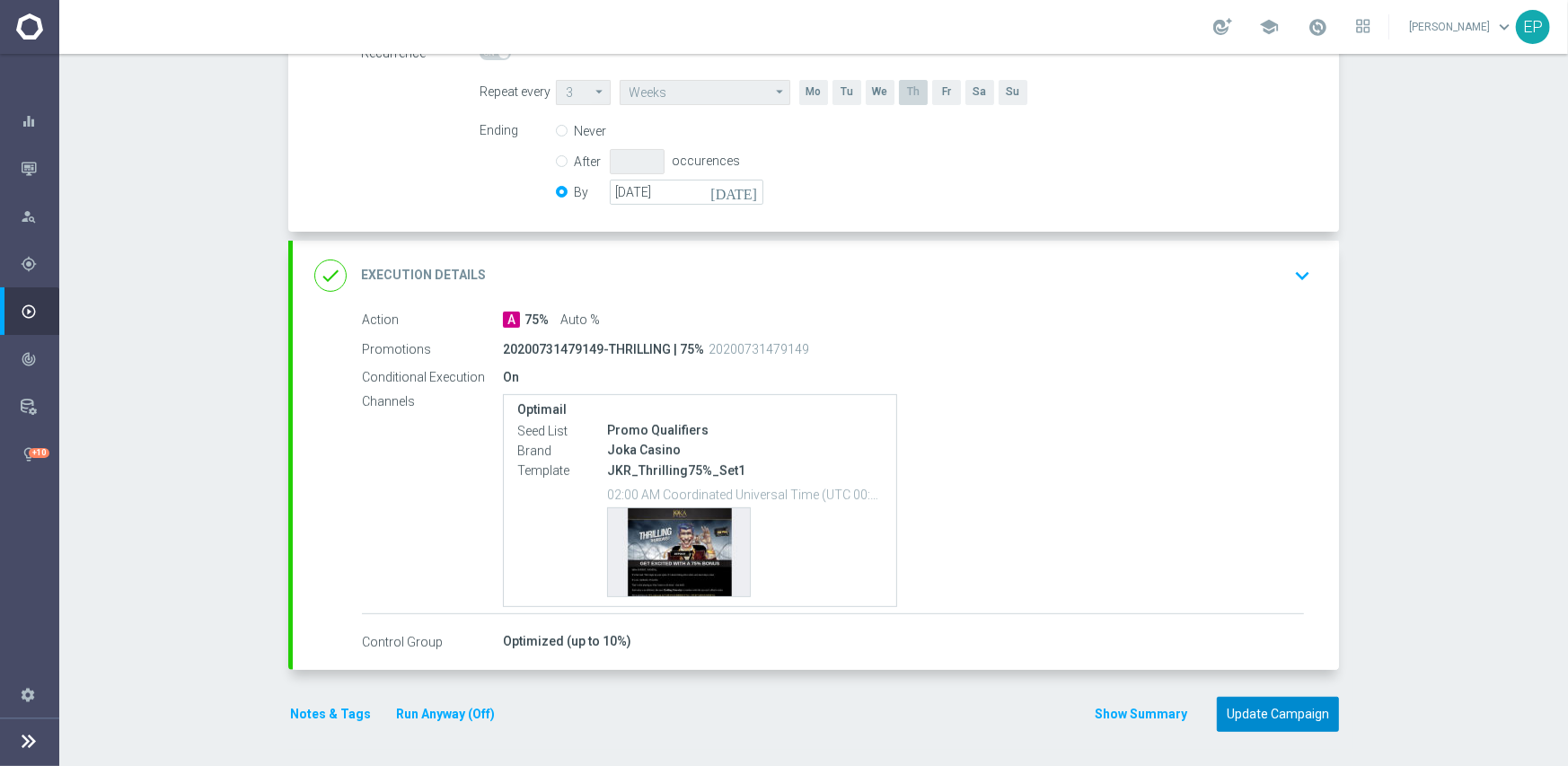
click at [1267, 711] on button "Update Campaign" at bounding box center [1277, 714] width 122 height 35
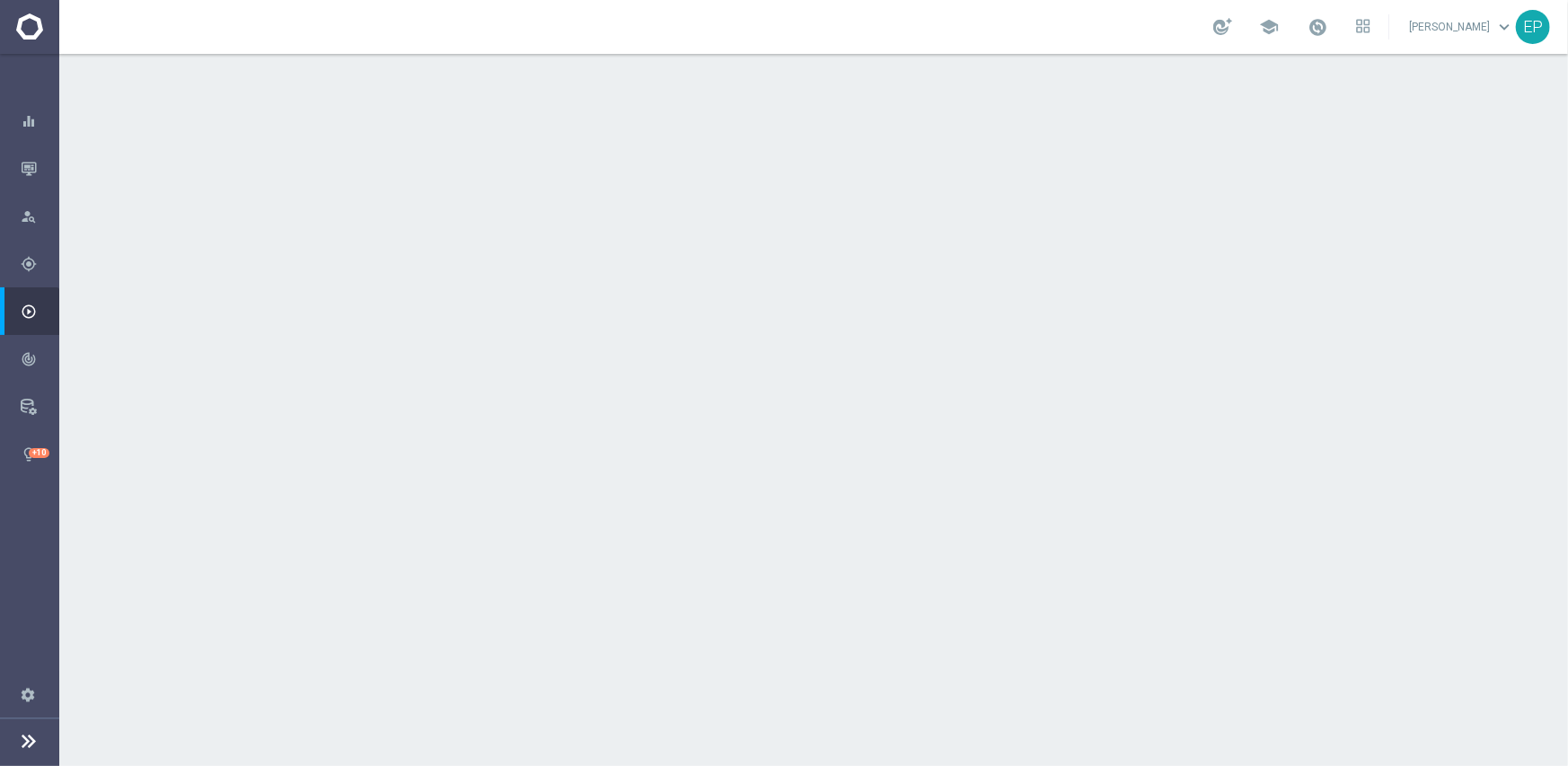
drag, startPoint x: 787, startPoint y: 338, endPoint x: 834, endPoint y: 312, distance: 53.7
click at [786, 338] on div "done Scheduling keyboard_arrow_down" at bounding box center [815, 329] width 1003 height 35
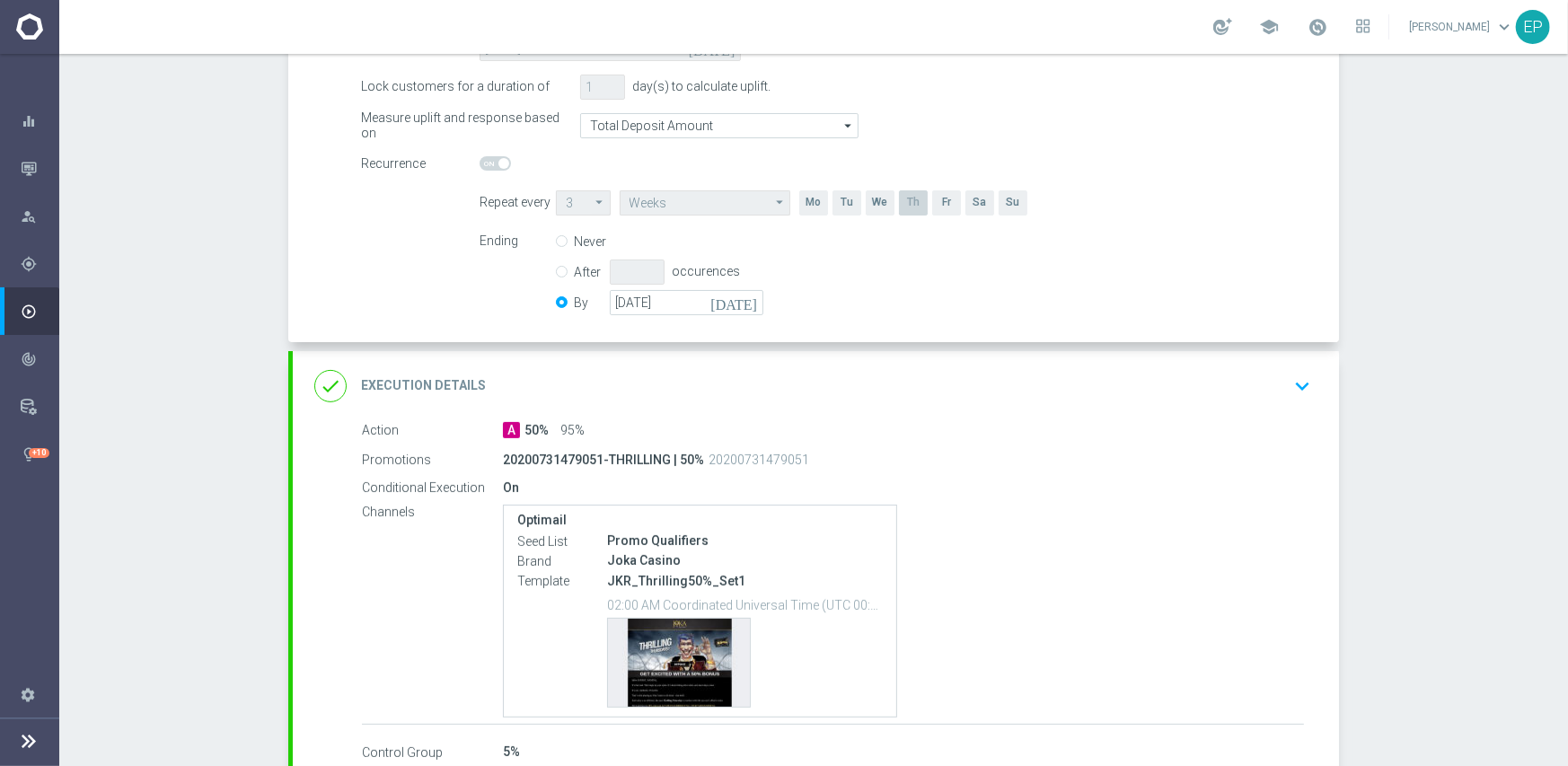
scroll to position [359, 0]
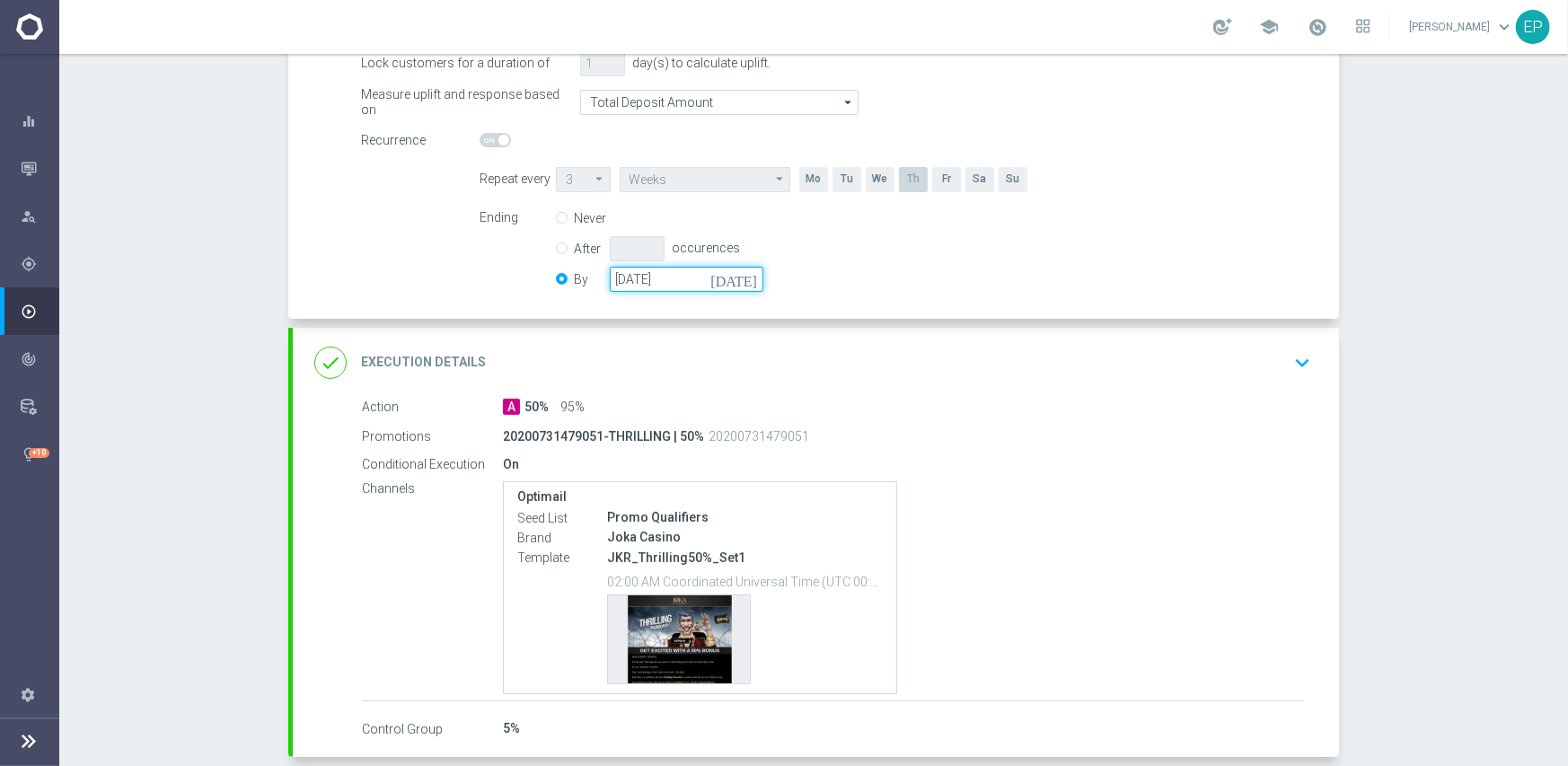
click at [672, 284] on input "[DATE]" at bounding box center [687, 279] width 154 height 25
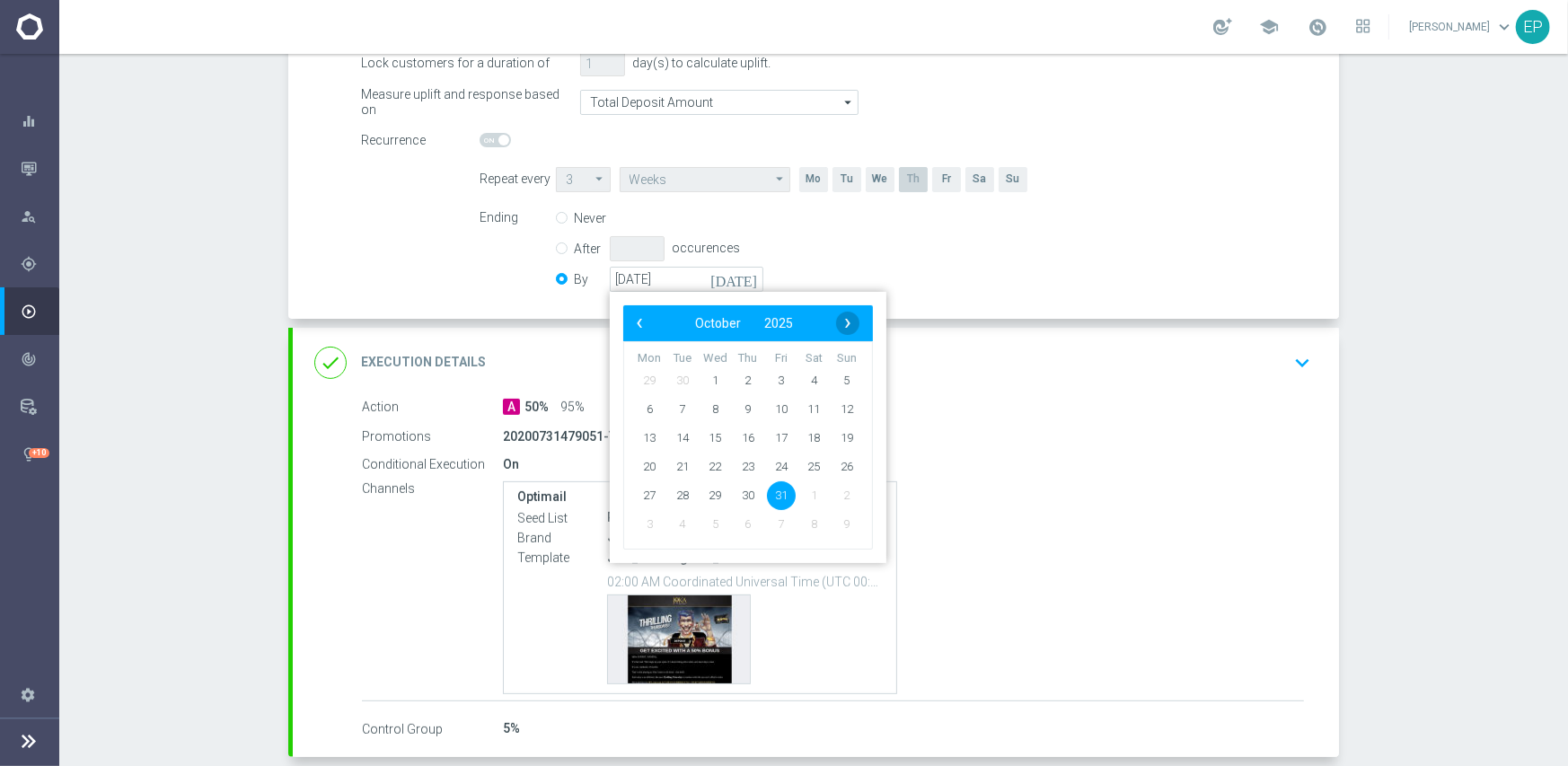
click at [845, 323] on span "›" at bounding box center [848, 323] width 23 height 23
click at [842, 489] on span "30" at bounding box center [847, 494] width 29 height 29
type input "[DATE]"
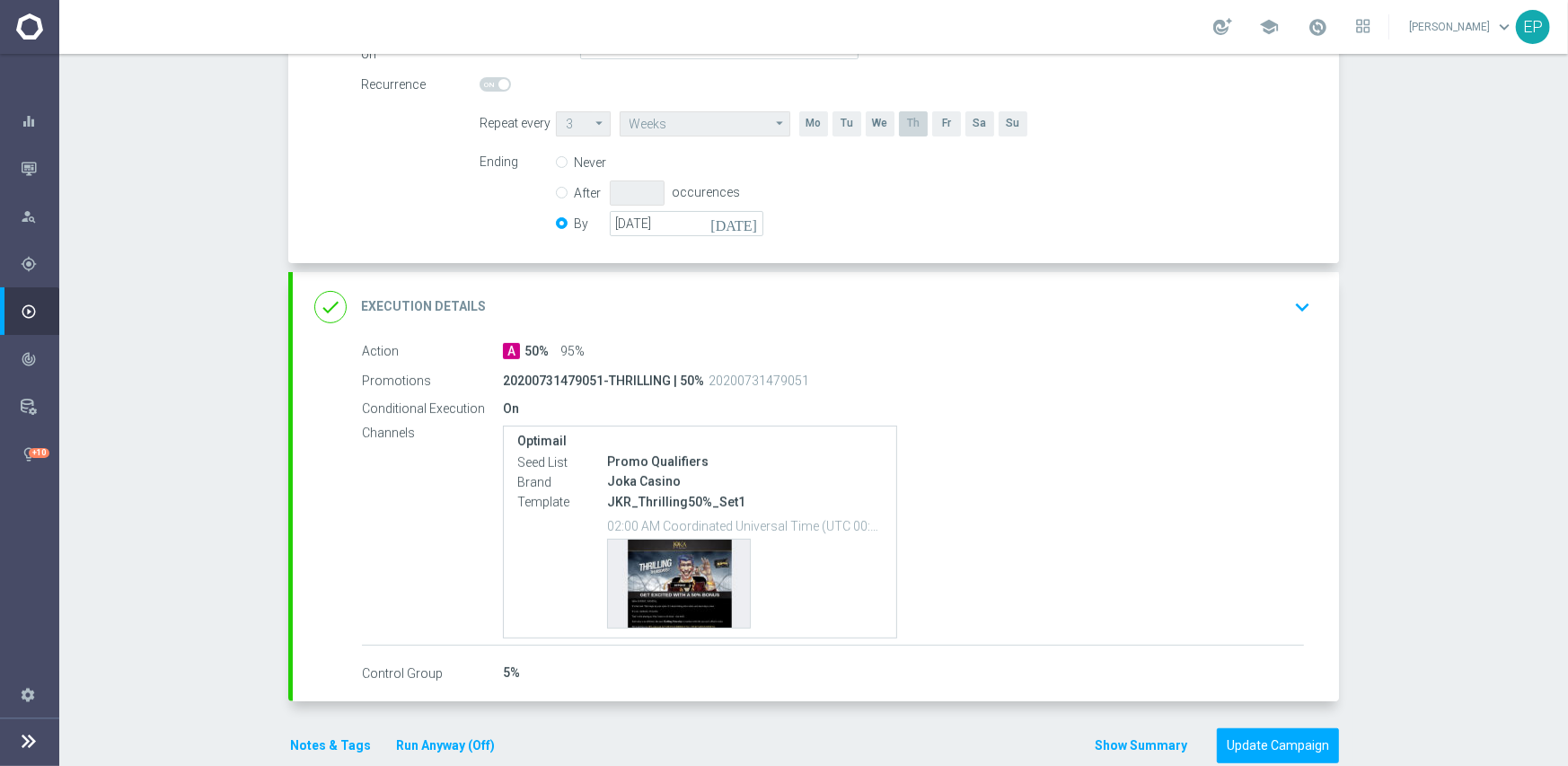
scroll to position [446, 0]
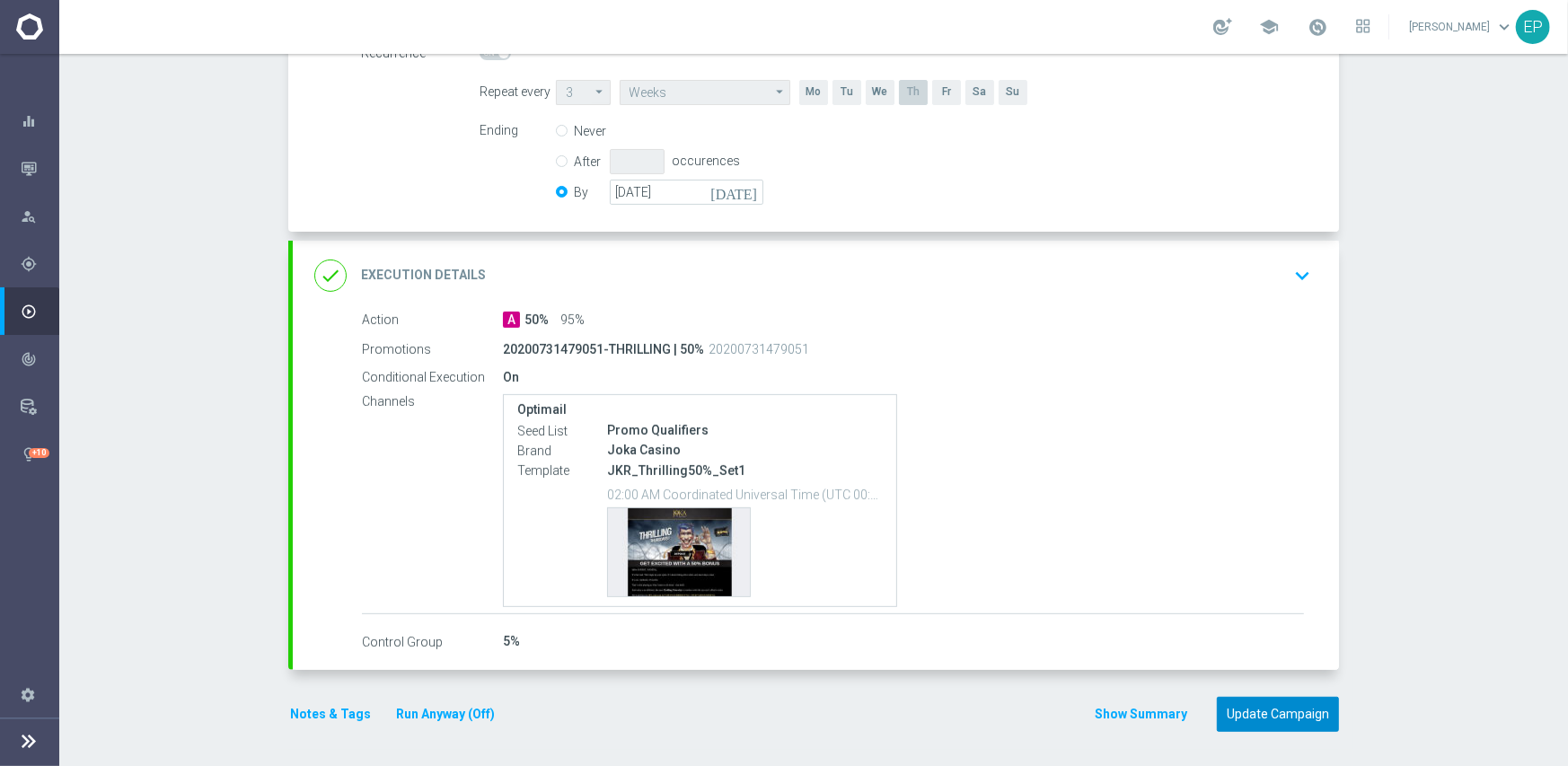
click at [1271, 712] on button "Update Campaign" at bounding box center [1277, 714] width 122 height 35
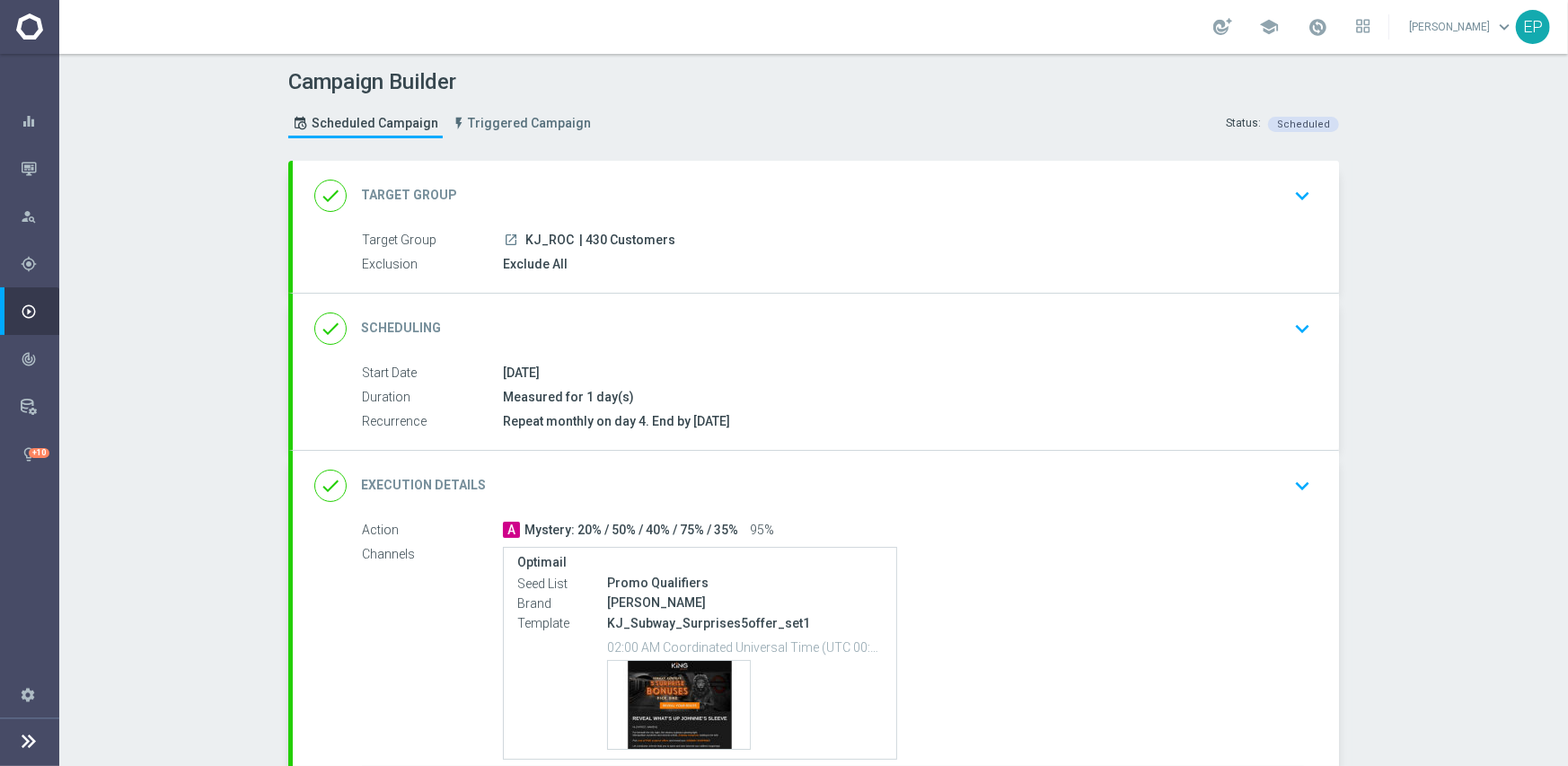
click at [796, 298] on div "done Scheduling keyboard_arrow_down" at bounding box center [815, 328] width 1046 height 70
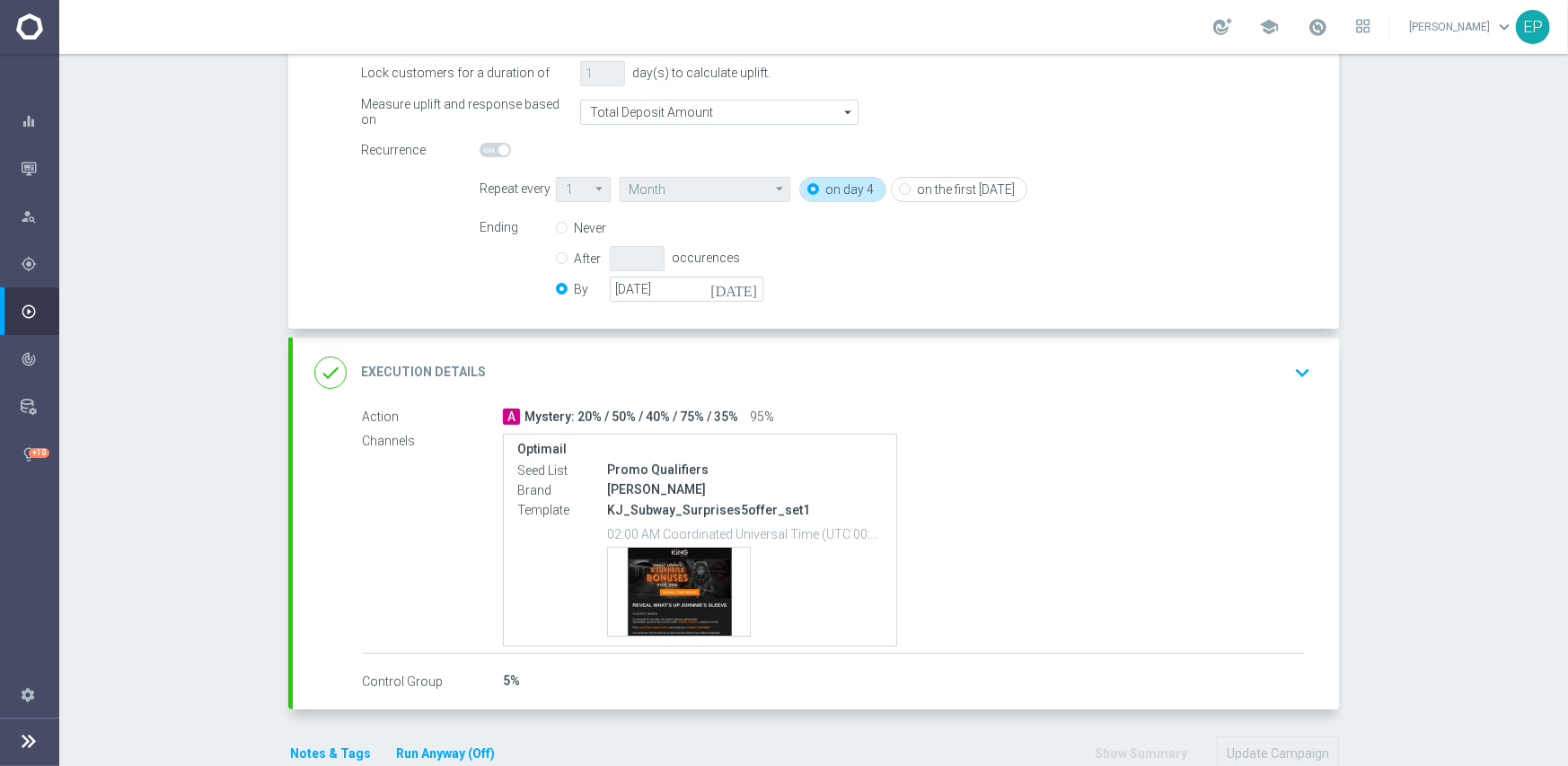
scroll to position [359, 0]
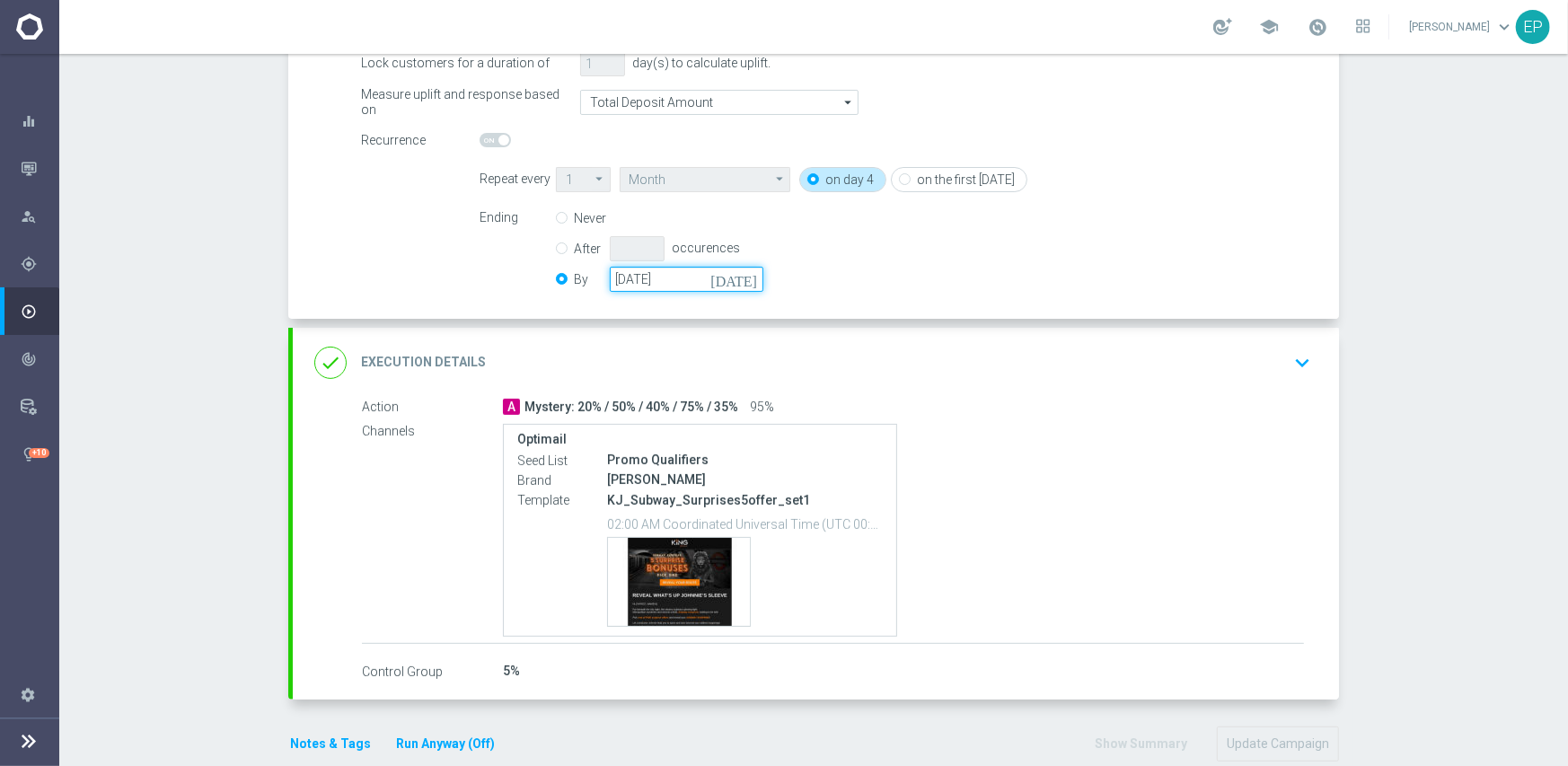
drag, startPoint x: 641, startPoint y: 276, endPoint x: 658, endPoint y: 276, distance: 17.0
click at [641, 275] on input "[DATE]" at bounding box center [687, 279] width 154 height 25
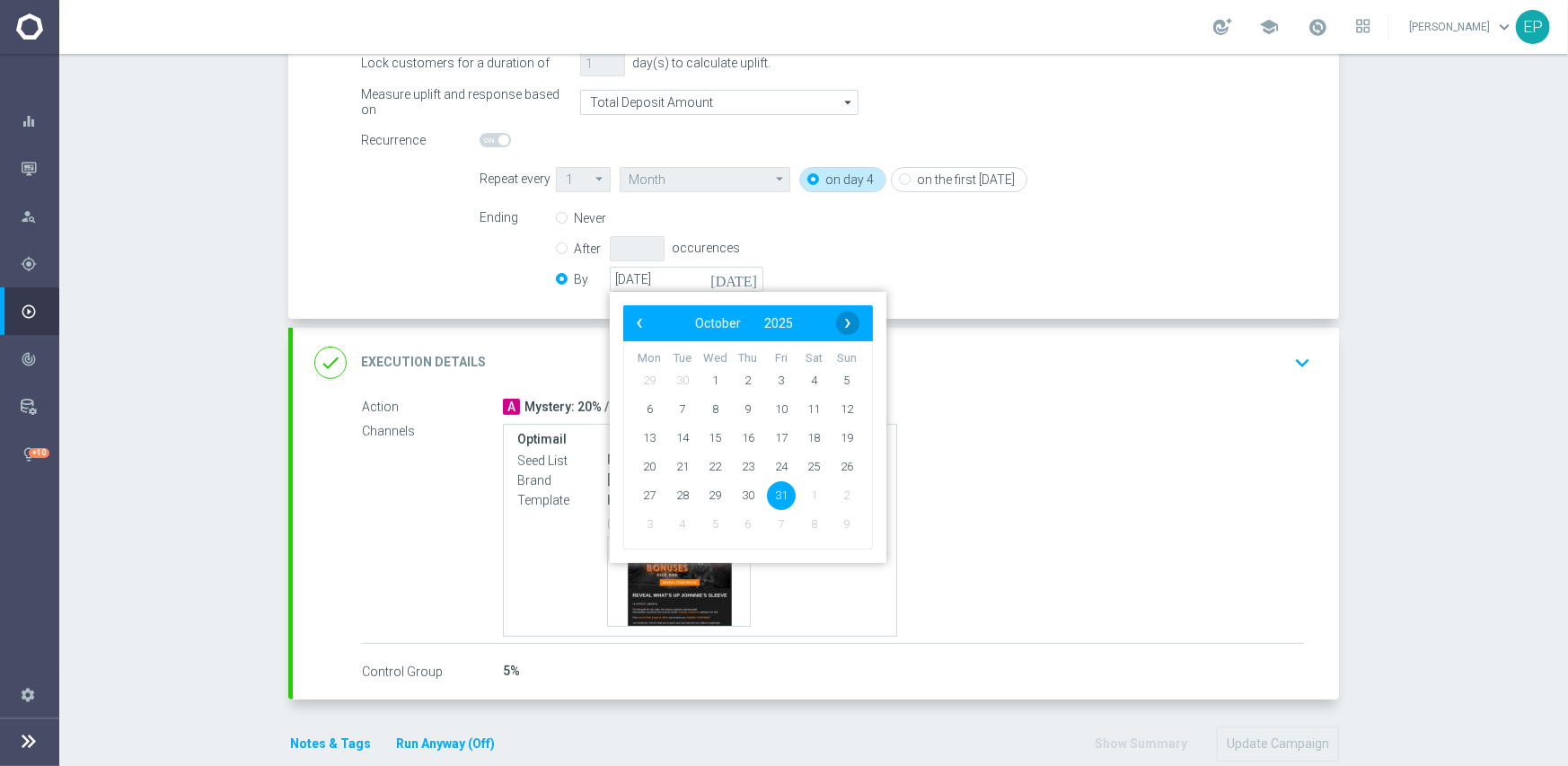
click at [846, 321] on span "›" at bounding box center [848, 323] width 23 height 23
click at [842, 491] on span "30" at bounding box center [847, 494] width 29 height 29
type input "[DATE]"
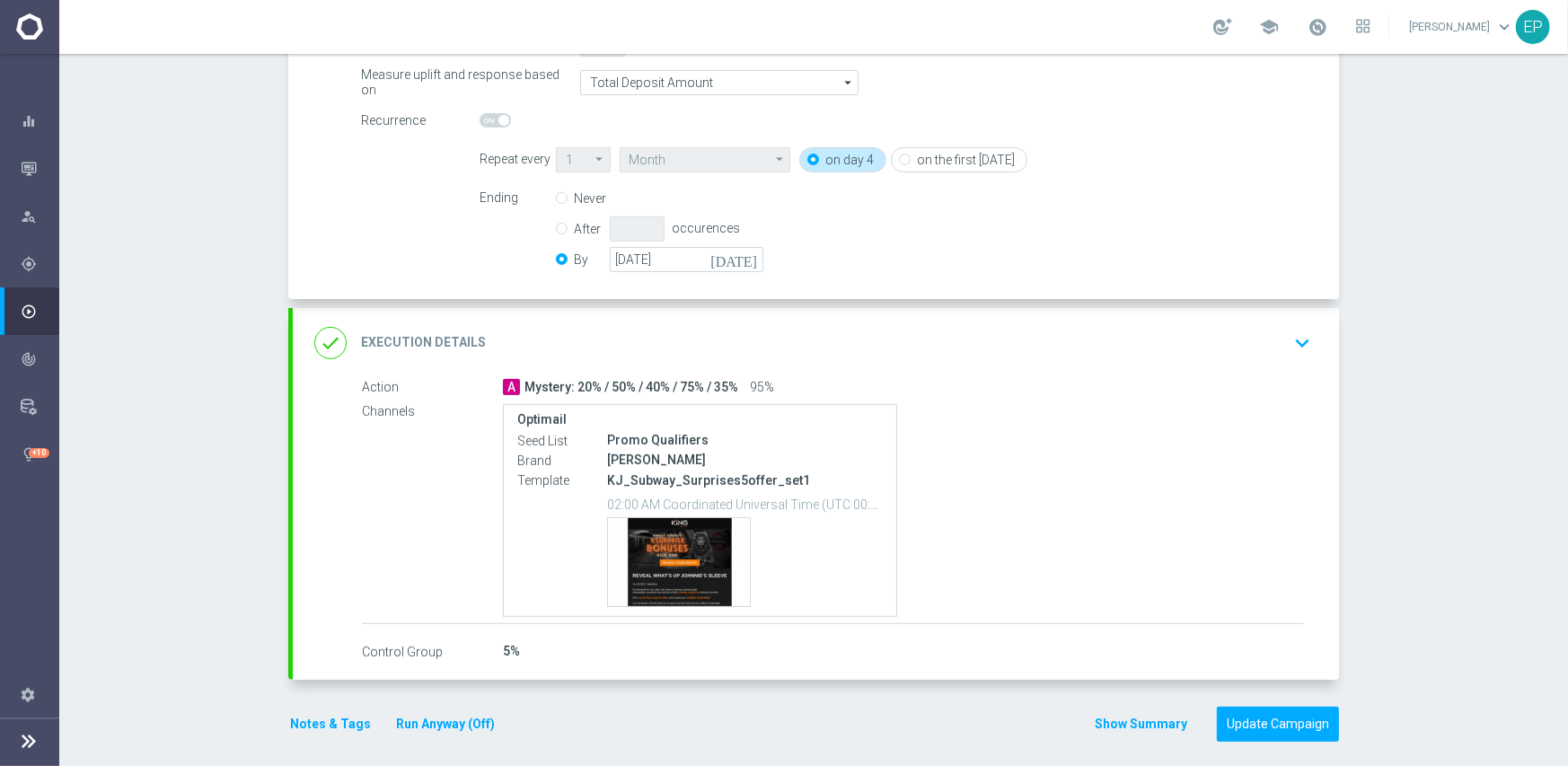
scroll to position [389, 0]
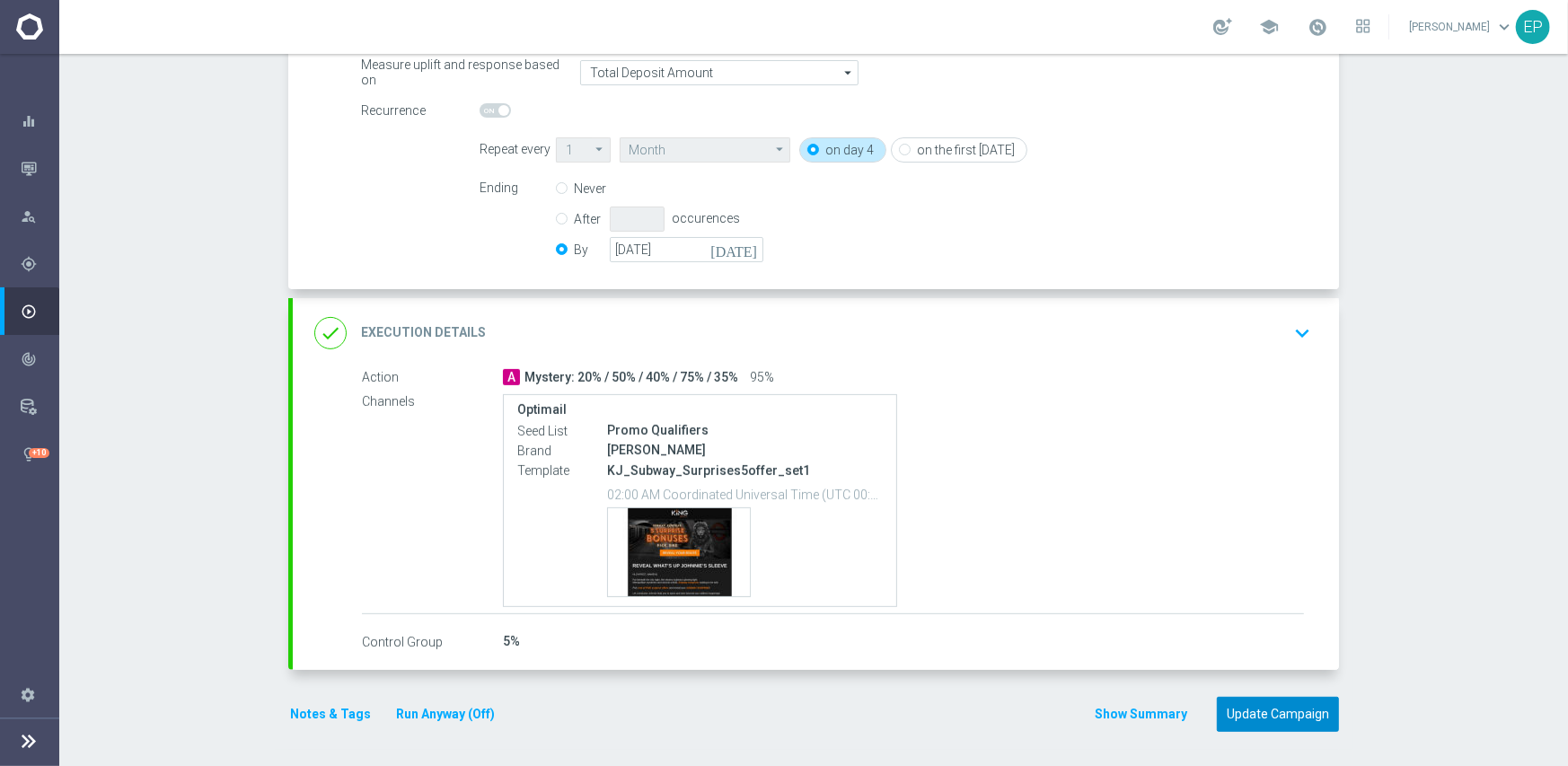
click at [1274, 707] on button "Update Campaign" at bounding box center [1277, 714] width 122 height 35
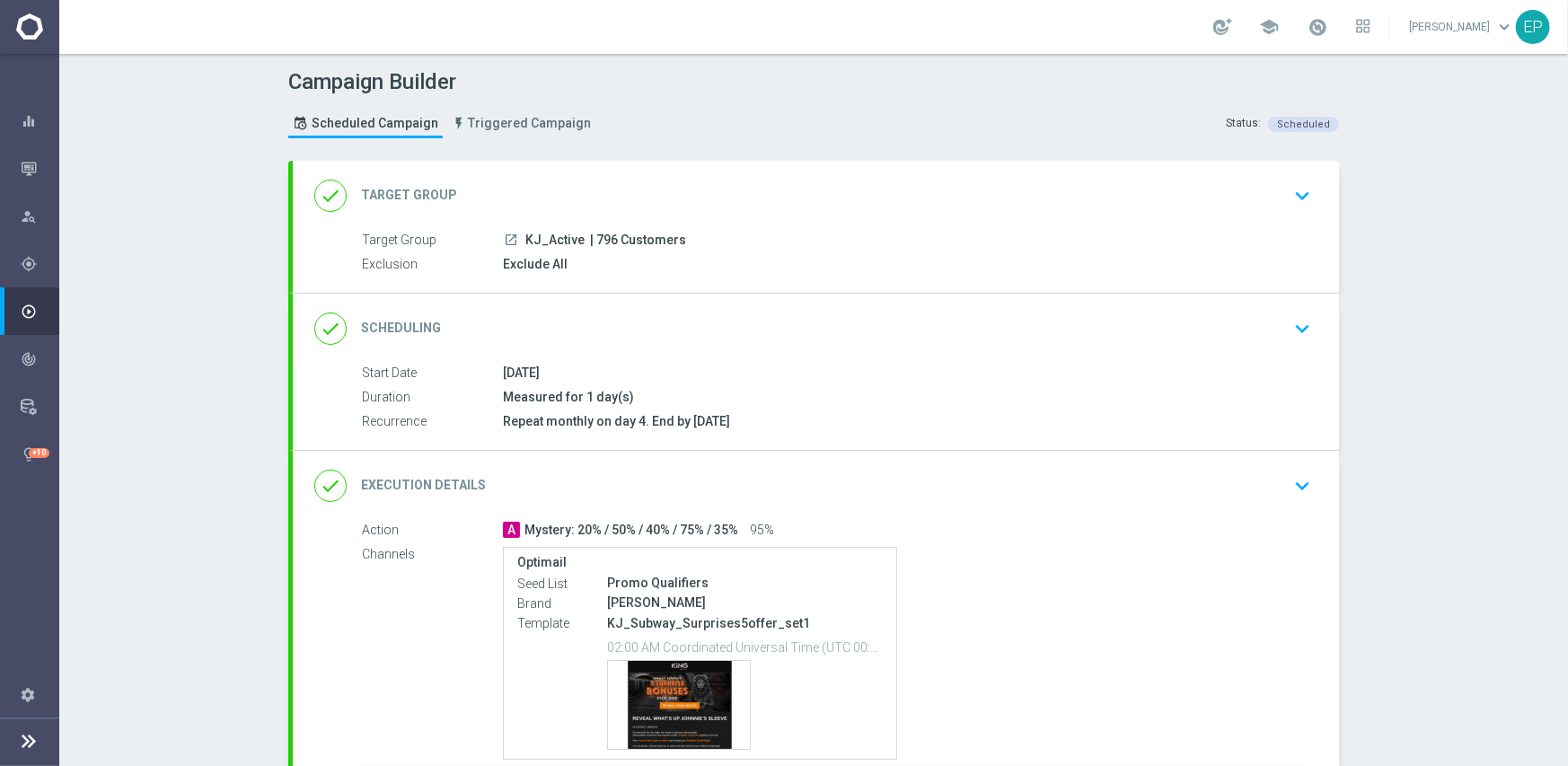
drag, startPoint x: 800, startPoint y: 323, endPoint x: 897, endPoint y: 299, distance: 99.9
click at [801, 323] on div "done Scheduling keyboard_arrow_down" at bounding box center [815, 329] width 1003 height 35
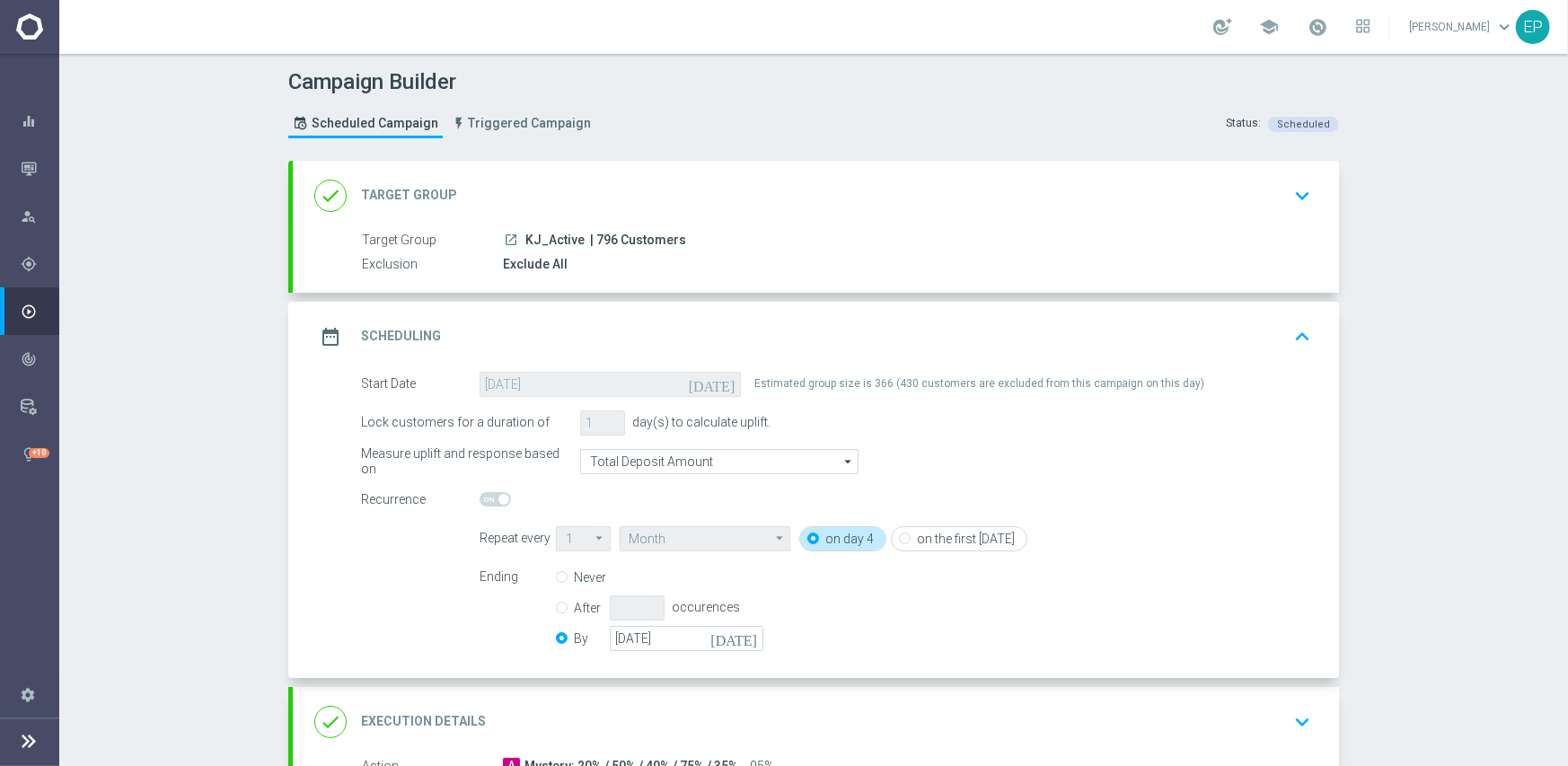
scroll to position [270, 0]
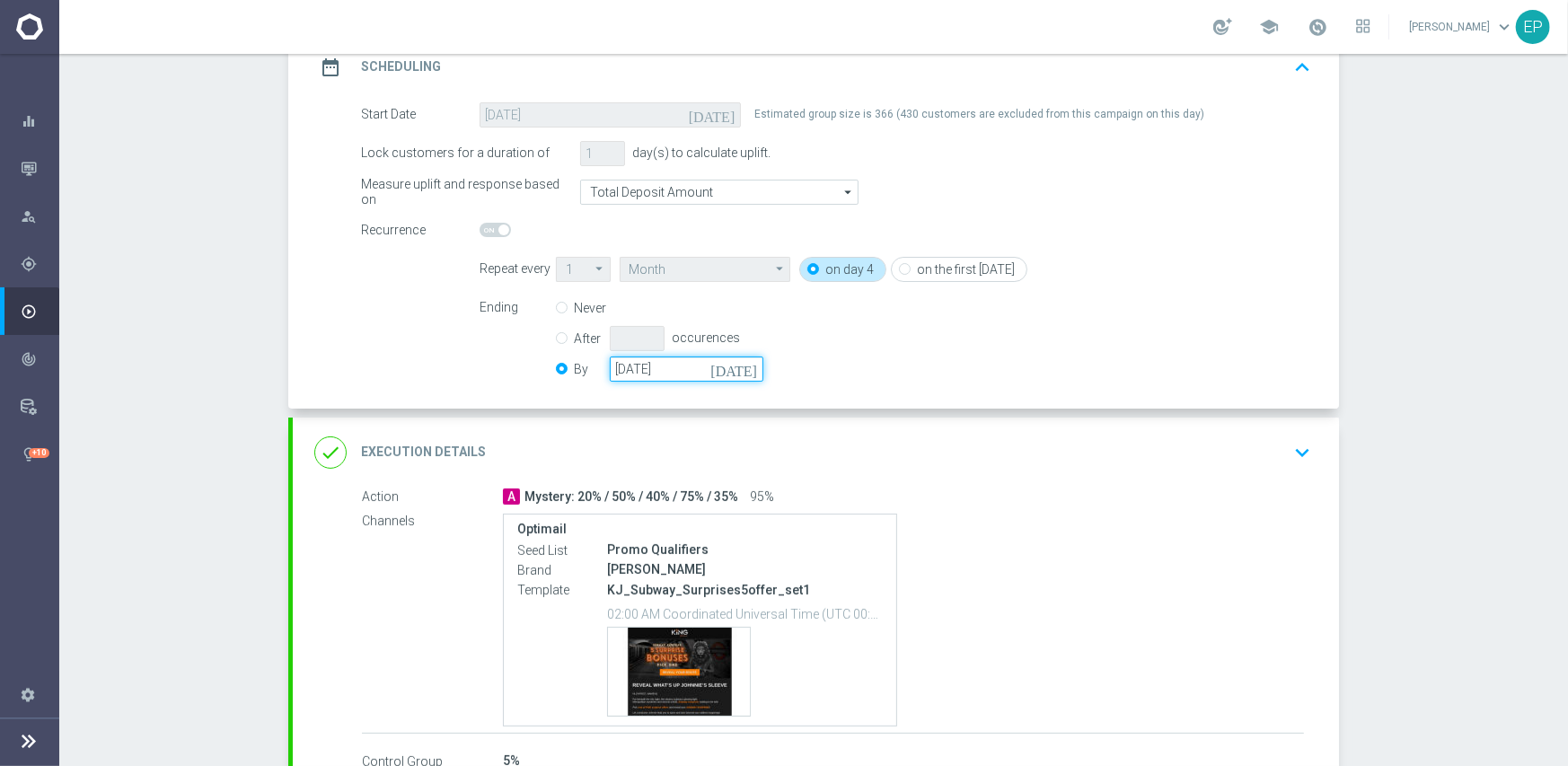
drag, startPoint x: 678, startPoint y: 368, endPoint x: 765, endPoint y: 377, distance: 87.5
click at [679, 368] on input "[DATE]" at bounding box center [687, 369] width 154 height 25
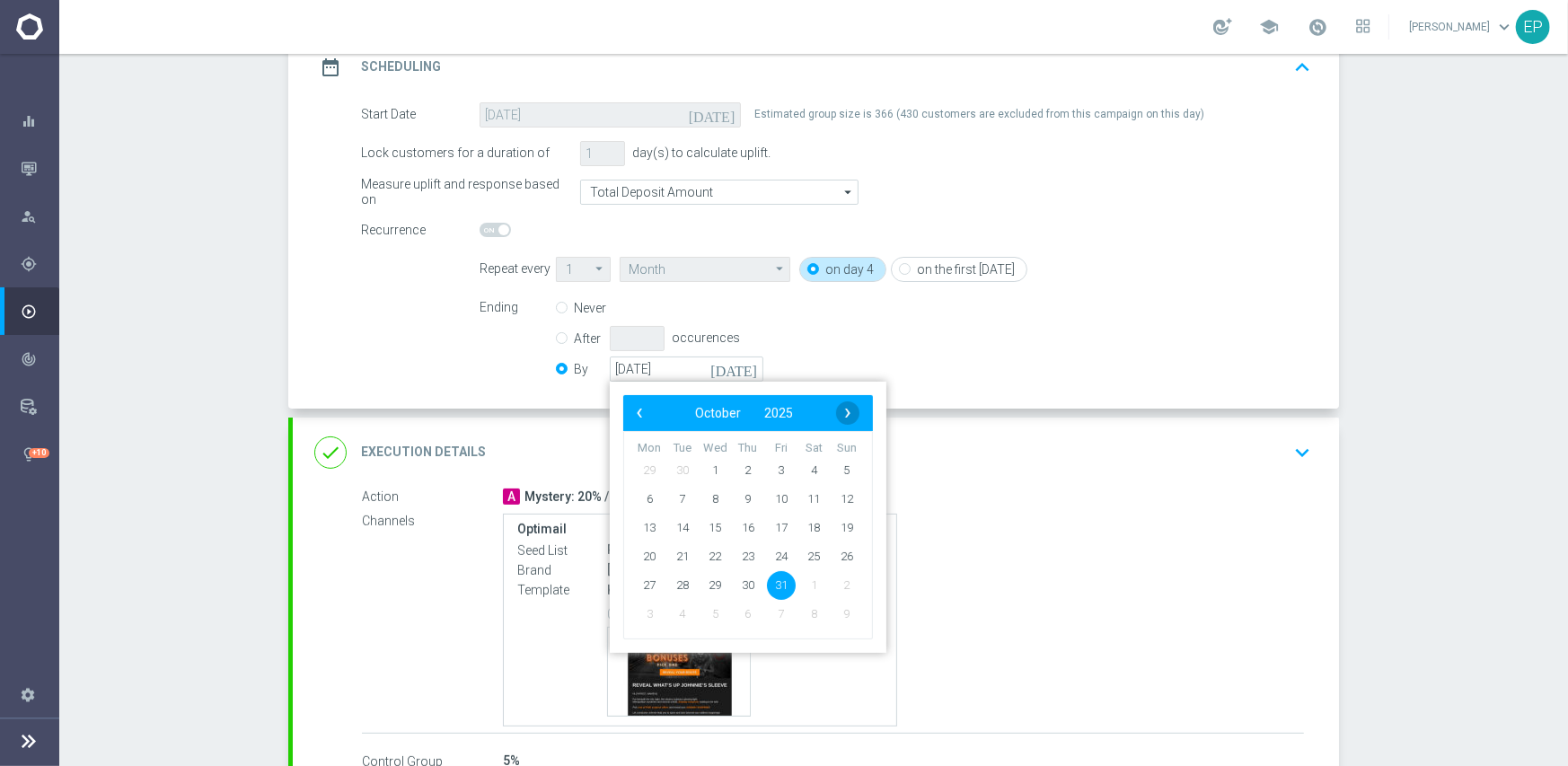
click at [847, 412] on span "›" at bounding box center [848, 413] width 23 height 23
click at [844, 579] on span "30" at bounding box center [847, 585] width 29 height 29
type input "[DATE]"
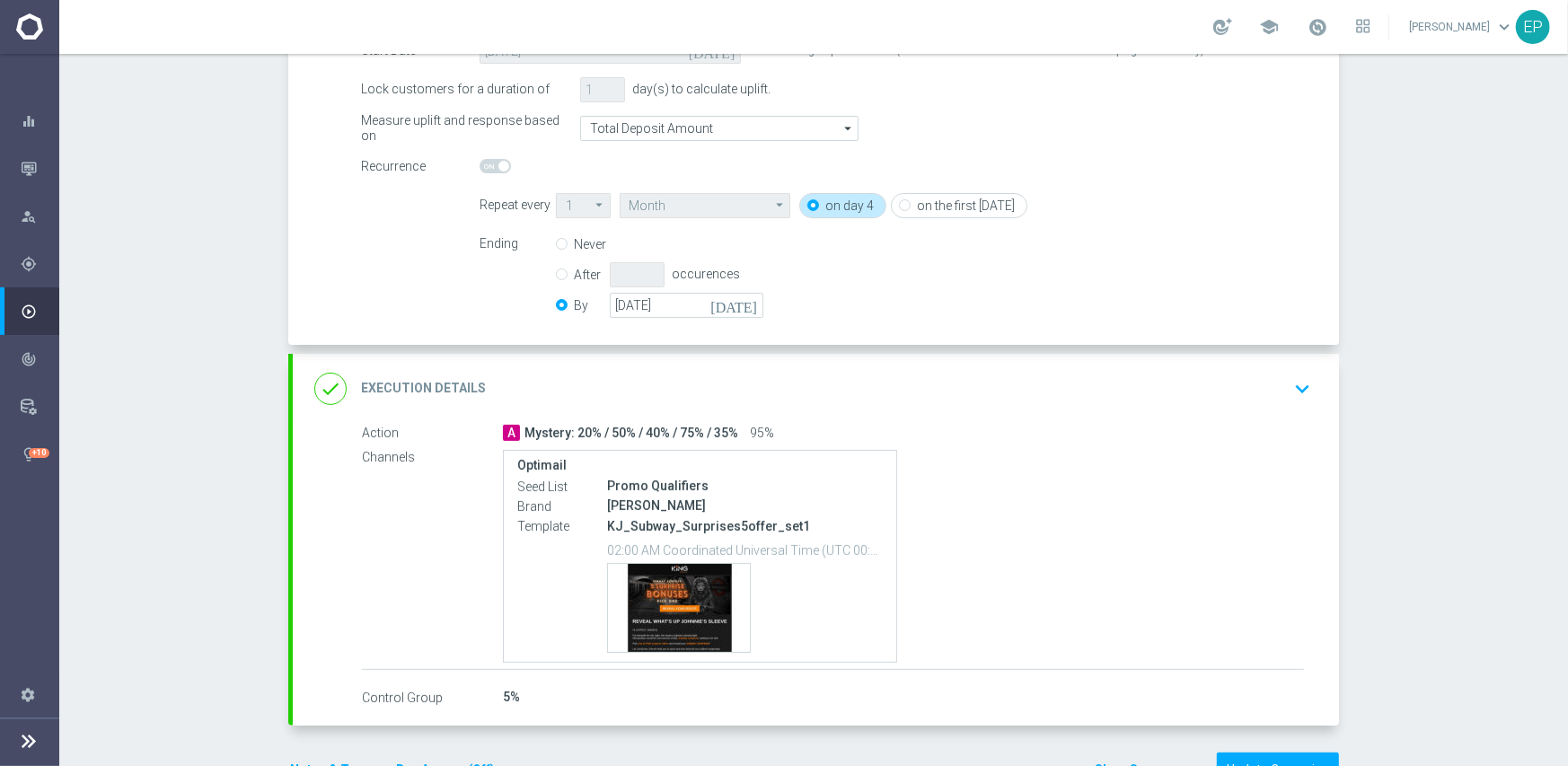
scroll to position [389, 0]
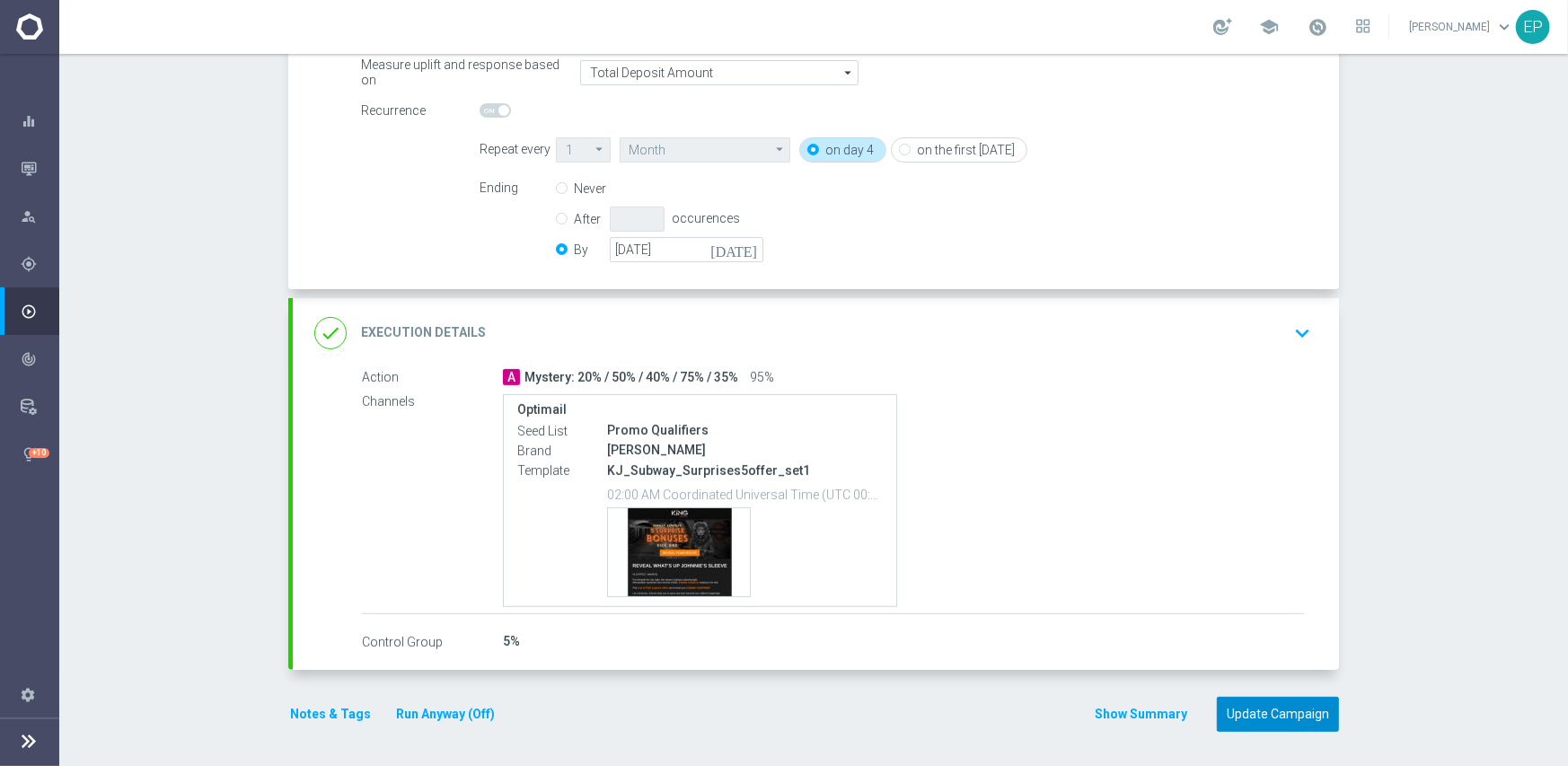
click at [1267, 708] on button "Update Campaign" at bounding box center [1277, 714] width 122 height 35
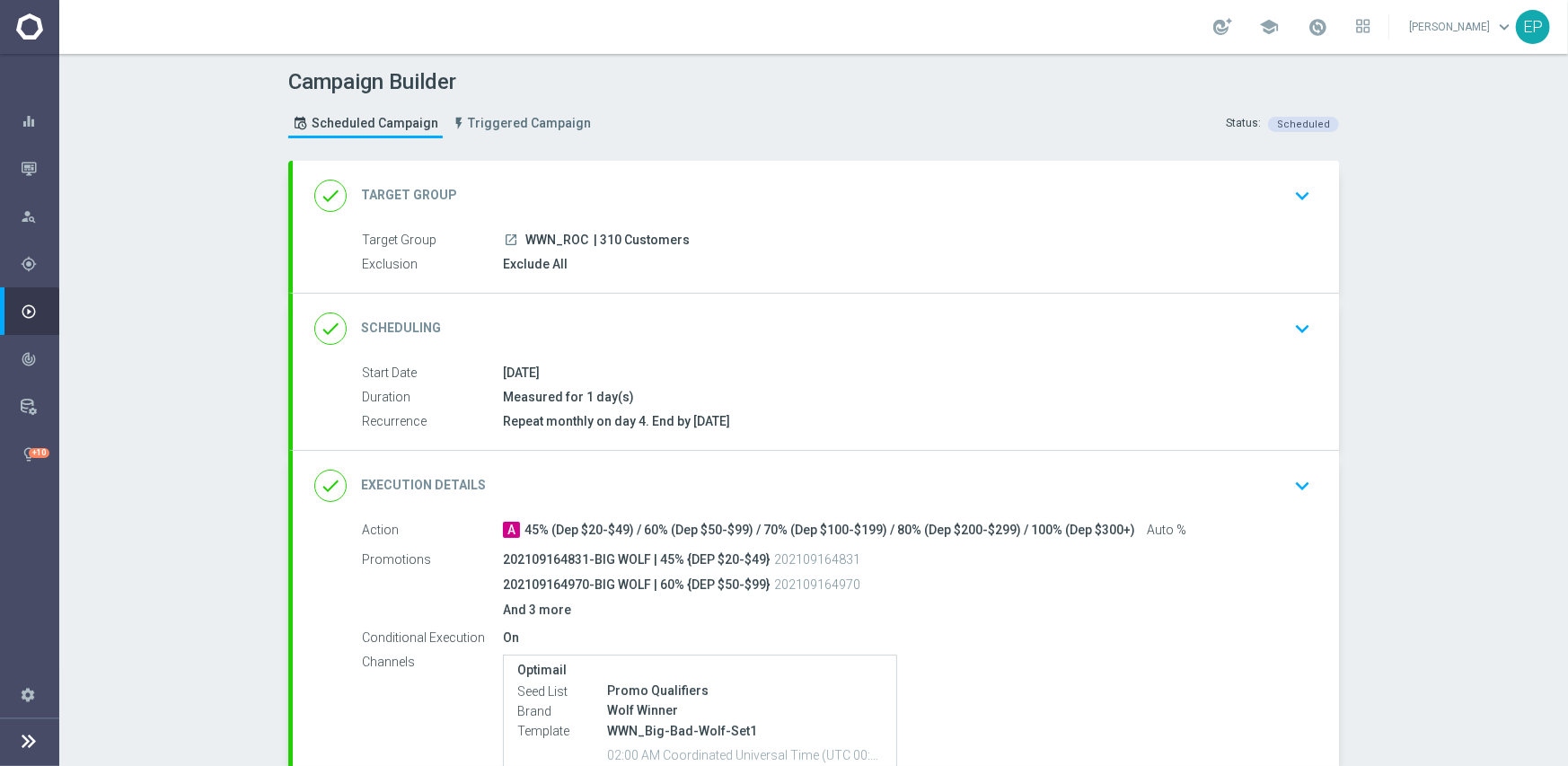
click at [752, 331] on div "done Scheduling keyboard_arrow_down" at bounding box center [815, 329] width 1003 height 35
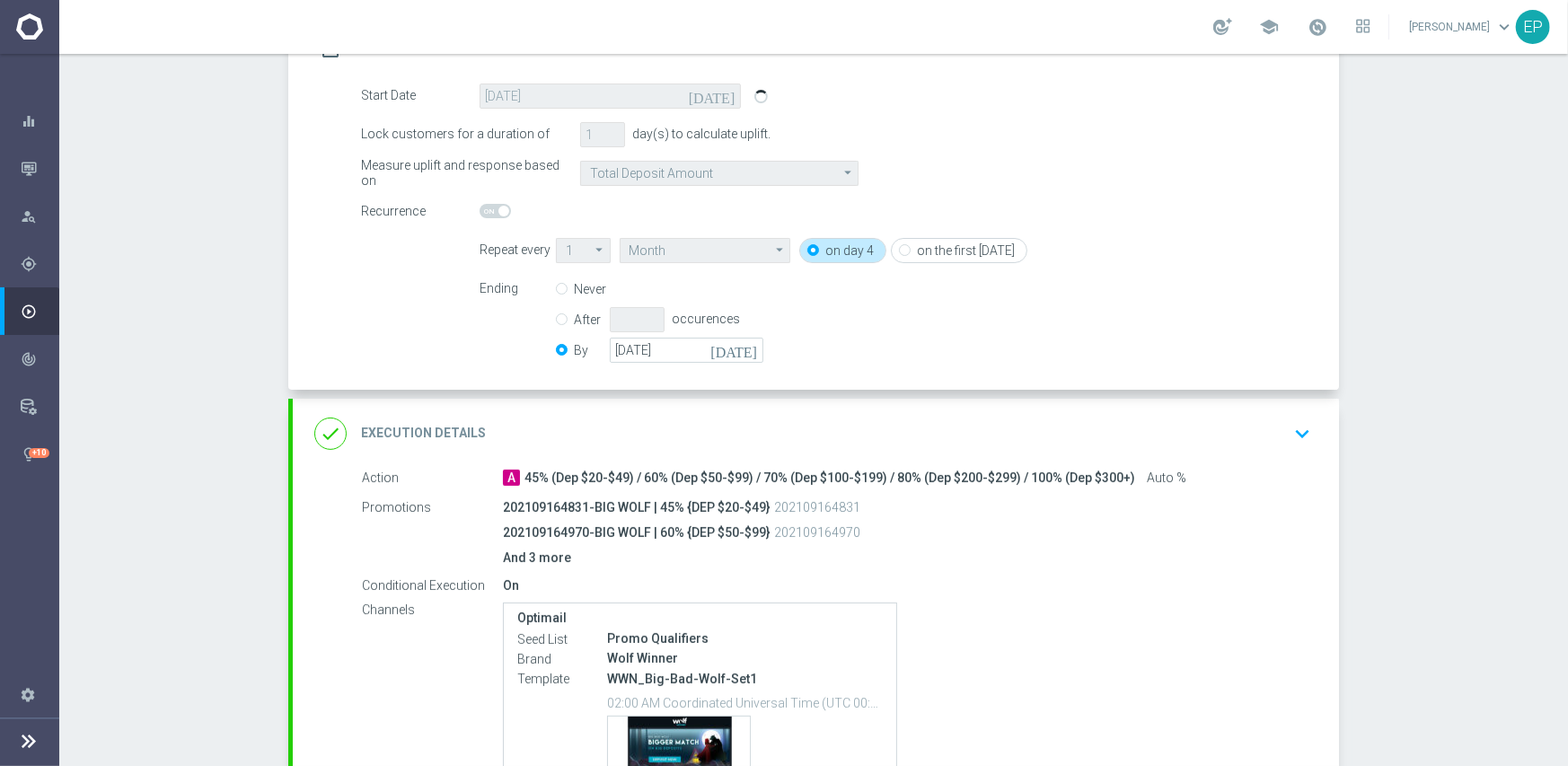
scroll to position [359, 0]
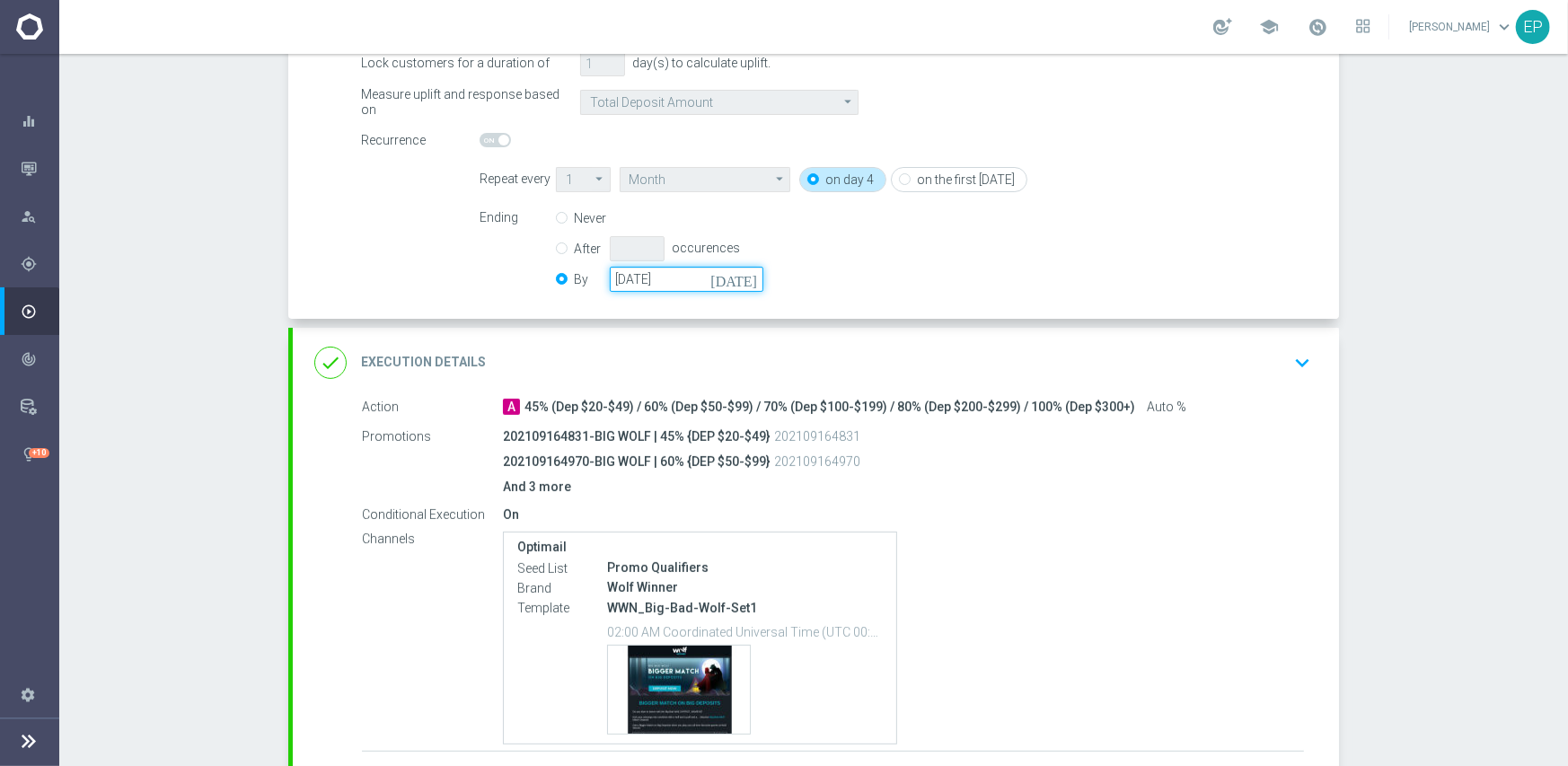
click at [671, 275] on input "[DATE]" at bounding box center [687, 279] width 154 height 25
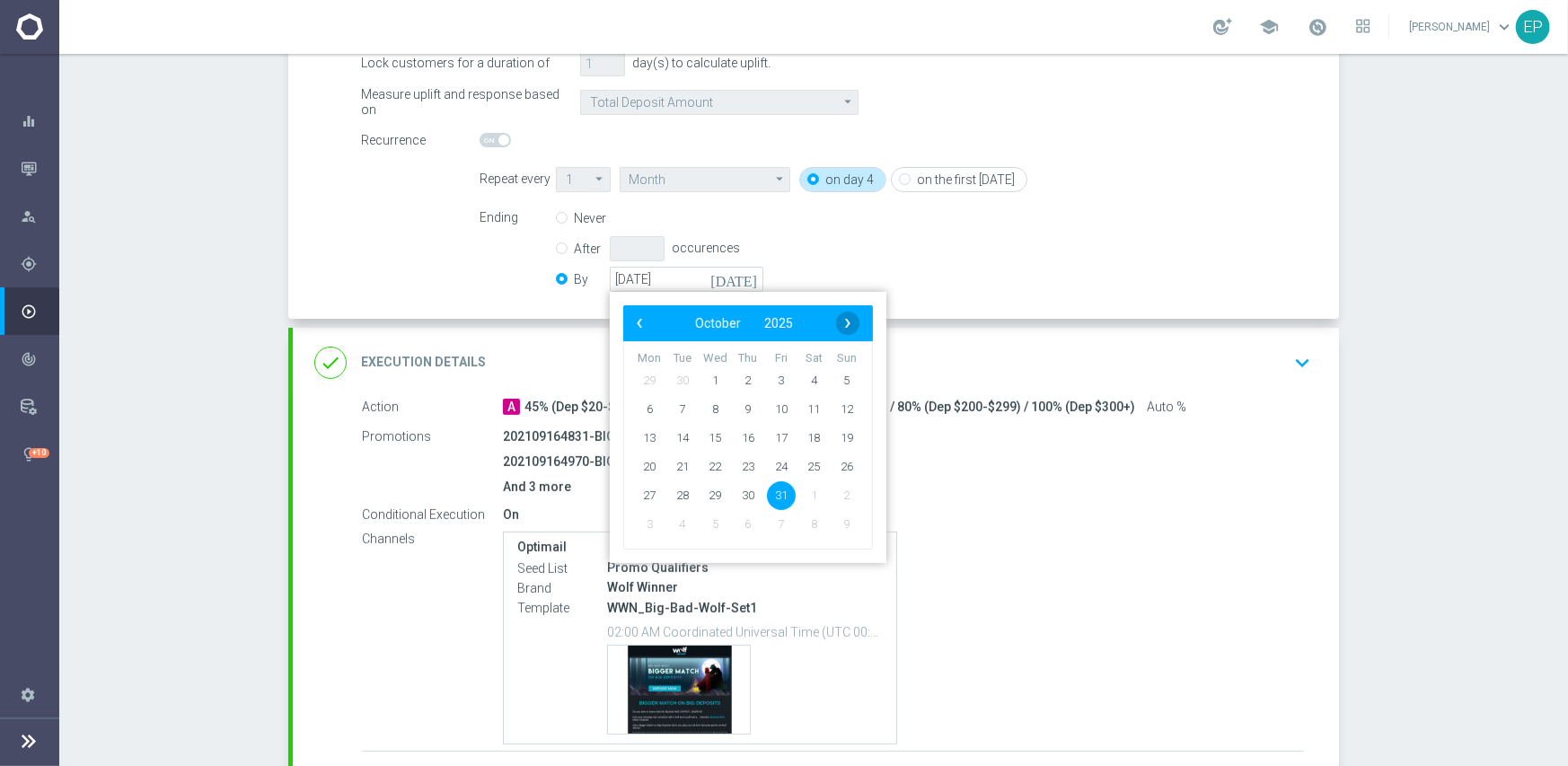
click at [850, 322] on span "›" at bounding box center [848, 323] width 23 height 23
click at [835, 494] on span "30" at bounding box center [847, 494] width 29 height 29
type input "[DATE]"
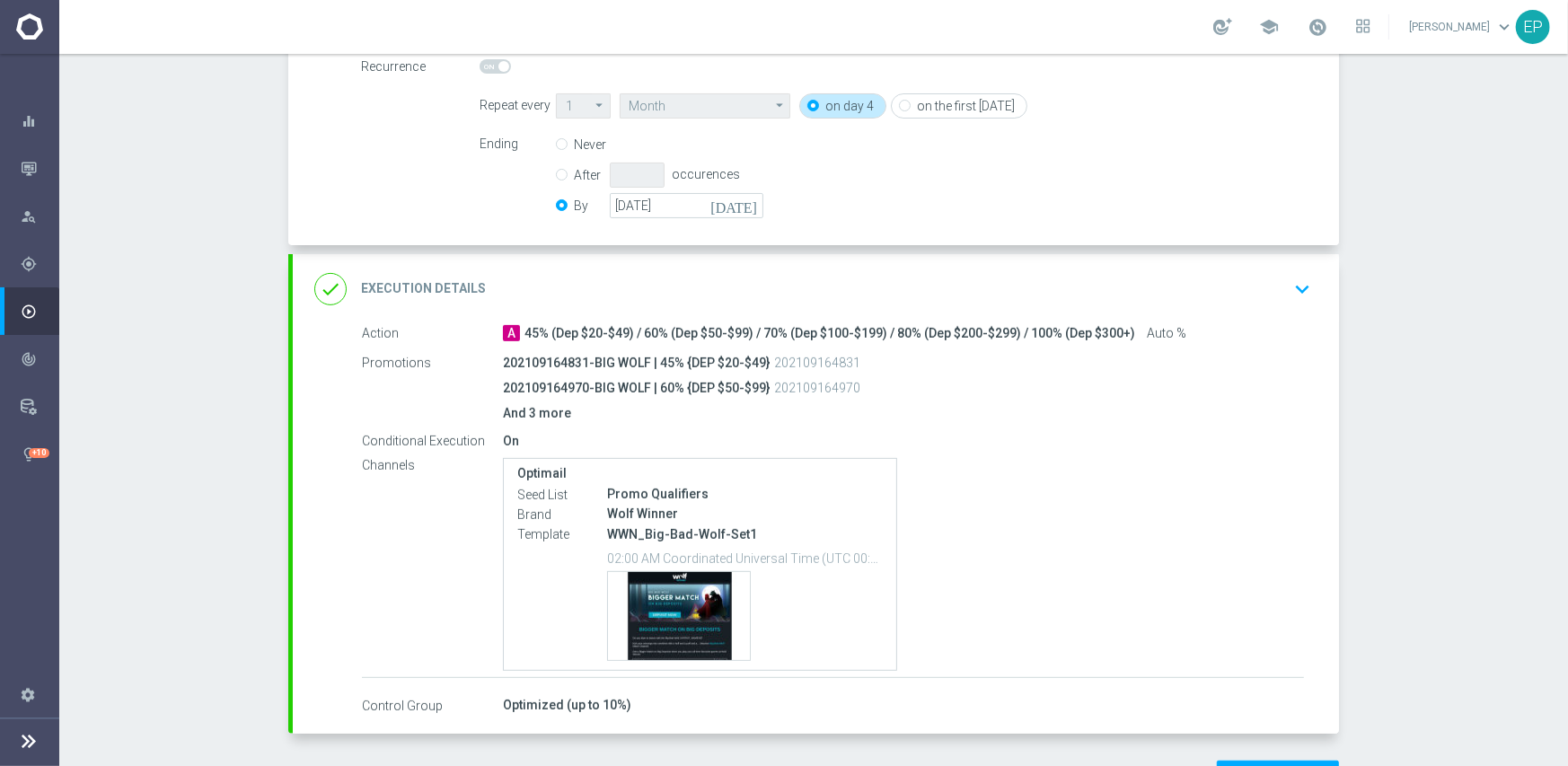
scroll to position [496, 0]
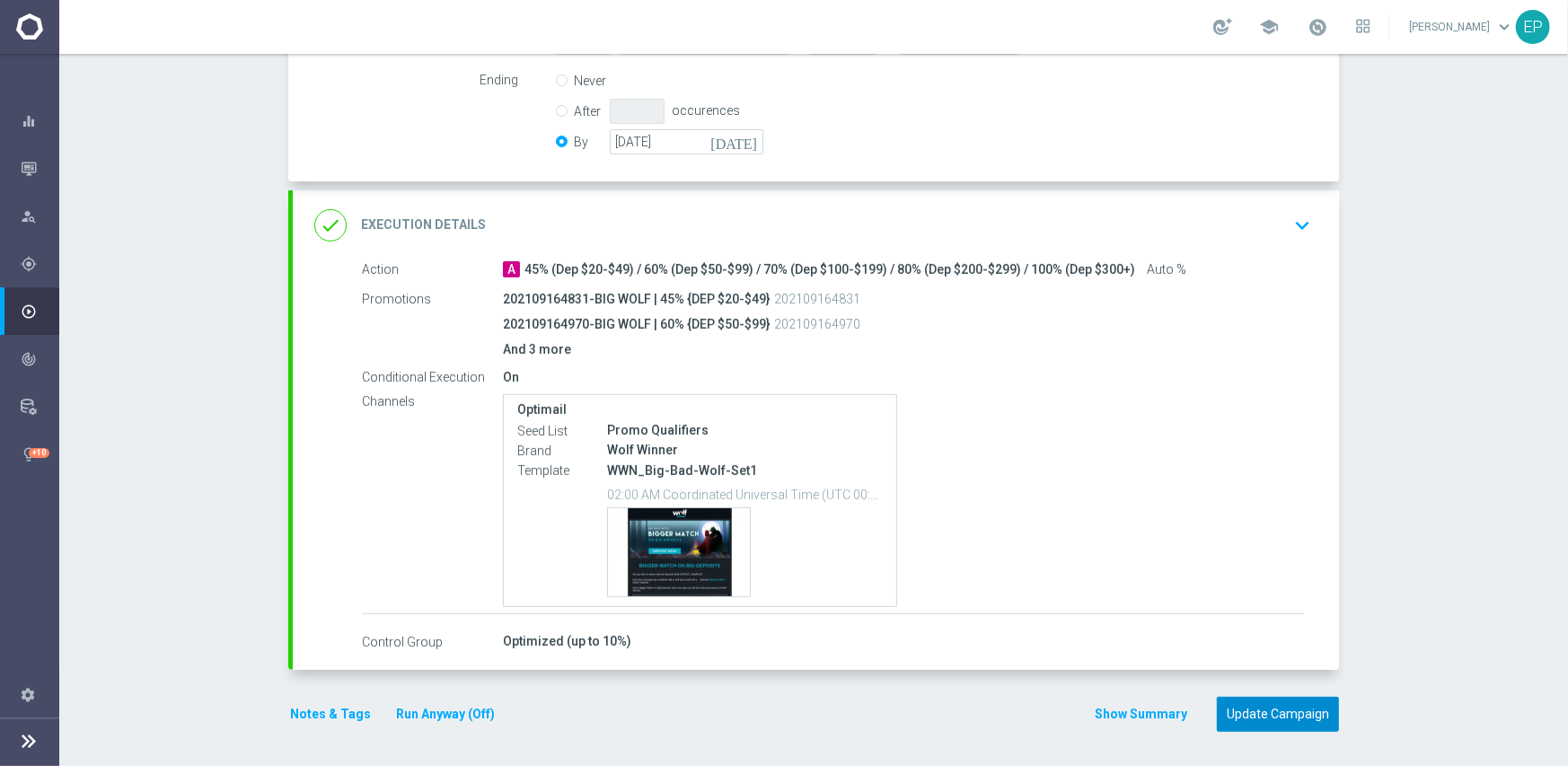
click at [1286, 706] on button "Update Campaign" at bounding box center [1277, 714] width 122 height 35
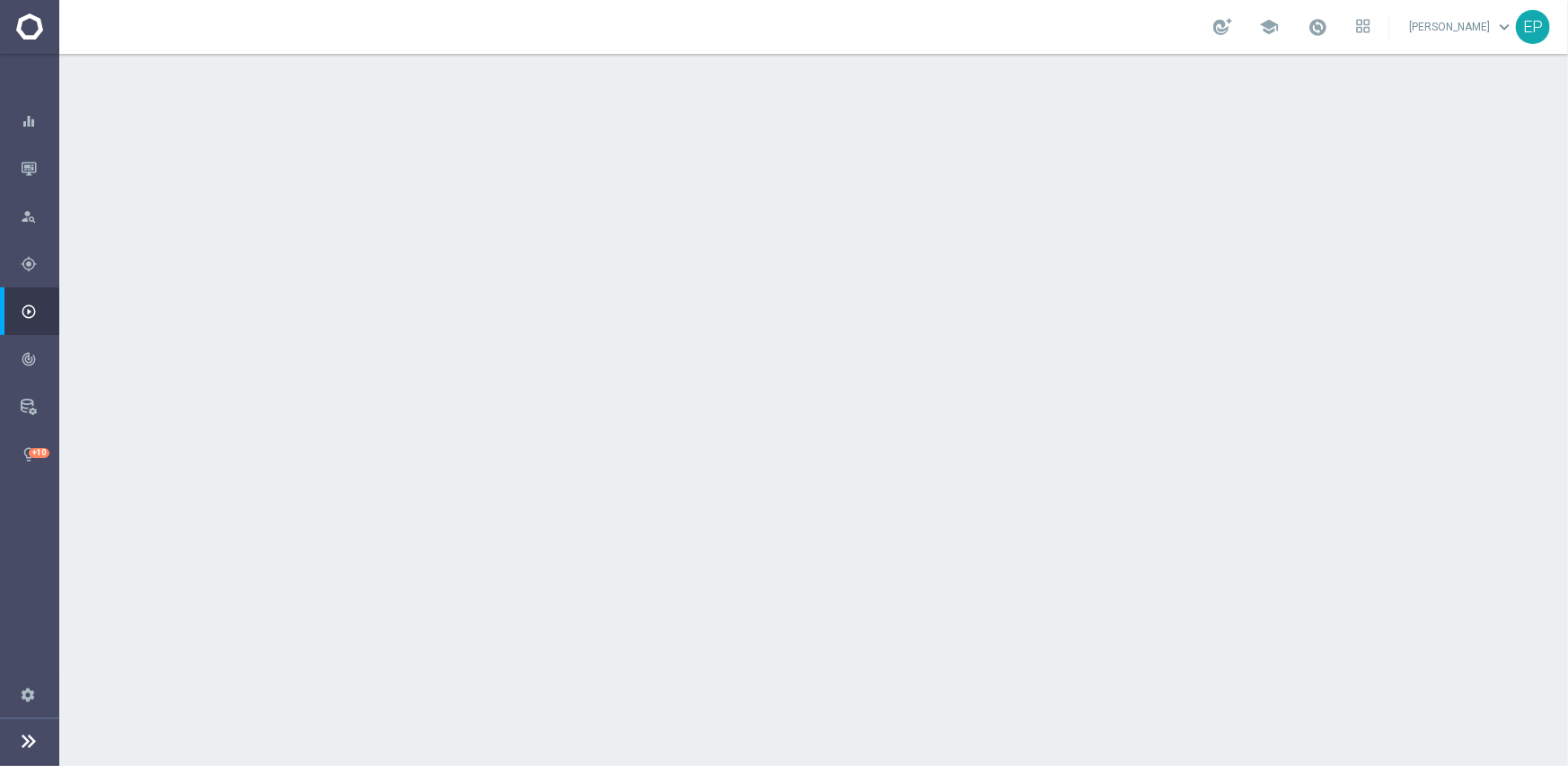
click at [806, 325] on div "done Scheduling keyboard_arrow_down" at bounding box center [815, 329] width 1003 height 35
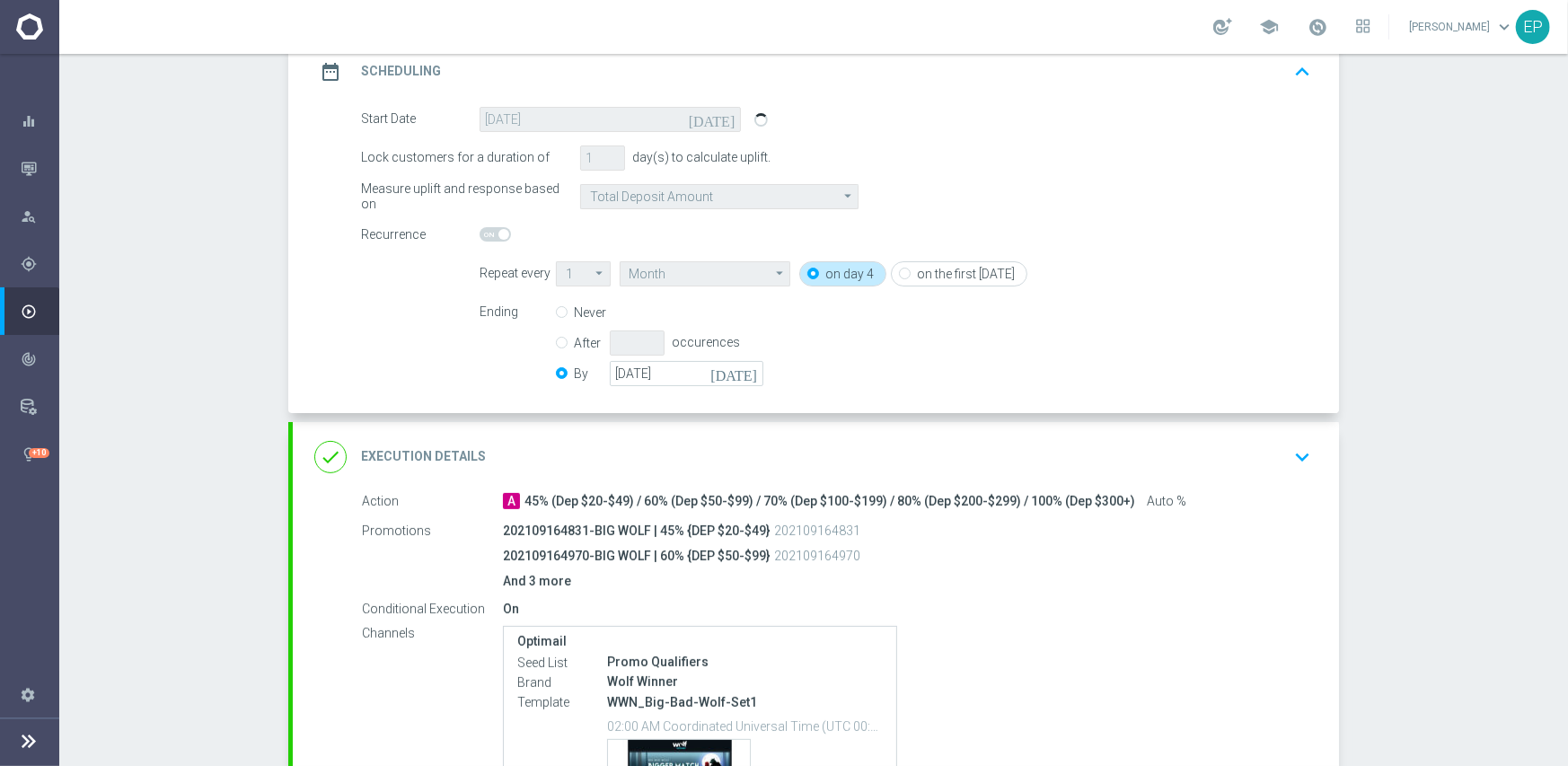
scroll to position [270, 0]
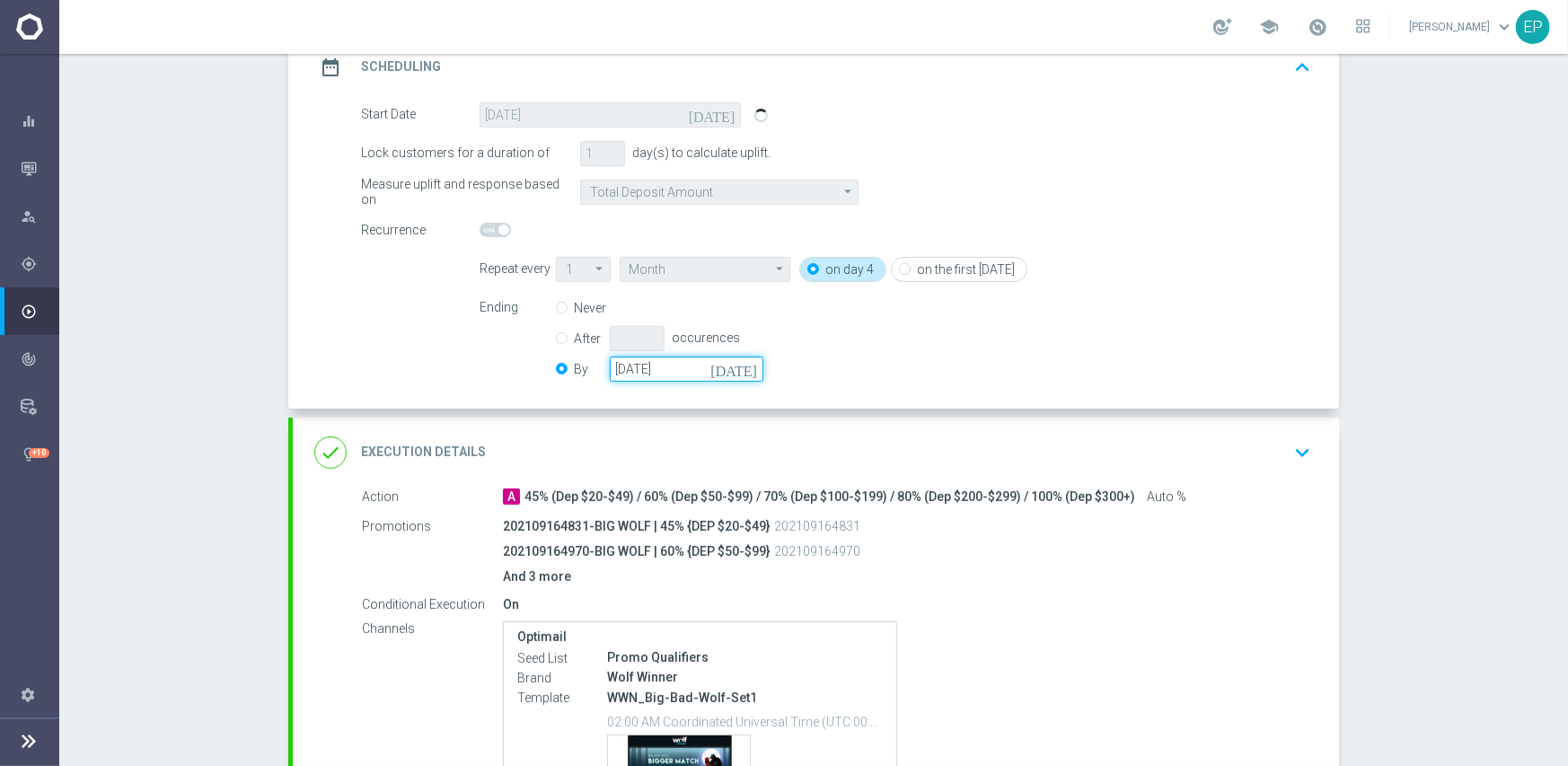
click at [653, 367] on input "[DATE]" at bounding box center [687, 369] width 154 height 25
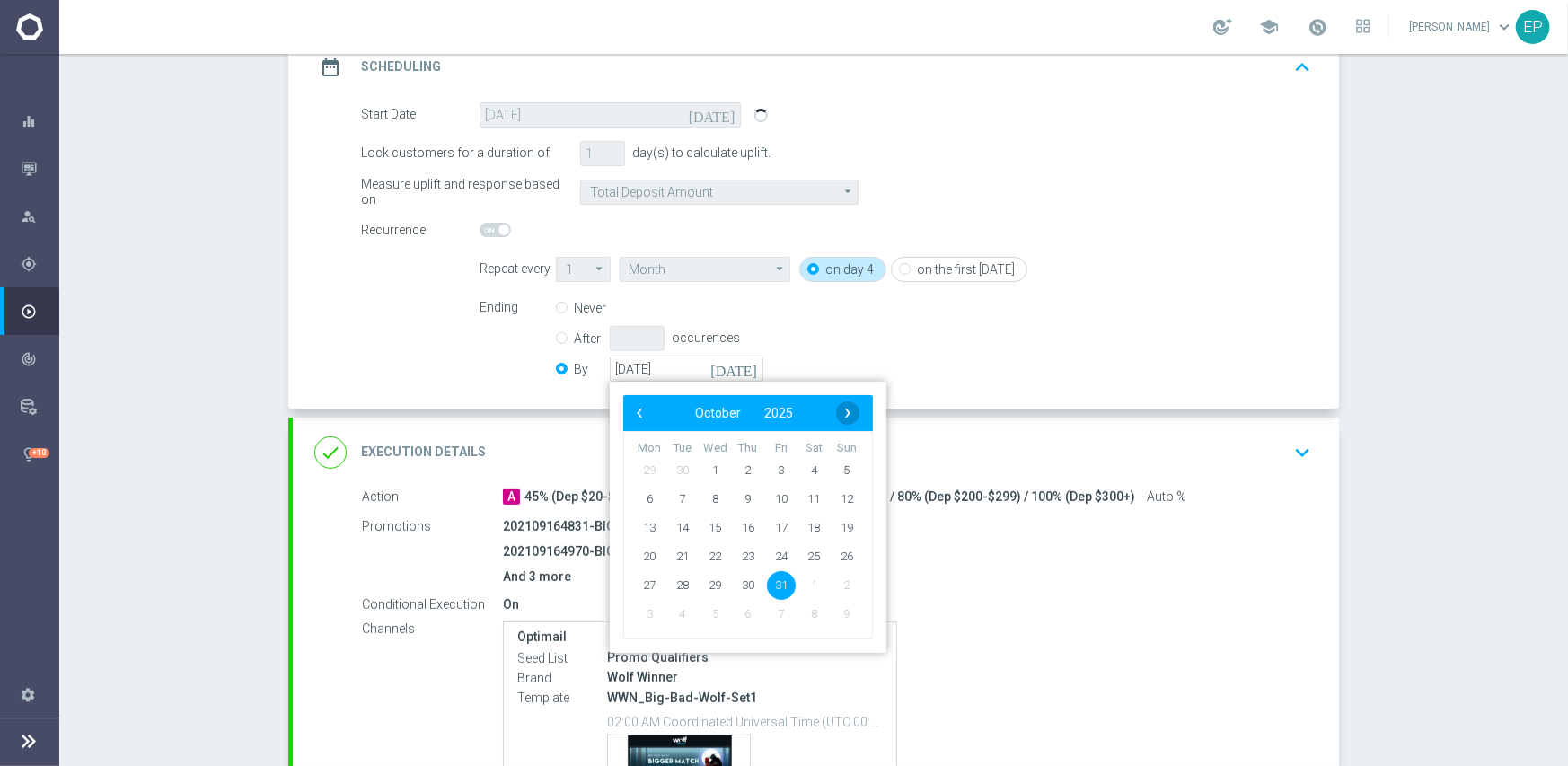
click at [836, 411] on span "›" at bounding box center [848, 413] width 23 height 23
click at [842, 588] on span "30" at bounding box center [847, 585] width 29 height 29
type input "[DATE]"
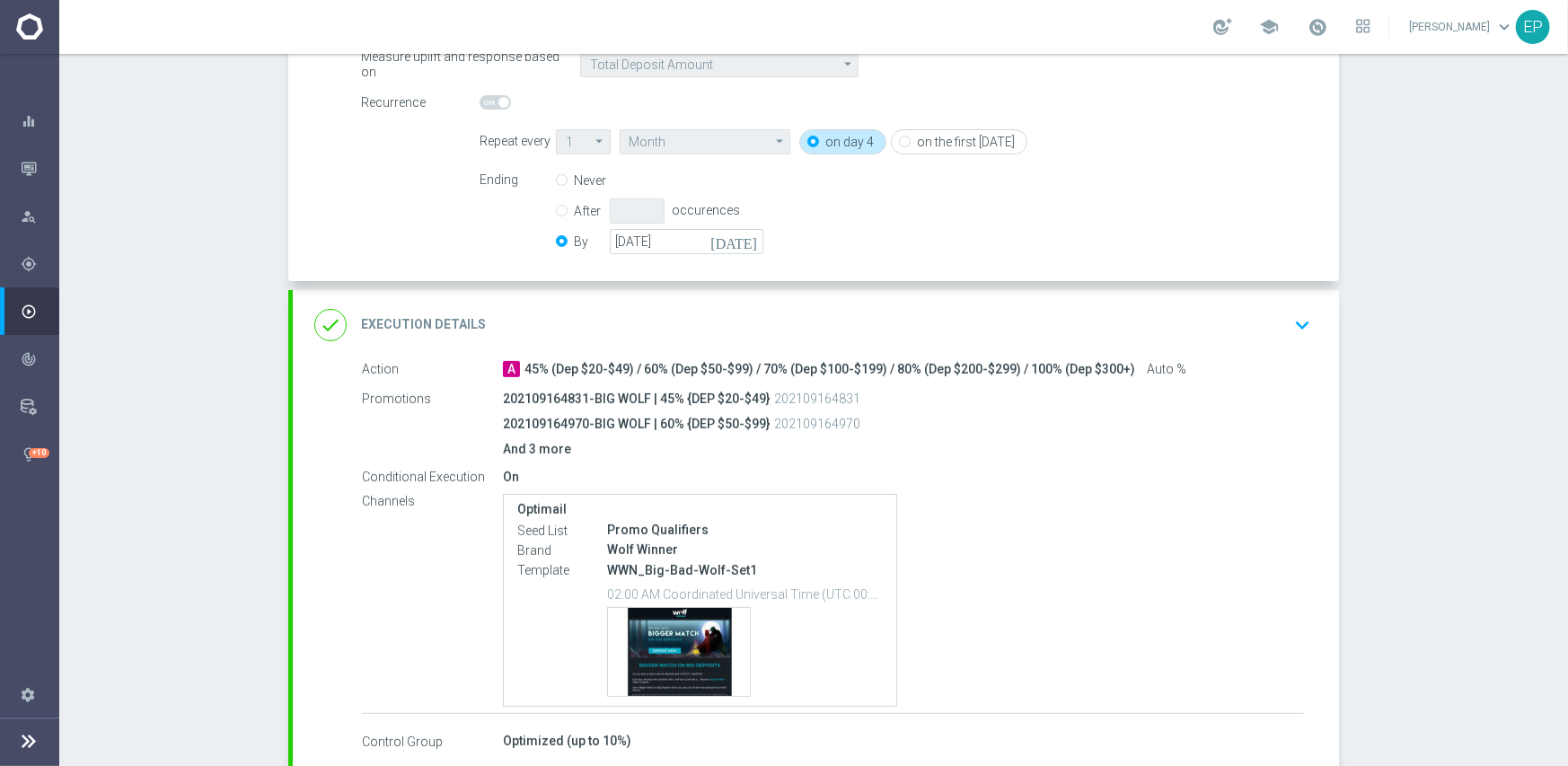
scroll to position [496, 0]
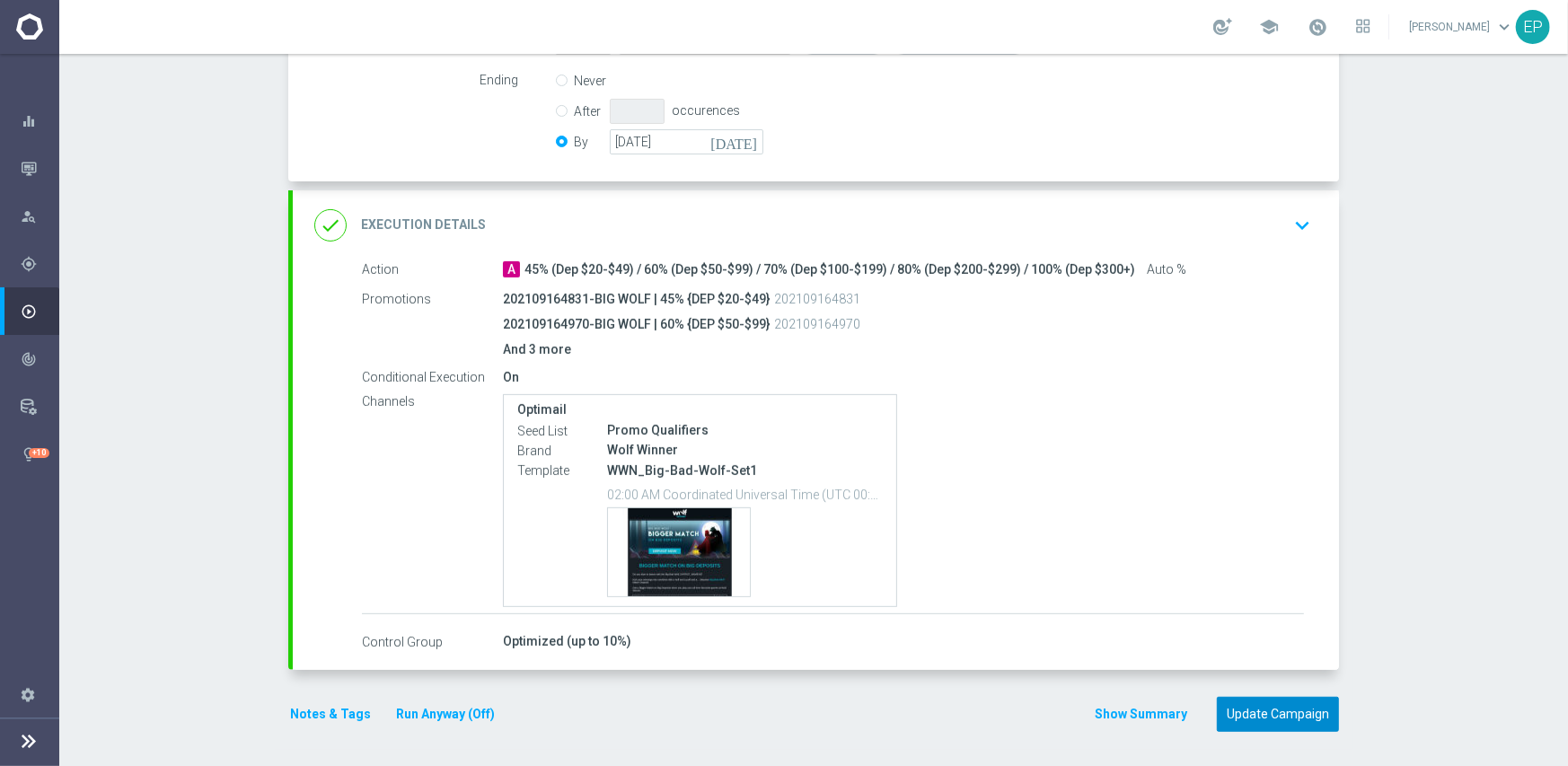
click at [1287, 717] on button "Update Campaign" at bounding box center [1277, 714] width 122 height 35
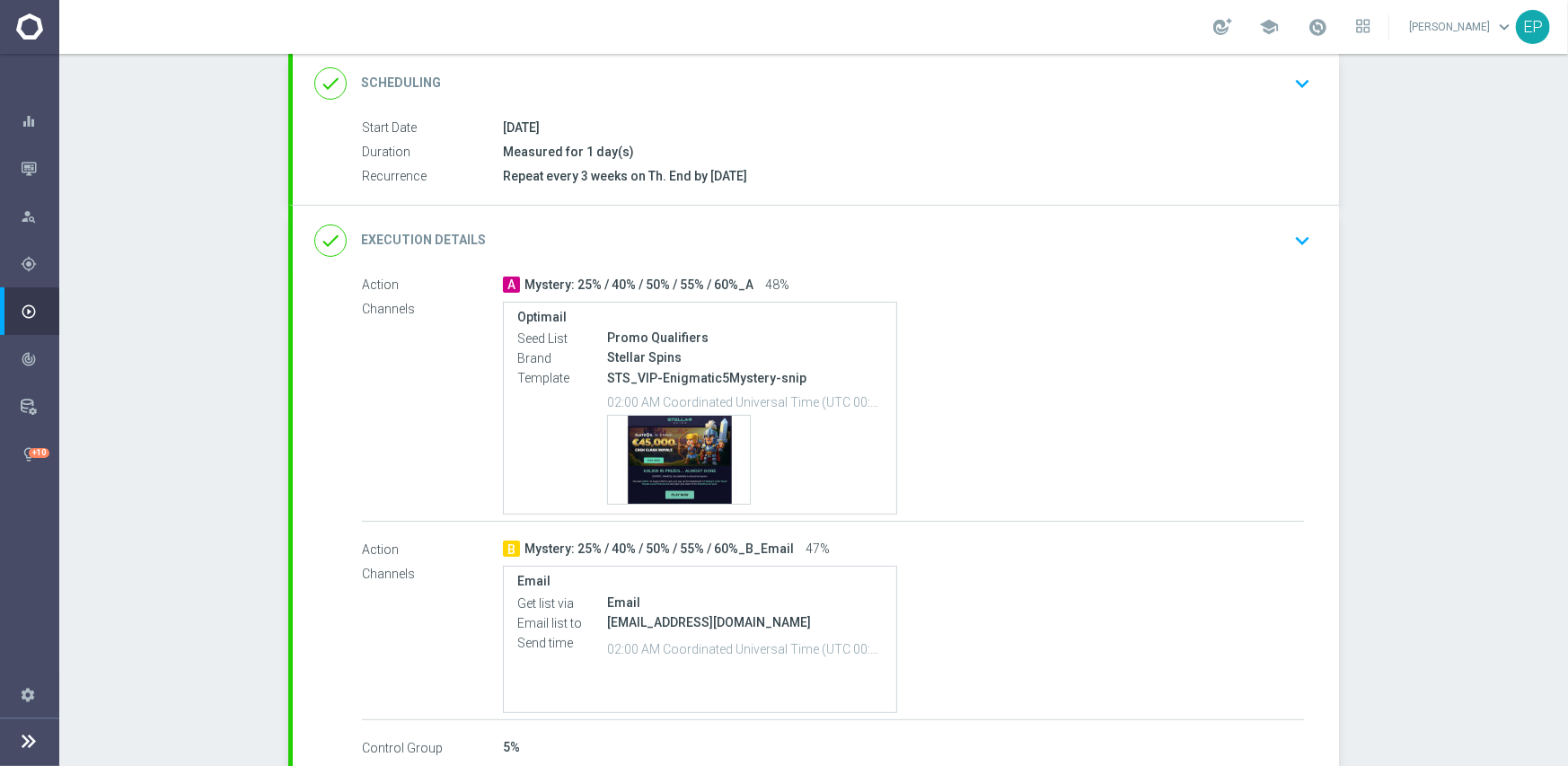
scroll to position [270, 0]
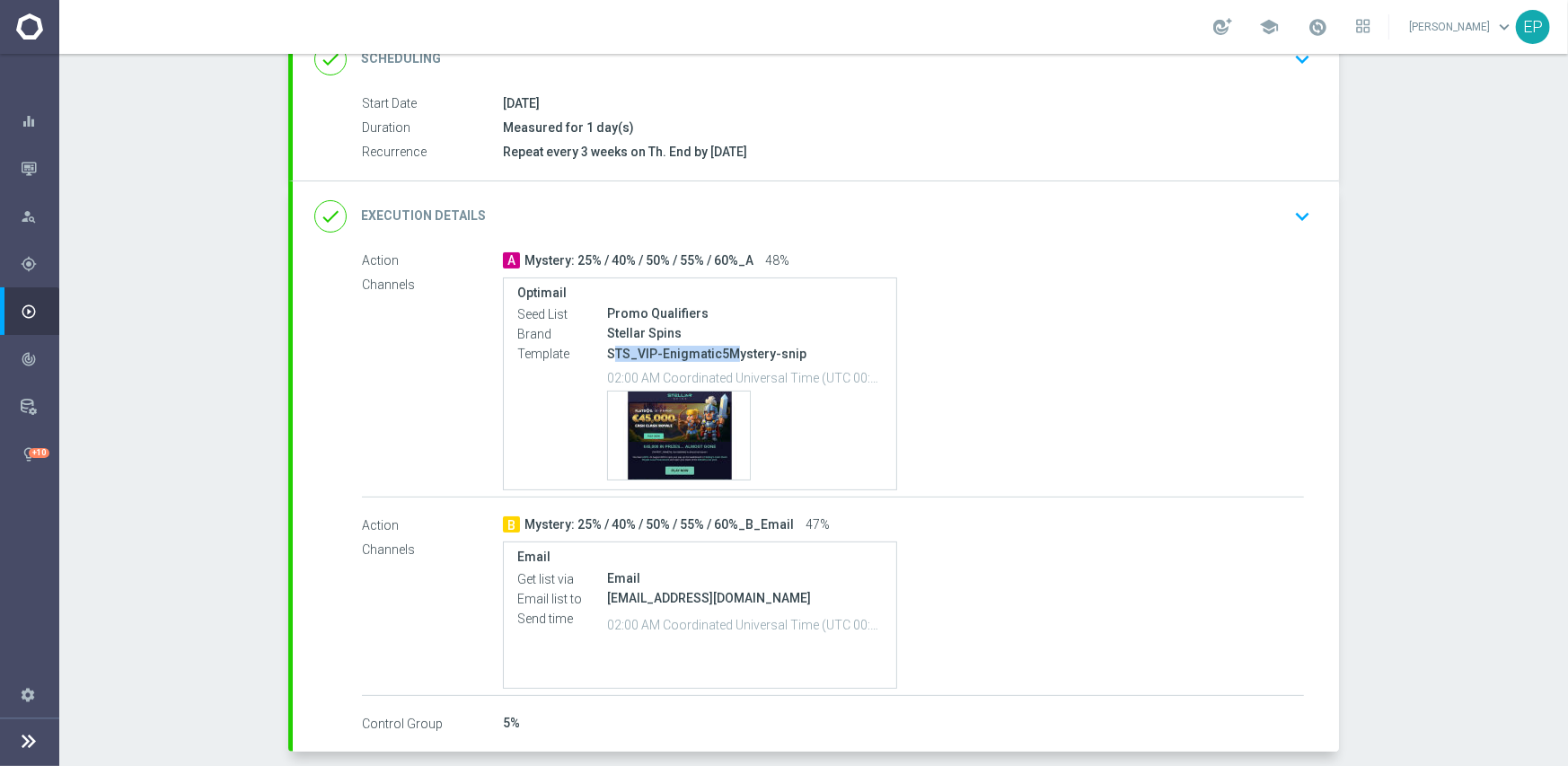
drag, startPoint x: 628, startPoint y: 356, endPoint x: 728, endPoint y: 356, distance: 100.0
click at [728, 356] on p "STS_VIP-Enigmatic5Mystery-snip" at bounding box center [744, 353] width 276 height 16
copy p "TS_VIP-Enigmatic5M"
drag, startPoint x: 812, startPoint y: 203, endPoint x: 830, endPoint y: 196, distance: 19.3
click at [814, 203] on div "done Execution Details keyboard_arrow_down" at bounding box center [815, 217] width 1003 height 35
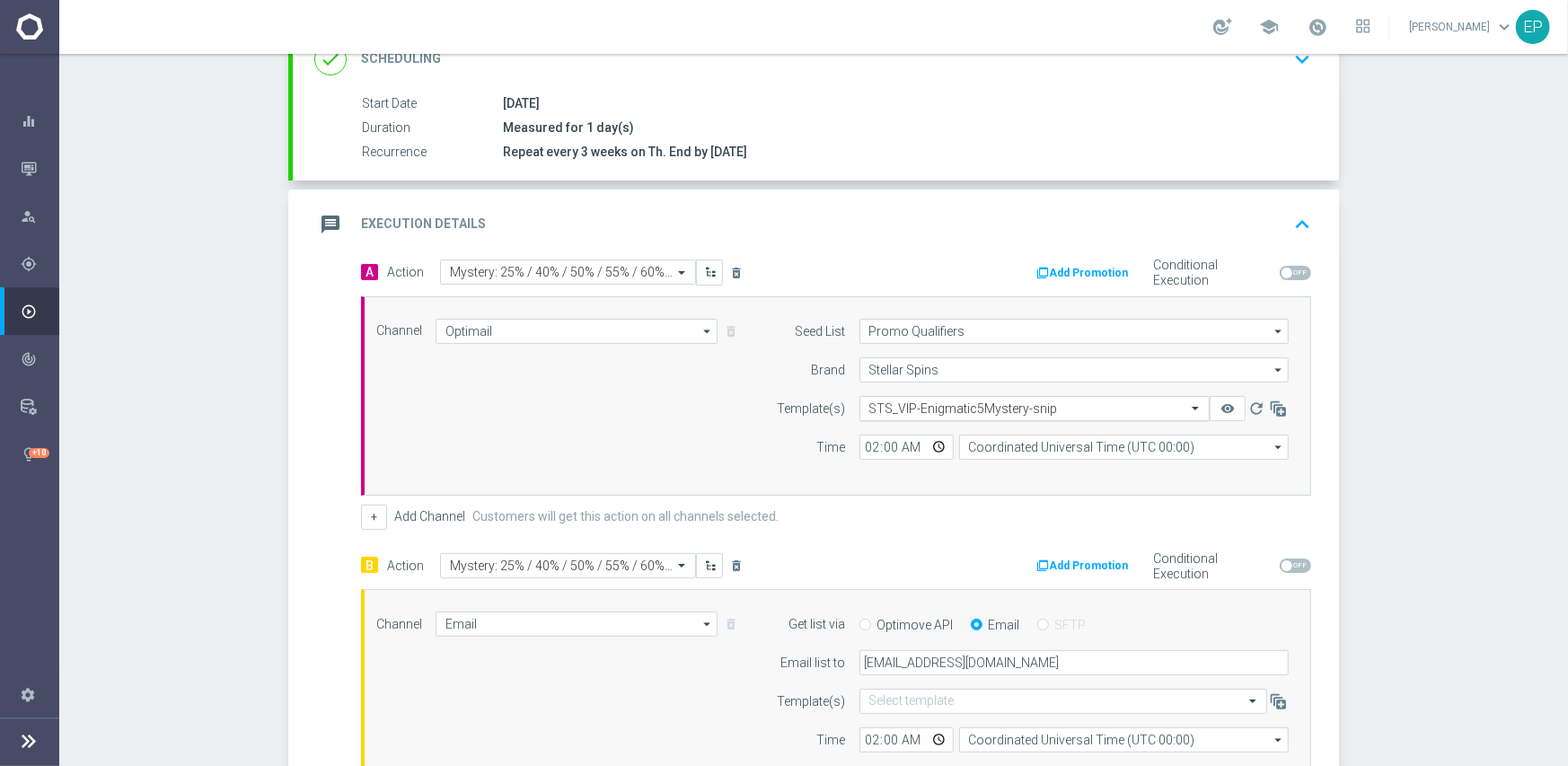
click at [1039, 409] on input "text" at bounding box center [1016, 409] width 295 height 15
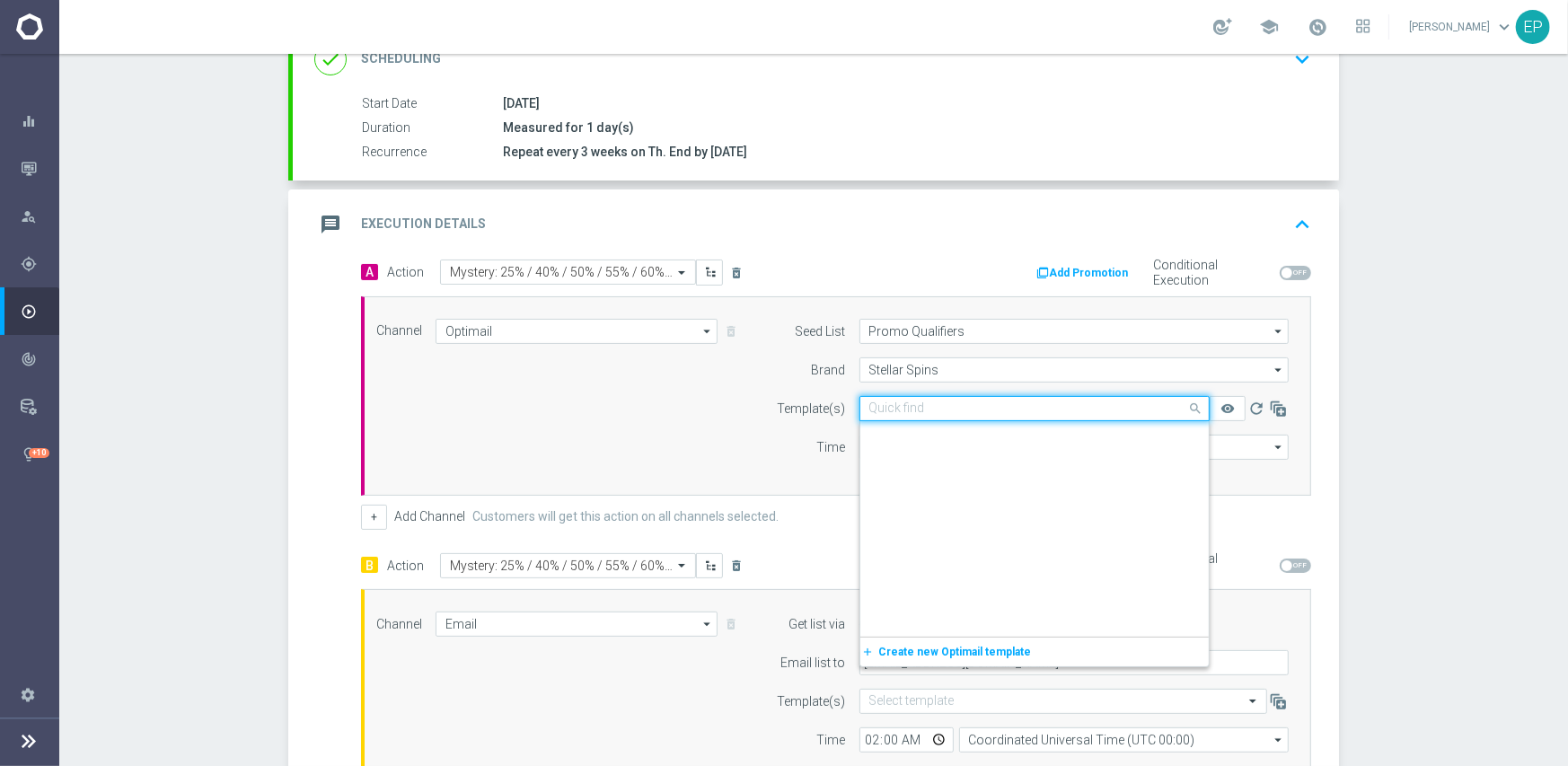
scroll to position [13656, 0]
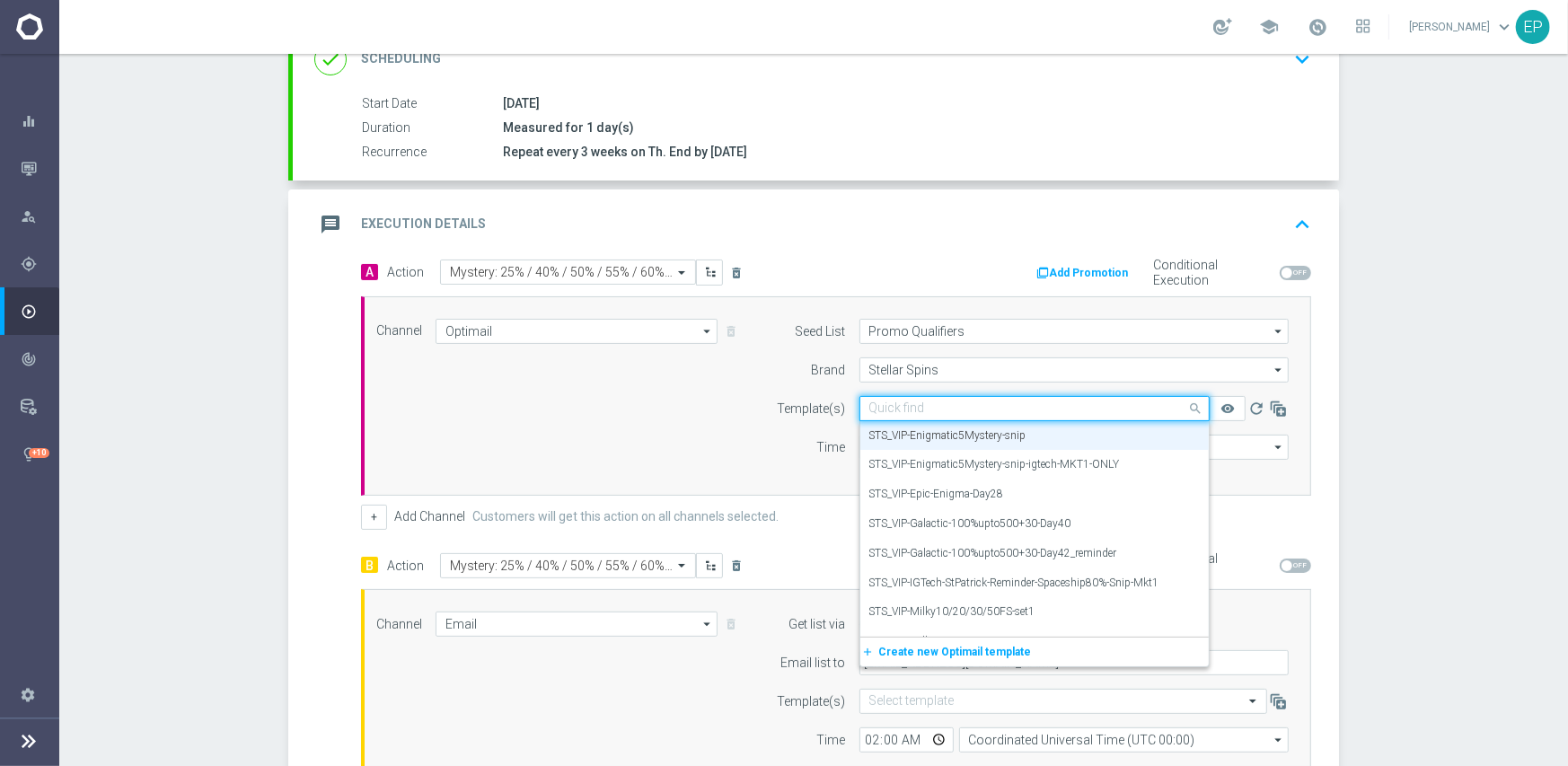
paste input "TS_VIP-Enigmatic5M"
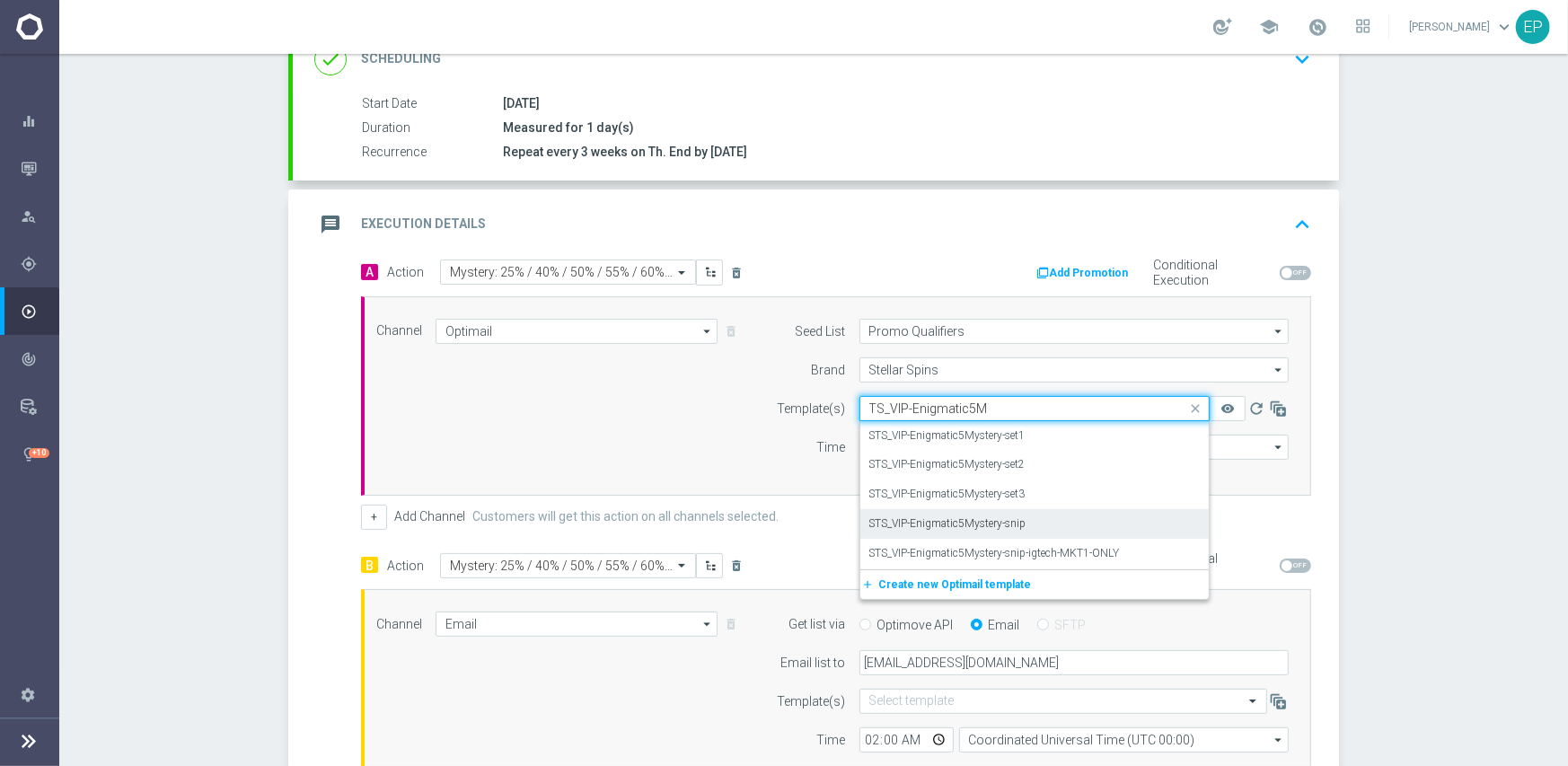
scroll to position [0, 0]
drag, startPoint x: 1017, startPoint y: 438, endPoint x: 584, endPoint y: 437, distance: 433.0
click at [1016, 437] on label "STS_VIP-Enigmatic5Mystery-set1" at bounding box center [947, 436] width 157 height 15
type input "TS_VIP-Enigmatic5M"
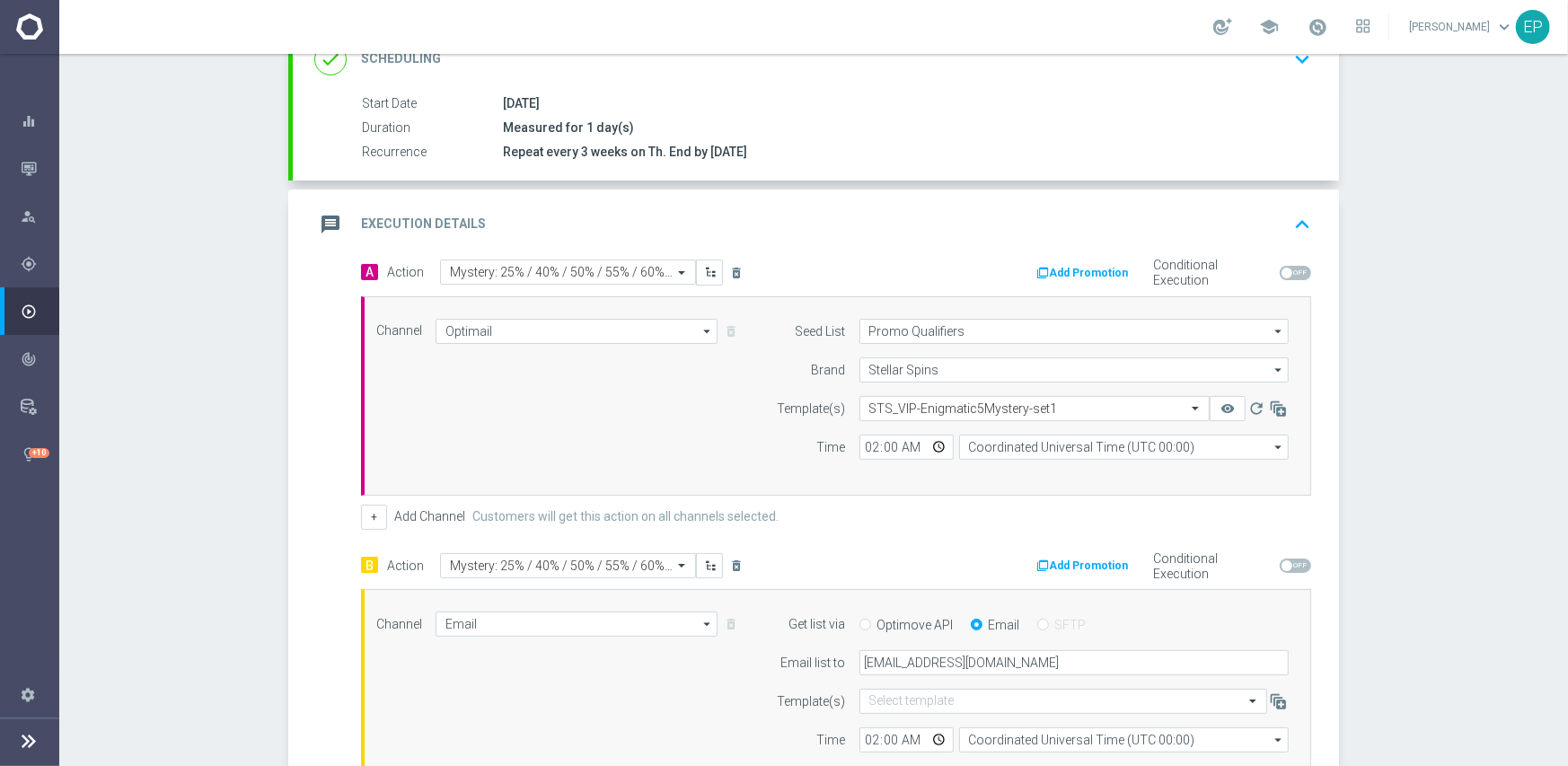
click at [584, 437] on div "Channel Optimail Optimail arrow_drop_down Show Selected 1 of 21 Facebook Custom…" at bounding box center [832, 395] width 939 height 155
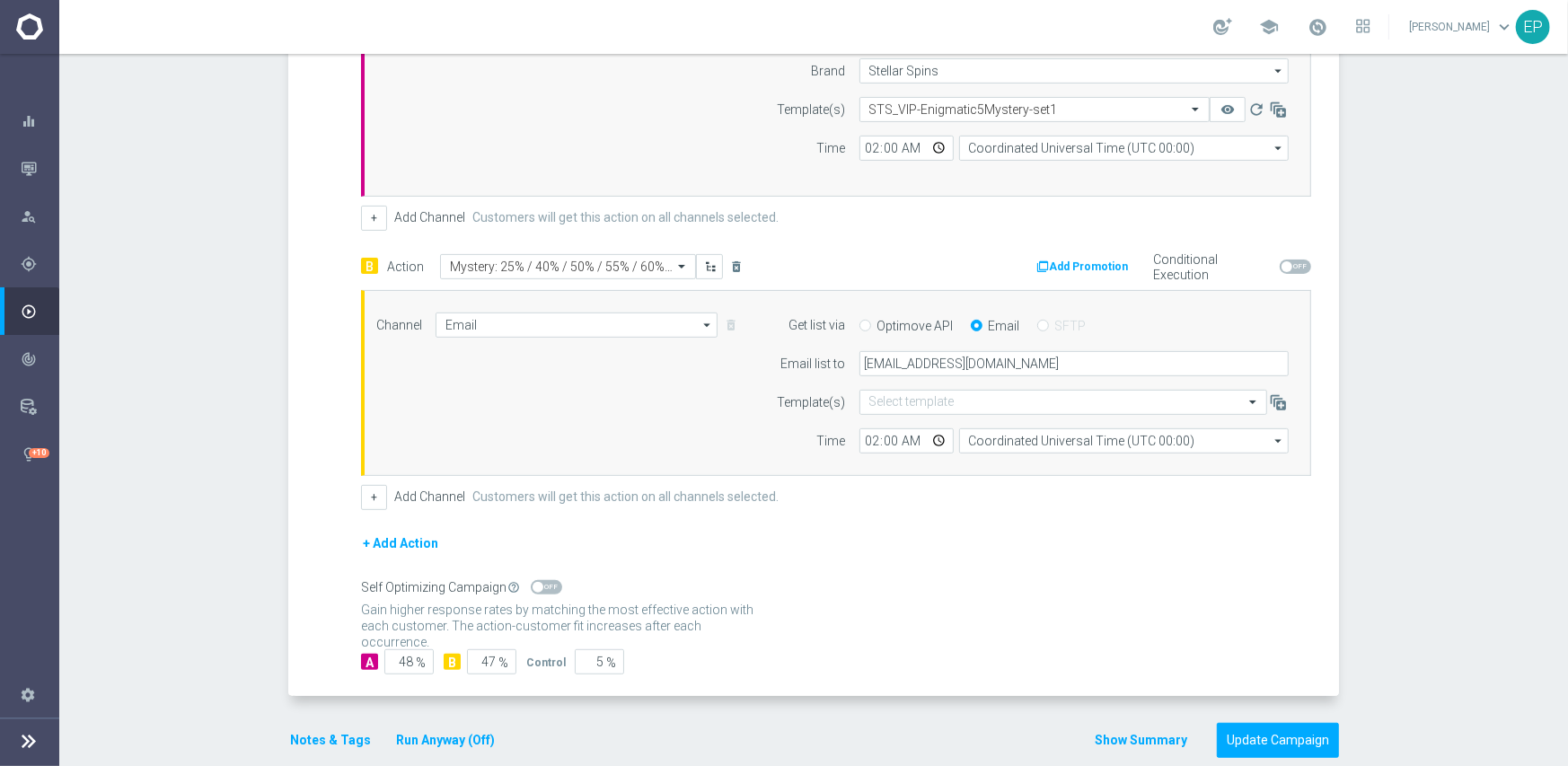
scroll to position [593, 0]
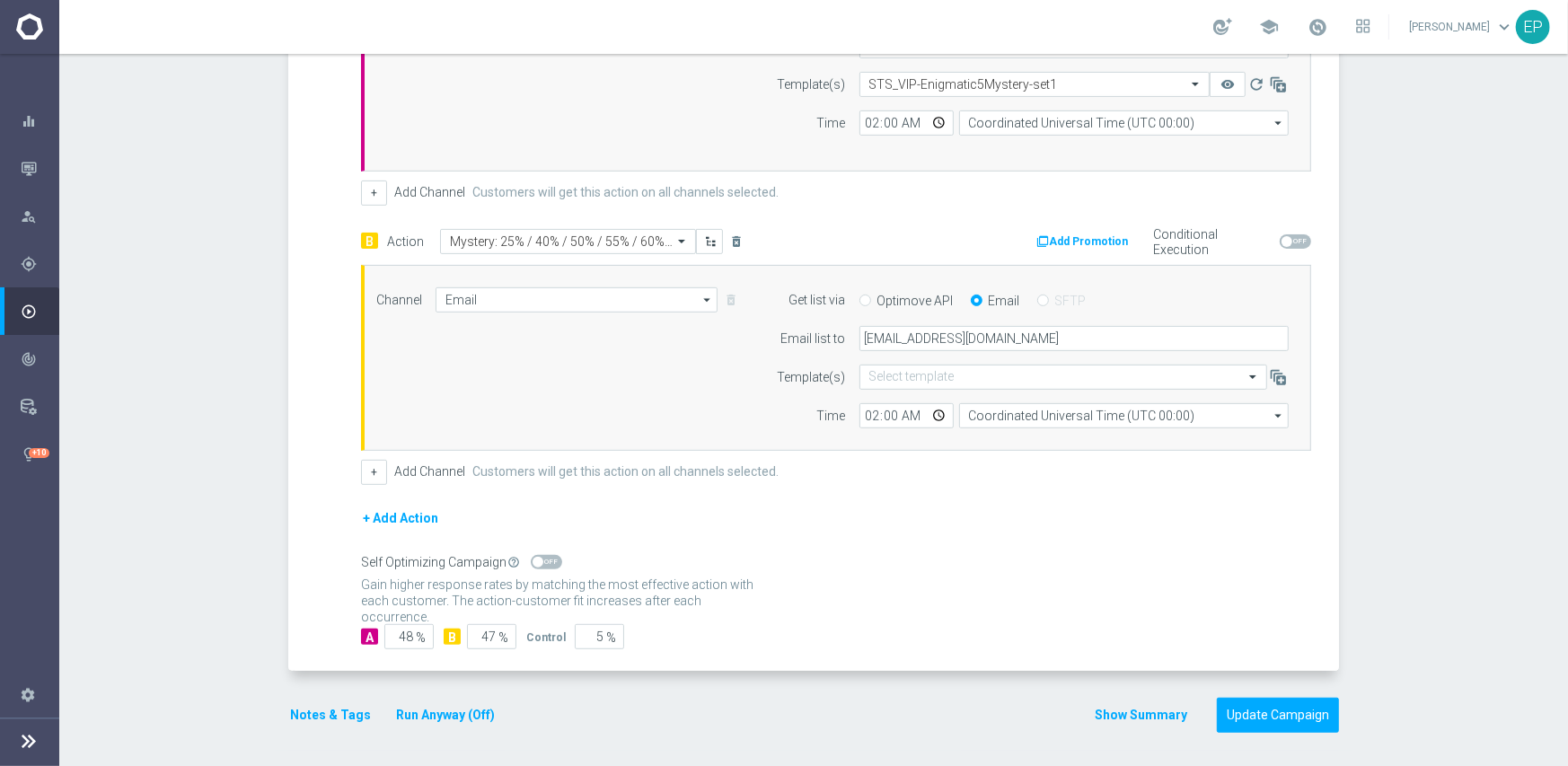
drag, startPoint x: 541, startPoint y: 557, endPoint x: 589, endPoint y: 561, distance: 48.2
click at [543, 556] on span at bounding box center [546, 562] width 32 height 14
click at [543, 556] on input "checkbox" at bounding box center [546, 562] width 32 height 14
checkbox input "true"
click at [1284, 713] on button "Update Campaign" at bounding box center [1277, 715] width 122 height 35
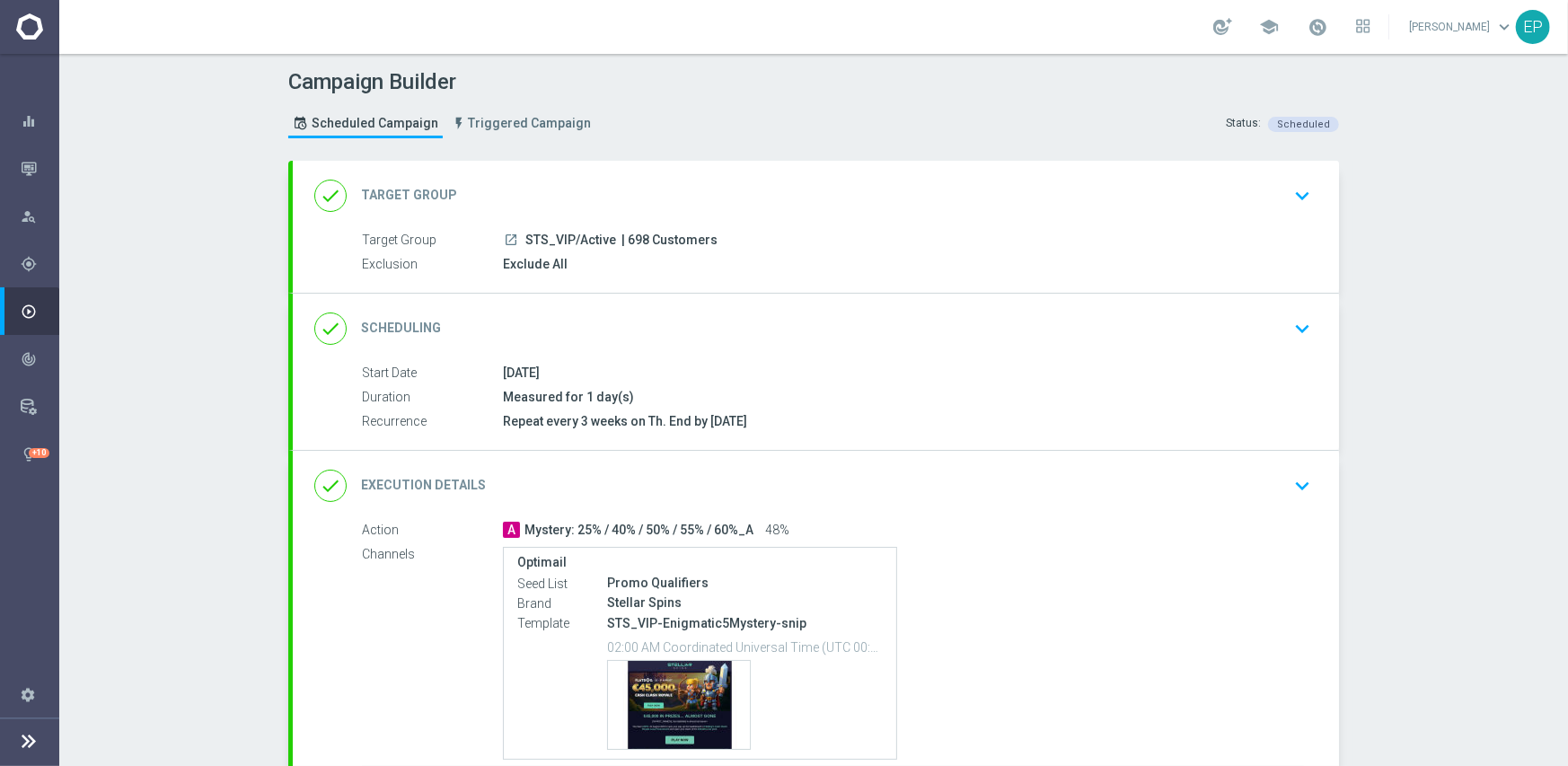
drag, startPoint x: 841, startPoint y: 467, endPoint x: 886, endPoint y: 437, distance: 54.1
click at [842, 466] on div "done Execution Details keyboard_arrow_down" at bounding box center [815, 485] width 1046 height 70
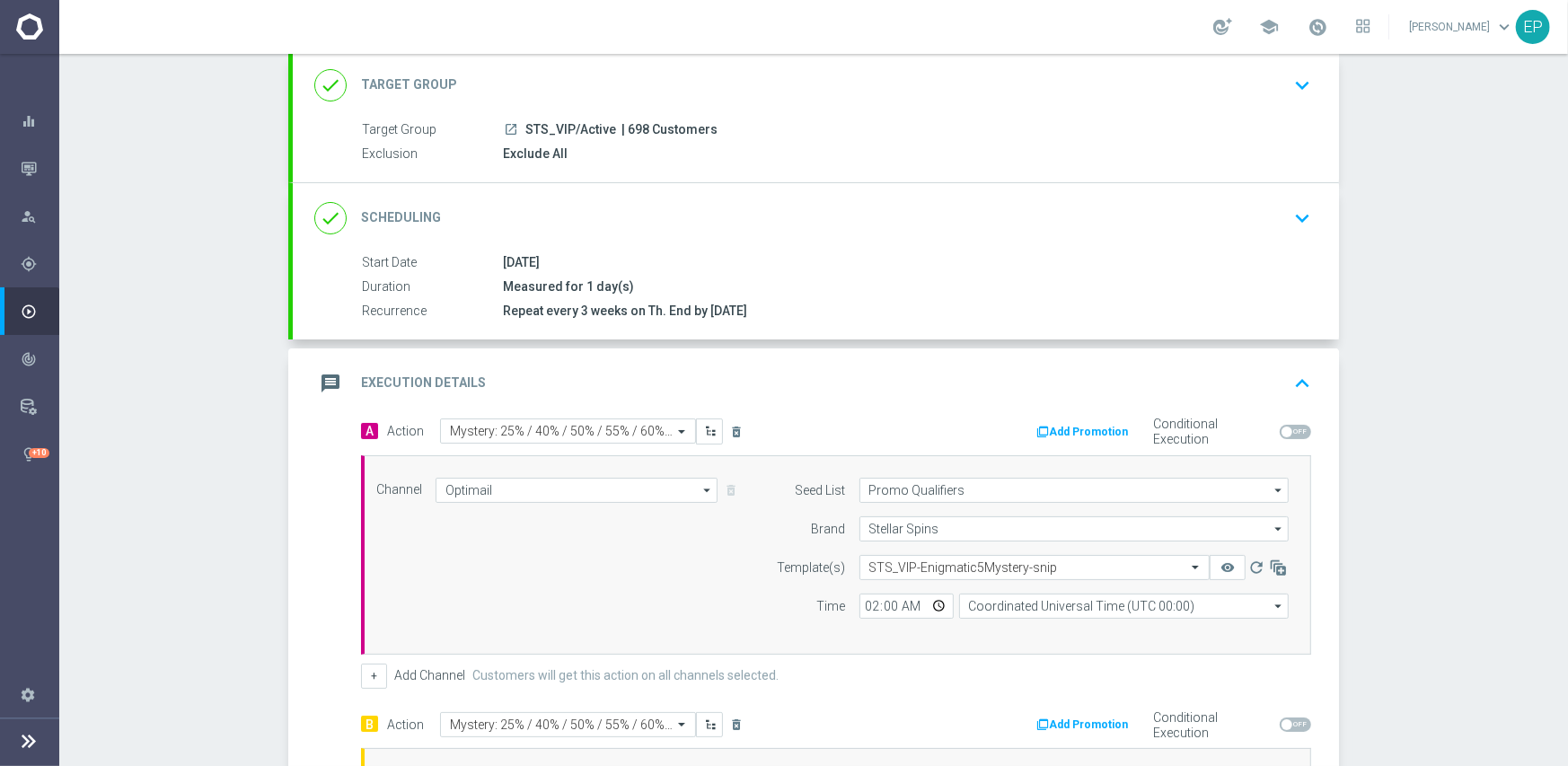
scroll to position [359, 0]
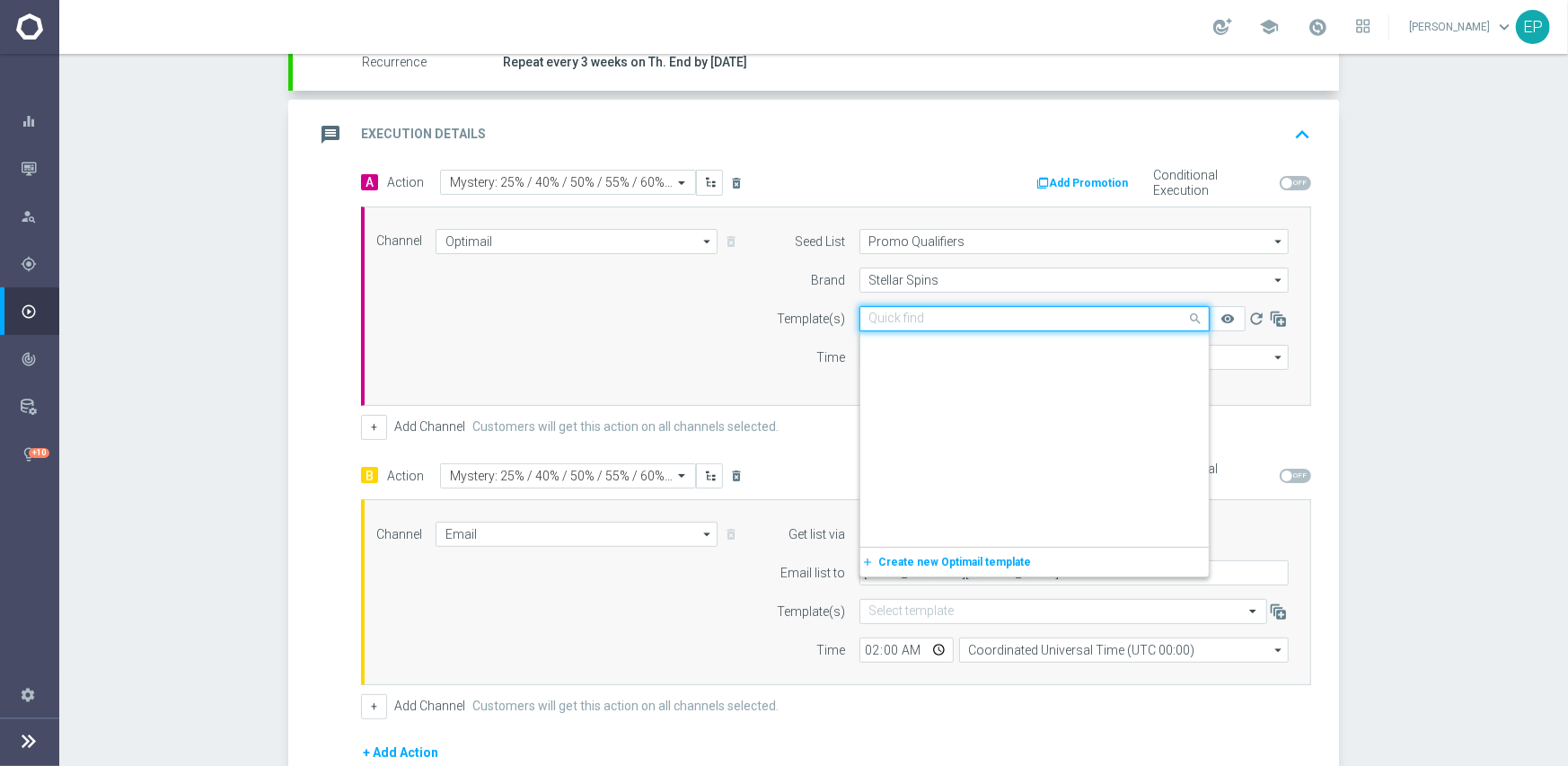
drag, startPoint x: 965, startPoint y: 312, endPoint x: 982, endPoint y: 339, distance: 31.9
click at [968, 312] on input "text" at bounding box center [1016, 320] width 295 height 15
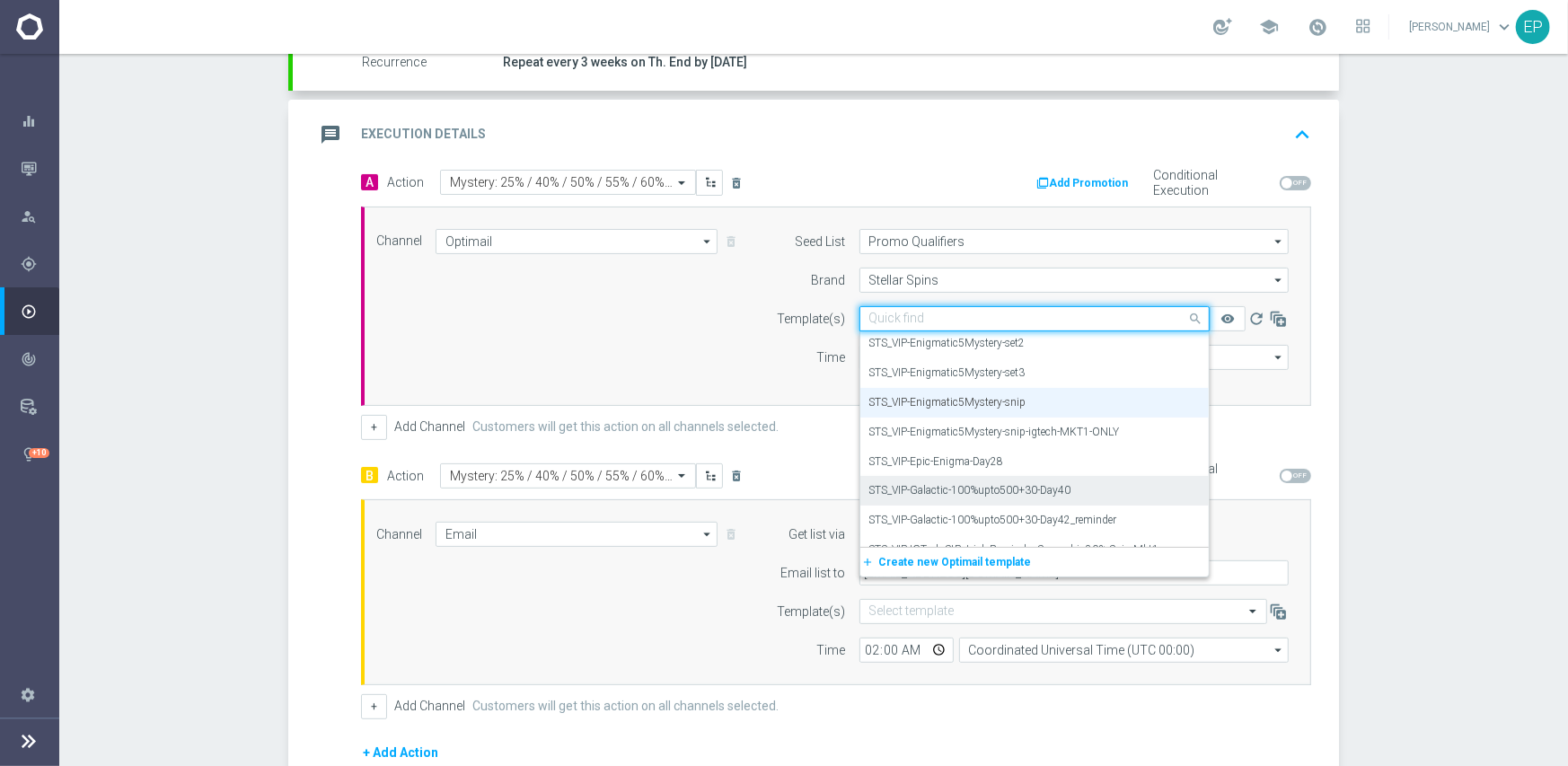
scroll to position [13566, 0]
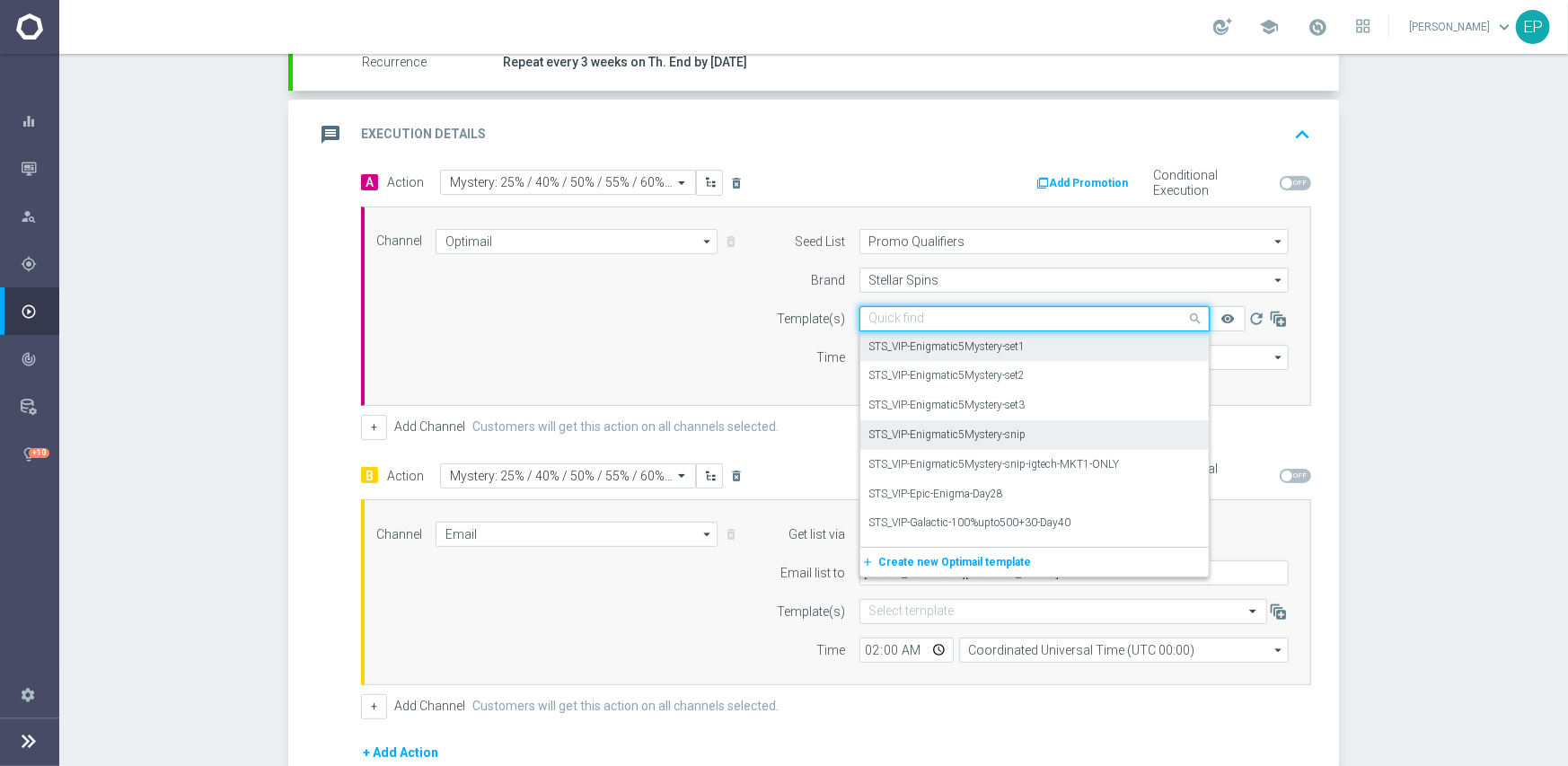
click at [981, 347] on label "STS_VIP-Enigmatic5Mystery-set1" at bounding box center [947, 347] width 157 height 15
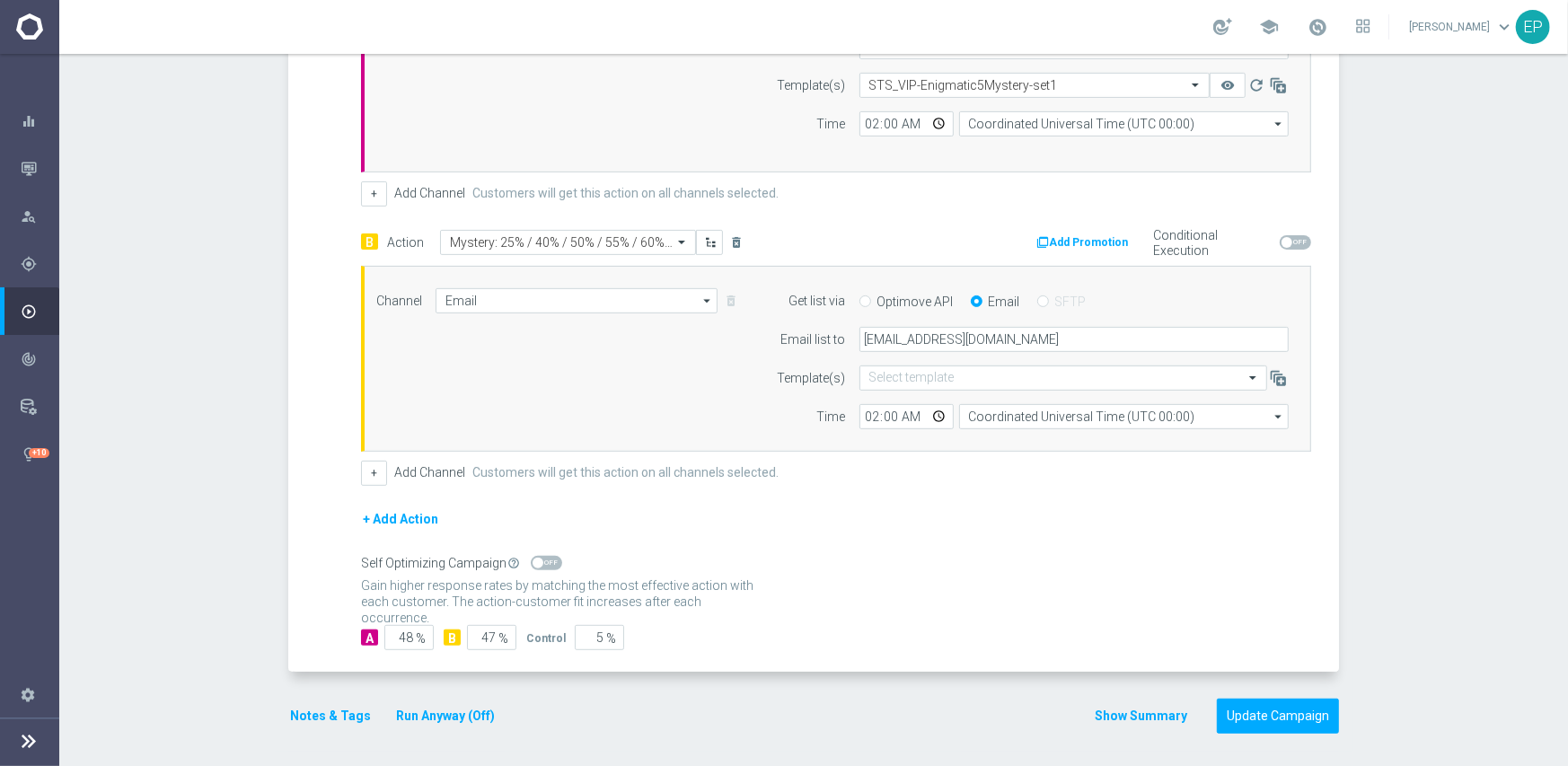
scroll to position [593, 0]
click at [544, 562] on span at bounding box center [546, 562] width 32 height 14
click at [544, 562] on input "checkbox" at bounding box center [546, 562] width 32 height 14
checkbox input "true"
click at [1271, 716] on button "Update Campaign" at bounding box center [1277, 715] width 122 height 35
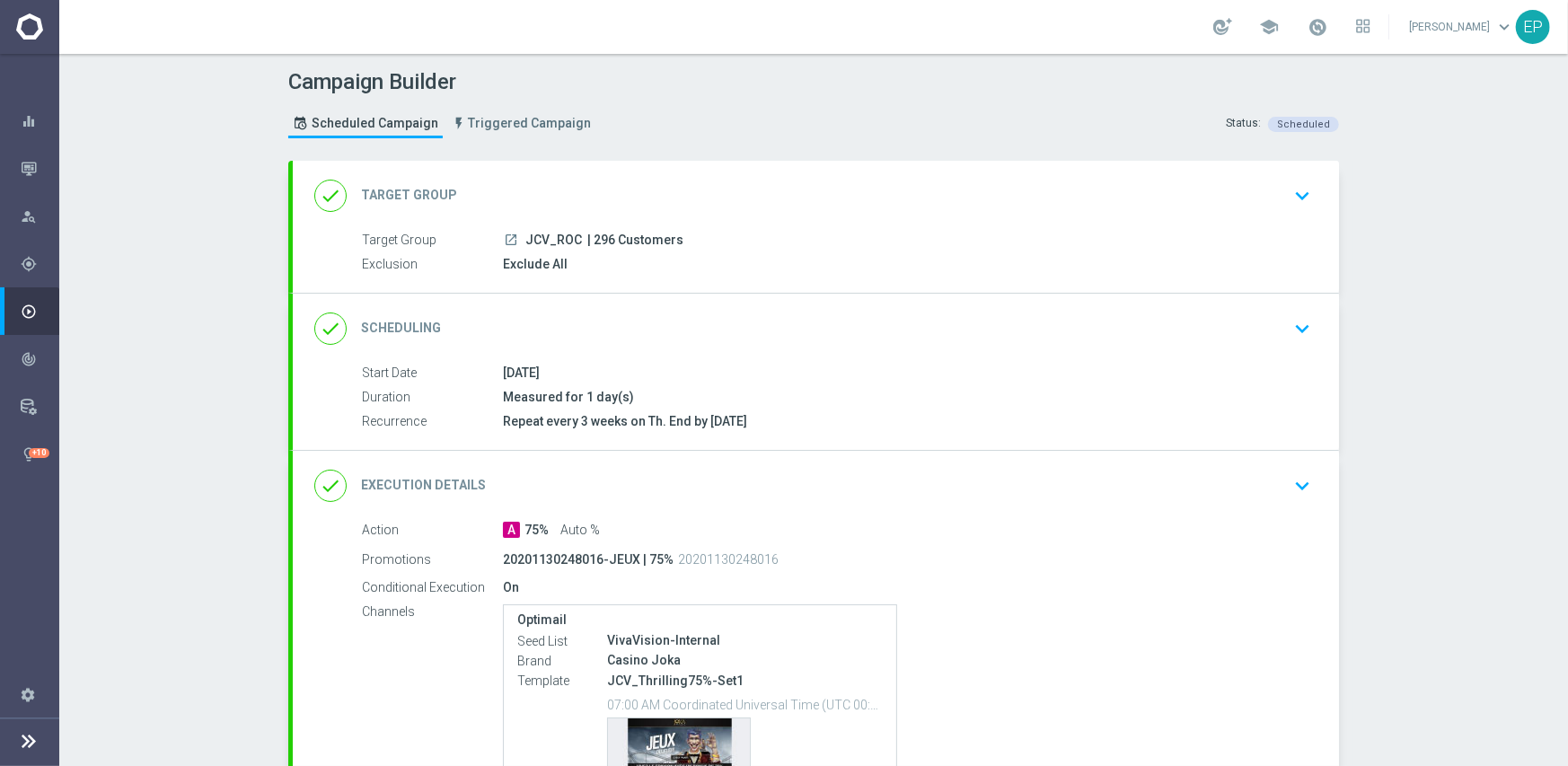
drag, startPoint x: 777, startPoint y: 312, endPoint x: 833, endPoint y: 311, distance: 56.0
click at [777, 312] on div "done Scheduling keyboard_arrow_down" at bounding box center [815, 329] width 1003 height 35
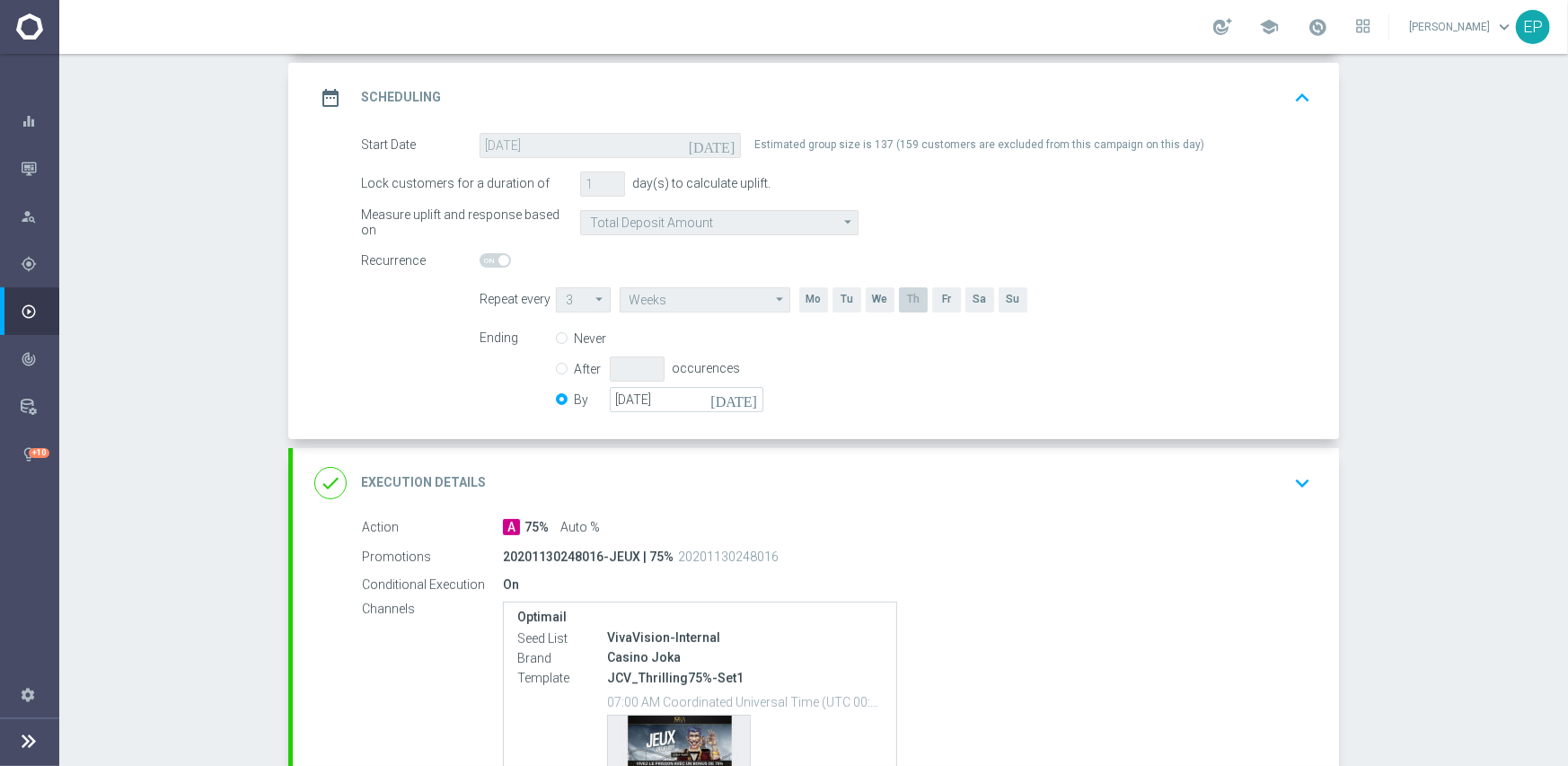
scroll to position [270, 0]
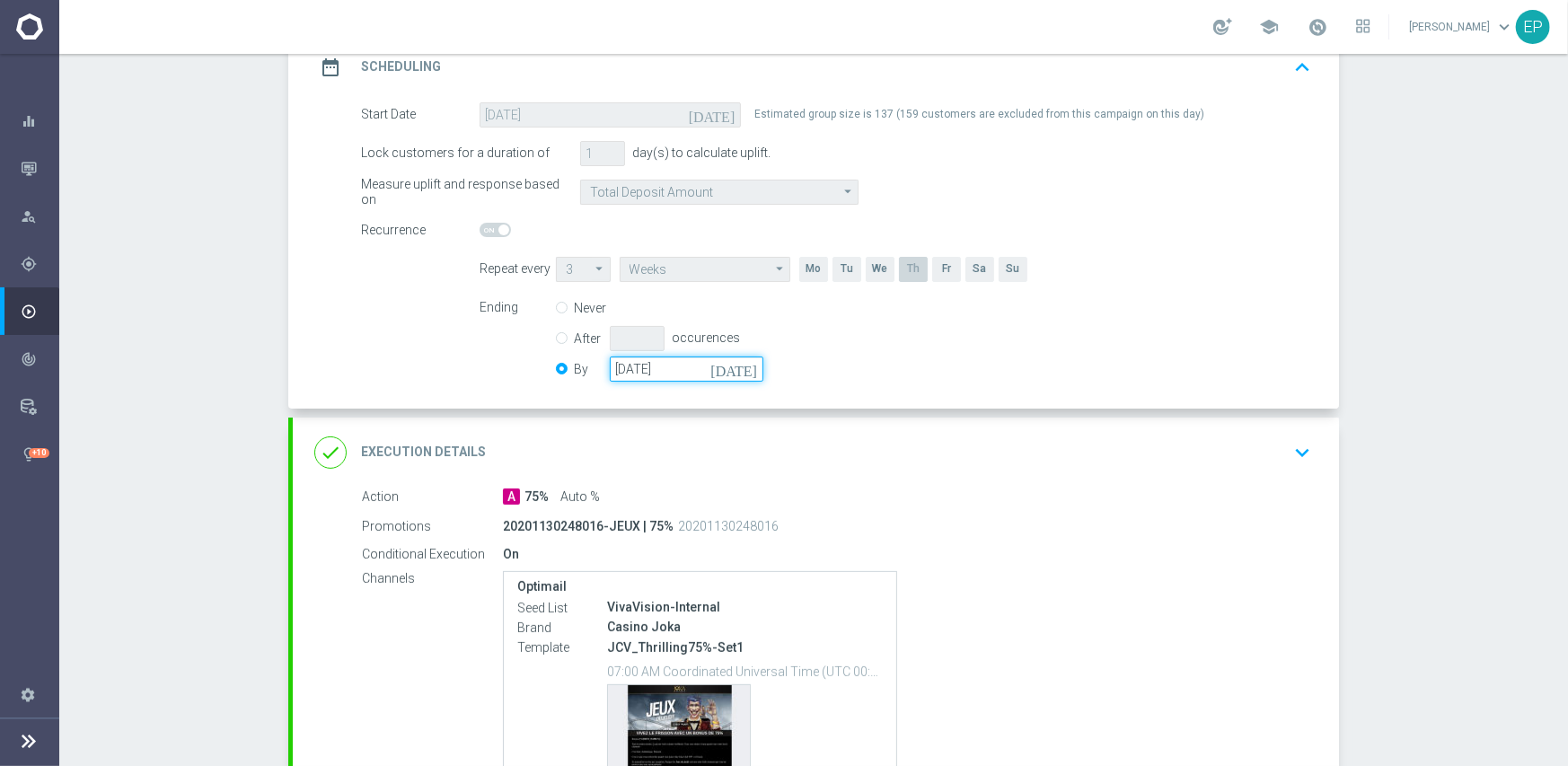
click at [670, 367] on input "[DATE]" at bounding box center [687, 369] width 154 height 25
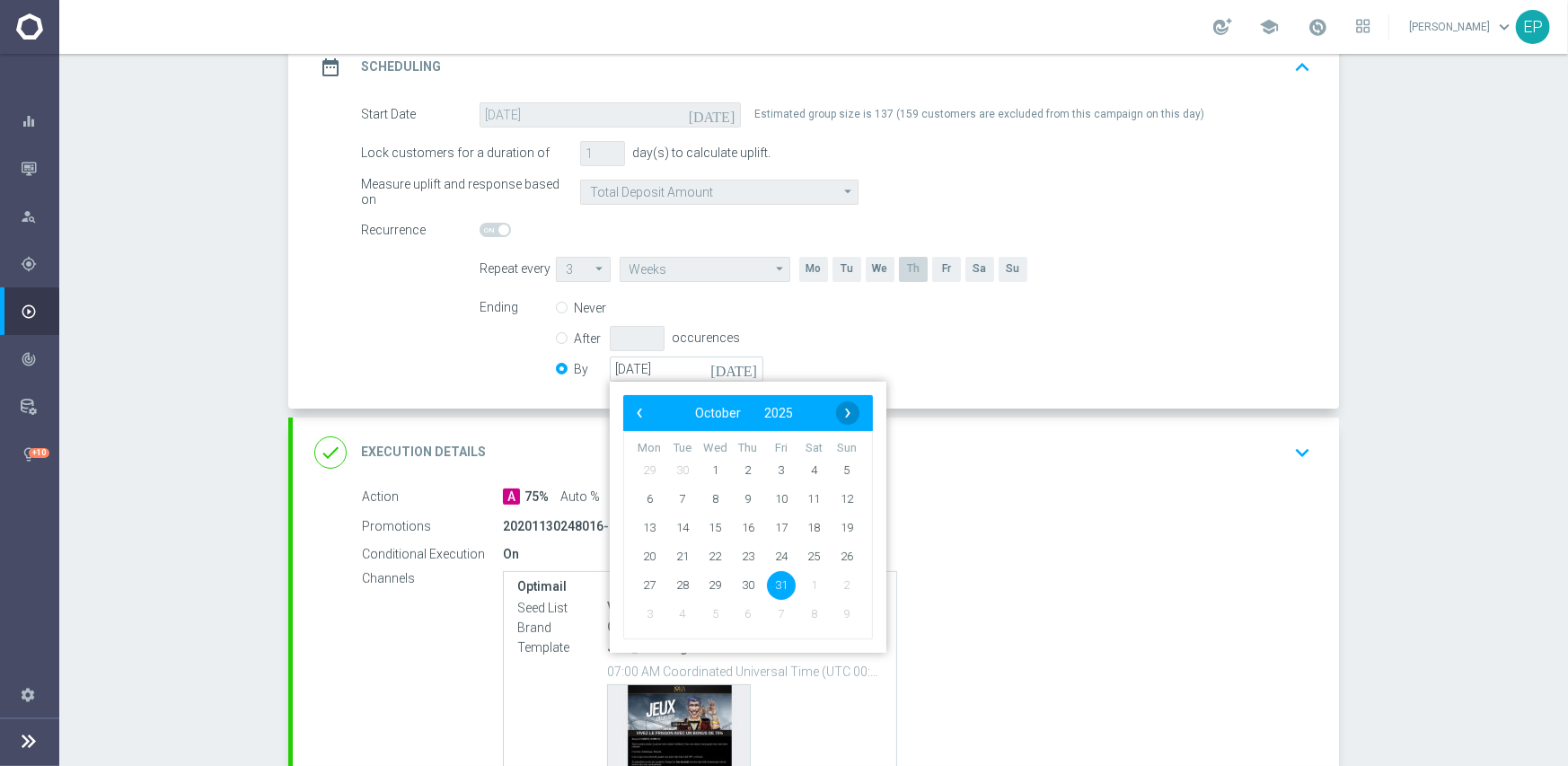
click at [844, 412] on span "›" at bounding box center [848, 413] width 23 height 23
click at [840, 580] on span "30" at bounding box center [847, 585] width 29 height 29
type input "[DATE]"
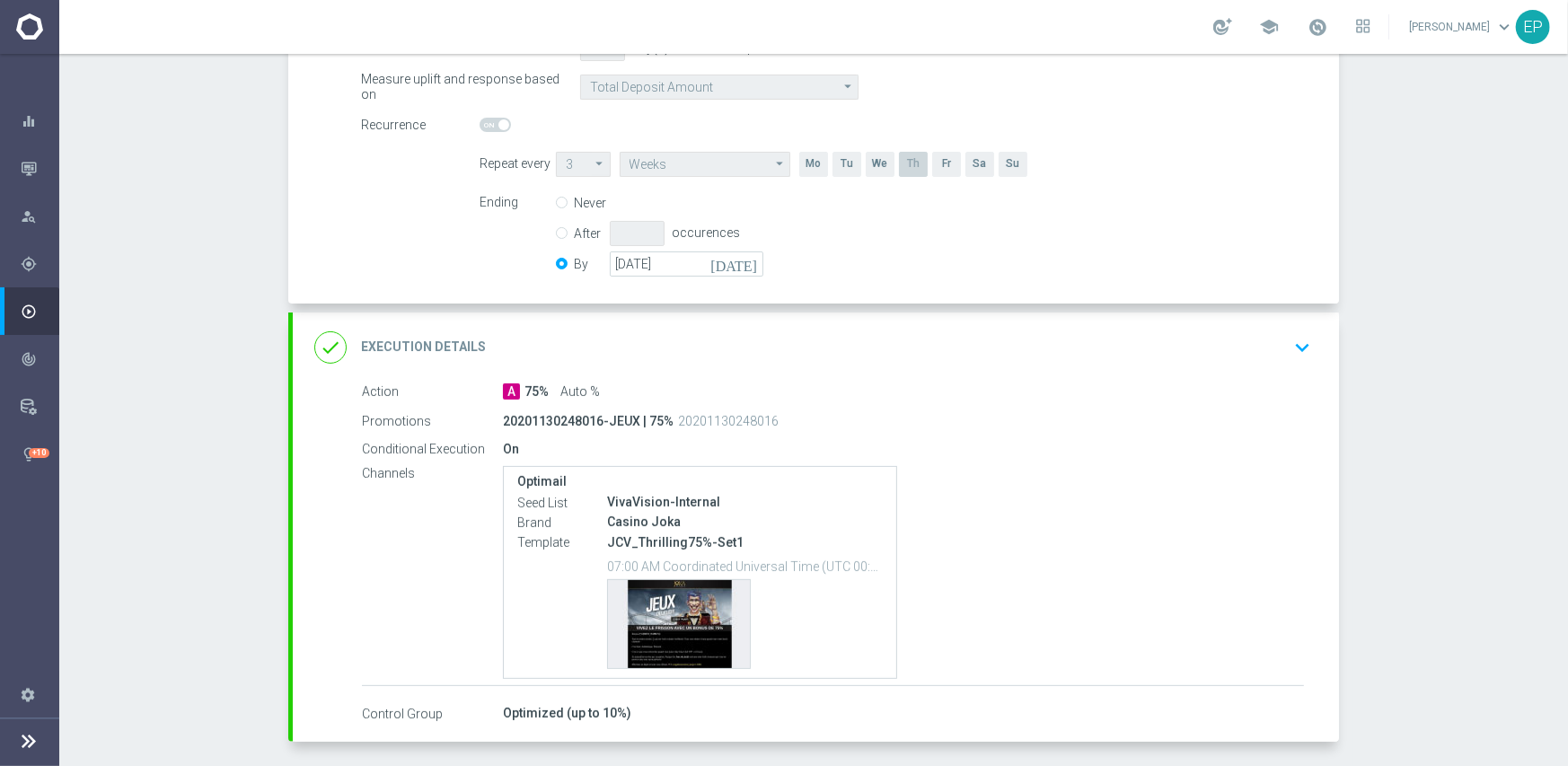
scroll to position [446, 0]
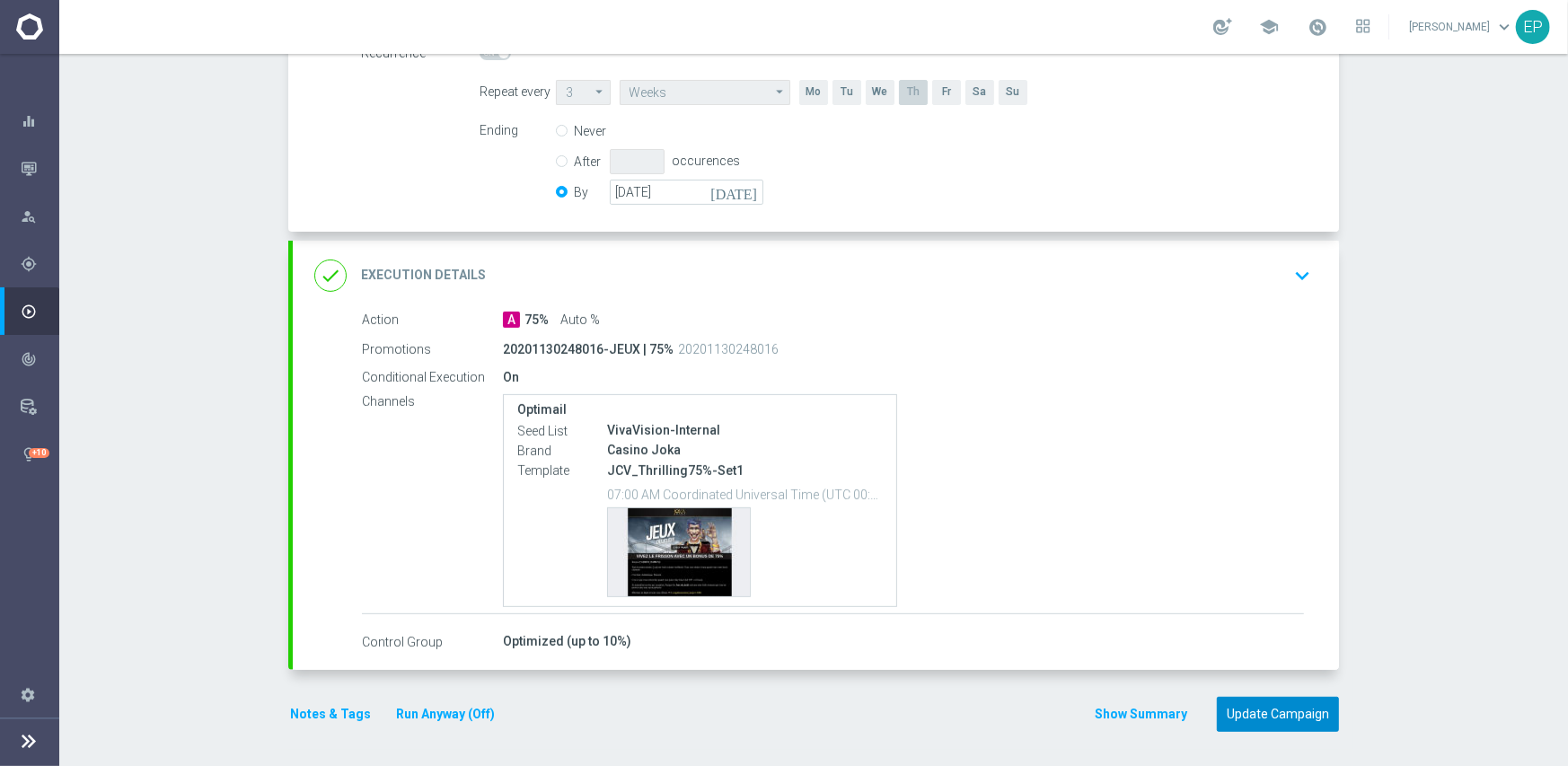
click at [1274, 713] on button "Update Campaign" at bounding box center [1277, 714] width 122 height 35
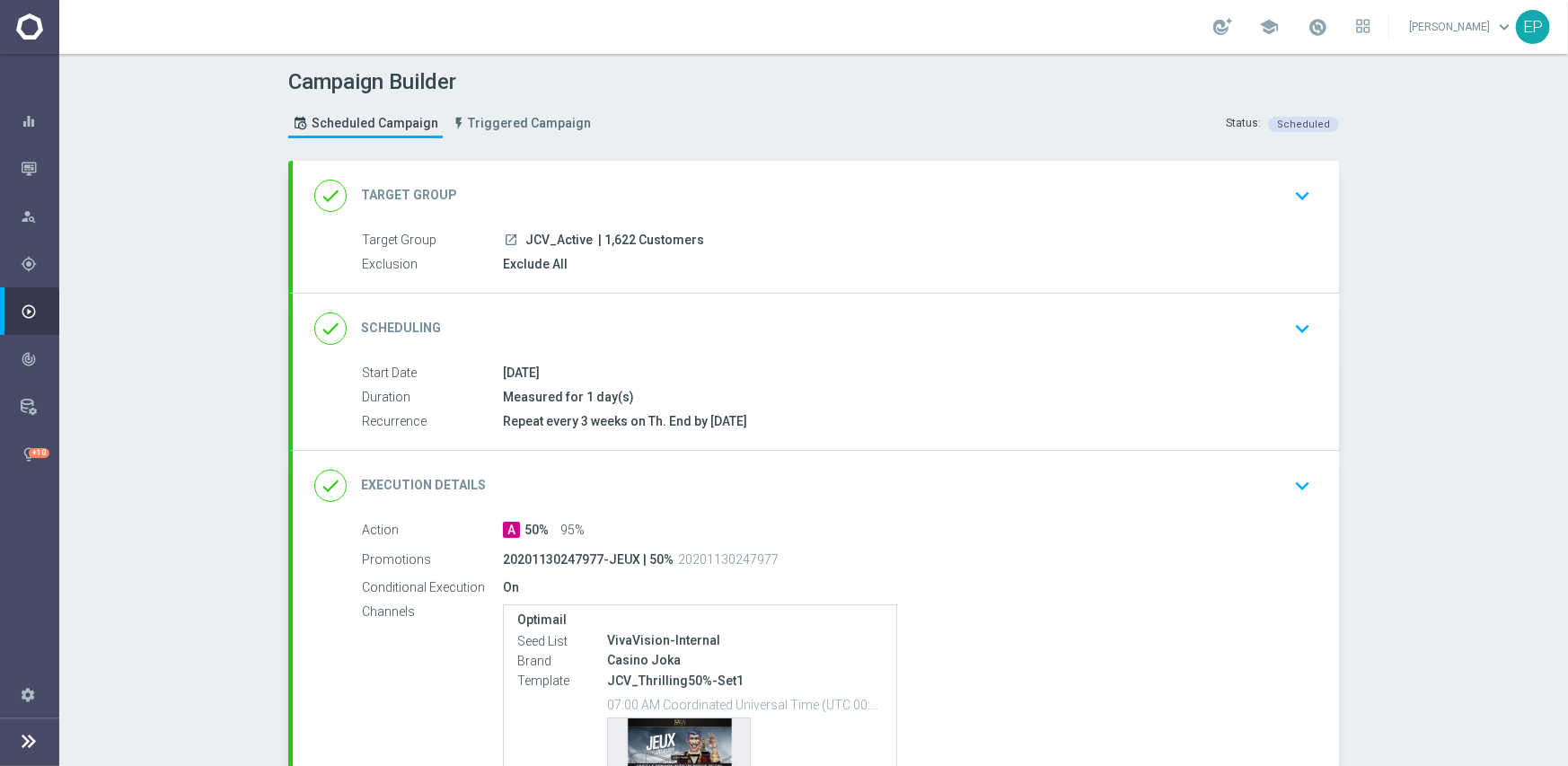
click at [789, 330] on div "done Scheduling keyboard_arrow_down" at bounding box center [815, 329] width 1003 height 35
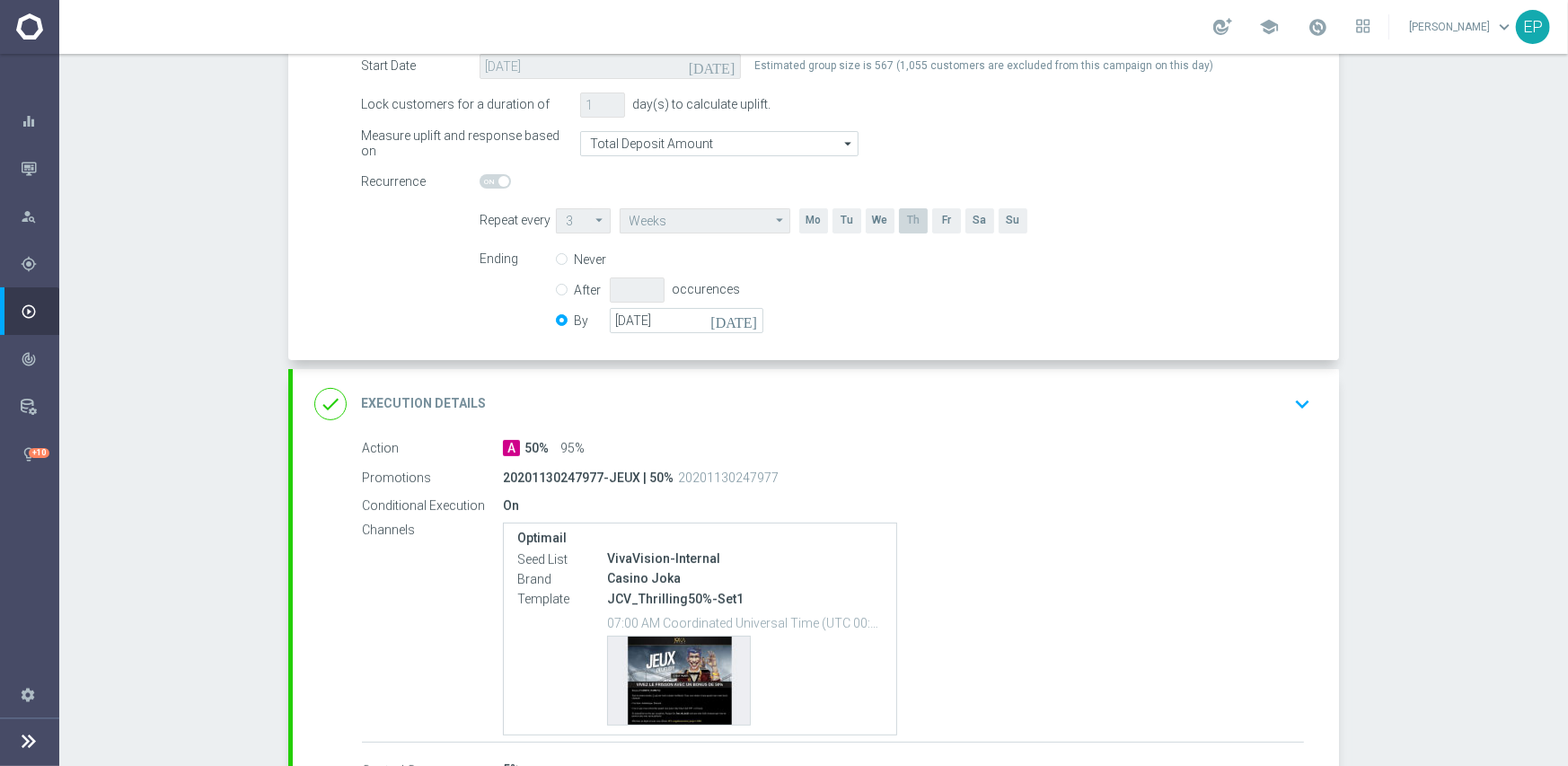
scroll to position [359, 0]
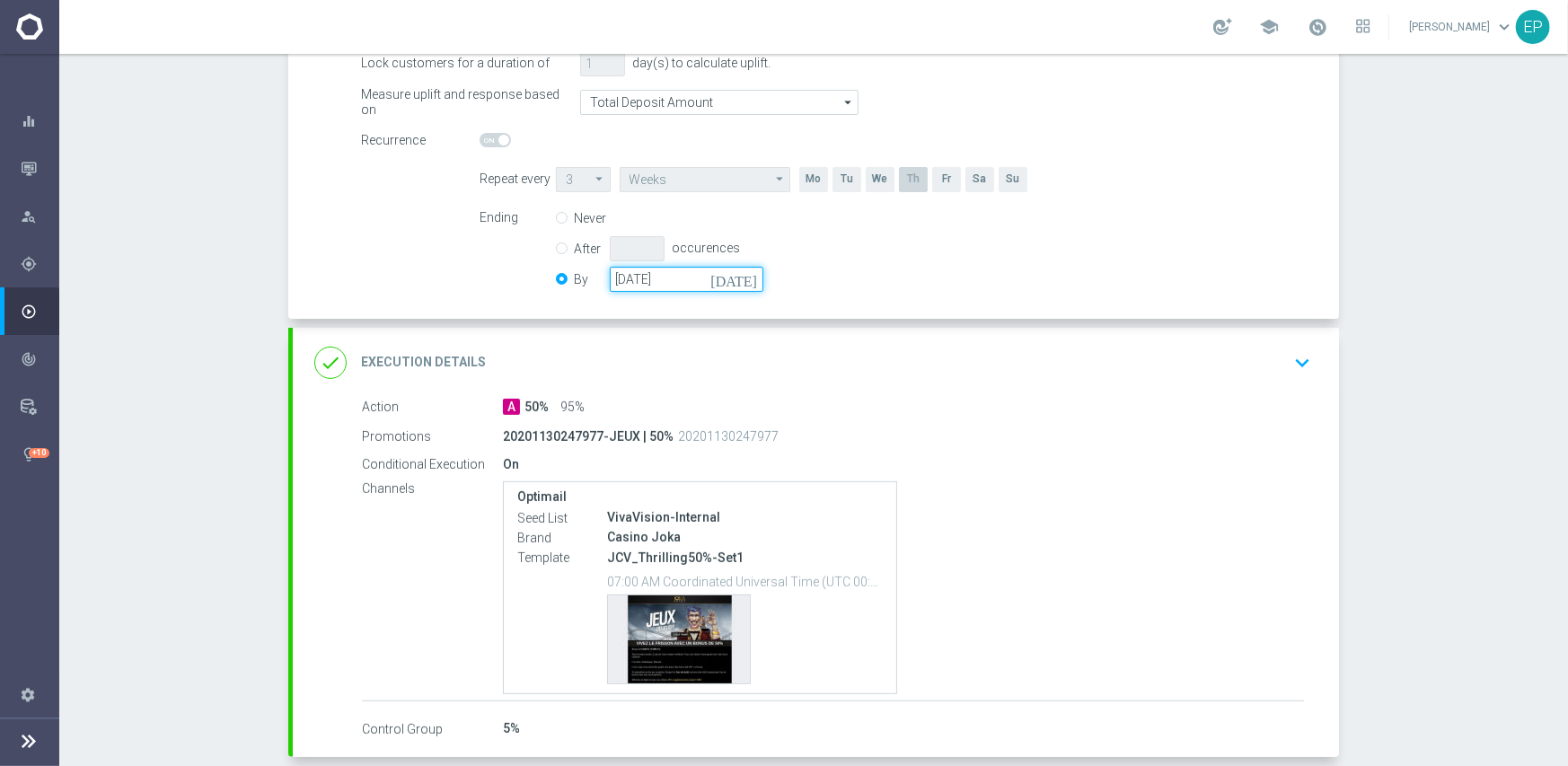
drag, startPoint x: 664, startPoint y: 282, endPoint x: 702, endPoint y: 289, distance: 38.6
click at [666, 282] on input "[DATE]" at bounding box center [687, 279] width 154 height 25
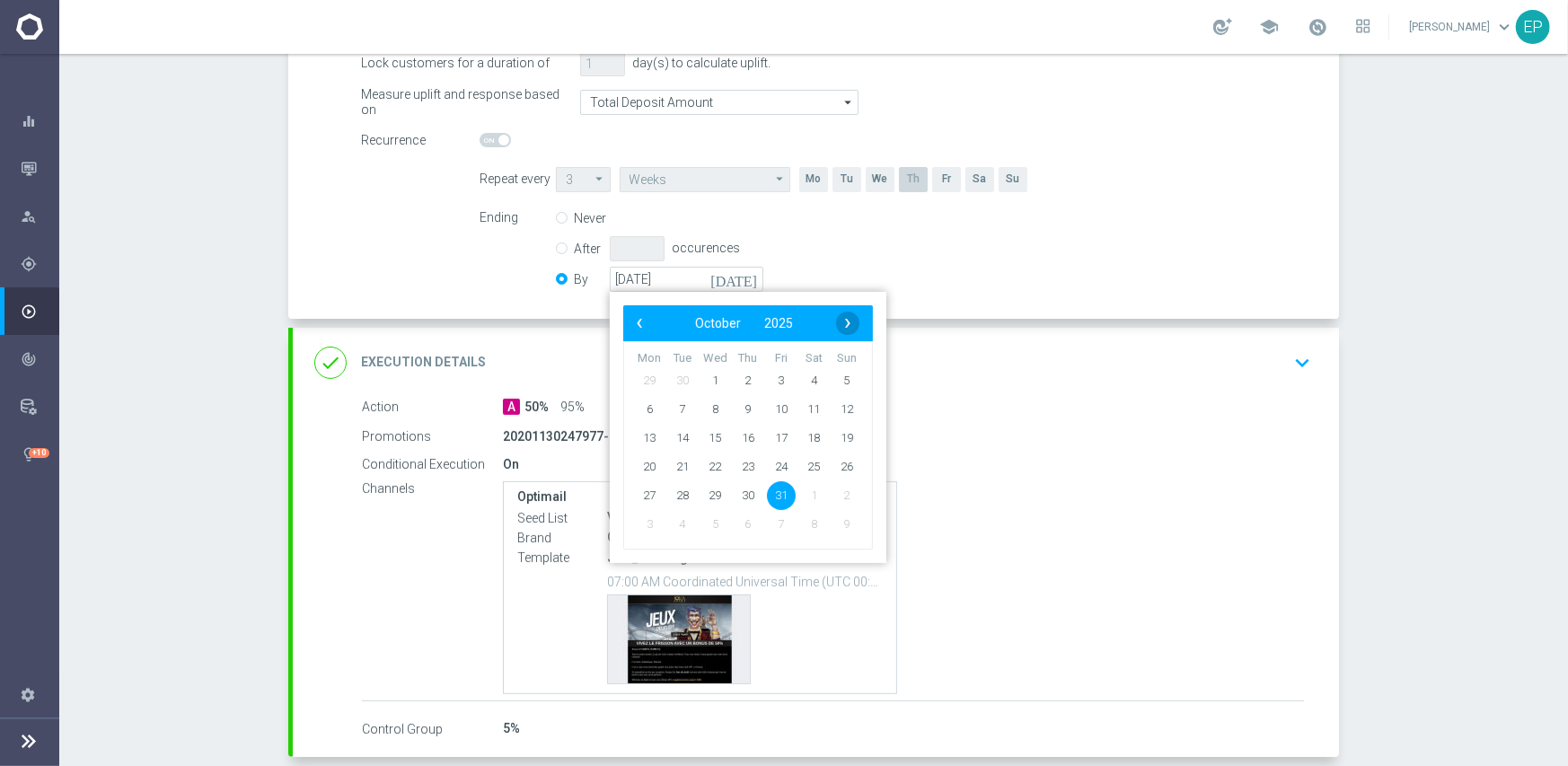
click at [846, 323] on span "›" at bounding box center [848, 323] width 23 height 23
click at [842, 491] on span "30" at bounding box center [847, 494] width 29 height 29
type input "[DATE]"
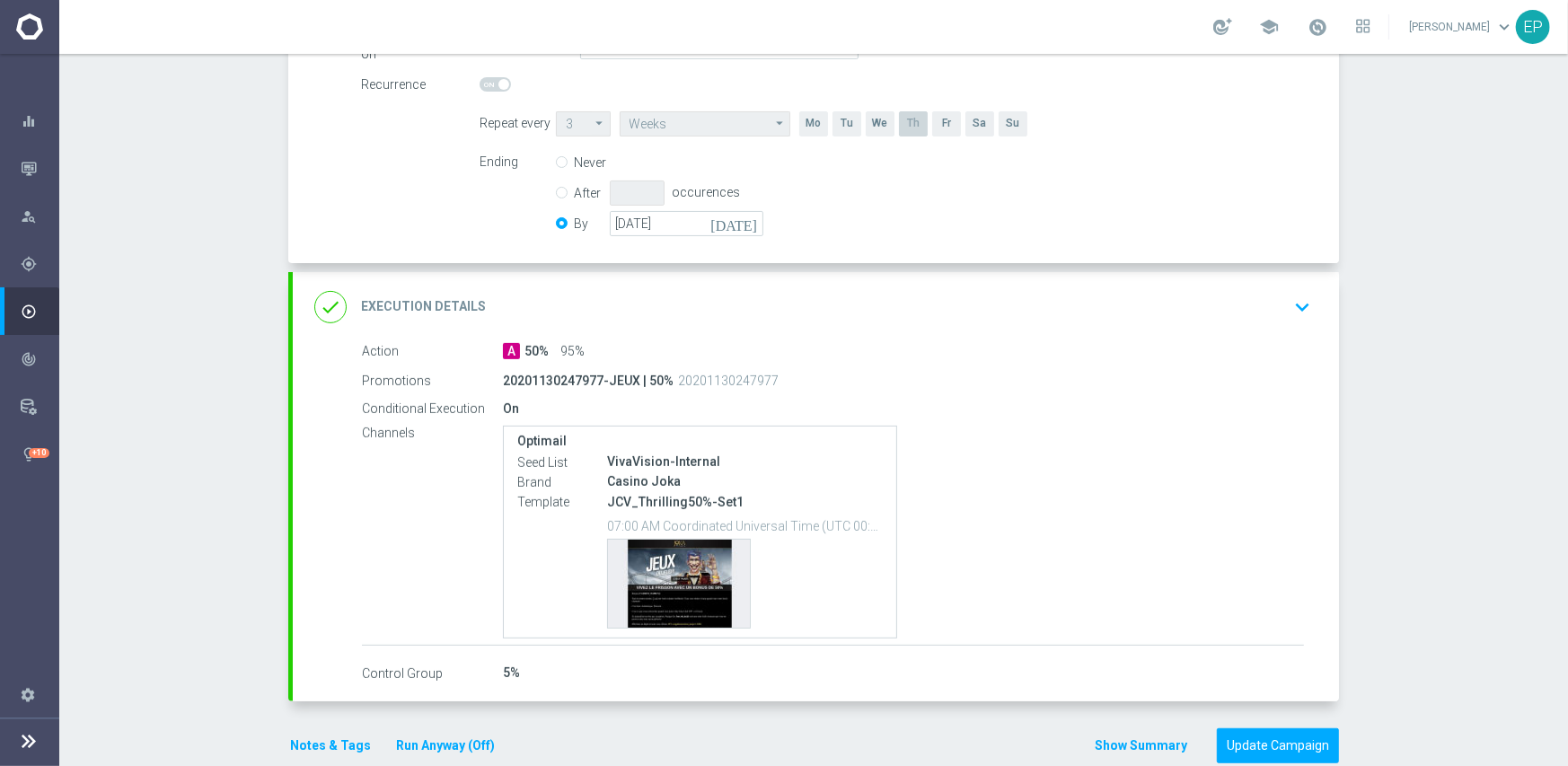
scroll to position [446, 0]
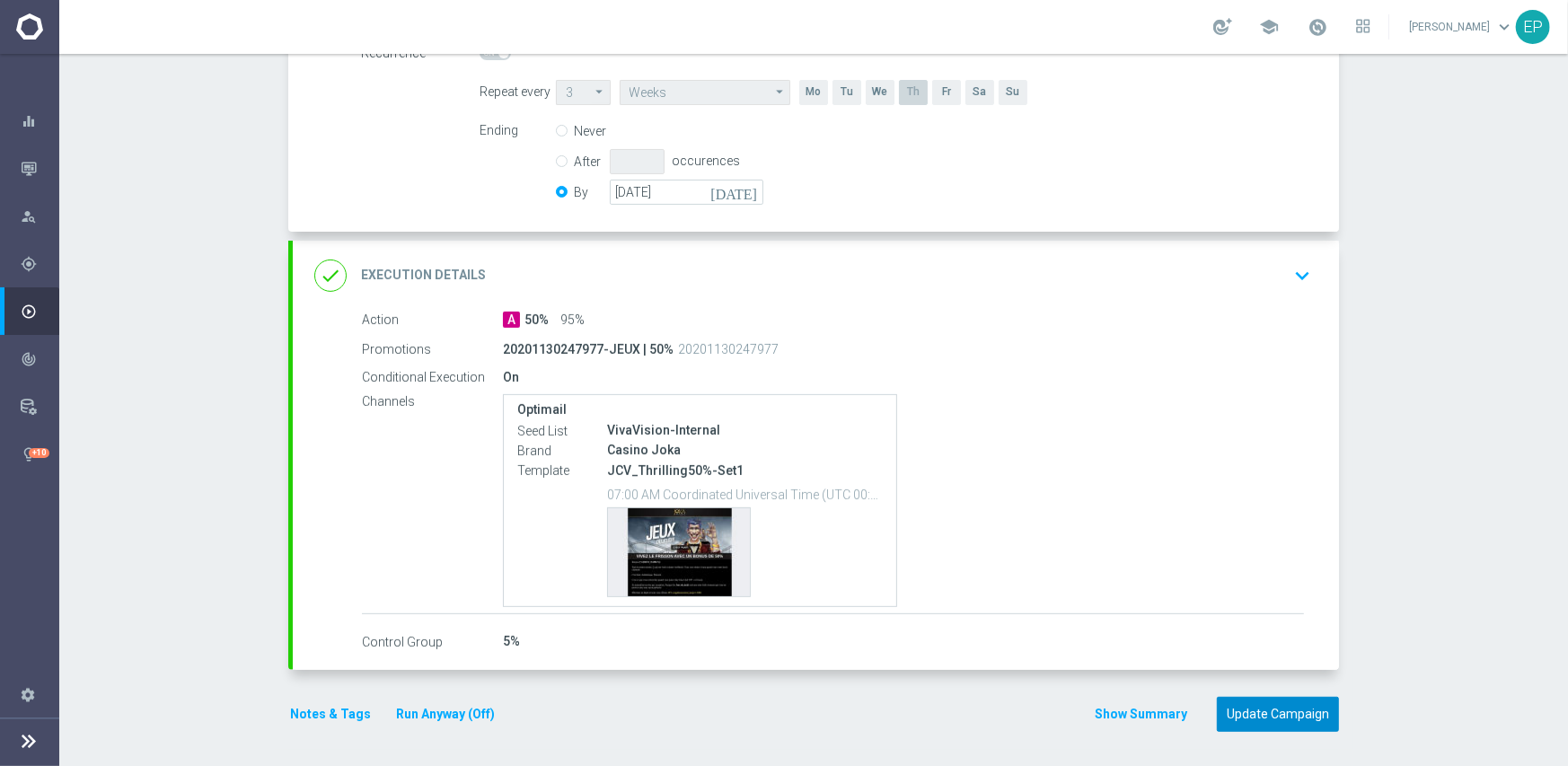
click at [1274, 705] on button "Update Campaign" at bounding box center [1277, 714] width 122 height 35
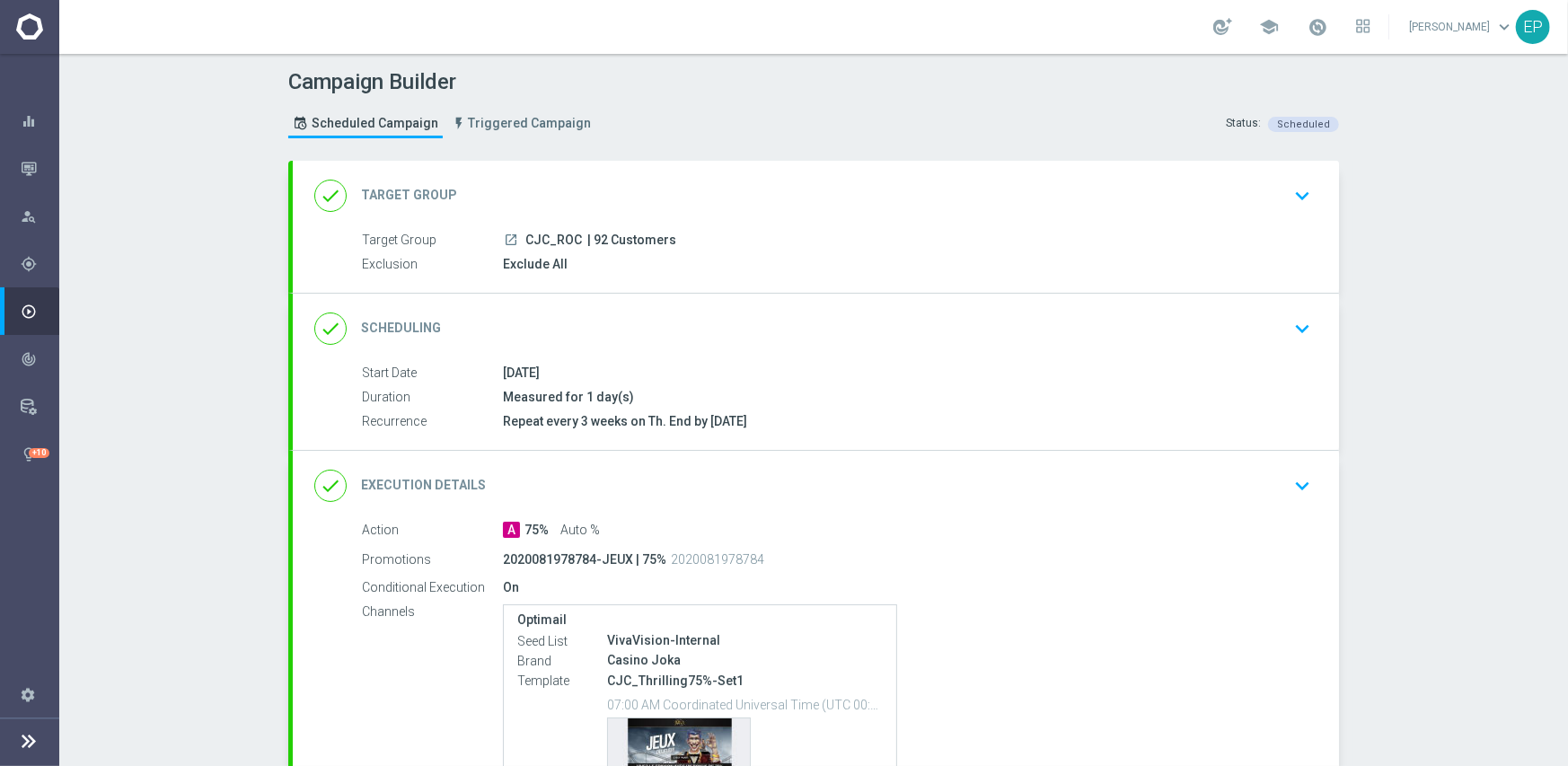
click at [774, 313] on div "done Scheduling keyboard_arrow_down" at bounding box center [815, 329] width 1003 height 35
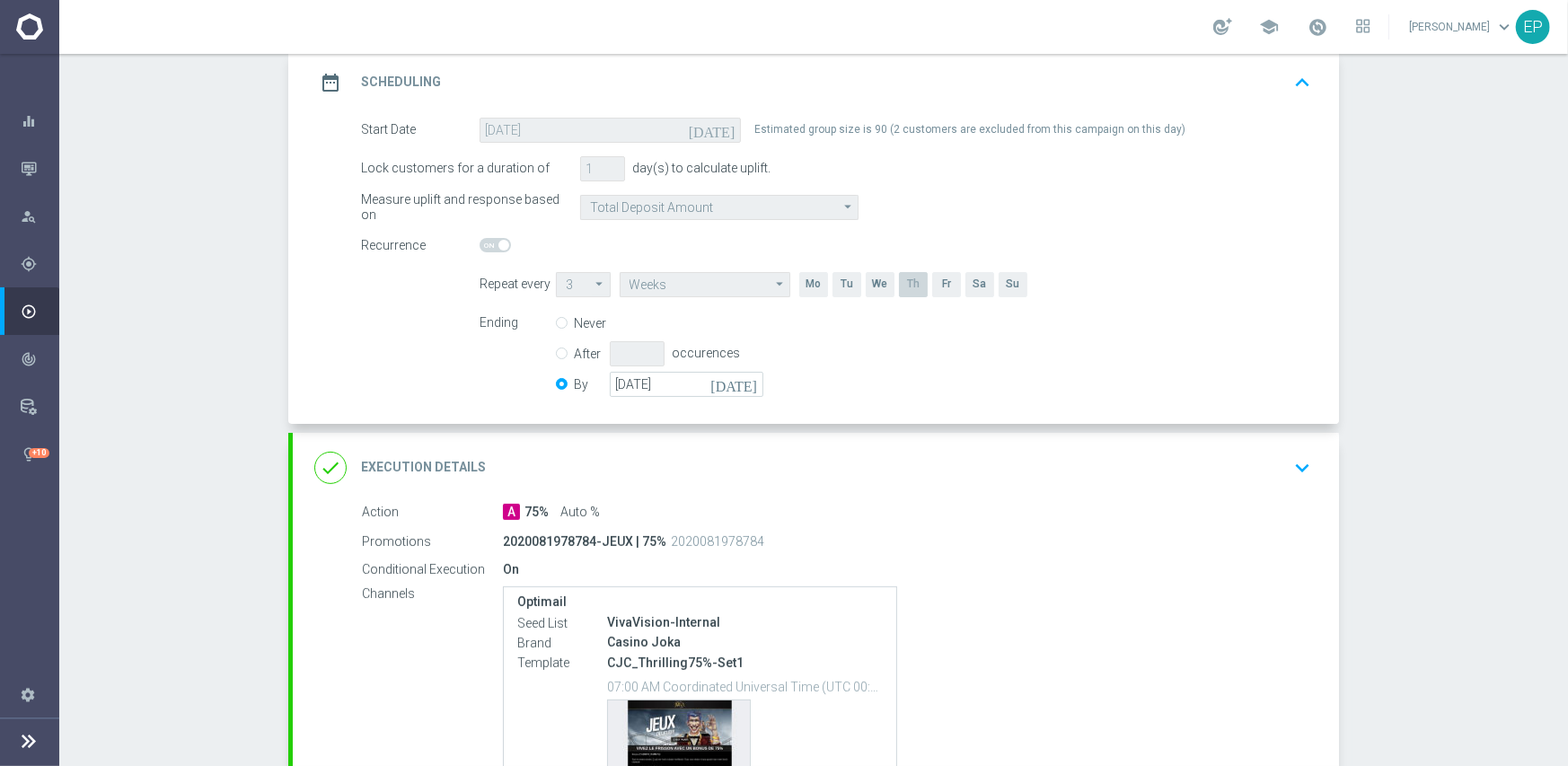
scroll to position [270, 0]
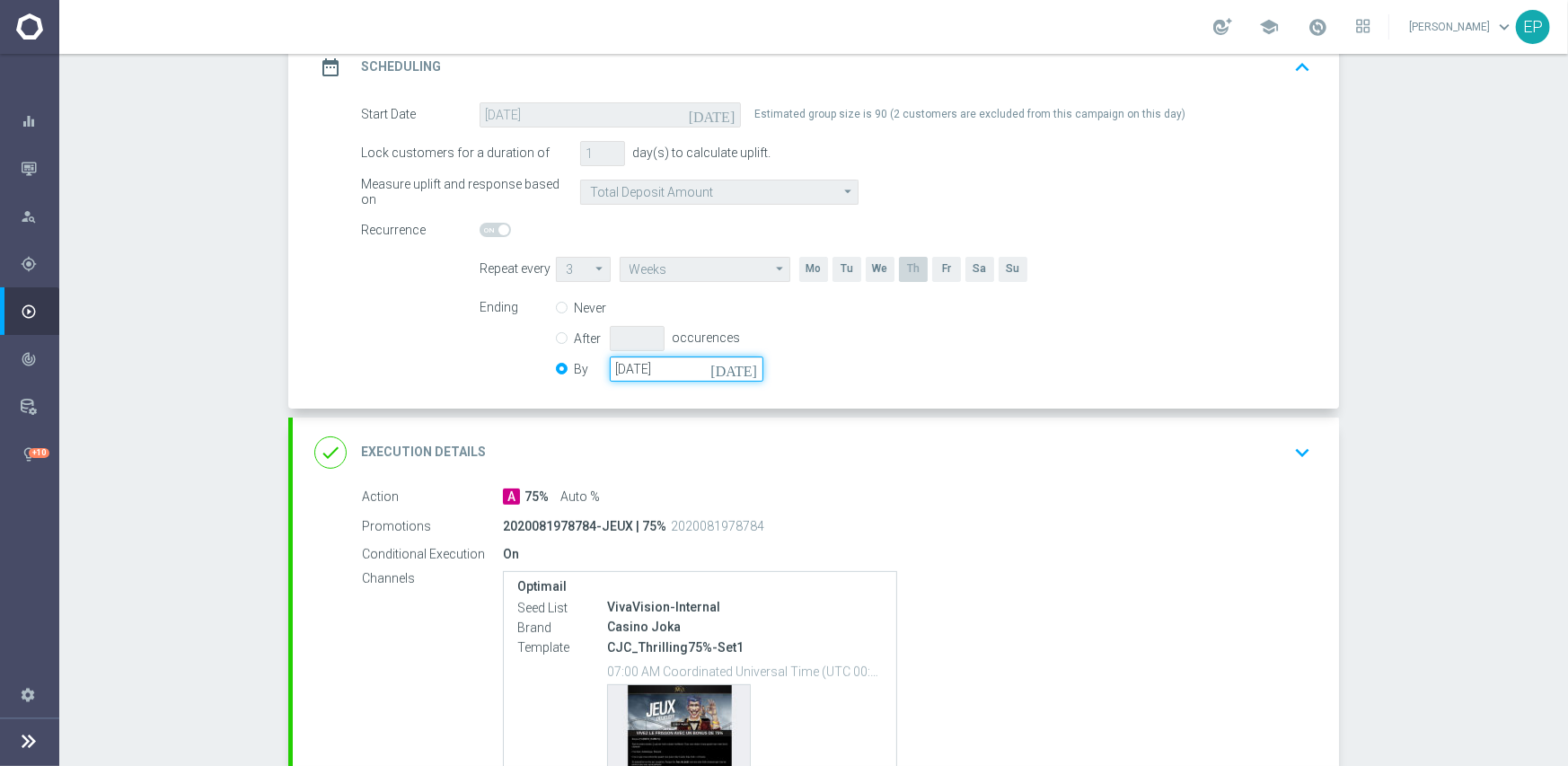
click at [669, 361] on input "[DATE]" at bounding box center [687, 369] width 154 height 25
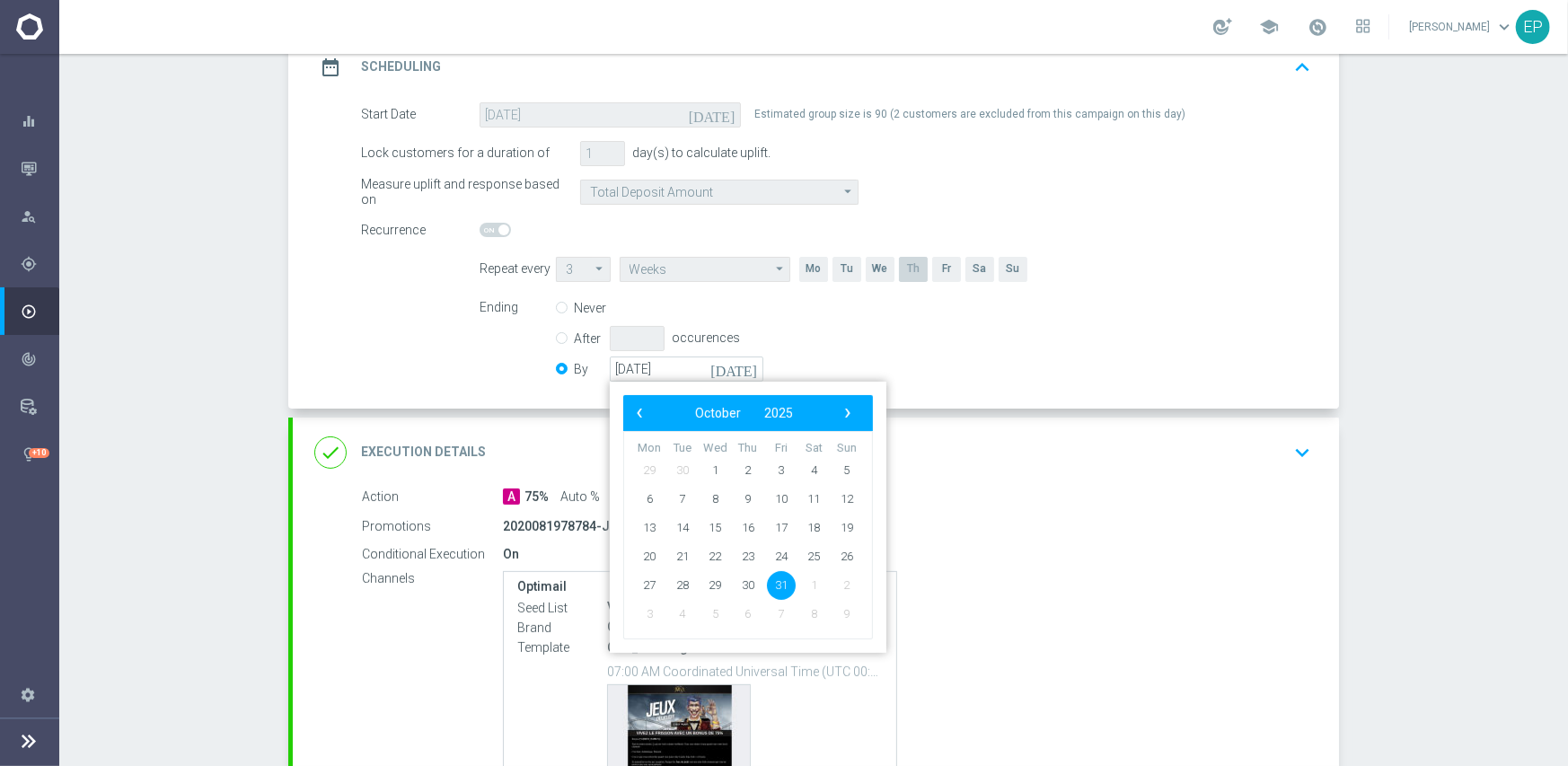
click at [852, 420] on bs-datepicker-navigation-view "‹ ​ October ​ 2025 ​ ›" at bounding box center [743, 413] width 231 height 23
click at [843, 404] on span "›" at bounding box center [848, 413] width 23 height 23
click at [834, 578] on span "30" at bounding box center [847, 585] width 29 height 29
type input "[DATE]"
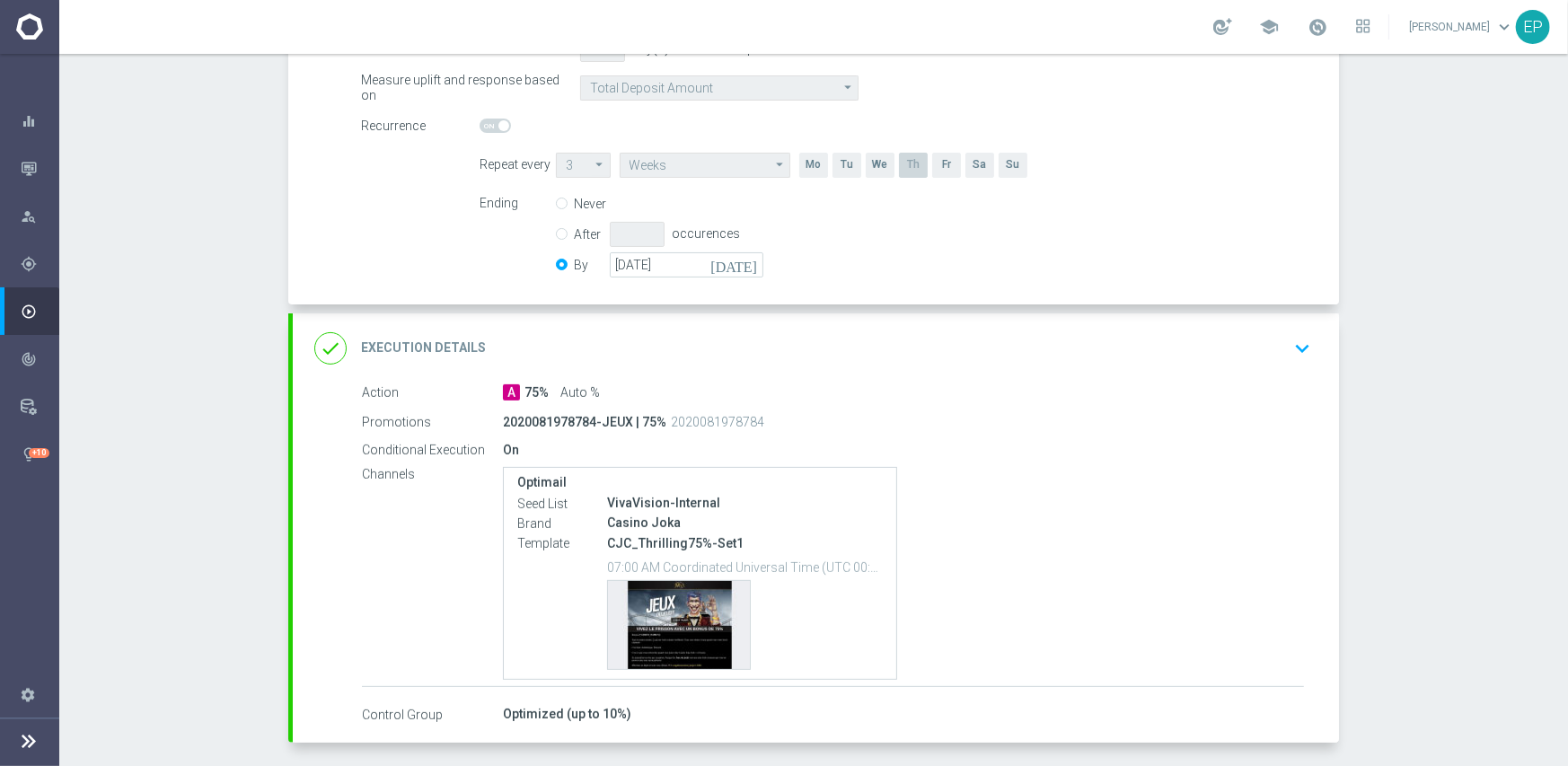
scroll to position [446, 0]
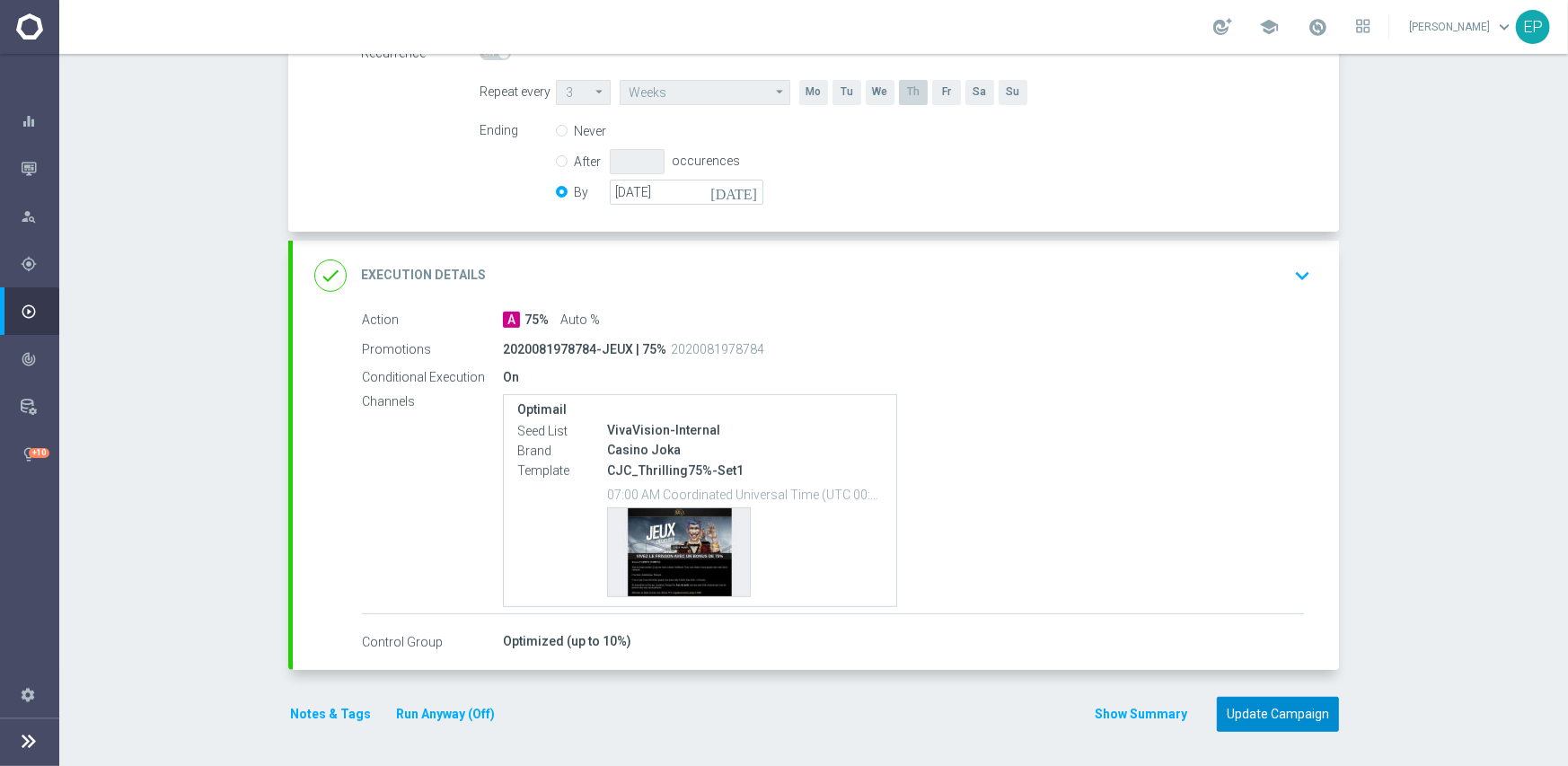
click at [1282, 704] on button "Update Campaign" at bounding box center [1277, 714] width 122 height 35
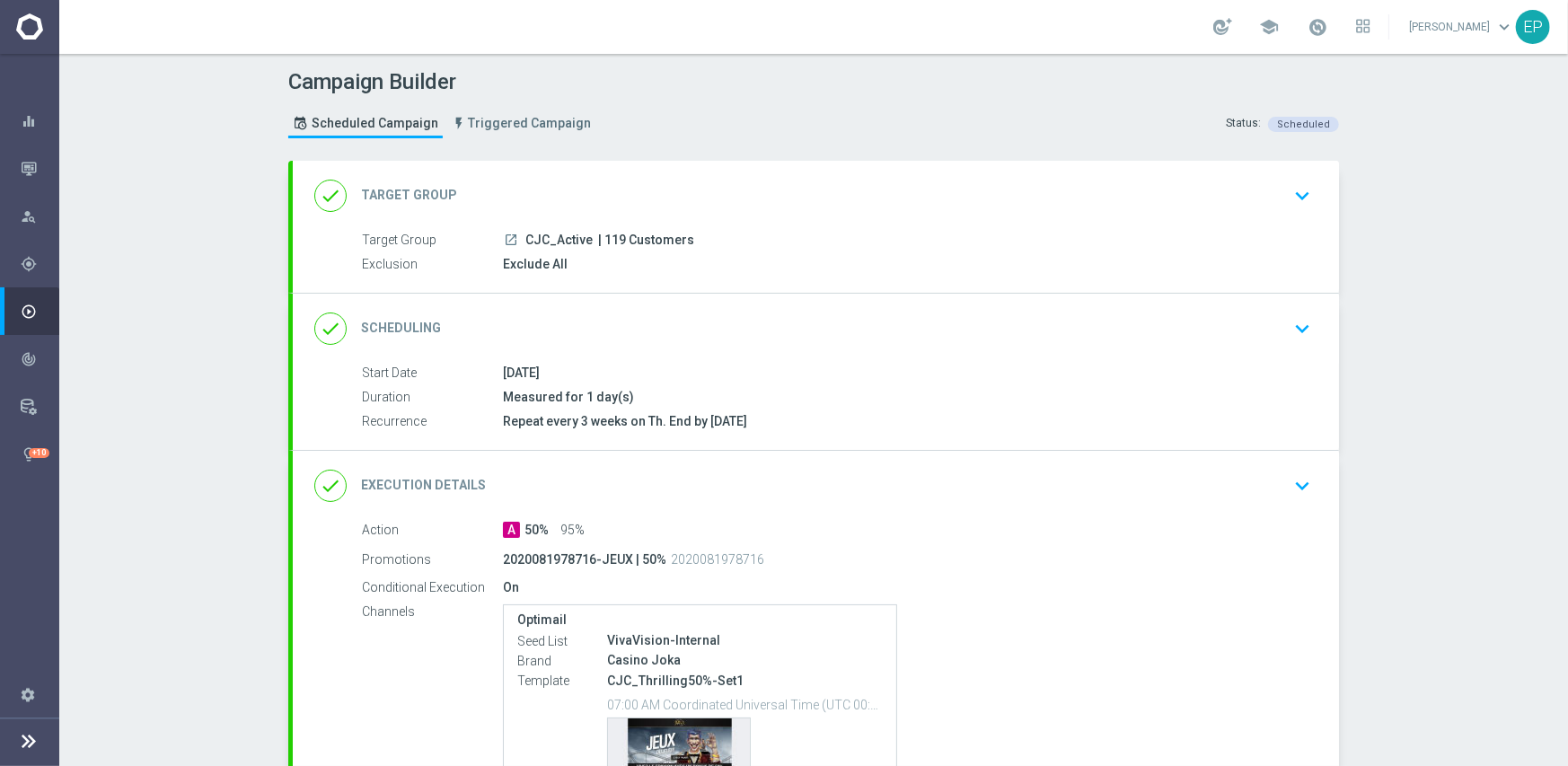
click at [840, 312] on div "done Scheduling keyboard_arrow_down" at bounding box center [815, 329] width 1003 height 35
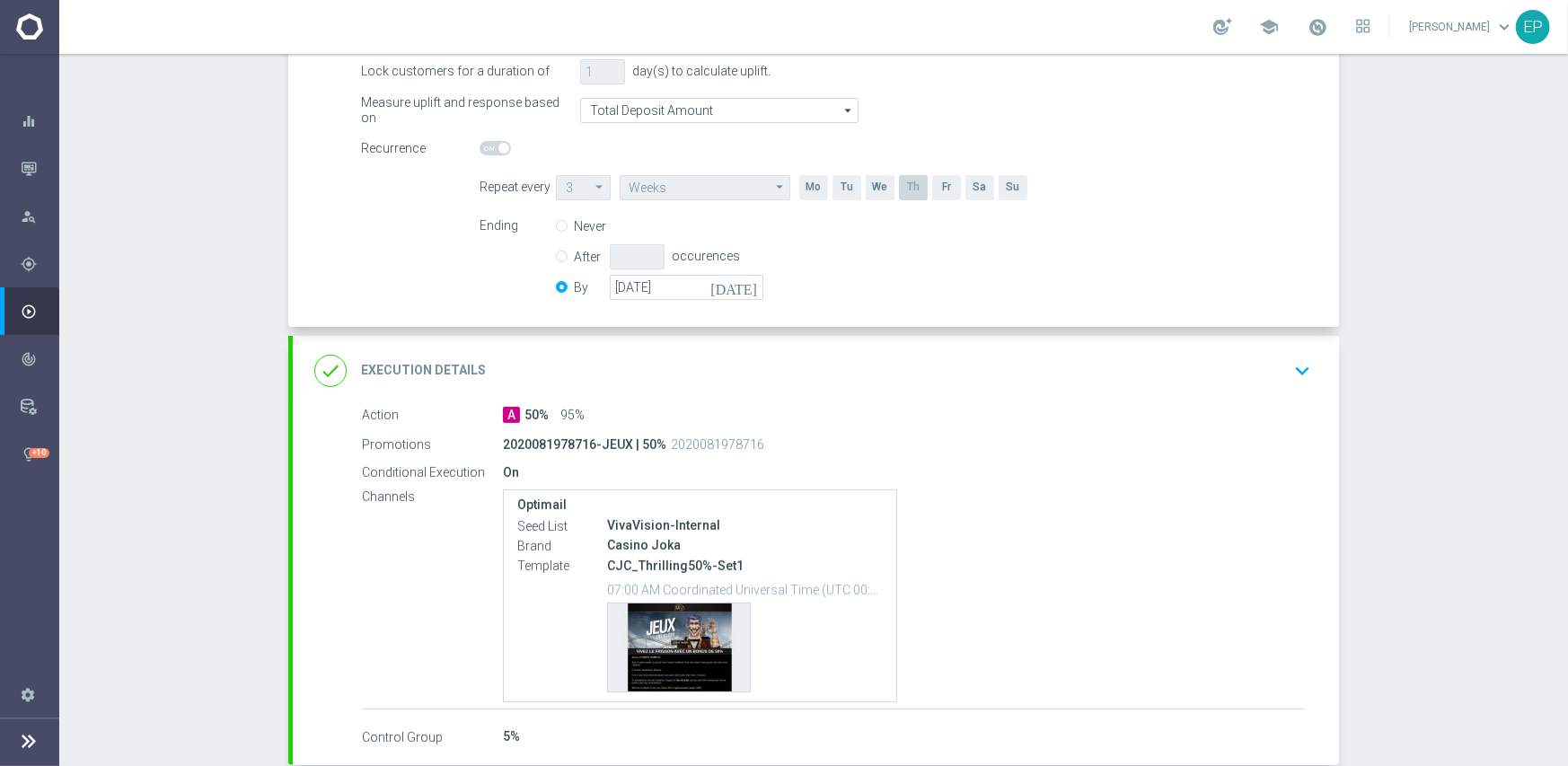
scroll to position [359, 0]
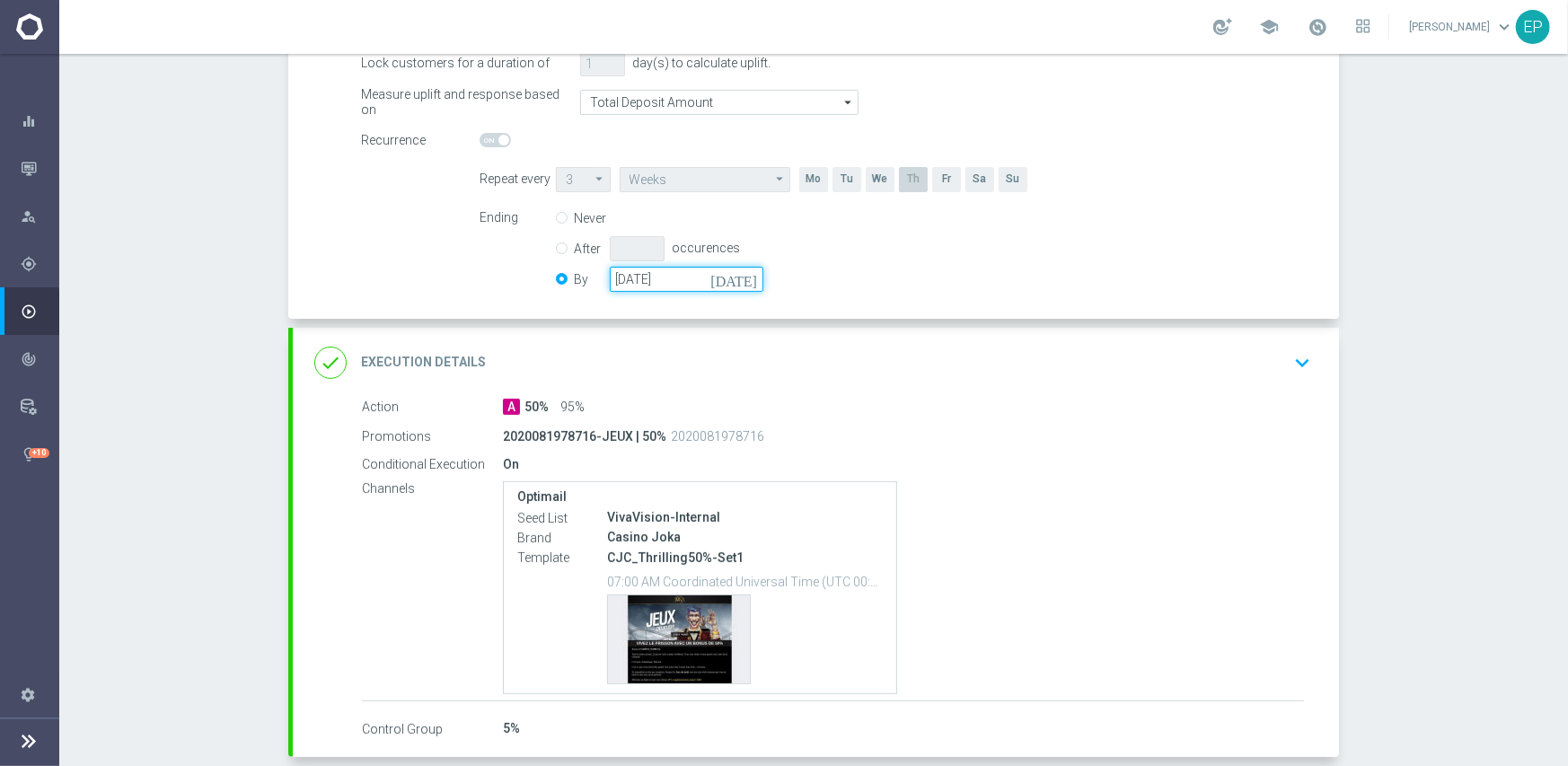
click at [700, 277] on input "[DATE]" at bounding box center [687, 279] width 154 height 25
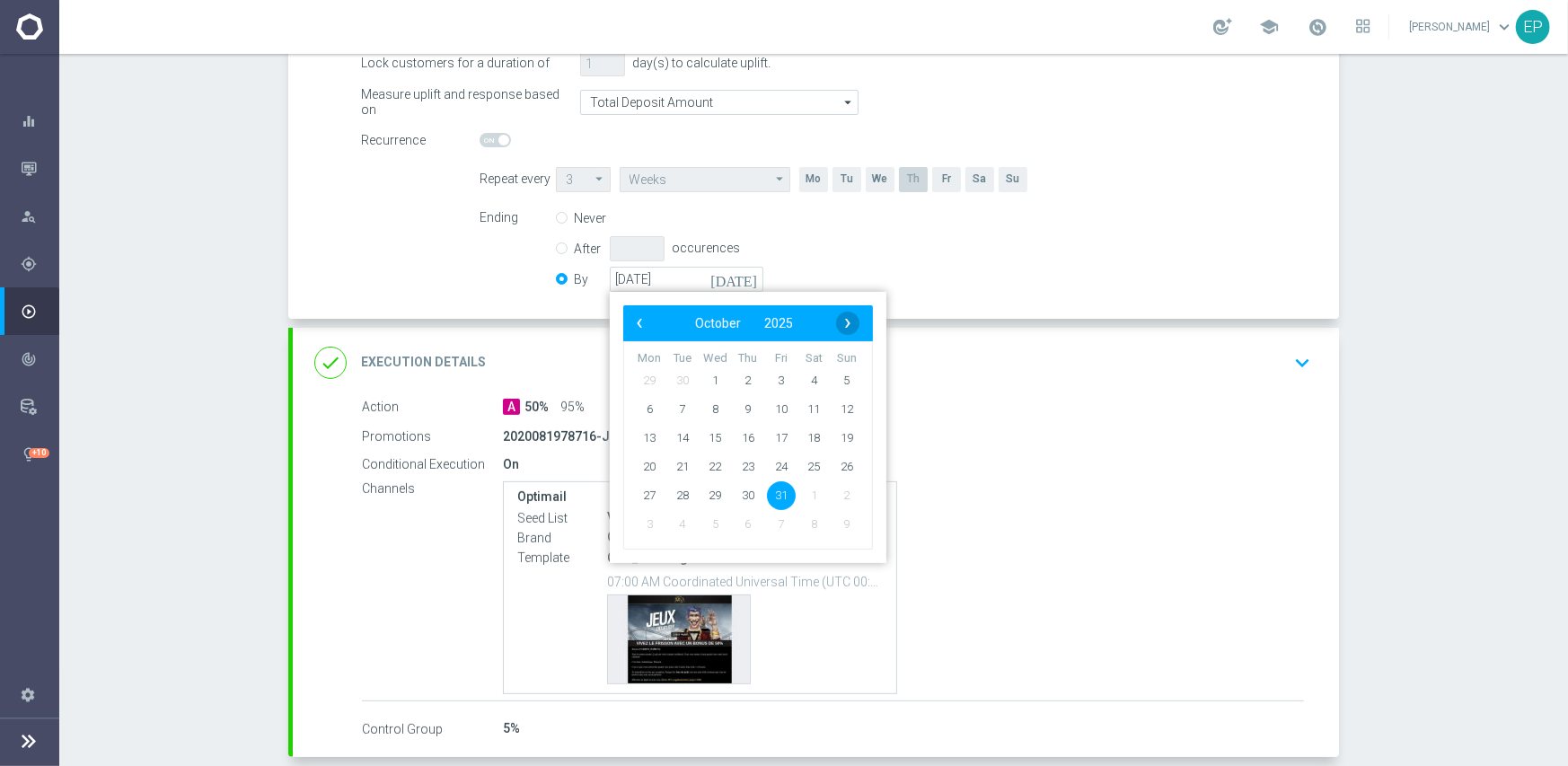
click at [838, 318] on span "›" at bounding box center [848, 323] width 23 height 23
click at [836, 492] on span "30" at bounding box center [847, 494] width 29 height 29
type input "[DATE]"
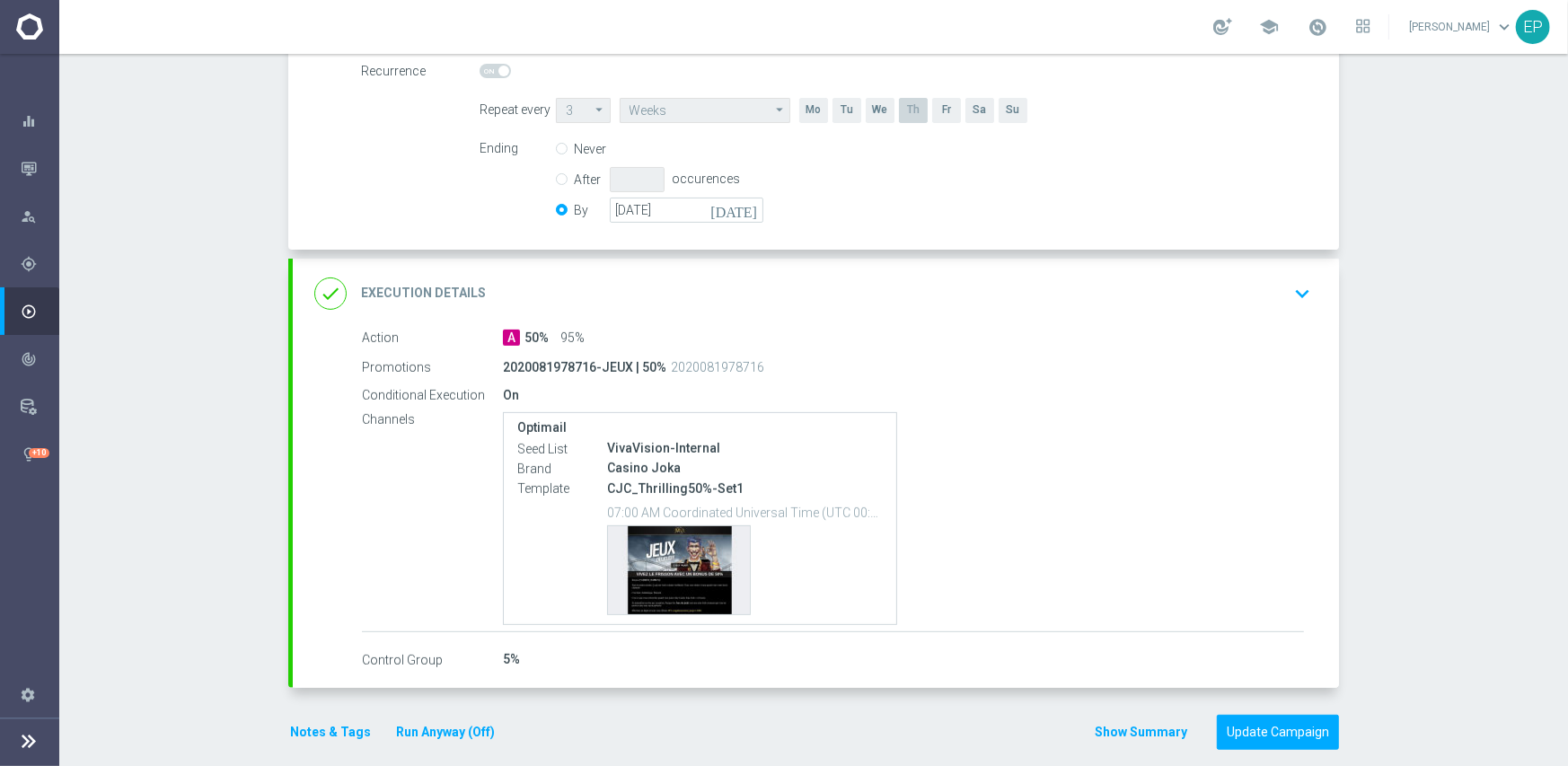
scroll to position [446, 0]
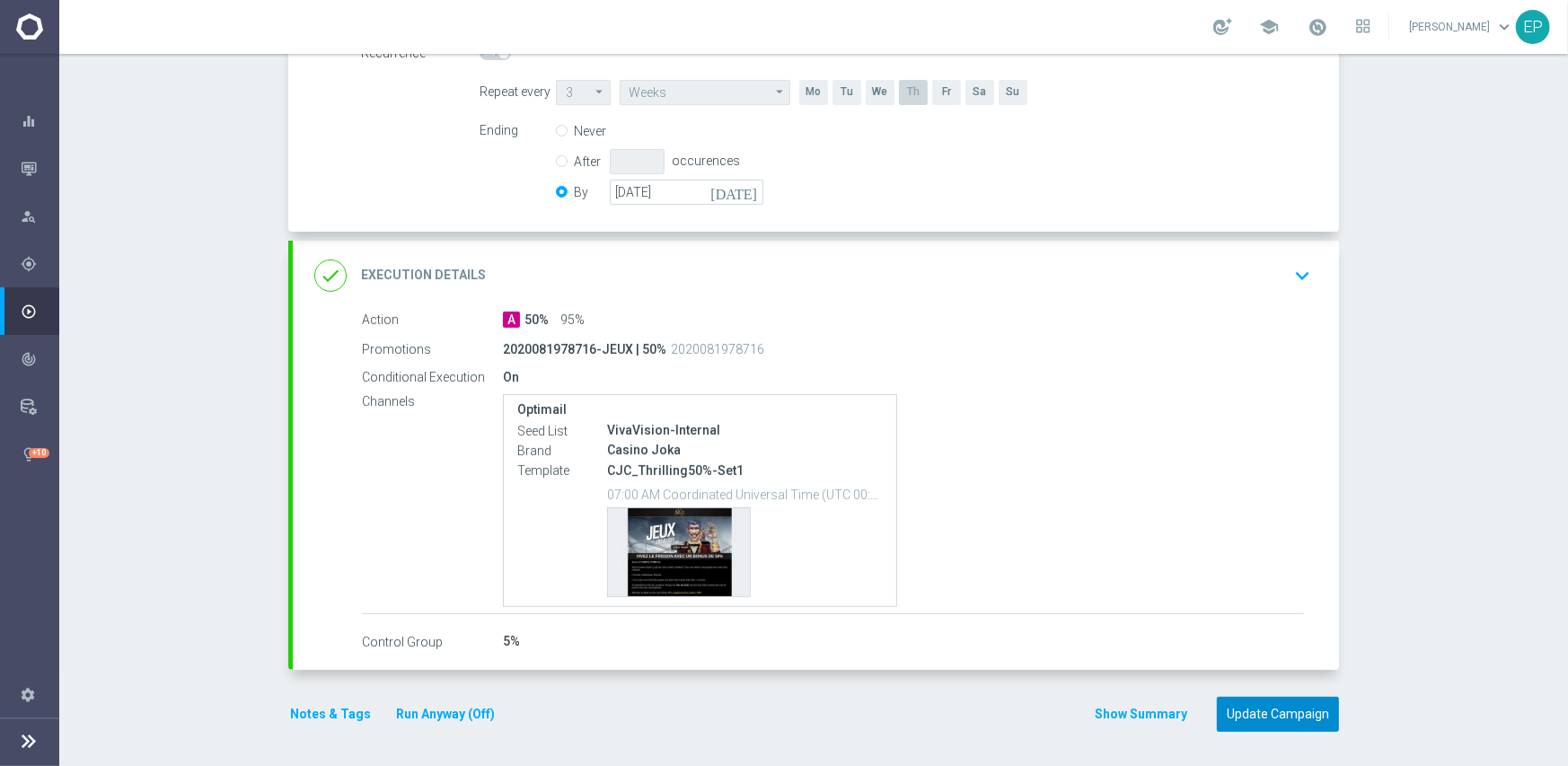
click at [1247, 706] on button "Update Campaign" at bounding box center [1277, 714] width 122 height 35
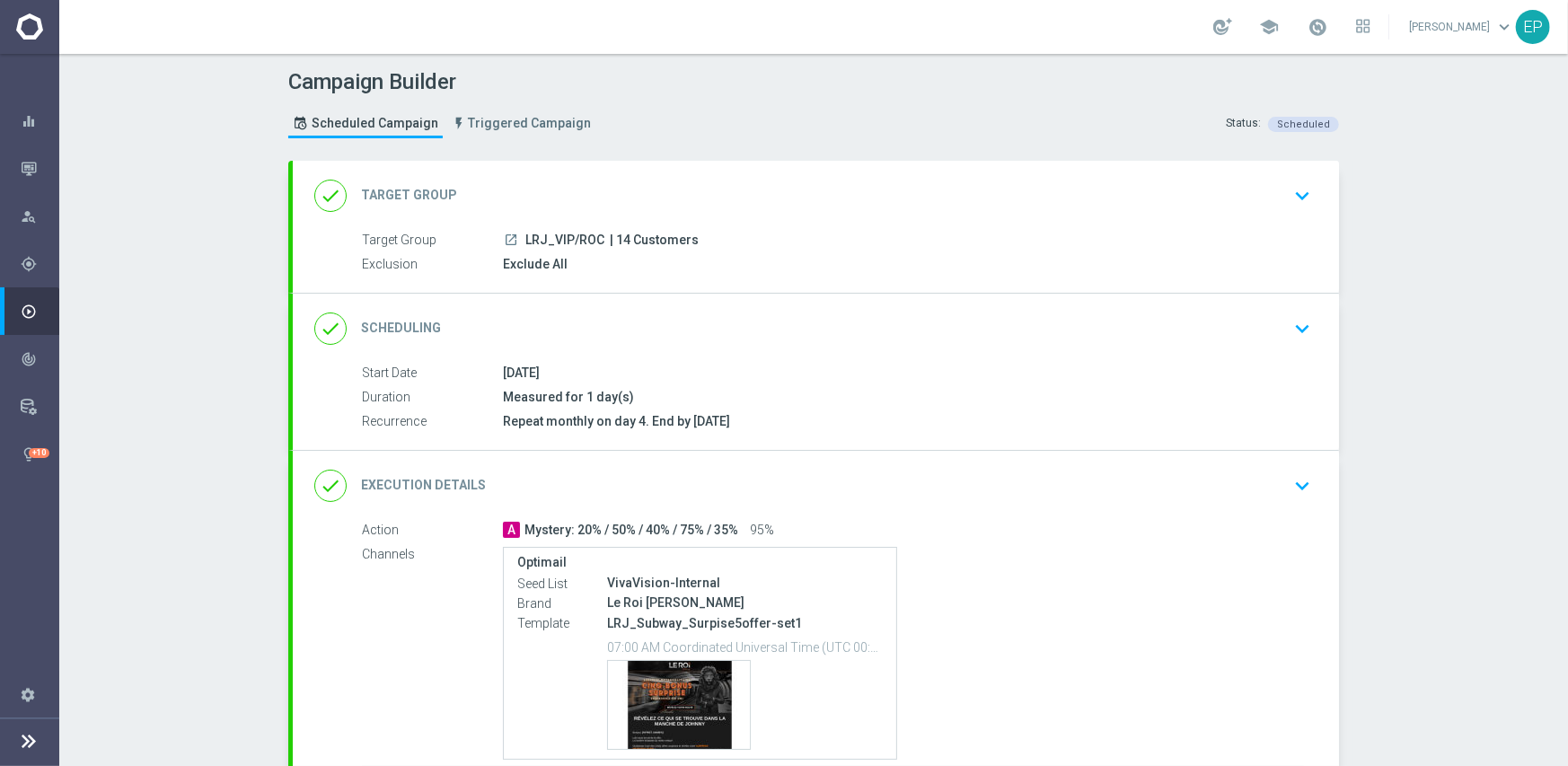
click at [783, 312] on div "done Scheduling keyboard_arrow_down" at bounding box center [815, 329] width 1003 height 35
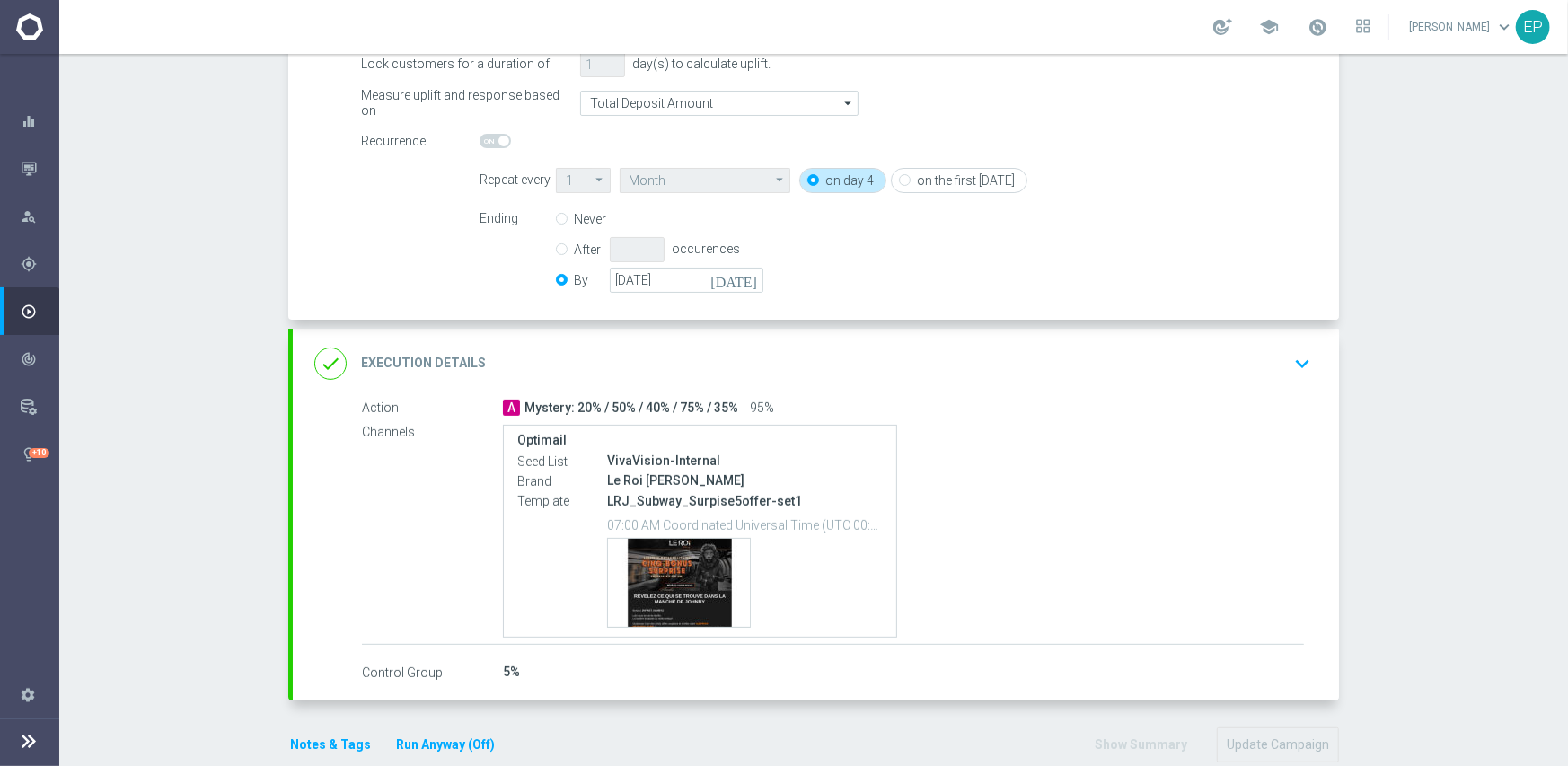
scroll to position [359, 0]
click at [688, 274] on input "[DATE]" at bounding box center [687, 279] width 154 height 25
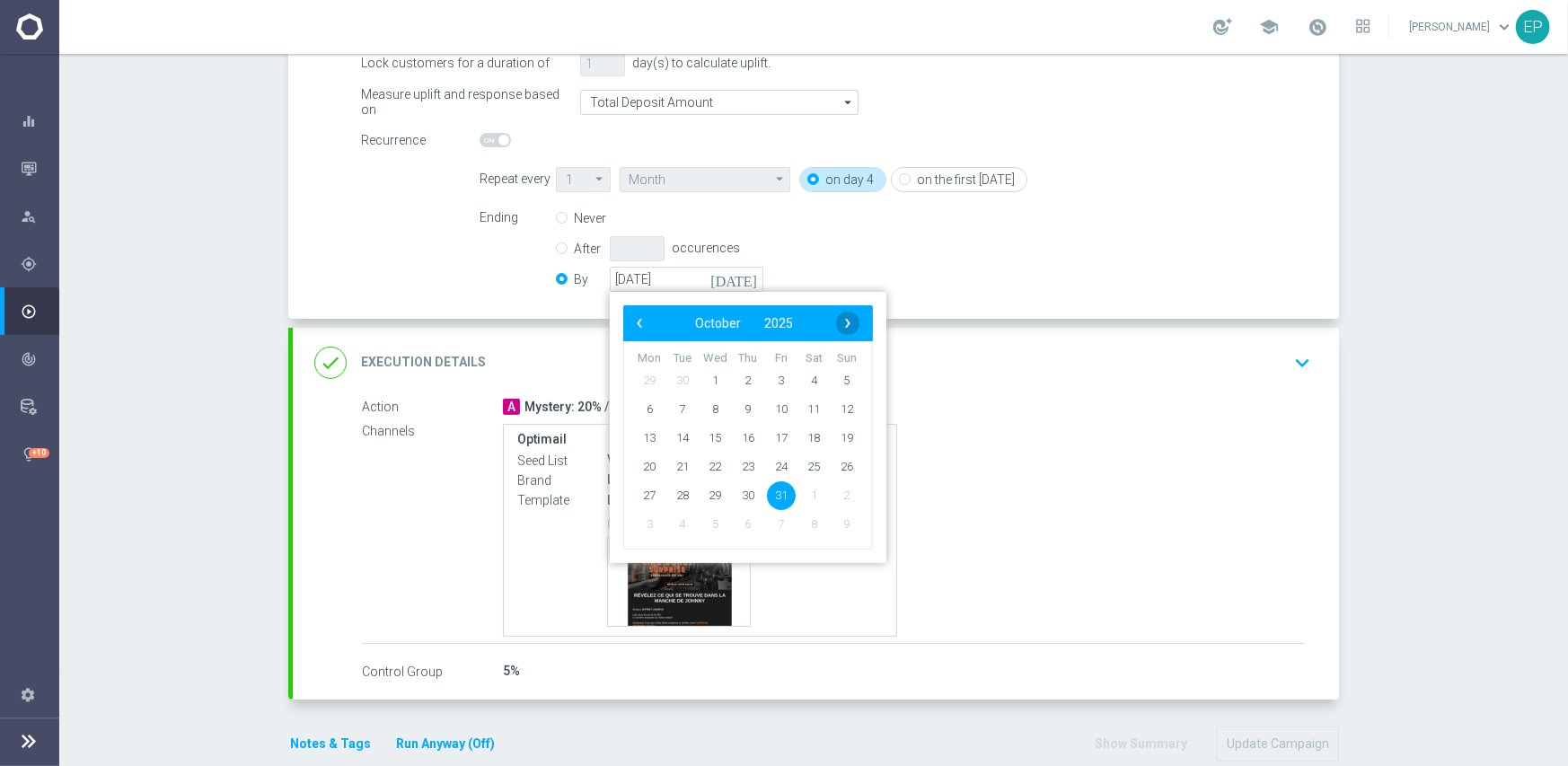
click at [843, 317] on span "›" at bounding box center [848, 323] width 23 height 23
click at [839, 498] on span "30" at bounding box center [847, 494] width 29 height 29
type input "[DATE]"
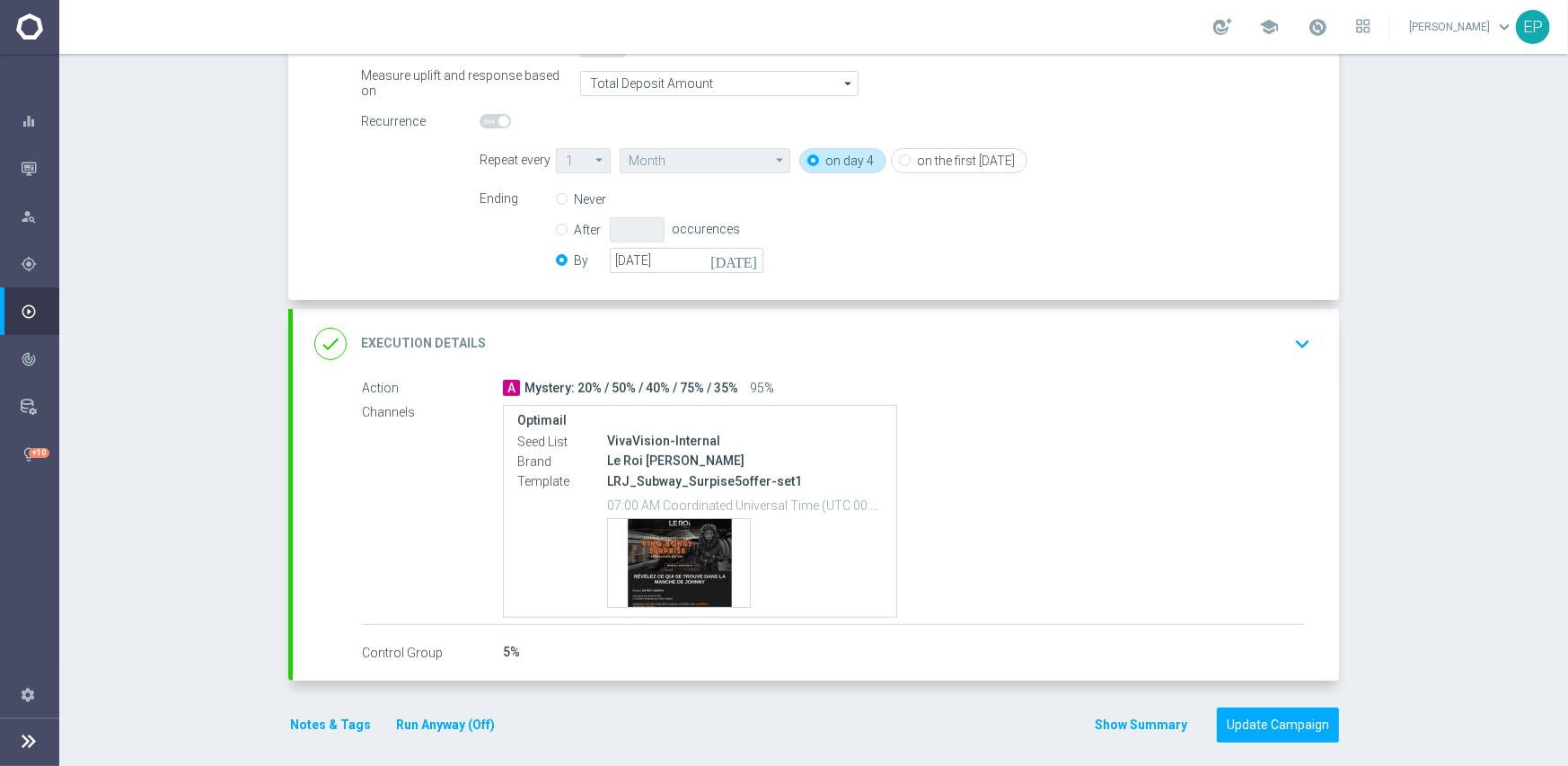
scroll to position [389, 0]
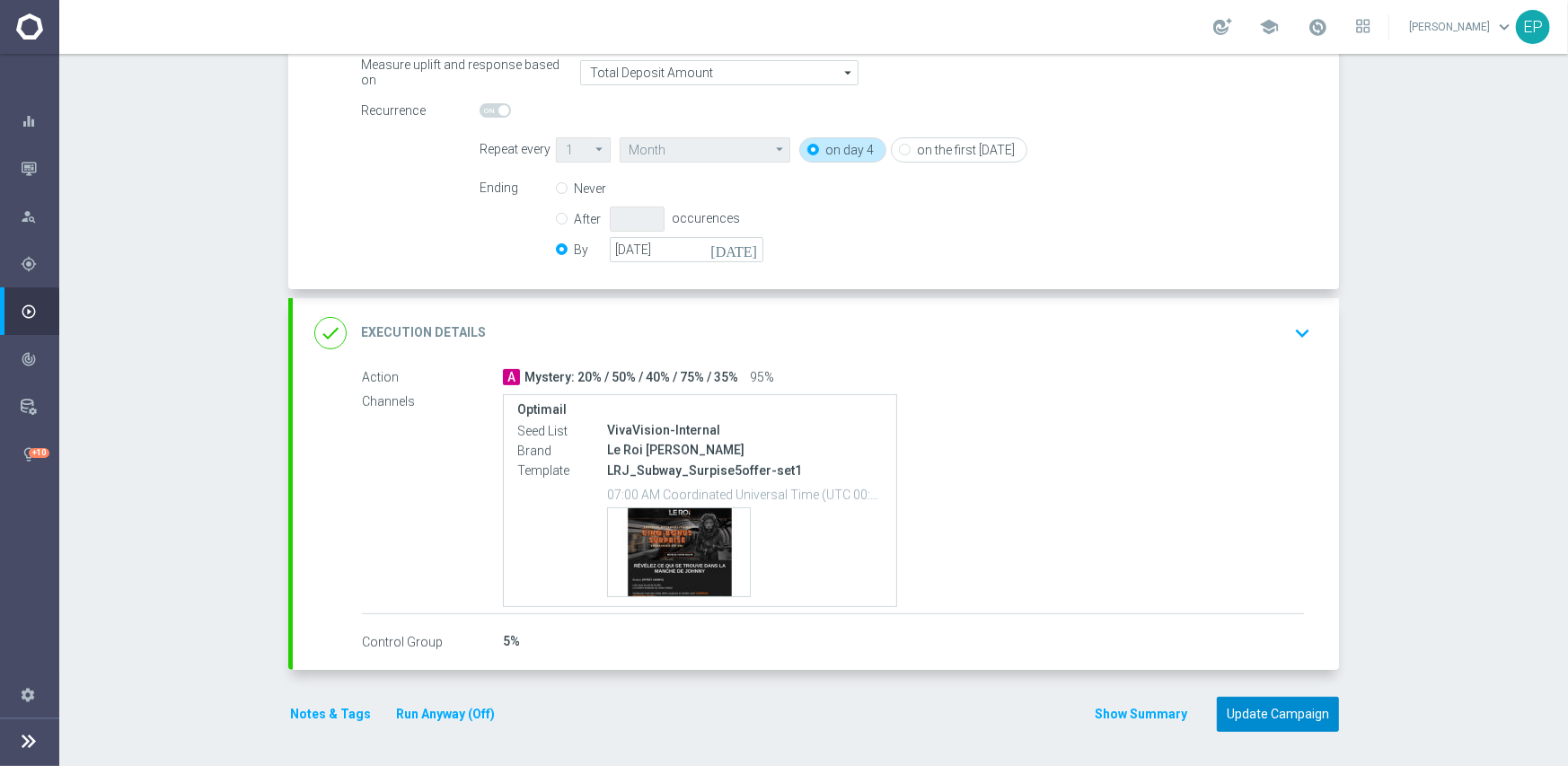
click at [1248, 702] on button "Update Campaign" at bounding box center [1277, 714] width 122 height 35
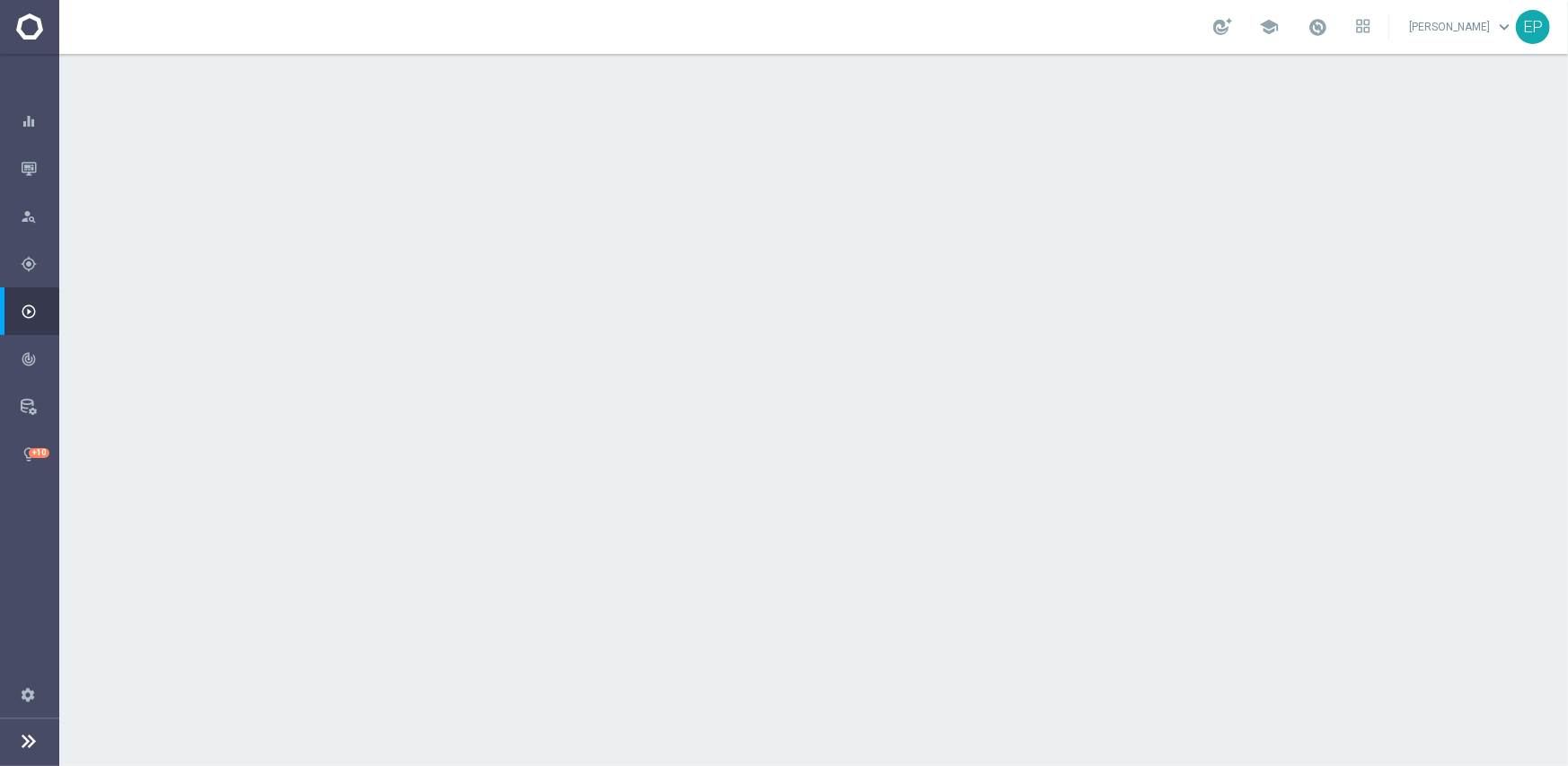
click at [844, 325] on div "done Scheduling keyboard_arrow_down" at bounding box center [815, 329] width 1003 height 35
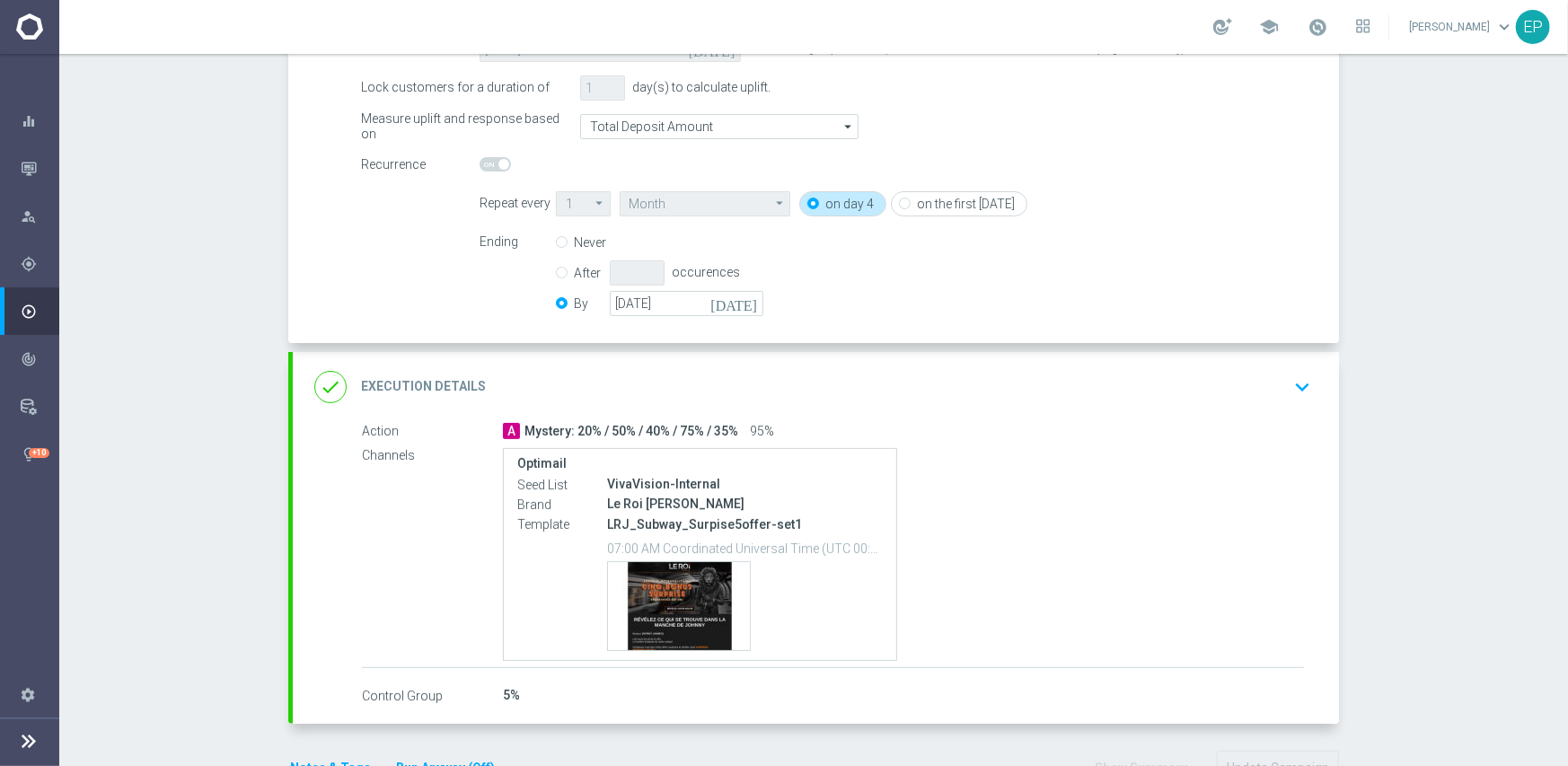
scroll to position [346, 0]
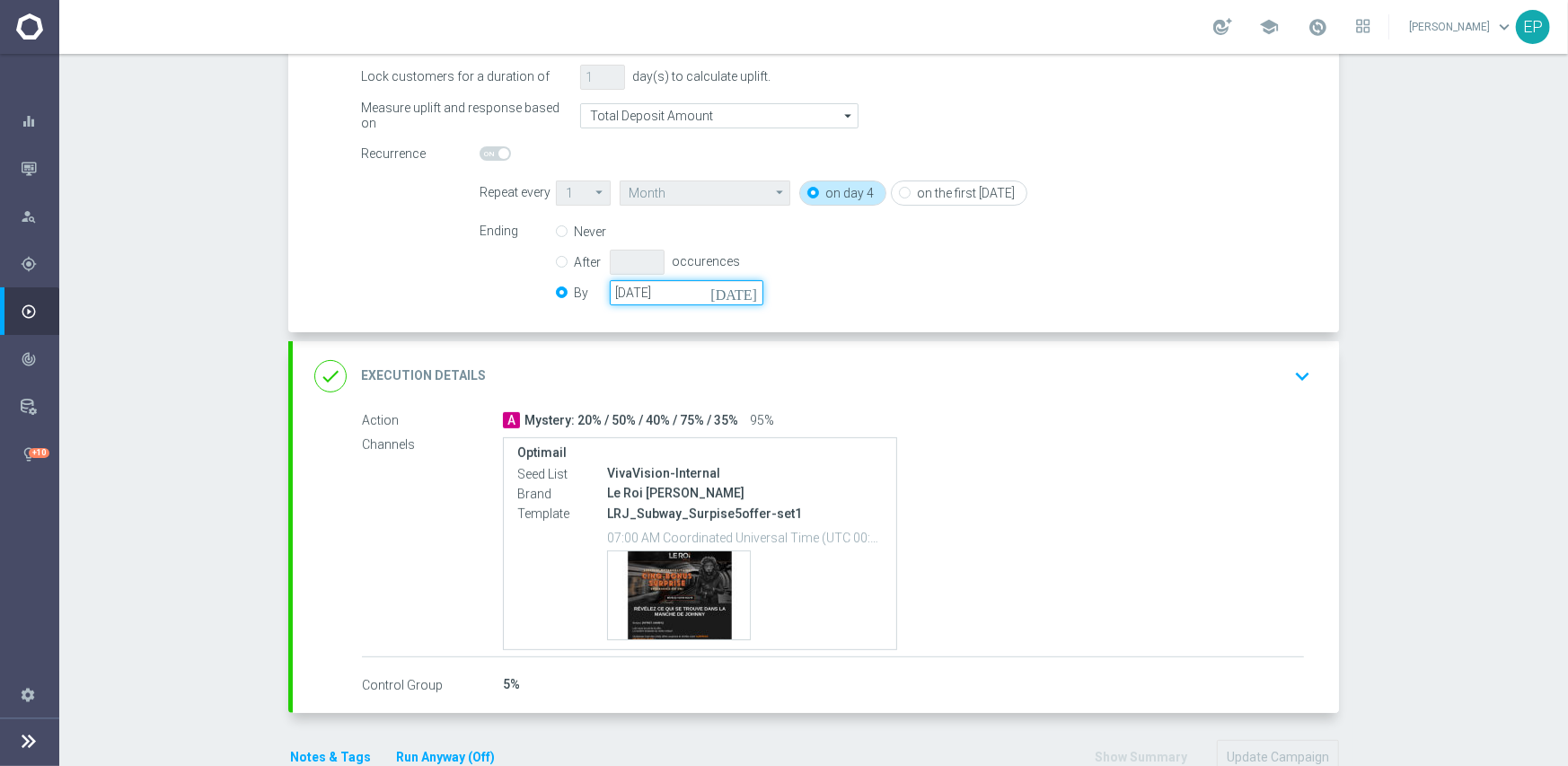
click at [682, 290] on input "[DATE]" at bounding box center [687, 293] width 154 height 25
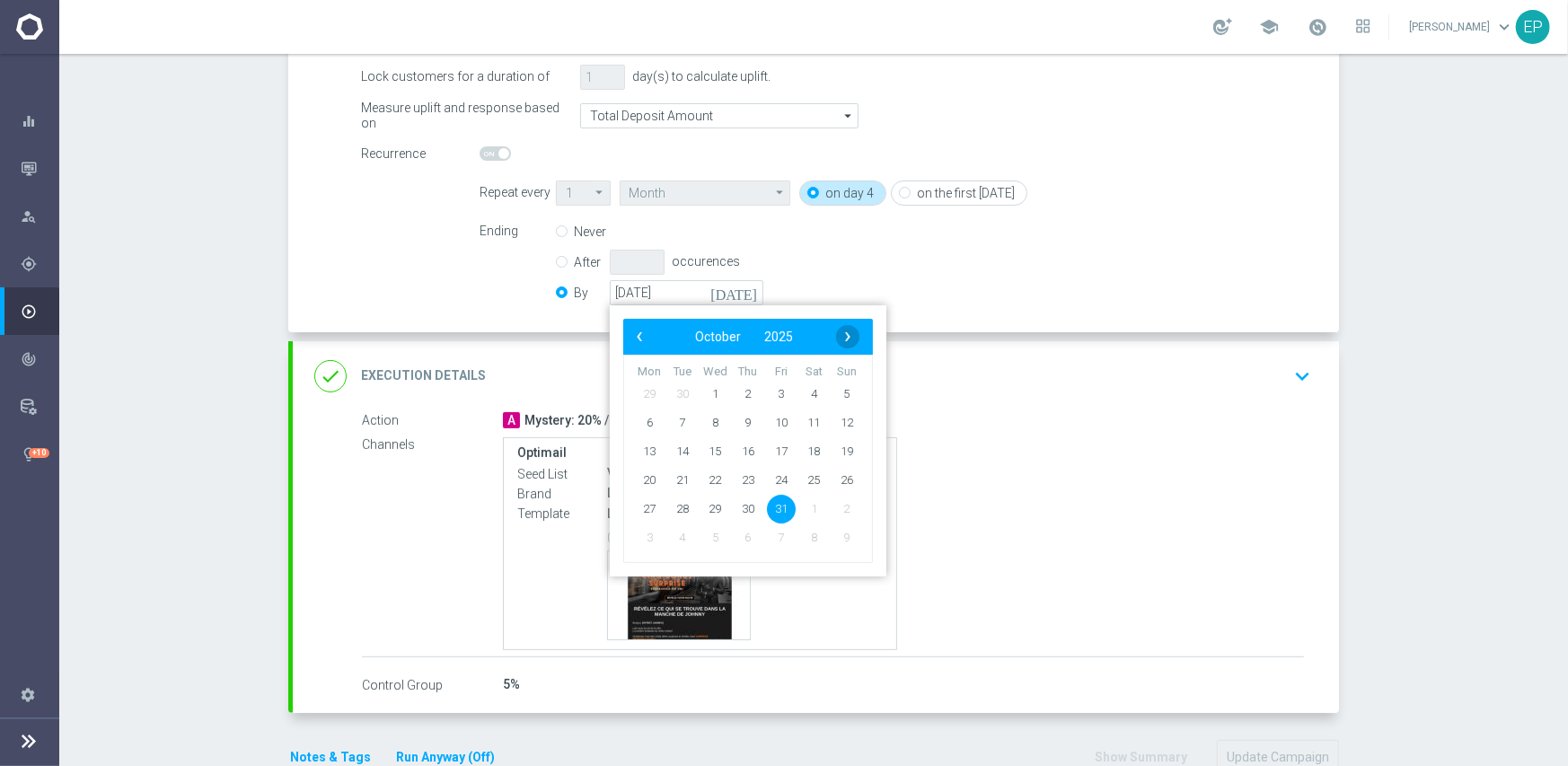
click at [836, 338] on span "›" at bounding box center [848, 337] width 23 height 23
click at [833, 507] on span "30" at bounding box center [847, 508] width 29 height 29
type input "[DATE]"
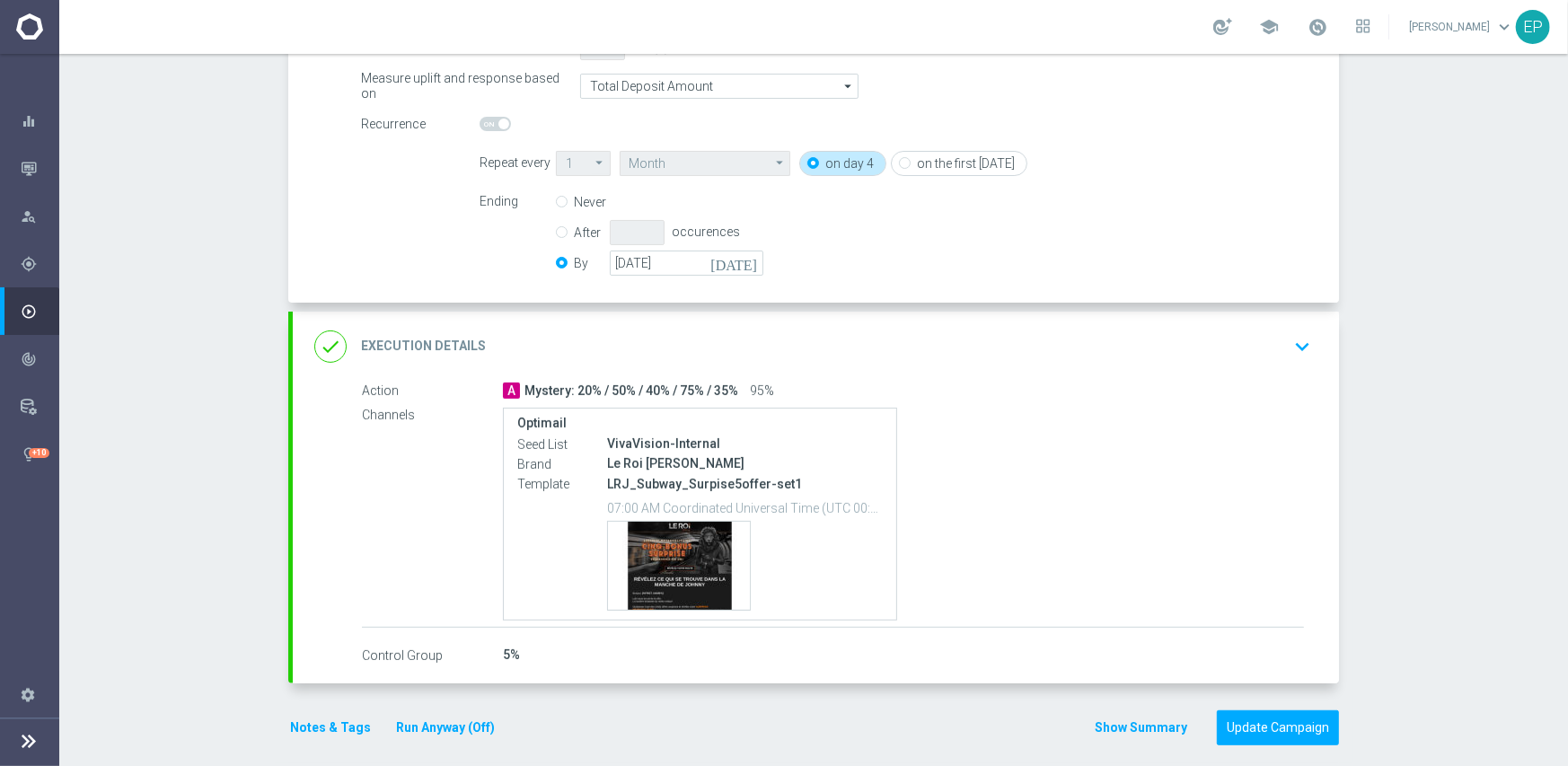
scroll to position [389, 0]
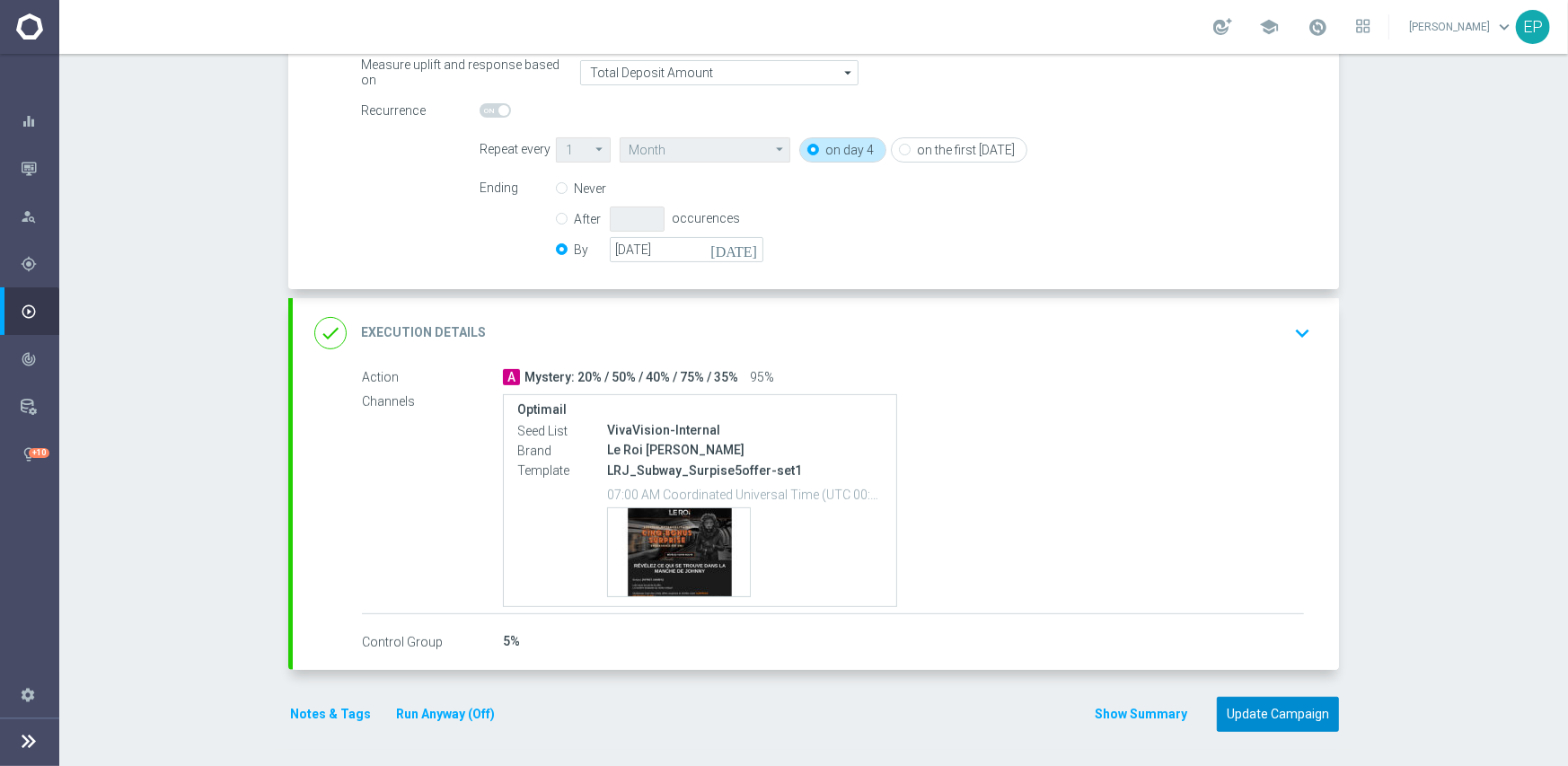
click at [1235, 702] on button "Update Campaign" at bounding box center [1277, 714] width 122 height 35
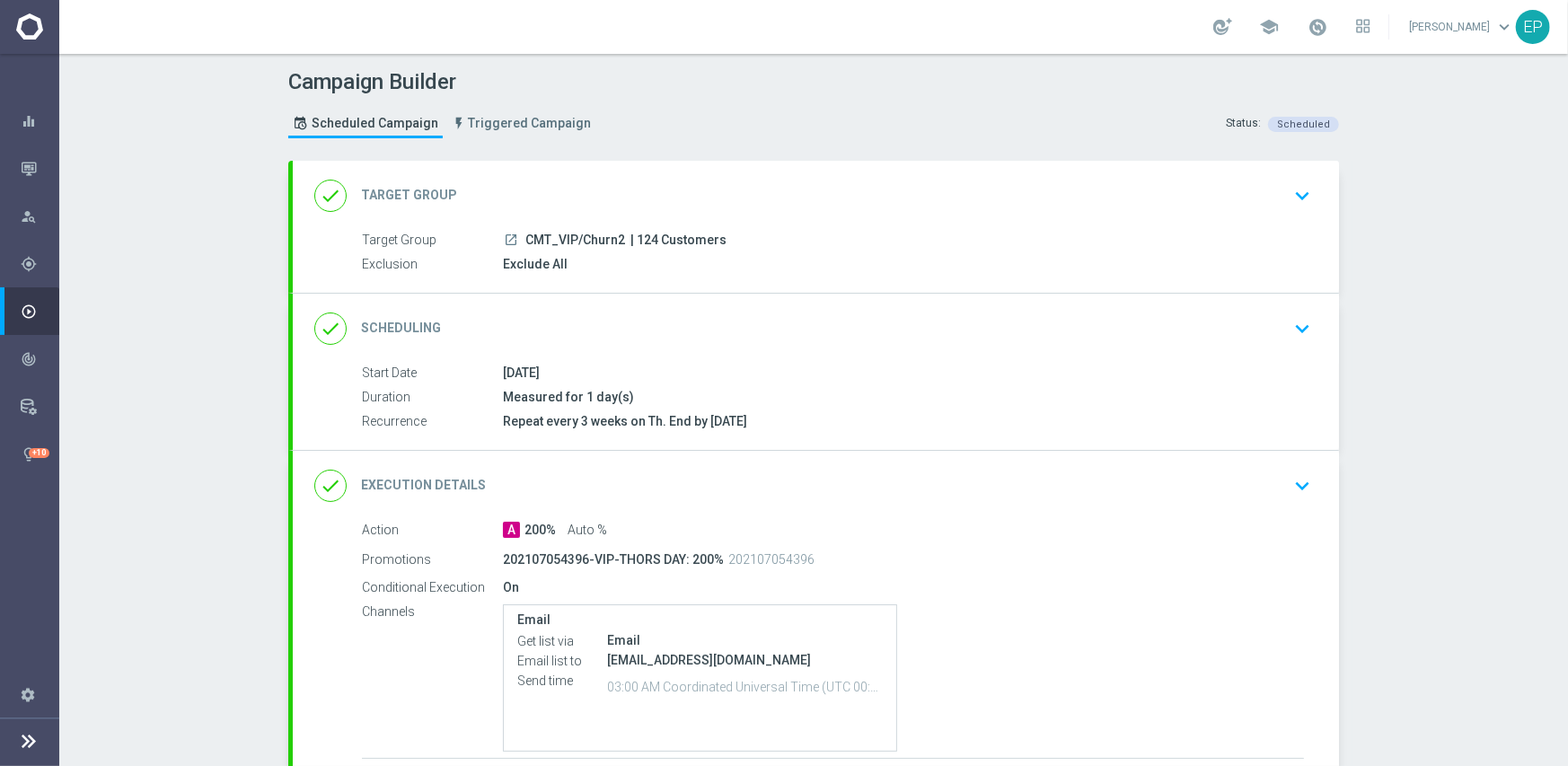
click at [760, 334] on div "done Scheduling keyboard_arrow_down" at bounding box center [815, 329] width 1003 height 35
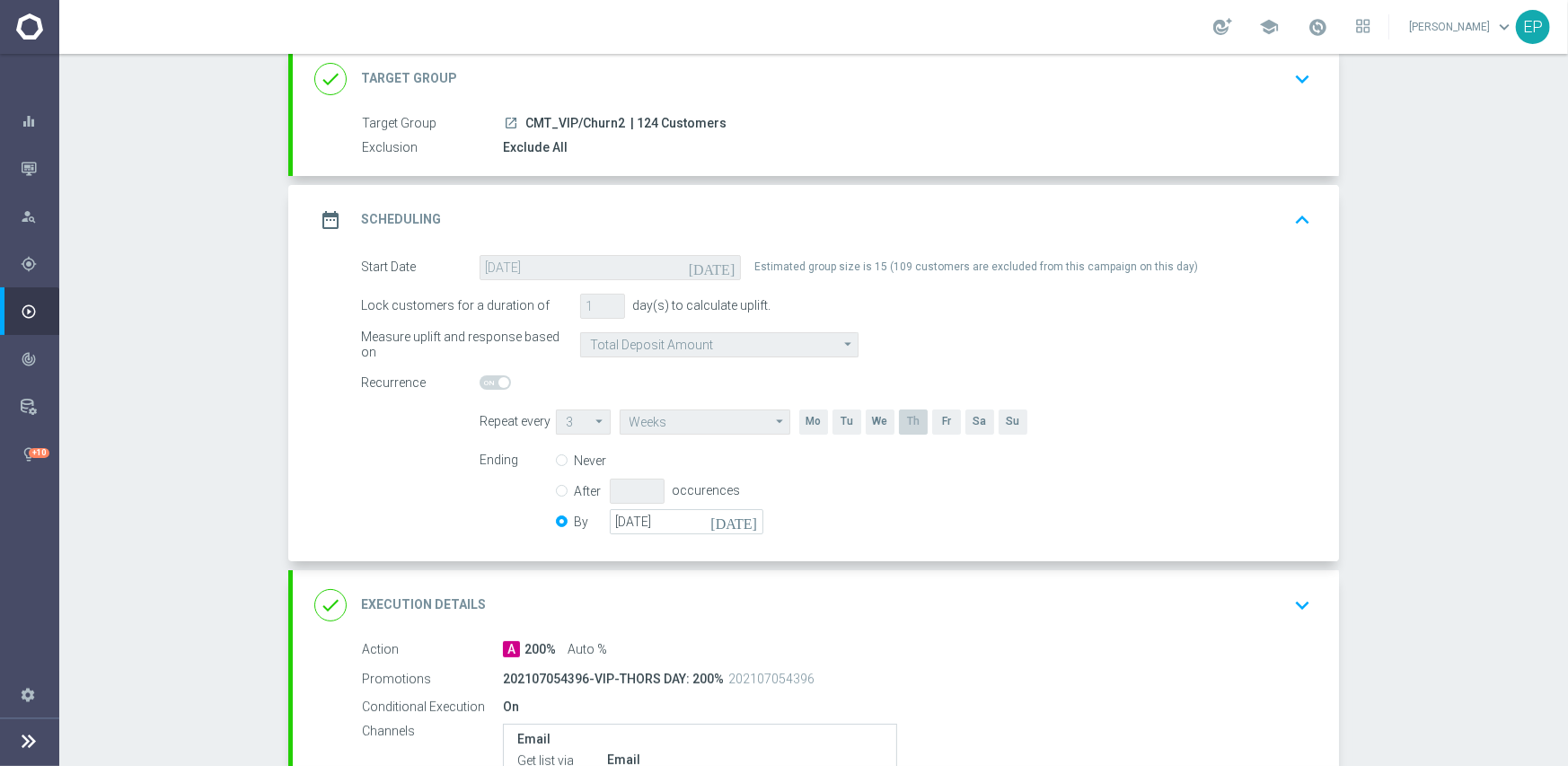
scroll to position [359, 0]
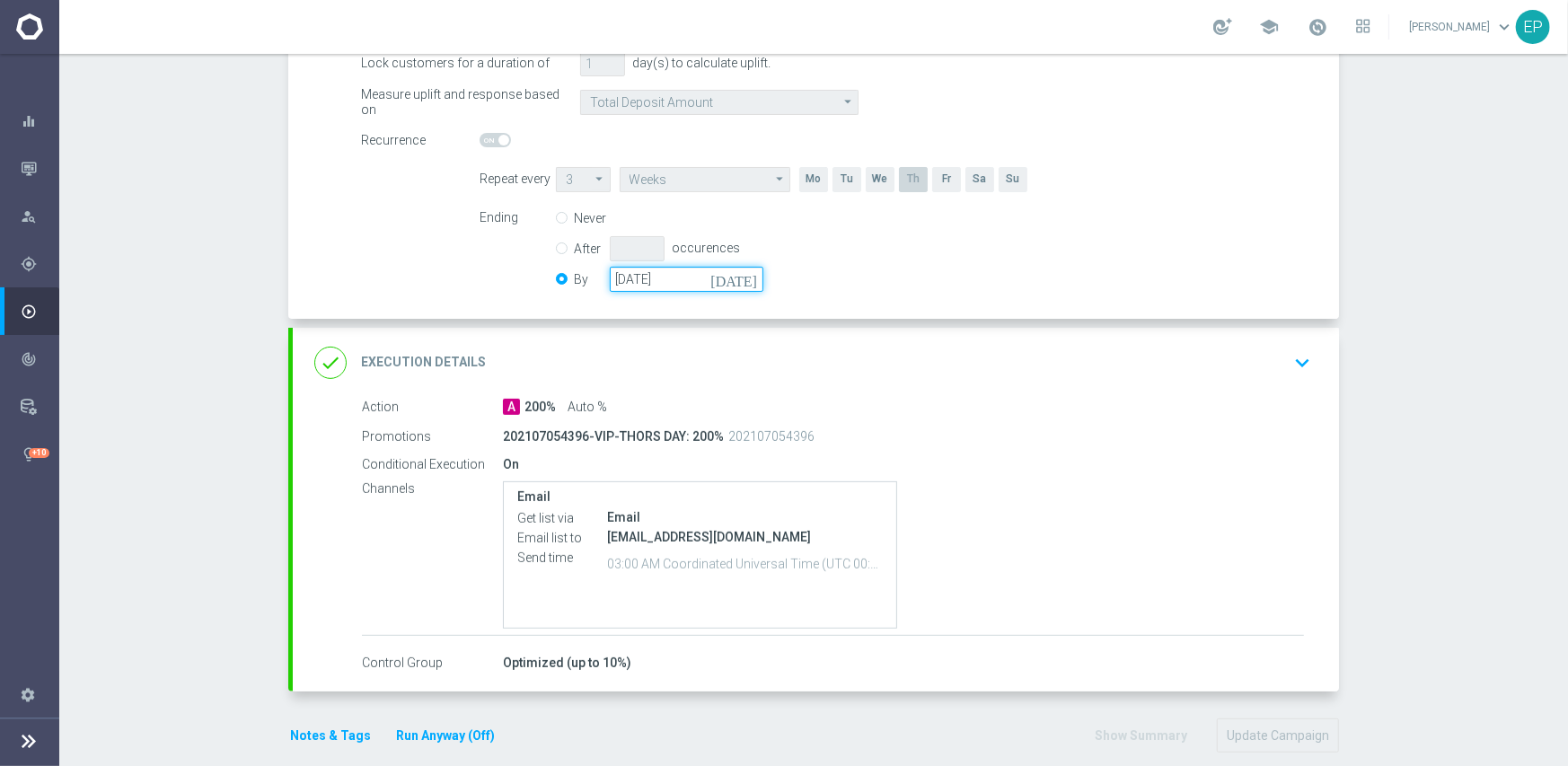
click at [672, 277] on input "[DATE]" at bounding box center [687, 279] width 154 height 25
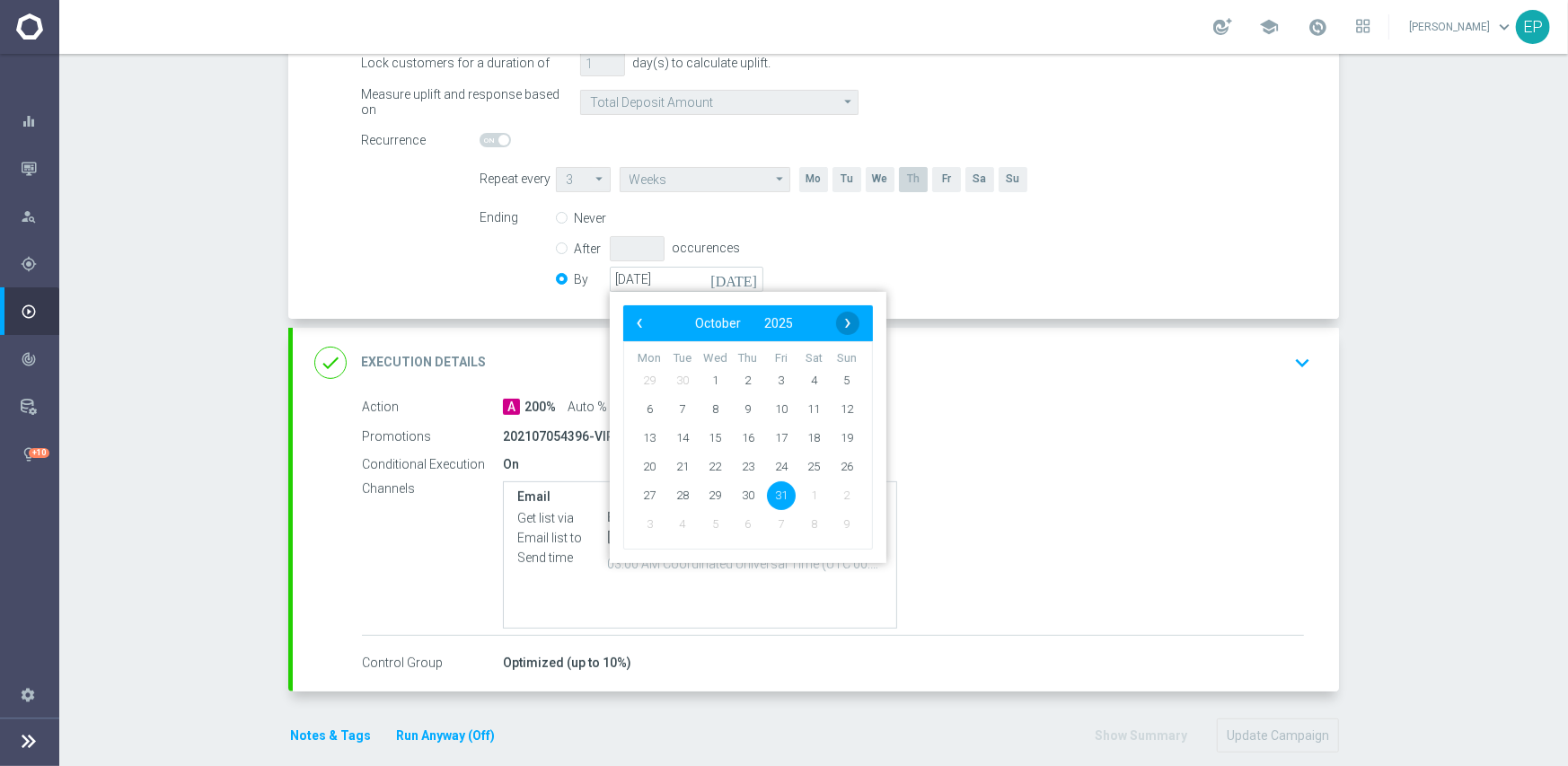
click at [851, 320] on span "›" at bounding box center [848, 323] width 23 height 23
click at [833, 495] on span "30" at bounding box center [847, 494] width 29 height 29
type input "[DATE]"
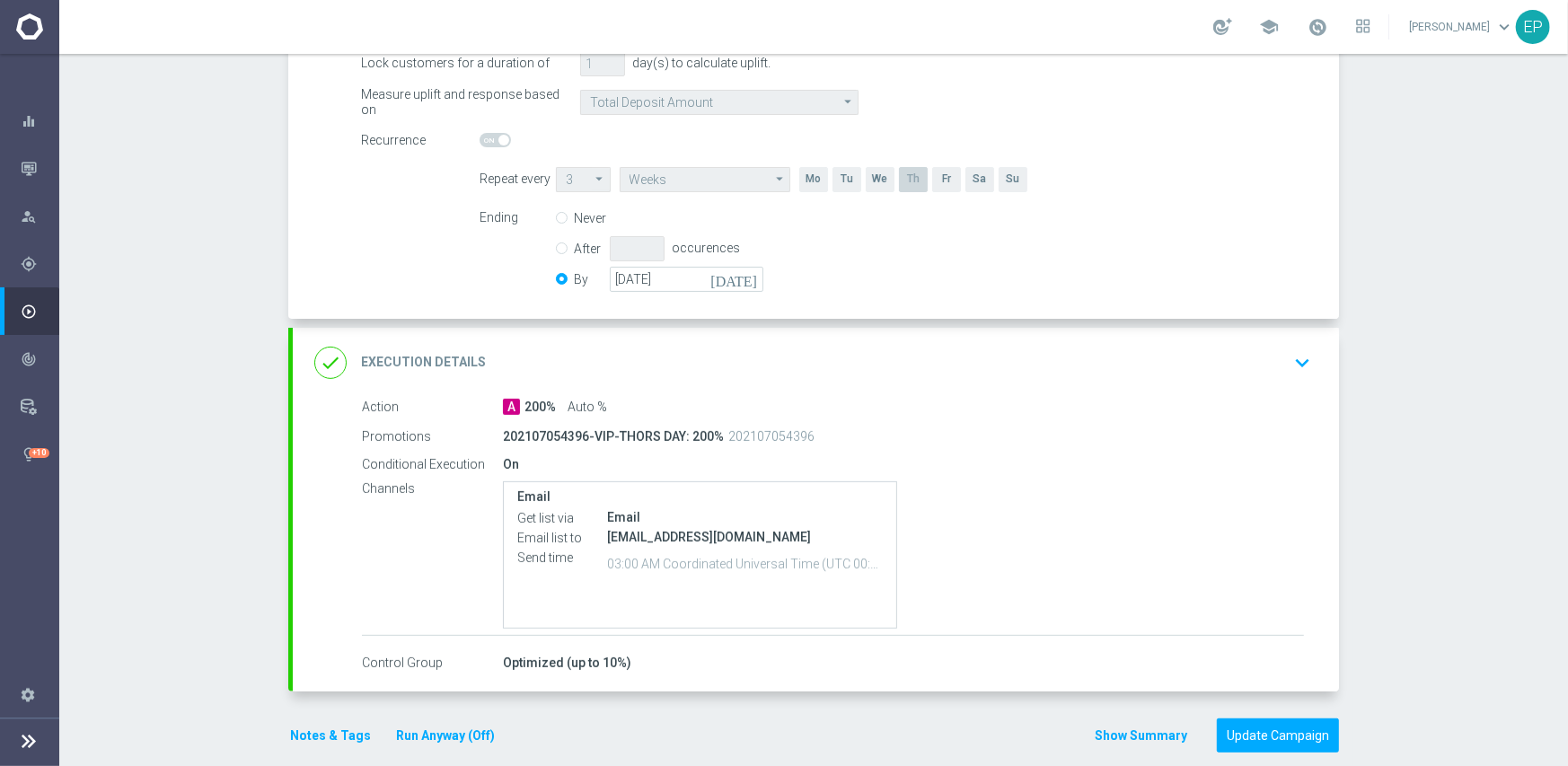
scroll to position [380, 0]
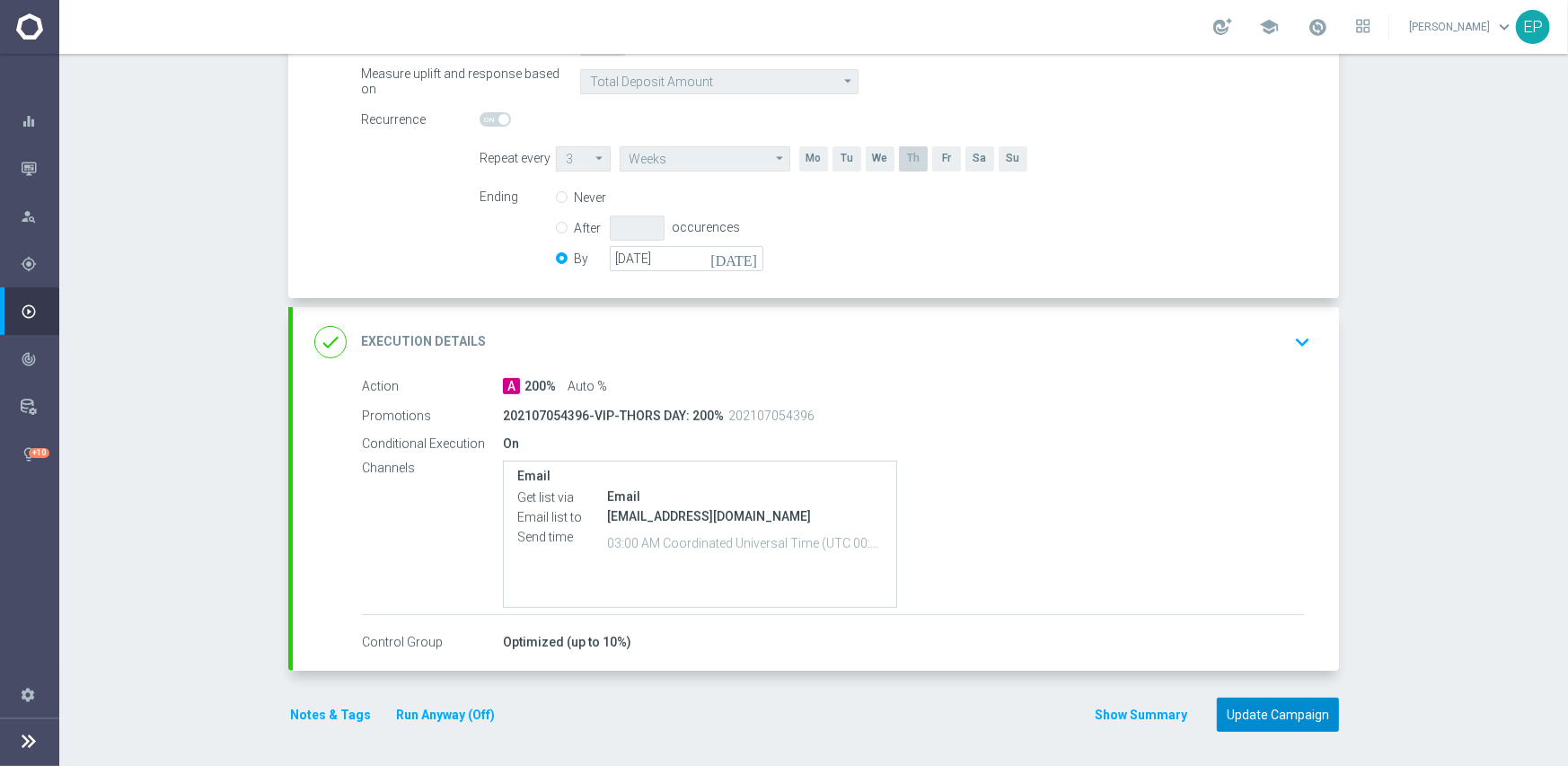
click at [1265, 714] on button "Update Campaign" at bounding box center [1277, 715] width 122 height 35
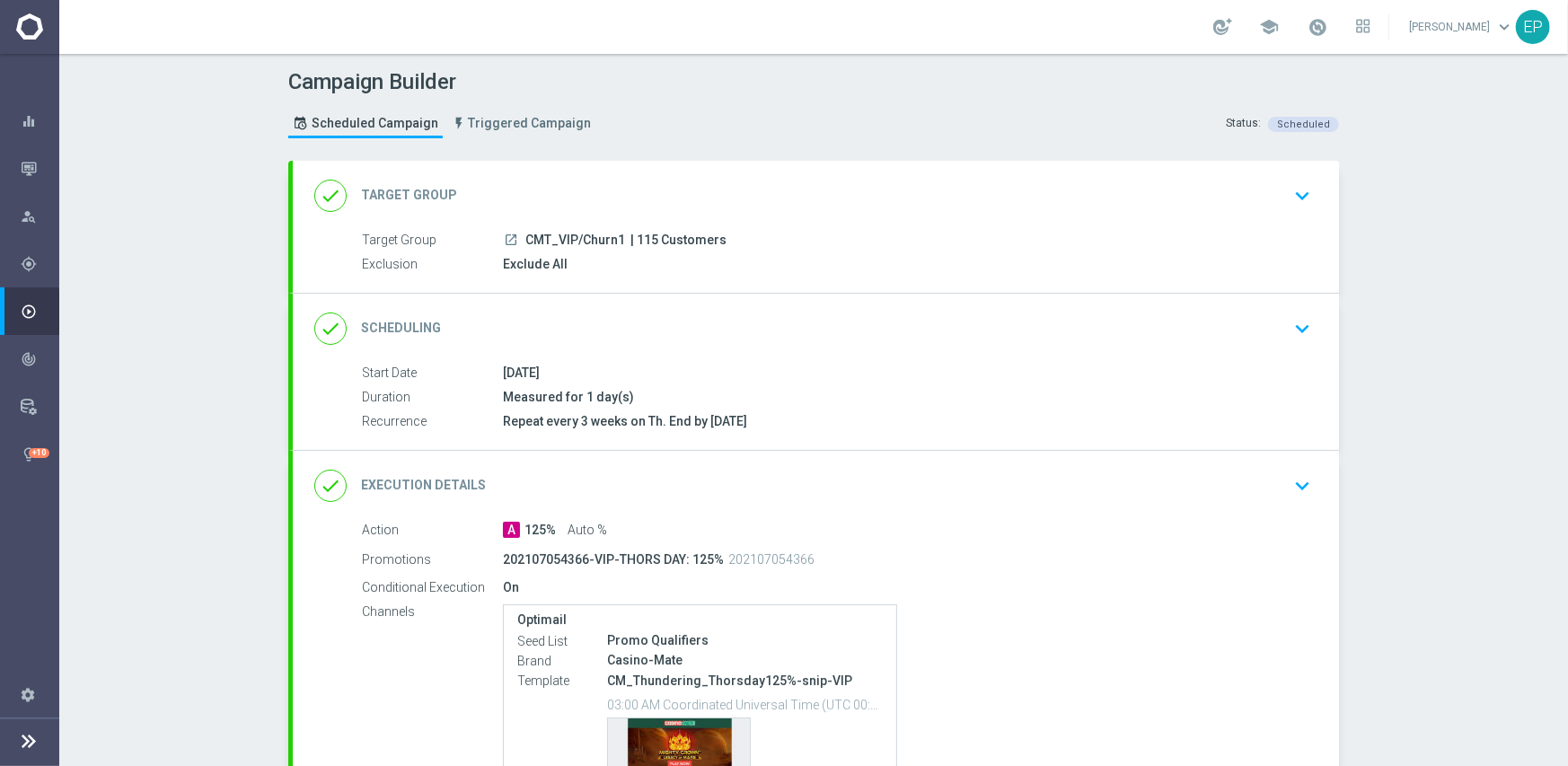
drag, startPoint x: 827, startPoint y: 334, endPoint x: 892, endPoint y: 325, distance: 65.6
click at [827, 333] on div "done Scheduling keyboard_arrow_down" at bounding box center [815, 329] width 1003 height 35
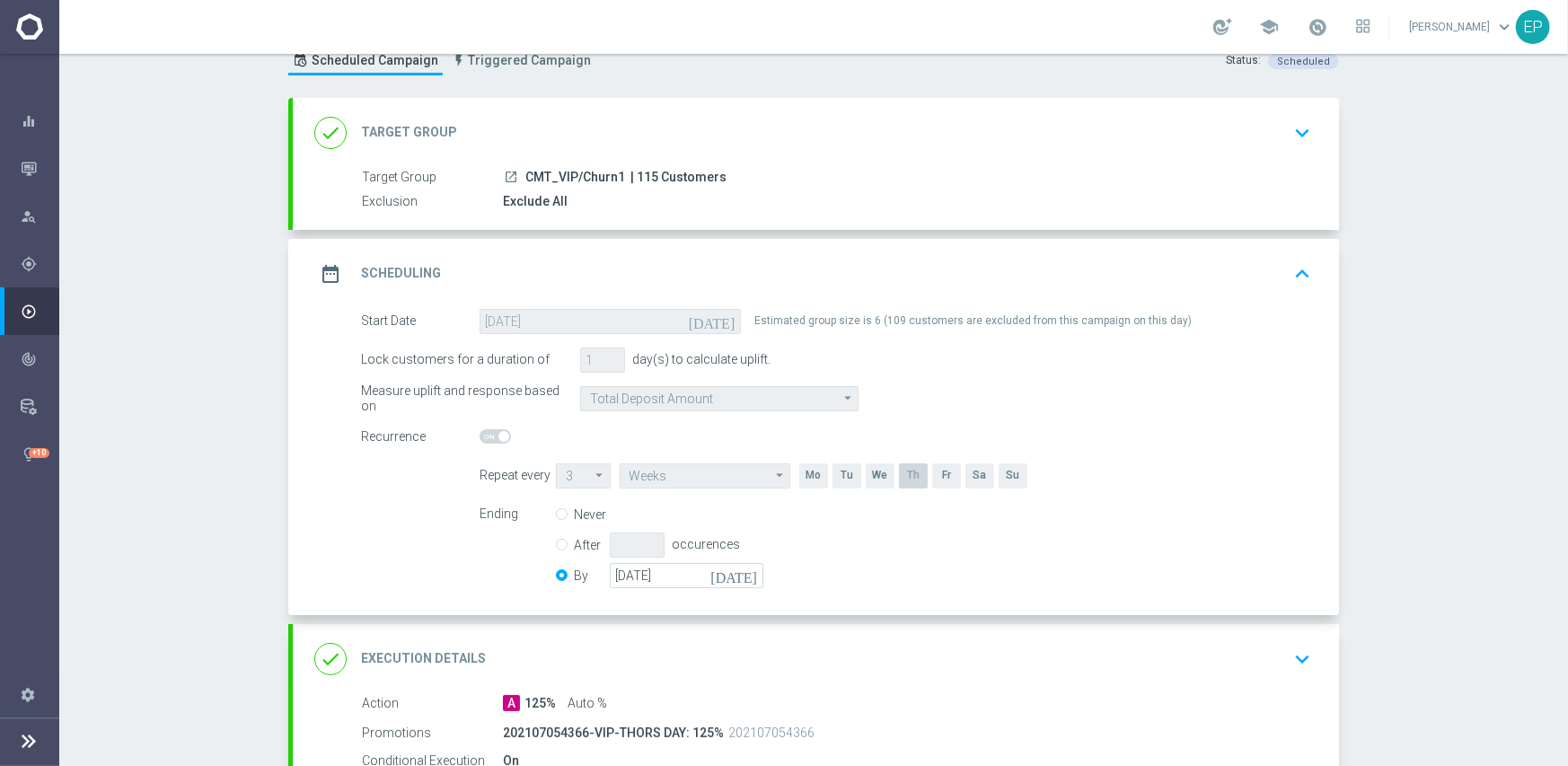
scroll to position [270, 0]
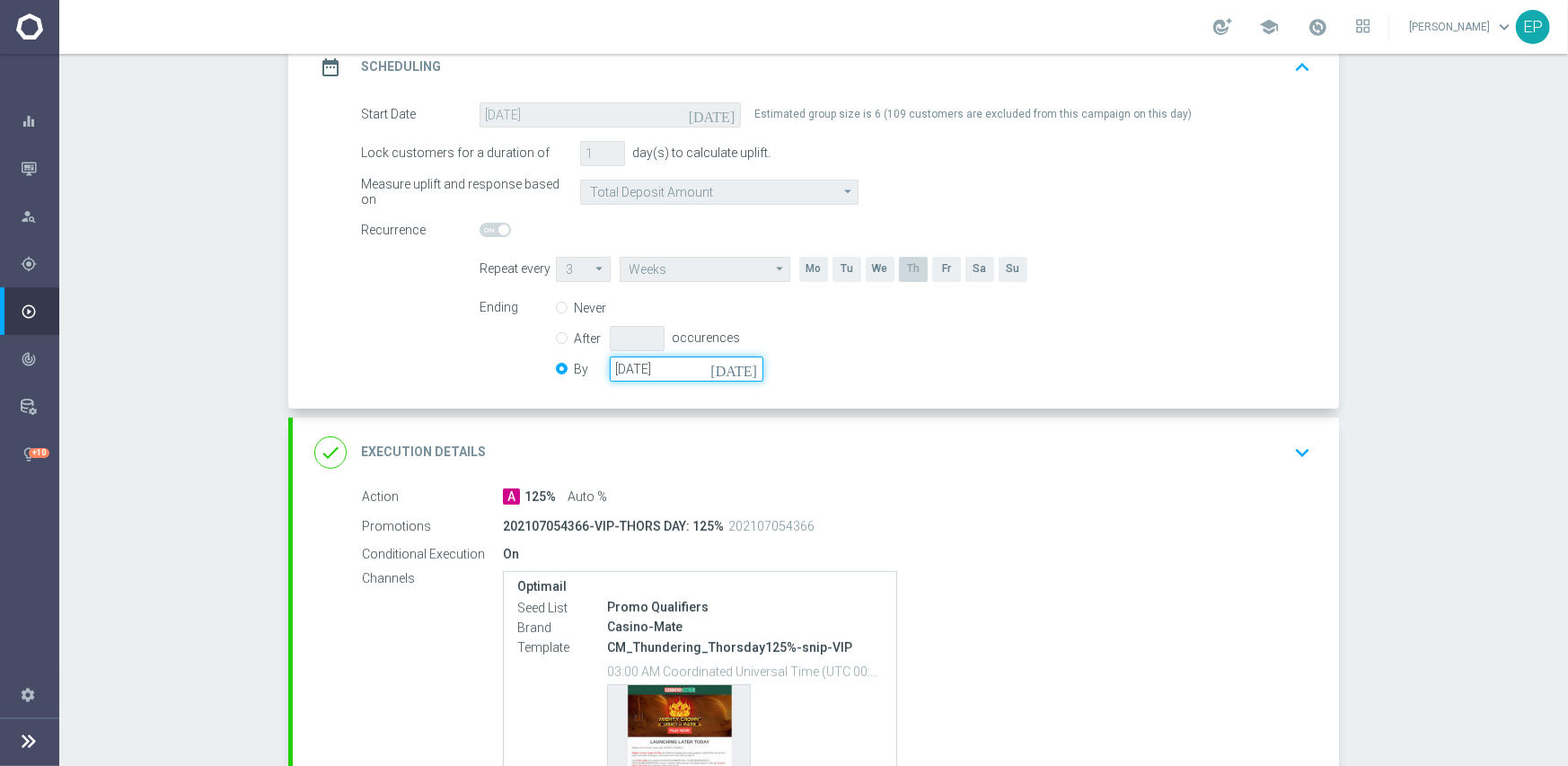
click at [692, 369] on input "[DATE]" at bounding box center [687, 369] width 154 height 25
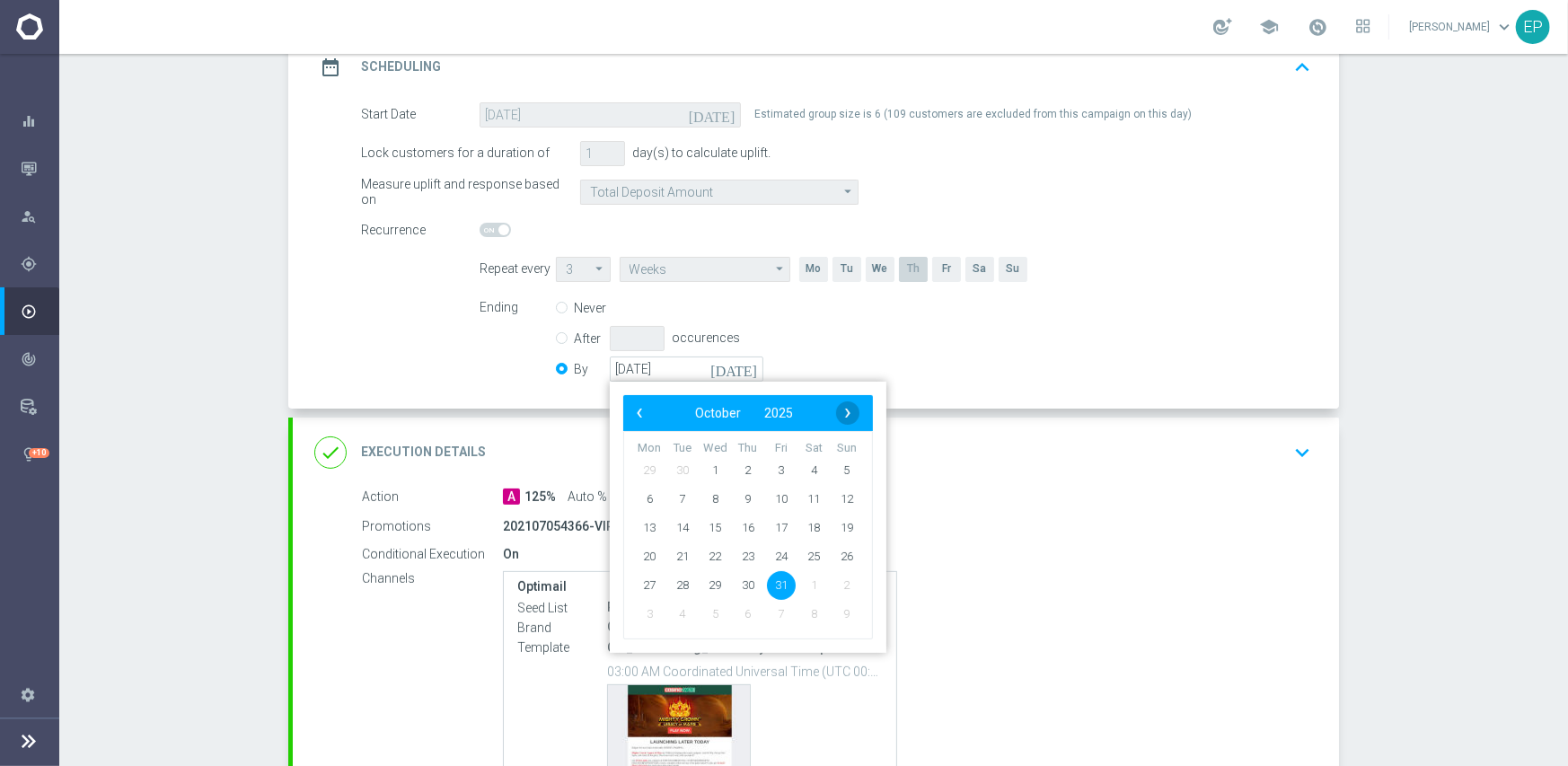
click at [841, 417] on span "›" at bounding box center [848, 413] width 23 height 23
click at [834, 576] on span "30" at bounding box center [847, 585] width 29 height 29
type input "[DATE]"
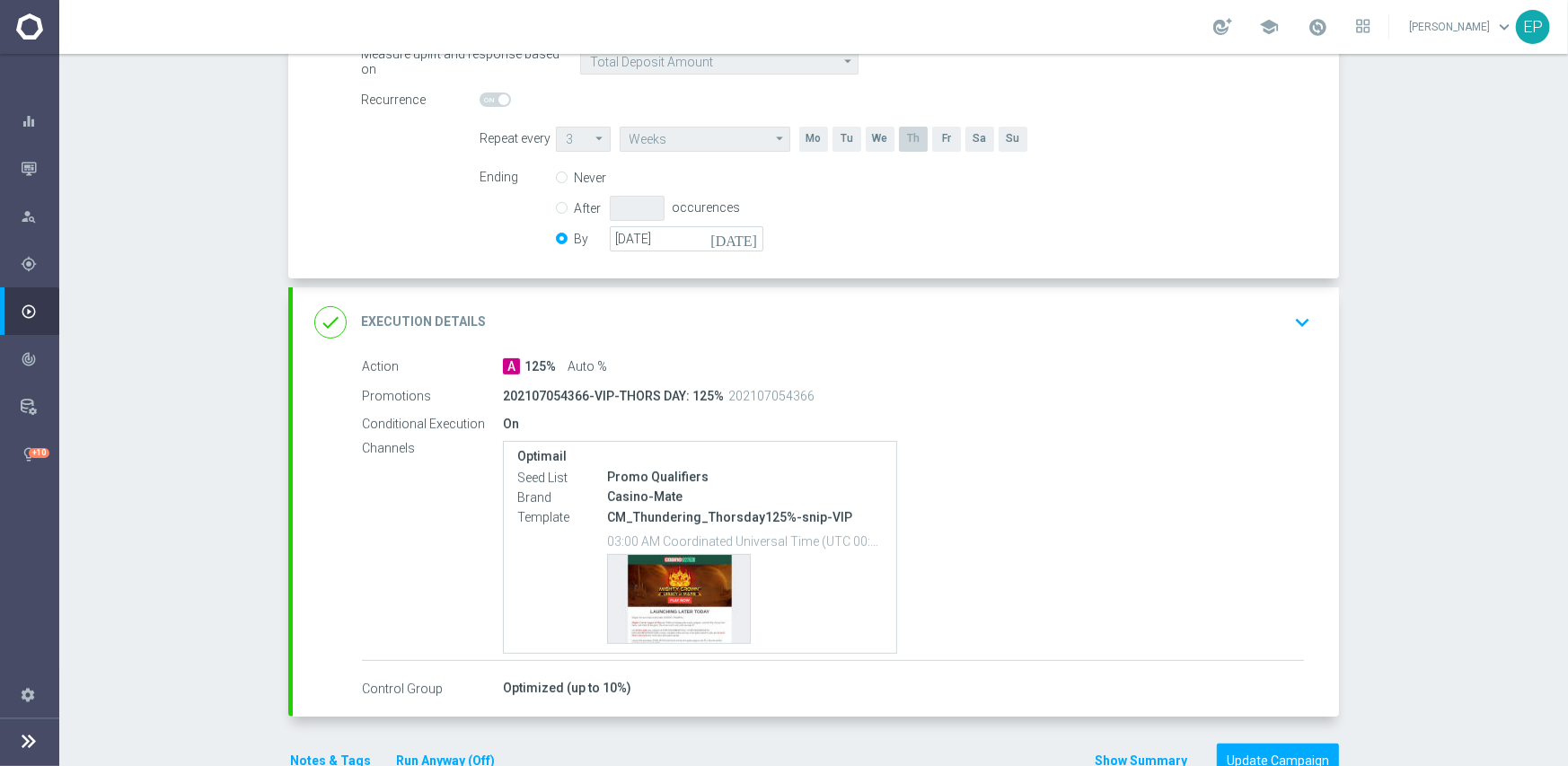
scroll to position [446, 0]
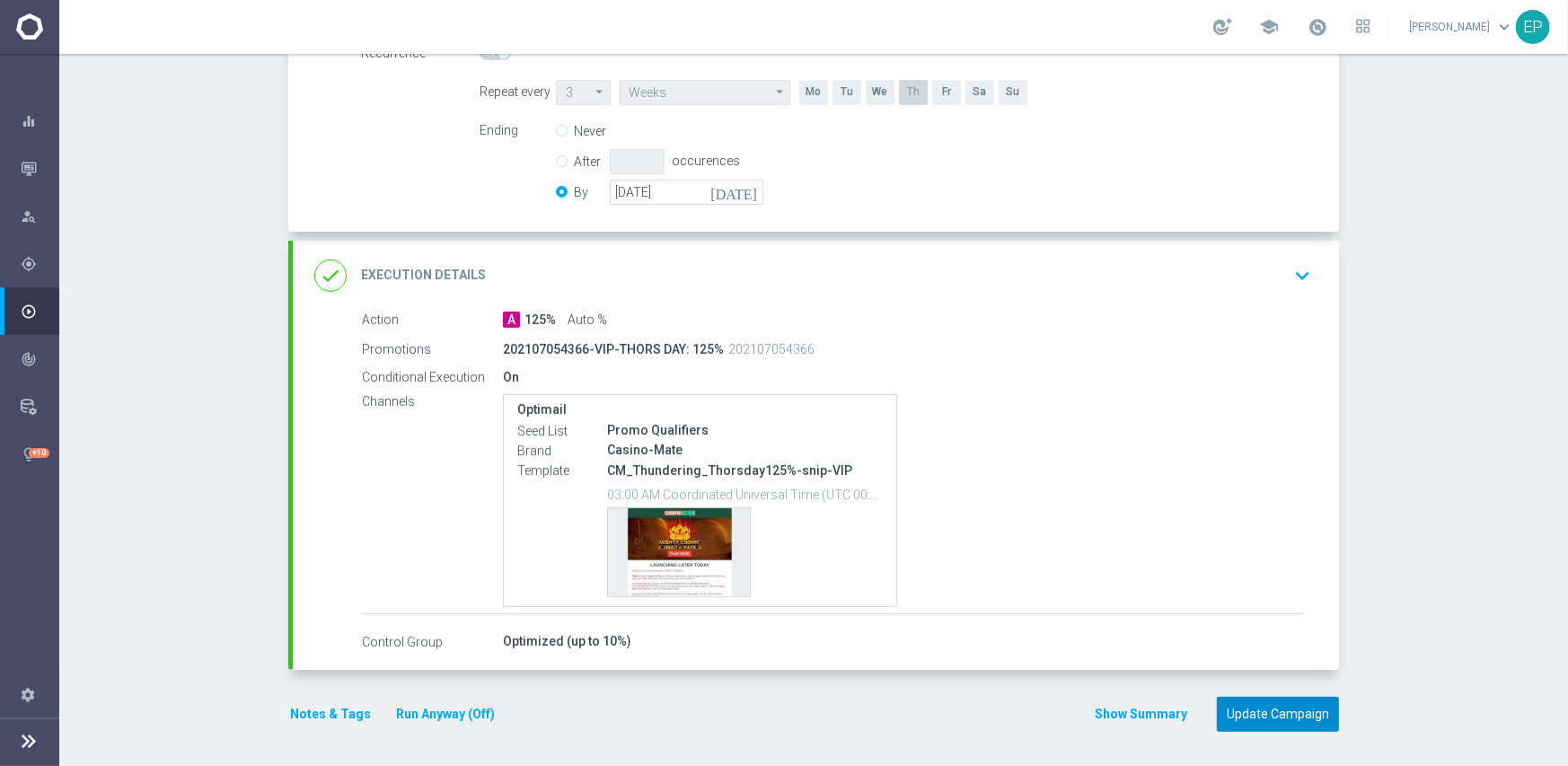
click at [1275, 714] on button "Update Campaign" at bounding box center [1277, 714] width 122 height 35
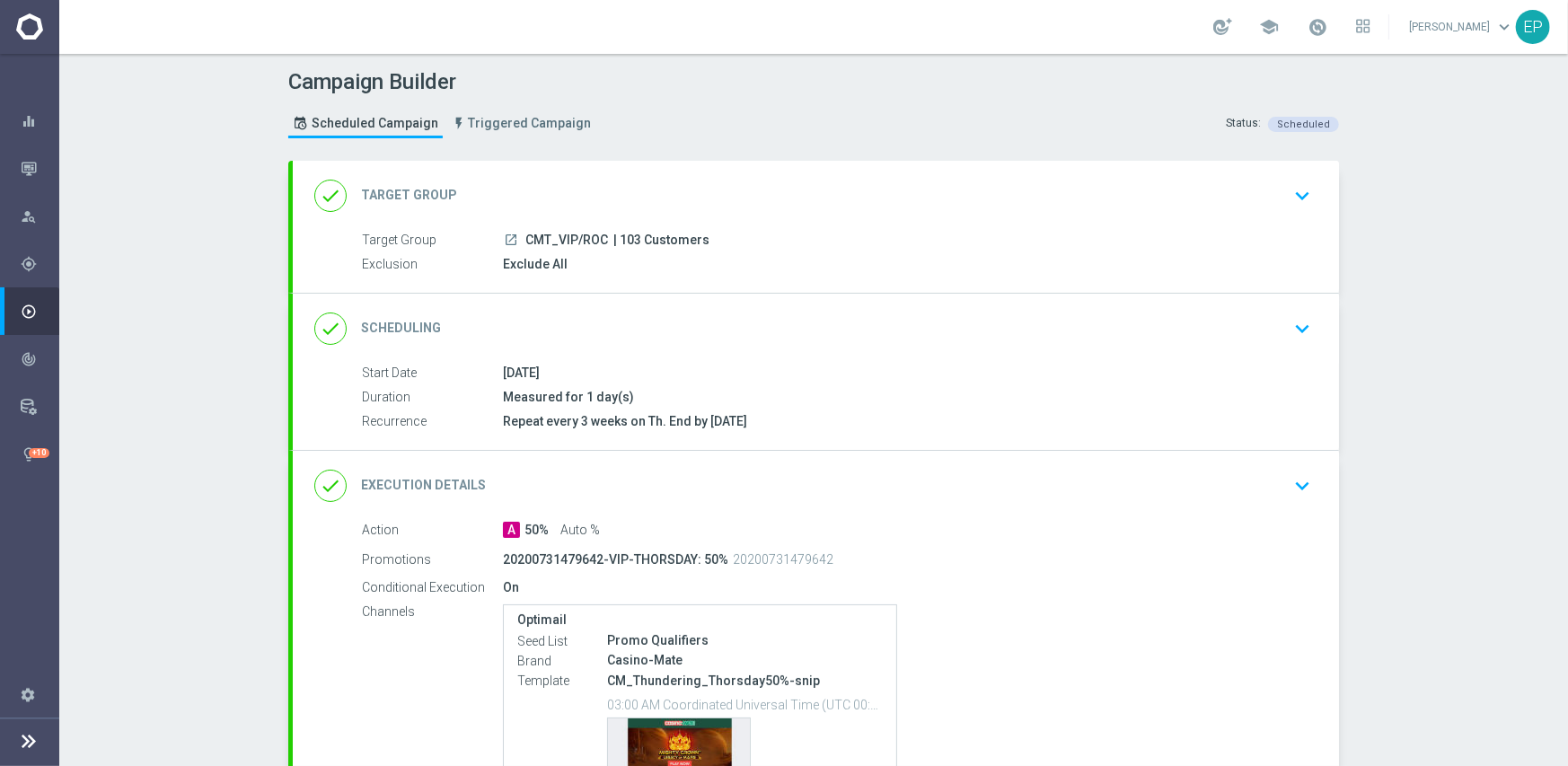
drag, startPoint x: 811, startPoint y: 306, endPoint x: 825, endPoint y: 303, distance: 14.3
click at [811, 307] on div "done Scheduling keyboard_arrow_down" at bounding box center [815, 328] width 1046 height 70
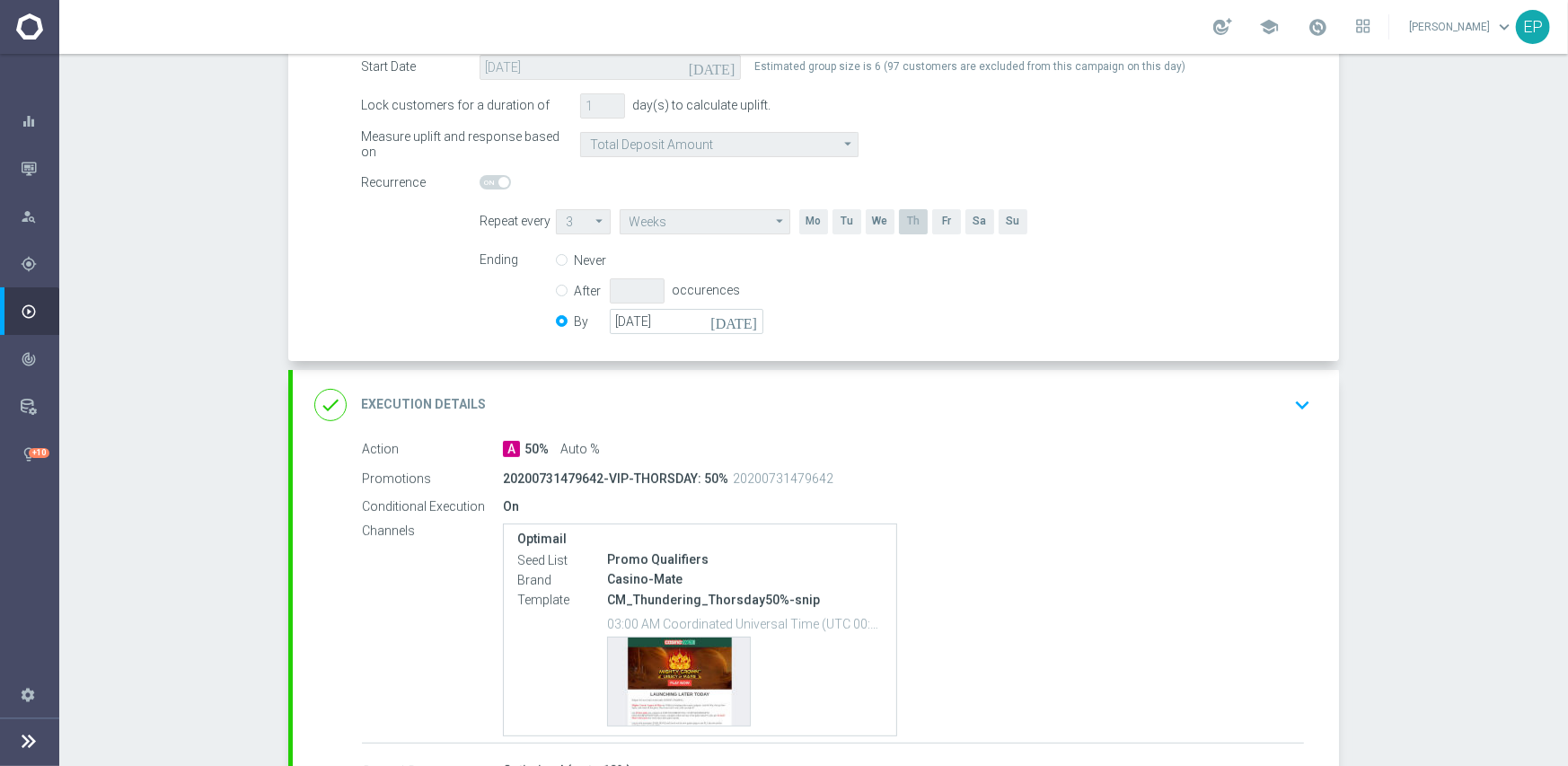
scroll to position [359, 0]
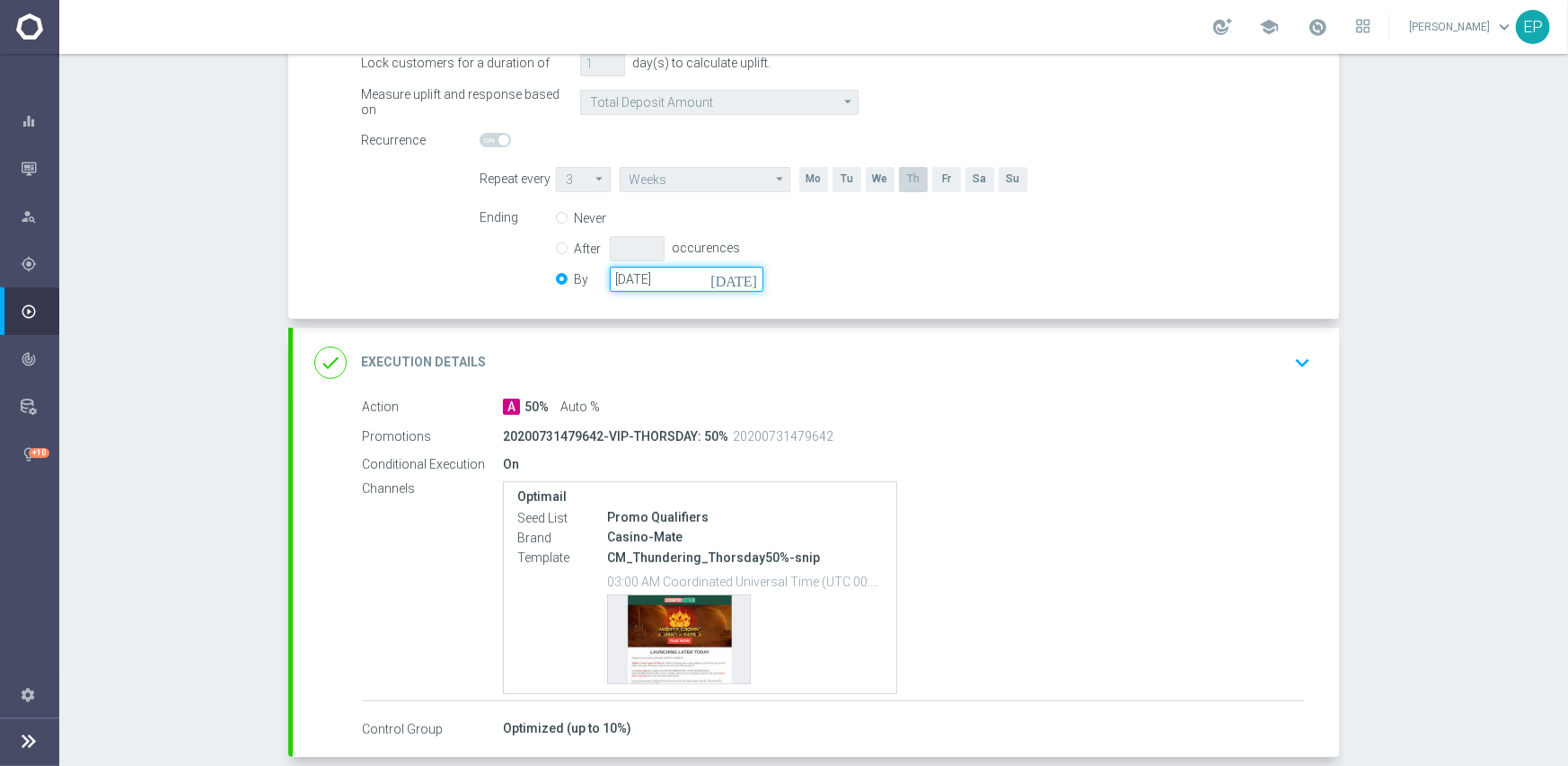
click at [657, 284] on input "[DATE]" at bounding box center [687, 279] width 154 height 25
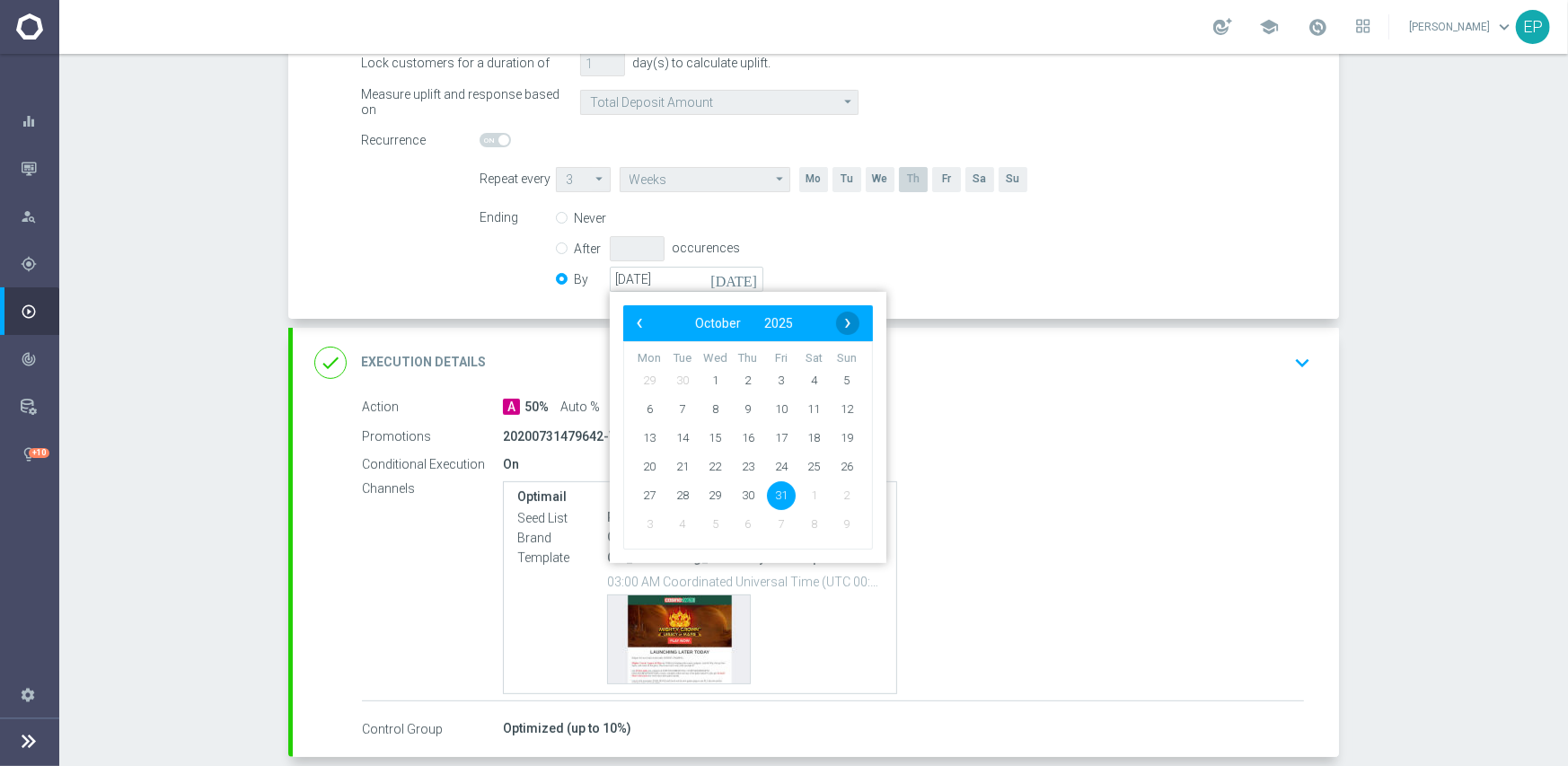
click at [836, 321] on span "›" at bounding box center [848, 323] width 23 height 23
click at [845, 495] on span "30" at bounding box center [847, 494] width 29 height 29
type input "[DATE]"
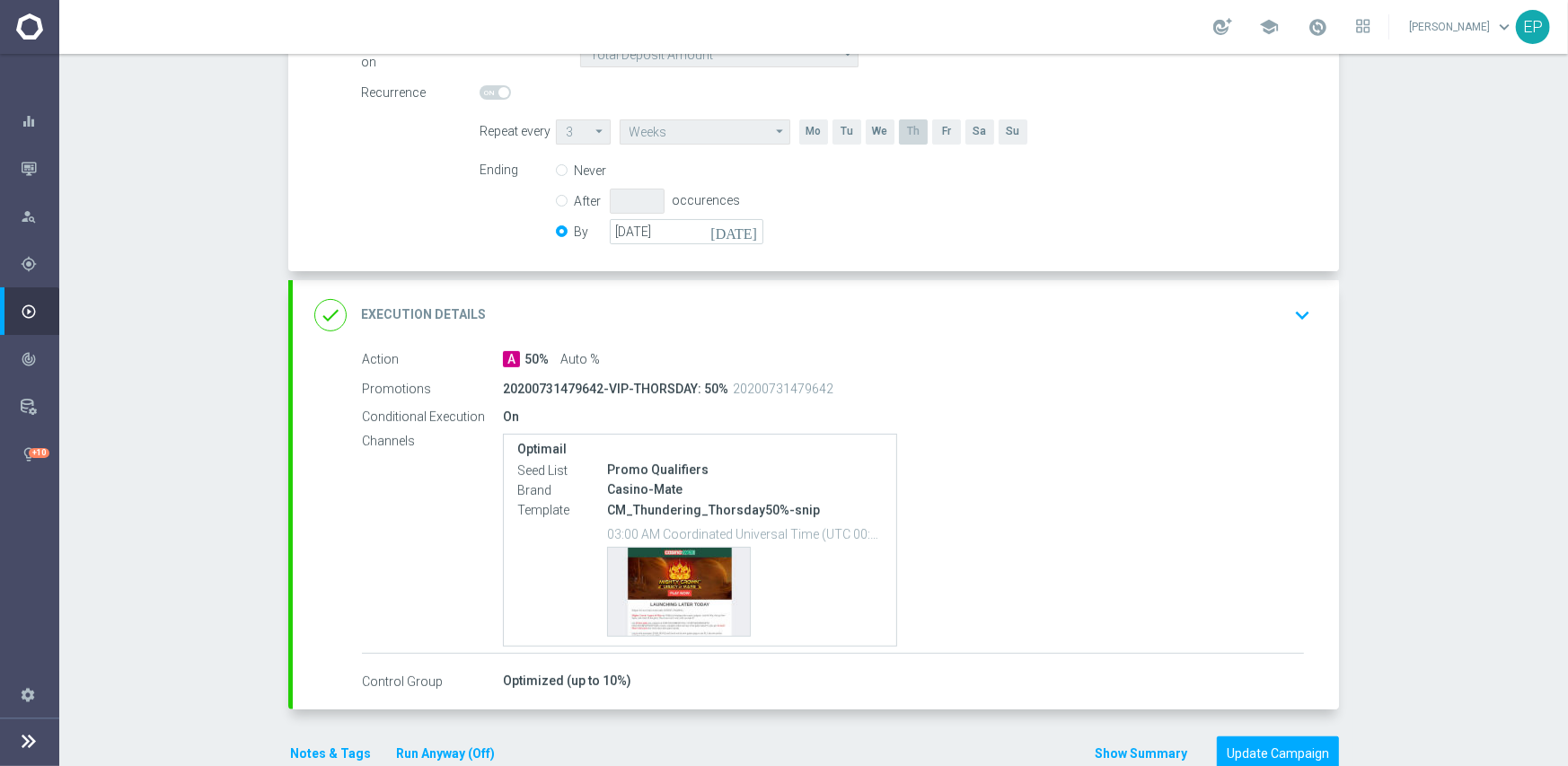
scroll to position [446, 0]
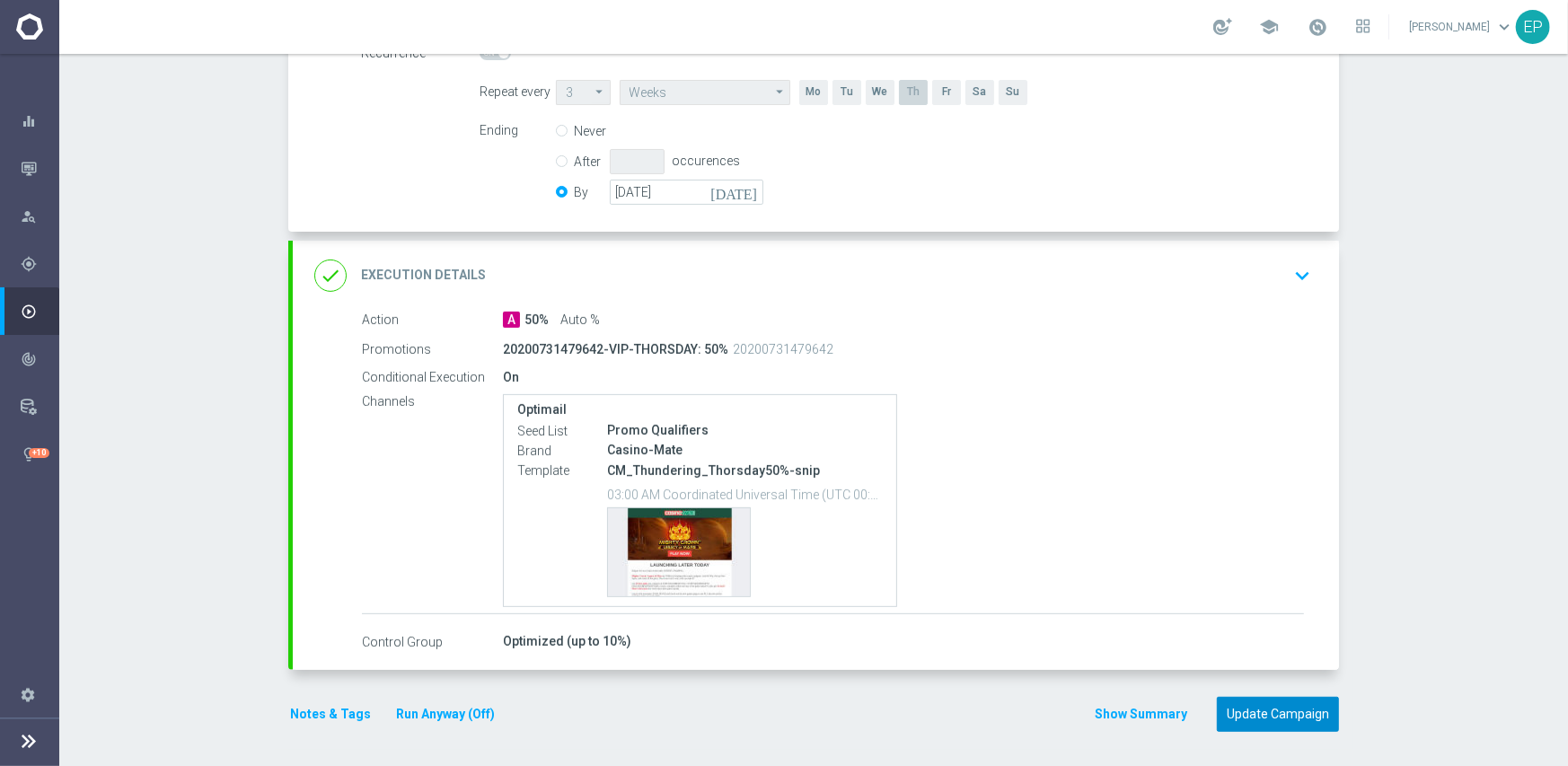
click at [1259, 713] on button "Update Campaign" at bounding box center [1277, 714] width 122 height 35
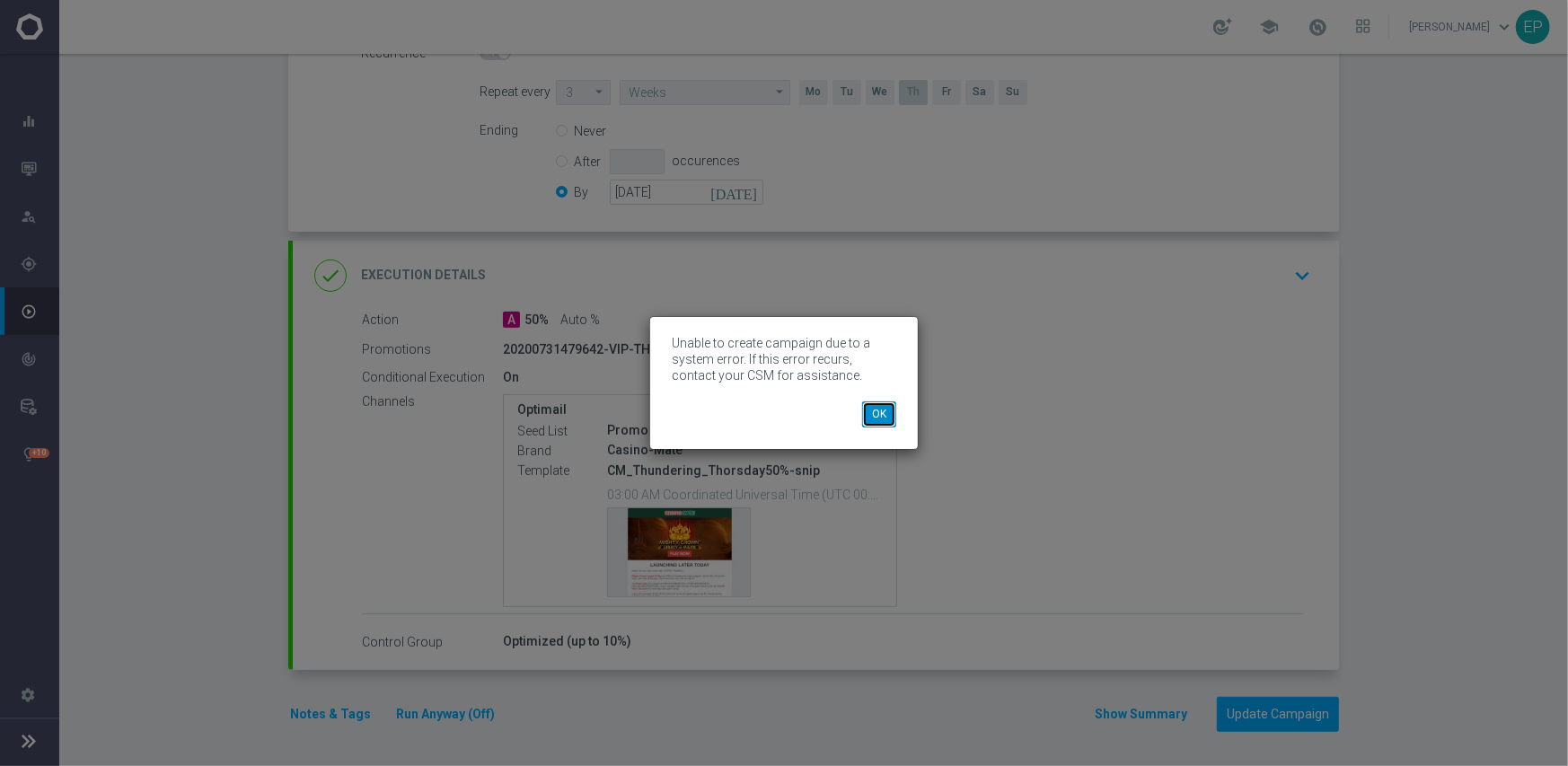
click at [881, 401] on button "OK" at bounding box center [880, 414] width 35 height 25
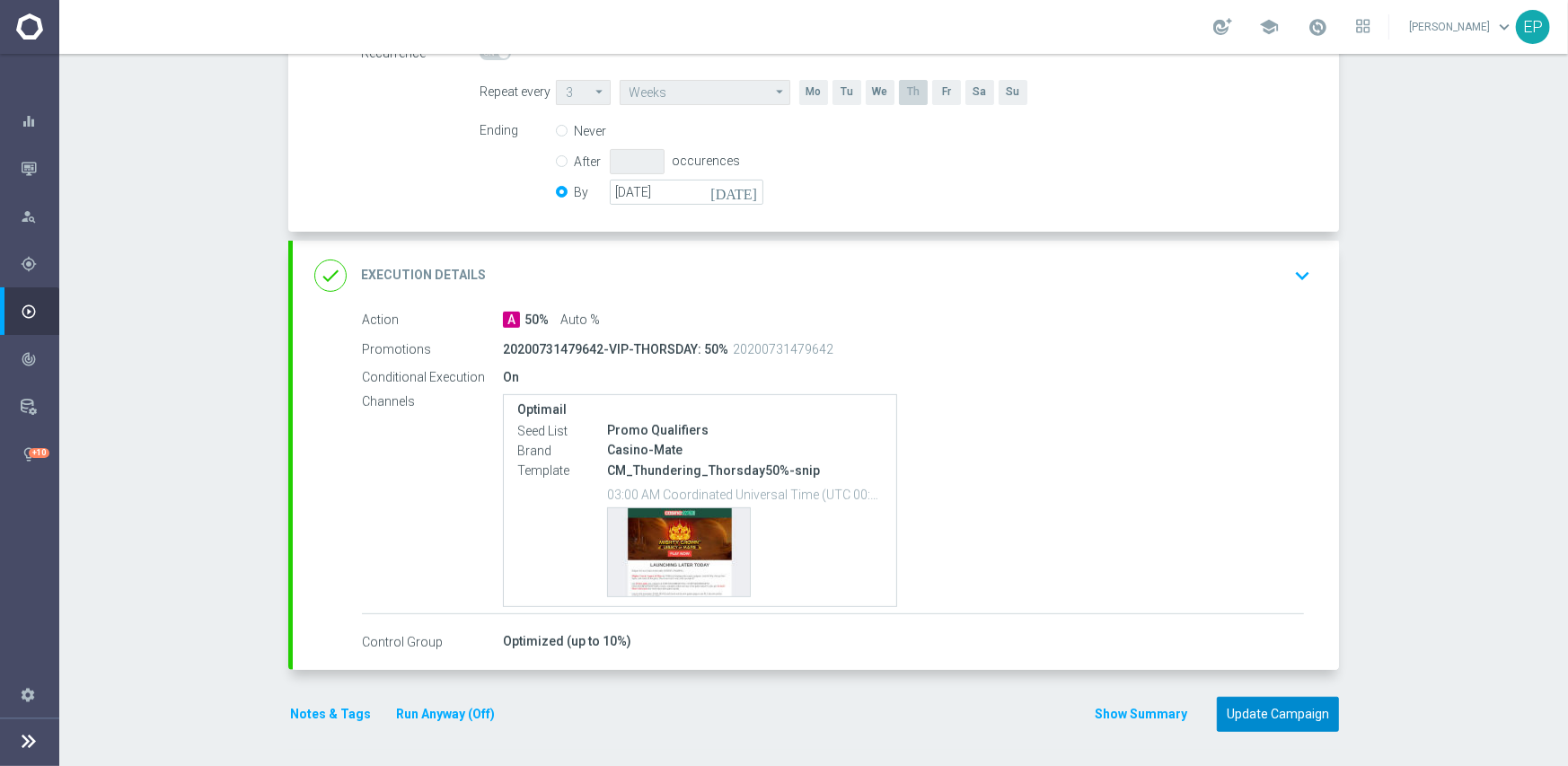
click at [1266, 706] on button "Update Campaign" at bounding box center [1277, 714] width 122 height 35
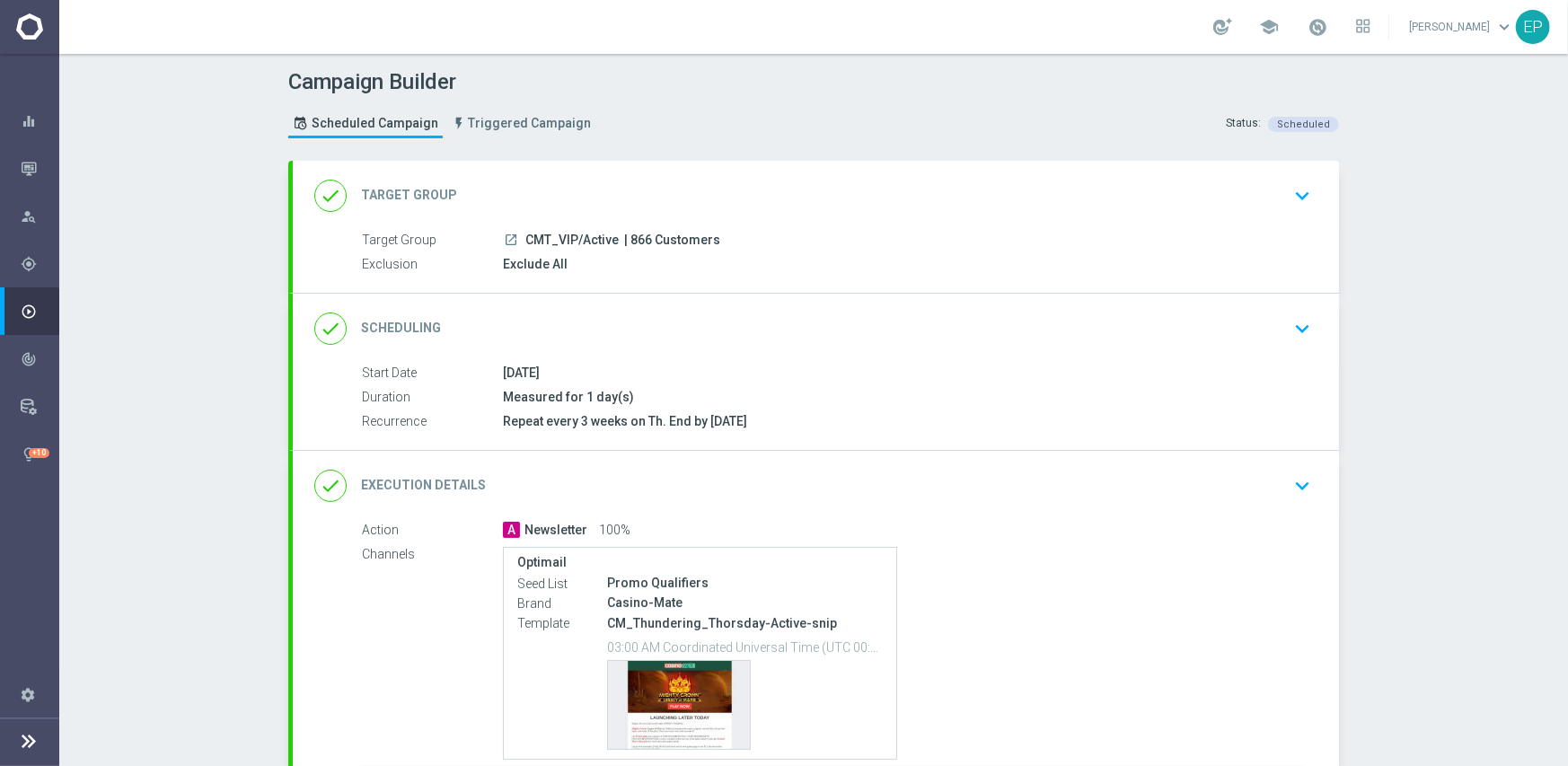
drag, startPoint x: 784, startPoint y: 319, endPoint x: 829, endPoint y: 312, distance: 45.5
click at [784, 318] on div "done Scheduling keyboard_arrow_down" at bounding box center [815, 329] width 1003 height 35
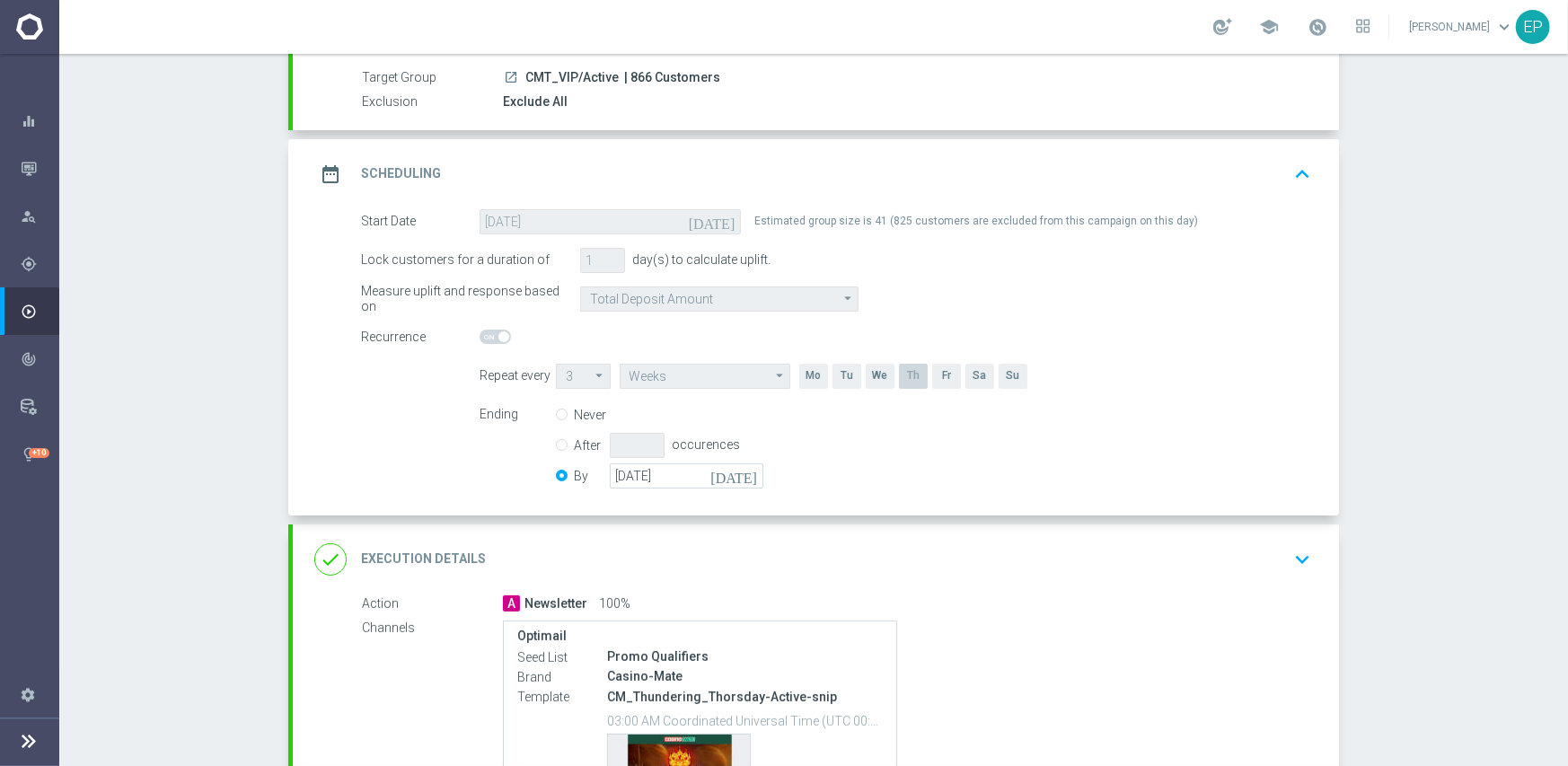
scroll to position [180, 0]
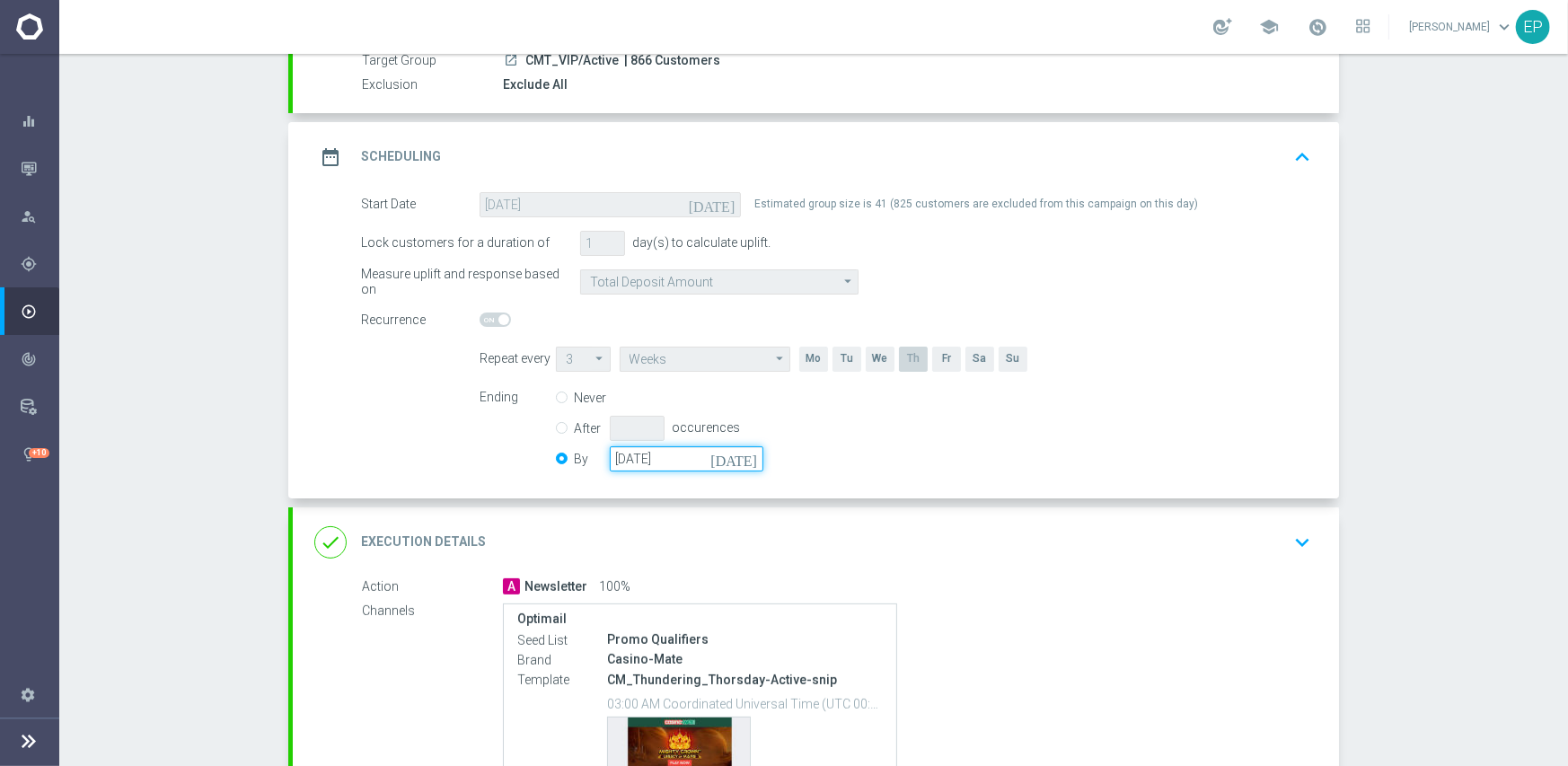
click at [672, 459] on input "[DATE]" at bounding box center [687, 459] width 154 height 25
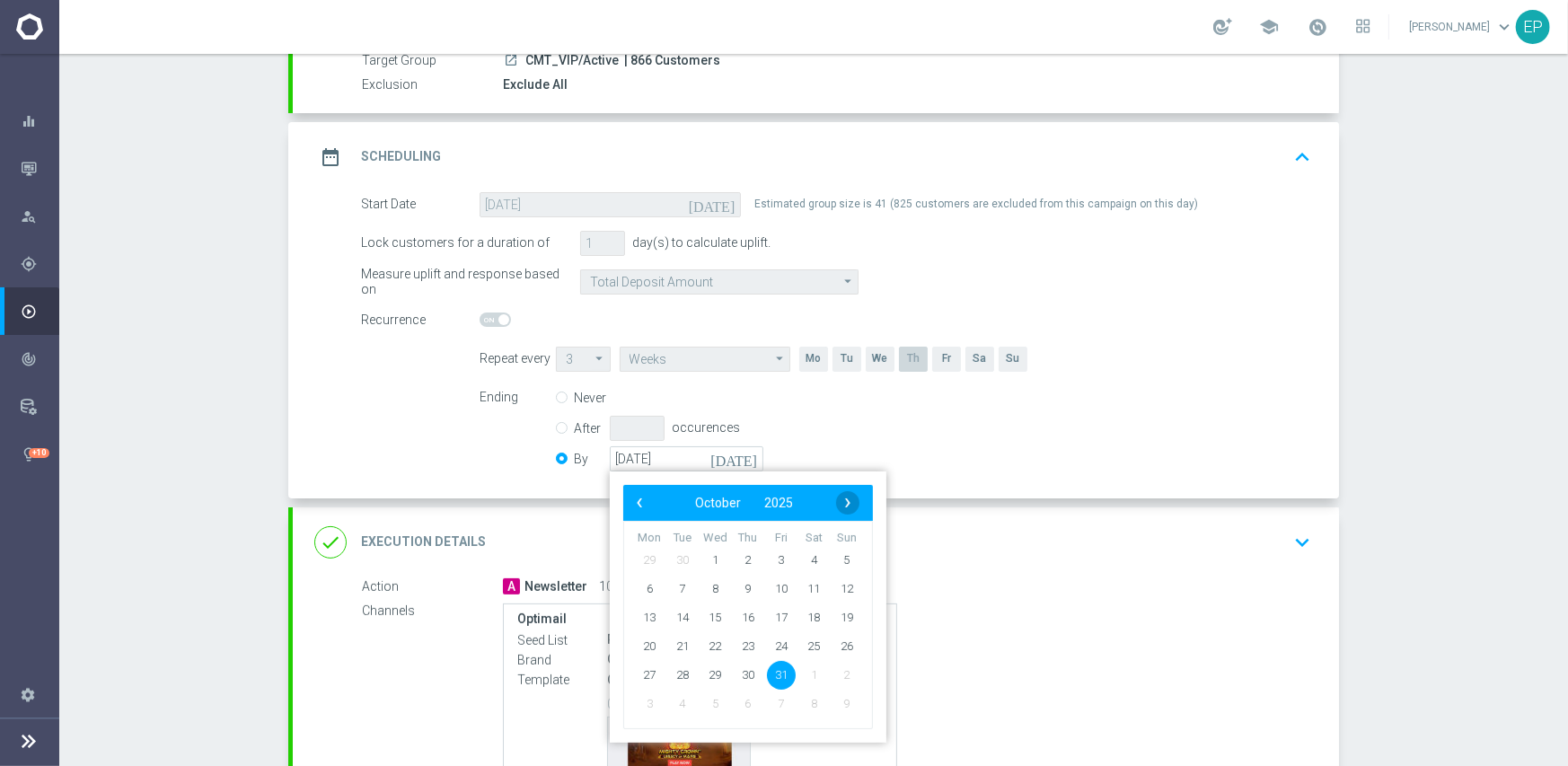
click at [837, 500] on span "›" at bounding box center [848, 503] width 23 height 23
click at [843, 673] on span "30" at bounding box center [847, 674] width 29 height 29
type input "[DATE]"
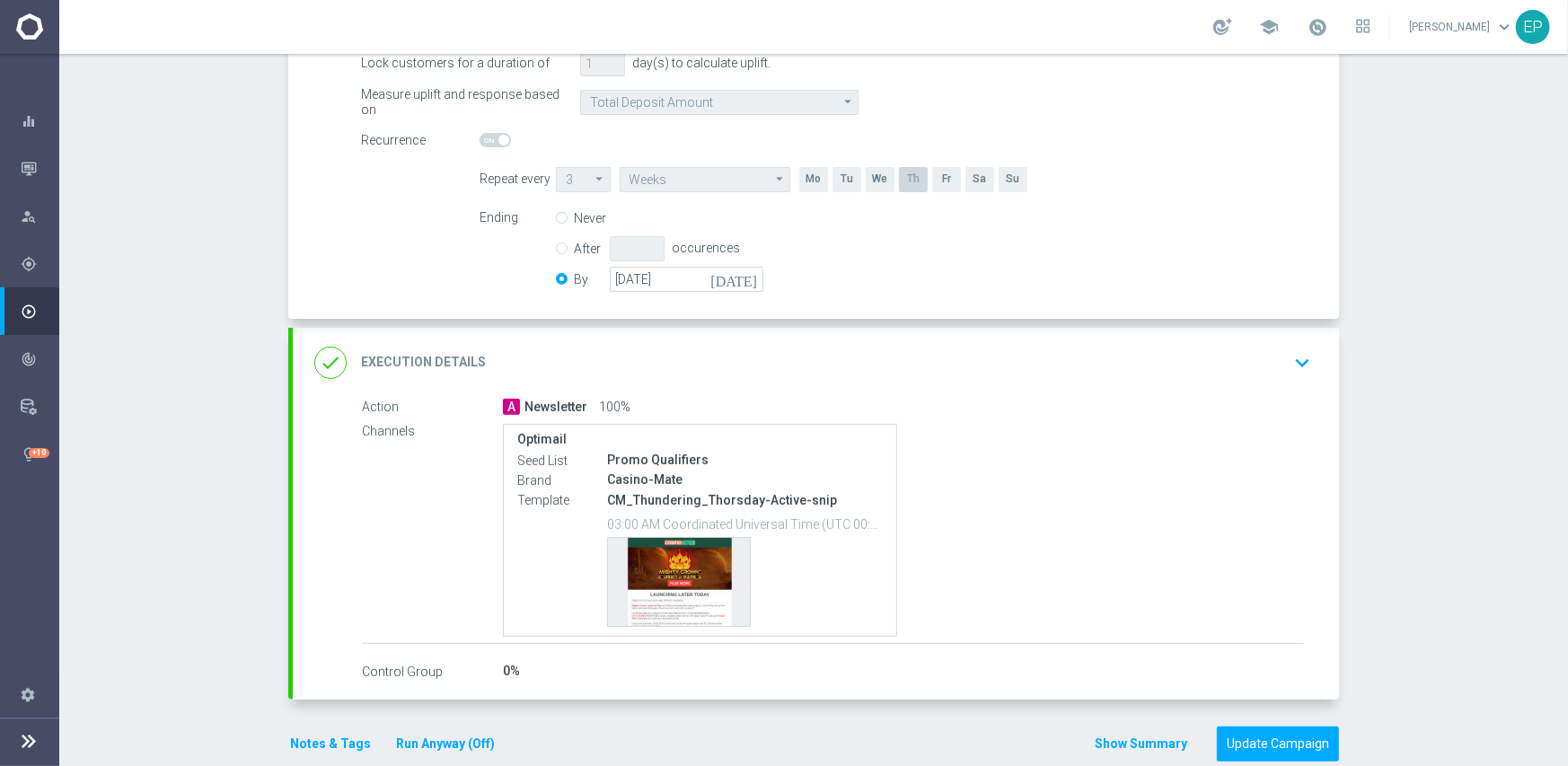
scroll to position [389, 0]
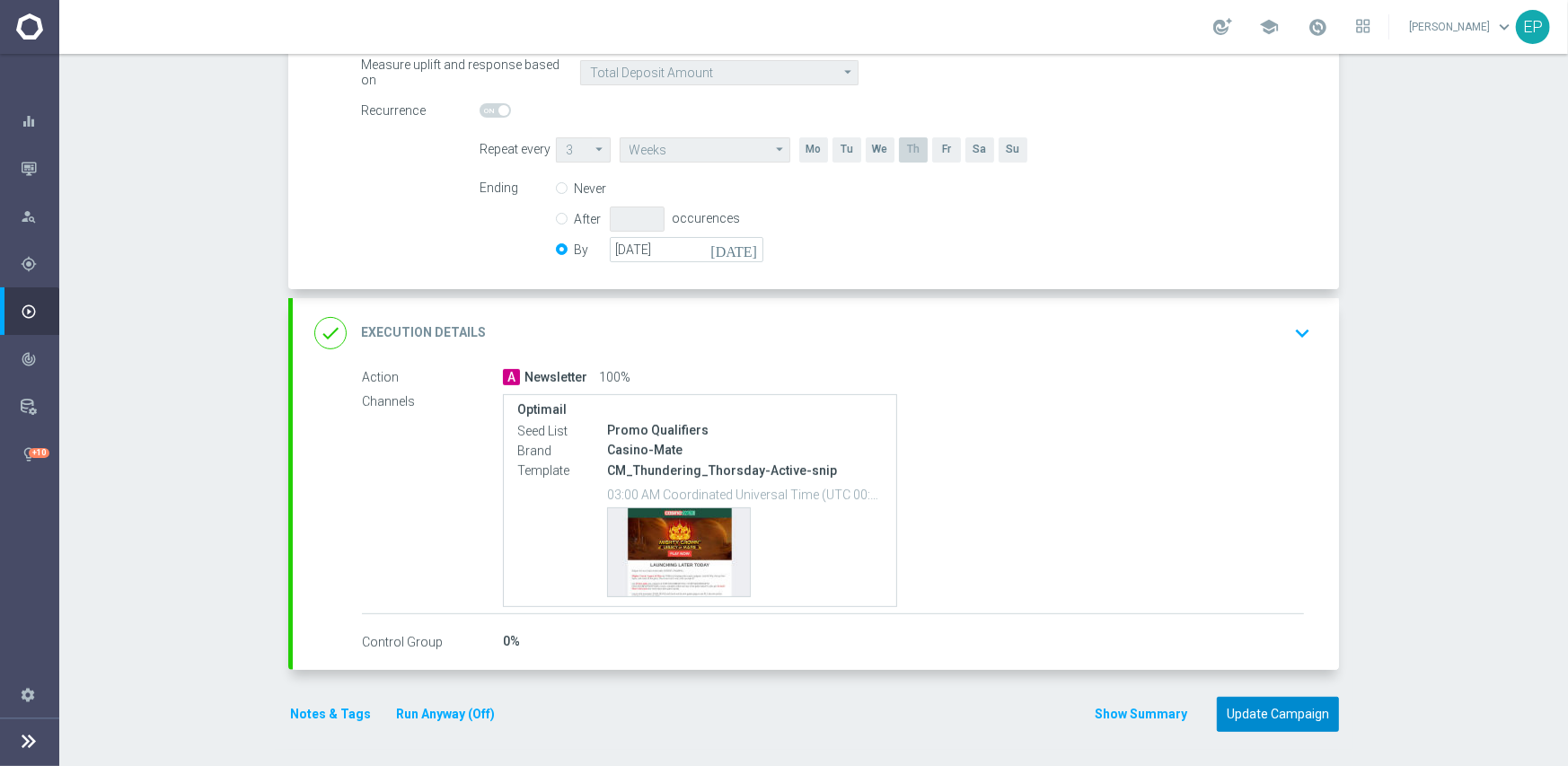
click at [1282, 706] on button "Update Campaign" at bounding box center [1277, 714] width 122 height 35
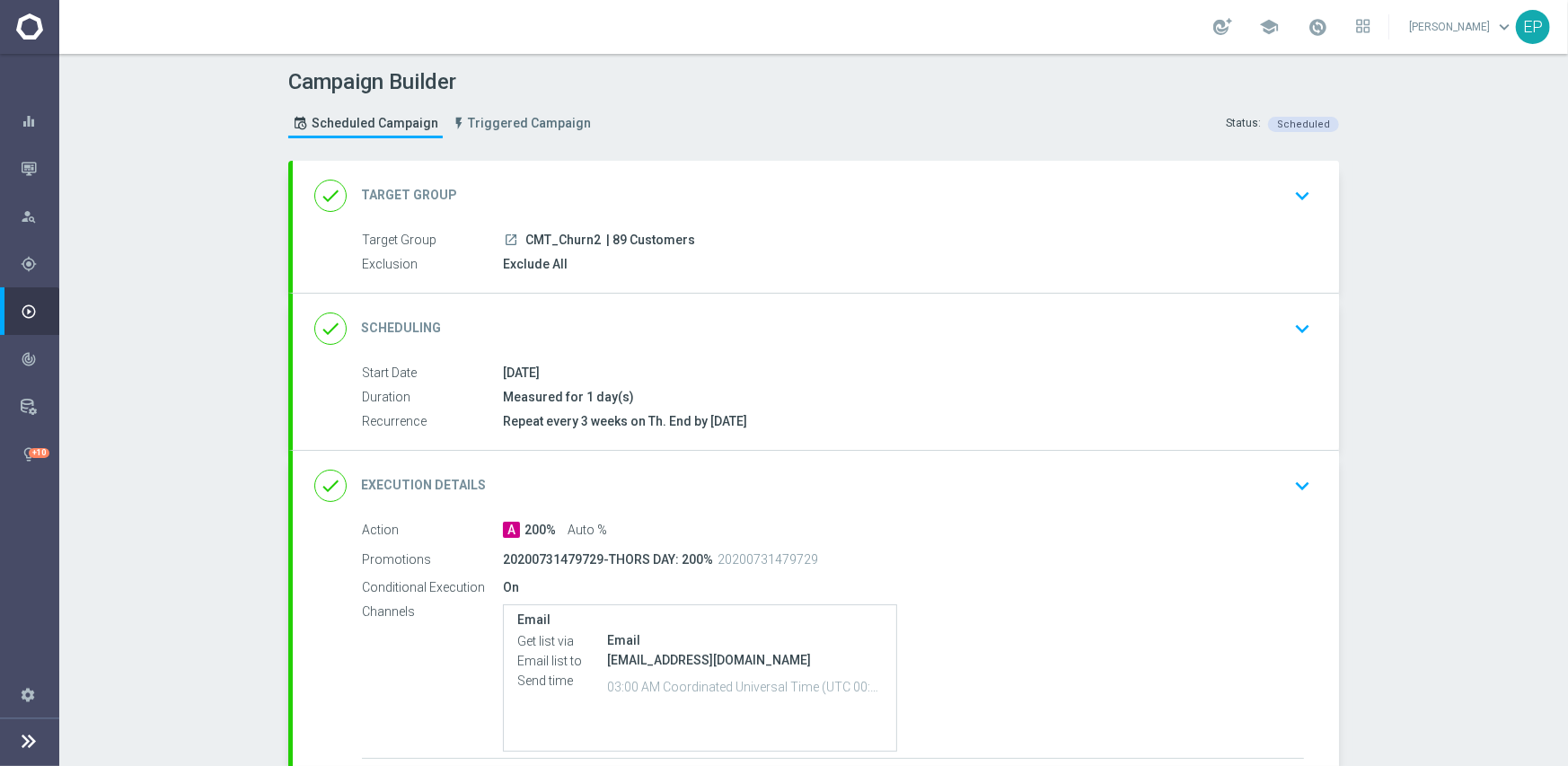
click at [790, 327] on div "done Scheduling keyboard_arrow_down" at bounding box center [815, 329] width 1003 height 35
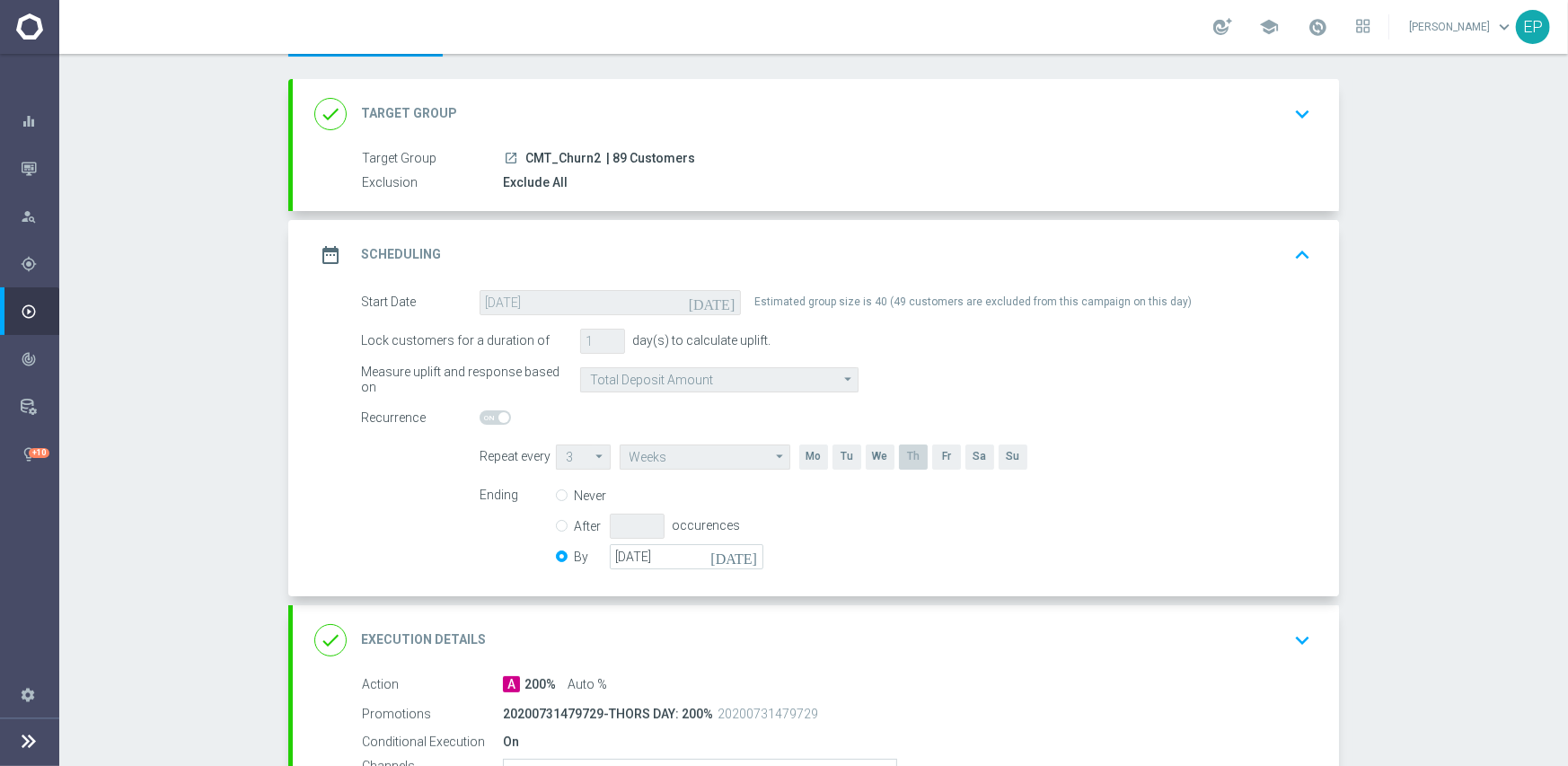
scroll to position [270, 0]
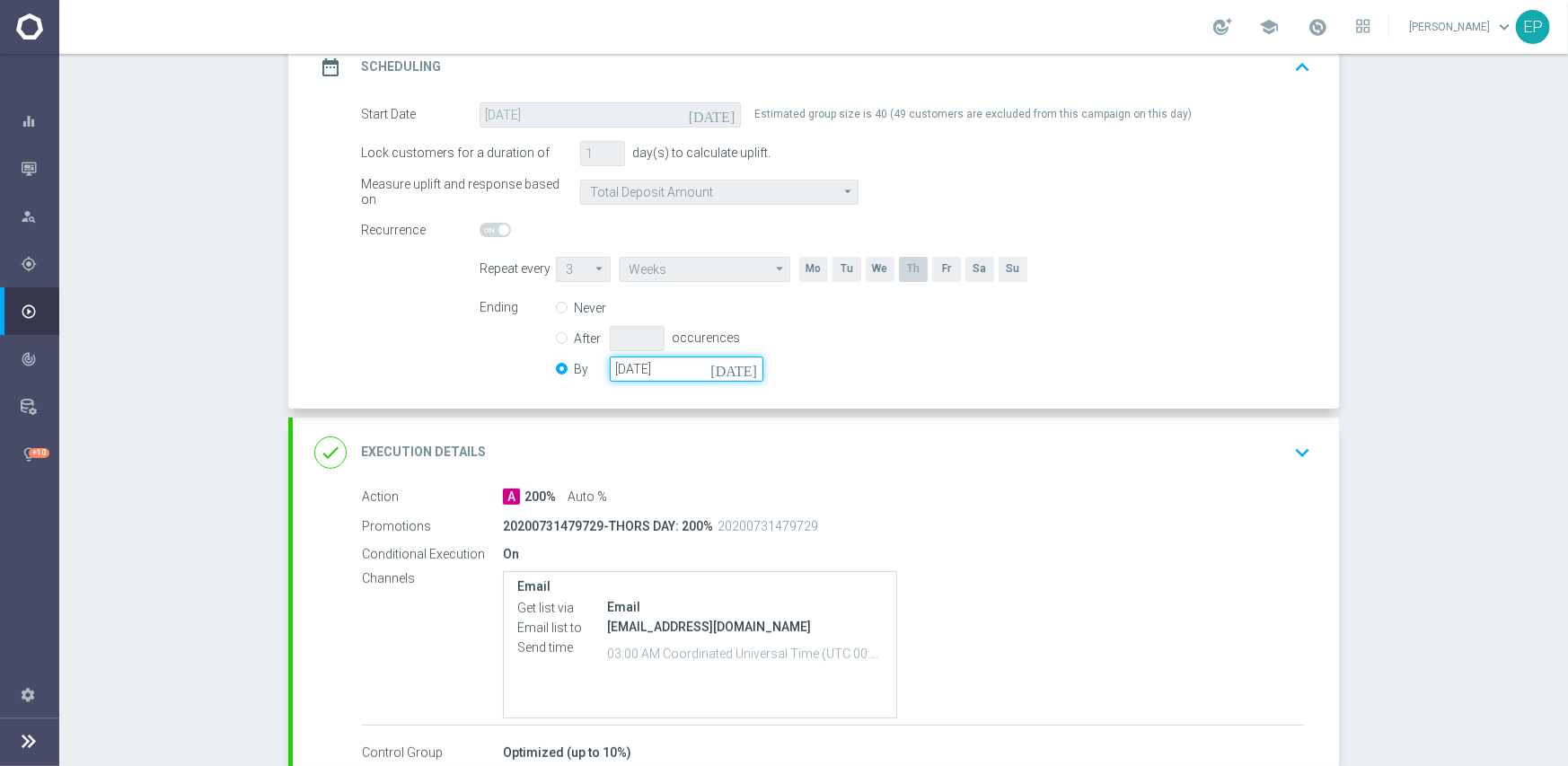
click at [636, 370] on input "[DATE]" at bounding box center [687, 369] width 154 height 25
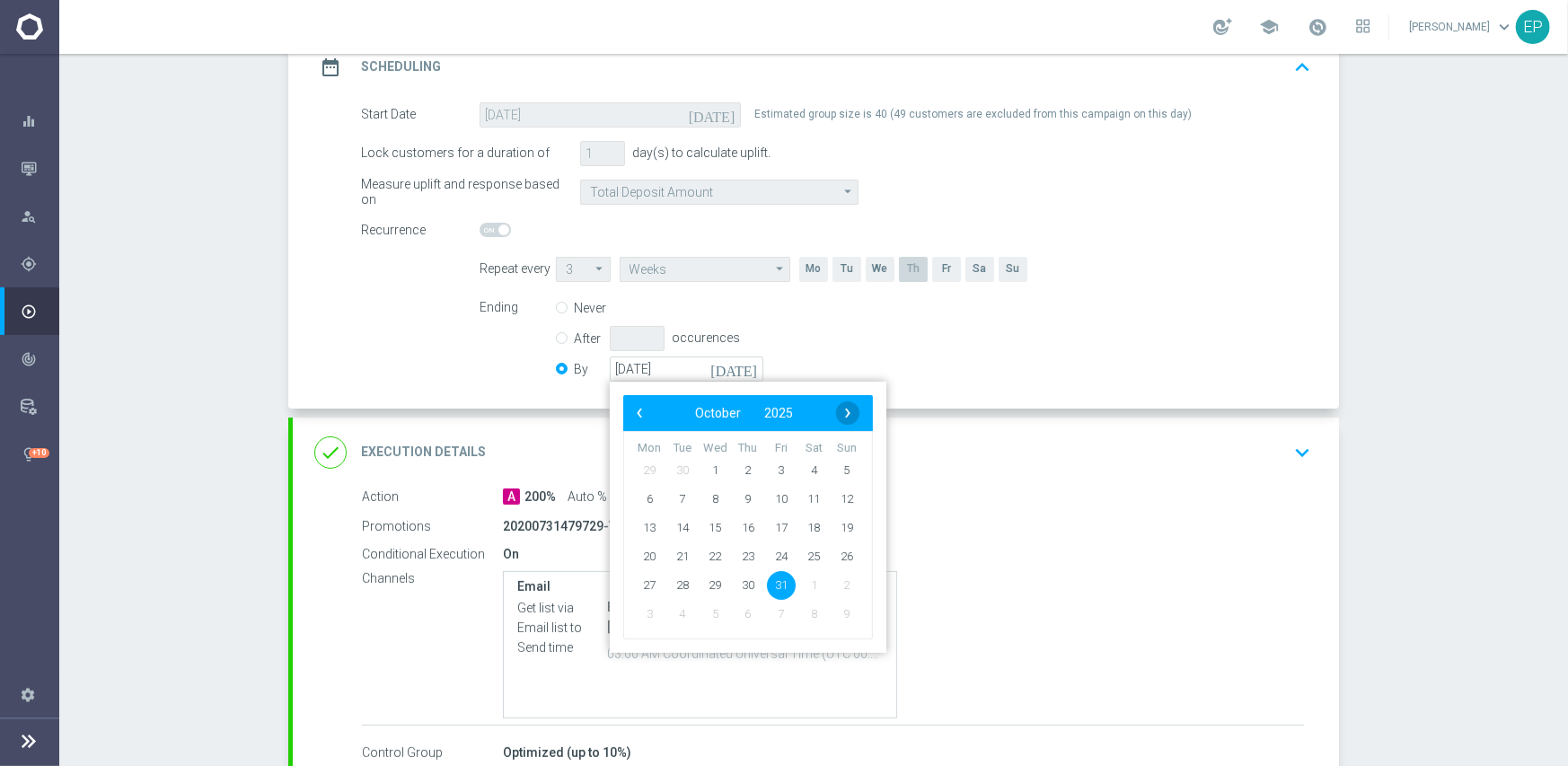
click at [838, 413] on span "›" at bounding box center [848, 413] width 23 height 23
click at [845, 583] on span "30" at bounding box center [847, 585] width 29 height 29
type input "[DATE]"
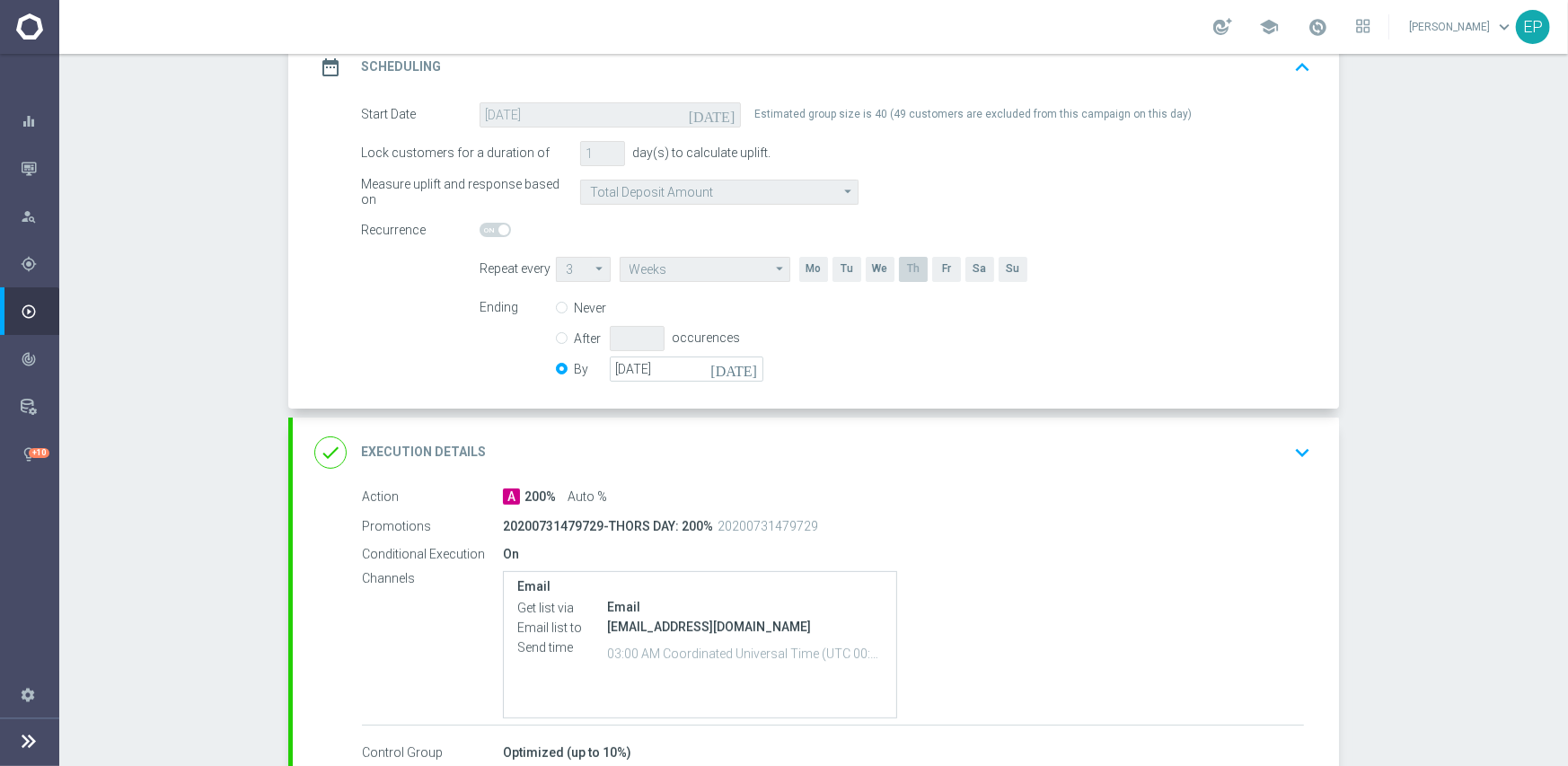
scroll to position [380, 0]
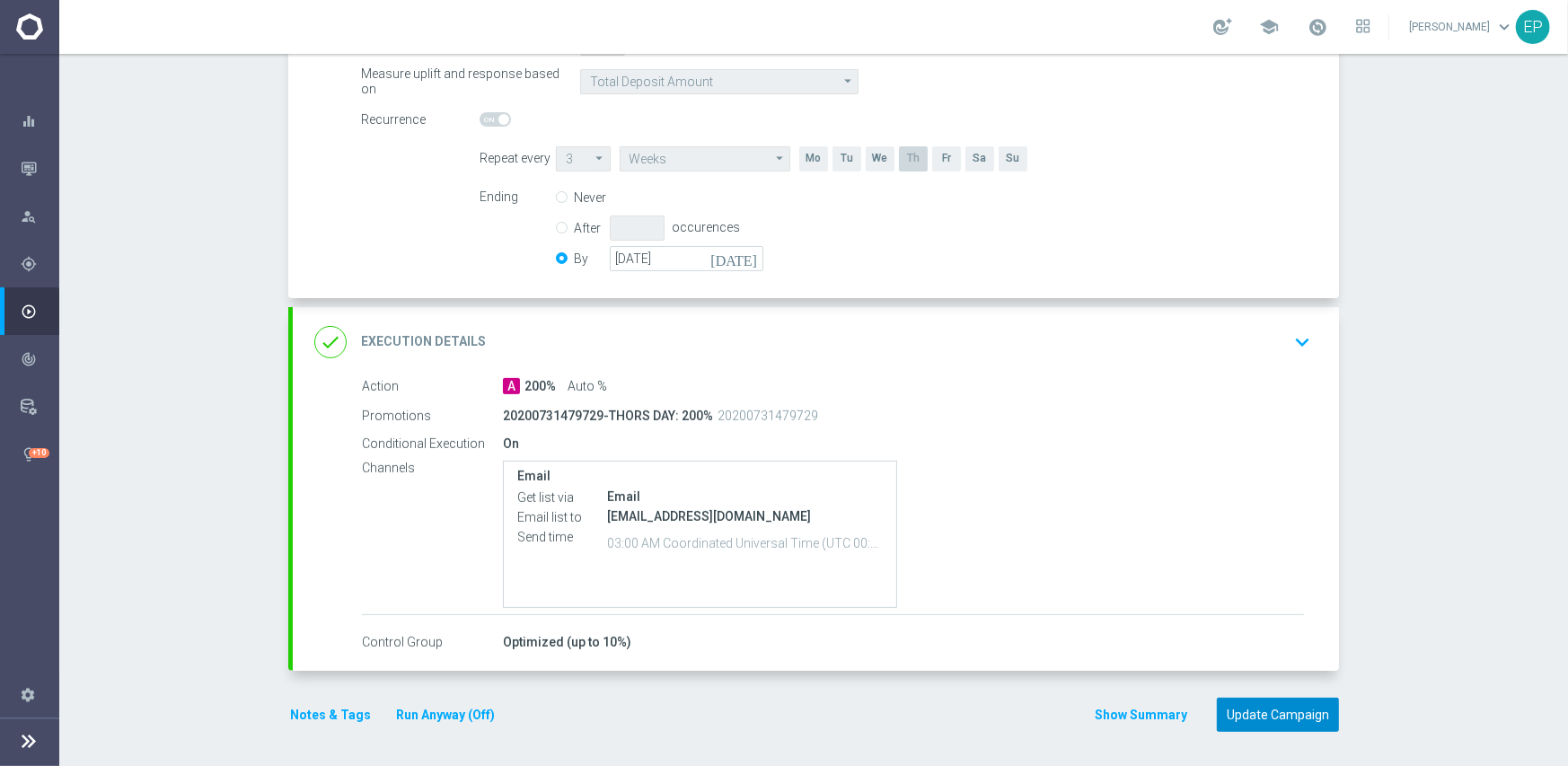
click at [1282, 708] on button "Update Campaign" at bounding box center [1277, 715] width 122 height 35
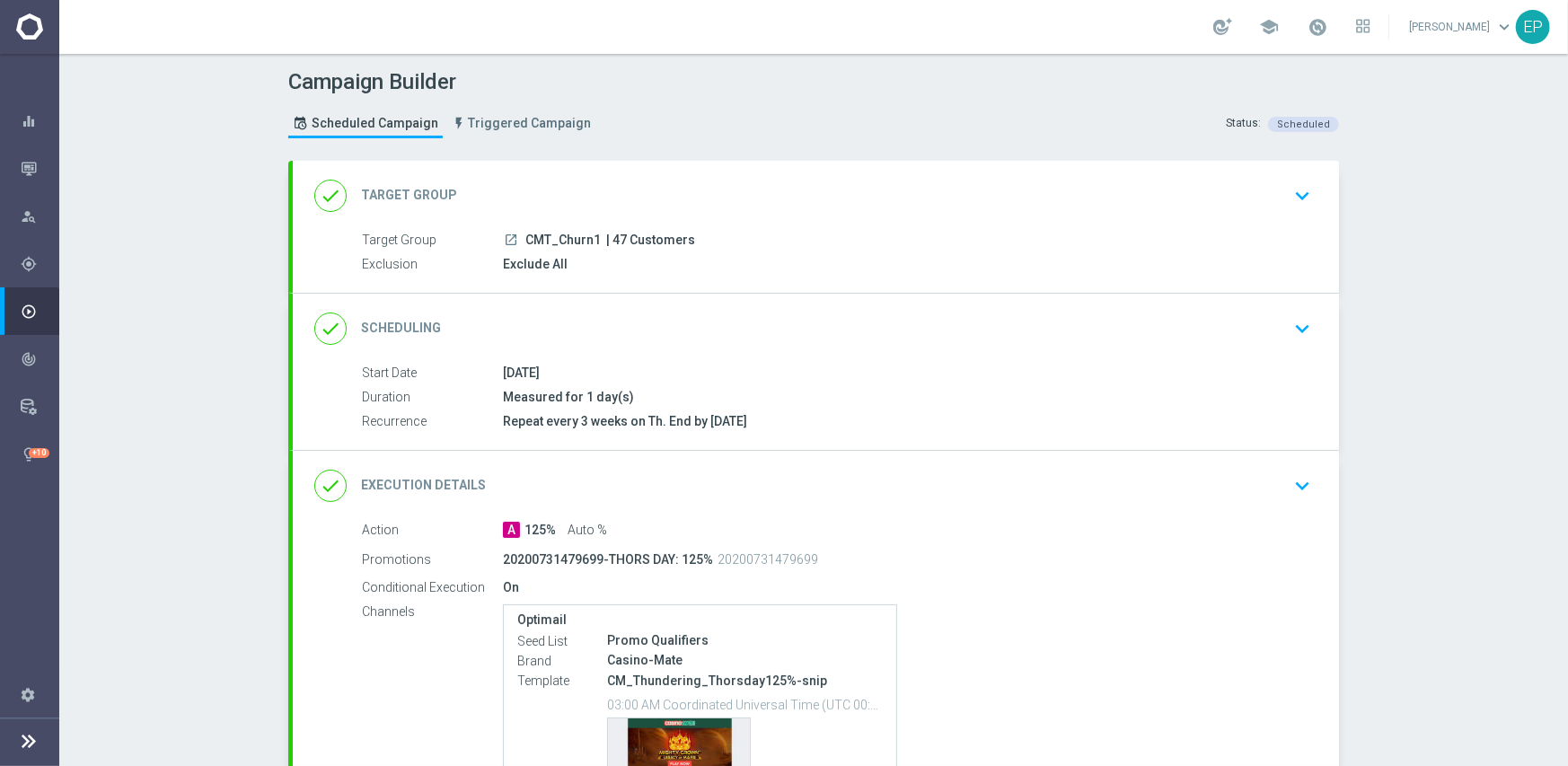
click at [833, 337] on div "done Scheduling keyboard_arrow_down" at bounding box center [815, 329] width 1003 height 35
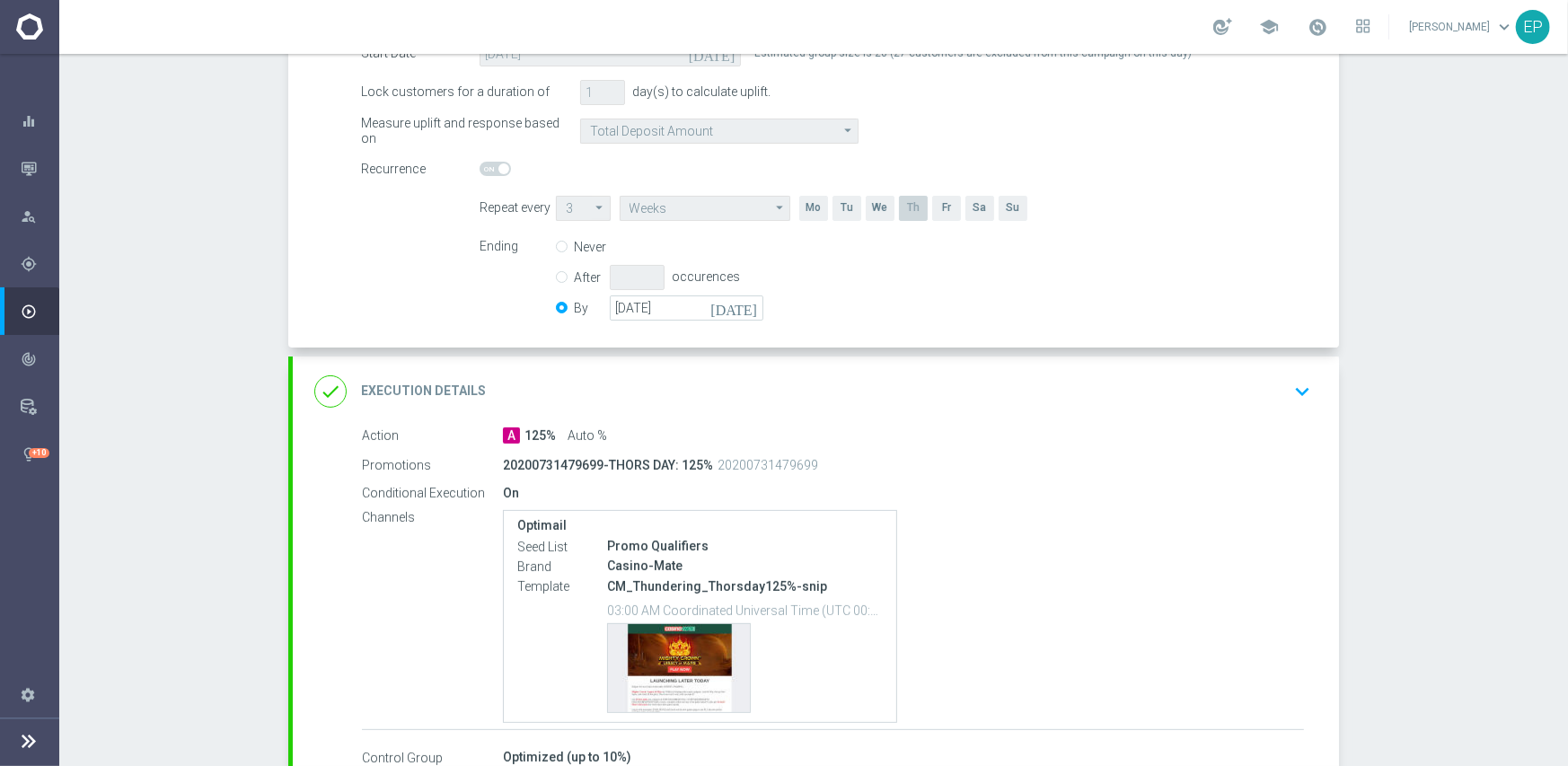
scroll to position [359, 0]
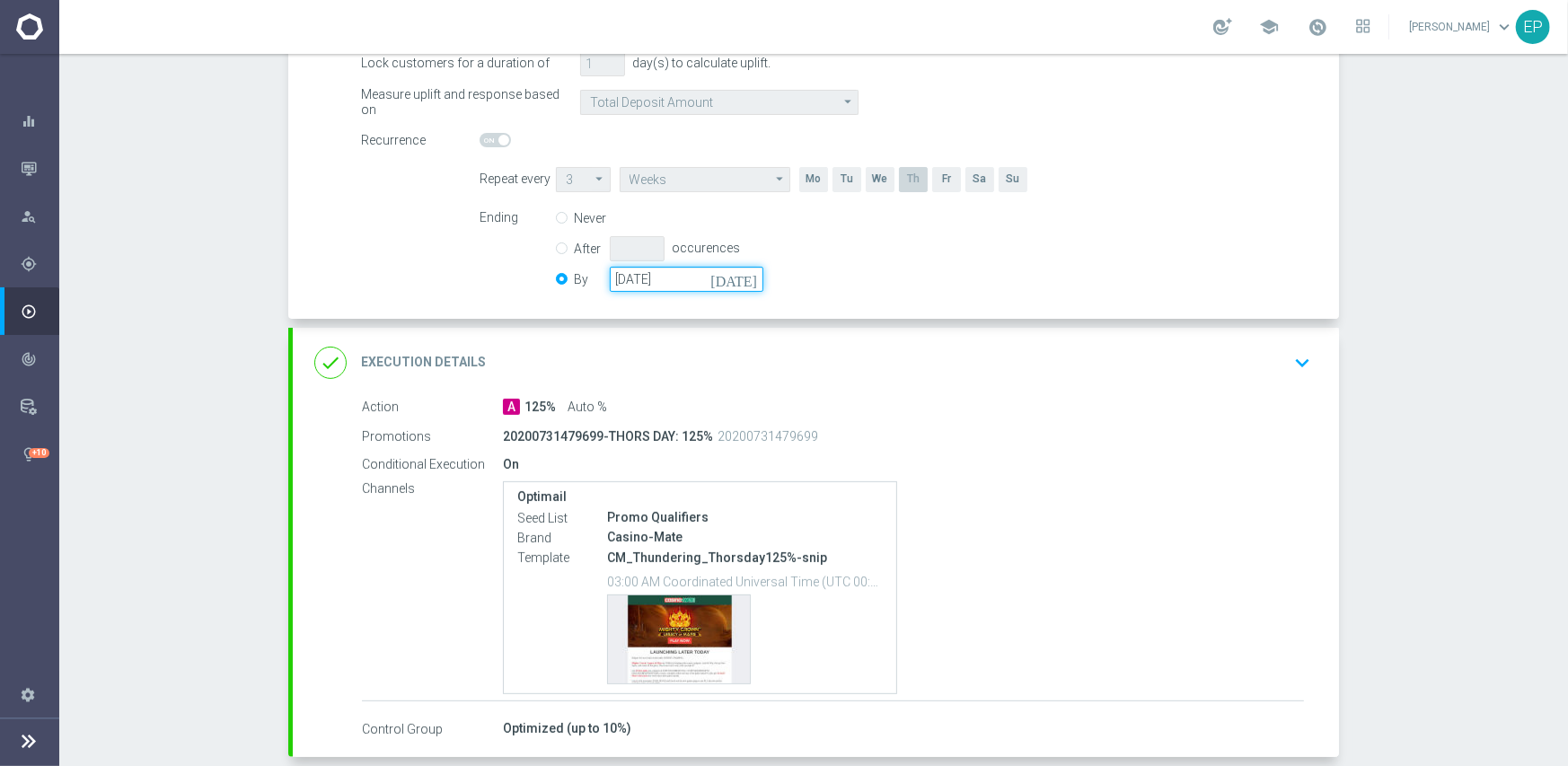
click at [684, 278] on input "[DATE]" at bounding box center [687, 279] width 154 height 25
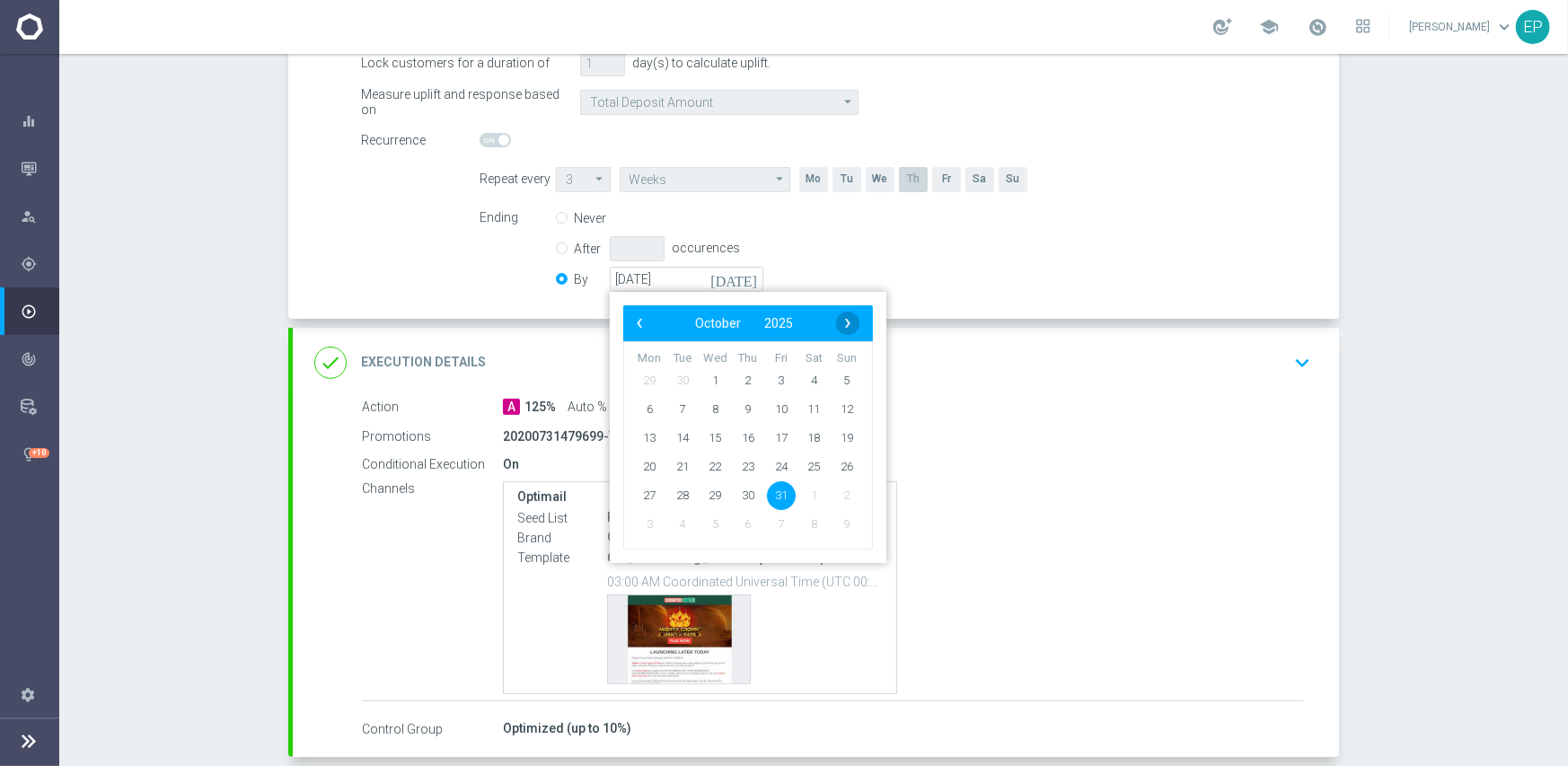
click at [836, 317] on span "›" at bounding box center [848, 323] width 23 height 23
click at [839, 495] on span "30" at bounding box center [847, 494] width 29 height 29
type input "[DATE]"
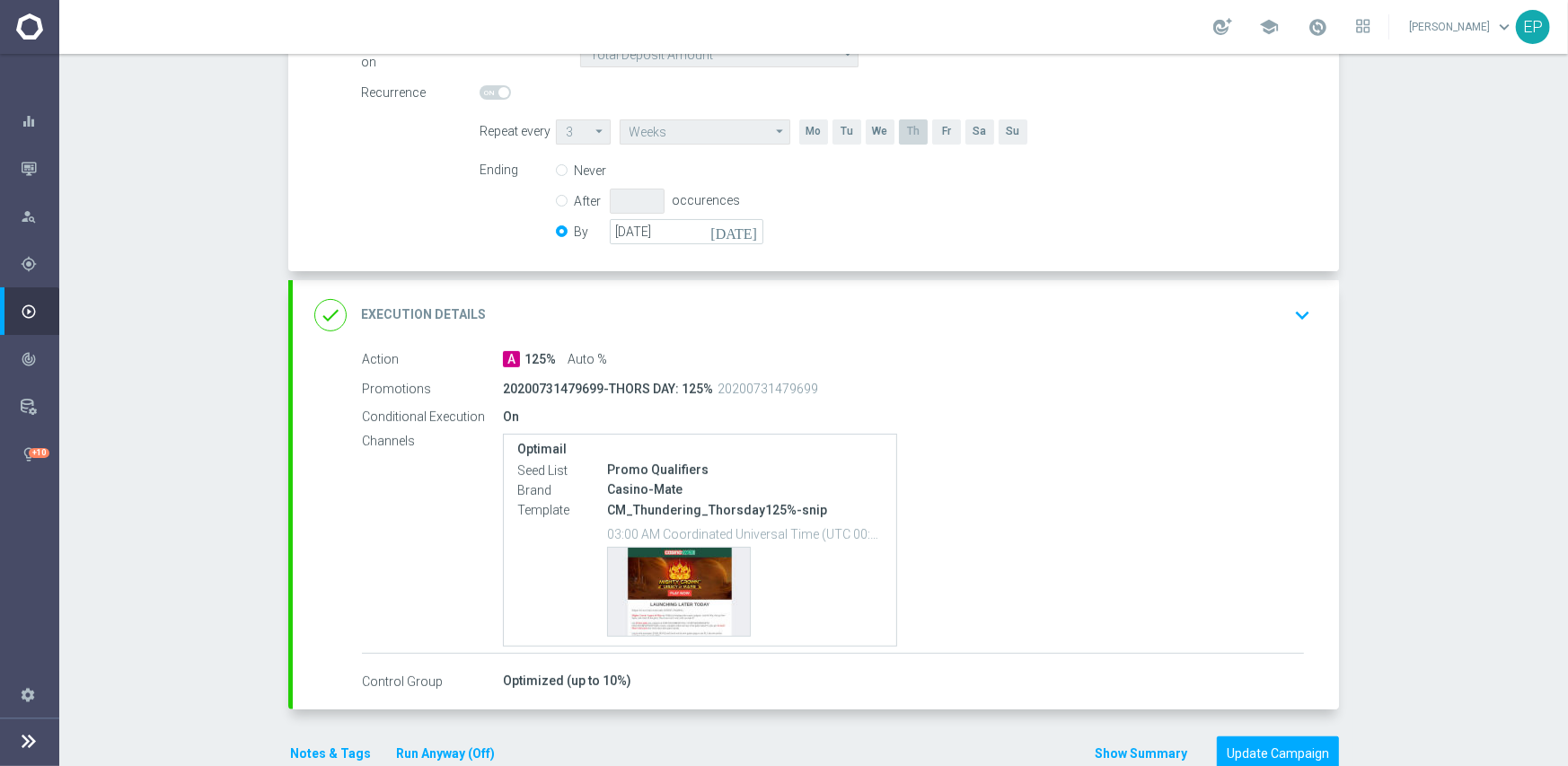
scroll to position [446, 0]
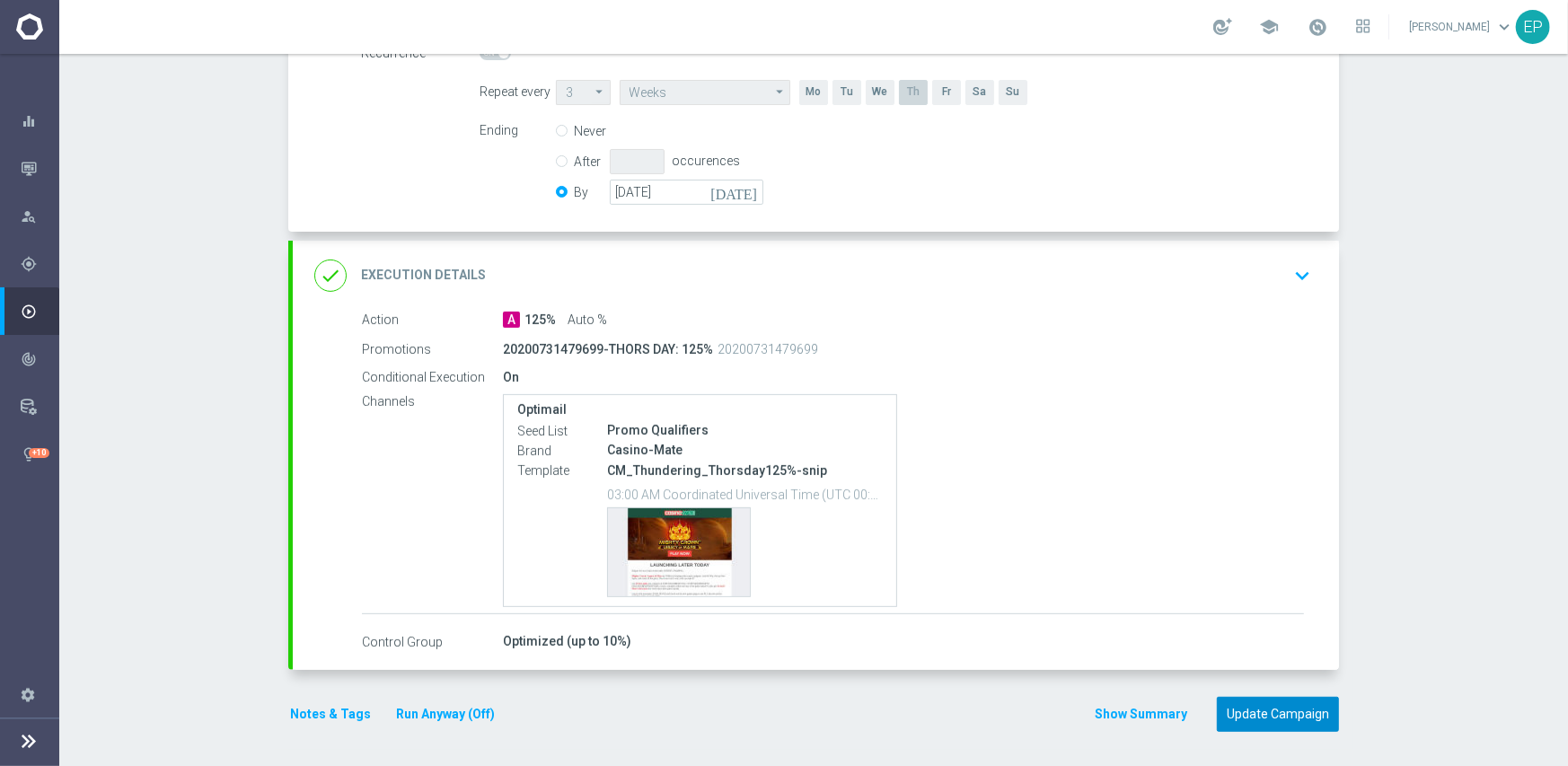
click at [1254, 713] on button "Update Campaign" at bounding box center [1277, 714] width 122 height 35
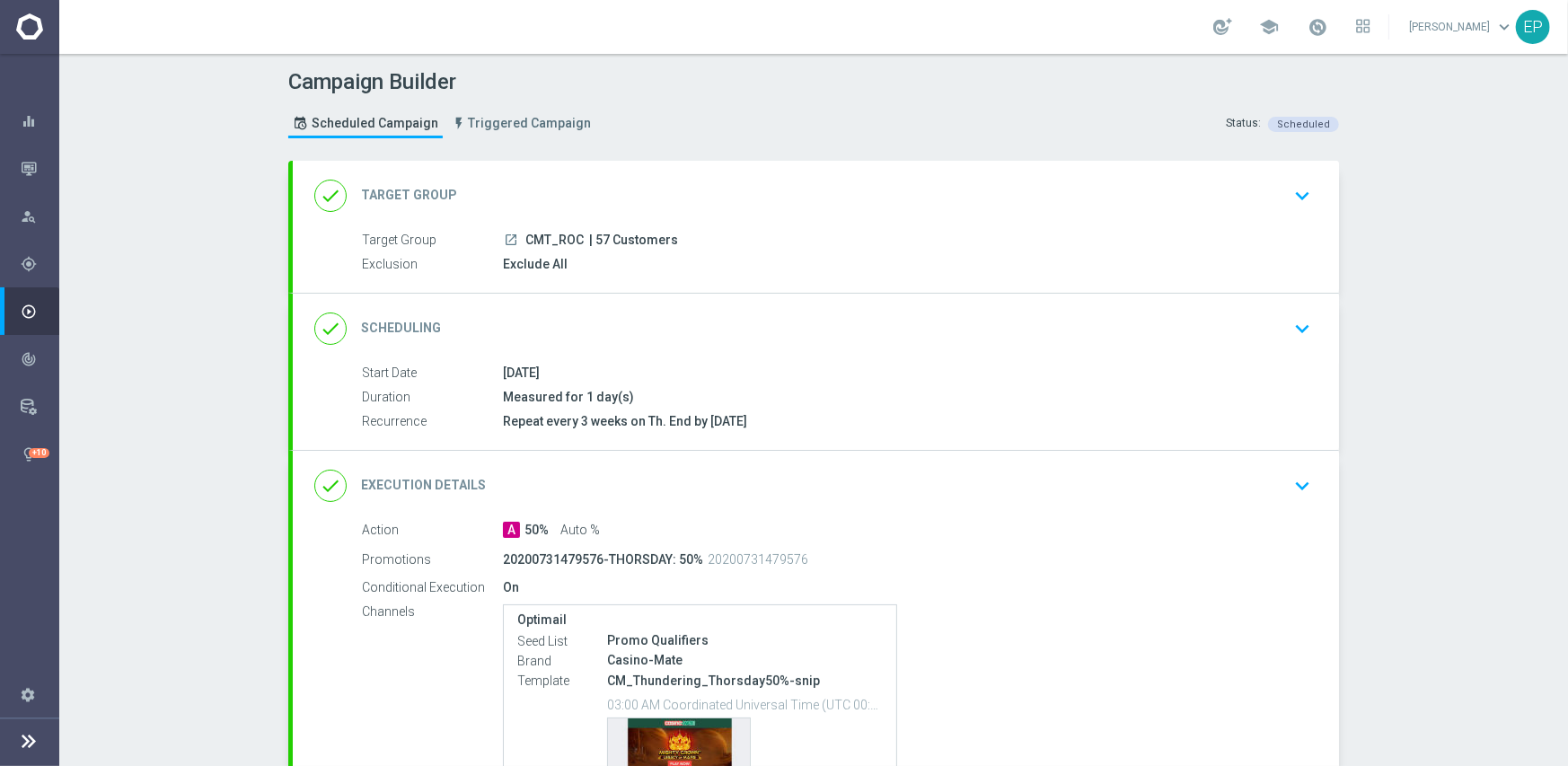
click at [822, 325] on div "done Scheduling keyboard_arrow_down" at bounding box center [815, 329] width 1003 height 35
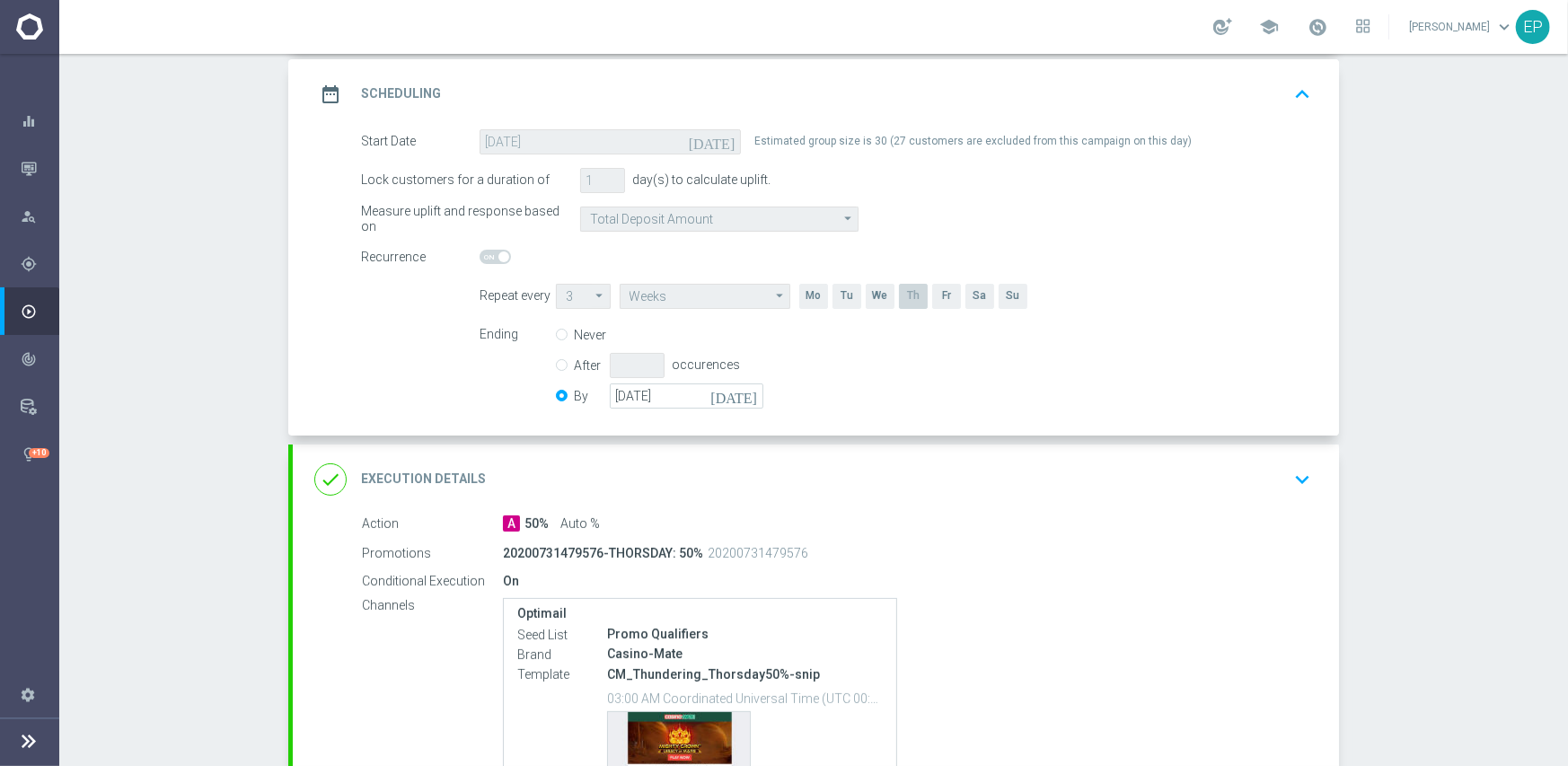
scroll to position [270, 0]
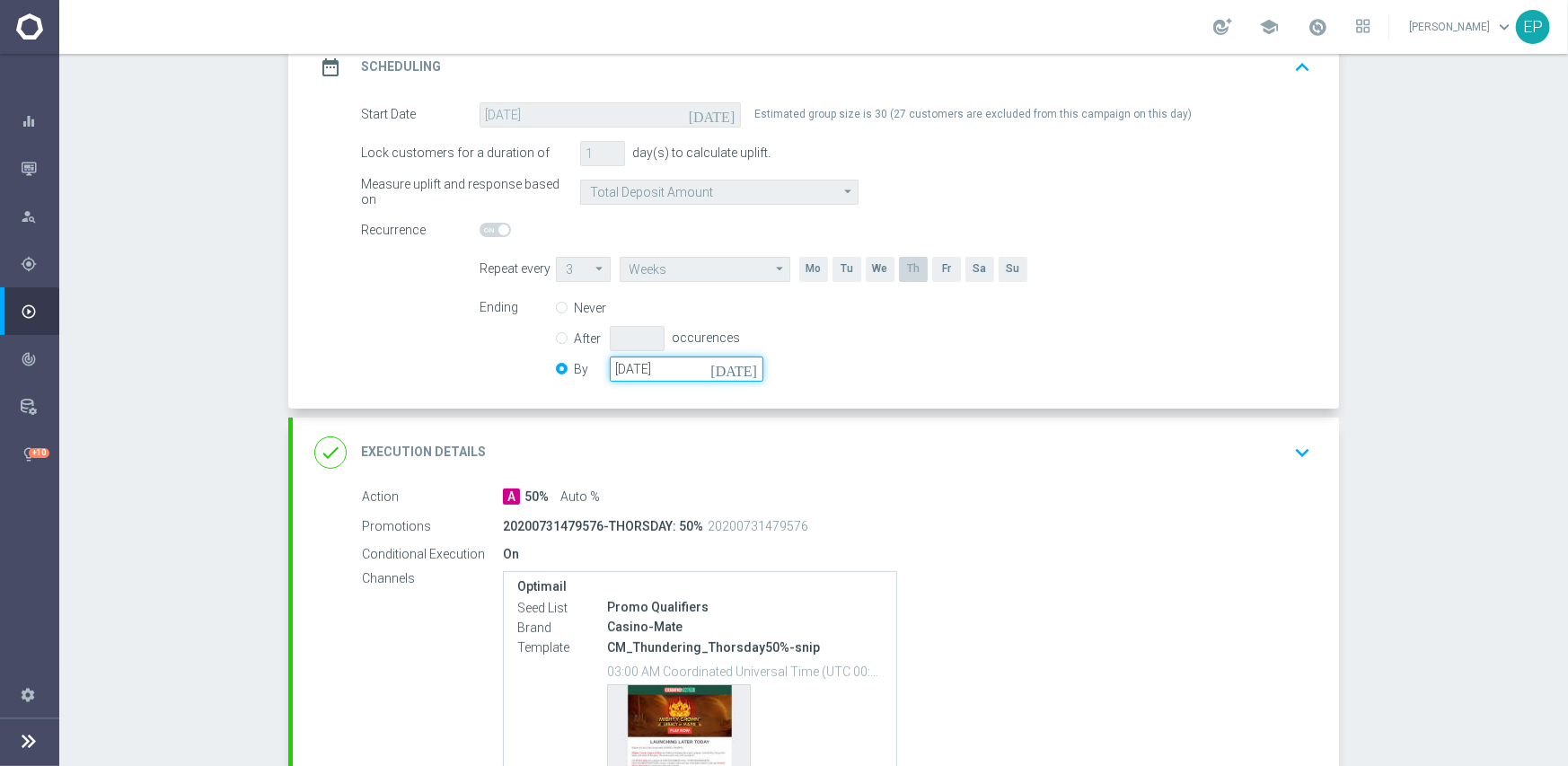
click at [688, 371] on input "[DATE]" at bounding box center [687, 369] width 154 height 25
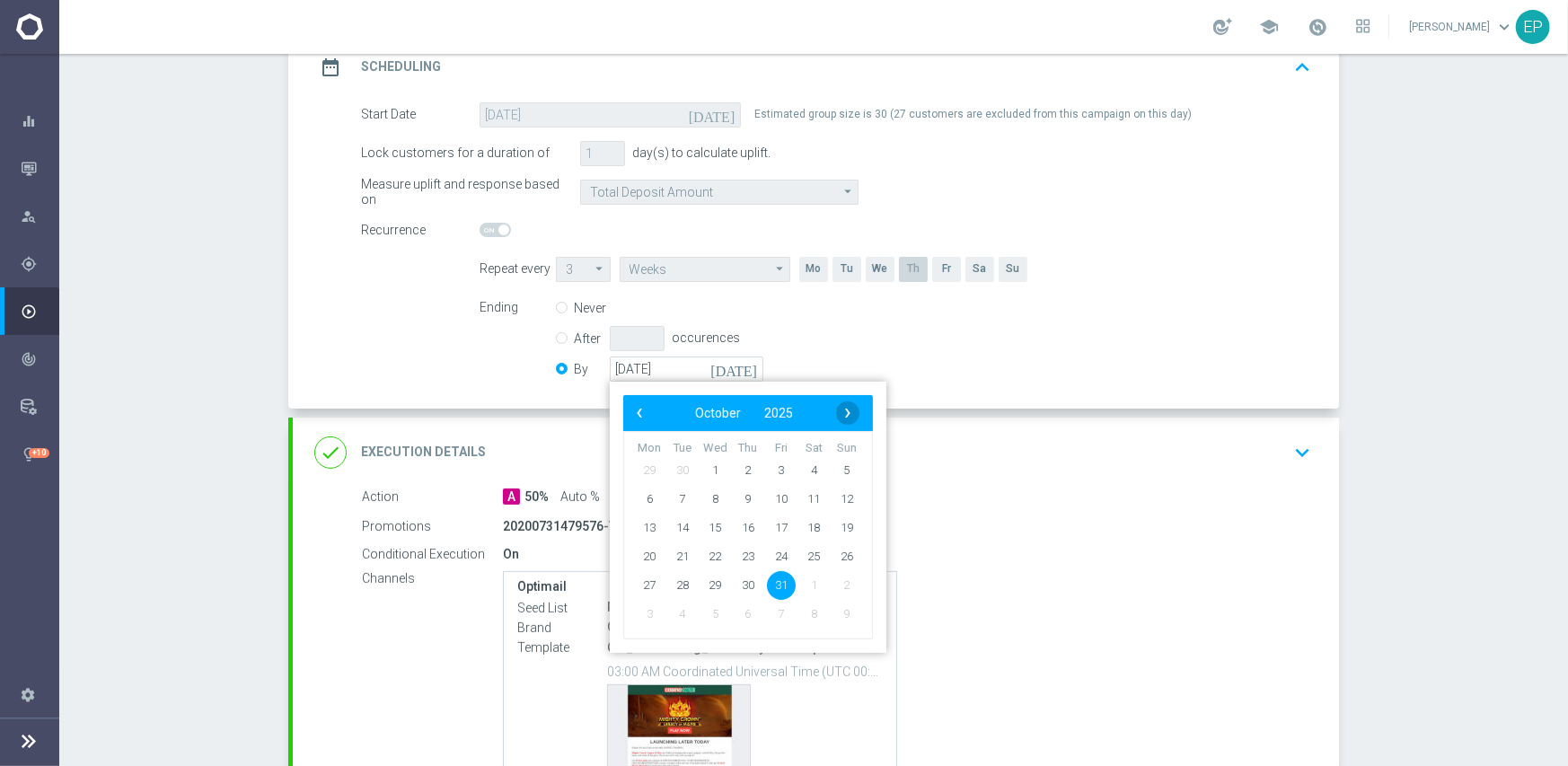
click at [841, 413] on span "›" at bounding box center [848, 413] width 23 height 23
click at [843, 588] on span "30" at bounding box center [847, 585] width 29 height 29
type input "[DATE]"
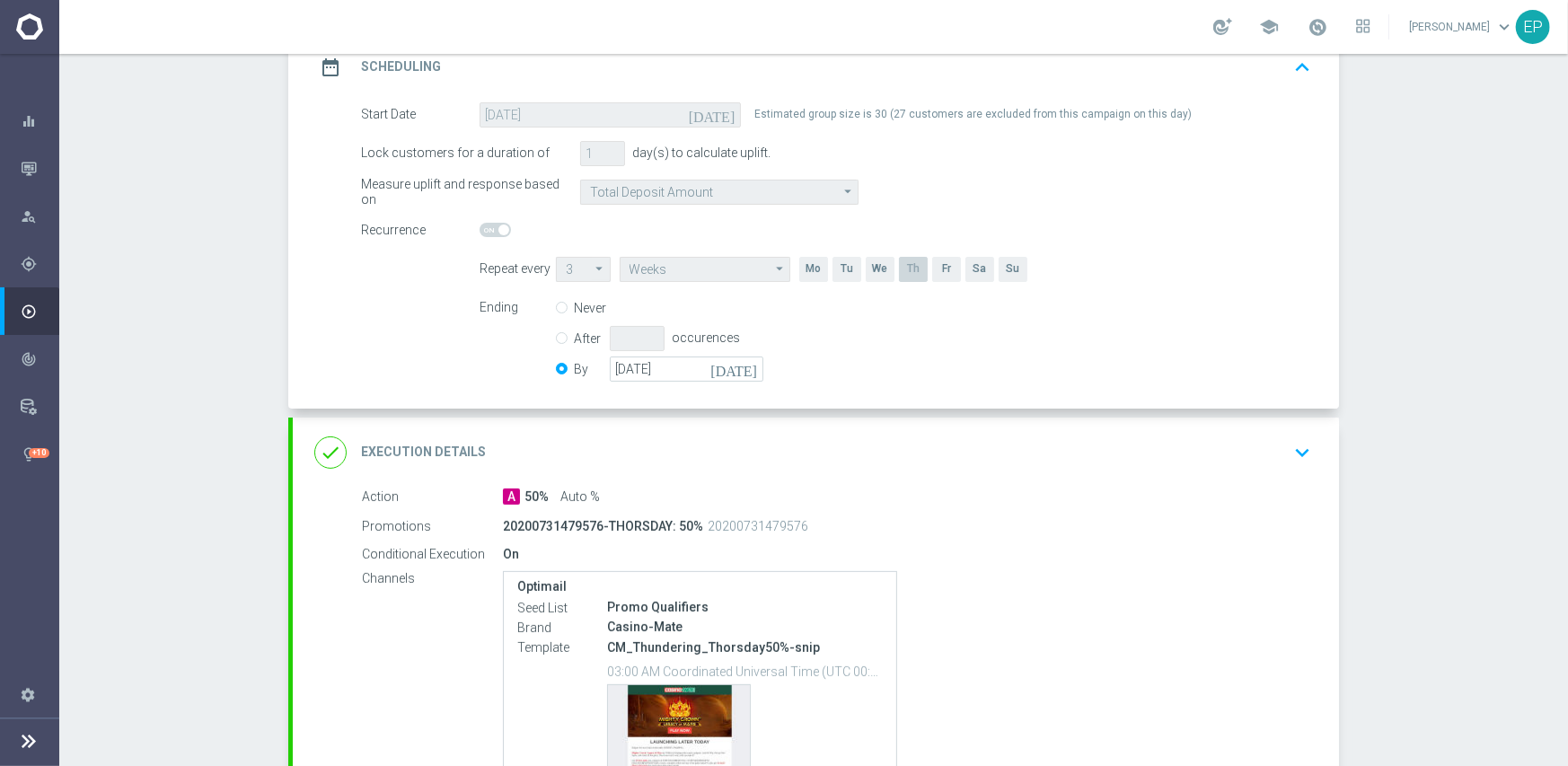
scroll to position [446, 0]
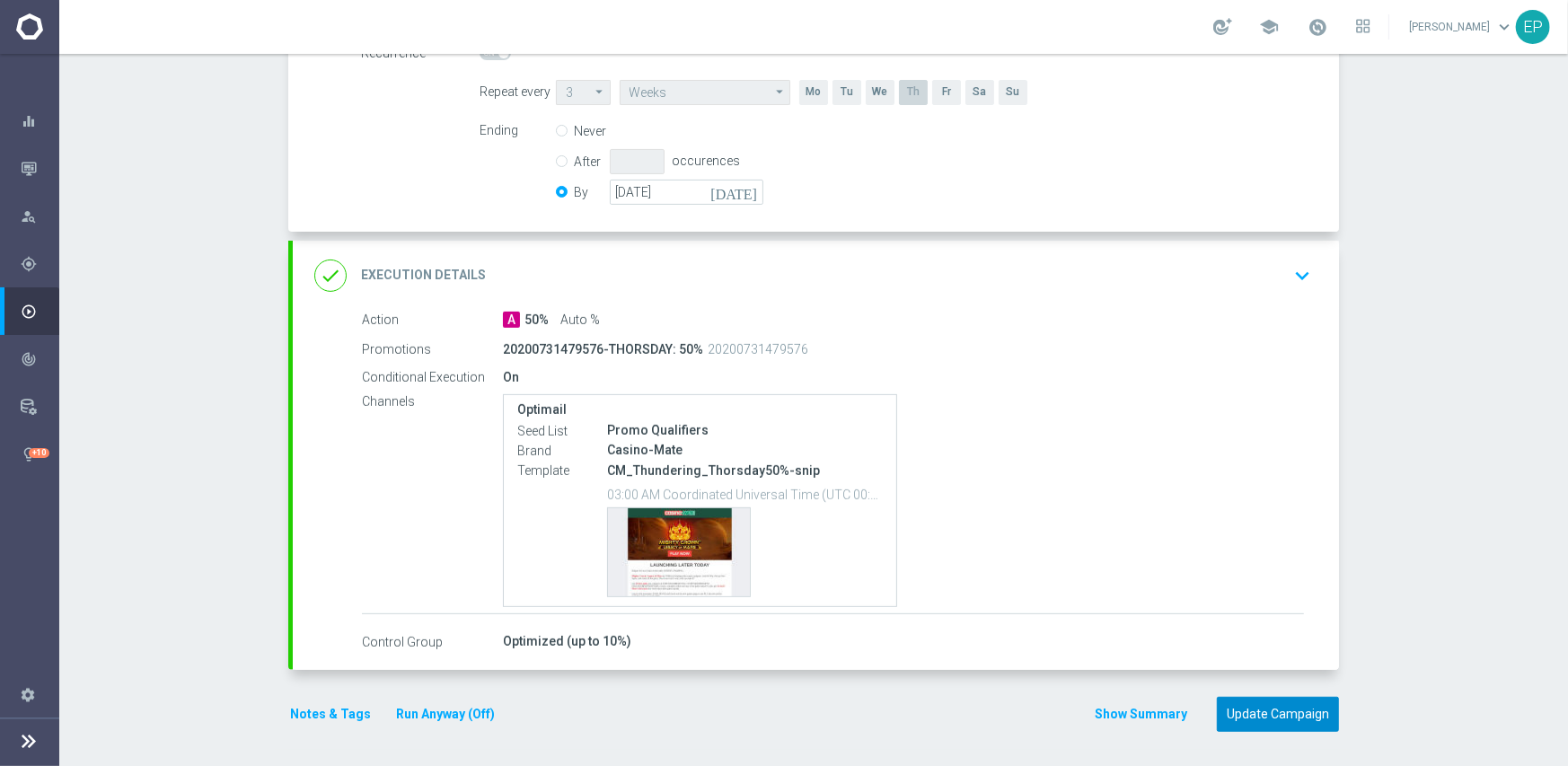
click at [1264, 703] on button "Update Campaign" at bounding box center [1277, 714] width 122 height 35
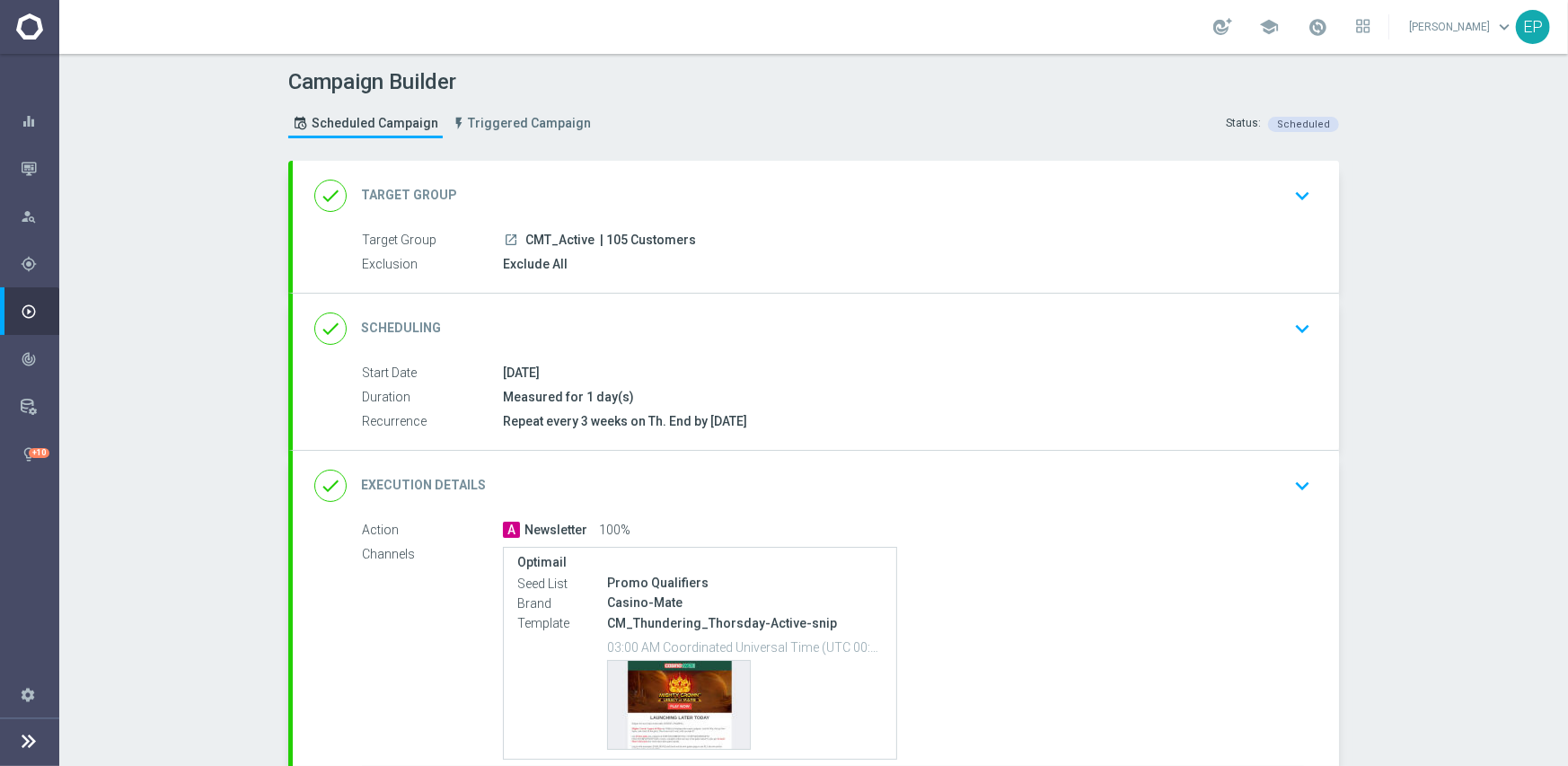
click at [817, 334] on div "done Scheduling keyboard_arrow_down" at bounding box center [815, 329] width 1003 height 35
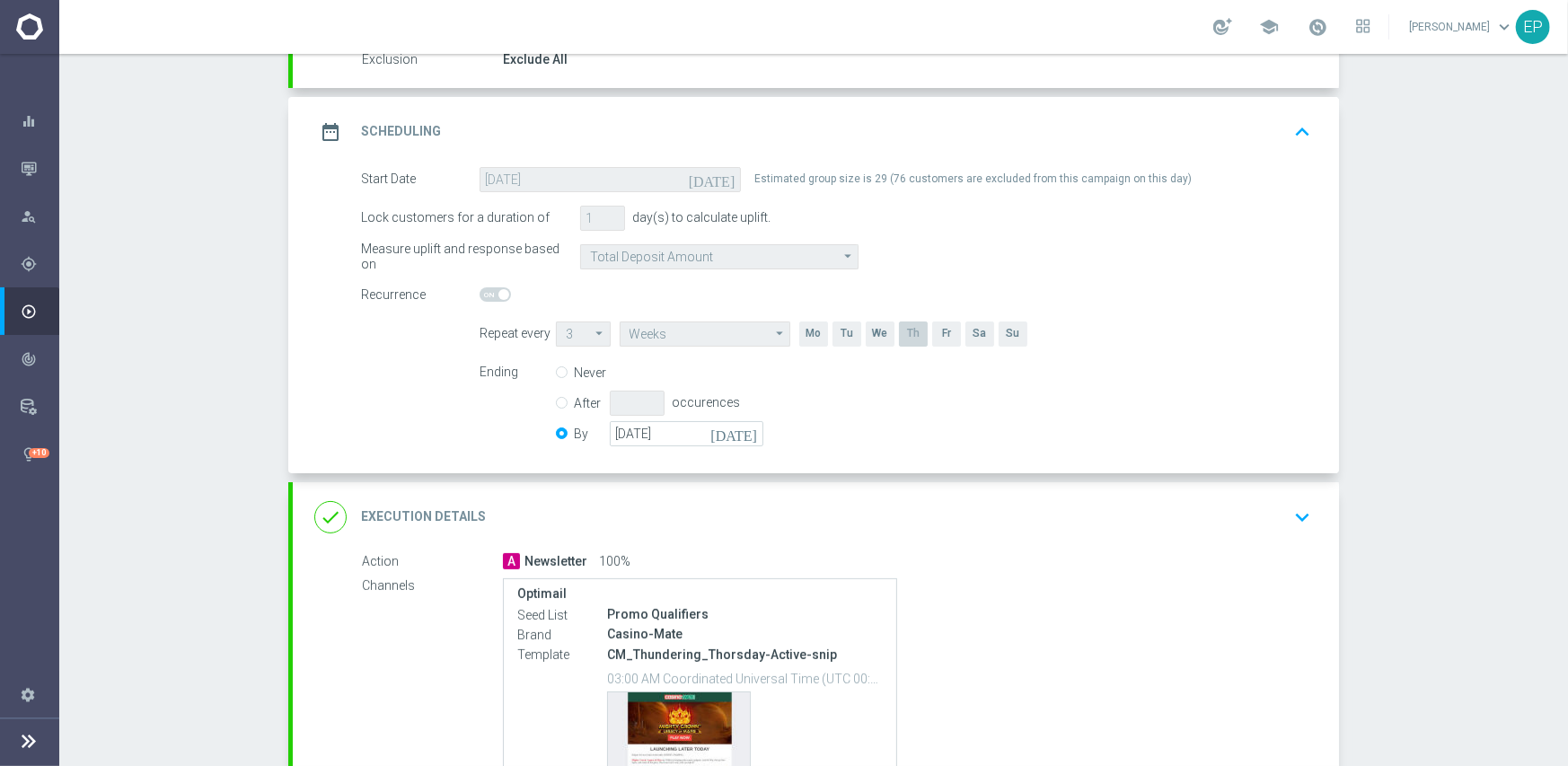
scroll to position [359, 0]
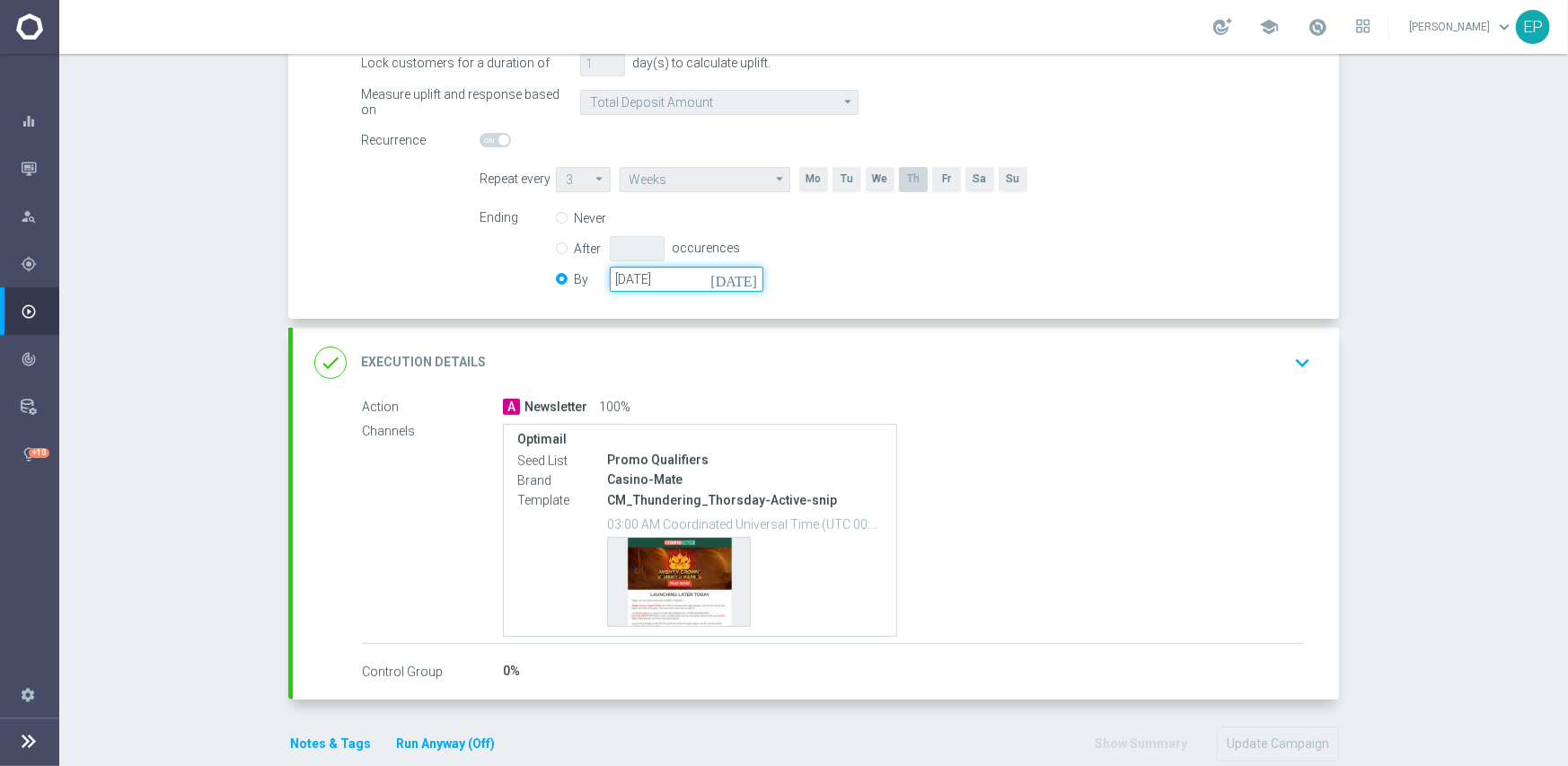
click at [672, 283] on input "[DATE]" at bounding box center [687, 279] width 154 height 25
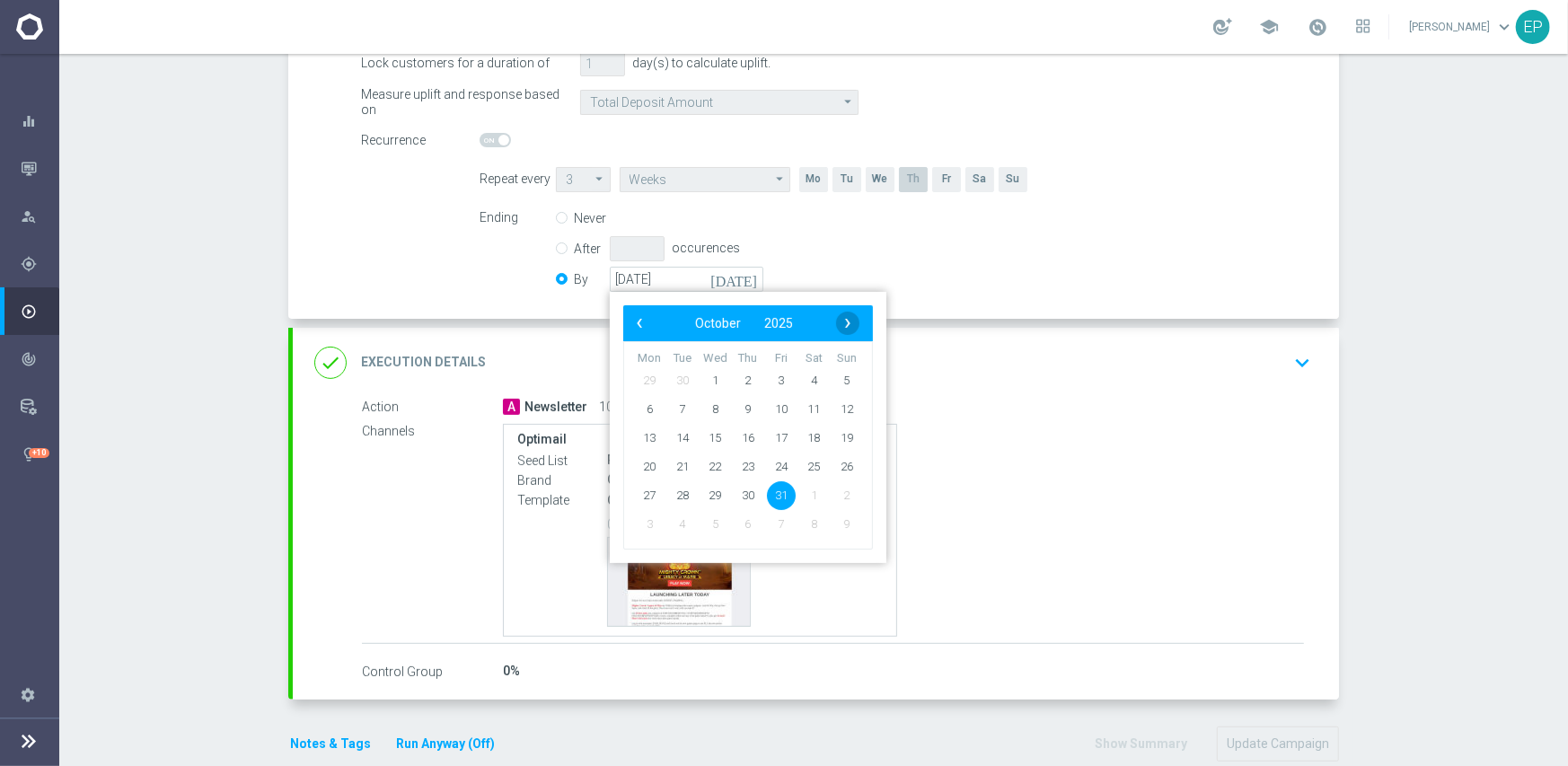
click at [839, 325] on span "›" at bounding box center [848, 323] width 23 height 23
click at [841, 491] on span "30" at bounding box center [847, 494] width 29 height 29
type input "[DATE]"
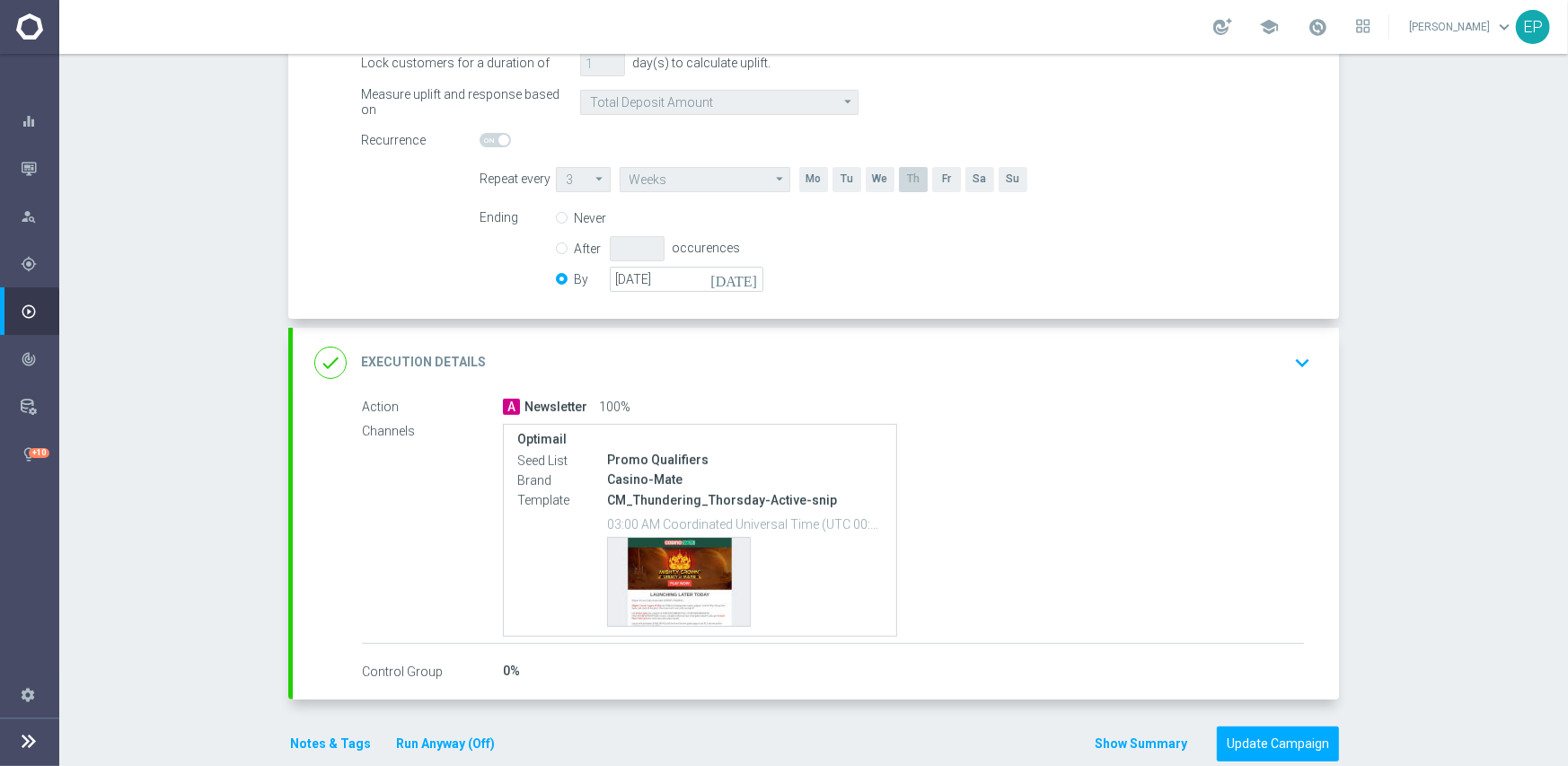
scroll to position [389, 0]
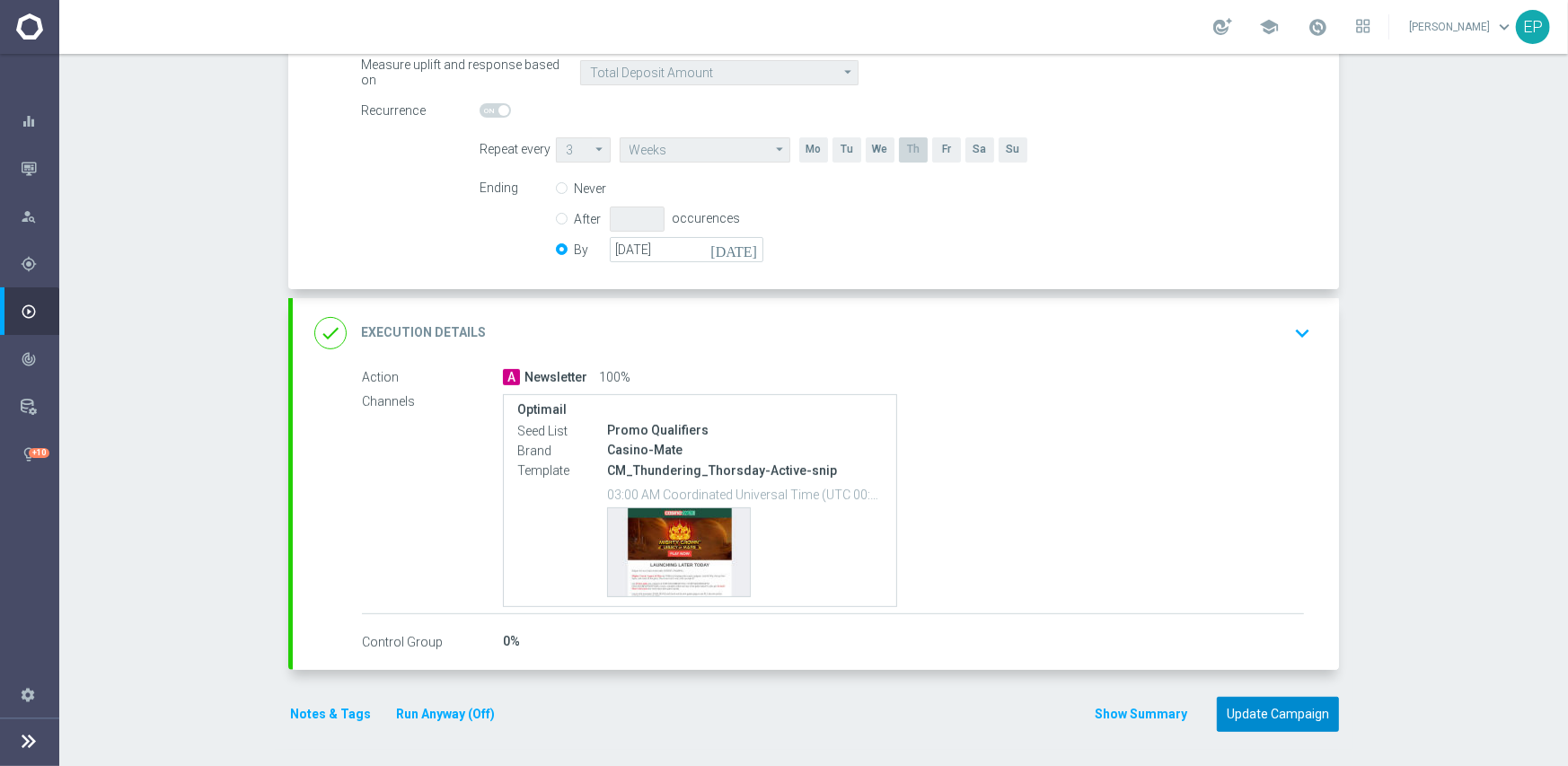
click at [1275, 711] on button "Update Campaign" at bounding box center [1277, 714] width 122 height 35
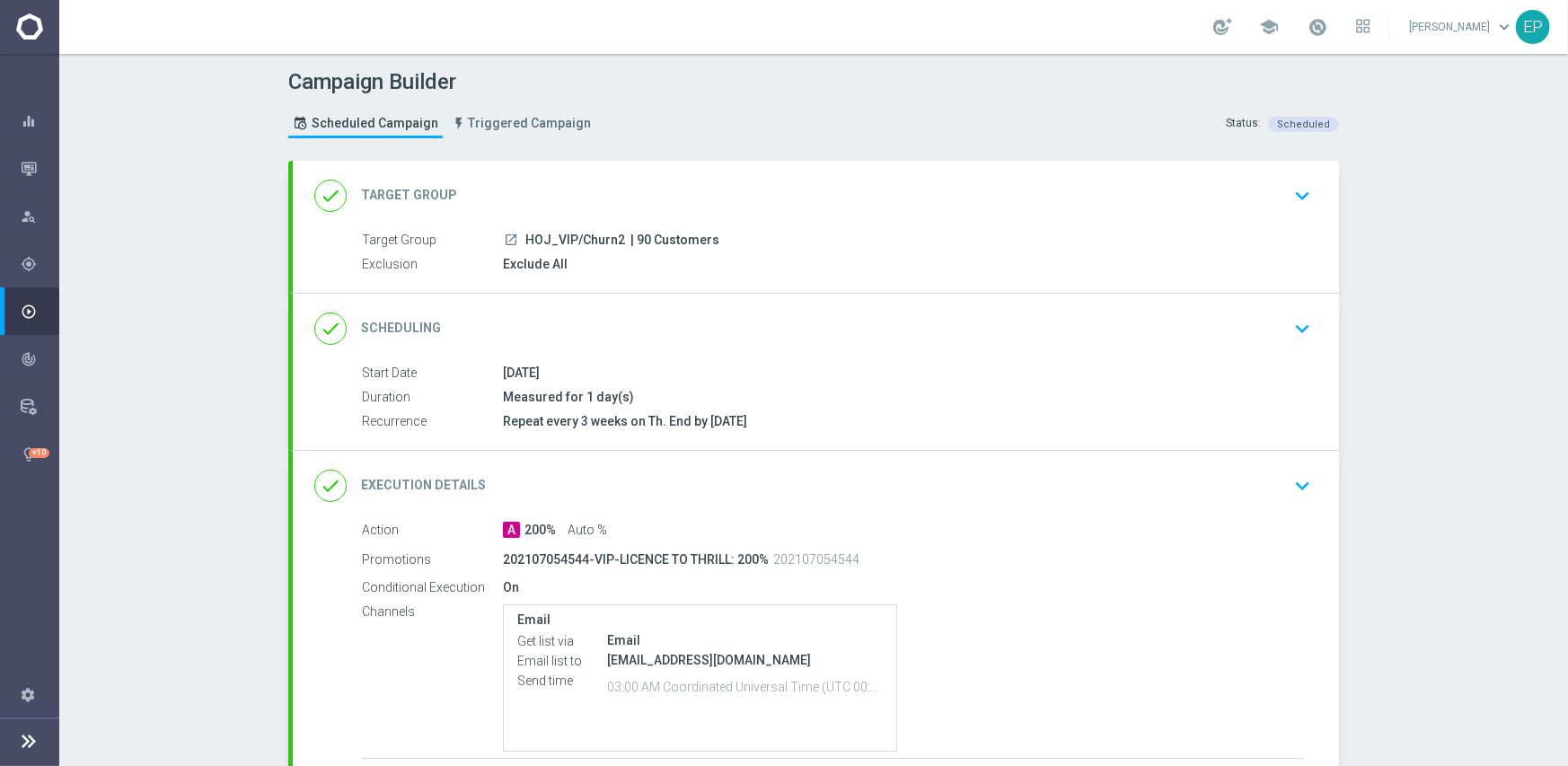
click at [767, 322] on div "done Scheduling keyboard_arrow_down" at bounding box center [815, 329] width 1003 height 35
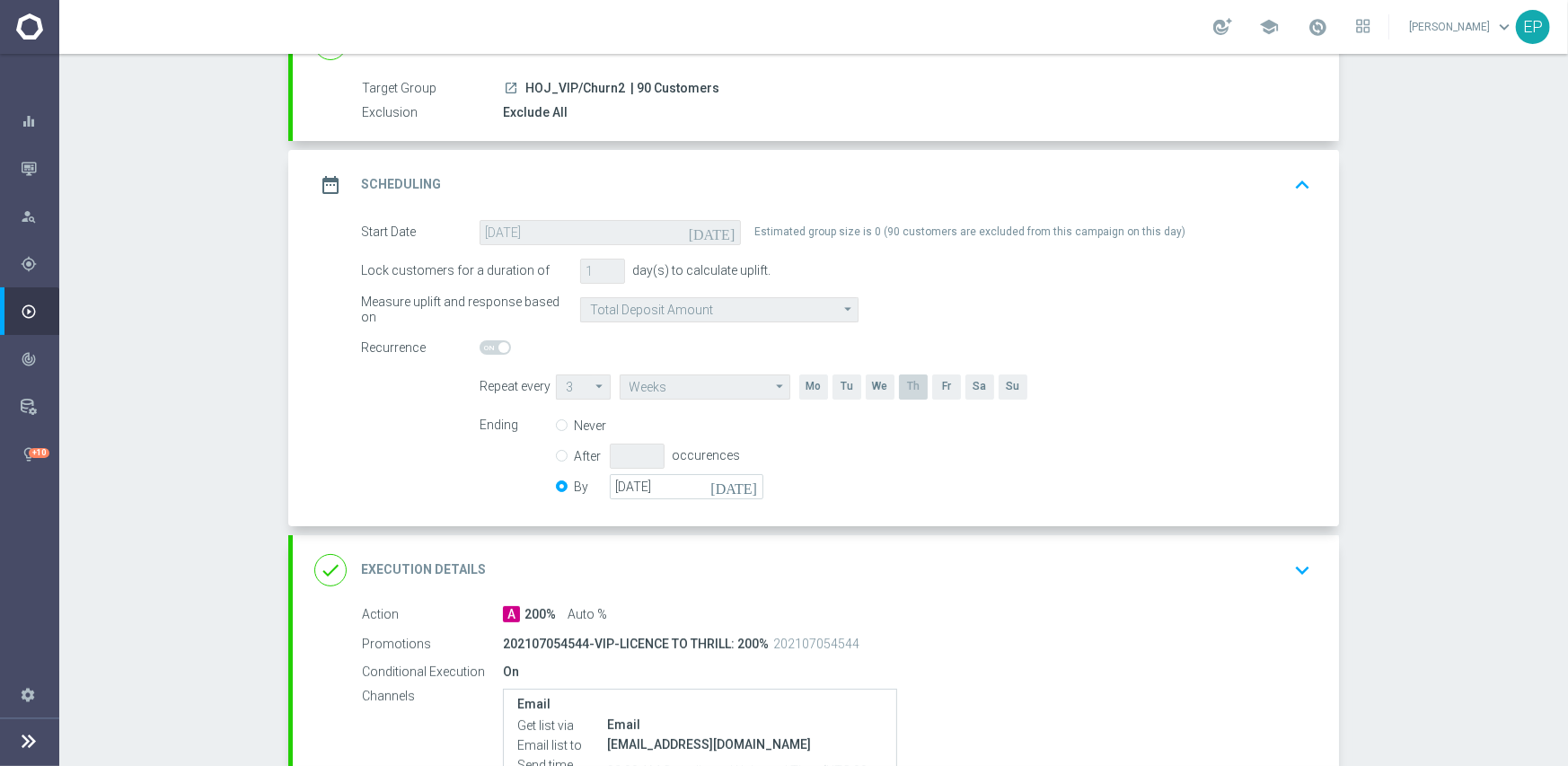
scroll to position [331, 0]
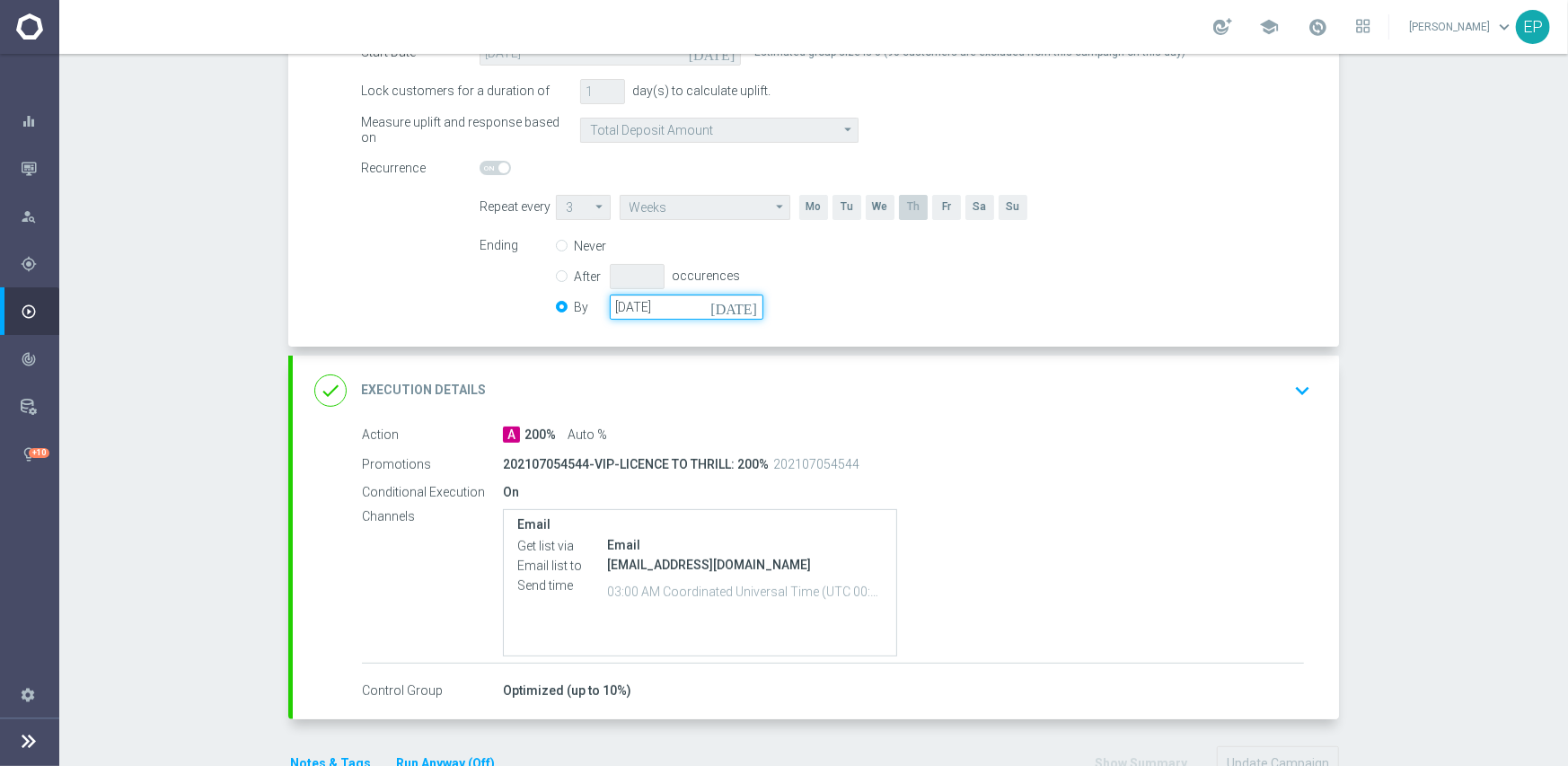
drag, startPoint x: 691, startPoint y: 305, endPoint x: 789, endPoint y: 313, distance: 98.3
click at [692, 305] on input "[DATE]" at bounding box center [687, 307] width 154 height 25
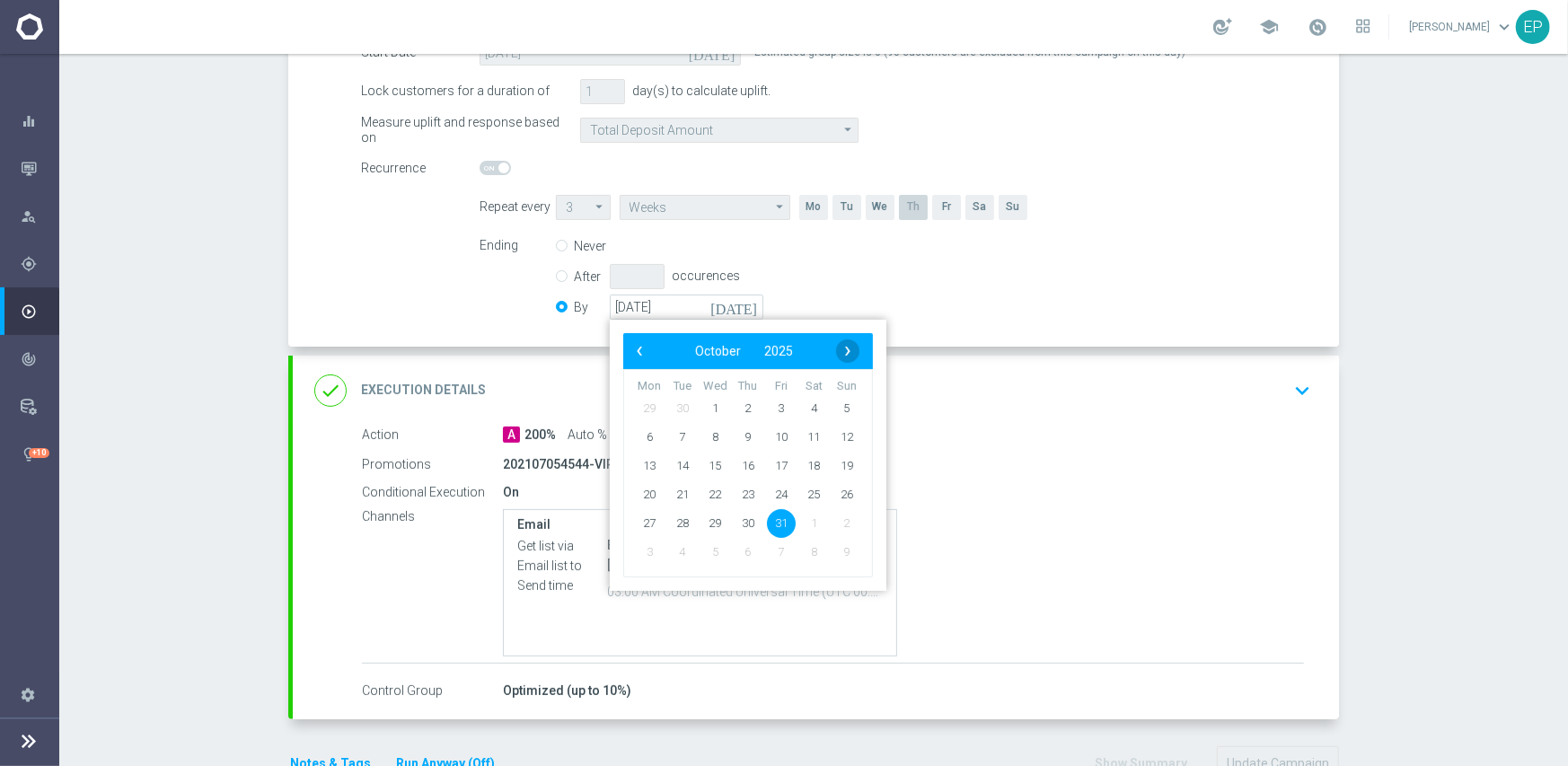
click at [842, 347] on span "›" at bounding box center [848, 351] width 23 height 23
click at [837, 529] on span "30" at bounding box center [847, 522] width 29 height 29
type input "[DATE]"
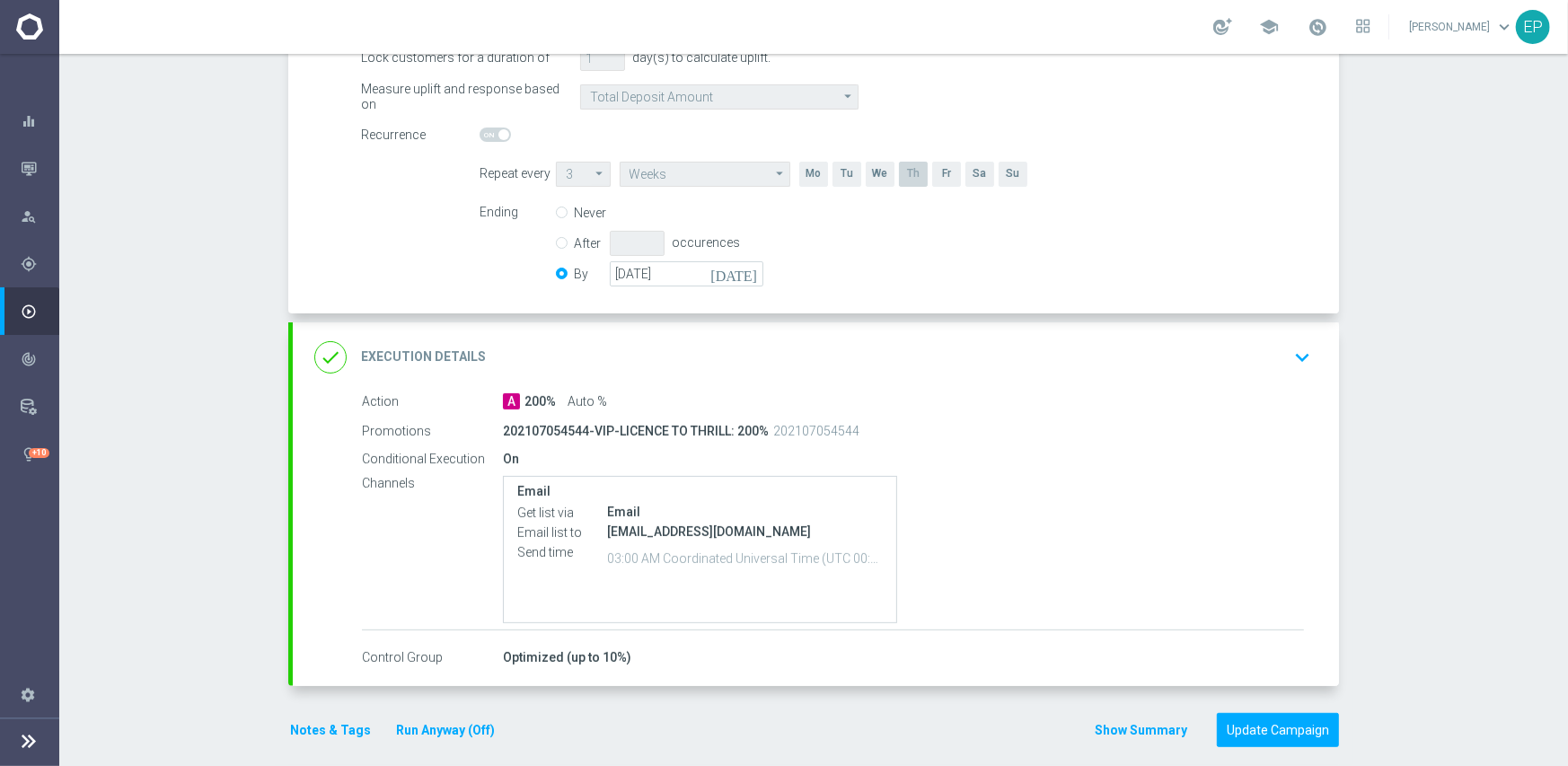
scroll to position [380, 0]
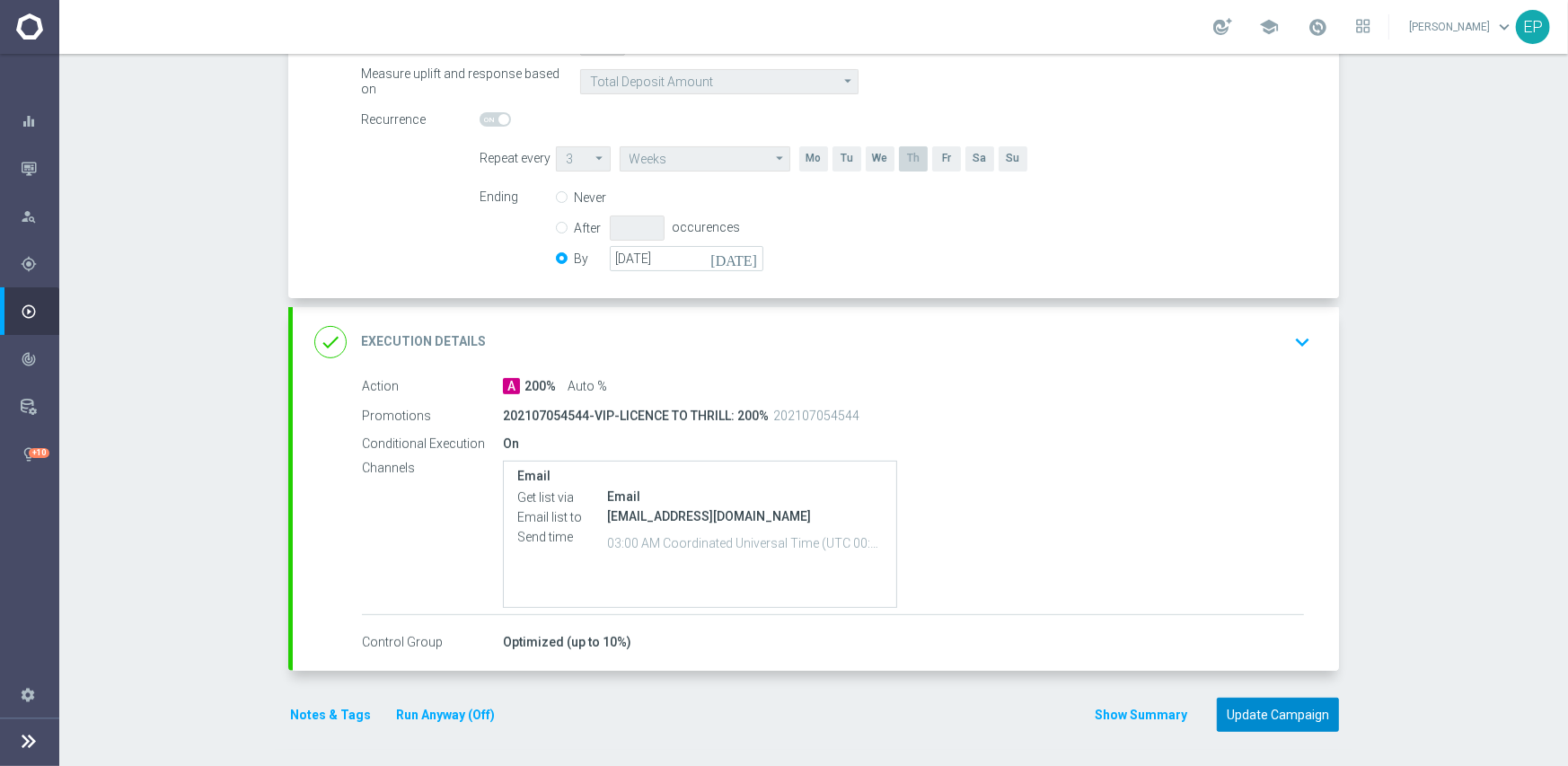
click at [1271, 720] on button "Update Campaign" at bounding box center [1277, 715] width 122 height 35
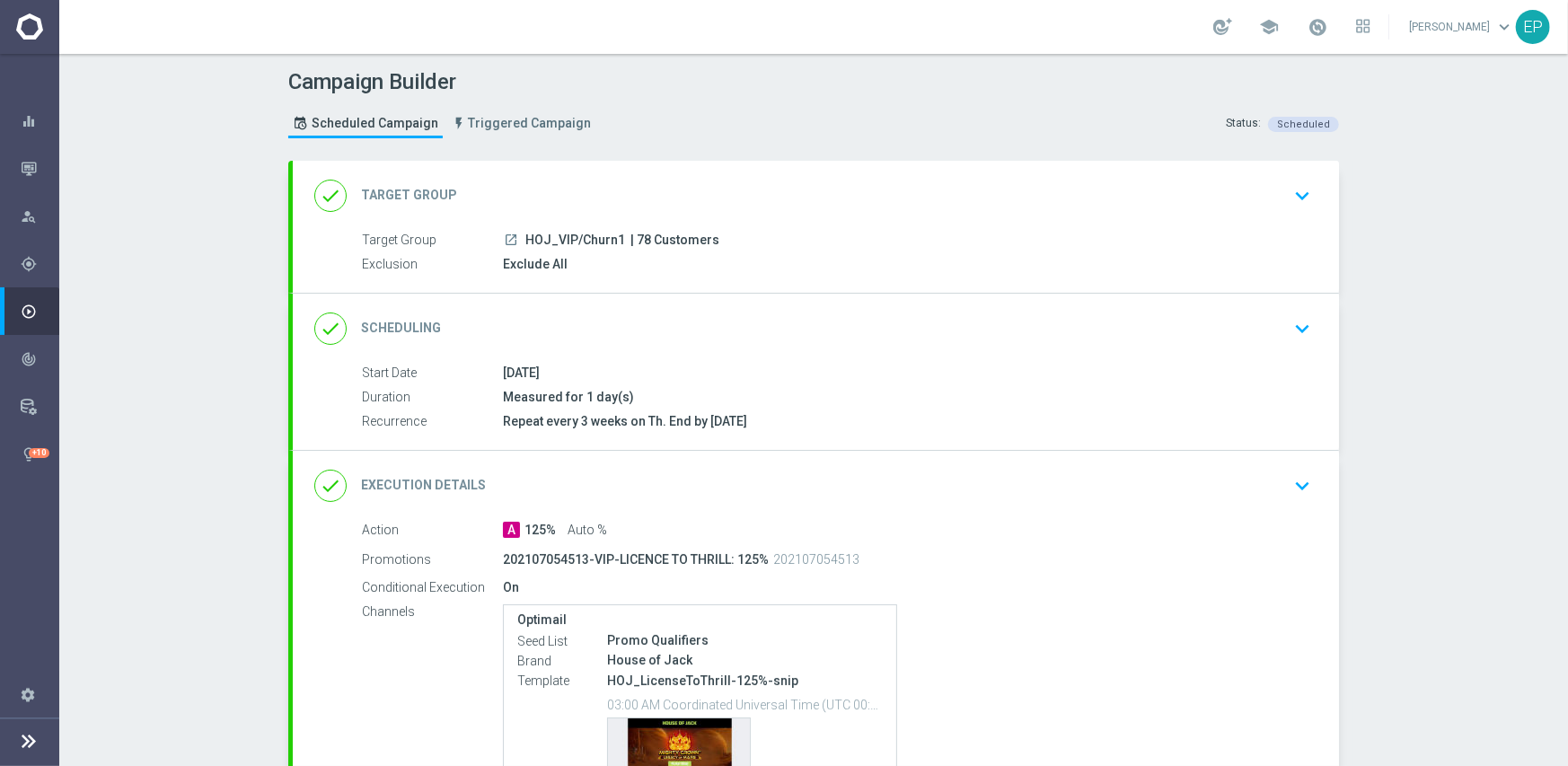
click at [736, 334] on div "done Scheduling keyboard_arrow_down" at bounding box center [815, 329] width 1003 height 35
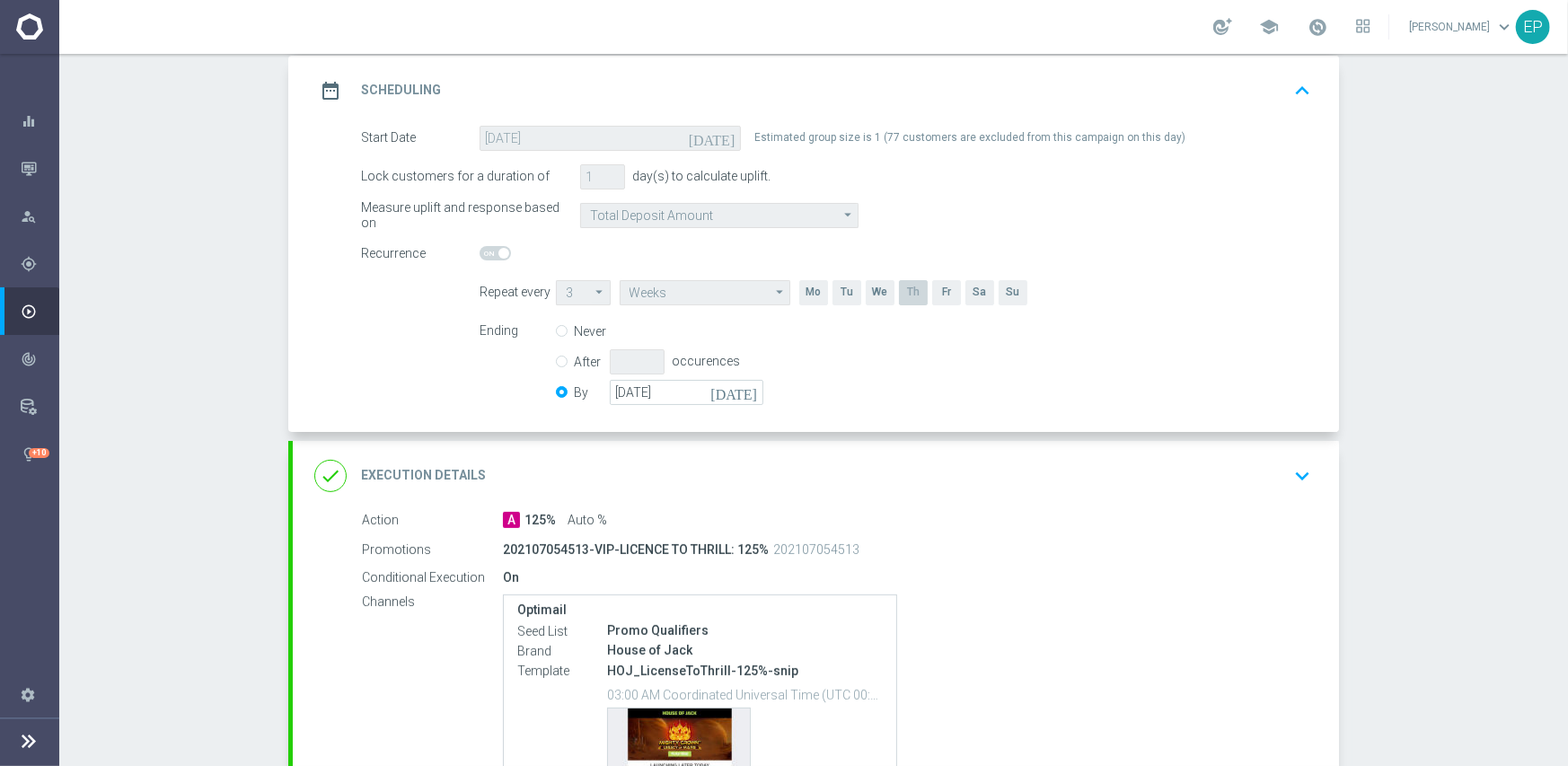
scroll to position [270, 0]
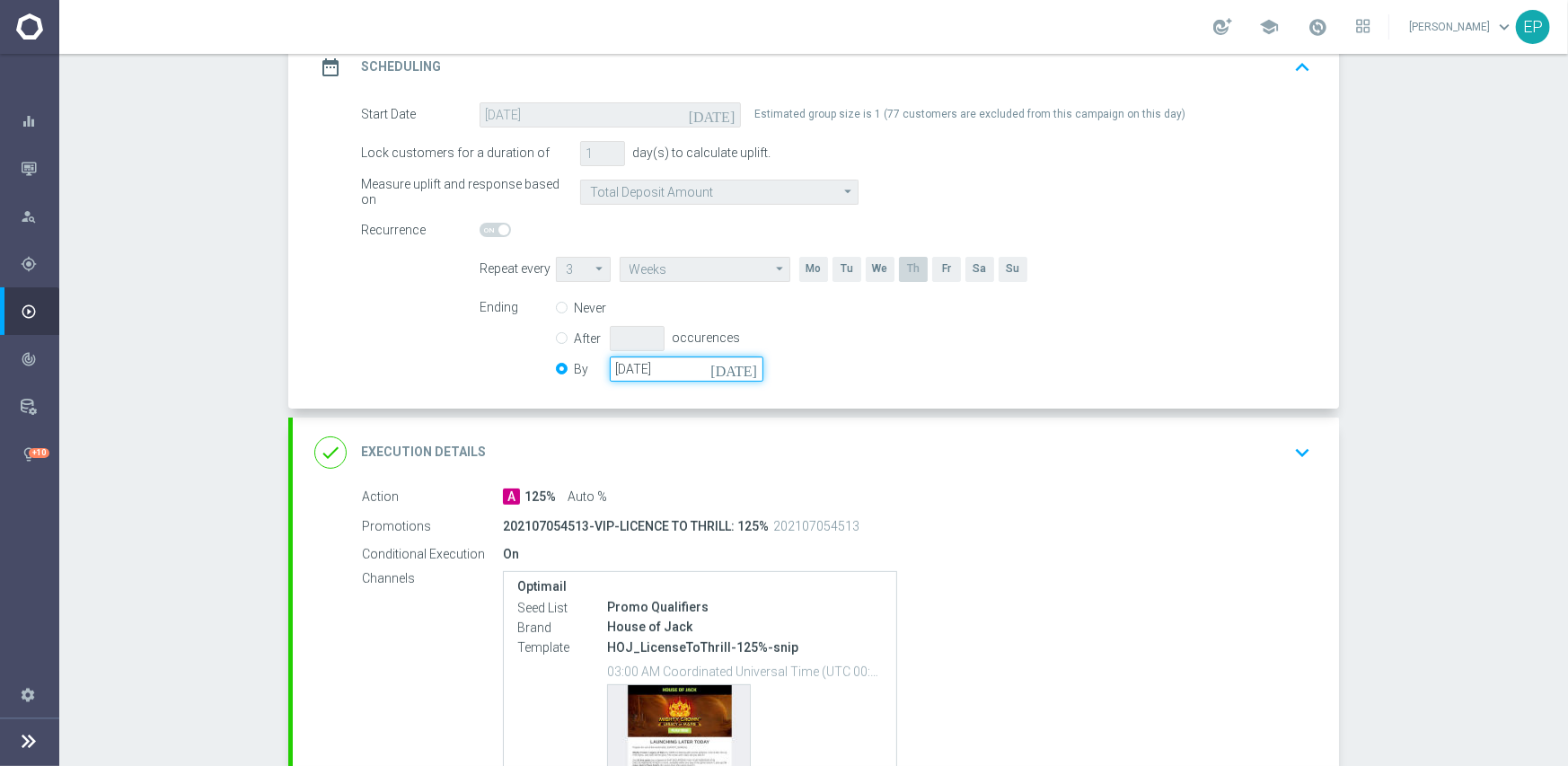
drag, startPoint x: 654, startPoint y: 367, endPoint x: 816, endPoint y: 371, distance: 162.0
click at [656, 367] on input "[DATE]" at bounding box center [687, 369] width 154 height 25
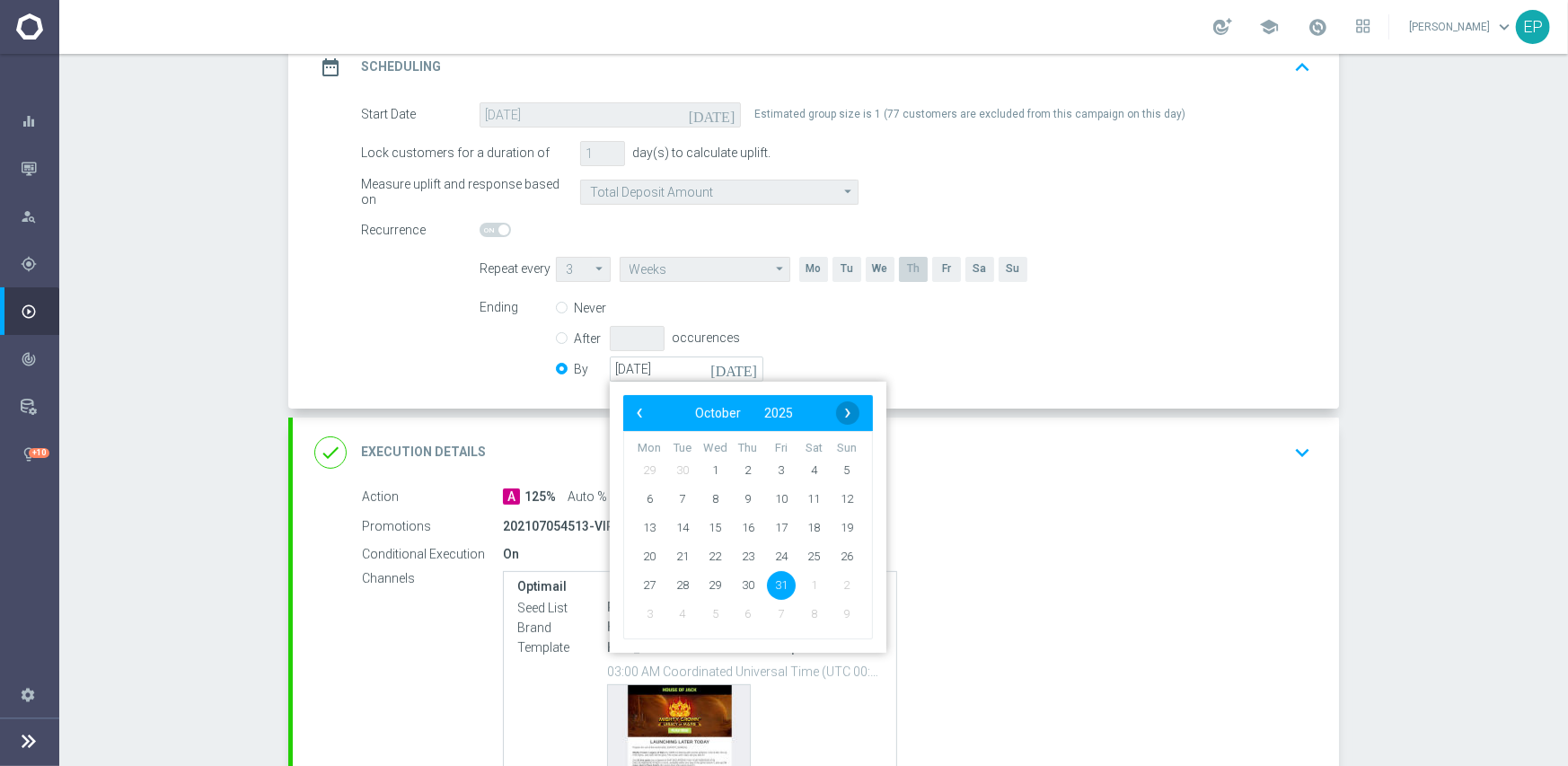
click at [836, 416] on span "›" at bounding box center [848, 413] width 23 height 23
click at [841, 584] on span "30" at bounding box center [847, 585] width 29 height 29
type input "[DATE]"
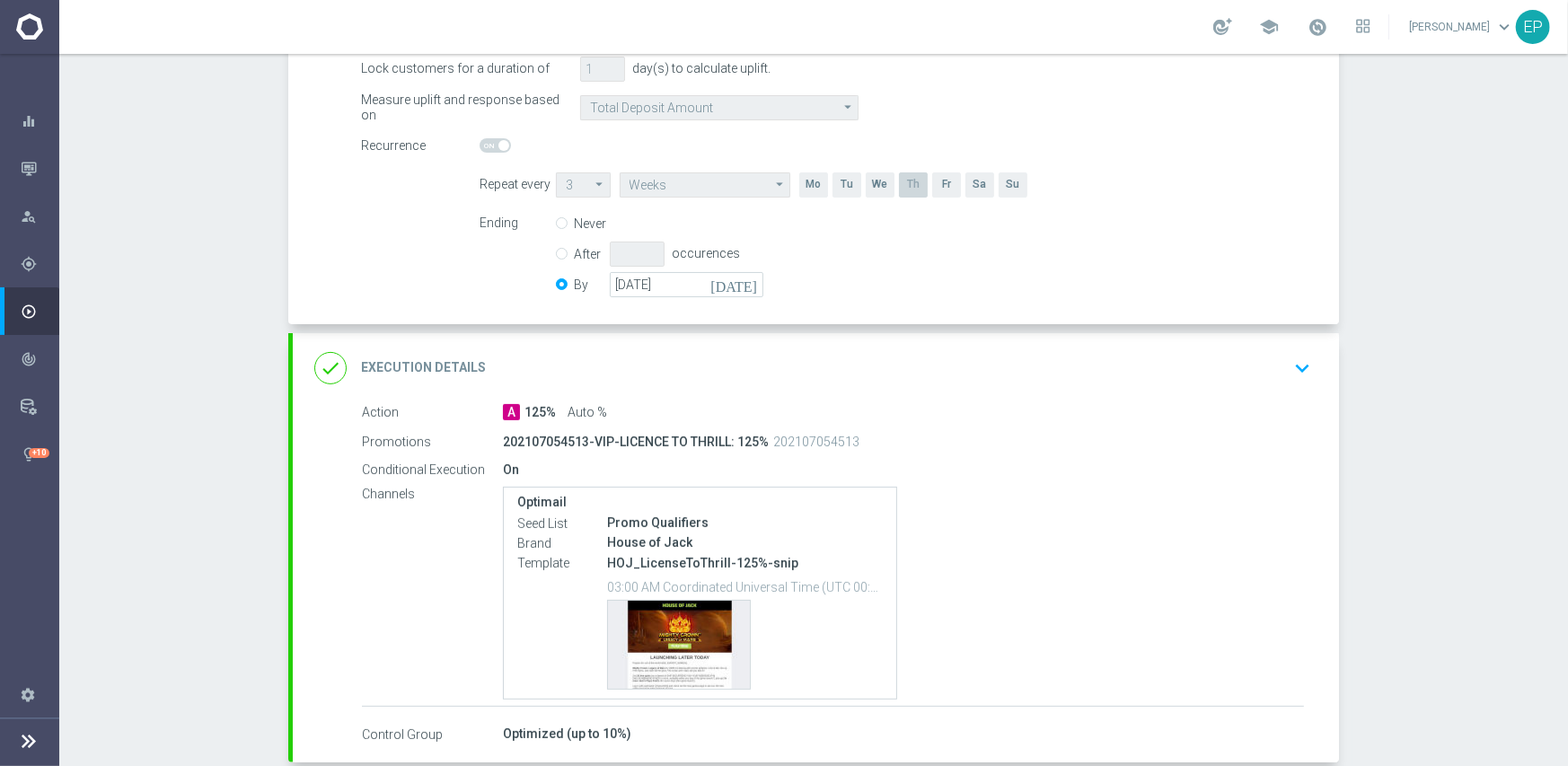
scroll to position [446, 0]
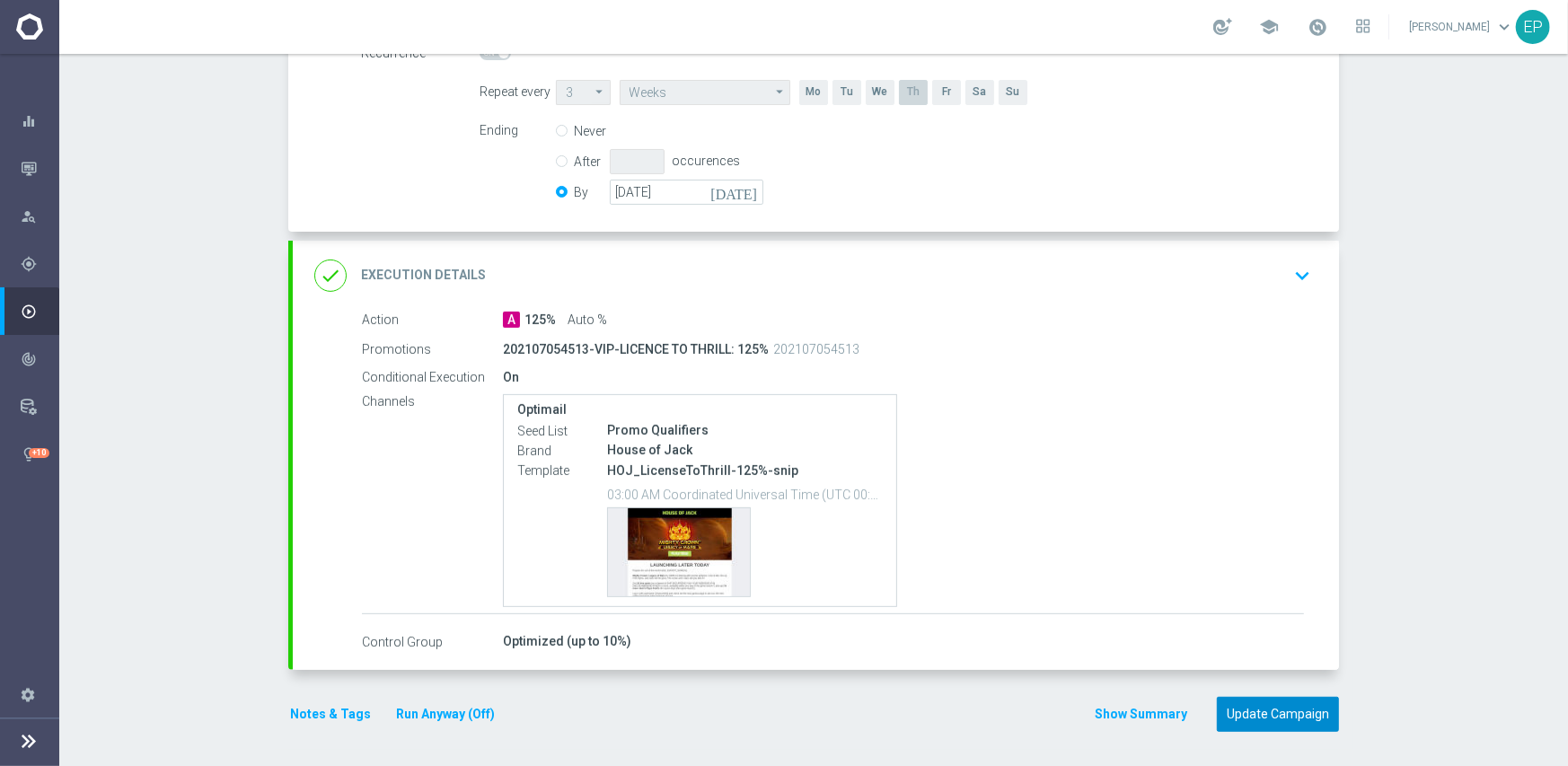
click at [1281, 702] on button "Update Campaign" at bounding box center [1277, 714] width 122 height 35
click at [1408, 419] on div at bounding box center [765, 383] width 1568 height 766
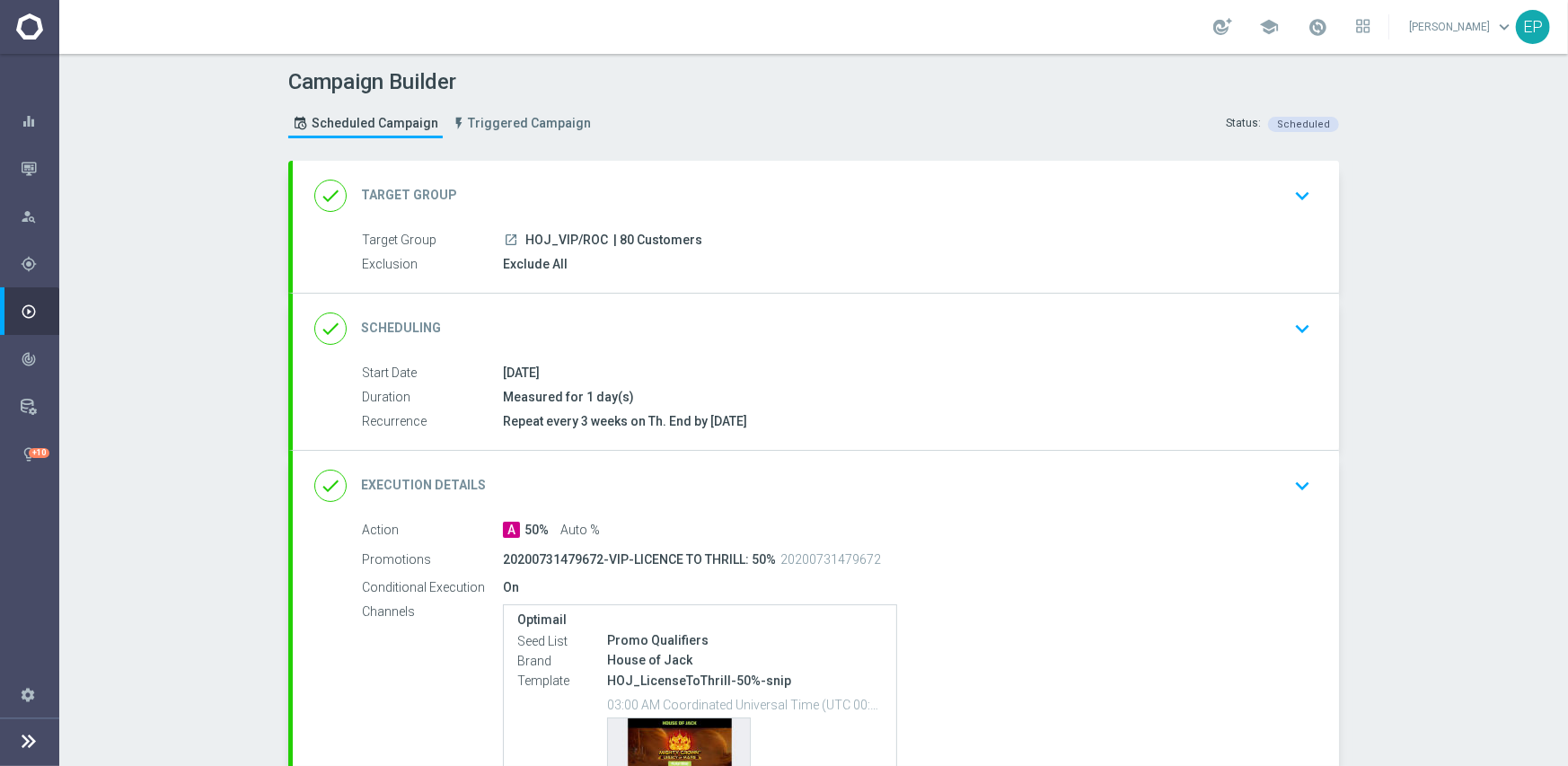
click at [797, 348] on div "done Scheduling keyboard_arrow_down" at bounding box center [815, 328] width 1046 height 70
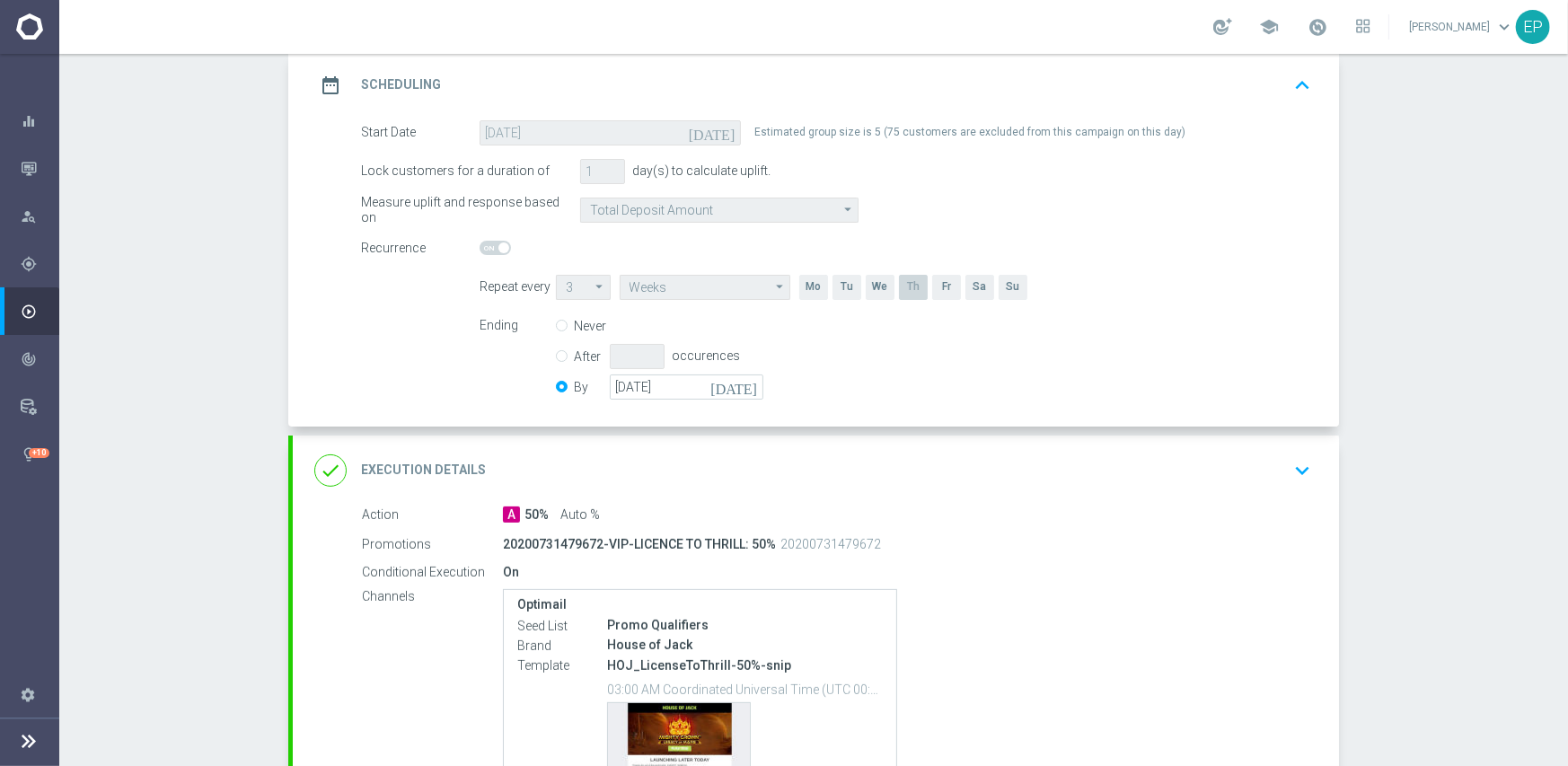
scroll to position [270, 0]
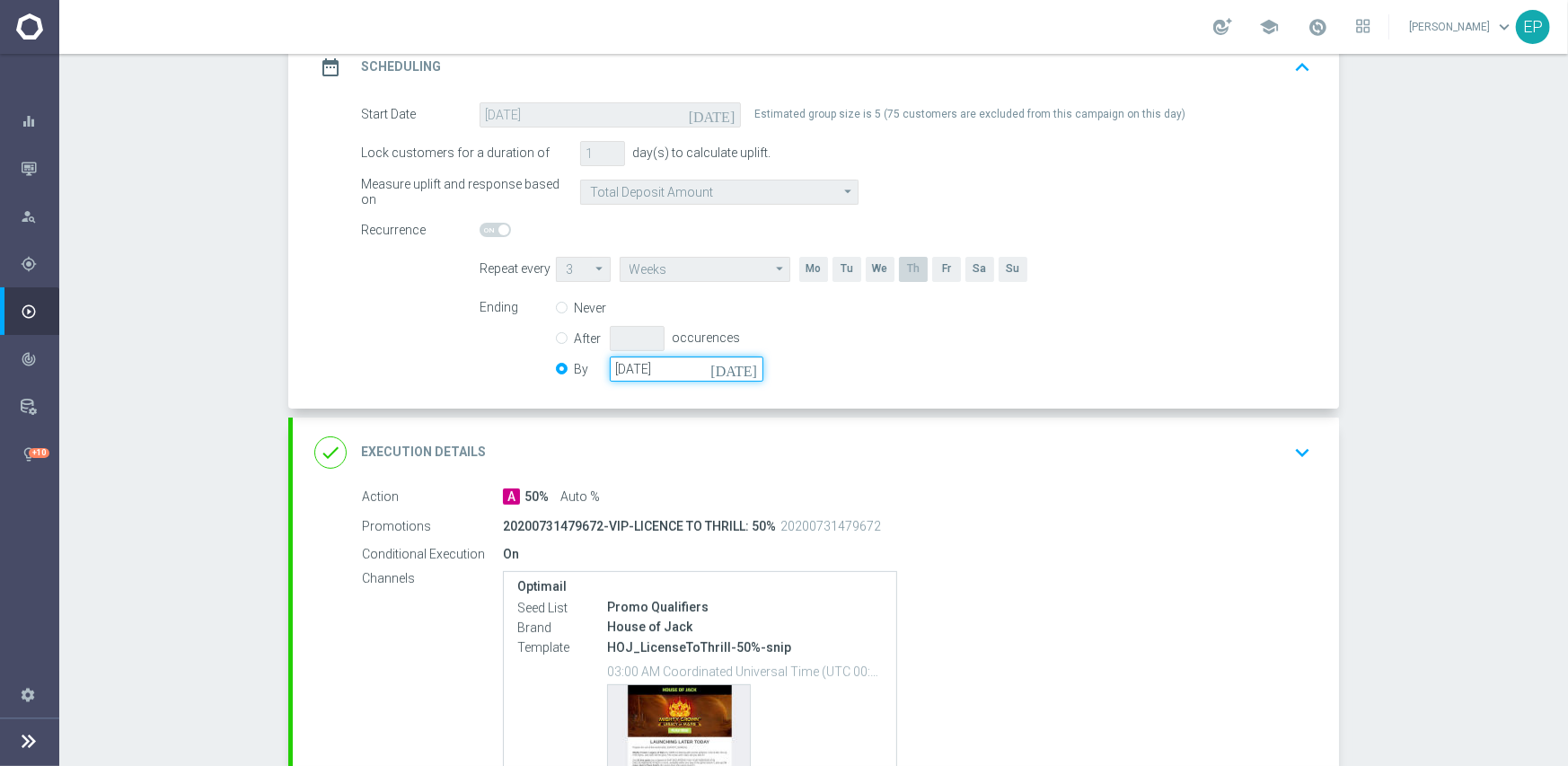
click at [663, 366] on input "[DATE]" at bounding box center [687, 369] width 154 height 25
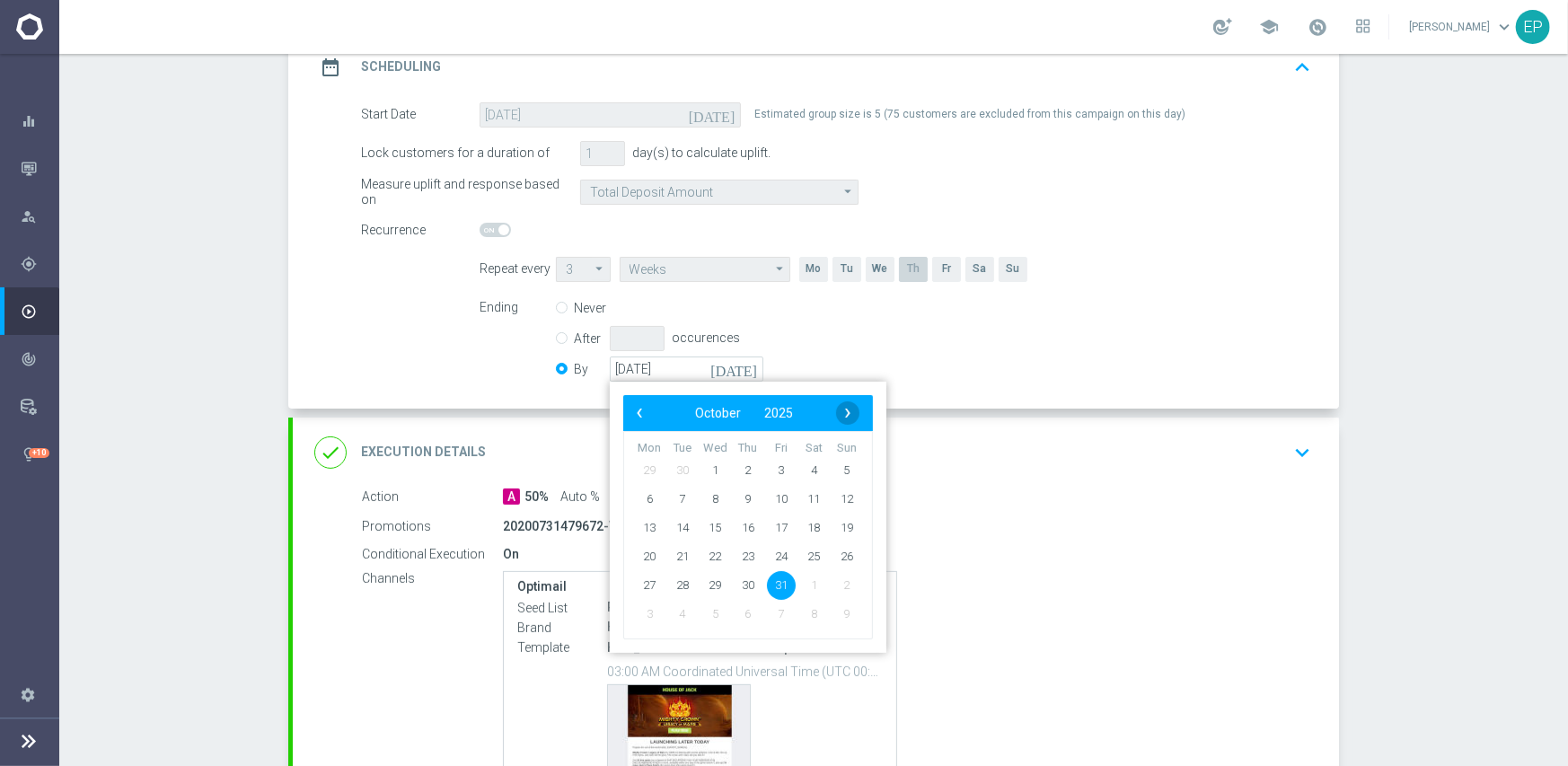
click at [836, 411] on span "›" at bounding box center [848, 413] width 23 height 23
click at [841, 587] on span "30" at bounding box center [847, 585] width 29 height 29
type input "[DATE]"
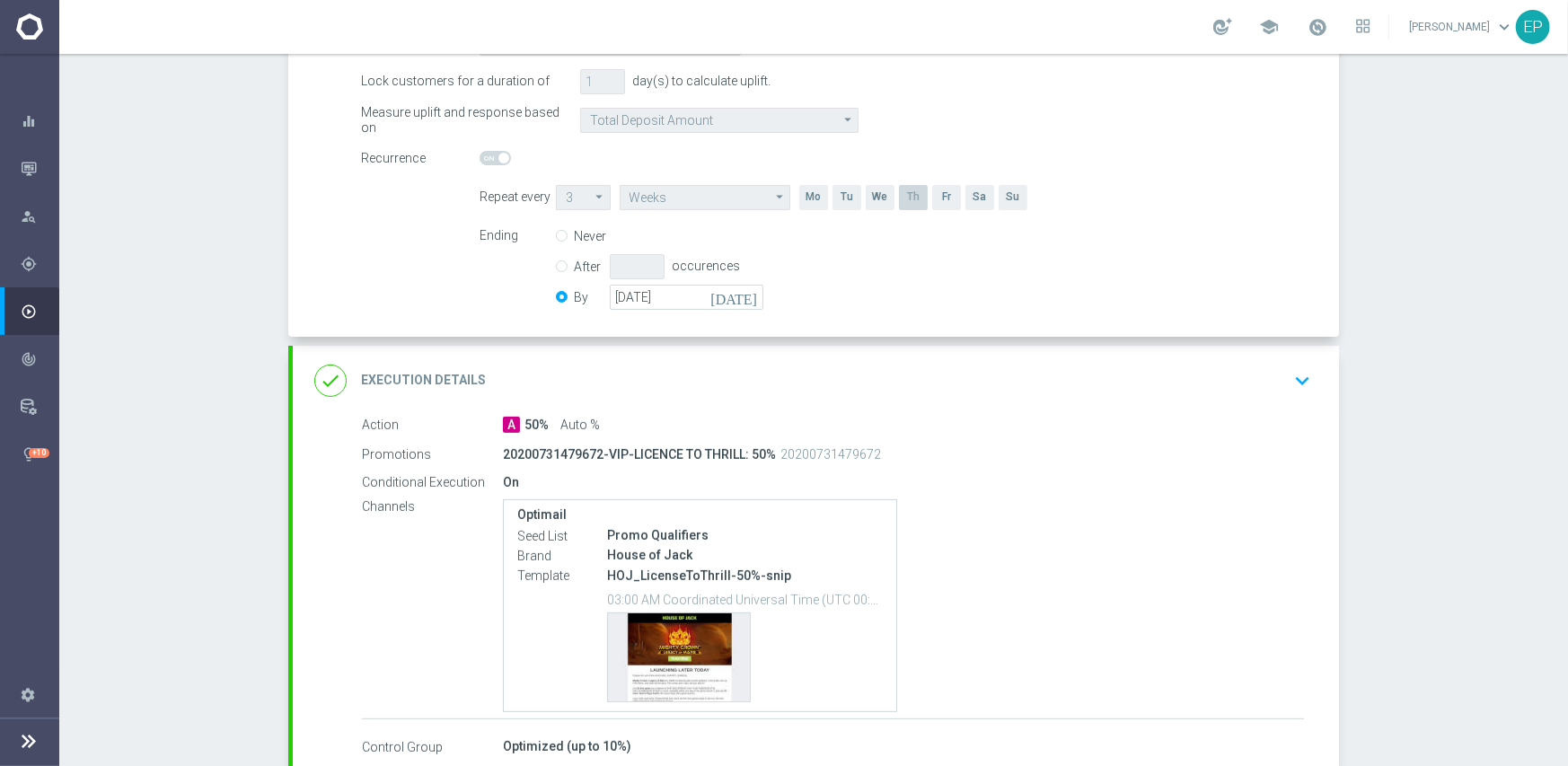
scroll to position [446, 0]
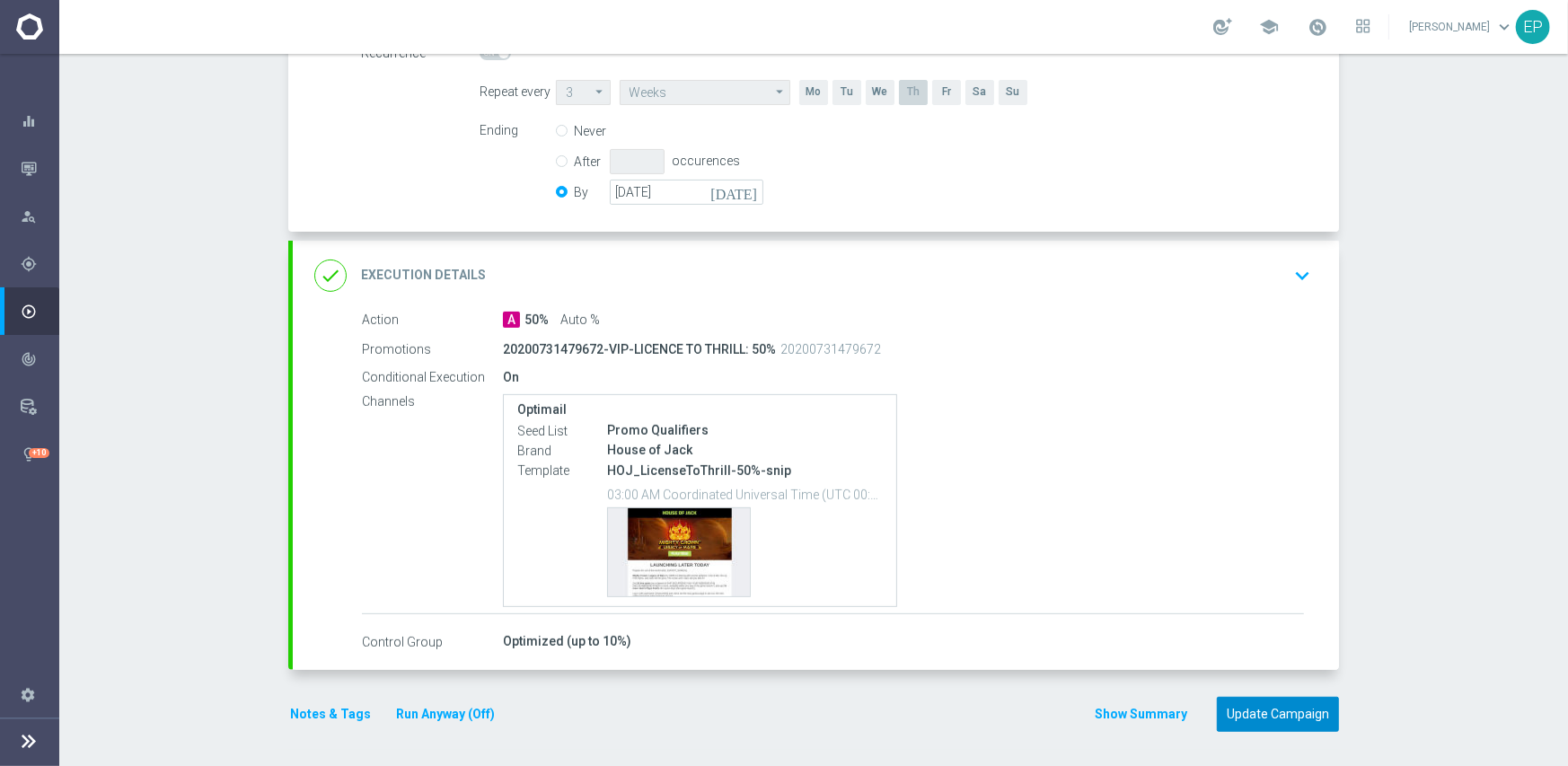
click at [1266, 706] on button "Update Campaign" at bounding box center [1277, 714] width 122 height 35
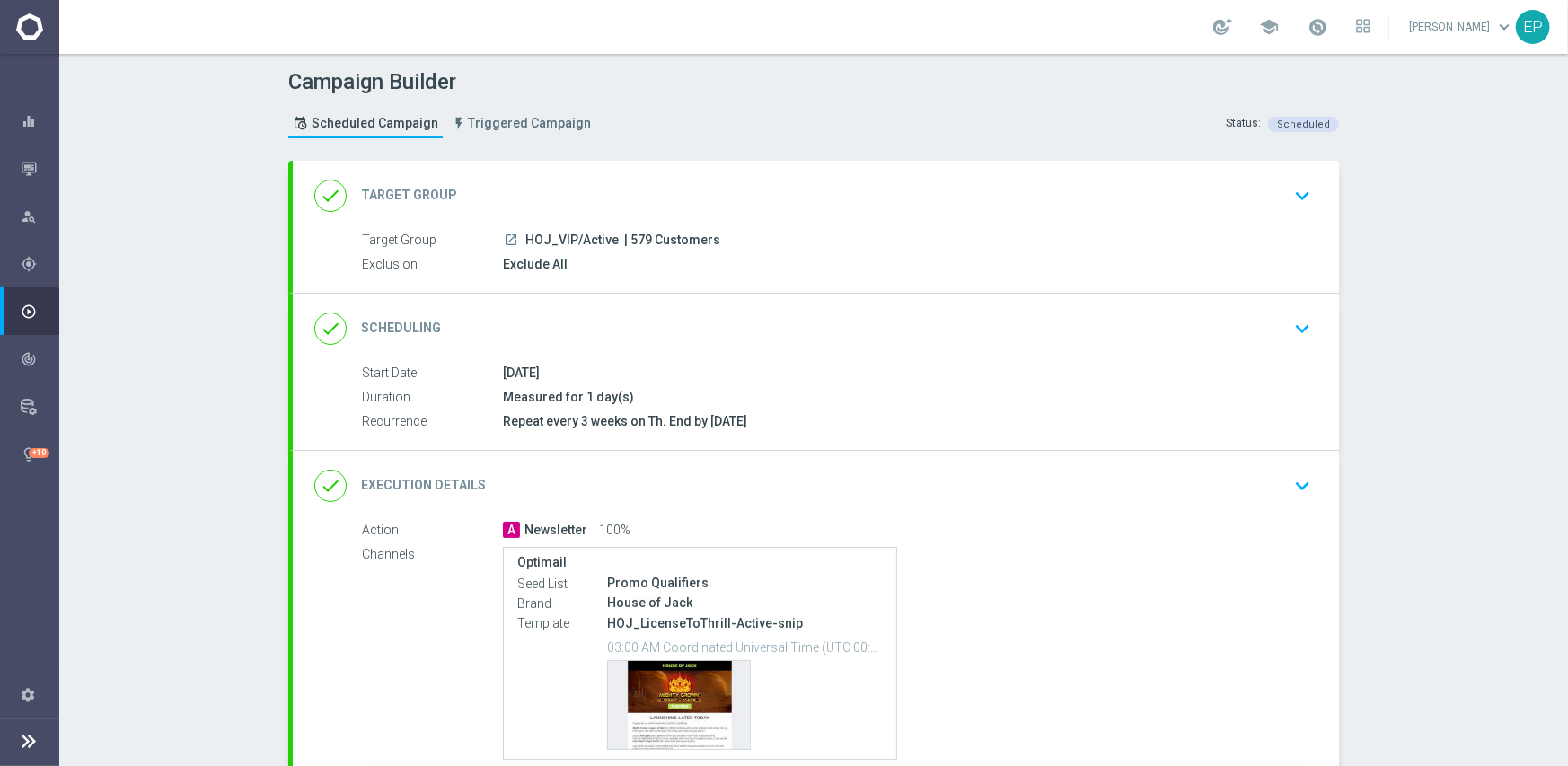
click at [797, 331] on div "done Scheduling keyboard_arrow_down" at bounding box center [815, 329] width 1003 height 35
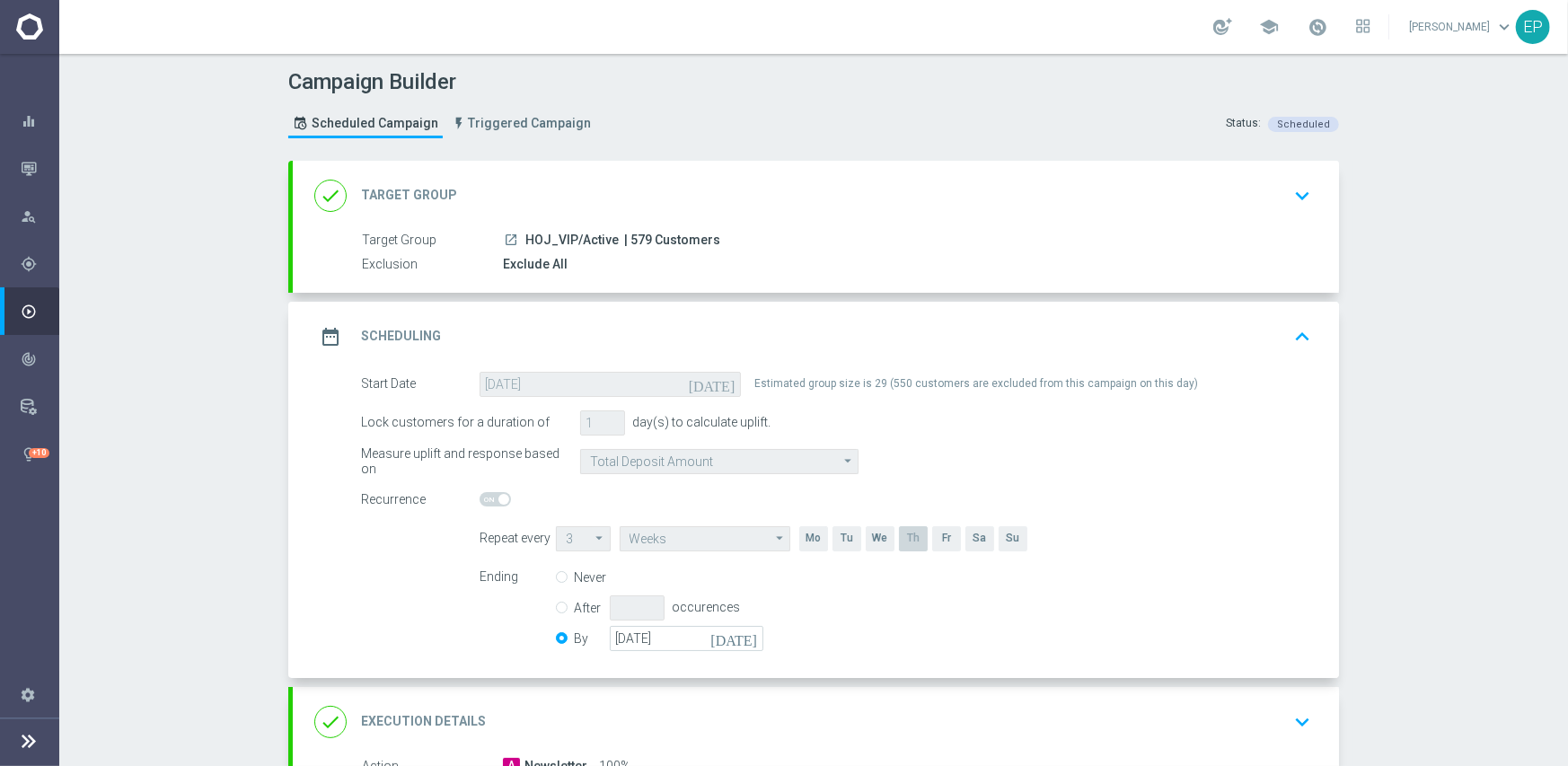
scroll to position [180, 0]
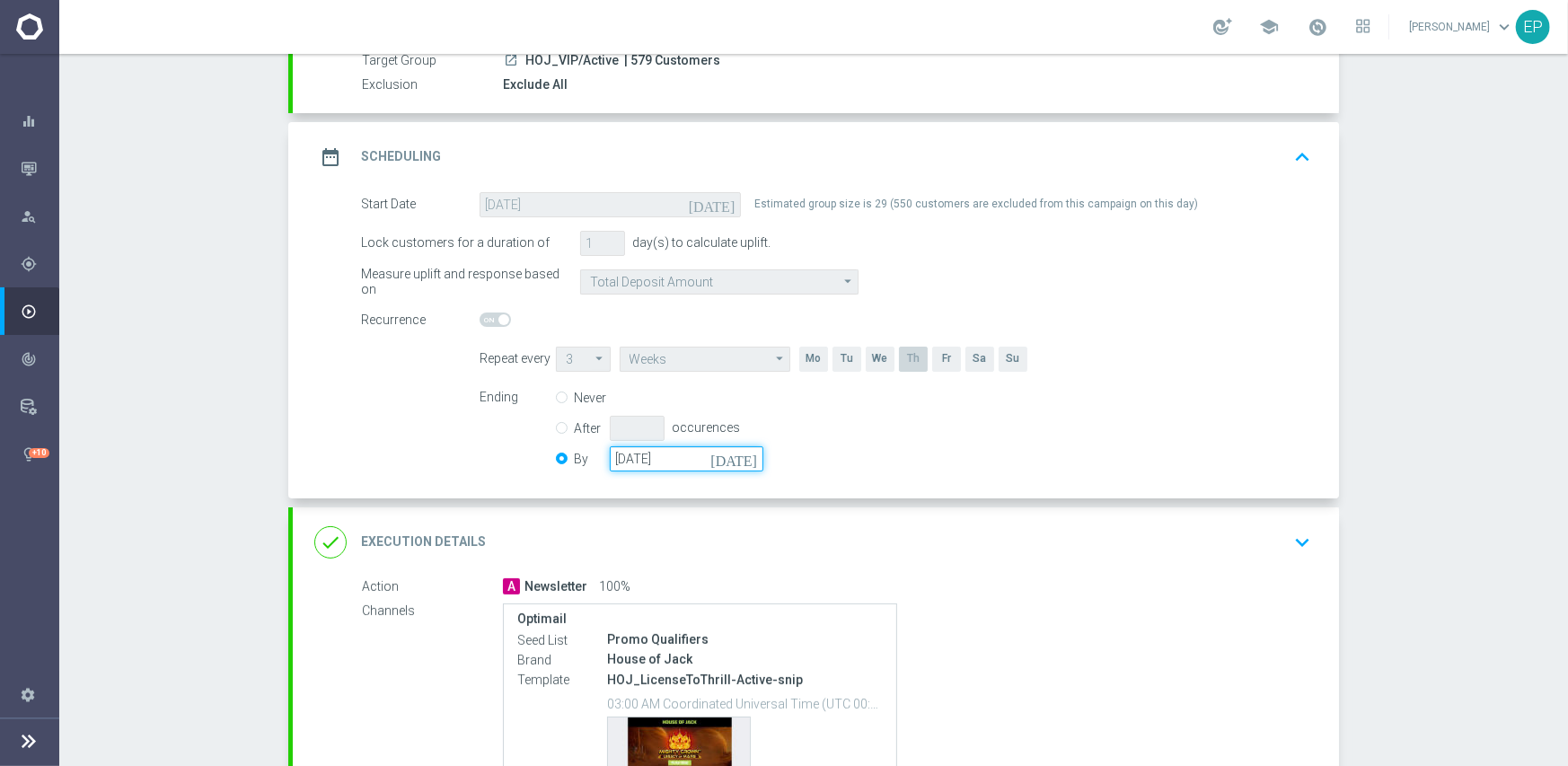
click at [678, 467] on input "[DATE]" at bounding box center [687, 459] width 154 height 25
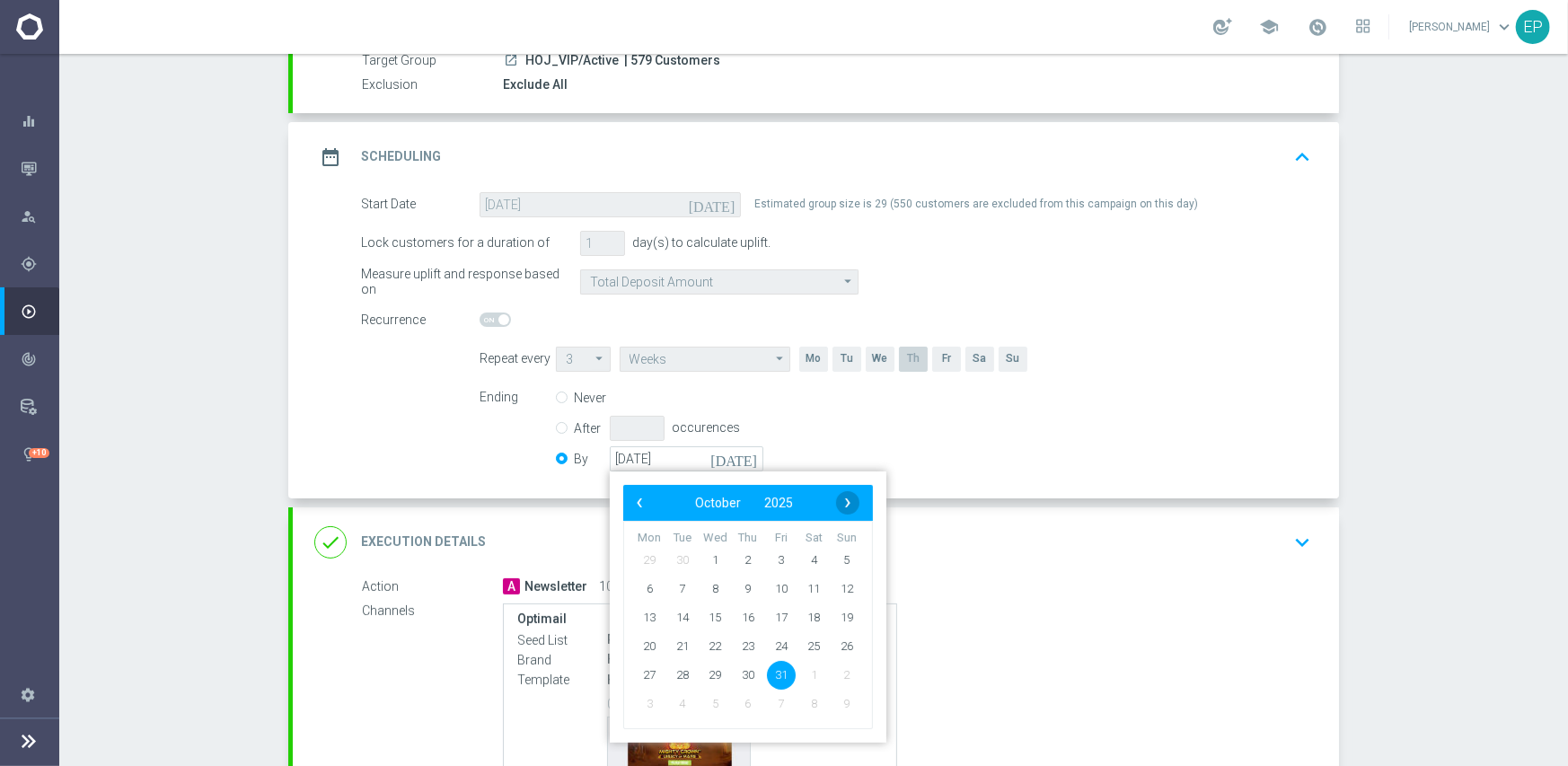
click at [838, 502] on span "›" at bounding box center [848, 503] width 23 height 23
drag, startPoint x: 835, startPoint y: 673, endPoint x: 980, endPoint y: 620, distance: 154.4
click at [836, 673] on span "30" at bounding box center [847, 674] width 29 height 29
type input "[DATE]"
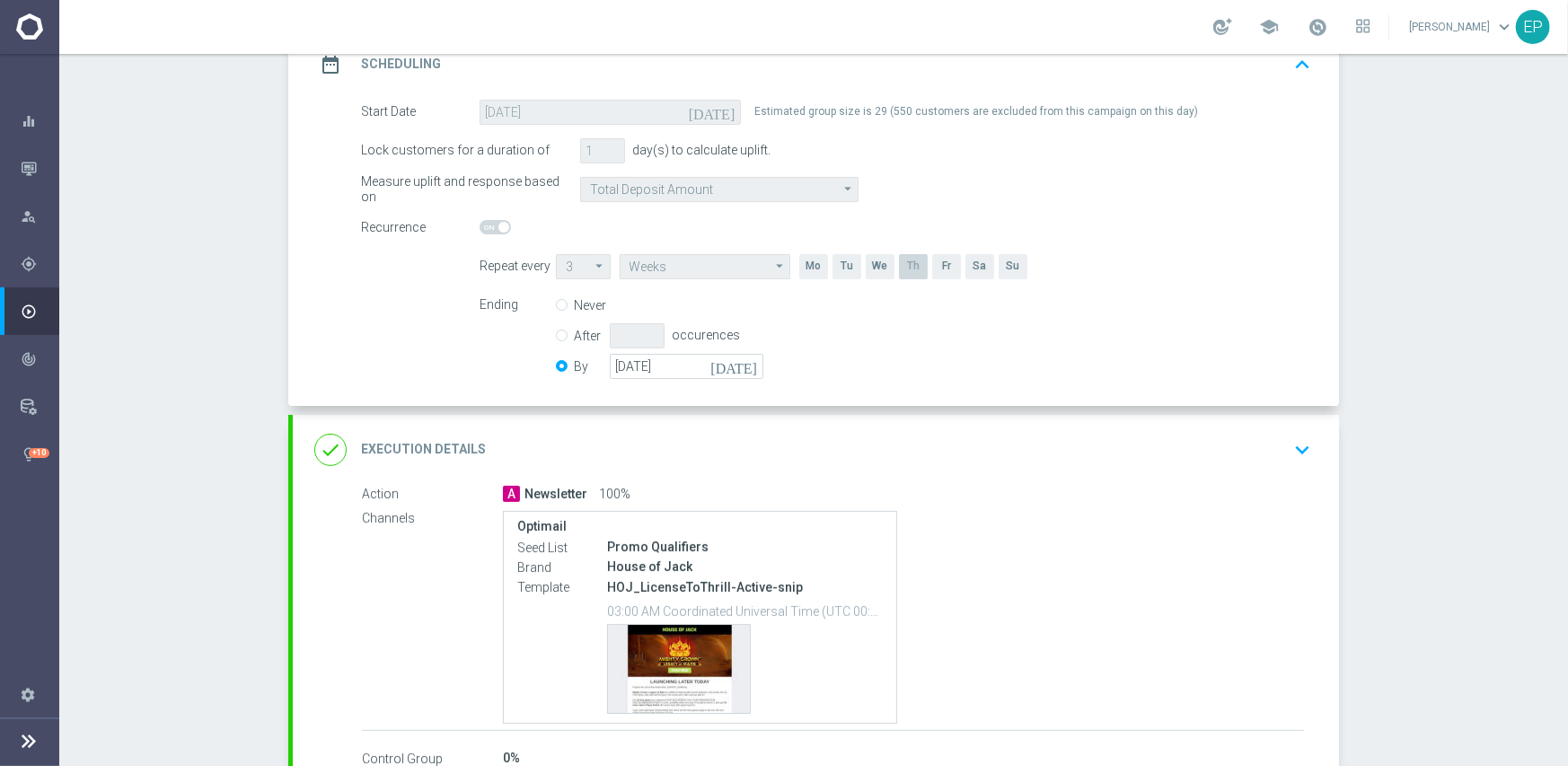
scroll to position [389, 0]
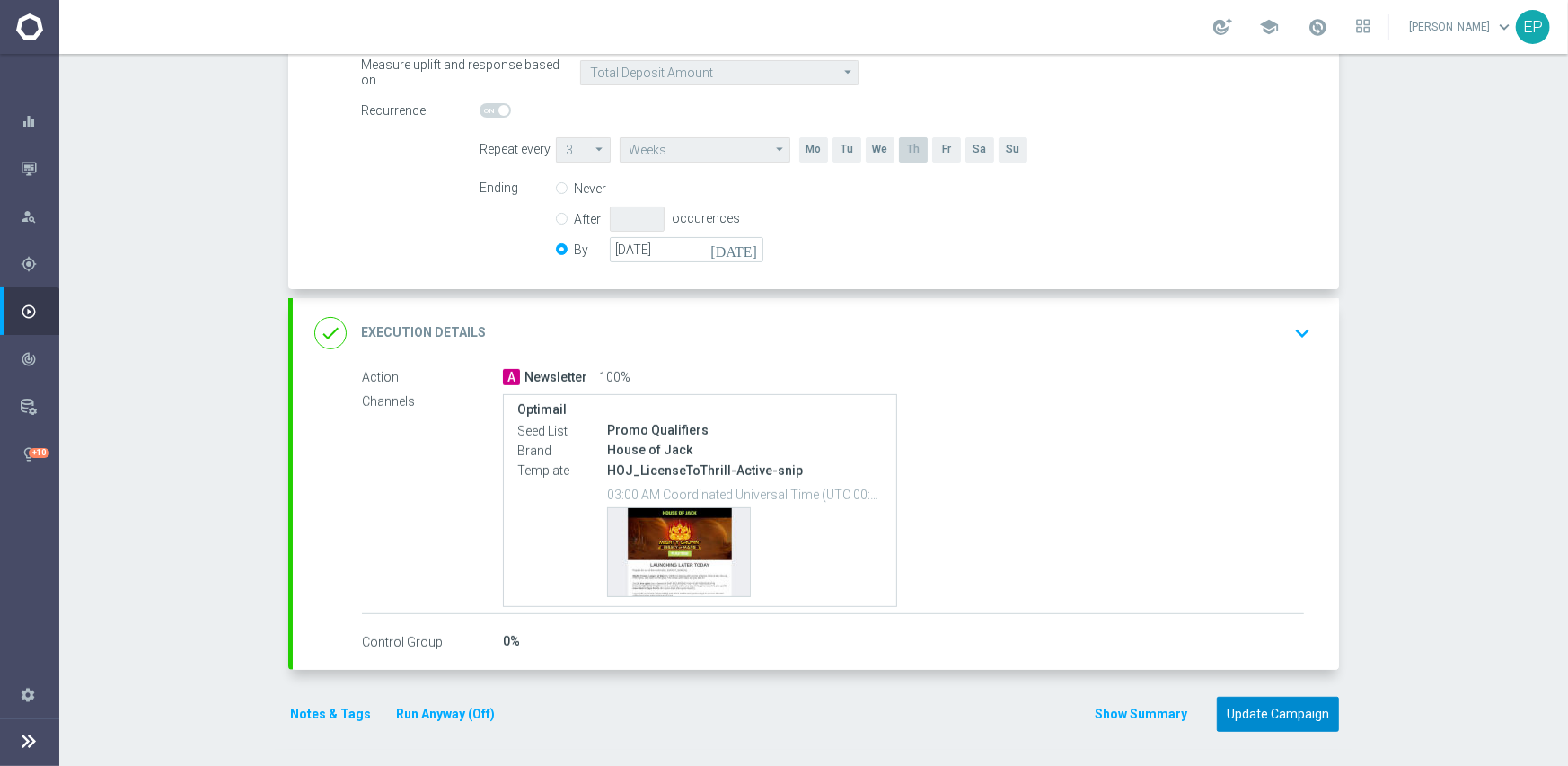
drag, startPoint x: 1276, startPoint y: 717, endPoint x: 1279, endPoint y: 707, distance: 10.4
click at [1277, 716] on button "Update Campaign" at bounding box center [1277, 714] width 122 height 35
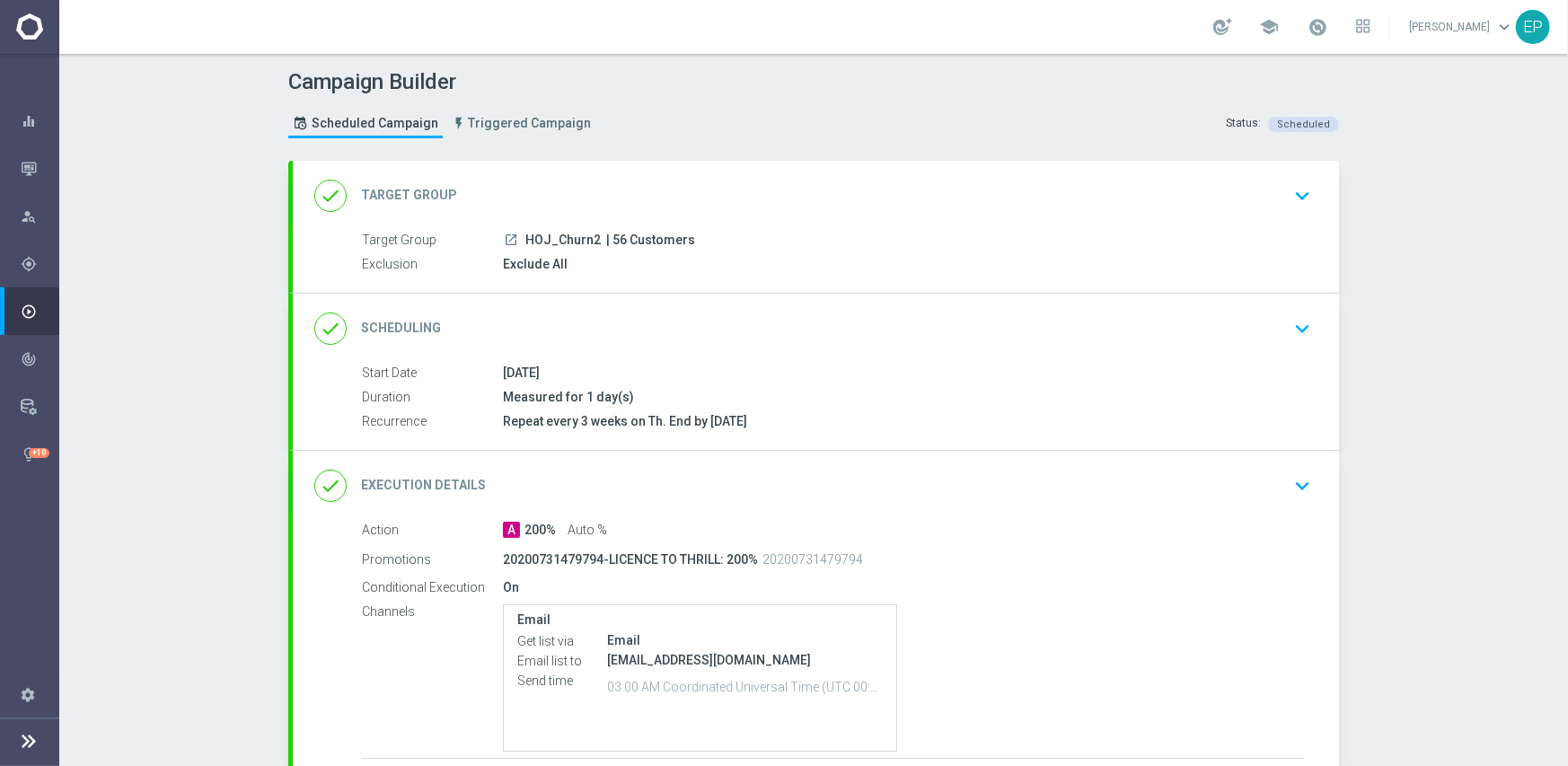
click at [741, 334] on div "done Scheduling keyboard_arrow_down" at bounding box center [815, 329] width 1003 height 35
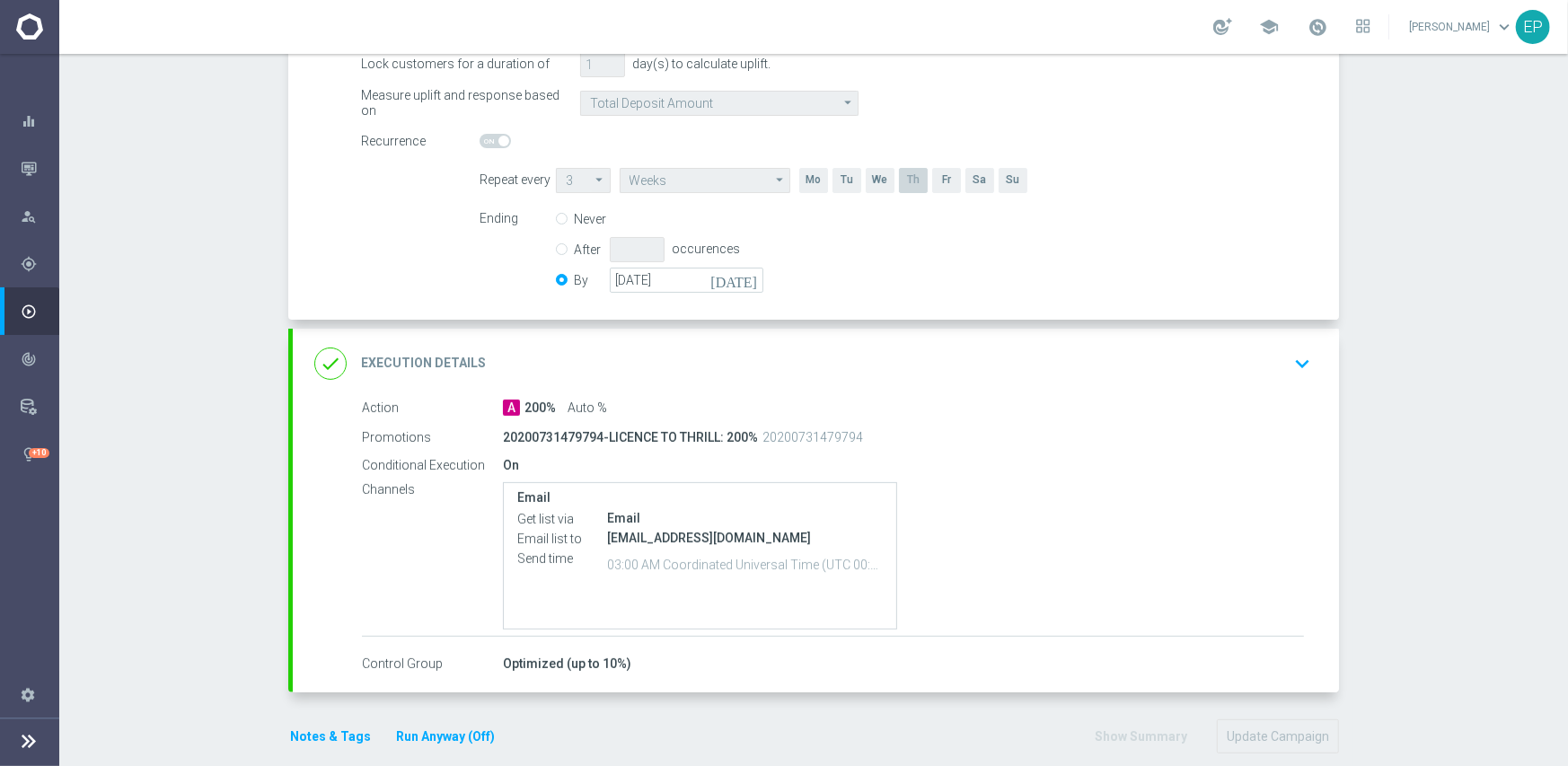
scroll to position [359, 0]
drag, startPoint x: 666, startPoint y: 281, endPoint x: 753, endPoint y: 278, distance: 87.1
click at [668, 280] on input "[DATE]" at bounding box center [687, 279] width 154 height 25
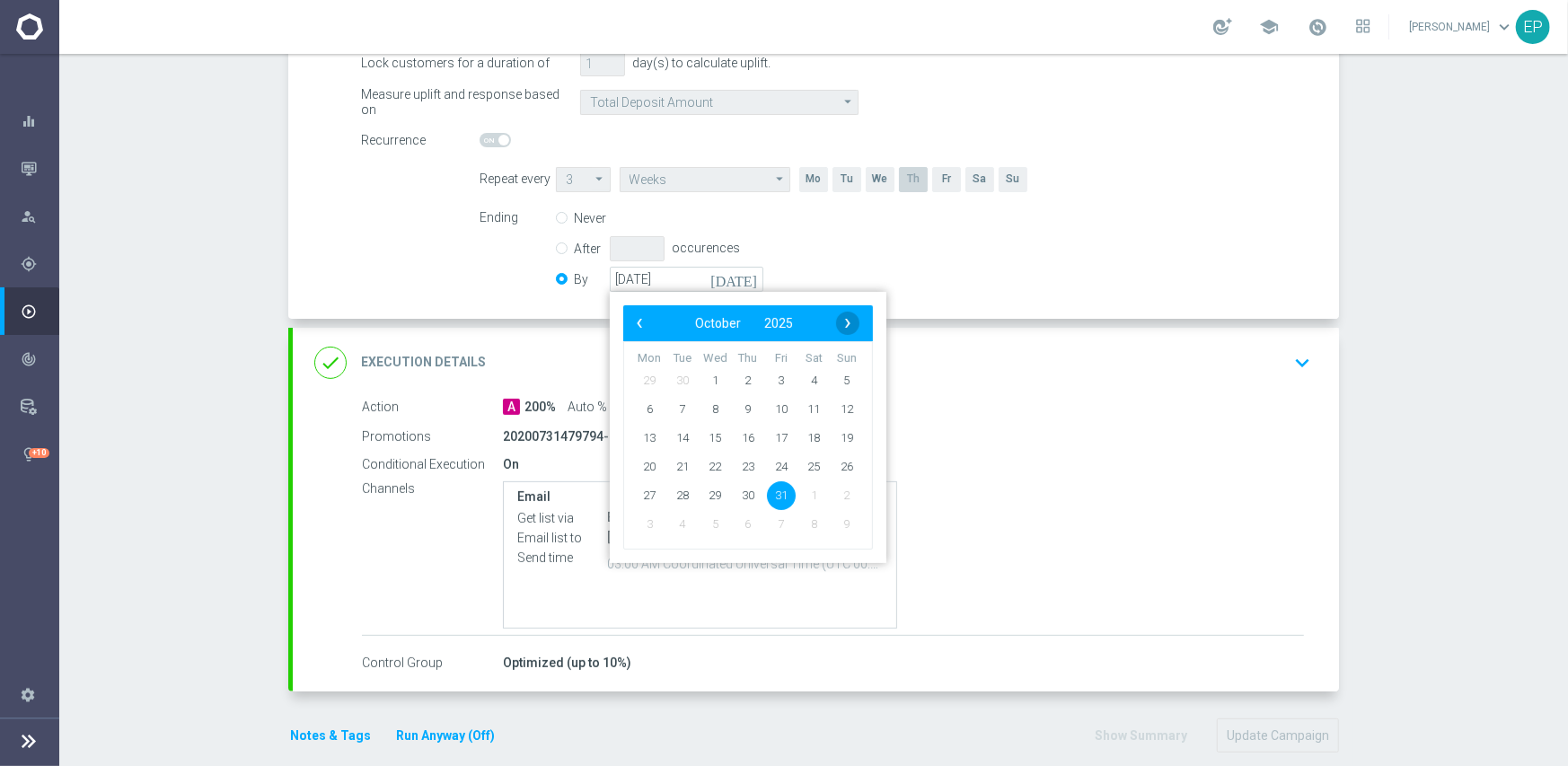
click at [839, 325] on span "›" at bounding box center [848, 323] width 23 height 23
click at [843, 494] on span "30" at bounding box center [847, 494] width 29 height 29
type input "[DATE]"
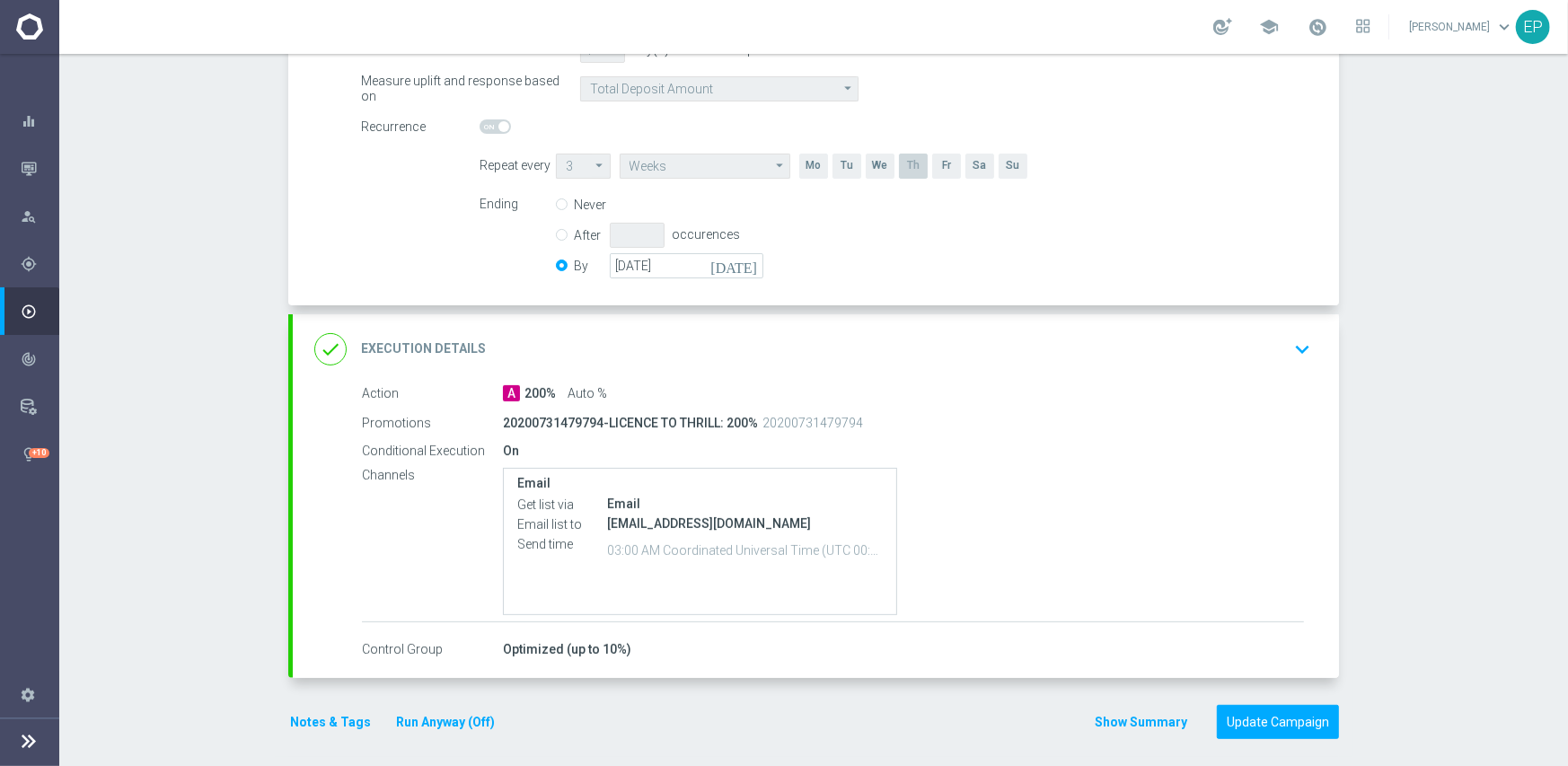
scroll to position [380, 0]
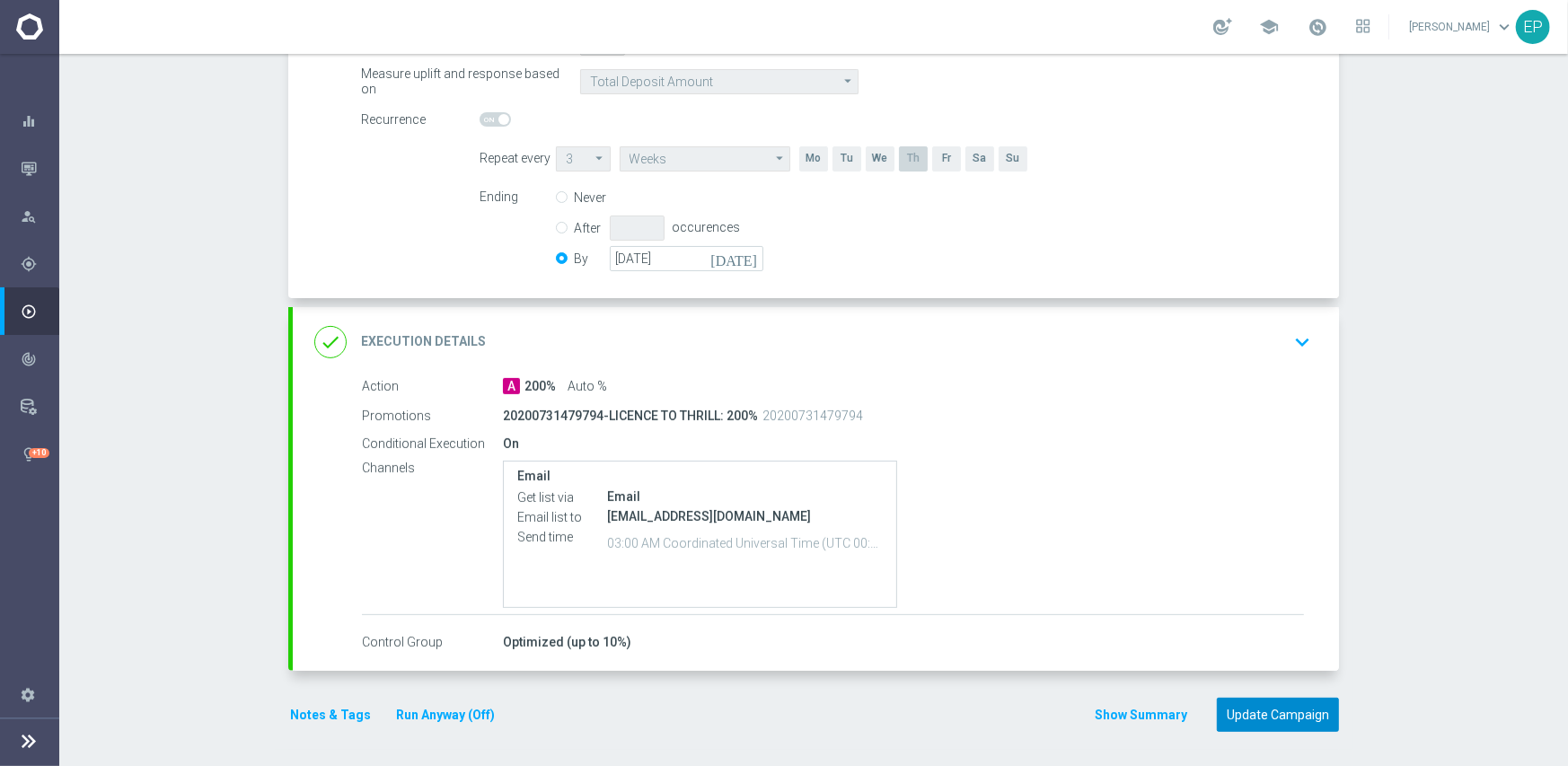
click at [1283, 709] on button "Update Campaign" at bounding box center [1277, 715] width 122 height 35
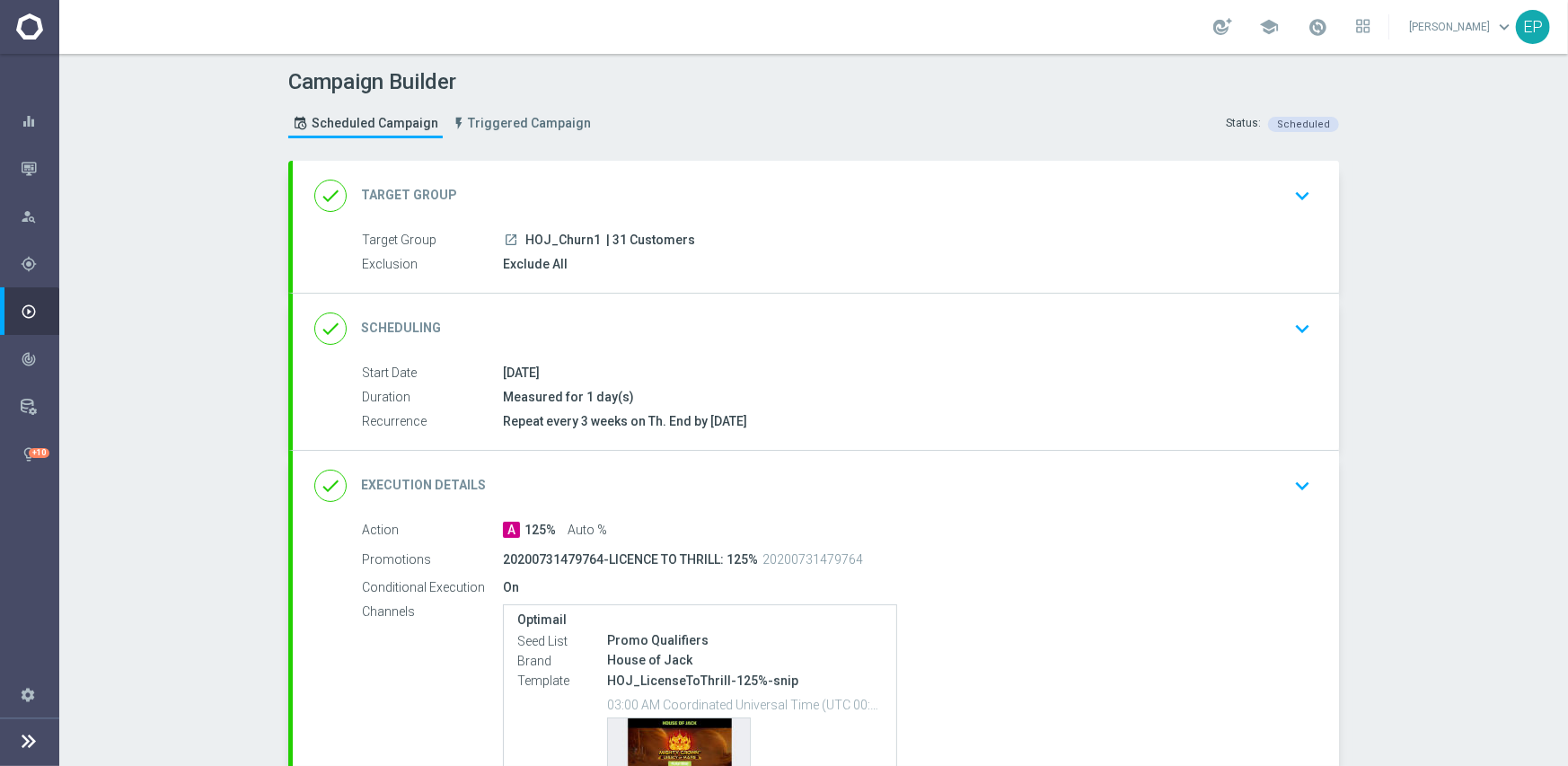
click at [677, 317] on div "done Scheduling keyboard_arrow_down" at bounding box center [815, 329] width 1003 height 35
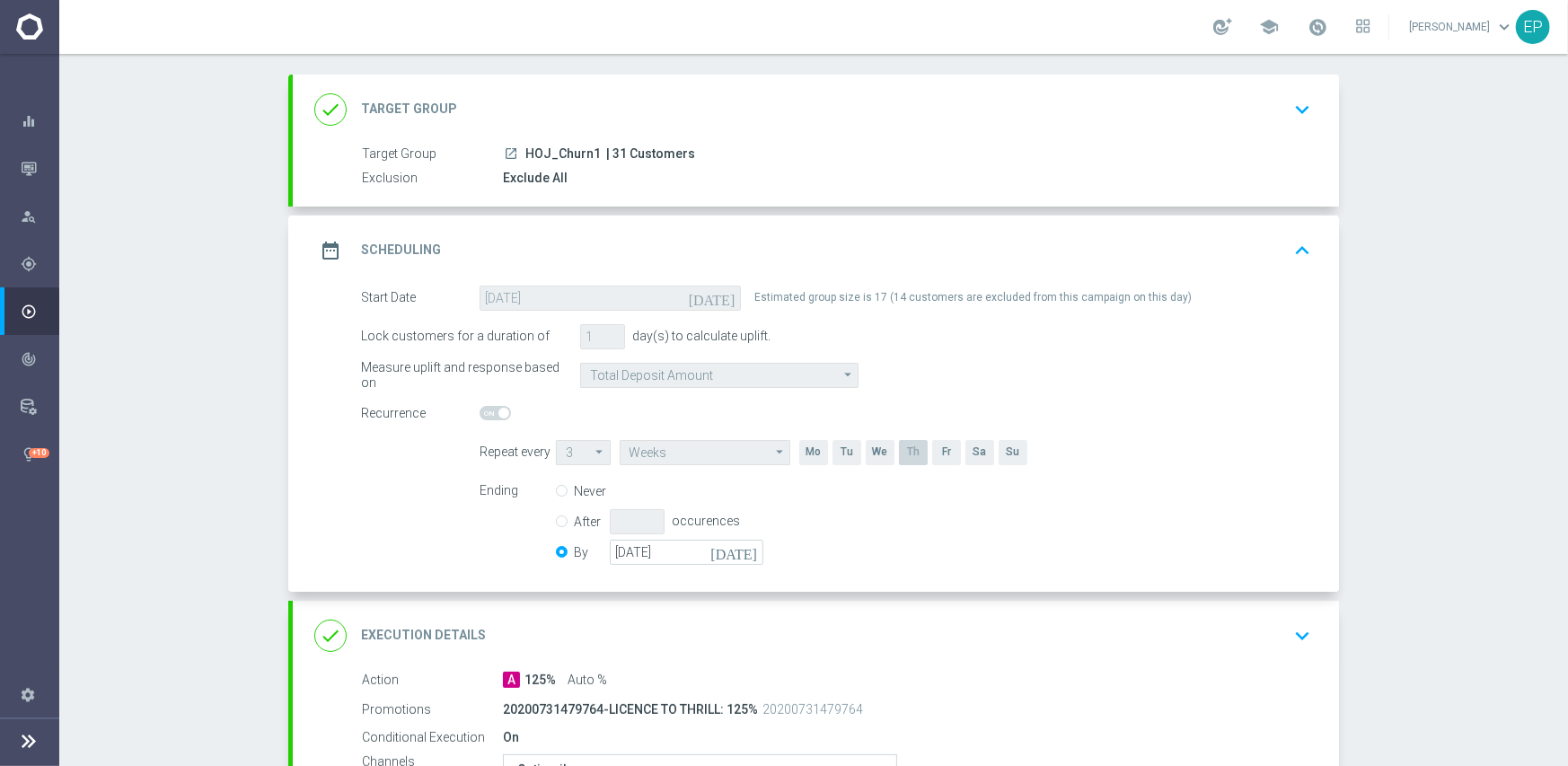
scroll to position [359, 0]
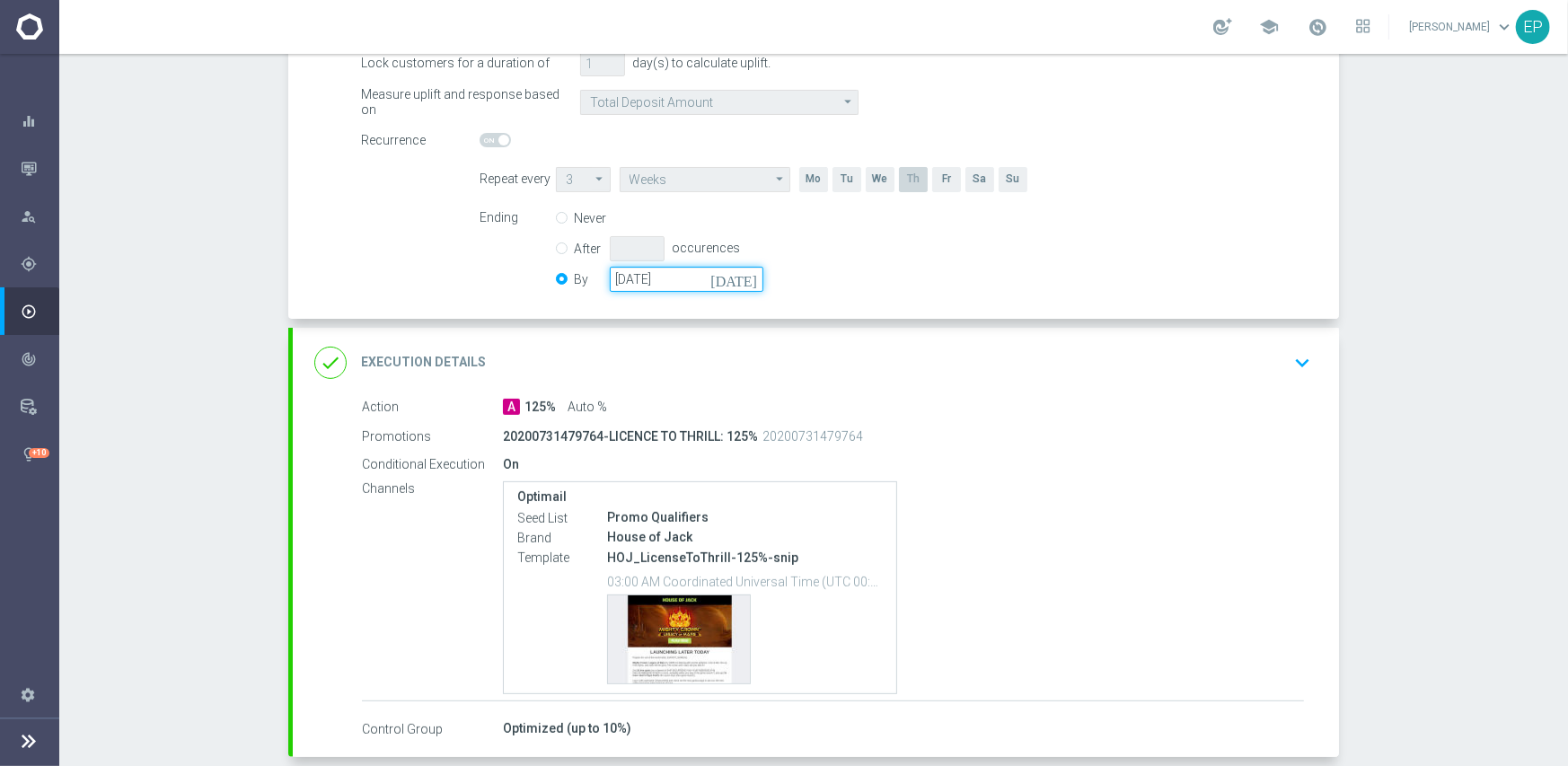
click at [631, 285] on input "[DATE]" at bounding box center [687, 279] width 154 height 25
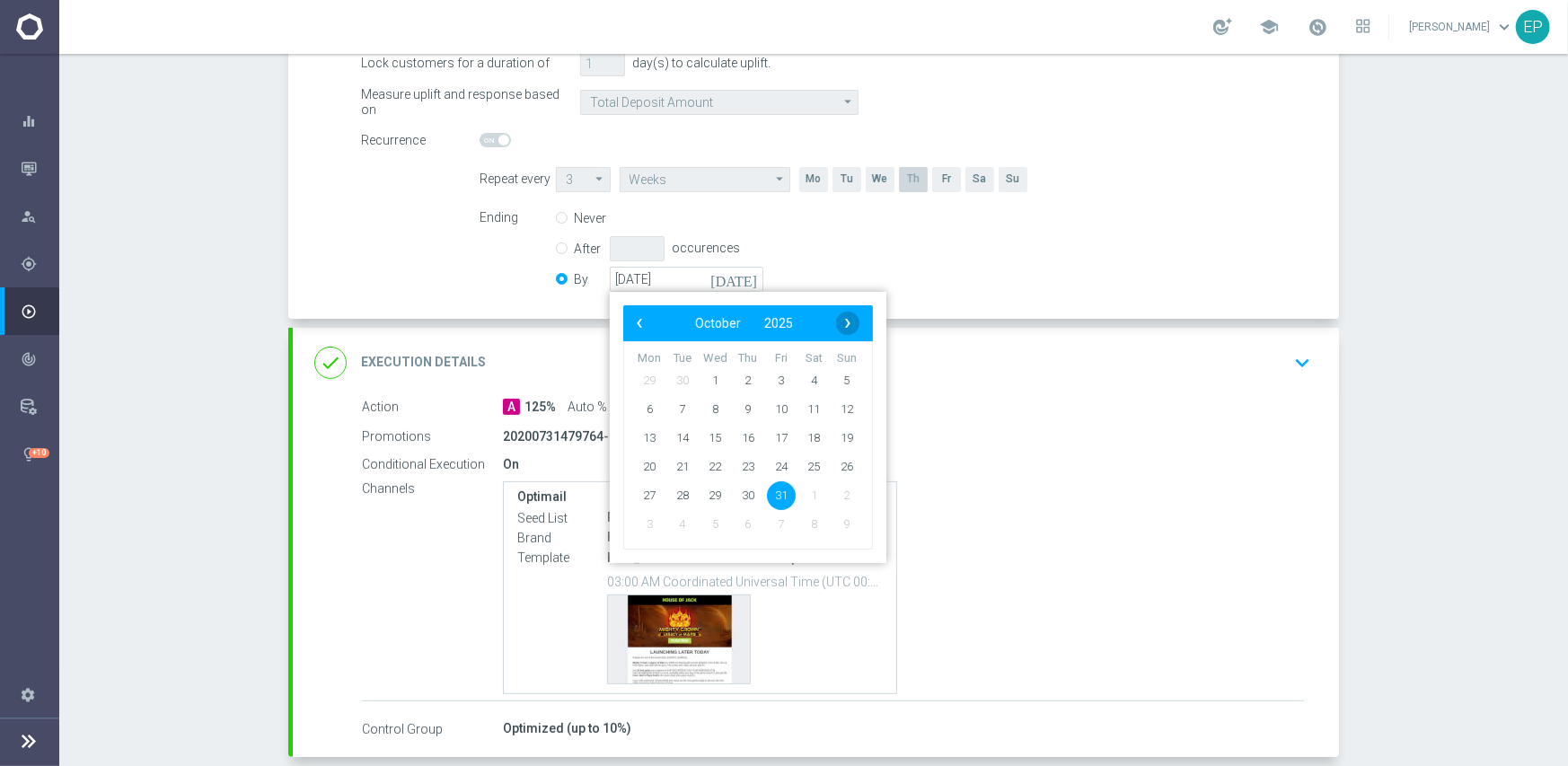
click at [842, 318] on span "›" at bounding box center [848, 323] width 23 height 23
click at [838, 497] on span "30" at bounding box center [847, 494] width 29 height 29
type input "[DATE]"
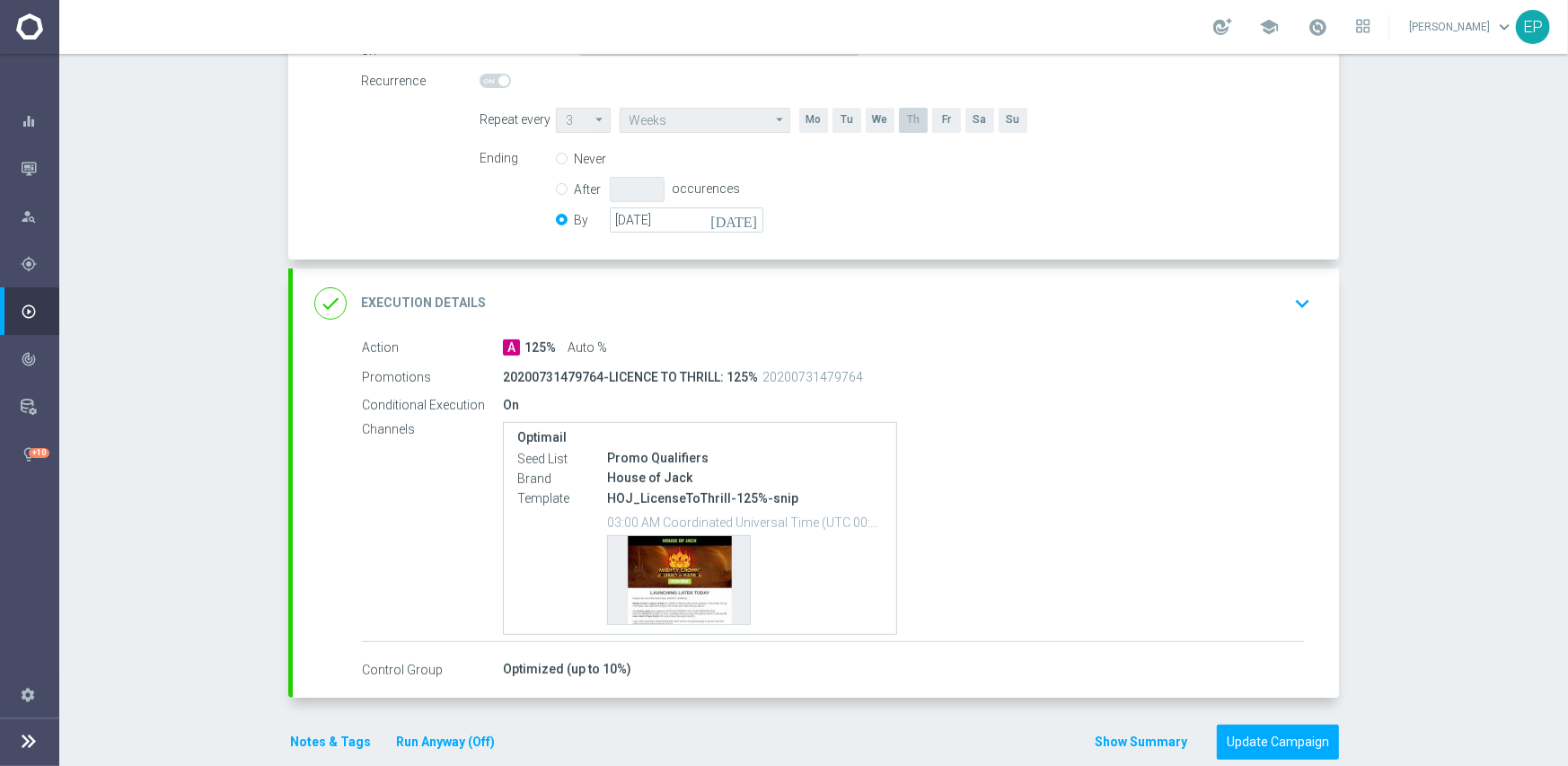
scroll to position [446, 0]
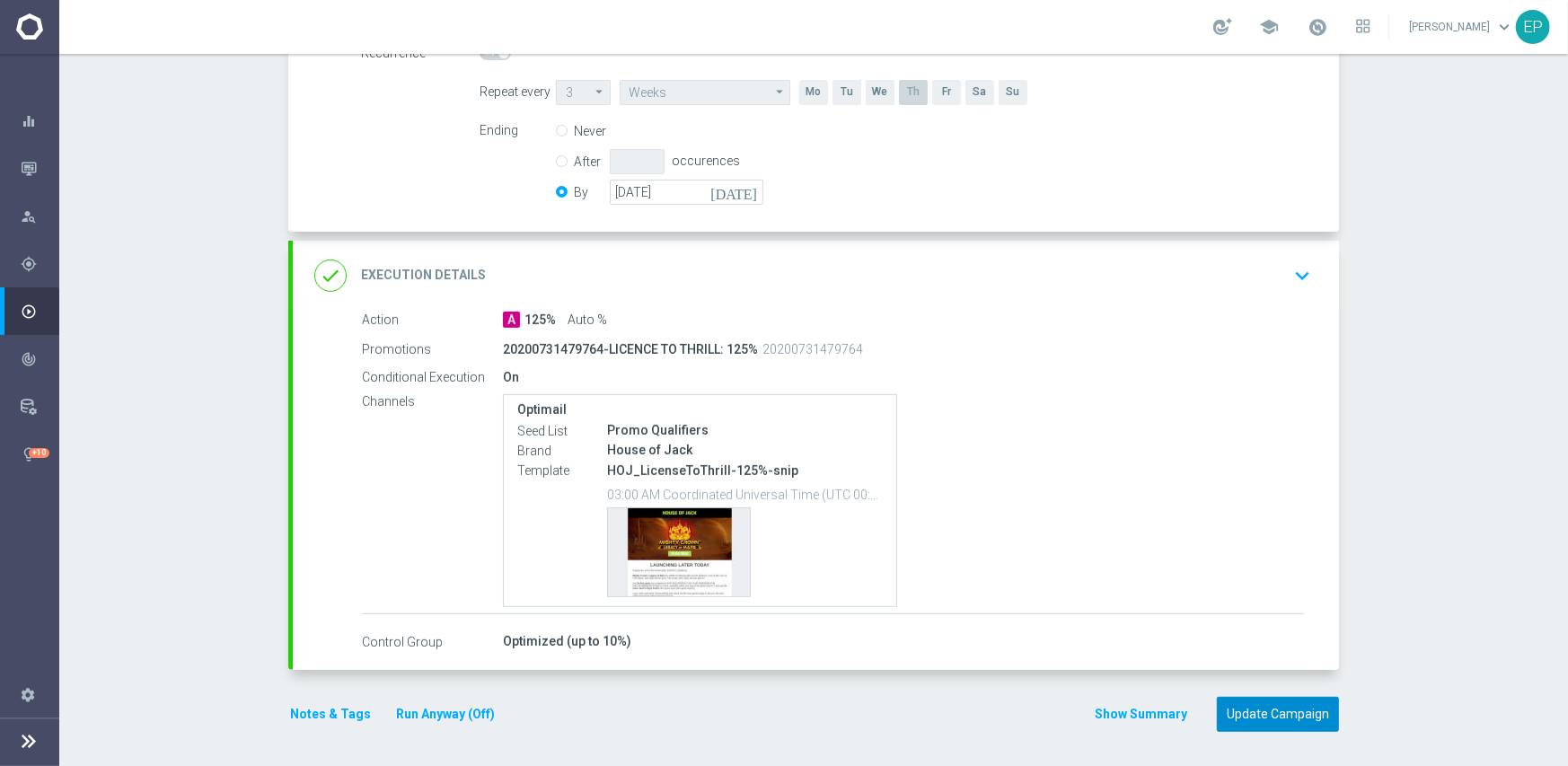
click at [1244, 700] on button "Update Campaign" at bounding box center [1277, 714] width 122 height 35
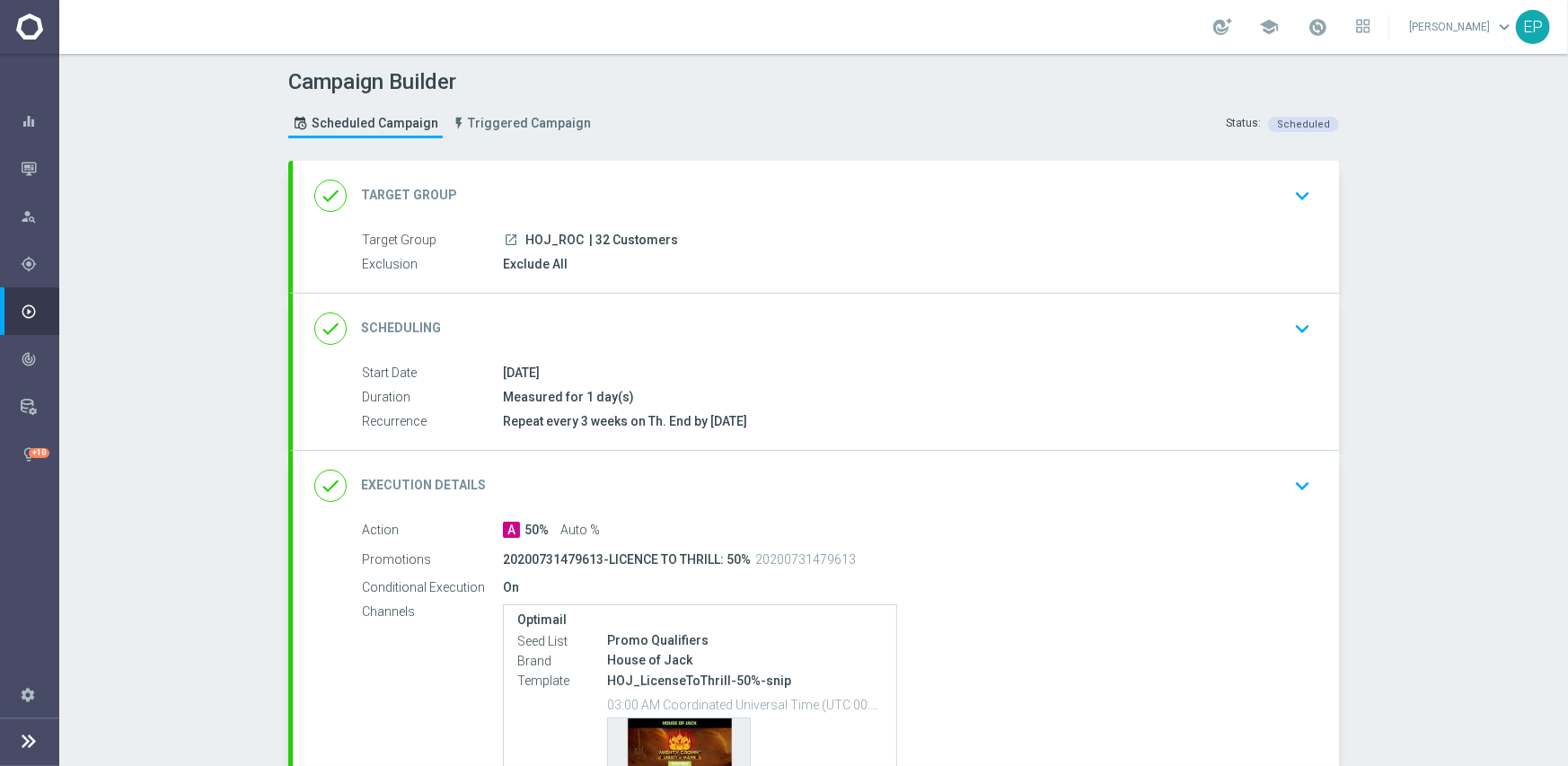
click at [770, 312] on div "done Scheduling keyboard_arrow_down" at bounding box center [815, 329] width 1003 height 35
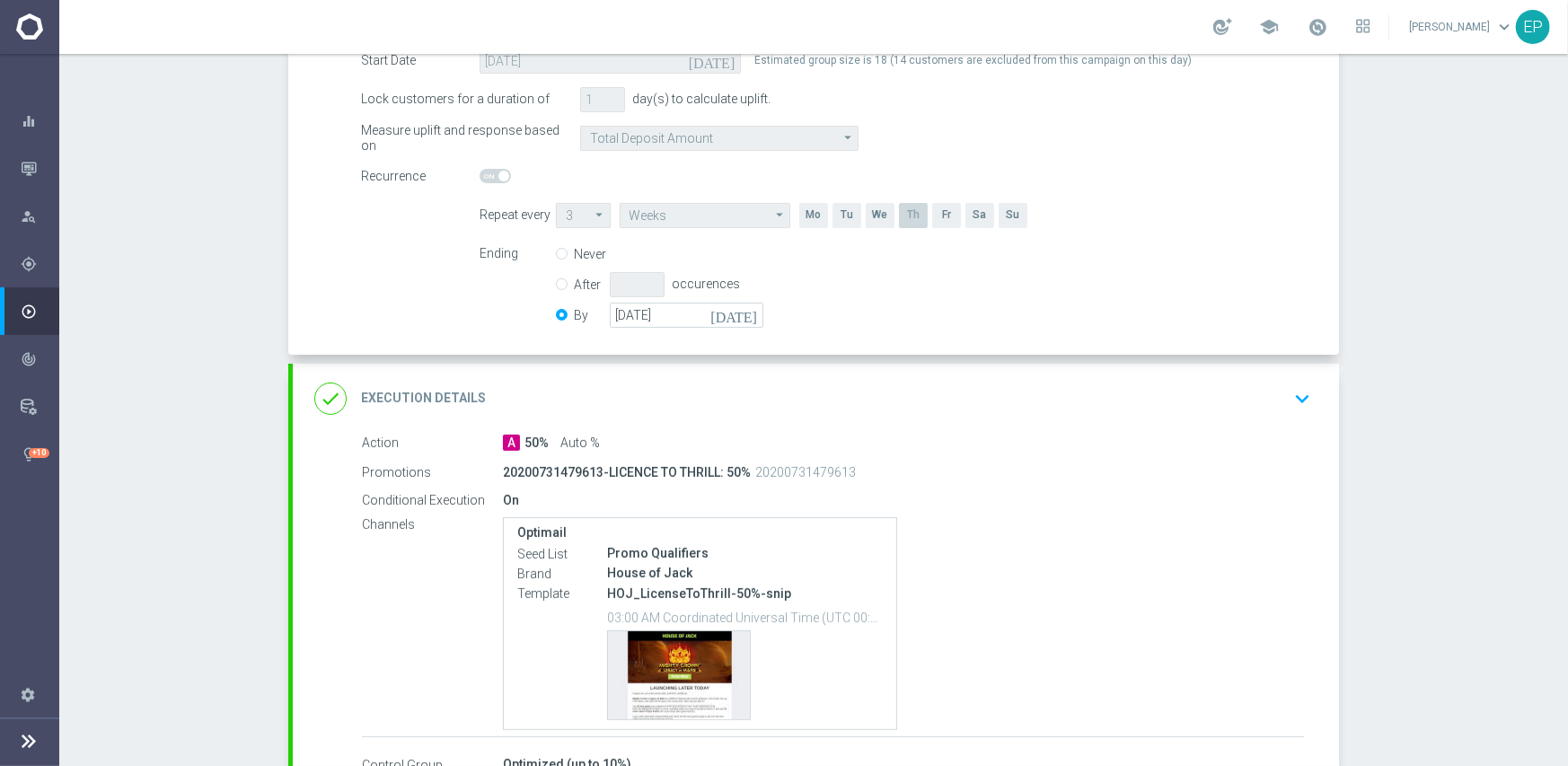
scroll to position [359, 0]
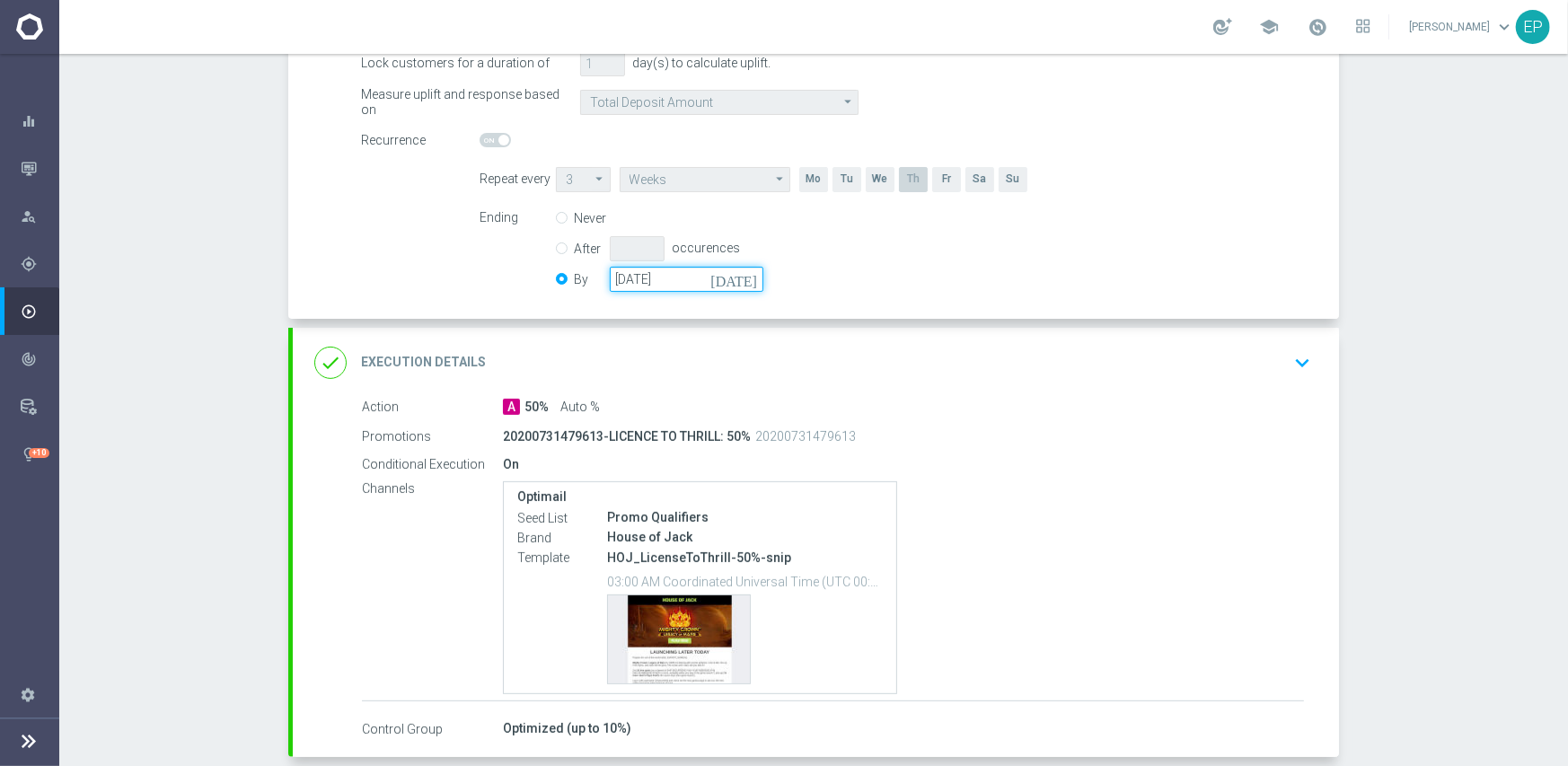
click at [686, 275] on input "[DATE]" at bounding box center [687, 279] width 154 height 25
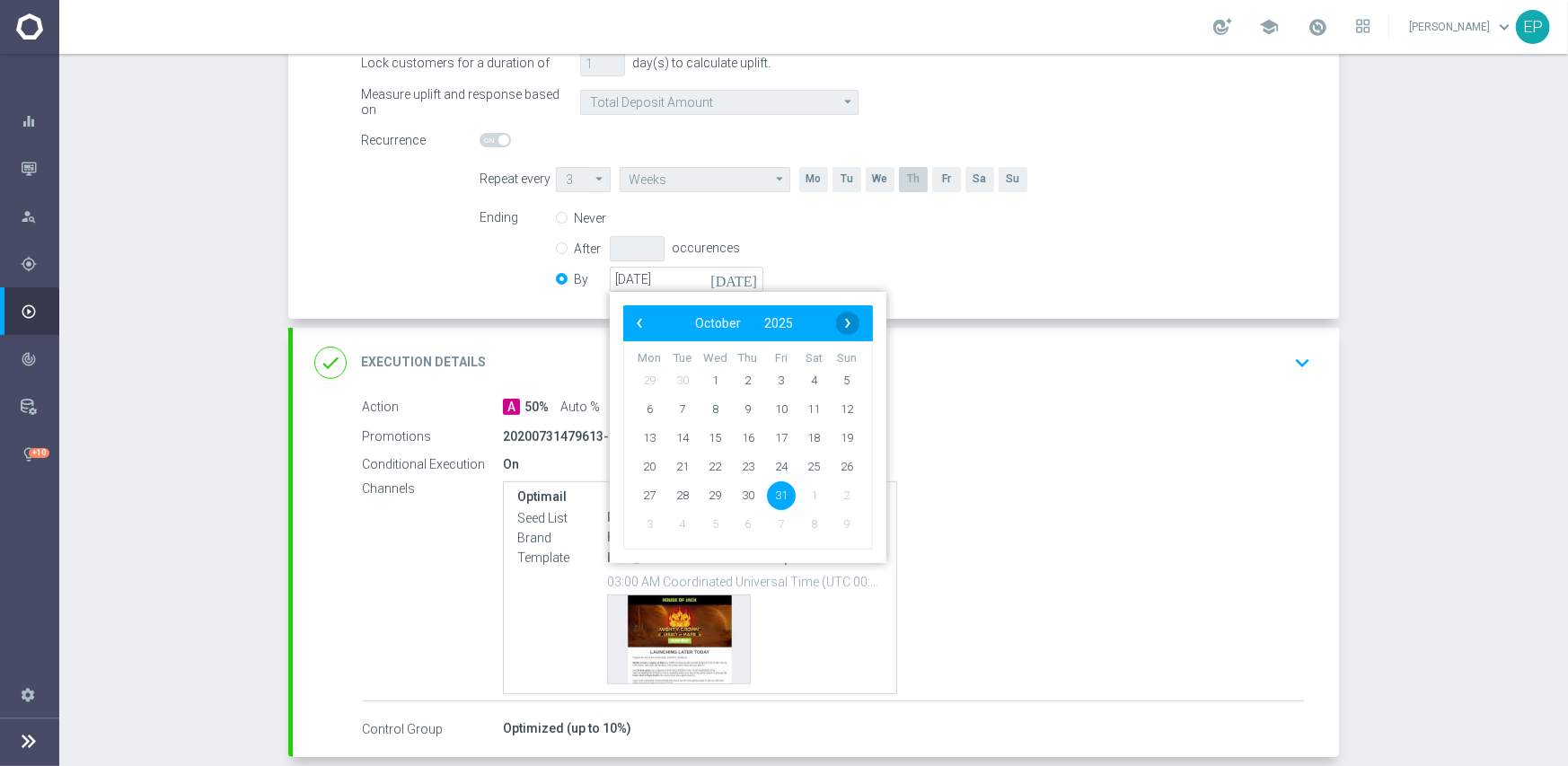
click at [838, 322] on span "›" at bounding box center [848, 323] width 23 height 23
click at [834, 487] on span "30" at bounding box center [847, 494] width 29 height 29
type input "[DATE]"
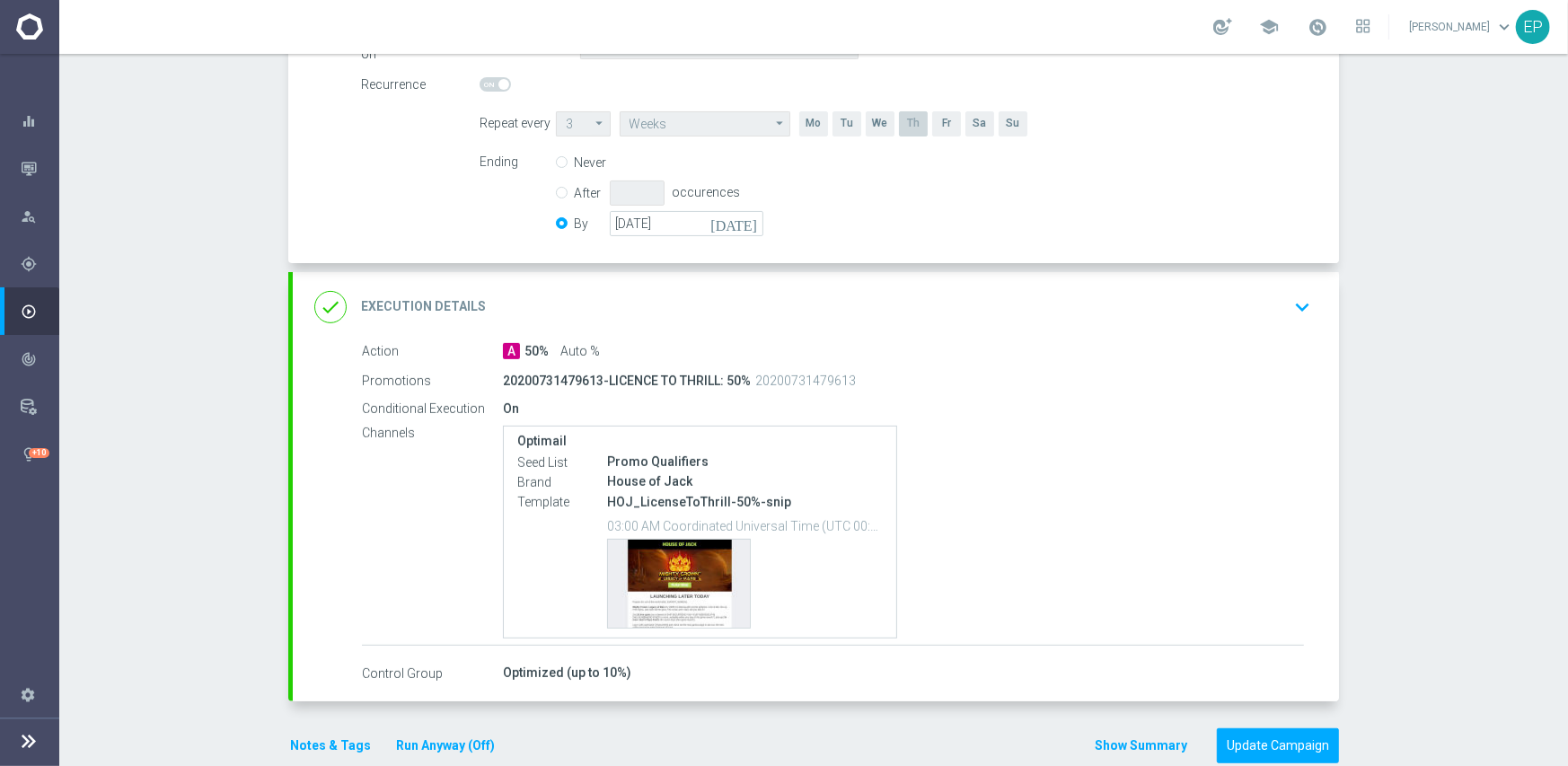
scroll to position [446, 0]
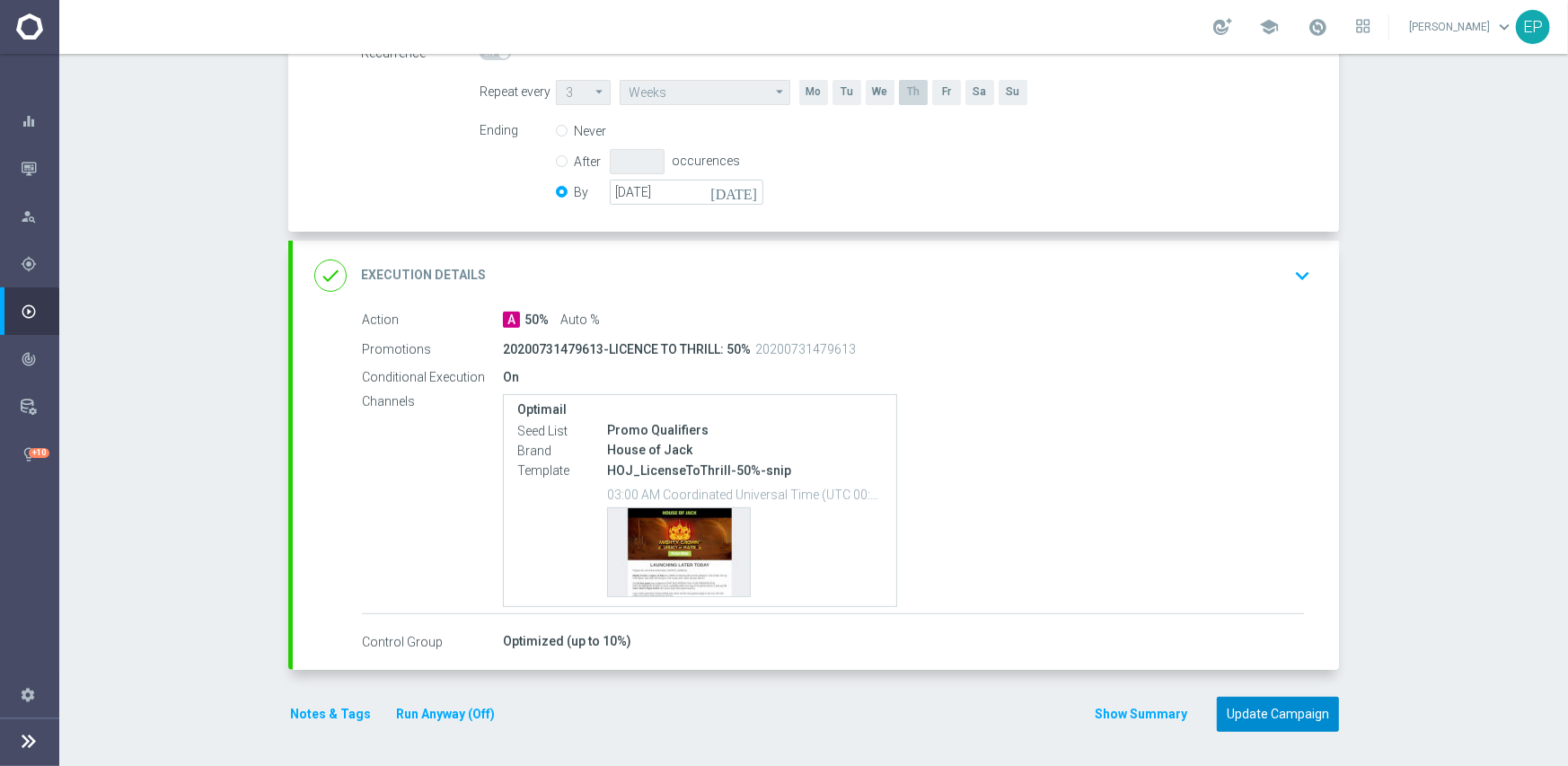
click at [1264, 716] on button "Update Campaign" at bounding box center [1277, 714] width 122 height 35
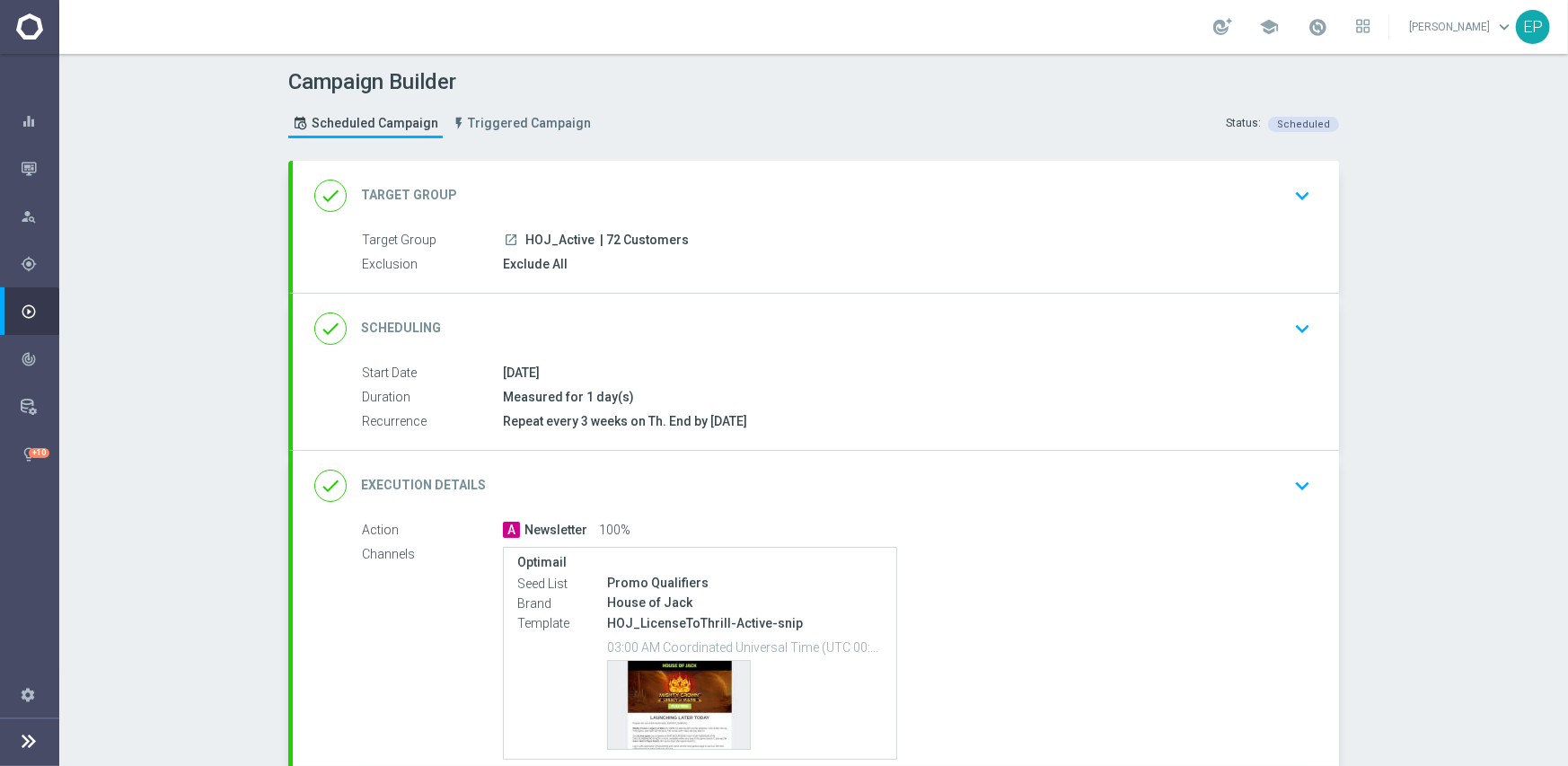
drag, startPoint x: 790, startPoint y: 330, endPoint x: 885, endPoint y: 323, distance: 95.3
click at [794, 330] on div "done Scheduling keyboard_arrow_down" at bounding box center [815, 329] width 1003 height 35
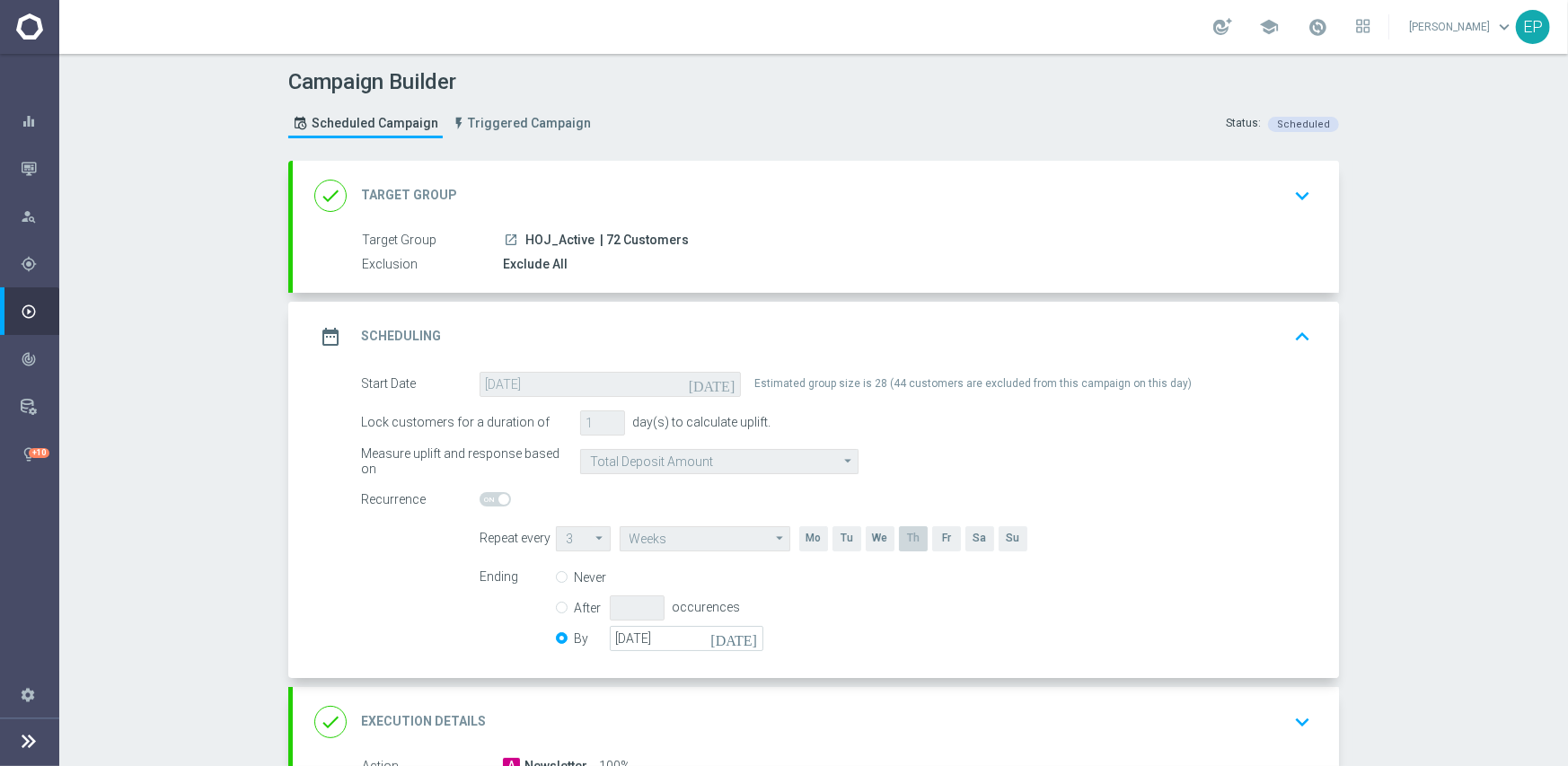
scroll to position [270, 0]
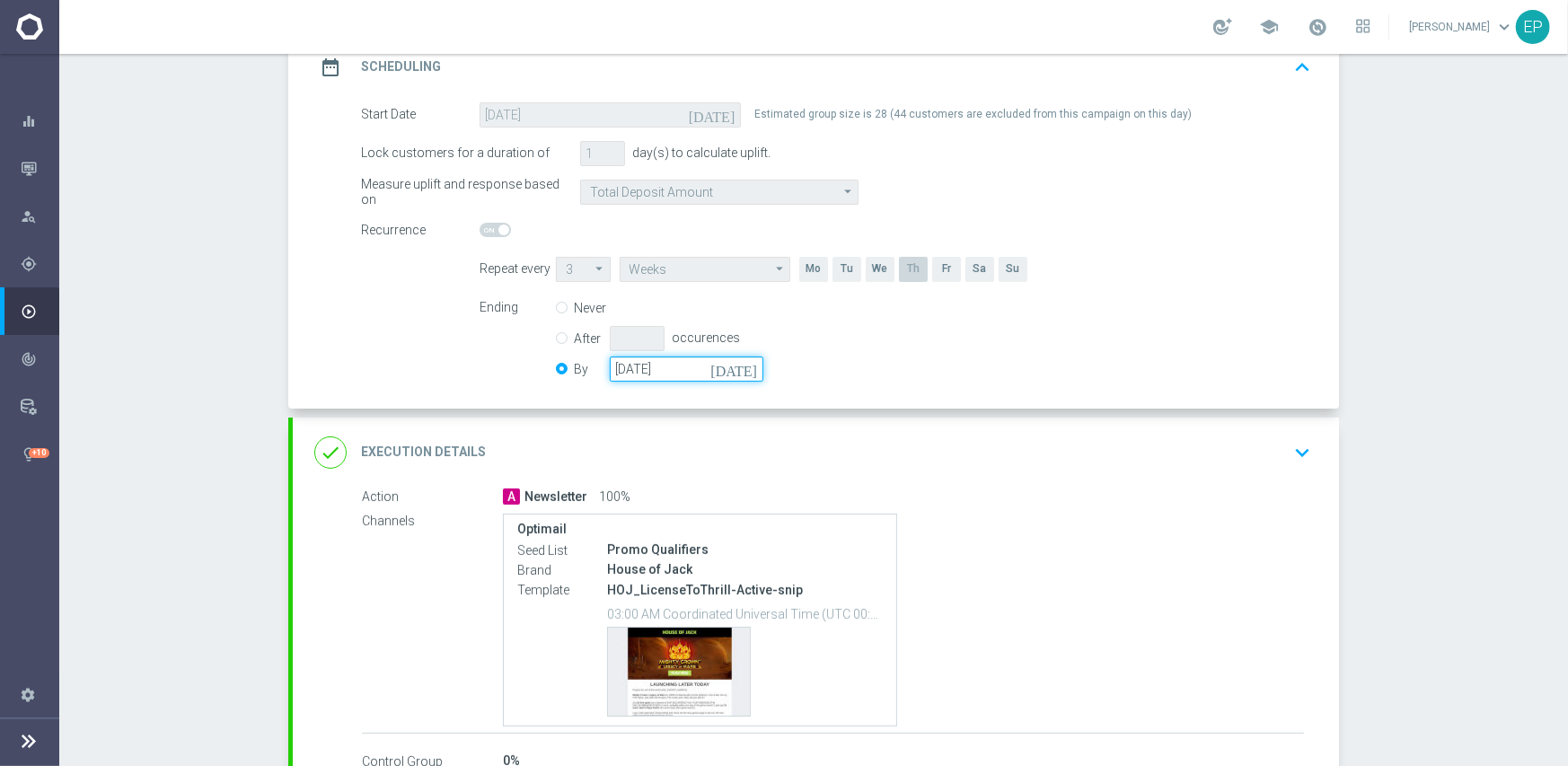
click at [684, 370] on input "[DATE]" at bounding box center [687, 369] width 154 height 25
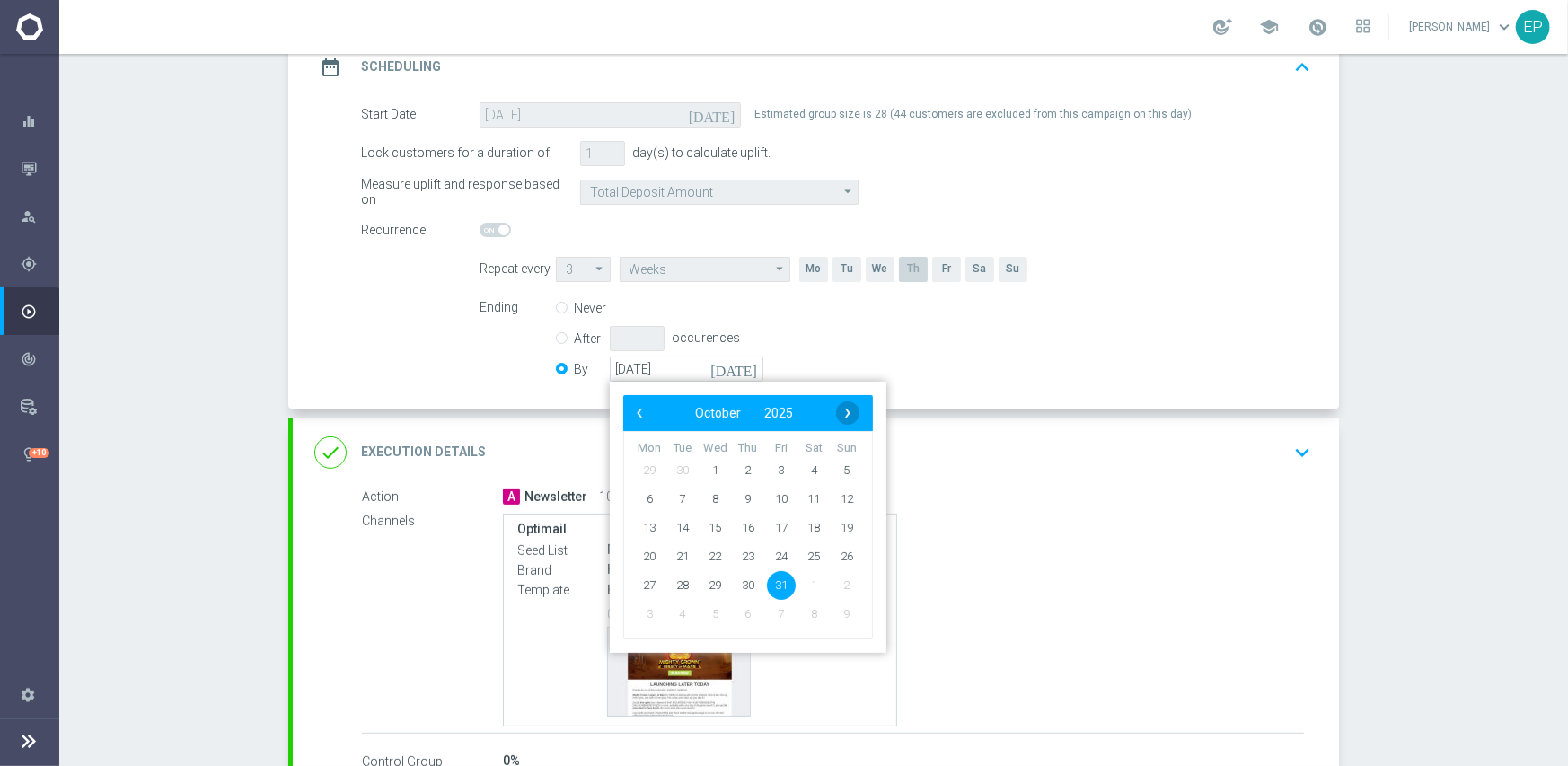
click at [838, 411] on span "›" at bounding box center [848, 413] width 23 height 23
drag, startPoint x: 838, startPoint y: 585, endPoint x: 848, endPoint y: 584, distance: 10.0
click at [838, 584] on span "30" at bounding box center [847, 585] width 29 height 29
type input "[DATE]"
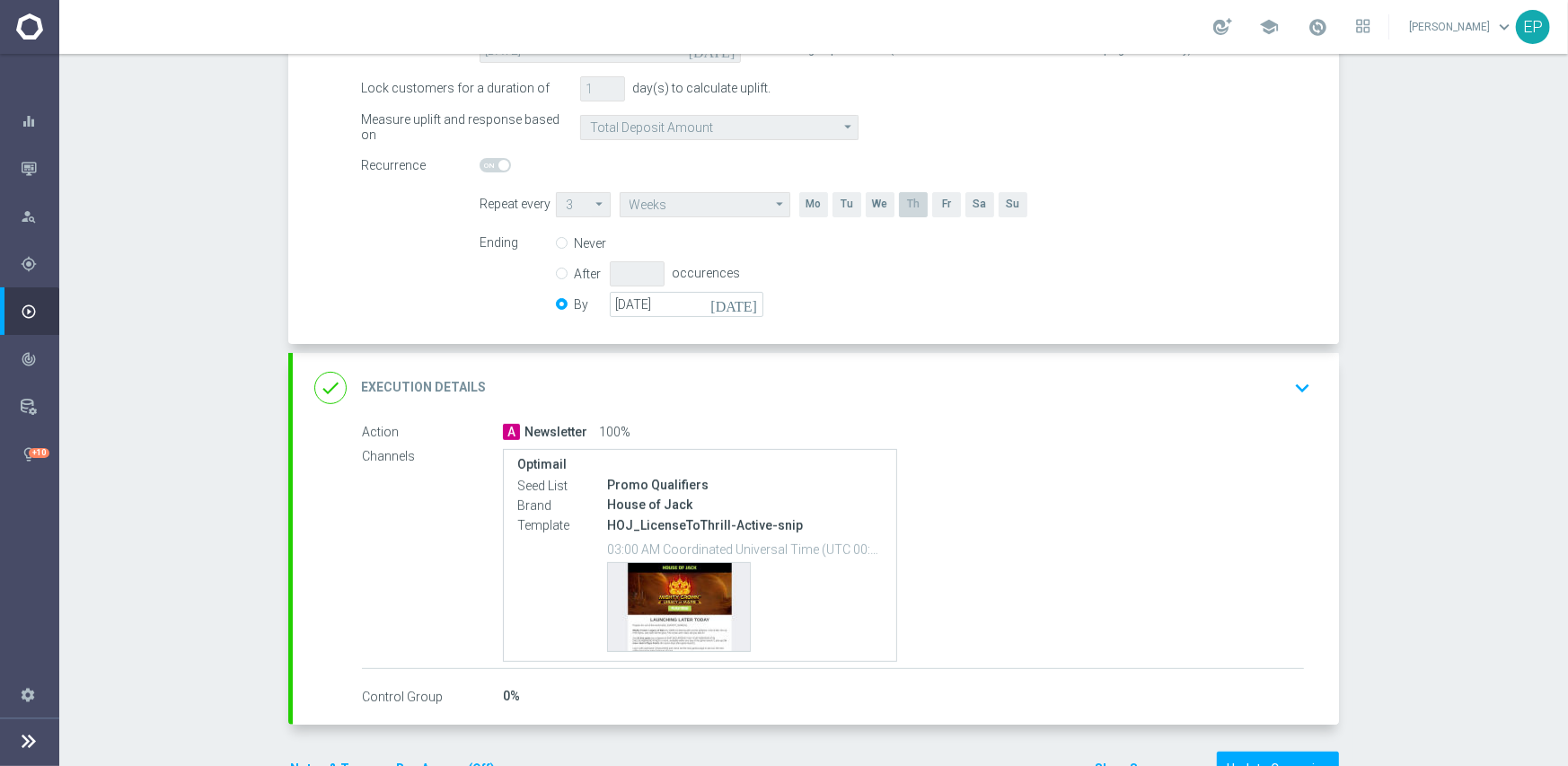
scroll to position [389, 0]
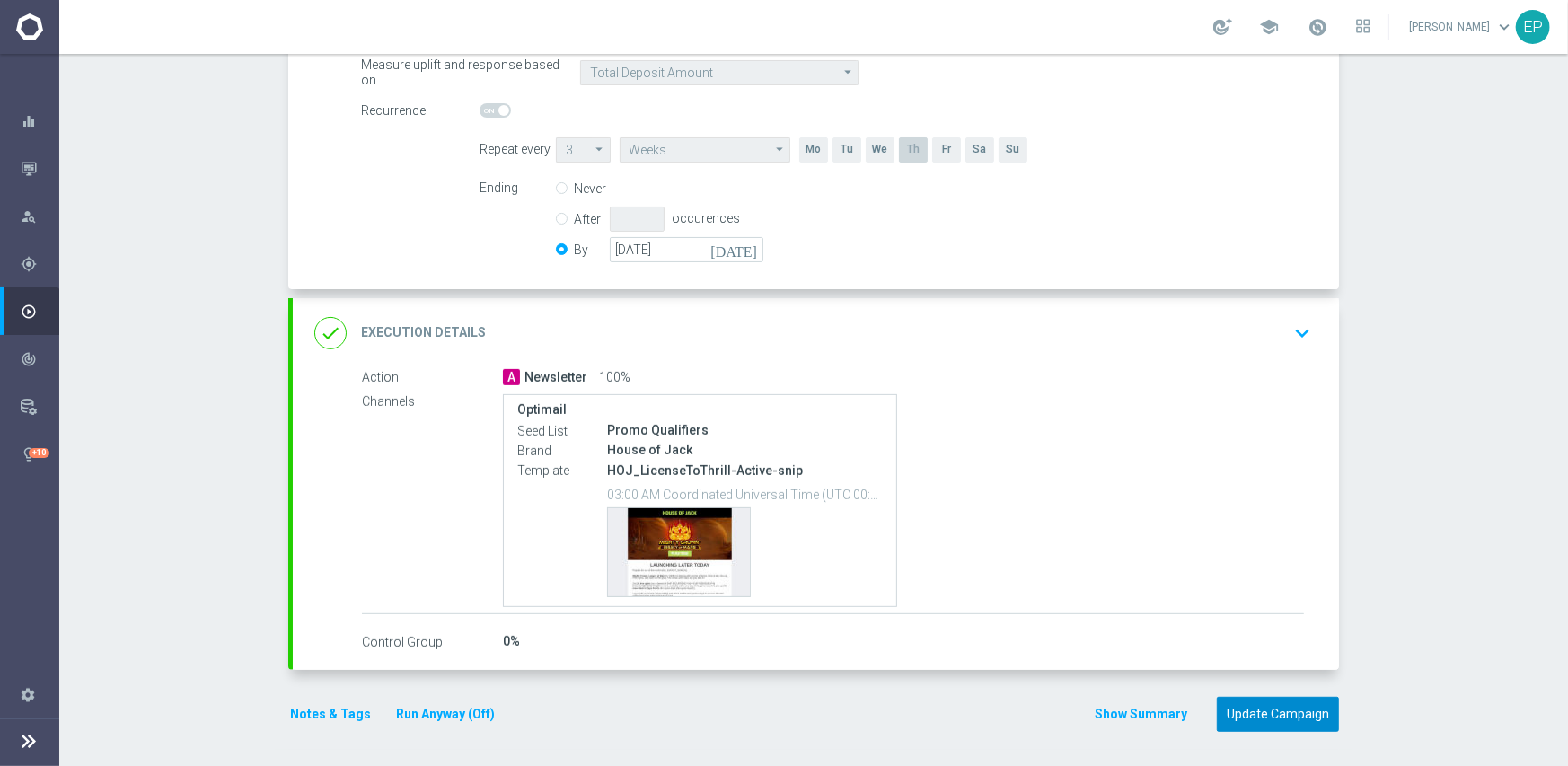
click at [1275, 717] on button "Update Campaign" at bounding box center [1277, 714] width 122 height 35
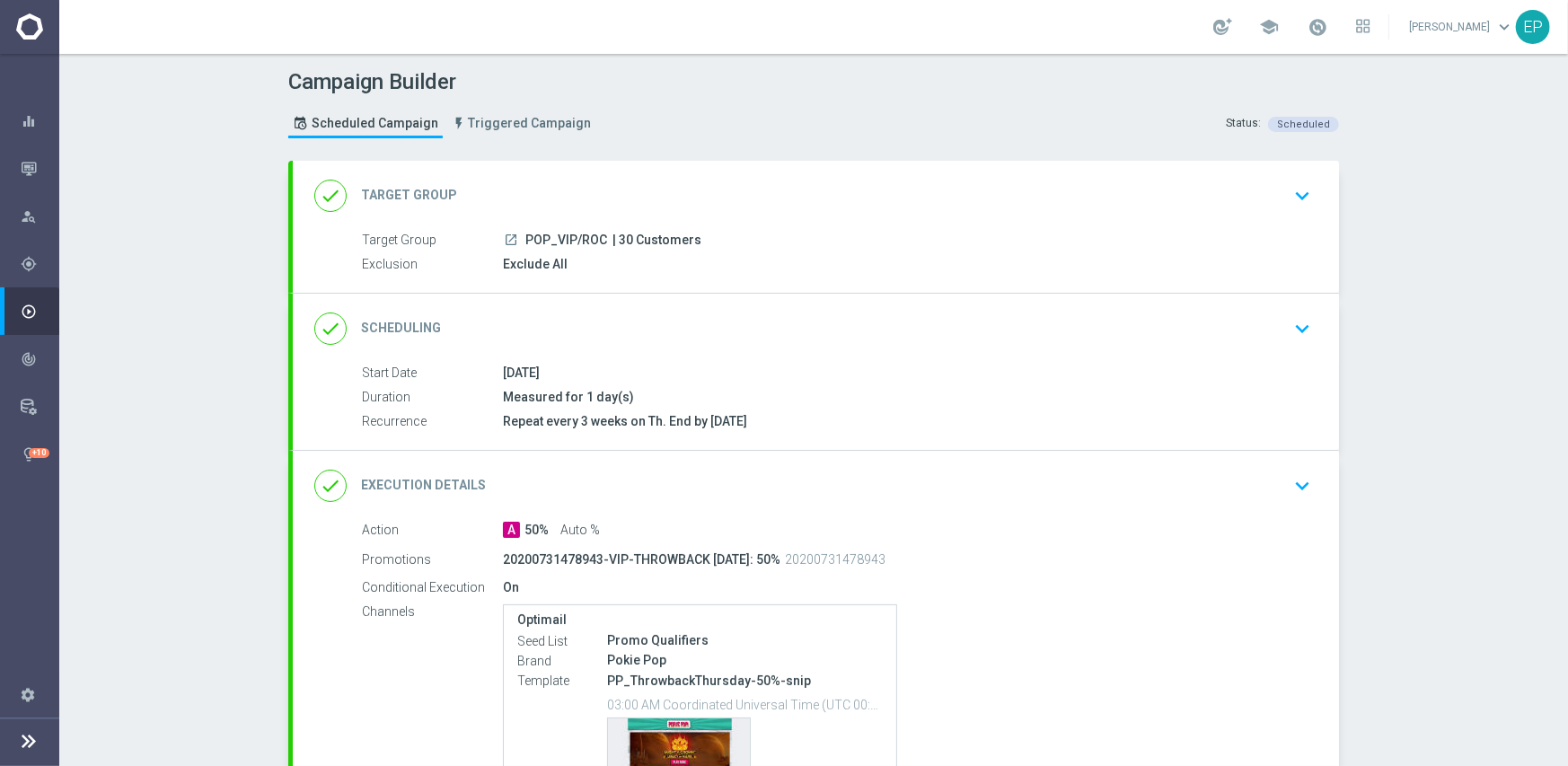
click at [791, 334] on div "done Scheduling keyboard_arrow_down" at bounding box center [815, 329] width 1003 height 35
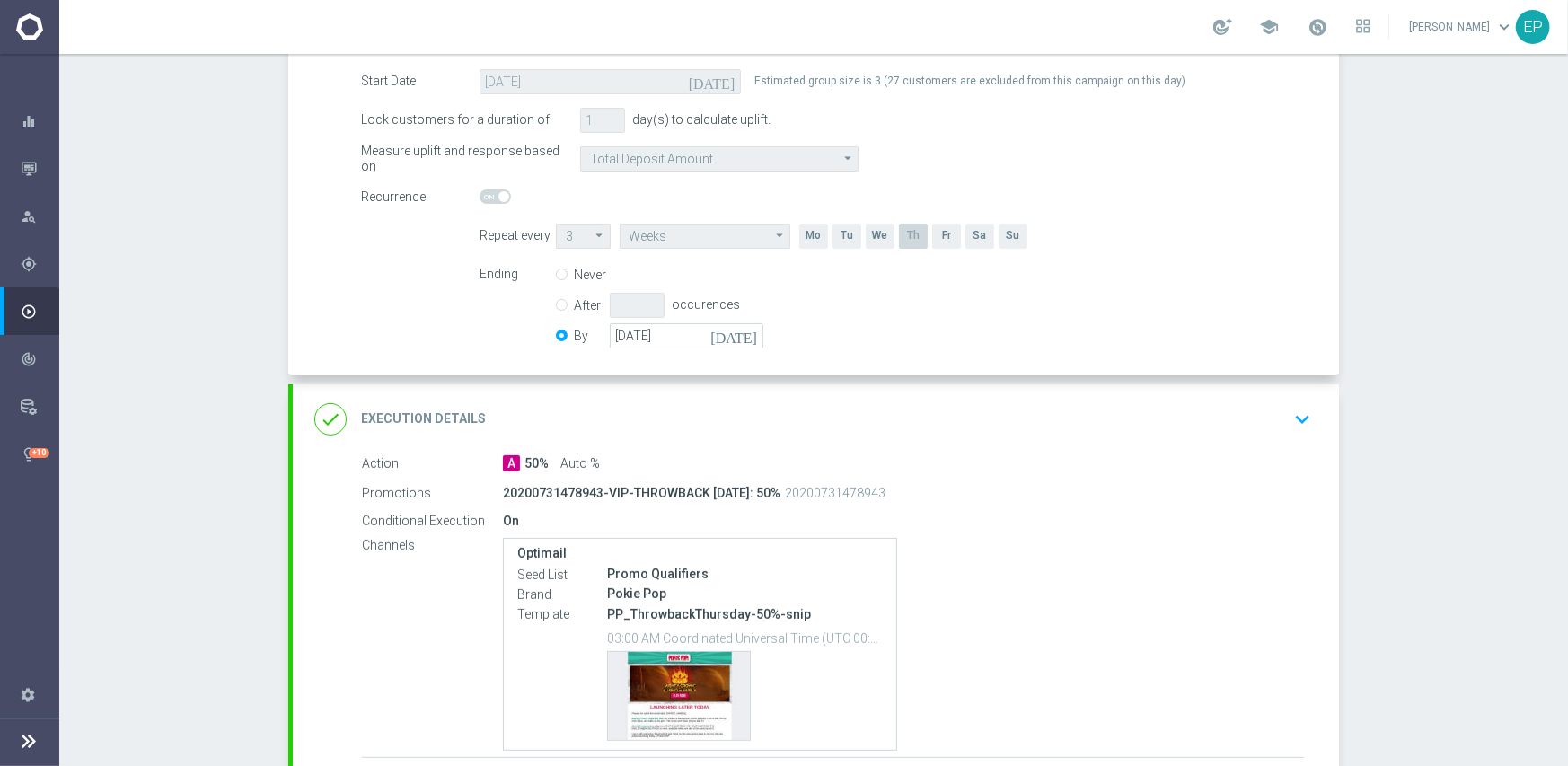
scroll to position [359, 0]
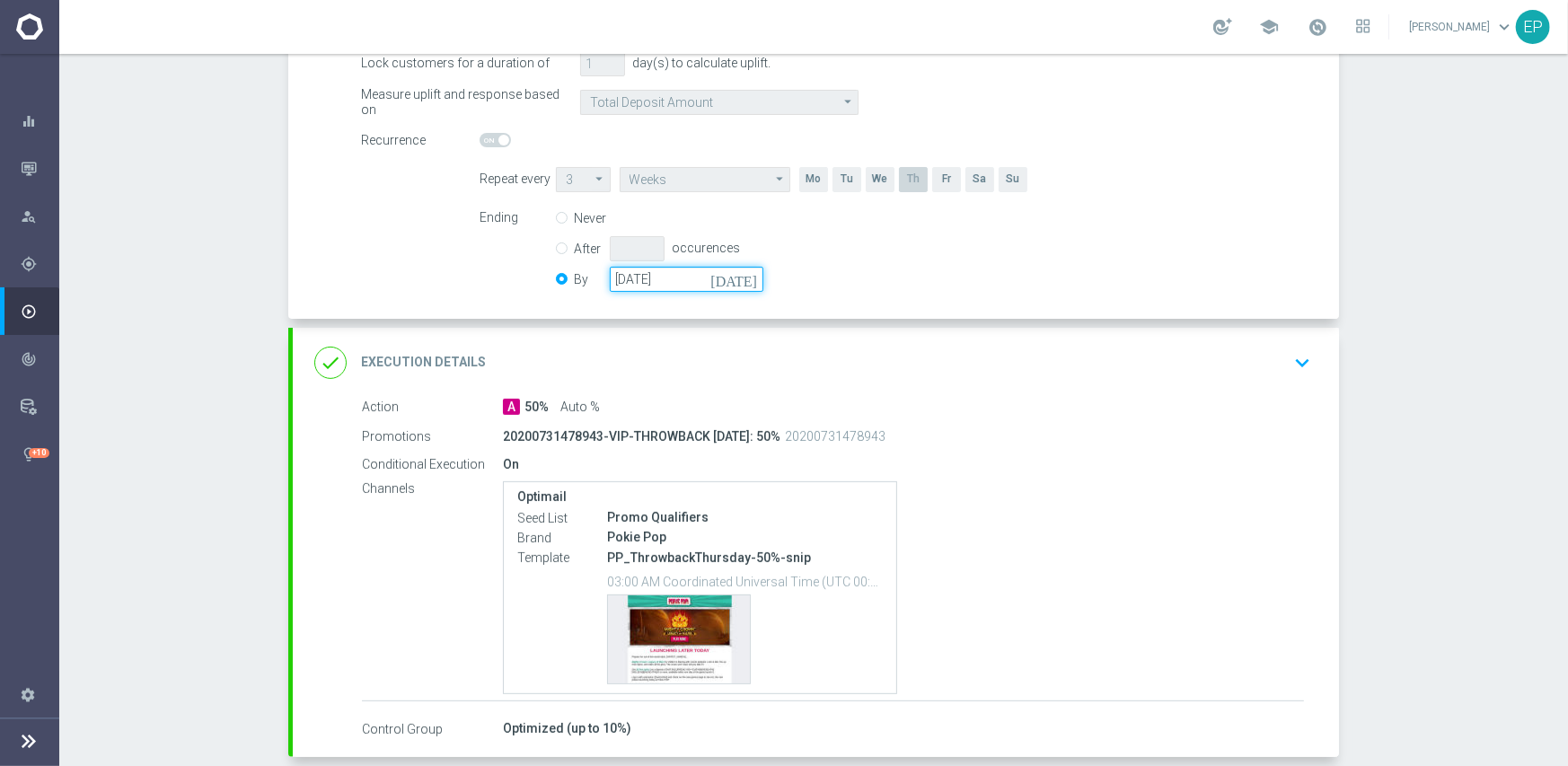
click at [689, 272] on input "[DATE]" at bounding box center [687, 279] width 154 height 25
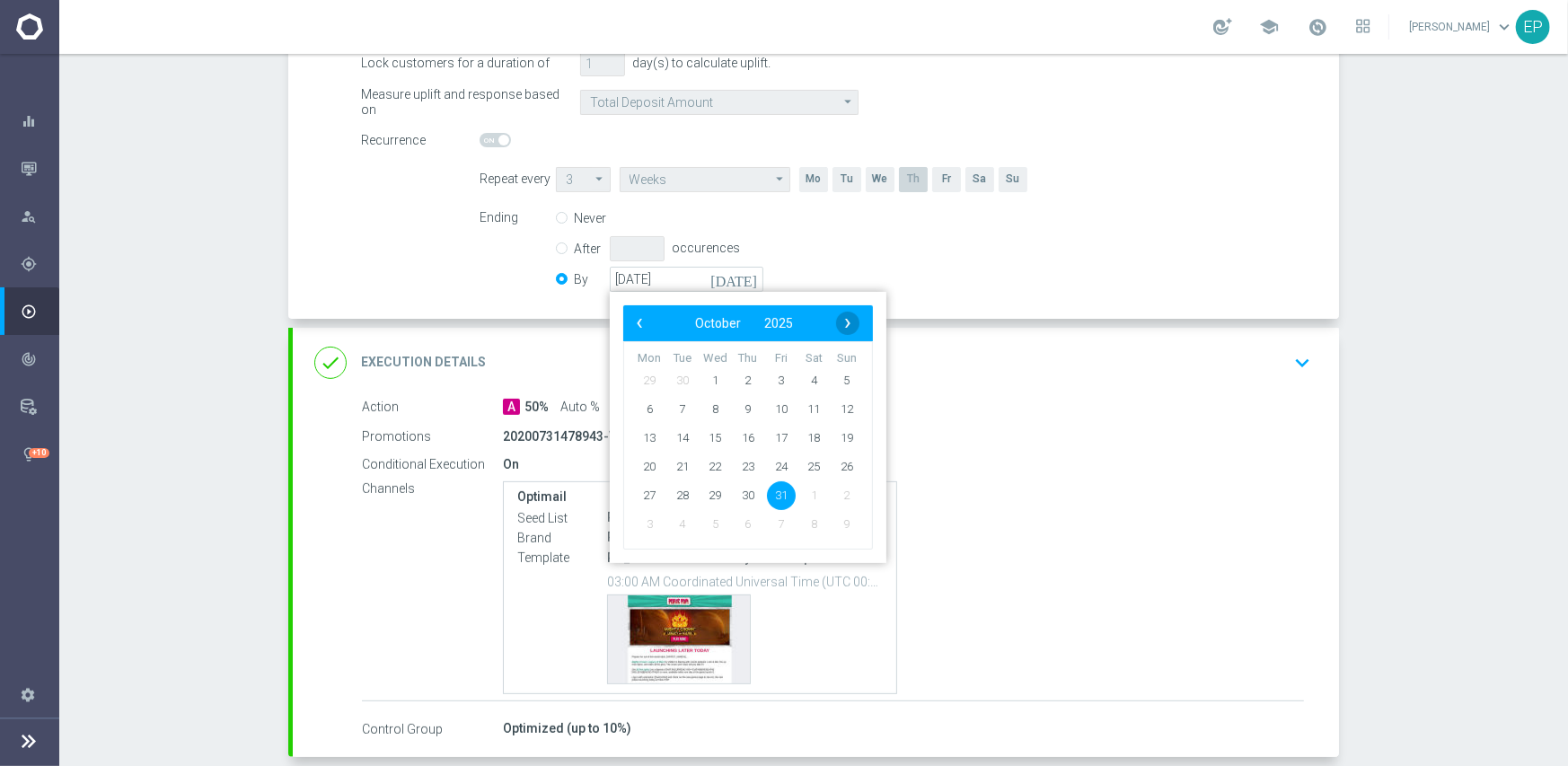
click at [841, 320] on span "›" at bounding box center [848, 323] width 23 height 23
click at [837, 495] on span "30" at bounding box center [847, 494] width 29 height 29
type input "[DATE]"
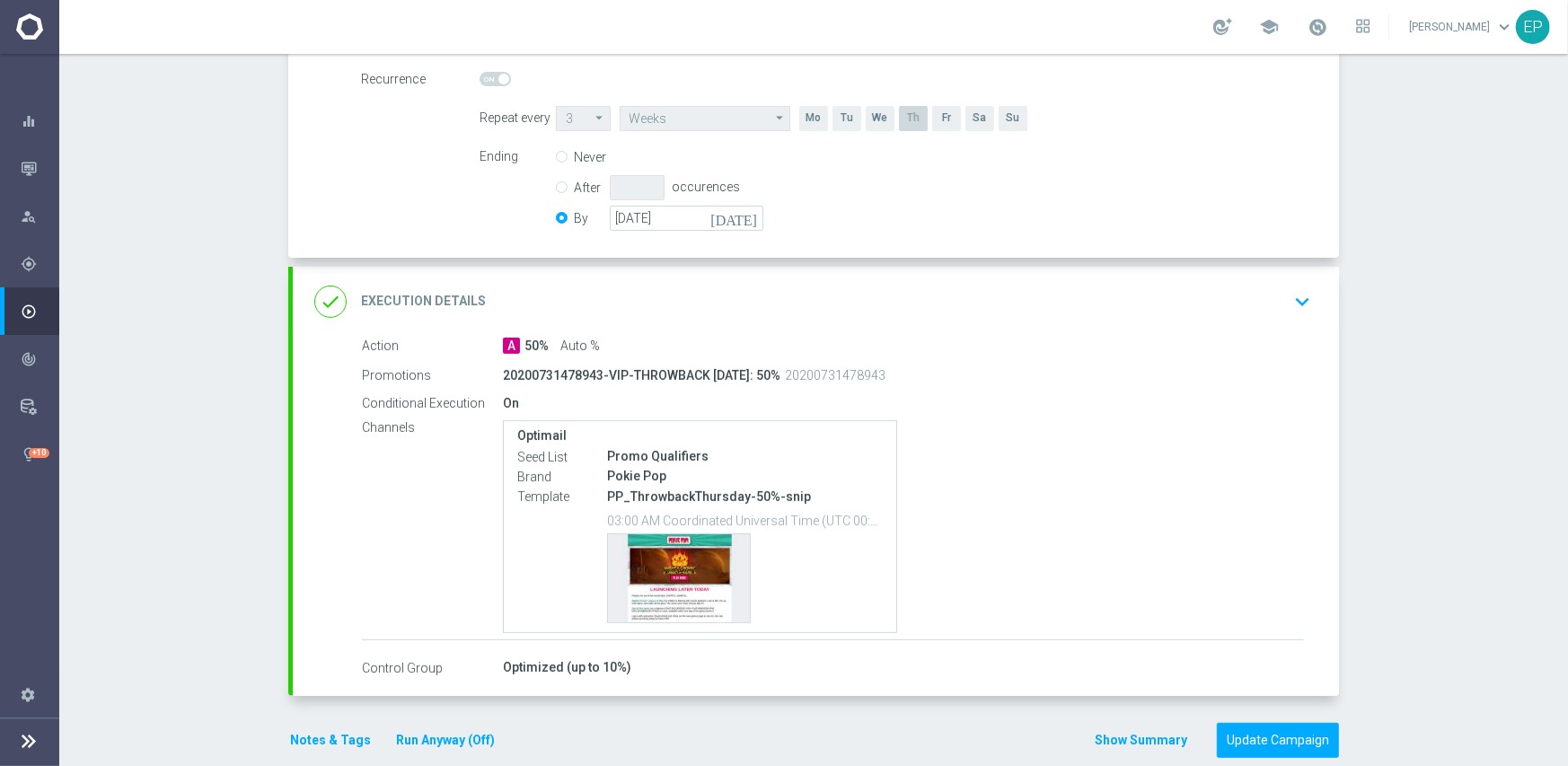
scroll to position [446, 0]
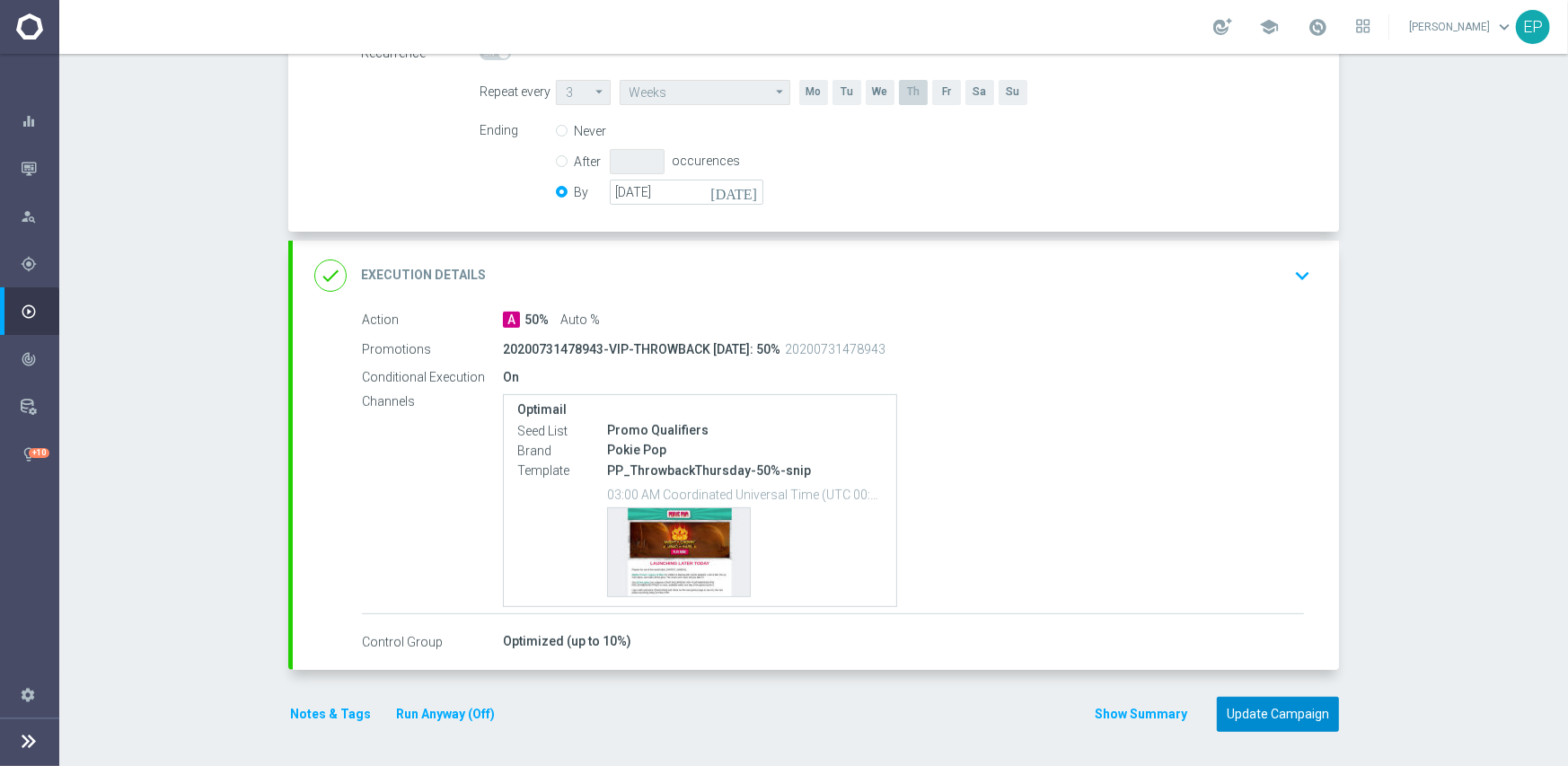
drag, startPoint x: 1273, startPoint y: 715, endPoint x: 1159, endPoint y: 486, distance: 255.8
click at [1273, 713] on button "Update Campaign" at bounding box center [1277, 714] width 122 height 35
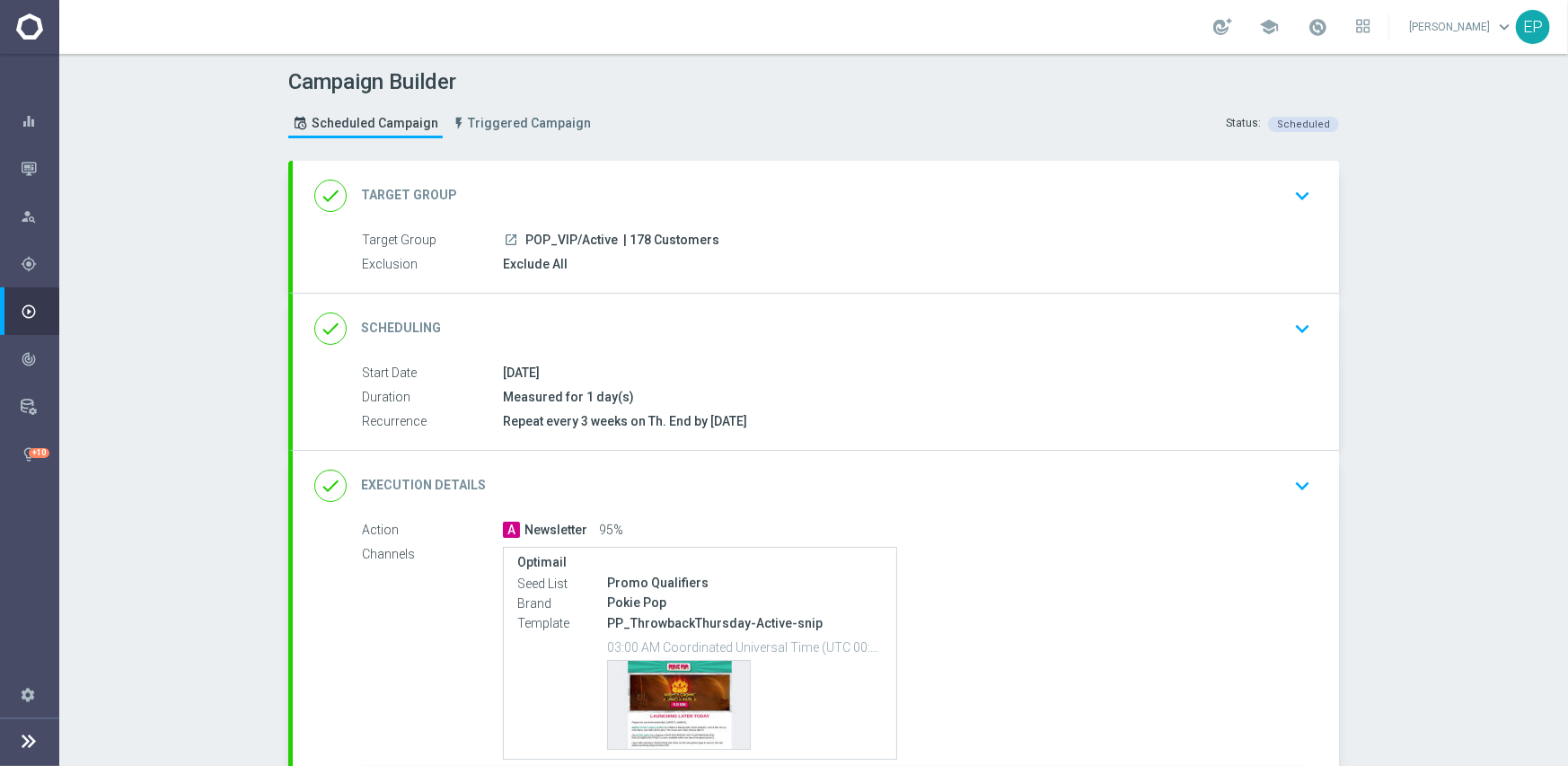
click at [866, 314] on div "done Scheduling keyboard_arrow_down" at bounding box center [815, 329] width 1003 height 35
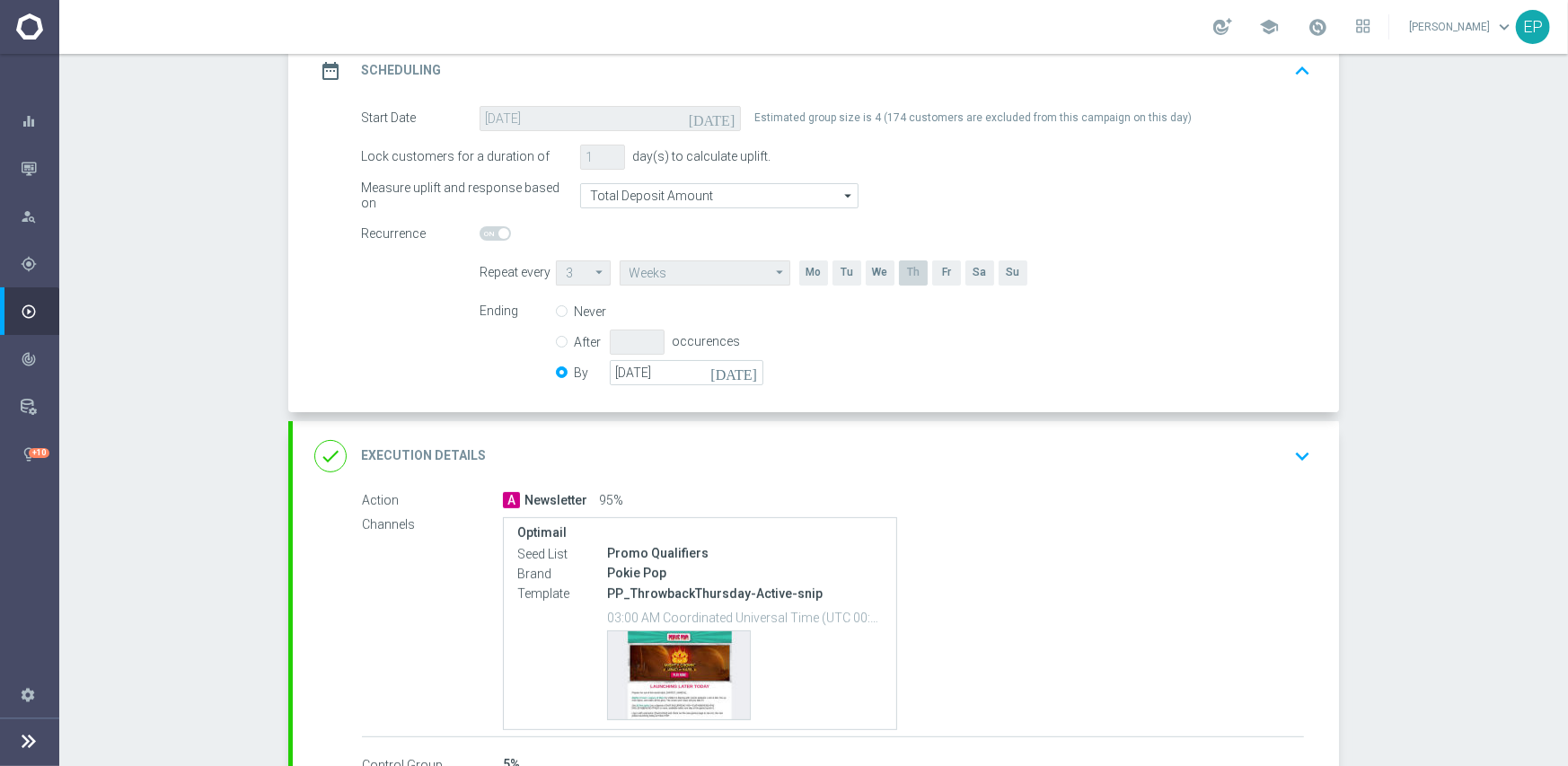
scroll to position [270, 0]
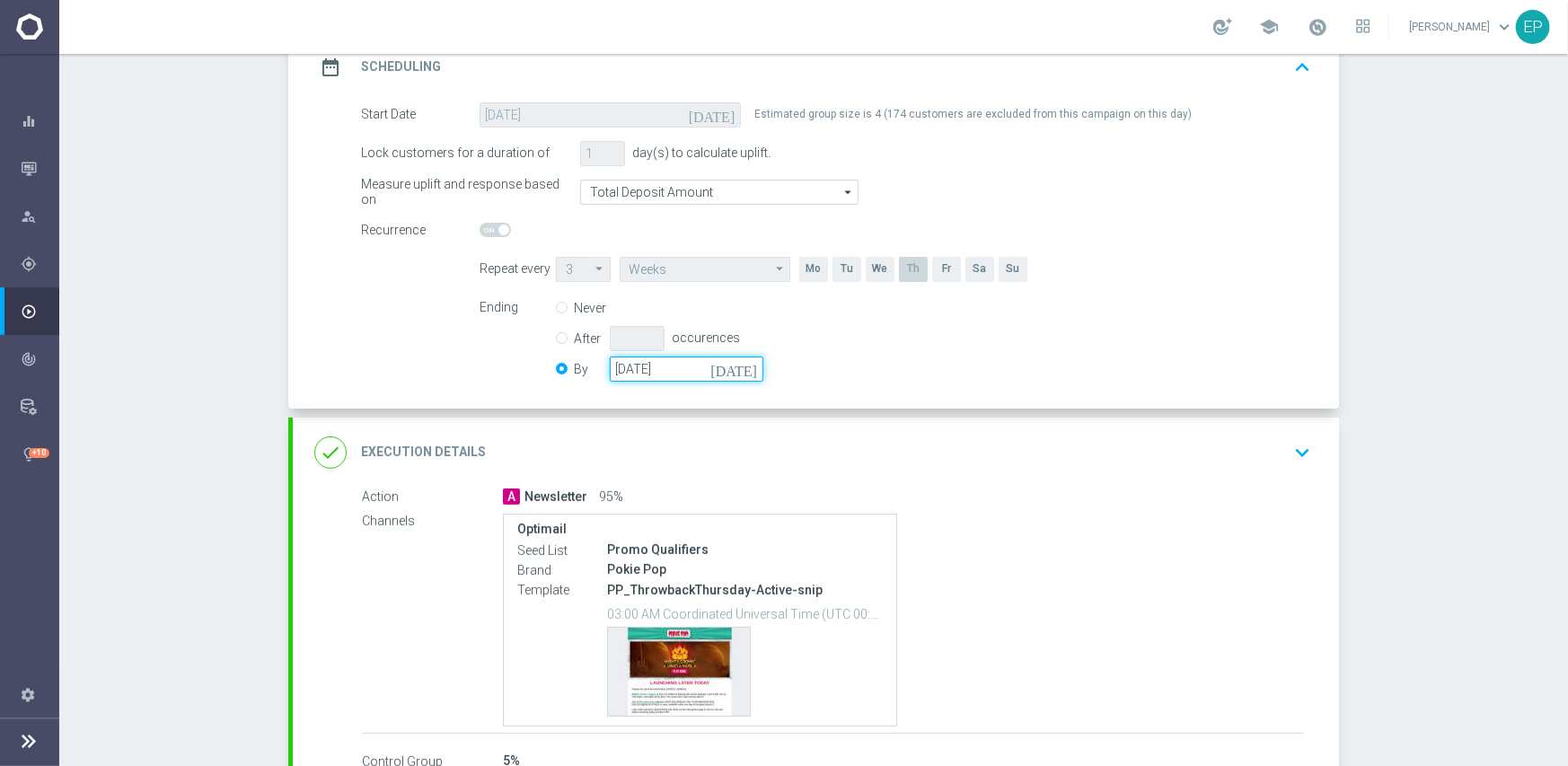
drag, startPoint x: 690, startPoint y: 370, endPoint x: 686, endPoint y: 350, distance: 20.4
click at [689, 370] on input "[DATE]" at bounding box center [687, 369] width 154 height 25
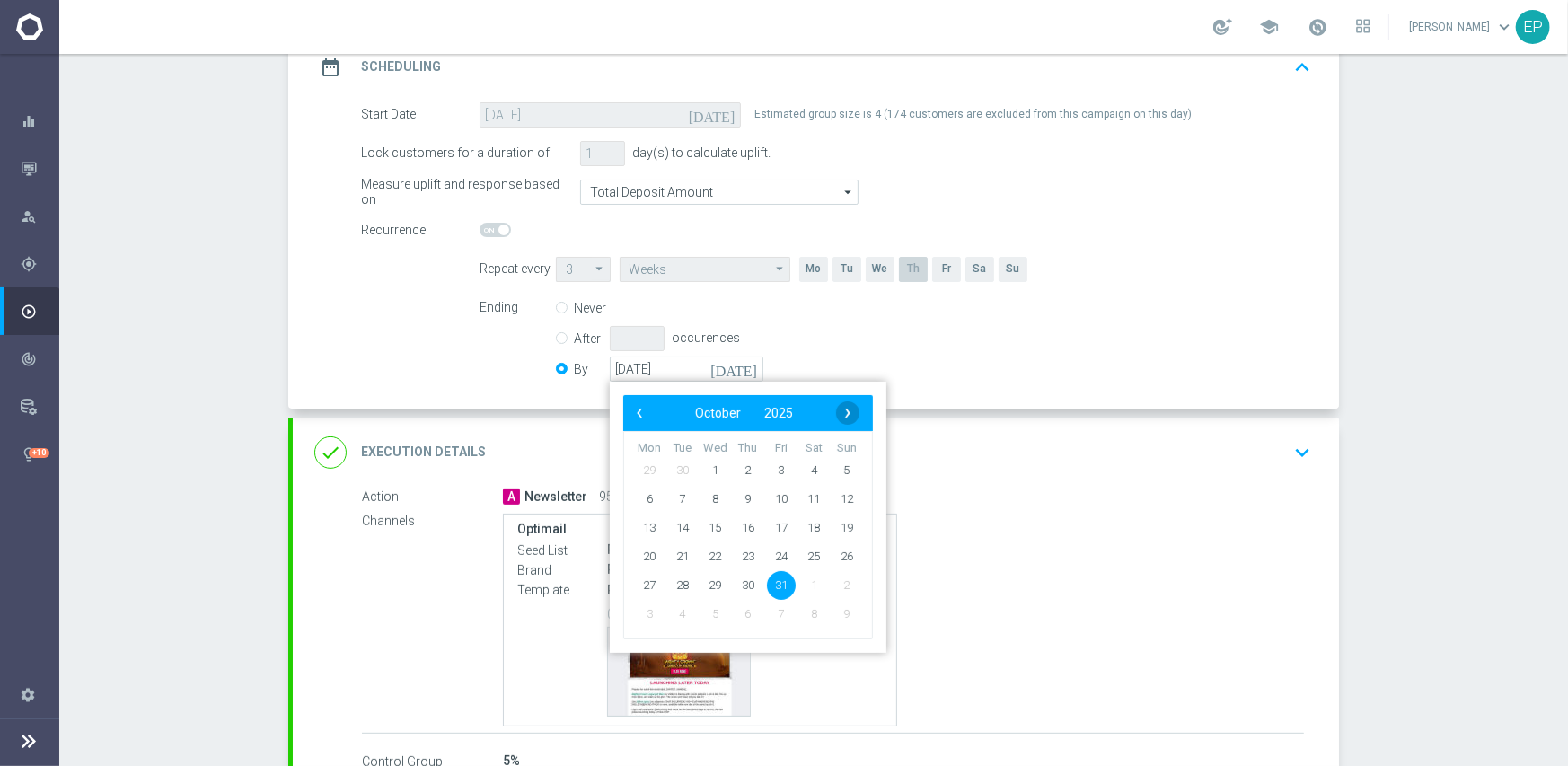
click at [836, 411] on span "›" at bounding box center [848, 413] width 23 height 23
click at [838, 586] on span "30" at bounding box center [847, 585] width 29 height 29
type input "[DATE]"
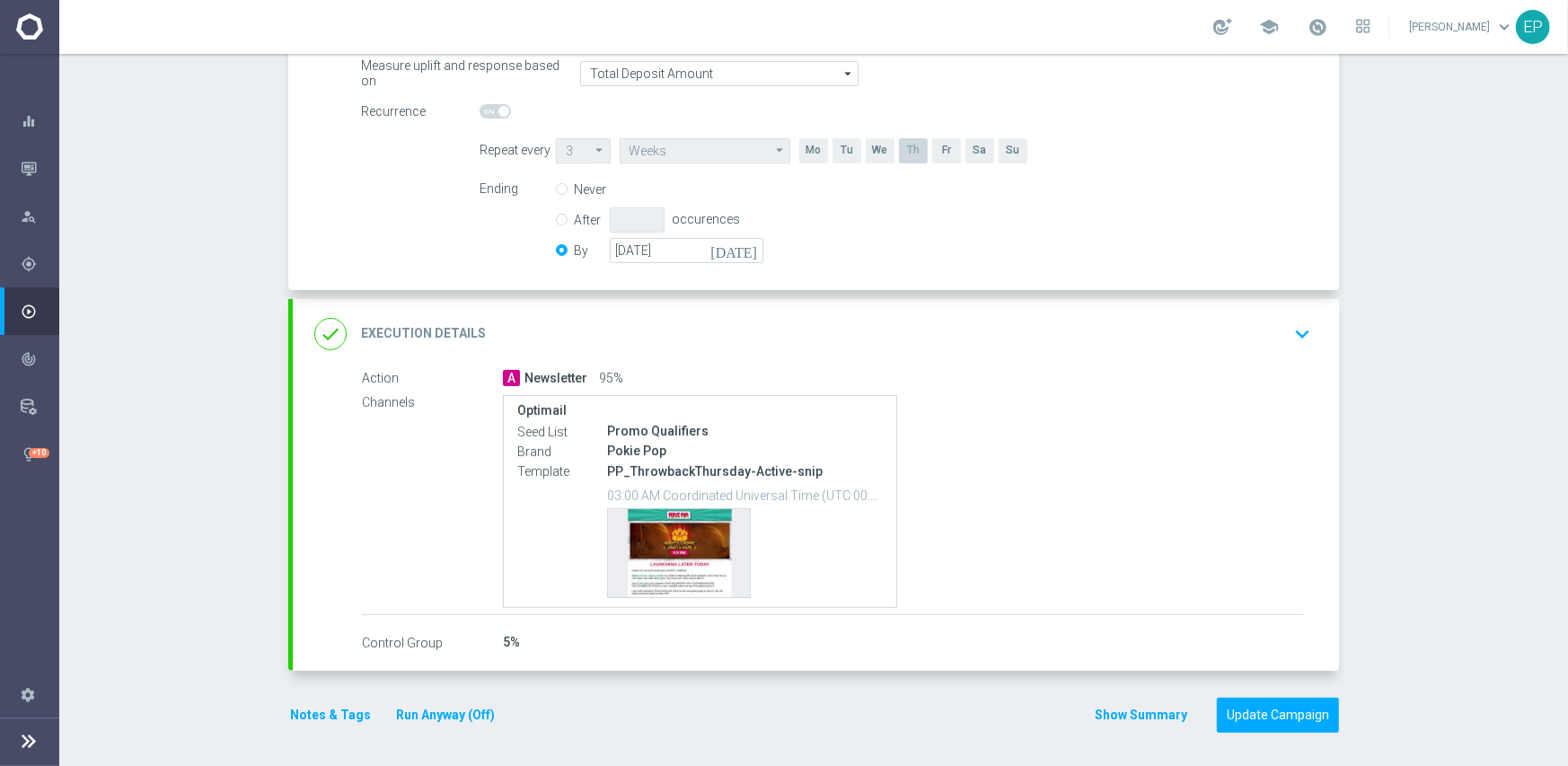
scroll to position [389, 0]
click at [1270, 707] on button "Update Campaign" at bounding box center [1277, 714] width 122 height 35
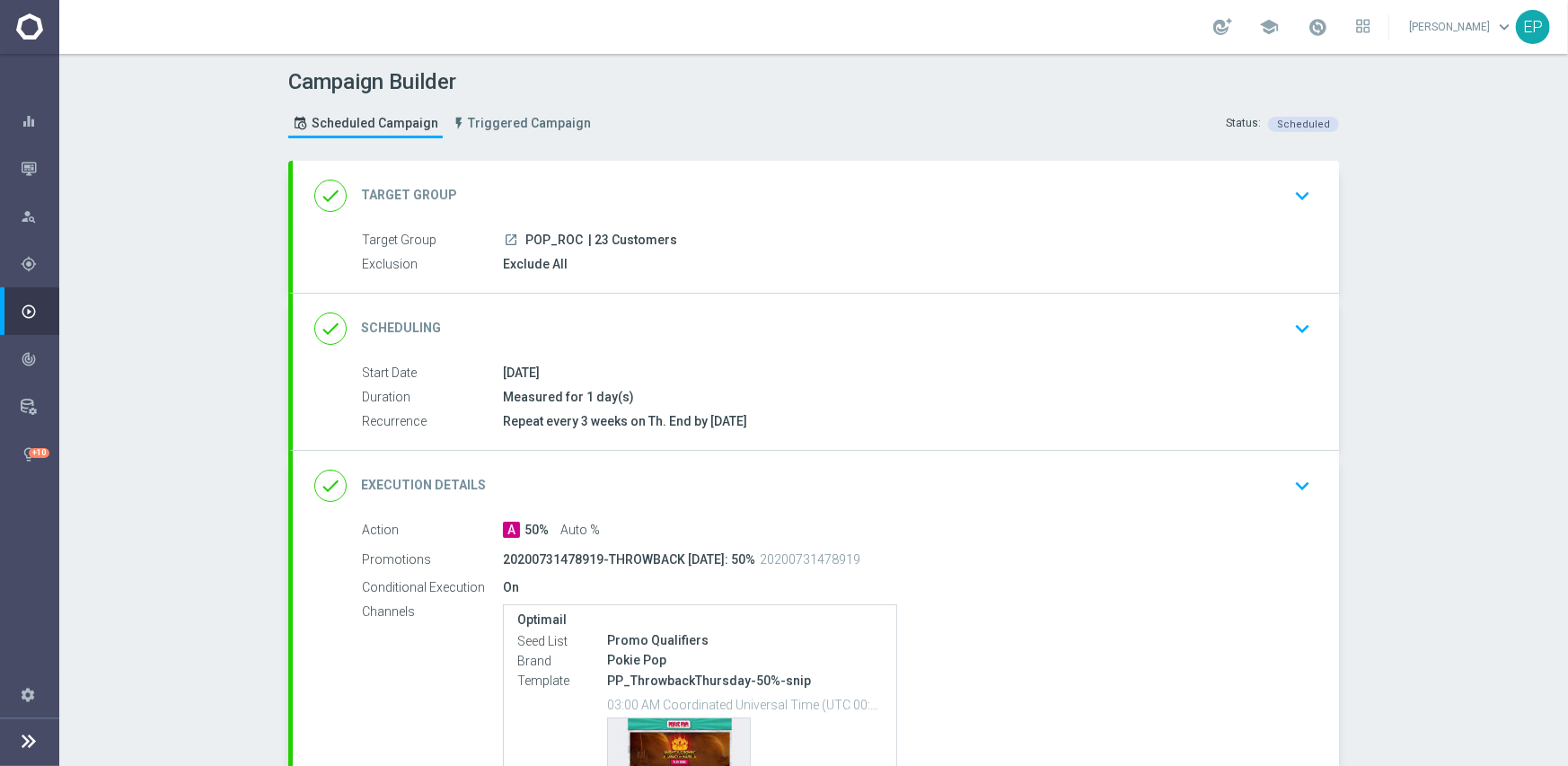
drag, startPoint x: 740, startPoint y: 352, endPoint x: 807, endPoint y: 328, distance: 71.2
click at [740, 351] on div "done Scheduling keyboard_arrow_down" at bounding box center [815, 328] width 1046 height 70
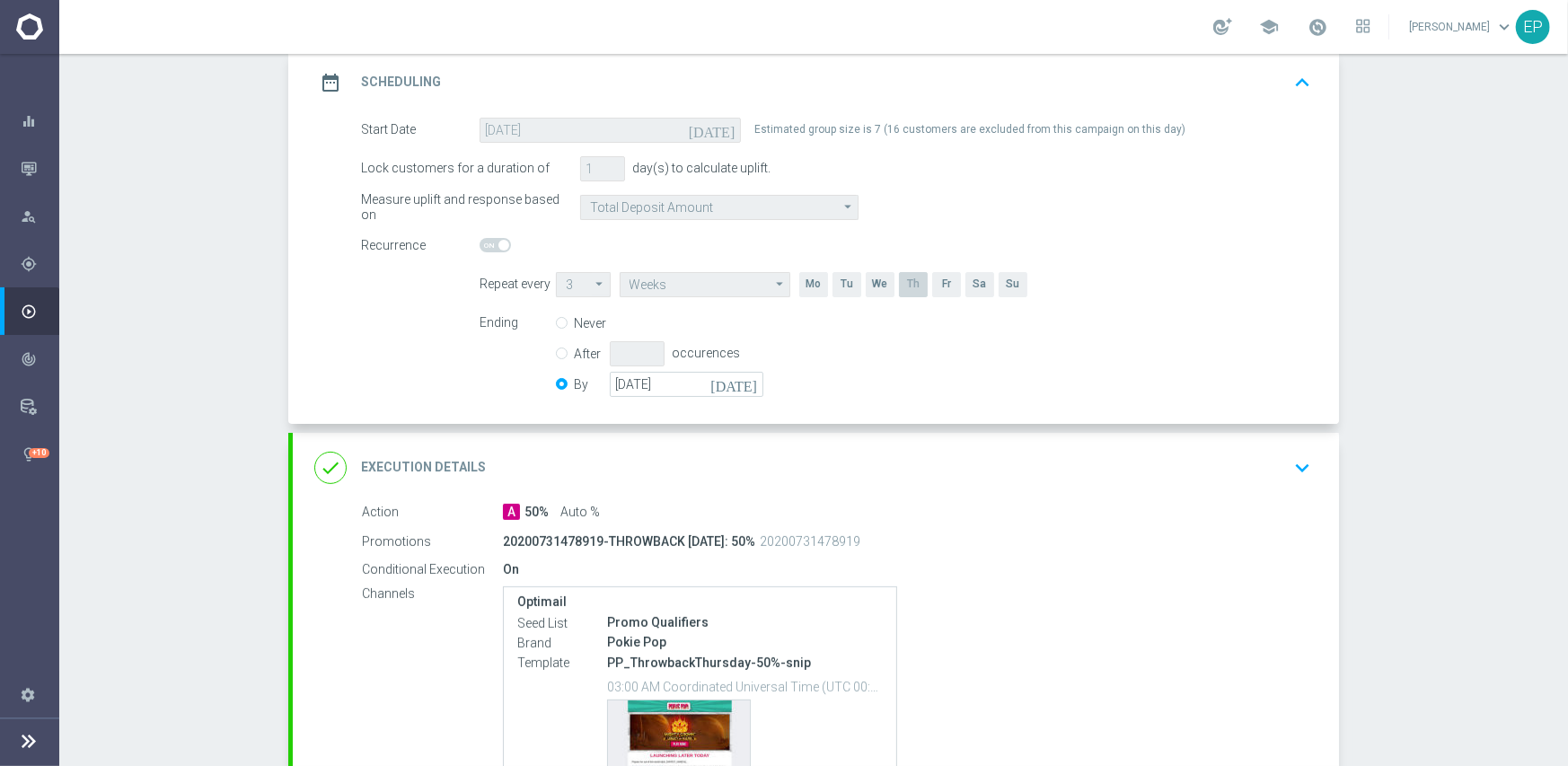
scroll to position [270, 0]
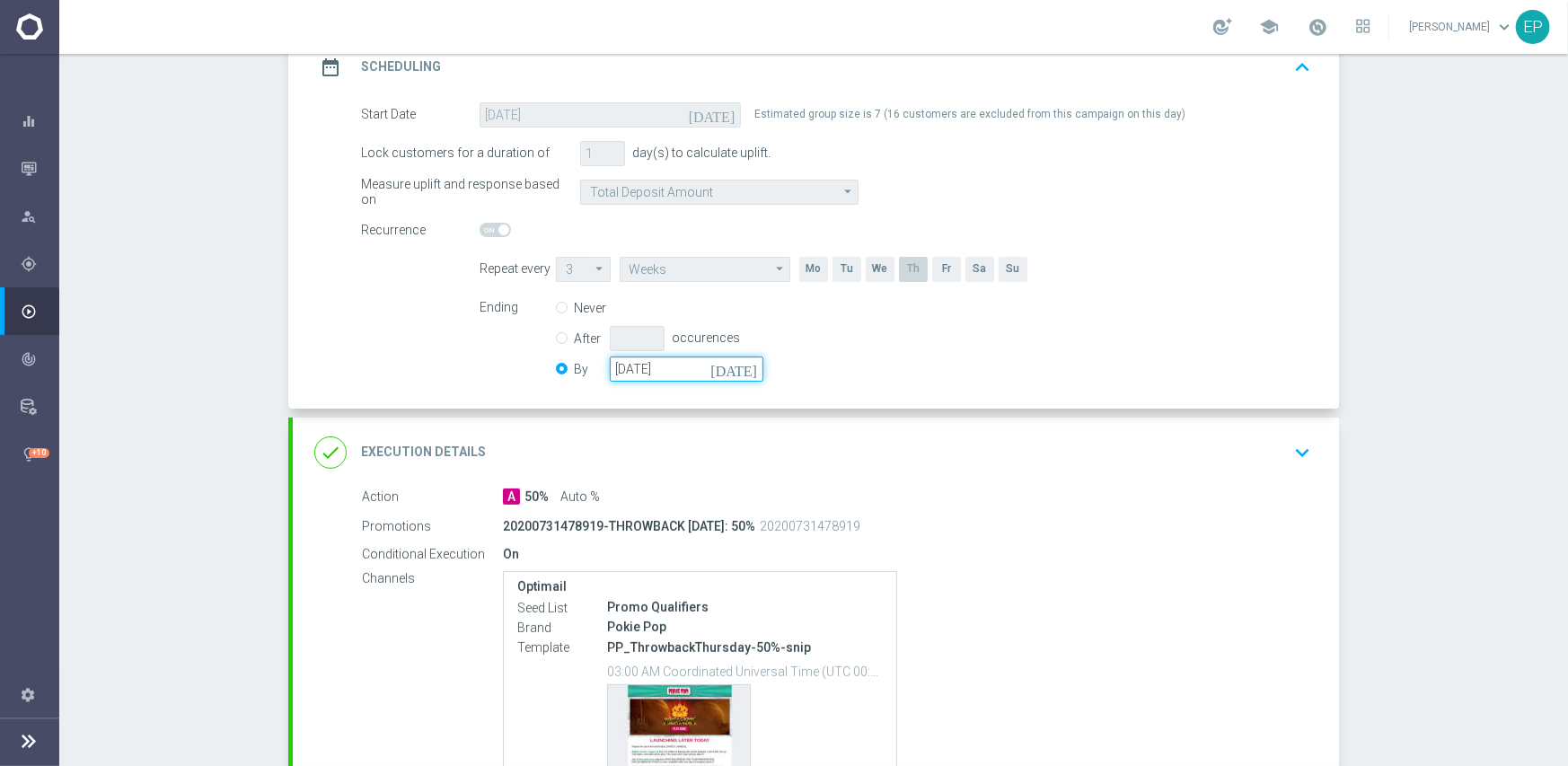
click at [661, 356] on input "[DATE]" at bounding box center [687, 369] width 154 height 25
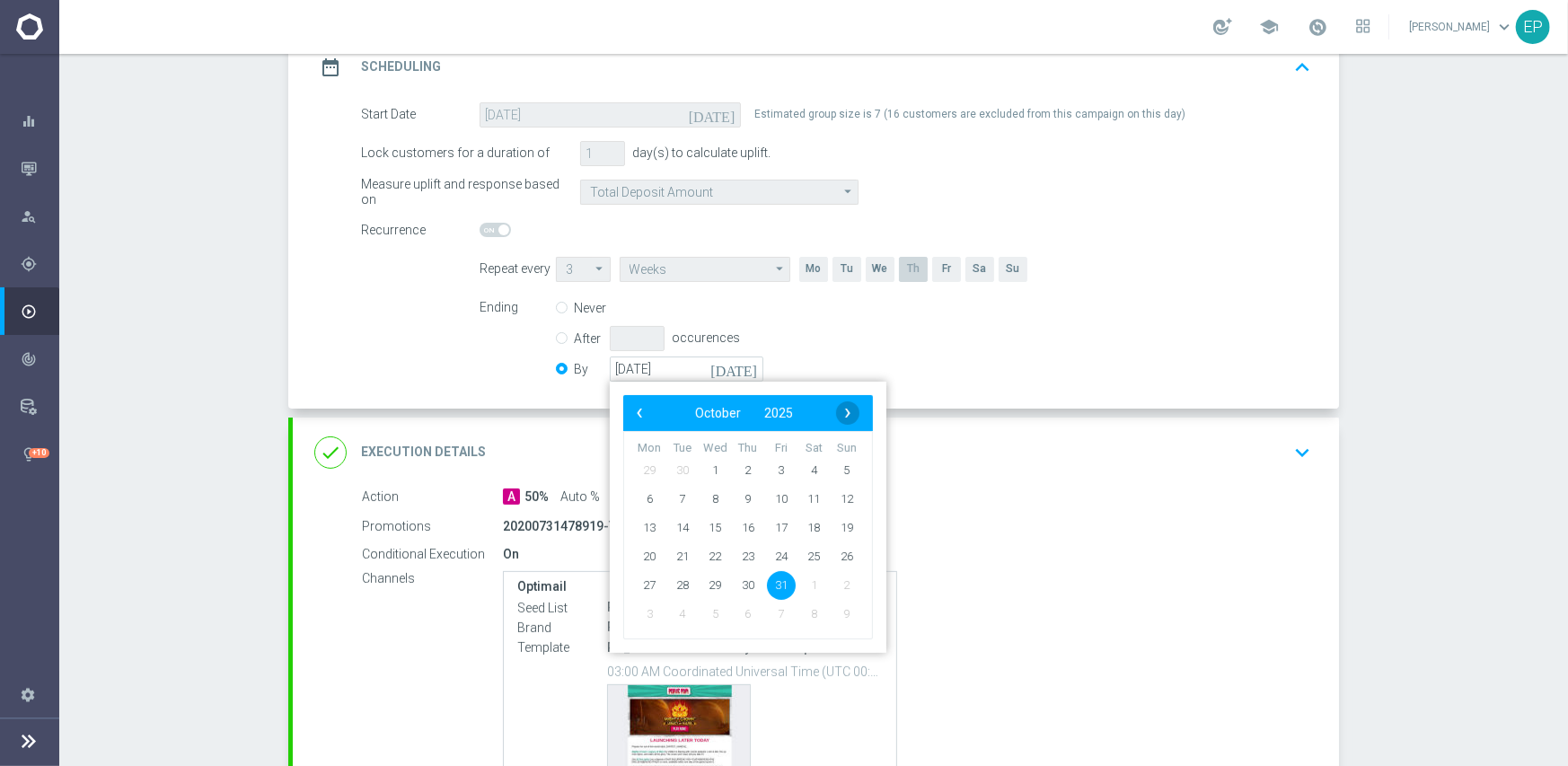
click at [850, 410] on span "›" at bounding box center [848, 413] width 23 height 23
click at [837, 588] on span "30" at bounding box center [847, 585] width 29 height 29
type input "[DATE]"
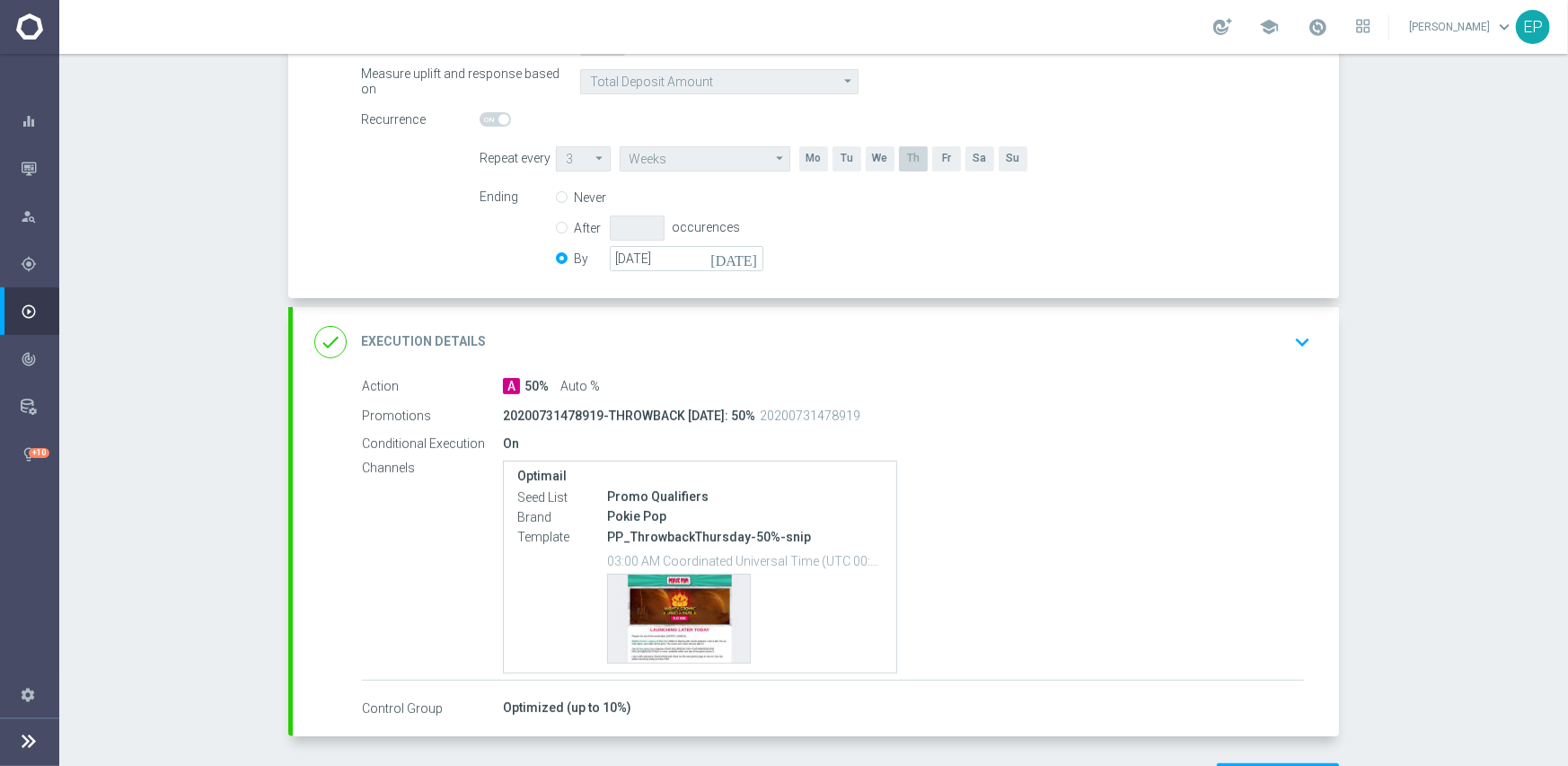
scroll to position [446, 0]
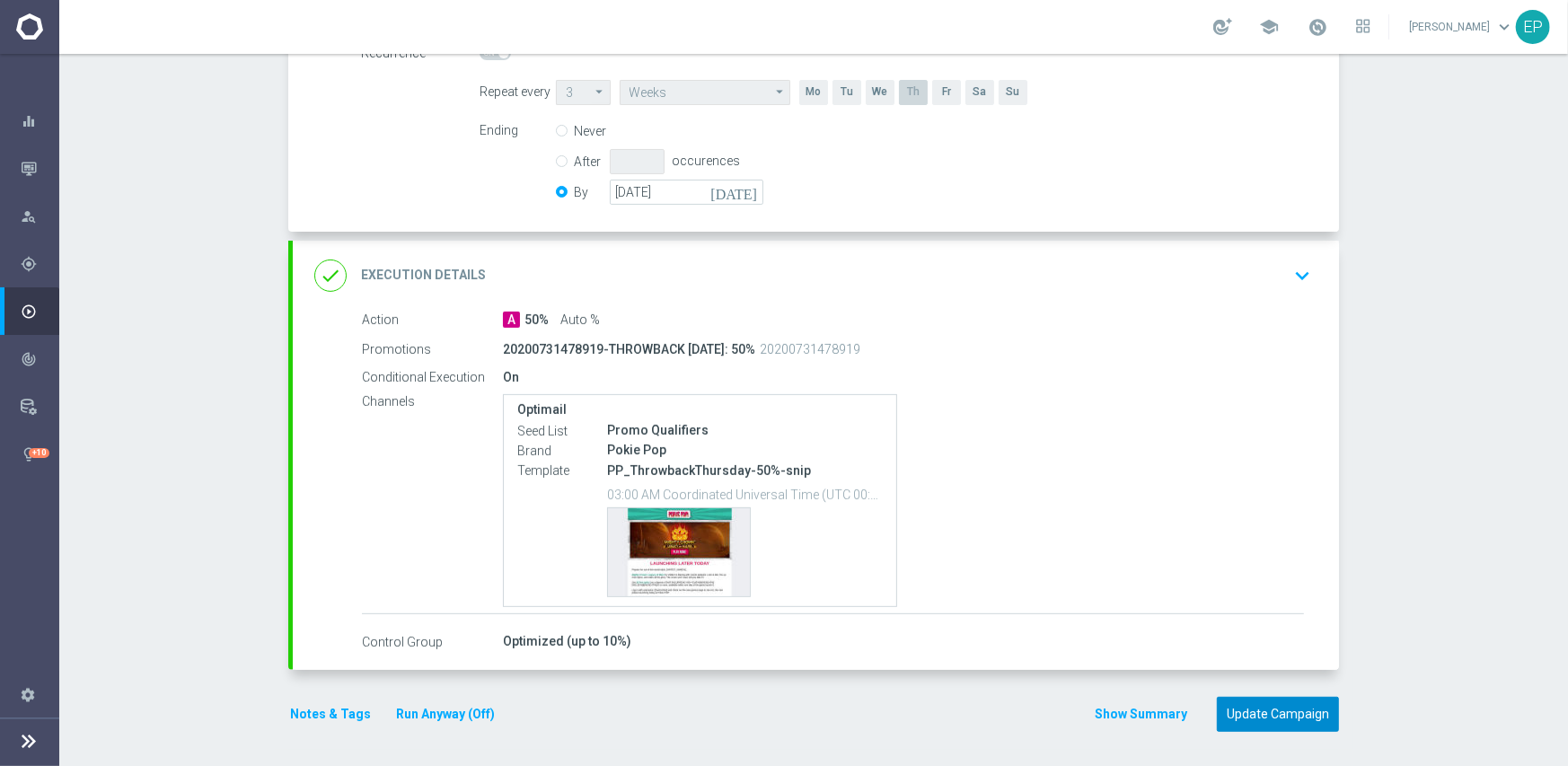
drag, startPoint x: 1286, startPoint y: 707, endPoint x: 1159, endPoint y: 534, distance: 214.6
click at [1287, 707] on button "Update Campaign" at bounding box center [1277, 714] width 122 height 35
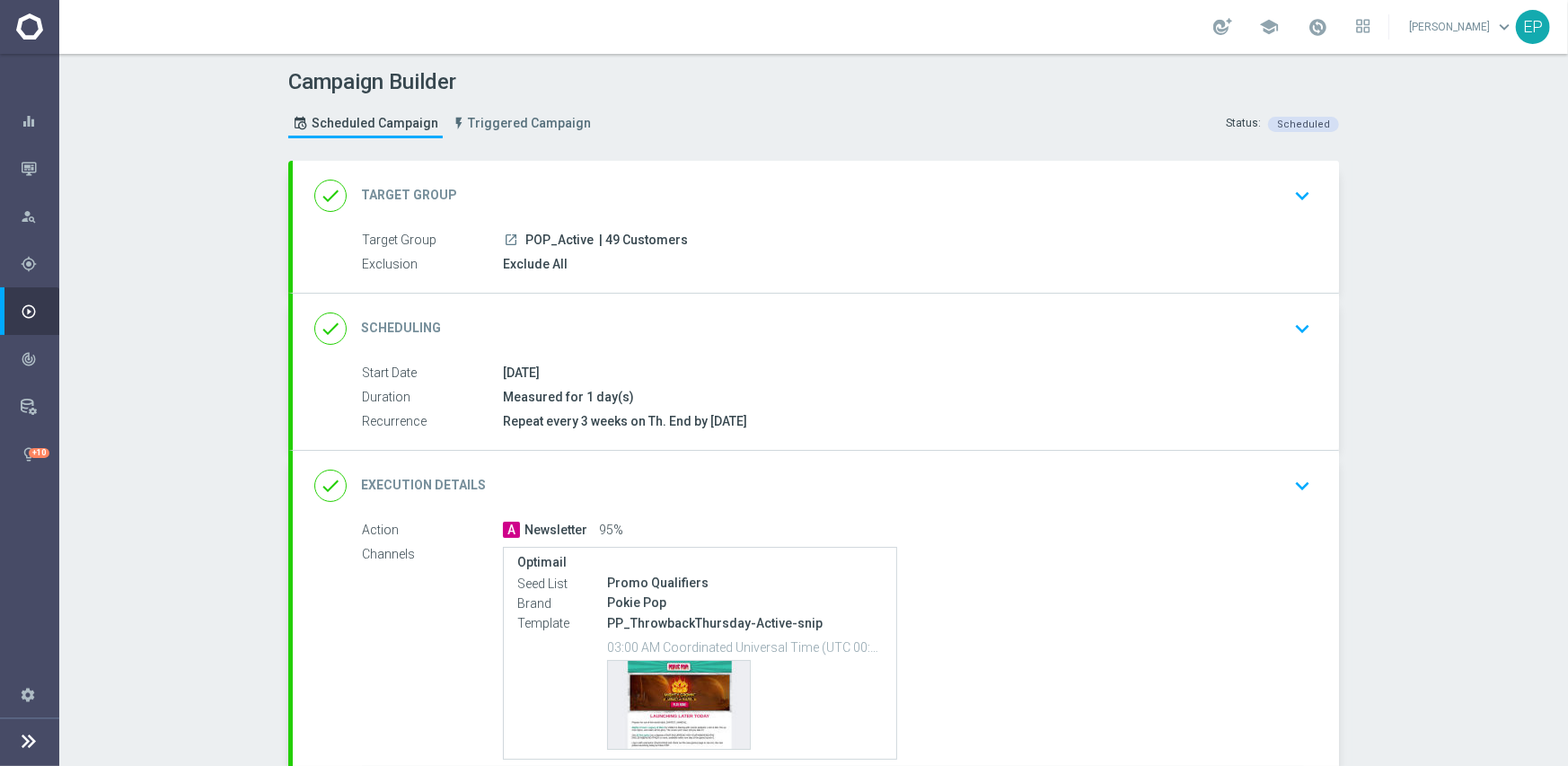
click at [826, 312] on div "done Scheduling keyboard_arrow_down" at bounding box center [815, 329] width 1003 height 35
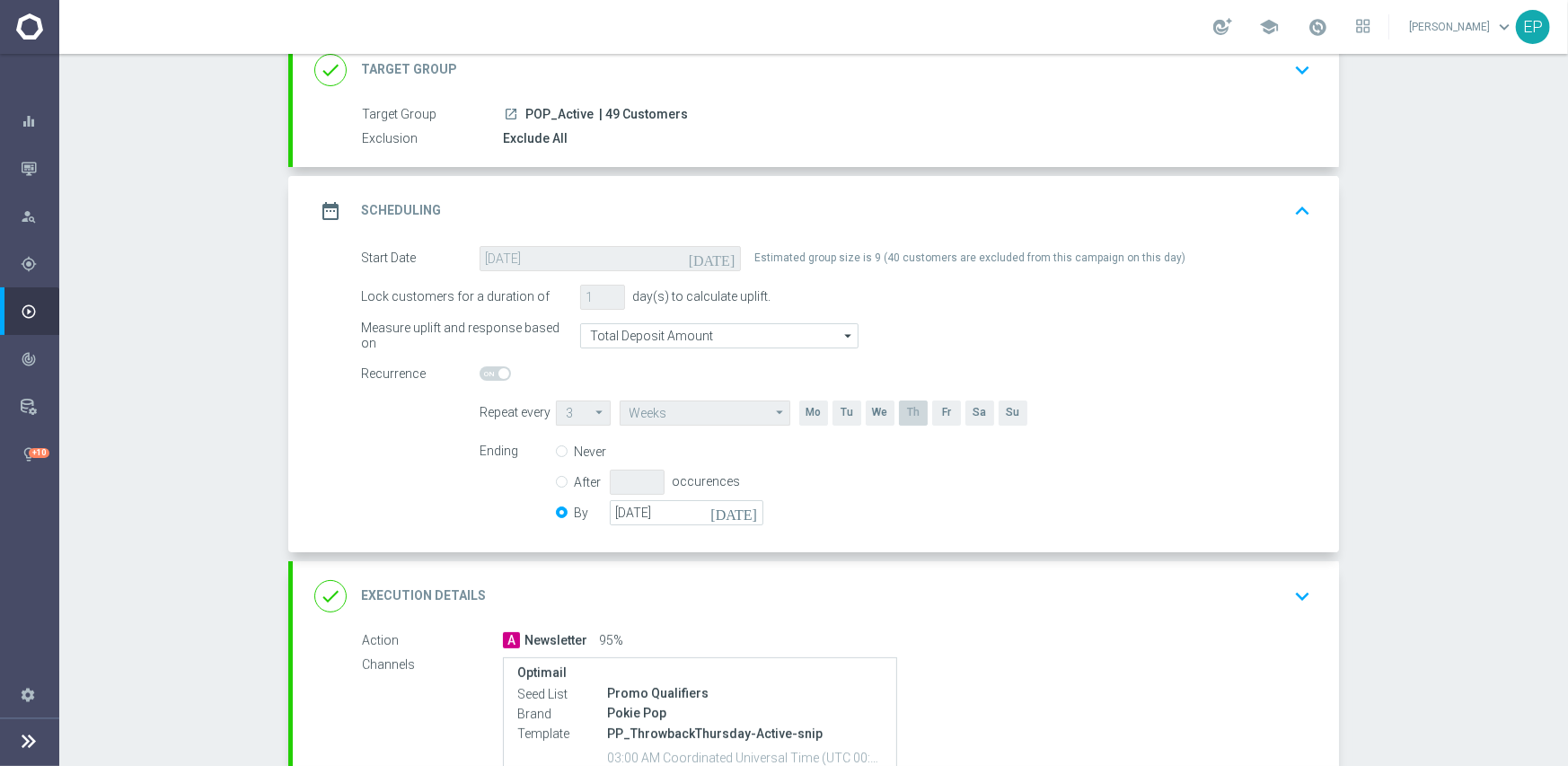
scroll to position [359, 0]
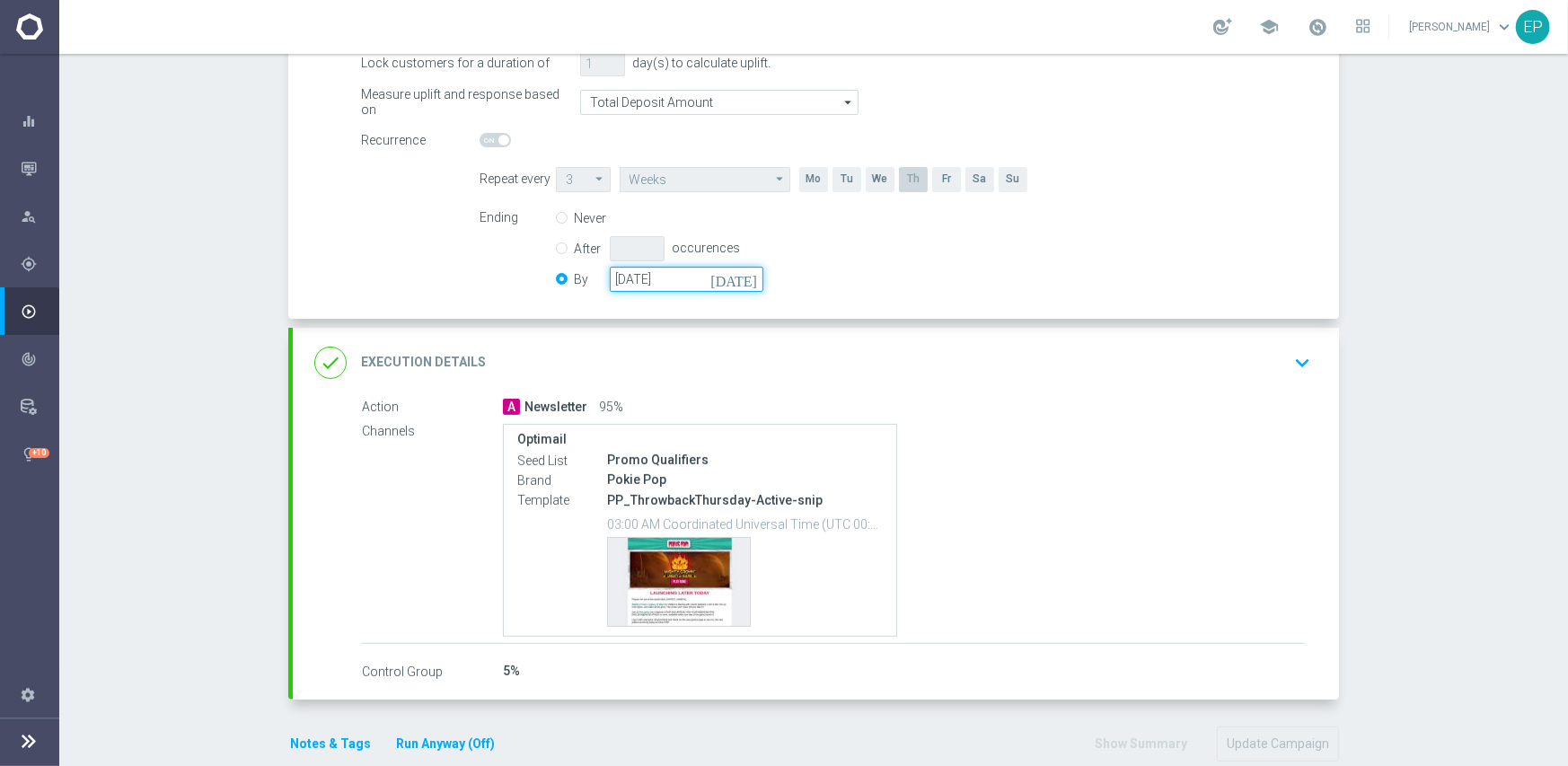
drag, startPoint x: 667, startPoint y: 279, endPoint x: 810, endPoint y: 280, distance: 143.0
click at [668, 279] on input "[DATE]" at bounding box center [687, 279] width 154 height 25
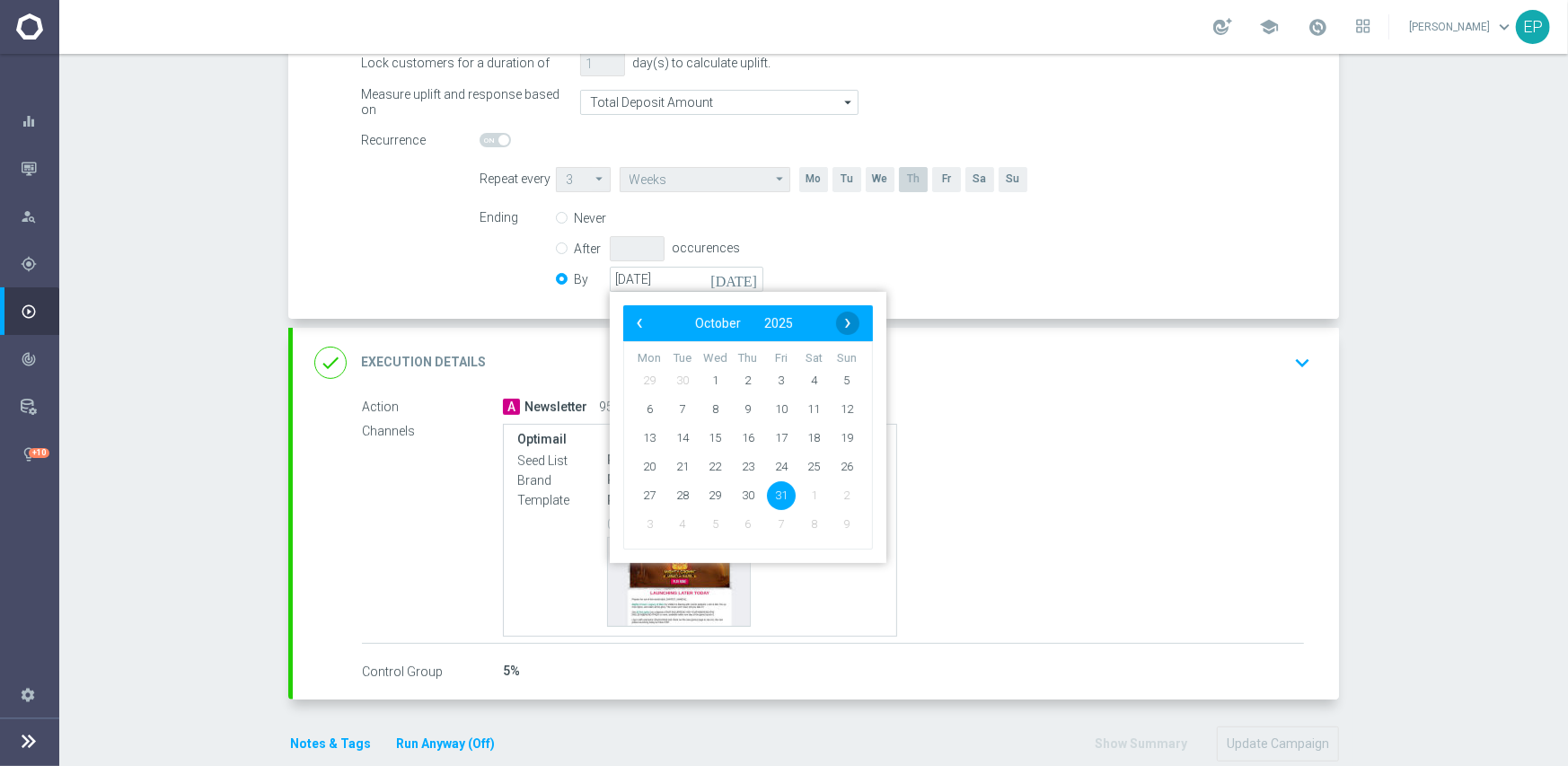
click at [842, 322] on span "›" at bounding box center [848, 323] width 23 height 23
click at [632, 320] on span "‹" at bounding box center [639, 323] width 23 height 23
drag, startPoint x: 834, startPoint y: 491, endPoint x: 887, endPoint y: 493, distance: 53.0
click at [834, 490] on span "30" at bounding box center [847, 494] width 29 height 29
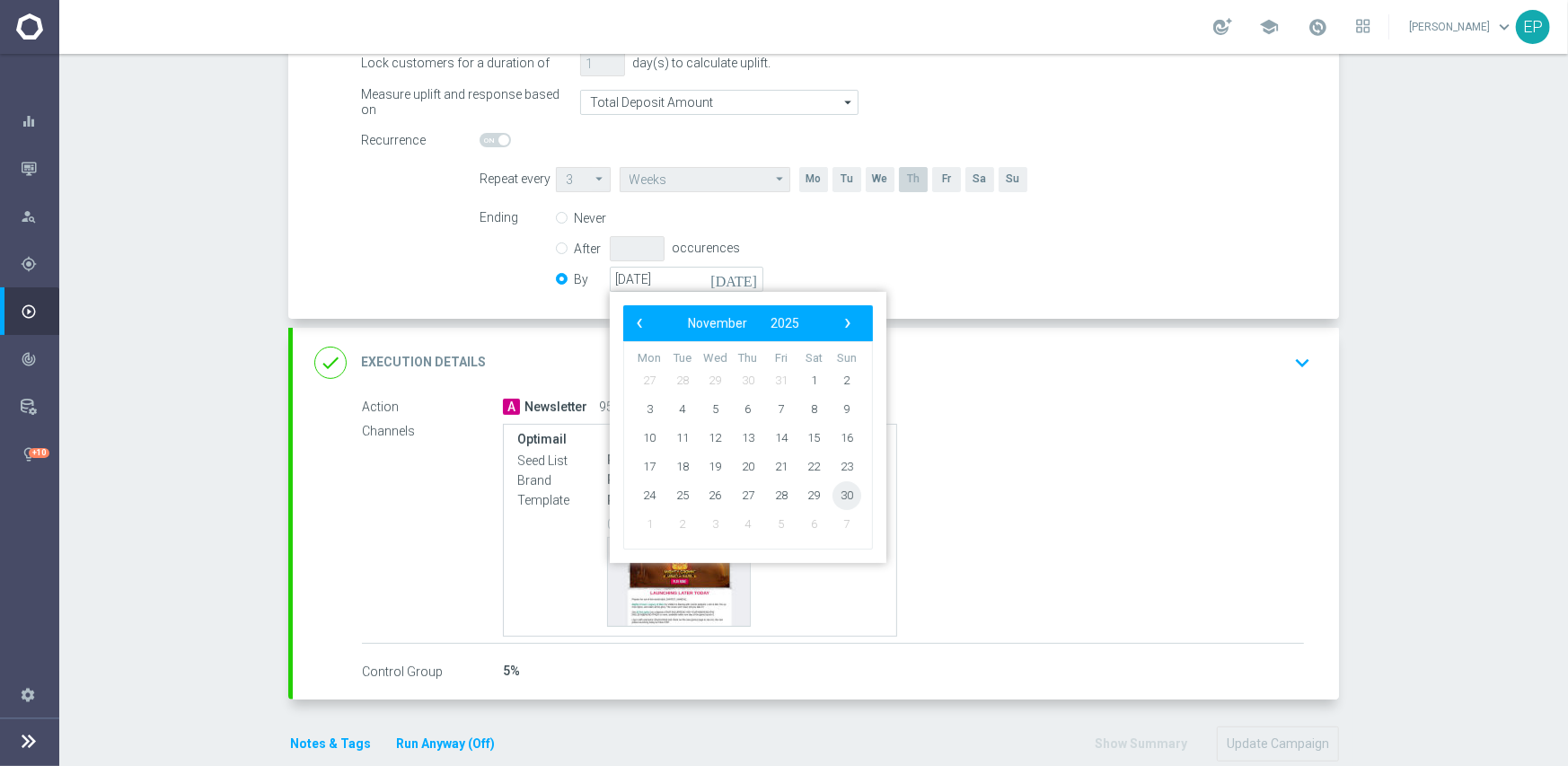
type input "[DATE]"
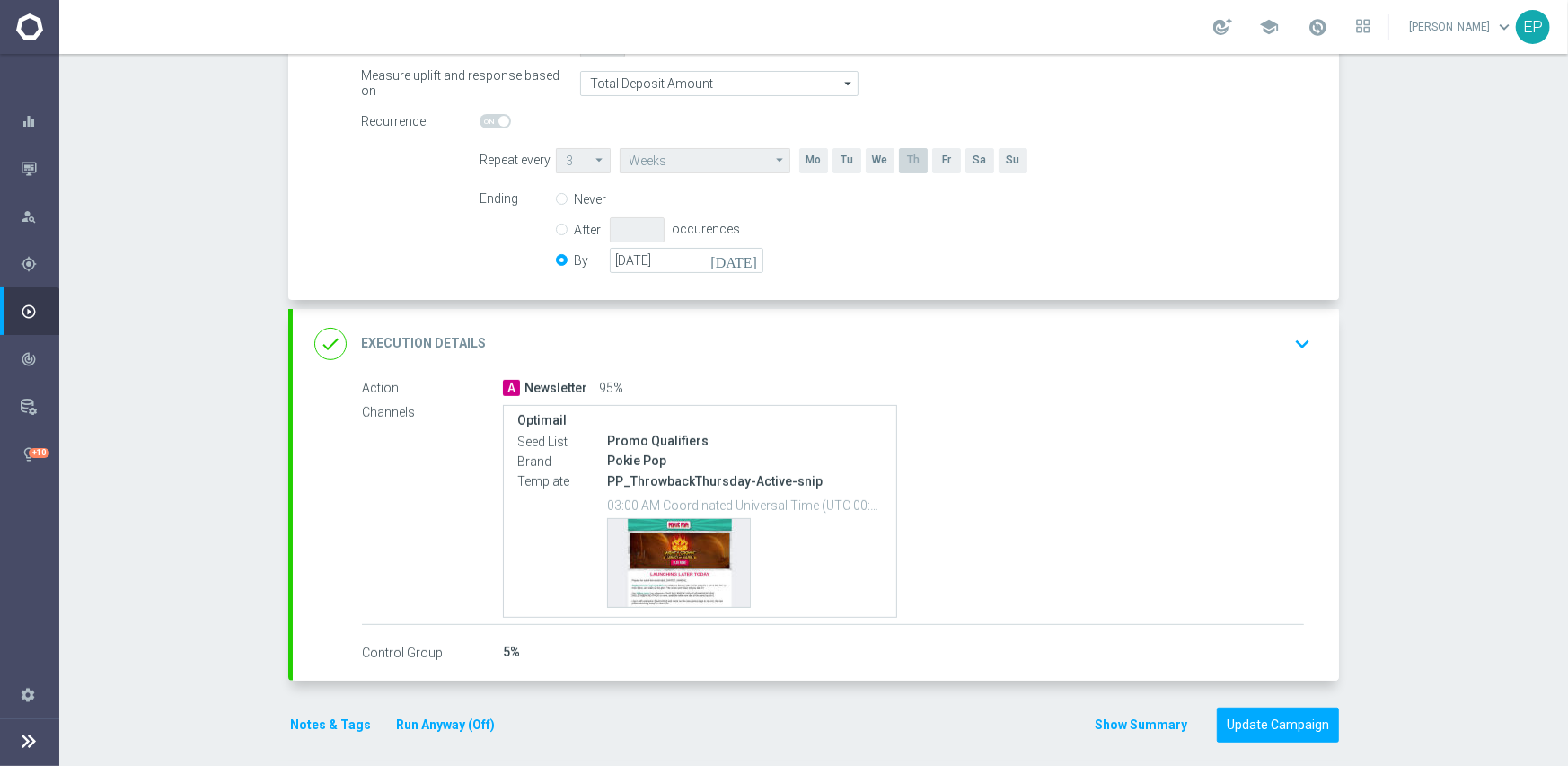
scroll to position [389, 0]
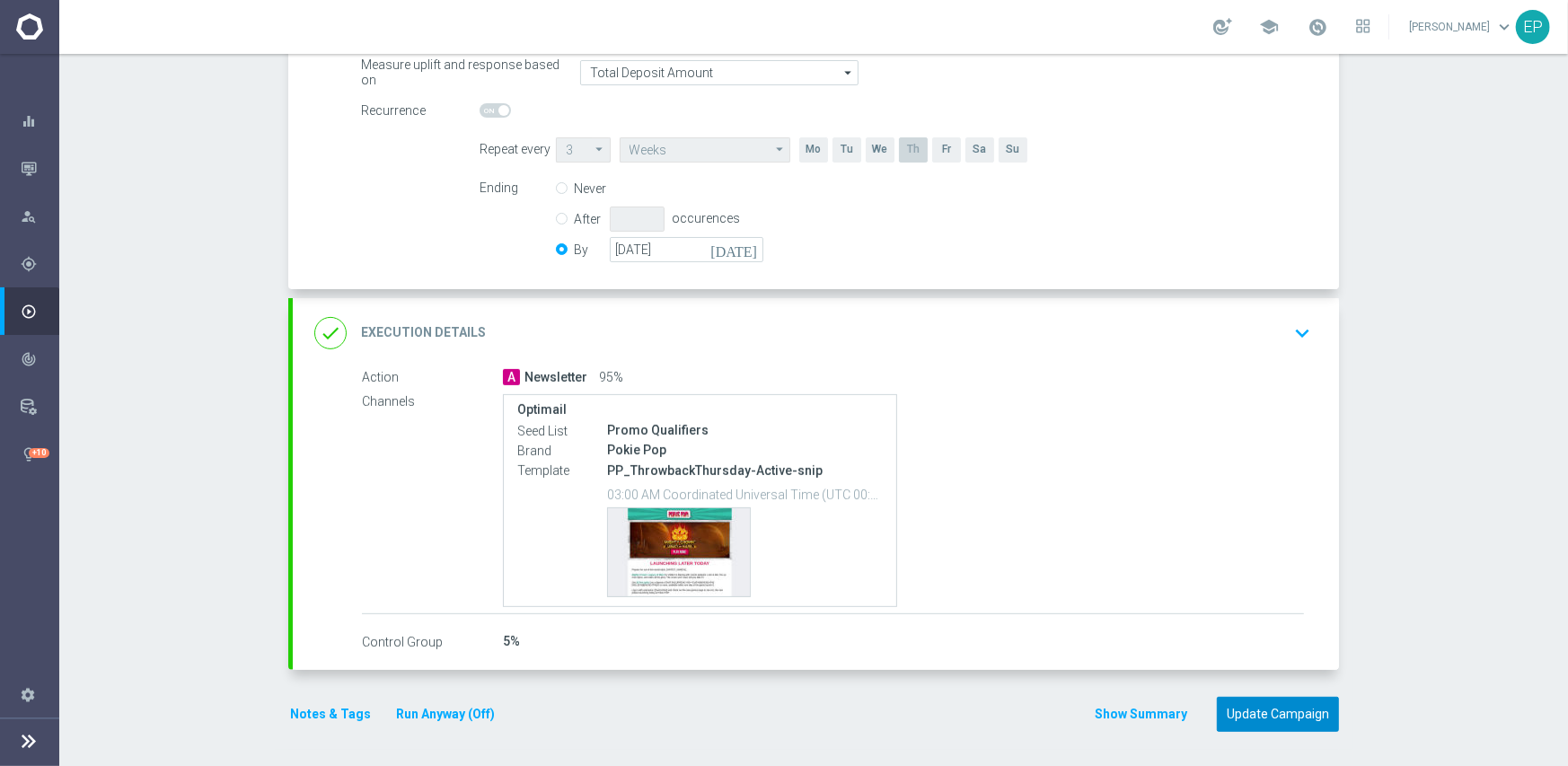
click at [1284, 706] on button "Update Campaign" at bounding box center [1277, 714] width 122 height 35
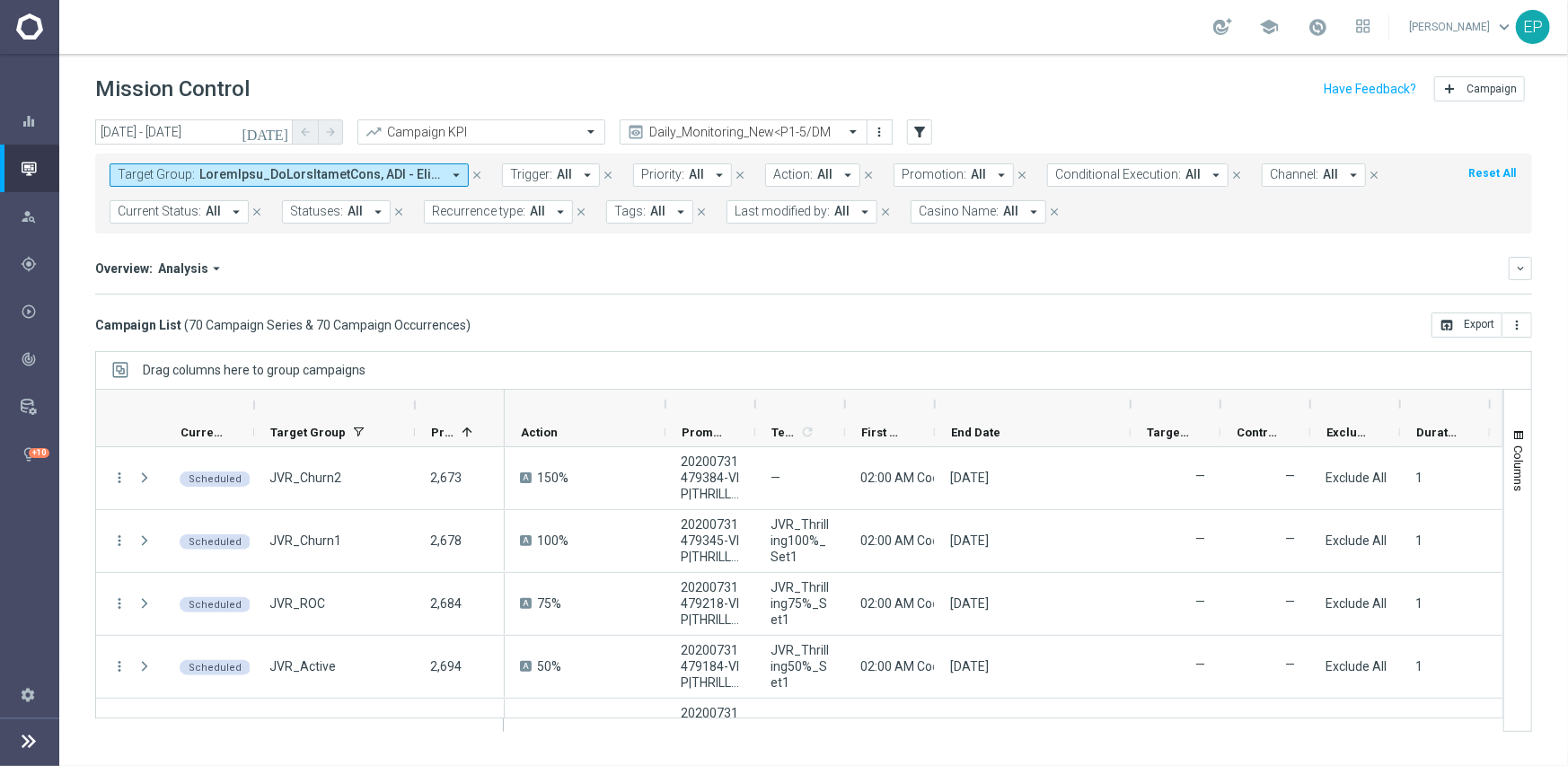
drag, startPoint x: 1024, startPoint y: 405, endPoint x: 1129, endPoint y: 405, distance: 105.0
click at [1129, 405] on div at bounding box center [1130, 404] width 7 height 29
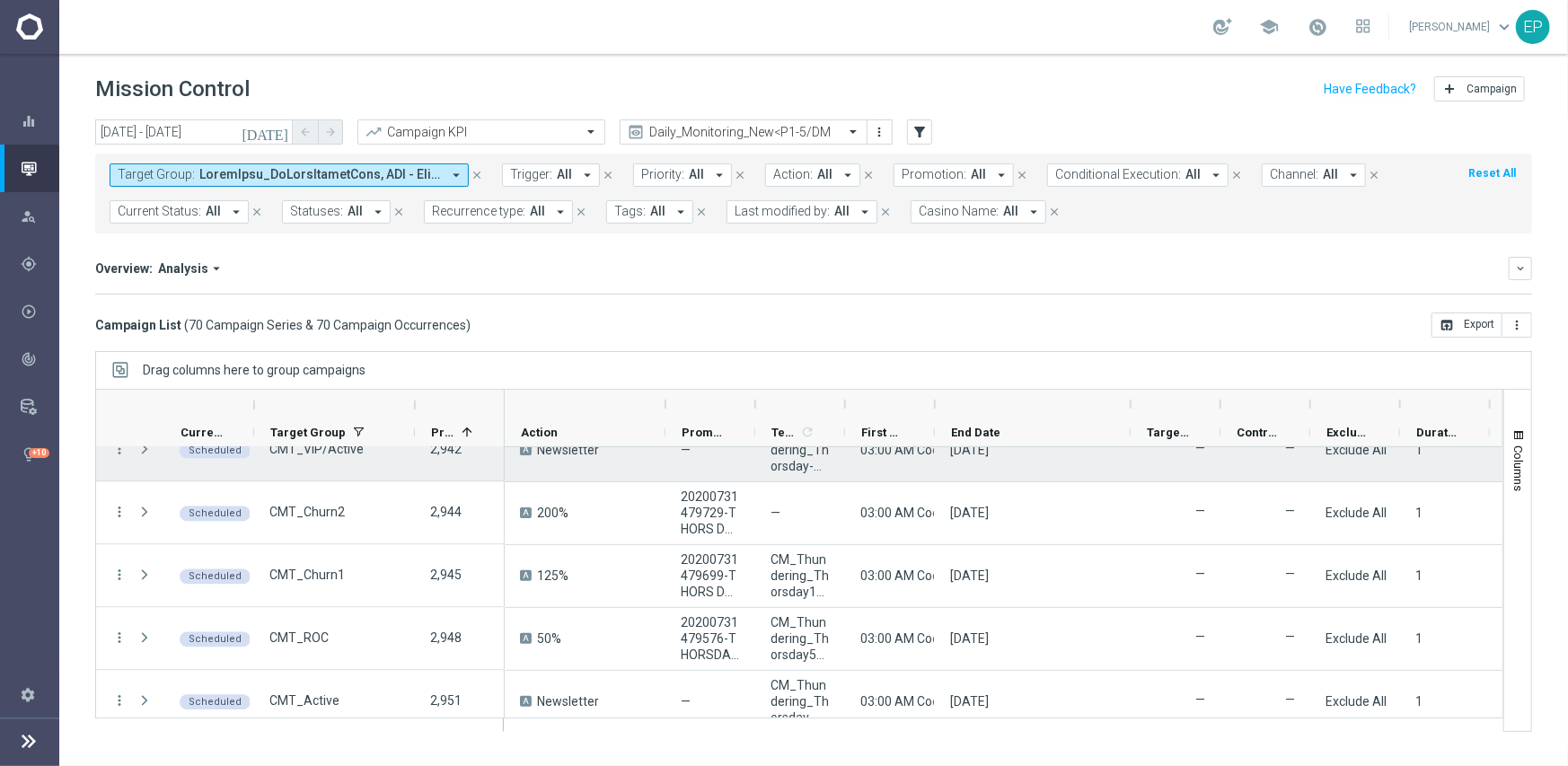
scroll to position [2424, 0]
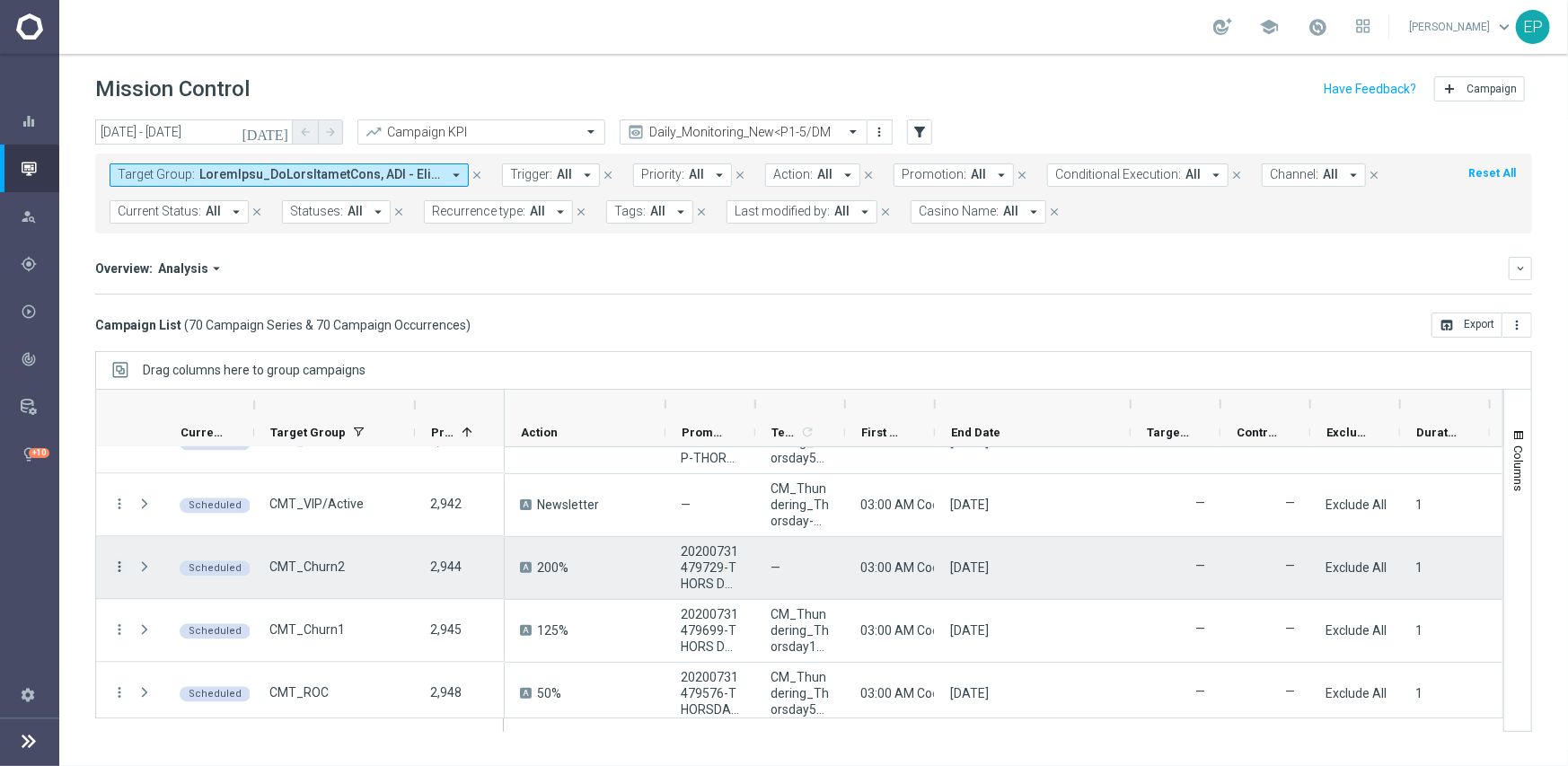
click at [118, 561] on icon "more_vert" at bounding box center [119, 567] width 16 height 16
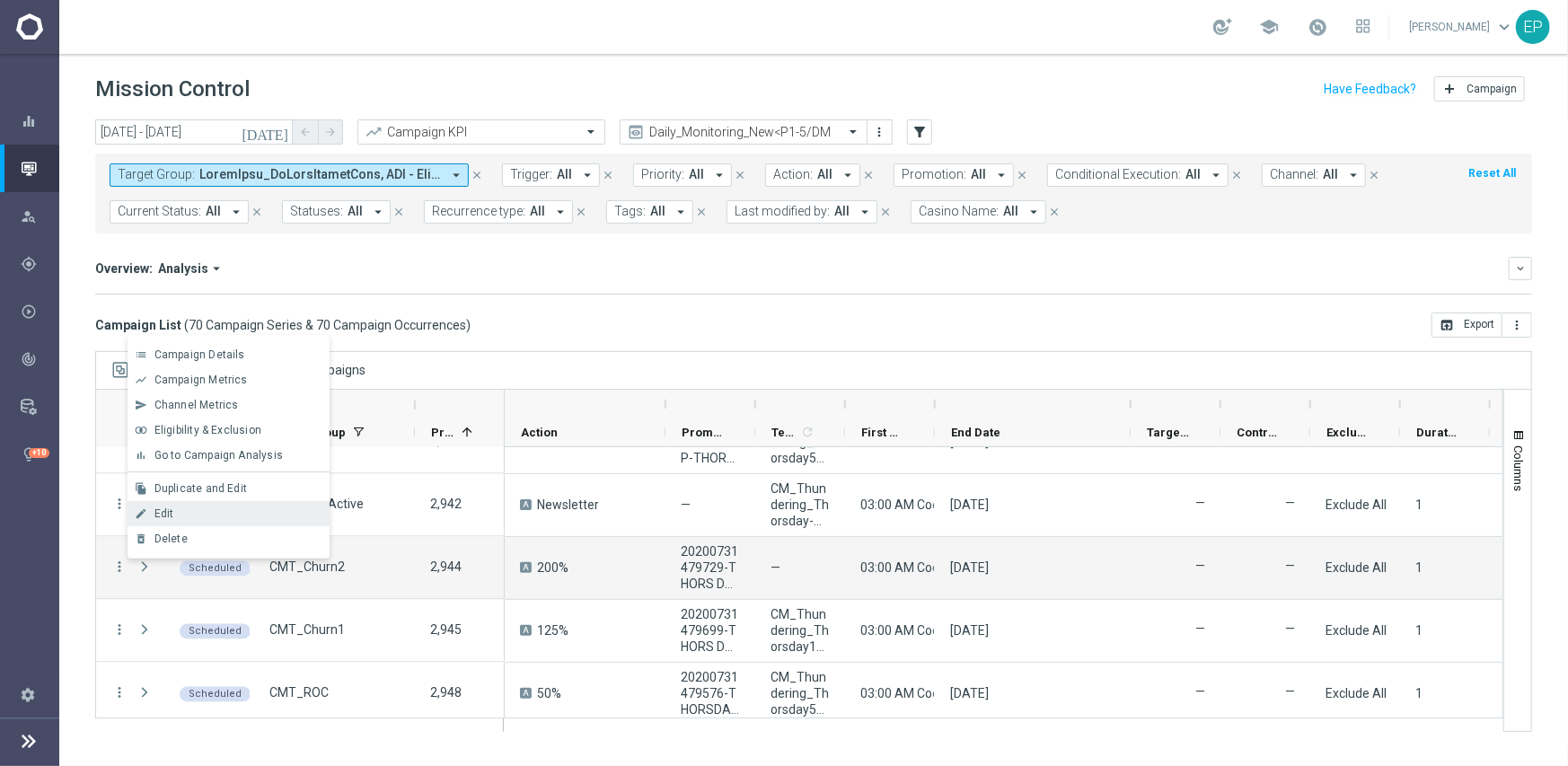
click at [180, 514] on div "Edit" at bounding box center [238, 513] width 167 height 12
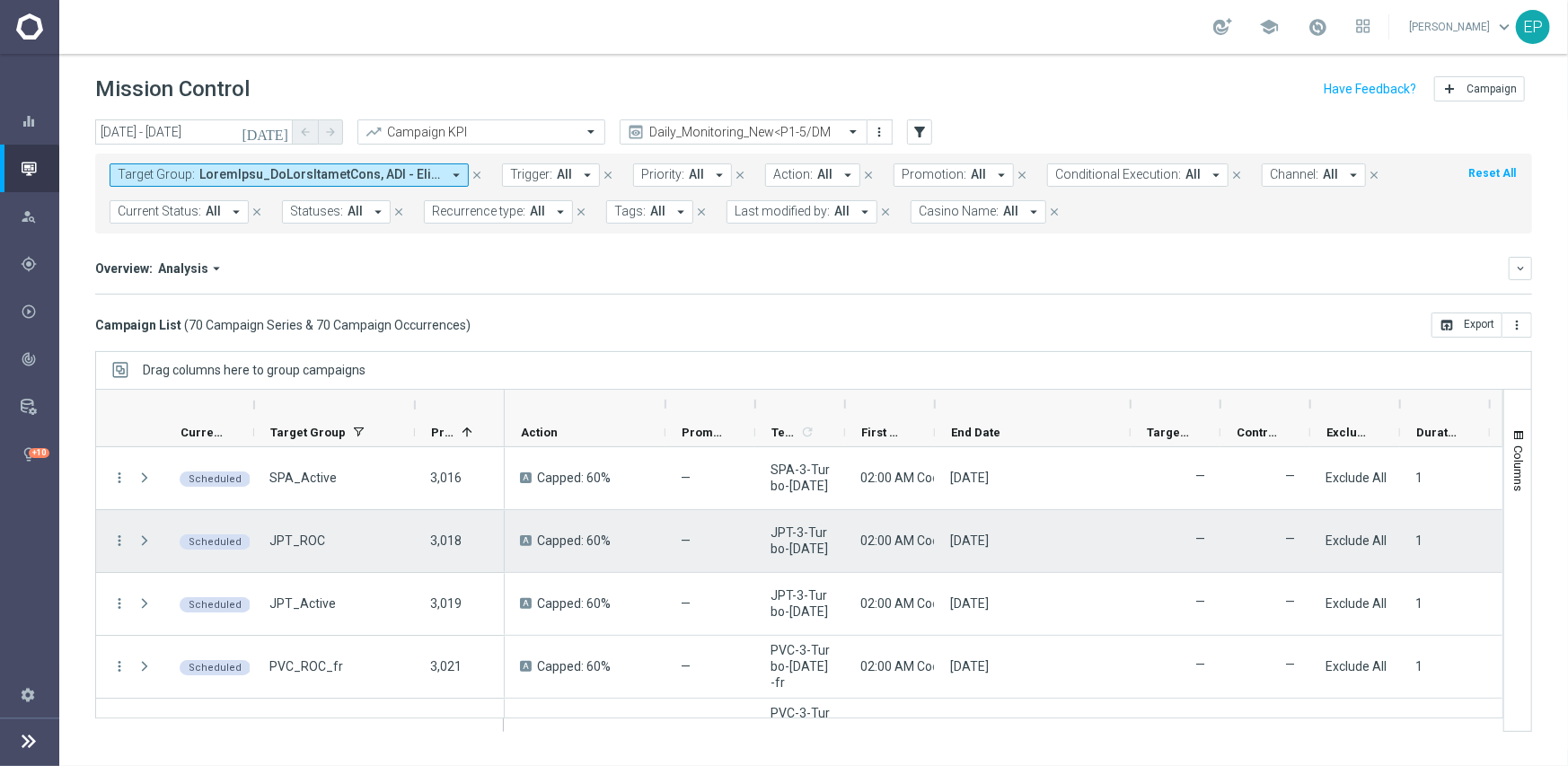
scroll to position [4128, 0]
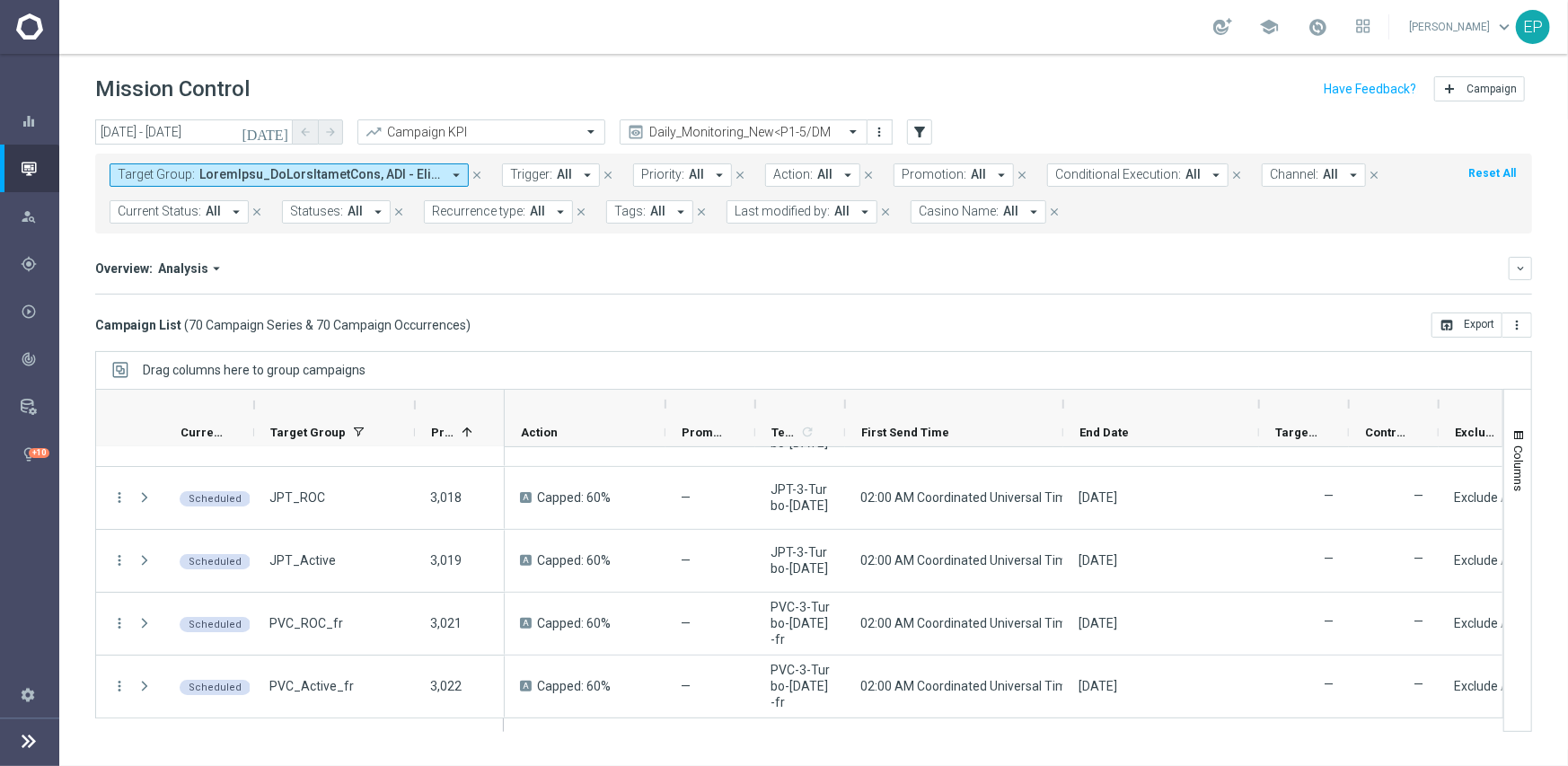
drag, startPoint x: 931, startPoint y: 407, endPoint x: 1083, endPoint y: 406, distance: 152.0
click at [1067, 406] on div at bounding box center [1063, 404] width 7 height 29
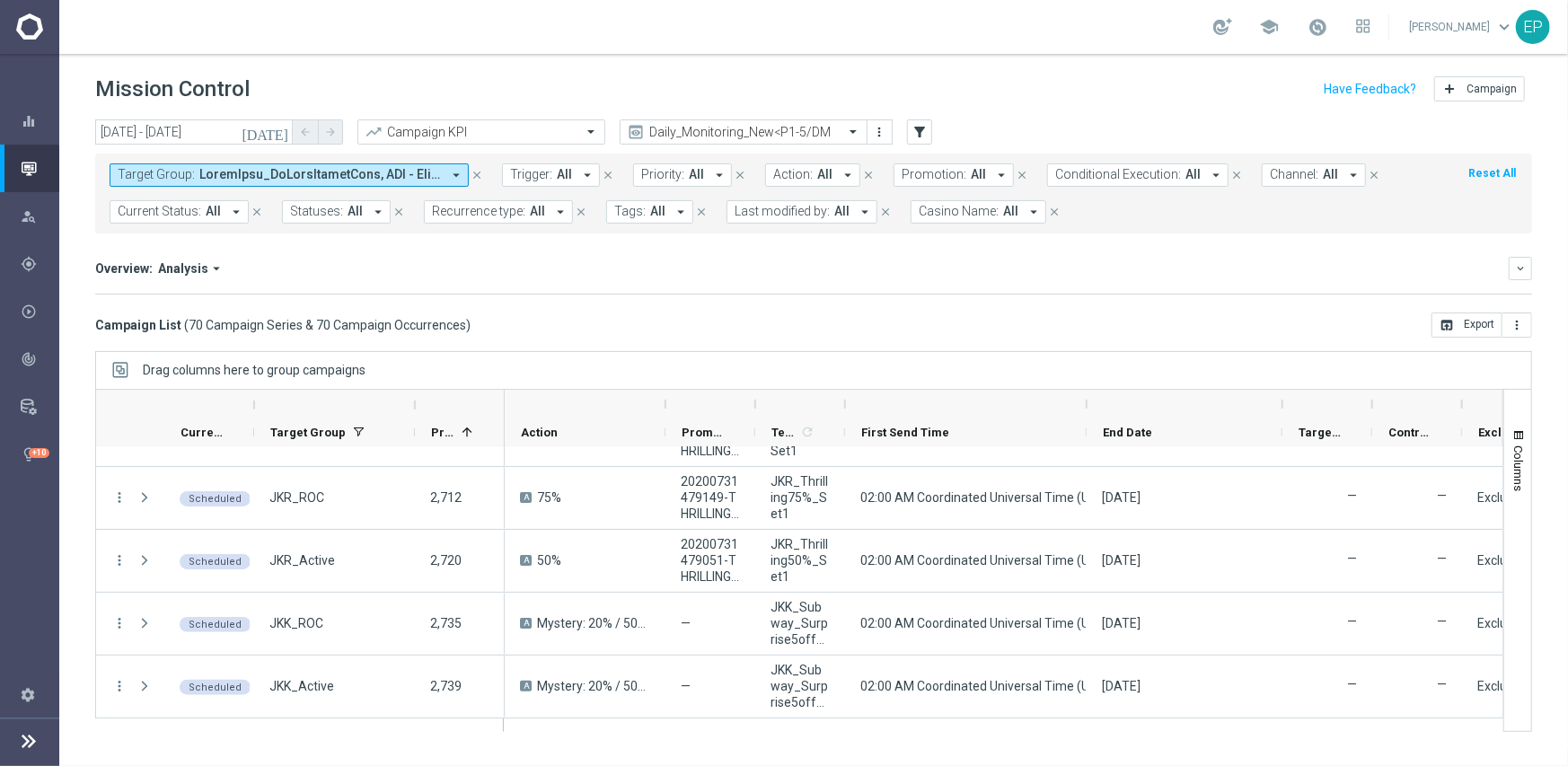
scroll to position [0, 0]
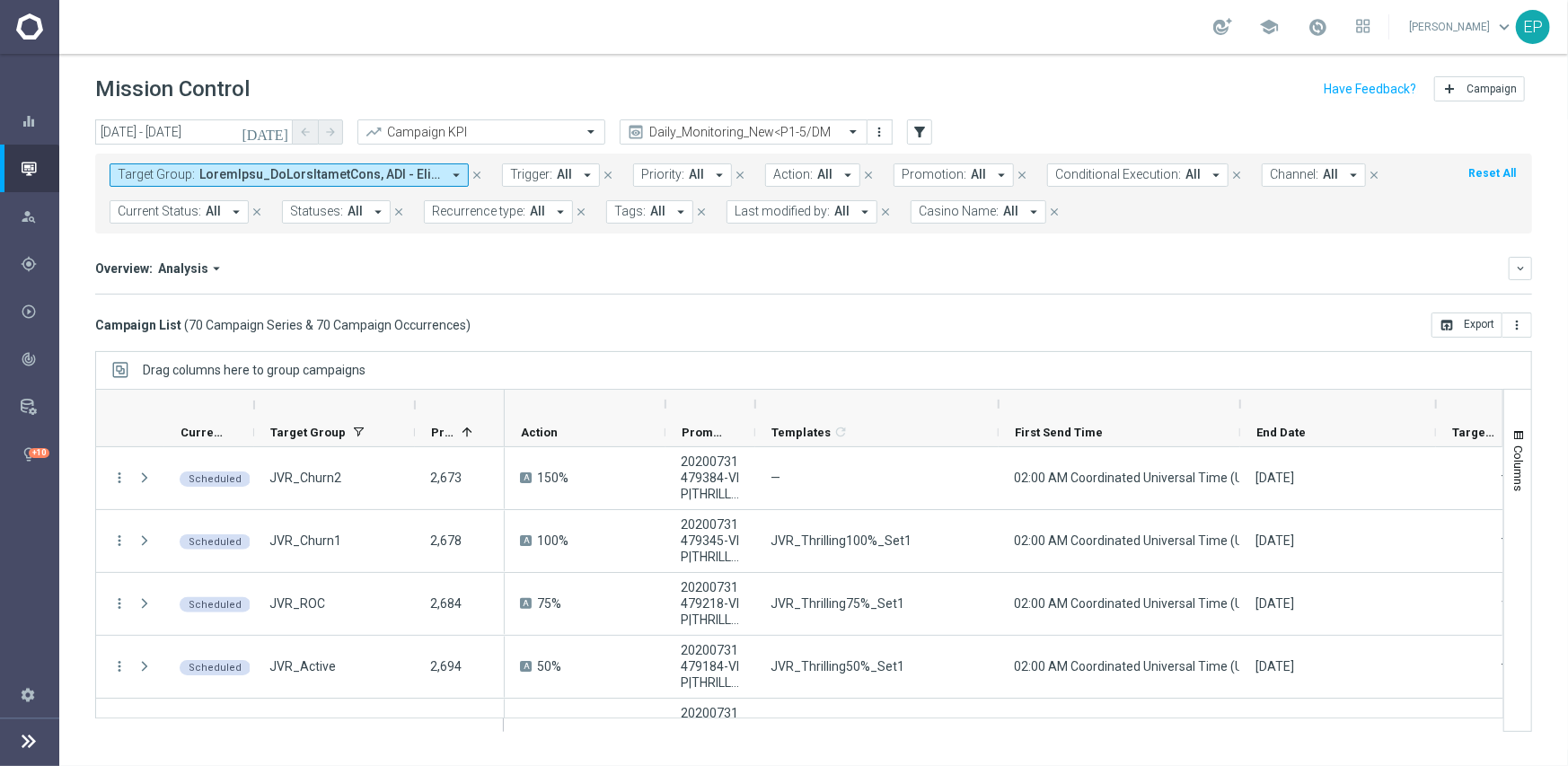
drag, startPoint x: 842, startPoint y: 406, endPoint x: 996, endPoint y: 406, distance: 154.0
click at [996, 406] on div at bounding box center [998, 404] width 7 height 29
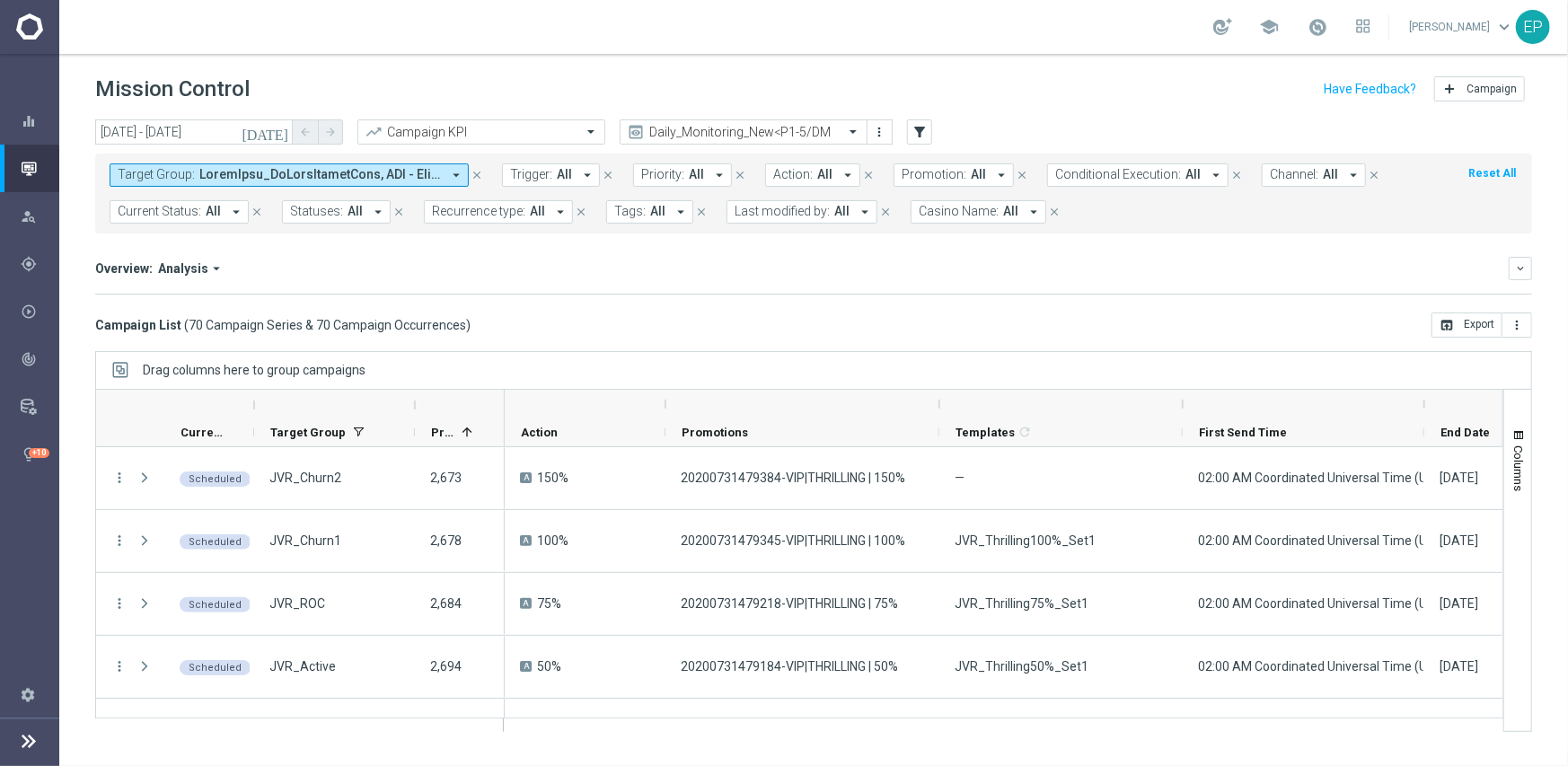
drag, startPoint x: 755, startPoint y: 401, endPoint x: 938, endPoint y: 398, distance: 183.0
click at [938, 398] on div at bounding box center [938, 404] width 7 height 29
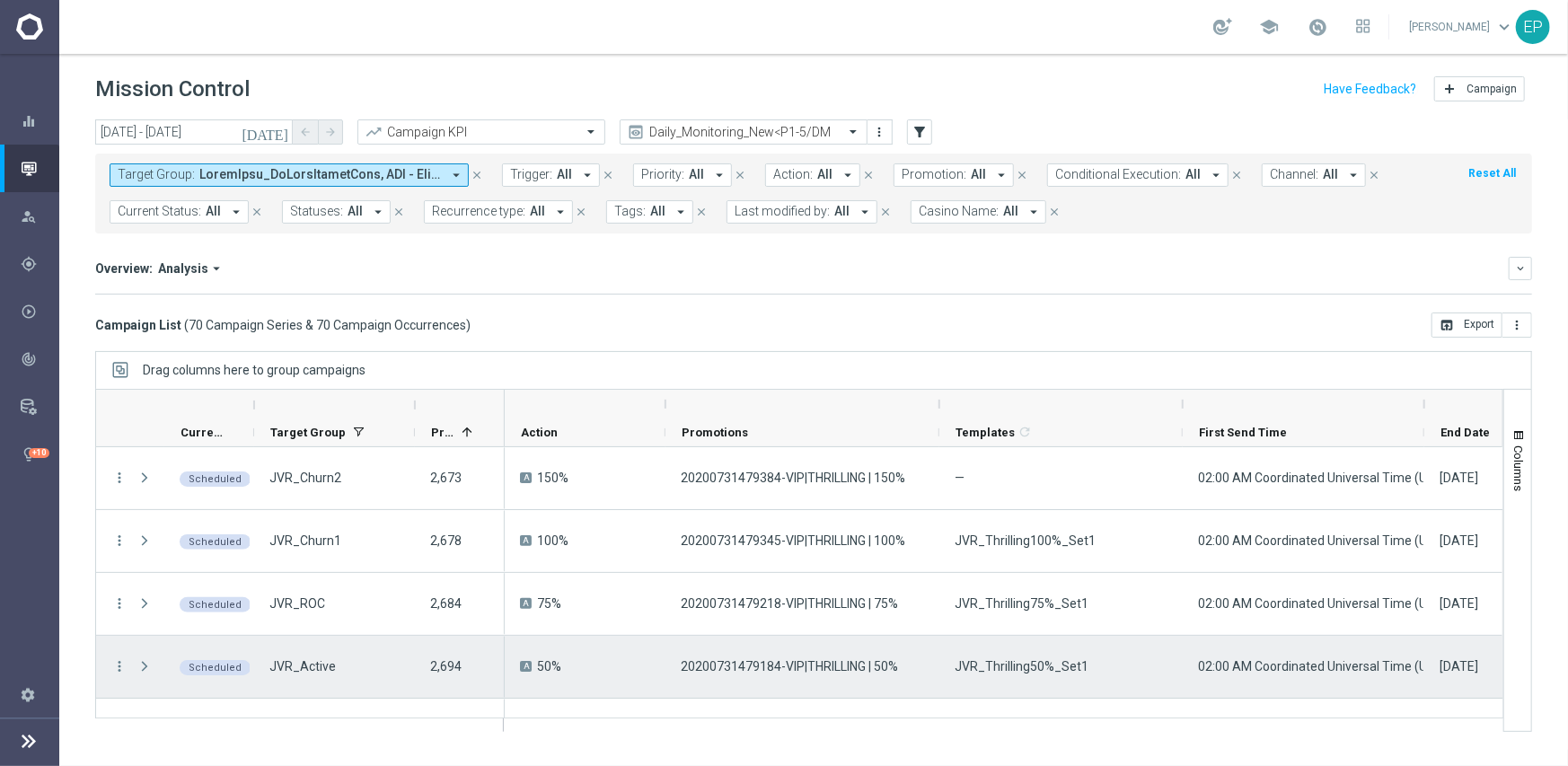
click at [1016, 671] on span "JVR_Thrilling50%_Set1" at bounding box center [1021, 665] width 133 height 16
click at [1015, 671] on span "JVR_Thrilling50%_Set1" at bounding box center [1021, 665] width 133 height 16
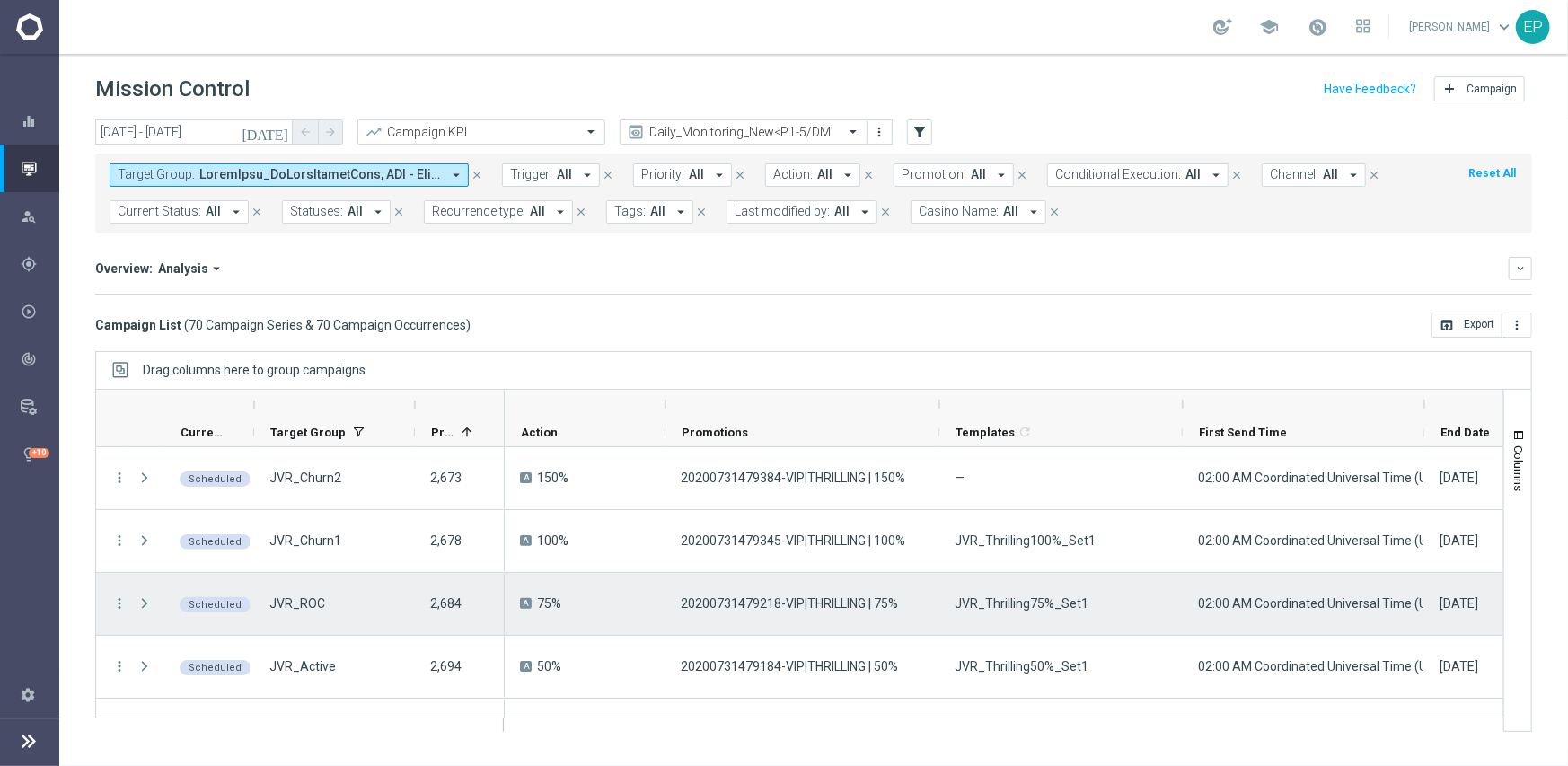
click at [979, 600] on span "JVR_Thrilling75%_Set1" at bounding box center [1021, 603] width 133 height 16
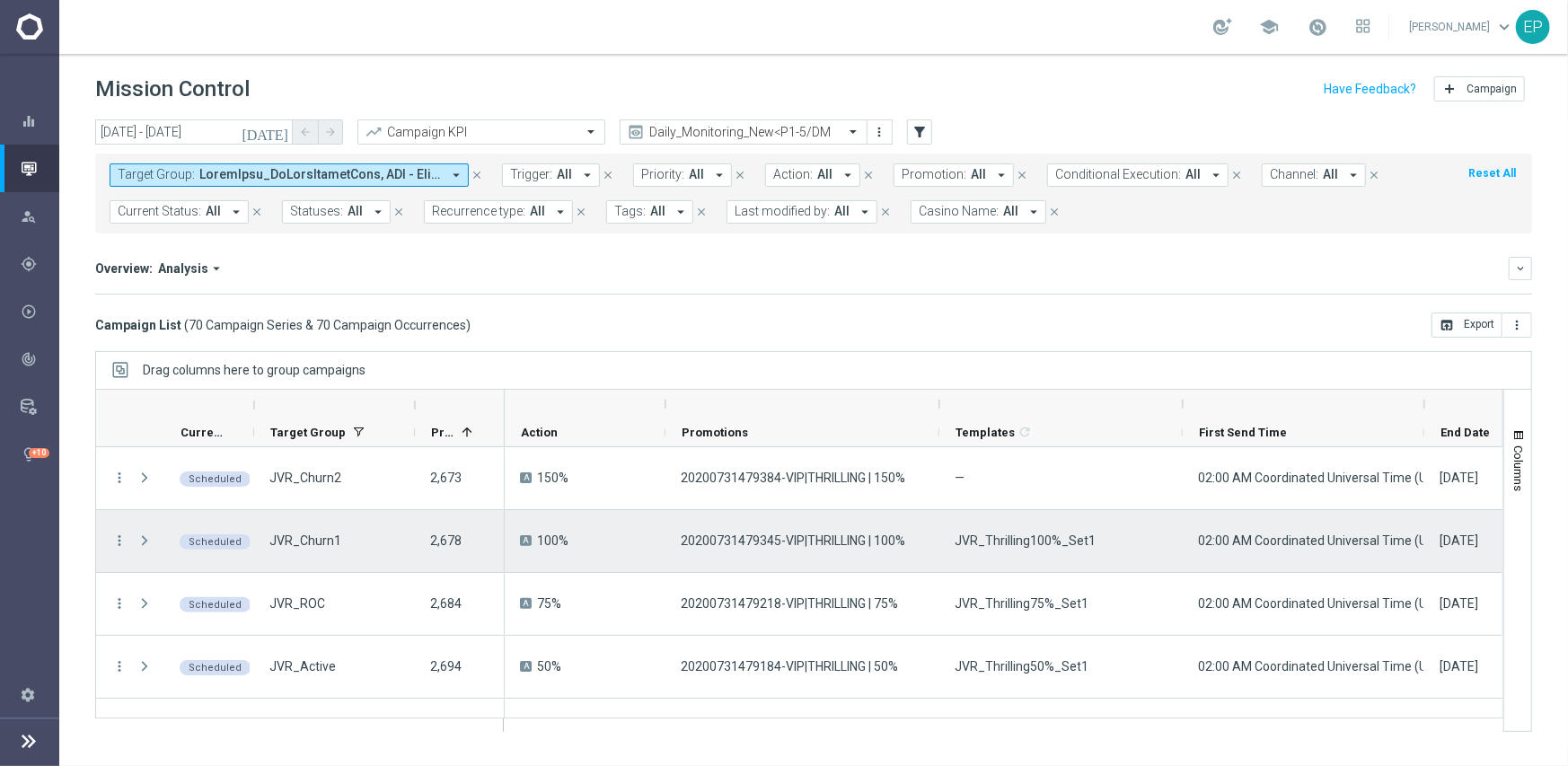
click at [1004, 539] on span "JVR_Thrilling100%_Set1" at bounding box center [1025, 540] width 141 height 16
click at [1146, 540] on div "JVR_Thrilling100%_Set1" at bounding box center [1060, 540] width 243 height 62
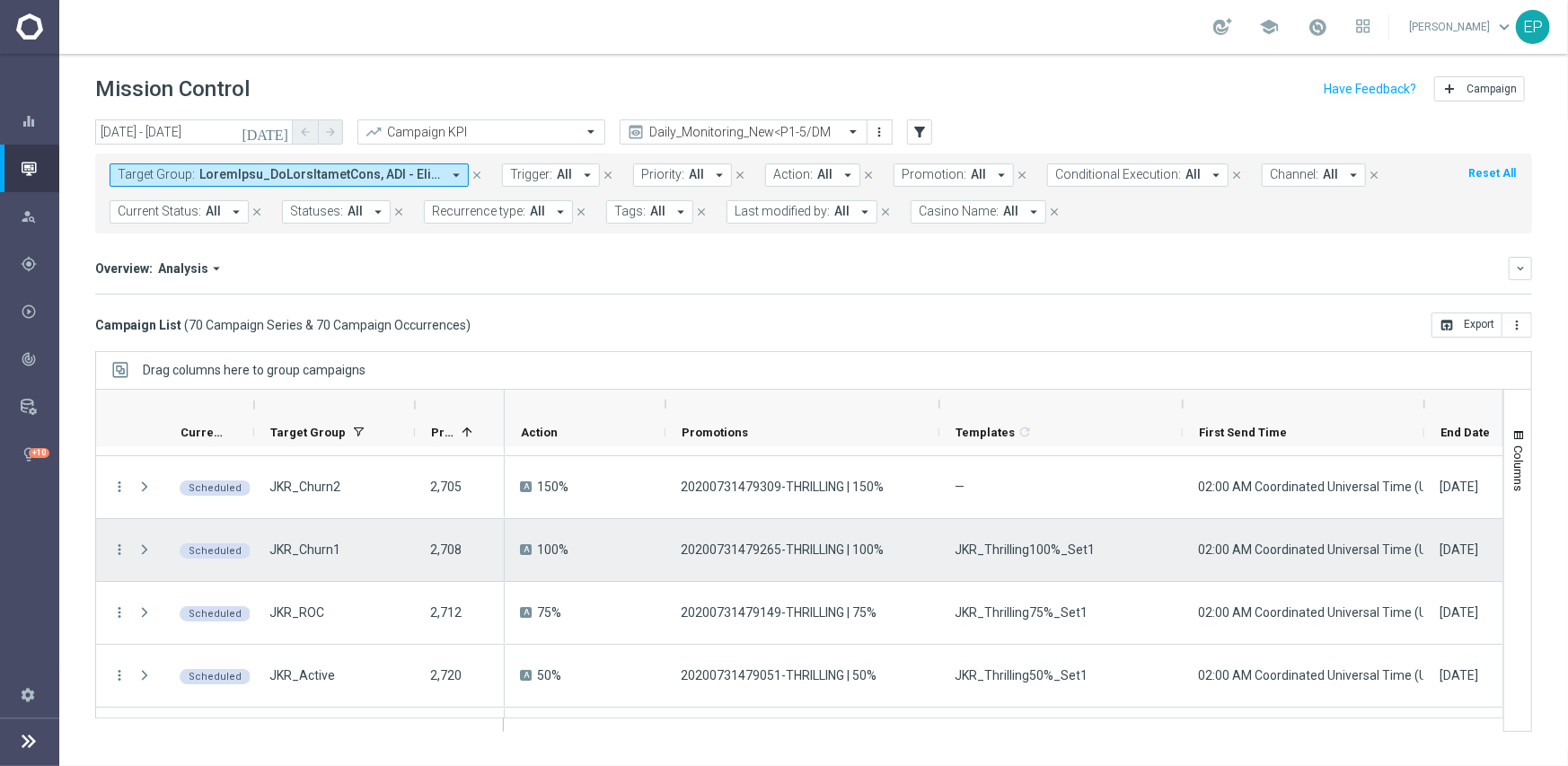
scroll to position [270, 0]
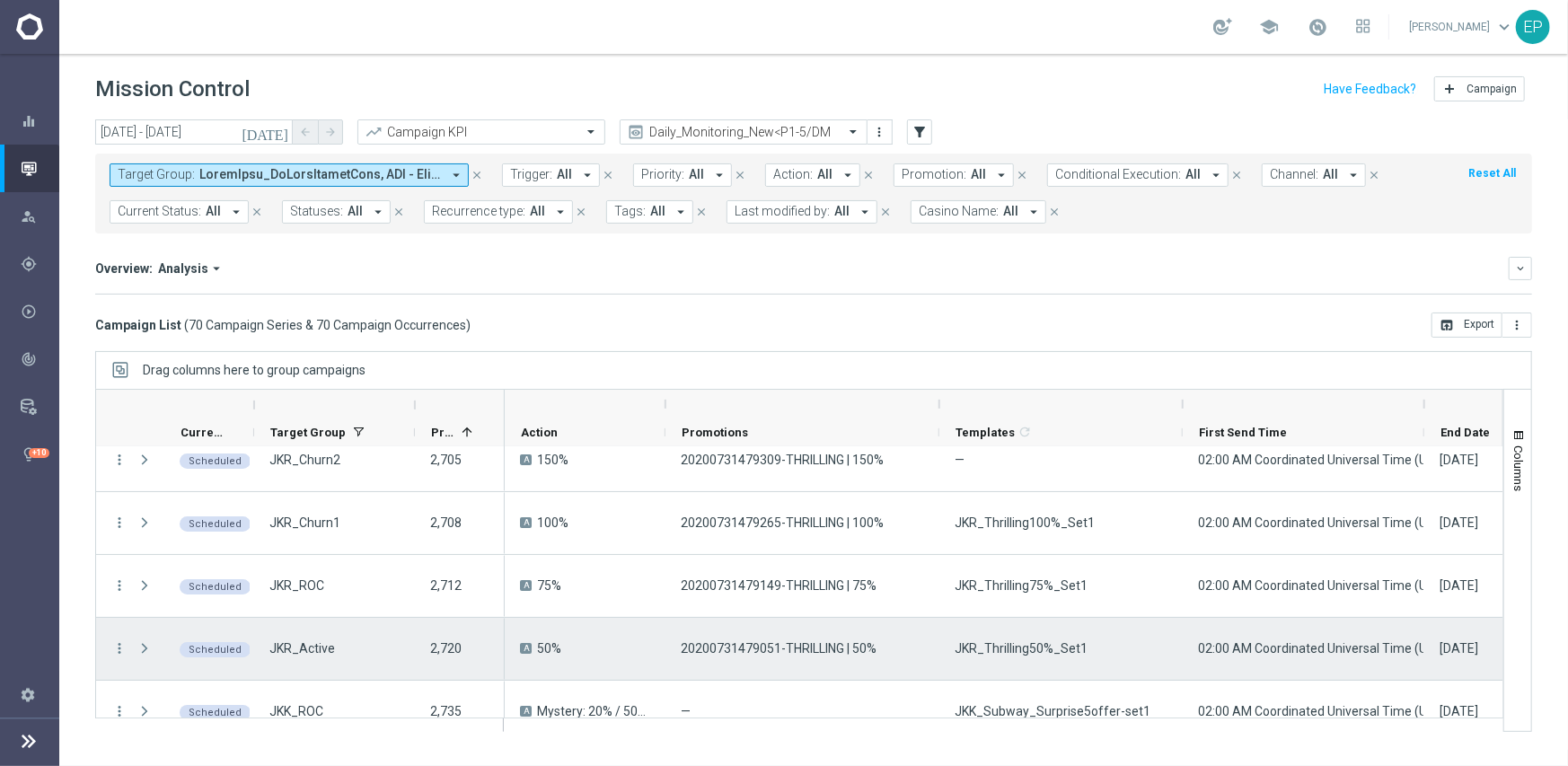
click at [1032, 658] on div "JKR_Thrilling50%_Set1" at bounding box center [1060, 648] width 243 height 62
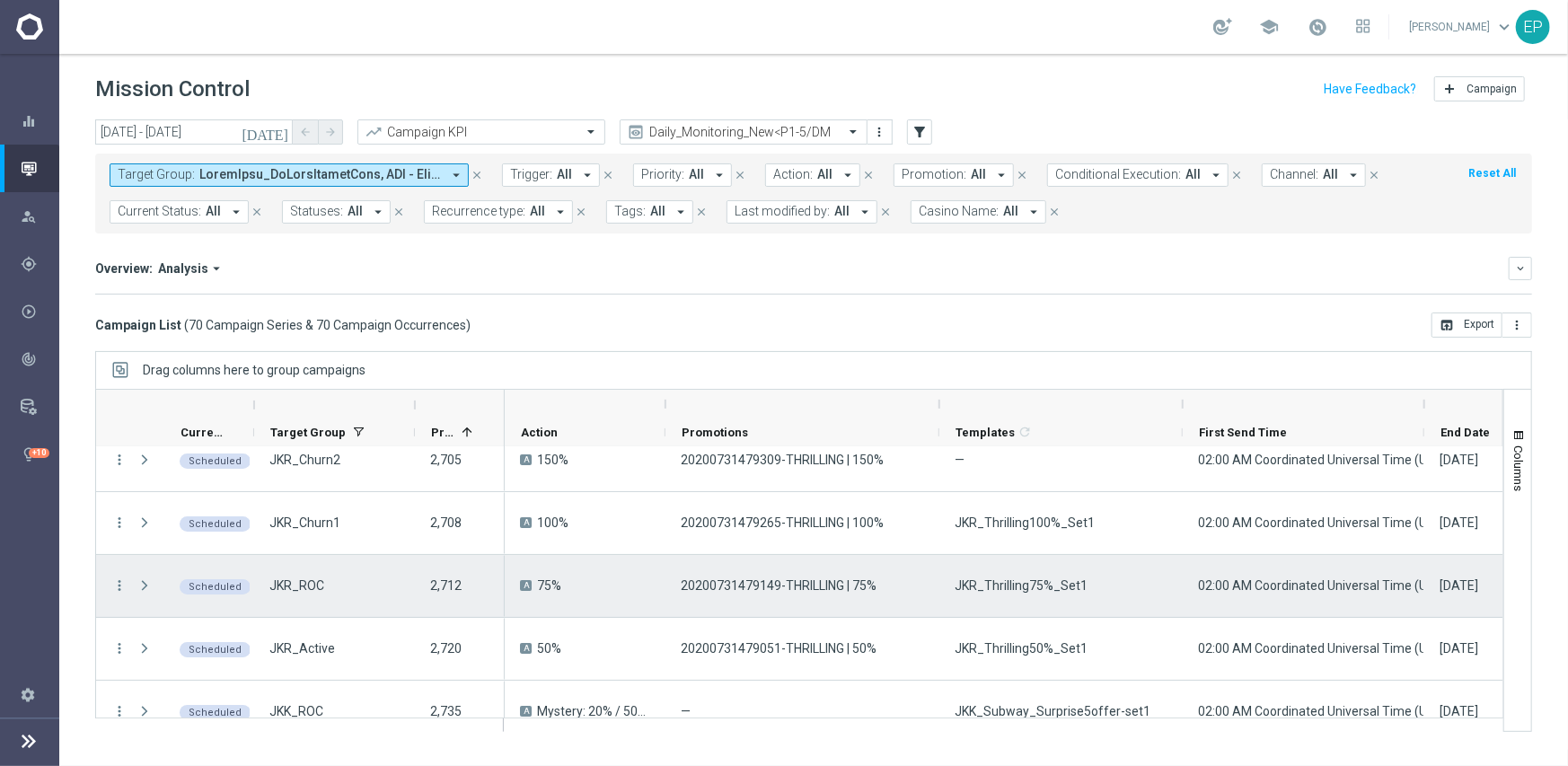
click at [997, 591] on span "JKR_Thrilling75%_Set1" at bounding box center [1021, 585] width 133 height 16
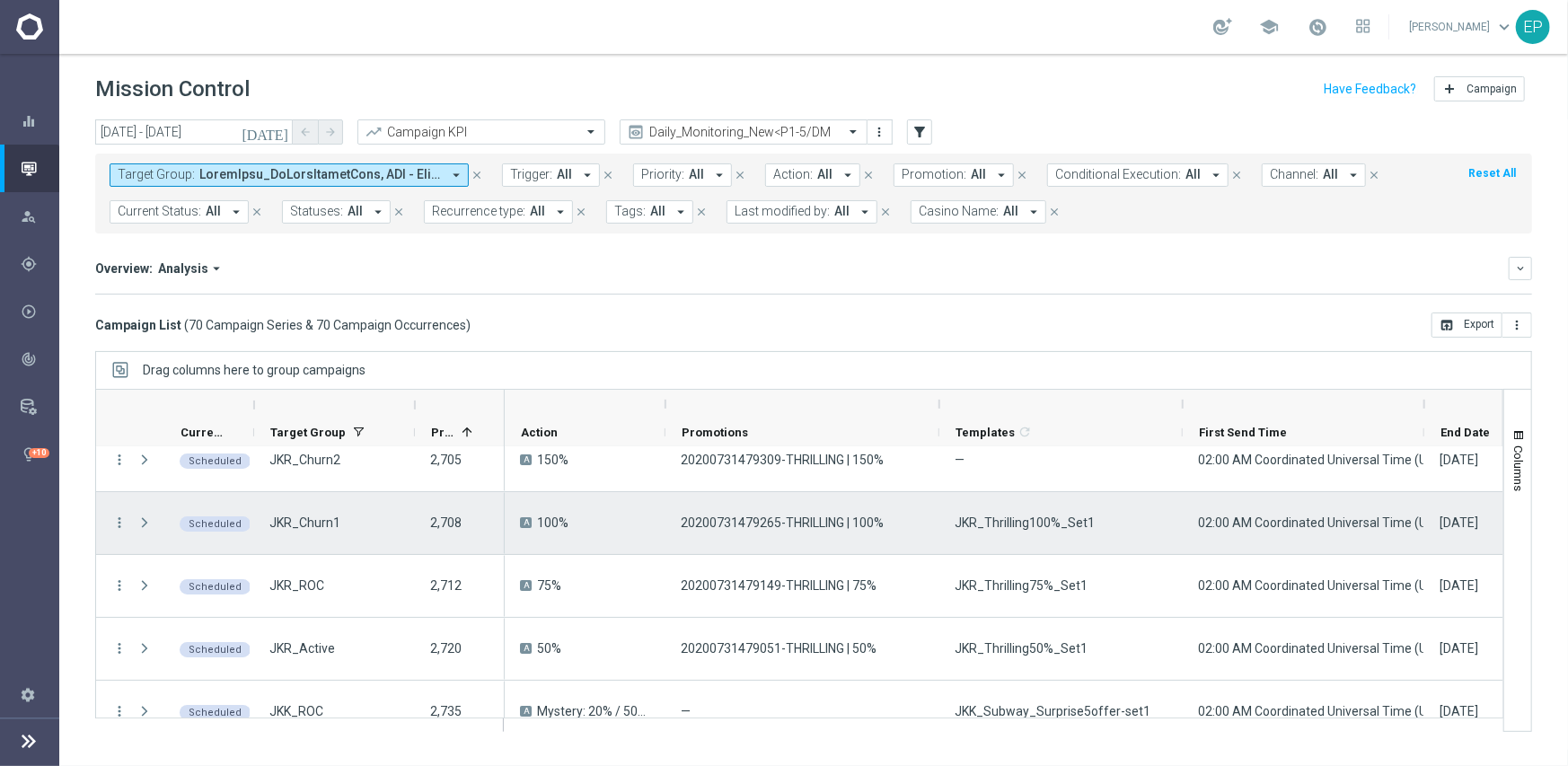
click at [991, 516] on span "JKR_Thrilling100%_Set1" at bounding box center [1025, 522] width 140 height 16
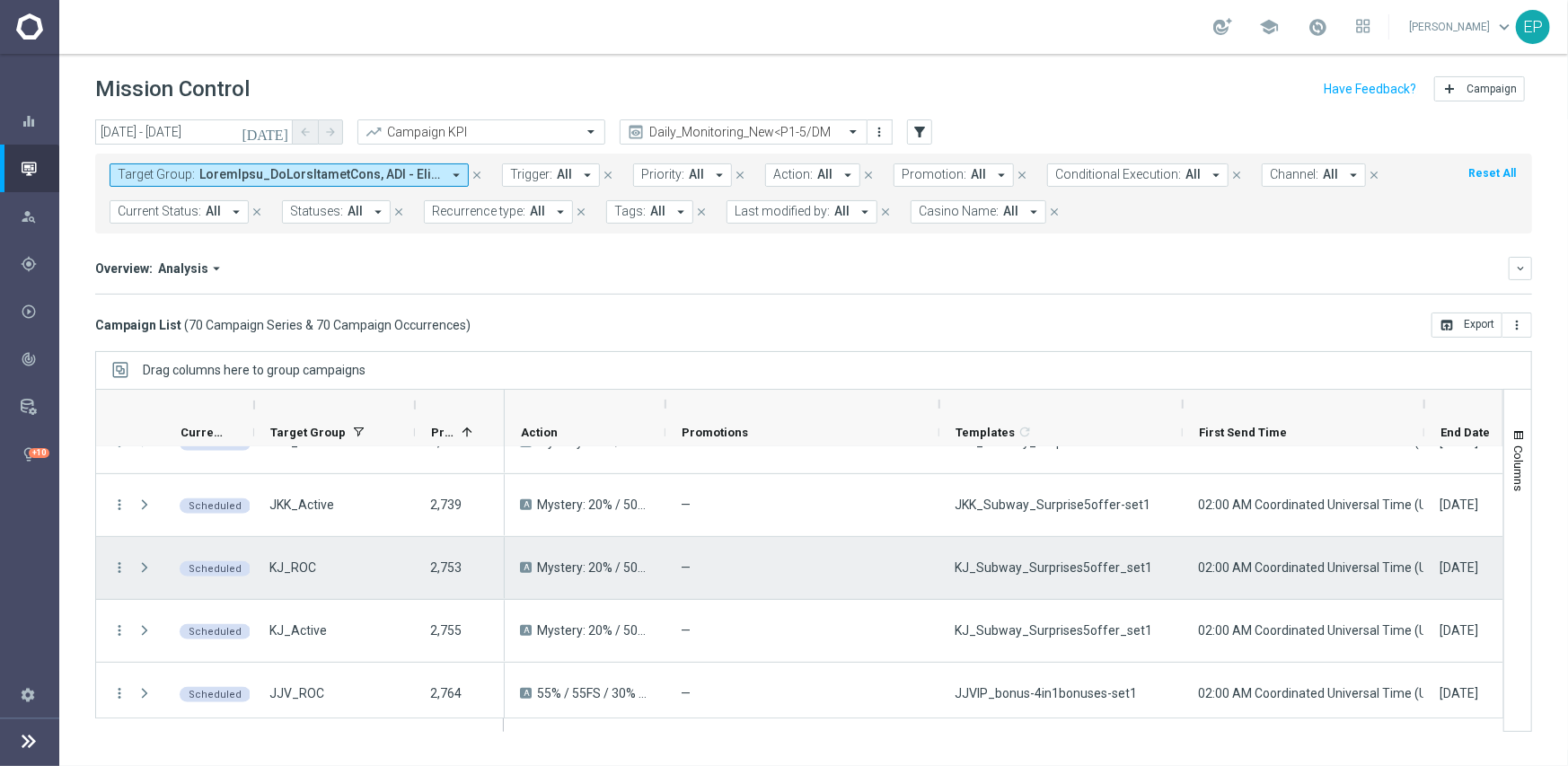
scroll to position [449, 0]
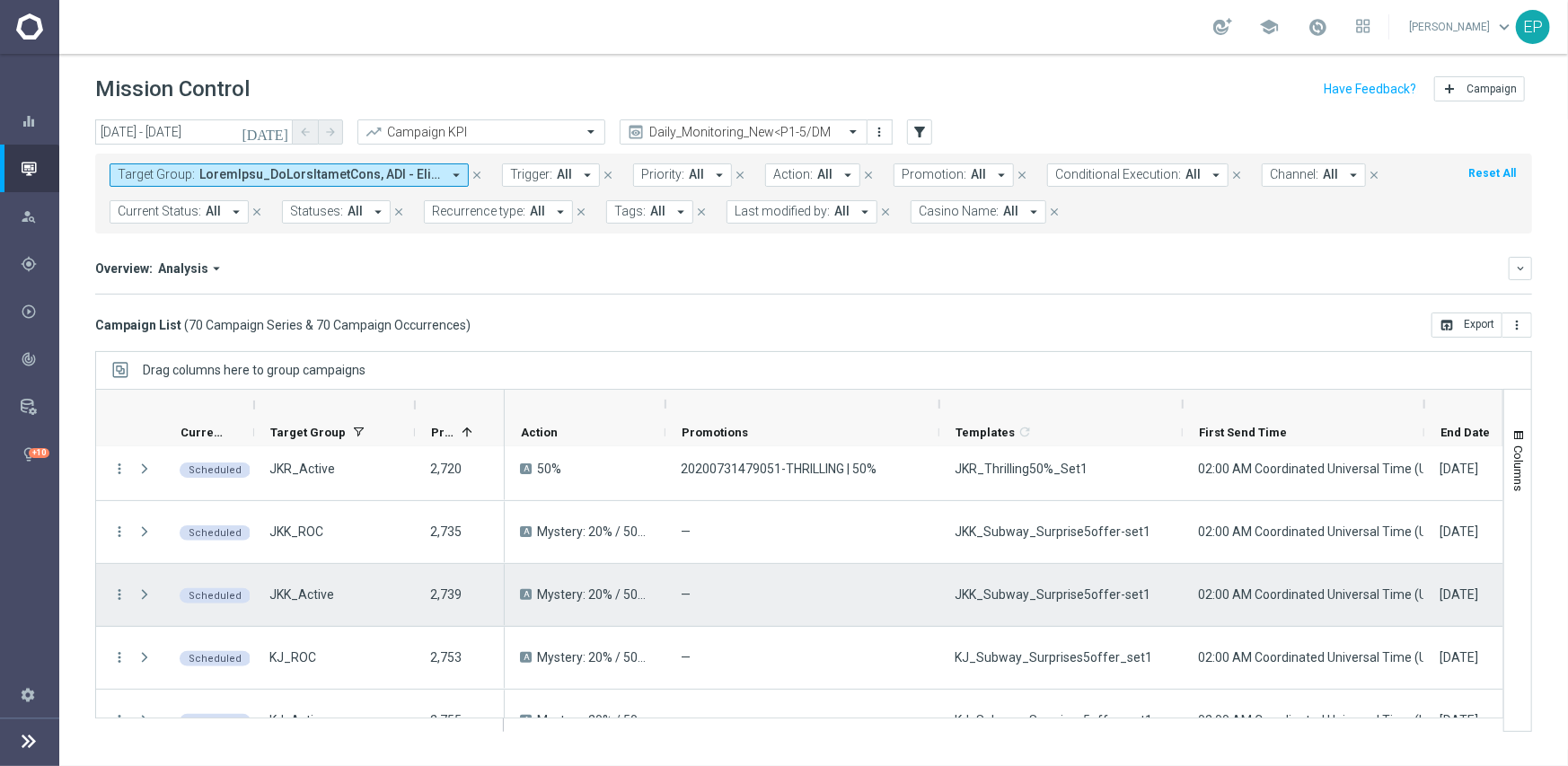
click at [1049, 591] on span "JKK_Subway_Surprise5offer-set1" at bounding box center [1052, 594] width 196 height 16
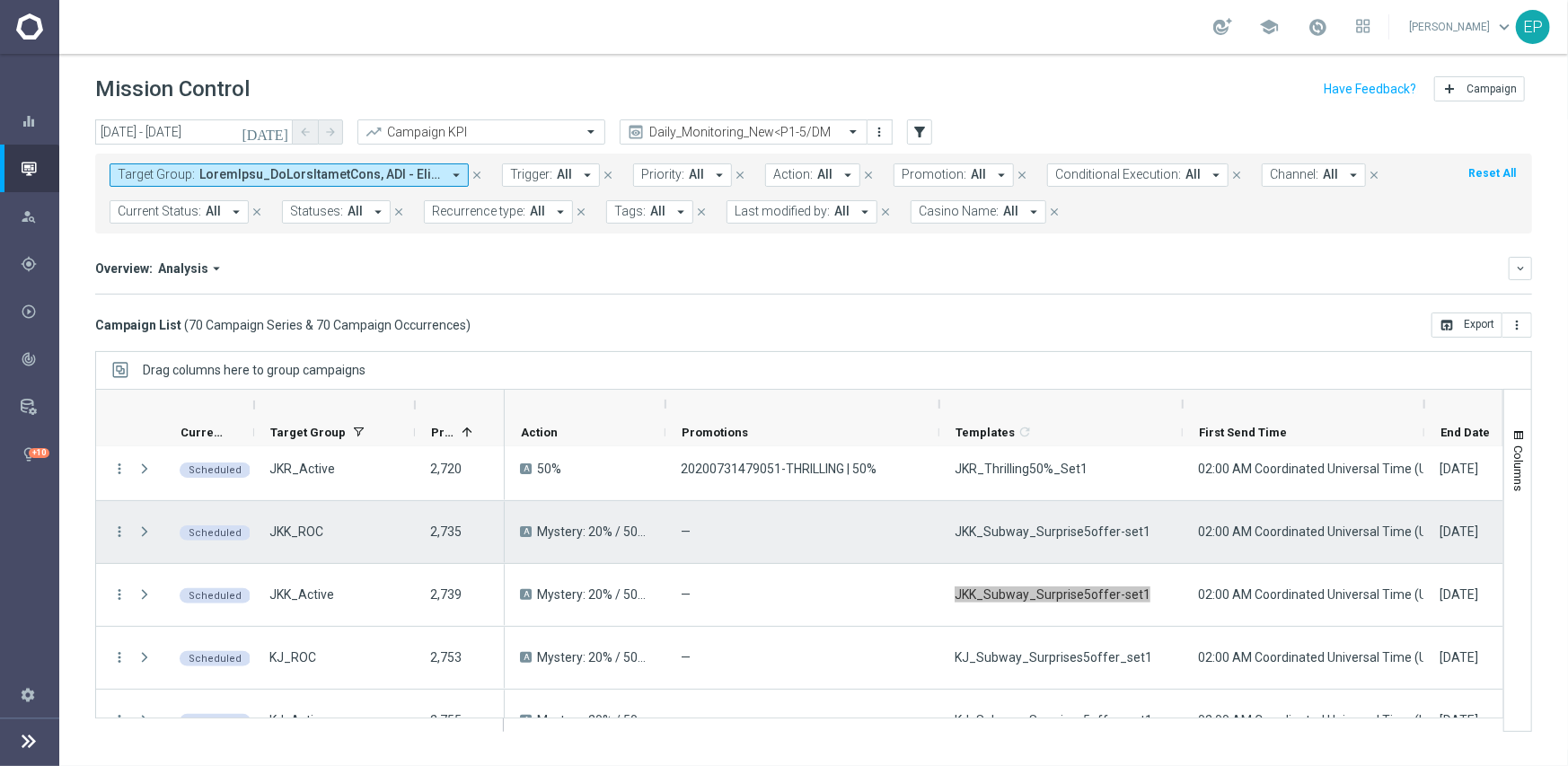
scroll to position [539, 0]
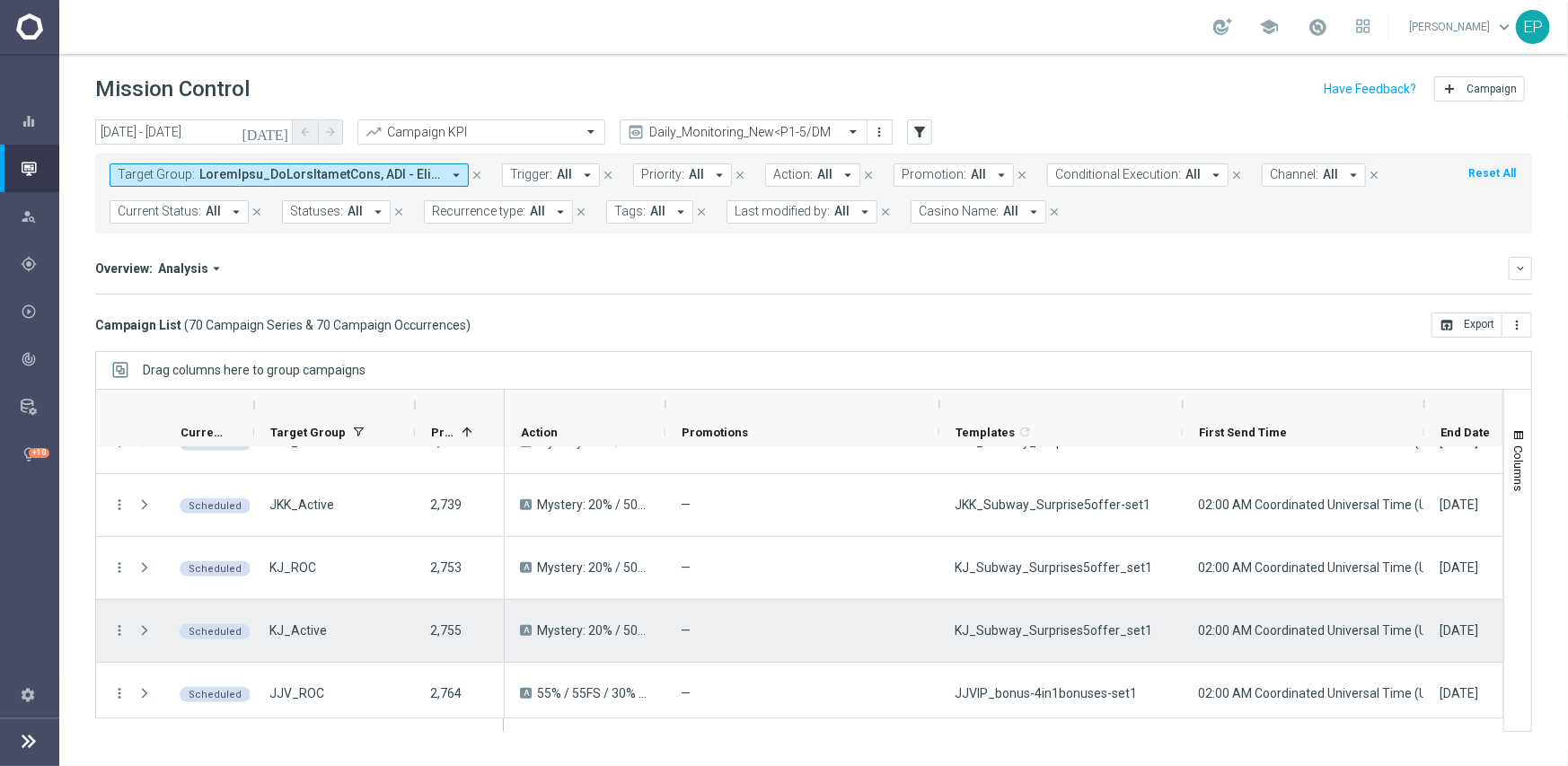
click at [1038, 639] on div "KJ_Subway_Surprises5offer_set1" at bounding box center [1060, 631] width 243 height 62
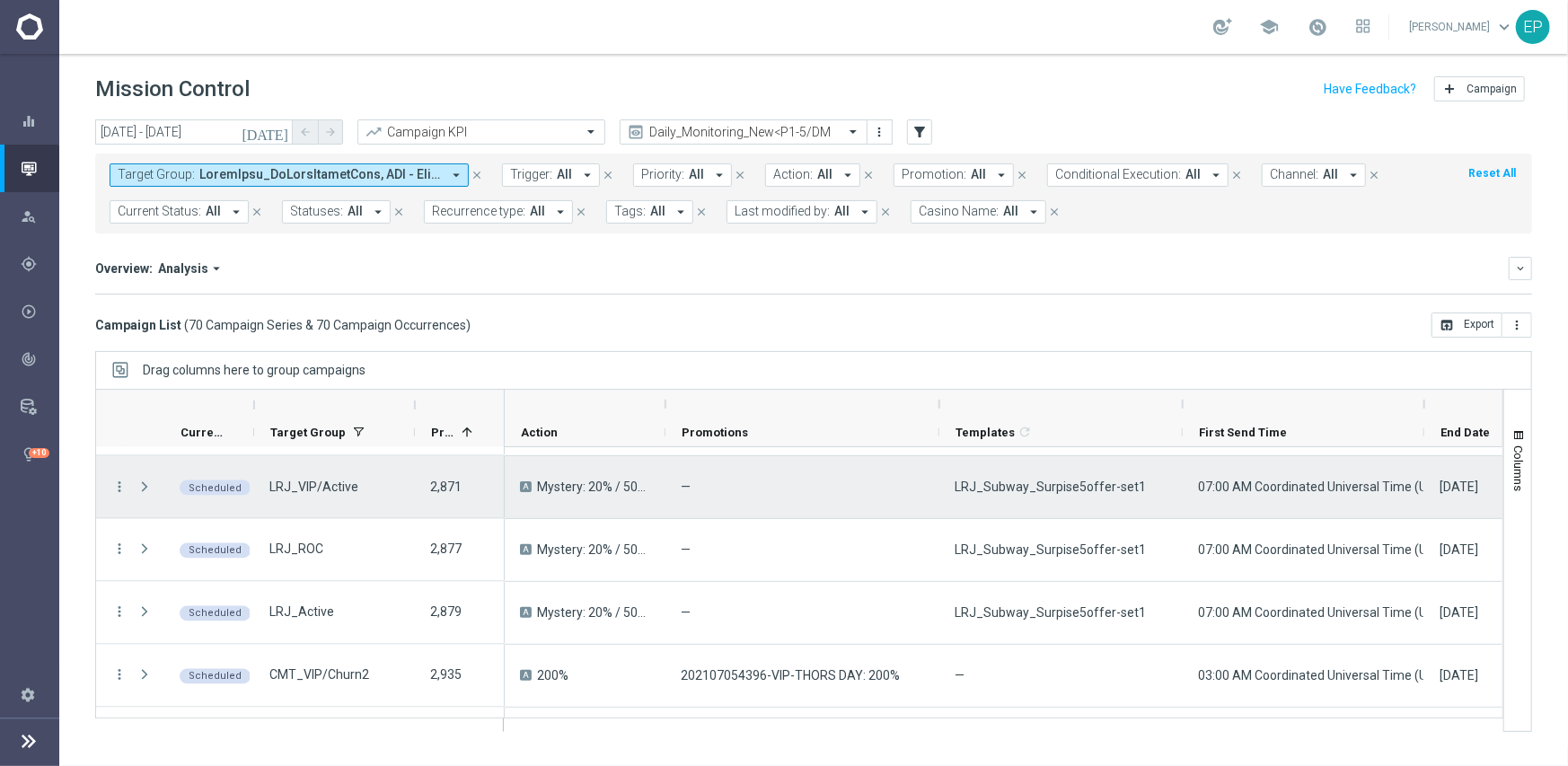
scroll to position [1975, 0]
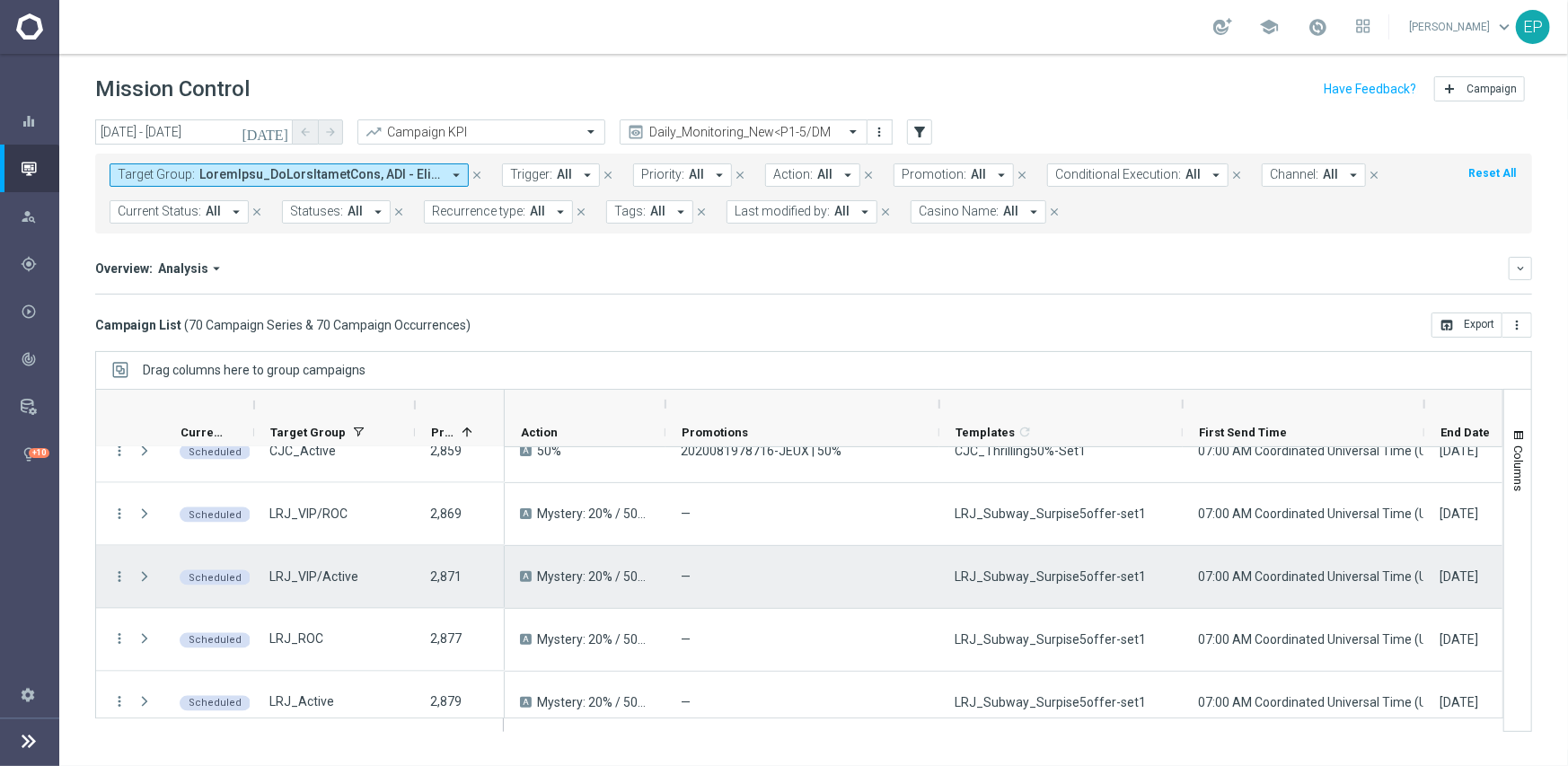
click at [1095, 576] on span "LRJ_Subway_Surpise5offer-set1" at bounding box center [1049, 576] width 191 height 16
click at [1097, 575] on span "LRJ_Subway_Surpise5offer-set1" at bounding box center [1049, 576] width 191 height 16
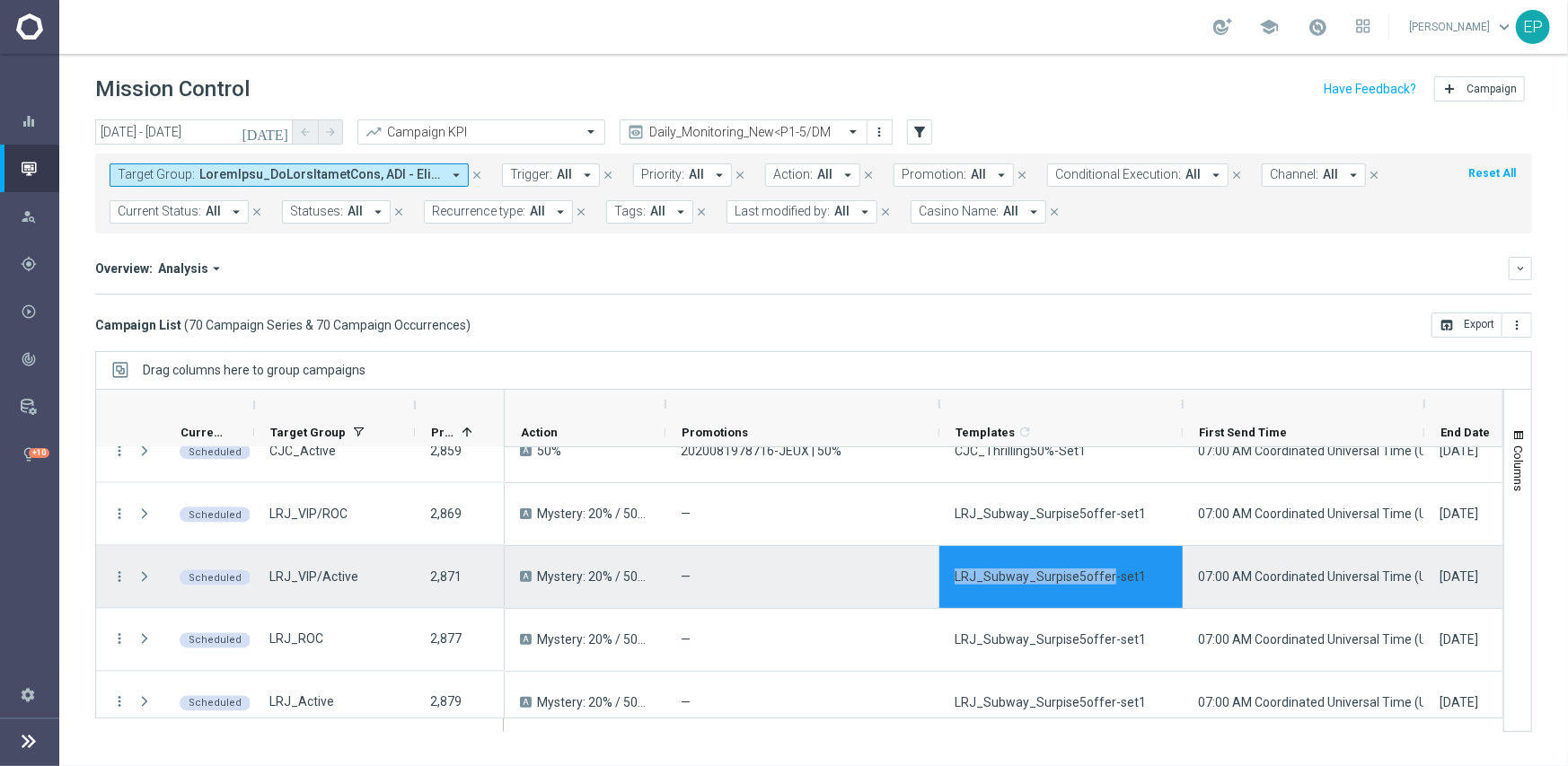
click at [1094, 575] on span "LRJ_Subway_Surpise5offer-set1" at bounding box center [1049, 576] width 191 height 16
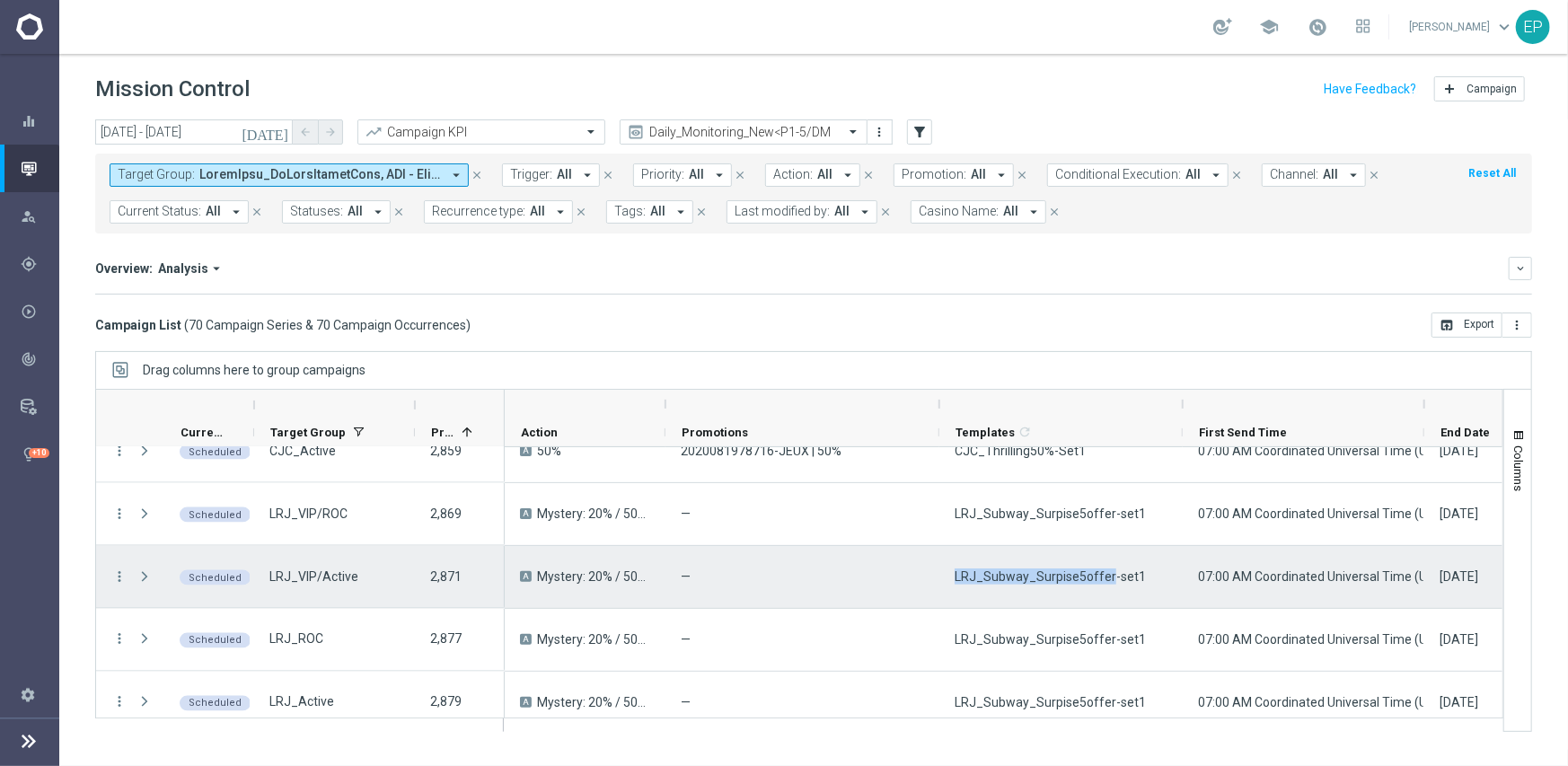
click at [1094, 575] on span "LRJ_Subway_Surpise5offer-set1" at bounding box center [1049, 576] width 191 height 16
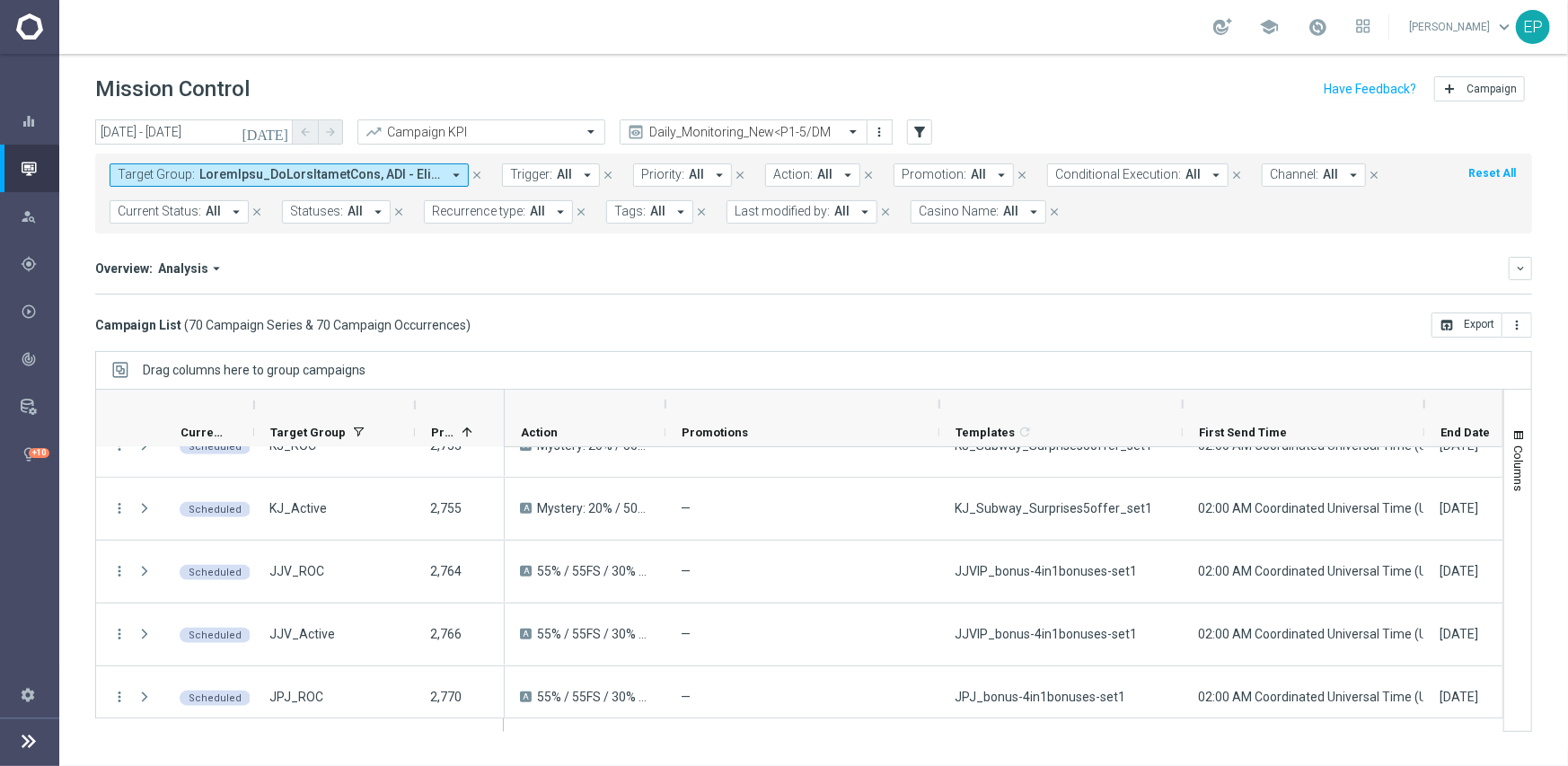
scroll to position [718, 0]
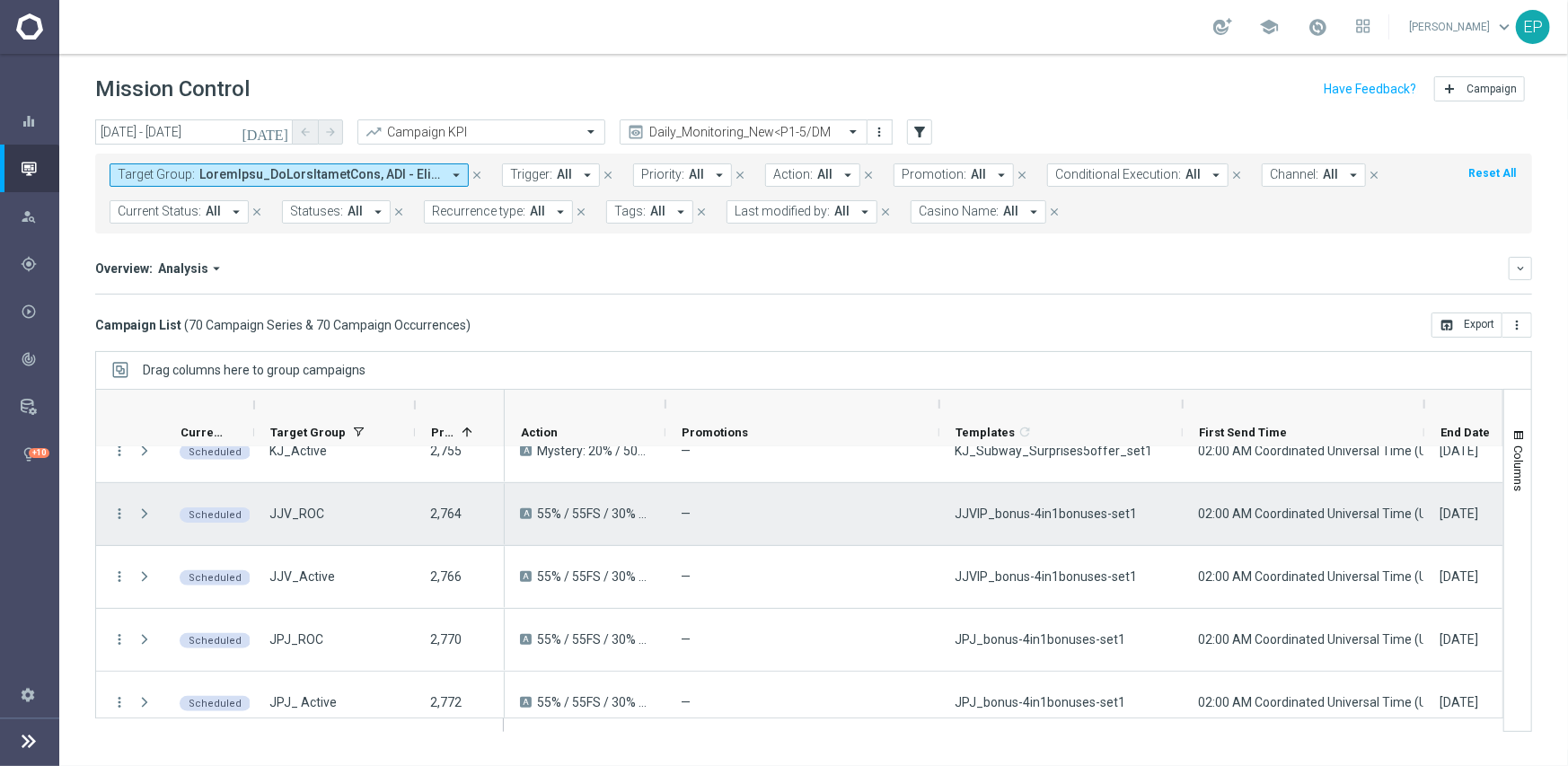
click at [1059, 515] on span "JJVIP_bonus-4in1bonuses-set1" at bounding box center [1046, 514] width 182 height 16
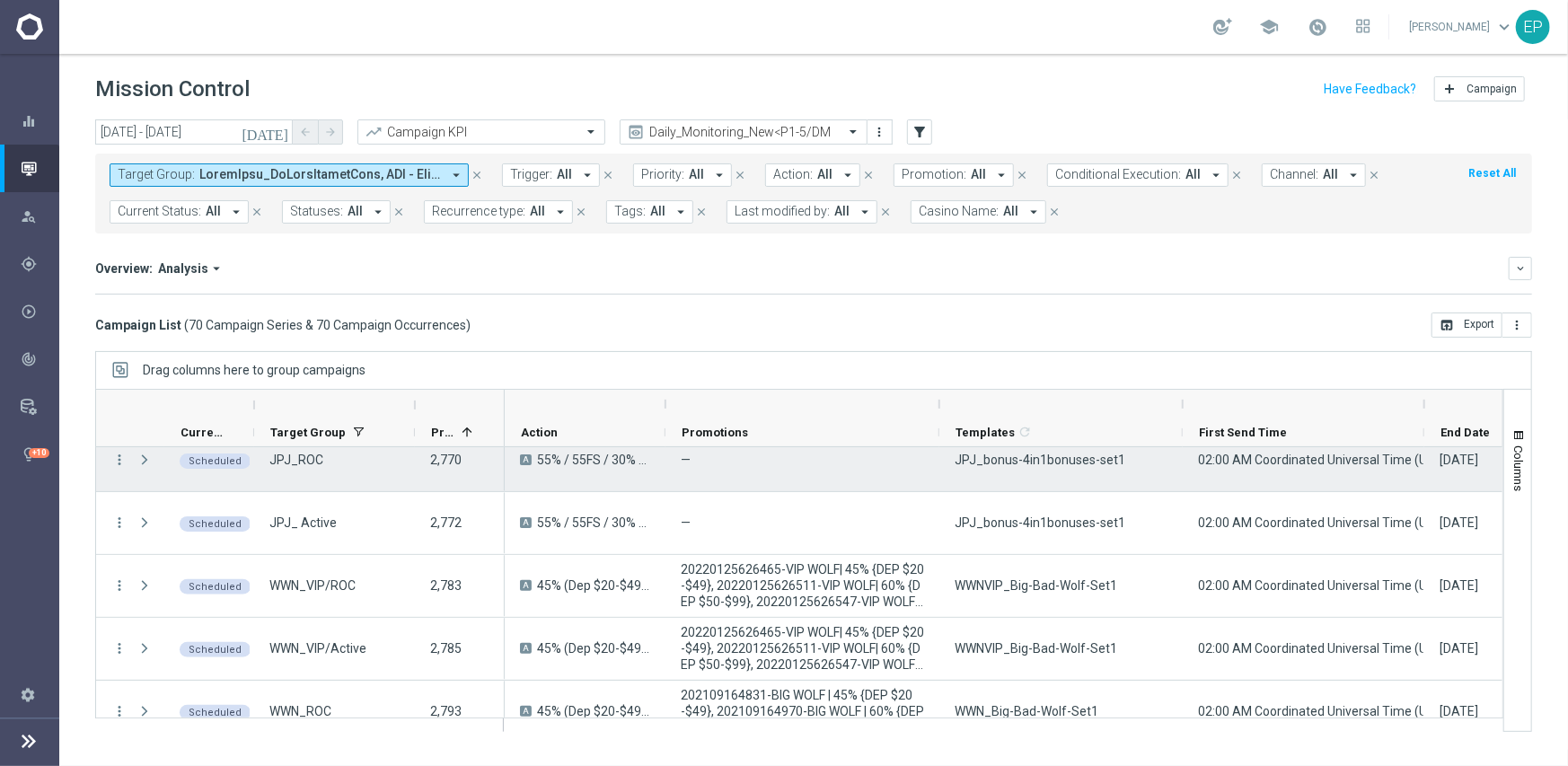
scroll to position [808, 0]
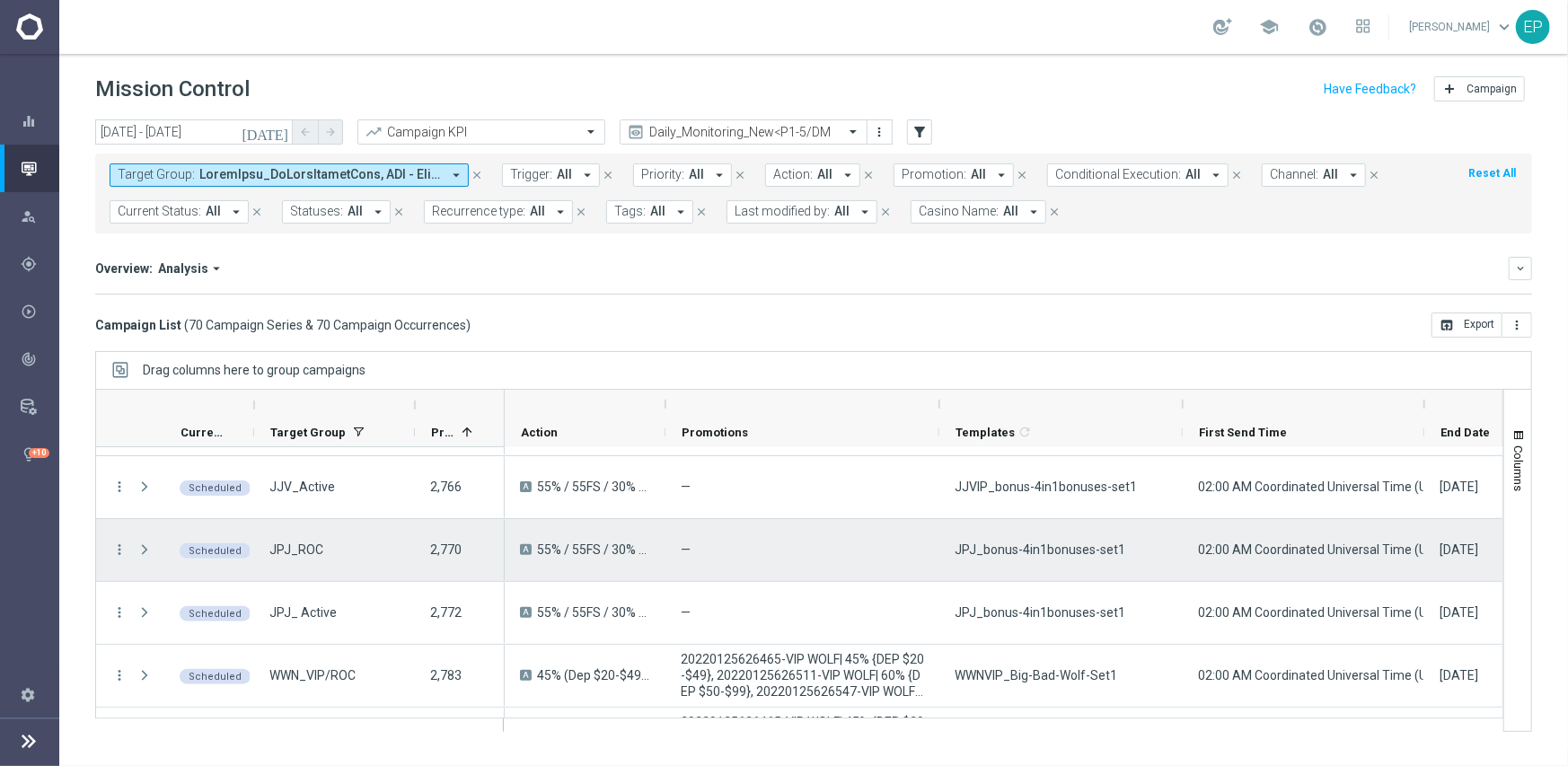
click at [1046, 554] on span "JPJ_bonus-4in1bonuses-set1" at bounding box center [1040, 549] width 171 height 16
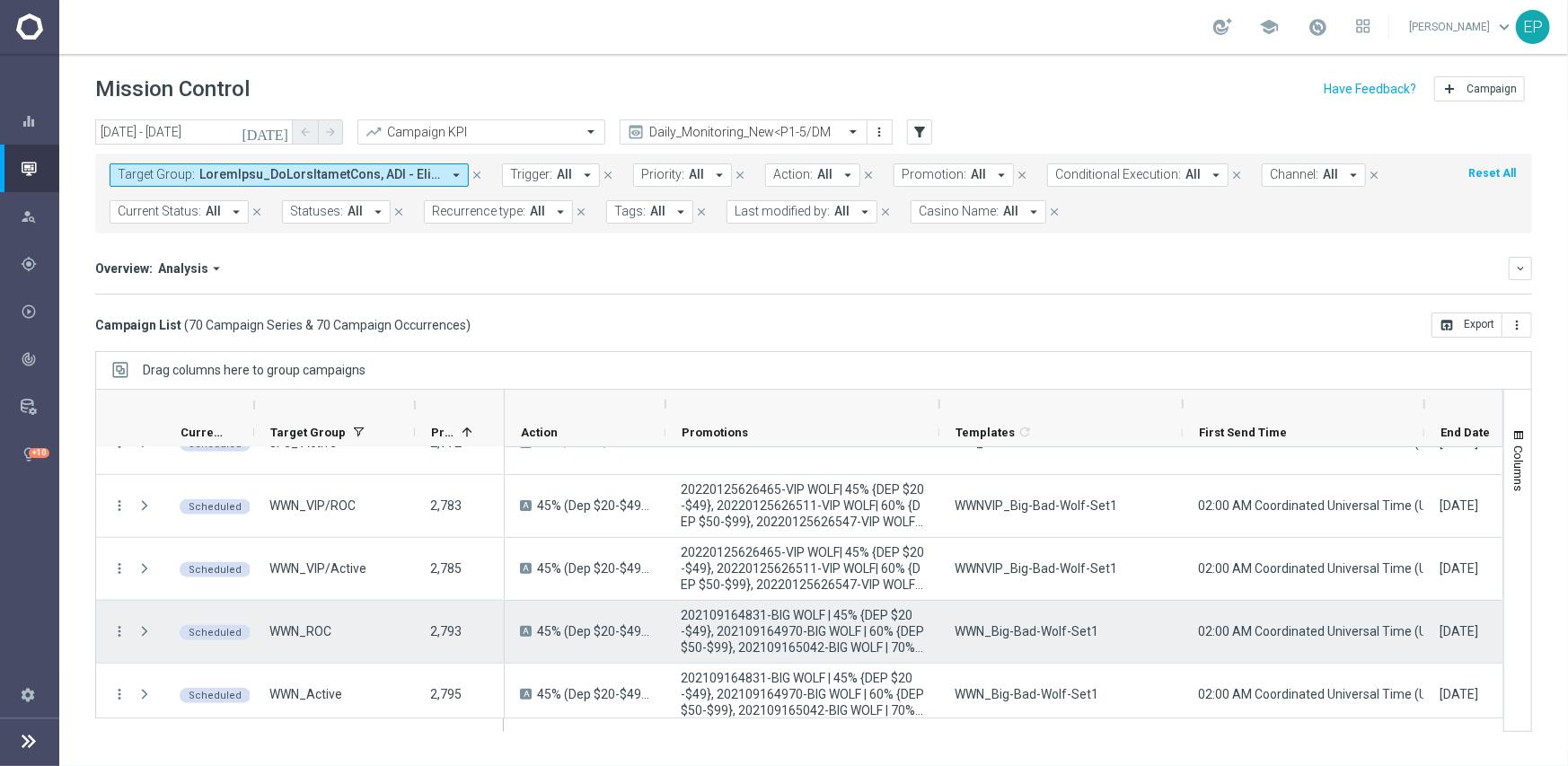
scroll to position [988, 0]
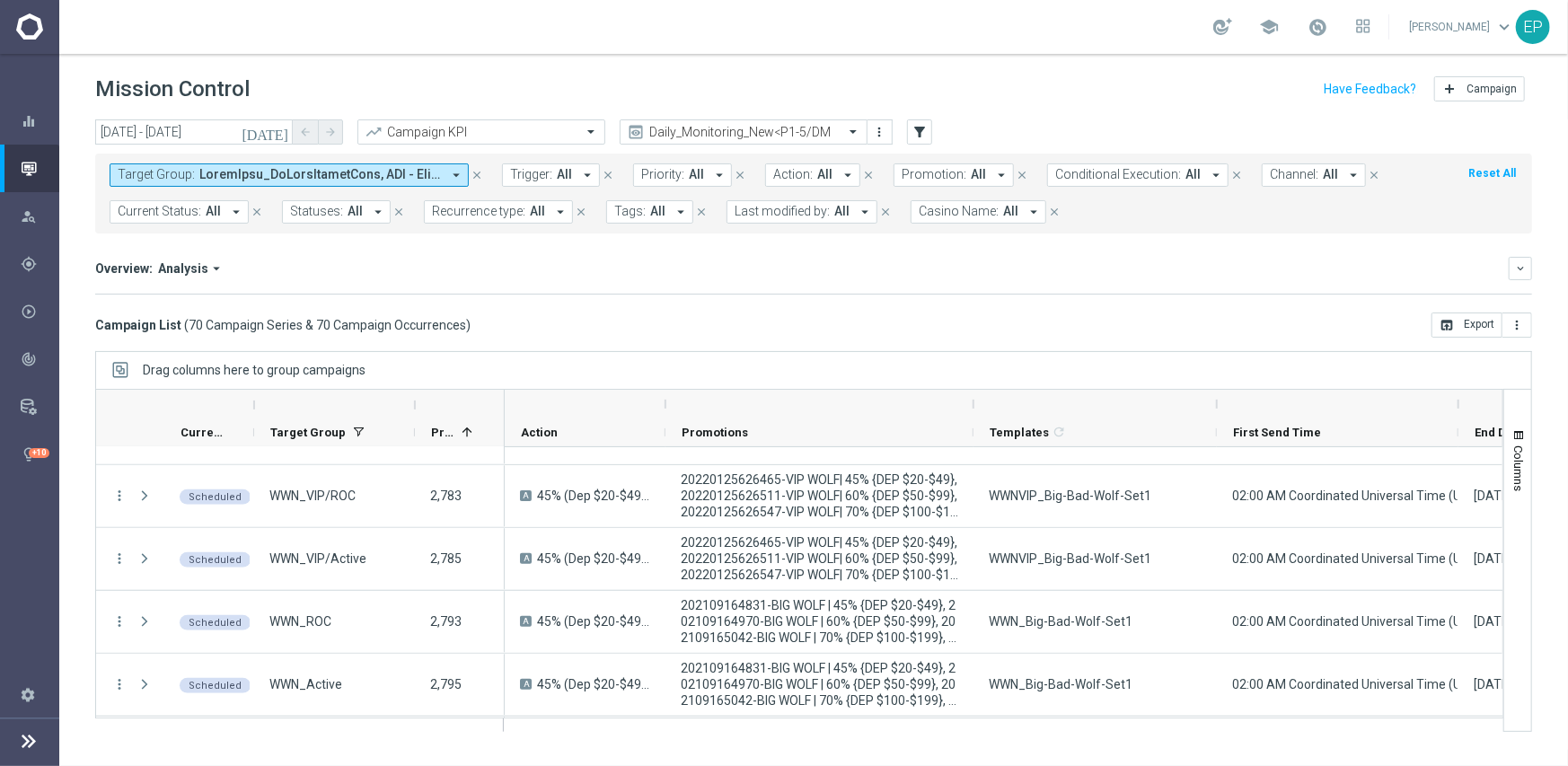
drag, startPoint x: 936, startPoint y: 400, endPoint x: 971, endPoint y: 398, distance: 35.1
click at [971, 398] on div at bounding box center [973, 404] width 7 height 29
click at [977, 395] on div at bounding box center [976, 404] width 7 height 29
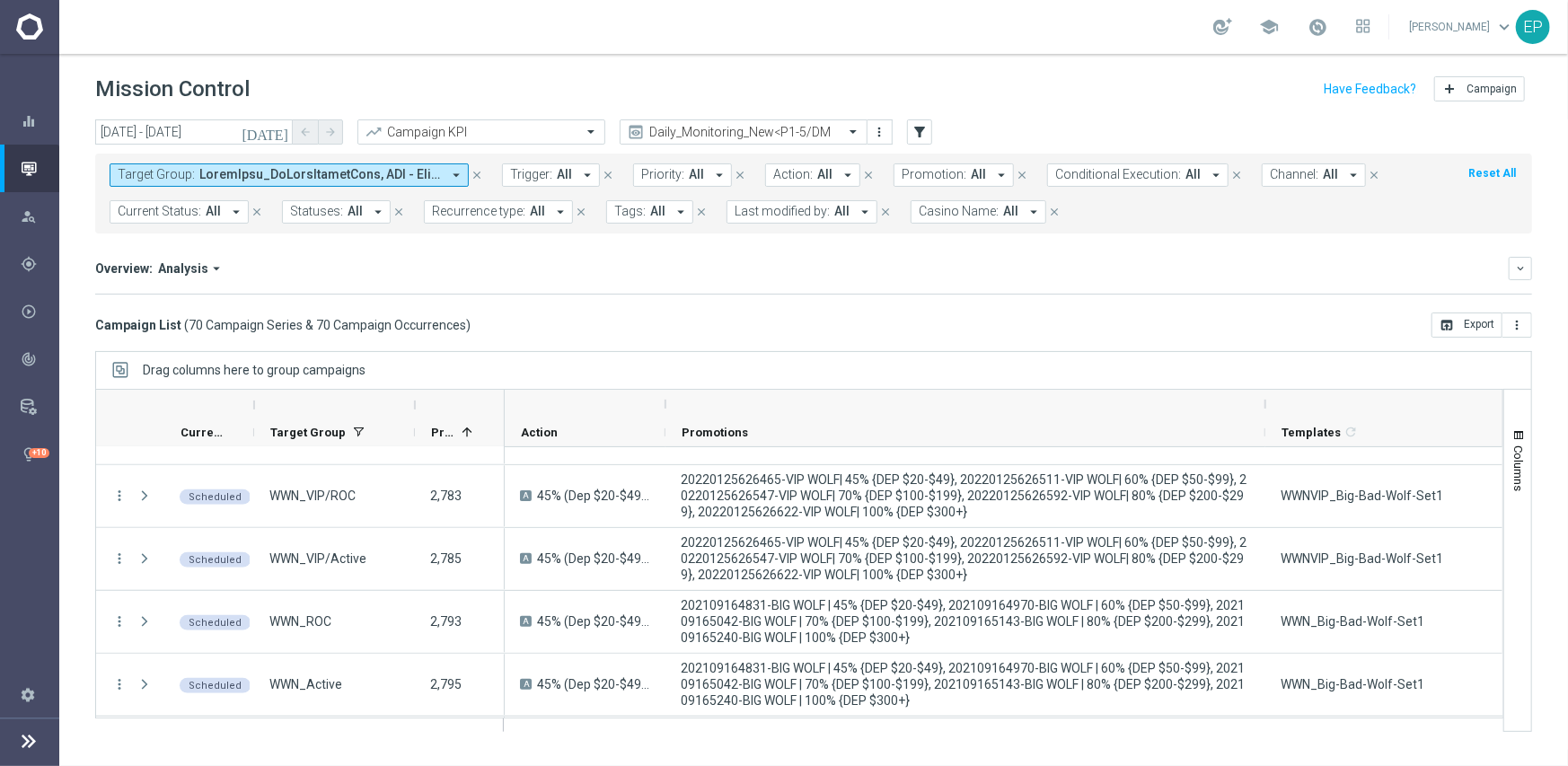
drag, startPoint x: 977, startPoint y: 403, endPoint x: 1266, endPoint y: 381, distance: 289.8
click at [1266, 381] on div "Drag columns here to group campaigns Drag here to set column labels" at bounding box center [813, 541] width 1436 height 381
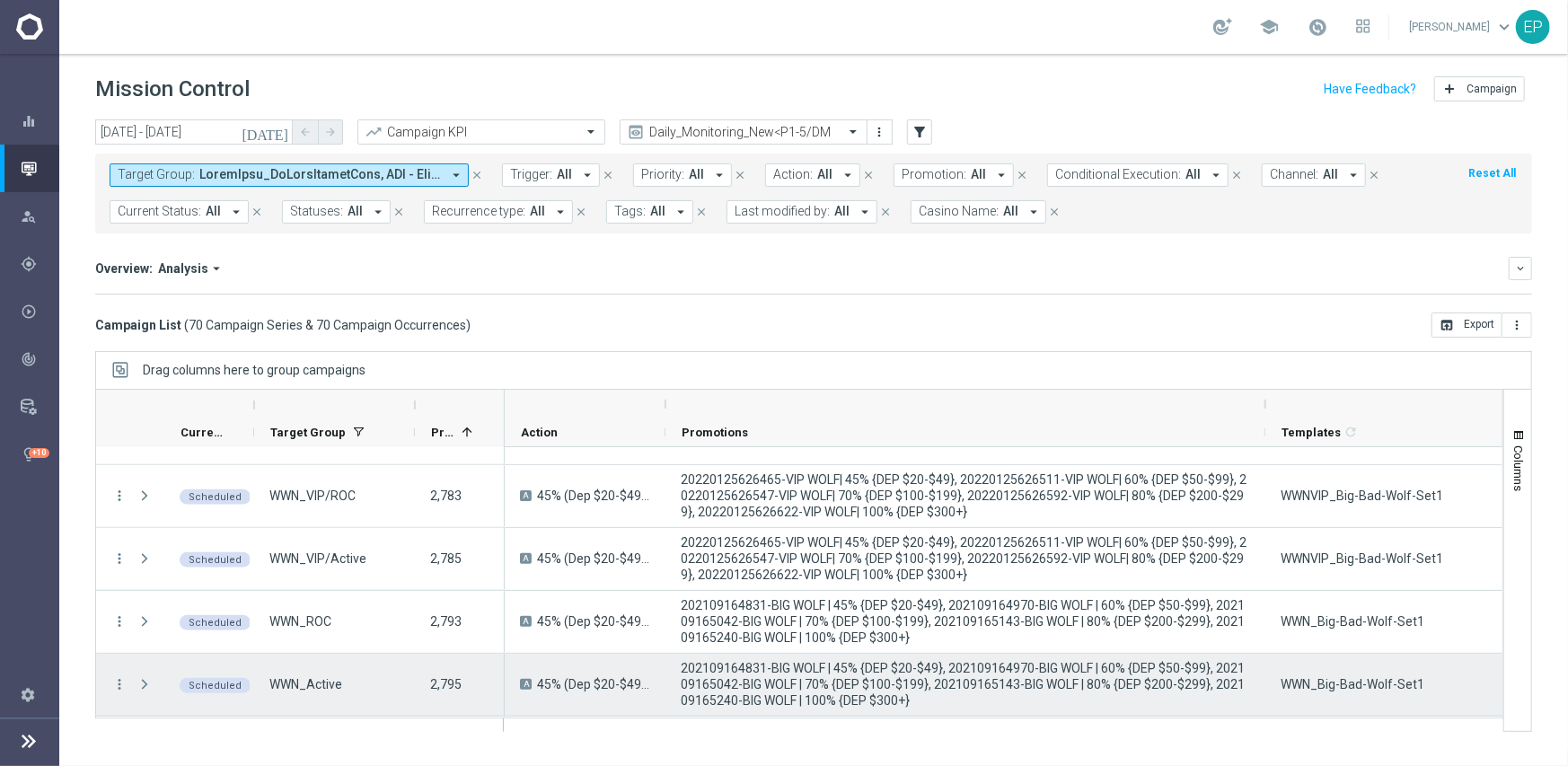
click at [1338, 694] on div "WWN_Big-Bad-Wolf-Set1" at bounding box center [1387, 684] width 243 height 62
click at [1337, 694] on div "WWN_Big-Bad-Wolf-Set1" at bounding box center [1387, 684] width 243 height 62
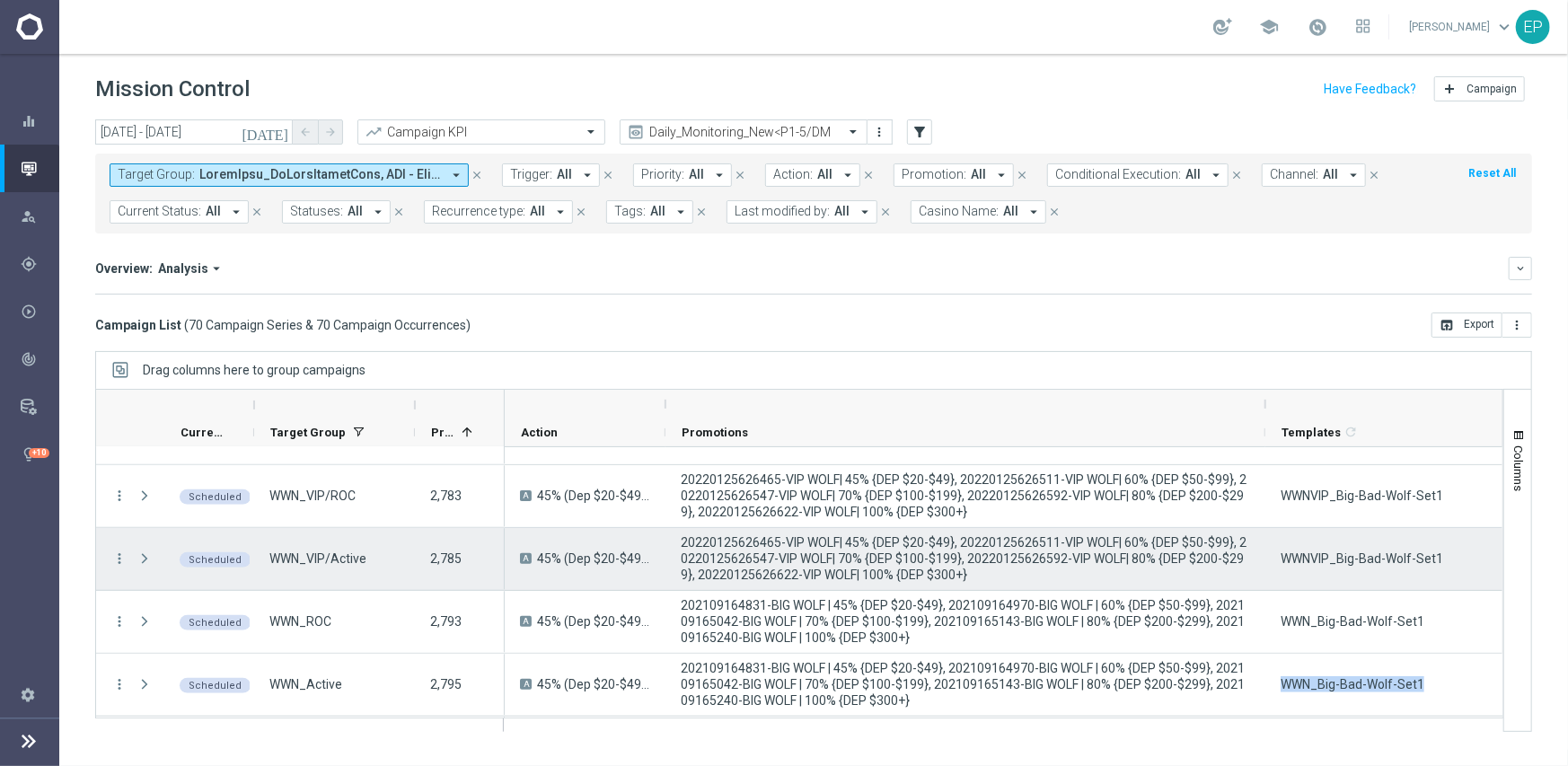
click at [1344, 559] on span "WWNVIP_Big-Bad-Wolf-Set1" at bounding box center [1362, 558] width 162 height 16
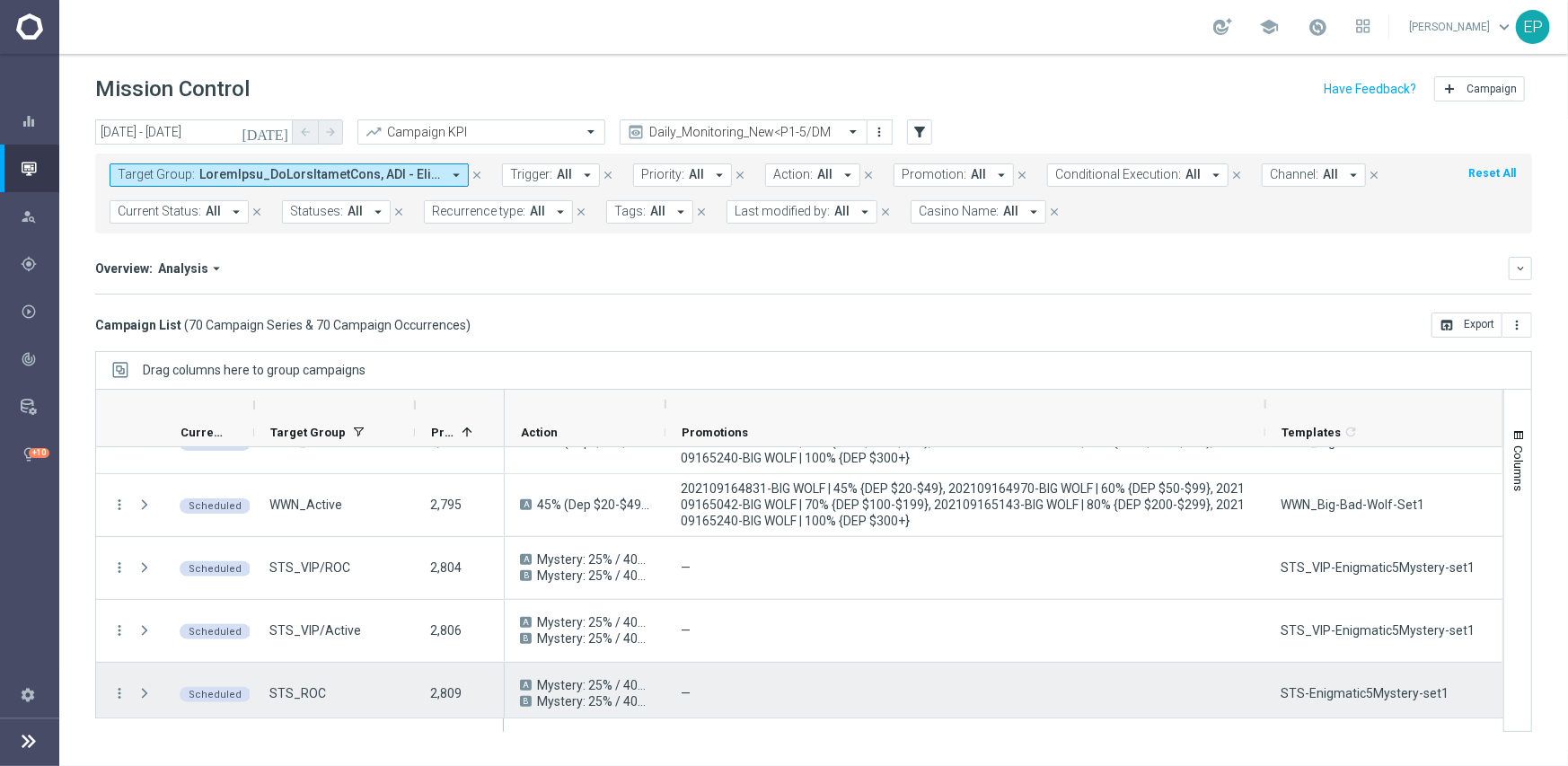
scroll to position [1257, 0]
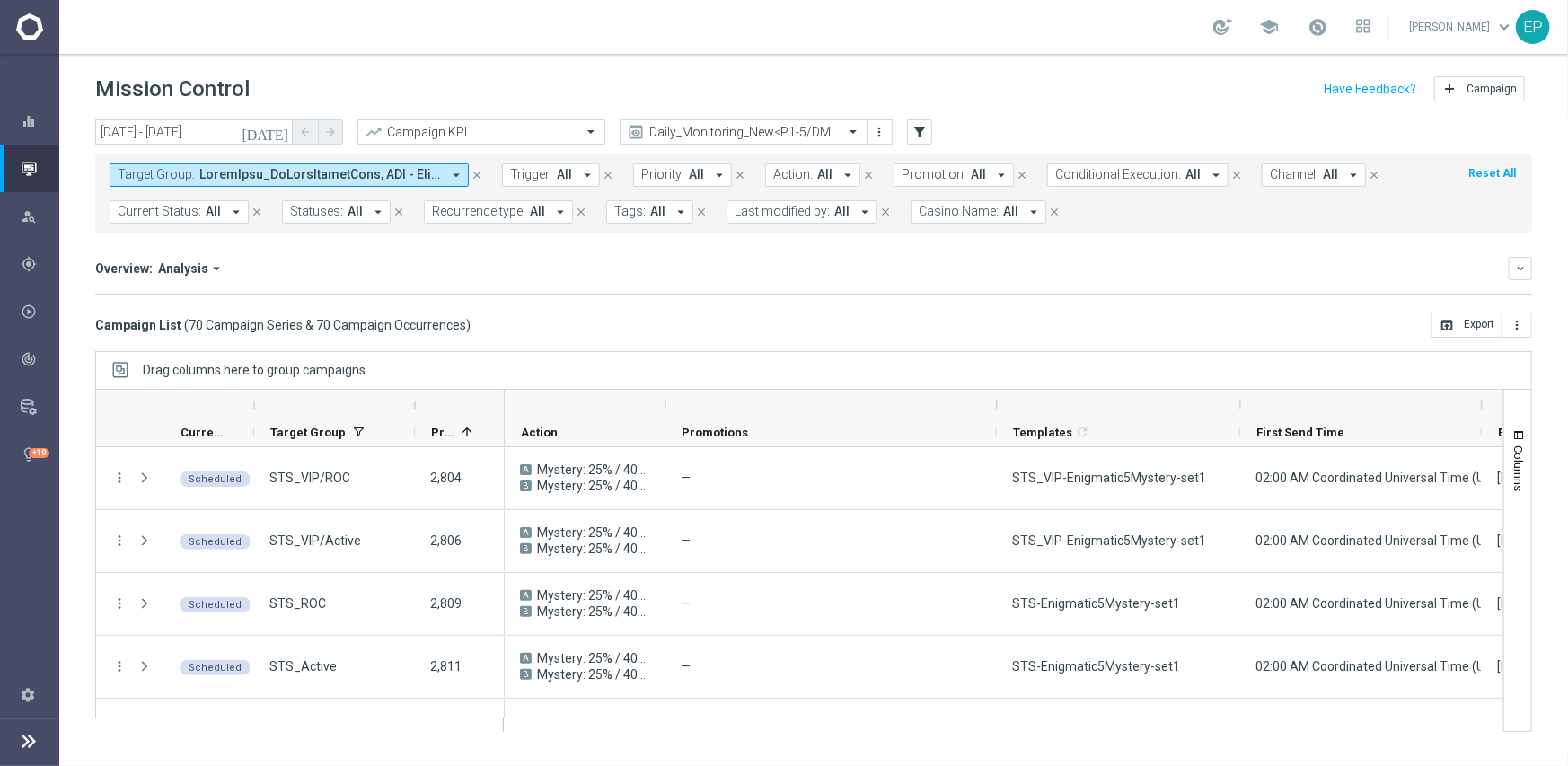
drag, startPoint x: 1266, startPoint y: 398, endPoint x: 998, endPoint y: 413, distance: 268.4
click at [998, 413] on div at bounding box center [996, 404] width 7 height 29
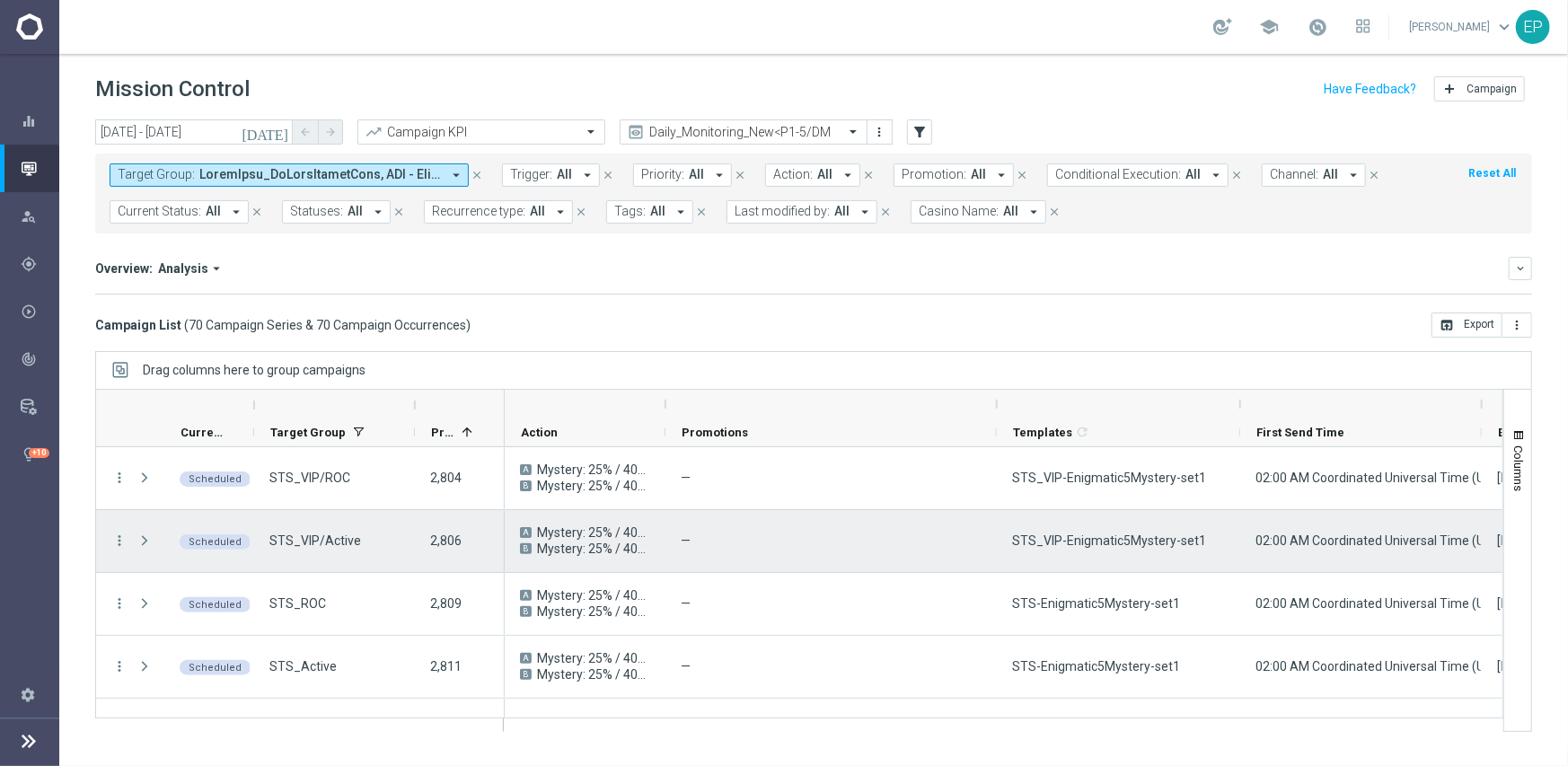
click at [1136, 539] on span "STS_VIP-Enigmatic5Mystery-set1" at bounding box center [1109, 540] width 194 height 16
click at [1137, 540] on span "STS_VIP-Enigmatic5Mystery-set1" at bounding box center [1109, 540] width 194 height 16
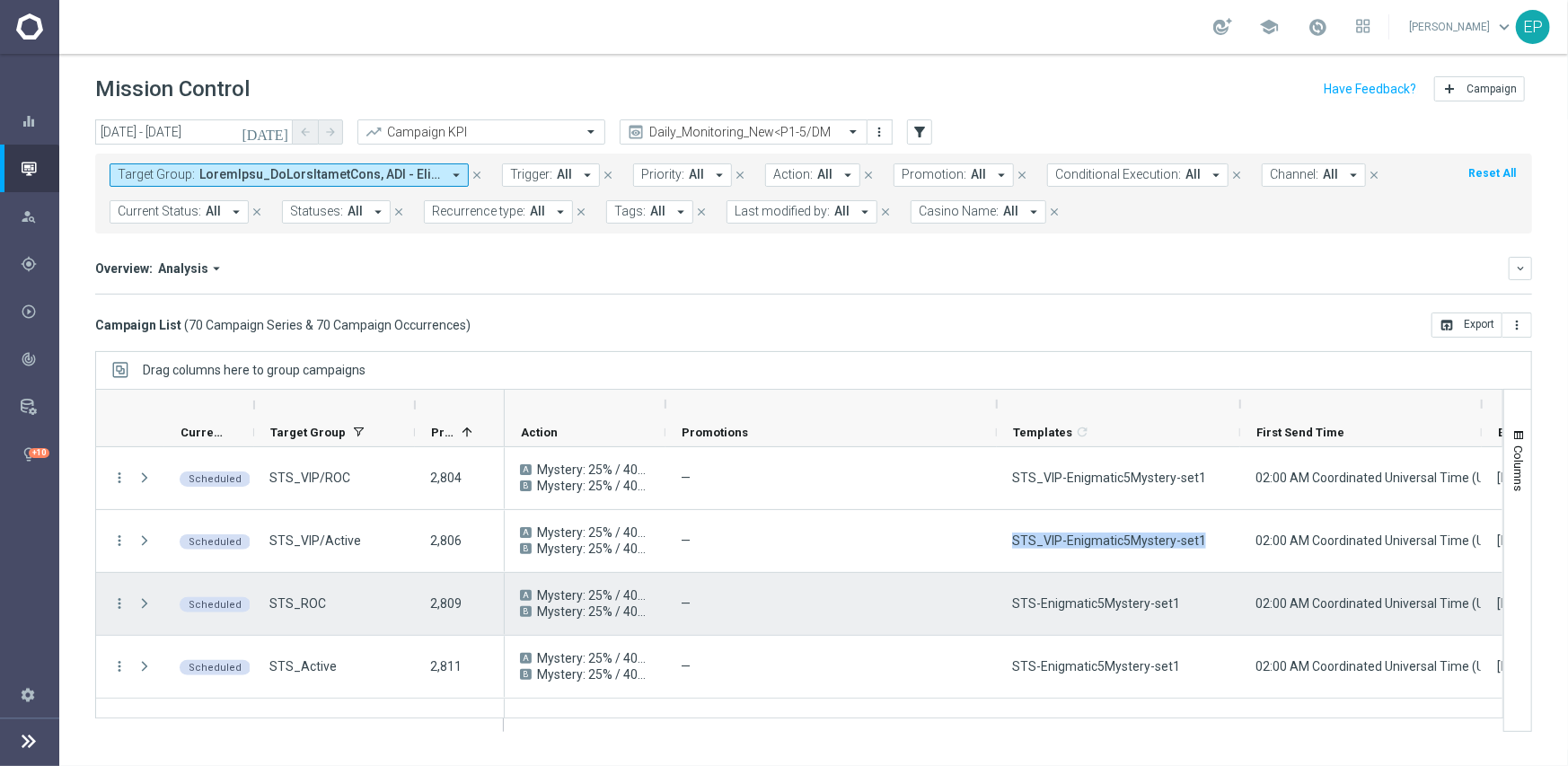
click at [1049, 603] on span "STS-Enigmatic5Mystery-set1" at bounding box center [1096, 603] width 168 height 16
click at [1050, 603] on span "STS-Enigmatic5Mystery-set1" at bounding box center [1096, 603] width 168 height 16
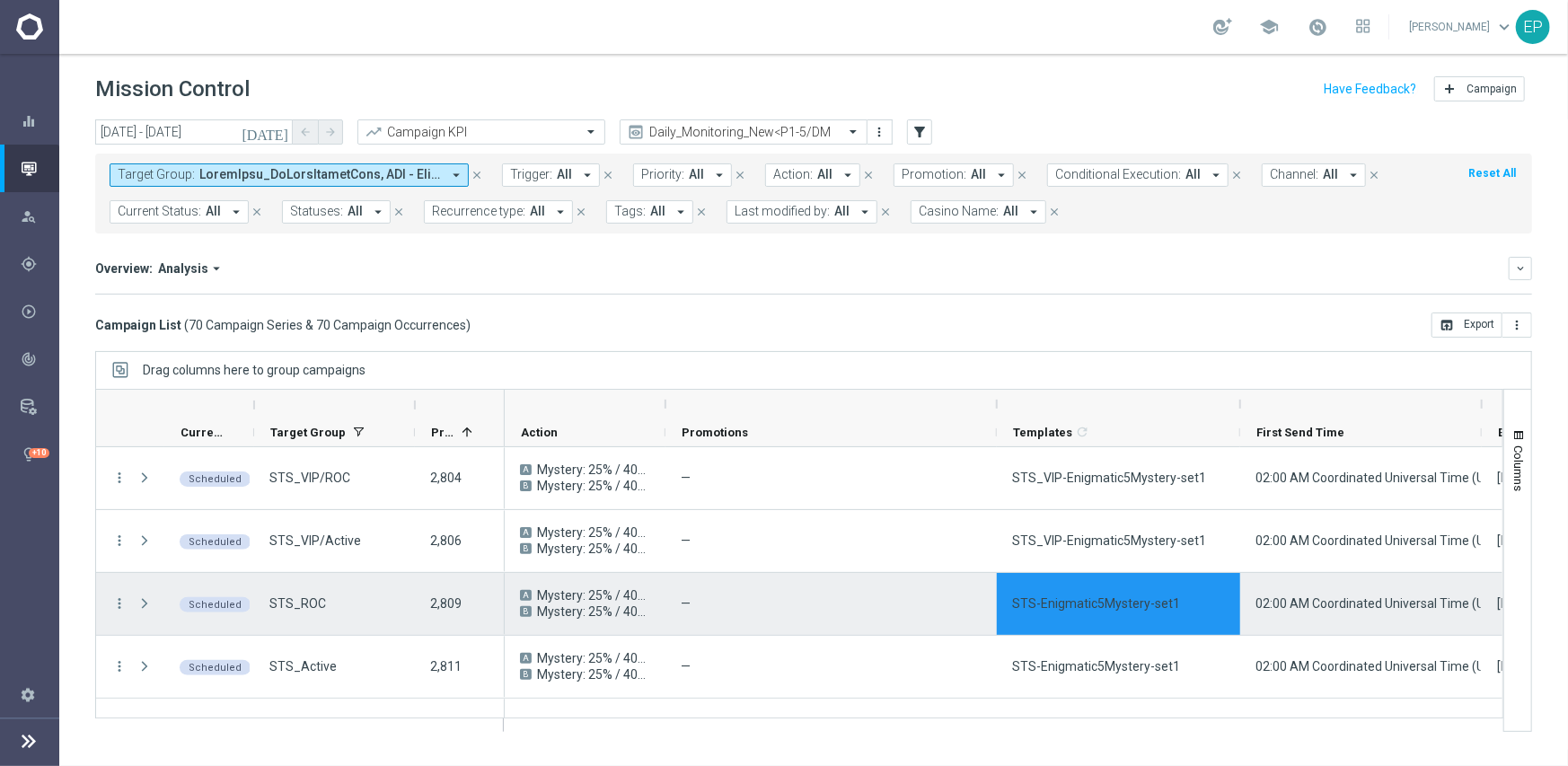
click at [1089, 608] on span "STS-Enigmatic5Mystery-set1" at bounding box center [1096, 603] width 168 height 16
click at [1091, 608] on span "STS-Enigmatic5Mystery-set1" at bounding box center [1096, 603] width 168 height 16
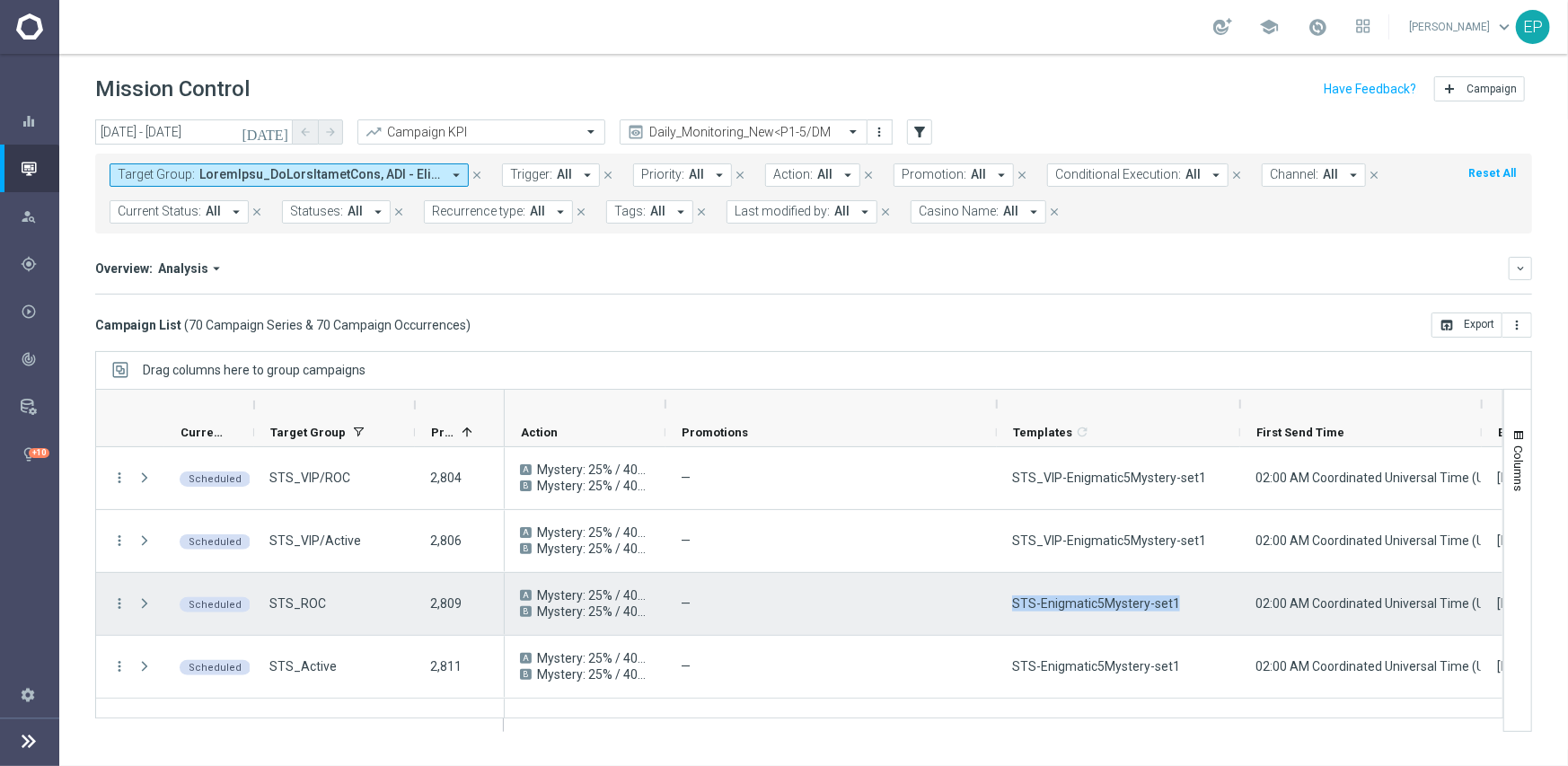
click at [1091, 608] on span "STS-Enigmatic5Mystery-set1" at bounding box center [1096, 603] width 168 height 16
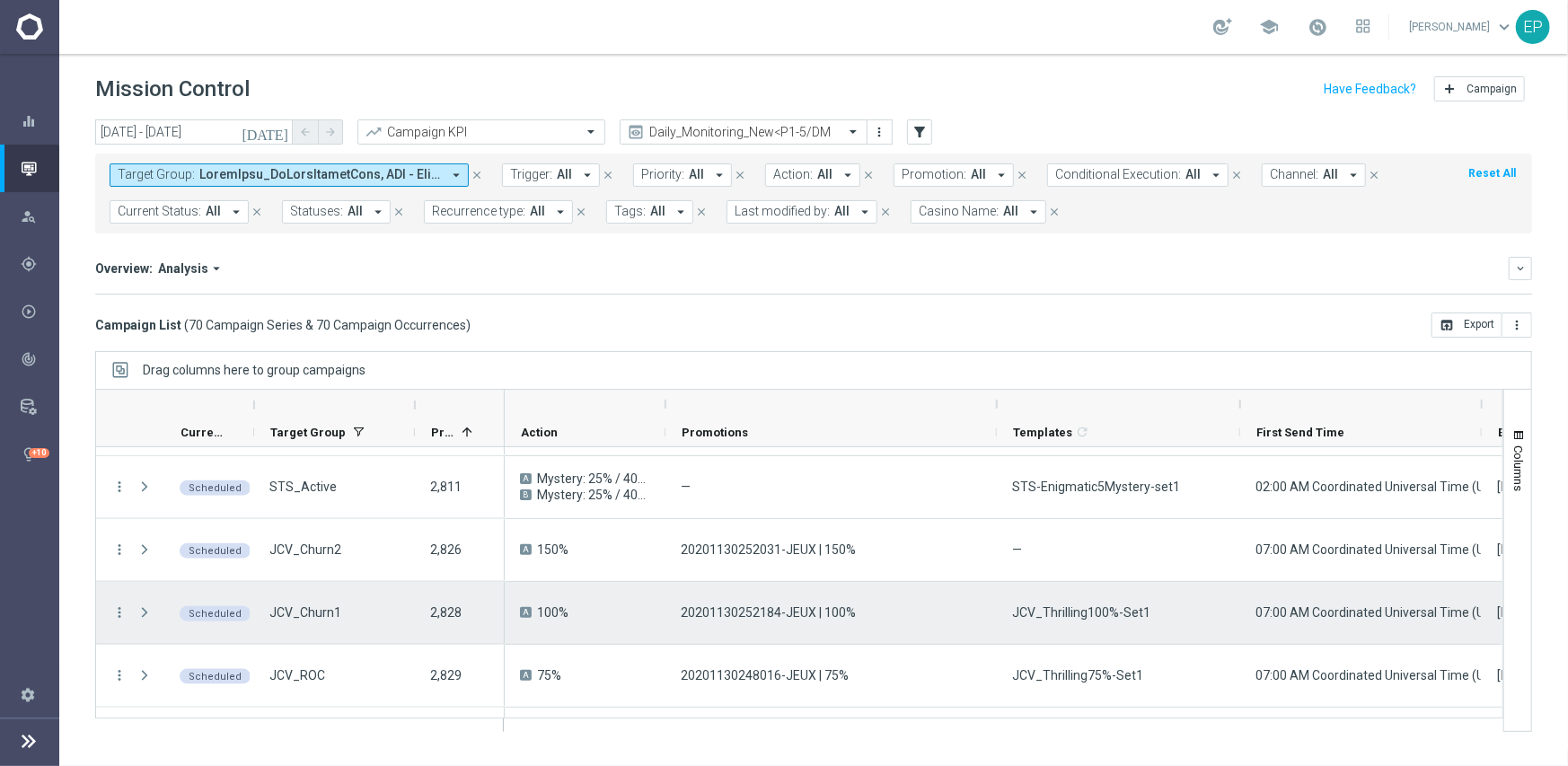
scroll to position [1526, 0]
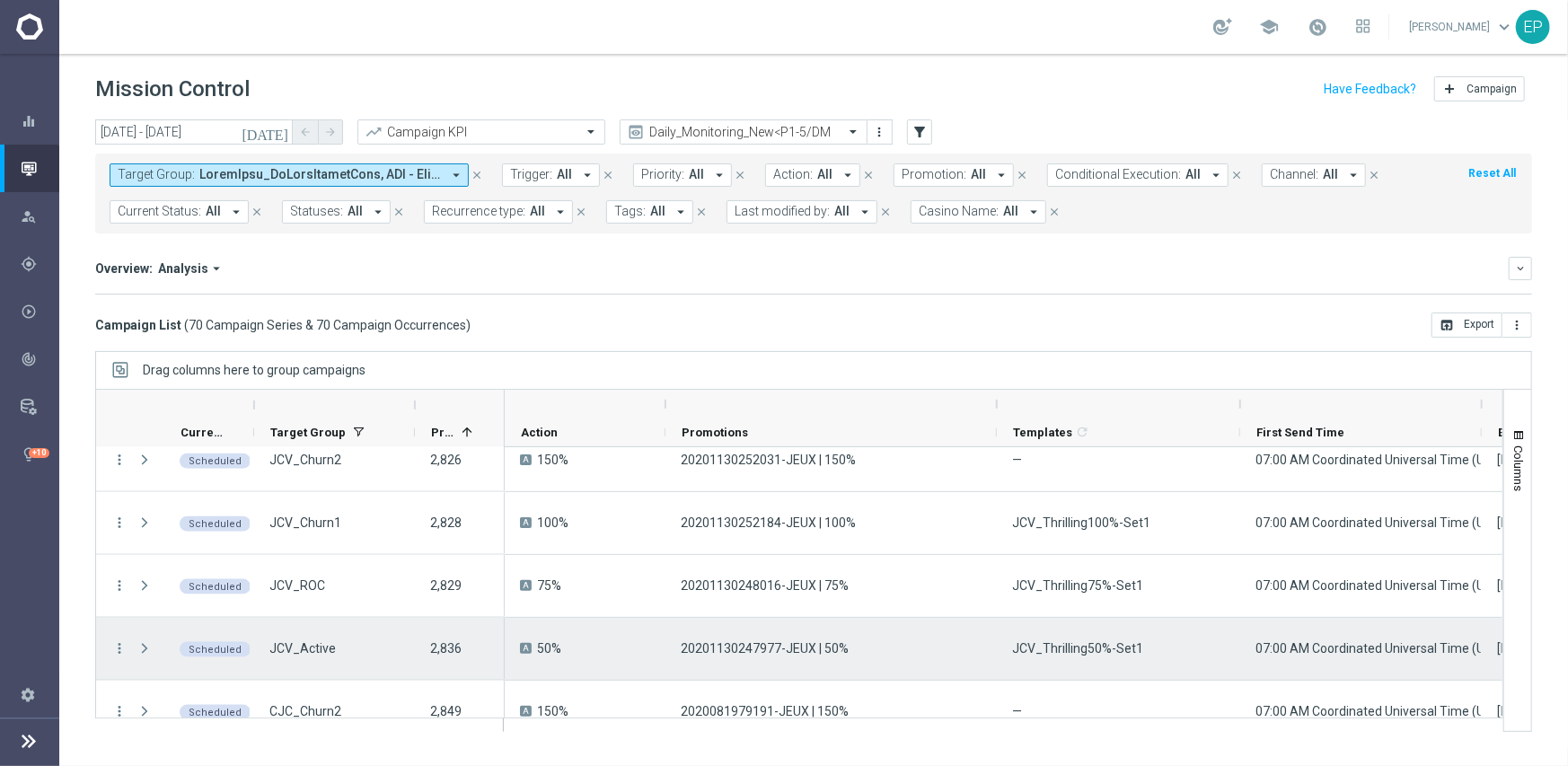
click at [1092, 648] on span "JCV_Thrilling50%-Set1" at bounding box center [1077, 648] width 132 height 16
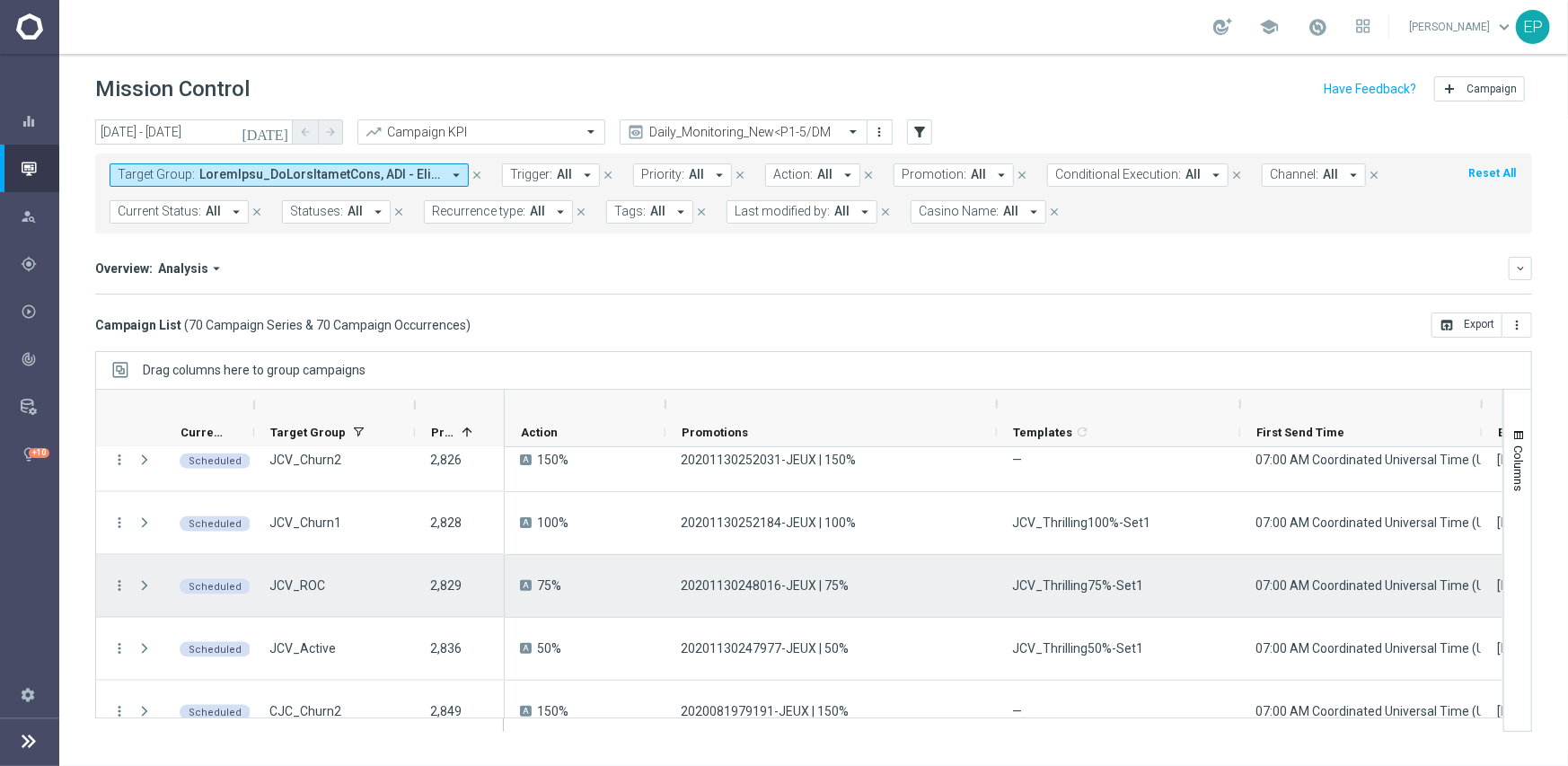
click at [1053, 587] on span "JCV_Thrilling75%-Set1" at bounding box center [1077, 585] width 132 height 16
click at [1054, 588] on span "JCV_Thrilling75%-Set1" at bounding box center [1077, 585] width 132 height 16
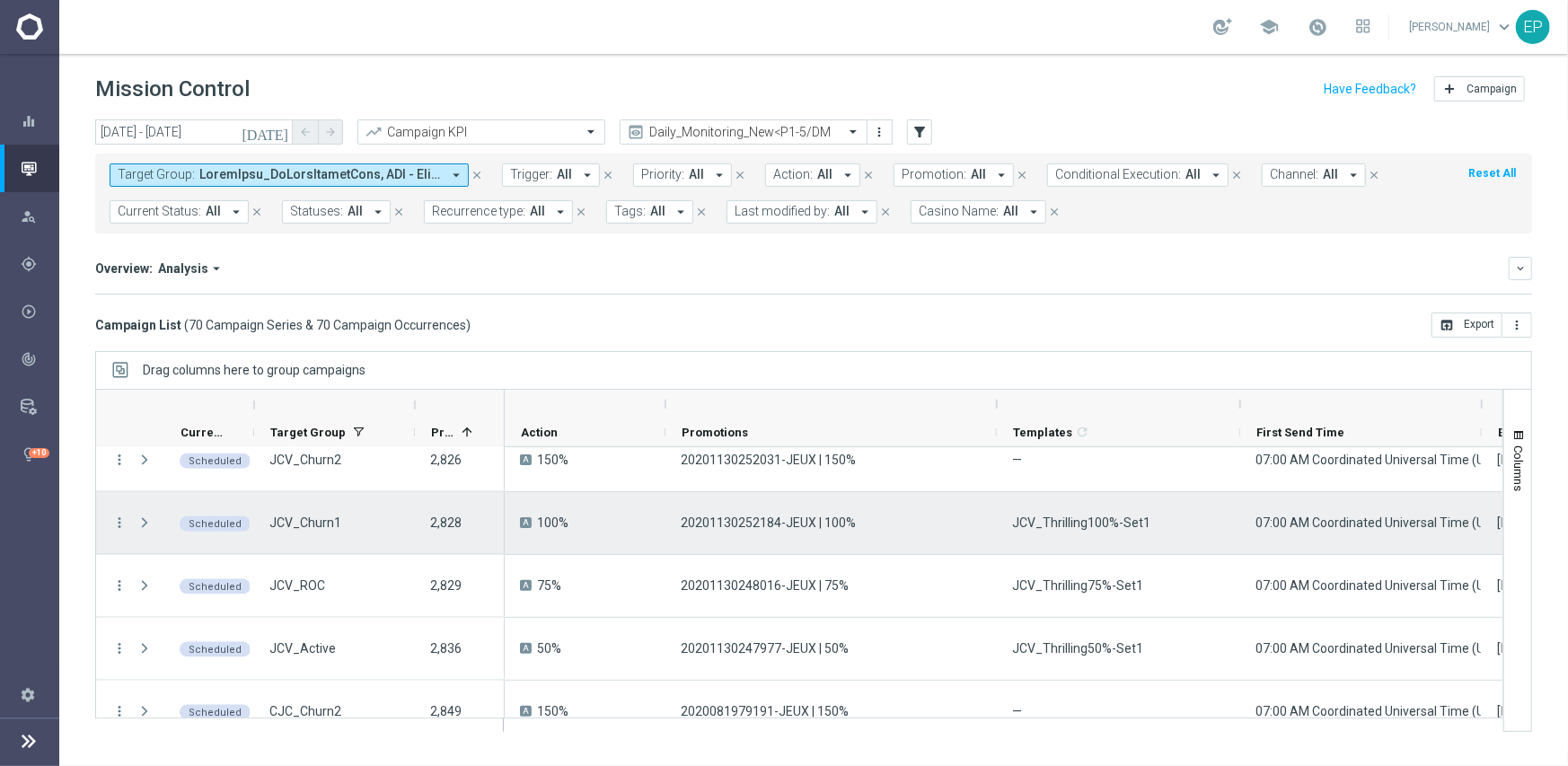
click at [1099, 524] on span "JCV_Thrilling100%-Set1" at bounding box center [1081, 522] width 138 height 16
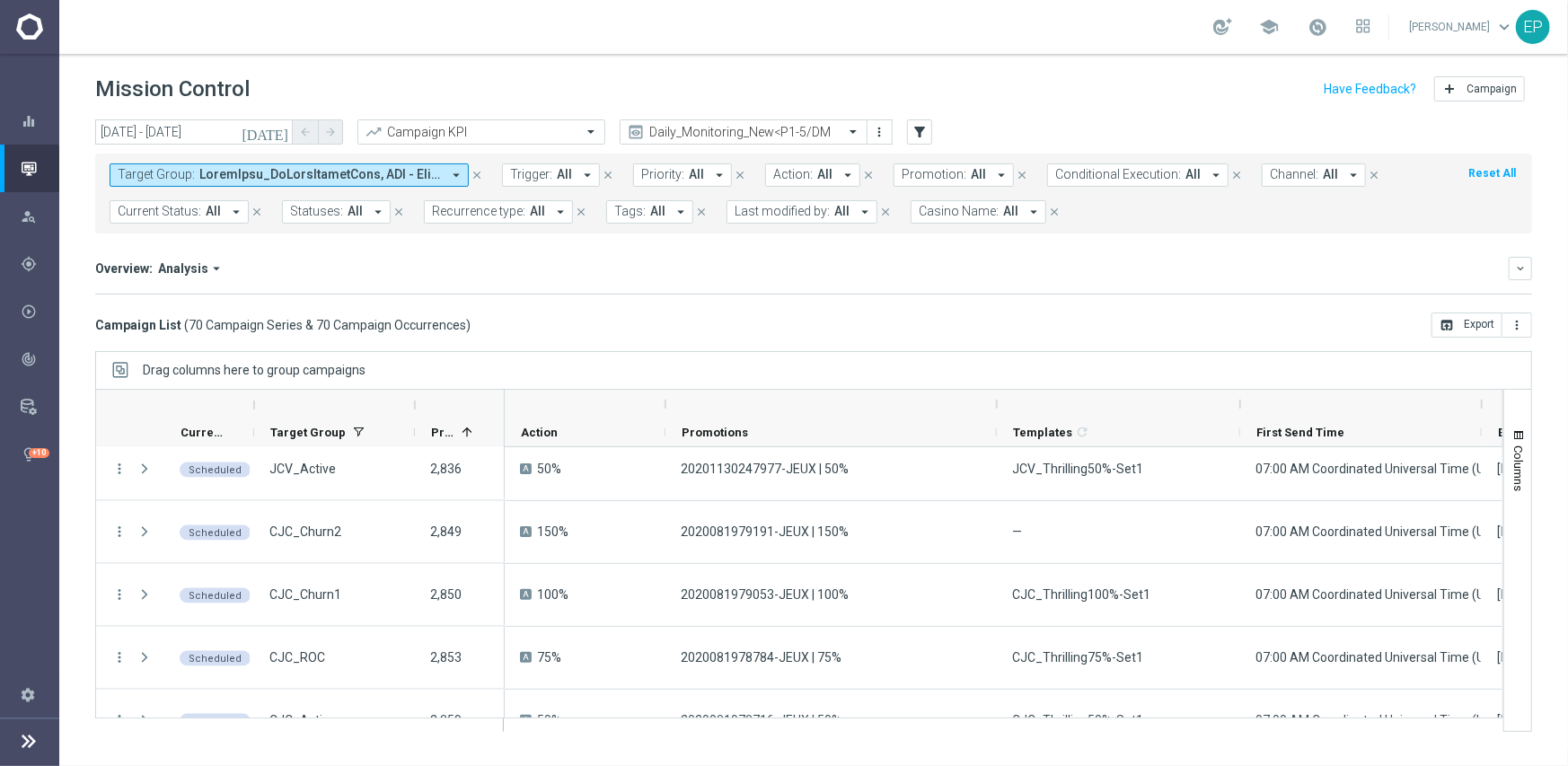
scroll to position [1741, 0]
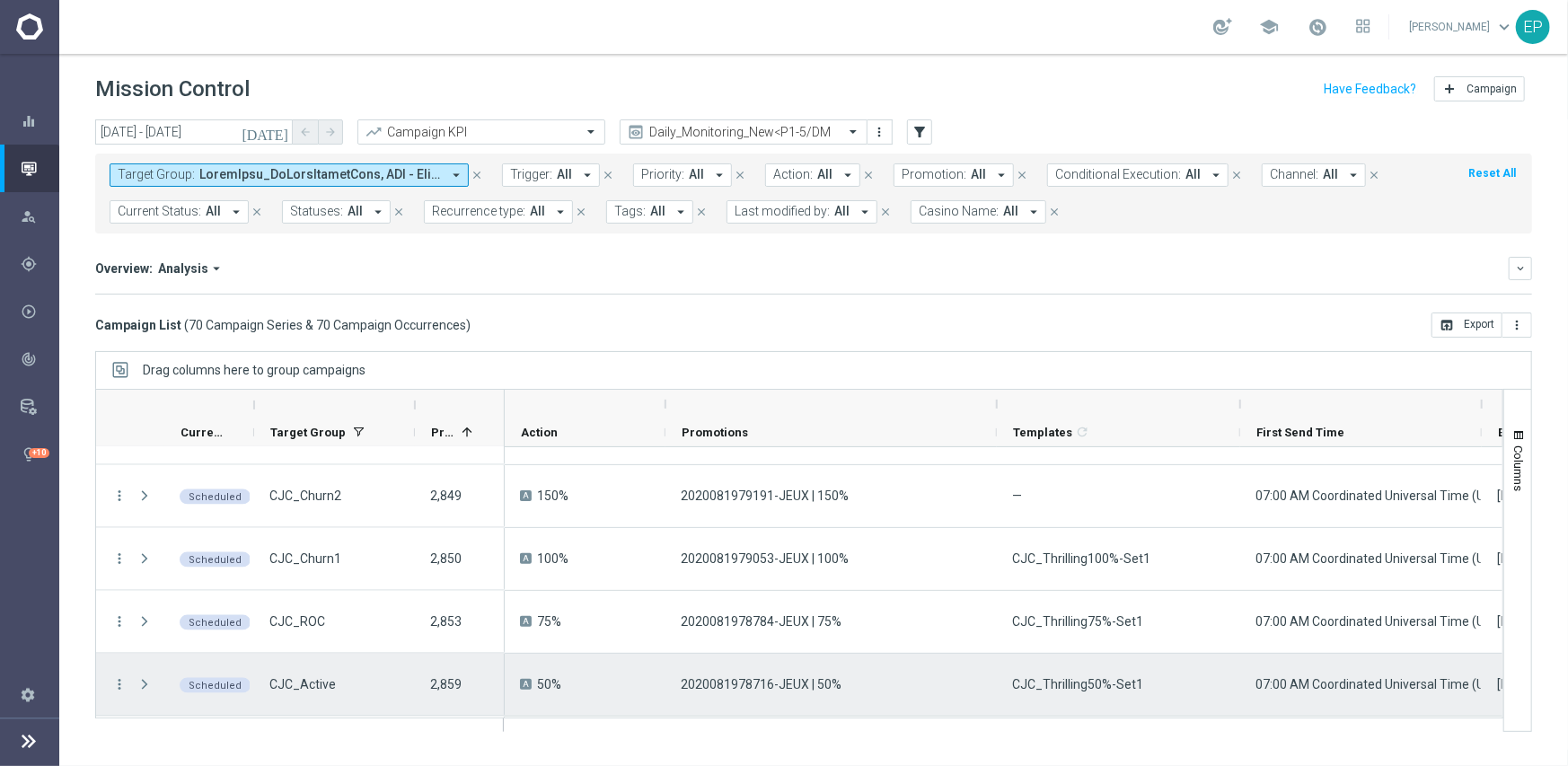
click at [1087, 682] on span "CJC_Thrilling50%-Set1" at bounding box center [1077, 683] width 132 height 16
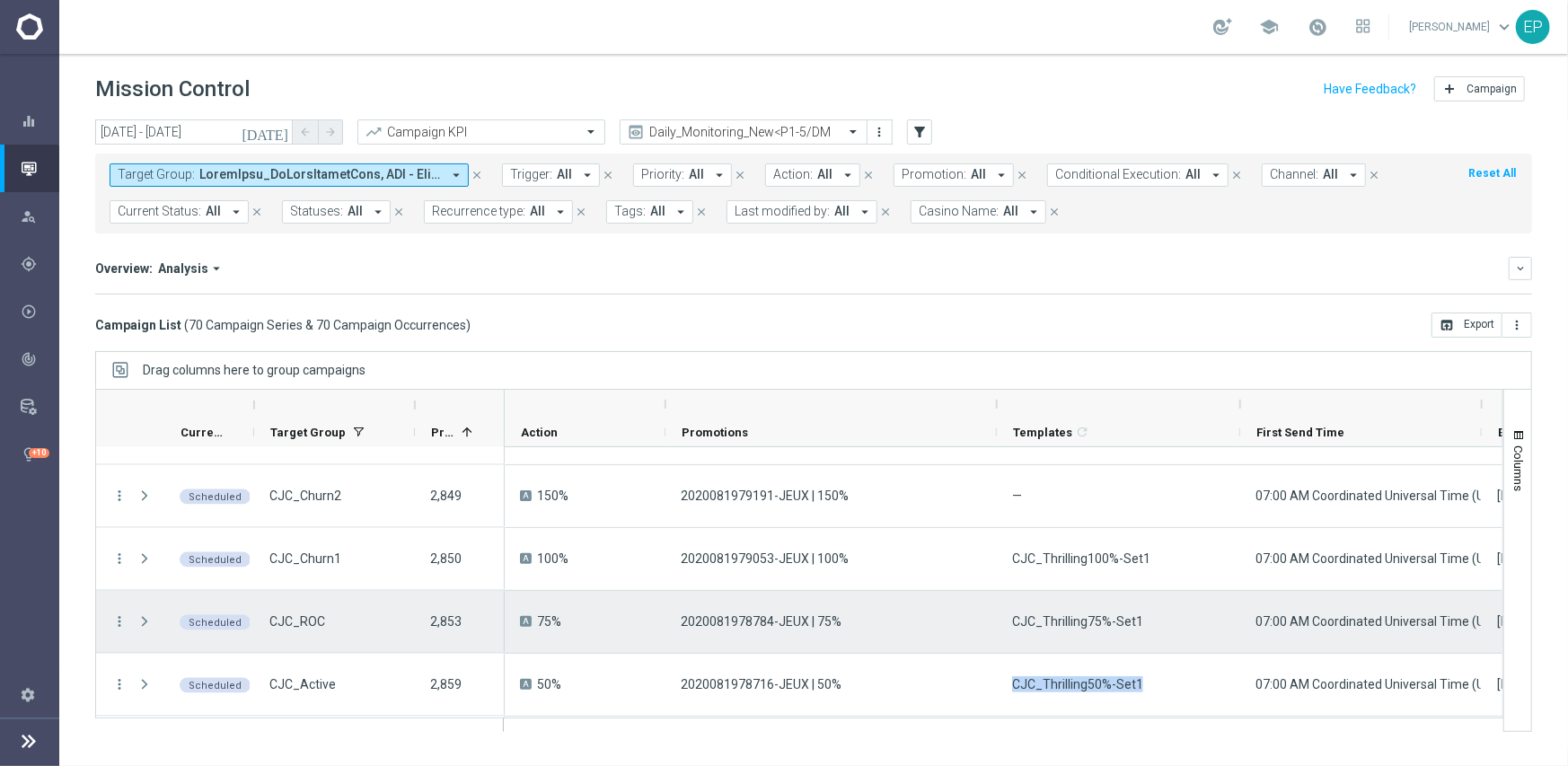
click at [1111, 630] on div "CJC_Thrilling75%-Set1" at bounding box center [1118, 621] width 243 height 62
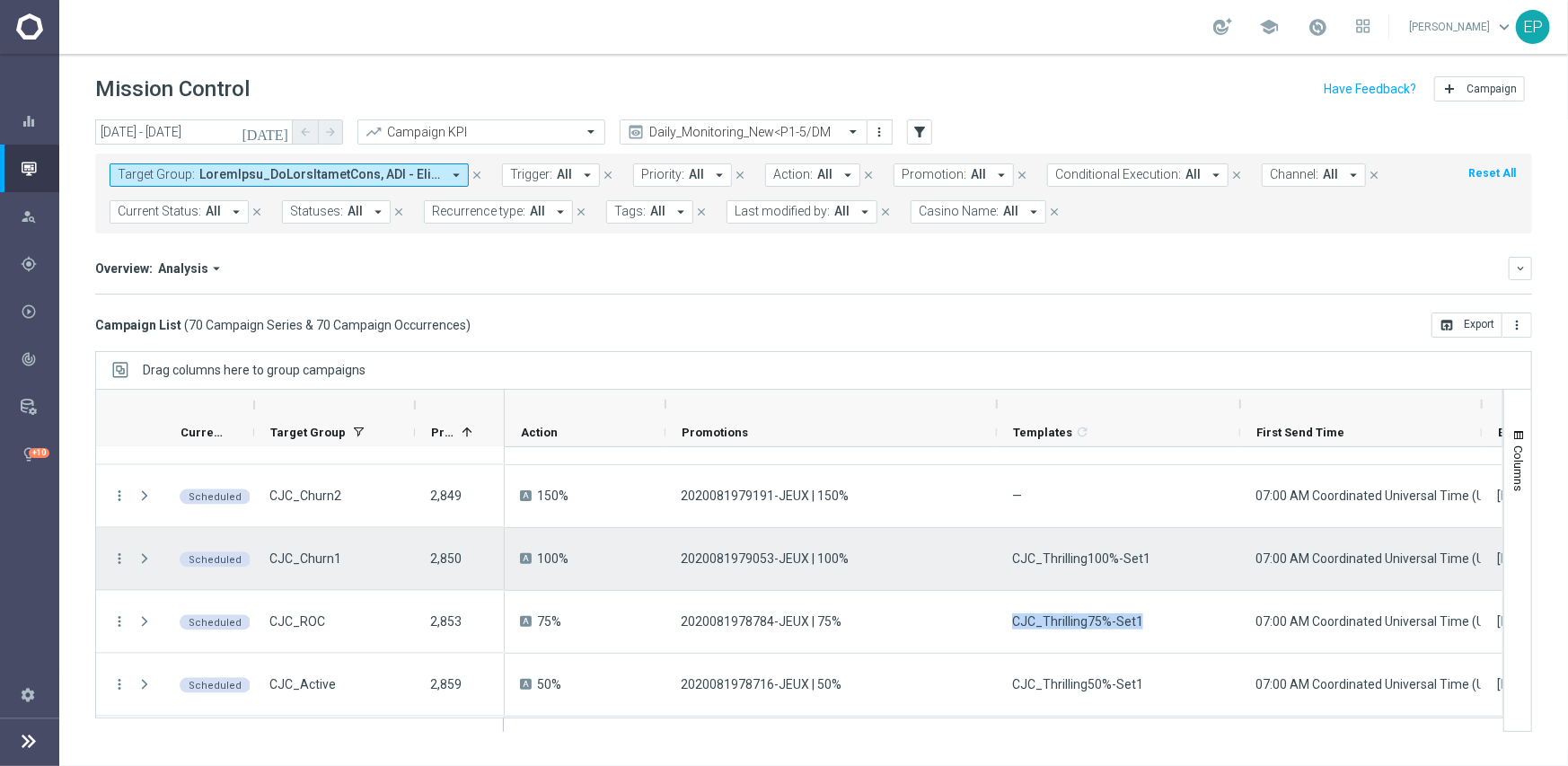
click at [1080, 561] on span "CJC_Thrilling100%-Set1" at bounding box center [1081, 558] width 138 height 16
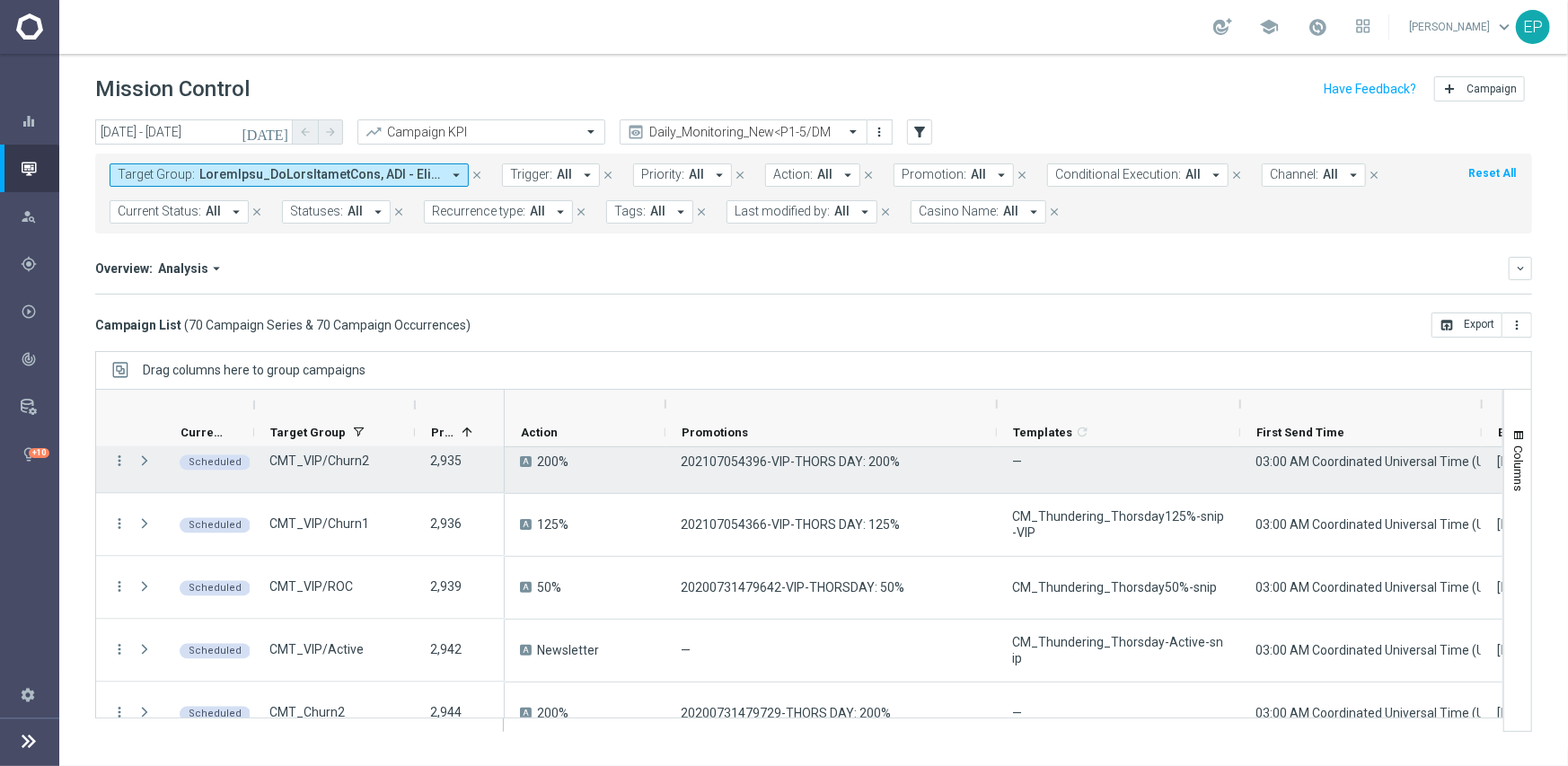
scroll to position [2280, 0]
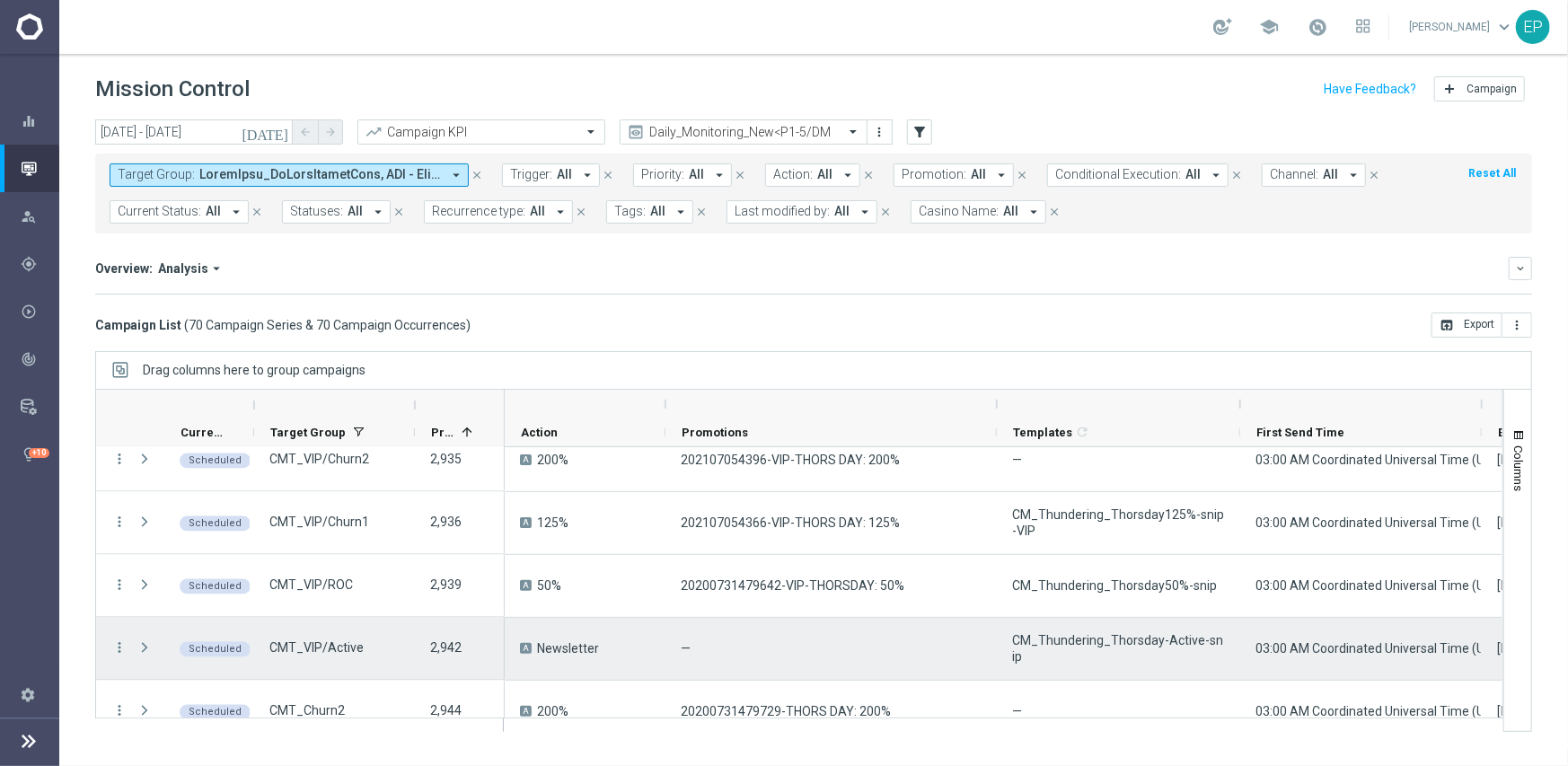
click at [1123, 643] on span "CM_Thundering_Thorsday-Active-snip" at bounding box center [1119, 648] width 213 height 33
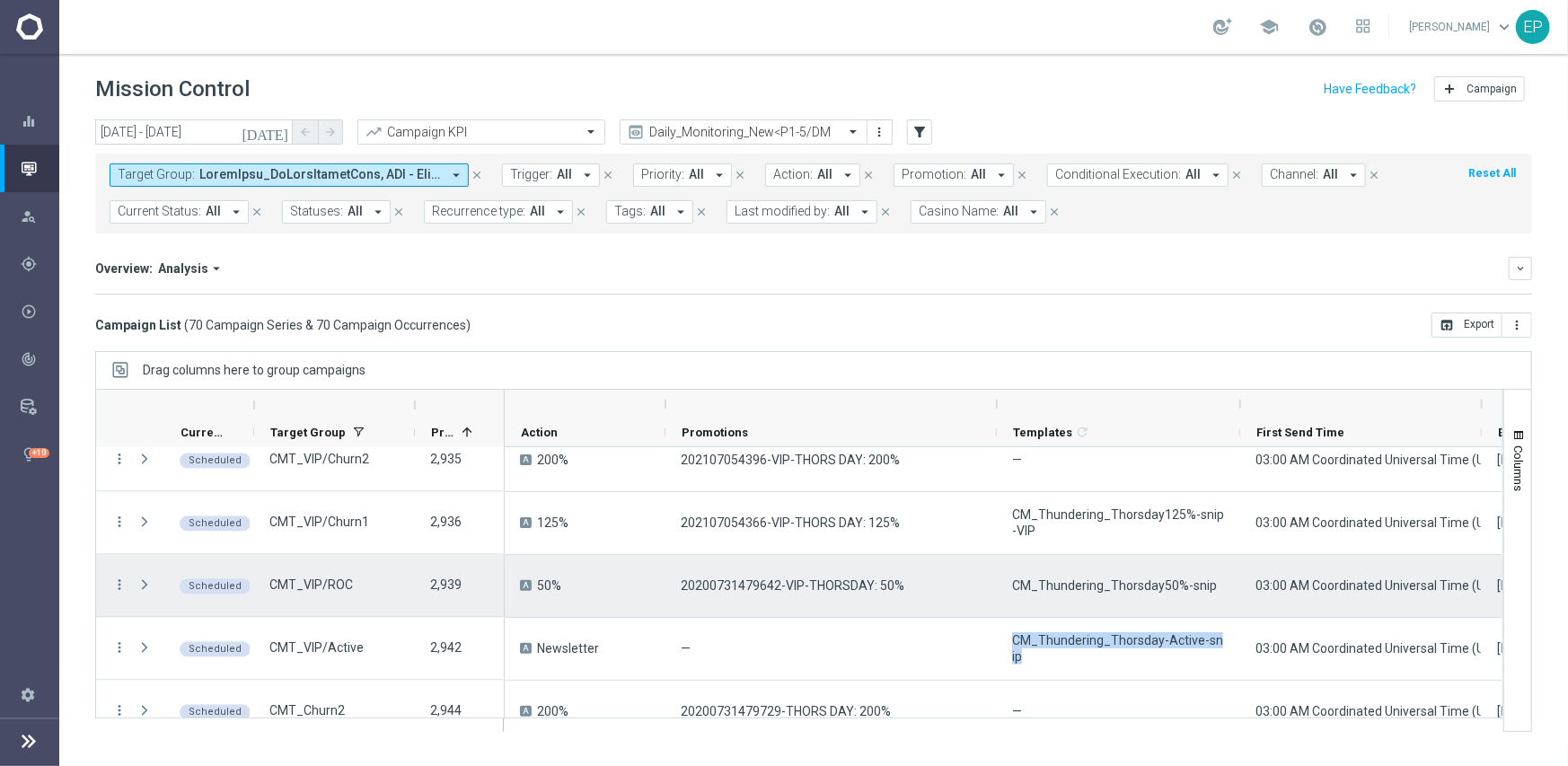
click at [1175, 590] on span "CM_Thundering_Thorsday50%-snip" at bounding box center [1114, 585] width 205 height 16
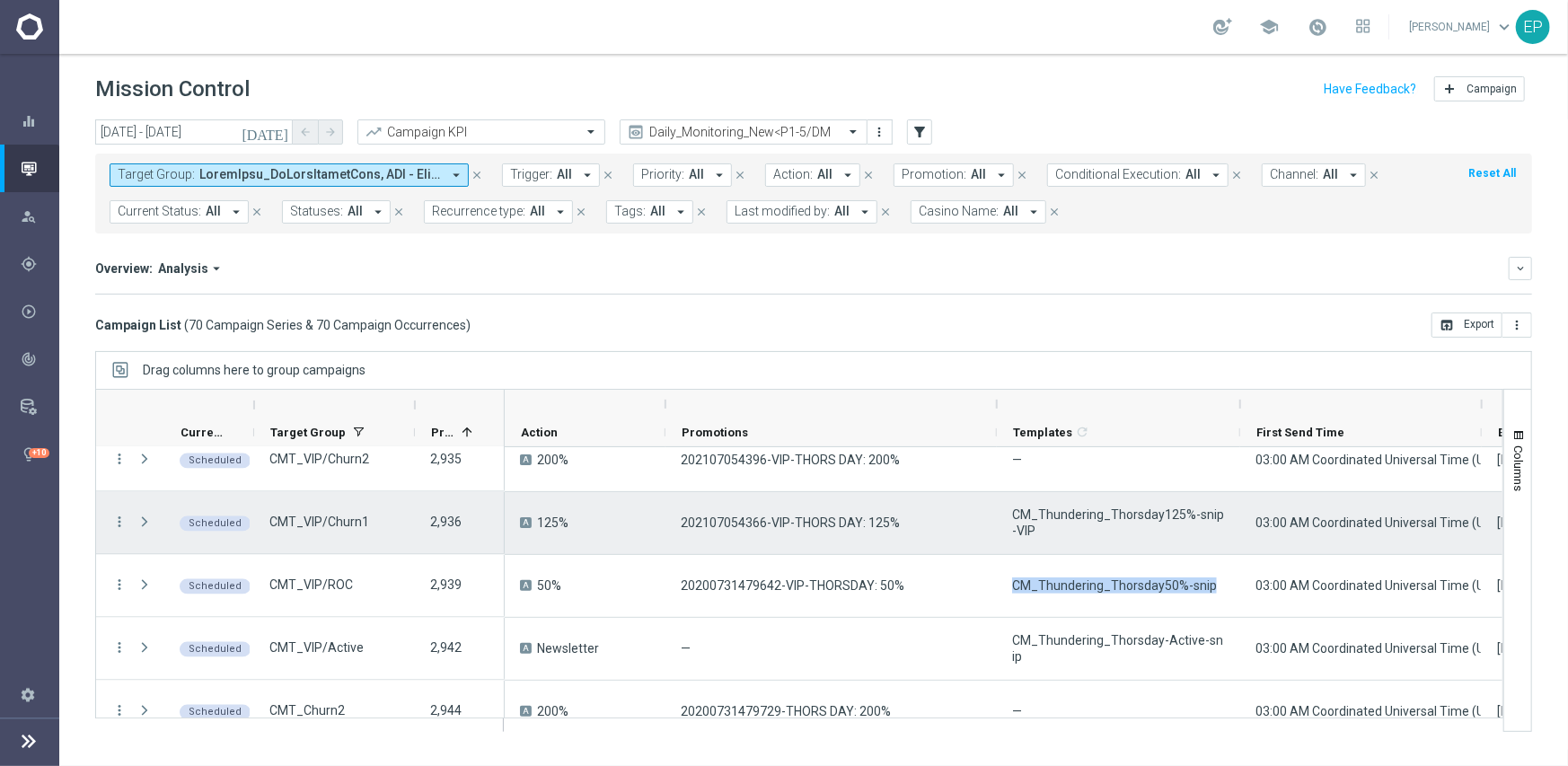
click at [1136, 514] on span "CM_Thundering_Thorsday125%-snip-VIP" at bounding box center [1119, 522] width 213 height 33
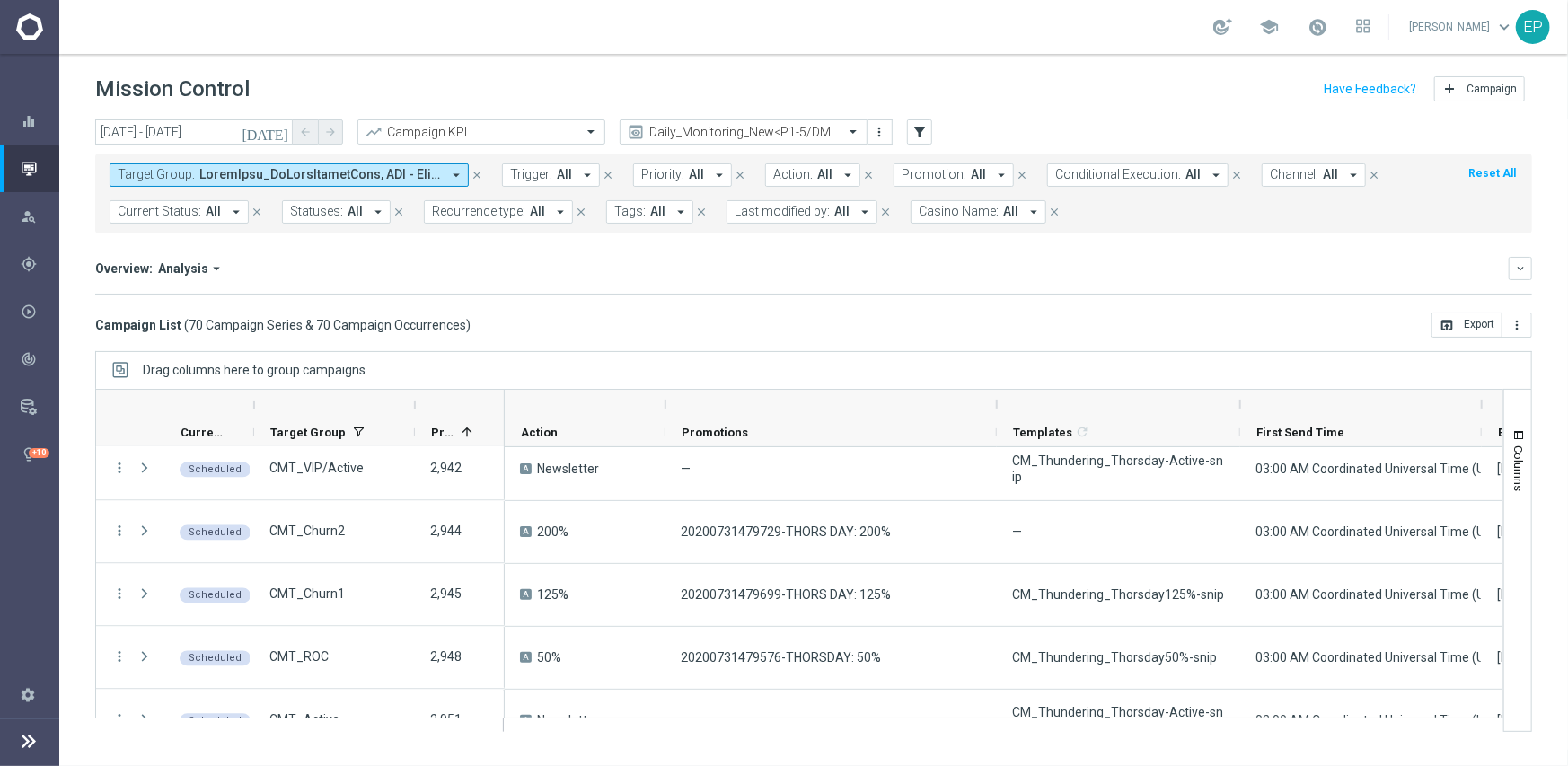
scroll to position [2496, 0]
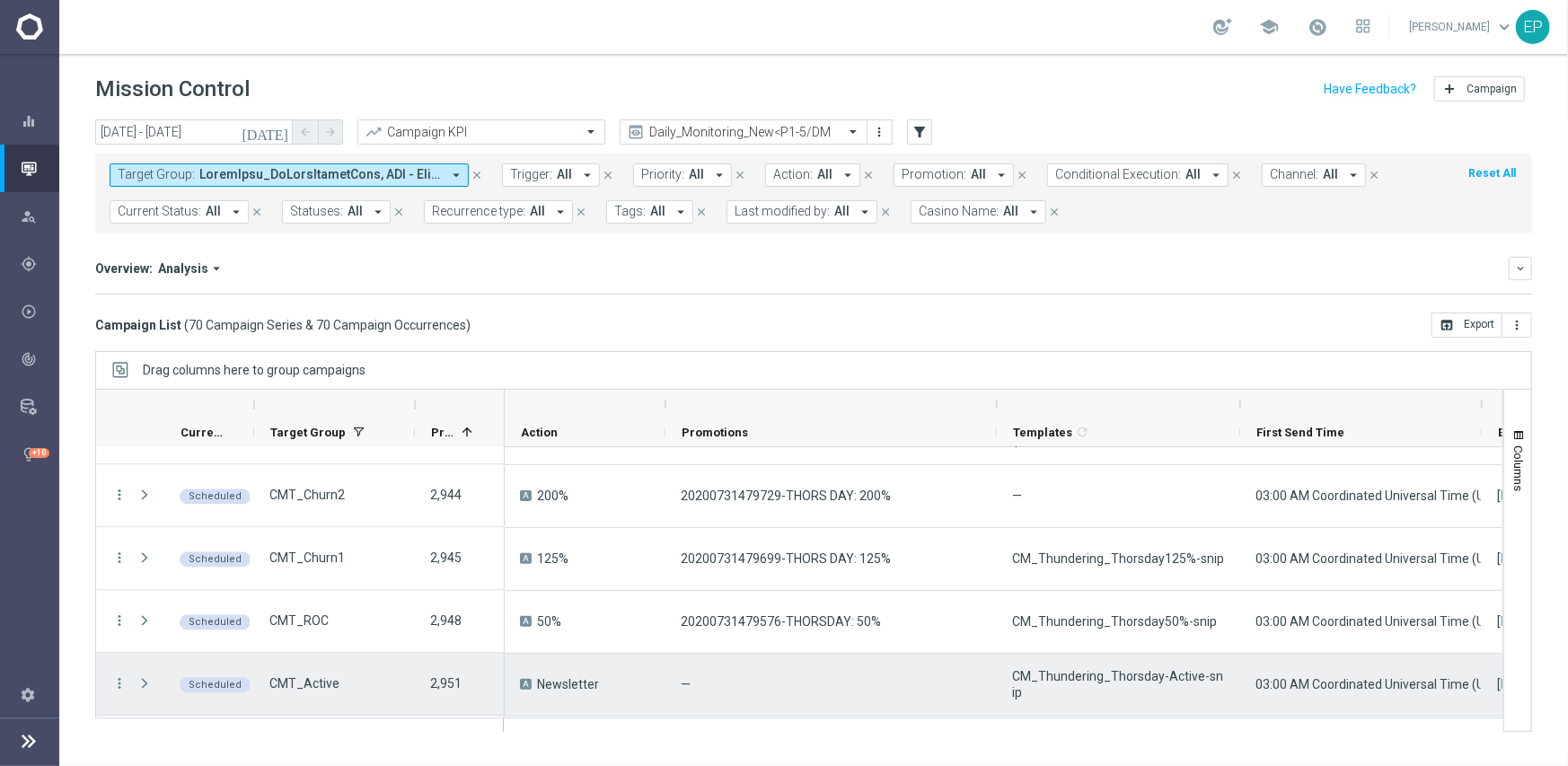
click at [1171, 684] on span "CM_Thundering_Thorsday-Active-snip" at bounding box center [1119, 684] width 213 height 33
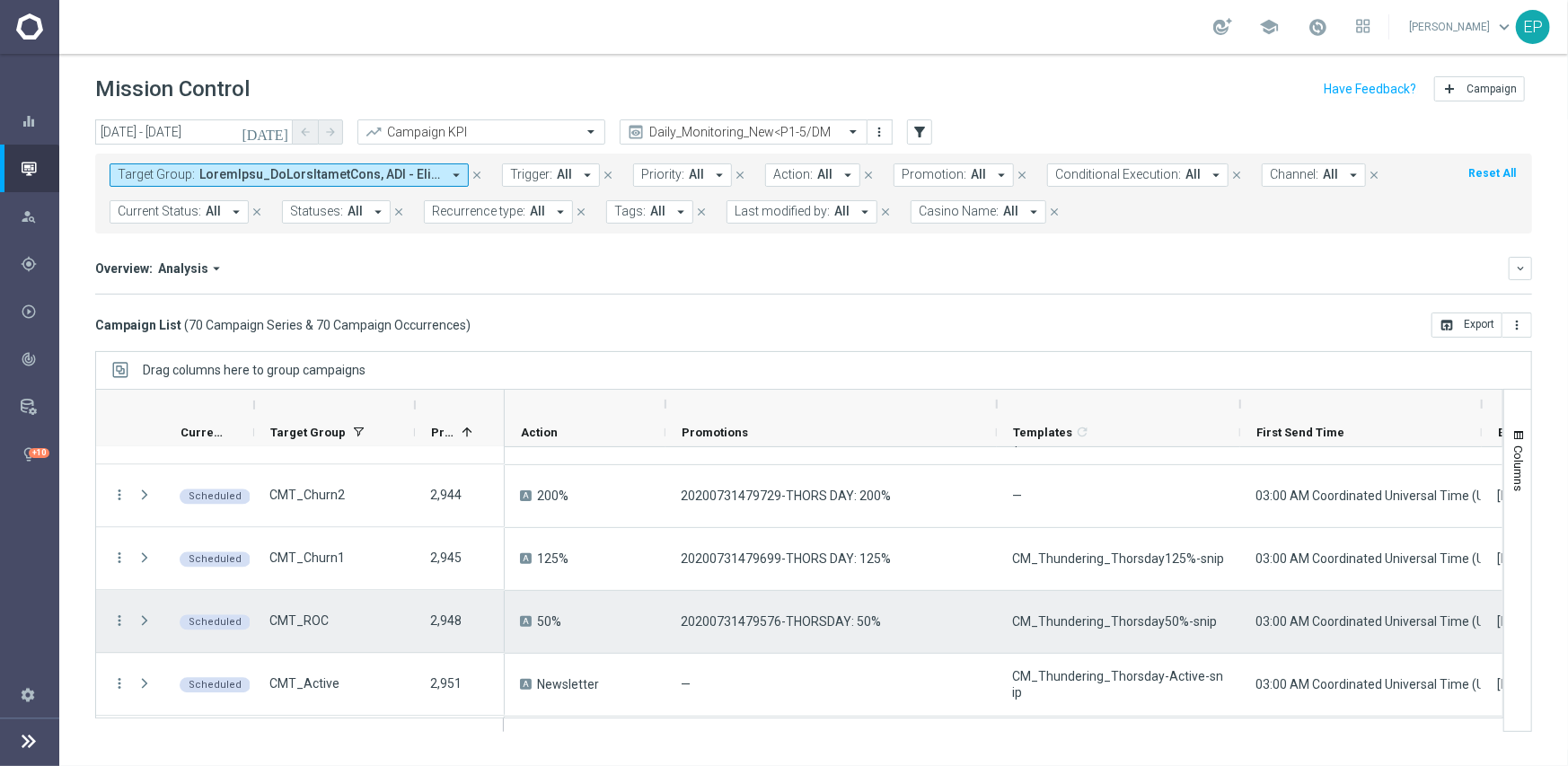
click at [1104, 622] on span "CM_Thundering_Thorsday50%-snip" at bounding box center [1114, 621] width 205 height 16
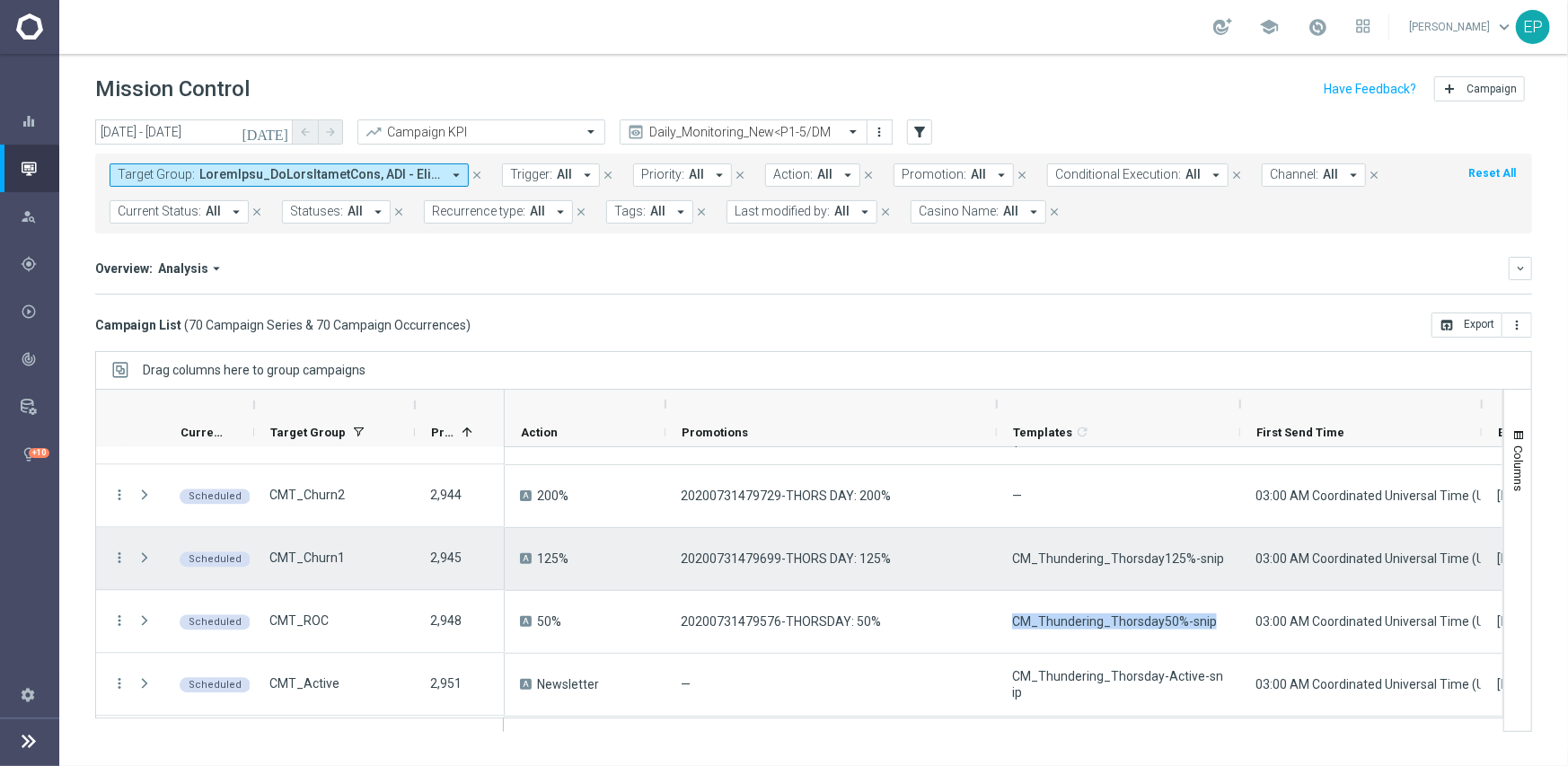
click at [1098, 561] on span "CM_Thundering_Thorsday125%-snip" at bounding box center [1118, 558] width 212 height 16
click at [1098, 561] on span "CM_Thundering_Thorsday125%-snip" at bounding box center [1118, 558] width 212 height 16
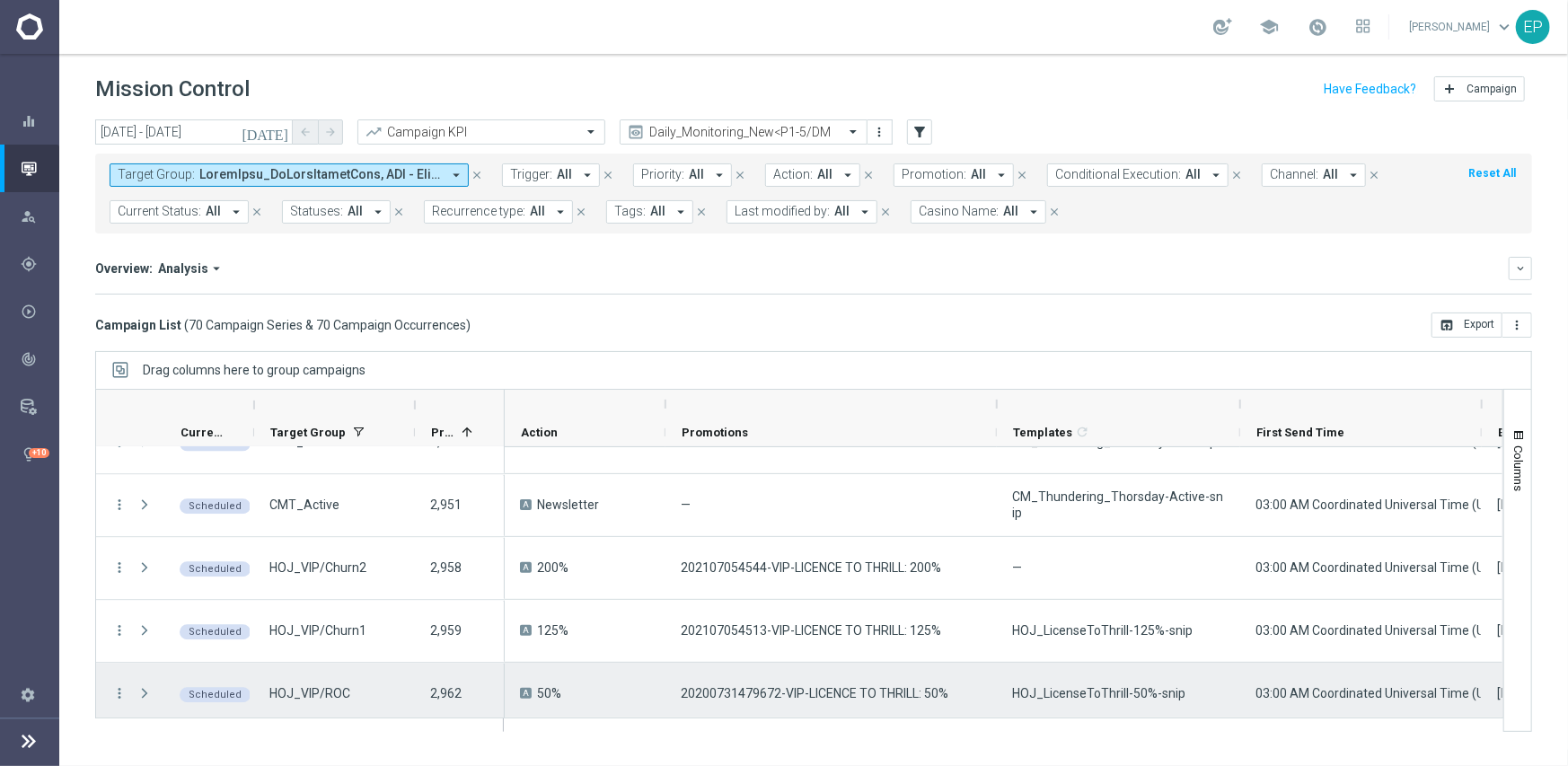
scroll to position [2765, 0]
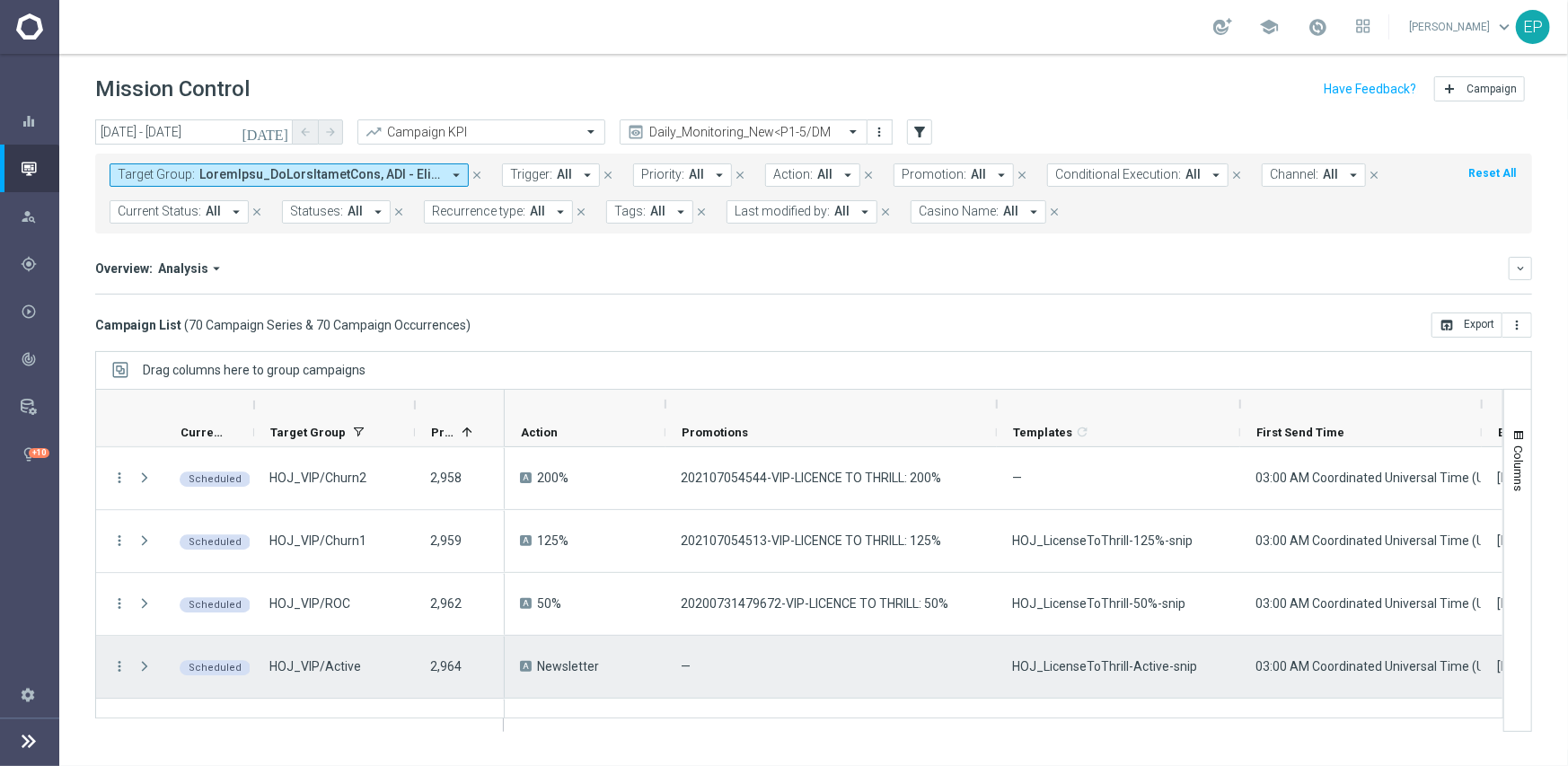
click at [1124, 665] on span "HOJ_LicenseToThrill-Active-snip" at bounding box center [1104, 665] width 185 height 16
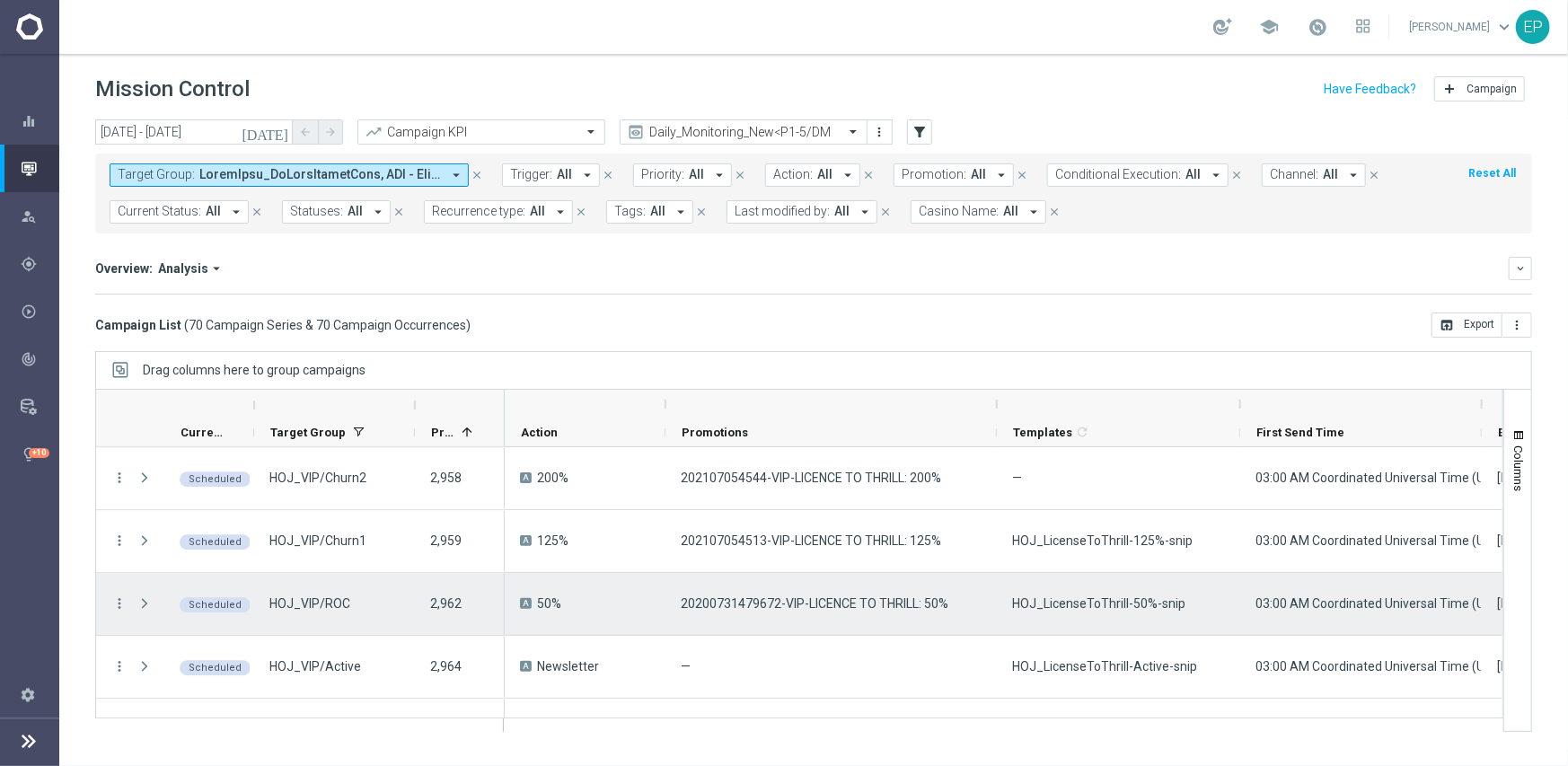
click at [1095, 610] on span "HOJ_LicenseToThrill-50%-snip" at bounding box center [1098, 603] width 173 height 16
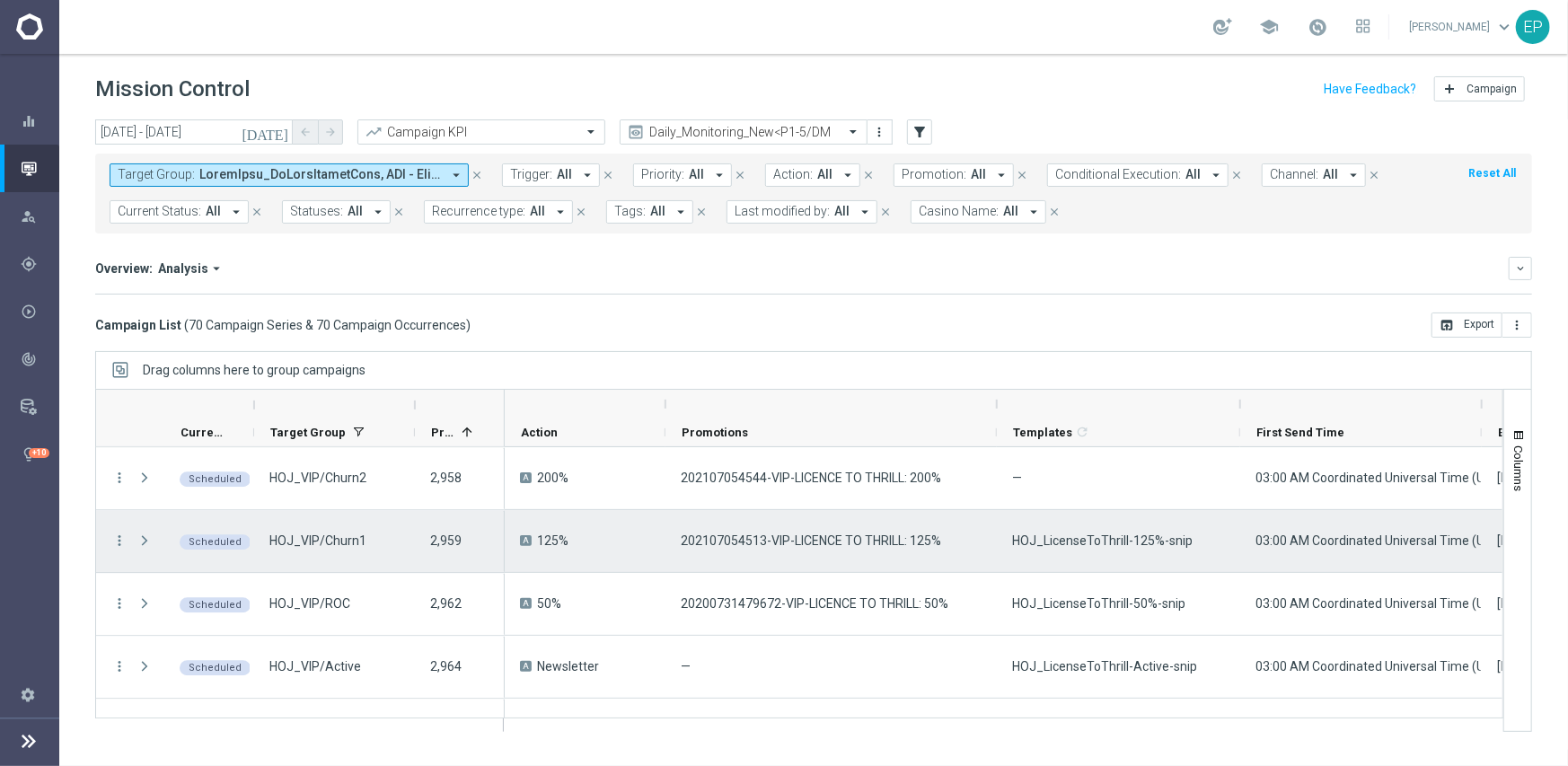
click at [1059, 548] on div "HOJ_LicenseToThrill-125%-snip" at bounding box center [1118, 540] width 243 height 62
click at [1060, 549] on div "HOJ_LicenseToThrill-125%-snip" at bounding box center [1118, 540] width 243 height 62
click at [1128, 545] on span "HOJ_LicenseToThrill-125%-snip" at bounding box center [1102, 540] width 181 height 16
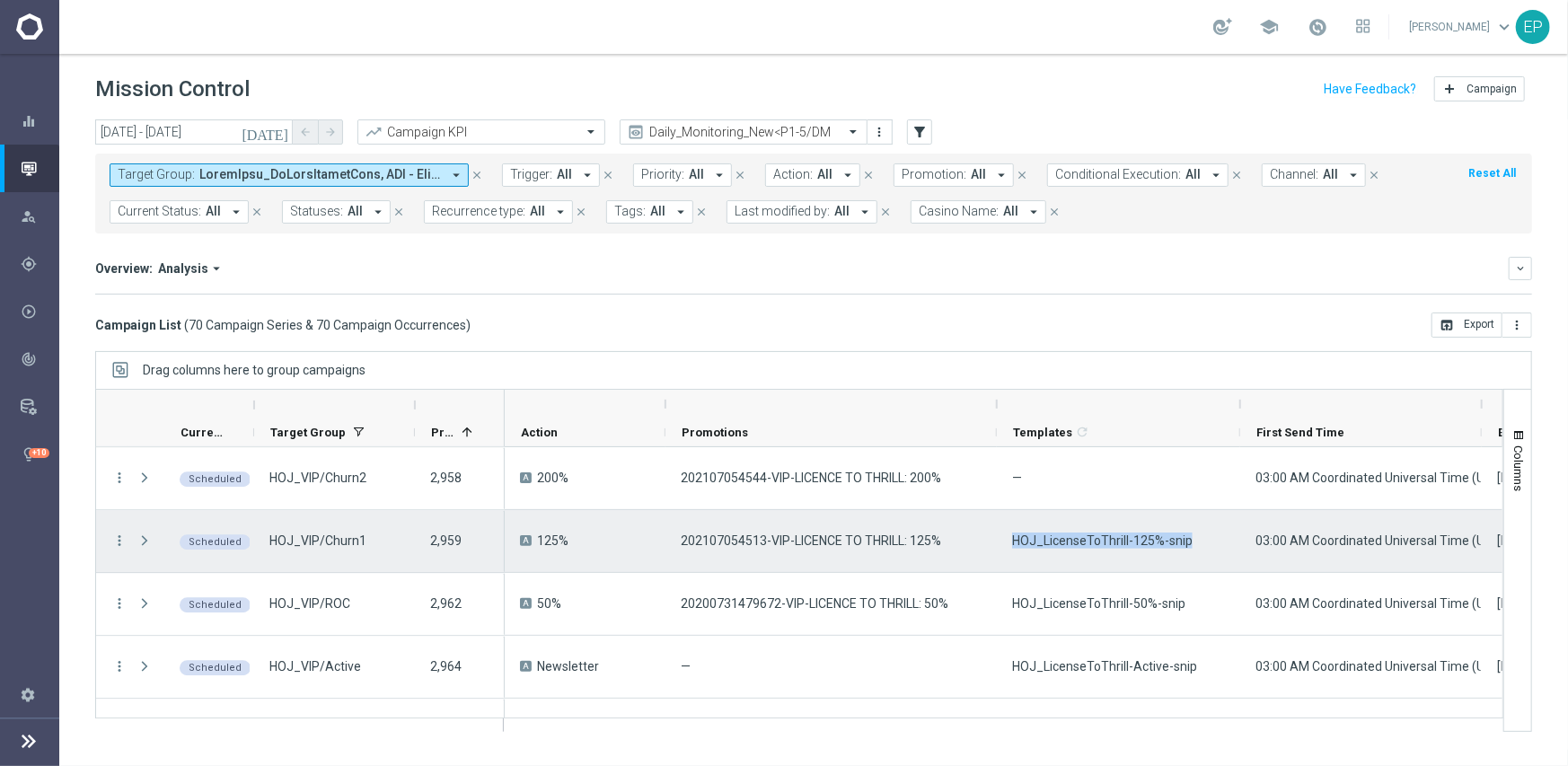
click at [1128, 545] on span "HOJ_LicenseToThrill-125%-snip" at bounding box center [1102, 540] width 181 height 16
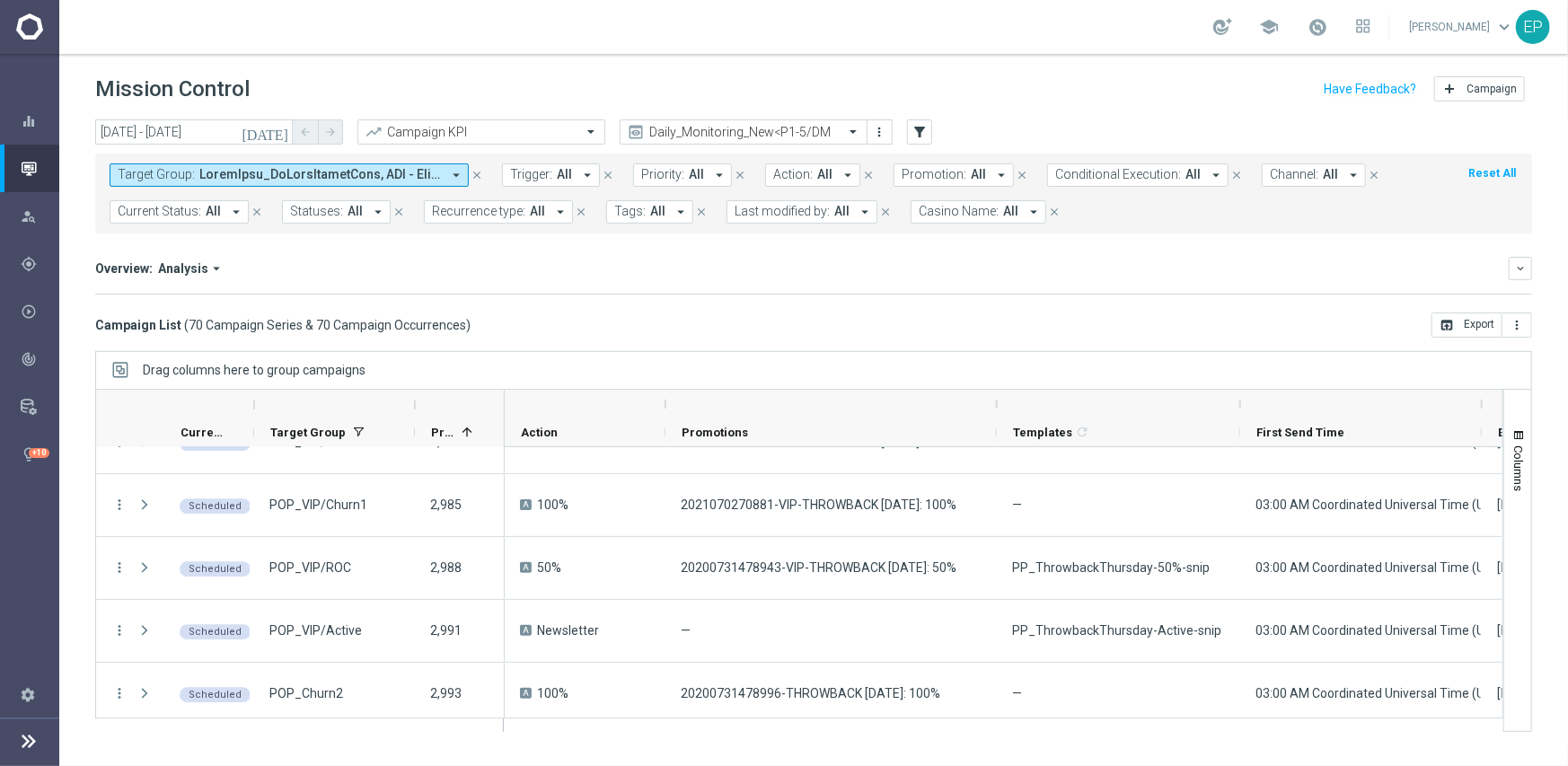
scroll to position [3267, 0]
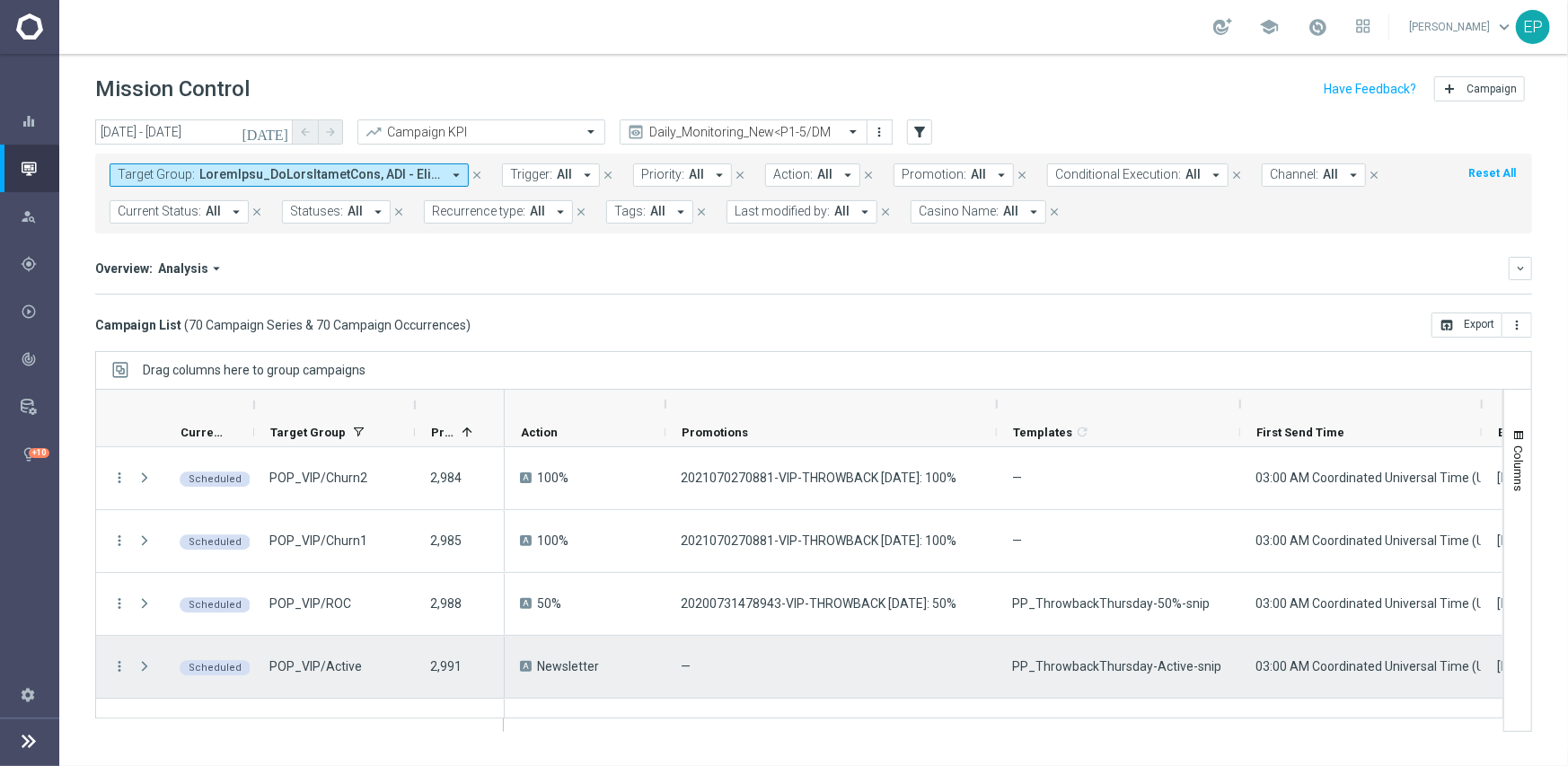
click at [1134, 658] on span "PP_ThrowbackThursday-Active-snip" at bounding box center [1117, 665] width 209 height 16
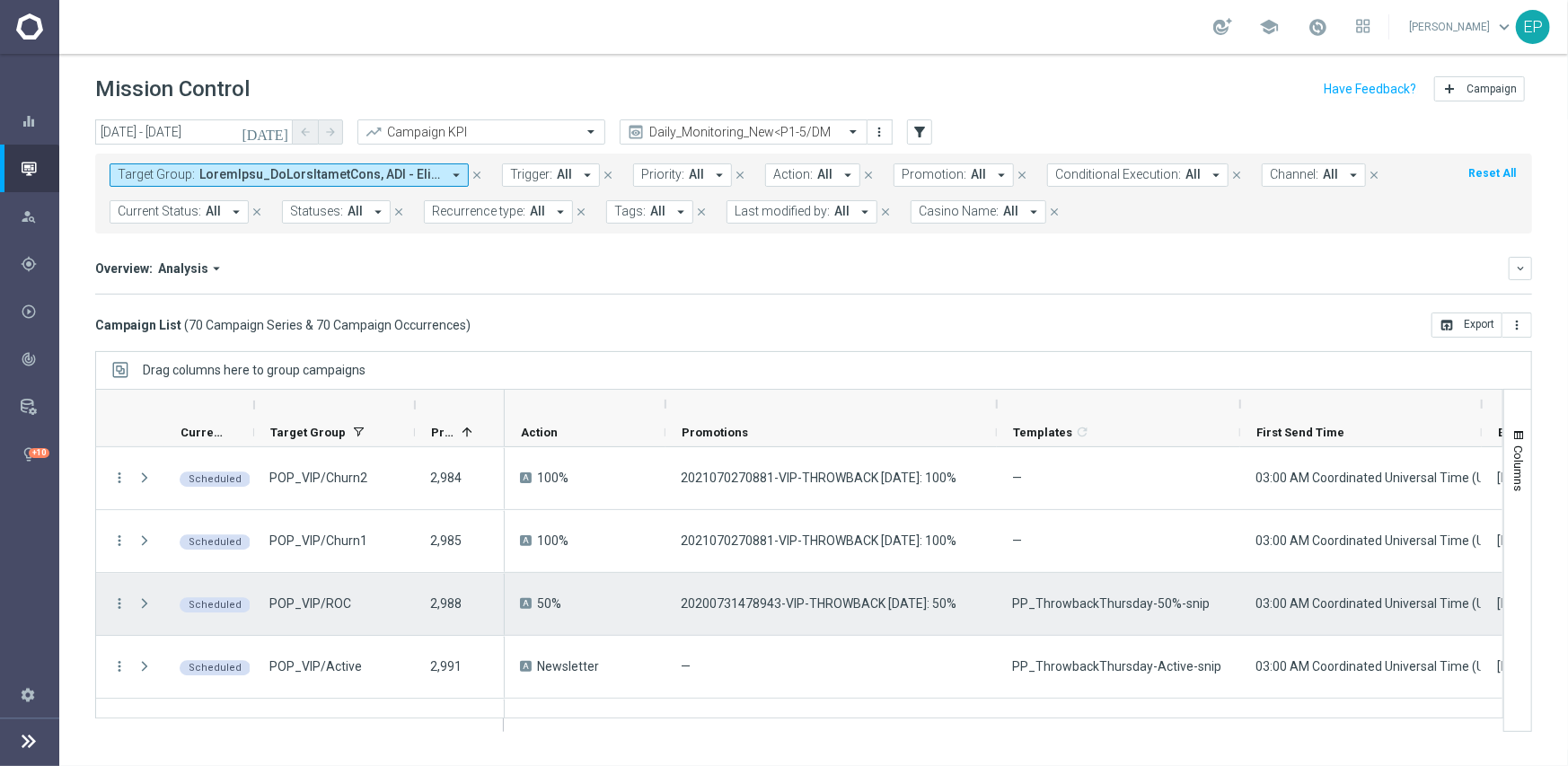
click at [1089, 606] on span "PP_ThrowbackThursday-50%-snip" at bounding box center [1111, 603] width 198 height 16
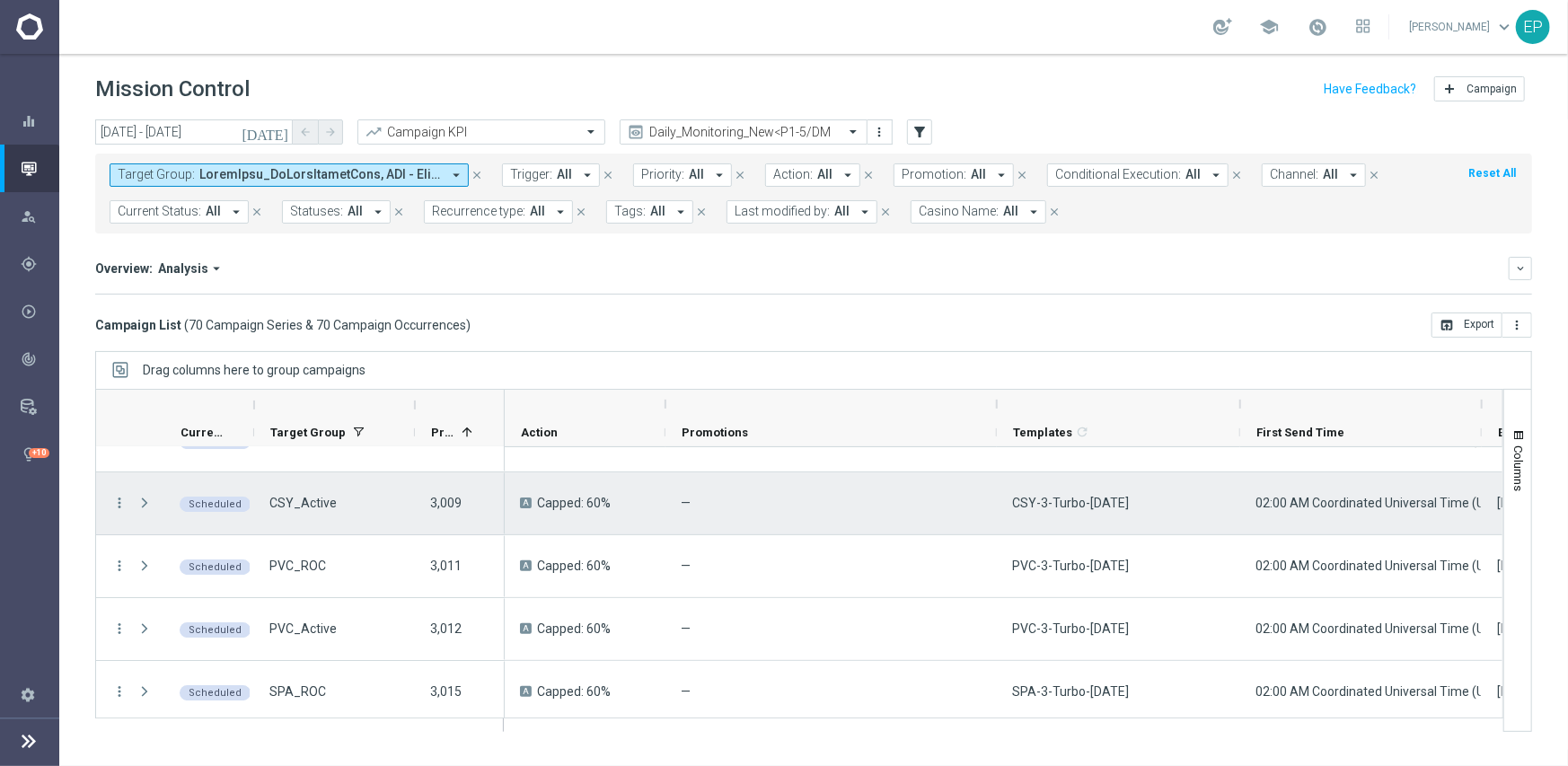
scroll to position [3769, 0]
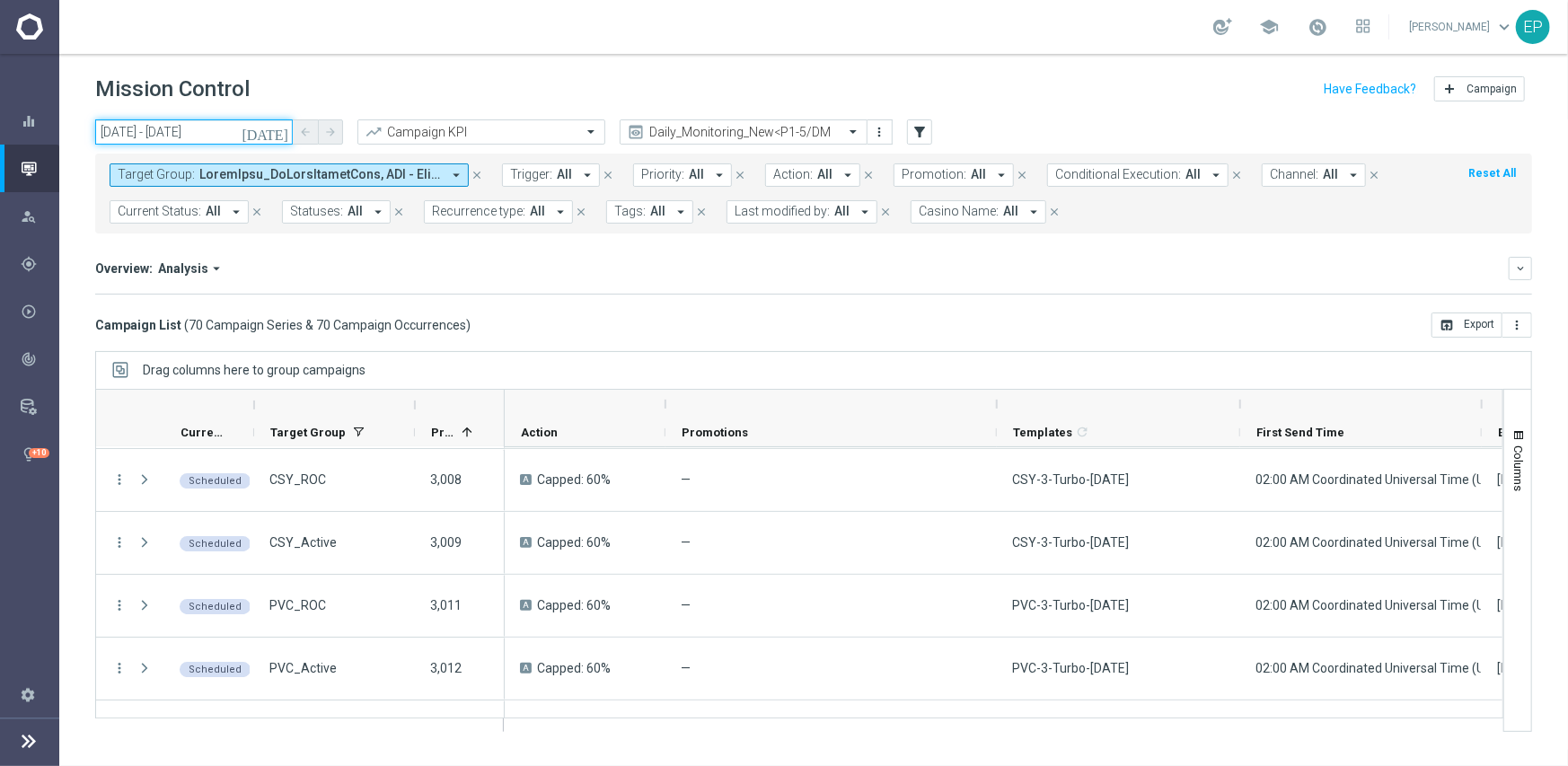
click at [174, 132] on input "04 Sep 2025 - 04 Sep 2025" at bounding box center [194, 132] width 198 height 25
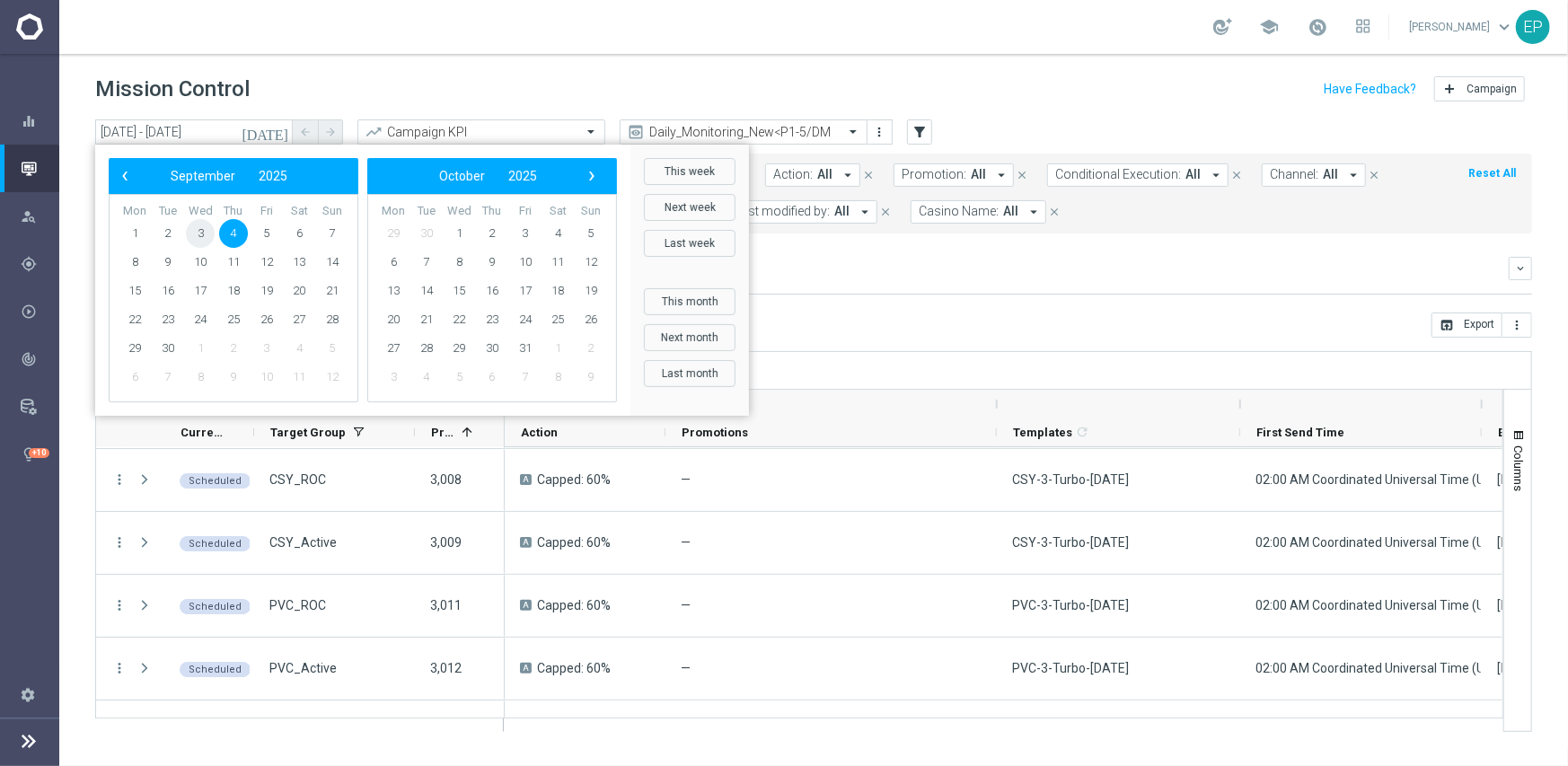
click at [205, 234] on span "3" at bounding box center [201, 233] width 29 height 29
type input "03 Sep 2025 - 03 Sep 2025"
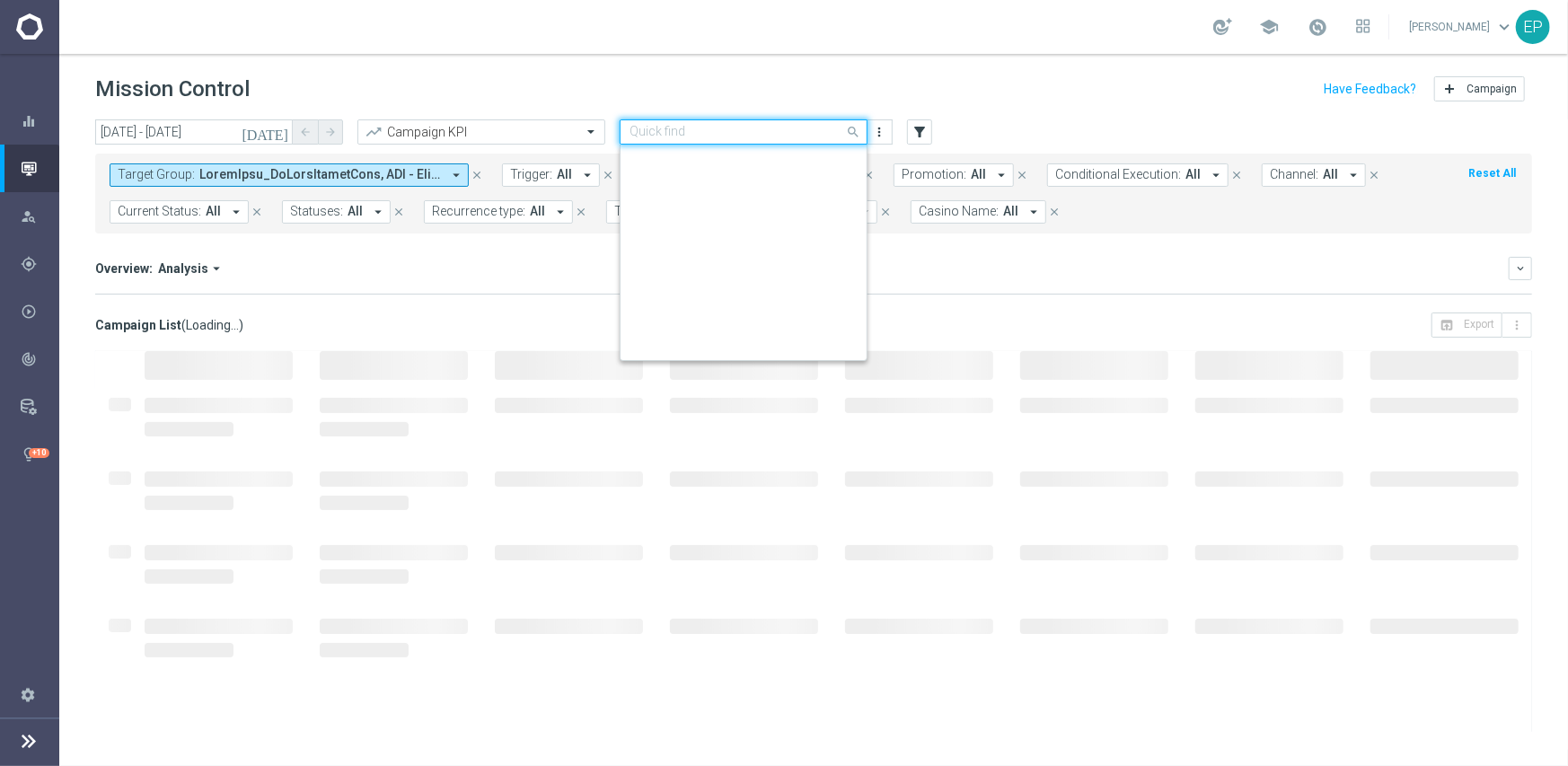
click at [759, 140] on div "Quick find Daily_Monitoring_New<P1-5/DM" at bounding box center [743, 132] width 248 height 25
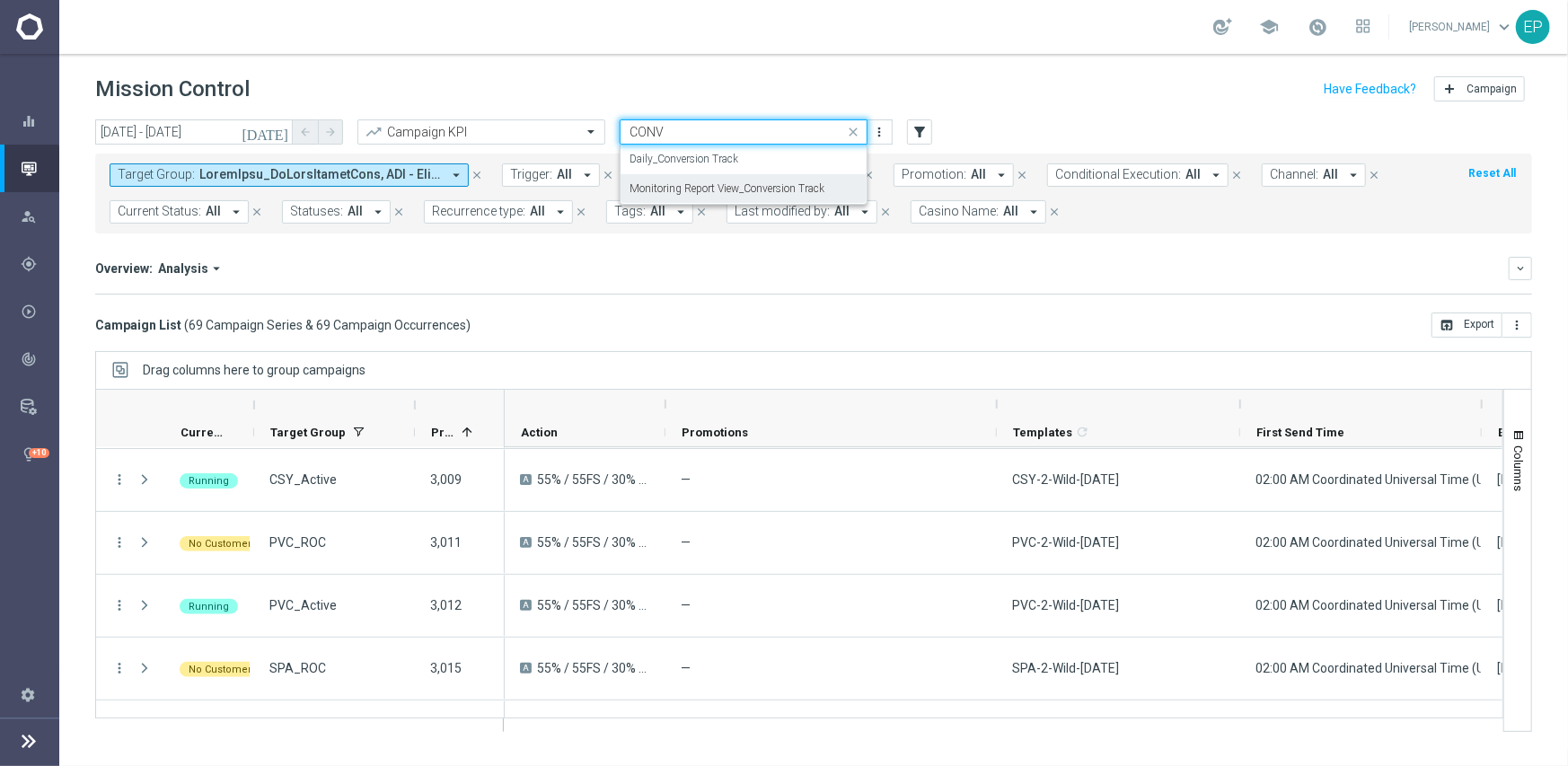
drag, startPoint x: 699, startPoint y: 191, endPoint x: 762, endPoint y: 310, distance: 134.6
click at [699, 191] on label "Monitoring Report View_Conversion Track" at bounding box center [727, 189] width 195 height 15
type input "CONV"
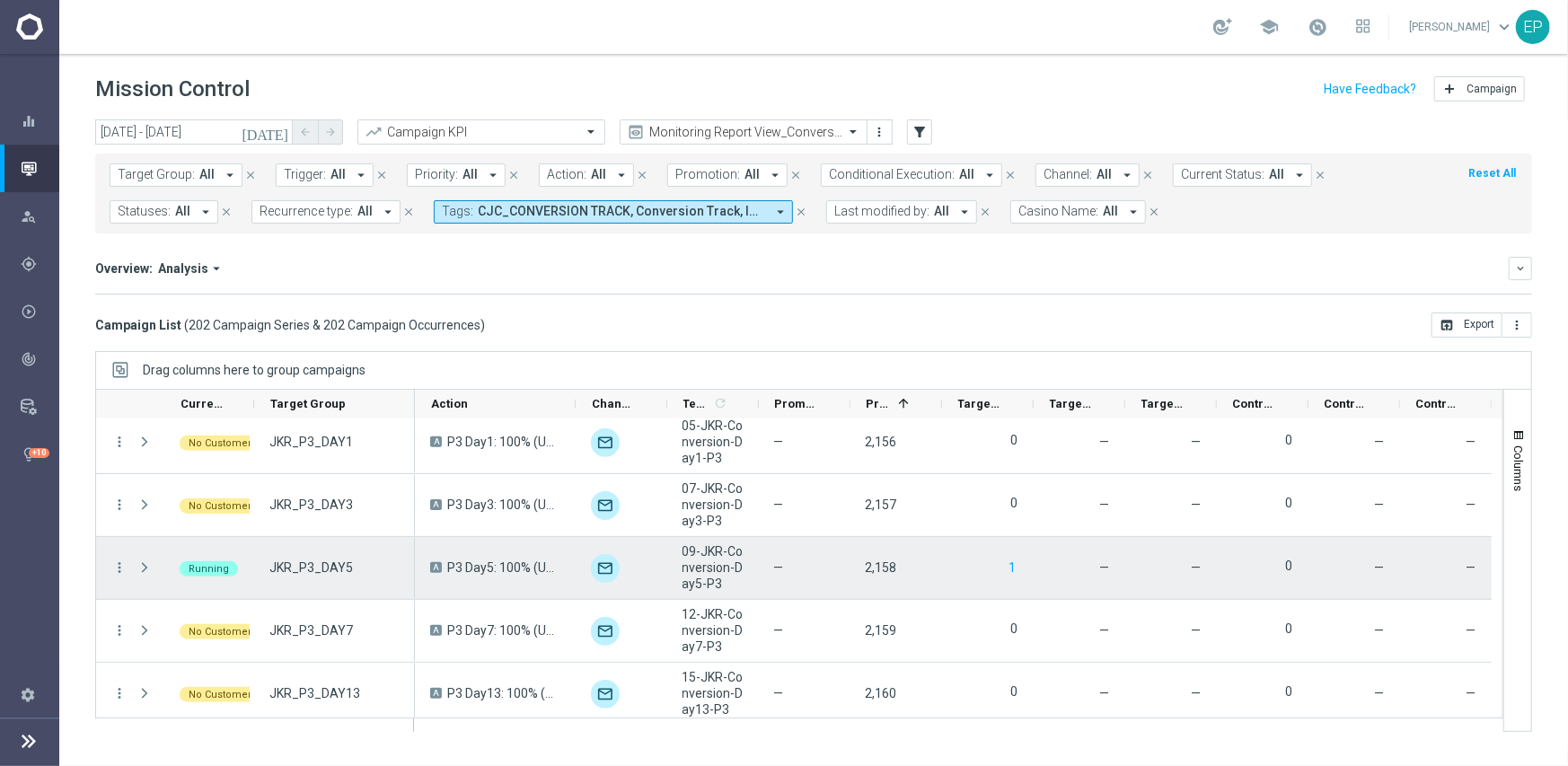
scroll to position [629, 0]
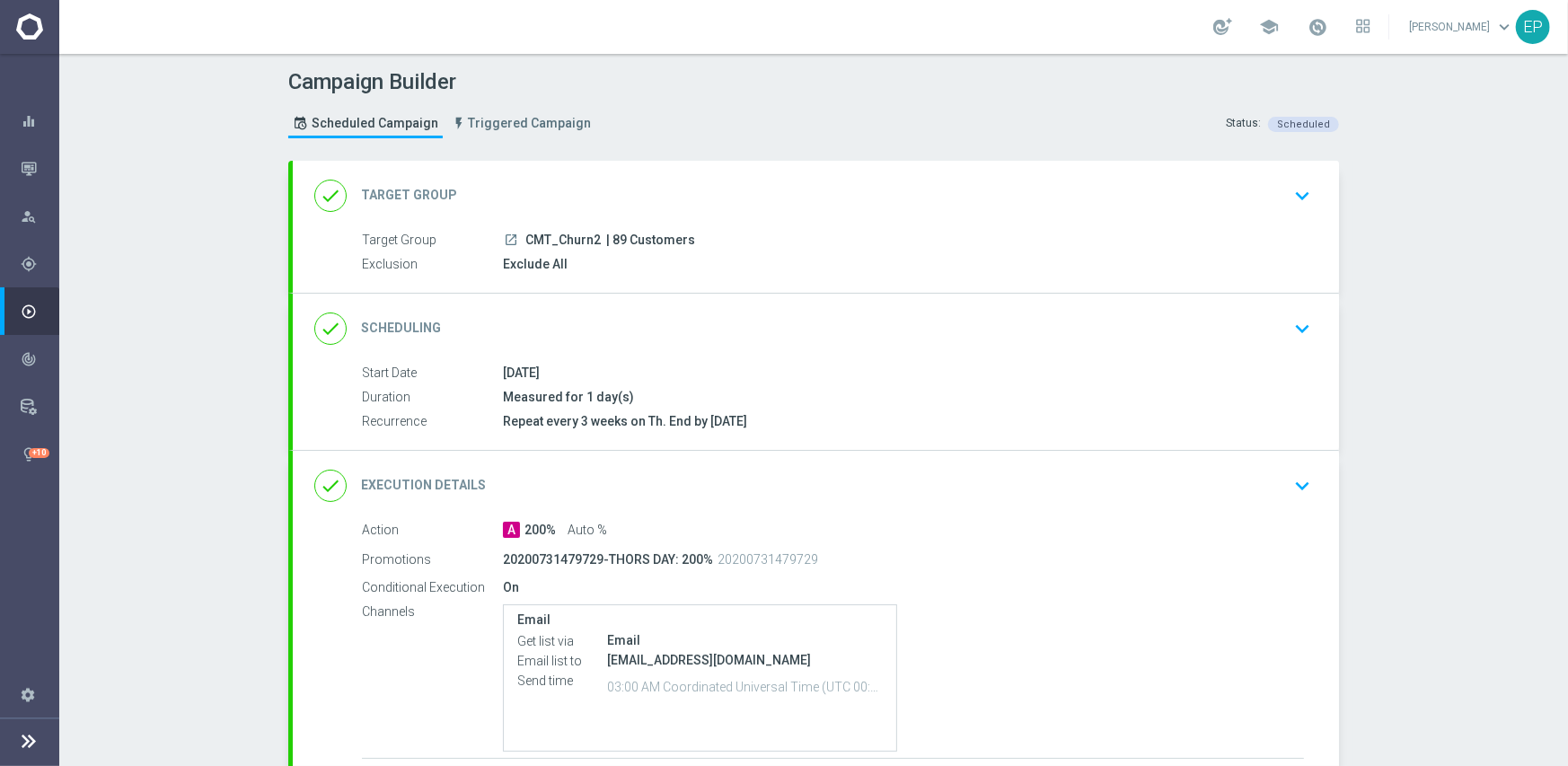
click at [757, 328] on div "done Scheduling keyboard_arrow_down" at bounding box center [815, 329] width 1003 height 35
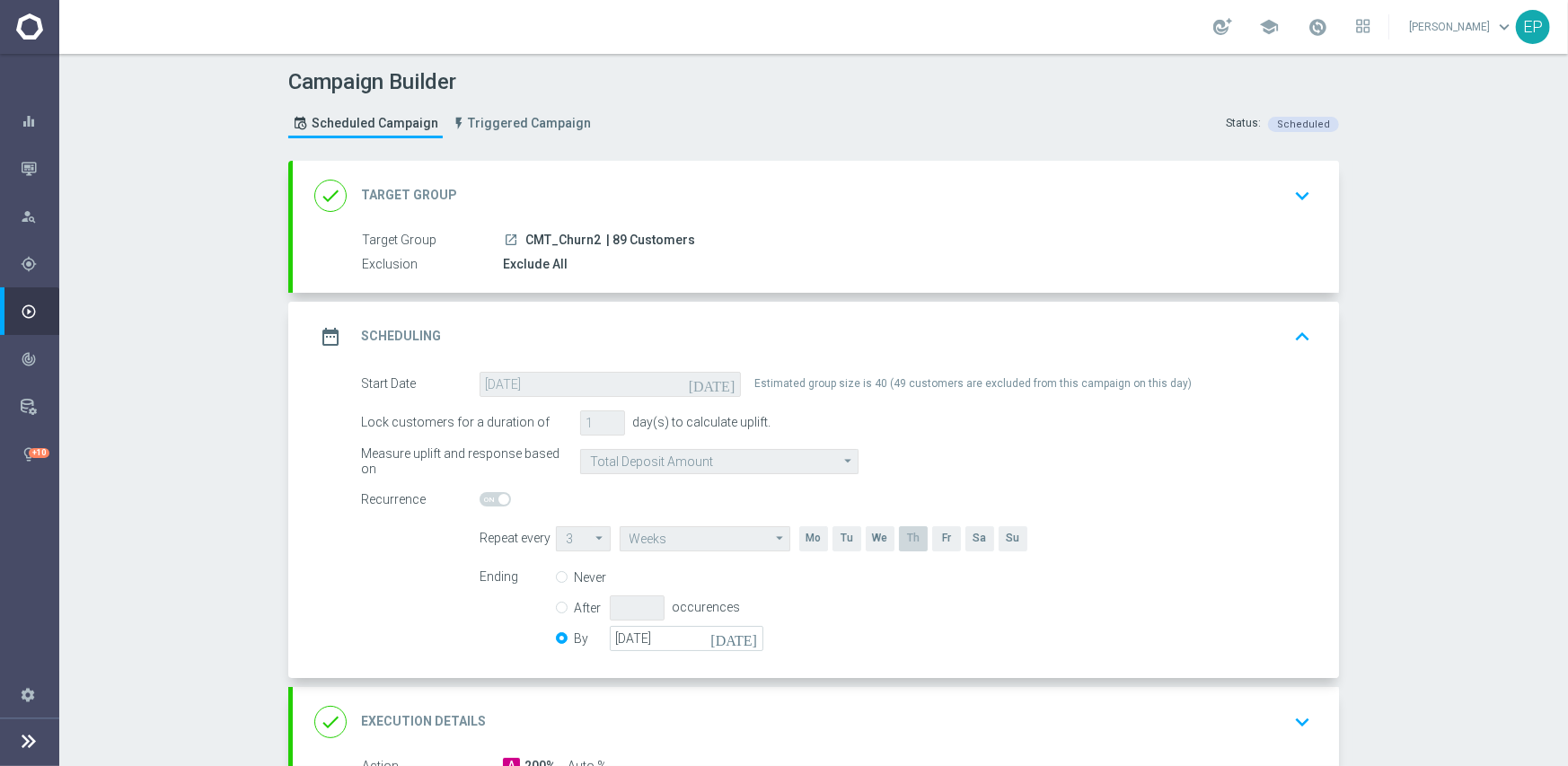
click at [697, 650] on div "Never After occurences By [DATE] [DATE]" at bounding box center [670, 610] width 229 height 91
click at [689, 636] on input "[DATE]" at bounding box center [687, 638] width 154 height 25
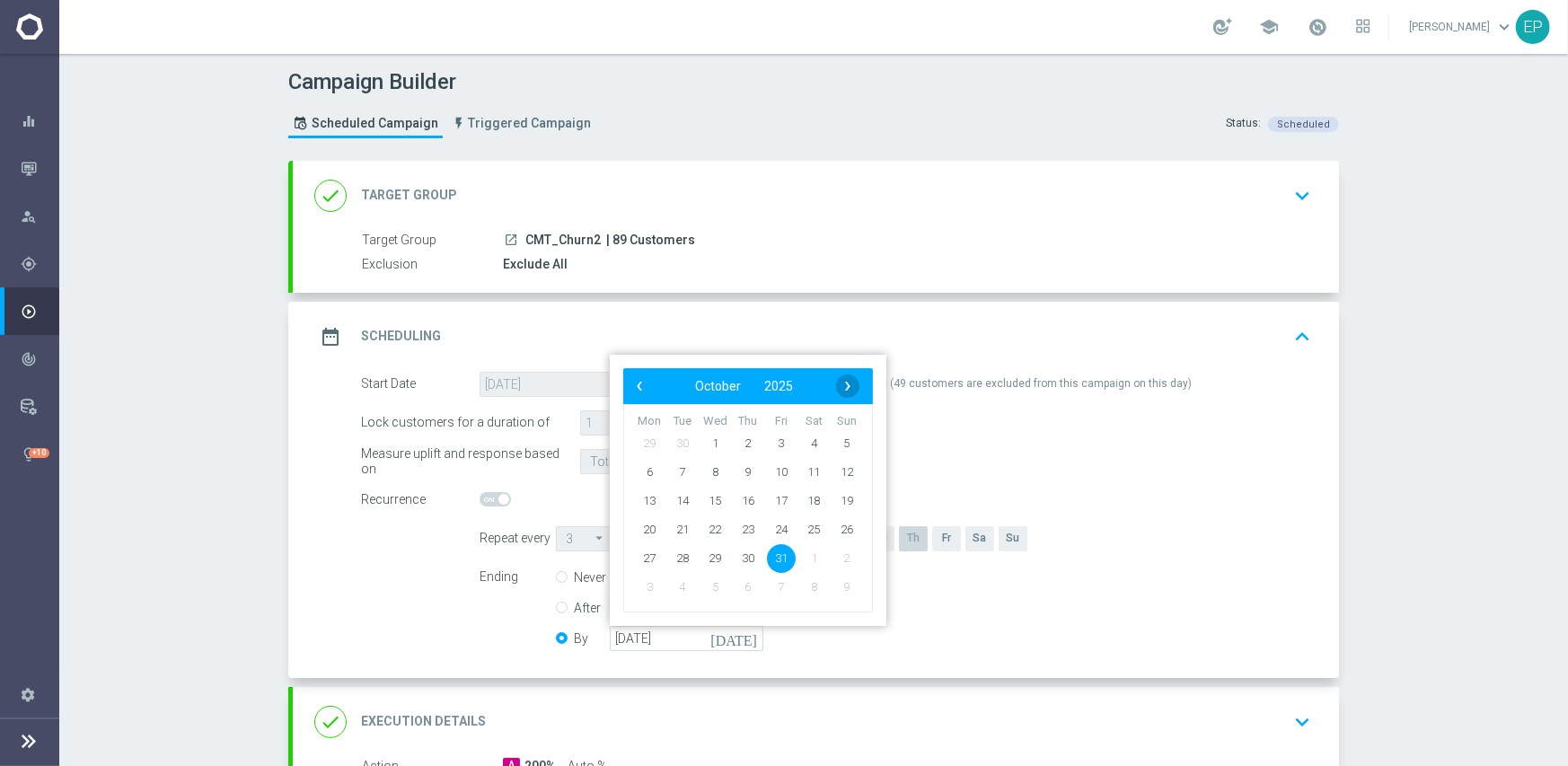
click at [850, 388] on span "›" at bounding box center [848, 386] width 23 height 23
click at [842, 556] on span "30" at bounding box center [847, 558] width 29 height 29
type input "[DATE]"
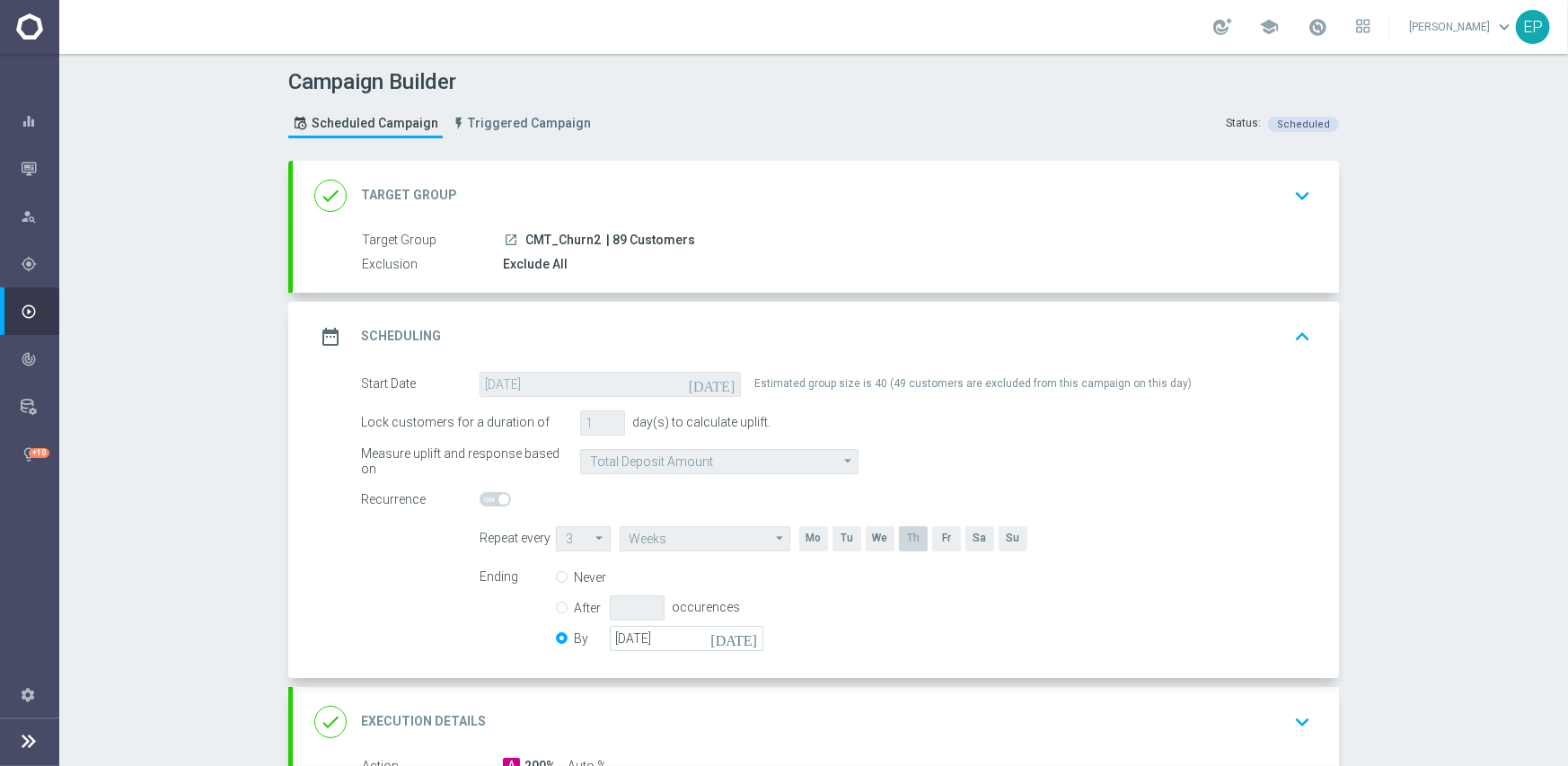
scroll to position [380, 0]
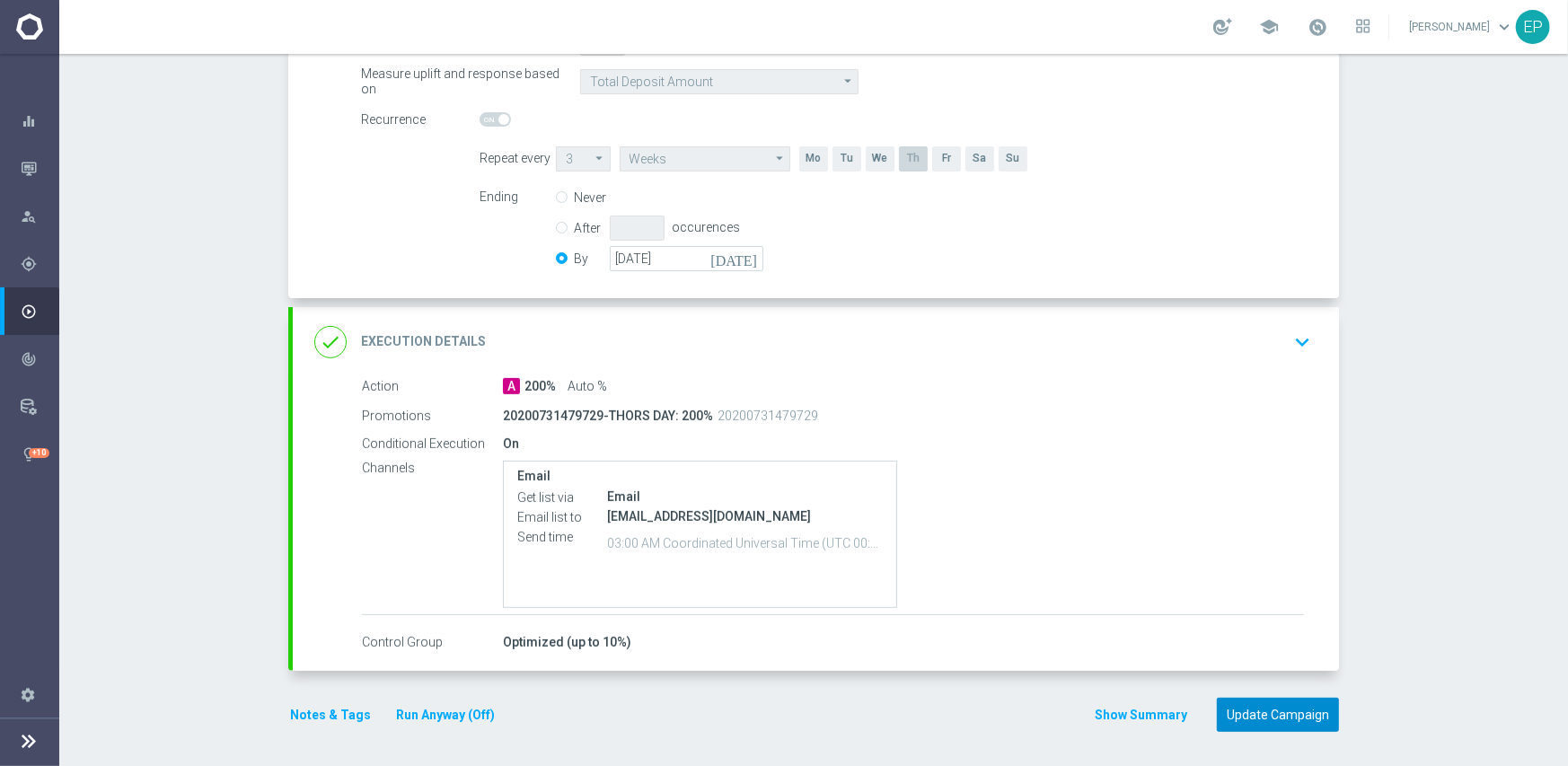
click at [1299, 708] on button "Update Campaign" at bounding box center [1277, 715] width 122 height 35
